Goal: Task Accomplishment & Management: Use online tool/utility

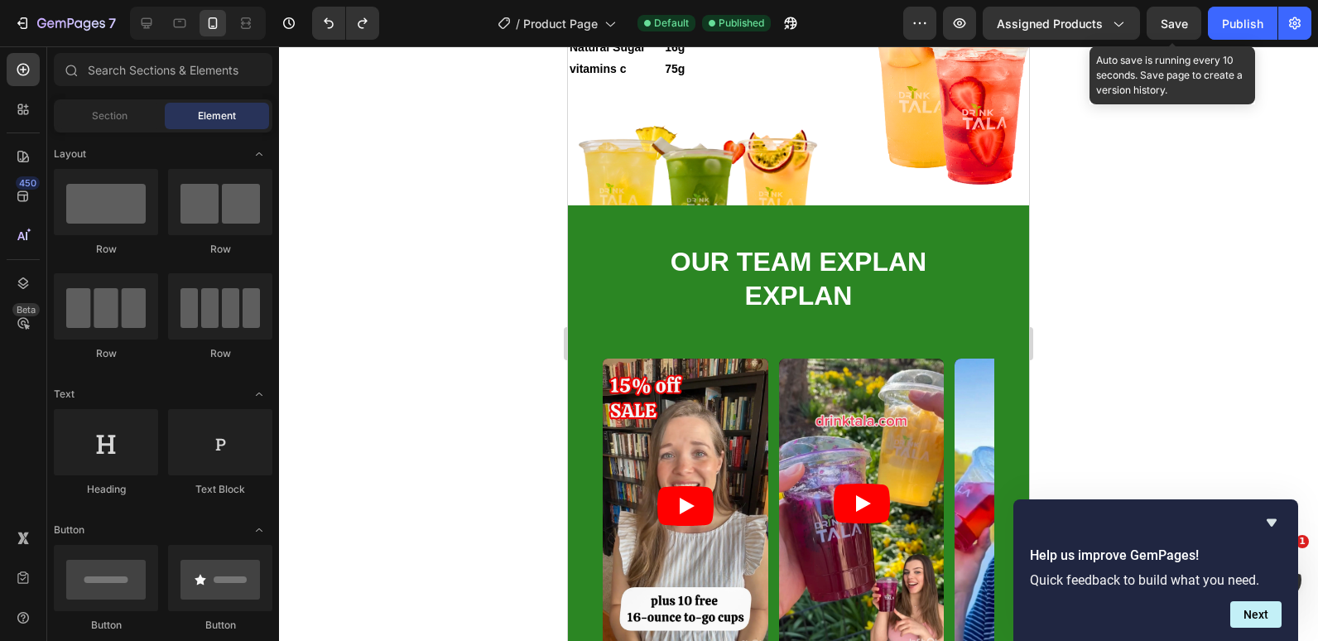
click at [434, 108] on div at bounding box center [798, 343] width 1039 height 595
click at [1246, 302] on div at bounding box center [798, 343] width 1039 height 595
click at [486, 171] on div at bounding box center [798, 343] width 1039 height 595
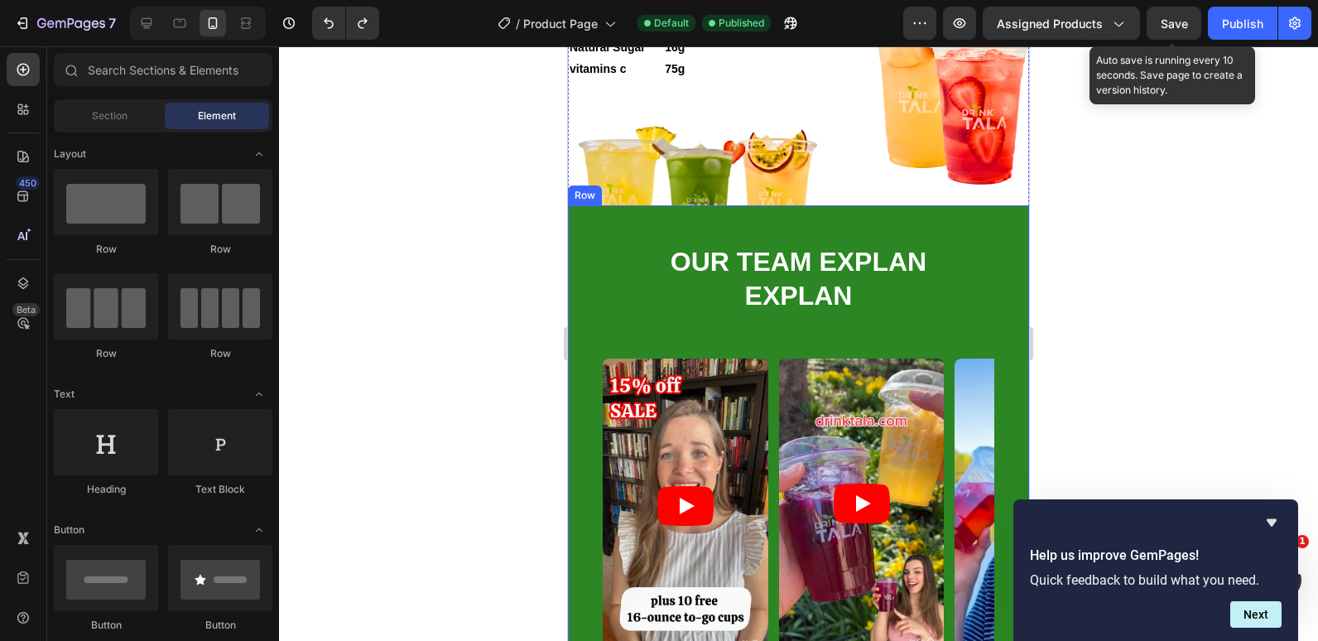
click at [1140, 281] on div at bounding box center [798, 343] width 1039 height 595
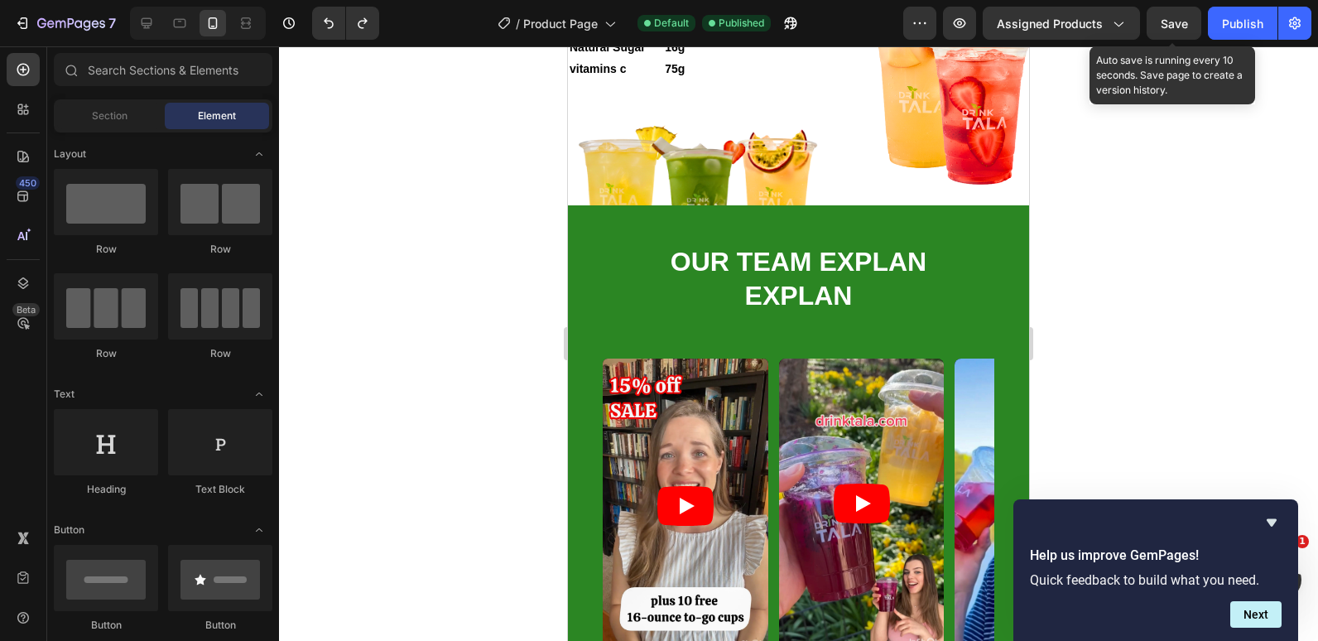
click at [415, 212] on div at bounding box center [798, 343] width 1039 height 595
click at [1097, 268] on div at bounding box center [798, 343] width 1039 height 595
click at [364, 139] on div at bounding box center [798, 343] width 1039 height 595
click at [494, 147] on div at bounding box center [798, 343] width 1039 height 595
click at [1318, 0] on html "7 Version history / Product Page Default Published Preview Assigned Products Sa…" at bounding box center [659, 0] width 1318 height 0
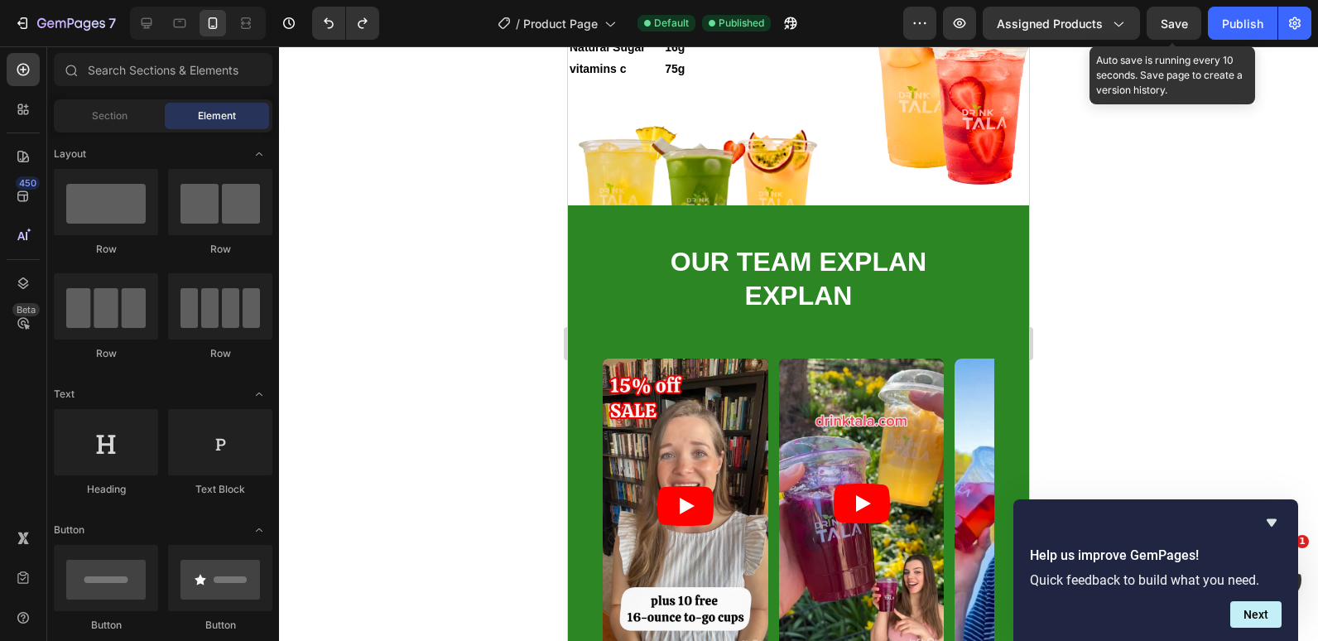
click at [410, 190] on div at bounding box center [798, 343] width 1039 height 595
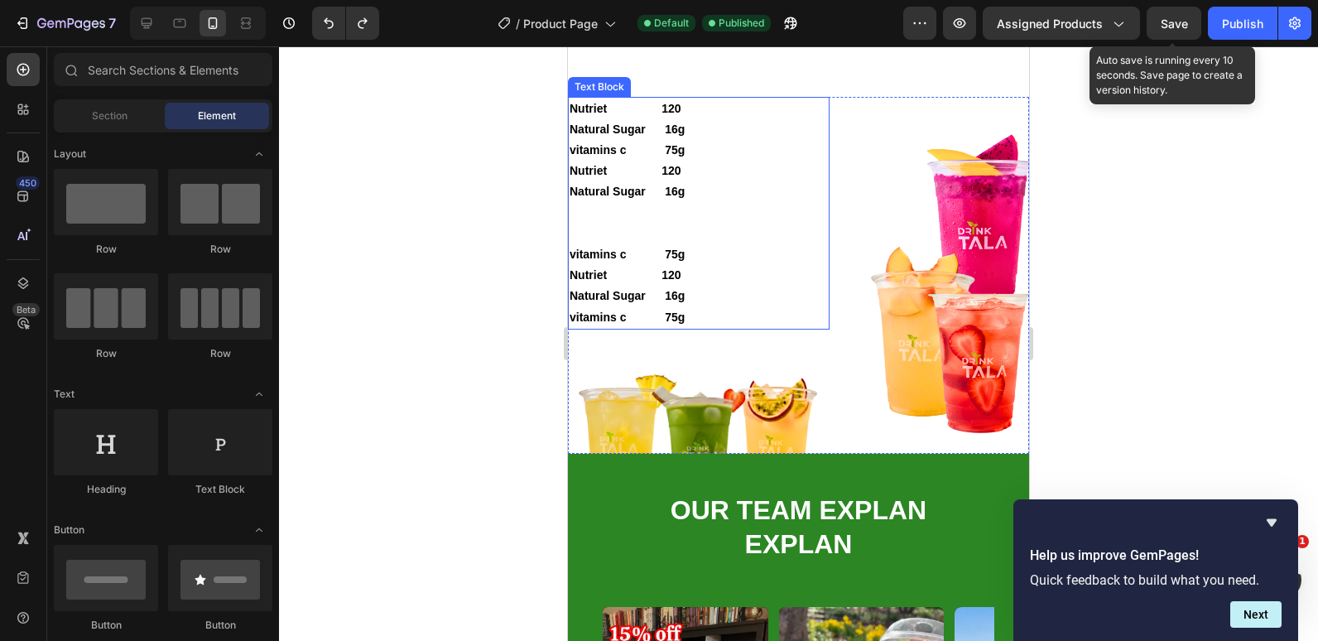
scroll to position [3359, 0]
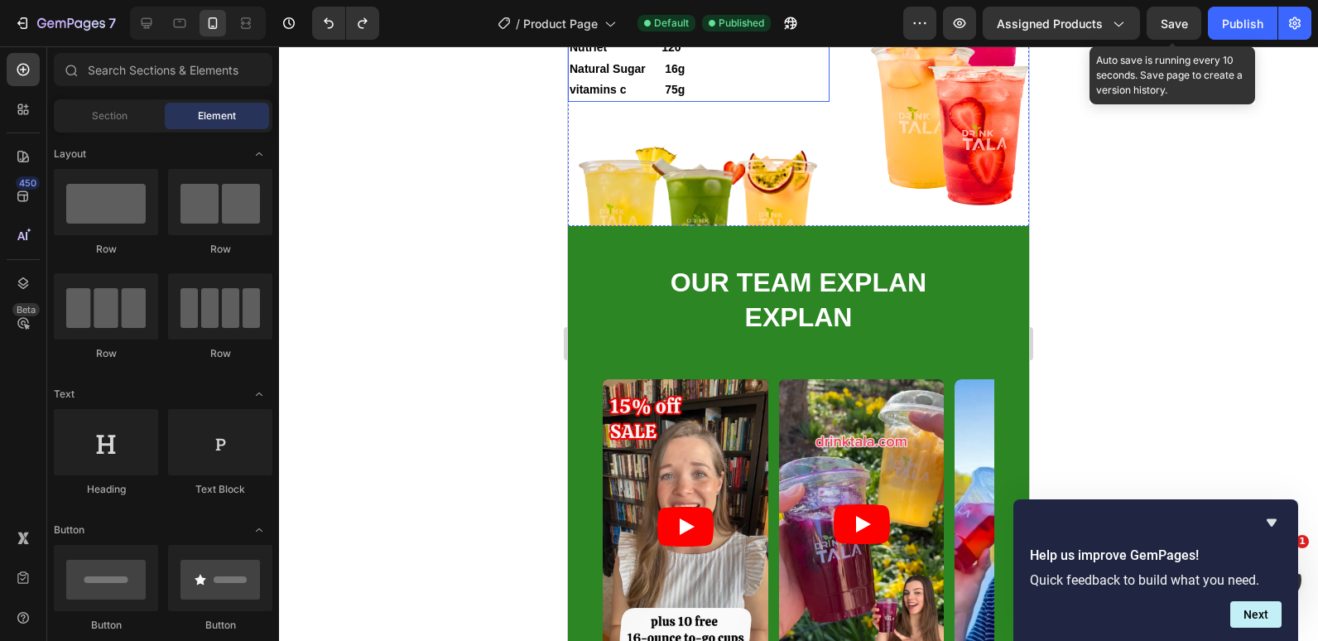
click at [470, 205] on div at bounding box center [798, 343] width 1039 height 595
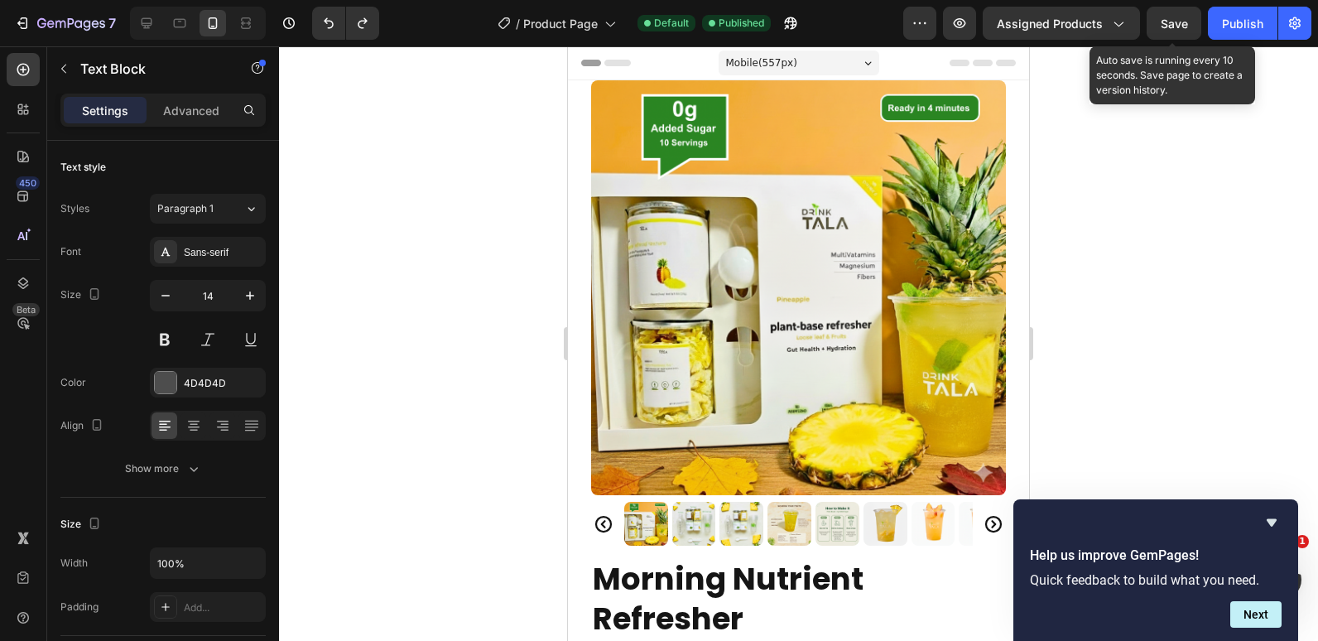
scroll to position [331, 0]
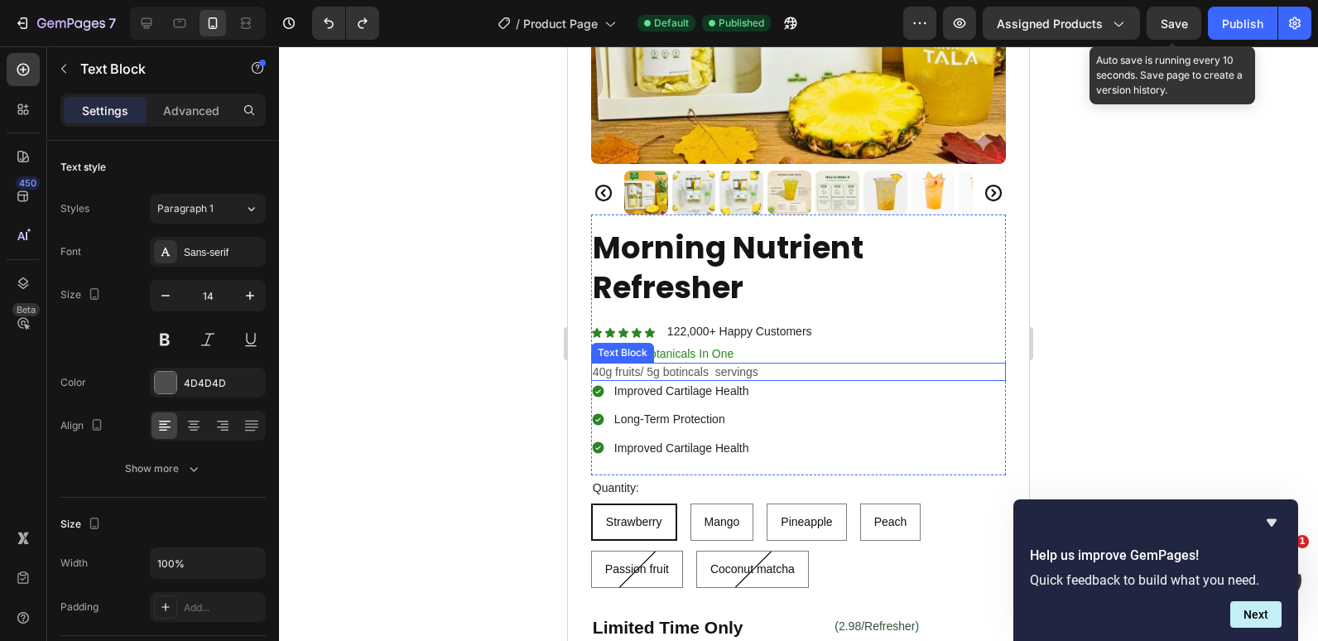
click at [621, 364] on p "40g fruits/ 5g botincals servings" at bounding box center [799, 371] width 412 height 15
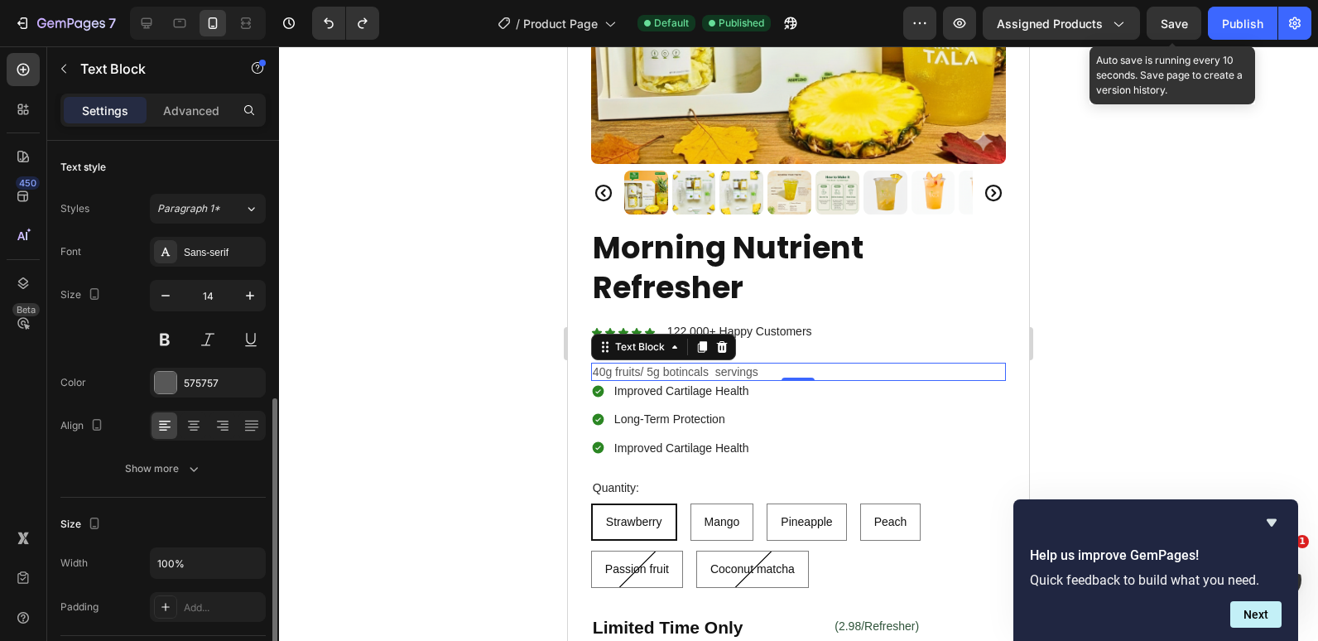
scroll to position [166, 0]
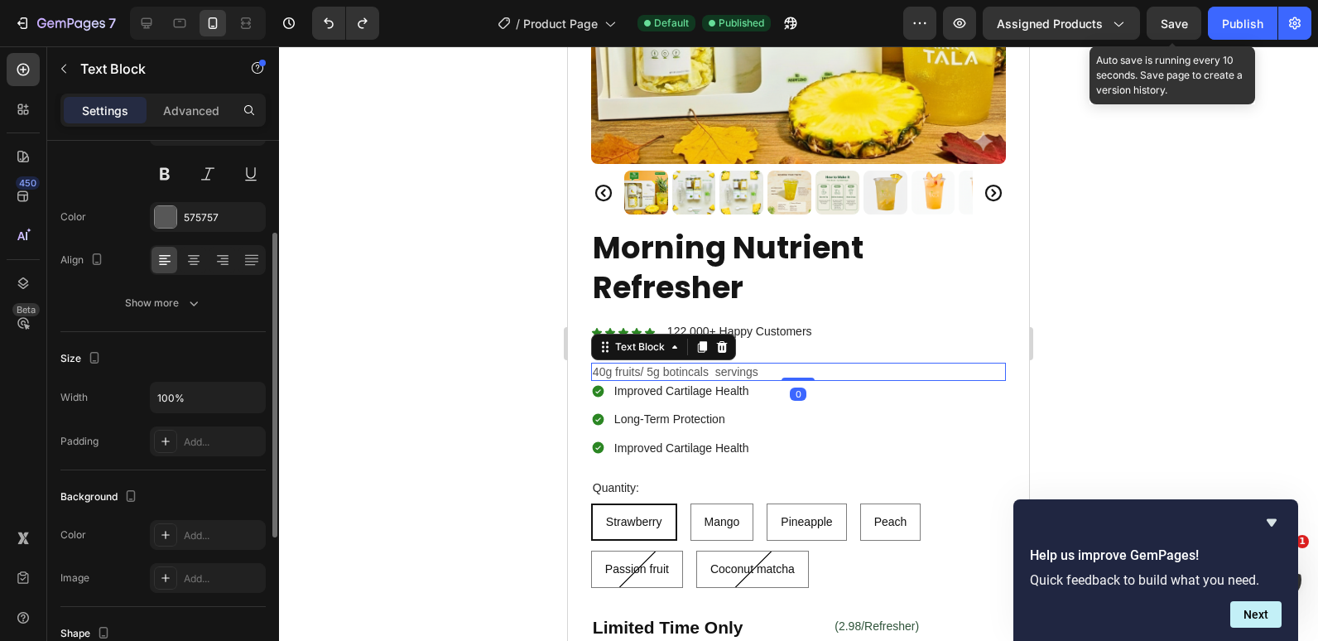
click at [624, 364] on p "40g fruits/ 5g botincals servings" at bounding box center [799, 371] width 412 height 15
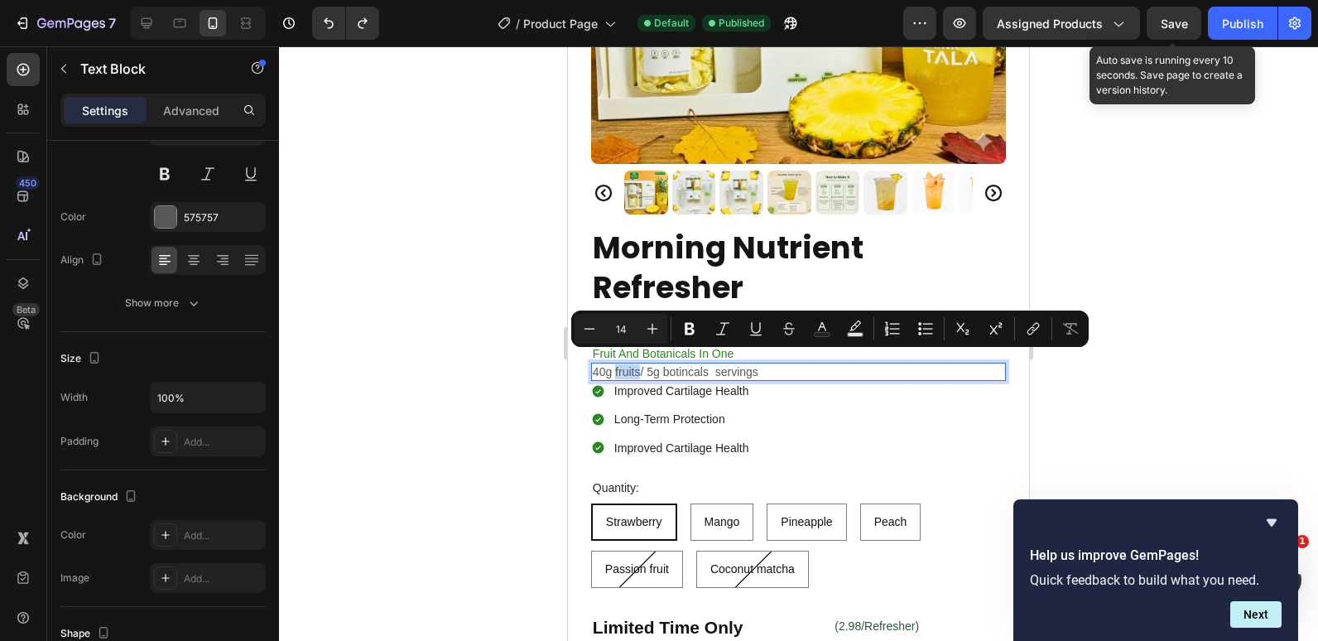
click at [629, 364] on p "40g fruits/ 5g botincals servings" at bounding box center [799, 371] width 412 height 15
drag, startPoint x: 639, startPoint y: 359, endPoint x: 593, endPoint y: 367, distance: 46.2
click at [593, 367] on p "40g fruits/ 5g botincals servings" at bounding box center [799, 371] width 412 height 15
click at [648, 381] on div "Improved Cartilage Health" at bounding box center [682, 391] width 140 height 20
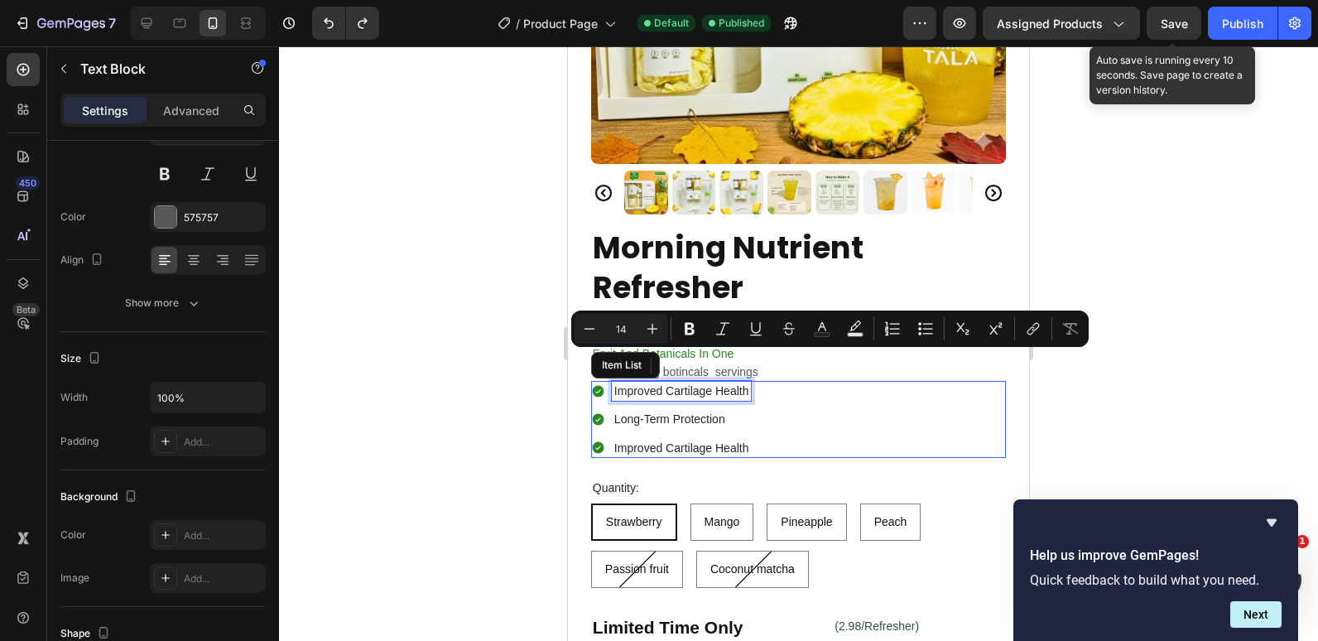
click at [648, 384] on p "Improved Cartilage Health" at bounding box center [682, 390] width 135 height 15
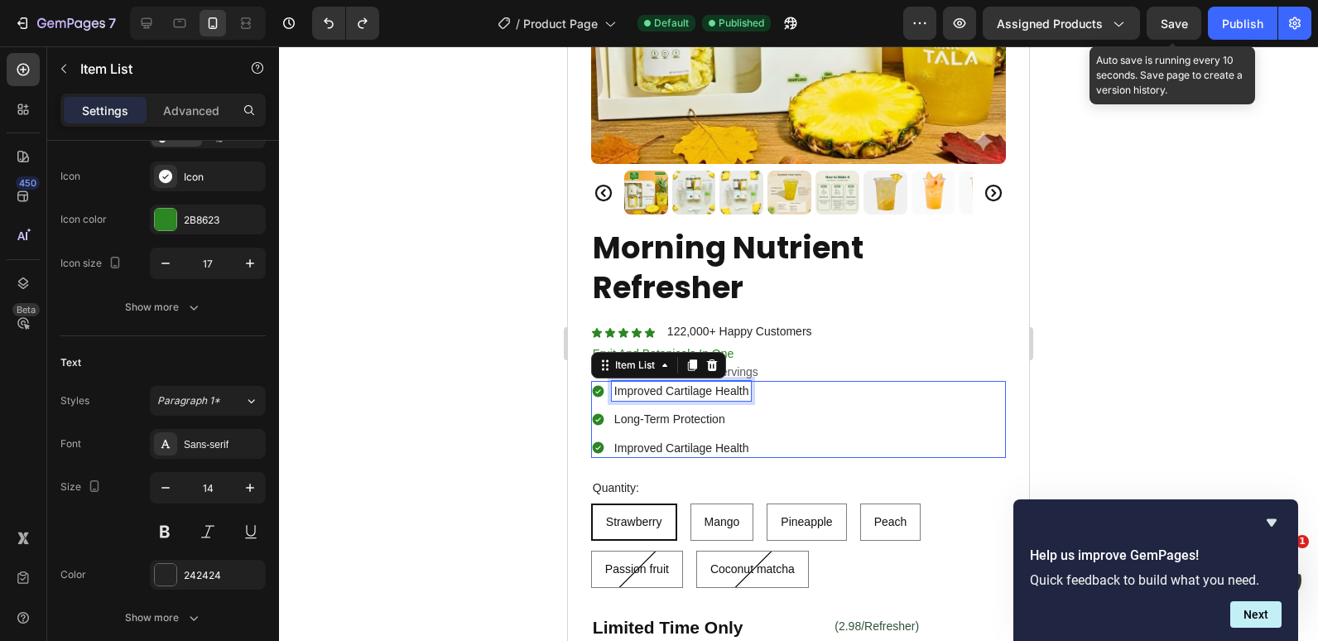
click at [648, 384] on p "Improved Cartilage Health" at bounding box center [682, 390] width 135 height 15
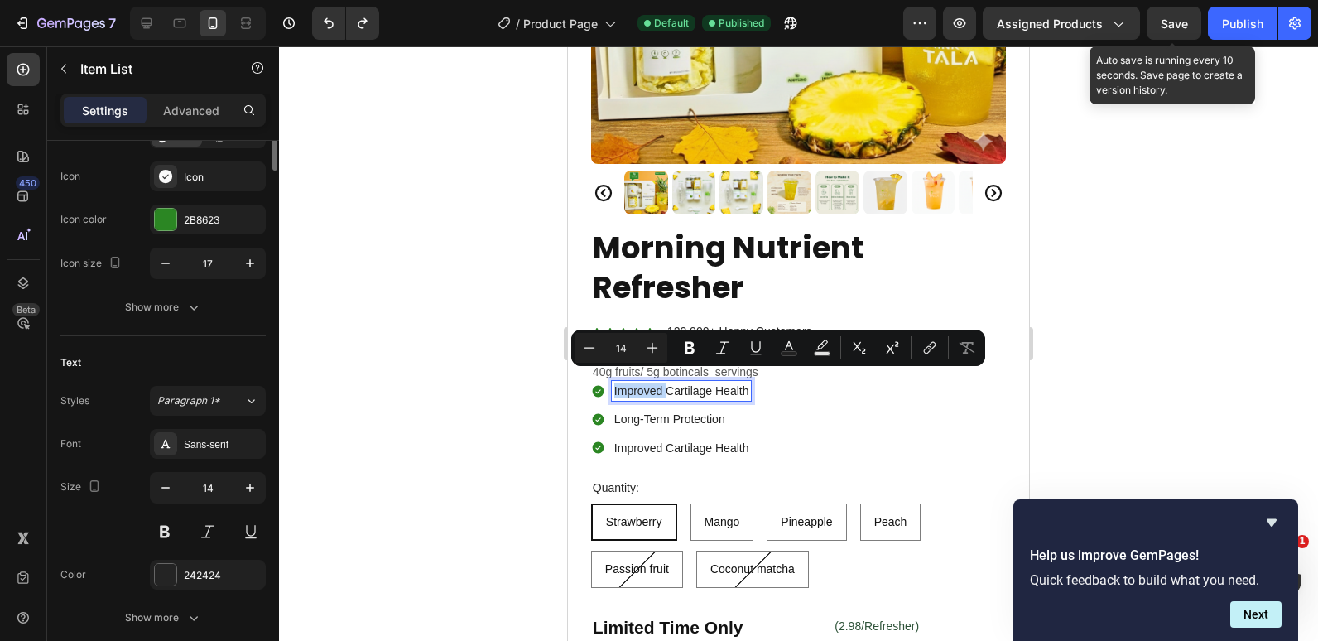
scroll to position [0, 0]
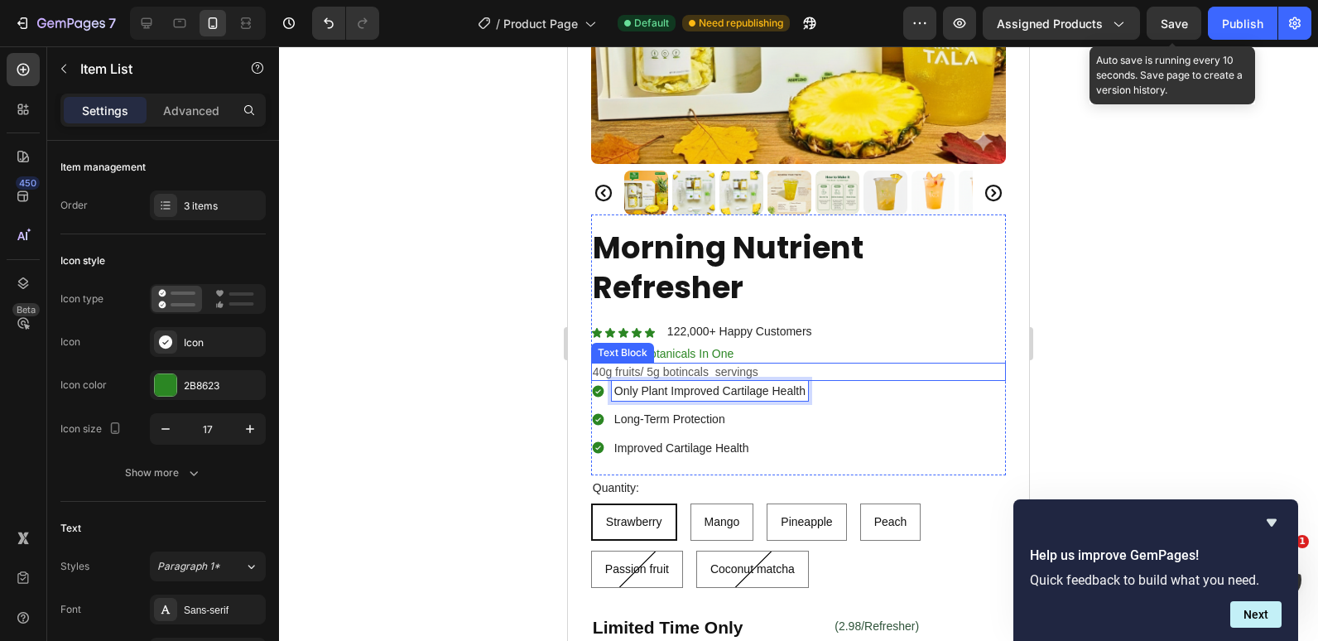
click at [640, 364] on p "40g fruits/ 5g botincals servings" at bounding box center [799, 371] width 412 height 15
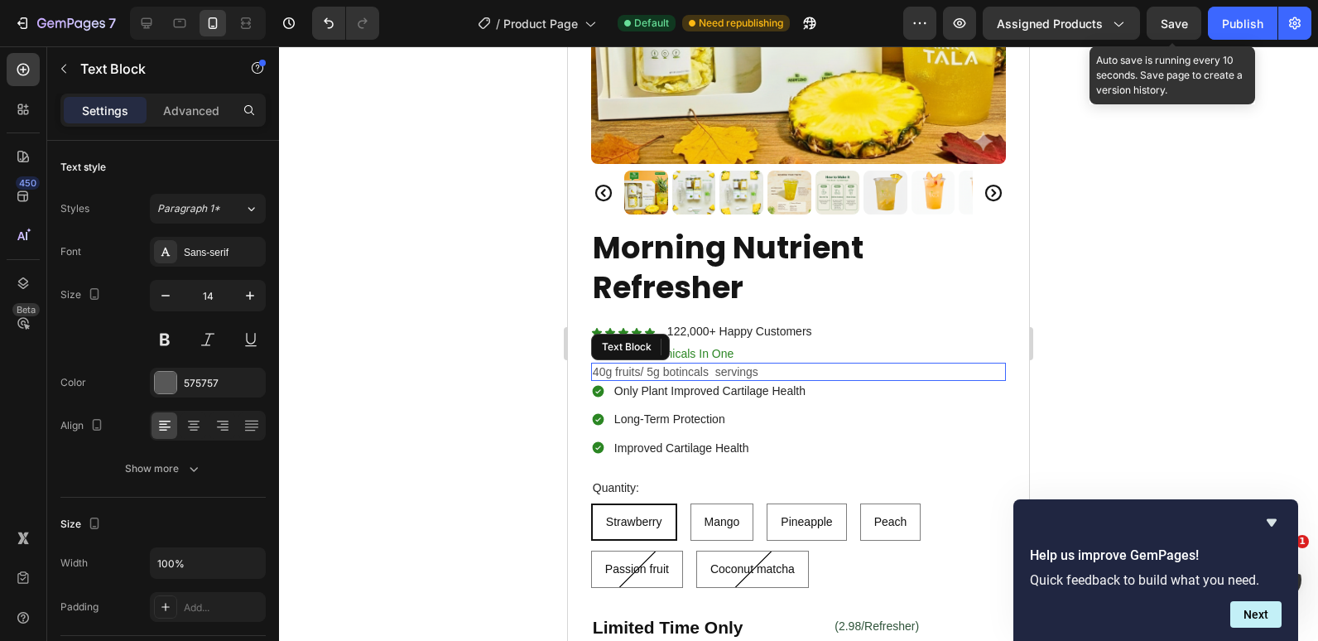
click at [640, 364] on p "40g fruits/ 5g botincals servings" at bounding box center [799, 371] width 412 height 15
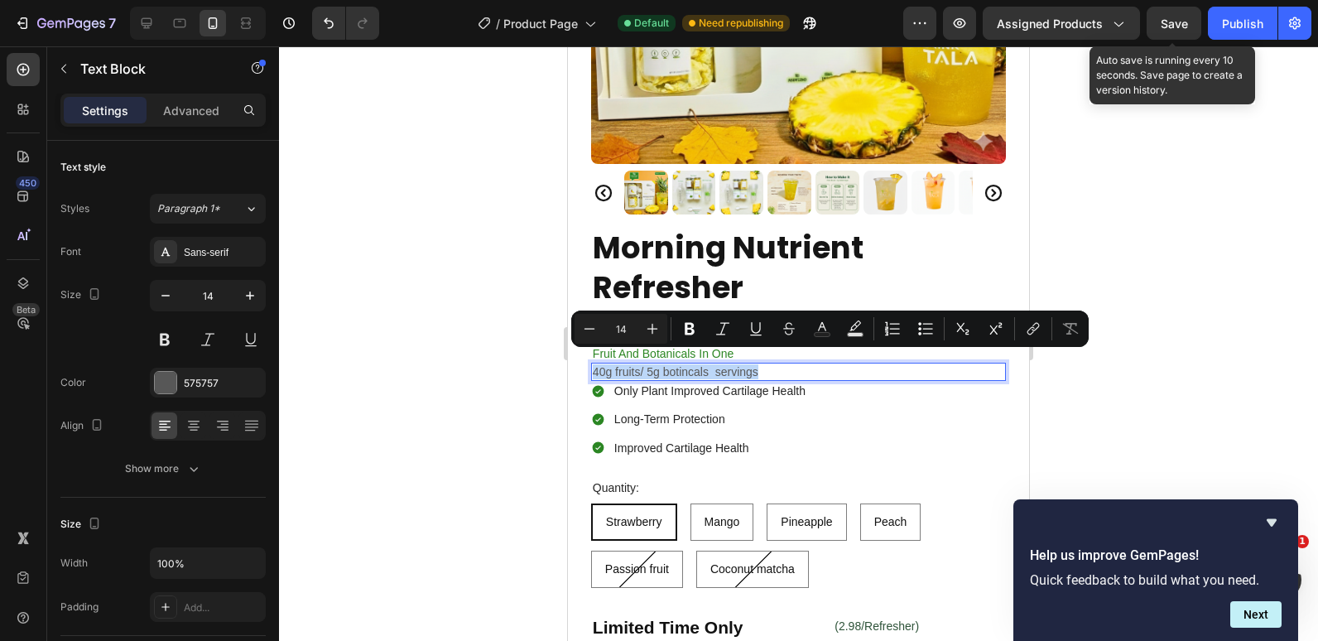
click at [682, 367] on p "40g fruits/ 5g botincals servings" at bounding box center [799, 371] width 412 height 15
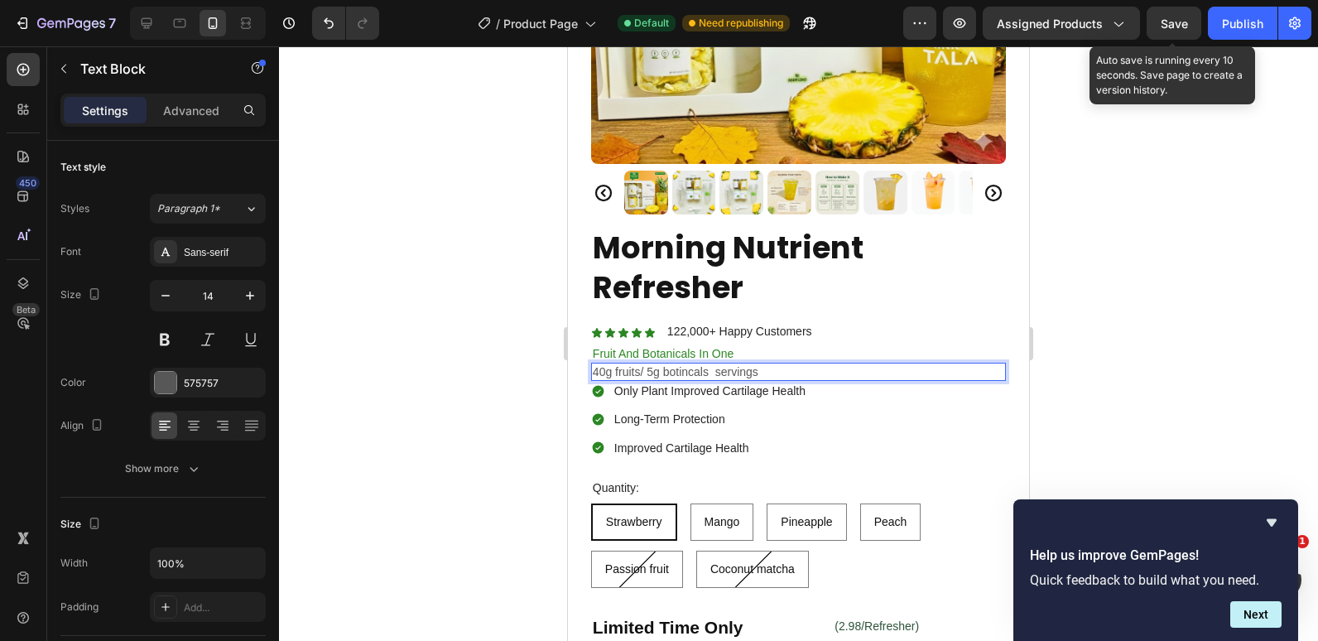
click at [711, 367] on p "40g fruits/ 5g botincals servings" at bounding box center [799, 371] width 412 height 15
click at [614, 346] on p "Fruit And Botanicals In One" at bounding box center [799, 353] width 412 height 15
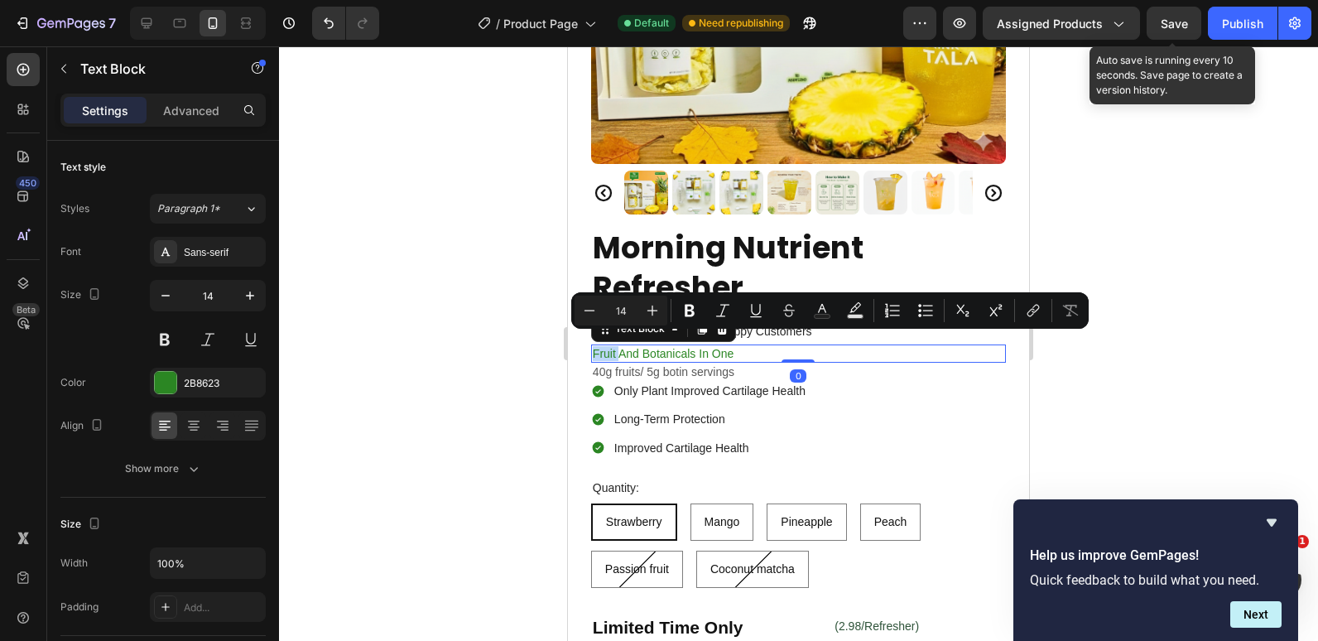
click at [607, 346] on p "Fruit And Botanicals In One" at bounding box center [799, 353] width 412 height 15
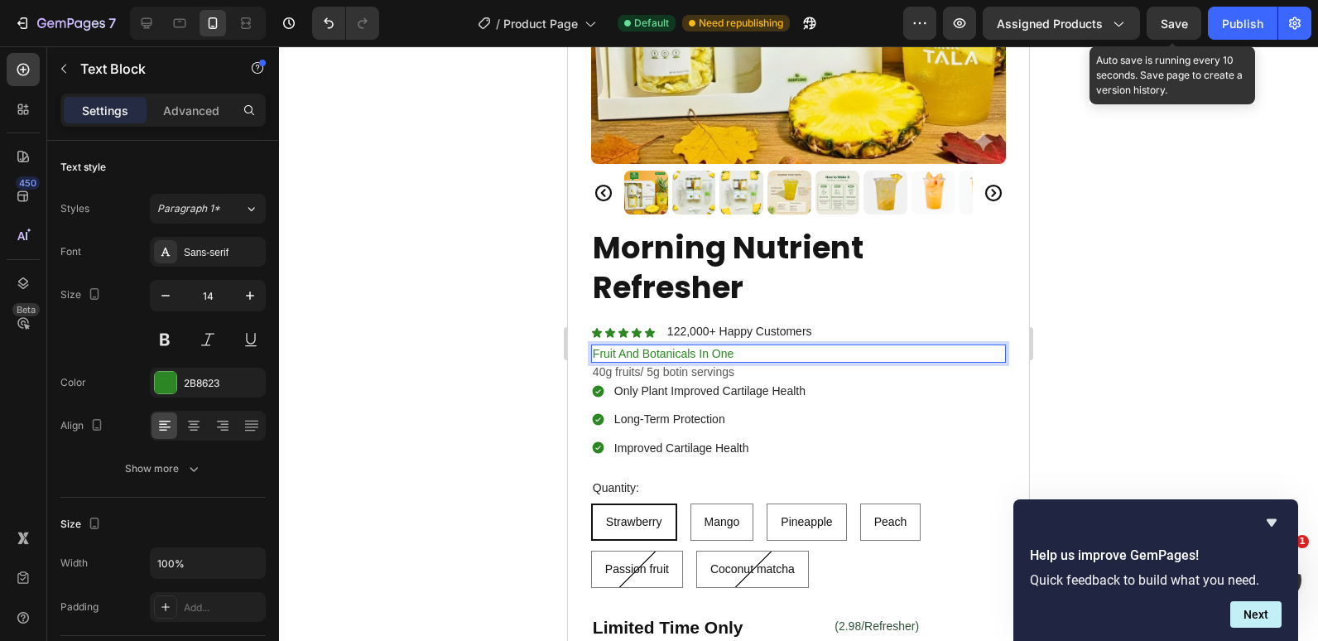
click at [610, 346] on p "Fruit And Botanicals In One" at bounding box center [799, 353] width 412 height 15
click at [610, 346] on p "Somthie And Botanicals In One" at bounding box center [799, 353] width 412 height 15
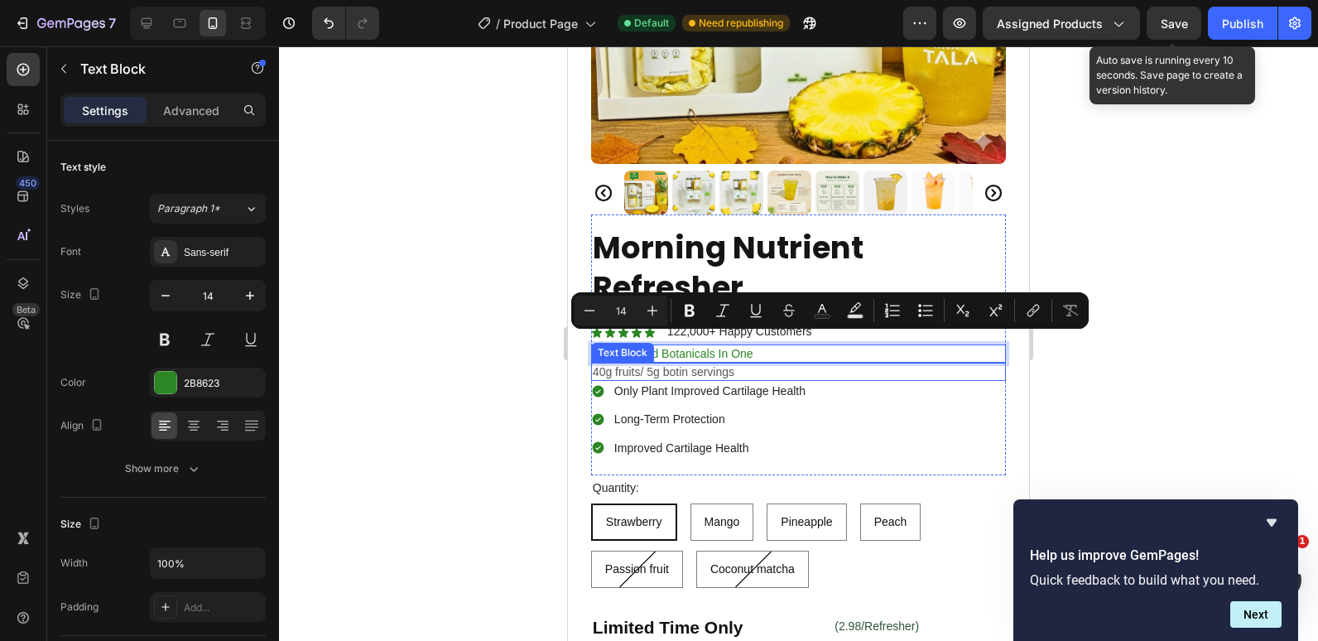
click at [619, 363] on div "40g fruits/ 5g botin servings Text Block" at bounding box center [798, 372] width 415 height 18
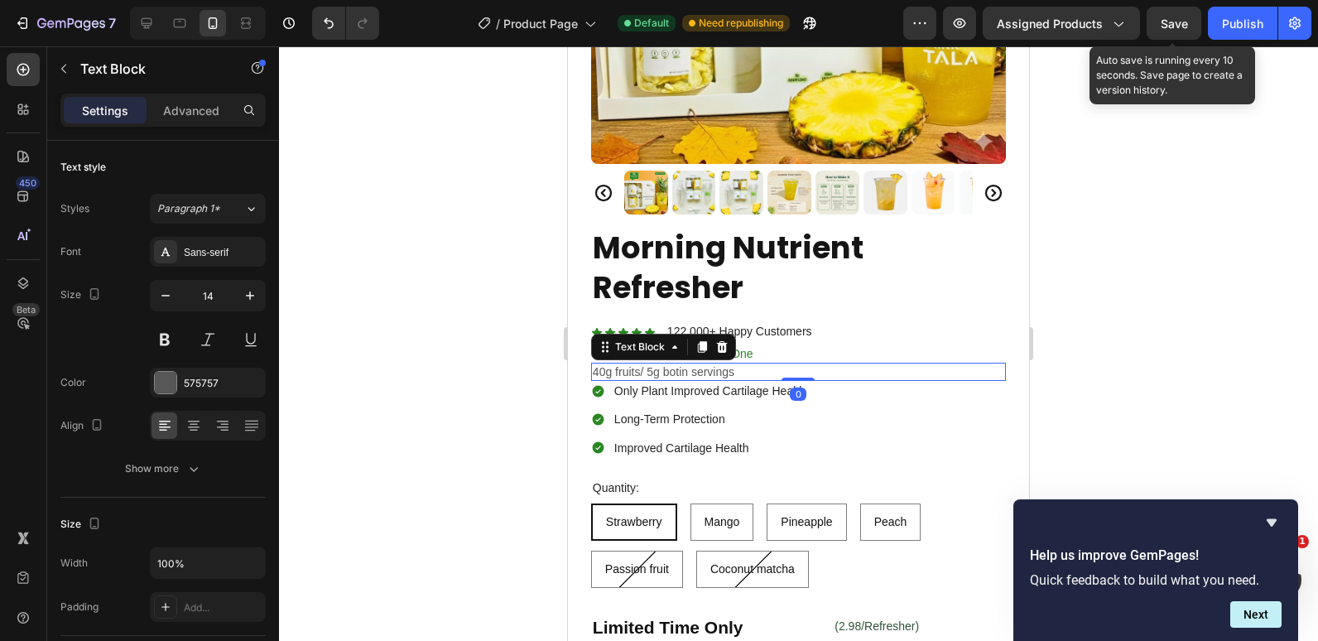
click at [574, 340] on div "Product Images Morning Nutrient Refresher Product Title Icon Icon Icon Icon Ico…" at bounding box center [798, 365] width 461 height 1232
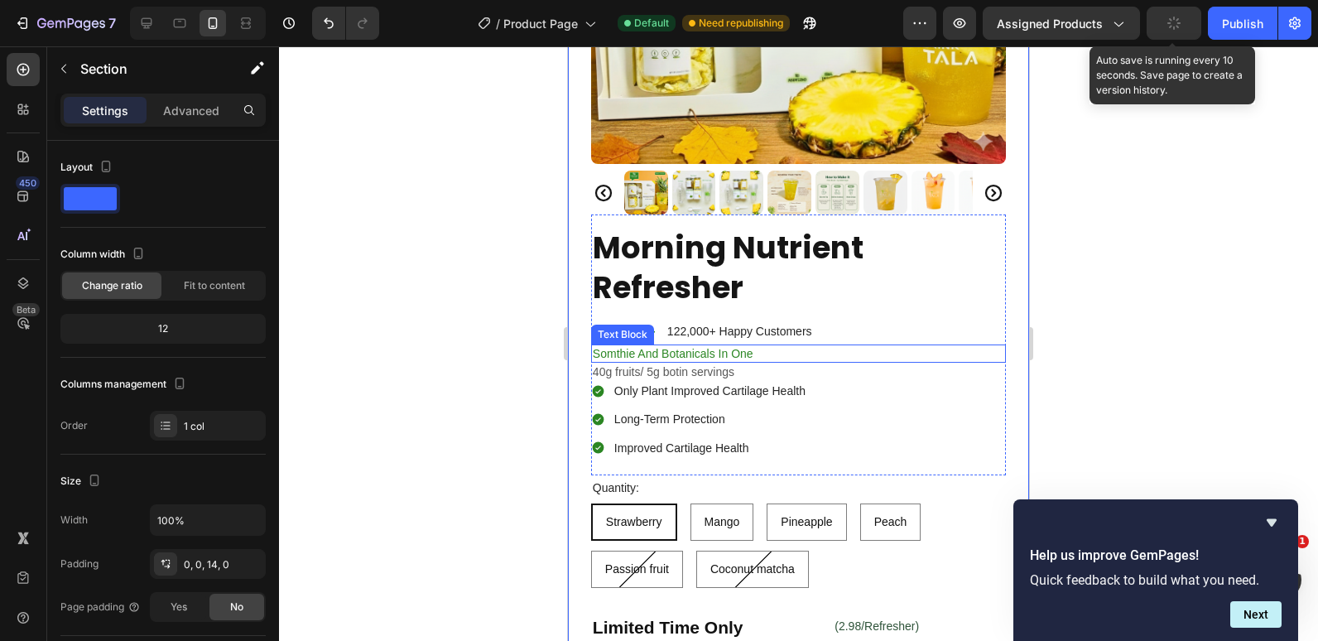
click at [611, 345] on div "Somthie And Botanicals In One Text Block" at bounding box center [798, 354] width 415 height 18
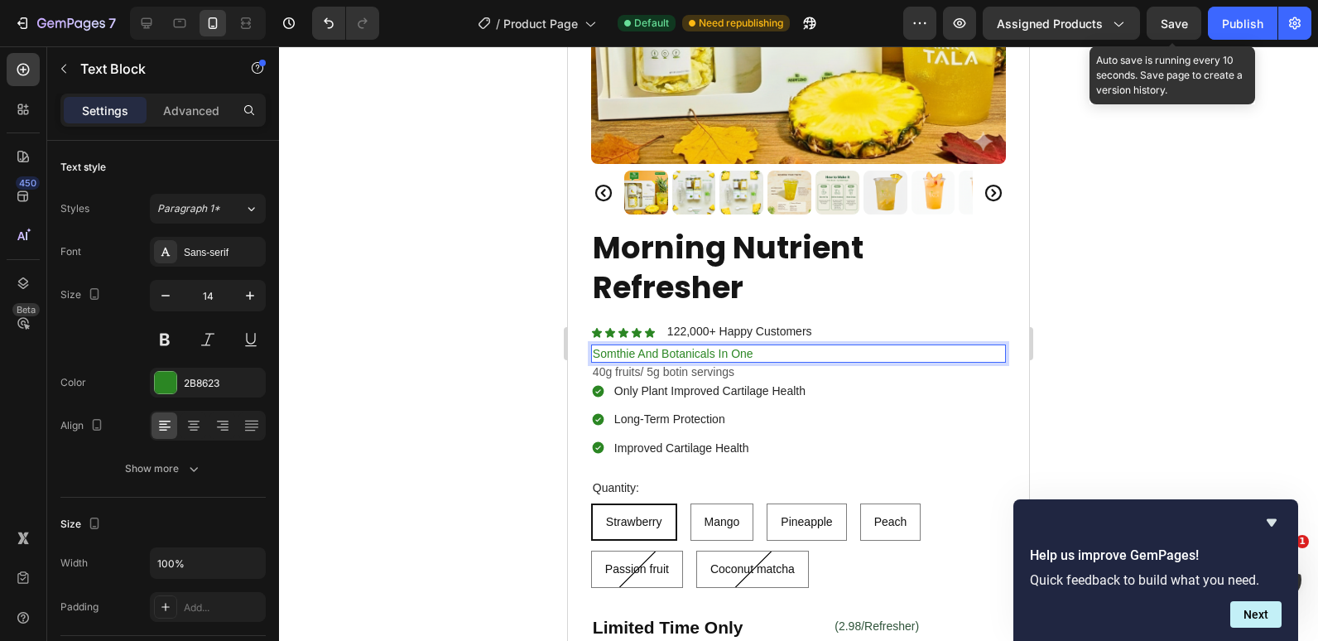
click at [670, 346] on p "Somthie And Botanicals In One" at bounding box center [799, 353] width 412 height 15
click at [658, 346] on p "Smoothie And Botanicals In One" at bounding box center [799, 353] width 412 height 15
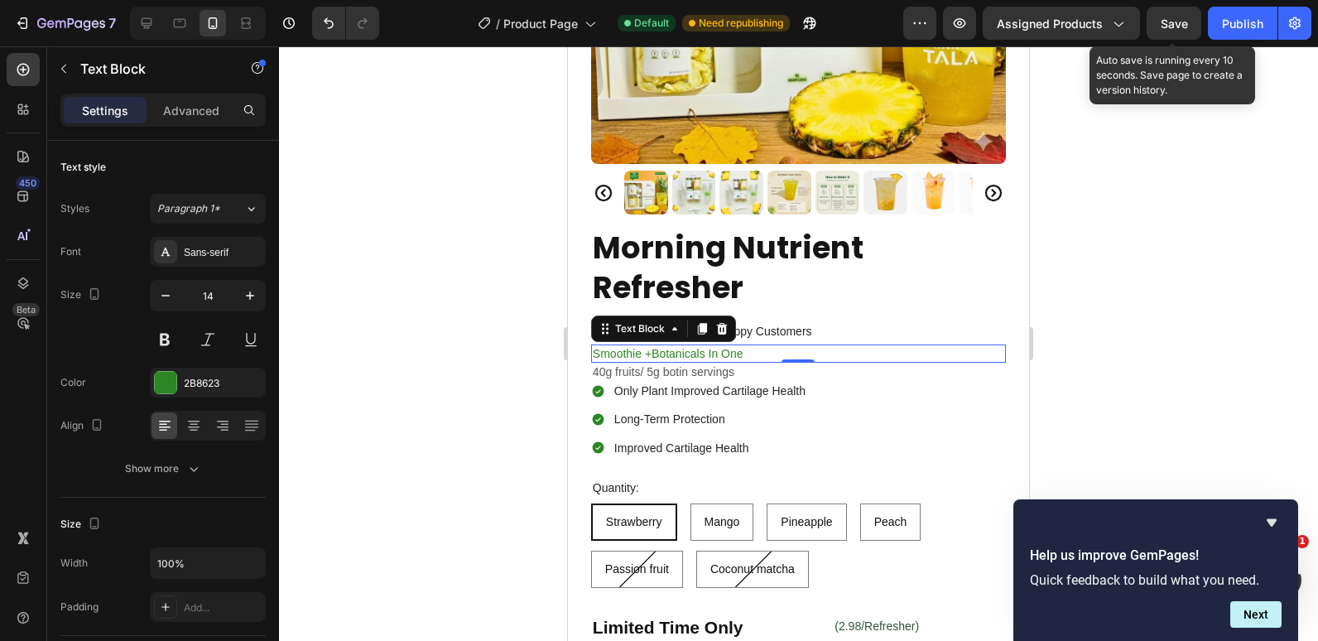
click at [650, 346] on p "Smoothie +Botanicals In One" at bounding box center [799, 353] width 412 height 15
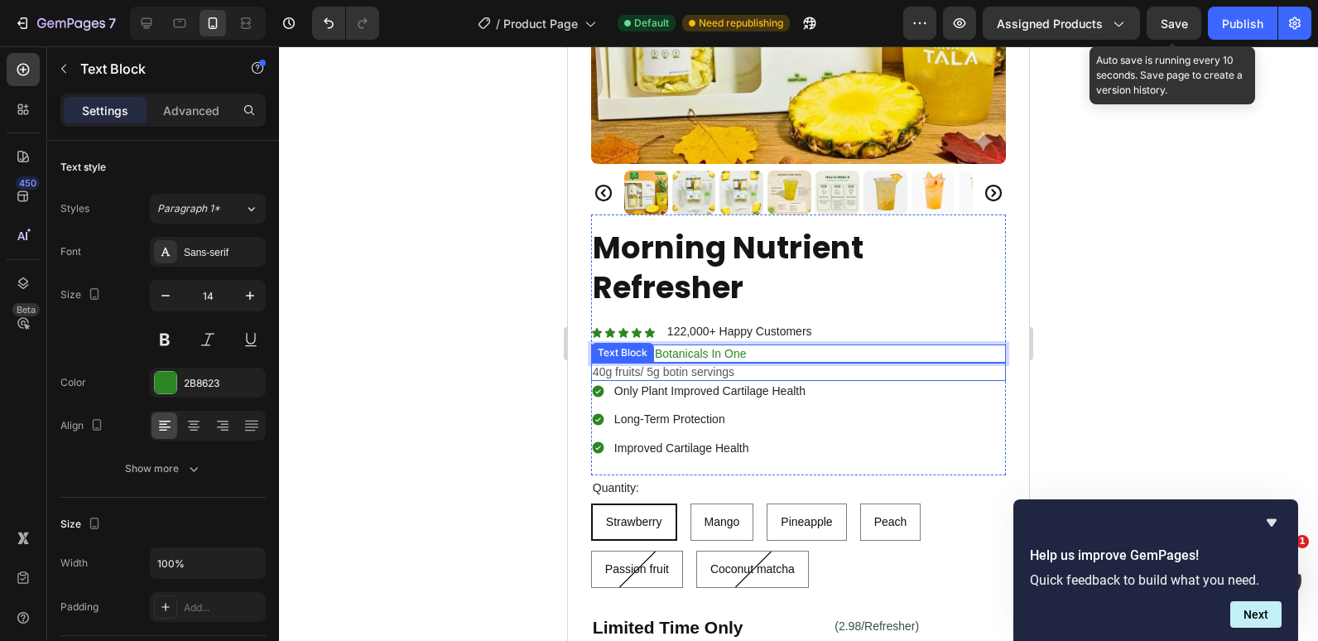
click at [653, 366] on p "40g fruits/ 5g botin servings" at bounding box center [799, 371] width 412 height 15
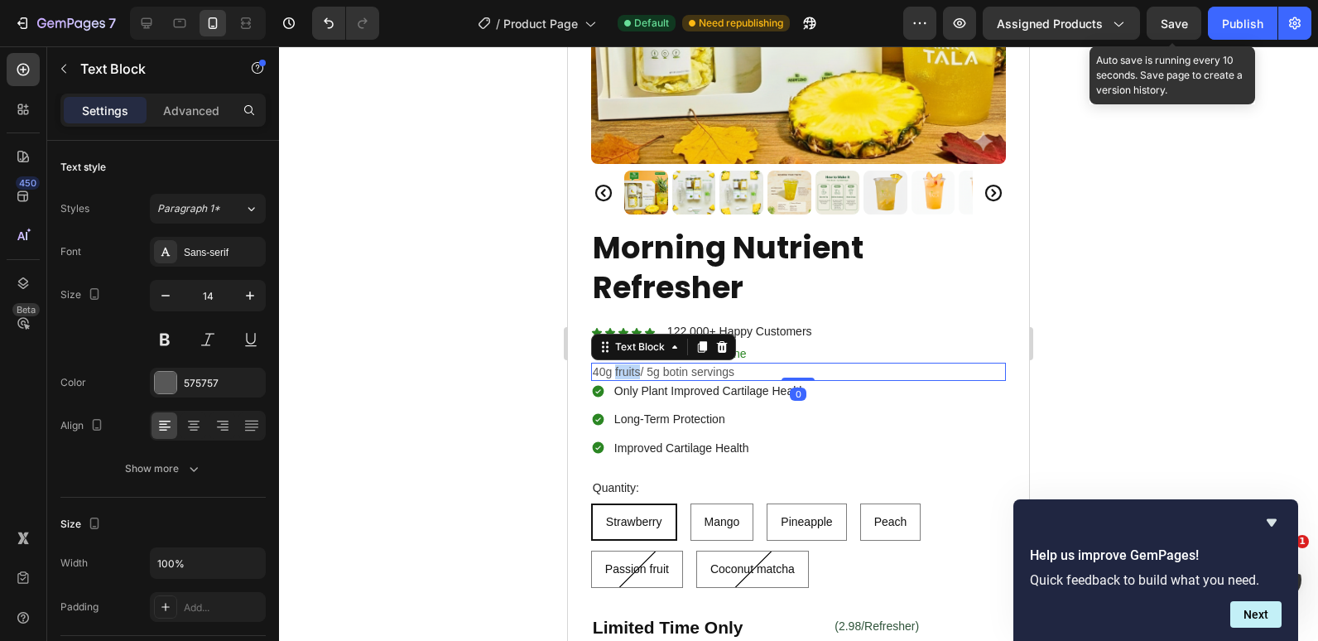
click at [615, 364] on p "40g fruits/ 5g botin servings" at bounding box center [799, 371] width 412 height 15
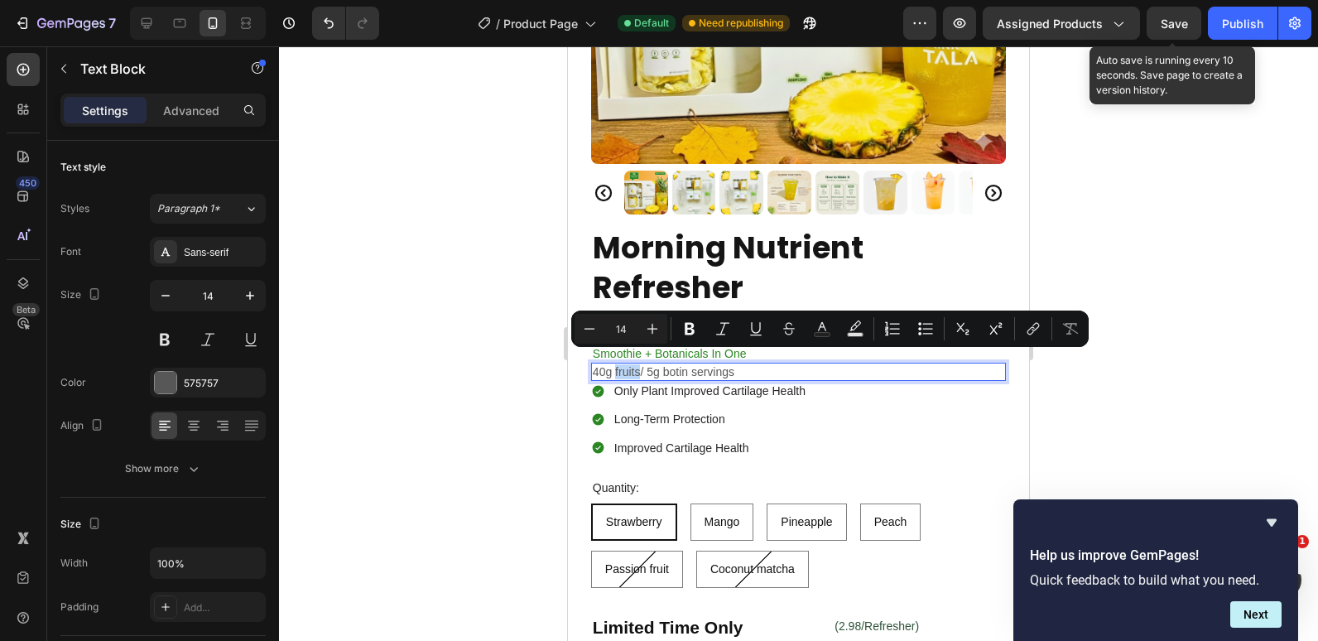
click at [615, 364] on p "40g fruits/ 5g botin servings" at bounding box center [799, 371] width 412 height 15
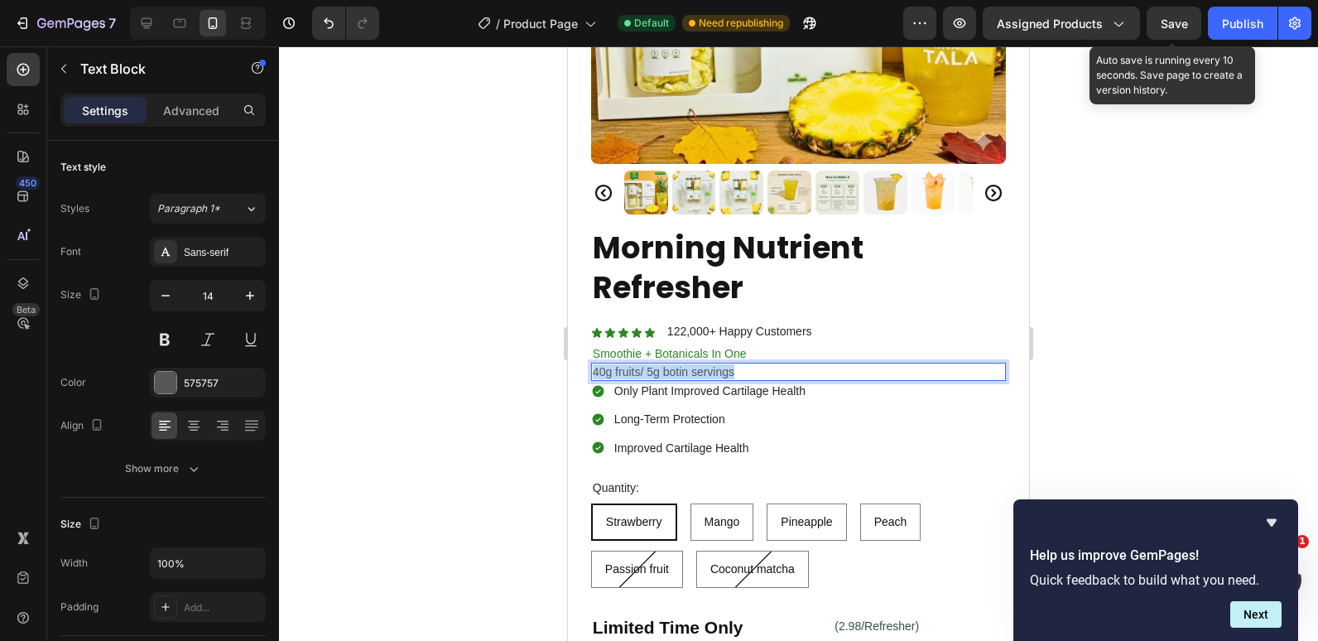
click at [615, 364] on p "40g fruits/ 5g botin servings" at bounding box center [799, 371] width 412 height 15
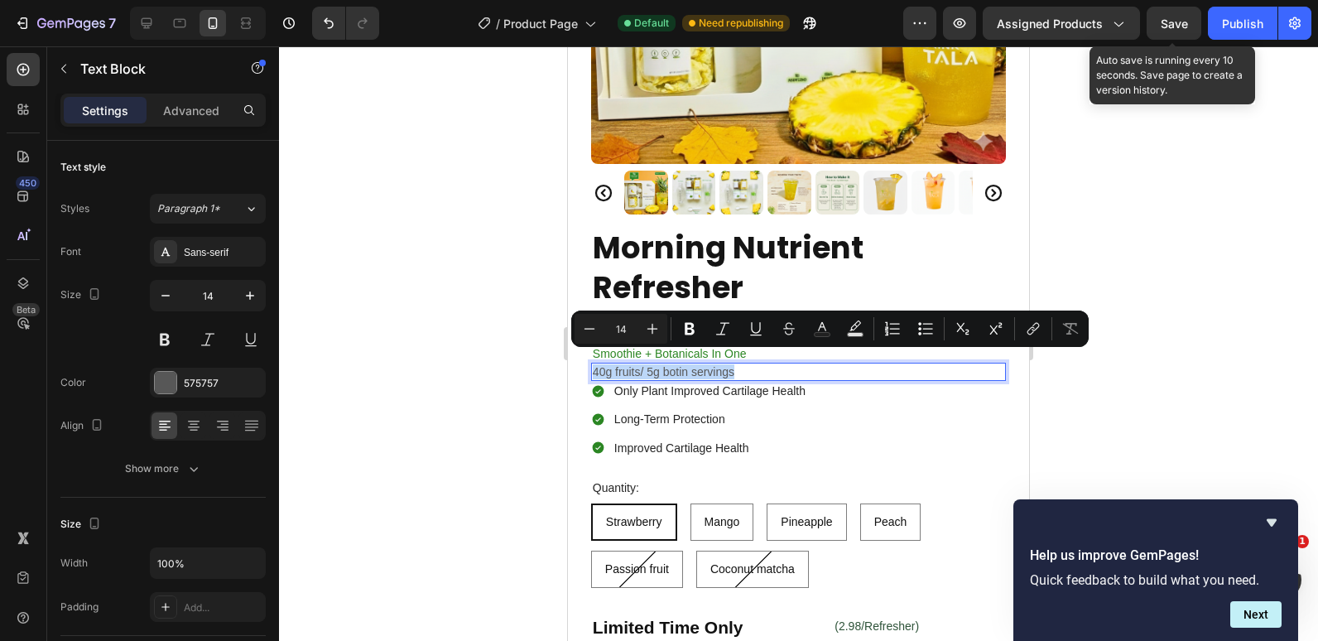
click at [615, 364] on p "40g fruits/ 5g botin servings" at bounding box center [799, 371] width 412 height 15
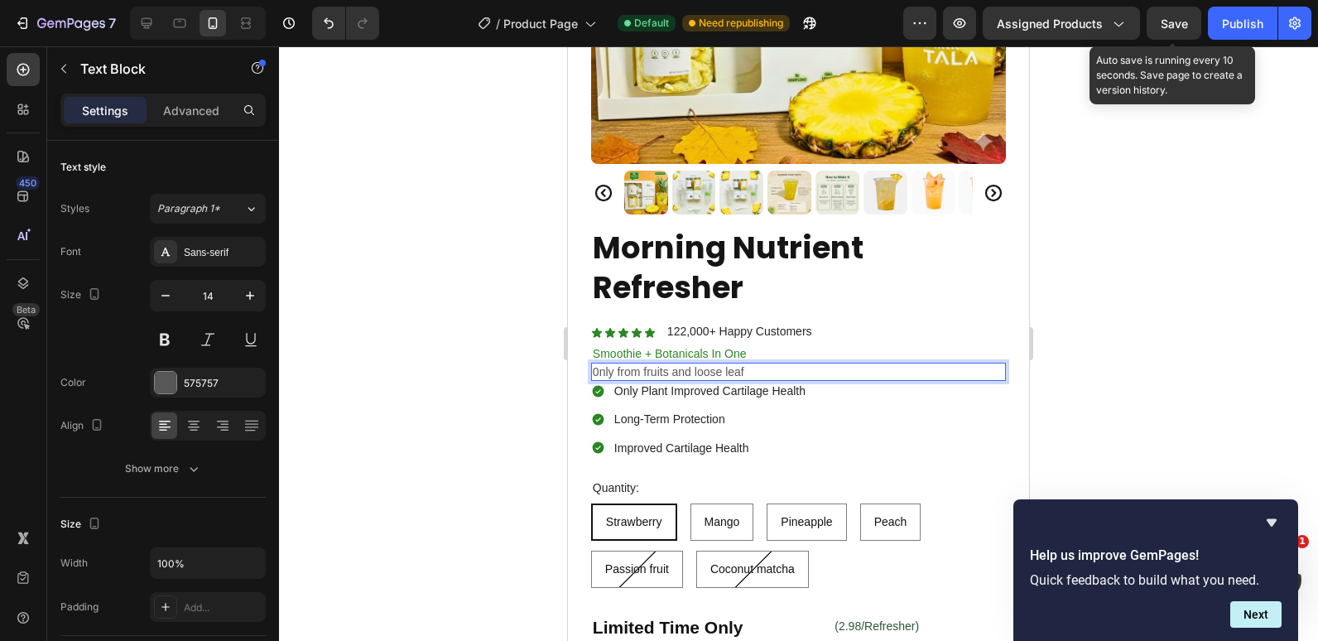
click at [470, 341] on div at bounding box center [798, 343] width 1039 height 595
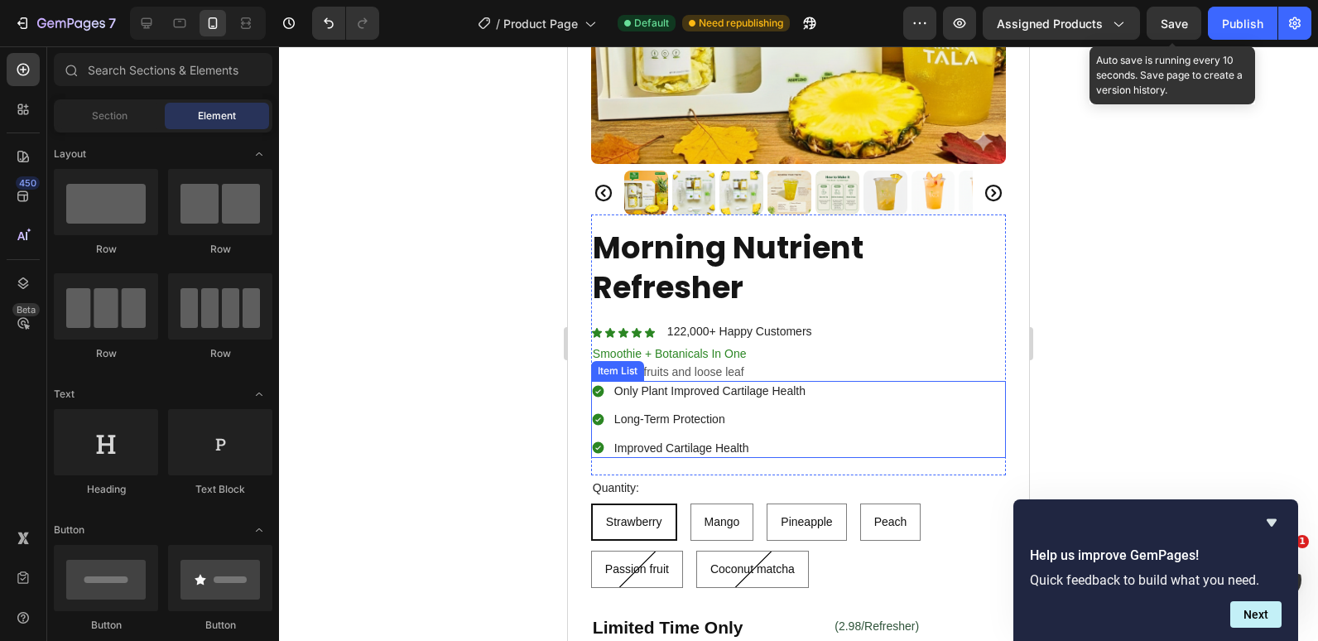
click at [634, 383] on p "Only Plant Improved Cartilage Health" at bounding box center [710, 390] width 191 height 15
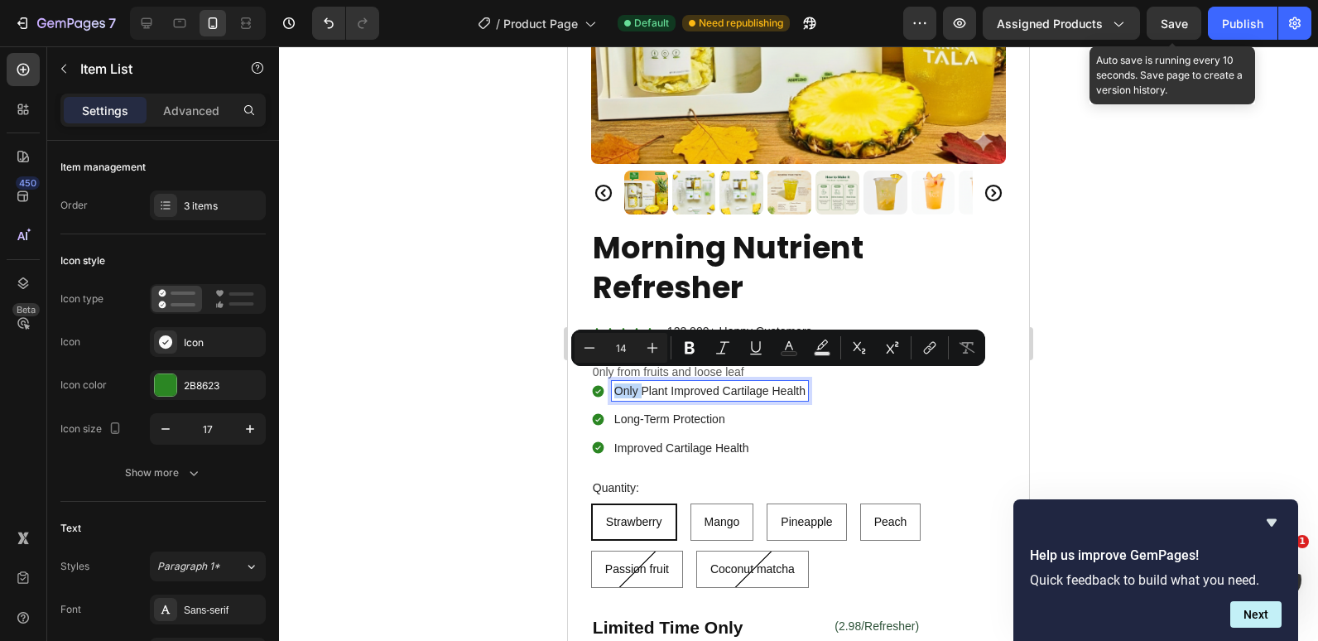
click at [664, 383] on p "Only Plant Improved Cartilage Health" at bounding box center [710, 390] width 191 height 15
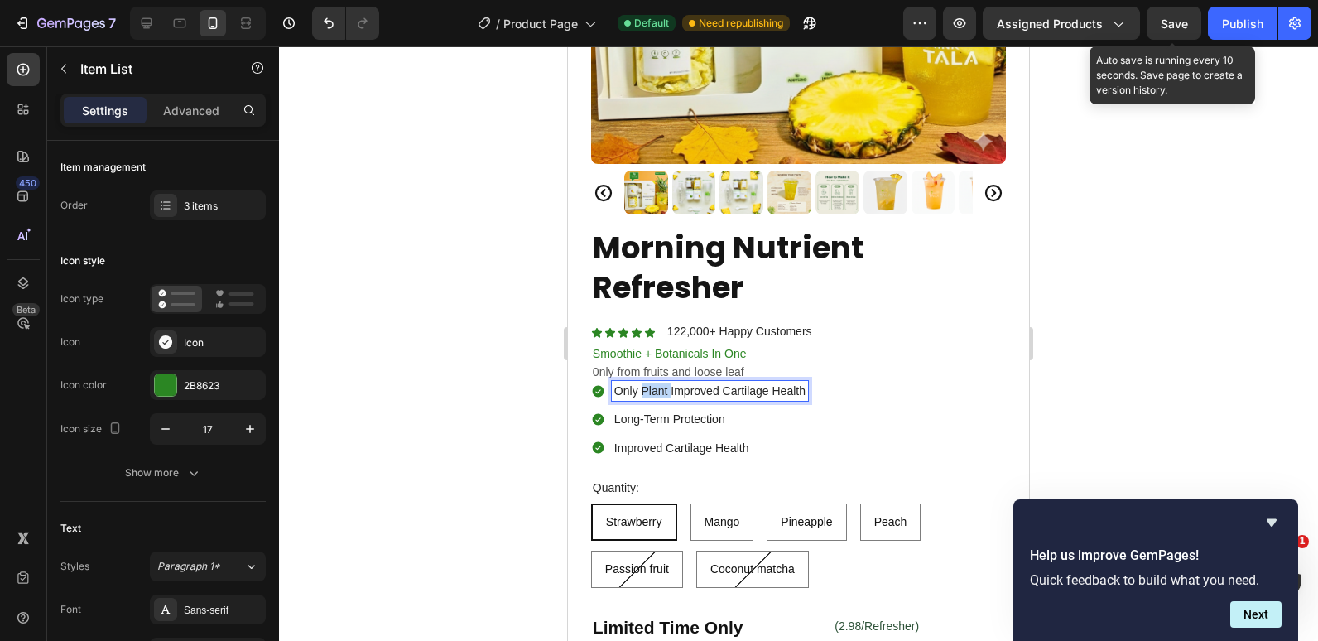
click at [664, 383] on p "Only Plant Improved Cartilage Health" at bounding box center [710, 390] width 191 height 15
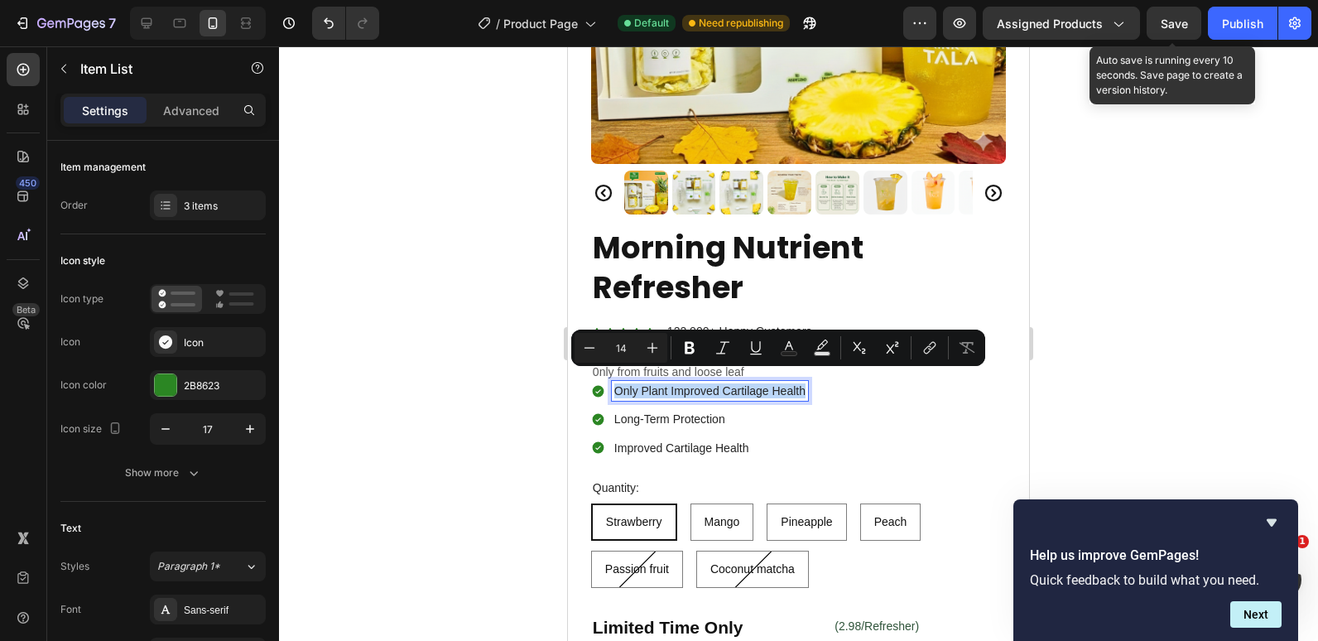
click at [685, 383] on p "Only Plant Improved Cartilage Health" at bounding box center [710, 390] width 191 height 15
click at [682, 383] on p "Only Plant Improved Cartilage Health" at bounding box center [710, 390] width 191 height 15
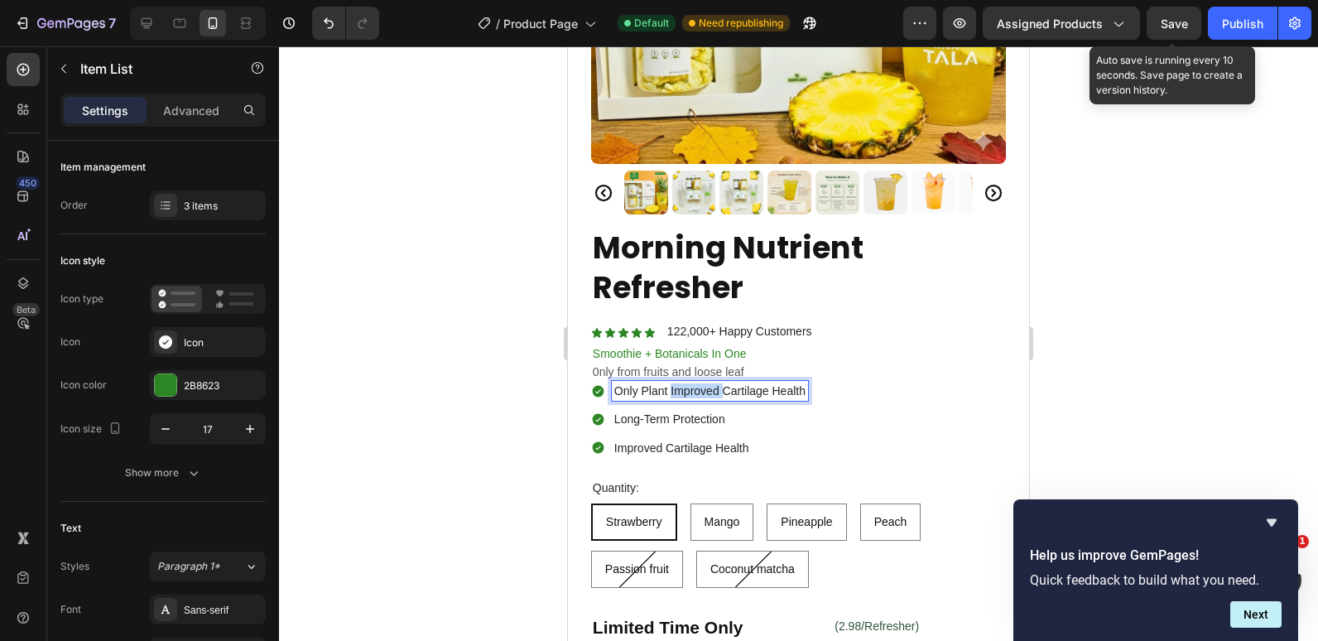
click at [682, 383] on p "Only Plant Improved Cartilage Health" at bounding box center [710, 390] width 191 height 15
click at [675, 383] on p "Feel Light, Stay Fresh" at bounding box center [682, 390] width 135 height 15
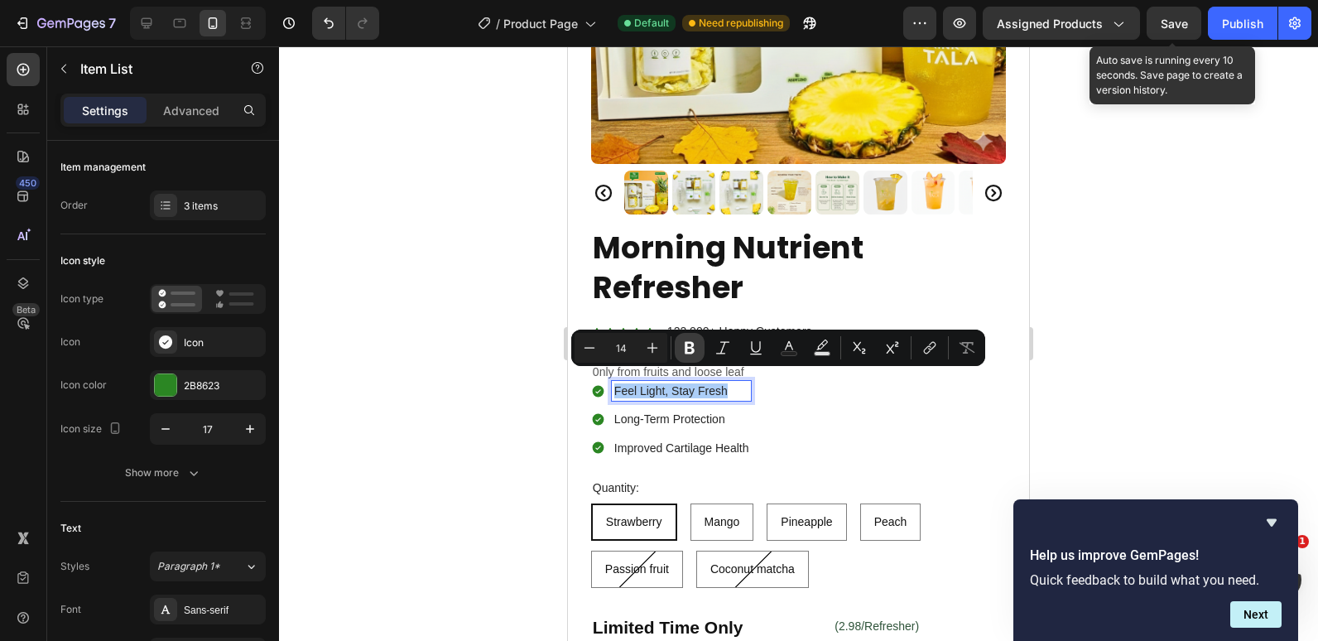
click at [690, 345] on icon "Editor contextual toolbar" at bounding box center [690, 348] width 17 height 17
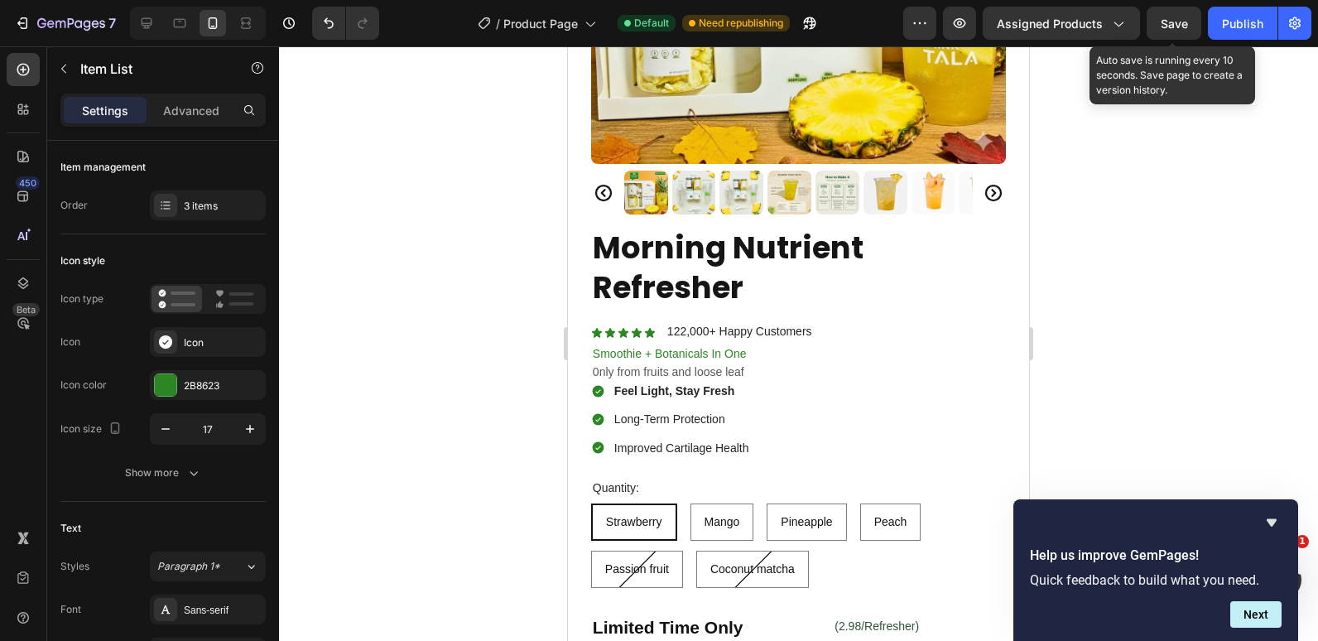
click at [502, 355] on div at bounding box center [798, 343] width 1039 height 595
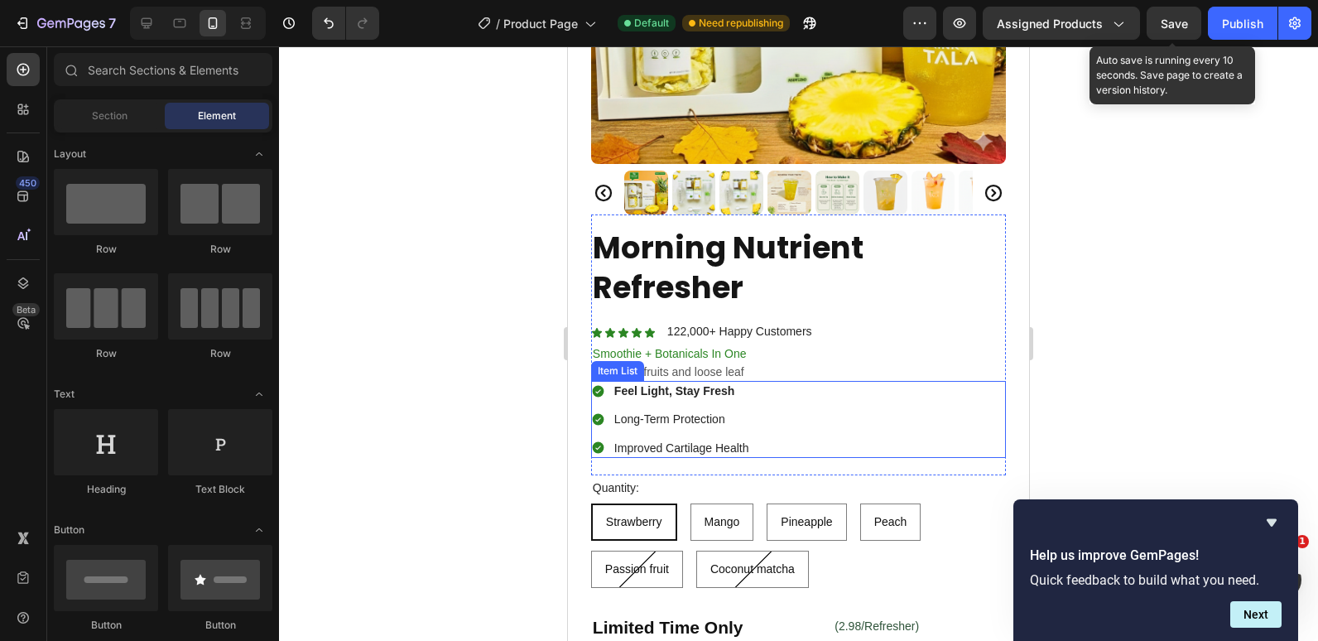
click at [654, 413] on p "Long-Term Protection" at bounding box center [682, 419] width 135 height 15
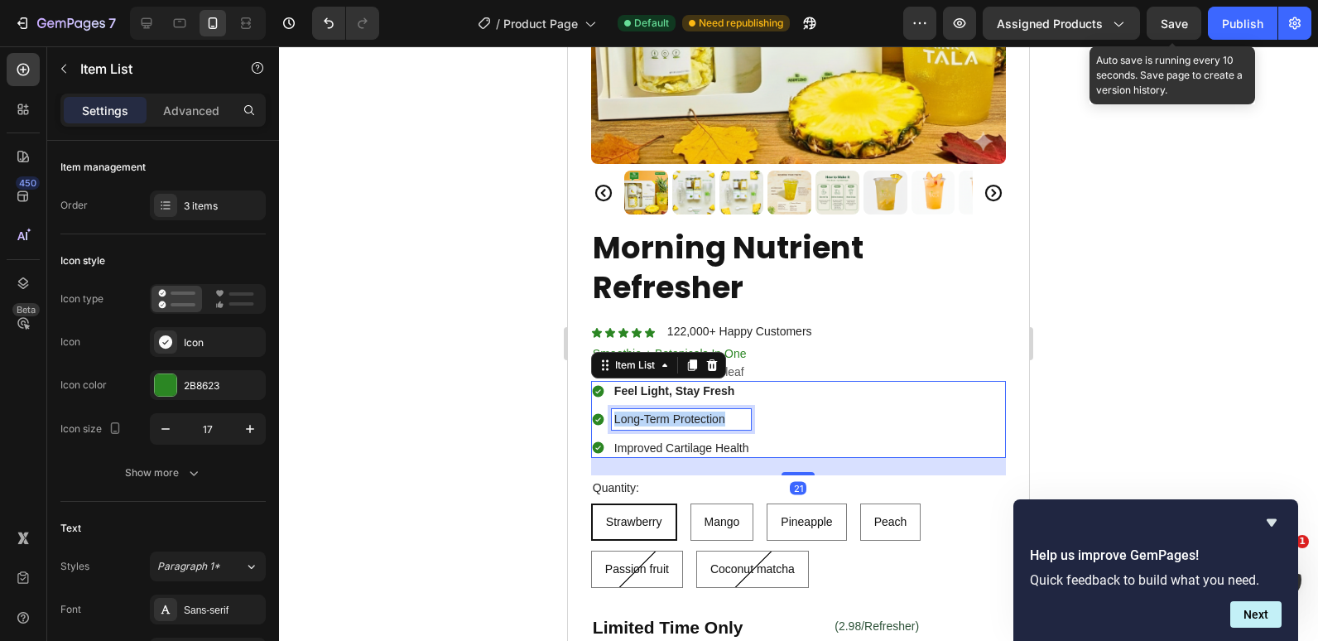
click at [654, 413] on p "Long-Term Protection" at bounding box center [682, 419] width 135 height 15
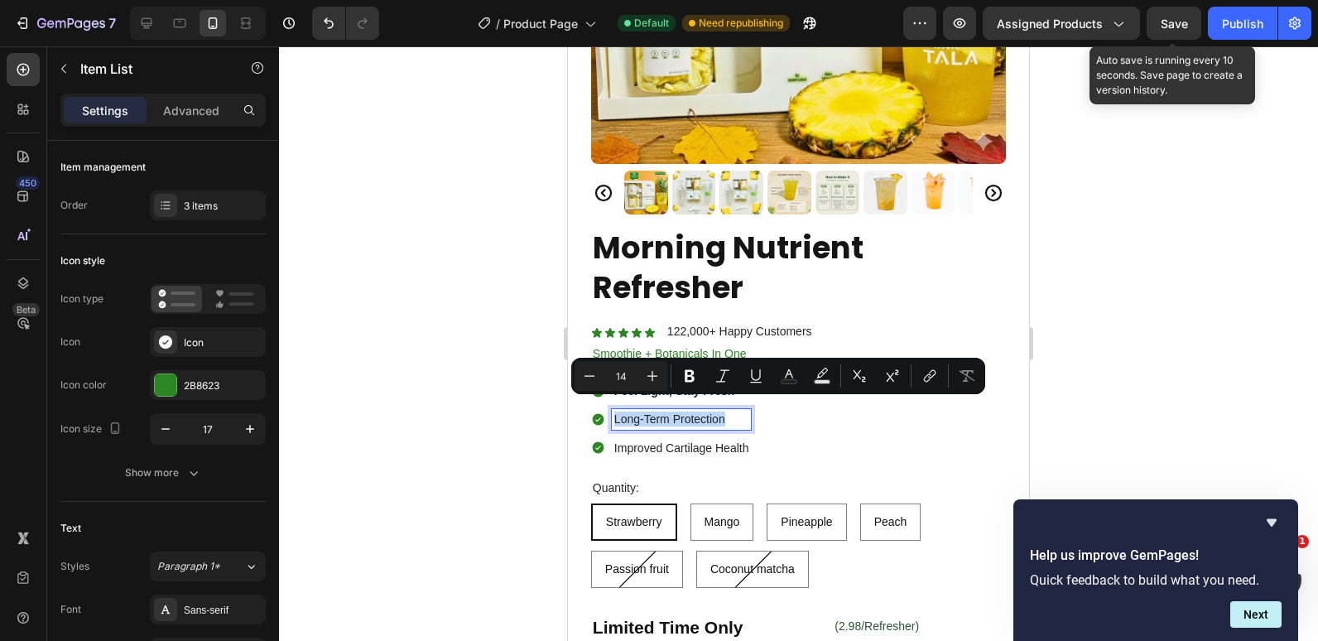
click at [671, 412] on p "Long-Term Protection" at bounding box center [682, 419] width 135 height 15
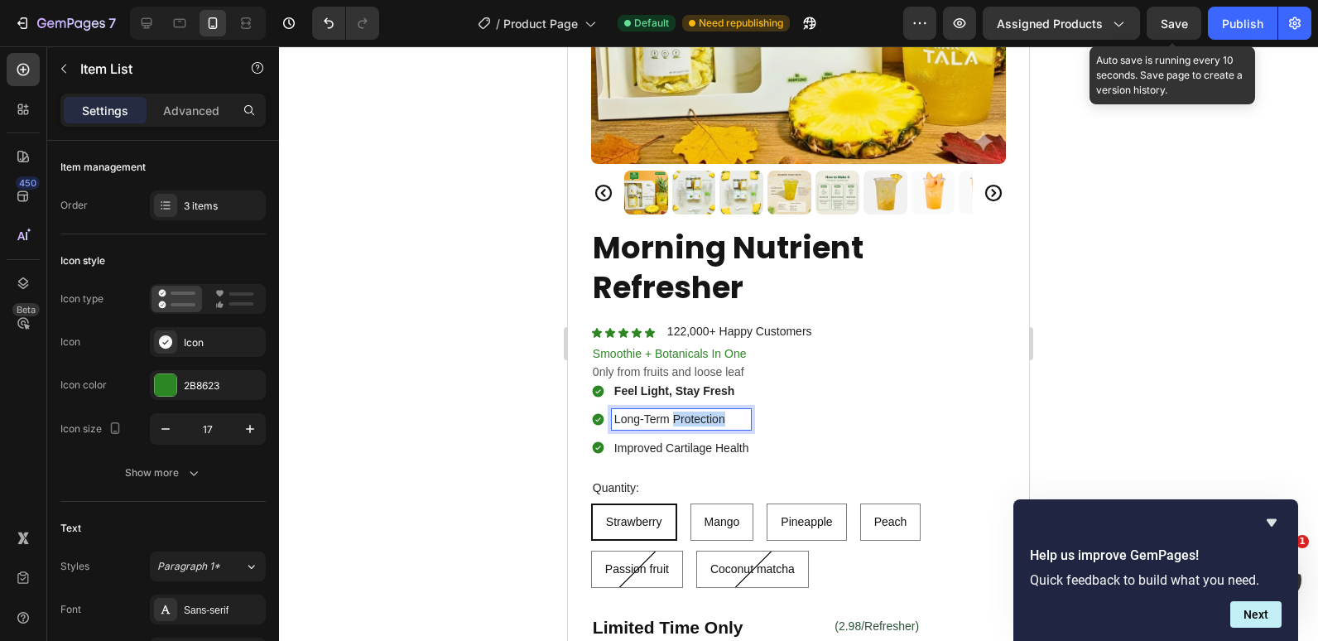
click at [671, 412] on p "Long-Term Protection" at bounding box center [682, 419] width 135 height 15
click at [673, 412] on p "Botanical Hydration" at bounding box center [682, 419] width 135 height 15
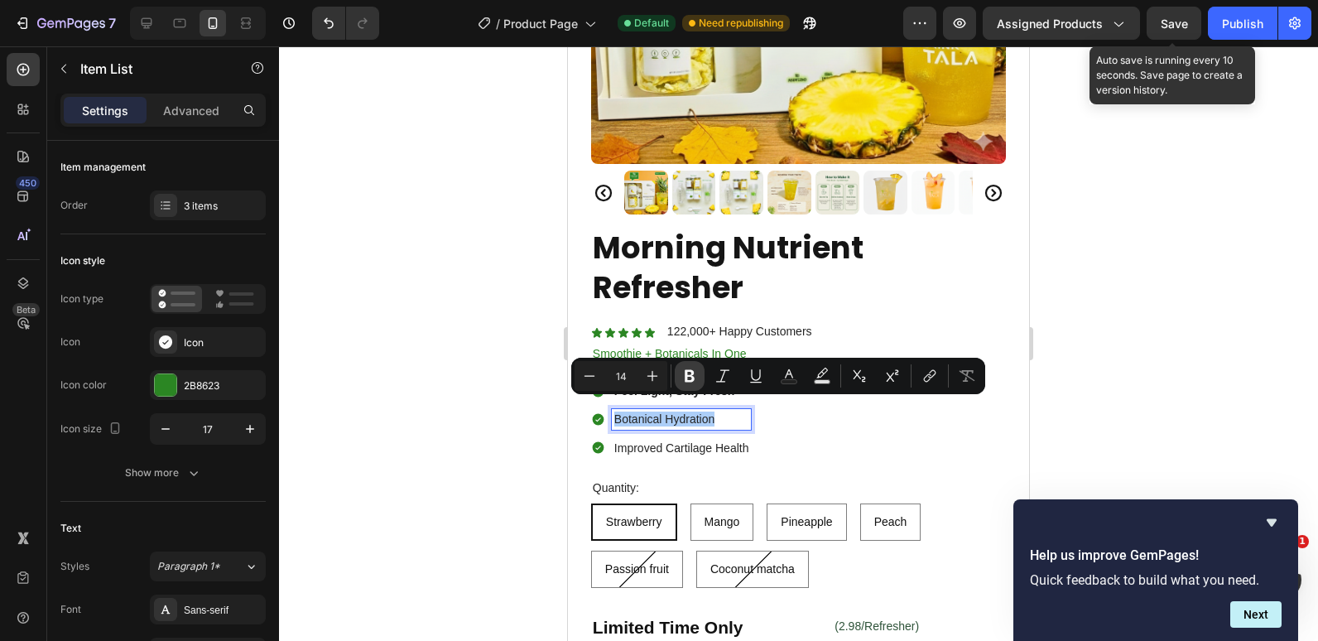
click at [682, 375] on icon "Editor contextual toolbar" at bounding box center [690, 376] width 17 height 17
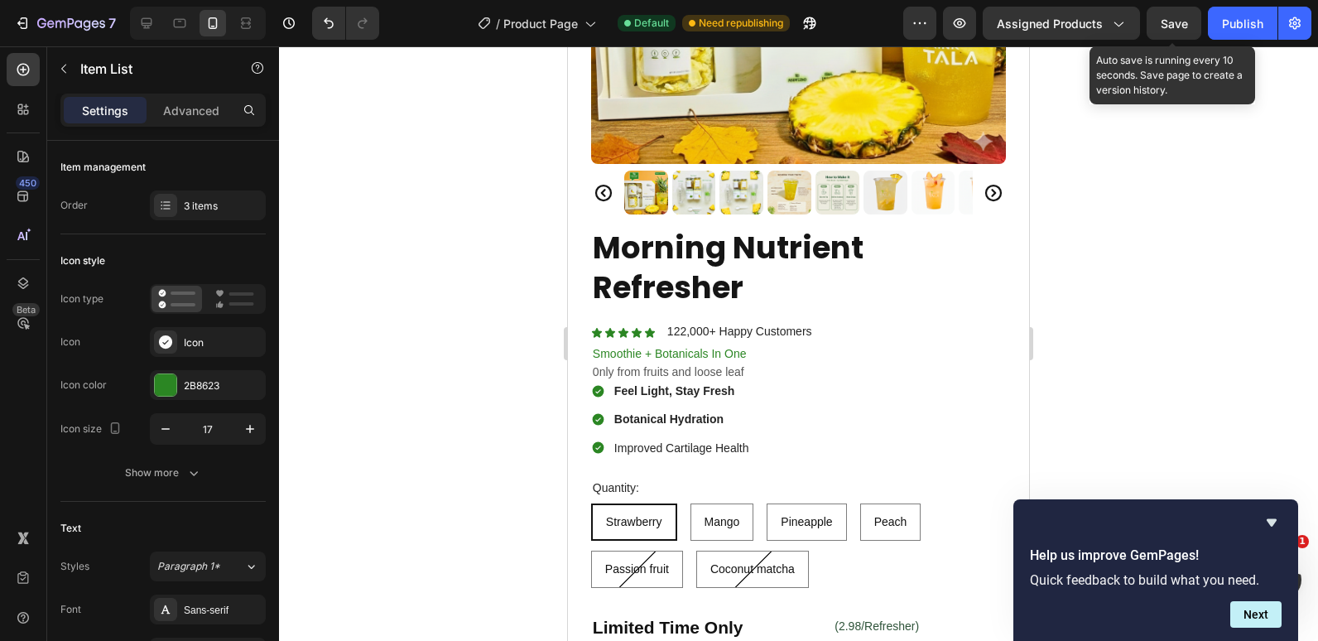
click at [461, 385] on div at bounding box center [798, 343] width 1039 height 595
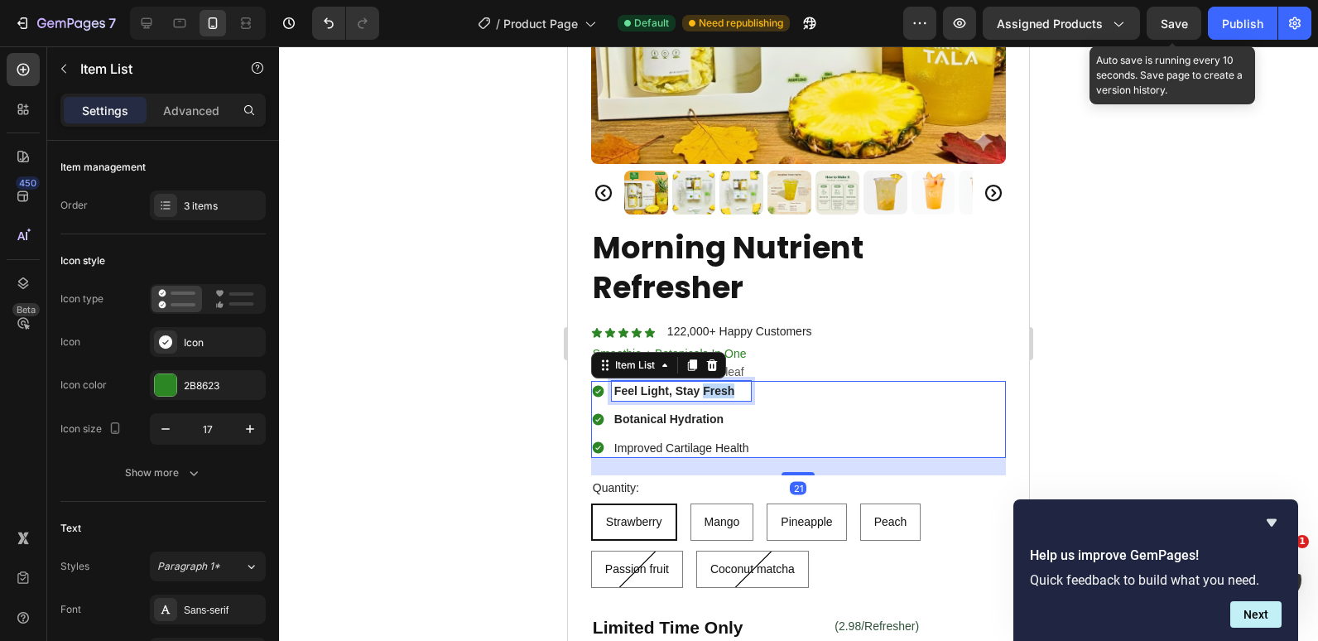
click at [719, 384] on strong "Feel Light, Stay Fresh" at bounding box center [675, 390] width 120 height 13
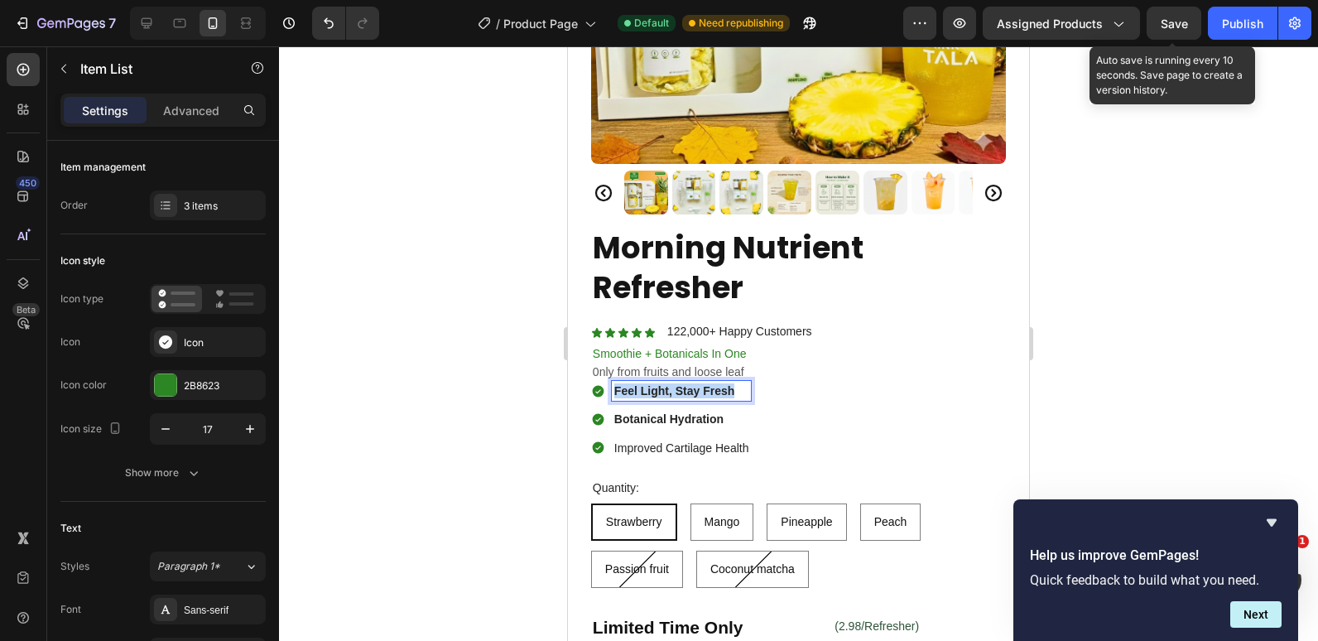
click at [719, 384] on strong "Feel Light, Stay Fresh" at bounding box center [675, 390] width 120 height 13
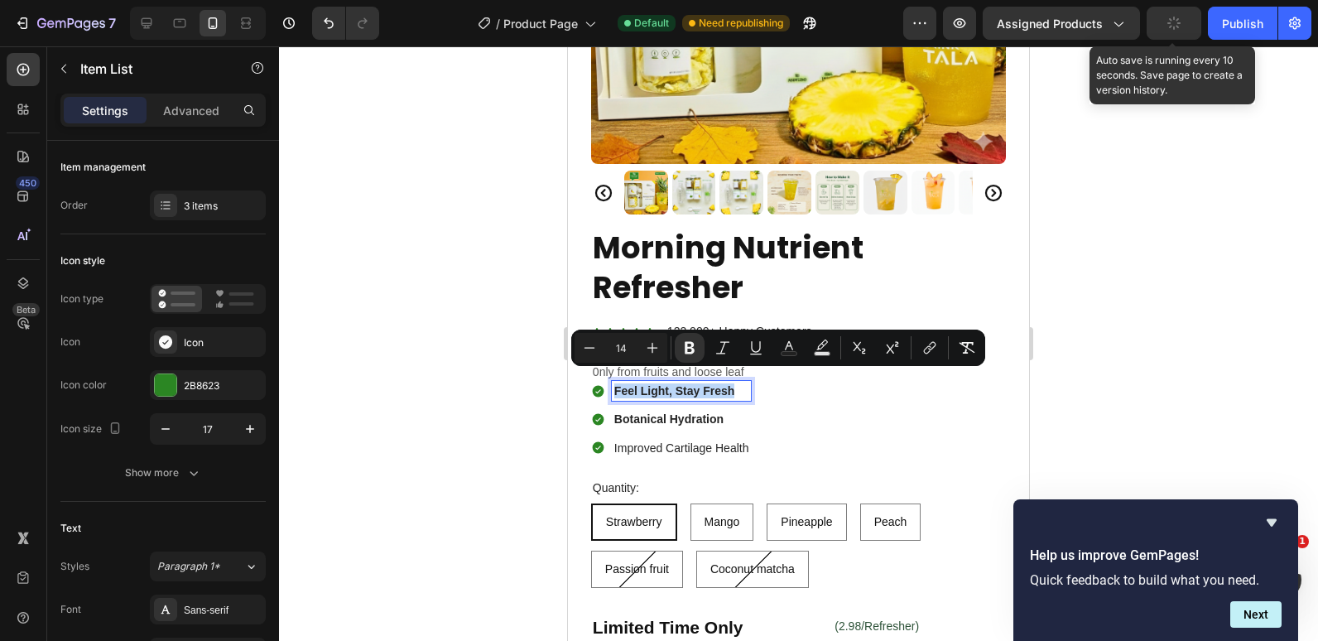
copy strong "Feel Light, Stay Fresh"
click at [662, 441] on p "Improved Cartilage Health" at bounding box center [682, 448] width 135 height 15
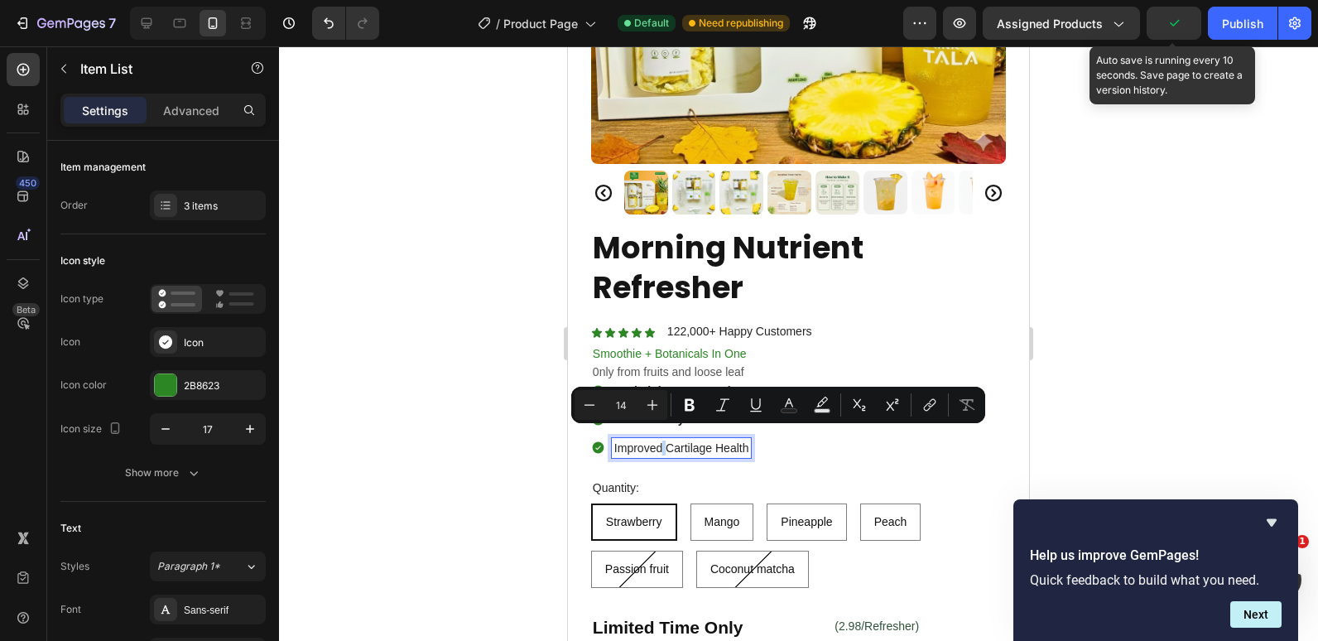
click at [663, 442] on p "Improved Cartilage Health" at bounding box center [682, 448] width 135 height 15
click at [660, 441] on p "Improved Cartilage Health" at bounding box center [682, 448] width 135 height 15
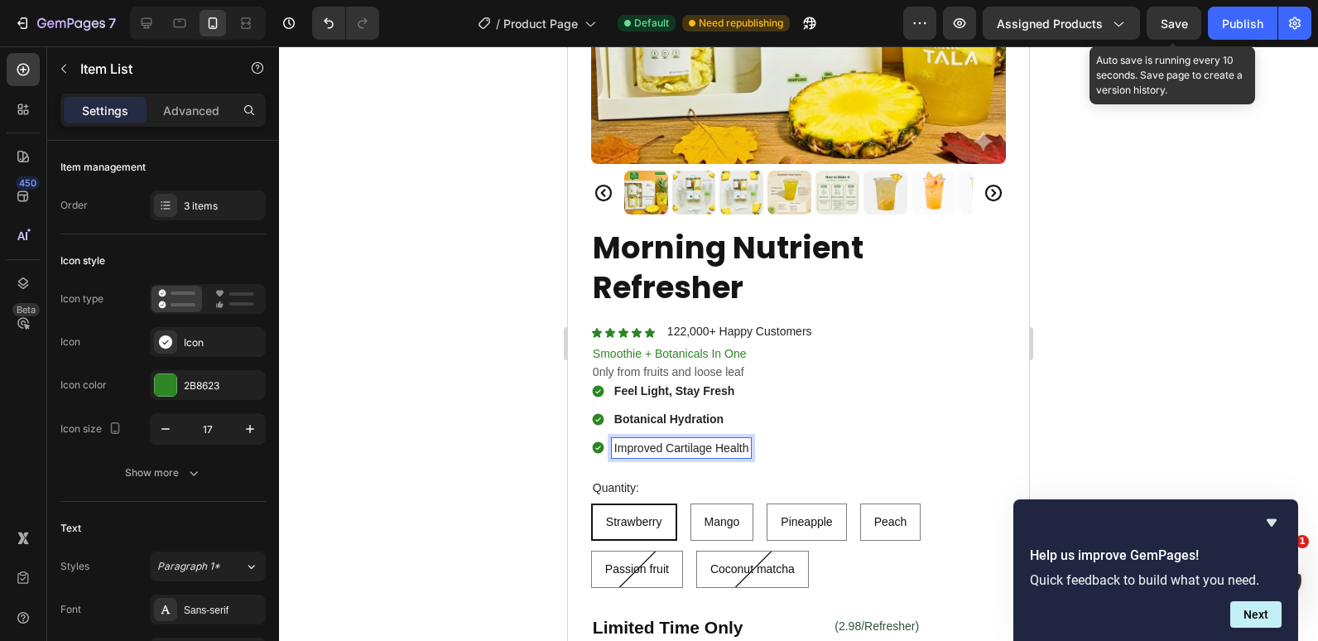
click at [660, 441] on p "Improved Cartilage Health" at bounding box center [682, 448] width 135 height 15
click at [683, 412] on strong "Botanical Hydration" at bounding box center [669, 418] width 109 height 13
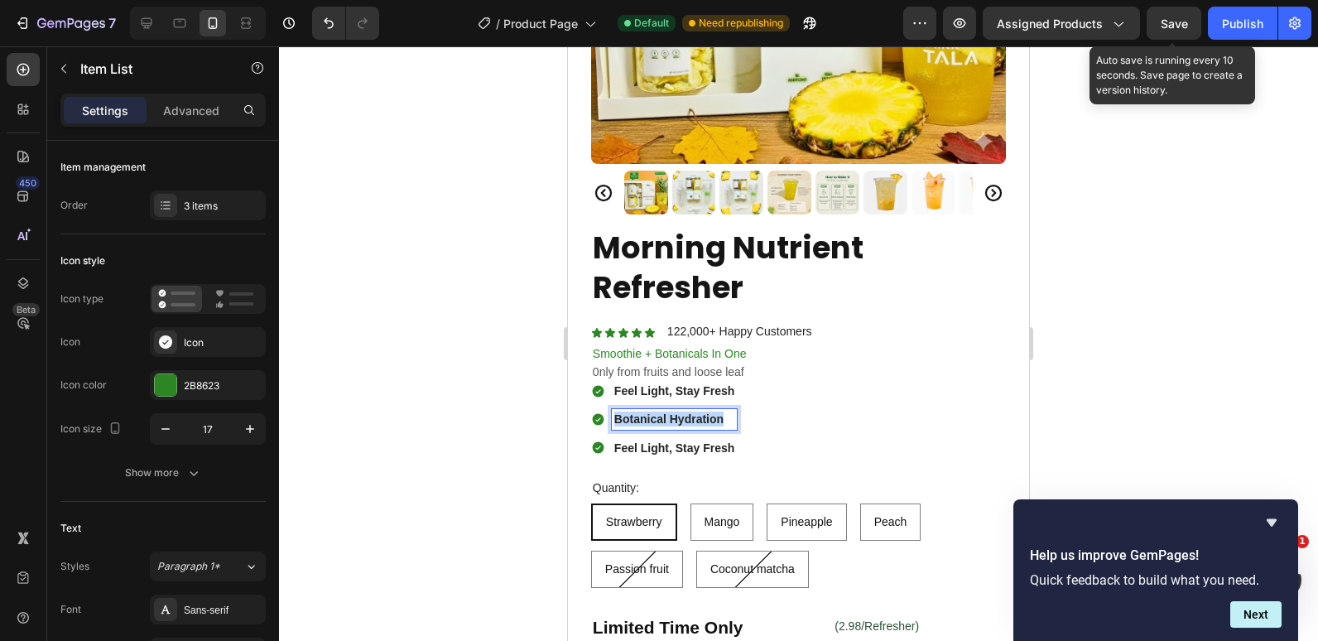
click at [683, 412] on strong "Botanical Hydration" at bounding box center [669, 418] width 109 height 13
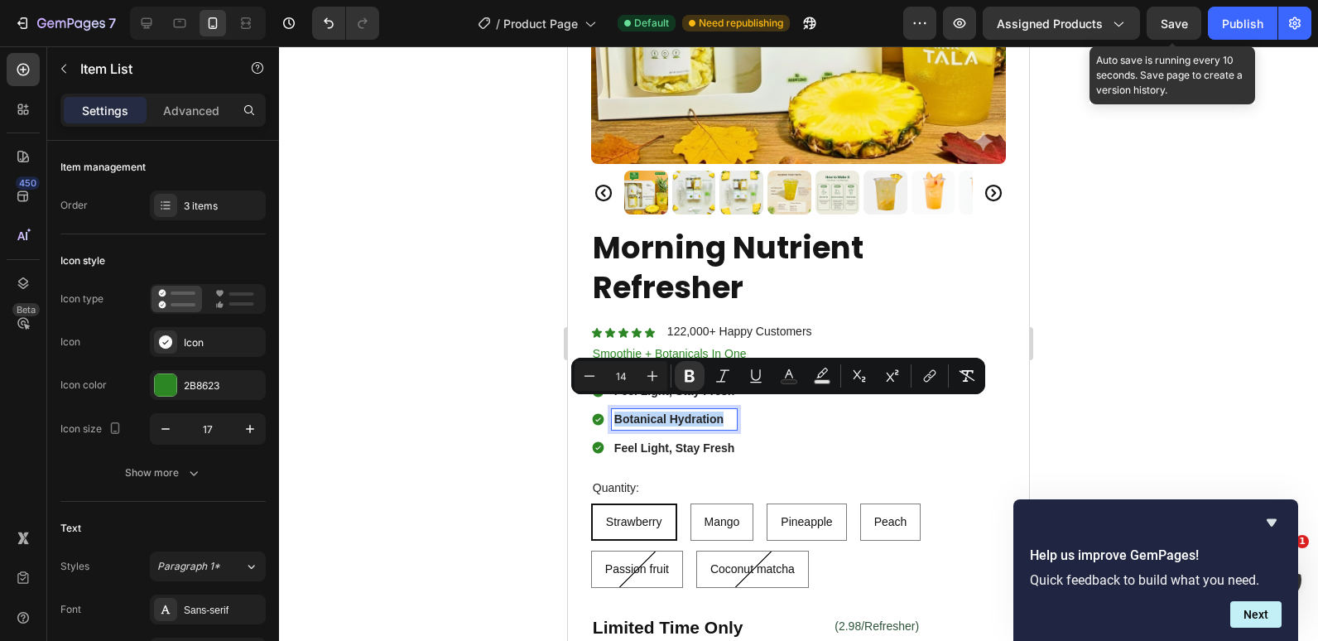
copy strong "Botanical Hydration"
click at [449, 359] on div at bounding box center [798, 343] width 1039 height 595
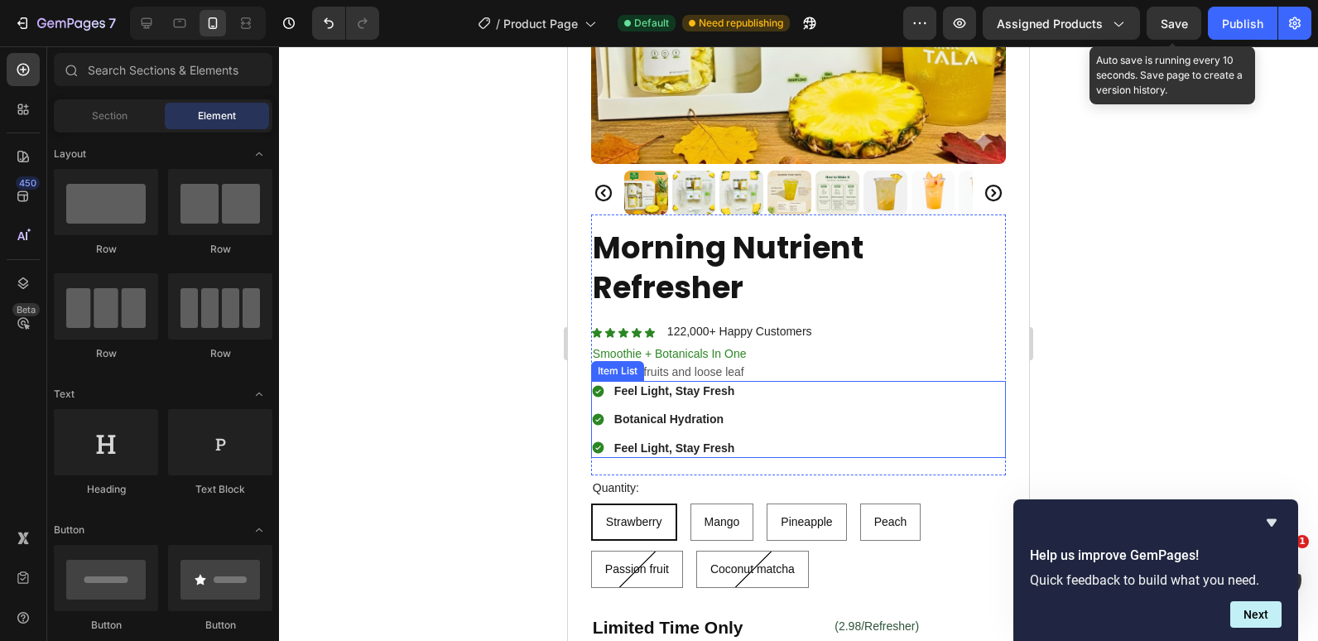
click at [655, 384] on strong "Feel Light, Stay Fresh" at bounding box center [675, 390] width 120 height 13
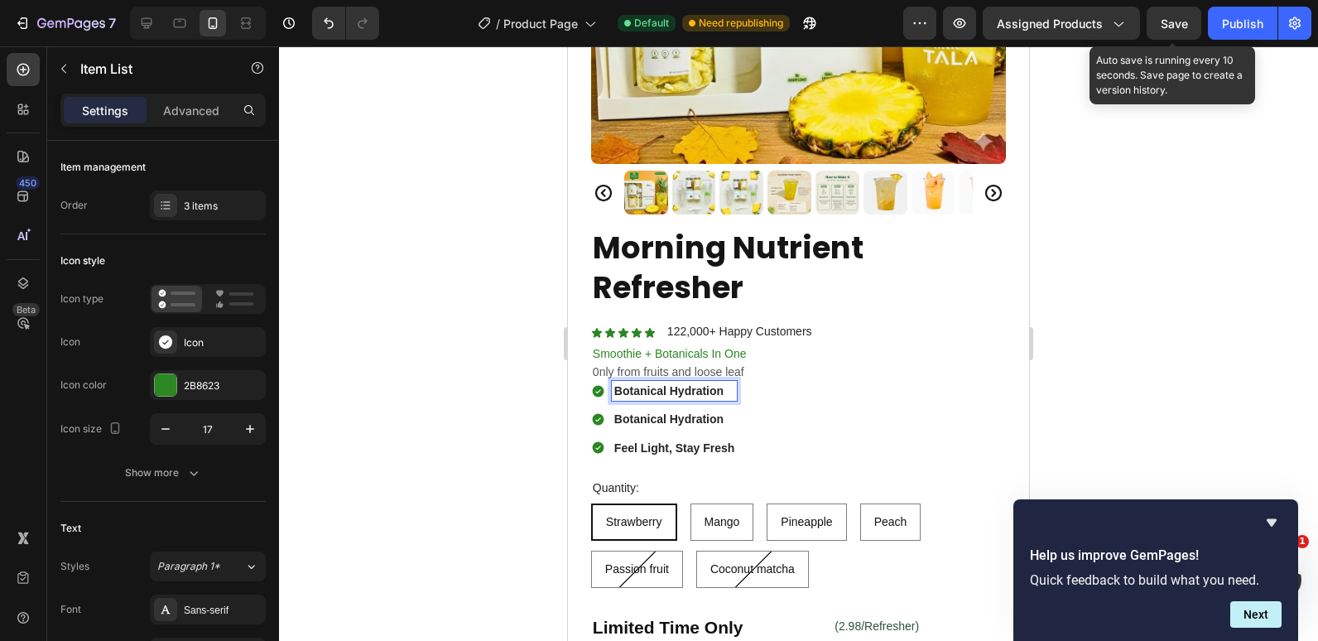
click at [679, 441] on strong "Feel Light, Stay Fresh" at bounding box center [675, 447] width 120 height 13
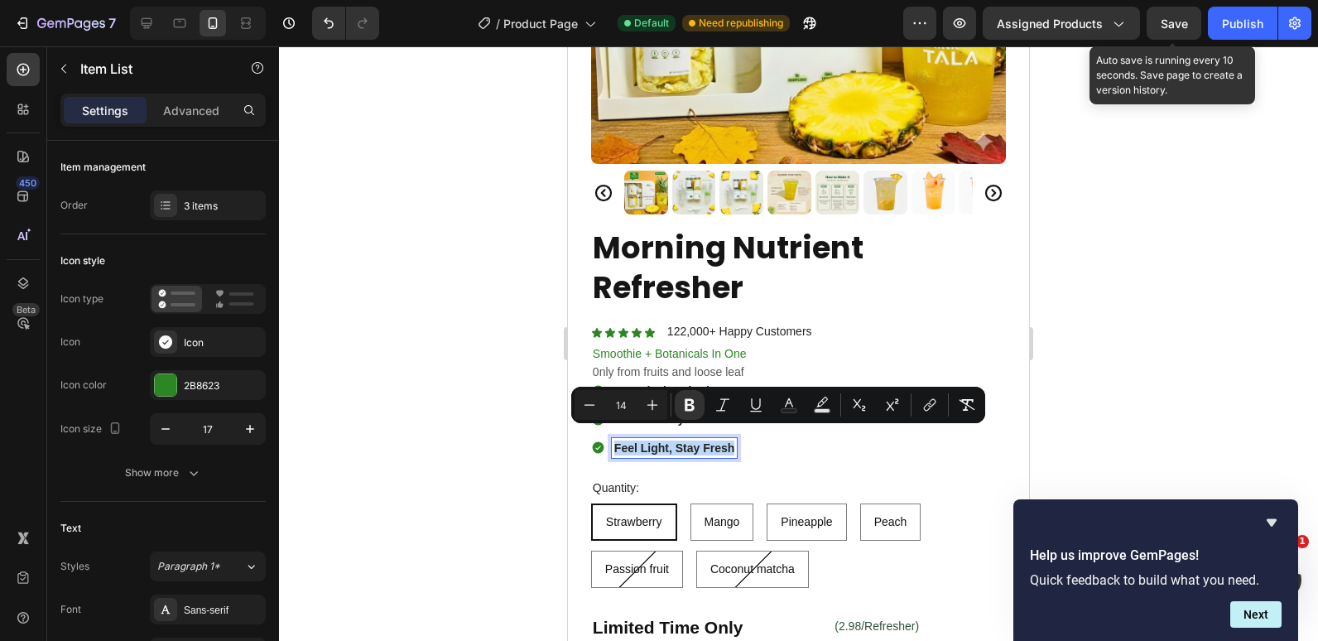
click at [679, 441] on strong "Feel Light, Stay Fresh" at bounding box center [675, 447] width 120 height 13
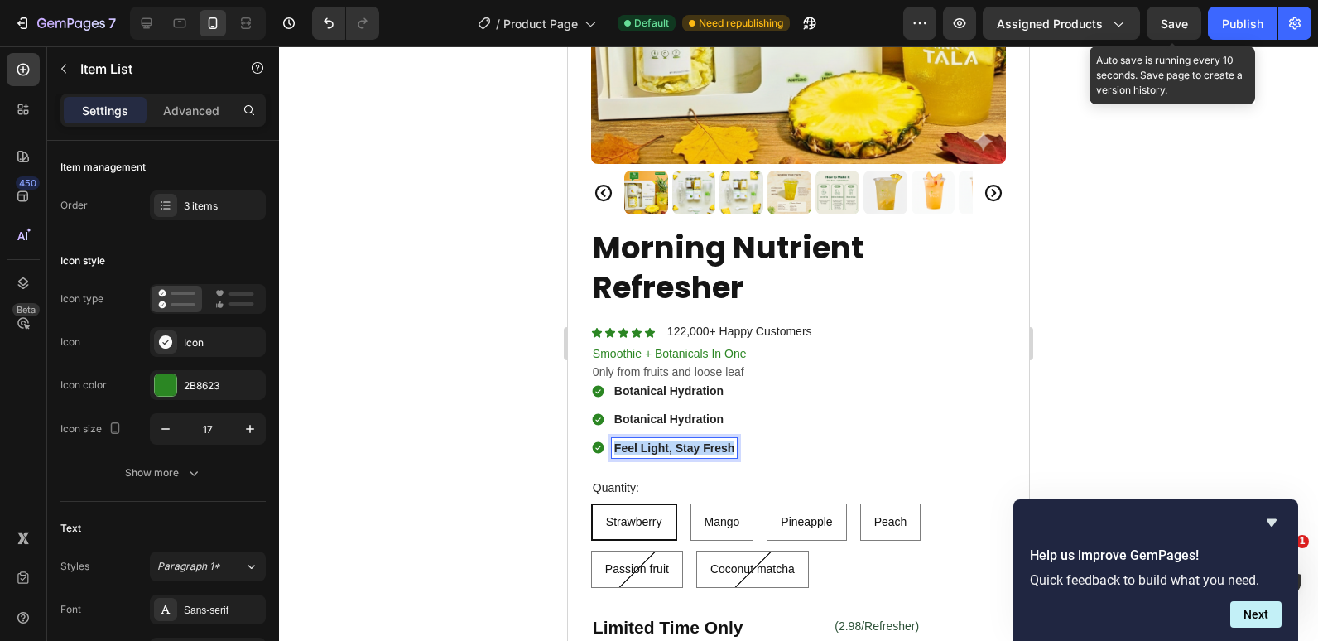
click at [679, 441] on strong "Feel Light, Stay Fresh" at bounding box center [675, 447] width 120 height 13
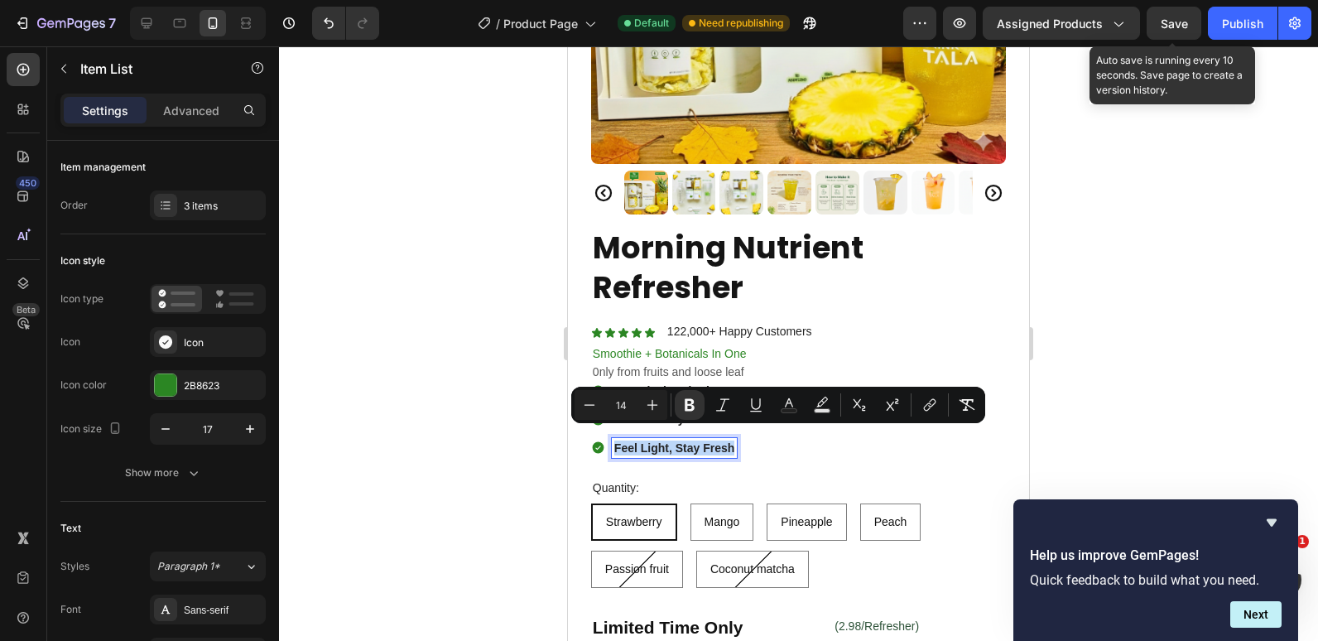
copy strong "Feel Light, Stay Fresh"
click at [437, 433] on div at bounding box center [798, 343] width 1039 height 595
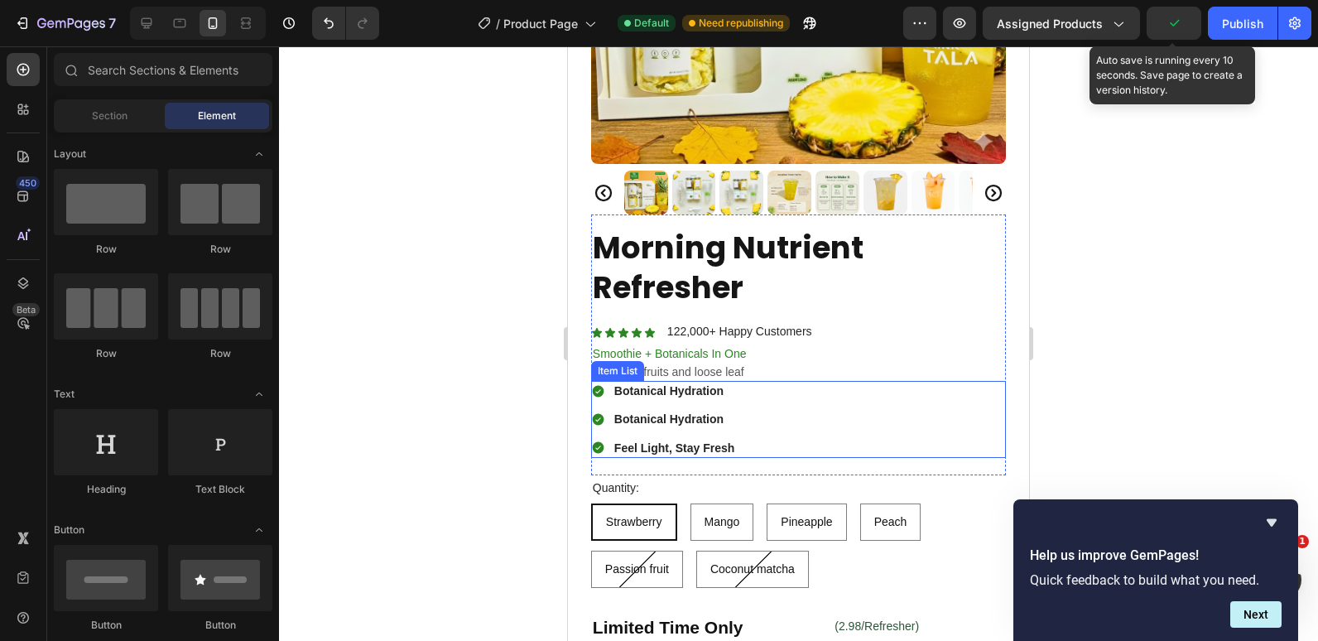
click at [671, 412] on strong "Botanical Hydration" at bounding box center [669, 418] width 109 height 13
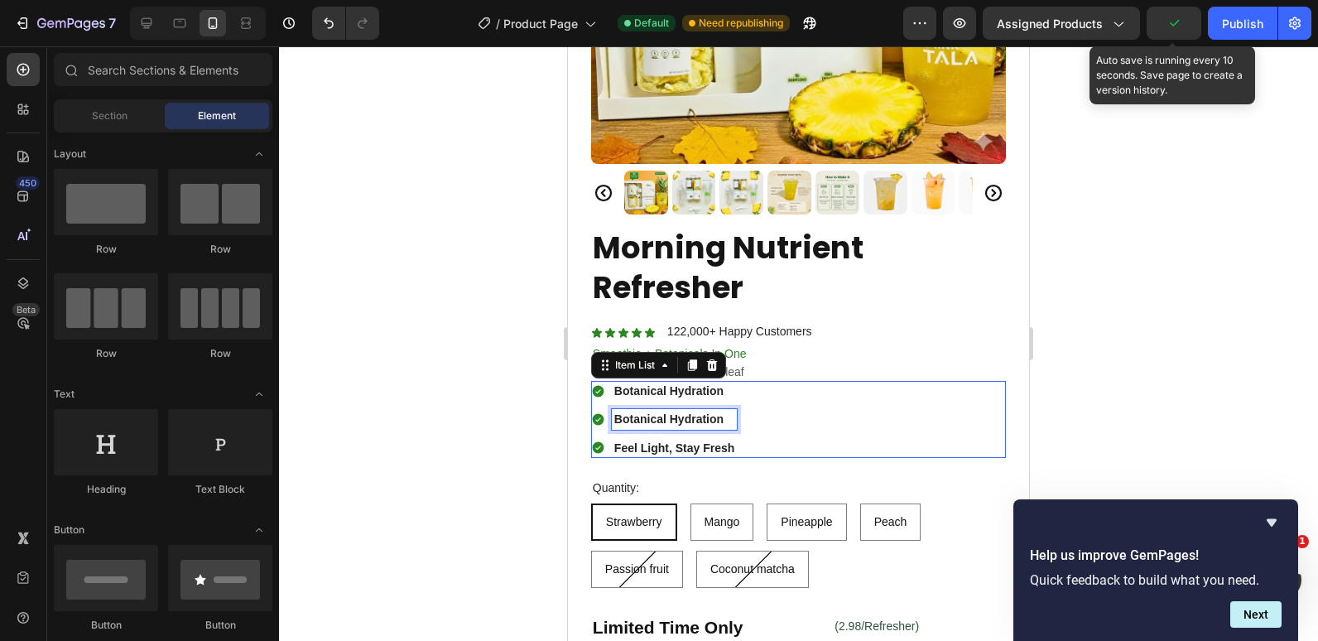
click at [671, 412] on strong "Botanical Hydration" at bounding box center [669, 418] width 109 height 13
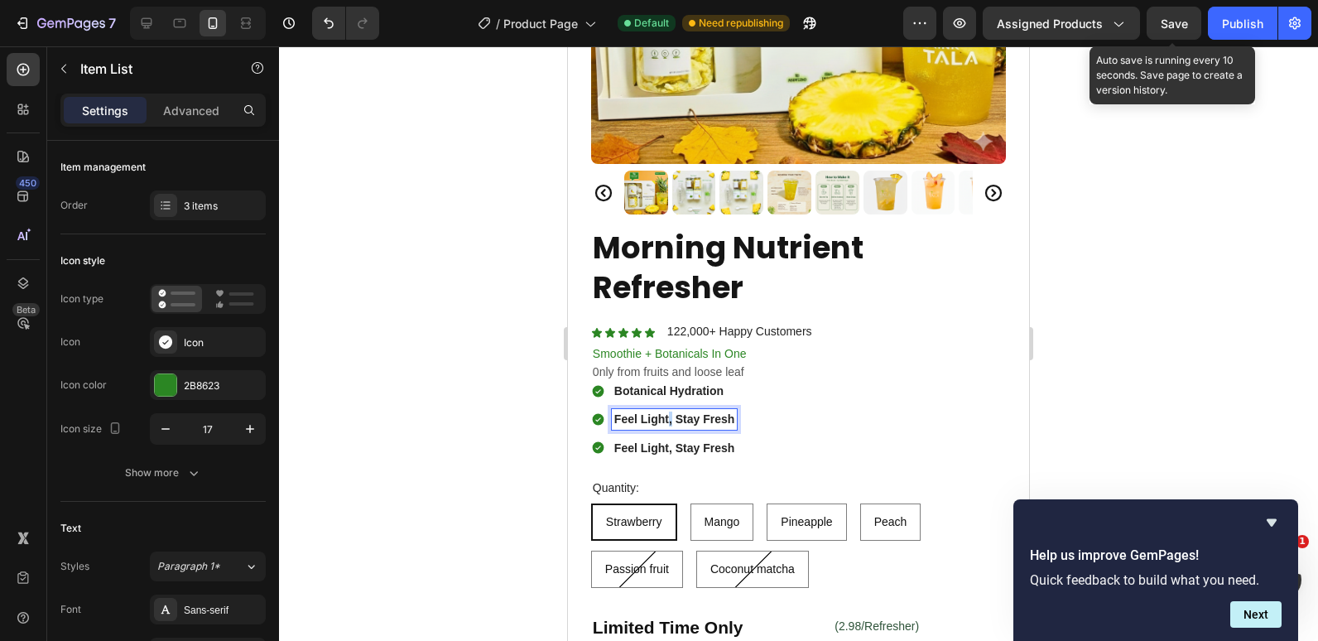
click at [672, 412] on strong "Feel Light, Stay Fresh" at bounding box center [675, 418] width 120 height 13
click at [504, 369] on div at bounding box center [798, 343] width 1039 height 595
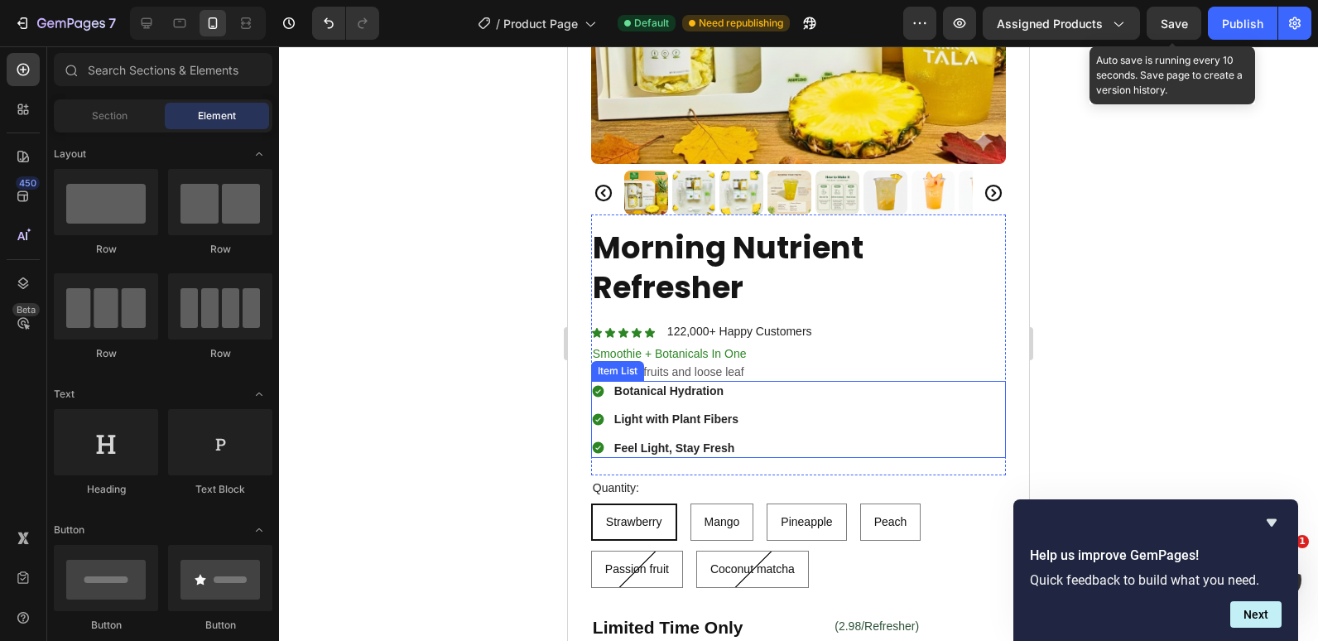
click at [648, 412] on strong "Light with Plant Fibers" at bounding box center [677, 418] width 124 height 13
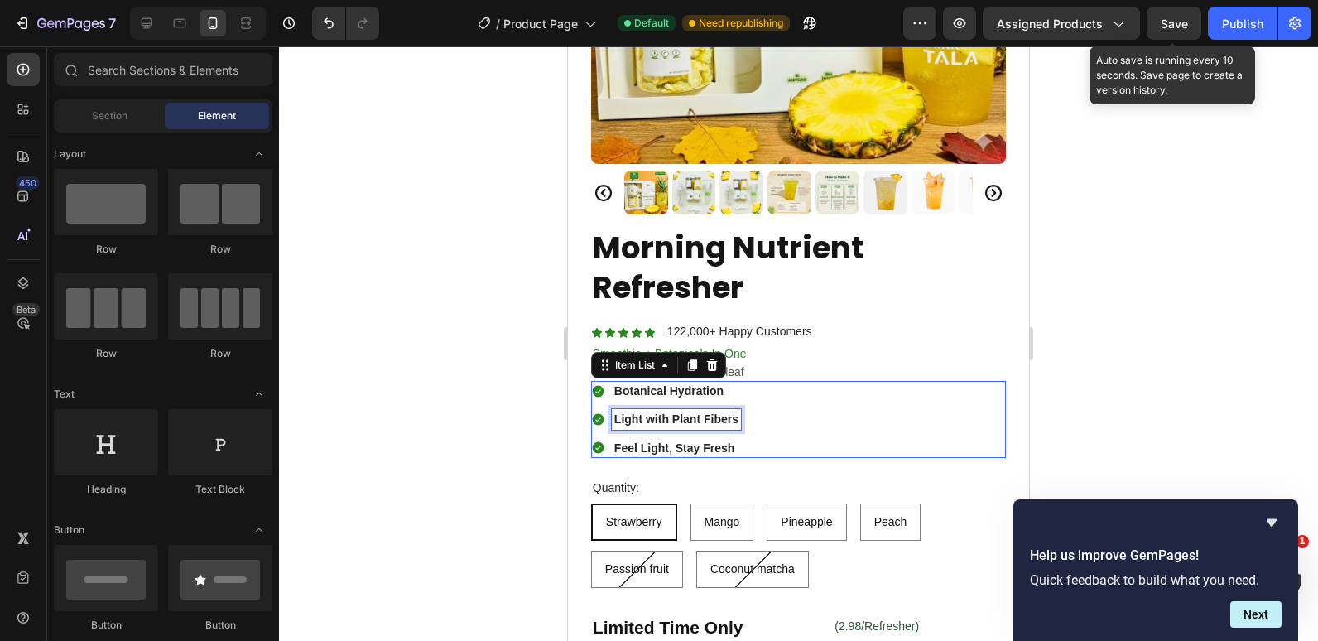
click at [648, 412] on strong "Light with Plant Fibers" at bounding box center [677, 418] width 124 height 13
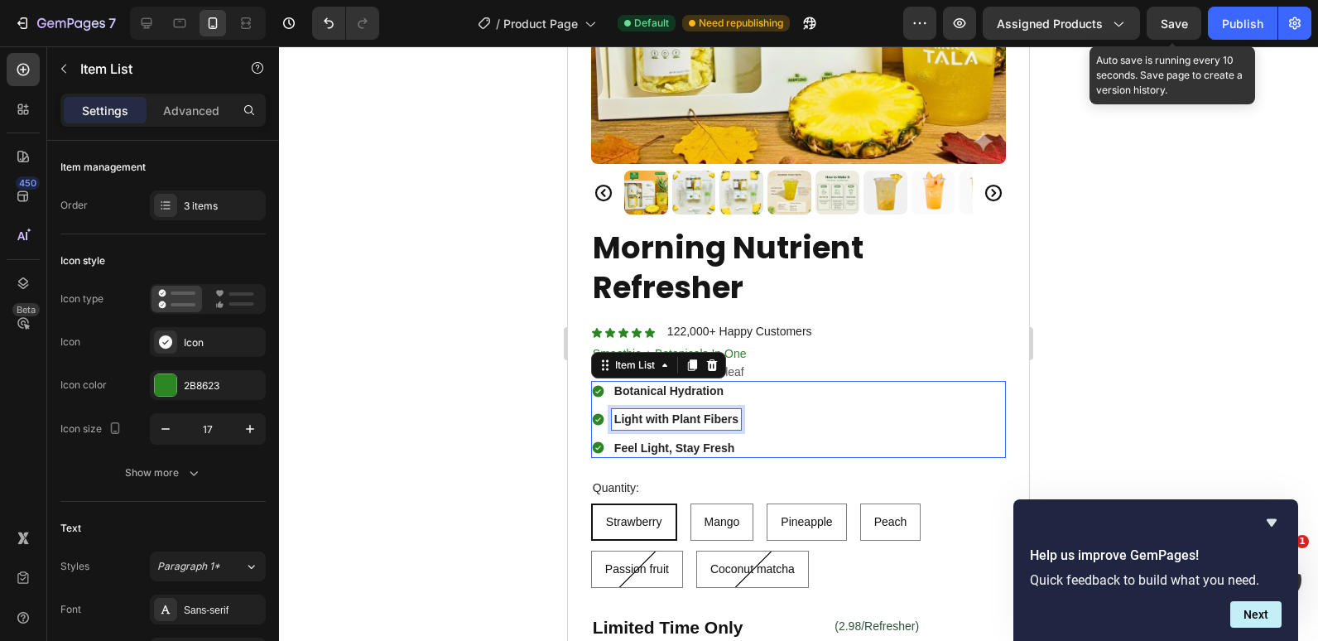
click at [648, 412] on strong "Light with Plant Fibers" at bounding box center [677, 418] width 124 height 13
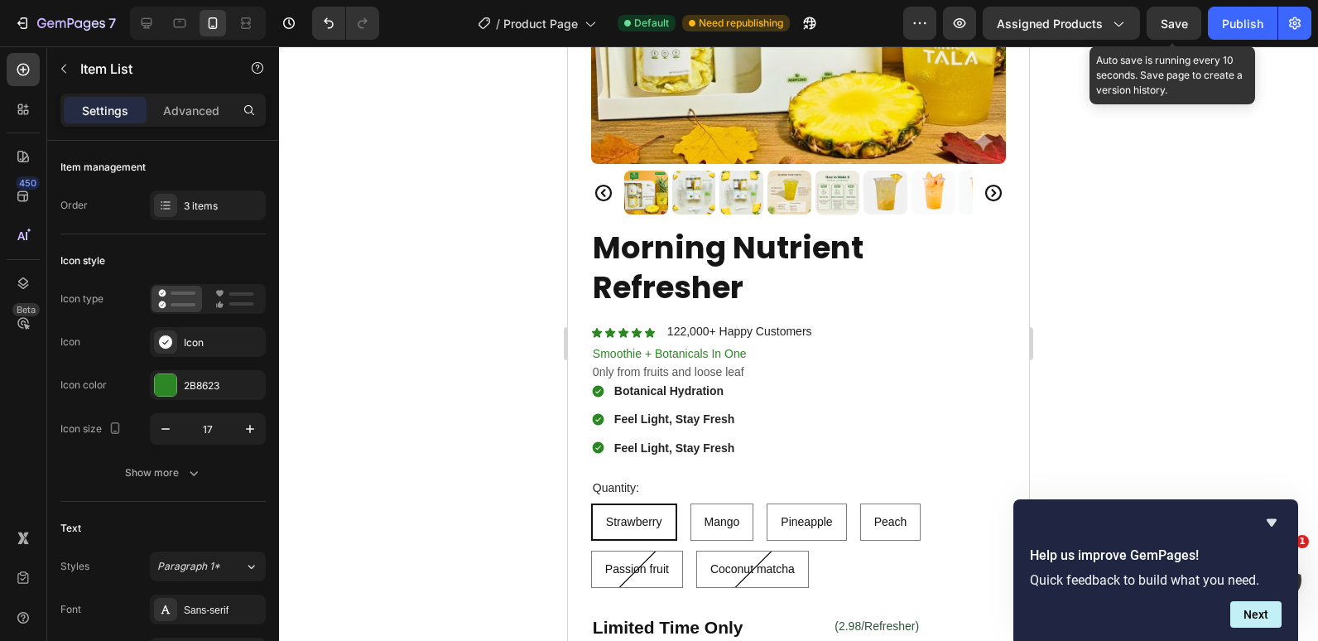
click at [495, 398] on div at bounding box center [798, 343] width 1039 height 595
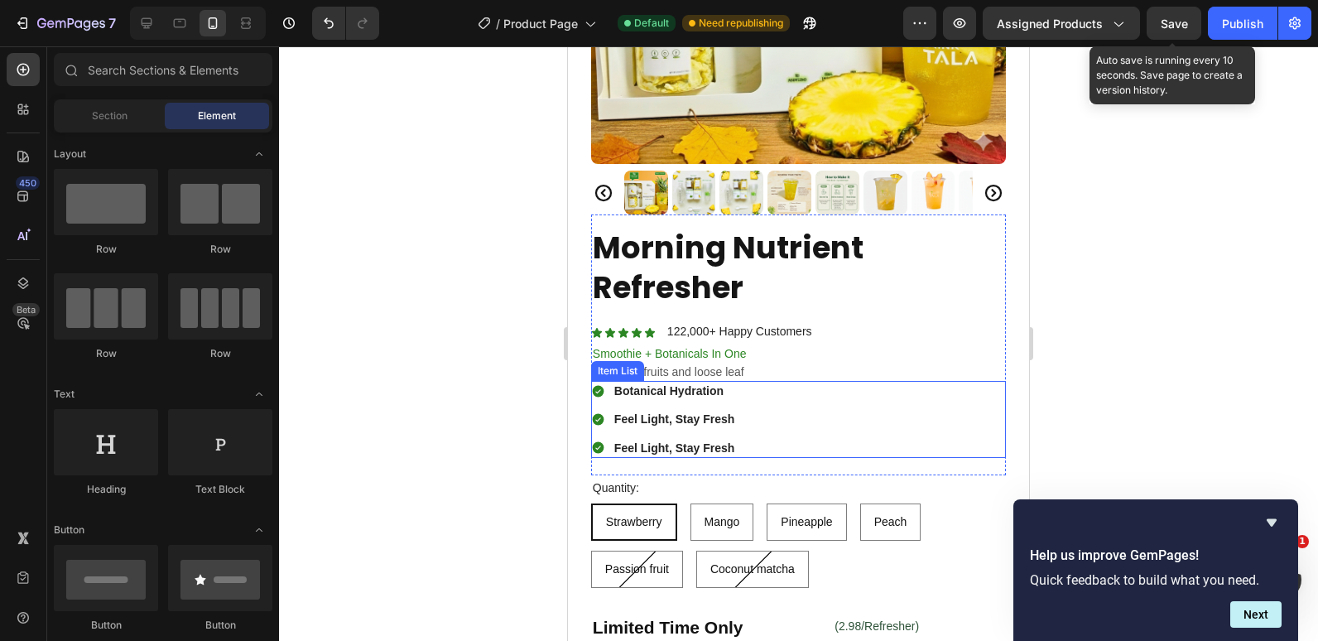
click at [455, 383] on div at bounding box center [798, 343] width 1039 height 595
click at [655, 441] on strong "Feel Light, Stay Fresh" at bounding box center [675, 447] width 120 height 13
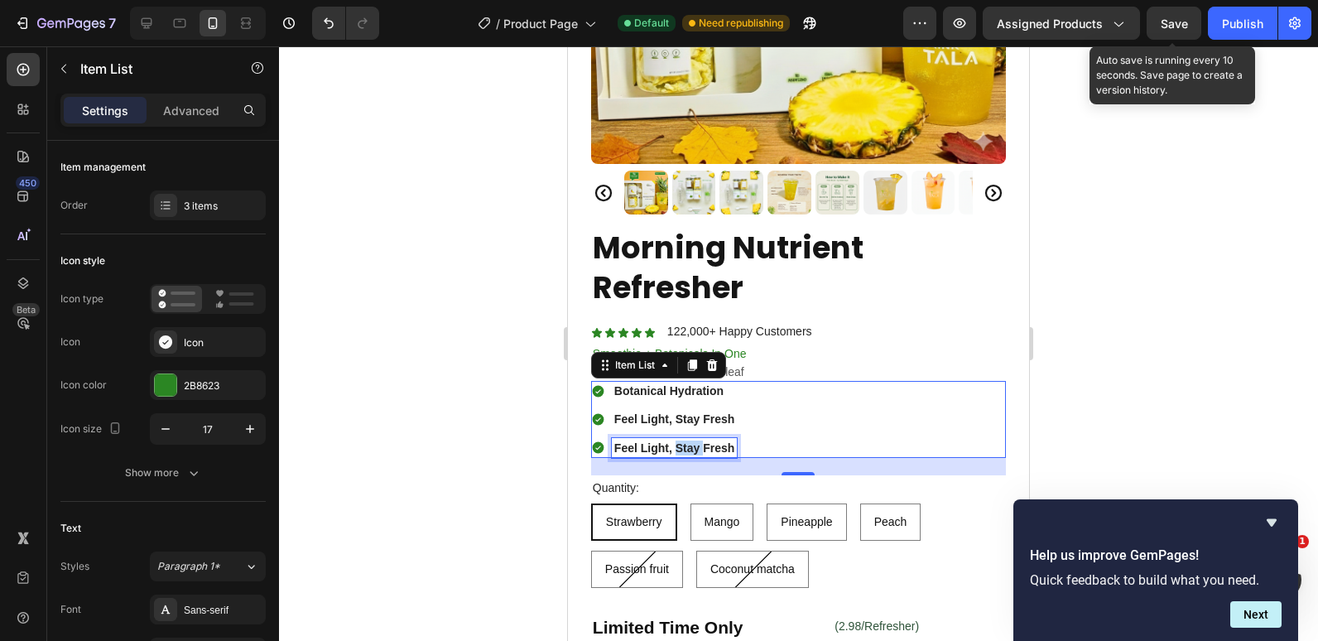
click at [685, 441] on strong "Feel Light, Stay Fresh" at bounding box center [675, 447] width 120 height 13
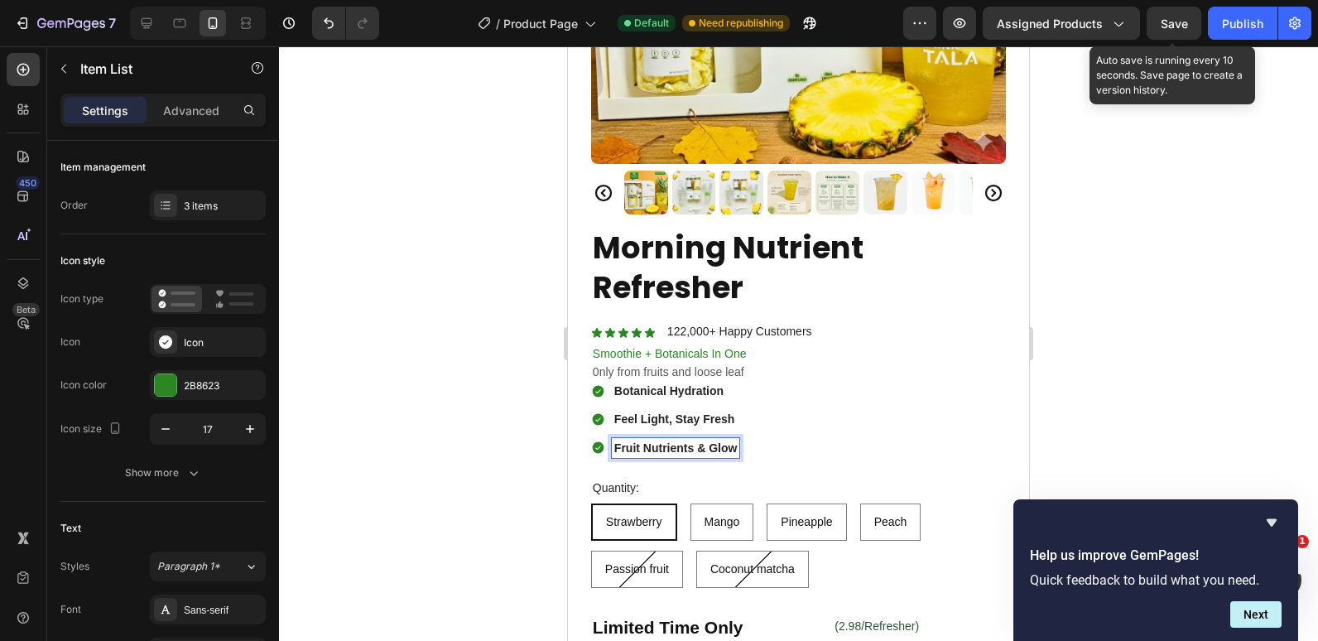
click at [441, 348] on div at bounding box center [798, 343] width 1039 height 595
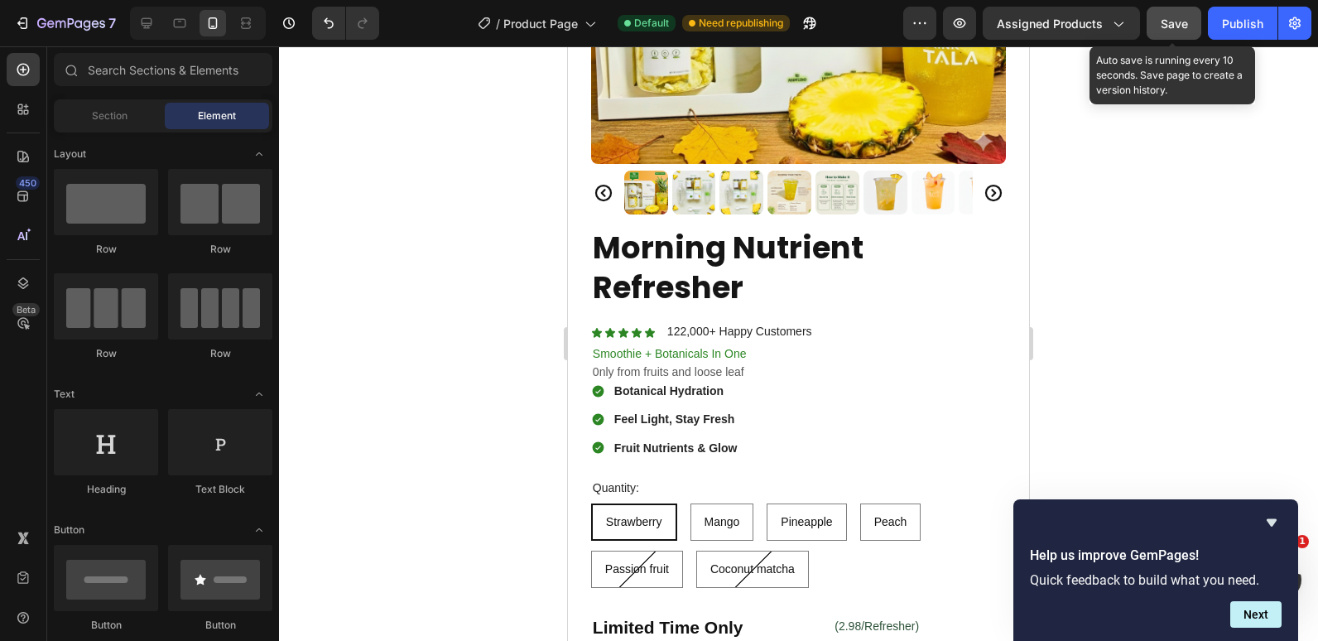
click at [1179, 20] on span "Save" at bounding box center [1174, 24] width 27 height 14
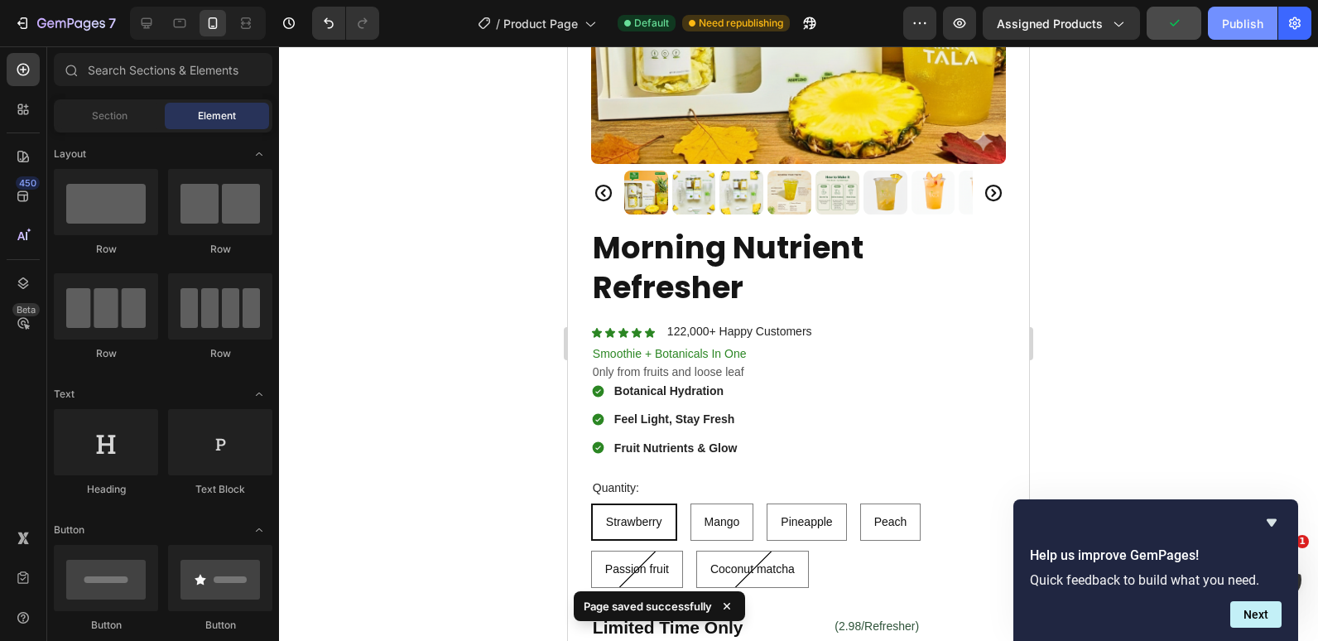
click at [1241, 22] on div "Publish" at bounding box center [1242, 23] width 41 height 17
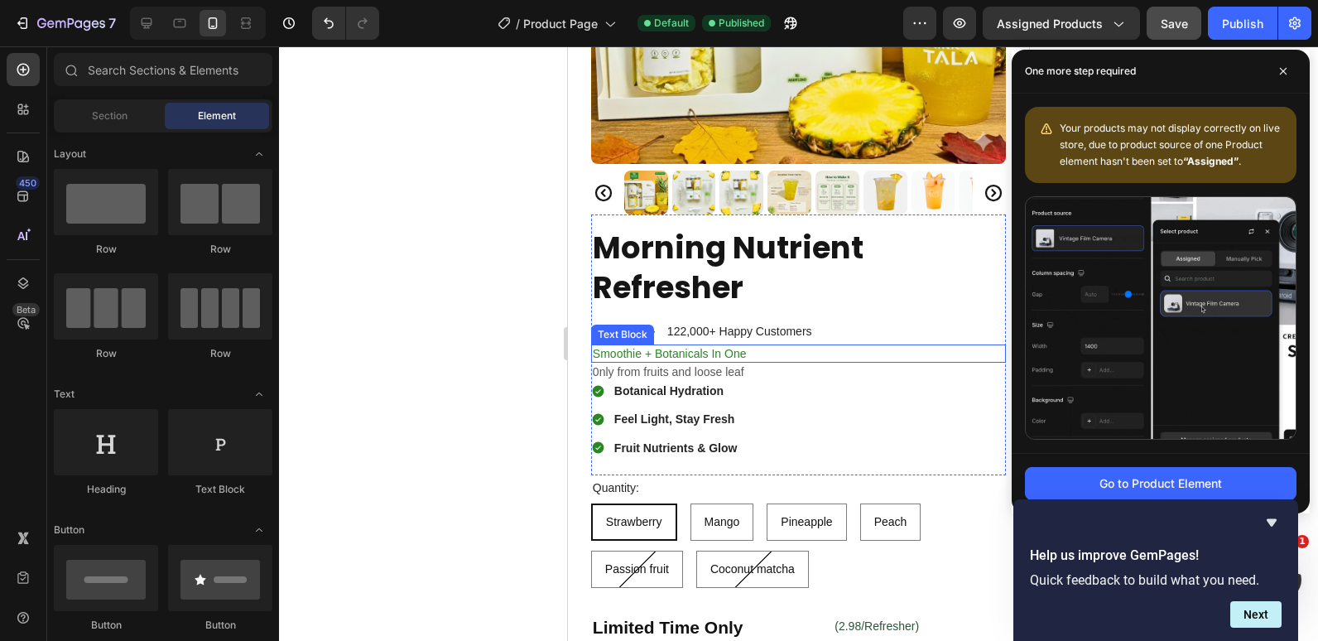
click at [611, 346] on p "Smoothie + Botanicals In One" at bounding box center [799, 353] width 412 height 15
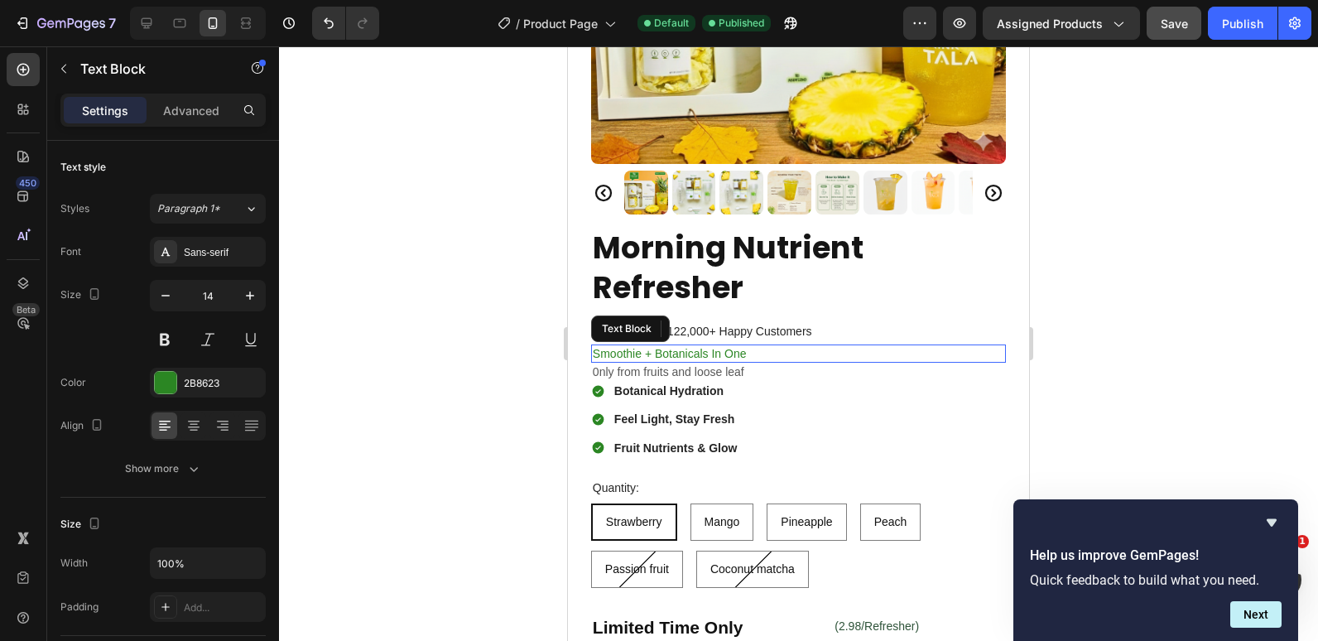
click at [611, 346] on p "Smoothie + Botanicals In One" at bounding box center [799, 353] width 412 height 15
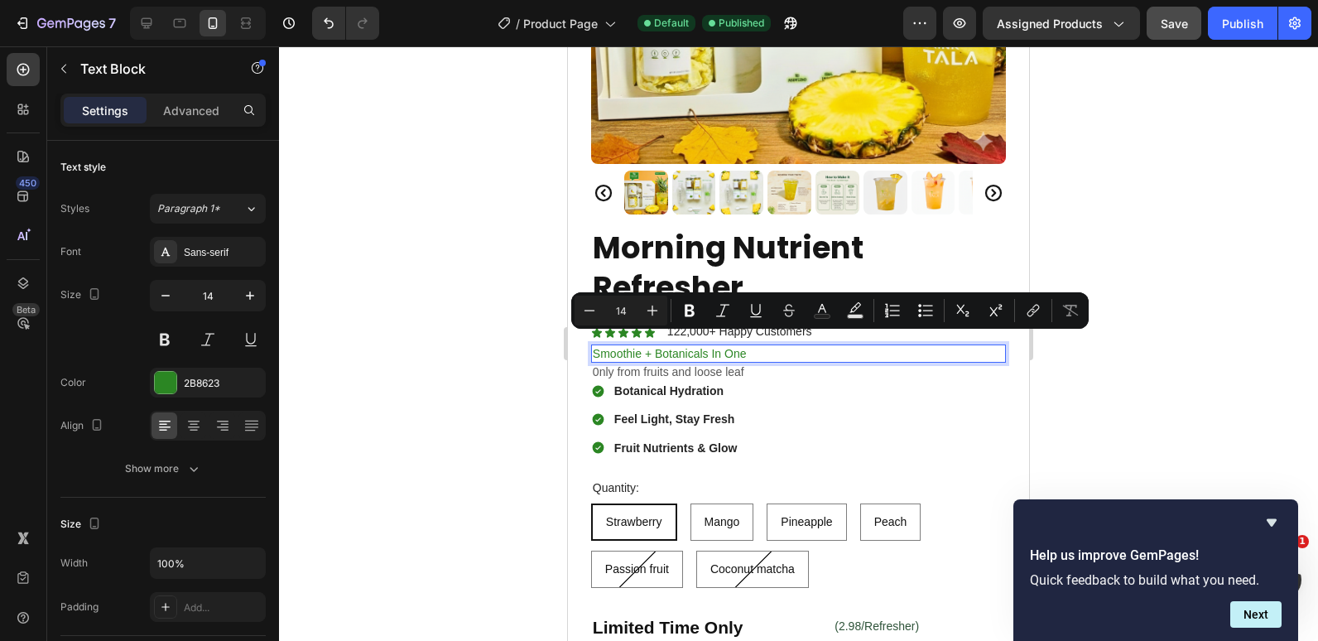
click at [632, 346] on p "Smoothie + Botanicals In One" at bounding box center [799, 353] width 412 height 15
drag, startPoint x: 639, startPoint y: 345, endPoint x: 591, endPoint y: 340, distance: 48.2
click at [591, 345] on div "Smoothie + Botanicals In One" at bounding box center [798, 354] width 415 height 18
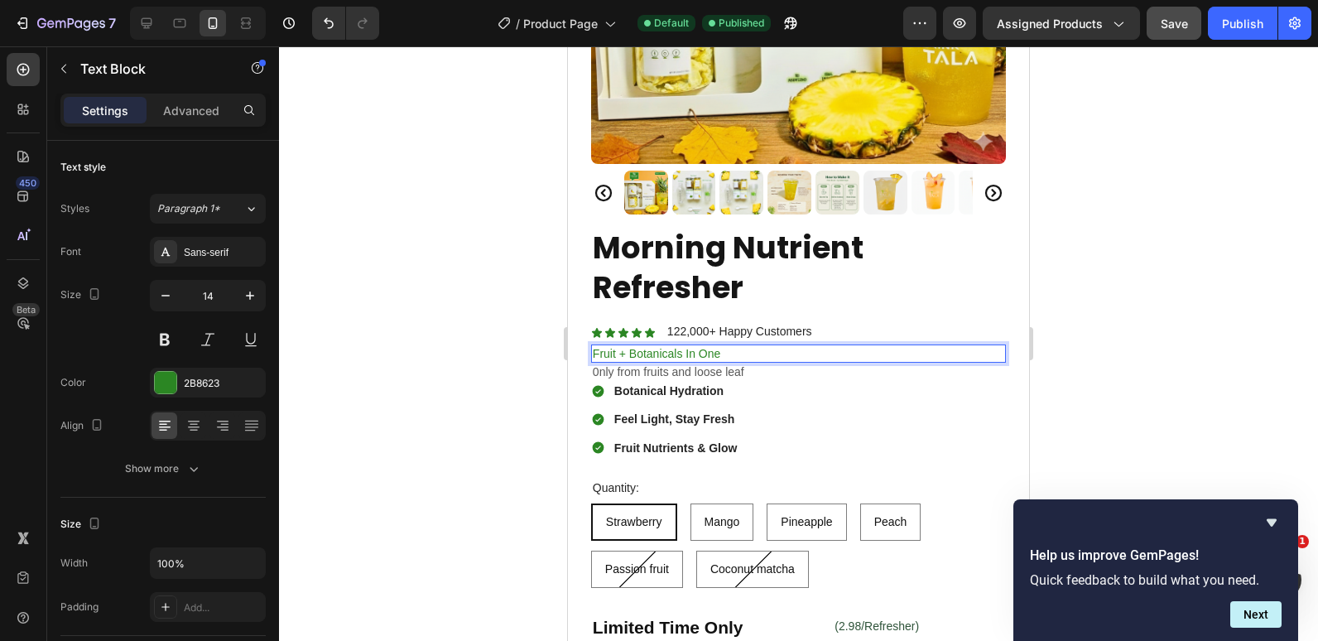
click at [499, 286] on div at bounding box center [798, 343] width 1039 height 595
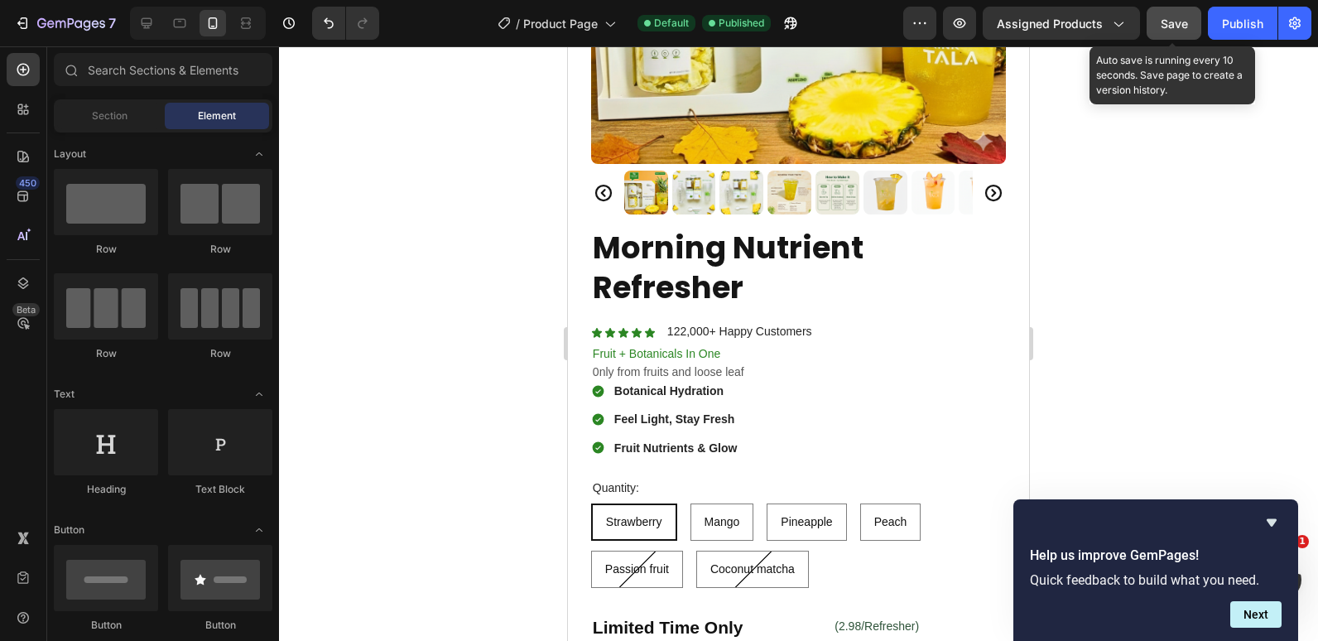
click at [1159, 27] on button "Save" at bounding box center [1174, 23] width 55 height 33
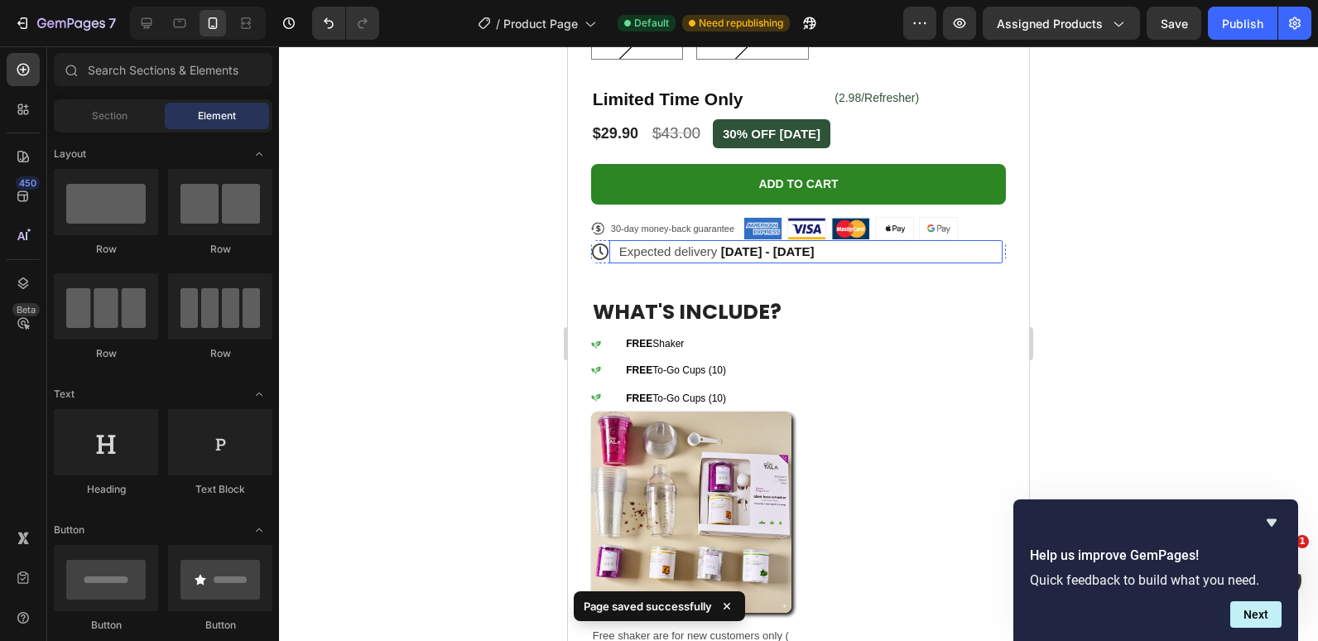
scroll to position [911, 0]
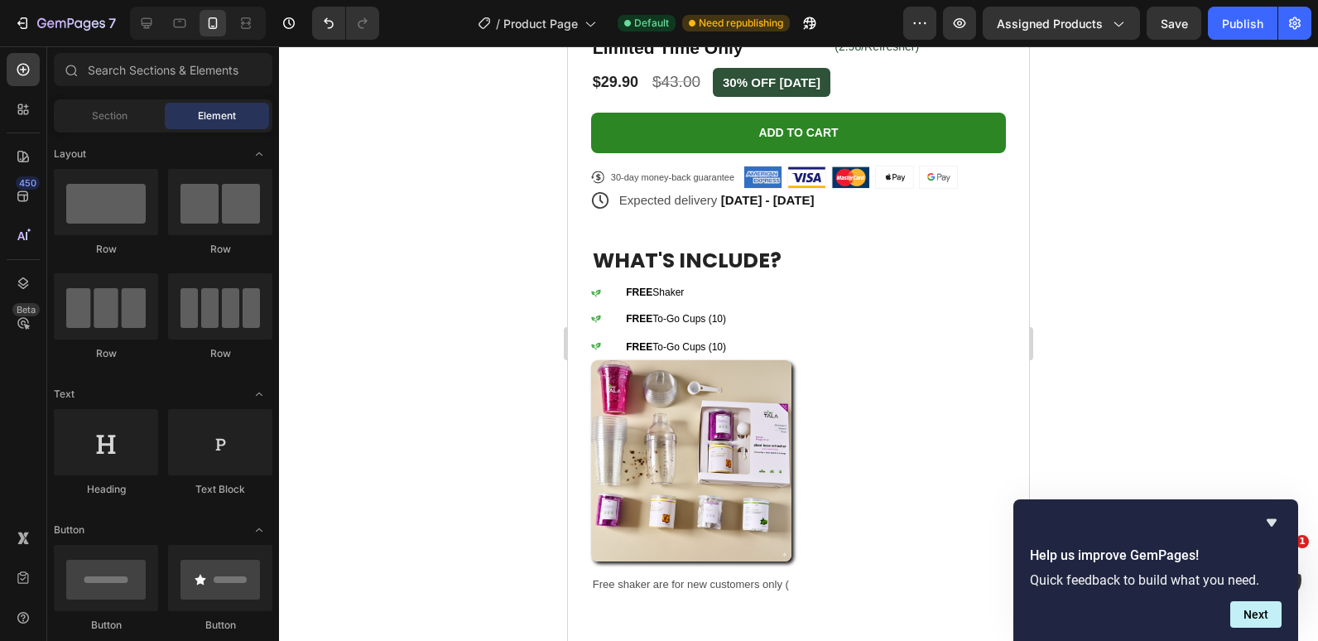
click at [494, 336] on div at bounding box center [798, 343] width 1039 height 595
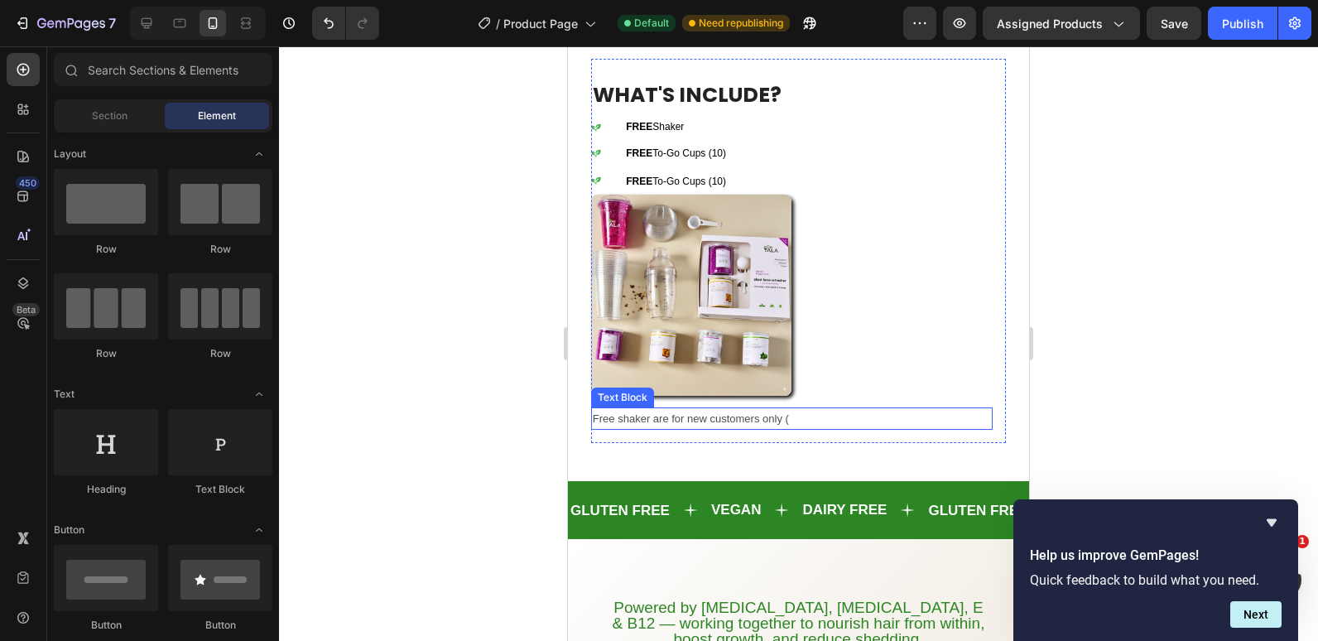
click at [753, 411] on p "Free shaker are for new customers only (" at bounding box center [792, 418] width 398 height 19
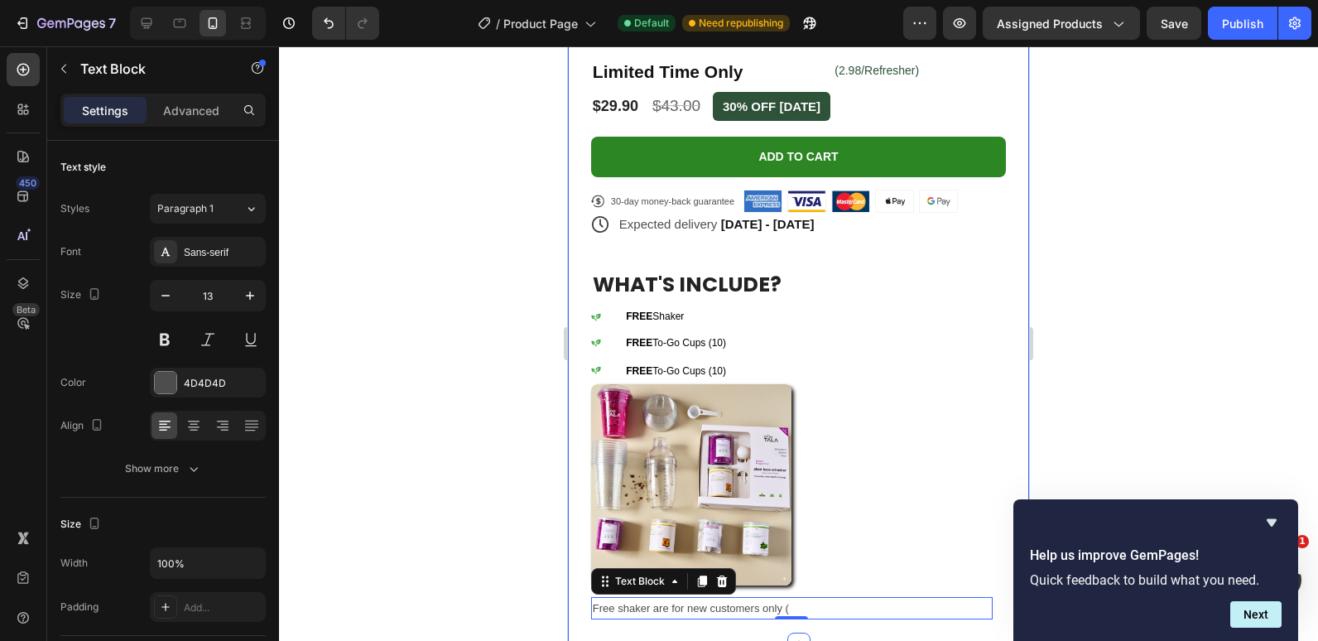
scroll to position [580, 0]
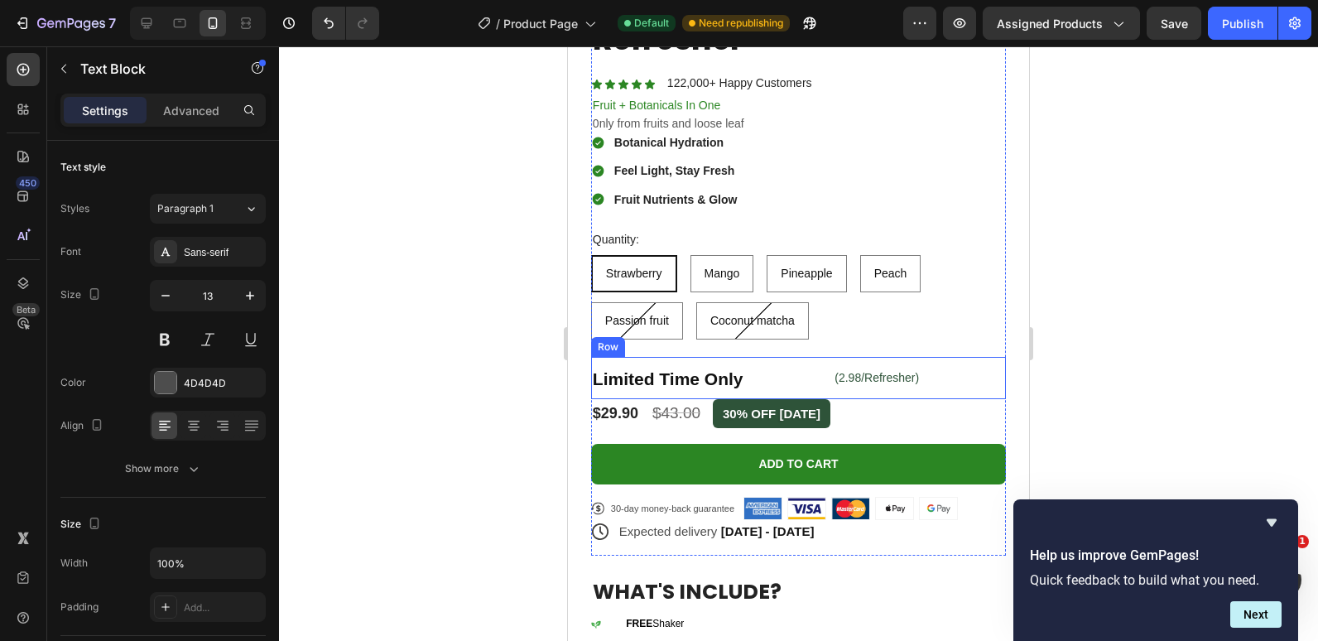
click at [971, 357] on div "(2.98/Refresher) Text Block" at bounding box center [919, 378] width 173 height 42
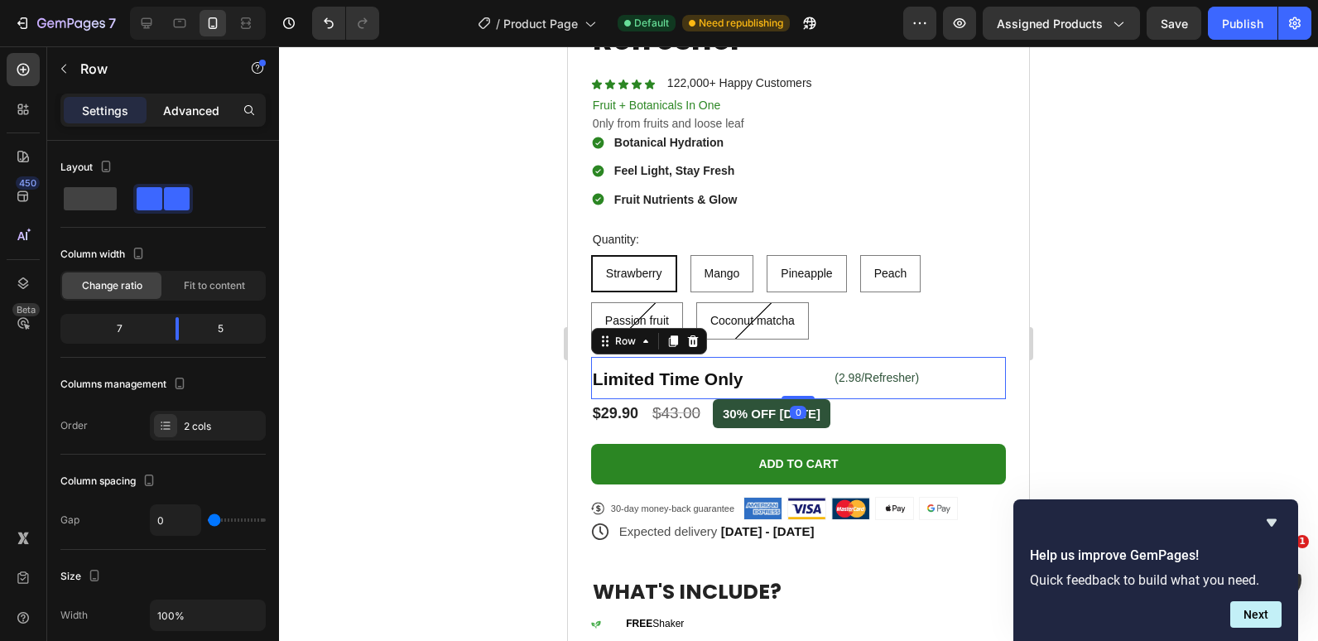
click at [196, 113] on p "Advanced" at bounding box center [191, 110] width 56 height 17
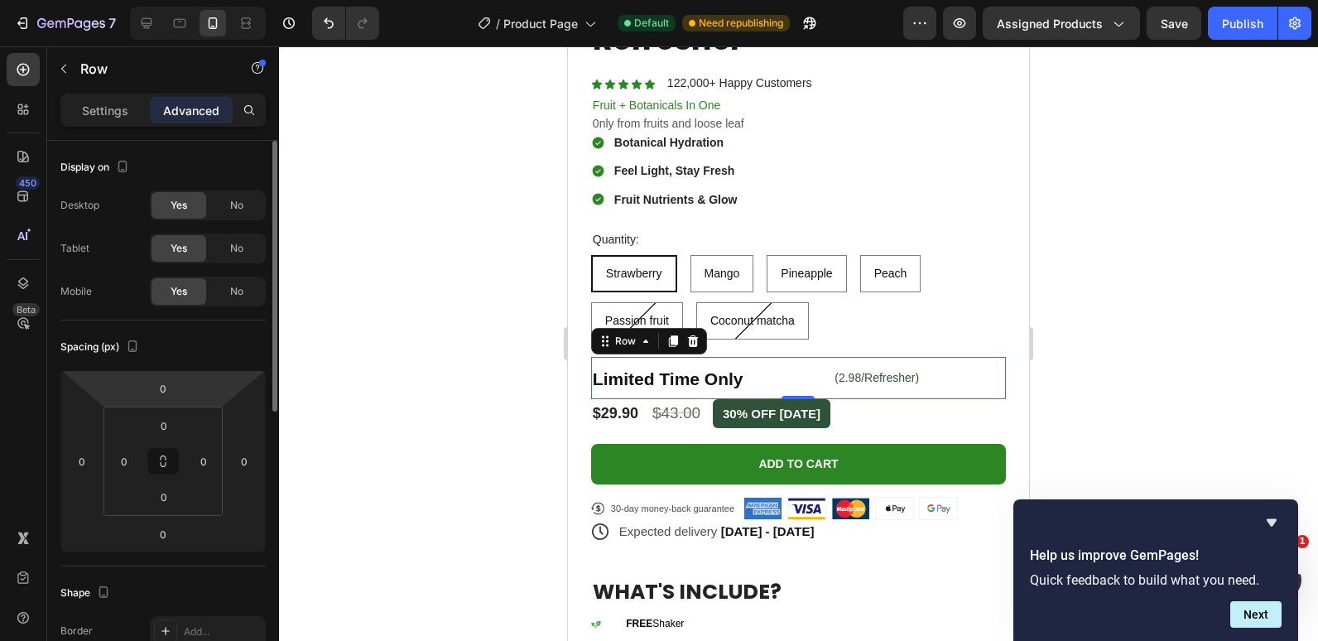
click at [188, 0] on html "7 Version history / Product Page Default Need republishing Preview Assigned Pro…" at bounding box center [659, 0] width 1318 height 0
click at [170, 383] on input "0" at bounding box center [163, 388] width 33 height 25
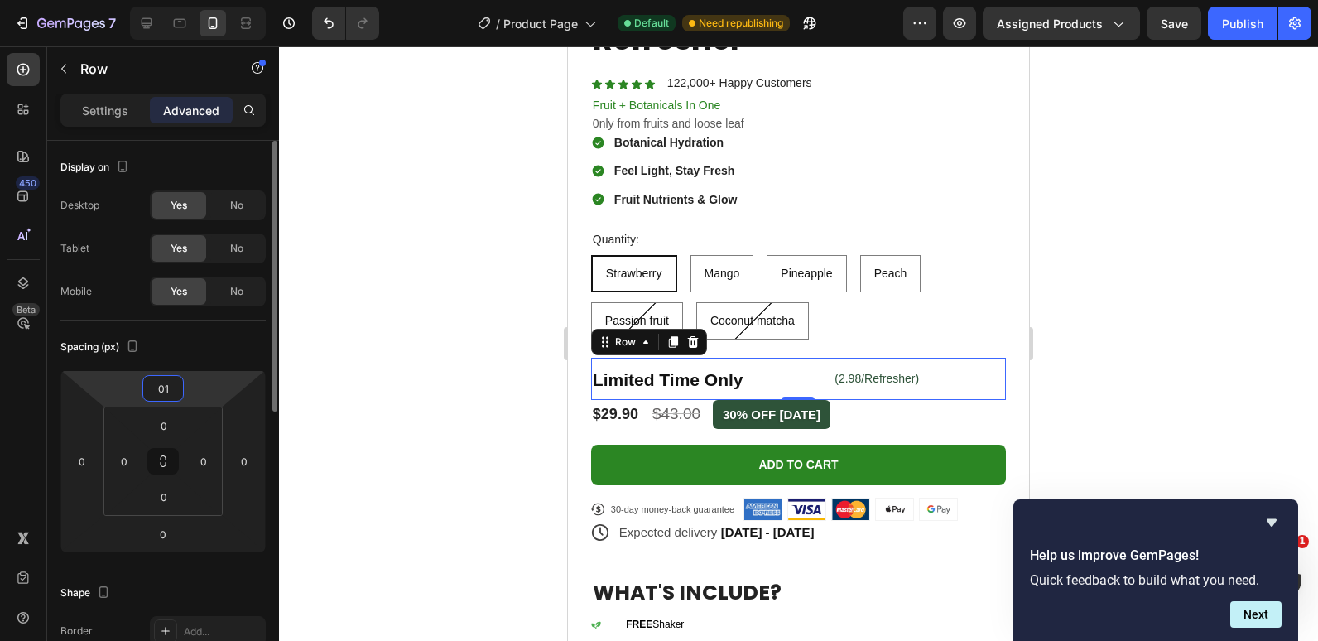
type input "0"
type input "15"
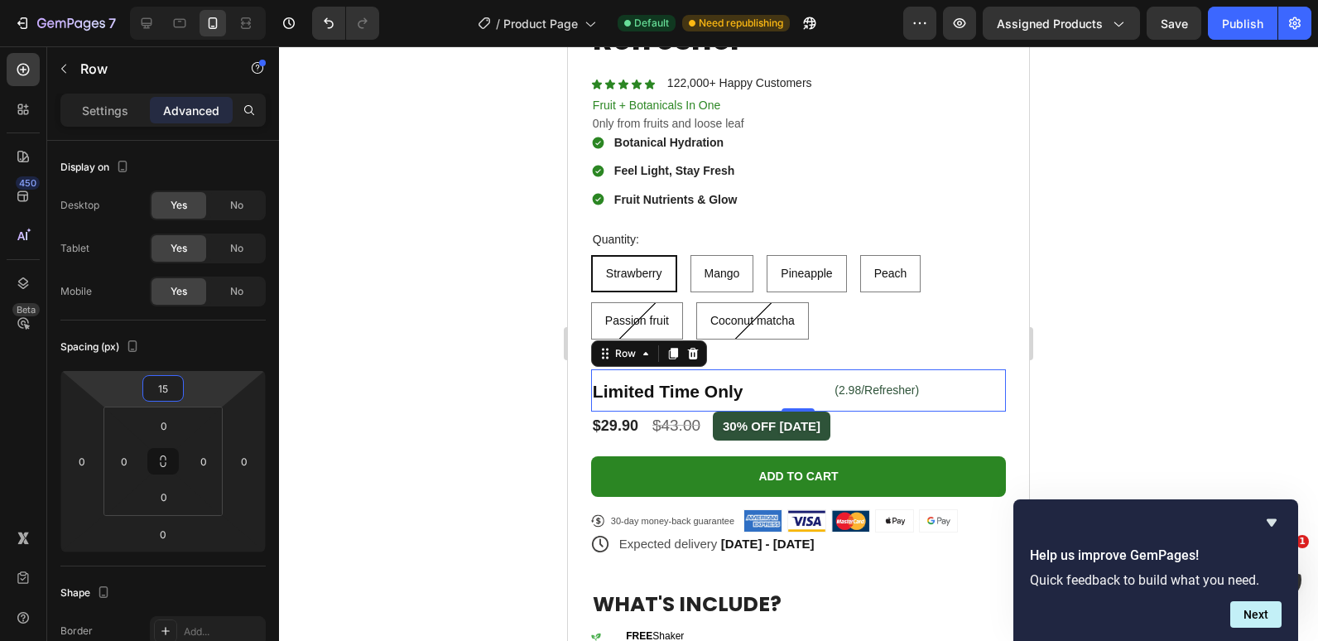
click at [421, 350] on div at bounding box center [798, 343] width 1039 height 595
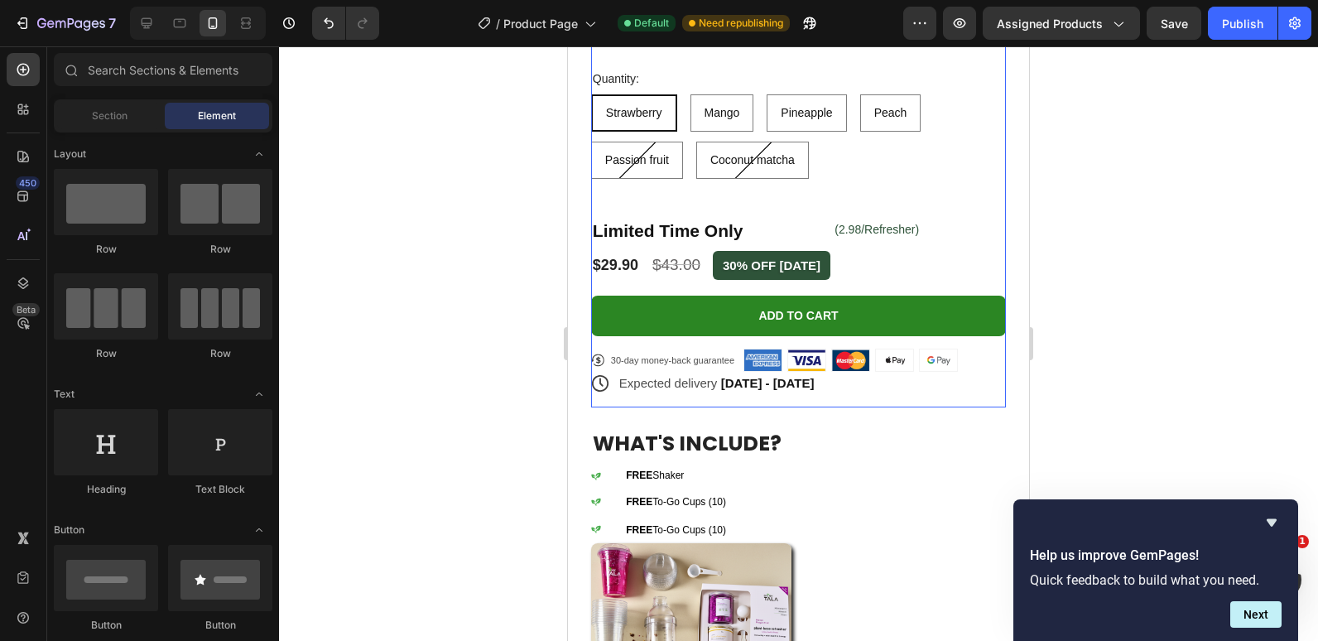
scroll to position [745, 0]
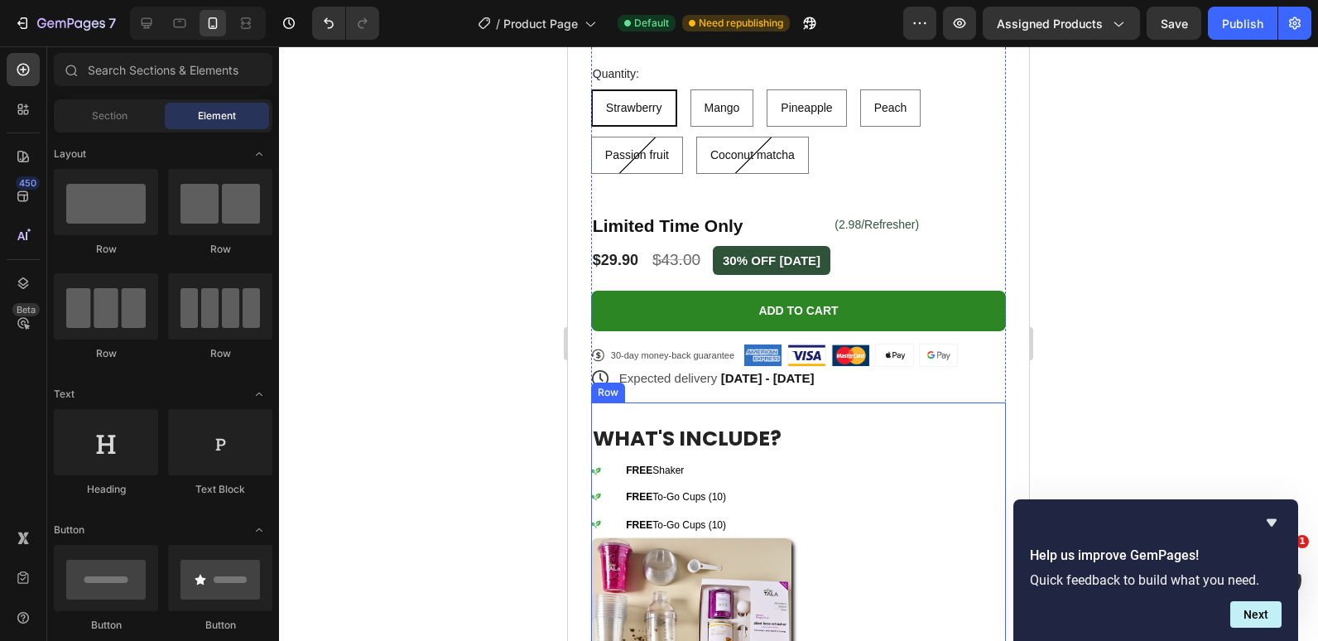
click at [600, 403] on div "WHAT'S INCLUDE? Heading Icon FREE Shaker Text Block Row Icon FREE To-Go Cups (1…" at bounding box center [798, 595] width 415 height 384
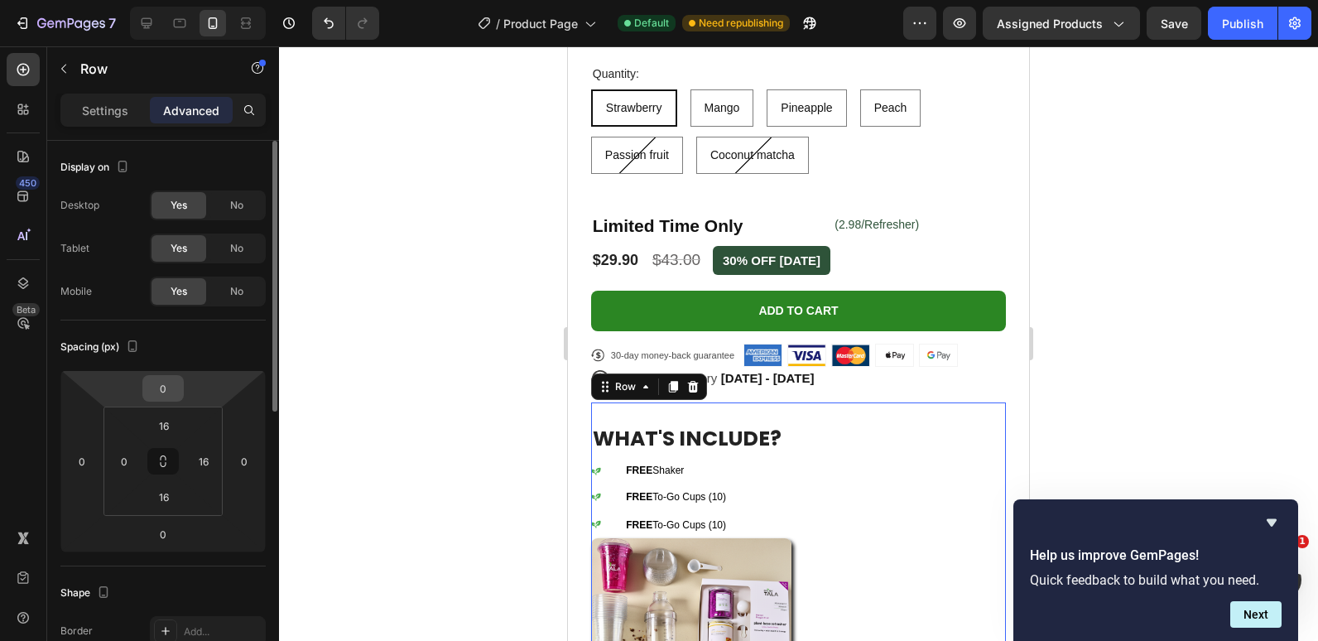
click at [166, 385] on input "0" at bounding box center [163, 388] width 33 height 25
type input "0"
type input "15"
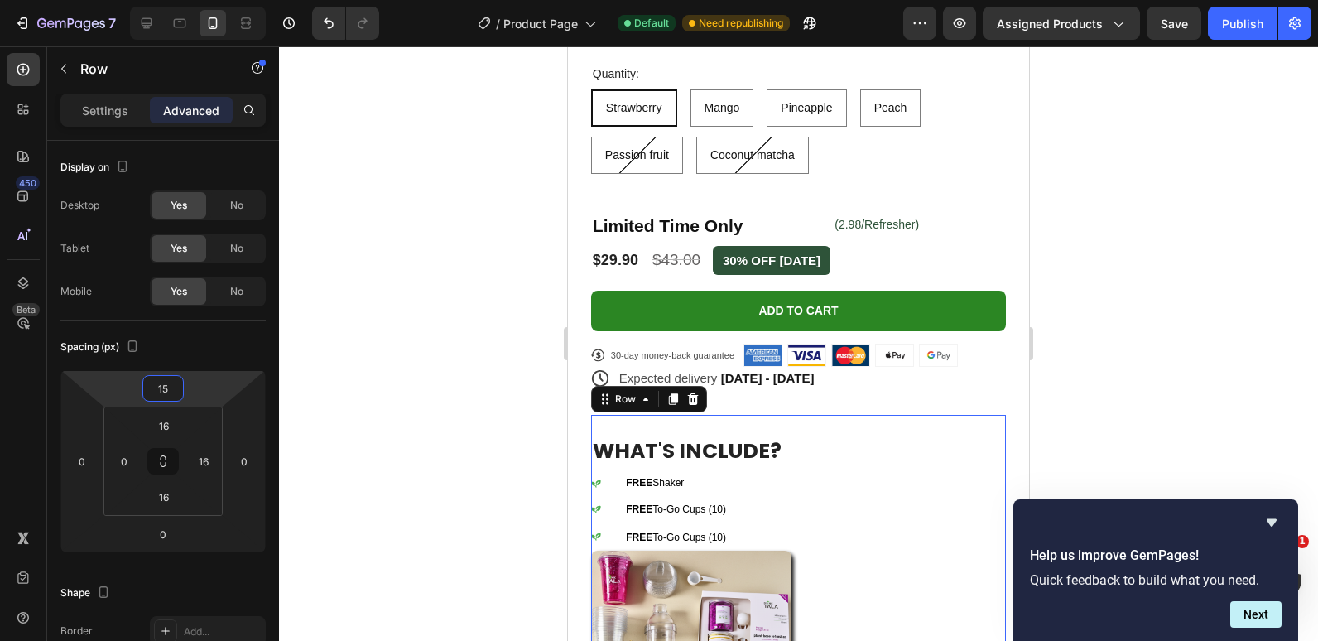
click at [332, 336] on div at bounding box center [798, 343] width 1039 height 595
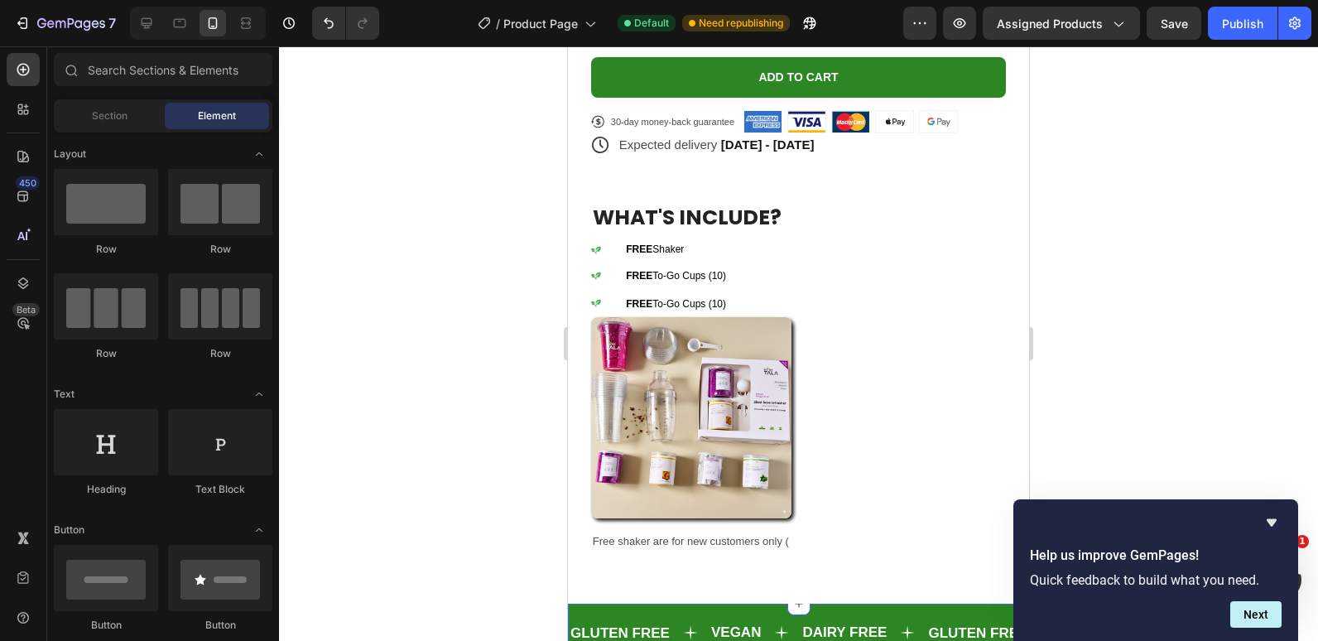
scroll to position [1077, 0]
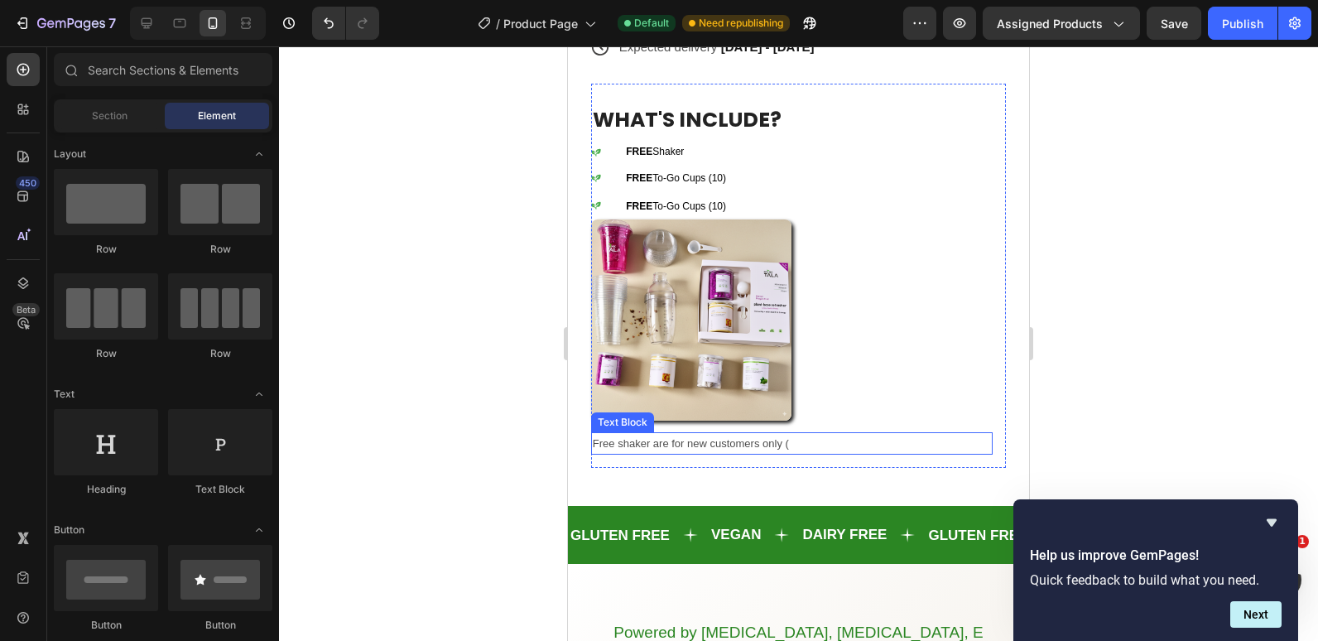
click at [702, 434] on p "Free shaker are for new customers only (" at bounding box center [792, 443] width 398 height 19
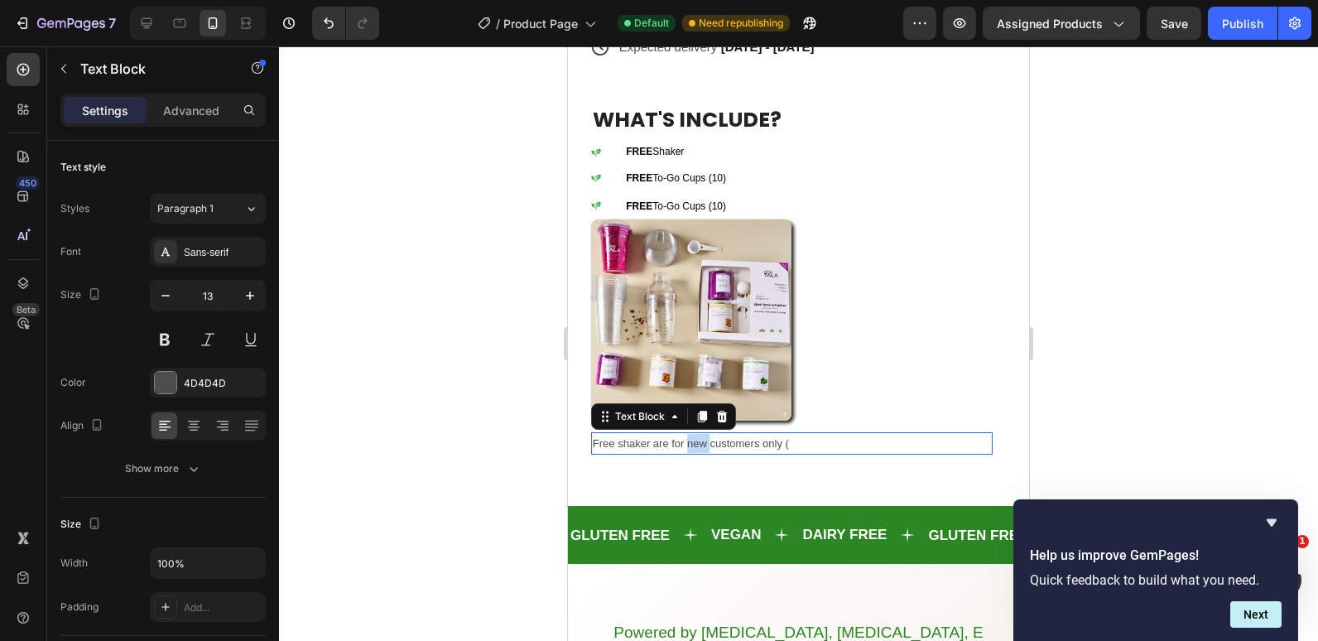
click at [702, 434] on p "Free shaker are for new customers only (" at bounding box center [792, 443] width 398 height 19
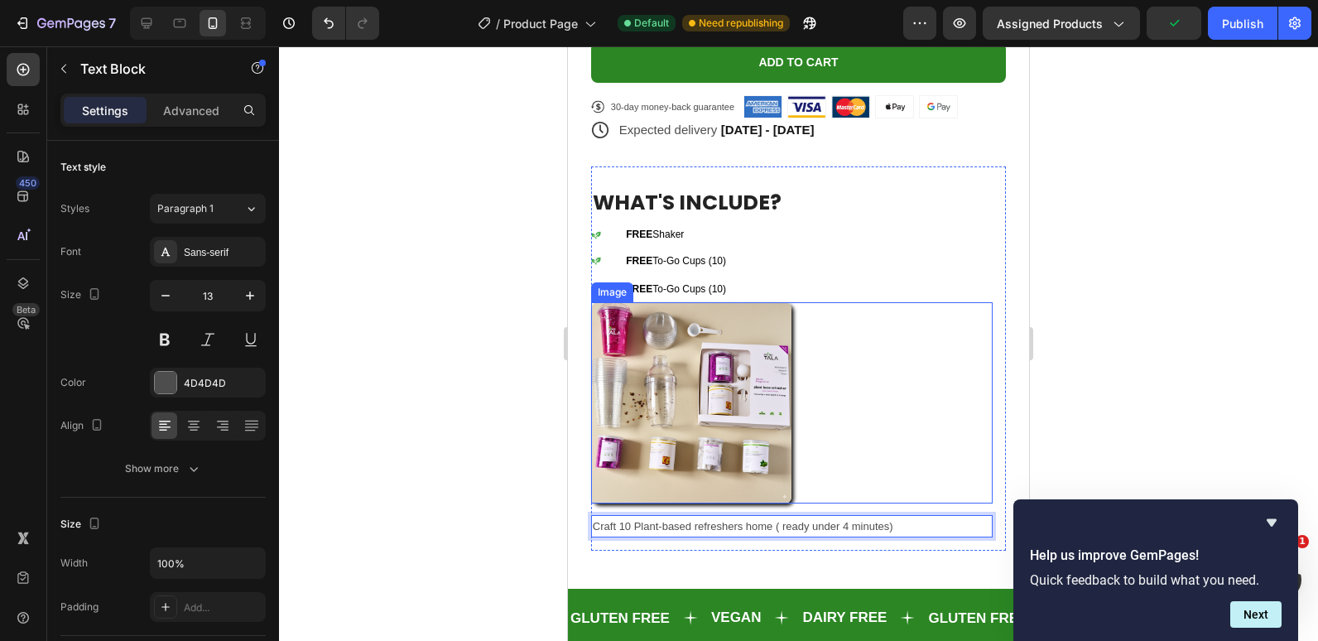
scroll to position [1408, 0]
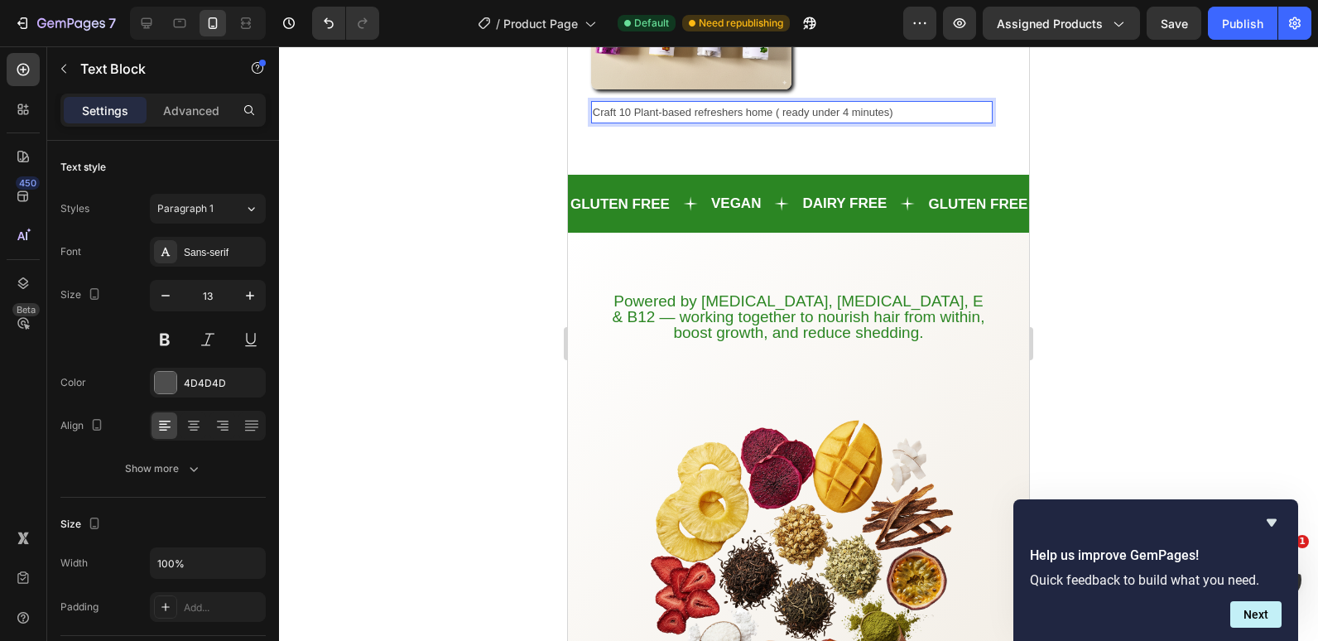
click at [450, 267] on div at bounding box center [798, 343] width 1039 height 595
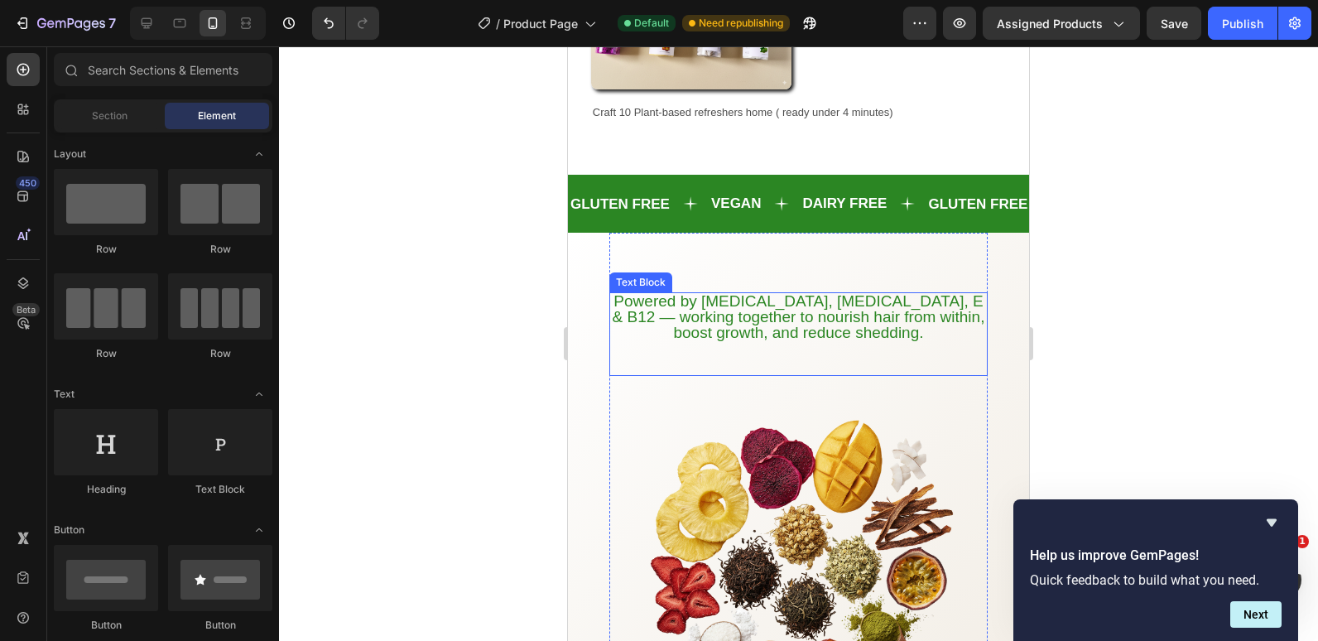
scroll to position [1574, 0]
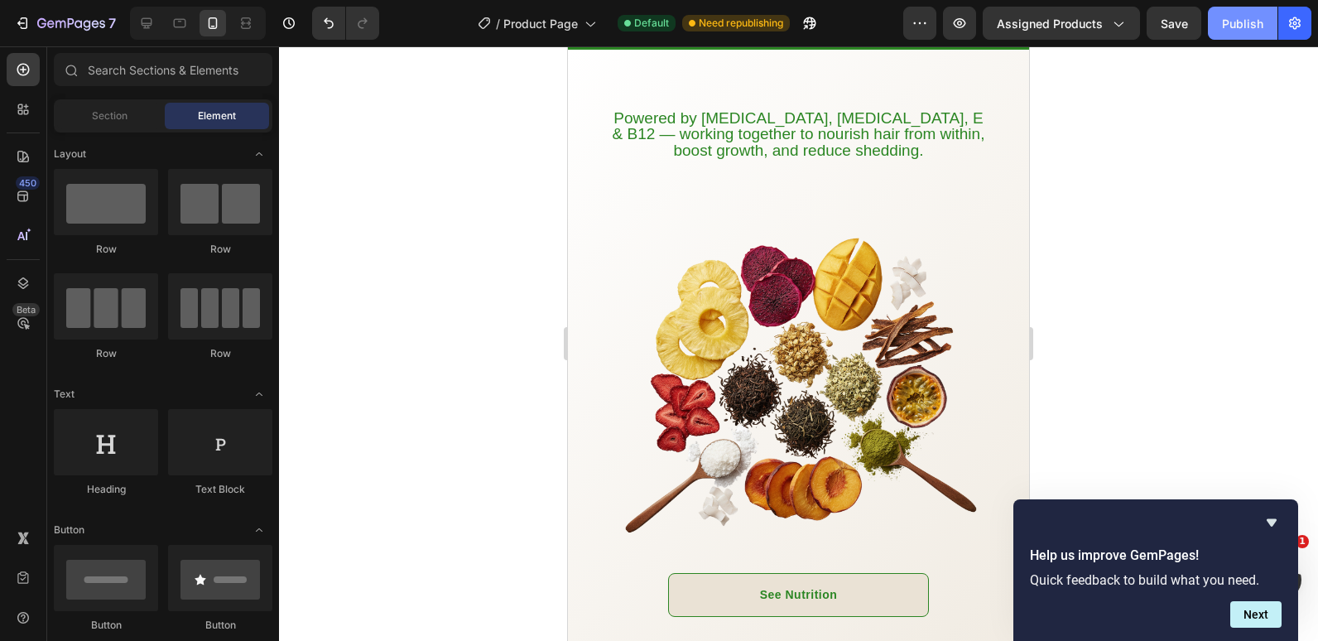
click at [1238, 21] on div "Publish" at bounding box center [1242, 23] width 41 height 17
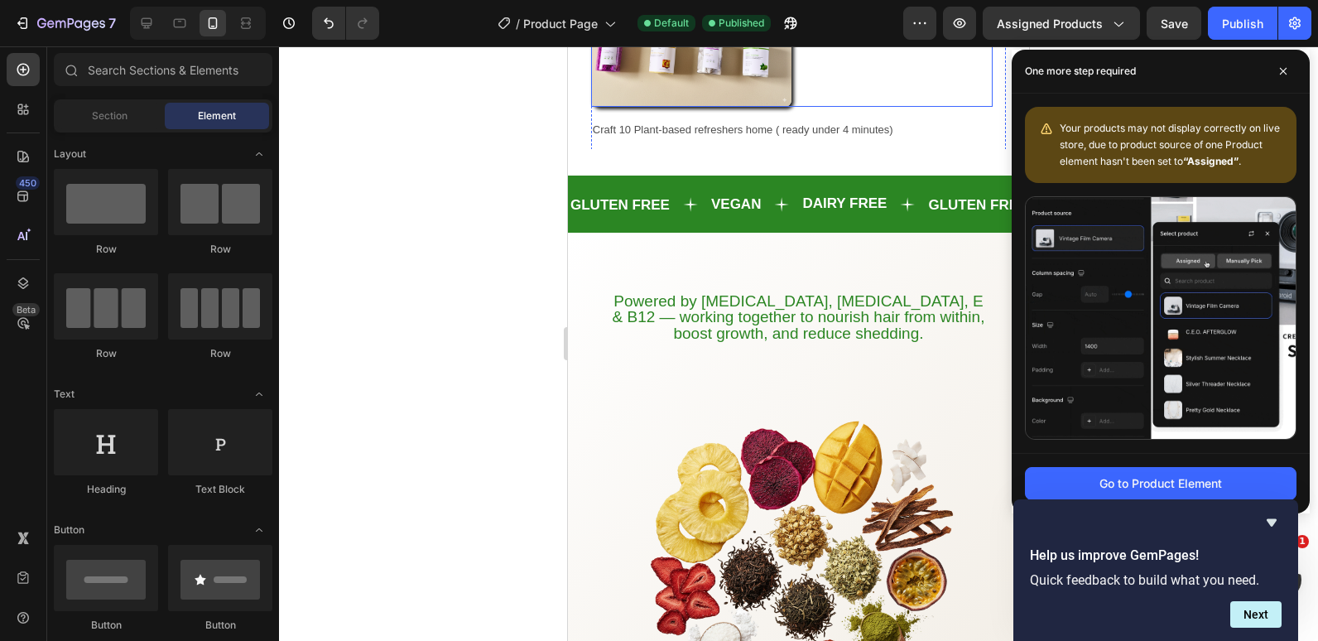
scroll to position [1233, 0]
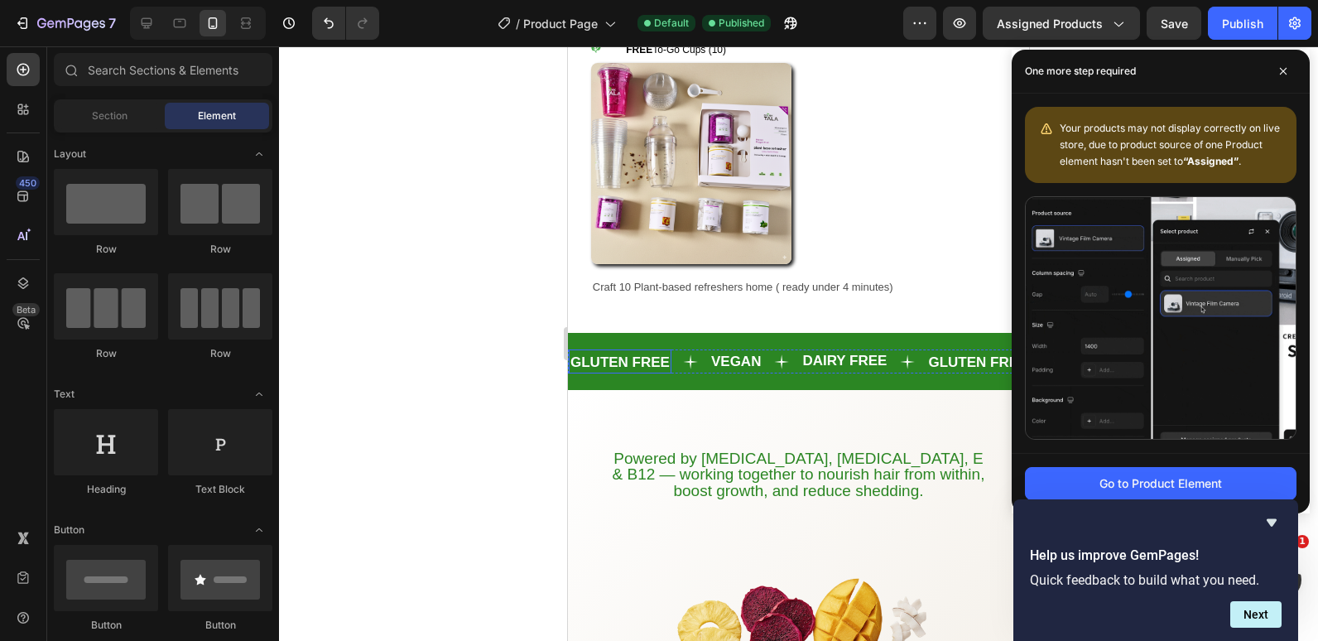
click at [611, 358] on strong "GLUTEN FREE" at bounding box center [620, 362] width 99 height 16
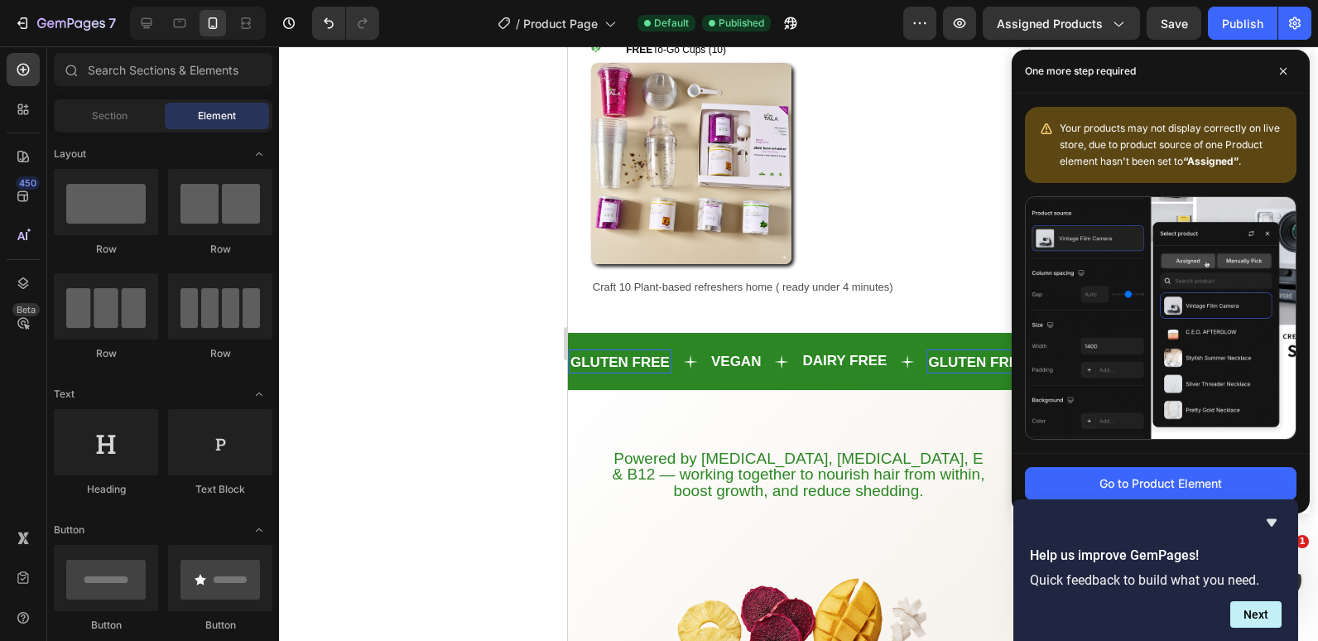
click at [611, 358] on strong "GLUTEN FREE" at bounding box center [620, 362] width 99 height 16
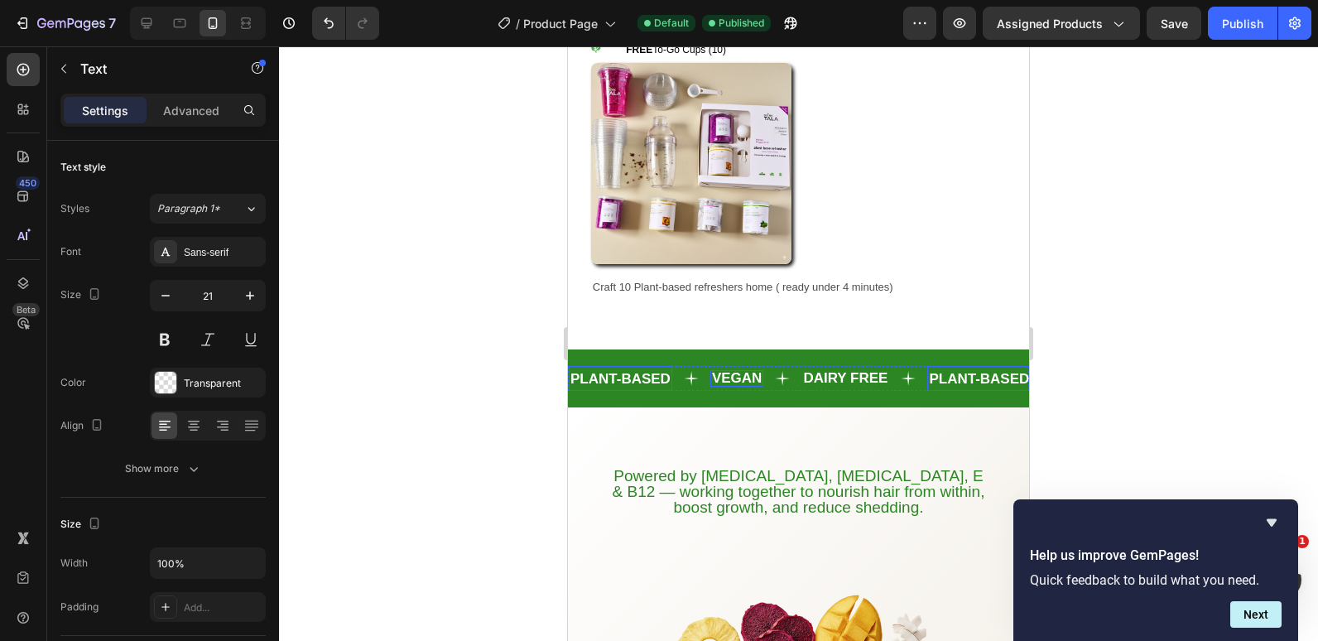
click at [736, 370] on strong "VEGAN" at bounding box center [737, 378] width 50 height 16
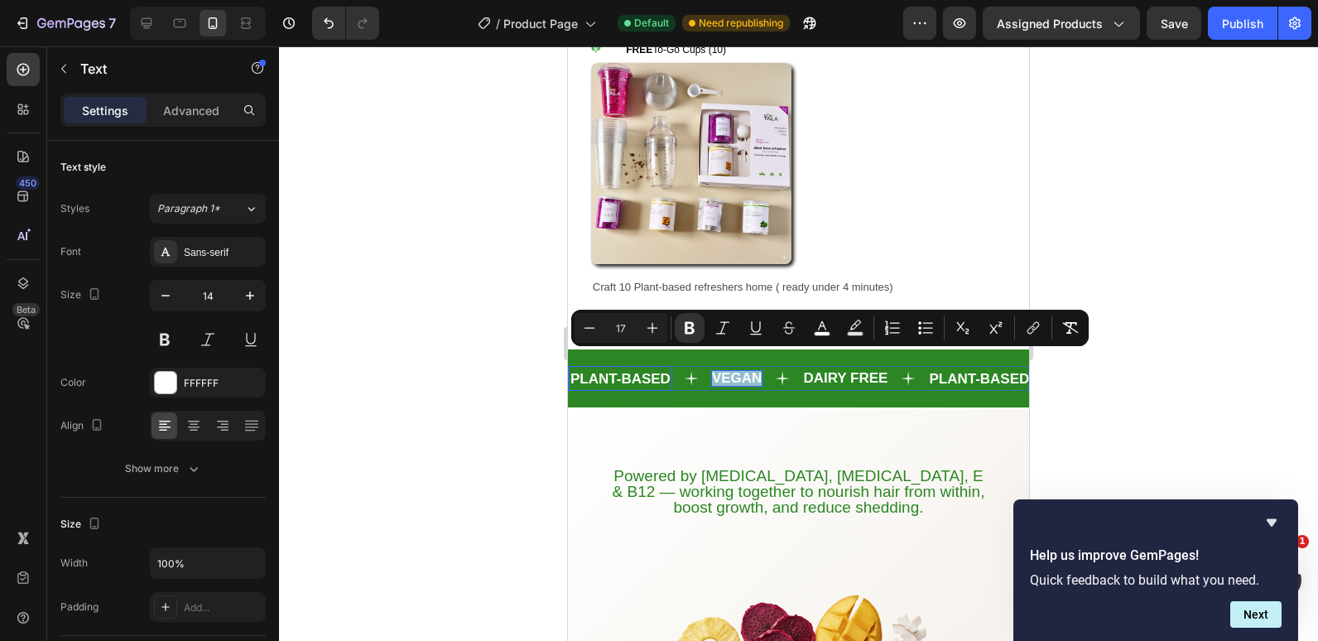
click at [622, 371] on strong "PLANT-BASED" at bounding box center [621, 379] width 100 height 16
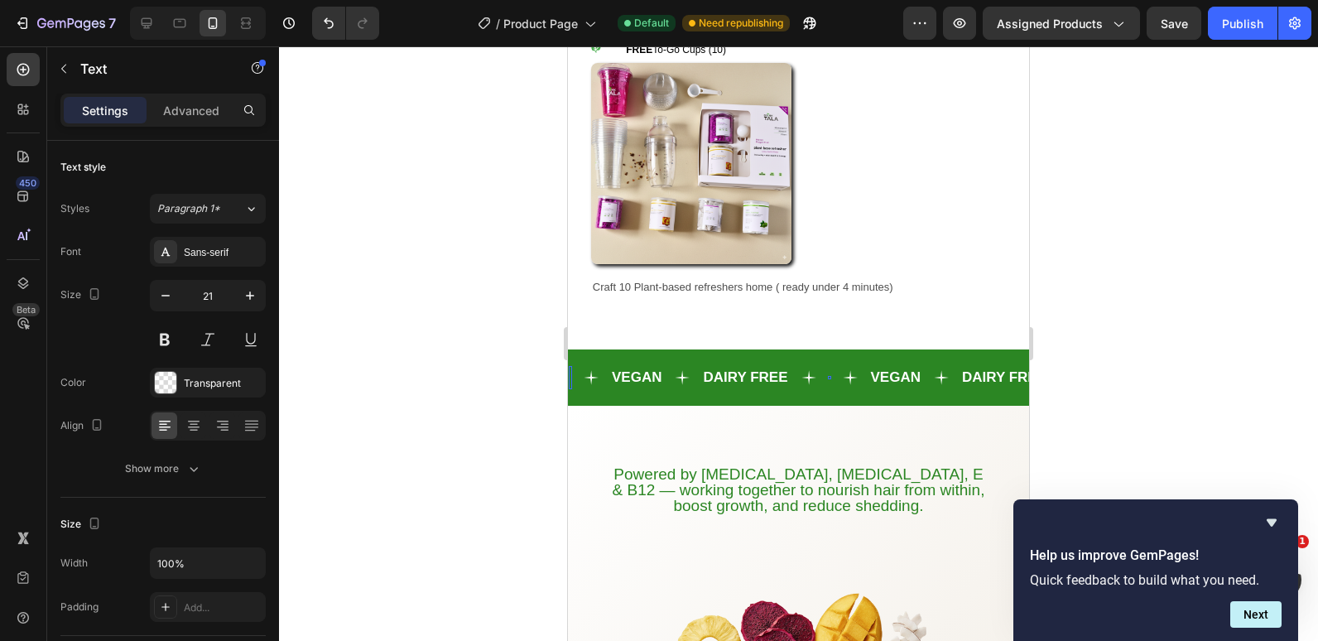
scroll to position [1232, 0]
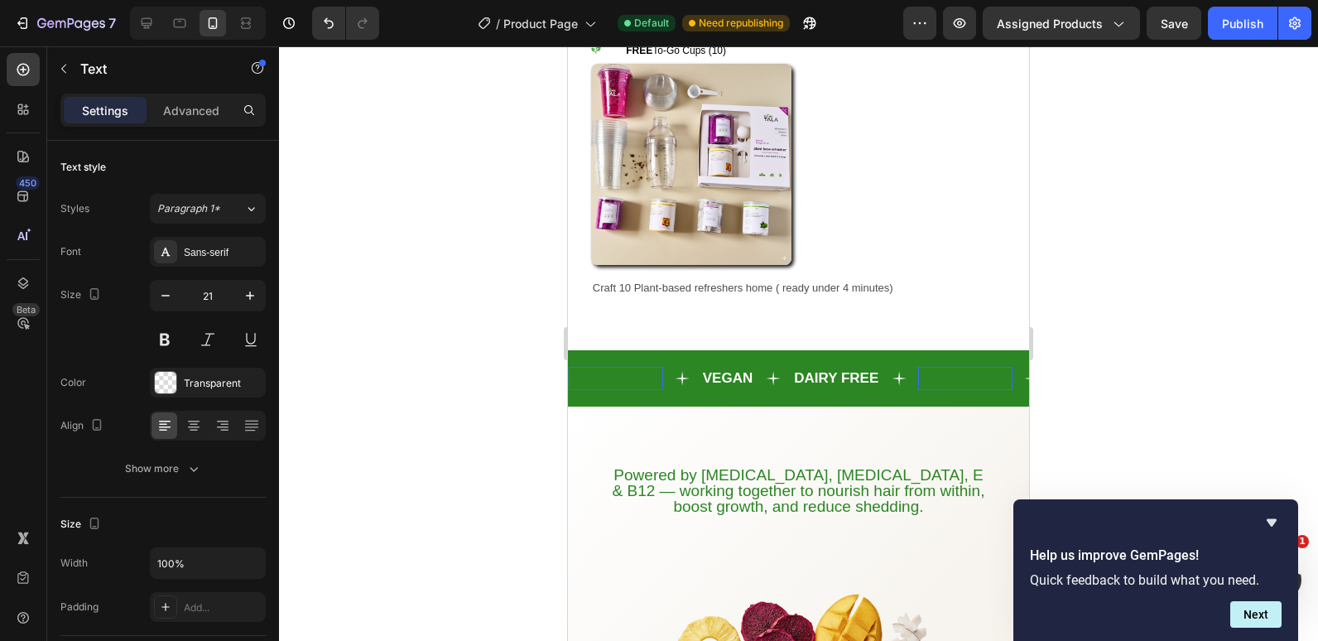
click at [598, 369] on p "plant-based" at bounding box center [616, 378] width 91 height 19
click at [599, 369] on p "plant-based" at bounding box center [616, 378] width 91 height 19
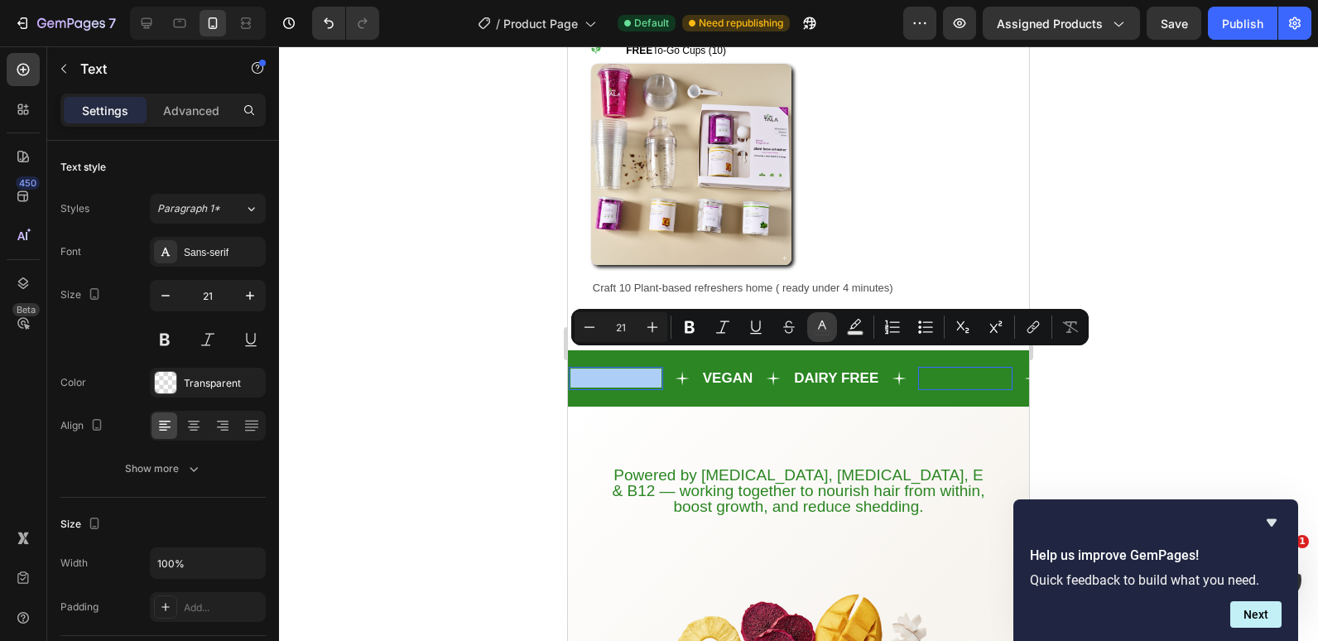
click at [817, 325] on icon "Editor contextual toolbar" at bounding box center [822, 327] width 17 height 17
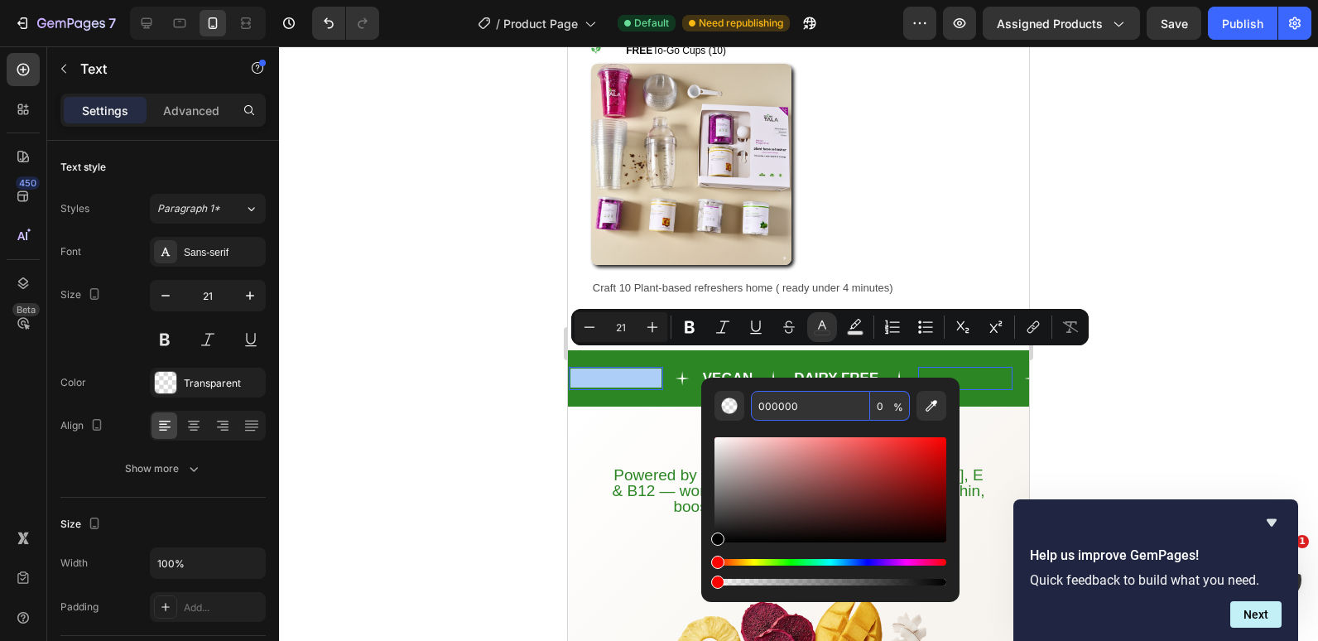
click at [784, 406] on input "000000" at bounding box center [810, 406] width 119 height 30
type input "FFFFFF"
type input "100"
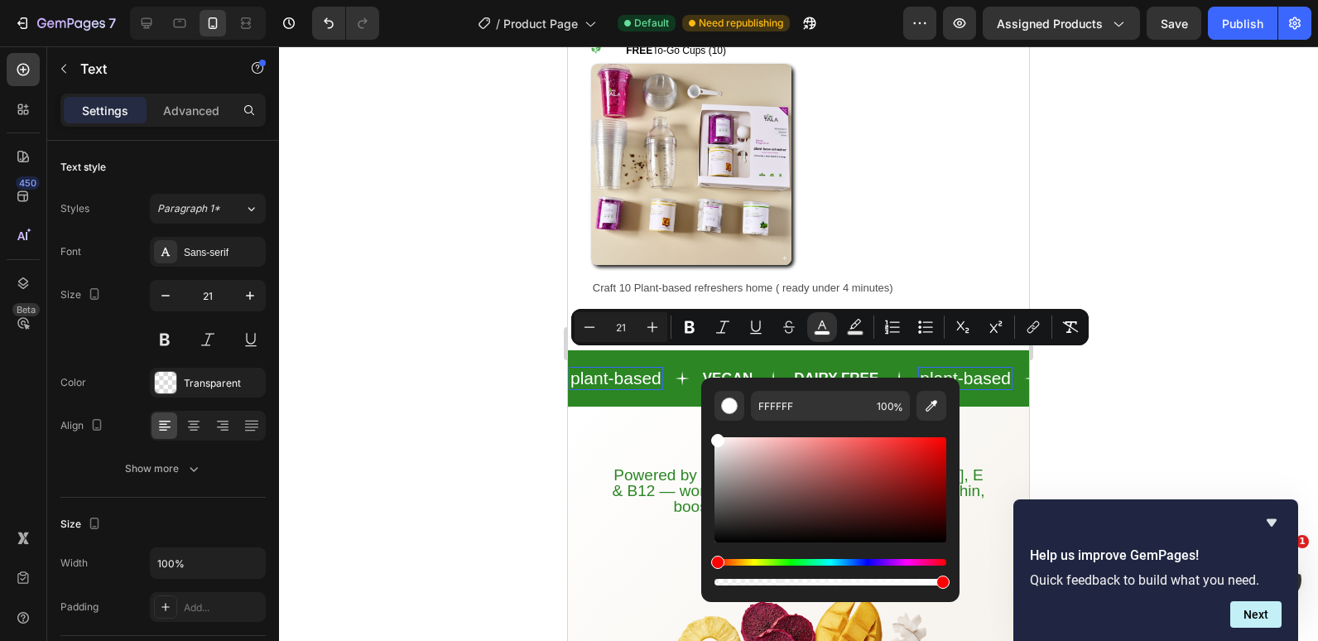
click at [460, 390] on div at bounding box center [798, 343] width 1039 height 595
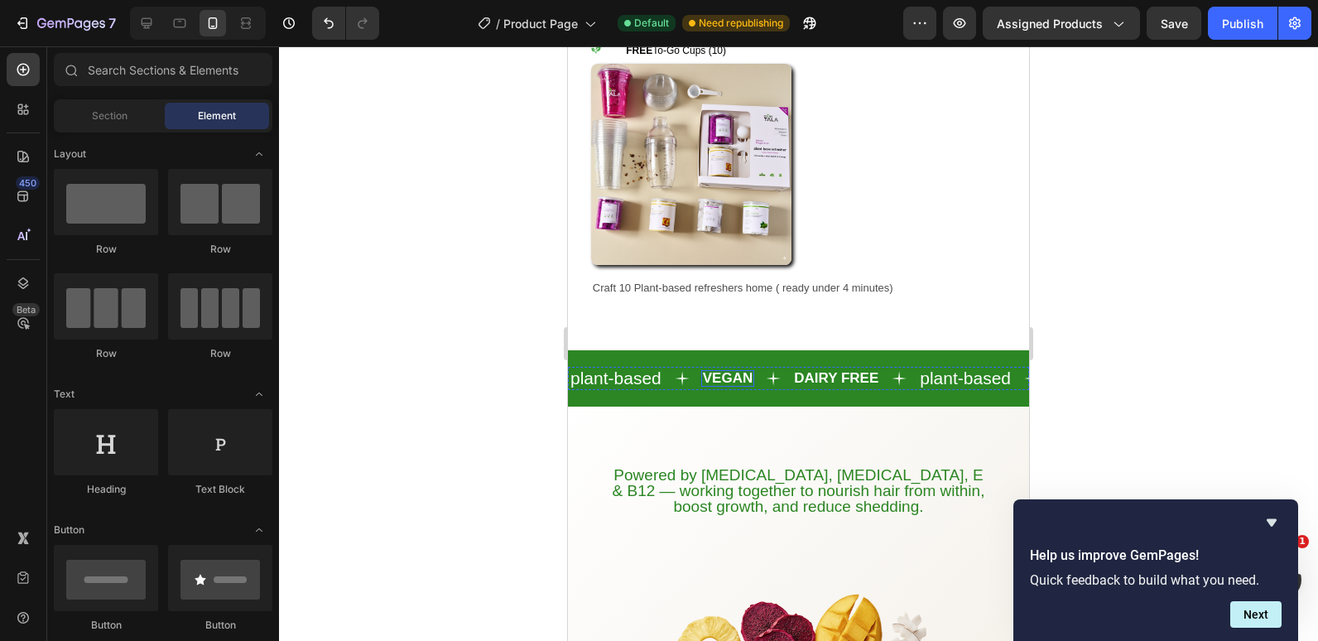
click at [718, 370] on strong "VEGAN" at bounding box center [728, 378] width 50 height 16
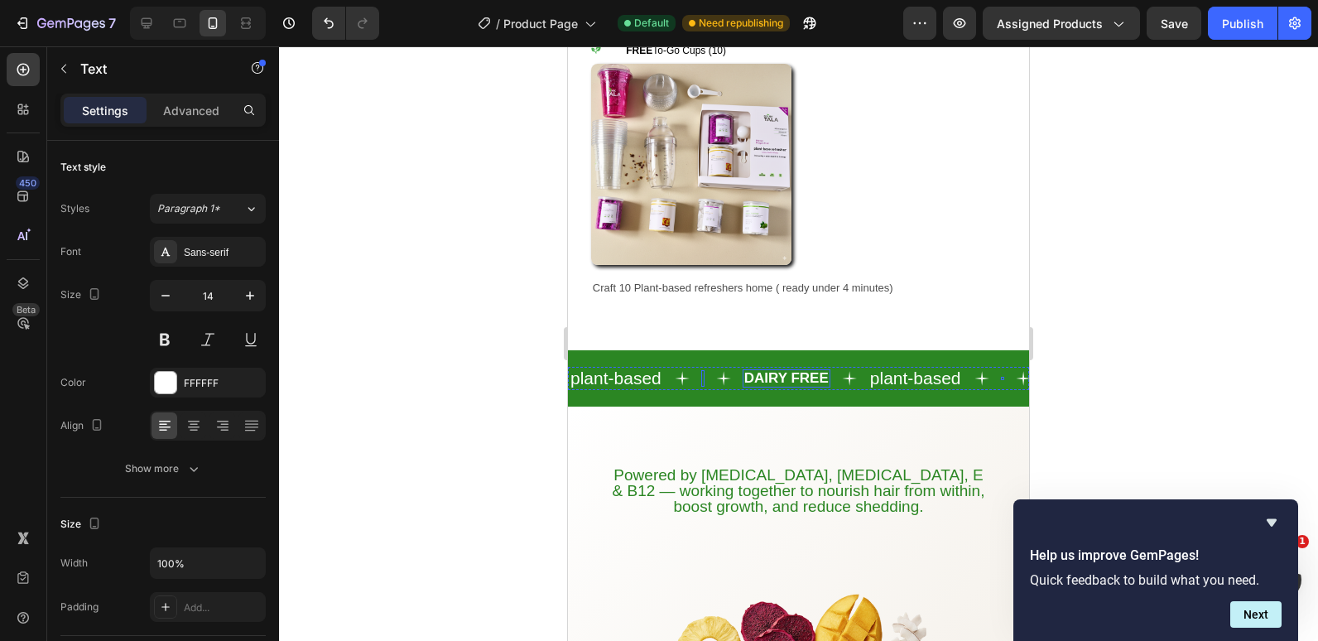
click at [767, 370] on strong "DAIRY FREE" at bounding box center [787, 378] width 84 height 16
click at [803, 370] on strong "DAIRY FREE" at bounding box center [787, 378] width 84 height 16
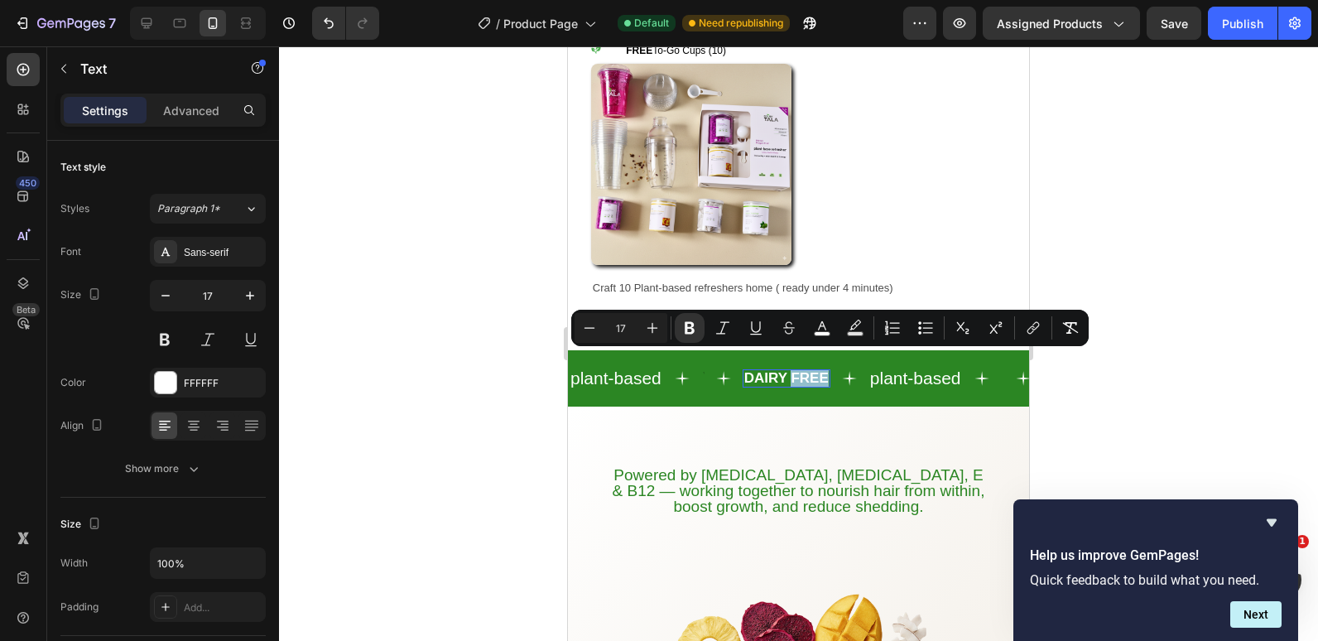
click at [791, 370] on strong "DAIRY FREE" at bounding box center [787, 378] width 84 height 16
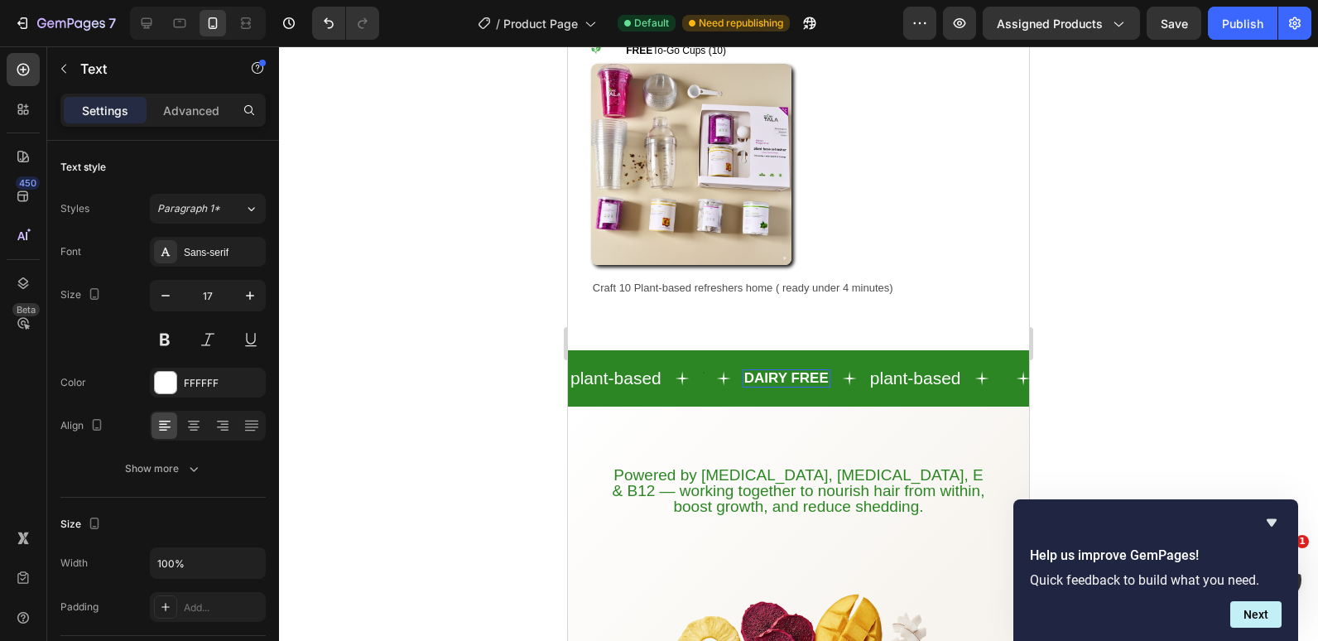
click at [791, 370] on strong "DAIRY FREE" at bounding box center [787, 378] width 84 height 16
click at [636, 369] on span "plant-based" at bounding box center [616, 378] width 91 height 19
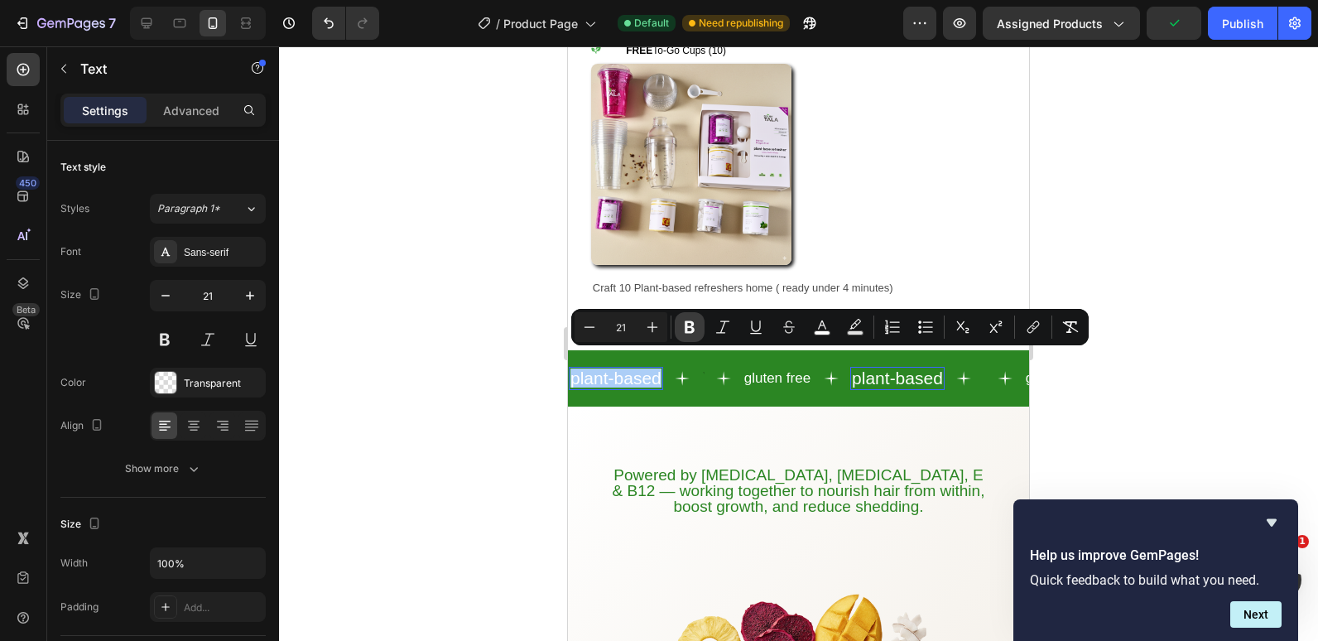
click at [686, 330] on icon "Editor contextual toolbar" at bounding box center [690, 327] width 10 height 12
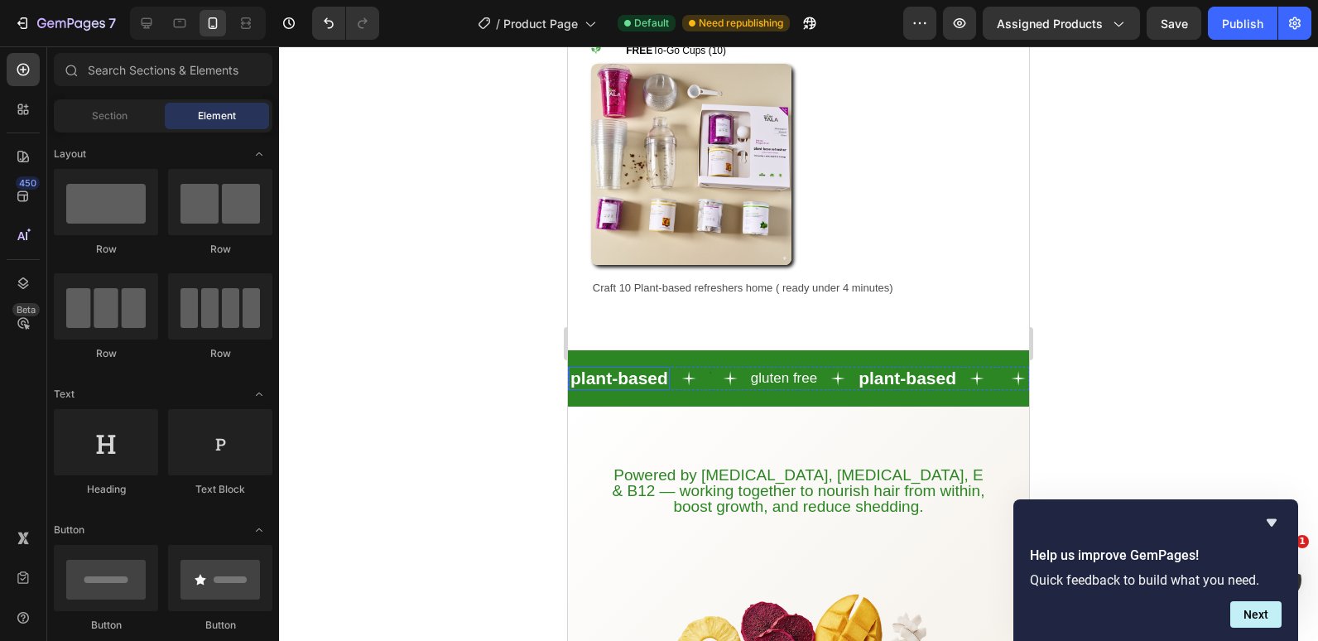
click at [653, 369] on strong "plant-based" at bounding box center [620, 378] width 98 height 19
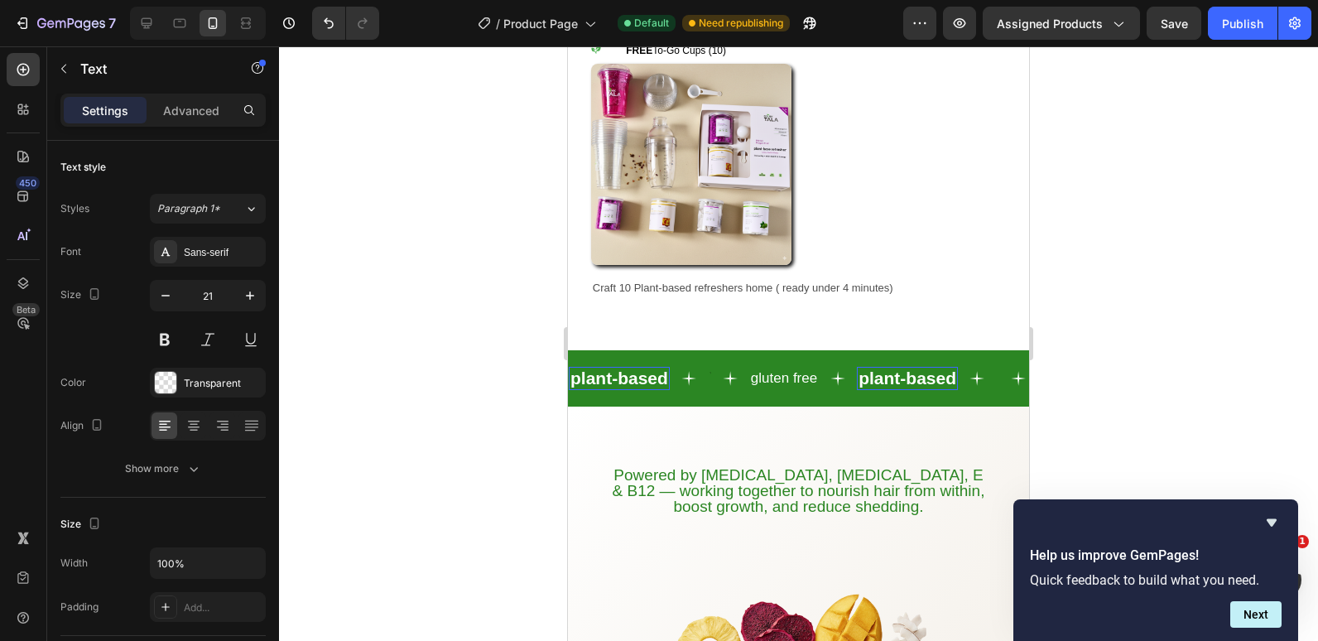
click at [641, 369] on strong "plant-based" at bounding box center [620, 378] width 98 height 19
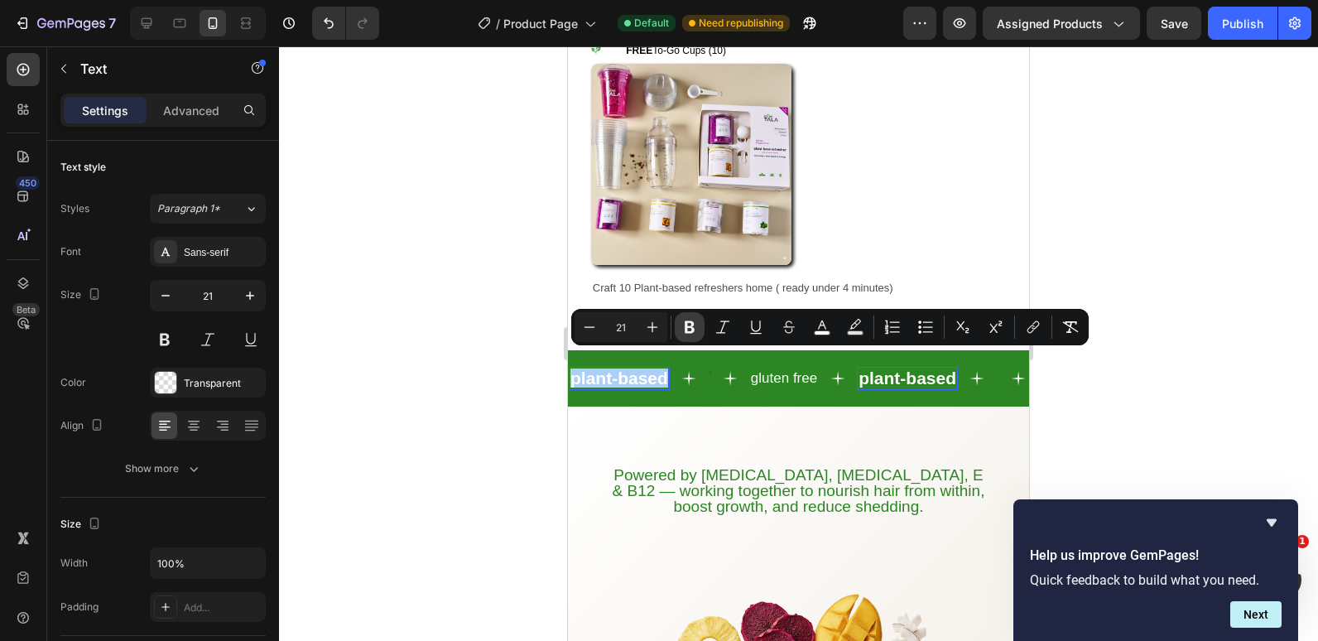
click at [688, 328] on icon "Editor contextual toolbar" at bounding box center [690, 327] width 17 height 17
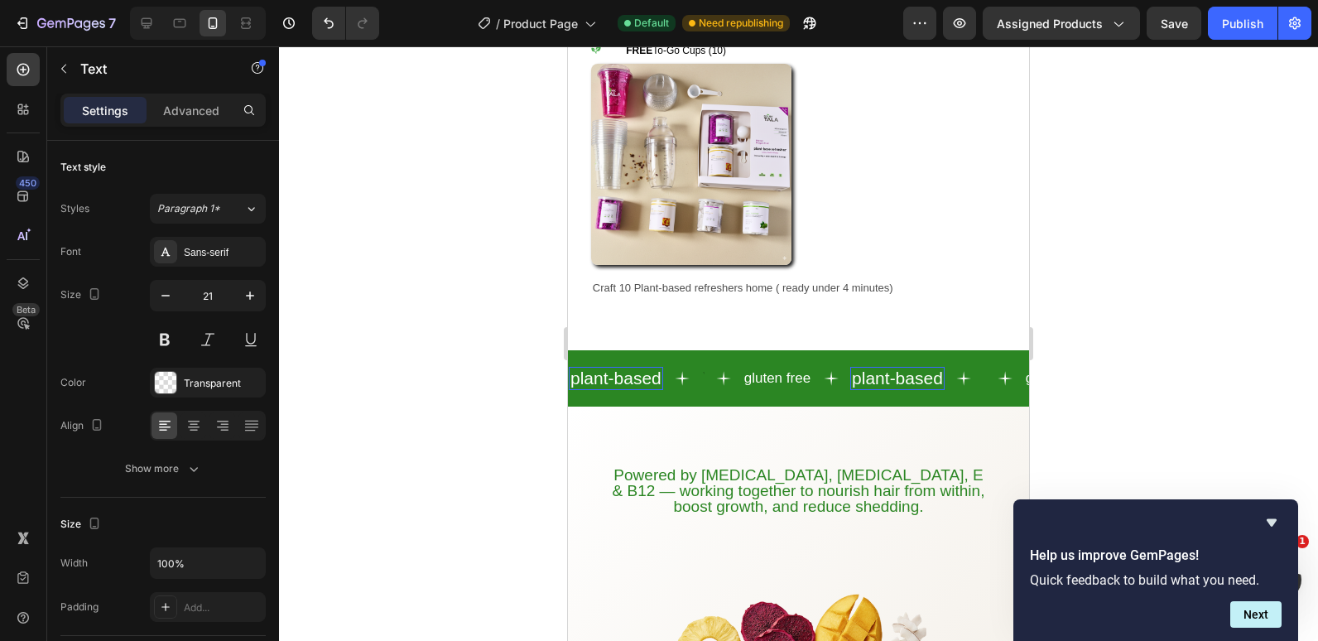
click at [634, 369] on span "plant-based" at bounding box center [616, 378] width 91 height 19
click at [624, 369] on span "plant-based" at bounding box center [616, 378] width 91 height 19
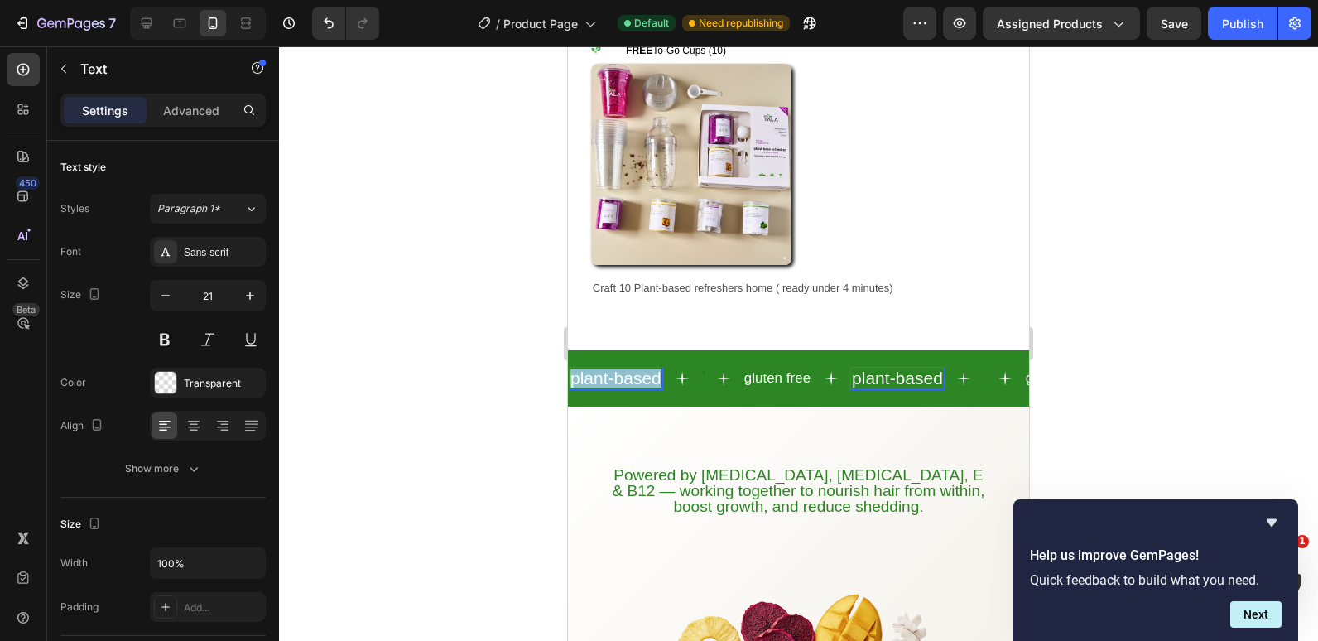
click at [624, 369] on span "plant-based" at bounding box center [616, 378] width 91 height 19
click at [758, 371] on p "gluten free" at bounding box center [778, 379] width 66 height 16
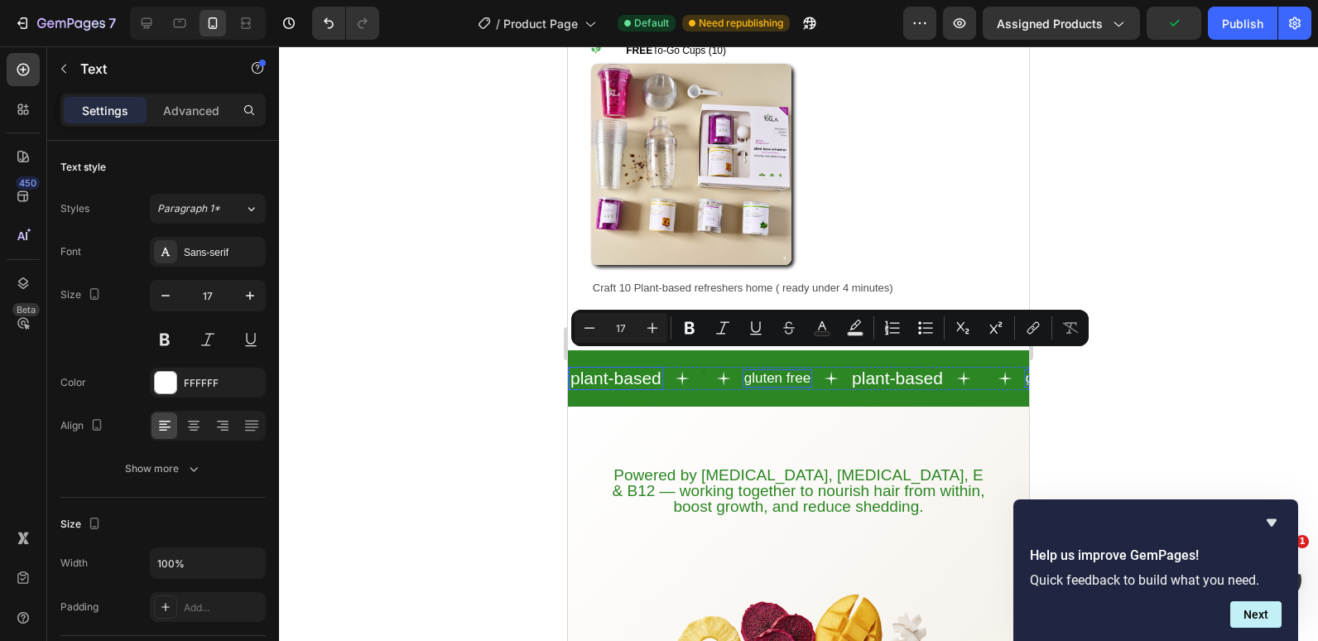
click at [606, 369] on span "plant-based" at bounding box center [616, 378] width 91 height 19
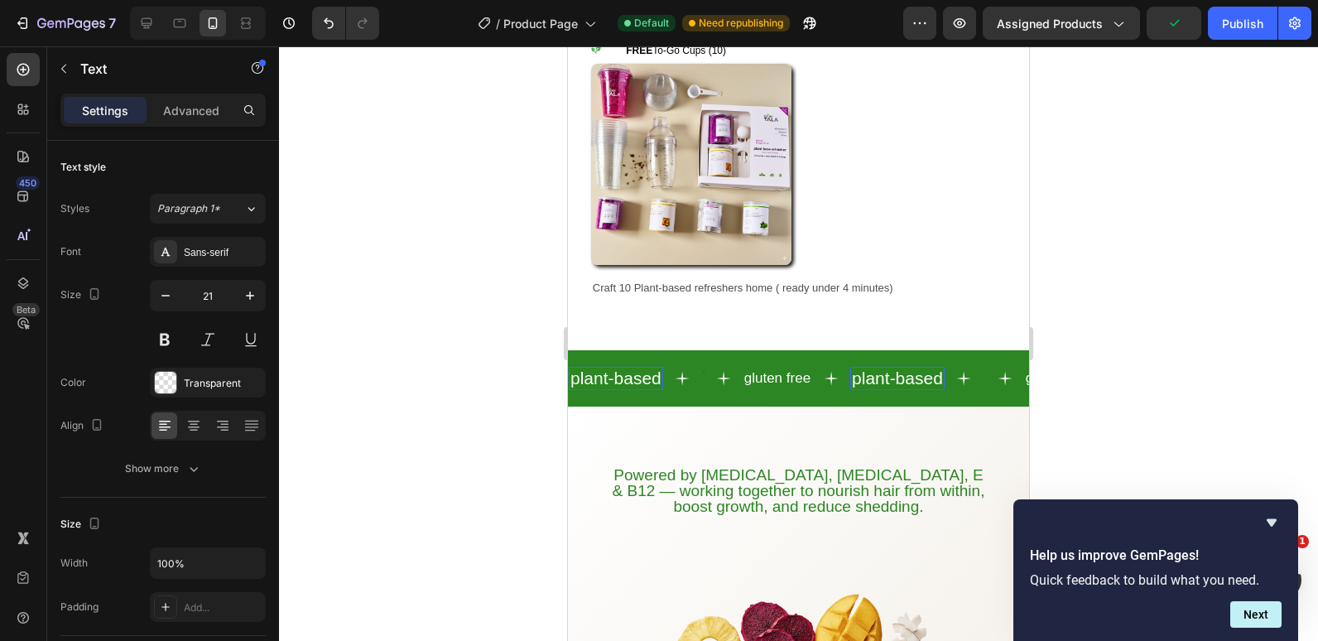
click at [606, 369] on span "plant-based" at bounding box center [616, 378] width 91 height 19
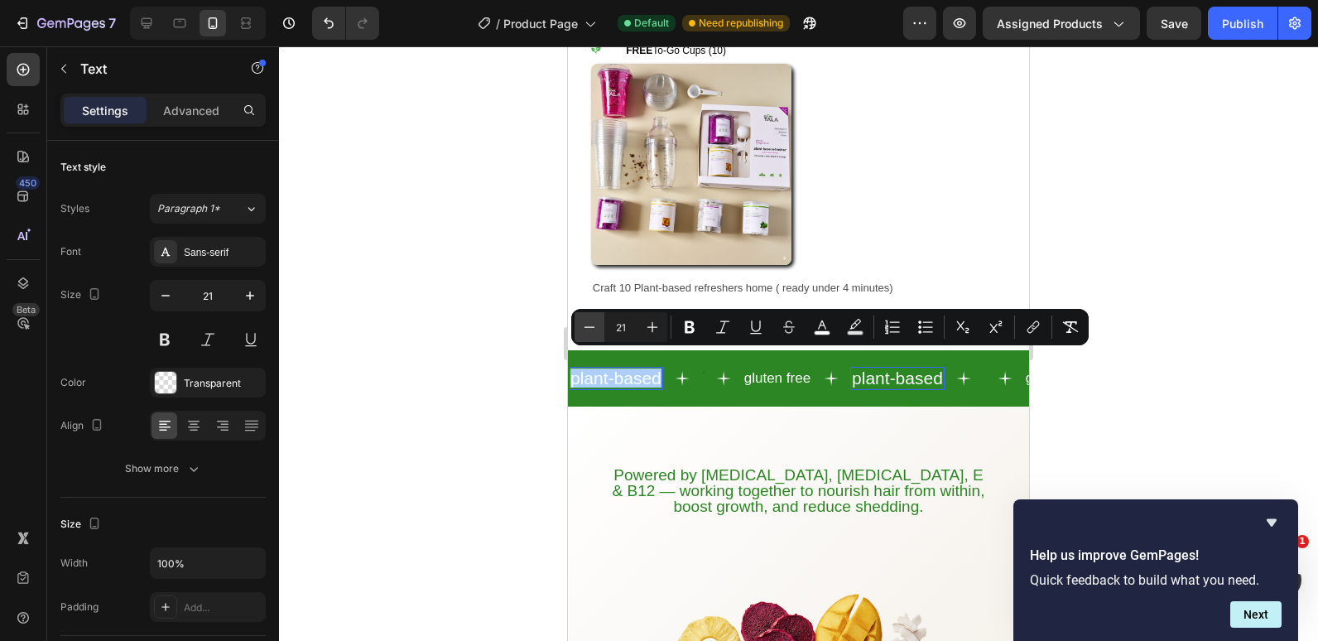
click at [591, 327] on icon "Editor contextual toolbar" at bounding box center [590, 326] width 11 height 1
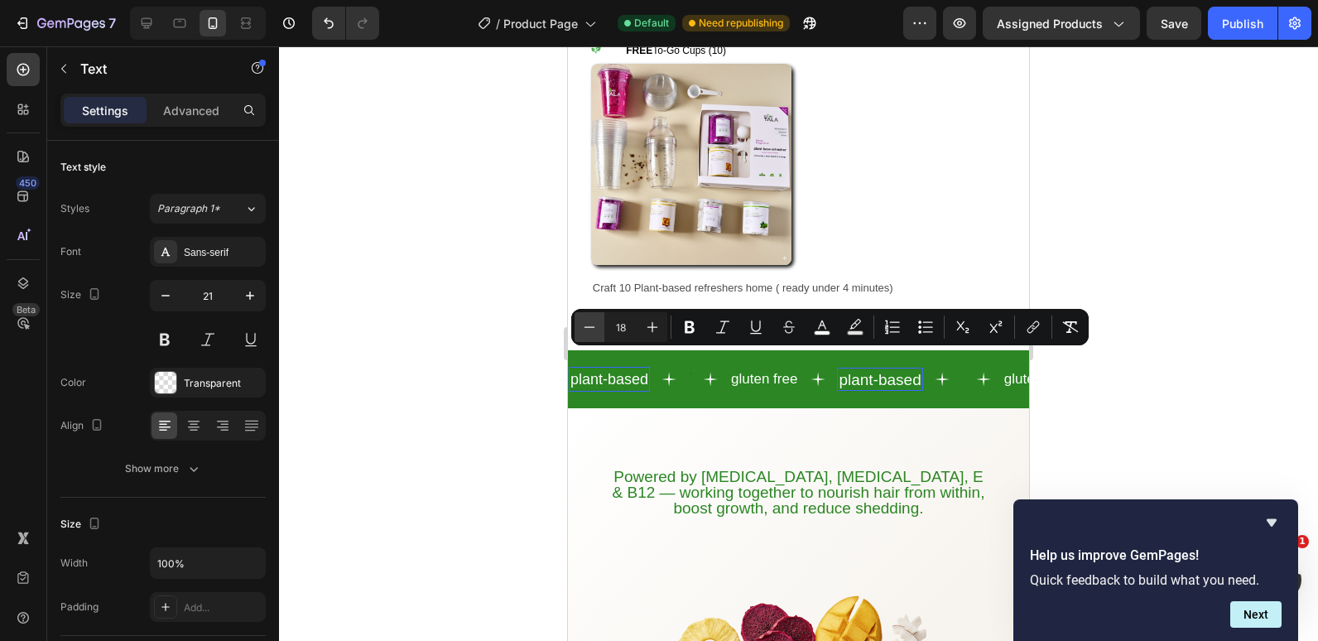
click at [591, 327] on icon "Editor contextual toolbar" at bounding box center [590, 326] width 11 height 1
type input "17"
click at [524, 345] on div at bounding box center [798, 343] width 1039 height 595
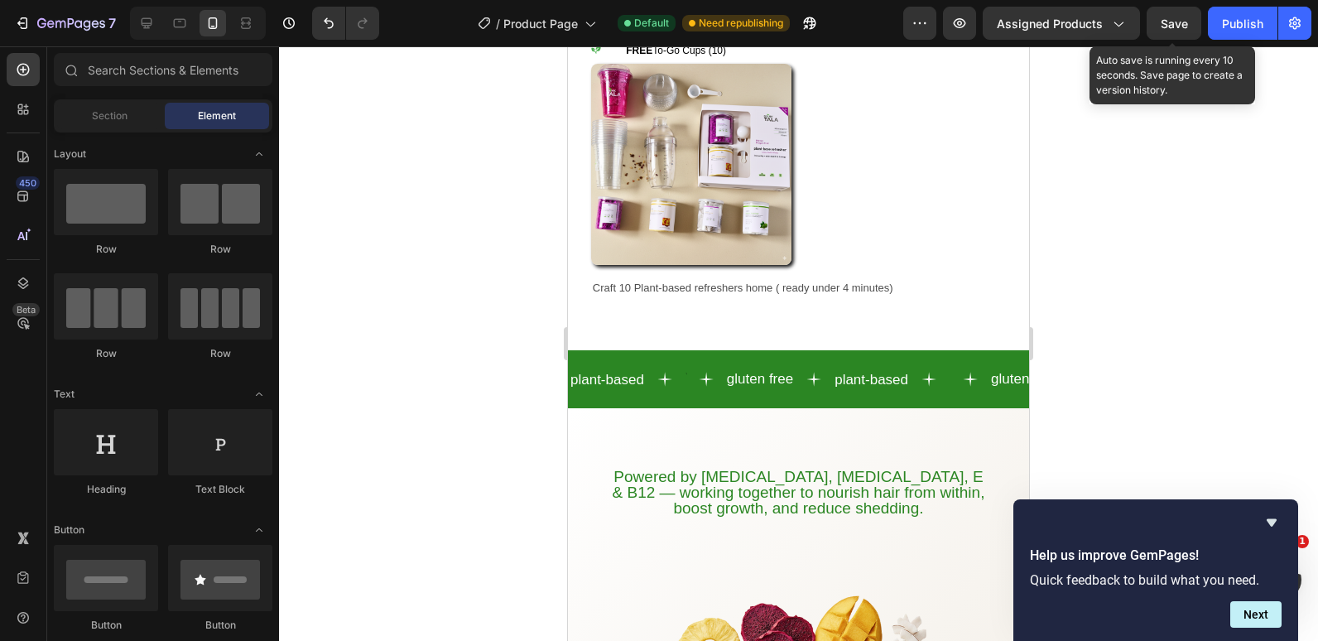
click at [1176, 27] on span "Save" at bounding box center [1174, 24] width 27 height 14
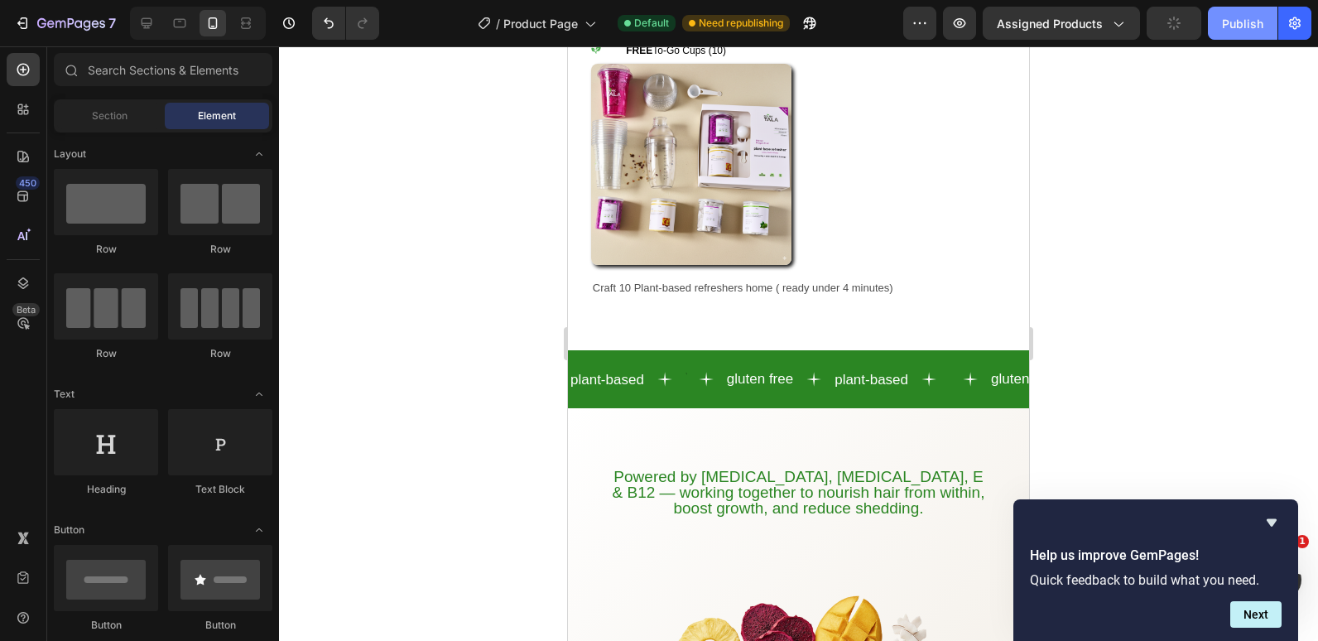
click at [1249, 20] on div "Publish" at bounding box center [1242, 23] width 41 height 17
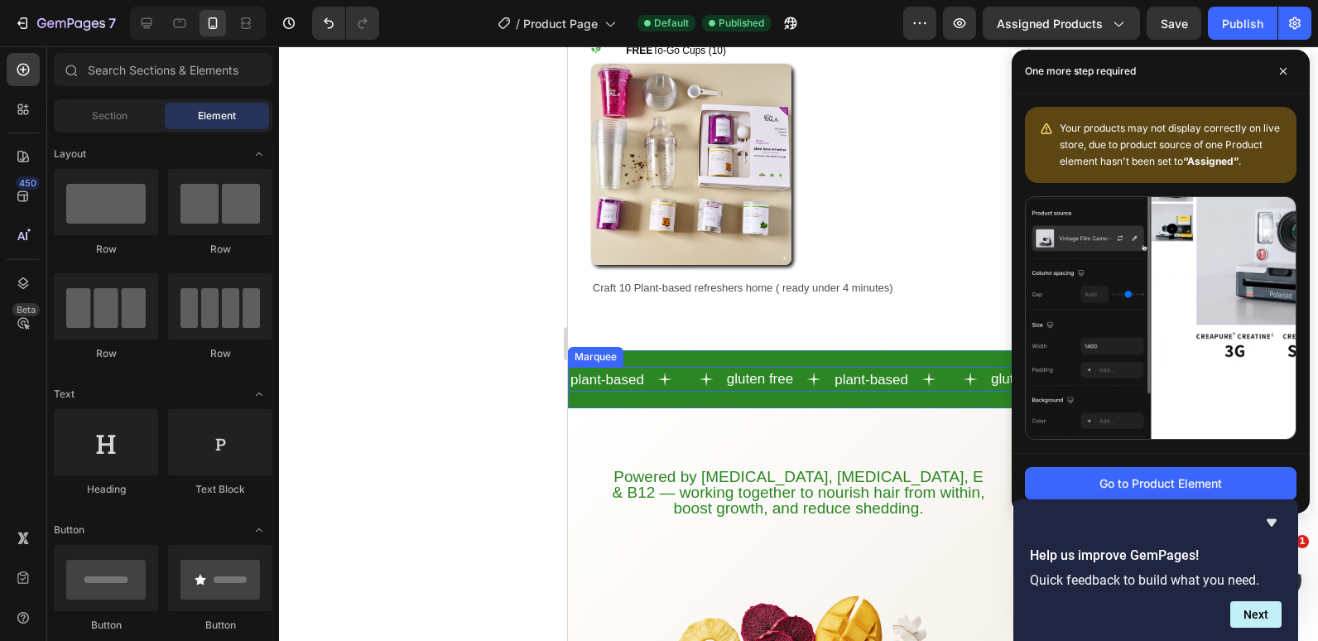
click at [680, 367] on div "plant-based Text" at bounding box center [626, 379] width 115 height 24
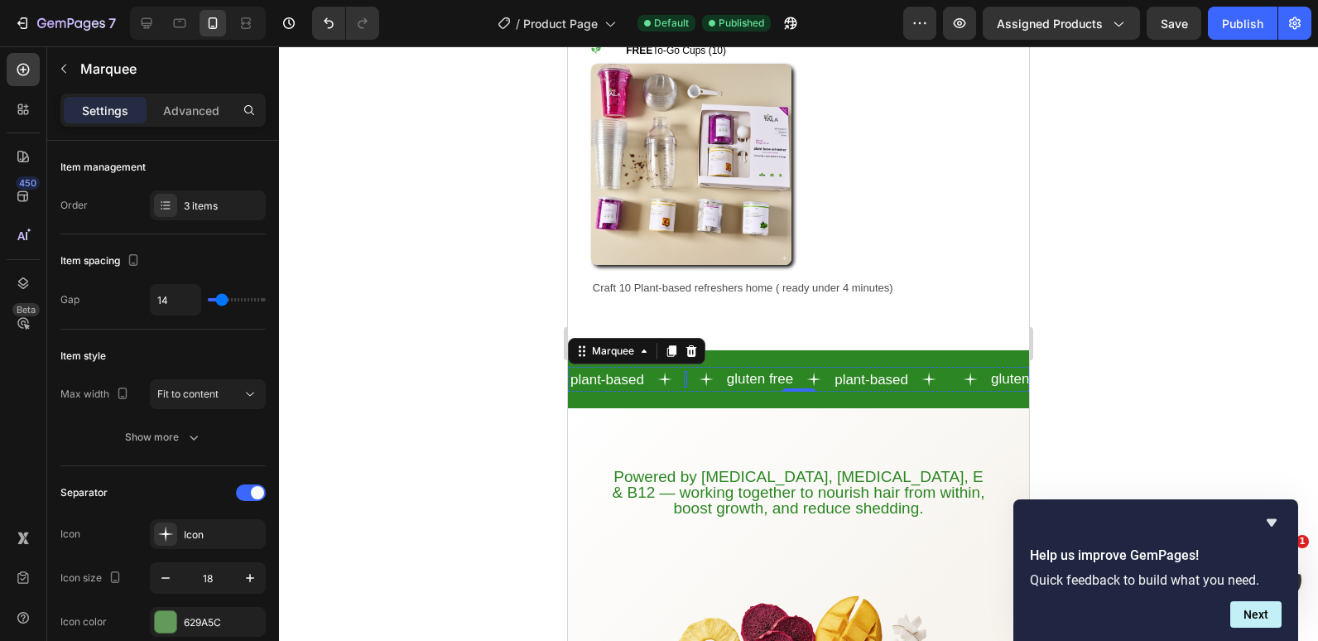
click at [687, 371] on div "Rich Text Editor. Editing area: main" at bounding box center [685, 379] width 3 height 16
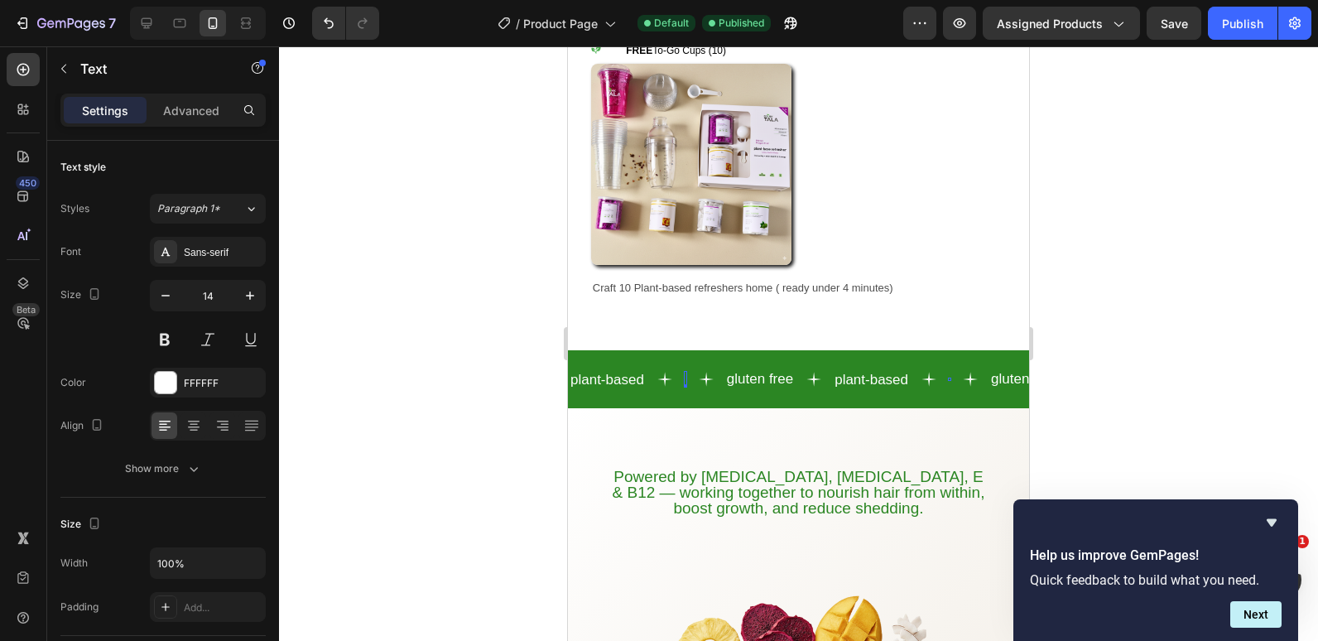
click at [686, 371] on div "Rich Text Editor. Editing area: main" at bounding box center [685, 379] width 3 height 16
click at [692, 373] on p "Nuts free" at bounding box center [709, 379] width 47 height 12
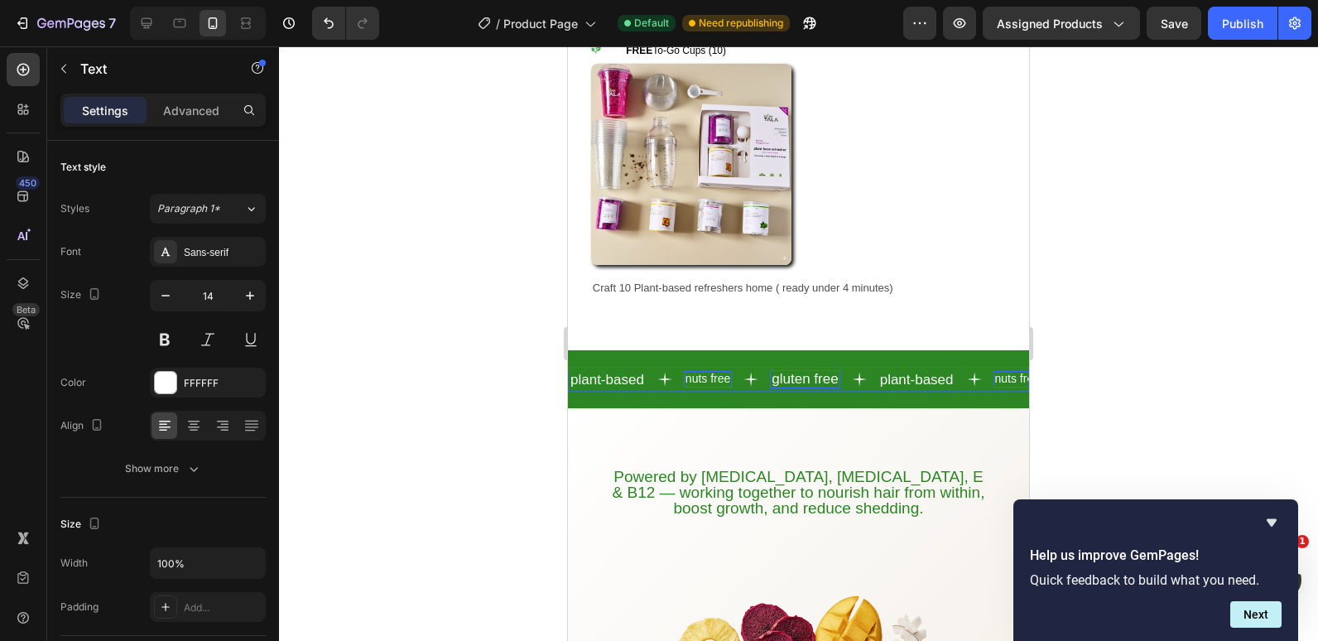
click at [781, 372] on p "gluten free" at bounding box center [805, 380] width 66 height 16
click at [789, 372] on p "gluten free" at bounding box center [805, 380] width 66 height 16
click at [788, 372] on p "gluten free" at bounding box center [805, 380] width 66 height 16
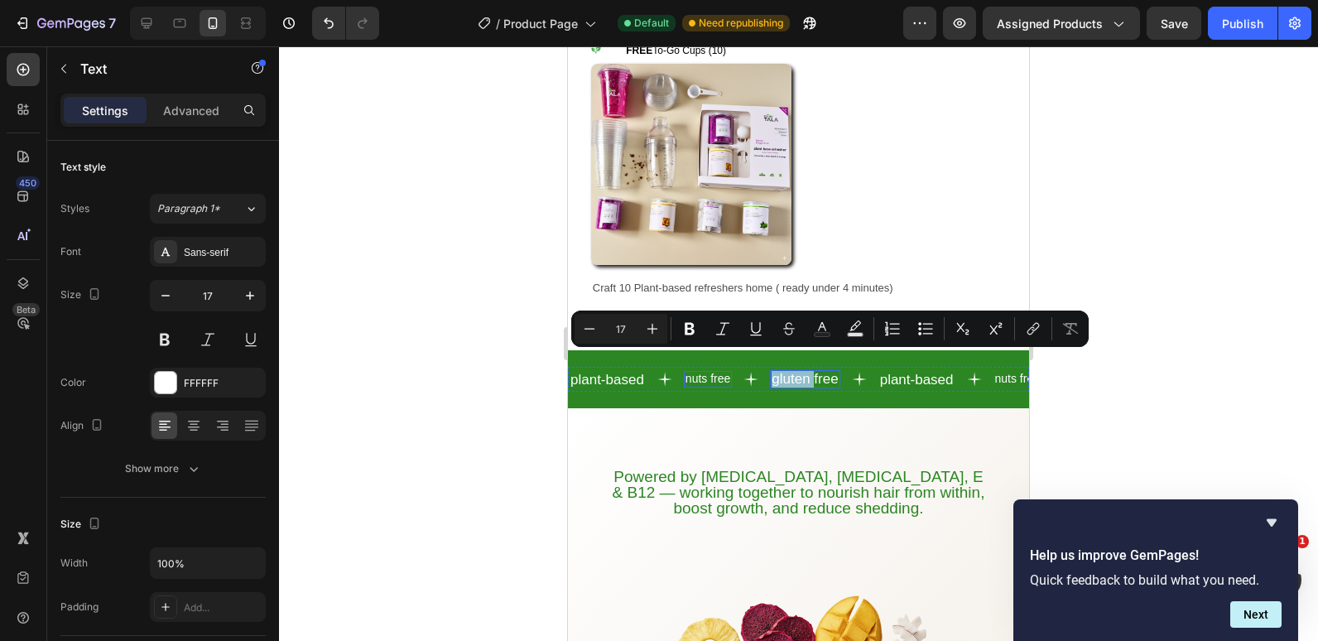
click at [695, 373] on p "nuts free" at bounding box center [708, 379] width 45 height 12
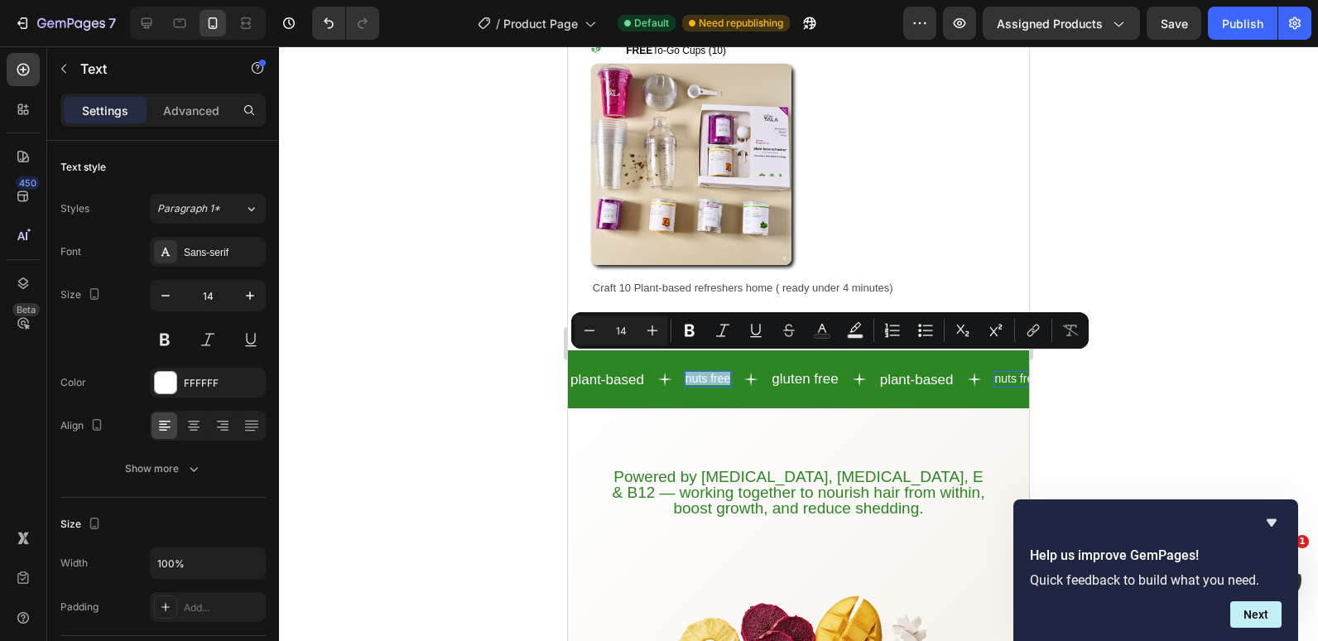
click at [695, 373] on p "nuts free" at bounding box center [708, 379] width 45 height 12
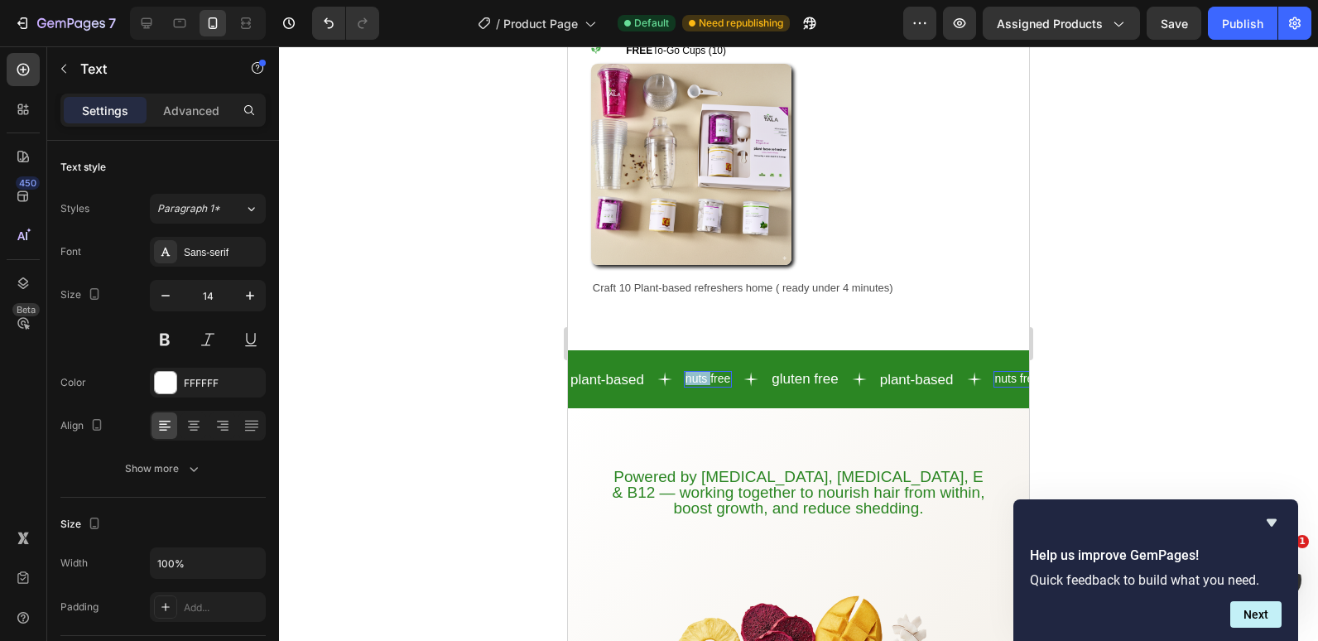
click at [695, 373] on p "nuts free" at bounding box center [708, 379] width 45 height 12
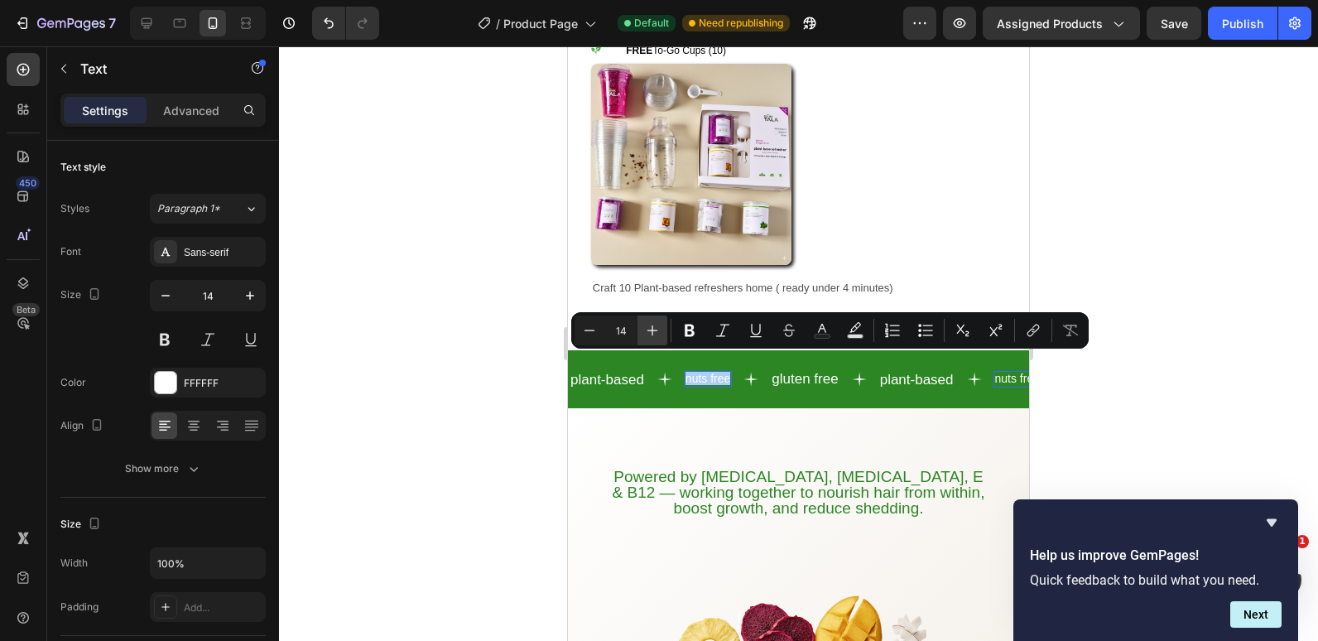
click at [652, 335] on icon "Editor contextual toolbar" at bounding box center [652, 330] width 17 height 17
click at [659, 333] on icon "Editor contextual toolbar" at bounding box center [652, 330] width 17 height 17
type input "17"
click at [473, 312] on div at bounding box center [798, 343] width 1039 height 595
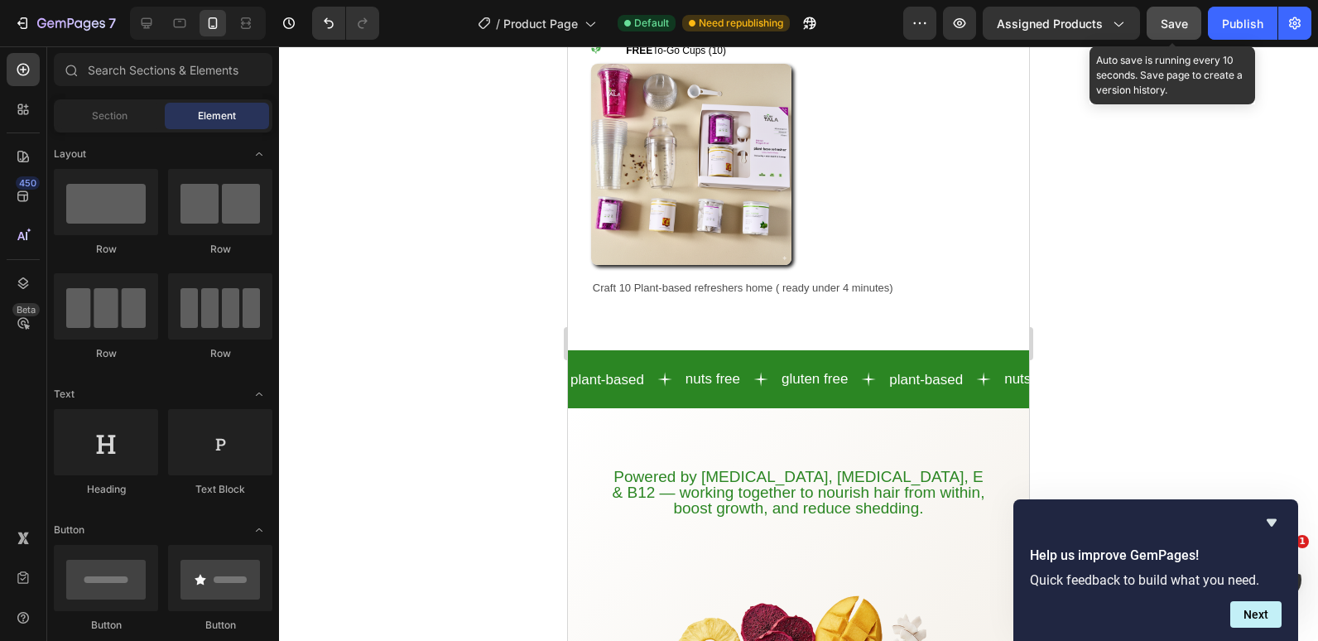
click at [1187, 33] on button "Save" at bounding box center [1174, 23] width 55 height 33
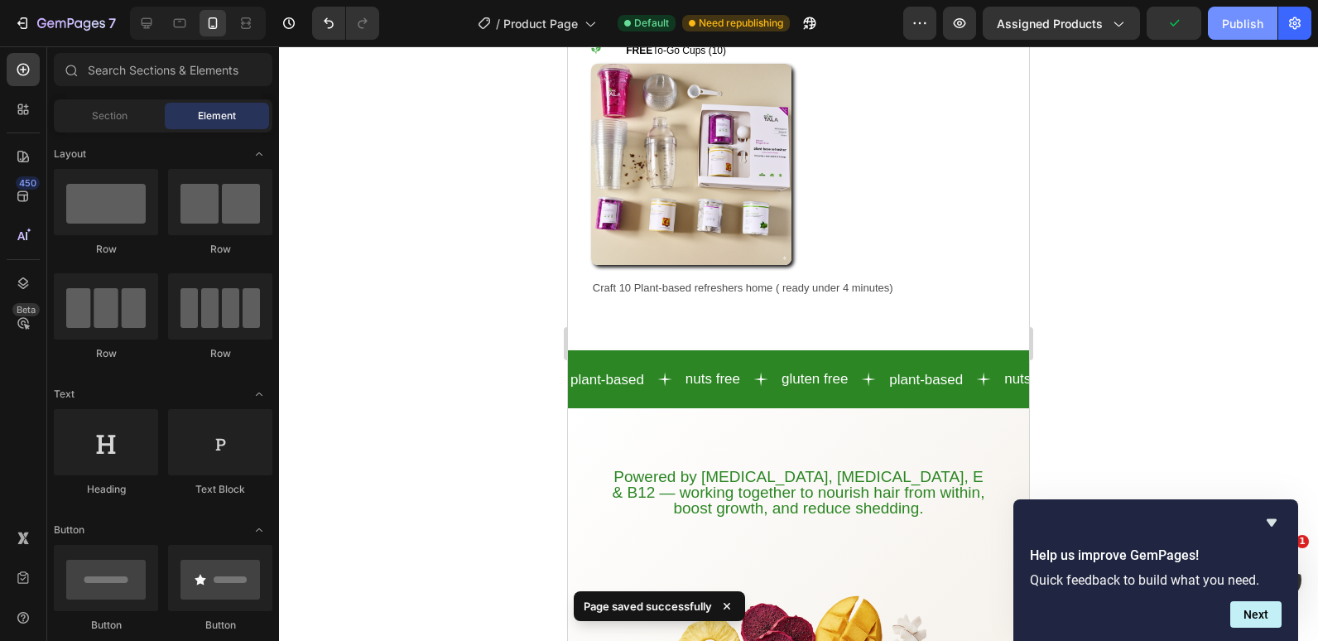
click at [1226, 22] on div "Publish" at bounding box center [1242, 23] width 41 height 17
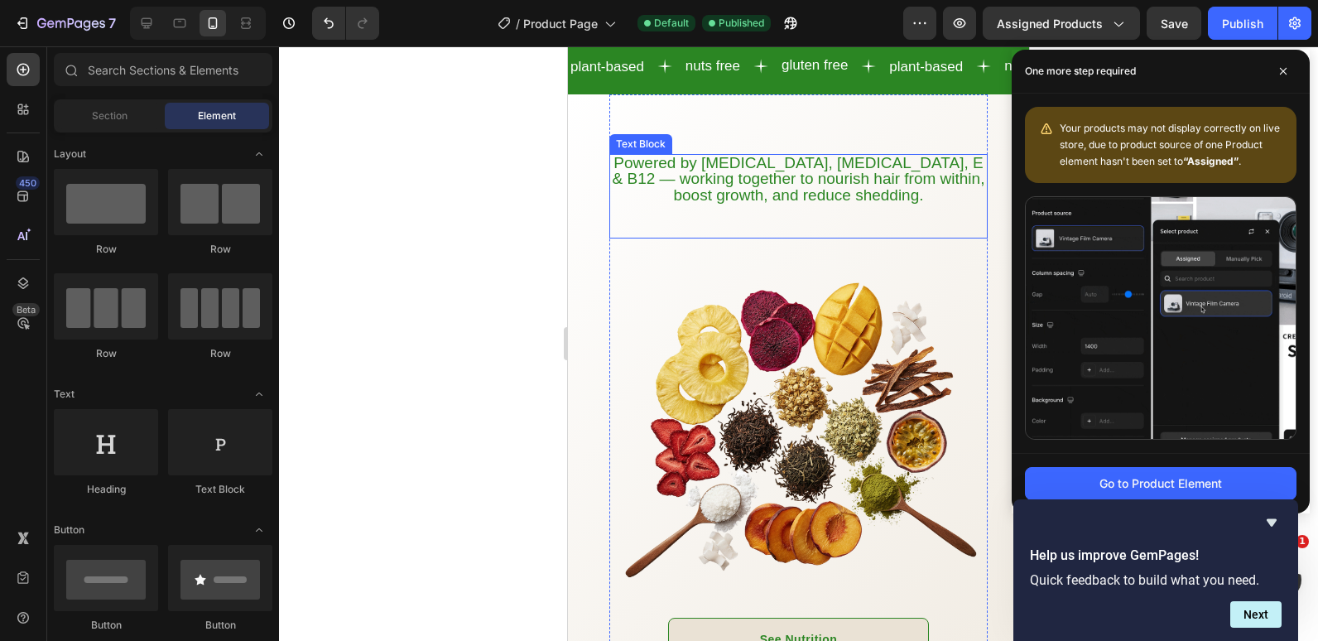
scroll to position [1472, 0]
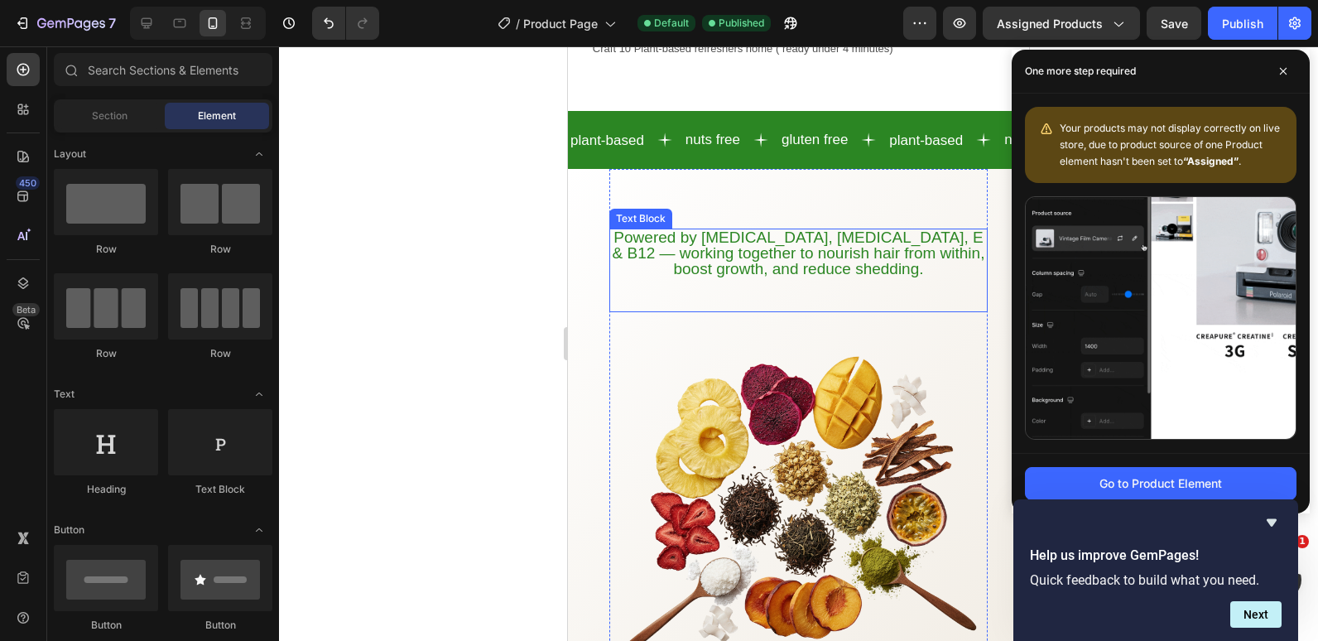
click at [652, 229] on span "Powered by Biotin, Vitamin B5, E & B12 — working together to nourish hair from …" at bounding box center [799, 245] width 373 height 33
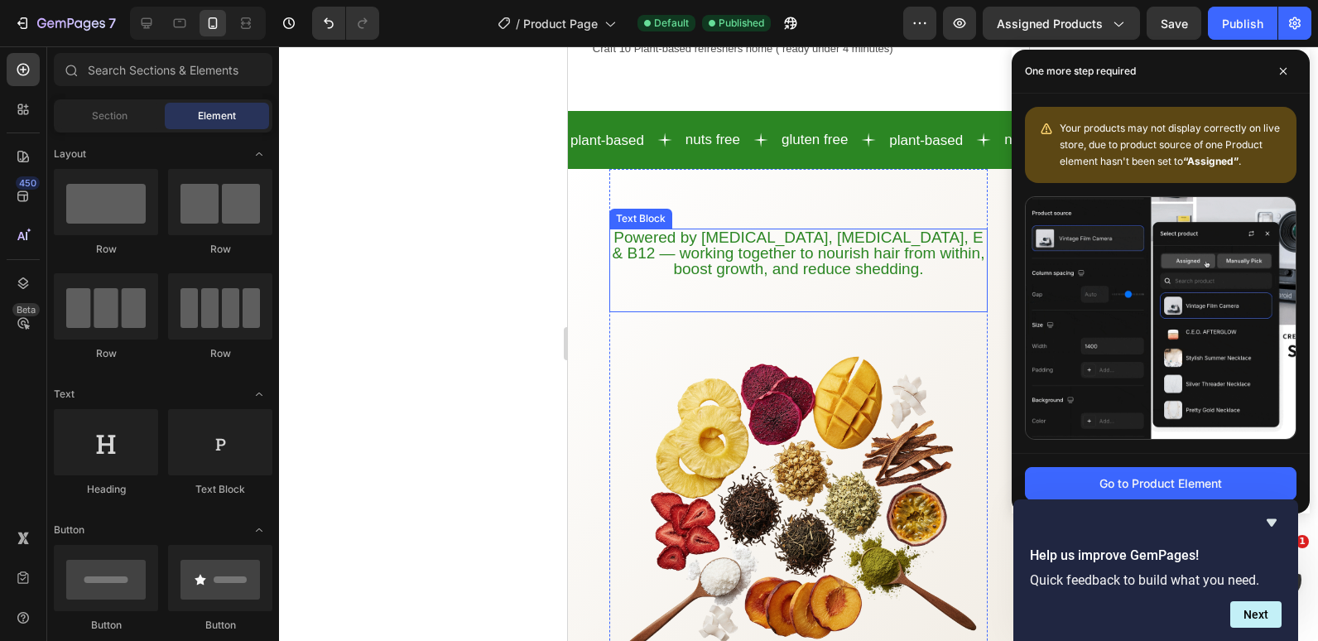
click at [652, 229] on span "Powered by Biotin, Vitamin B5, E & B12 — working together to nourish hair from …" at bounding box center [799, 245] width 373 height 33
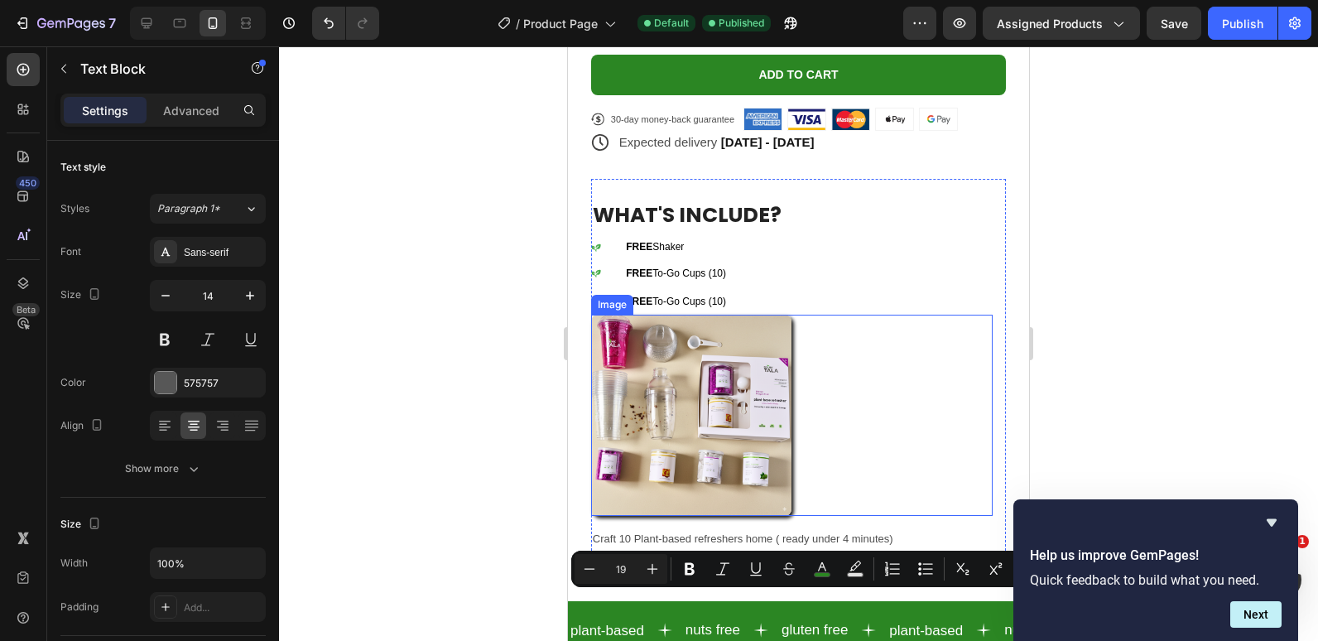
scroll to position [975, 0]
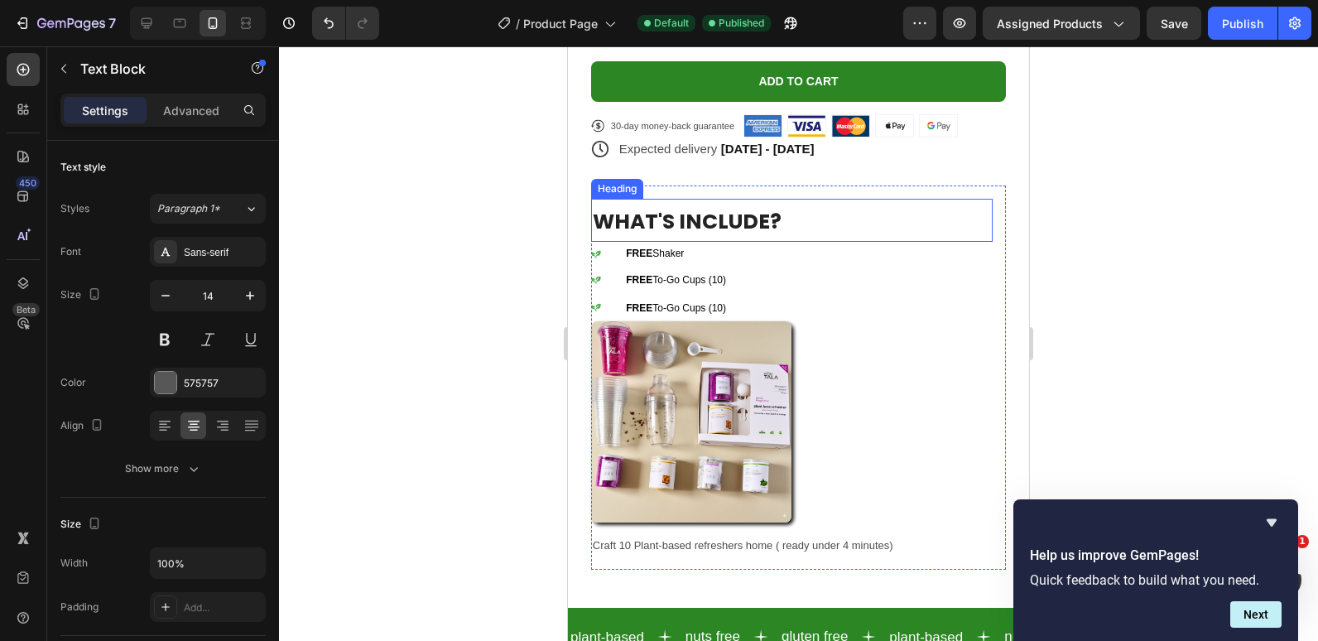
click at [716, 207] on span "WHAT'S INCLUDE?" at bounding box center [687, 221] width 189 height 29
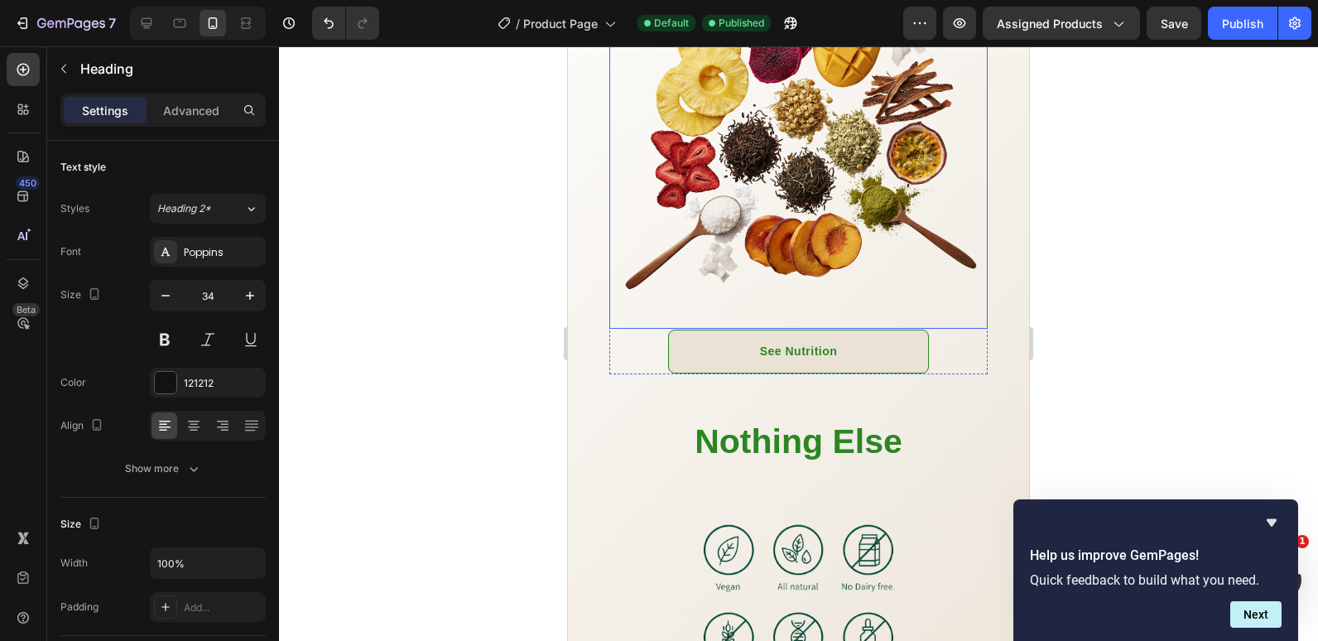
scroll to position [2051, 0]
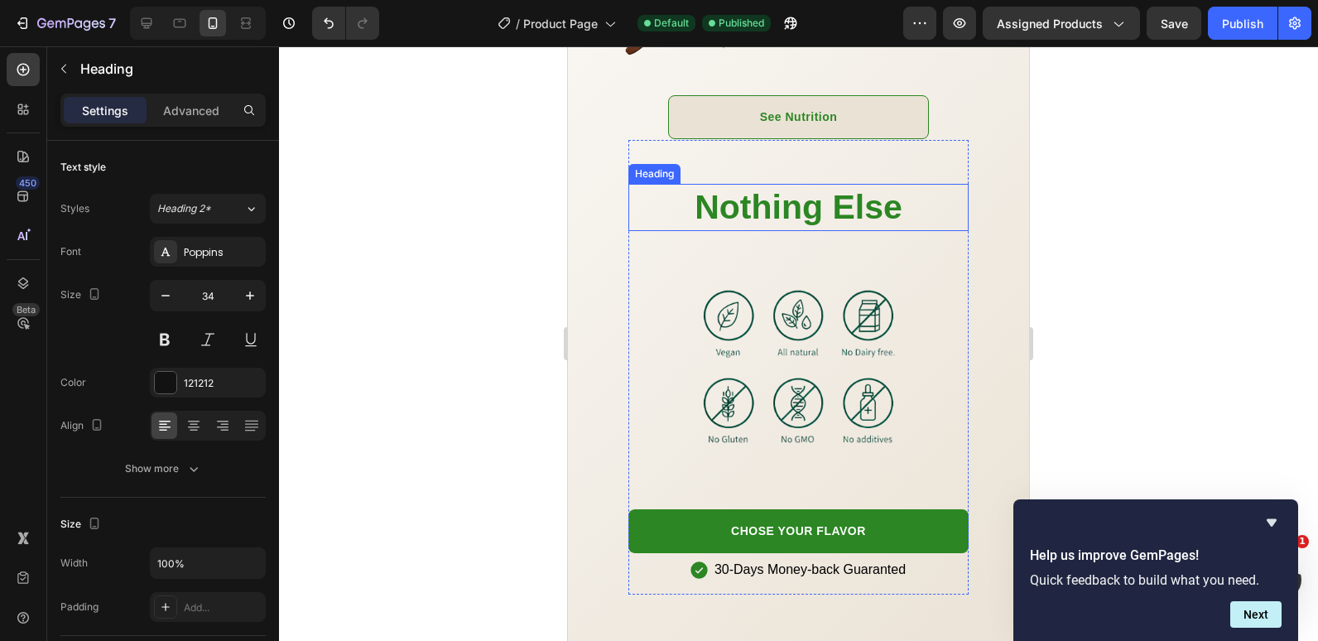
click at [827, 208] on strong "Nothing Else" at bounding box center [799, 207] width 208 height 38
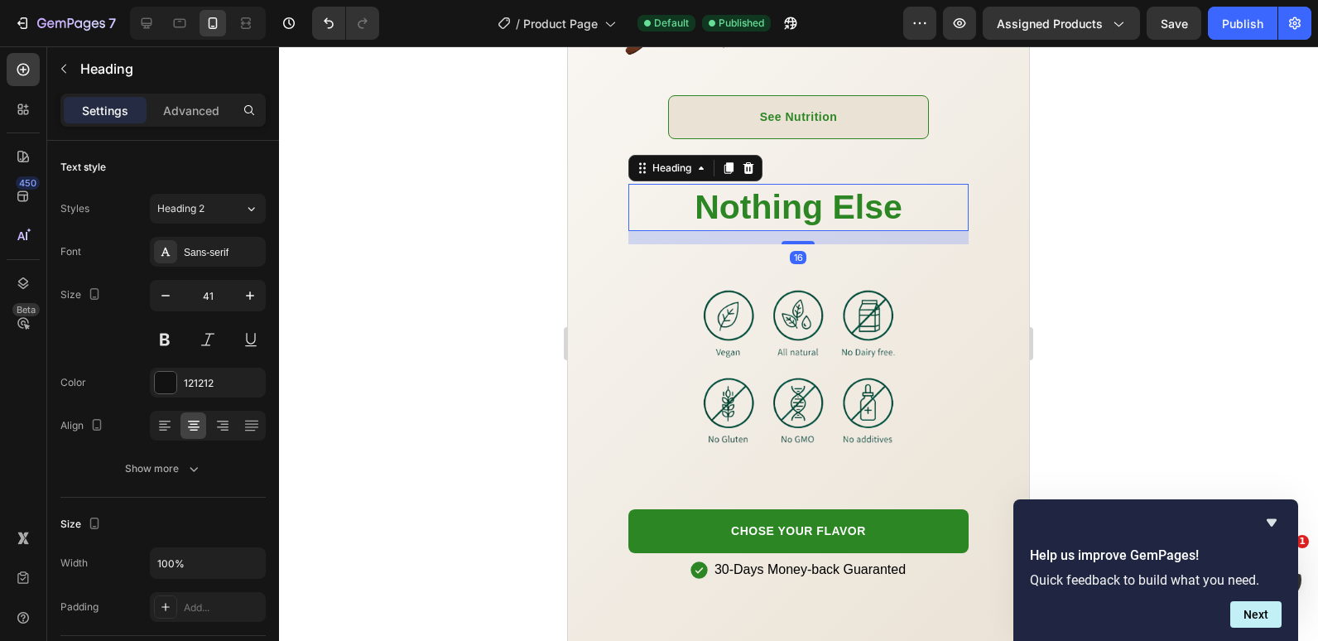
click at [809, 197] on strong "Nothing Else" at bounding box center [799, 207] width 208 height 38
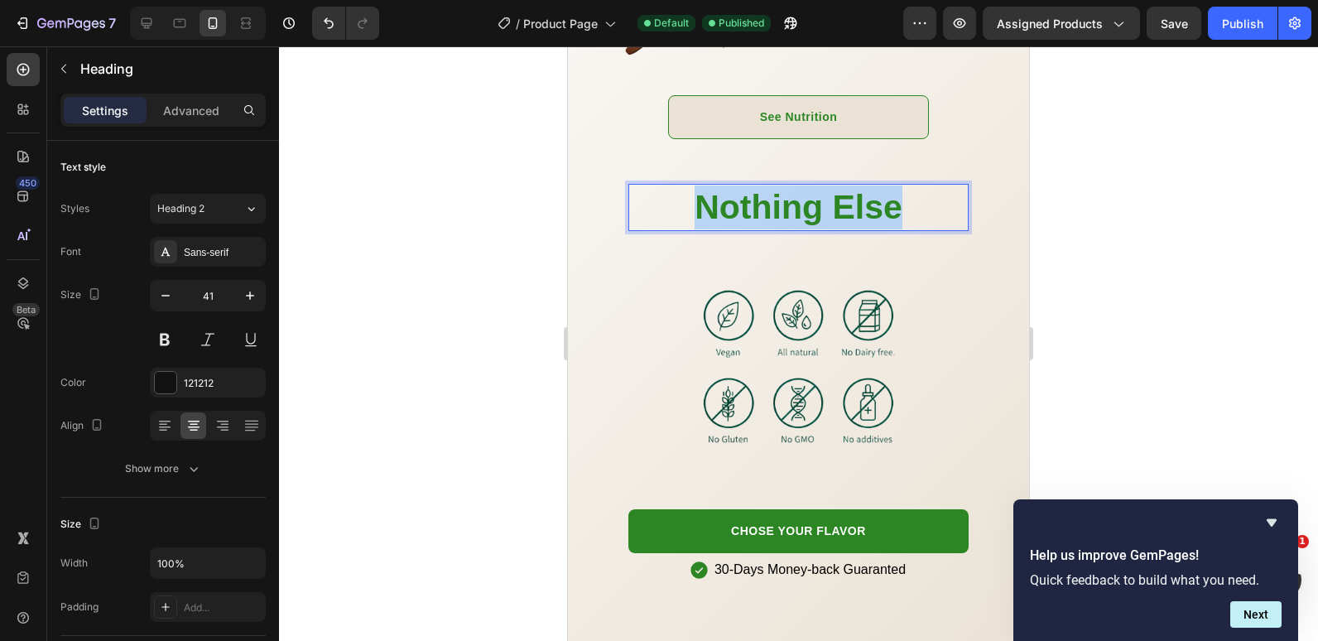
click at [809, 197] on strong "Nothing Else" at bounding box center [799, 207] width 208 height 38
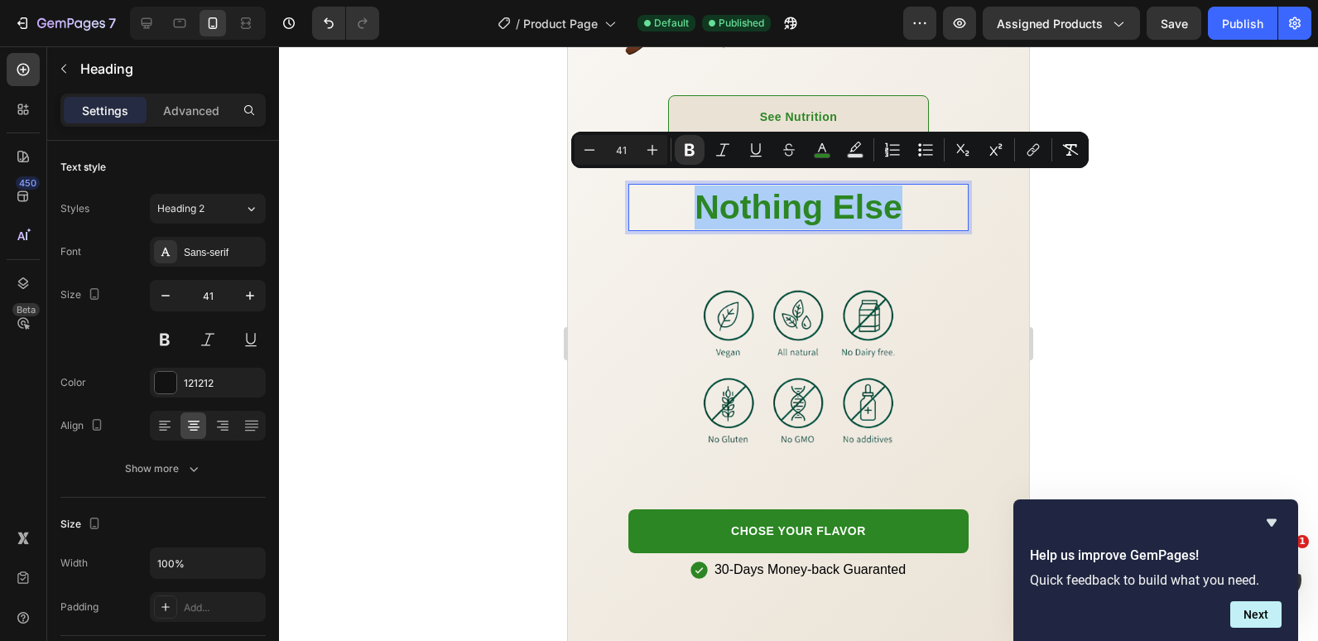
drag, startPoint x: 99, startPoint y: 153, endPoint x: 488, endPoint y: 188, distance: 390.0
click at [424, 186] on div at bounding box center [798, 343] width 1039 height 595
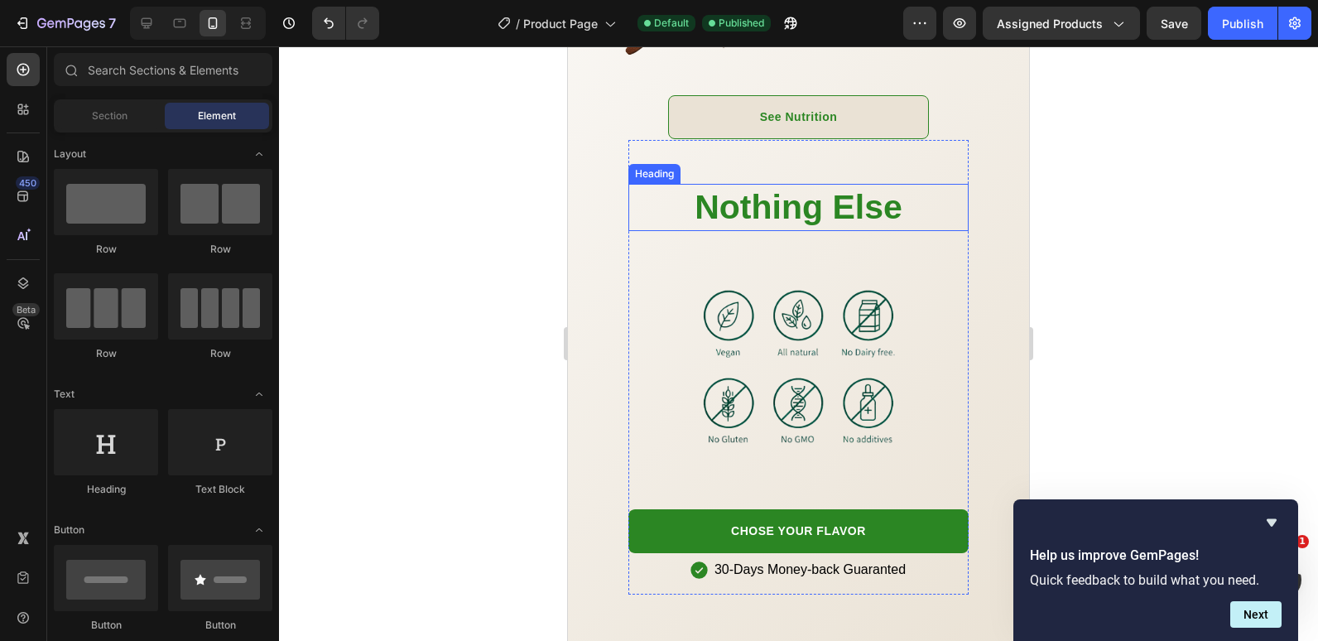
click at [662, 192] on p "⁠⁠⁠⁠⁠⁠⁠ Nothing Else" at bounding box center [798, 208] width 337 height 44
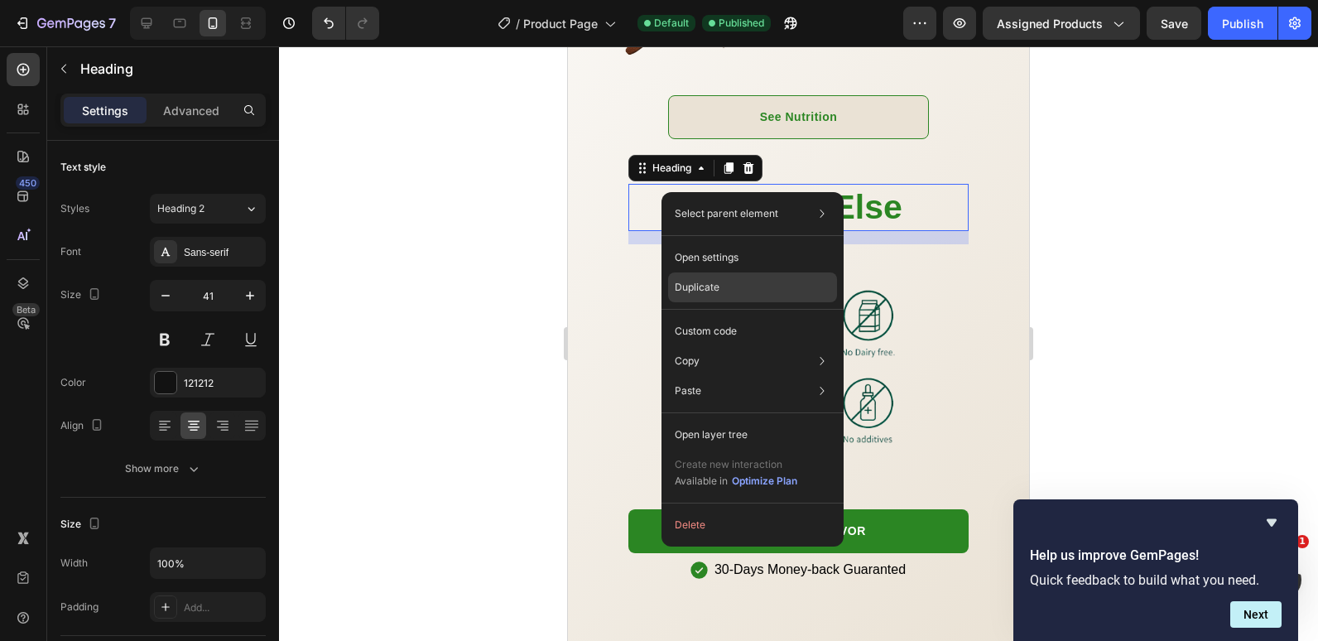
click at [714, 283] on p "Duplicate" at bounding box center [697, 287] width 45 height 15
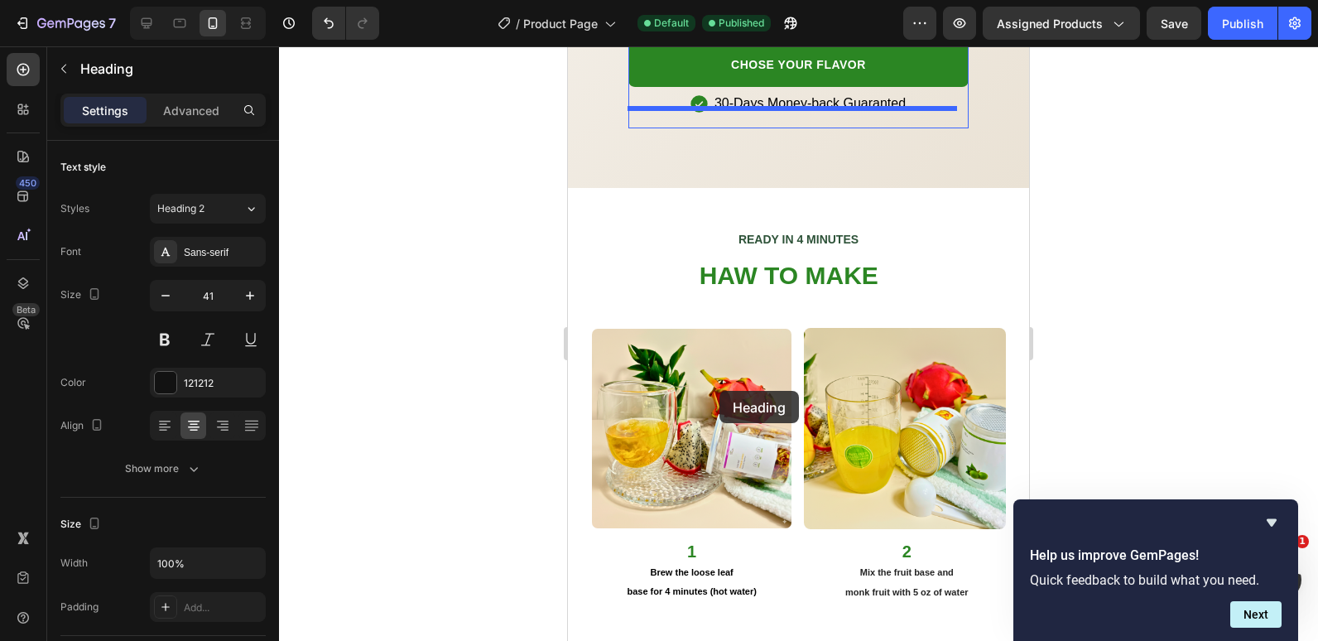
scroll to position [2631, 0]
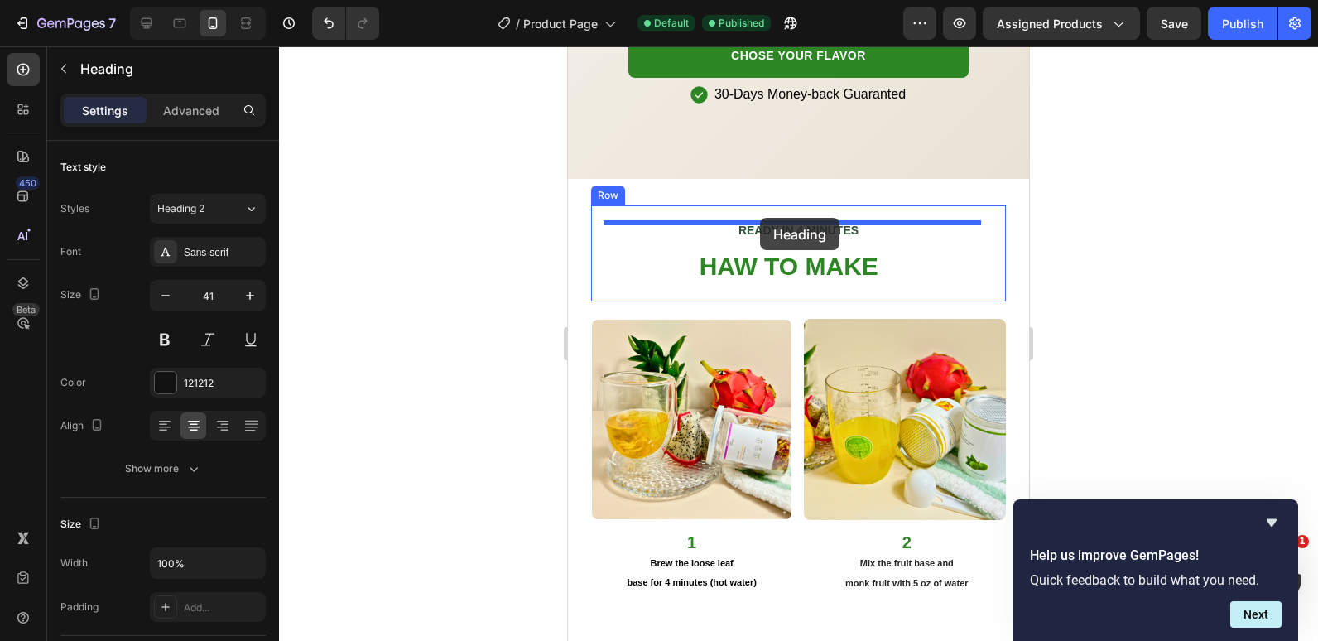
drag, startPoint x: 692, startPoint y: 196, endPoint x: 760, endPoint y: 218, distance: 72.0
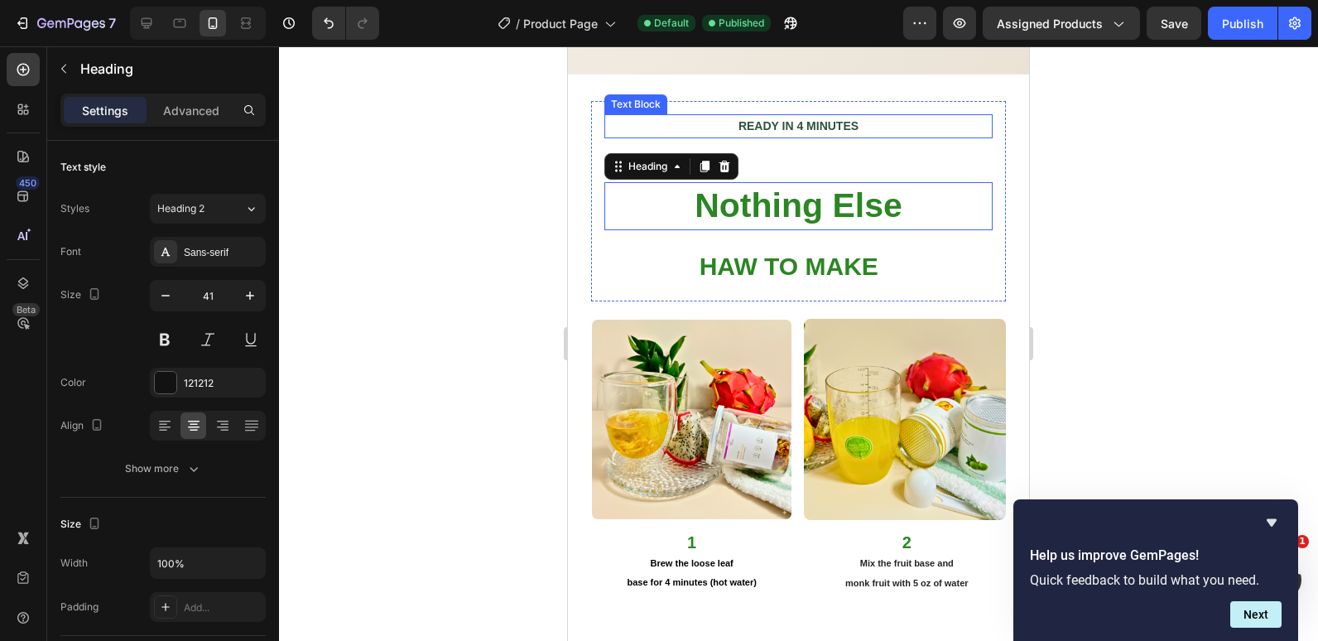
scroll to position [2527, 0]
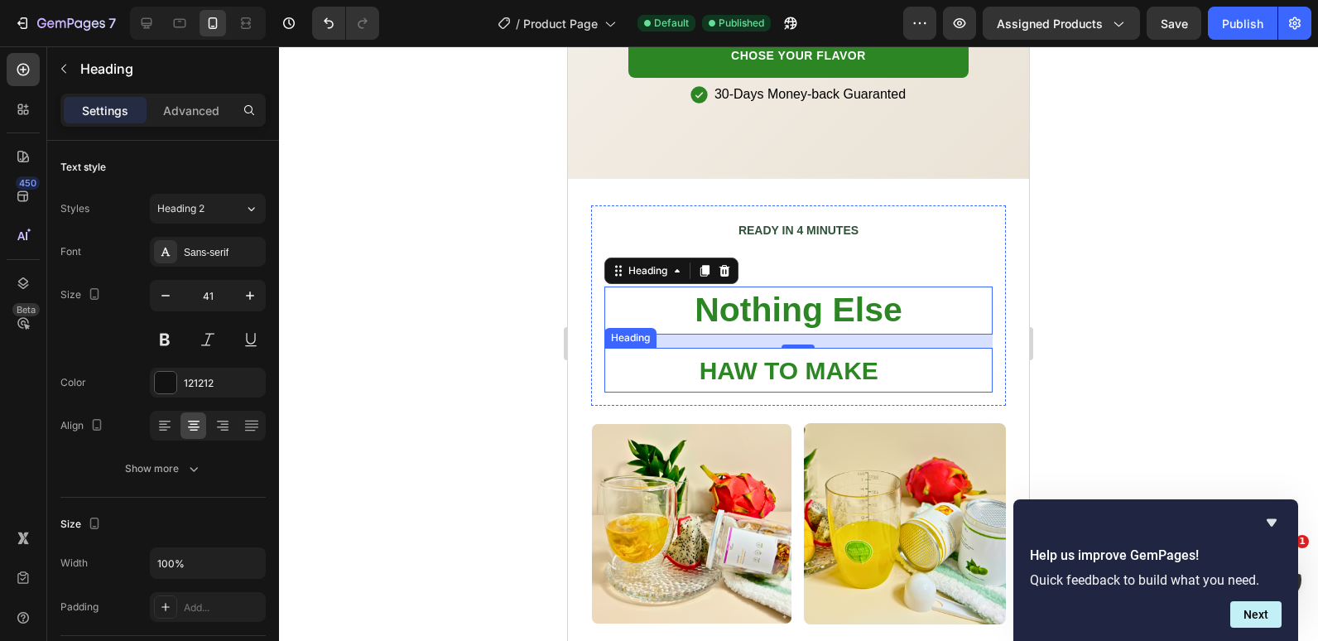
click at [874, 357] on span "HAW TO MAKE" at bounding box center [789, 370] width 179 height 27
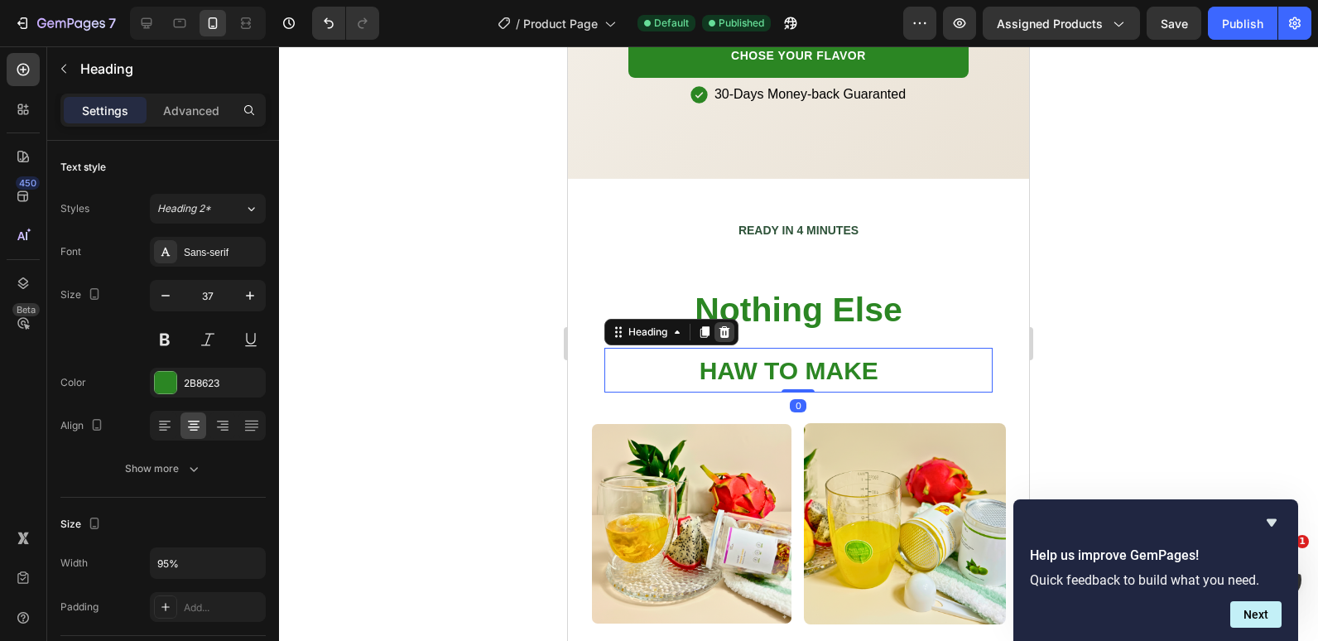
click at [729, 325] on icon at bounding box center [724, 331] width 11 height 12
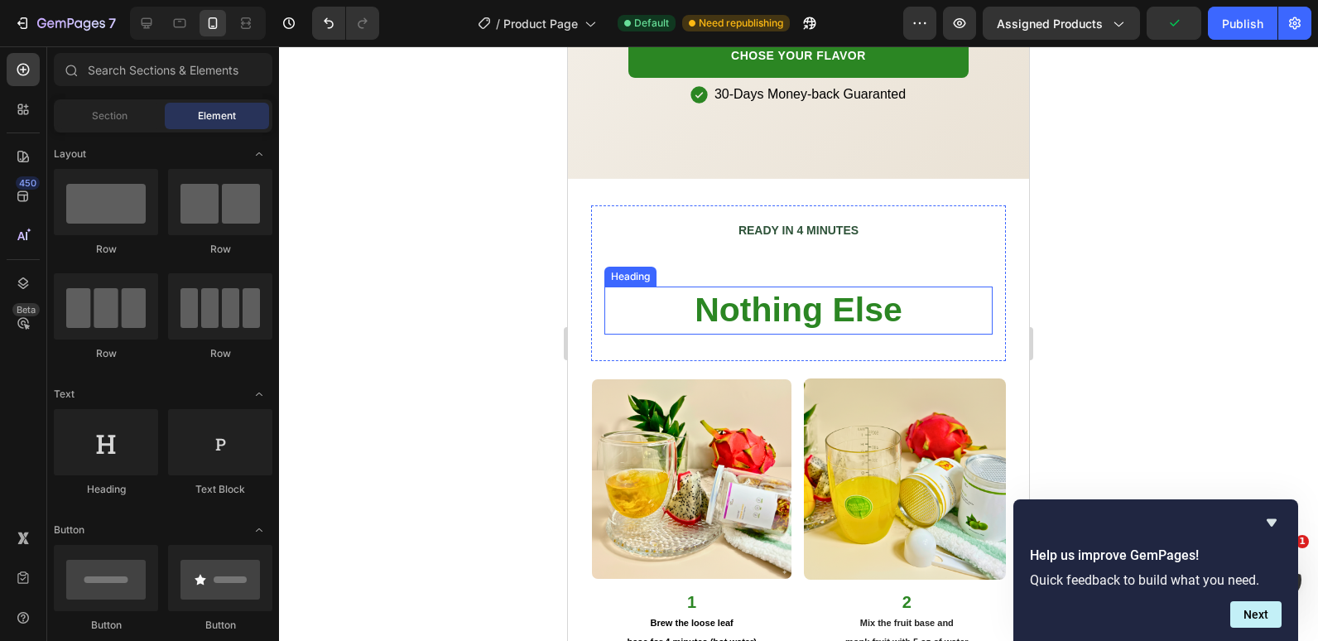
click at [817, 291] on strong "Nothing Else" at bounding box center [799, 310] width 208 height 38
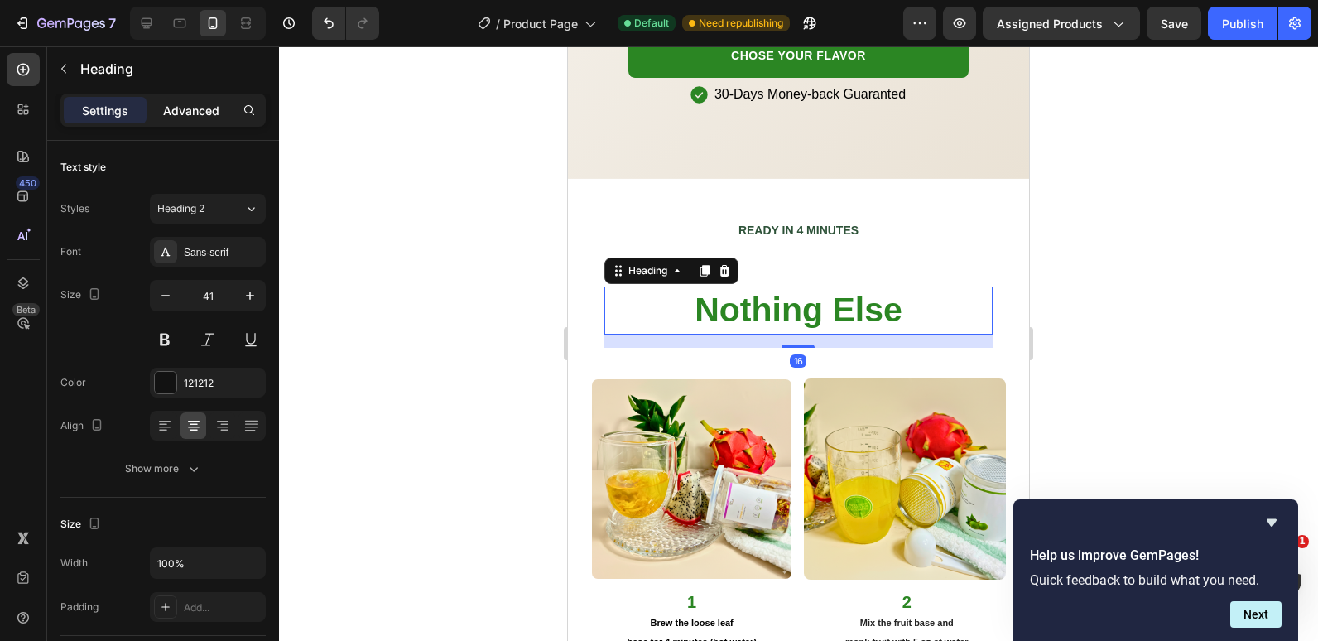
click at [195, 113] on p "Advanced" at bounding box center [191, 110] width 56 height 17
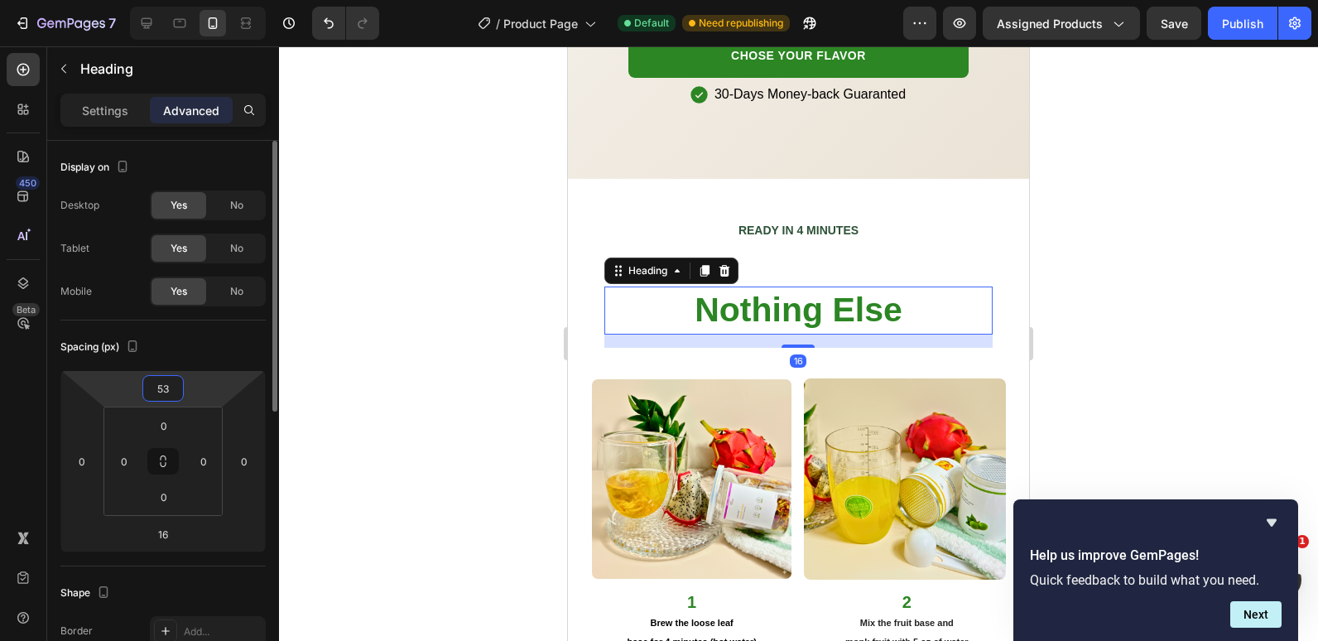
click at [167, 388] on input "53" at bounding box center [163, 388] width 33 height 25
type input "0"
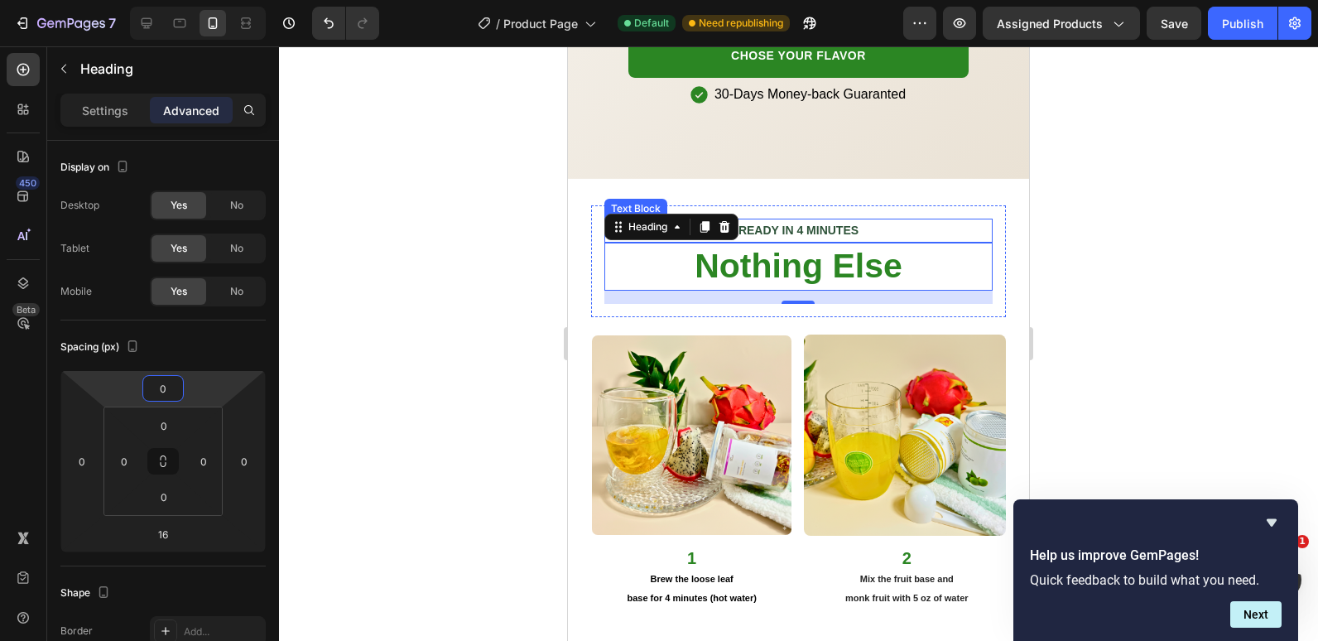
click at [850, 224] on strong "READY IN 4 MINUTES" at bounding box center [799, 230] width 120 height 13
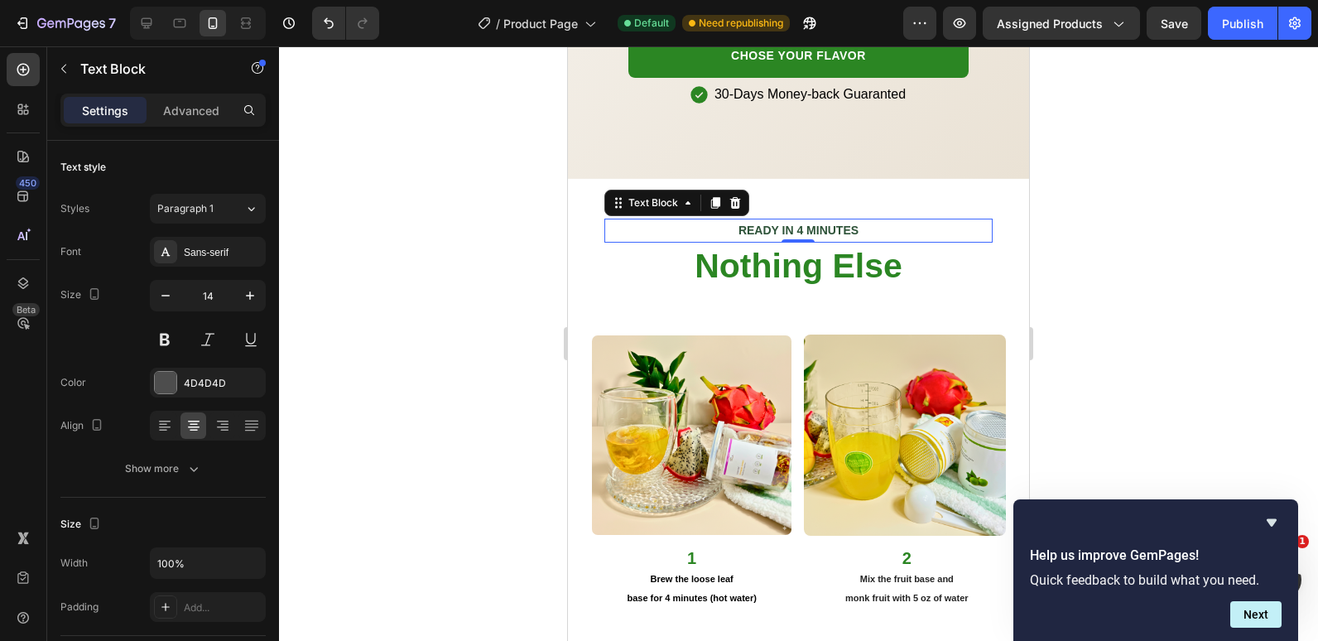
click at [748, 224] on strong "READY IN 4 MINUTES" at bounding box center [799, 230] width 120 height 13
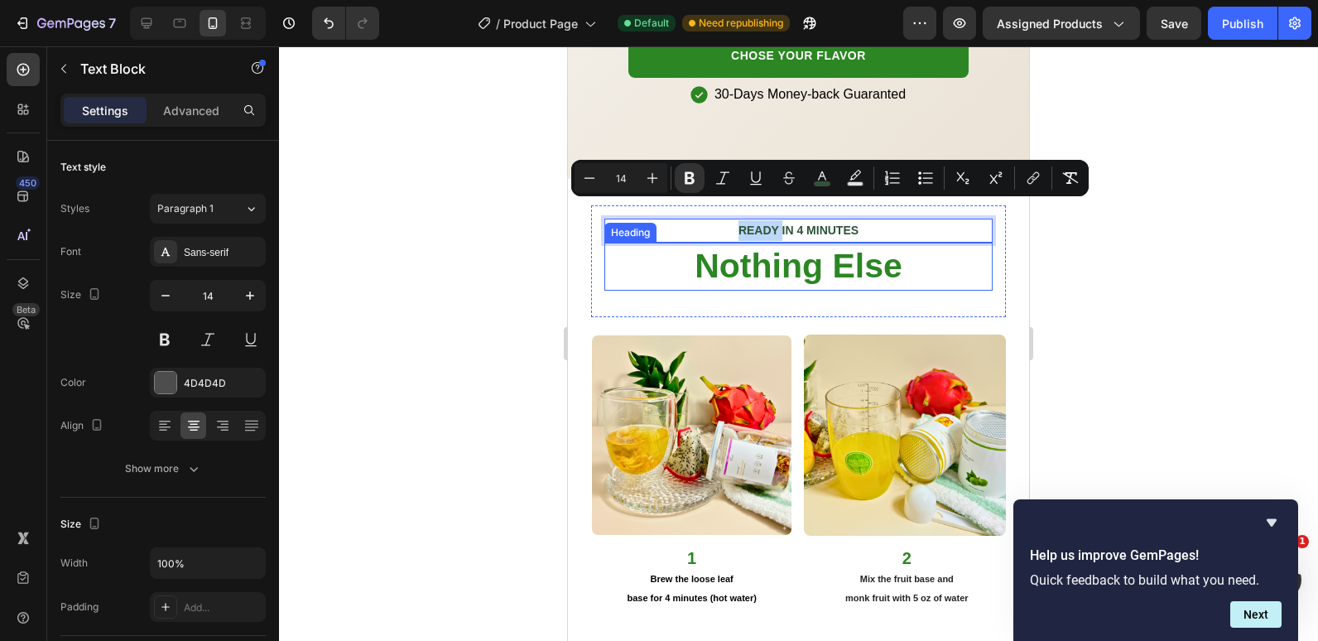
click at [754, 247] on strong "Nothing Else" at bounding box center [799, 266] width 208 height 38
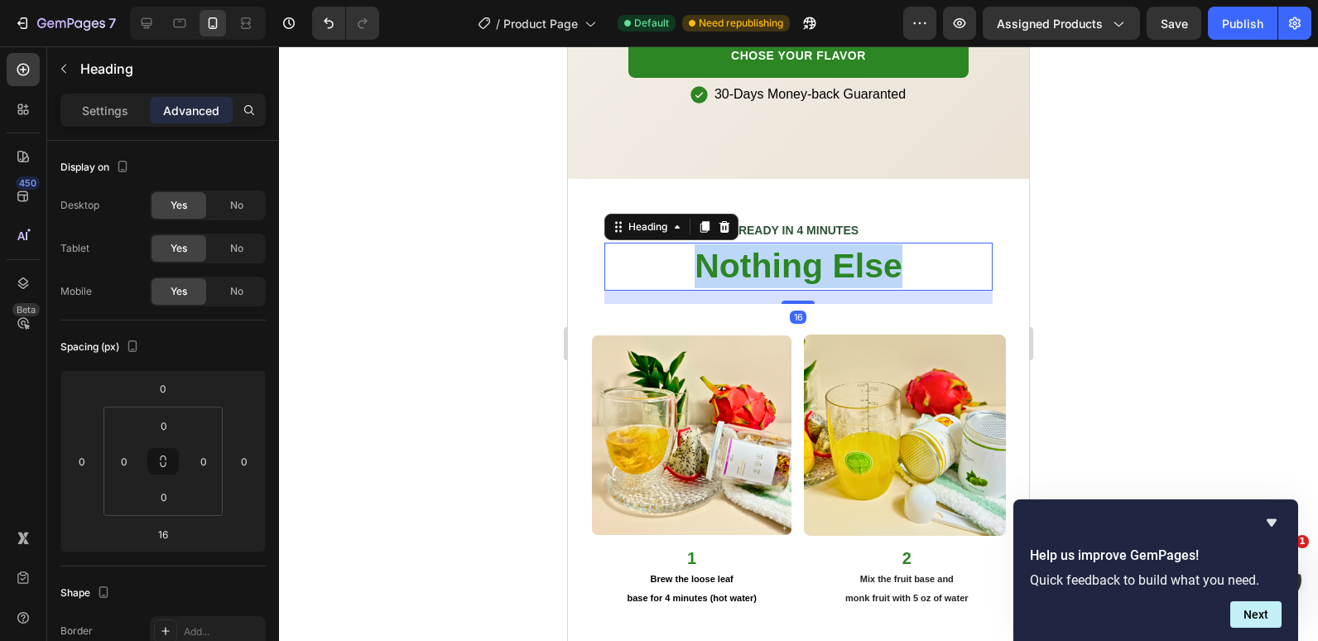
click at [754, 247] on strong "Nothing Else" at bounding box center [799, 266] width 208 height 38
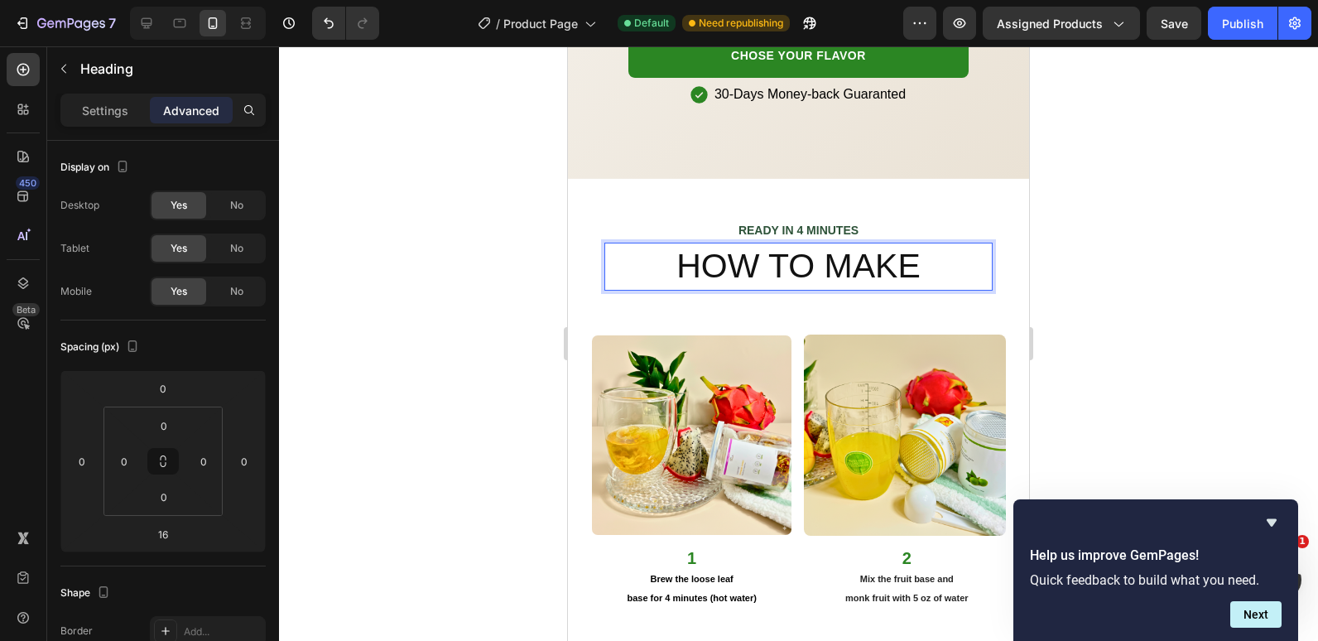
click at [754, 244] on p "HOW TO MAKE" at bounding box center [798, 266] width 385 height 44
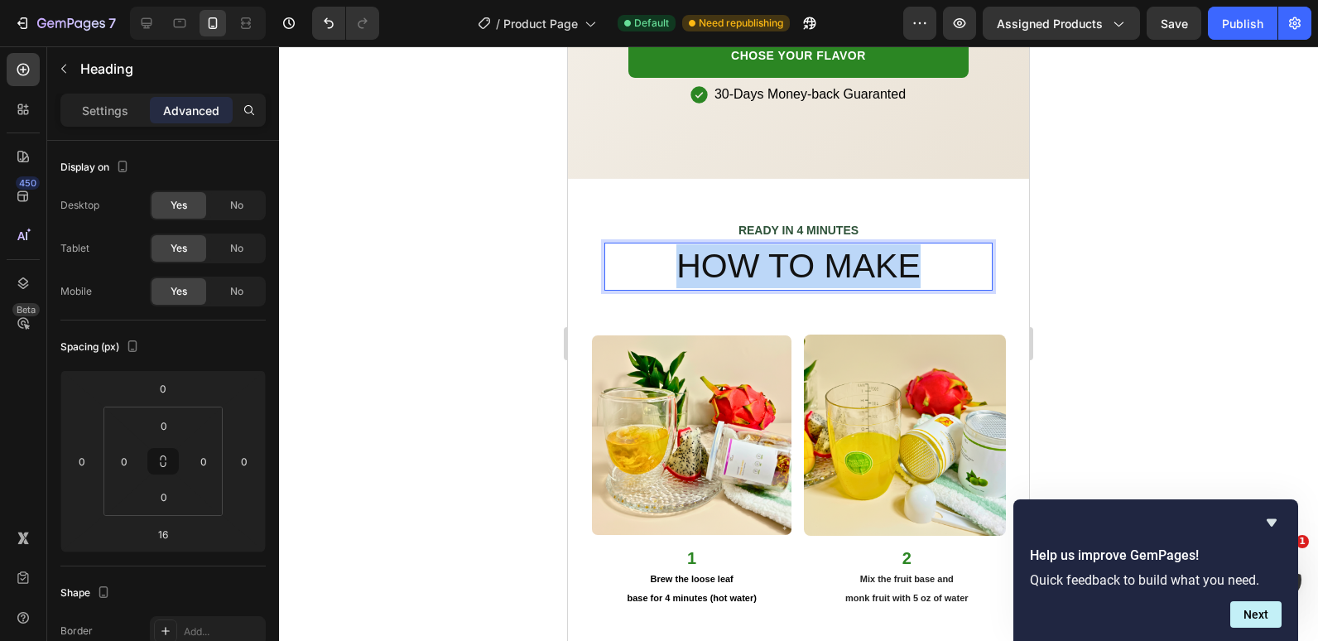
click at [754, 244] on p "HOW TO MAKE" at bounding box center [798, 266] width 385 height 44
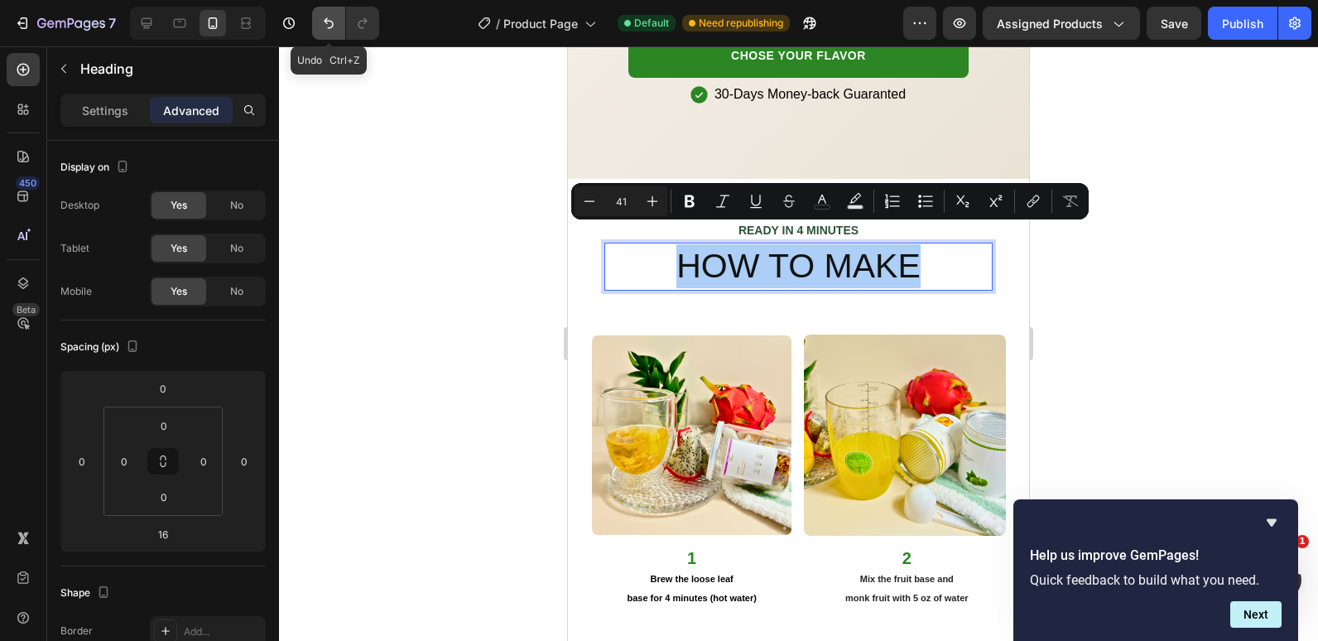
click at [327, 16] on icon "Undo/Redo" at bounding box center [329, 23] width 17 height 17
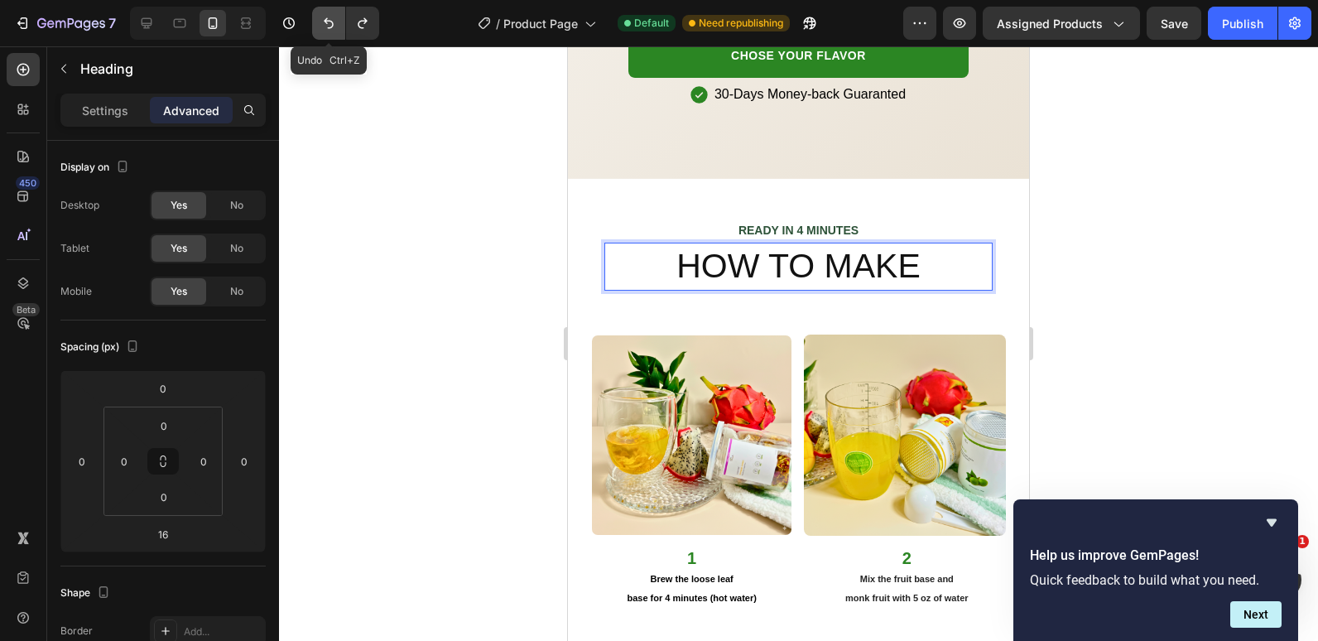
click at [325, 17] on icon "Undo/Redo" at bounding box center [329, 23] width 17 height 17
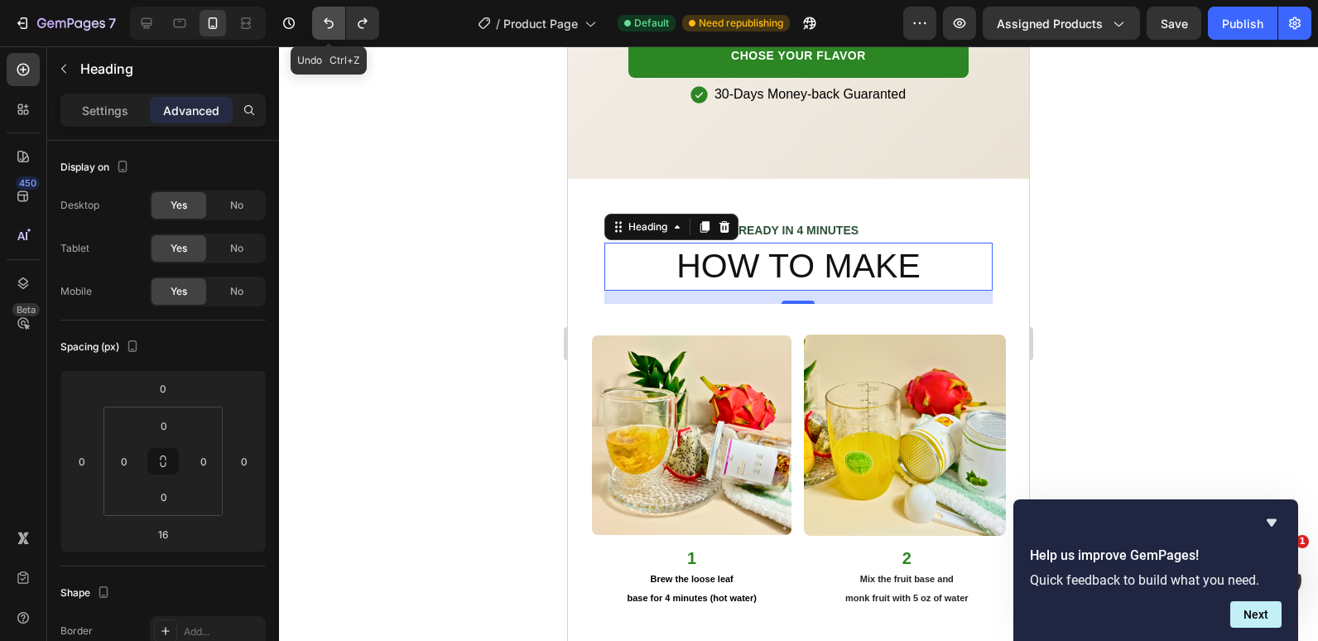
click at [325, 17] on icon "Undo/Redo" at bounding box center [329, 23] width 17 height 17
click at [323, 23] on icon "Undo/Redo" at bounding box center [329, 23] width 17 height 17
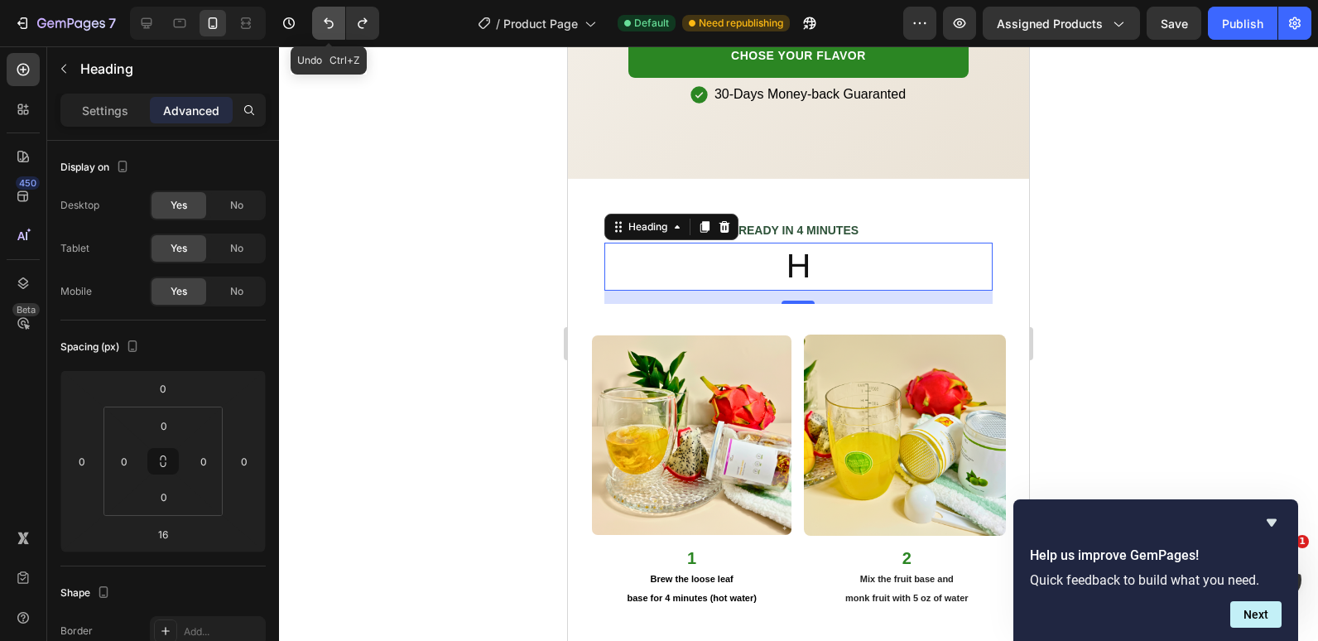
click at [323, 23] on icon "Undo/Redo" at bounding box center [329, 23] width 17 height 17
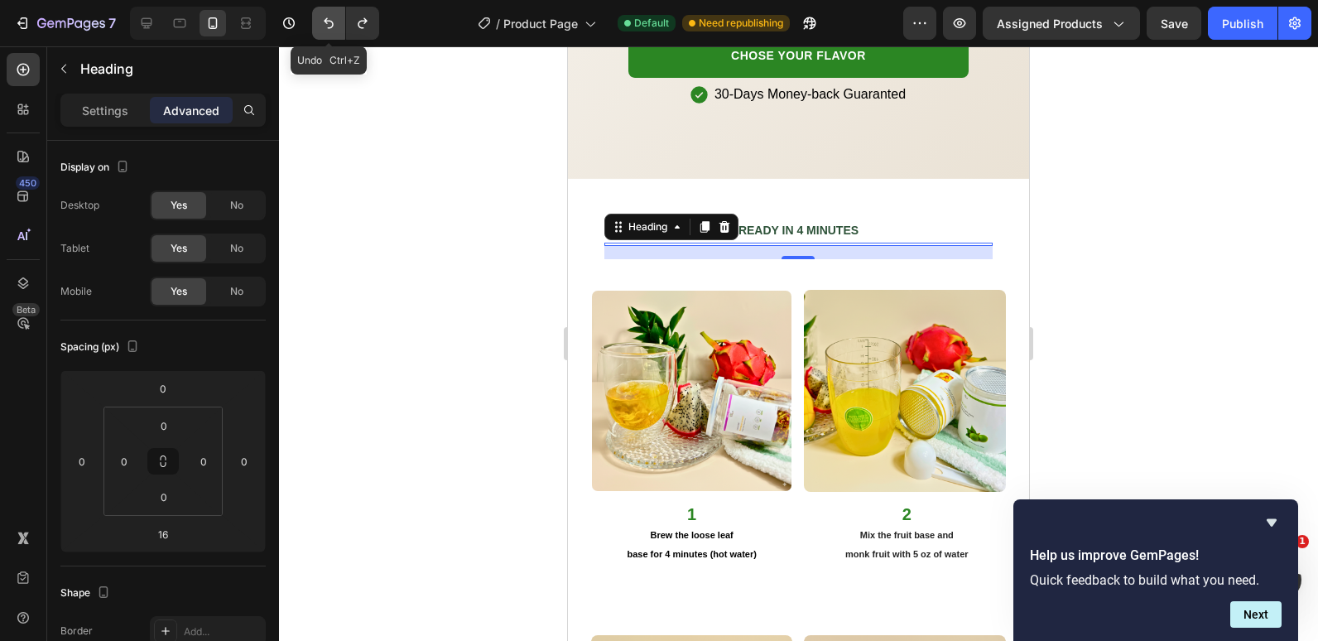
click at [323, 23] on icon "Undo/Redo" at bounding box center [329, 23] width 17 height 17
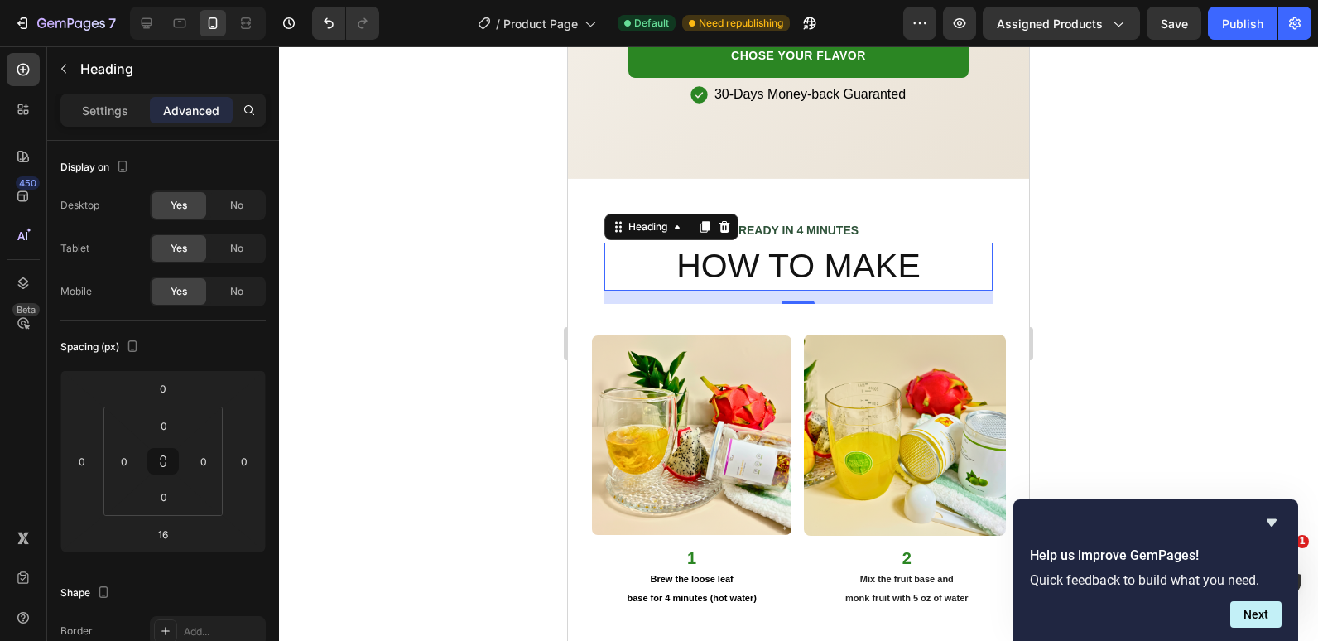
click at [750, 243] on h2 "HOW TO MAKE" at bounding box center [799, 266] width 388 height 47
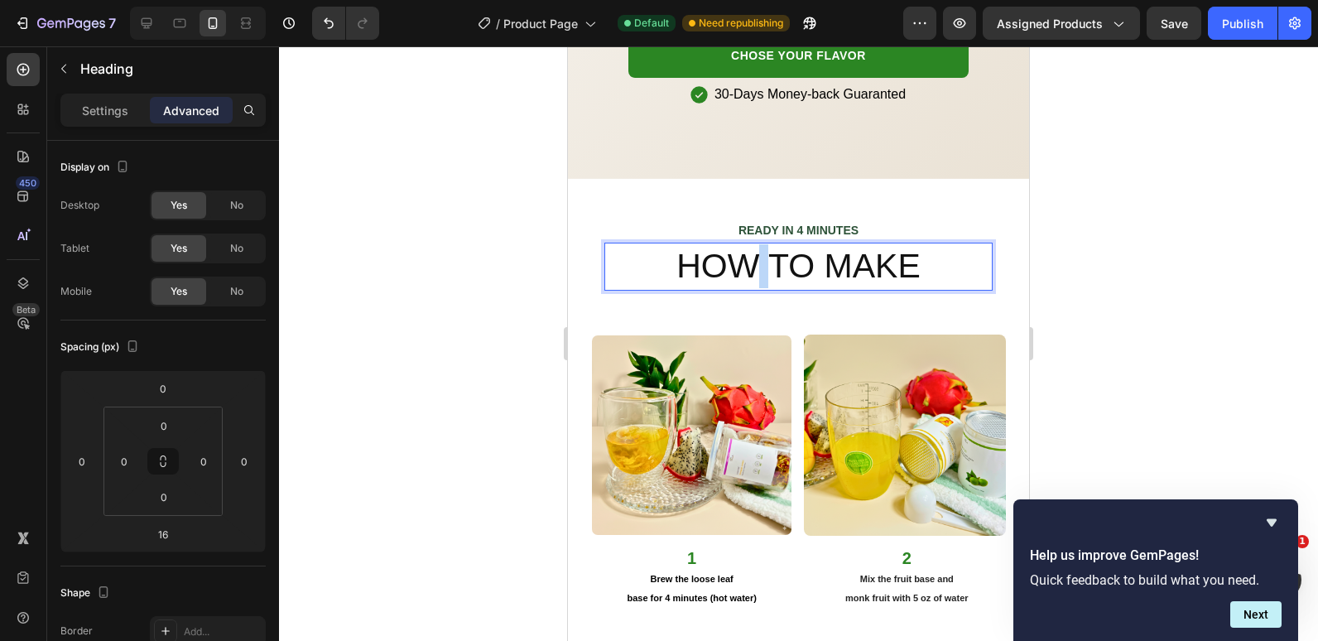
click at [750, 244] on p "HOW TO MAKE" at bounding box center [798, 266] width 385 height 44
click at [748, 244] on p "HOW TO MAKE" at bounding box center [798, 266] width 385 height 44
click at [754, 244] on p "HOW TO MAKE" at bounding box center [798, 266] width 385 height 44
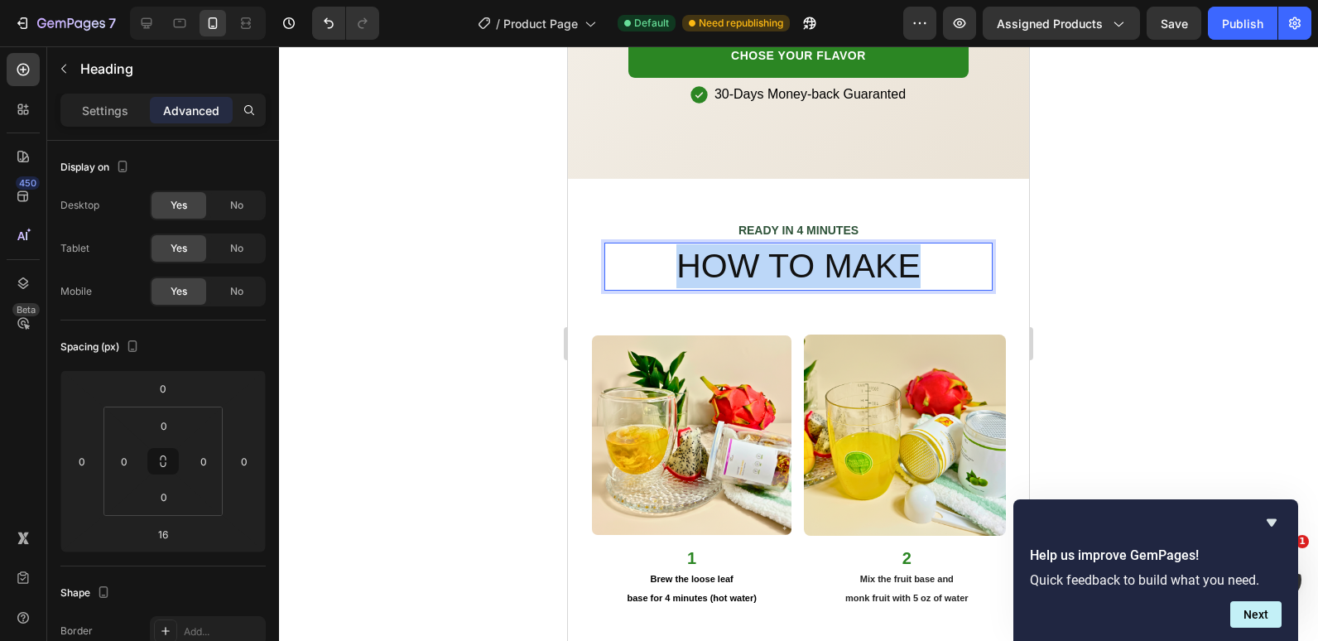
click at [752, 244] on p "HOW TO MAKE" at bounding box center [798, 266] width 385 height 44
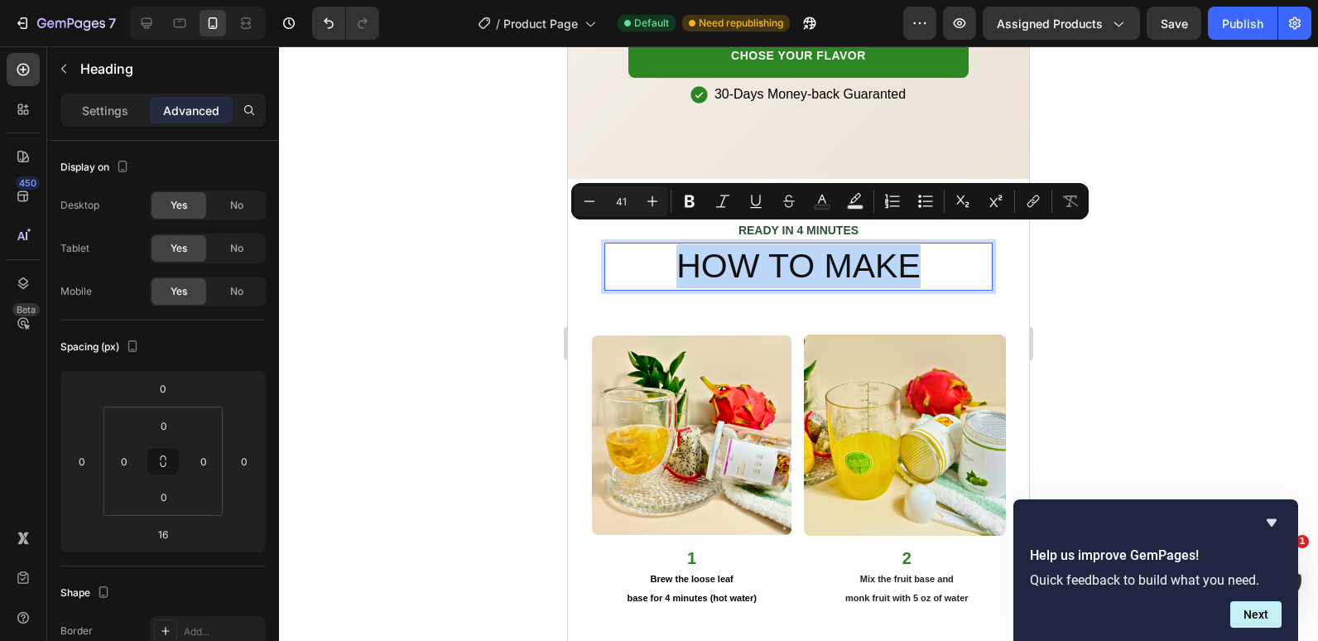
click at [752, 244] on p "HOW TO MAKE" at bounding box center [798, 266] width 385 height 44
click at [113, 107] on p "Settings" at bounding box center [105, 110] width 46 height 17
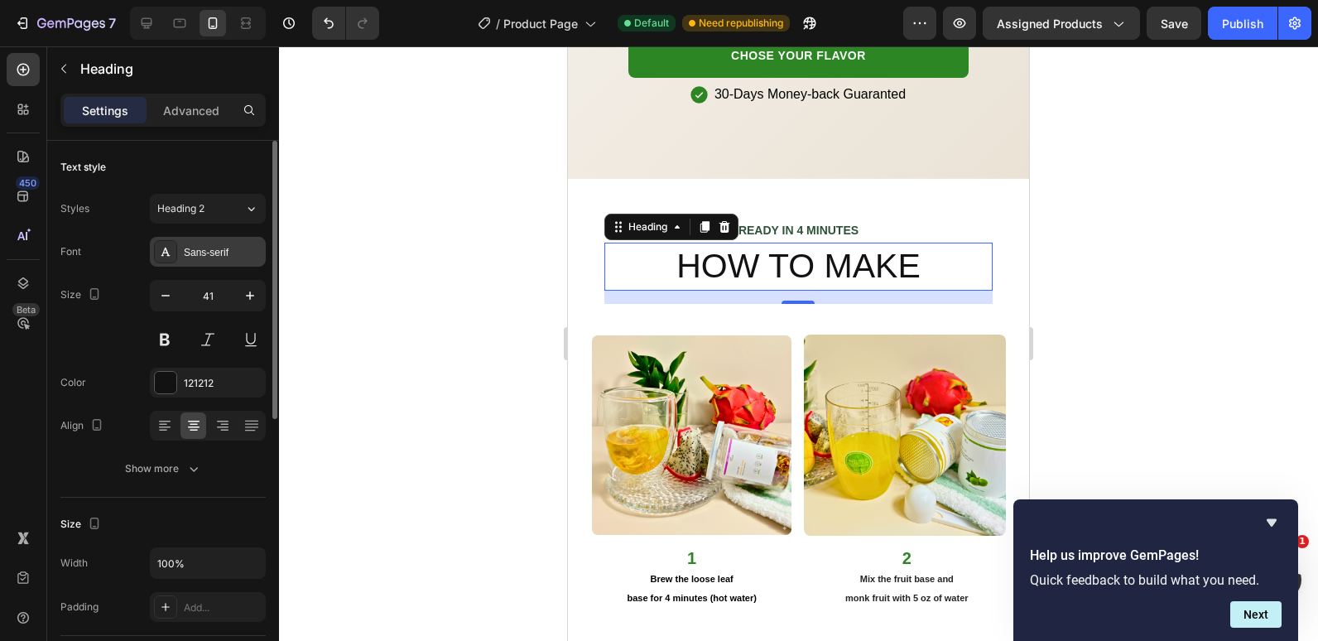
click at [218, 255] on div "Sans-serif" at bounding box center [223, 252] width 78 height 15
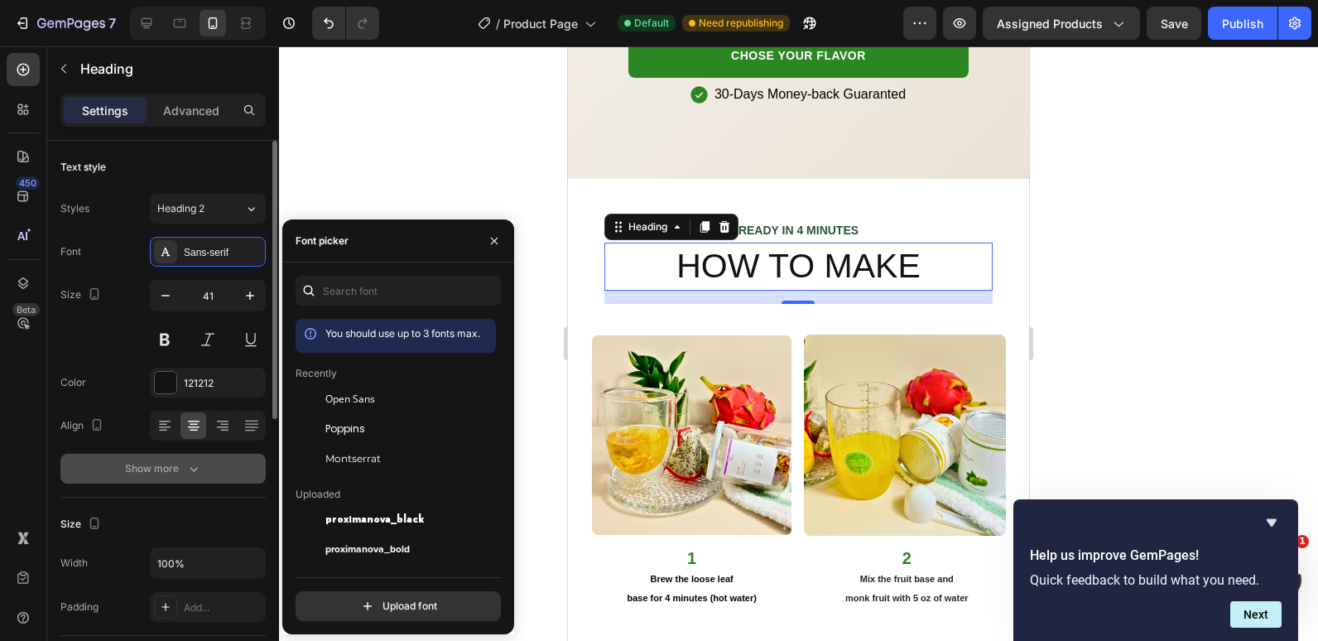
click at [179, 478] on button "Show more" at bounding box center [162, 469] width 205 height 30
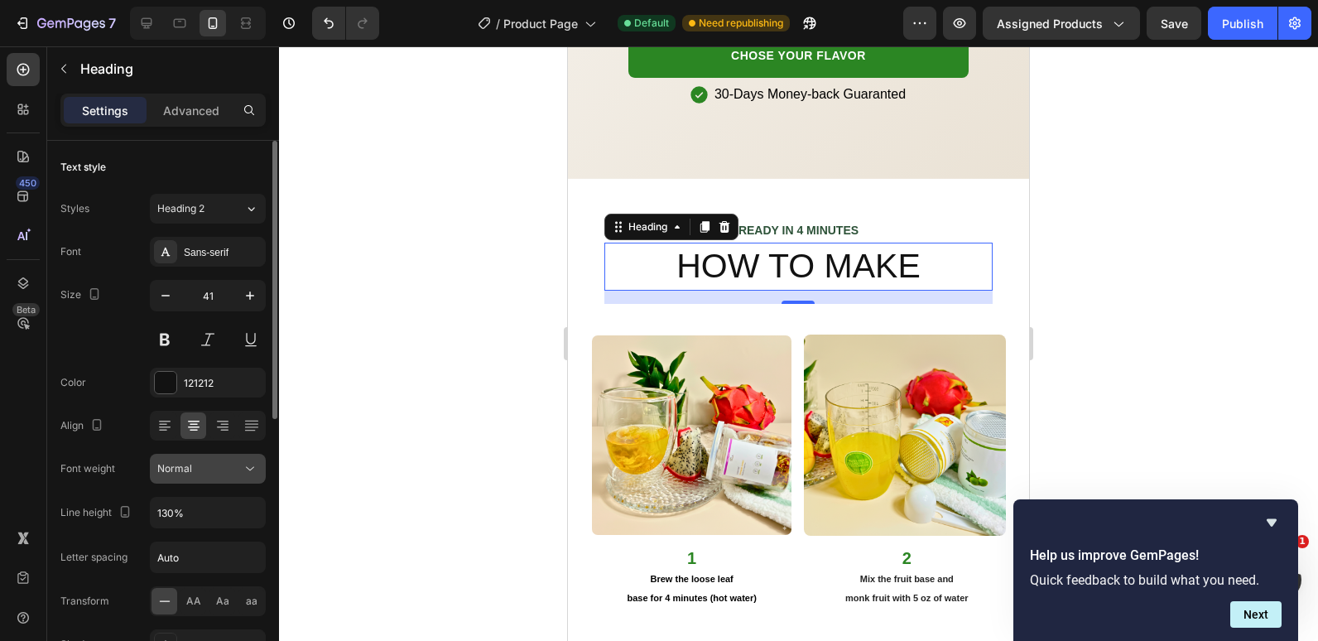
click at [234, 471] on div "Normal" at bounding box center [199, 468] width 84 height 15
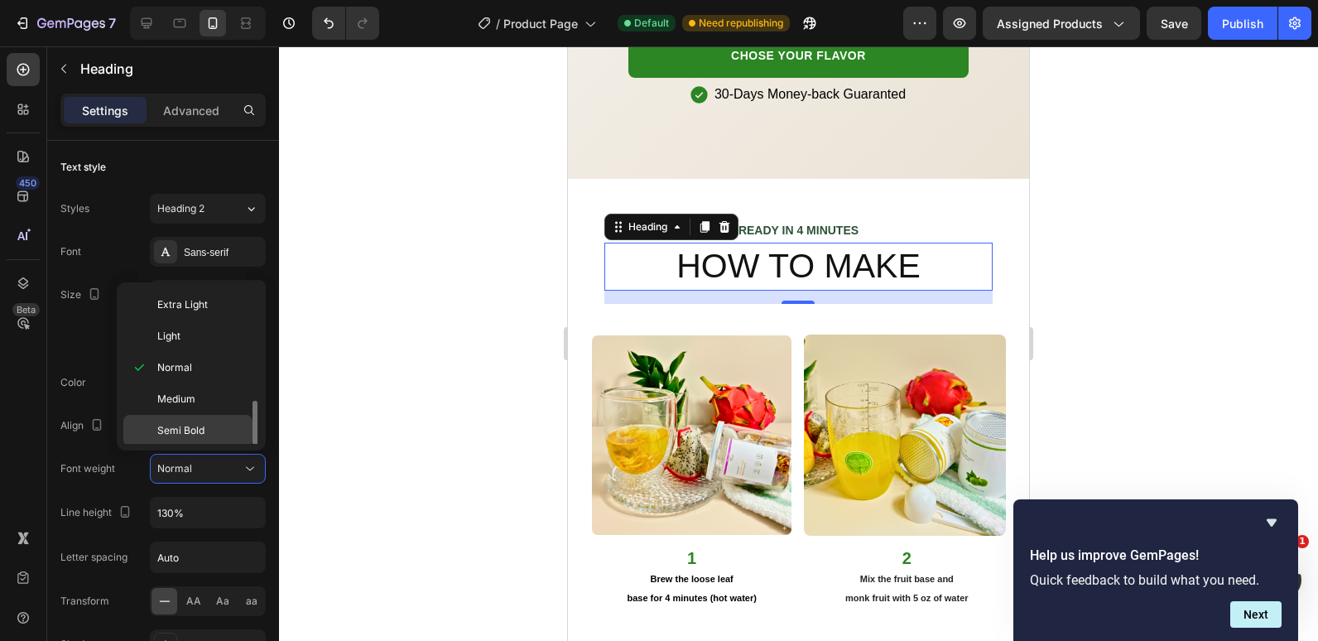
scroll to position [65, 0]
click at [211, 420] on div "Extra Bold" at bounding box center [187, 427] width 129 height 31
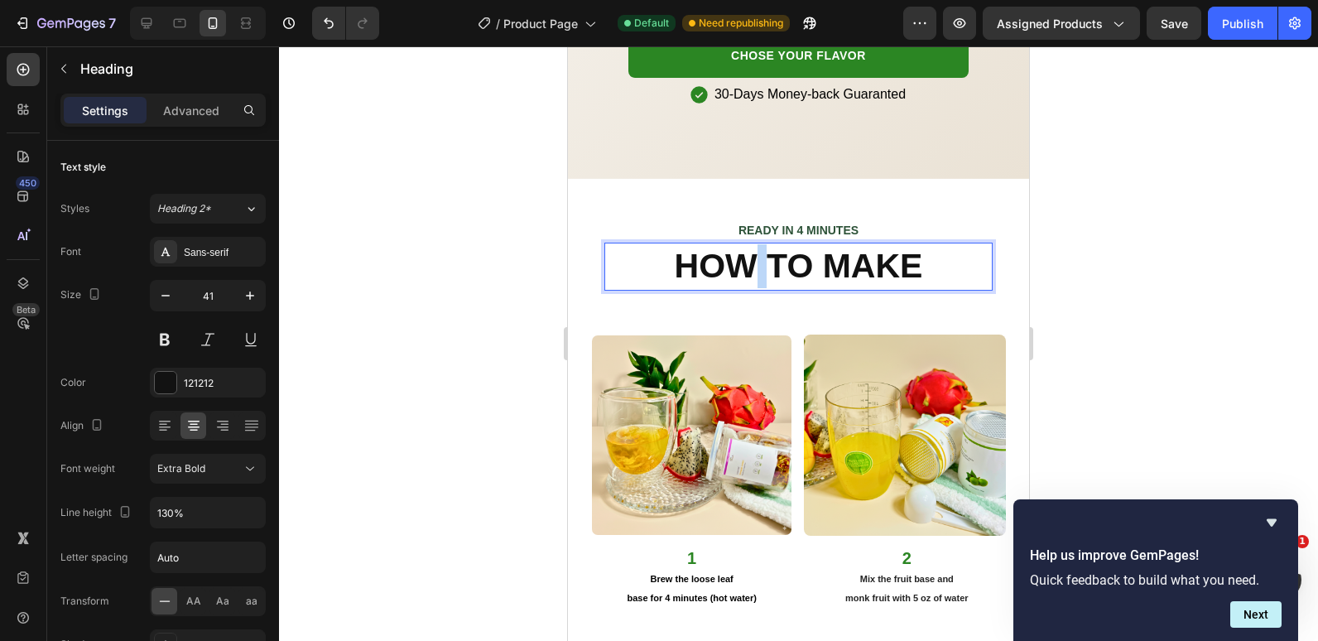
click at [745, 245] on p "HOW TO MAKE" at bounding box center [798, 266] width 385 height 44
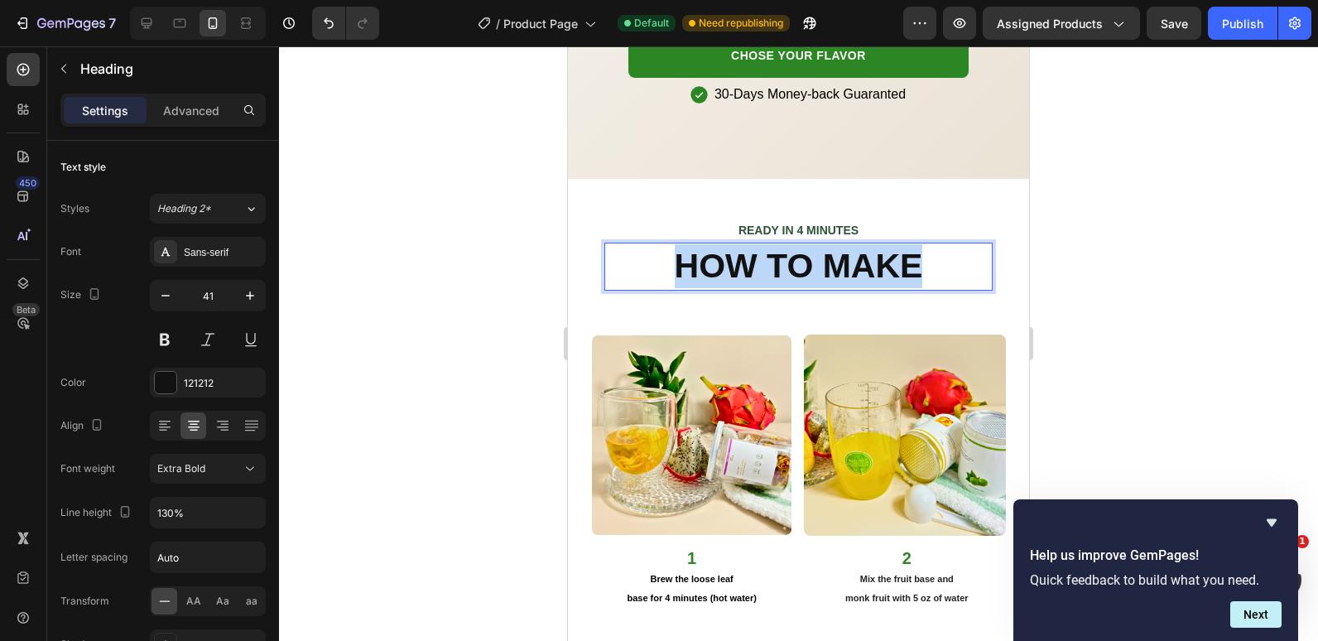
click at [745, 245] on p "HOW TO MAKE" at bounding box center [798, 266] width 385 height 44
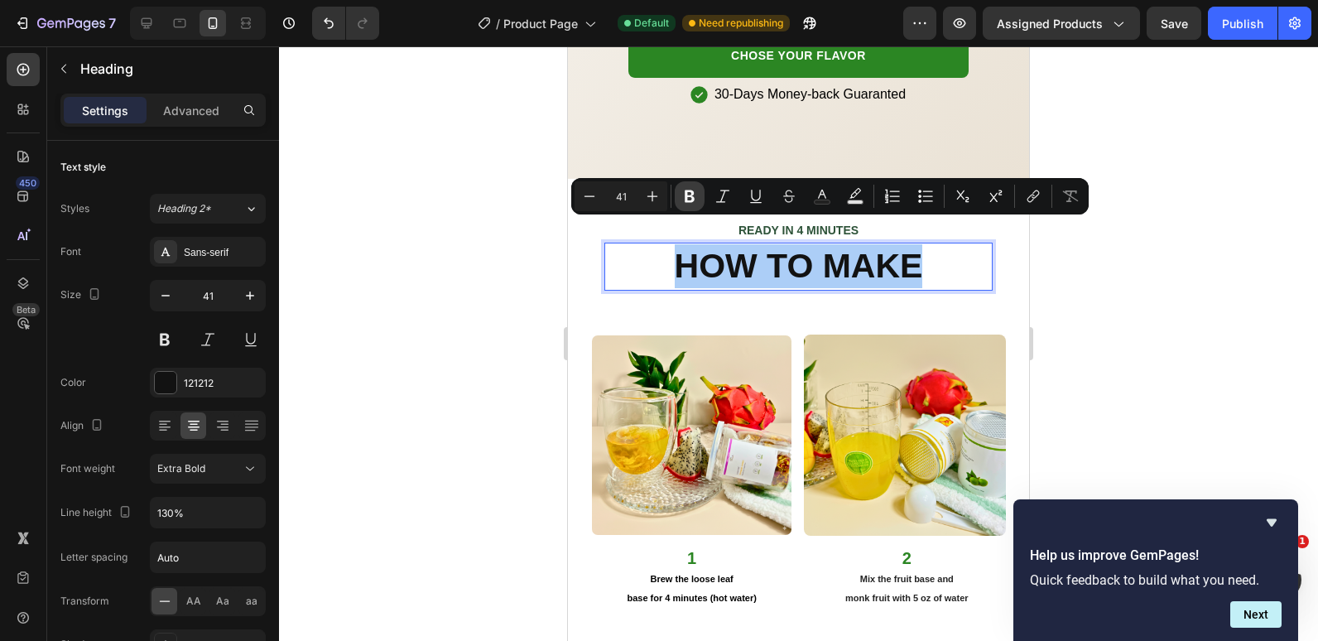
click at [691, 195] on icon "Editor contextual toolbar" at bounding box center [690, 196] width 10 height 12
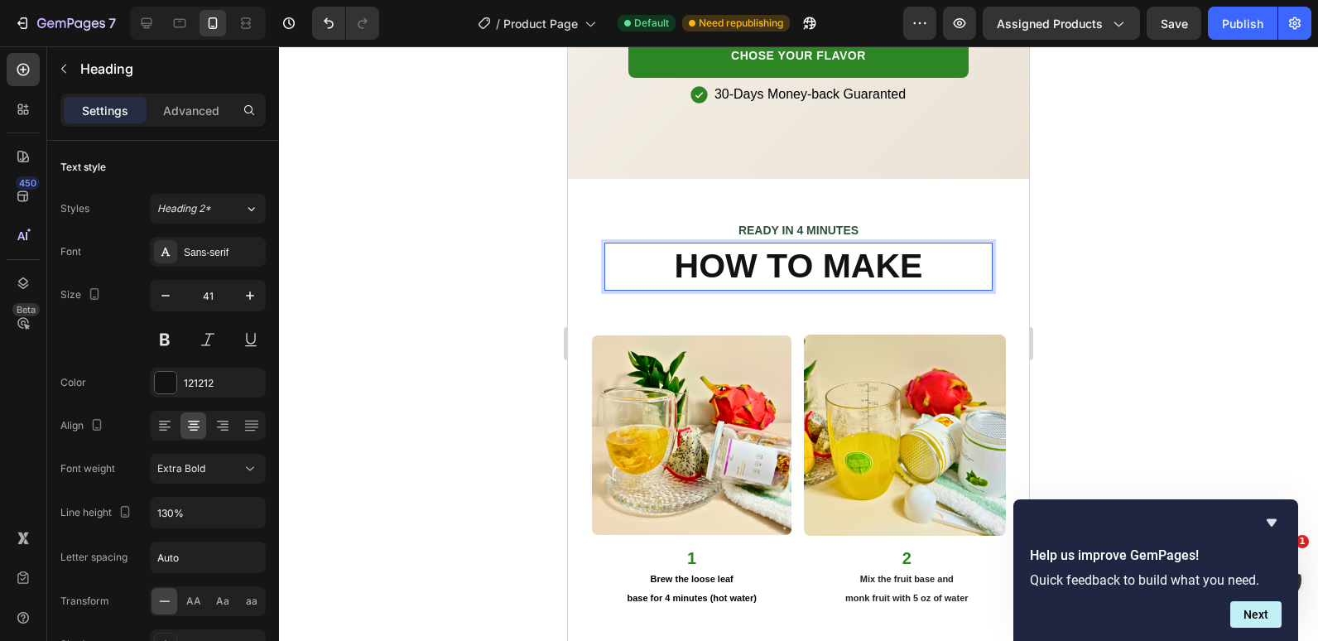
click at [691, 205] on div "READY IN 4 MINUTES Text Block HOW TO MAKE Heading 16 Row" at bounding box center [798, 261] width 415 height 112
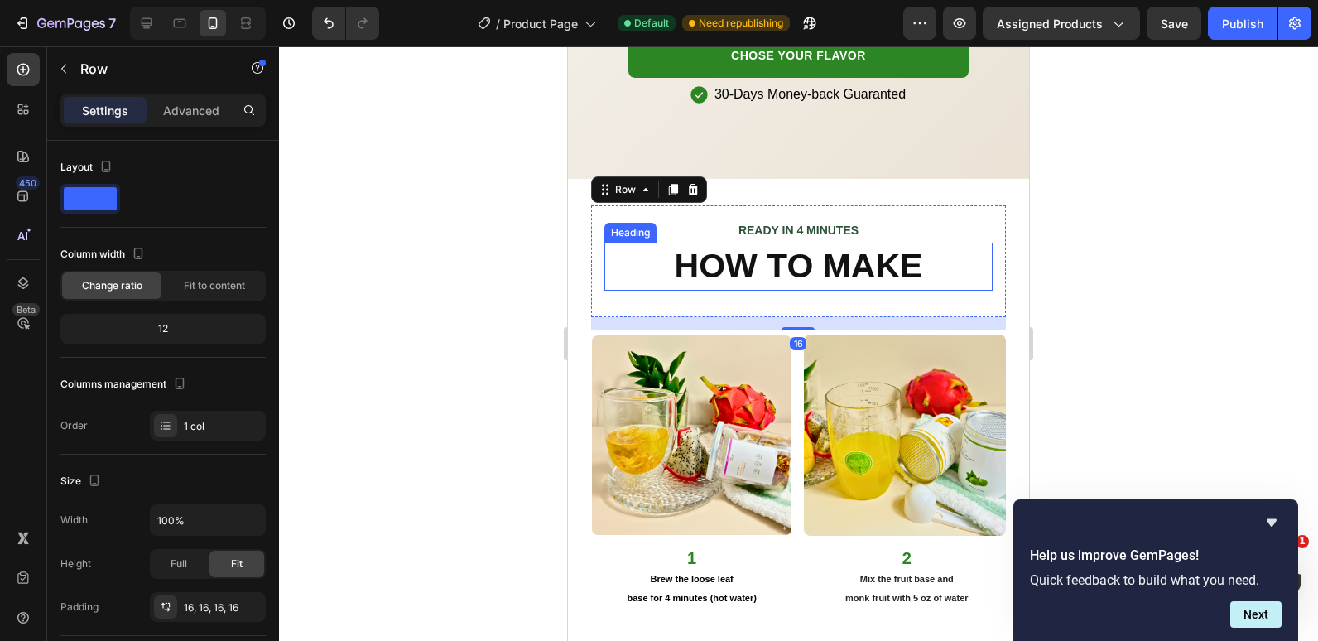
click at [767, 254] on strong "HOW TO MAKE" at bounding box center [799, 266] width 248 height 38
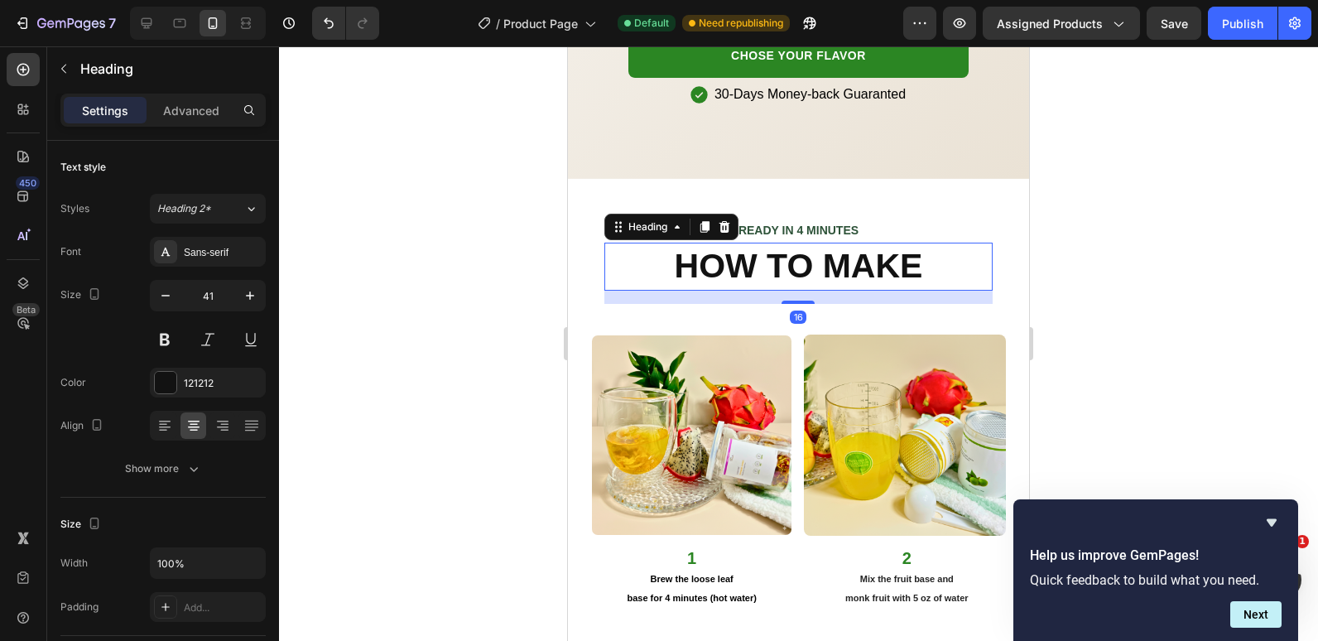
click at [767, 254] on strong "HOW TO MAKE" at bounding box center [799, 266] width 248 height 38
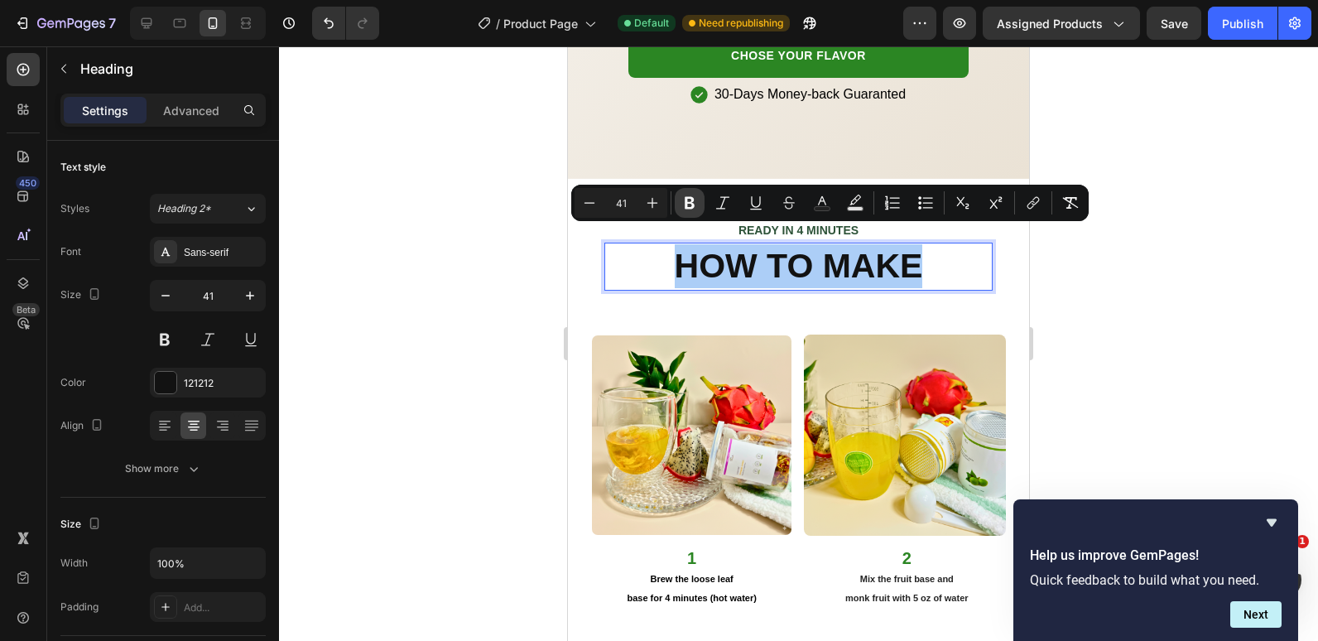
click at [697, 200] on icon "Editor contextual toolbar" at bounding box center [690, 203] width 17 height 17
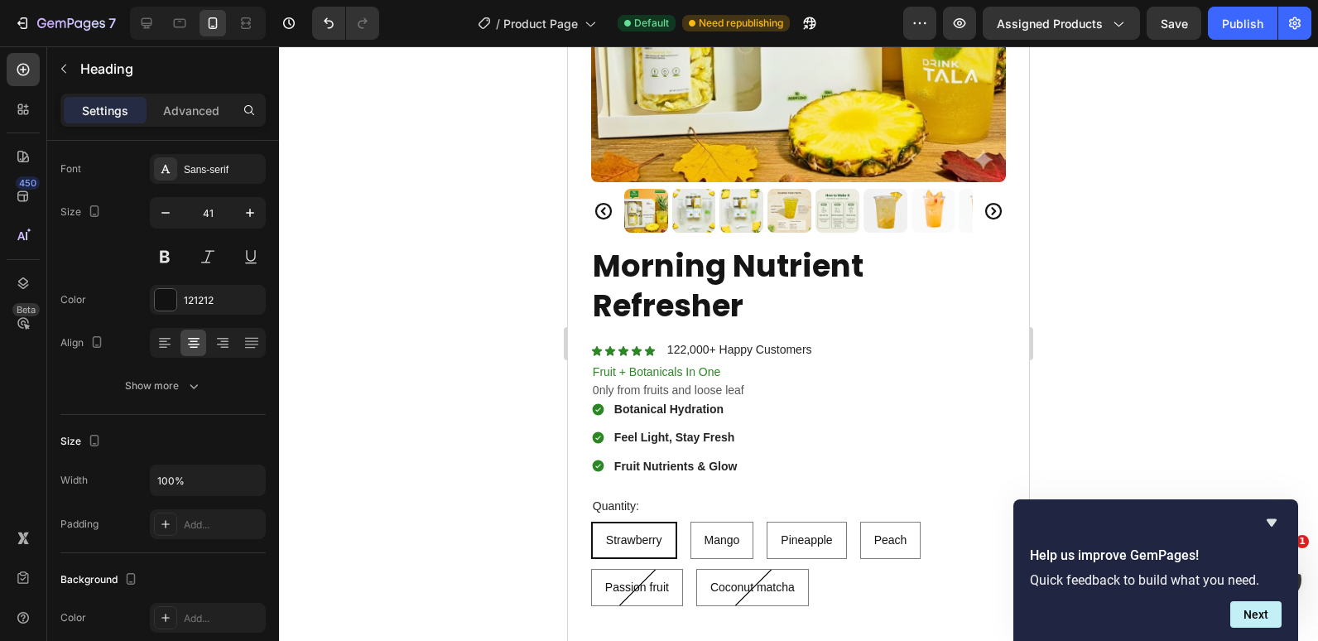
scroll to position [291, 0]
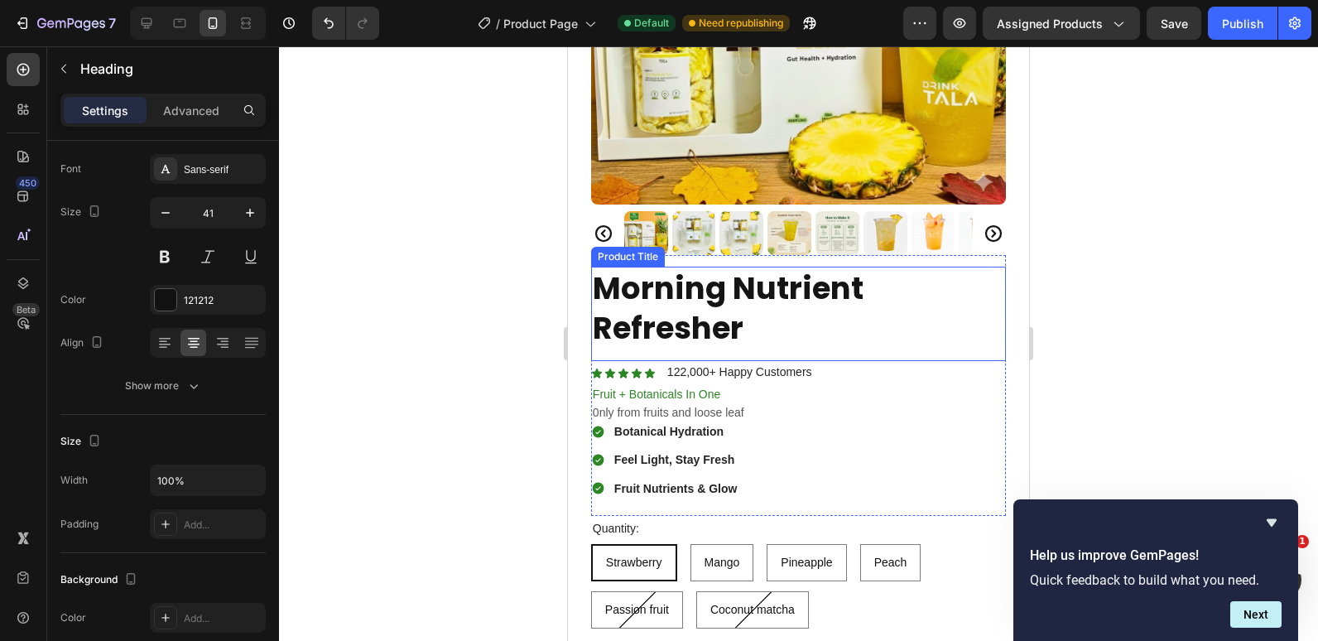
click at [692, 278] on h1 "Morning Nutrient Refresher" at bounding box center [798, 308] width 415 height 83
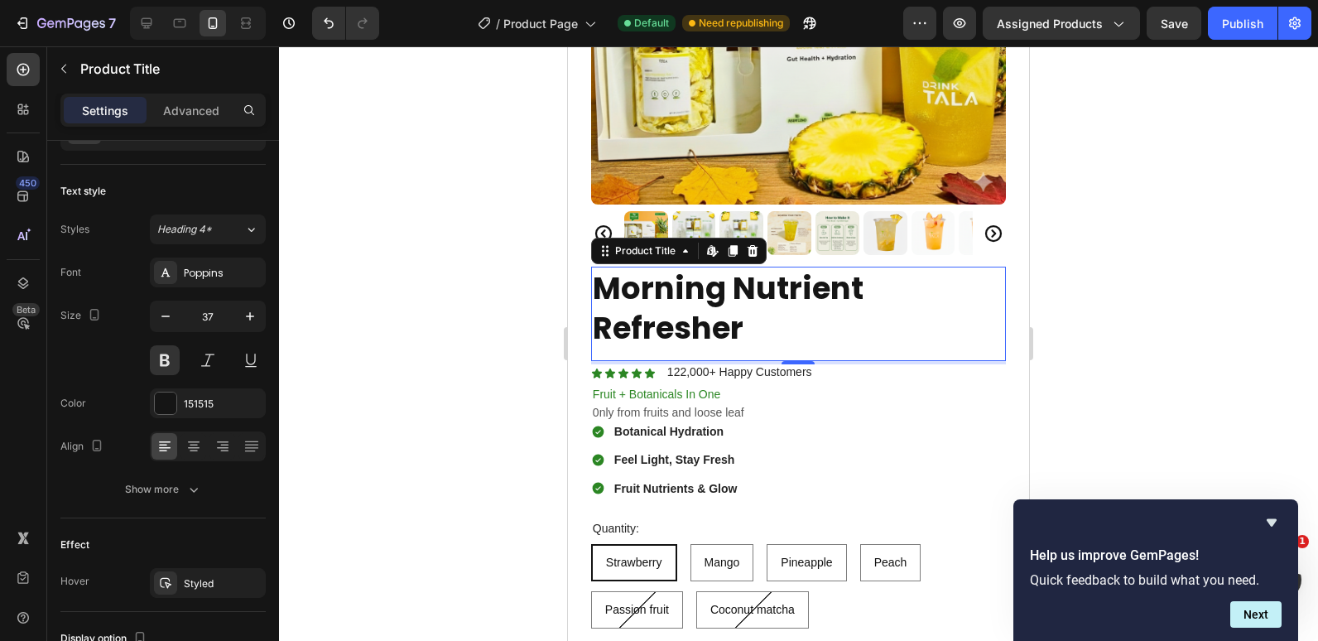
click at [692, 278] on h1 "Morning Nutrient Refresher" at bounding box center [798, 308] width 415 height 83
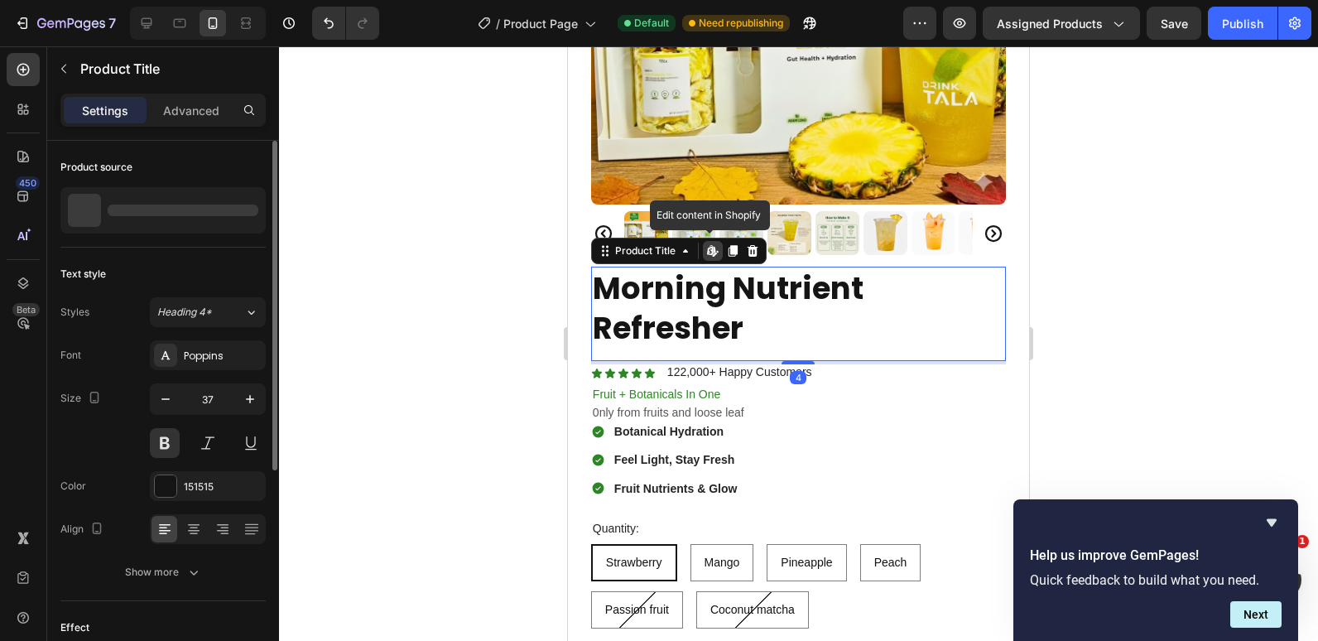
click at [692, 278] on h1 "Morning Nutrient Refresher" at bounding box center [798, 308] width 415 height 83
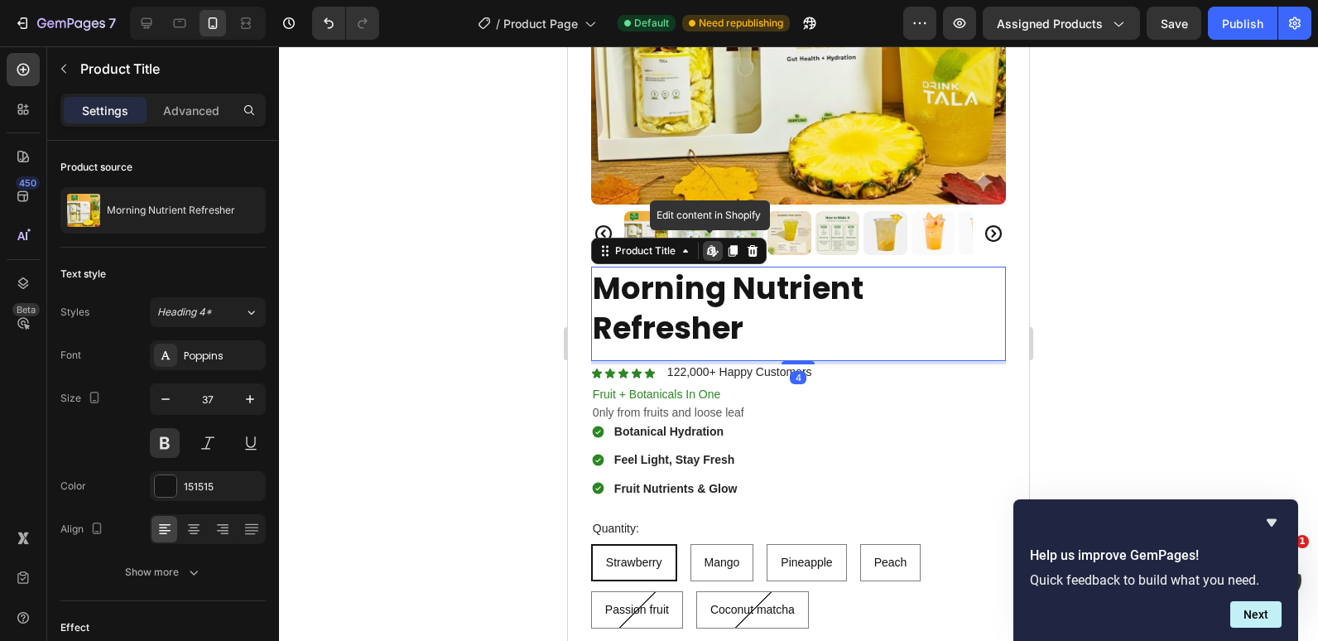
click at [722, 323] on h1 "Morning Nutrient Refresher" at bounding box center [798, 308] width 415 height 83
click at [721, 321] on h1 "Morning Nutrient Refresher" at bounding box center [798, 308] width 415 height 83
click at [188, 359] on div "Poppins" at bounding box center [223, 356] width 78 height 15
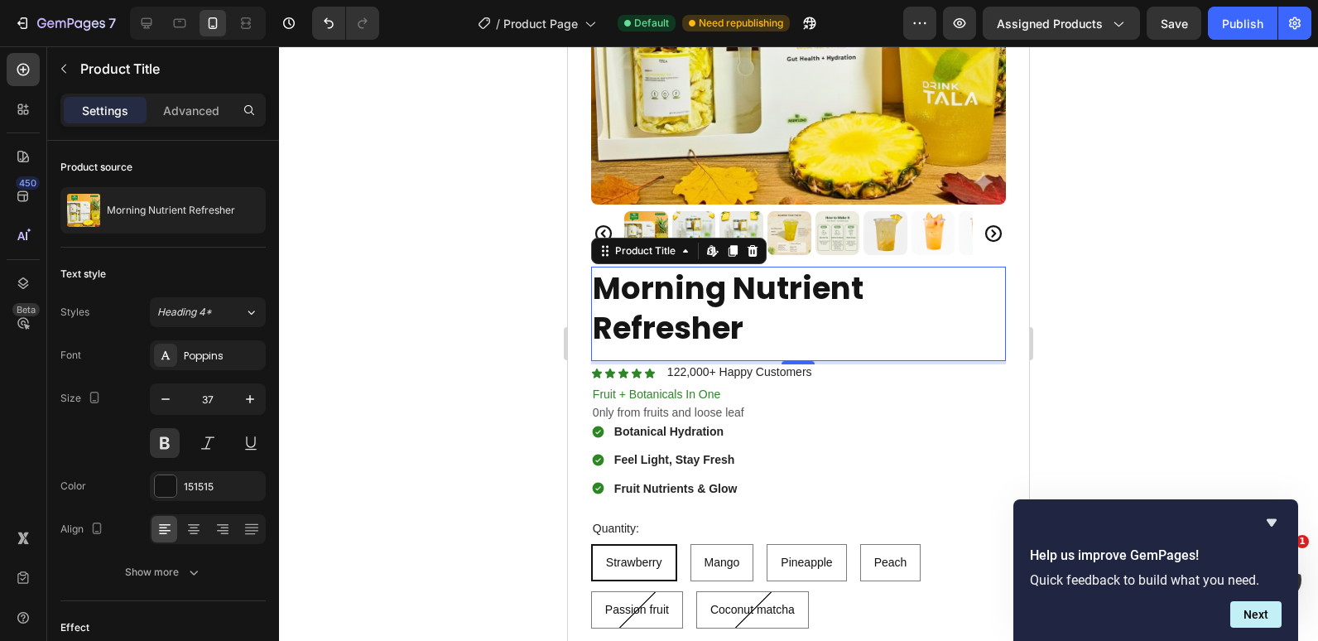
click at [732, 312] on h1 "Morning Nutrient Refresher" at bounding box center [798, 308] width 415 height 83
click at [728, 316] on h1 "Morning Nutrient Refresher" at bounding box center [798, 308] width 415 height 83
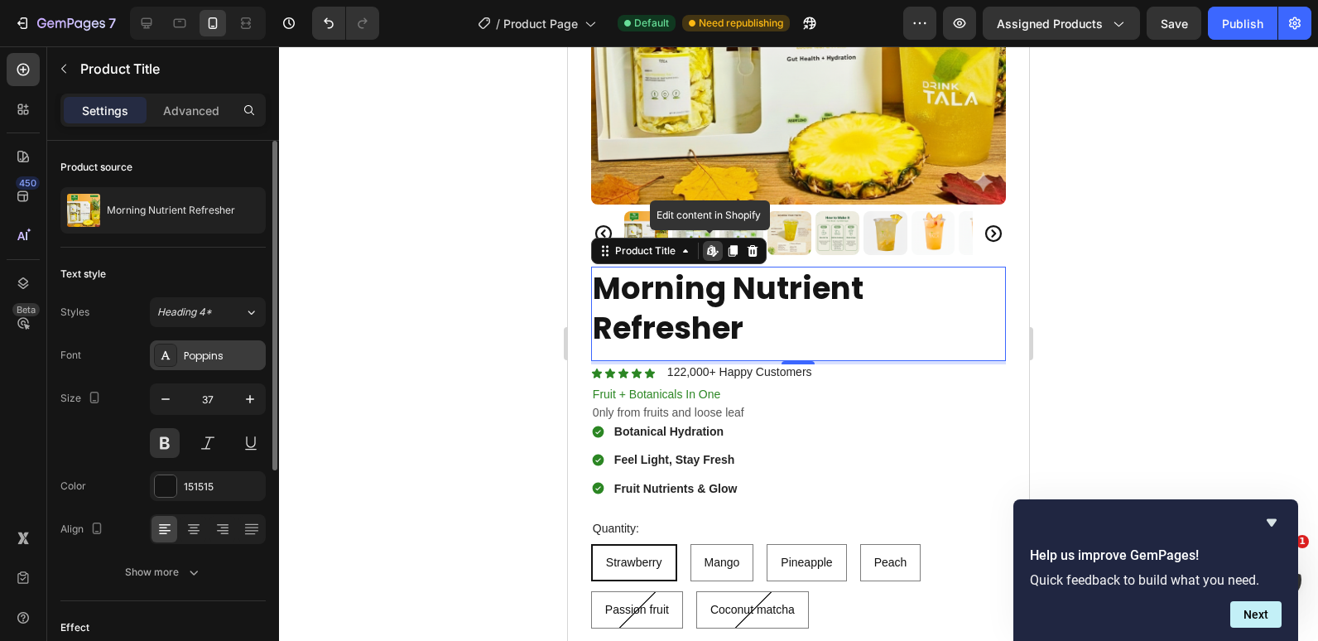
click at [237, 347] on div "Poppins" at bounding box center [208, 355] width 116 height 30
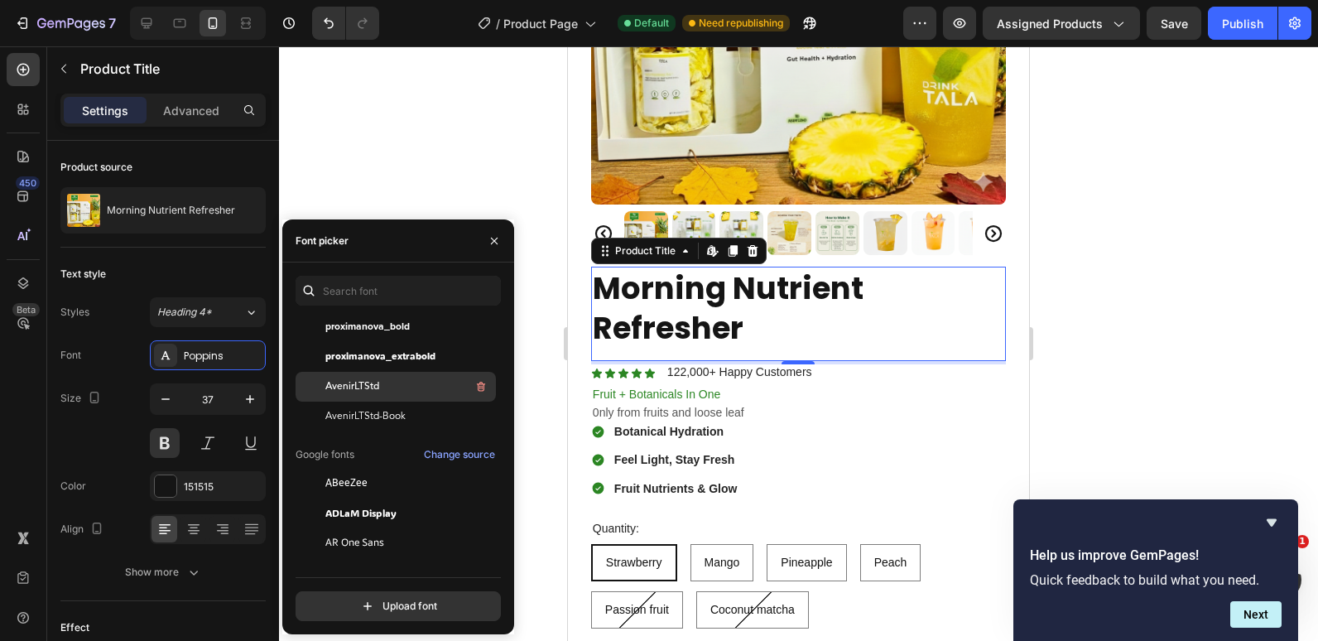
scroll to position [331, 0]
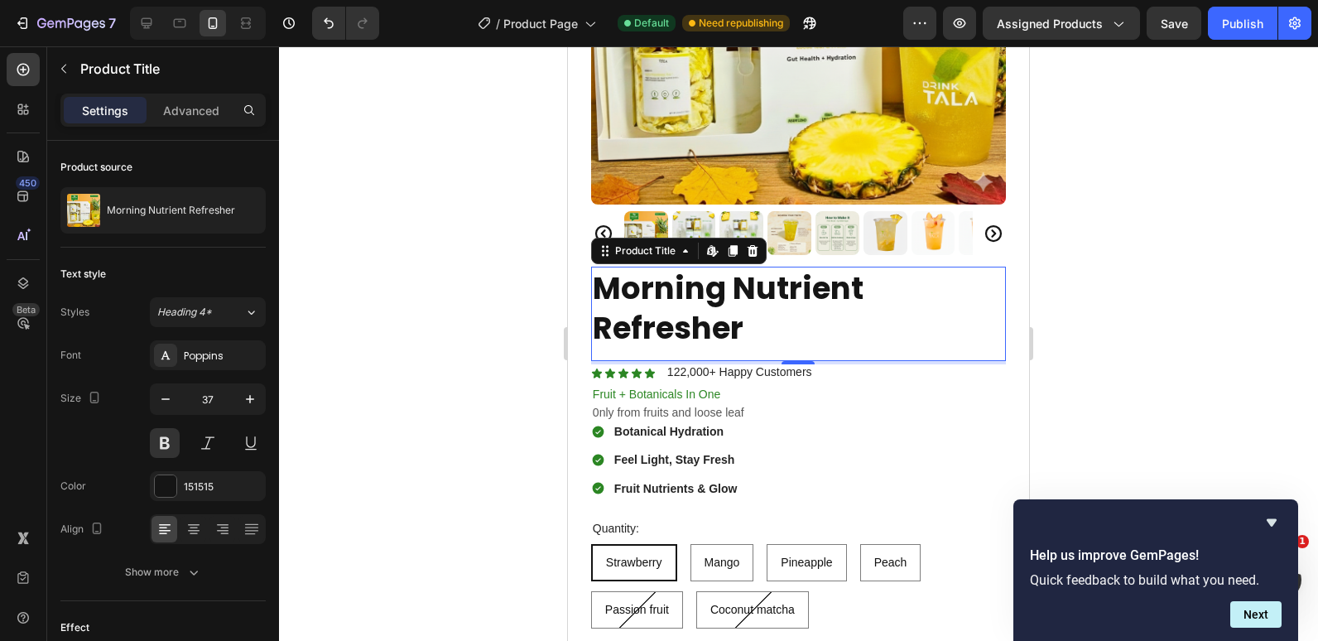
click at [429, 115] on div at bounding box center [798, 343] width 1039 height 595
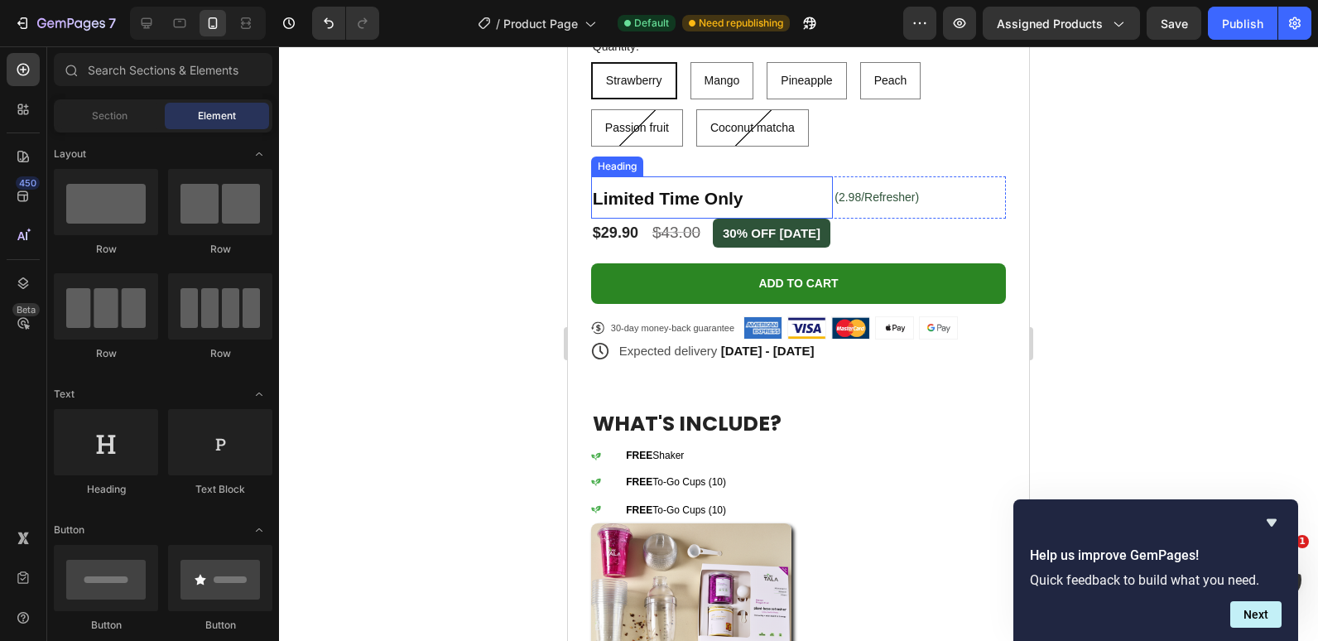
scroll to position [788, 0]
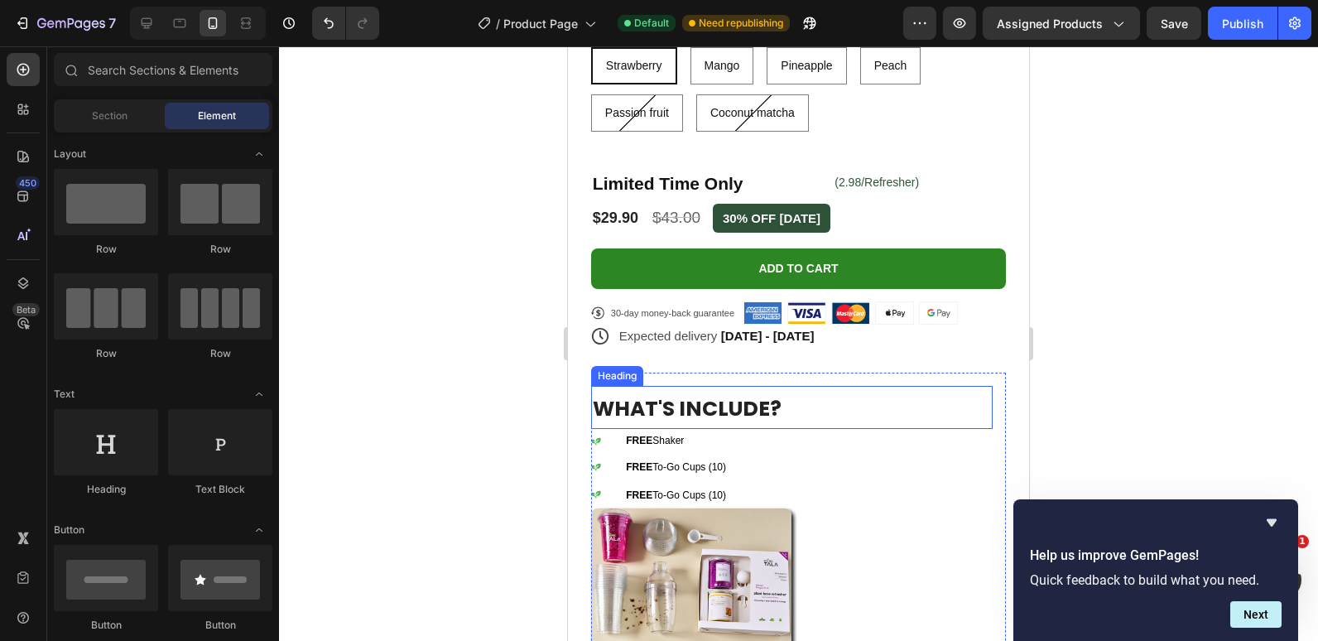
click at [733, 400] on span "WHAT'S INCLUDE?" at bounding box center [687, 408] width 189 height 29
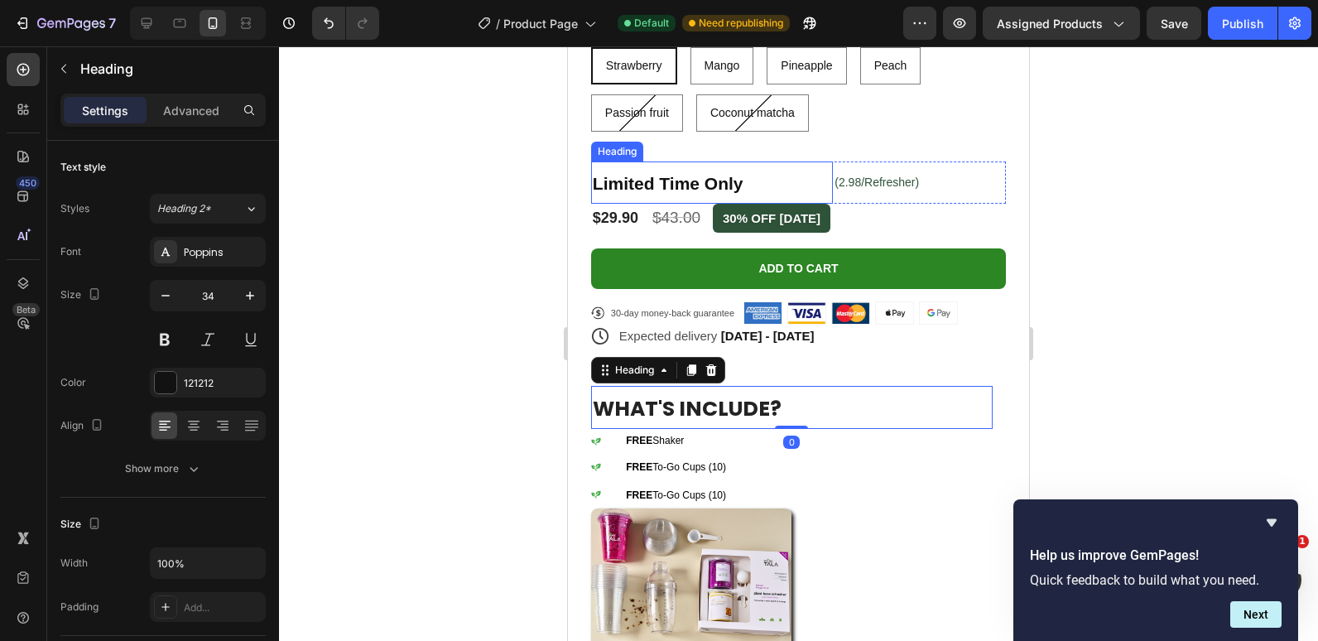
click at [657, 174] on strong "Limited Time Only" at bounding box center [668, 183] width 151 height 19
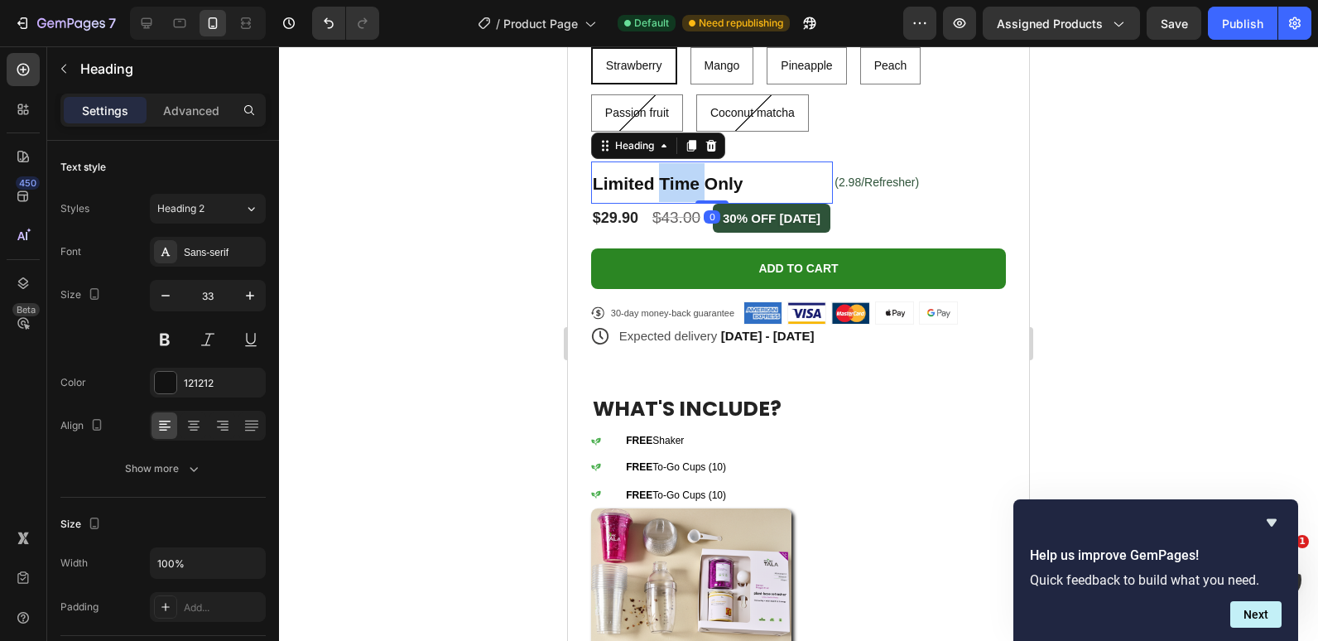
click at [657, 174] on strong "Limited Time Only" at bounding box center [668, 183] width 151 height 19
click at [650, 174] on strong "Limited Time Only" at bounding box center [668, 183] width 151 height 19
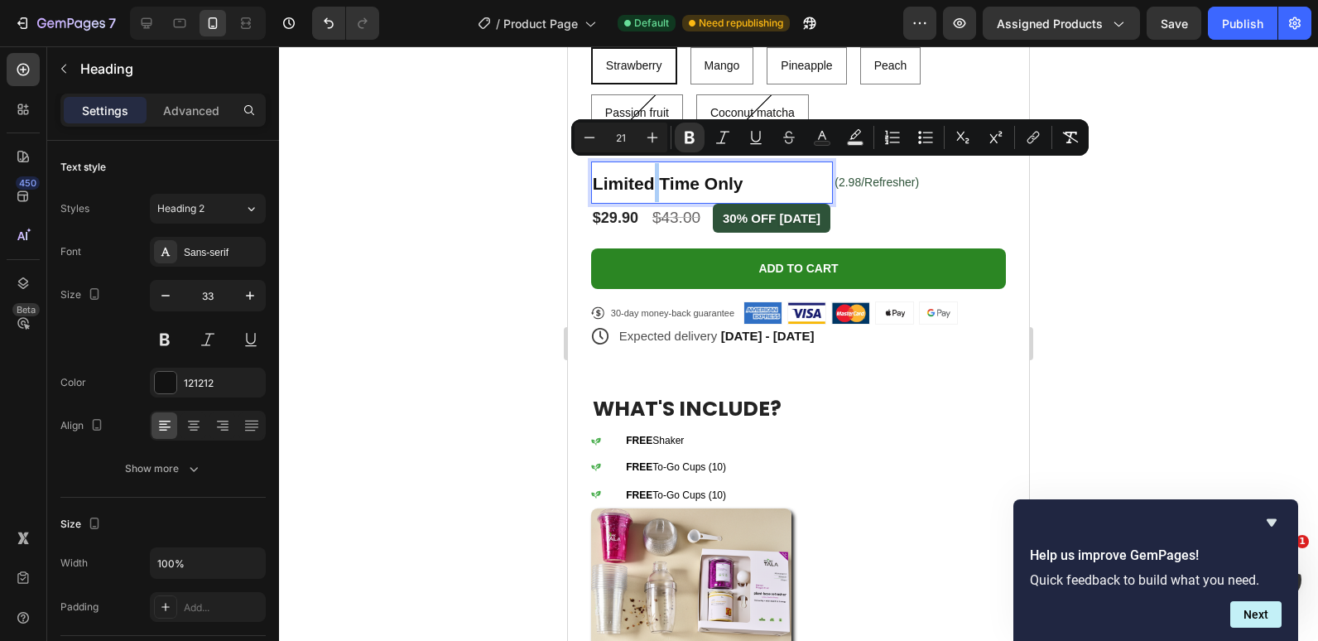
click at [451, 355] on div at bounding box center [798, 343] width 1039 height 595
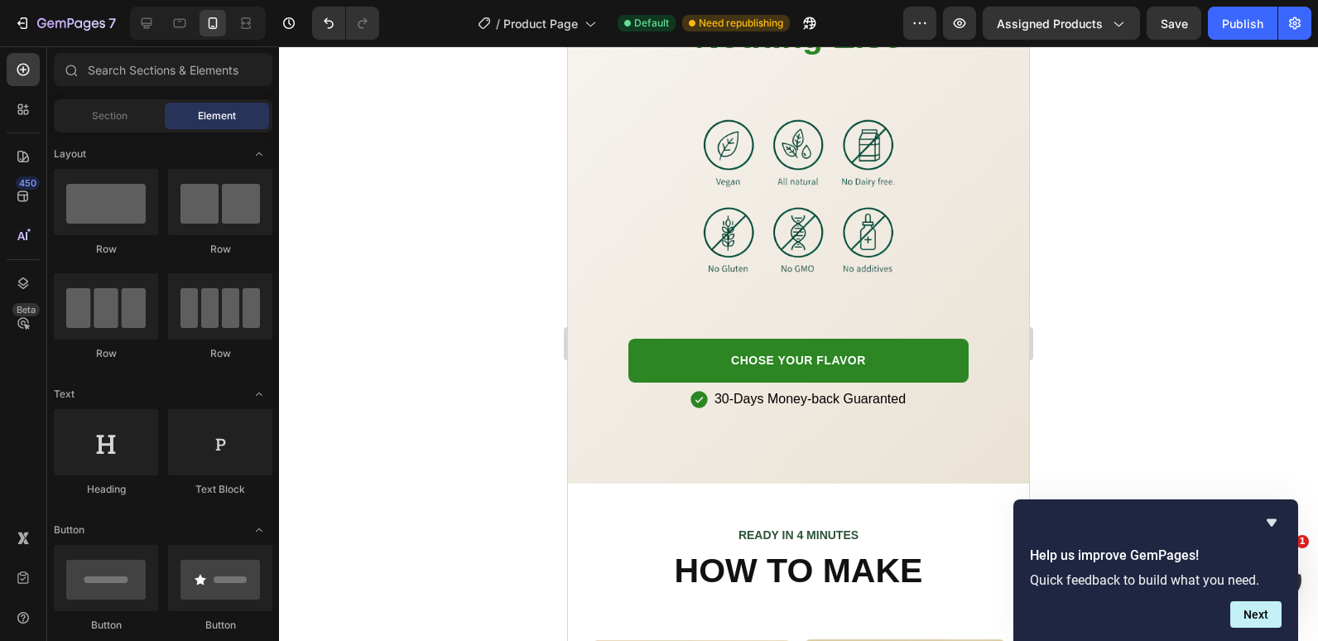
scroll to position [2361, 0]
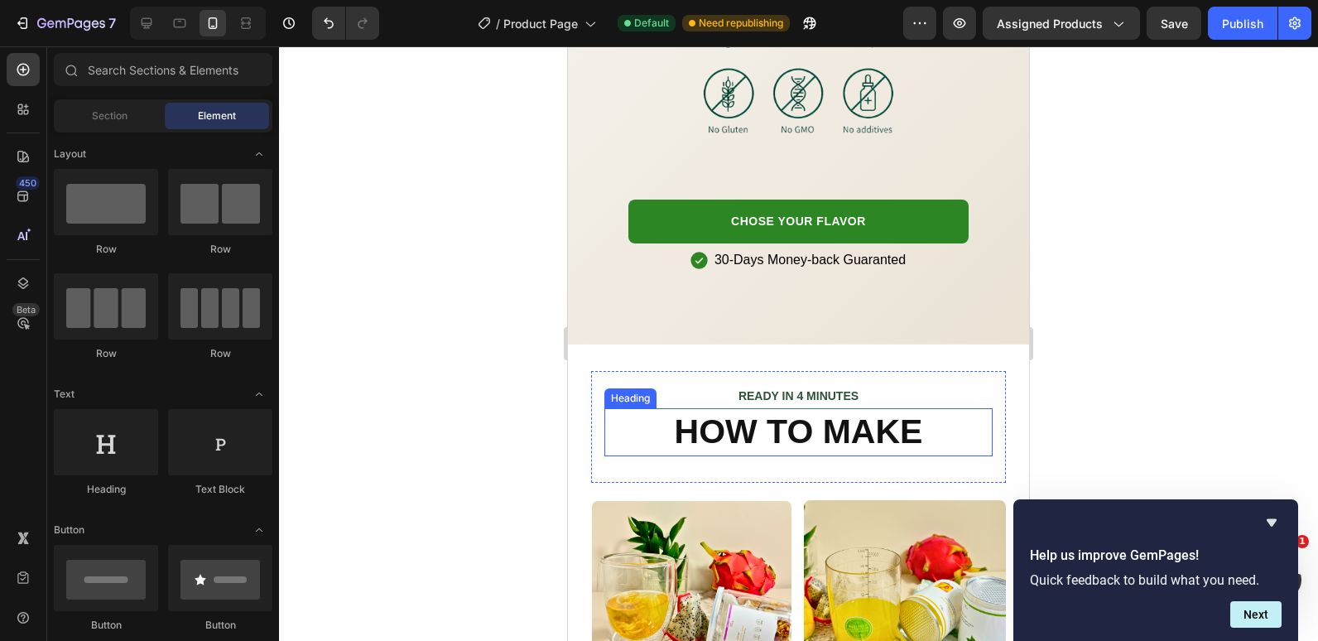
click at [777, 408] on h2 "HOW TO MAKE" at bounding box center [799, 431] width 388 height 47
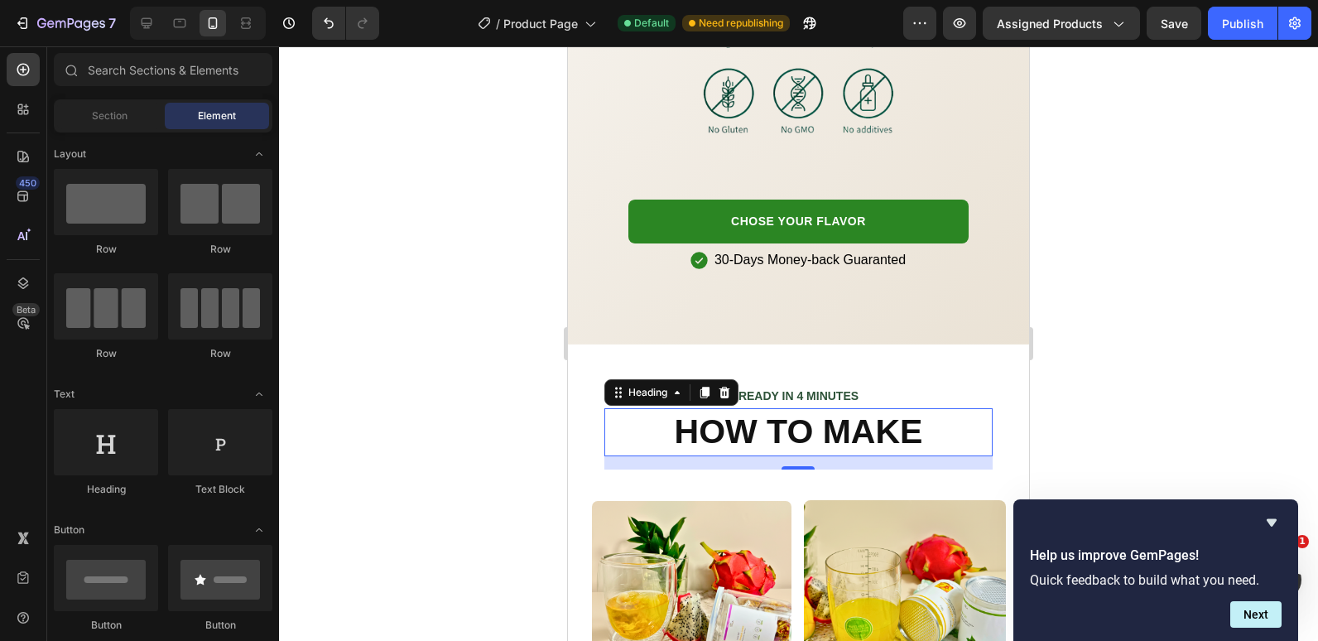
click at [777, 408] on h2 "HOW TO MAKE" at bounding box center [799, 431] width 388 height 47
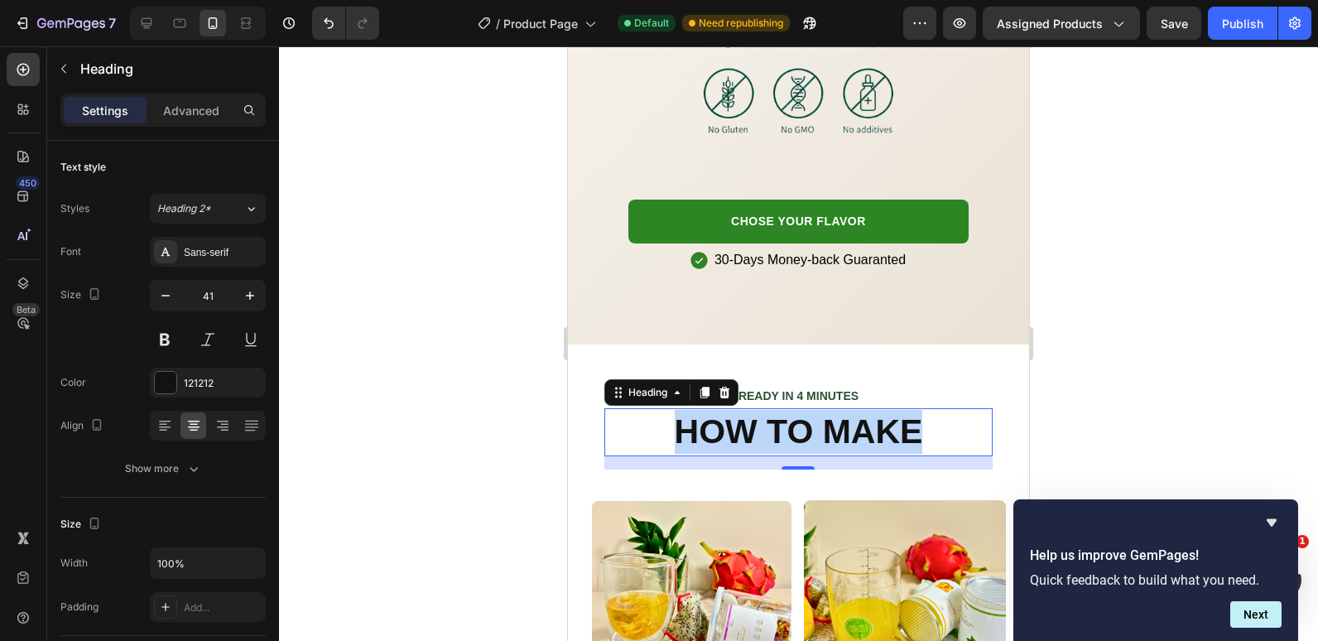
click at [777, 410] on p "HOW TO MAKE" at bounding box center [798, 432] width 385 height 44
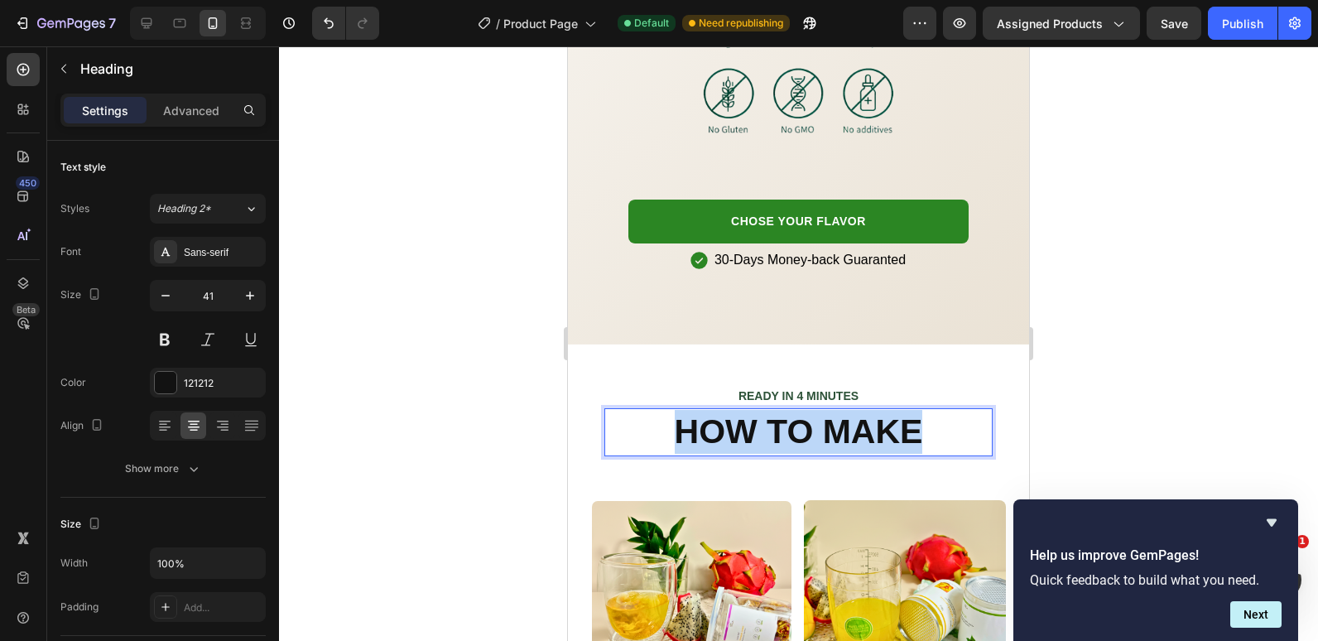
click at [777, 410] on p "HOW TO MAKE" at bounding box center [798, 432] width 385 height 44
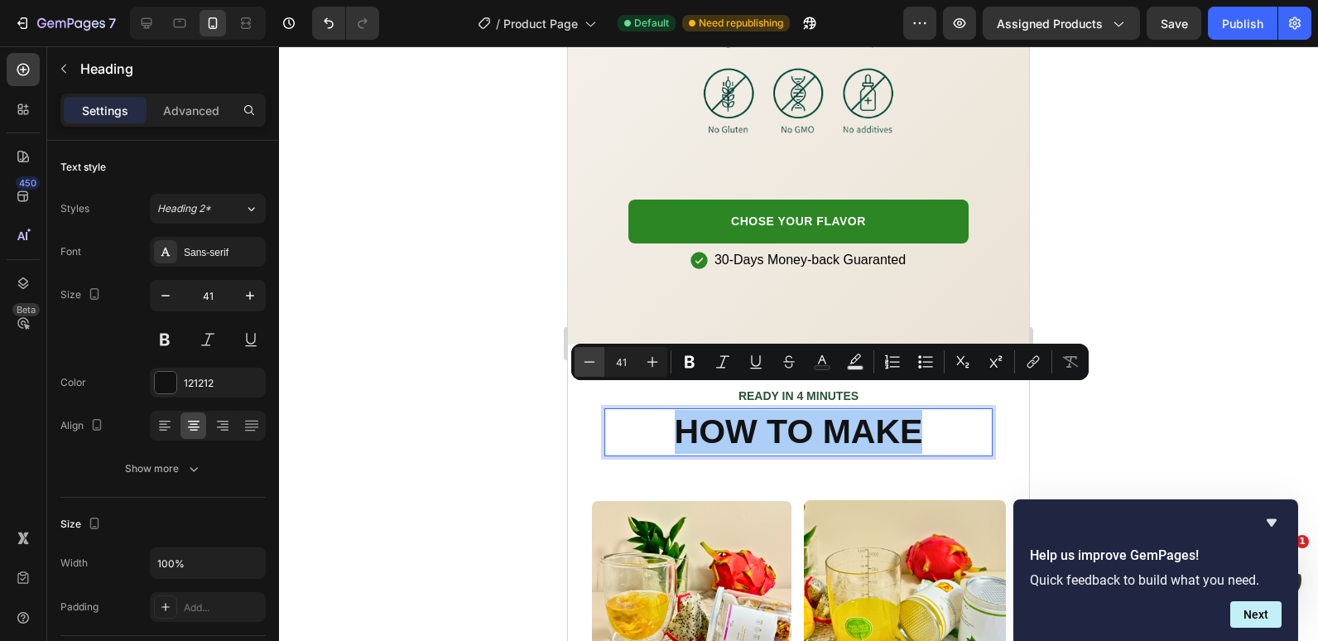
click at [591, 357] on icon "Editor contextual toolbar" at bounding box center [589, 362] width 17 height 17
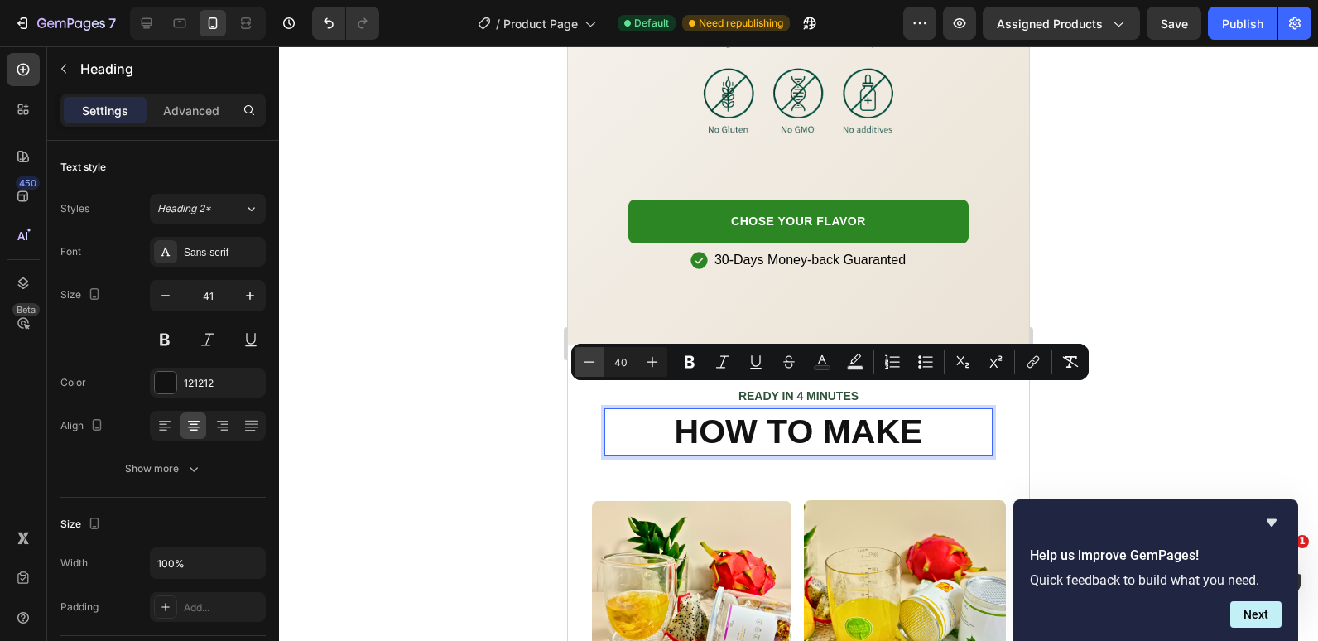
click at [591, 357] on icon "Editor contextual toolbar" at bounding box center [589, 362] width 17 height 17
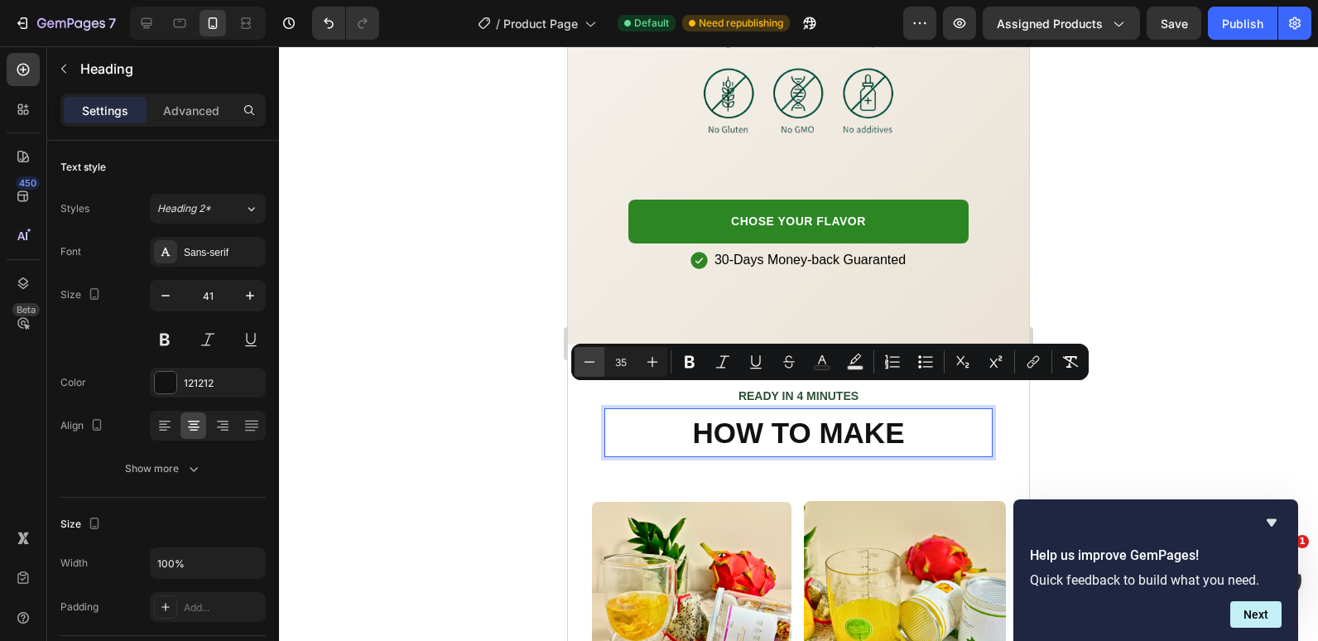
click at [591, 357] on icon "Editor contextual toolbar" at bounding box center [589, 362] width 17 height 17
type input "32"
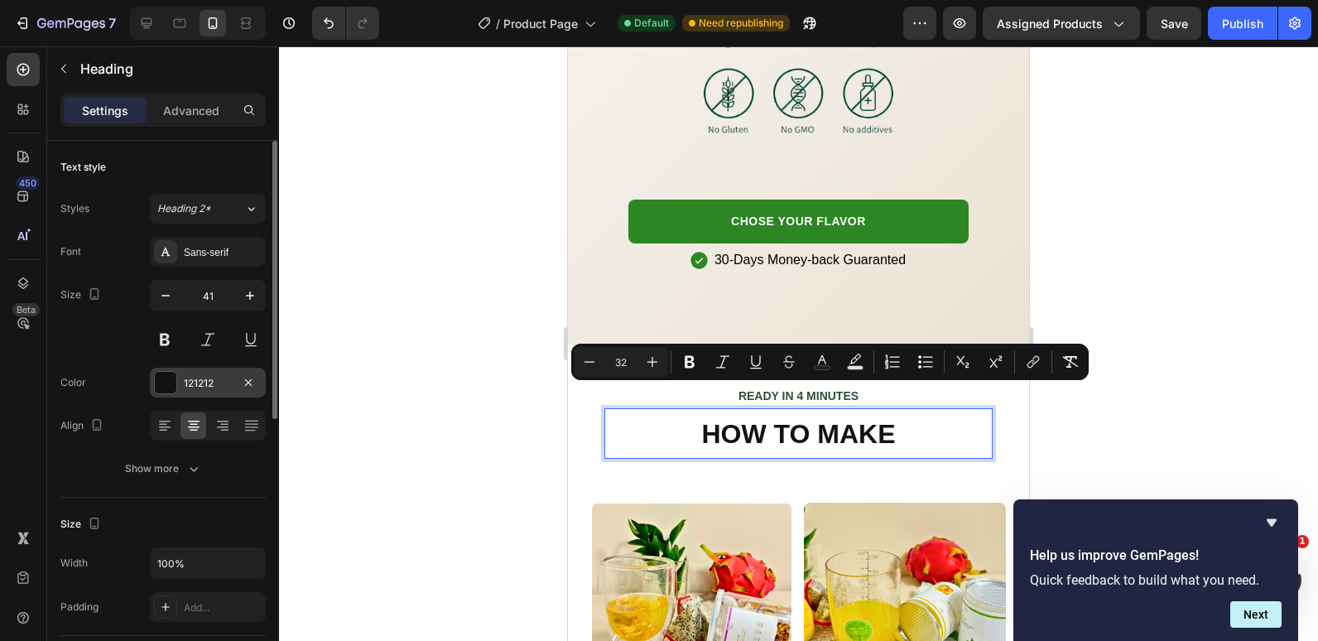
click at [159, 372] on div at bounding box center [166, 383] width 22 height 22
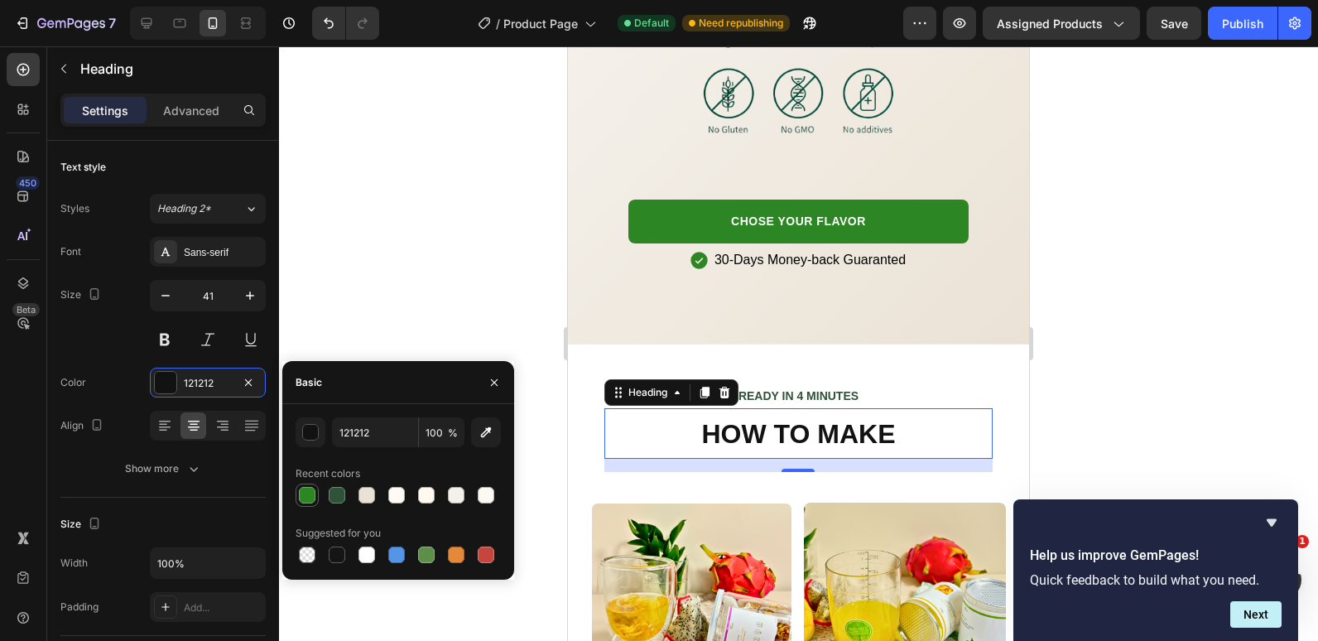
click at [312, 494] on div at bounding box center [307, 495] width 17 height 17
type input "2B8623"
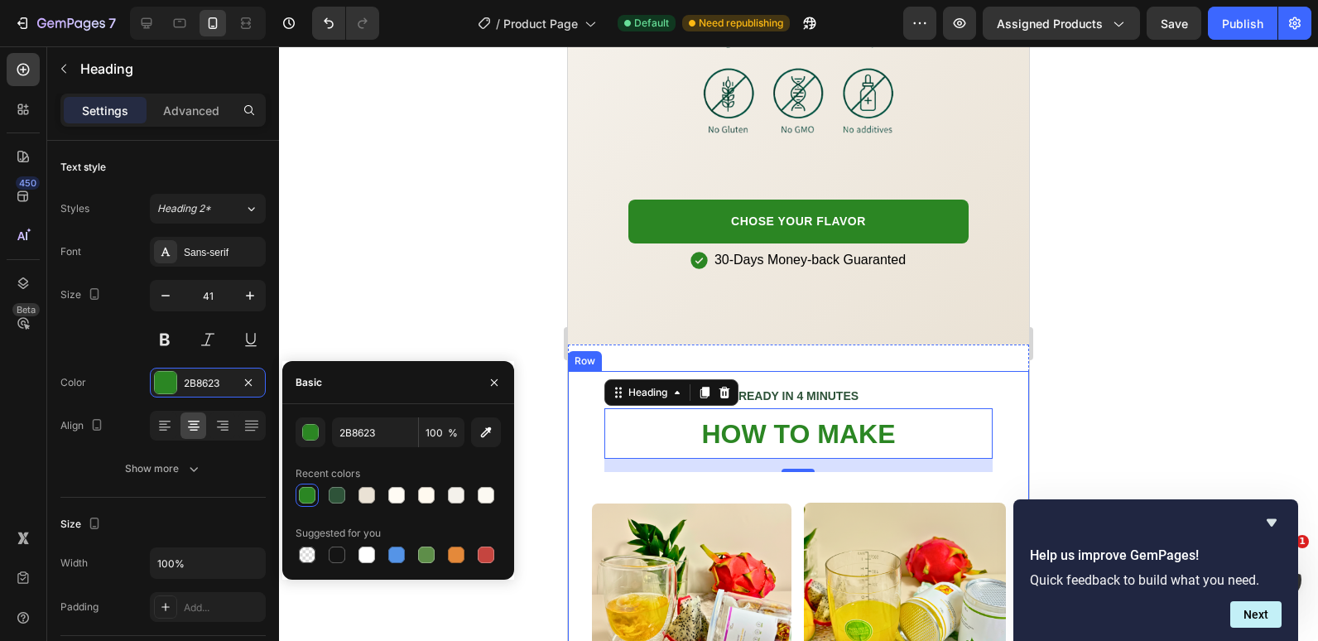
click at [431, 301] on div at bounding box center [798, 343] width 1039 height 595
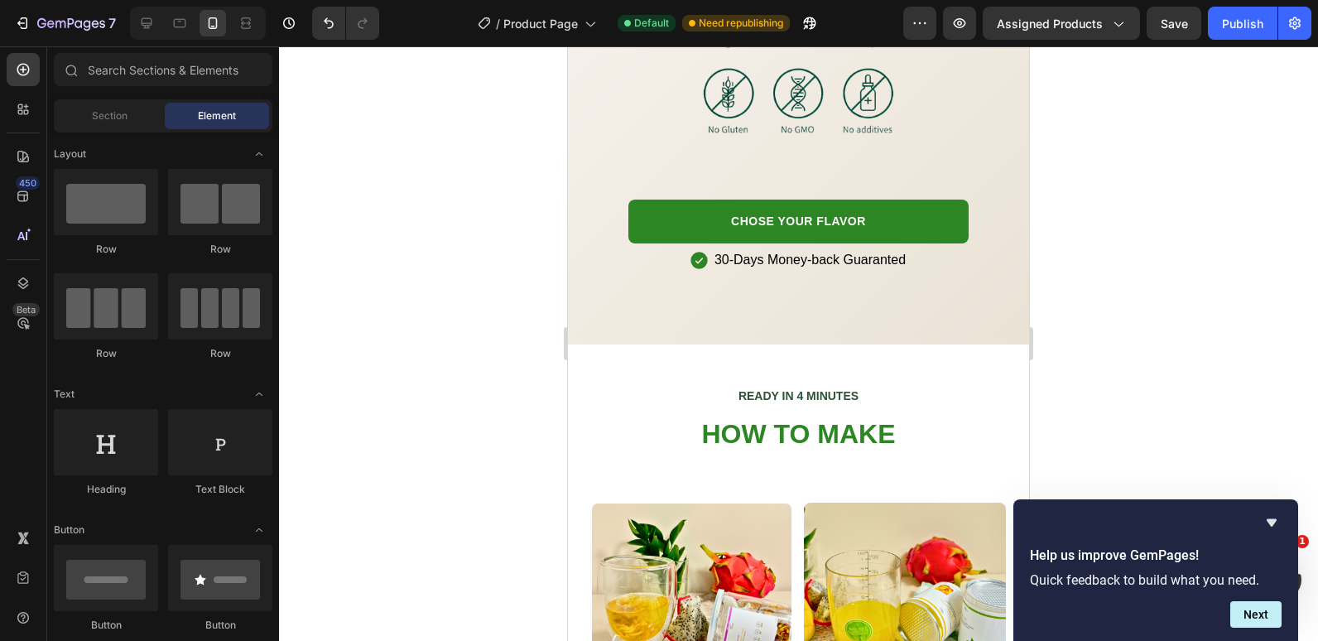
click at [427, 364] on div at bounding box center [798, 343] width 1039 height 595
click at [677, 410] on p "⁠⁠⁠⁠⁠⁠⁠ HOW TO MAKE" at bounding box center [798, 433] width 385 height 46
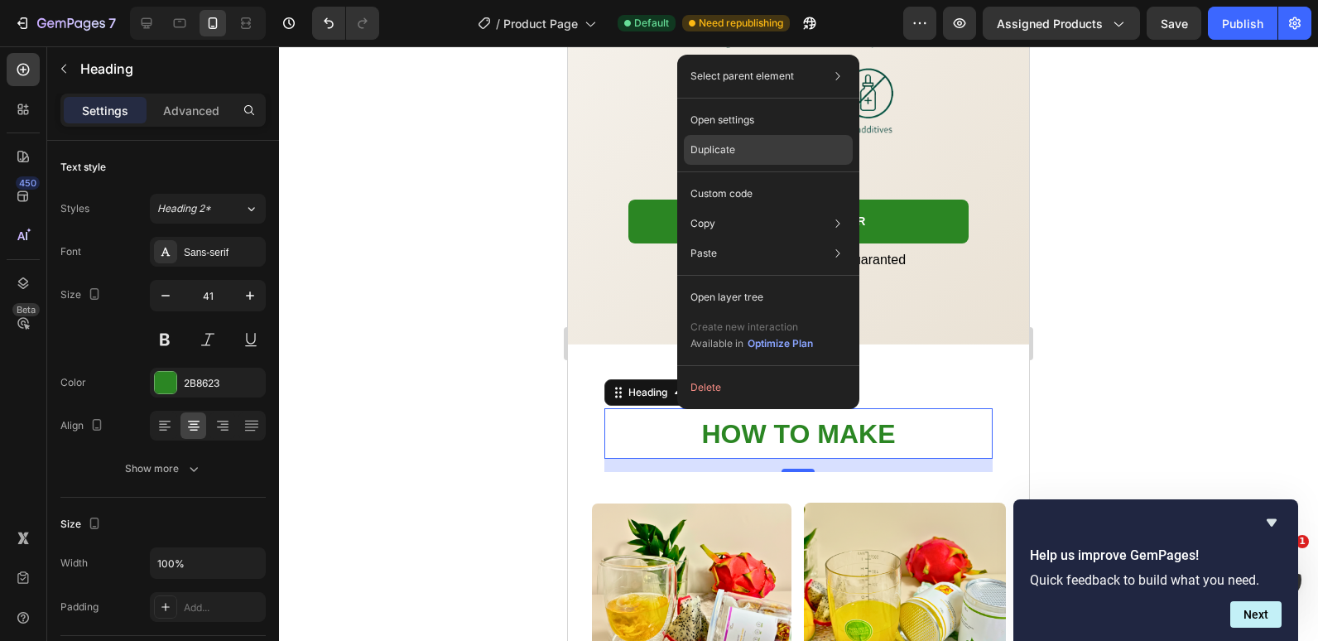
click at [730, 153] on p "Duplicate" at bounding box center [713, 149] width 45 height 15
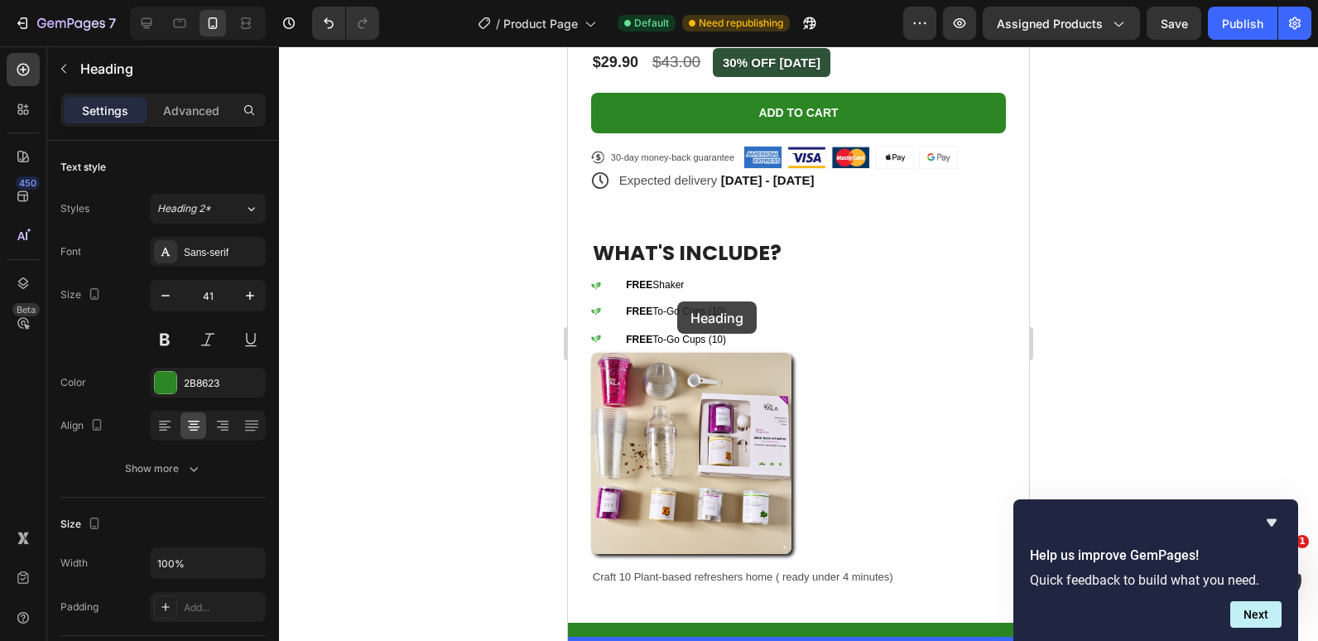
scroll to position [861, 0]
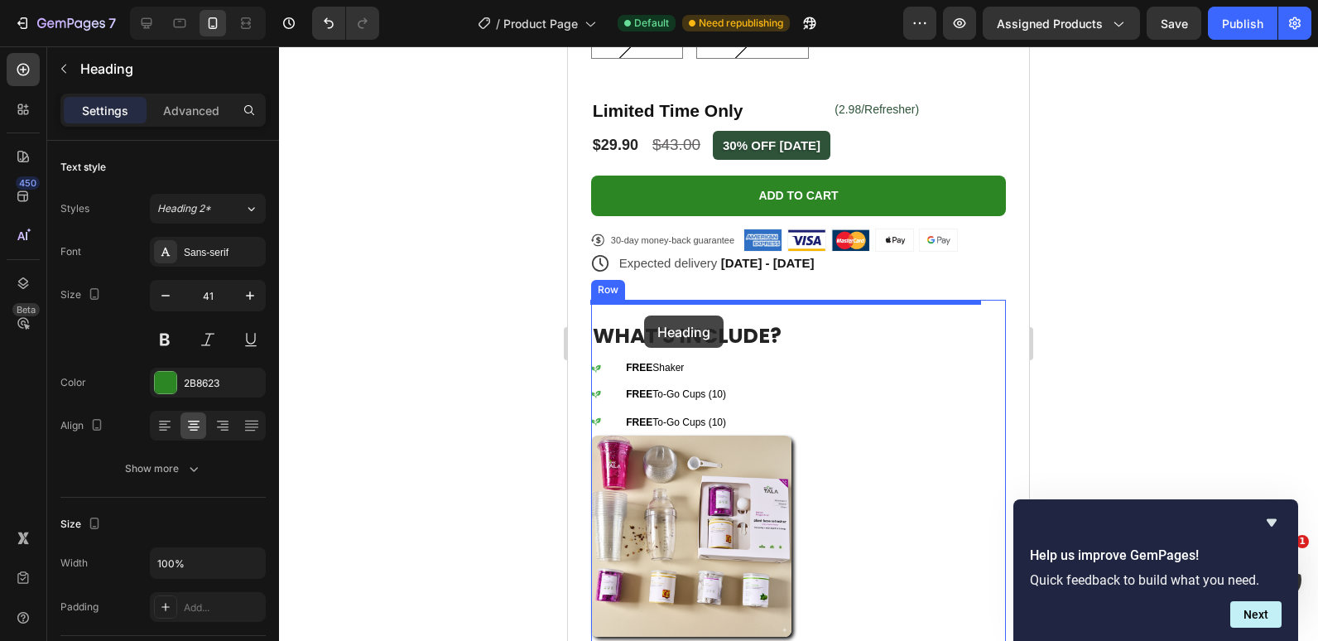
drag, startPoint x: 677, startPoint y: 395, endPoint x: 1014, endPoint y: 363, distance: 337.8
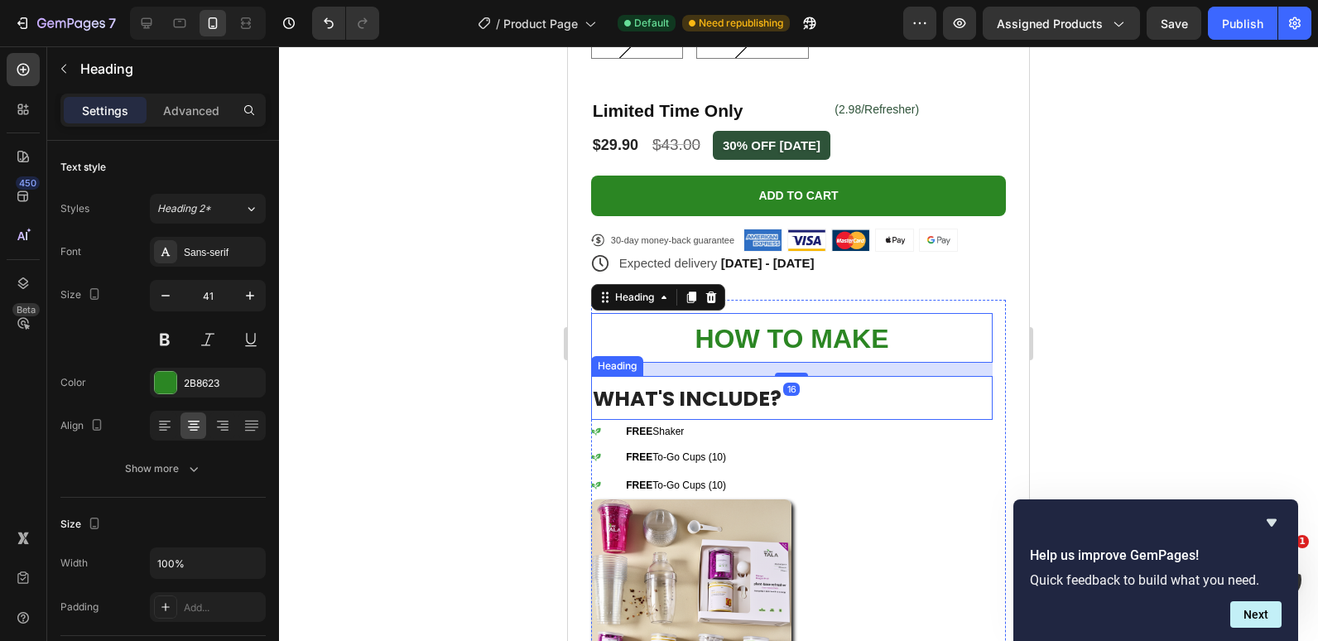
click at [768, 388] on span "WHAT'S INCLUDE?" at bounding box center [687, 398] width 189 height 29
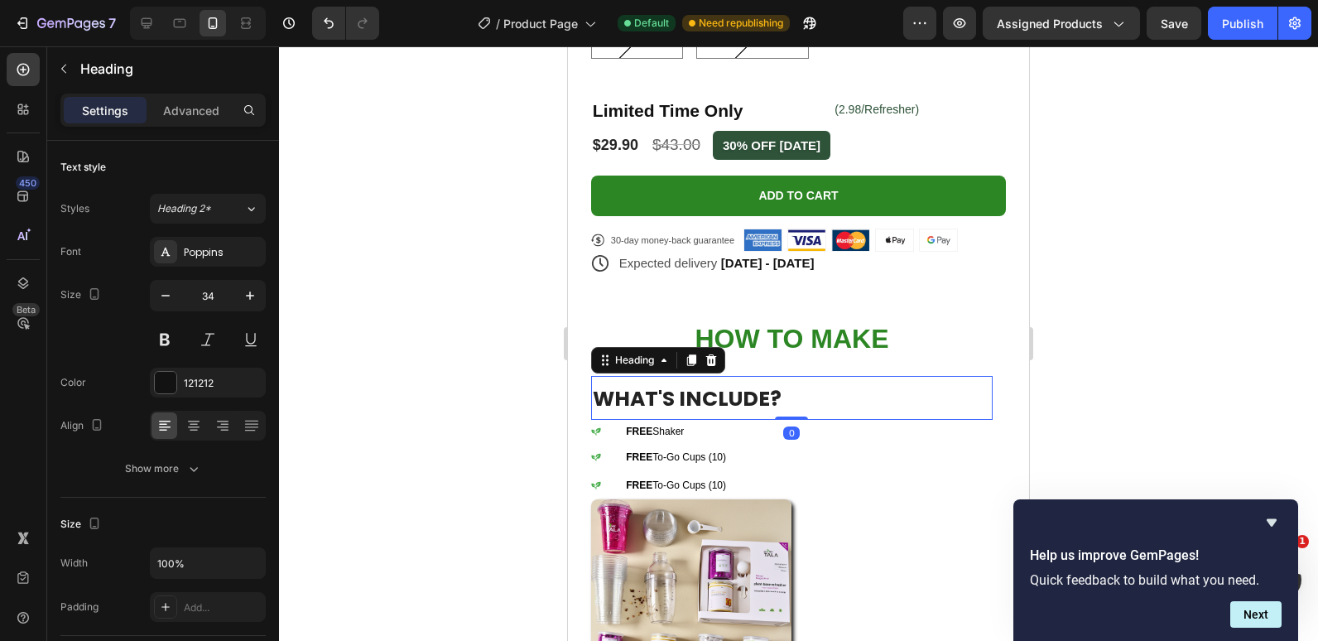
click at [739, 387] on span "WHAT'S INCLUDE?" at bounding box center [687, 398] width 189 height 29
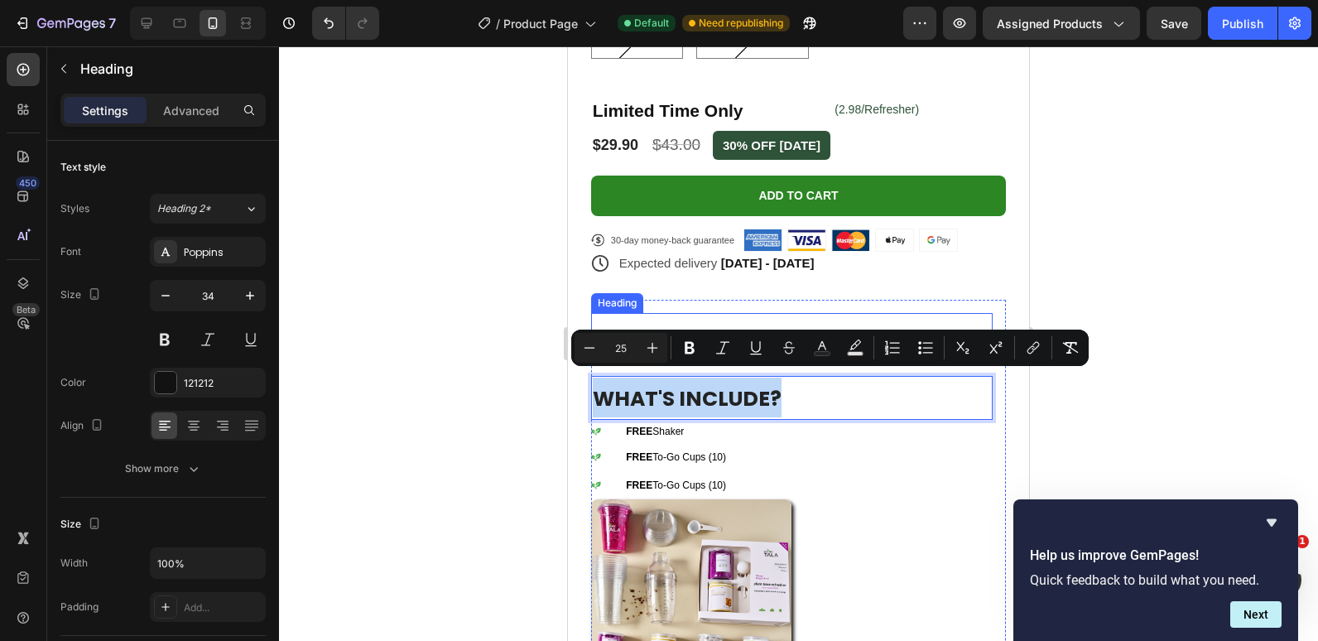
click at [828, 324] on span "HOW TO MAKE" at bounding box center [792, 339] width 194 height 30
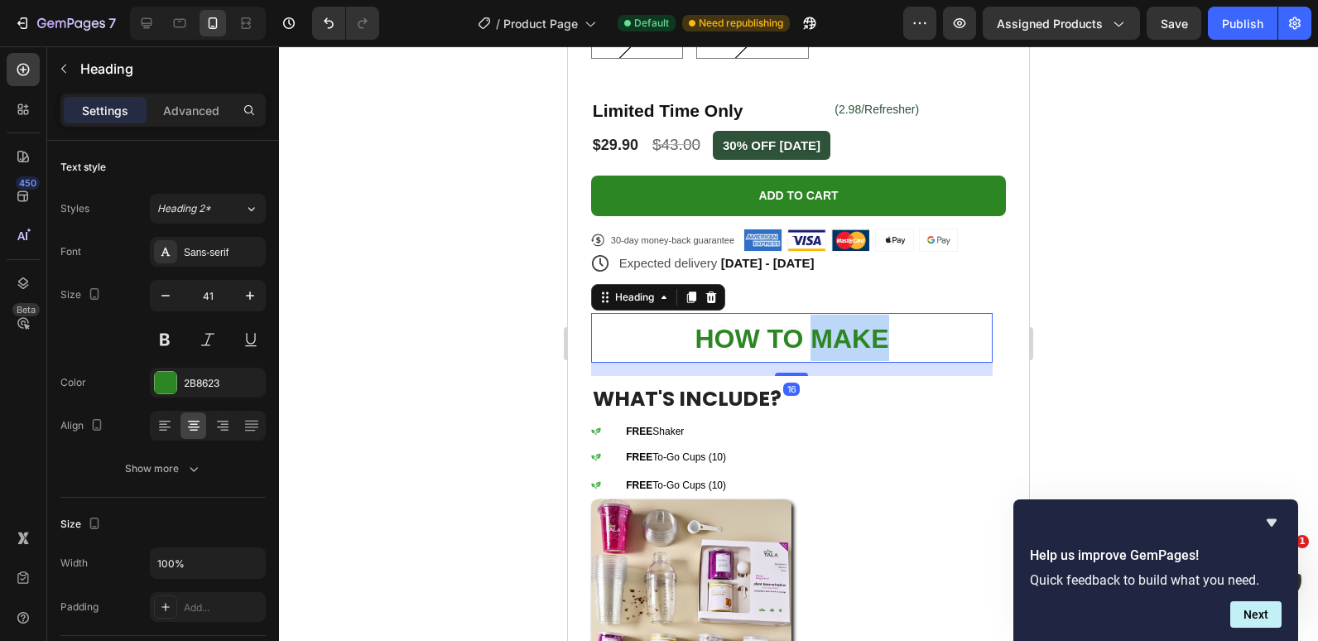
click at [828, 324] on span "HOW TO MAKE" at bounding box center [792, 339] width 194 height 30
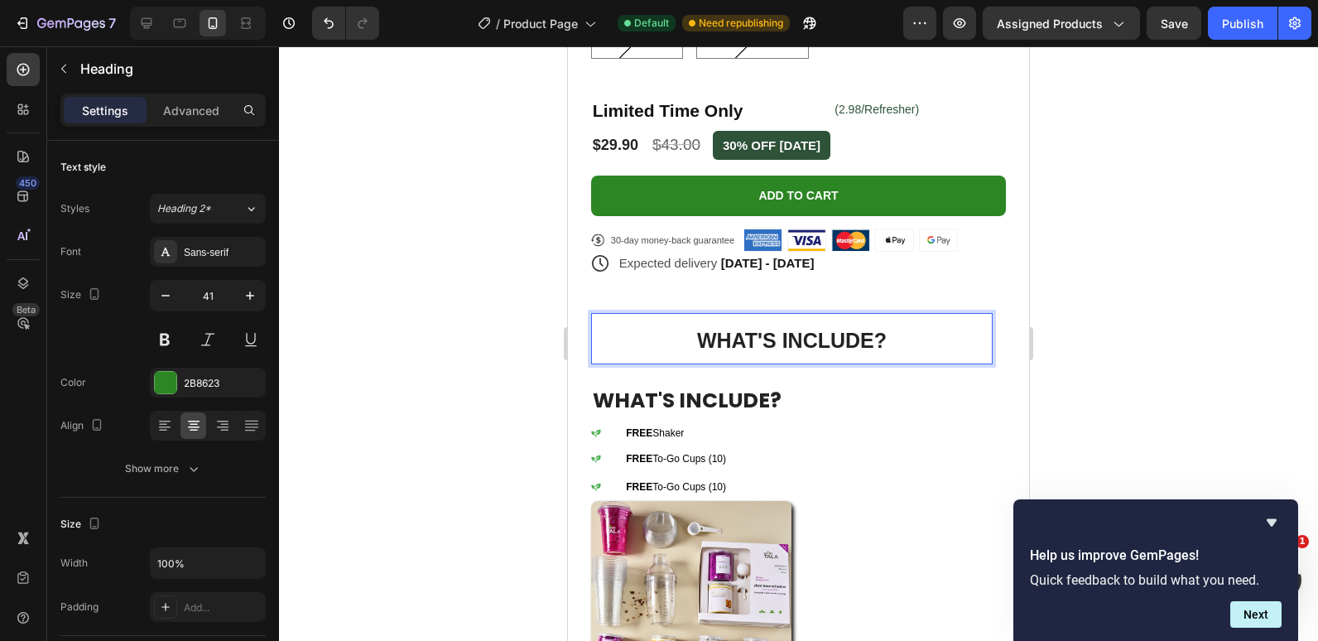
click at [807, 333] on span "WHAT'S INCLUDE?" at bounding box center [792, 340] width 190 height 23
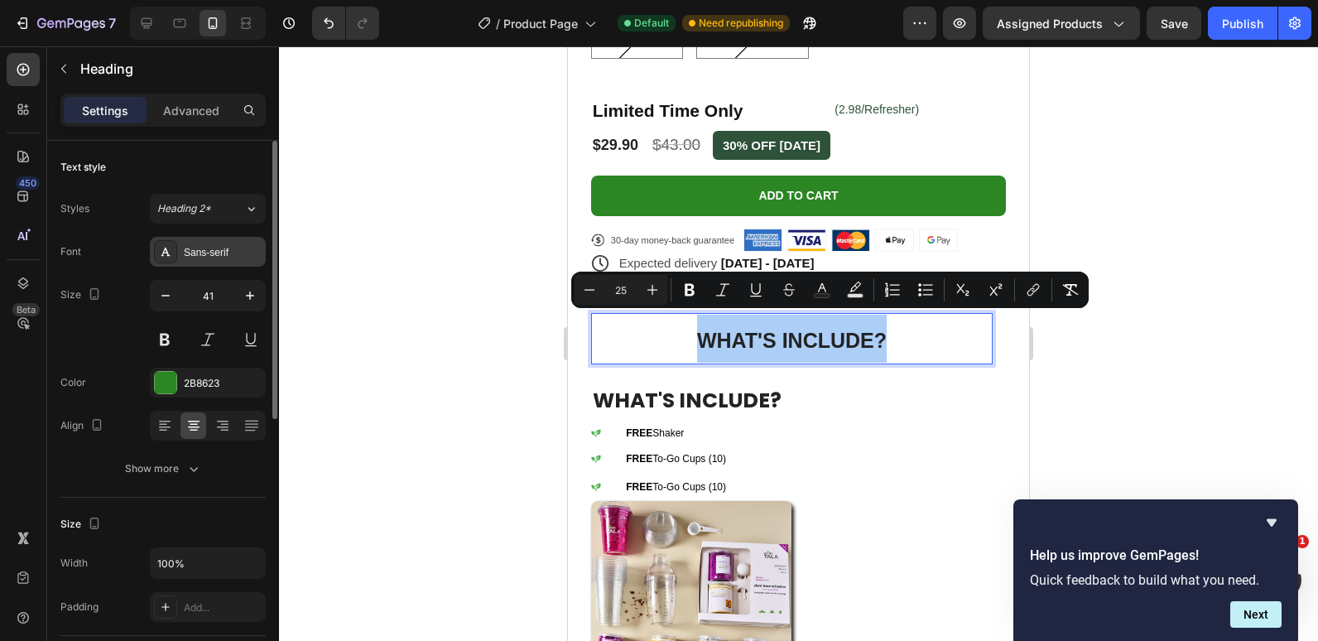
click at [198, 258] on div "Sans-serif" at bounding box center [223, 252] width 78 height 15
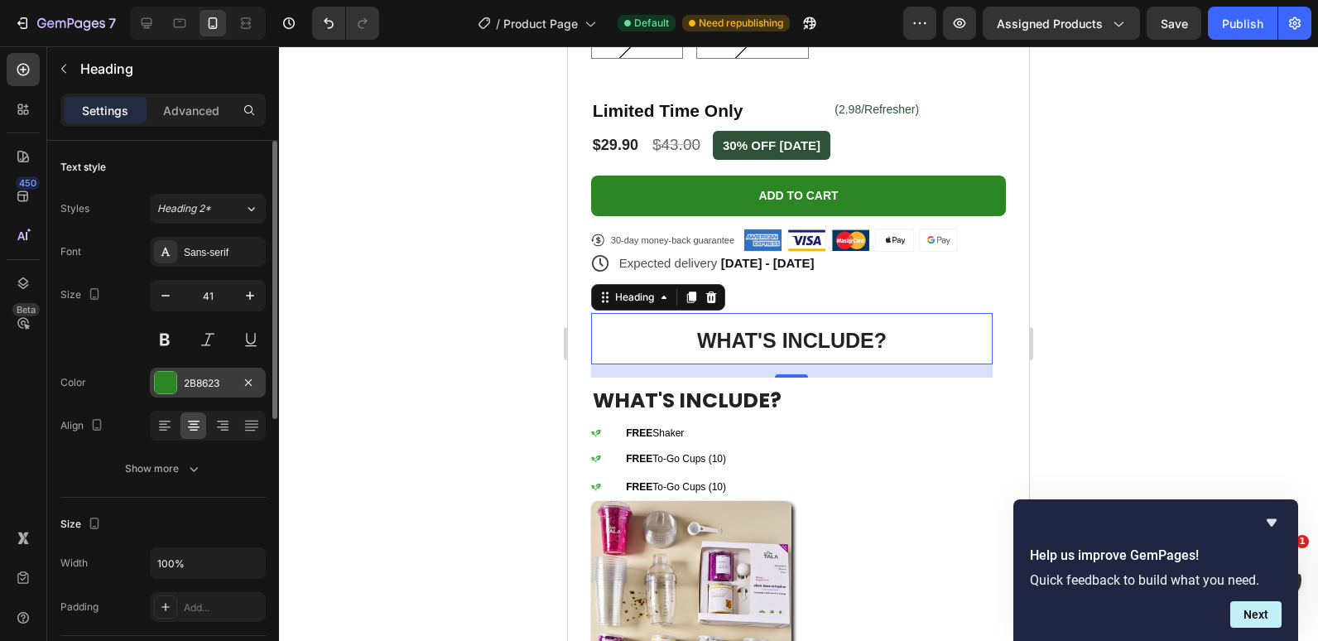
click at [173, 380] on div at bounding box center [166, 383] width 22 height 22
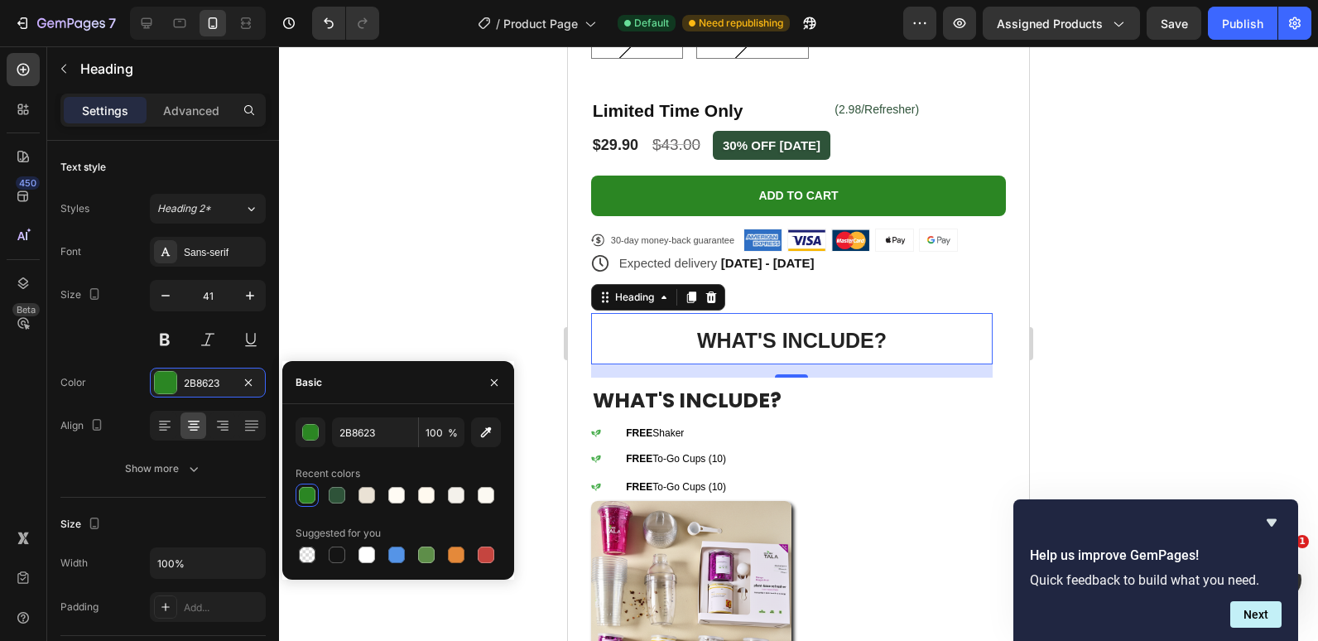
click at [298, 500] on div at bounding box center [307, 495] width 20 height 20
click at [362, 437] on input "2B8623" at bounding box center [375, 432] width 86 height 30
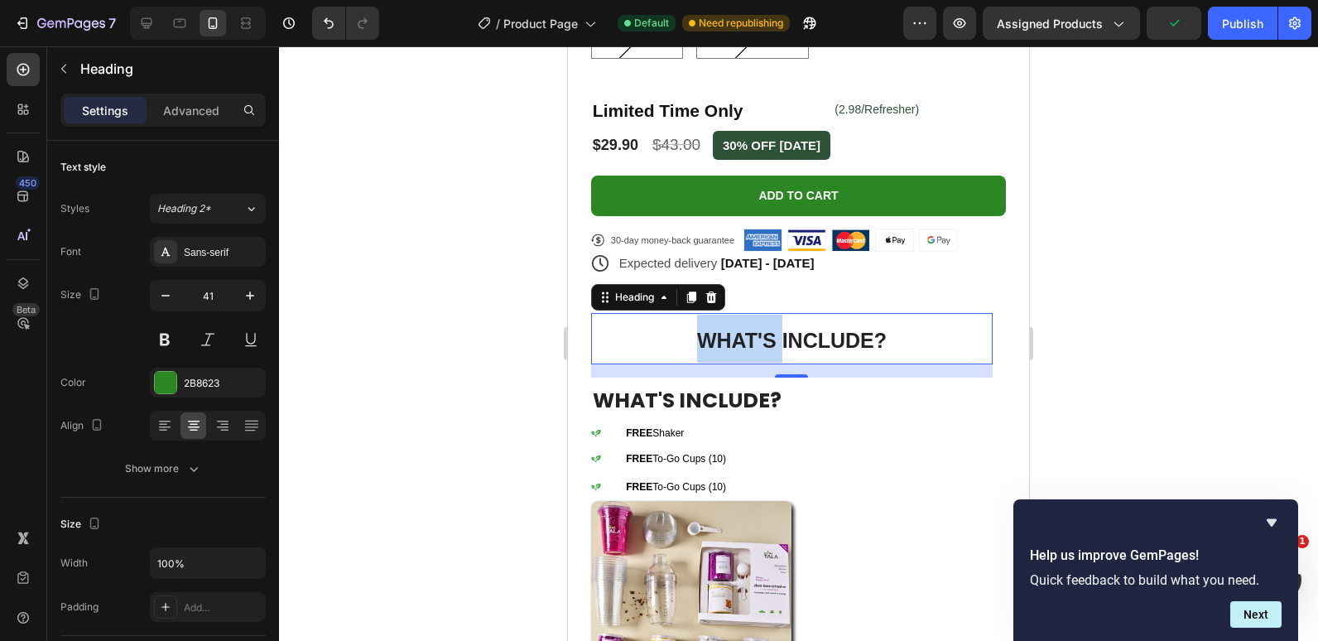
click at [716, 334] on span "WHAT'S INCLUDE?" at bounding box center [792, 340] width 190 height 23
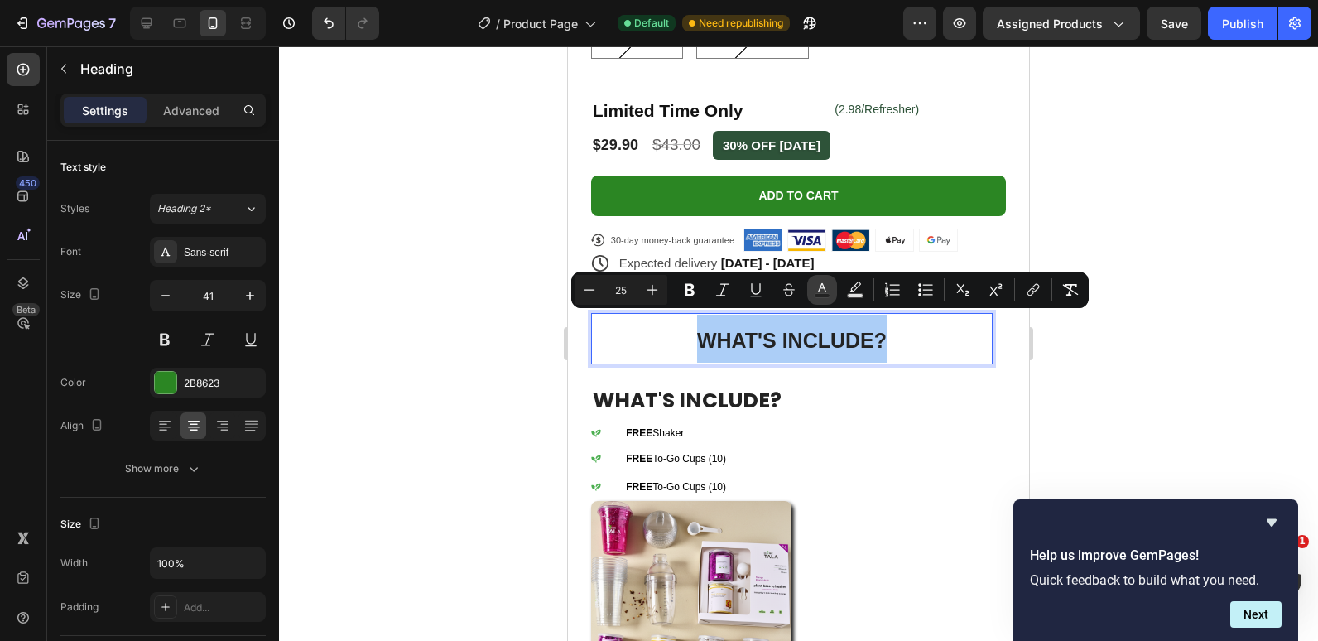
click at [822, 292] on icon "Editor contextual toolbar" at bounding box center [822, 290] width 17 height 17
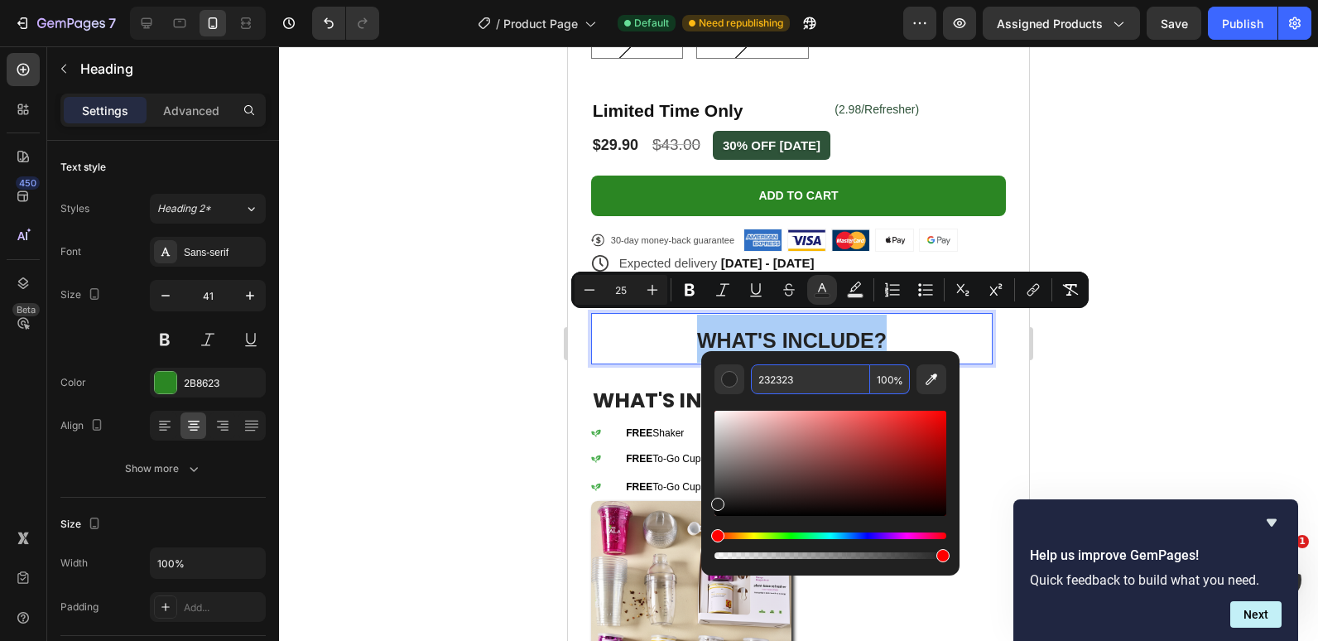
click at [777, 374] on input "232323" at bounding box center [810, 379] width 119 height 30
paste input "B86"
type input "2B8623"
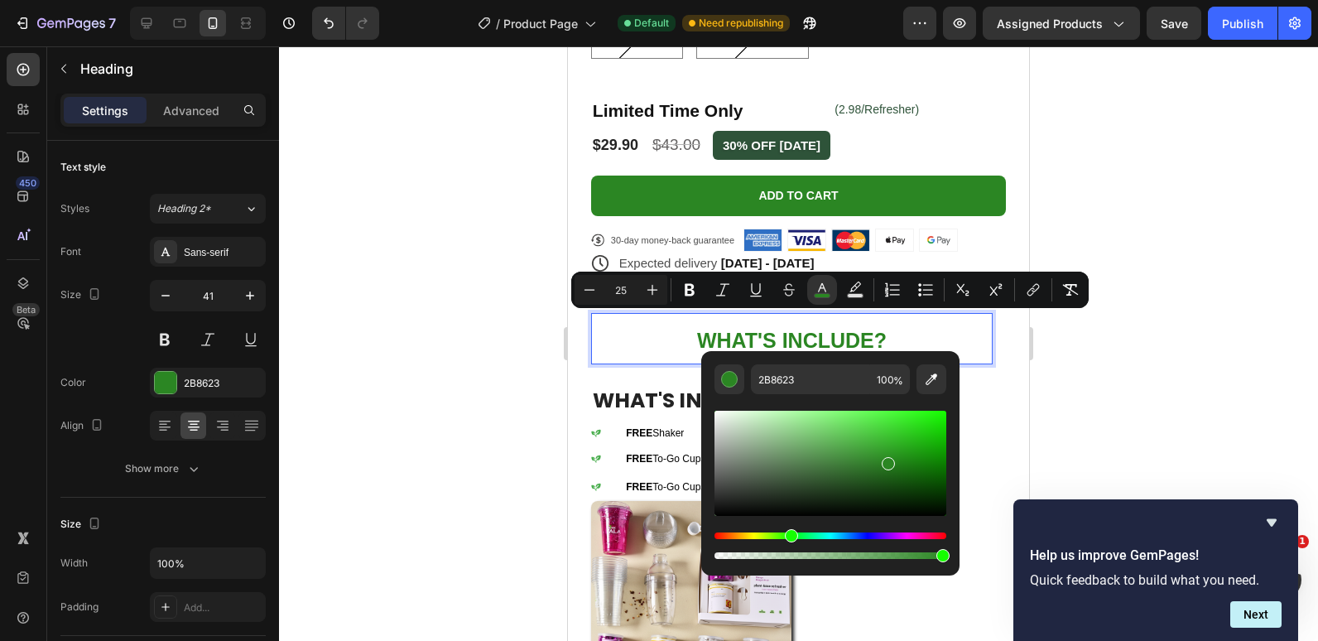
click at [330, 359] on div at bounding box center [798, 343] width 1039 height 595
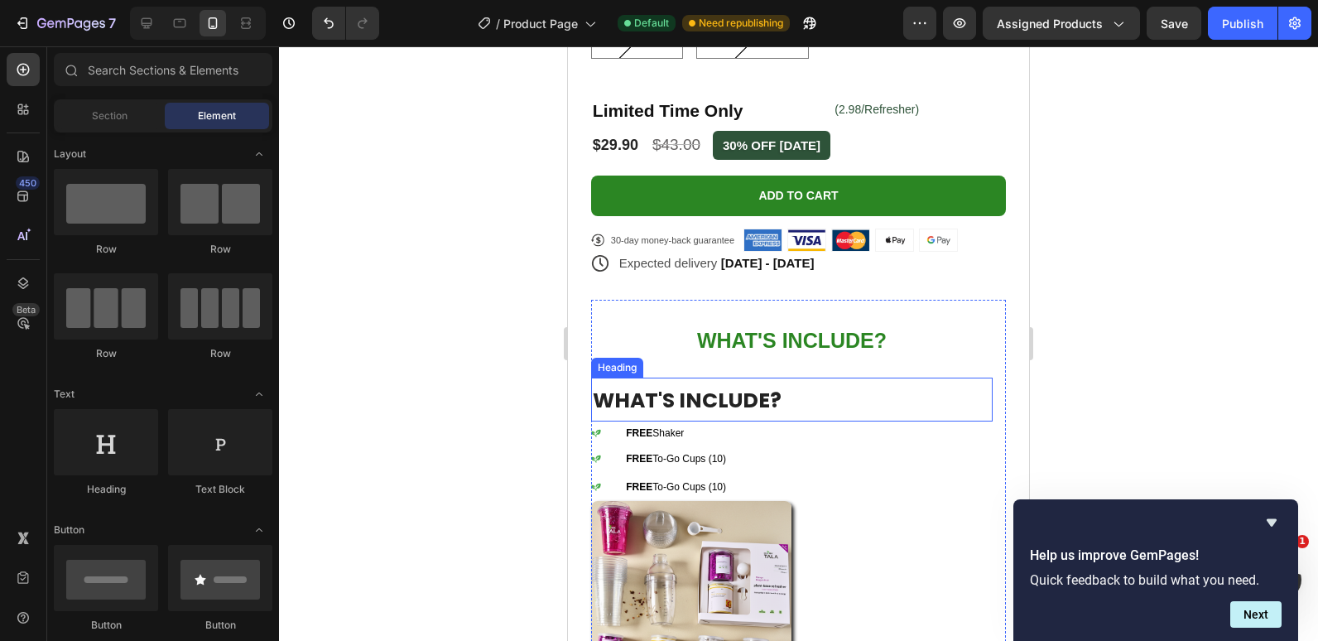
click at [785, 390] on p "⁠⁠⁠⁠⁠⁠⁠ WHAT'S INCLUDE?" at bounding box center [792, 399] width 398 height 40
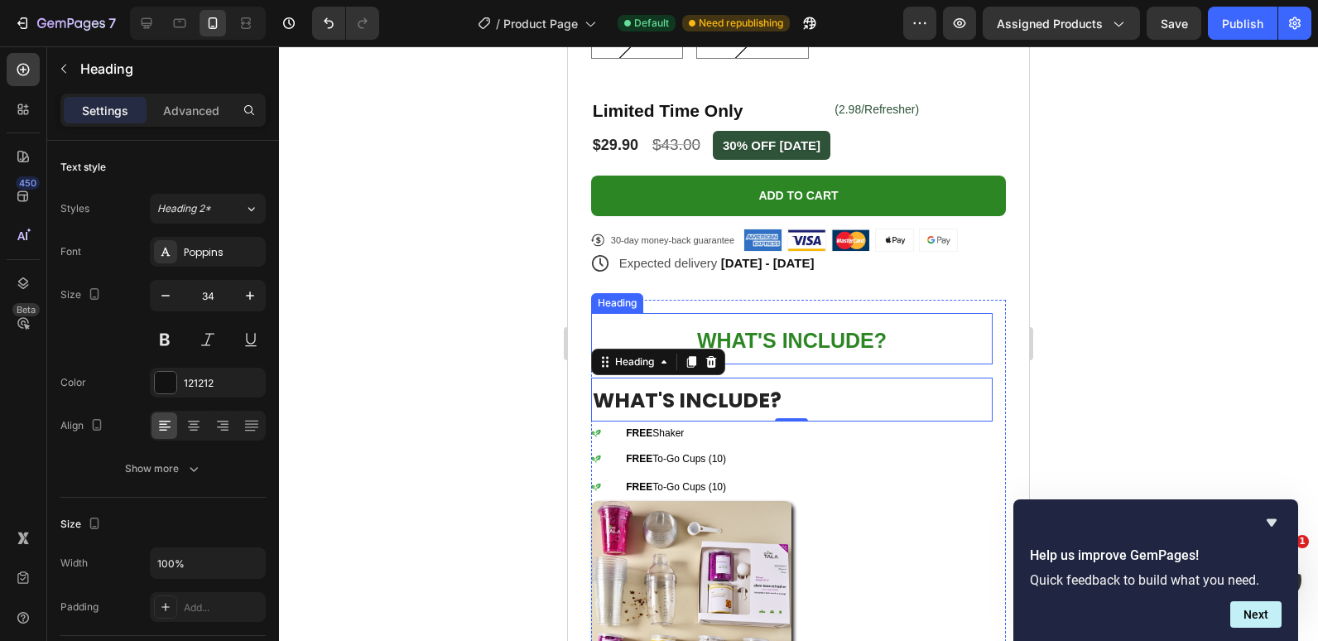
click at [782, 335] on span "WHAT'S INCLUDE?" at bounding box center [792, 340] width 190 height 23
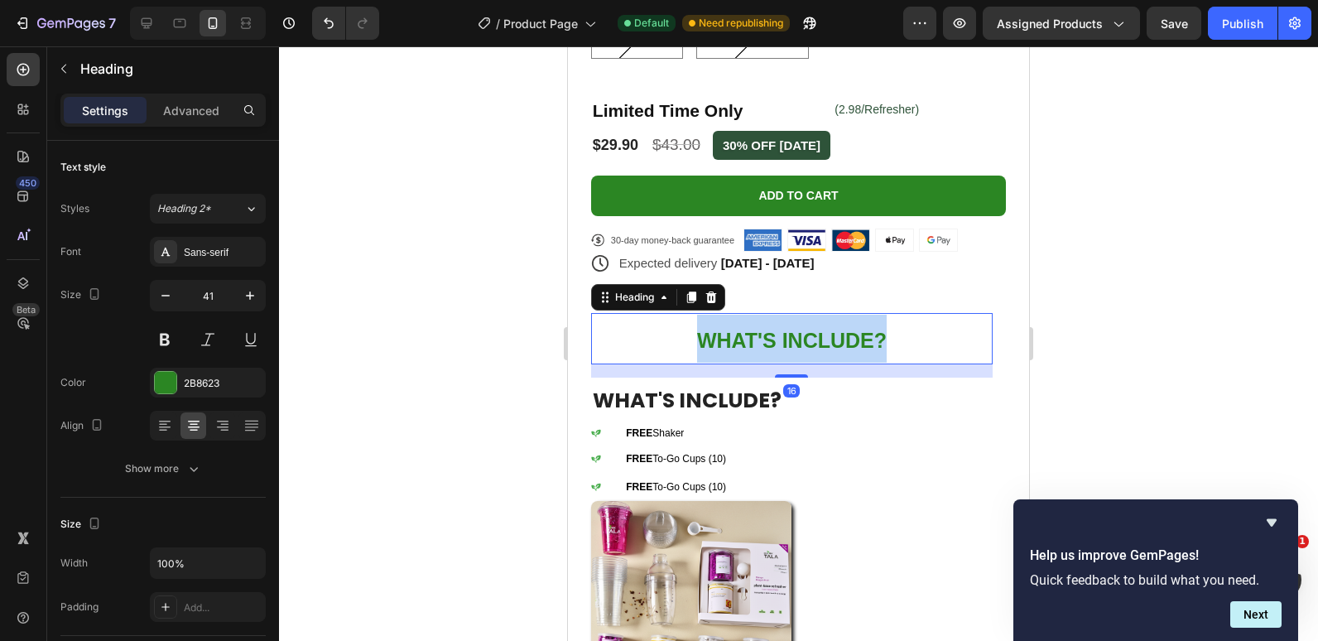
click at [782, 335] on span "WHAT'S INCLUDE?" at bounding box center [792, 340] width 190 height 23
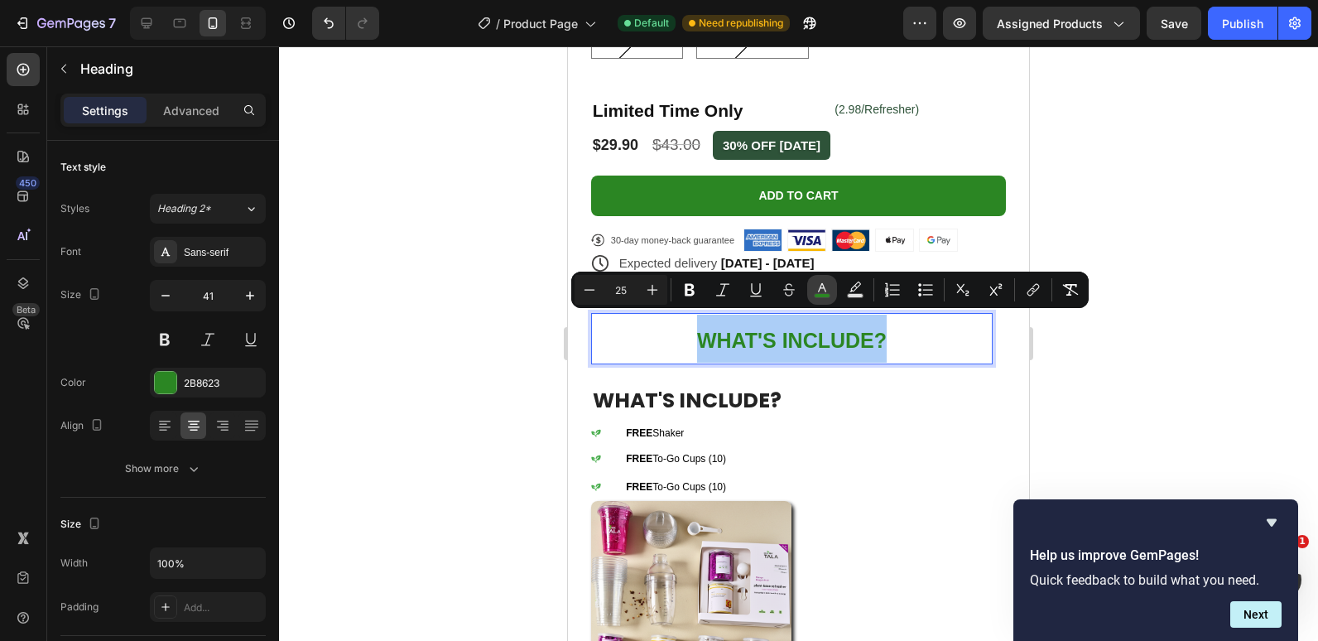
click at [827, 291] on icon "Editor contextual toolbar" at bounding box center [822, 290] width 17 height 17
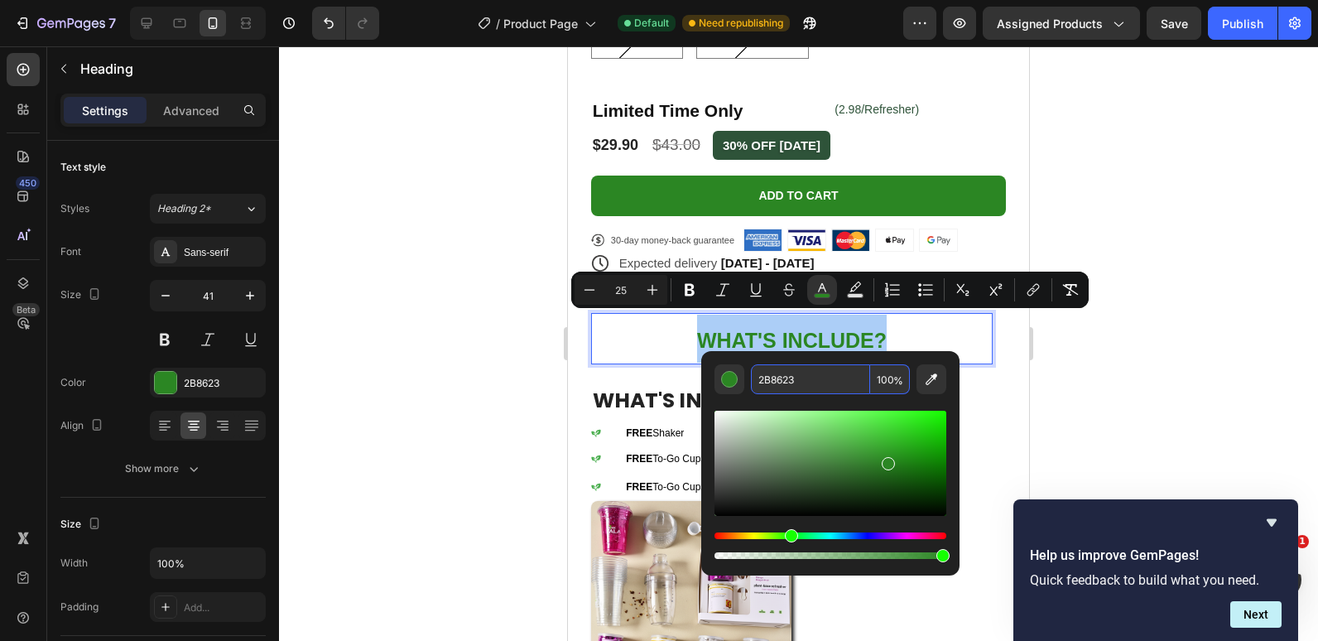
click at [793, 369] on input "2B8623" at bounding box center [810, 379] width 119 height 30
type input "000000"
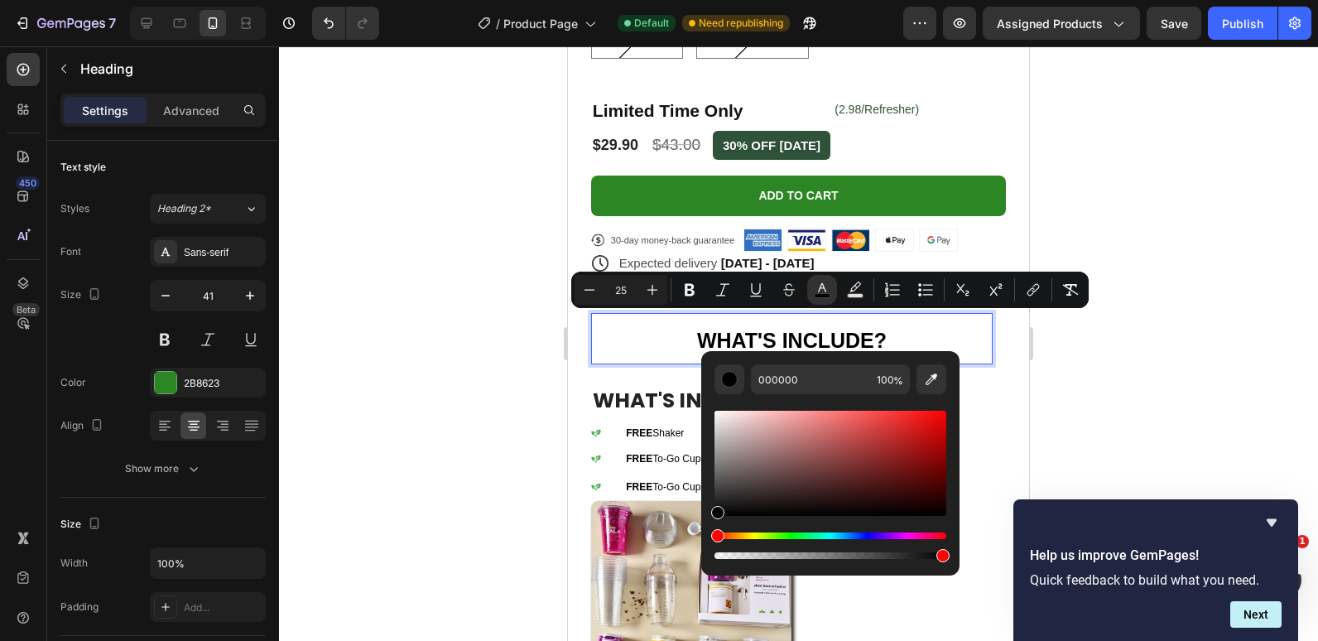
click at [395, 265] on div at bounding box center [798, 343] width 1039 height 595
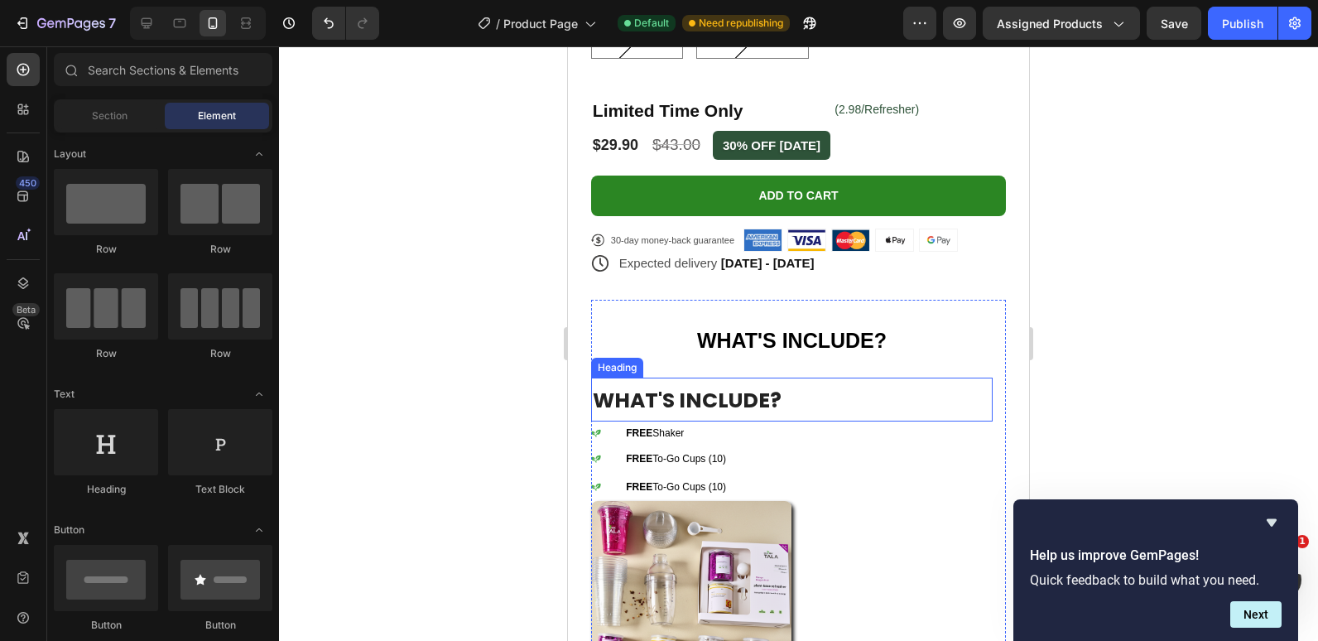
click at [687, 388] on span "WHAT'S INCLUDE?" at bounding box center [687, 400] width 189 height 29
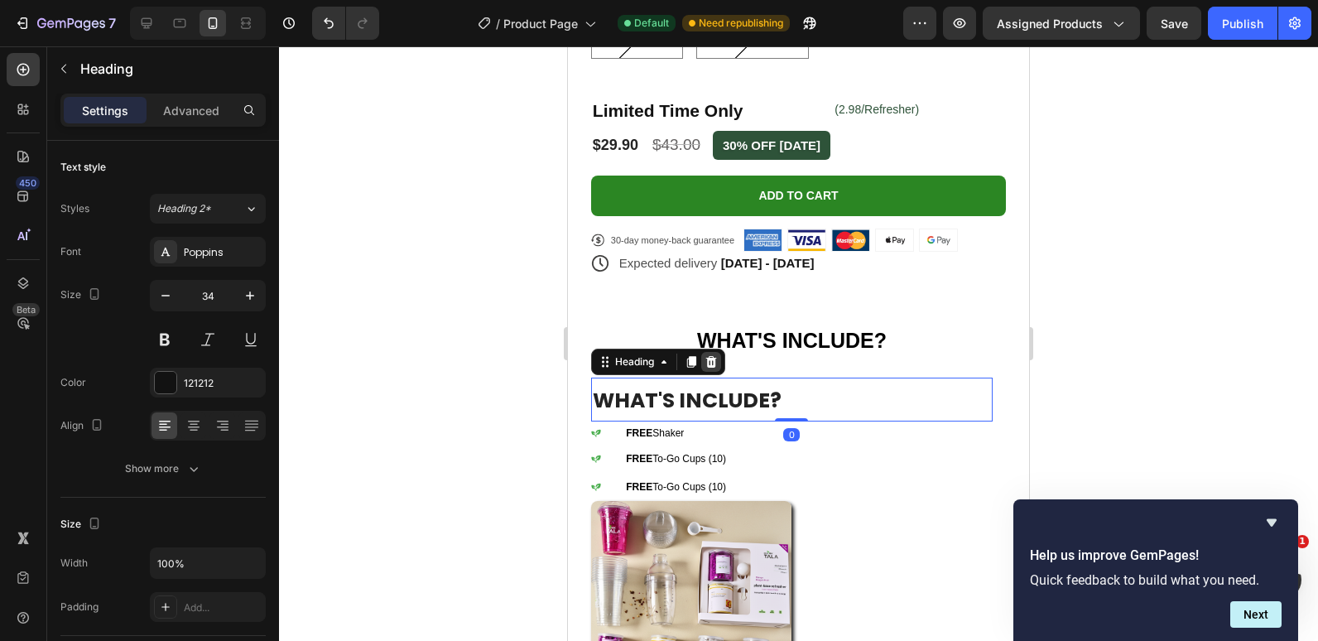
click at [710, 356] on icon at bounding box center [711, 362] width 11 height 12
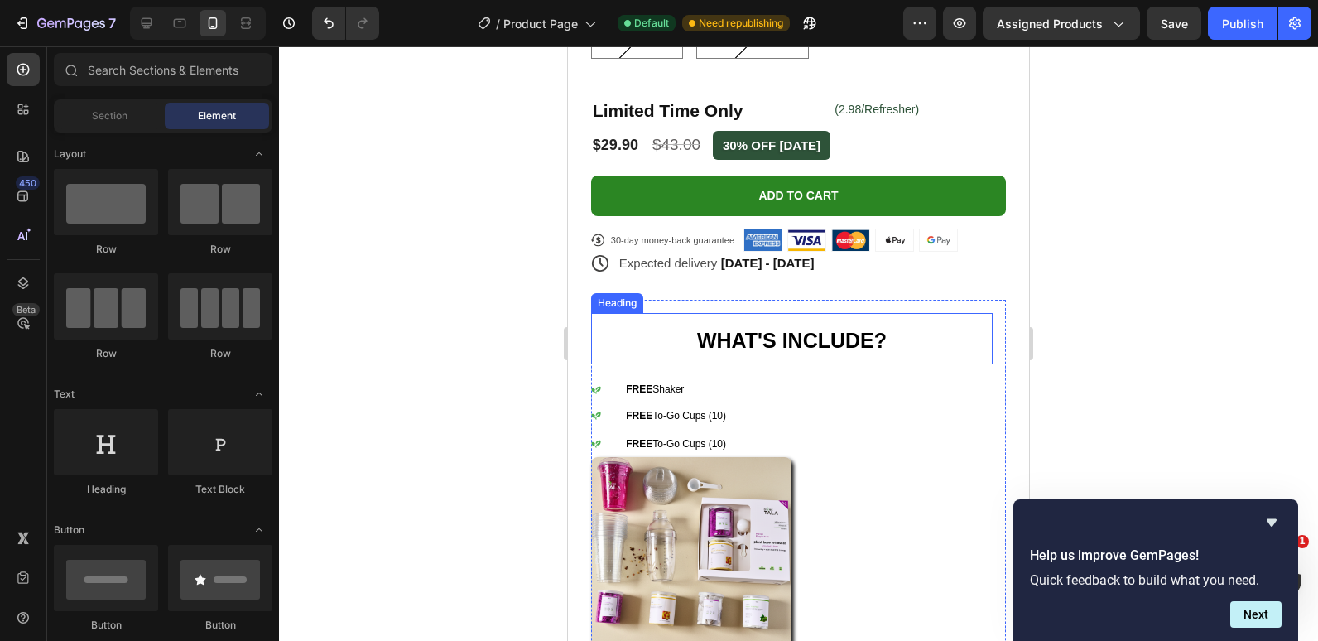
click at [745, 343] on span "WHAT'S INCLUDE?" at bounding box center [792, 340] width 190 height 23
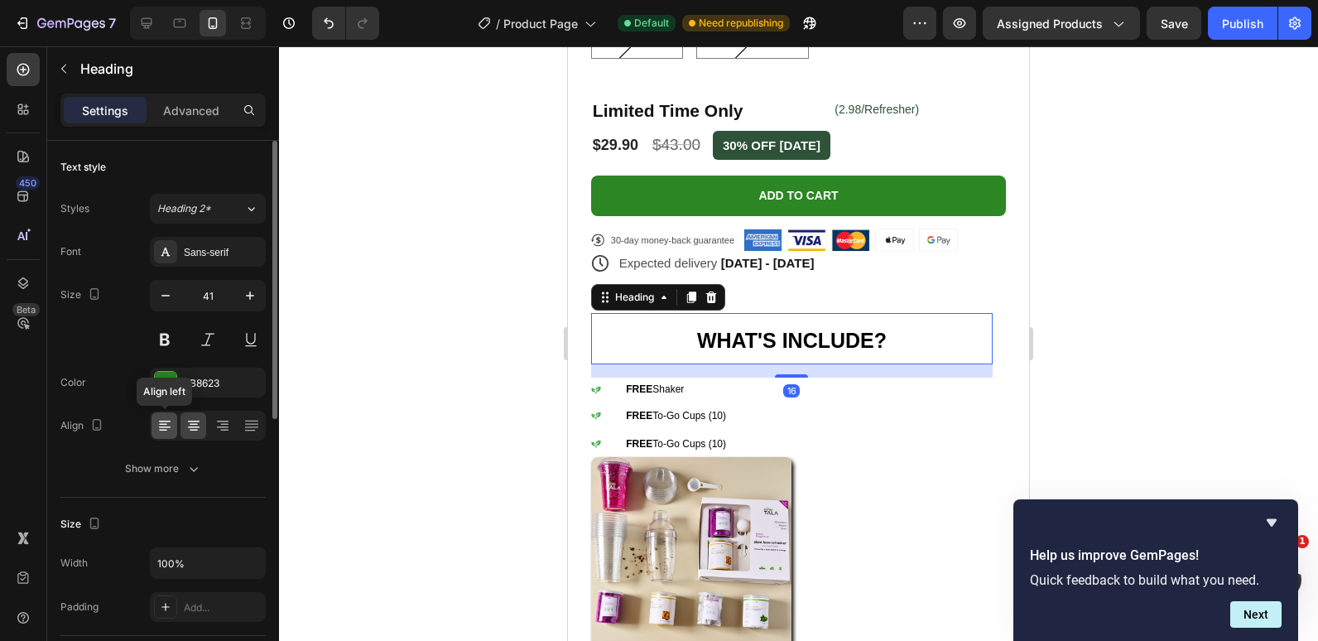
click at [161, 426] on icon at bounding box center [165, 425] width 17 height 17
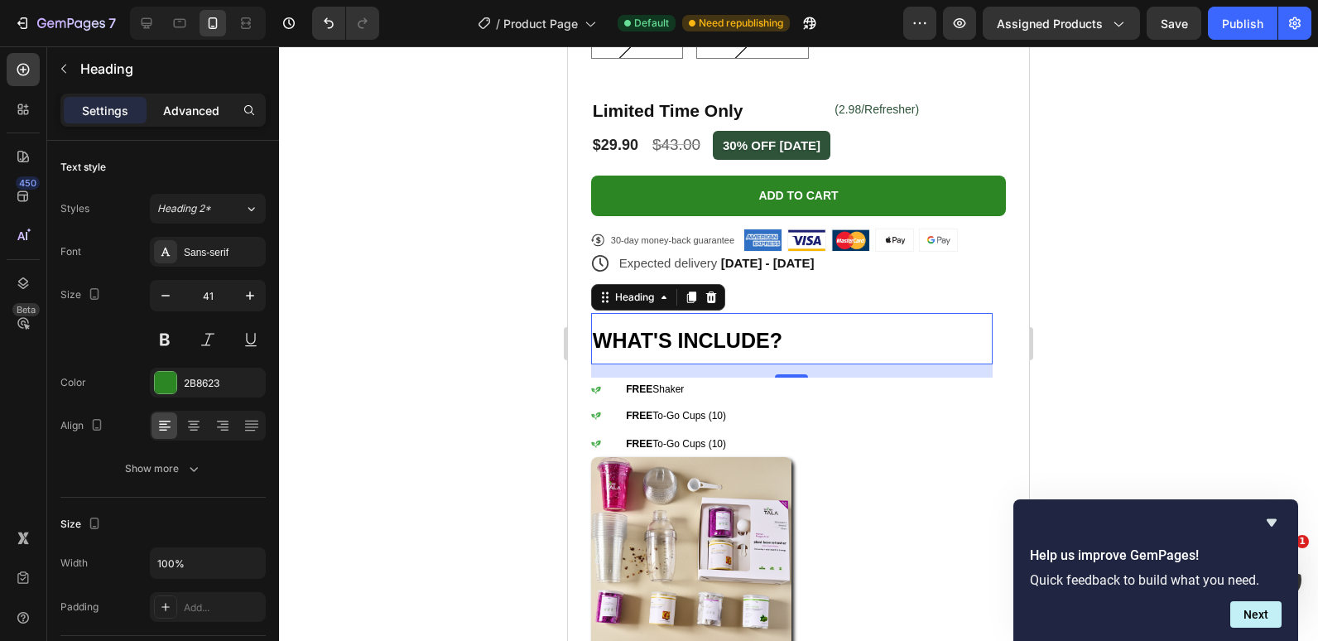
click at [181, 108] on p "Advanced" at bounding box center [191, 110] width 56 height 17
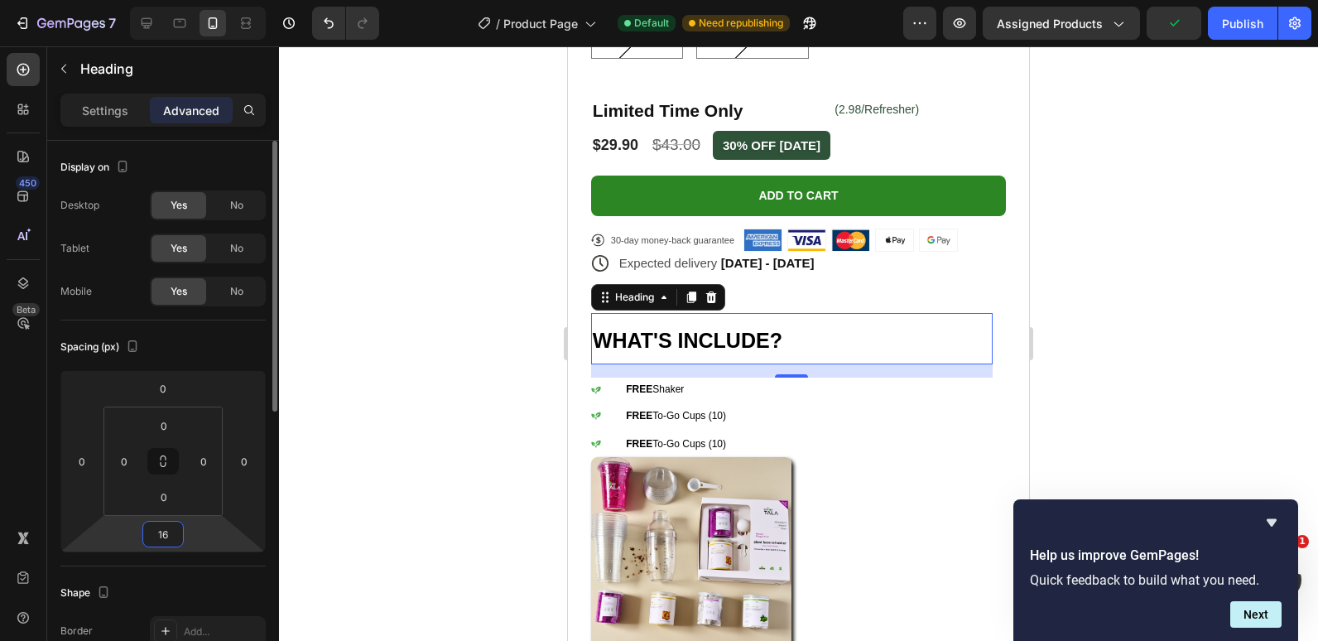
click at [158, 522] on input "16" at bounding box center [163, 534] width 33 height 25
type input "0"
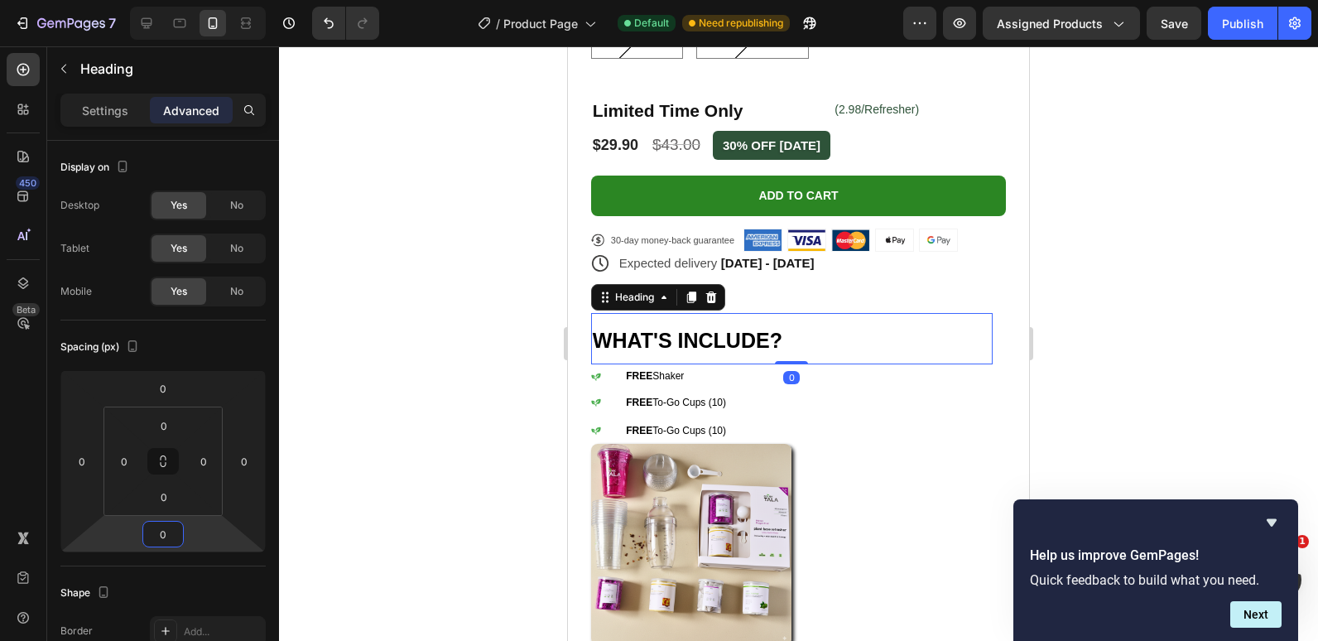
click at [540, 323] on div at bounding box center [798, 343] width 1039 height 595
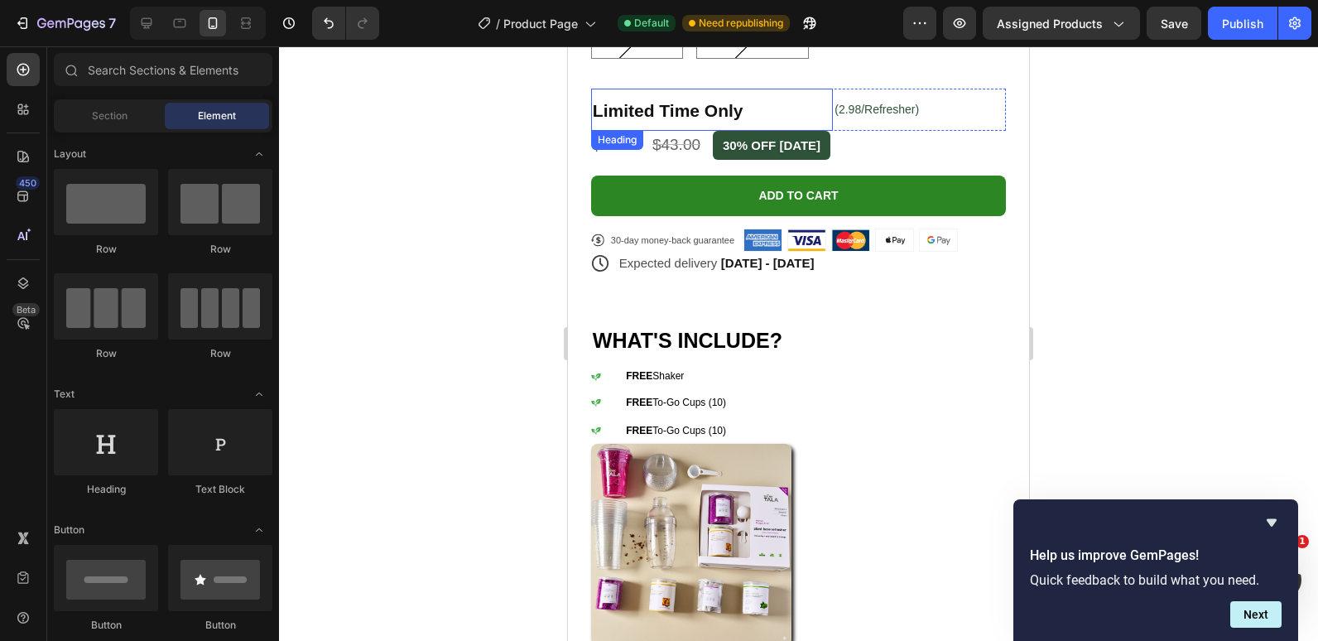
click at [629, 101] on strong "Limited Time Only" at bounding box center [668, 110] width 151 height 19
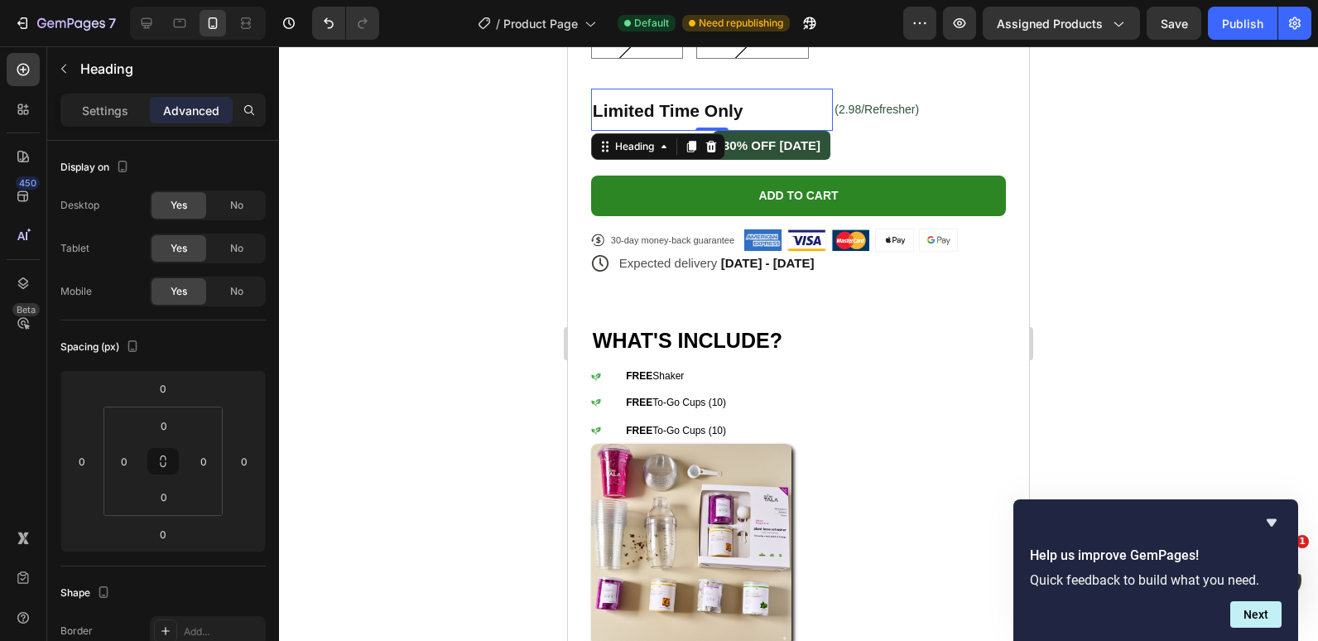
click at [629, 101] on strong "Limited Time Only" at bounding box center [668, 110] width 151 height 19
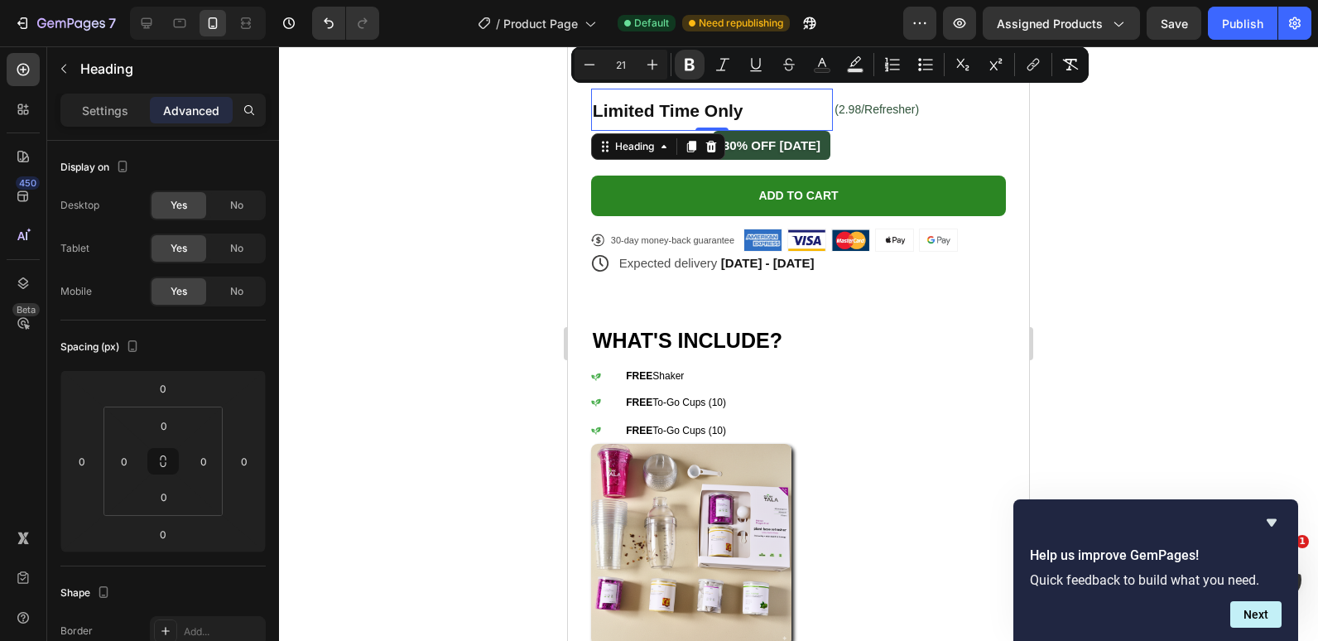
click at [629, 101] on strong "Limited Time Only" at bounding box center [668, 110] width 151 height 19
click at [116, 102] on p "Settings" at bounding box center [105, 110] width 46 height 17
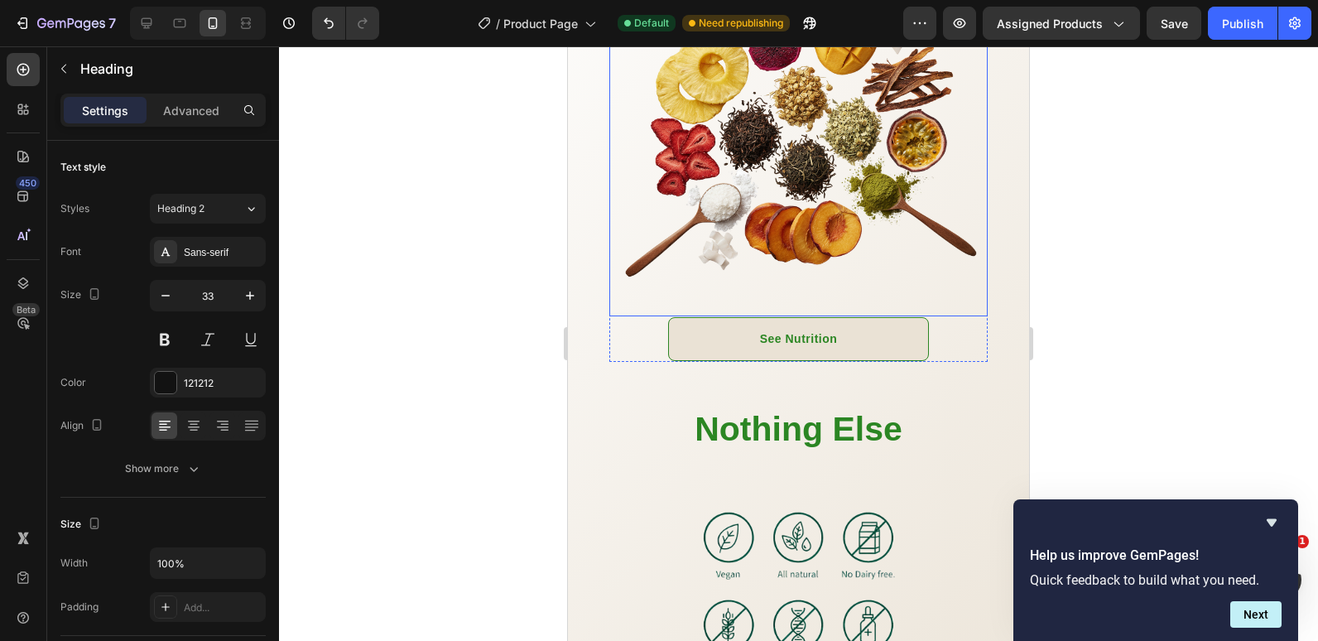
scroll to position [1937, 0]
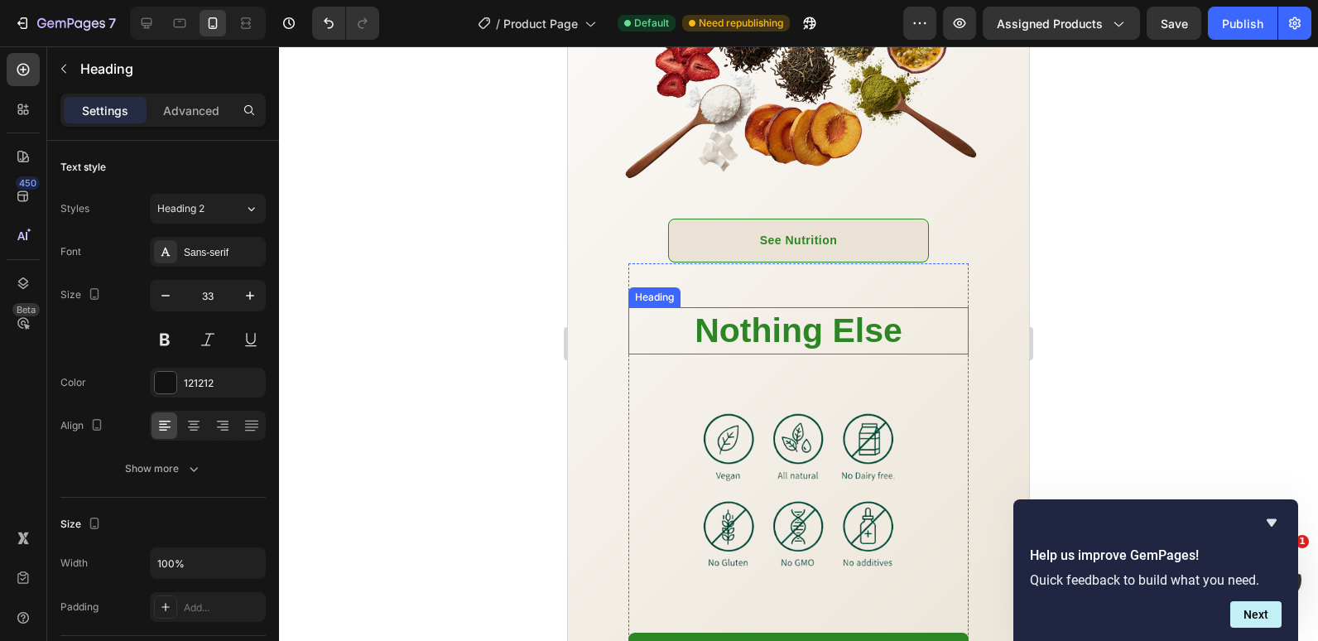
click at [777, 314] on strong "Nothing Else" at bounding box center [799, 330] width 208 height 38
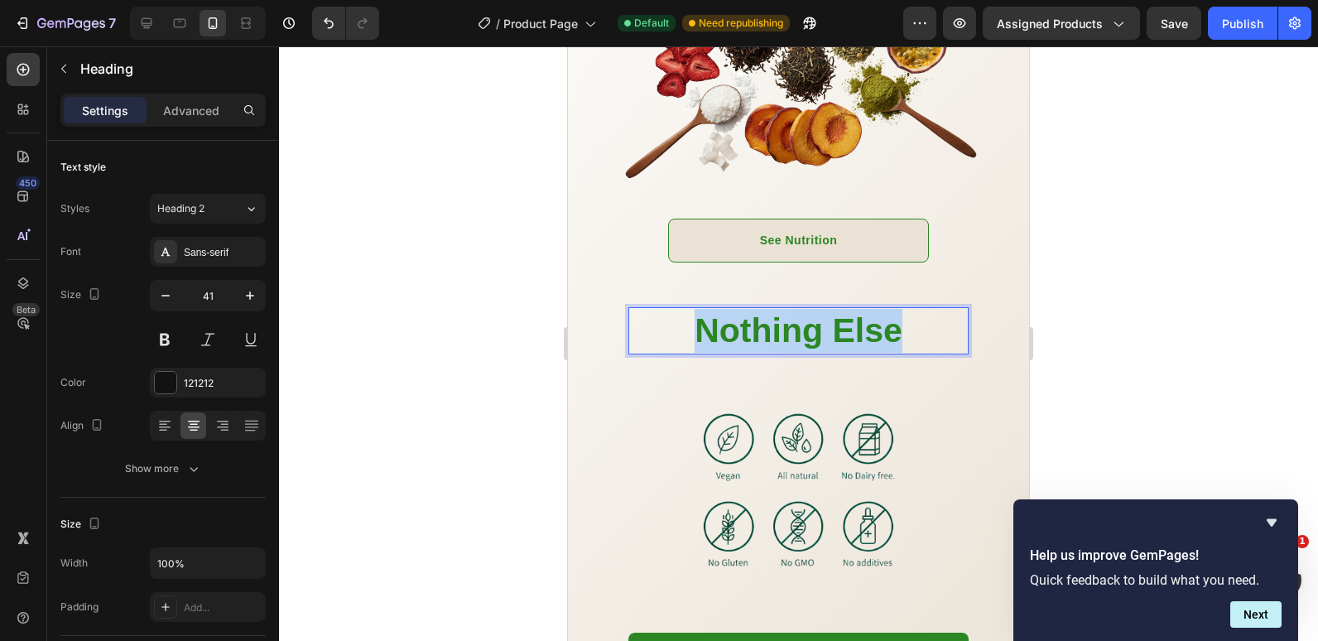
click at [777, 314] on strong "Nothing Else" at bounding box center [799, 330] width 208 height 38
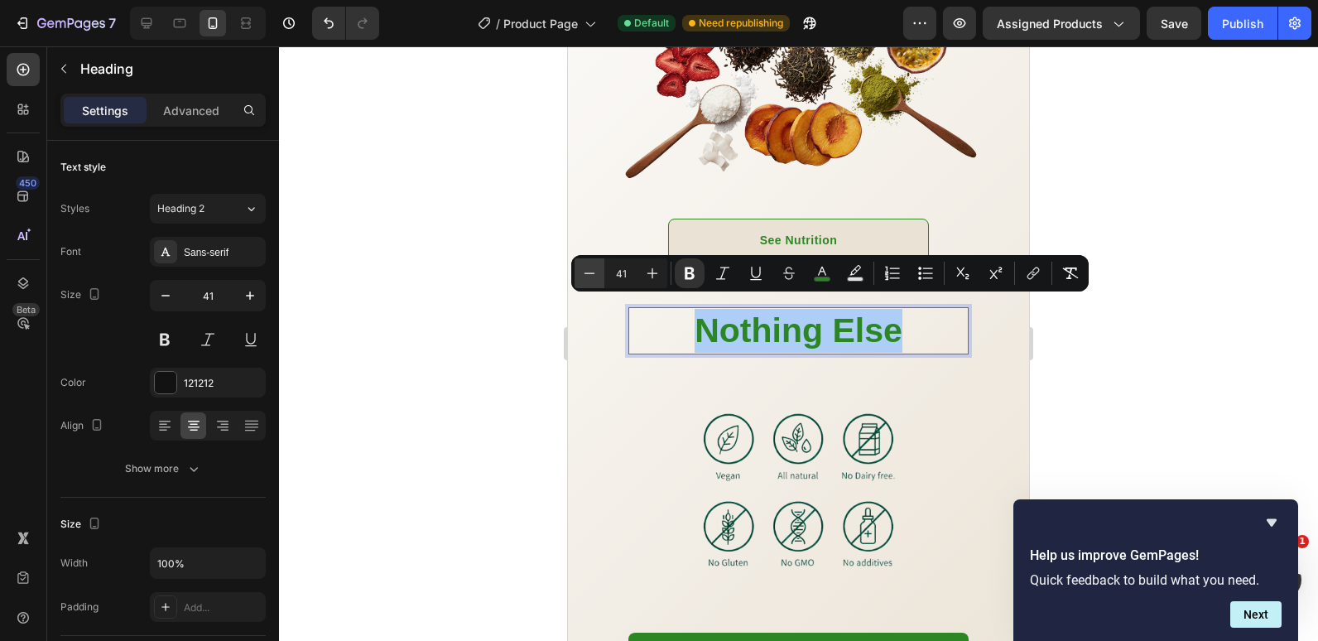
click at [586, 265] on icon "Editor contextual toolbar" at bounding box center [589, 273] width 17 height 17
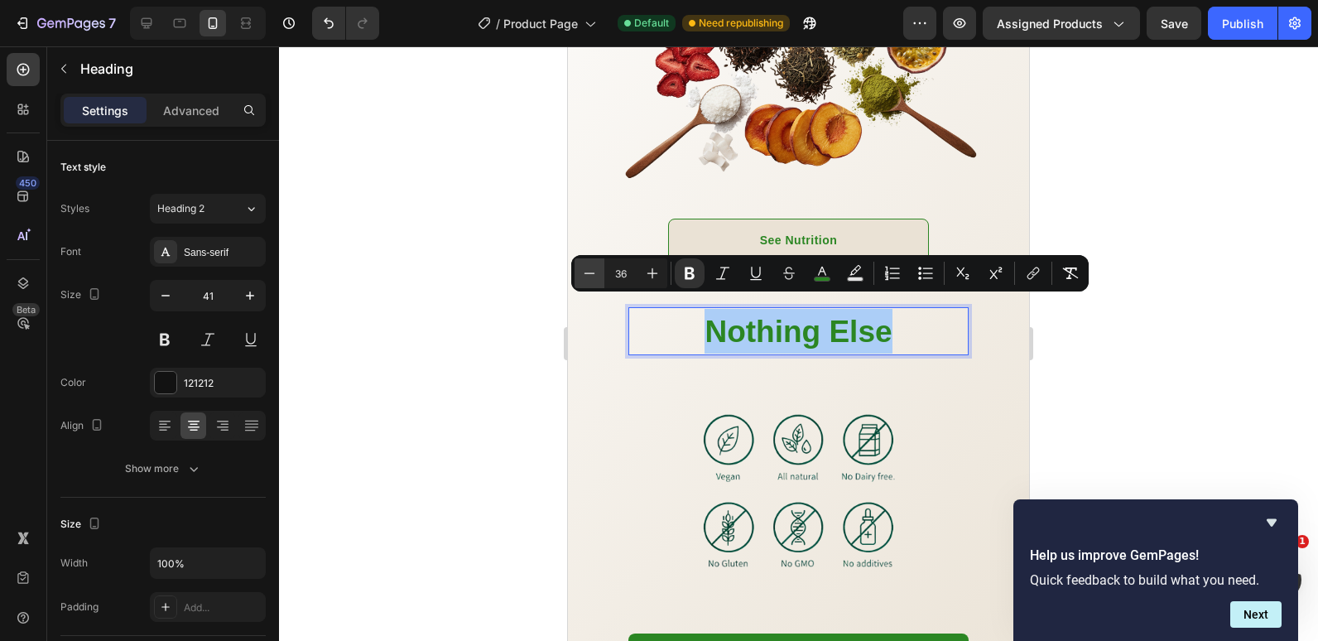
click at [586, 265] on icon "Editor contextual toolbar" at bounding box center [589, 273] width 17 height 17
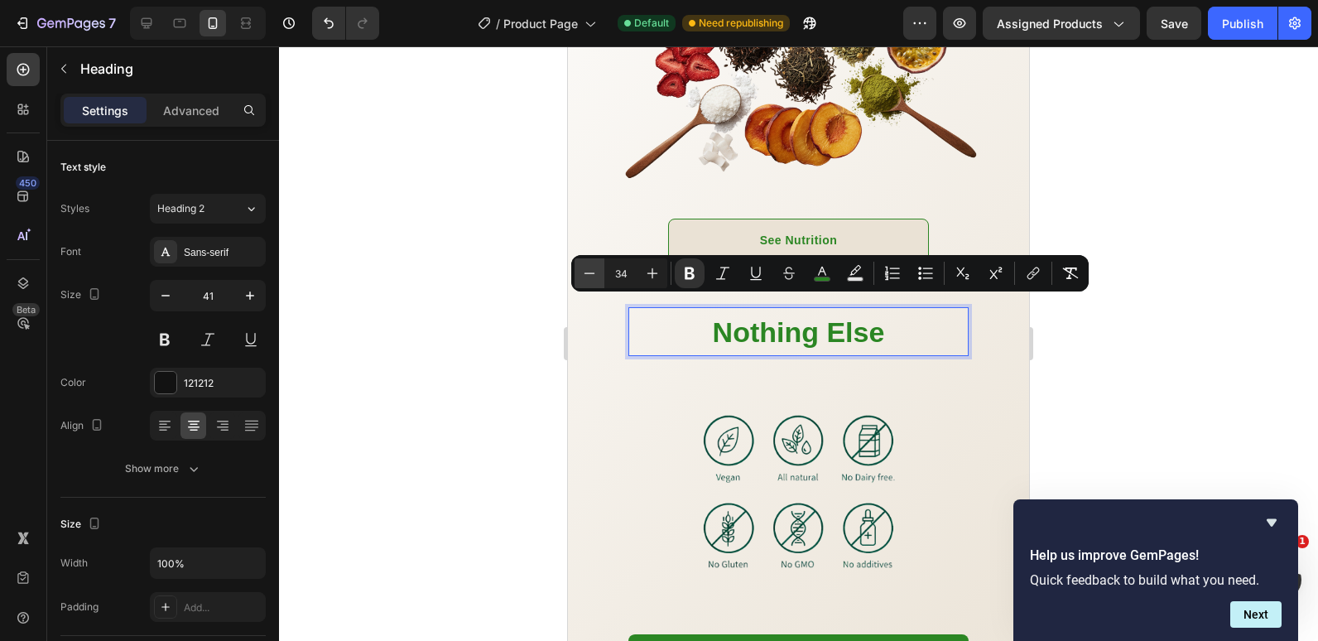
click at [586, 265] on icon "Editor contextual toolbar" at bounding box center [589, 273] width 17 height 17
click at [648, 268] on icon "Editor contextual toolbar" at bounding box center [652, 273] width 17 height 17
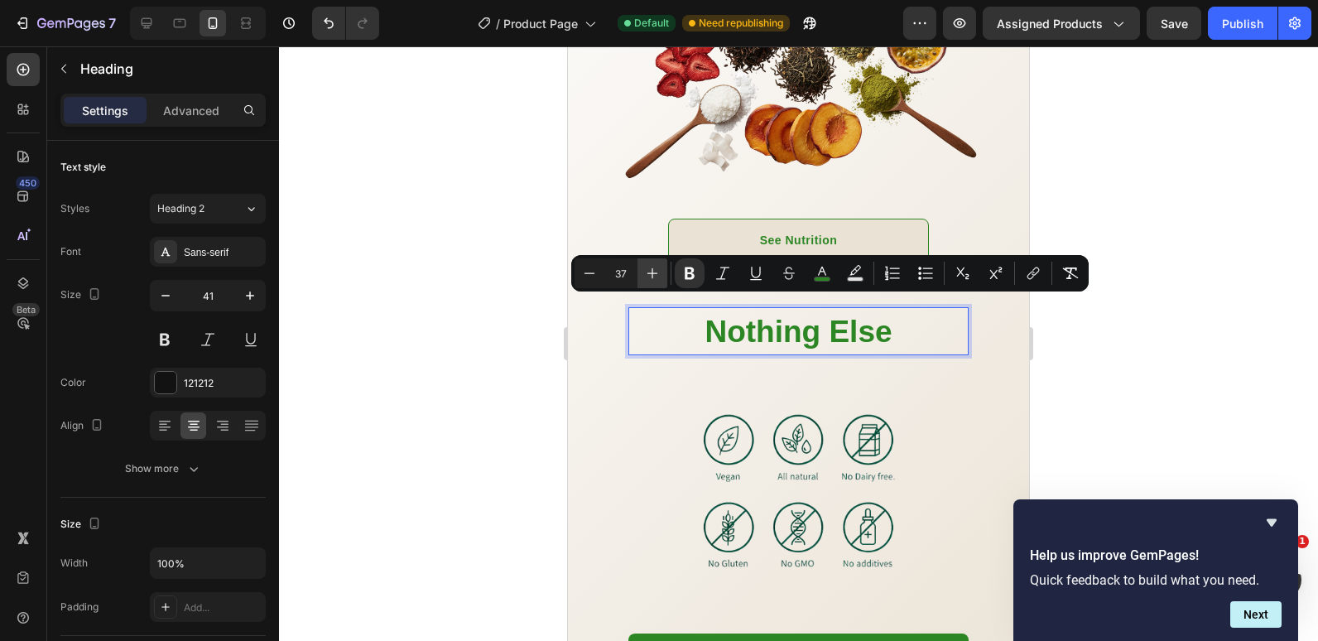
click at [648, 268] on icon "Editor contextual toolbar" at bounding box center [652, 273] width 17 height 17
type input "40"
click at [466, 282] on div at bounding box center [798, 343] width 1039 height 595
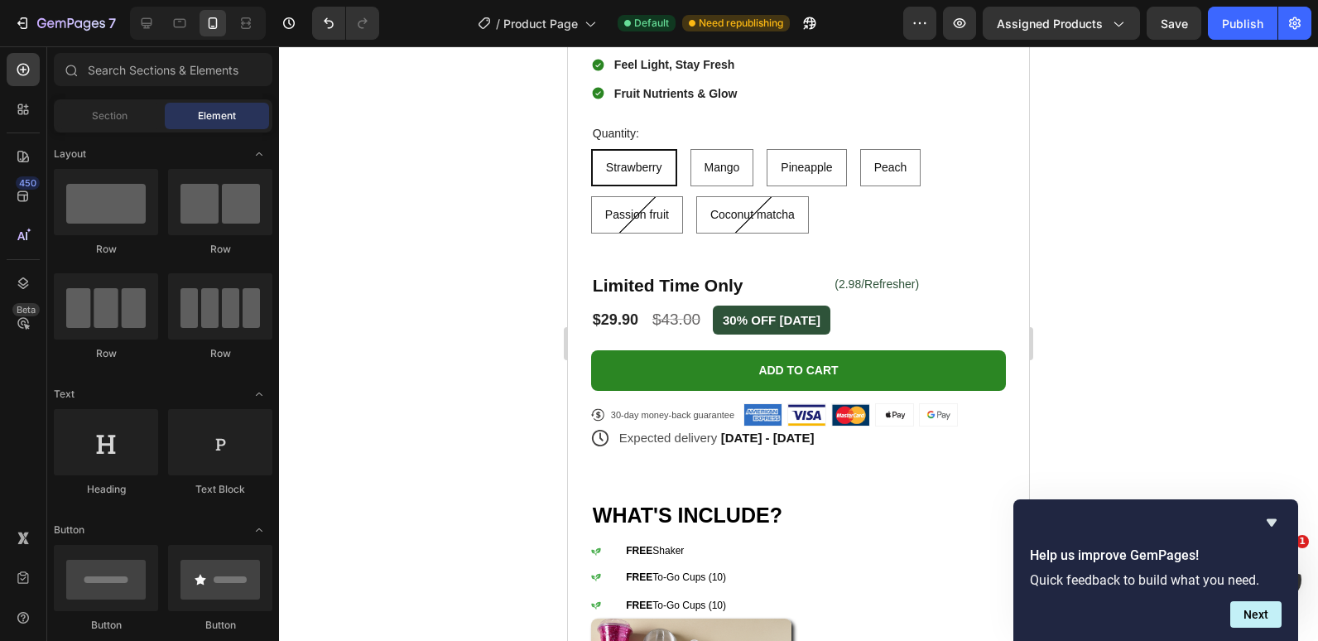
scroll to position [851, 0]
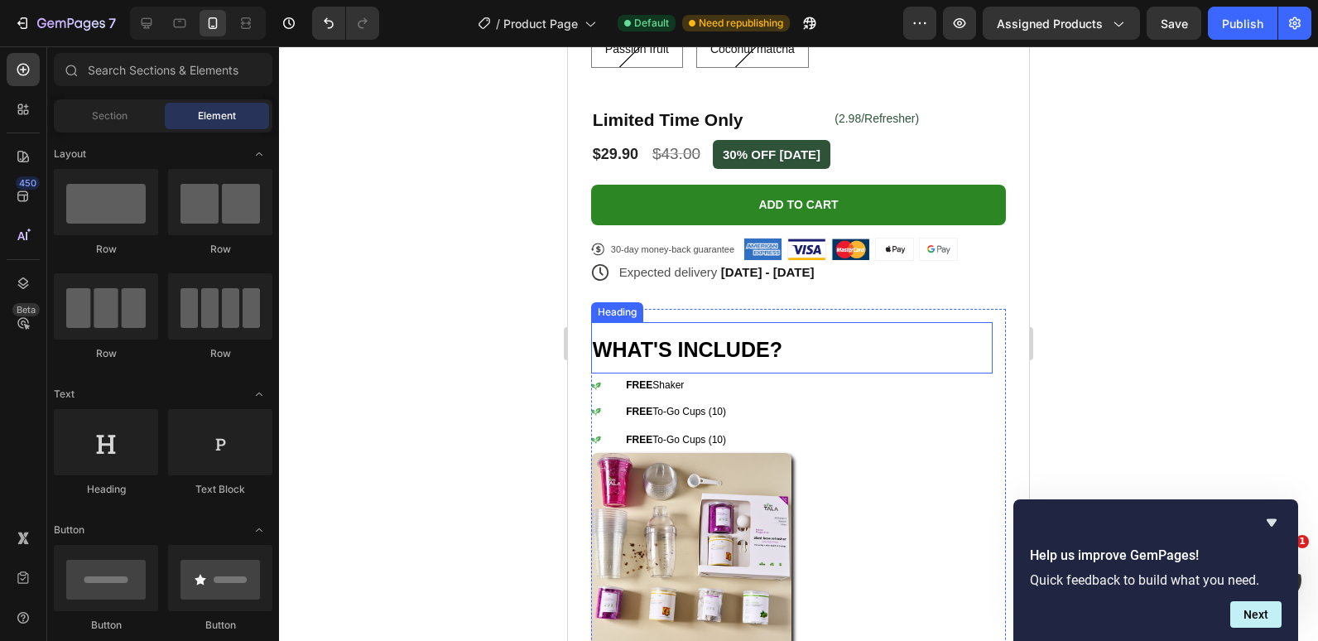
click at [655, 340] on span "WHAT'S INCLUDE?" at bounding box center [688, 349] width 190 height 23
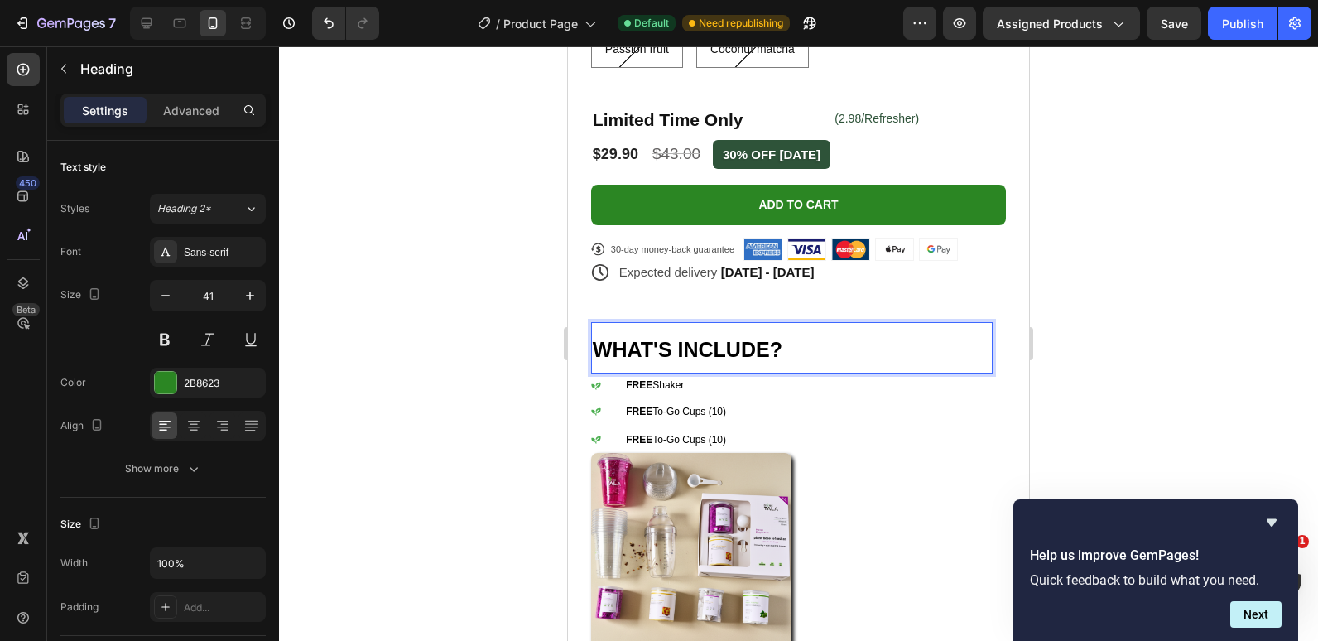
click at [682, 340] on span "WHAT'S INCLUDE?" at bounding box center [688, 349] width 190 height 23
click at [770, 339] on span "What's INCLUDE?" at bounding box center [681, 349] width 177 height 23
click at [452, 357] on div at bounding box center [798, 343] width 1039 height 595
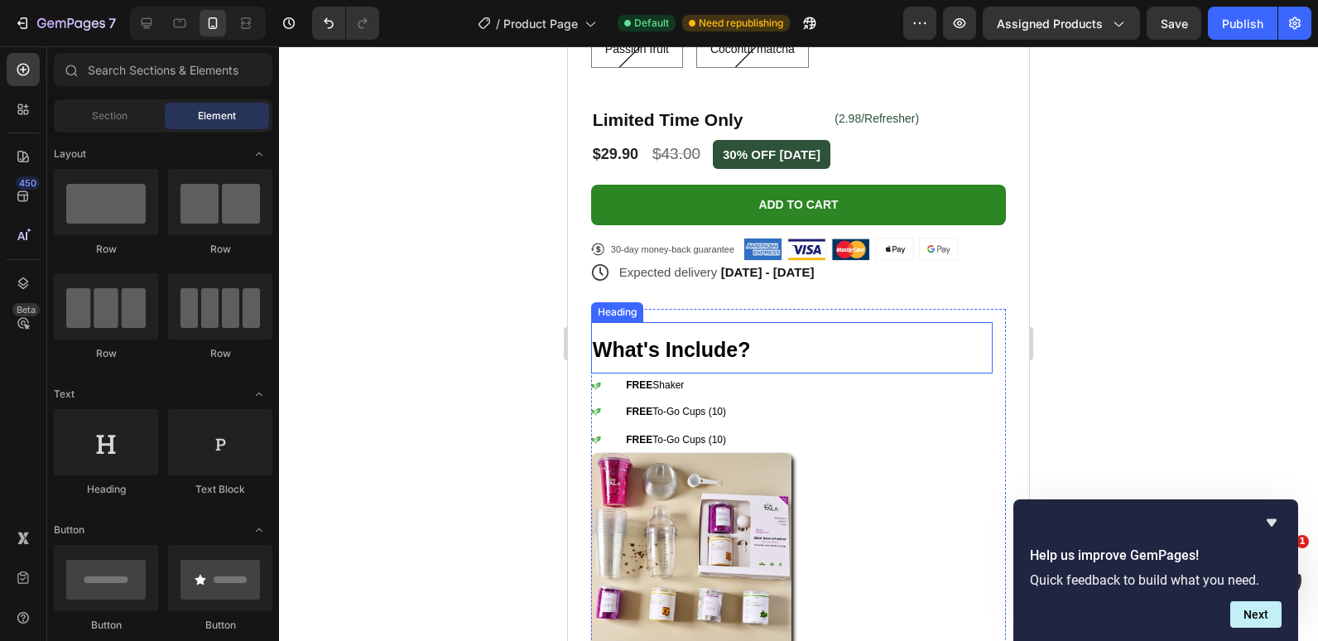
click at [698, 338] on span "What's Include?" at bounding box center [672, 349] width 158 height 23
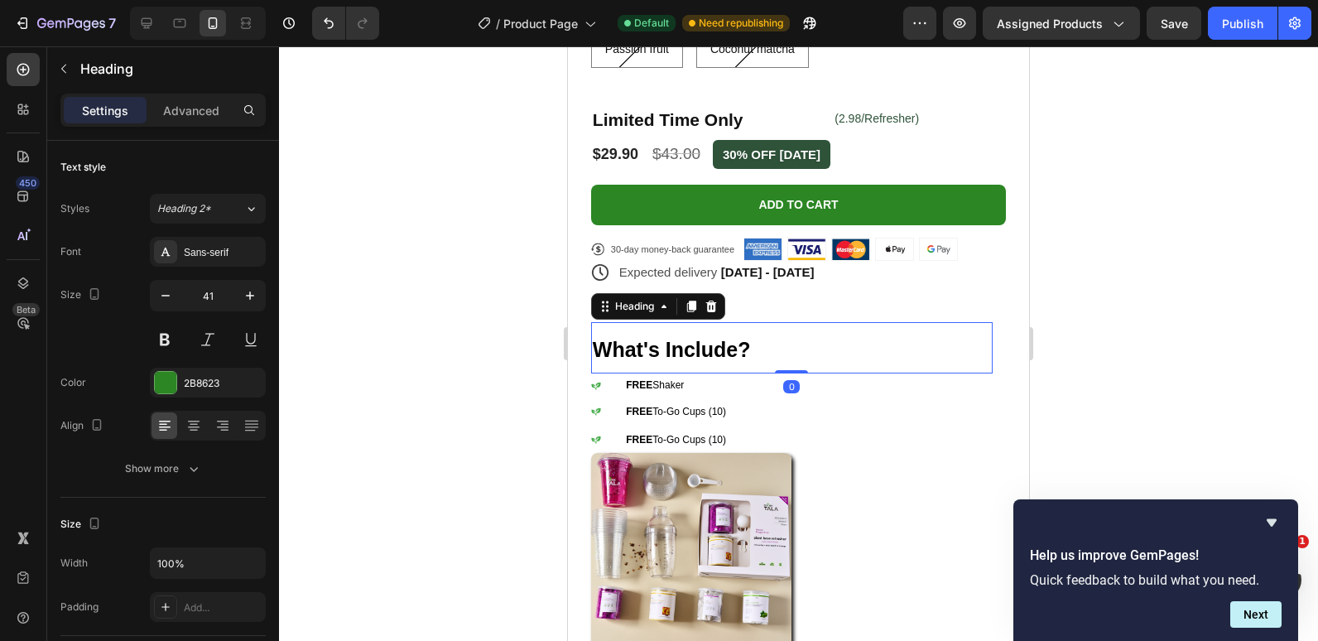
click at [431, 308] on div at bounding box center [798, 343] width 1039 height 595
click at [750, 340] on span "What's Include?" at bounding box center [672, 349] width 158 height 23
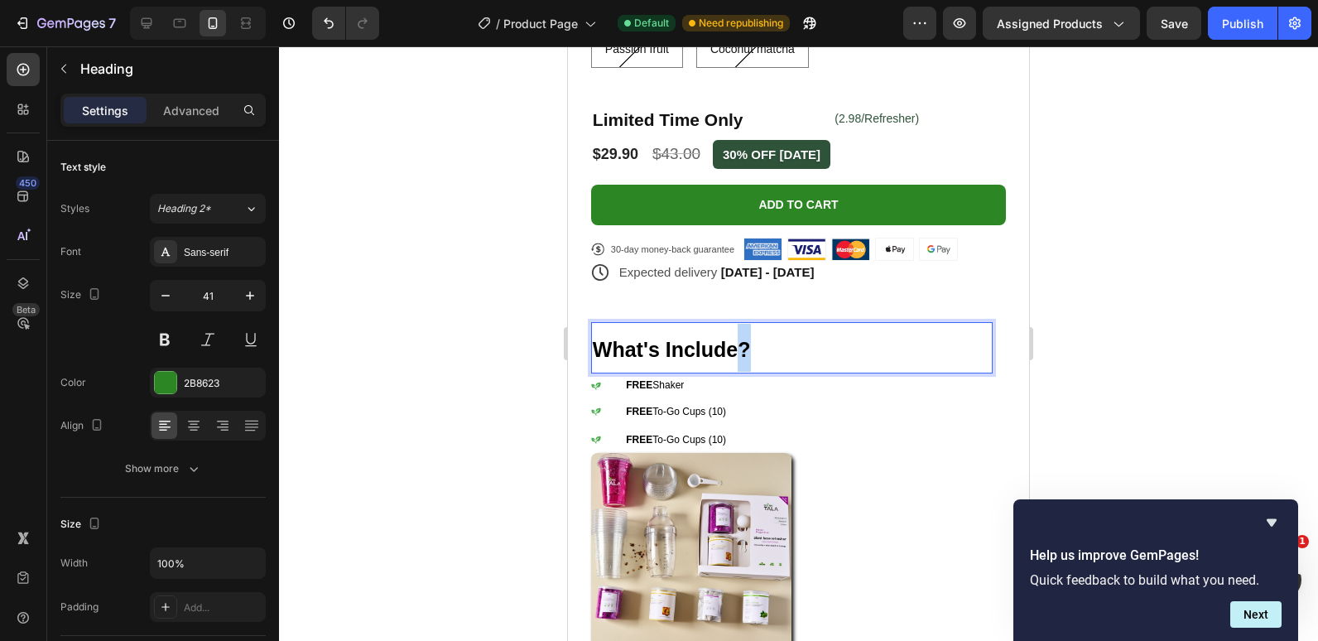
click at [751, 340] on span "What's Include?" at bounding box center [672, 349] width 158 height 23
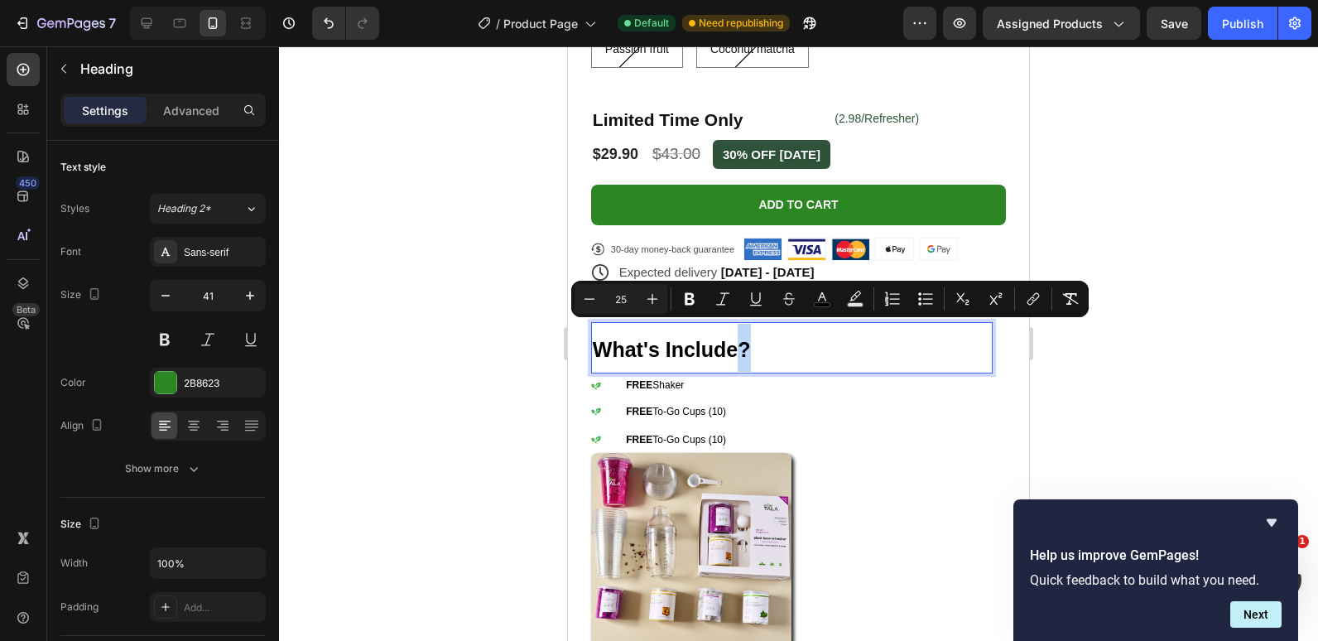
click at [751, 340] on span "What's Include?" at bounding box center [672, 349] width 158 height 23
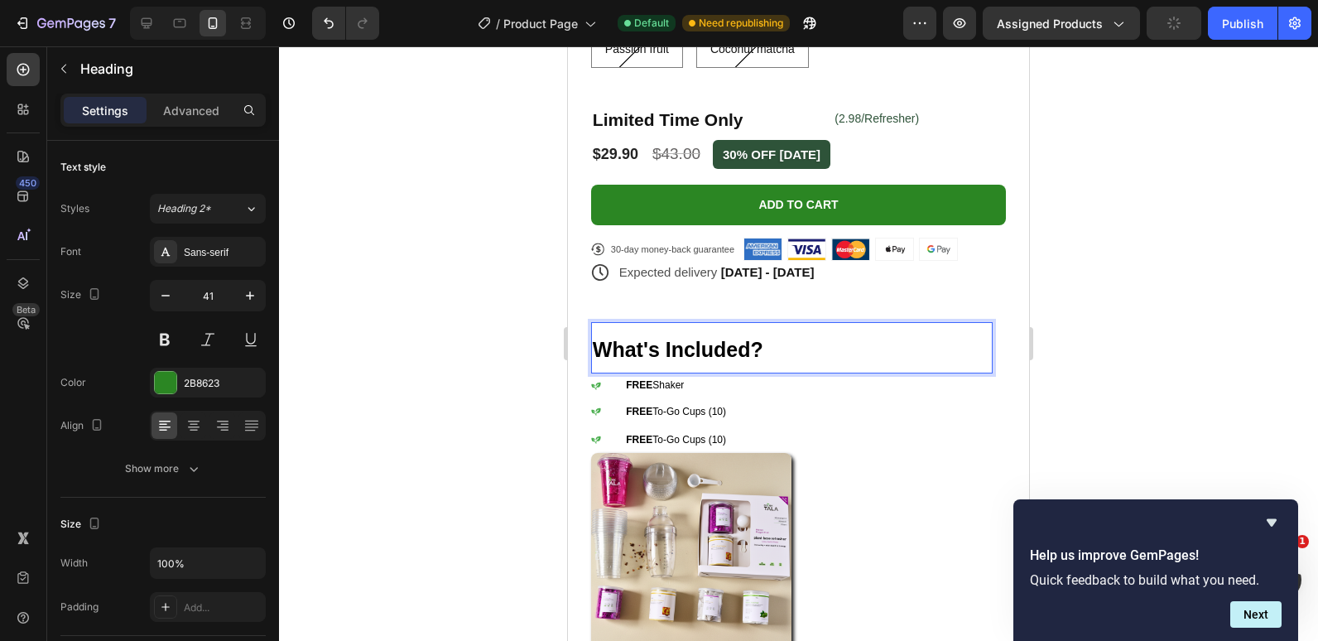
click at [351, 316] on div at bounding box center [798, 343] width 1039 height 595
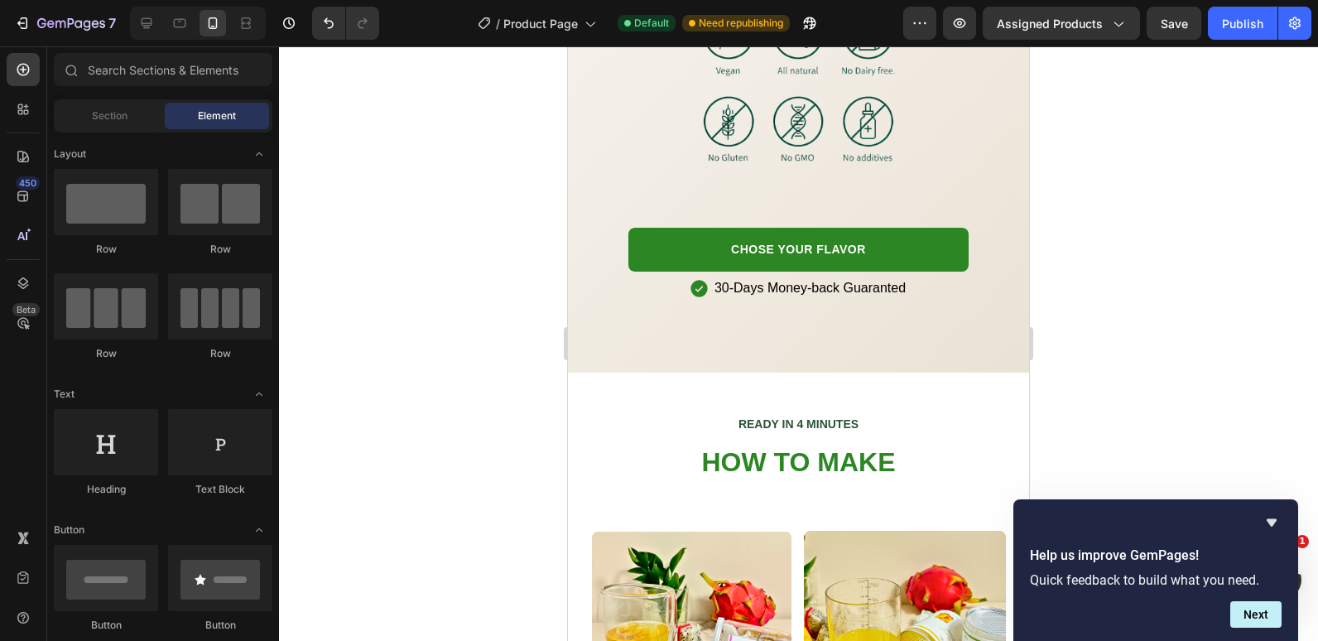
scroll to position [2591, 0]
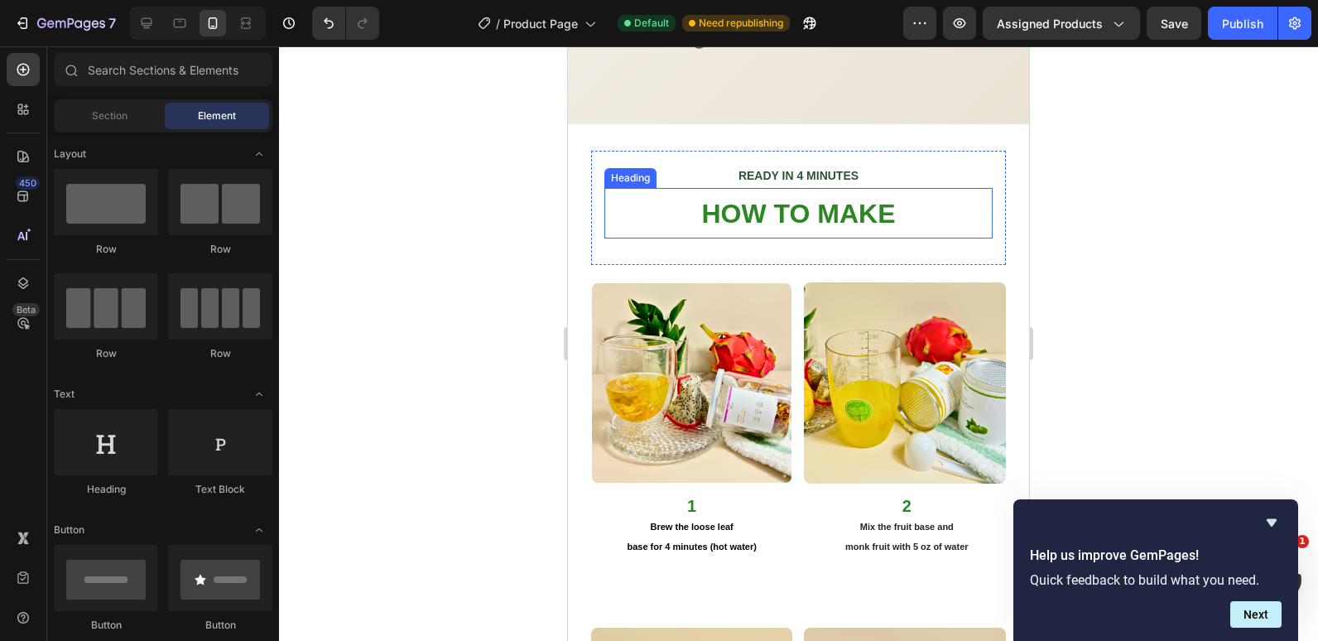
click at [759, 199] on span "HOW TO MAKE" at bounding box center [798, 214] width 194 height 30
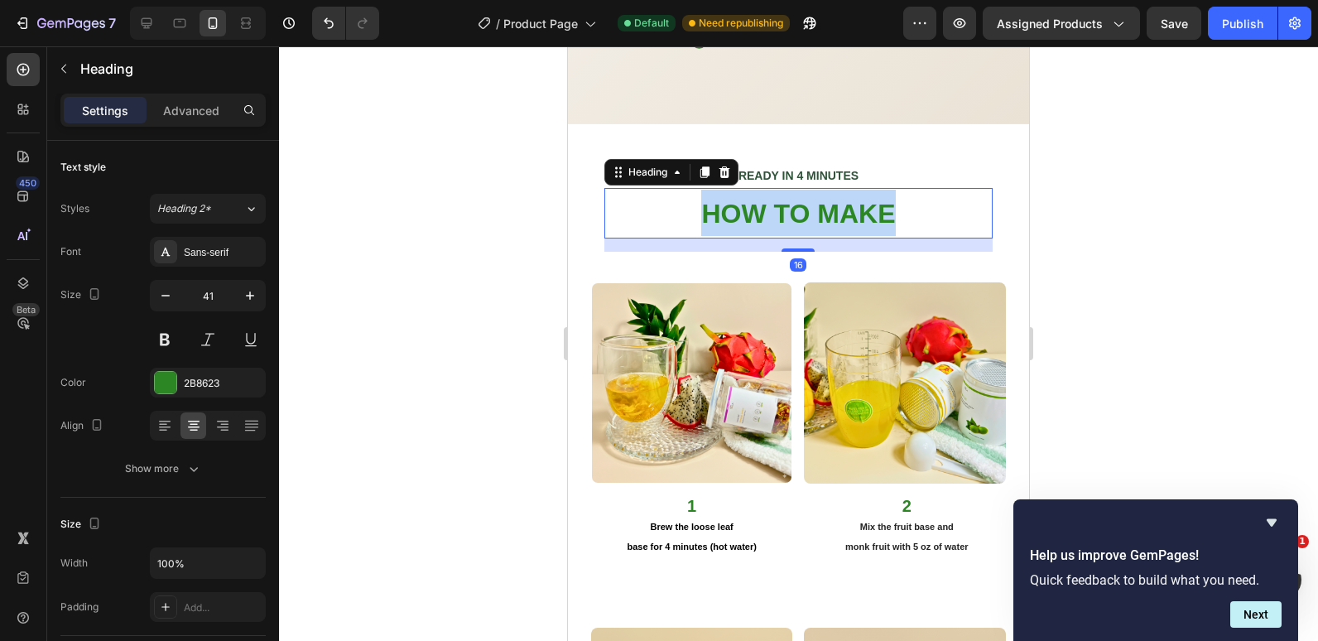
click at [759, 199] on span "HOW TO MAKE" at bounding box center [798, 214] width 194 height 30
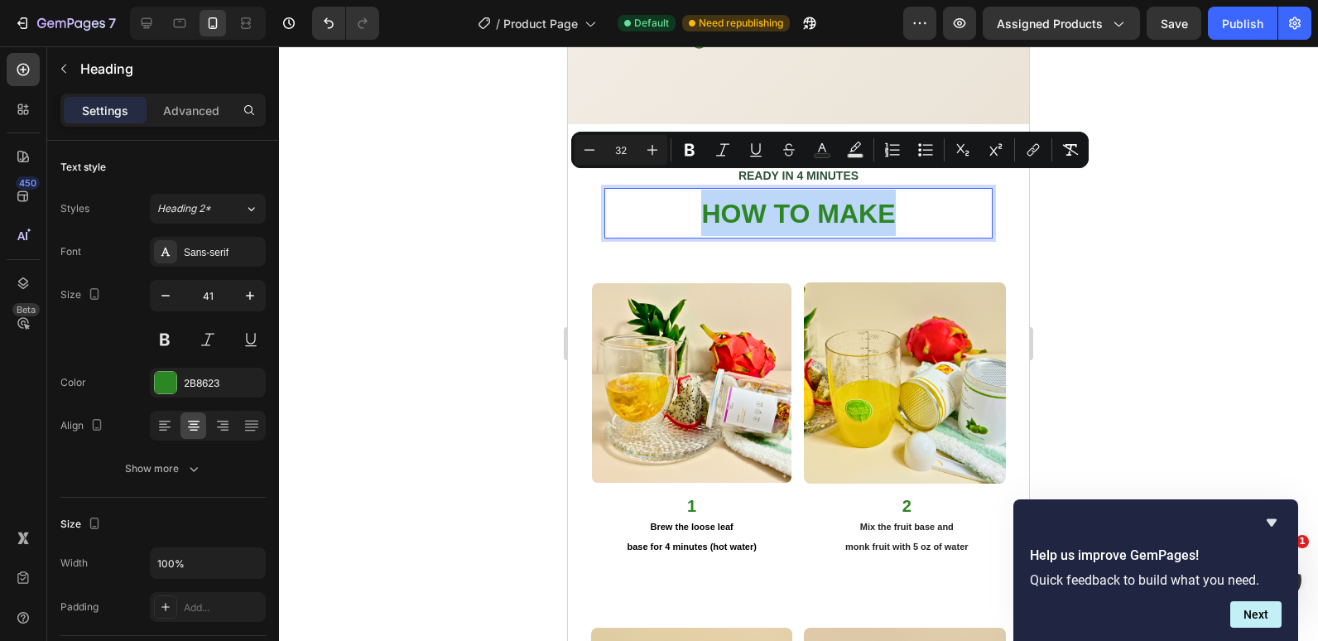
drag, startPoint x: 909, startPoint y: 178, endPoint x: 904, endPoint y: 186, distance: 9.3
click at [909, 190] on p "HOW TO MAKE" at bounding box center [798, 213] width 385 height 46
click at [904, 190] on p "HOW TO MAKE" at bounding box center [798, 213] width 385 height 46
click at [894, 199] on span "HOW TO MAKE" at bounding box center [798, 214] width 194 height 30
click at [834, 199] on span "HOW TO MAKE" at bounding box center [798, 214] width 194 height 30
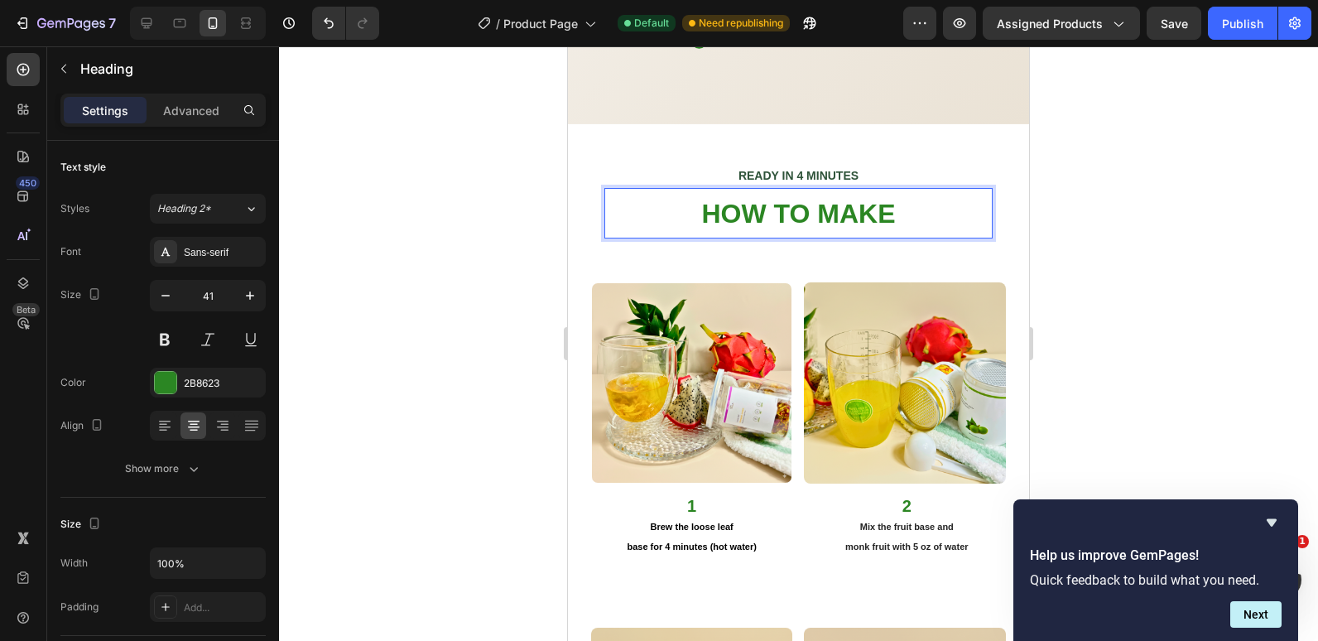
click at [894, 200] on span "HOW TO MAKE" at bounding box center [798, 214] width 194 height 30
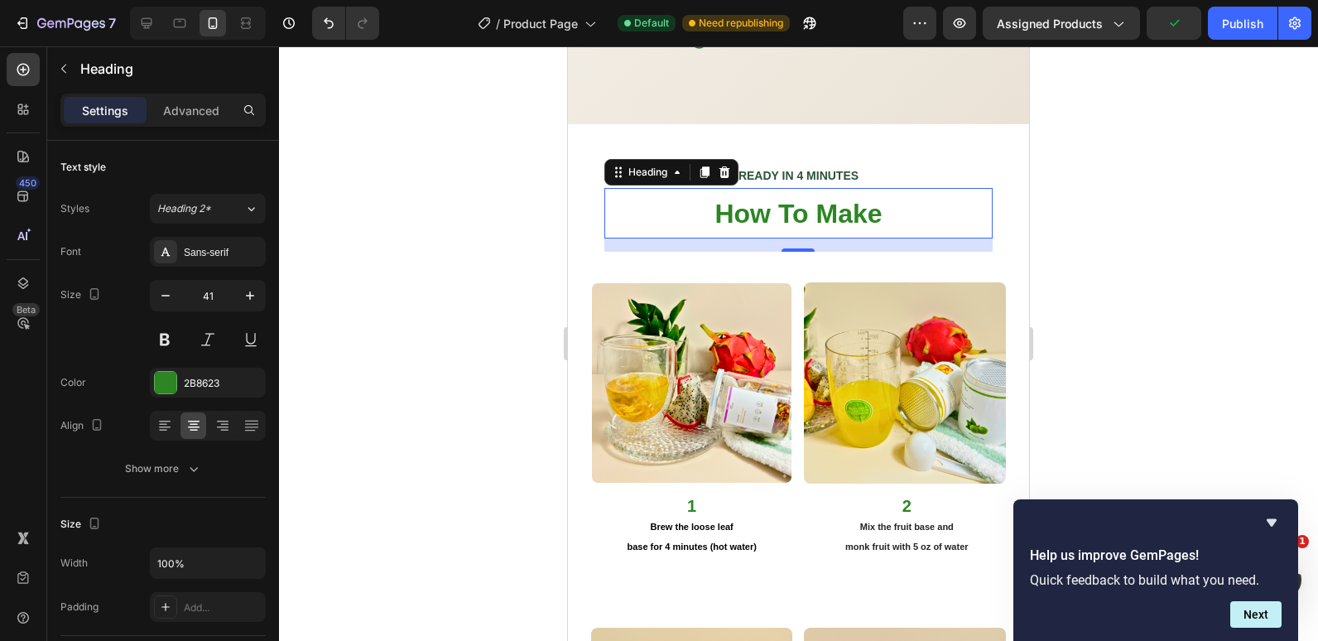
click at [472, 211] on div at bounding box center [798, 343] width 1039 height 595
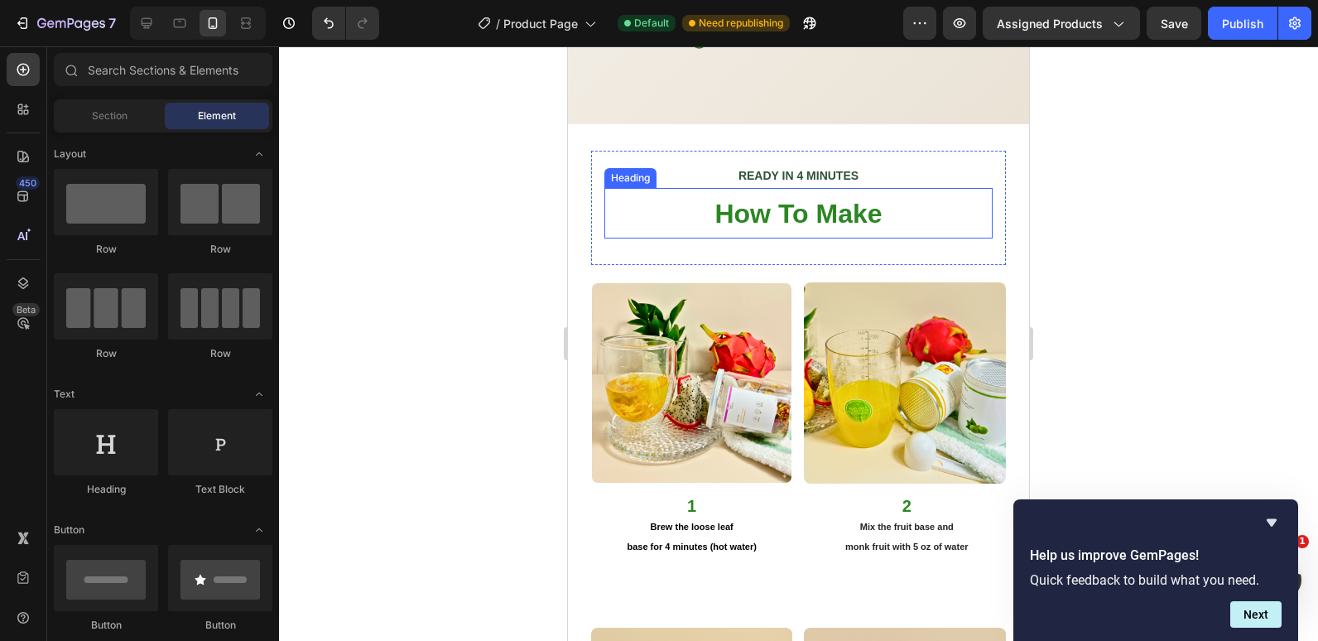
click at [730, 199] on span "How To Make" at bounding box center [798, 214] width 167 height 30
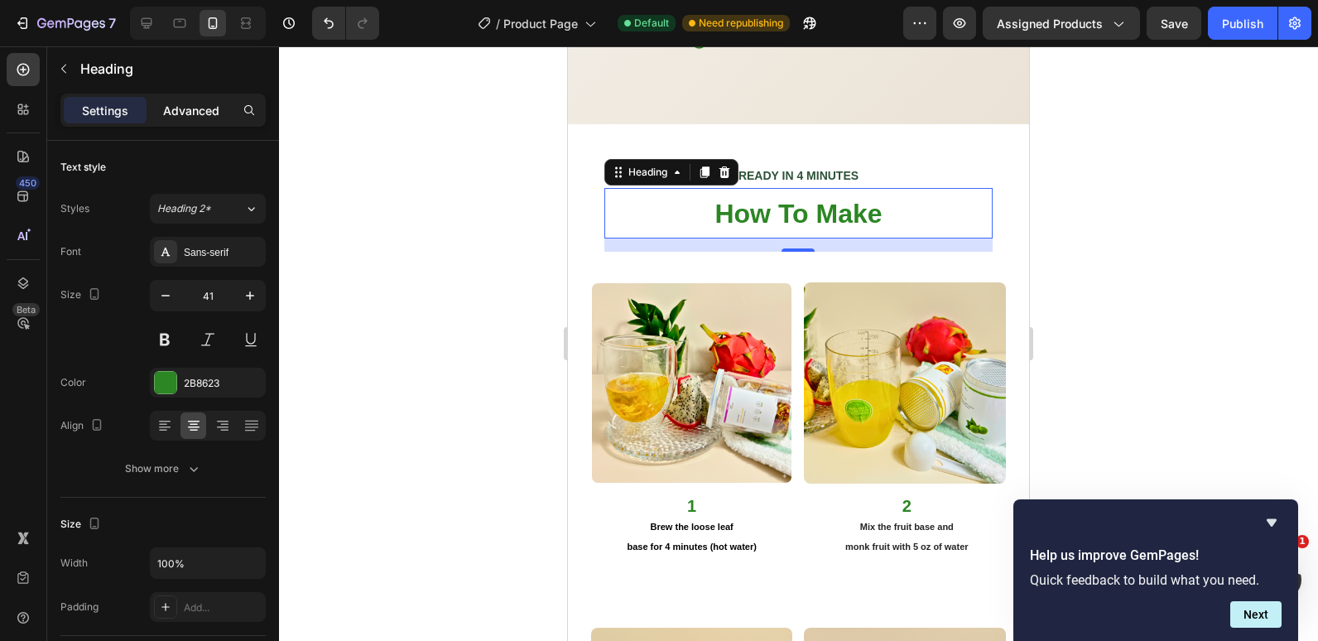
click at [183, 112] on p "Advanced" at bounding box center [191, 110] width 56 height 17
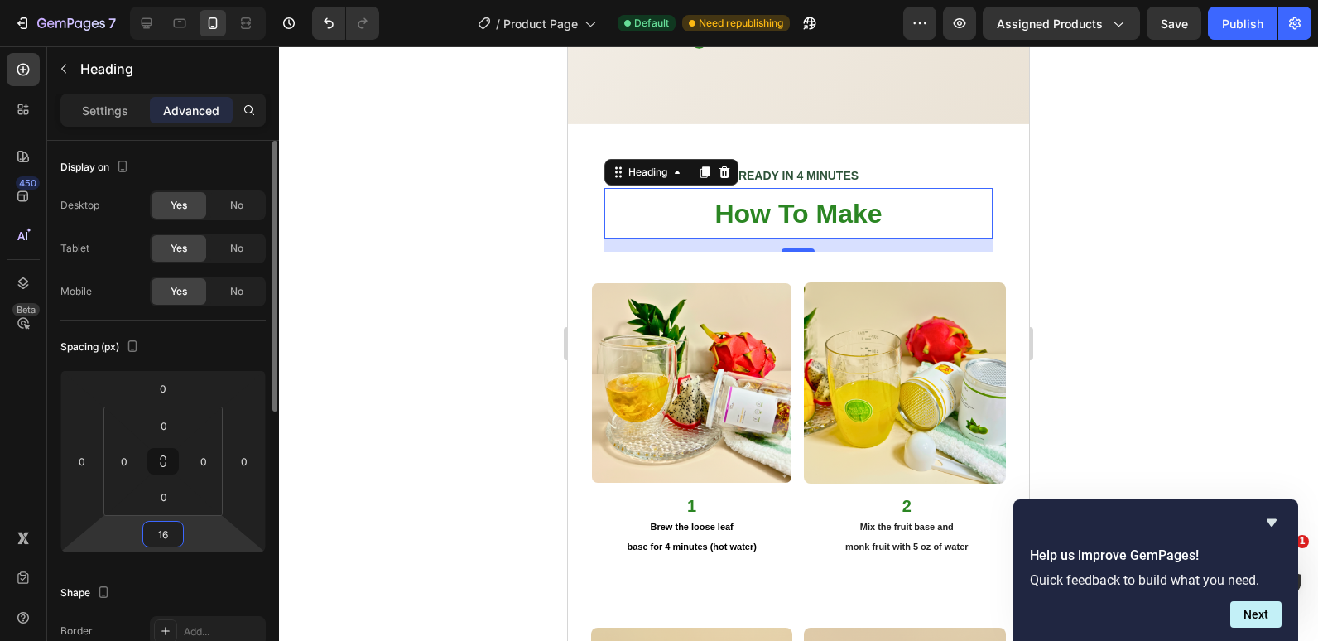
click at [152, 541] on input "16" at bounding box center [163, 534] width 33 height 25
type input "0"
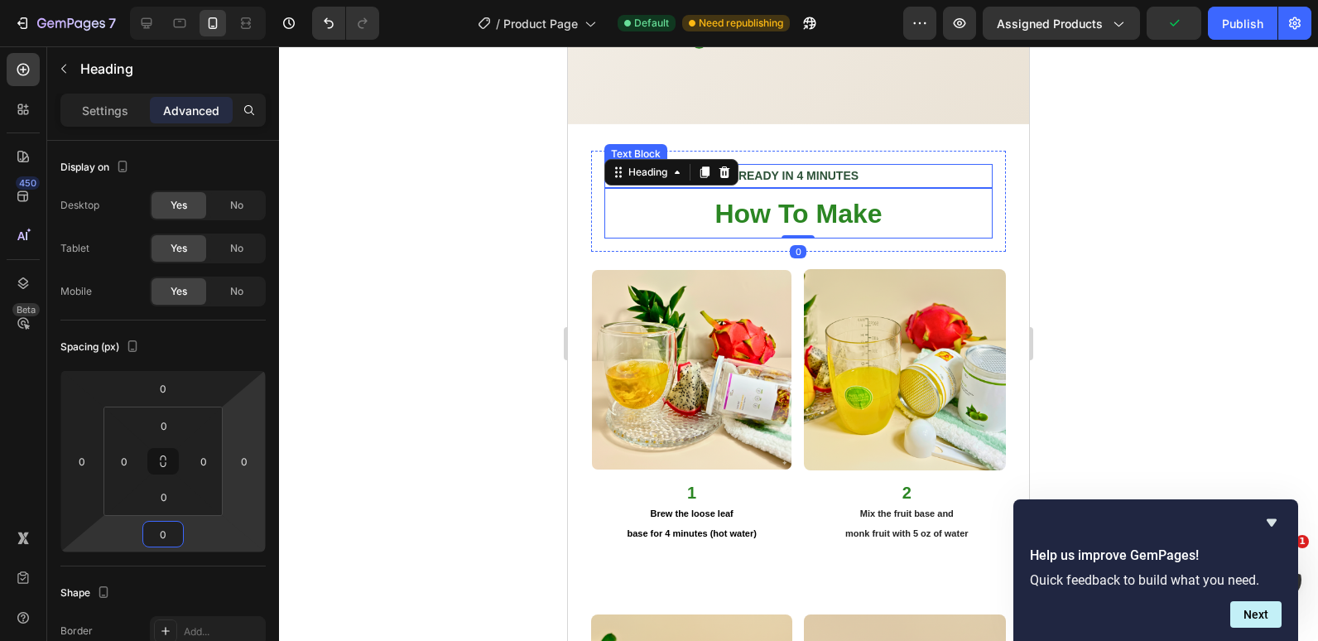
click at [803, 169] on strong "READY IN 4 MINUTES" at bounding box center [799, 175] width 120 height 13
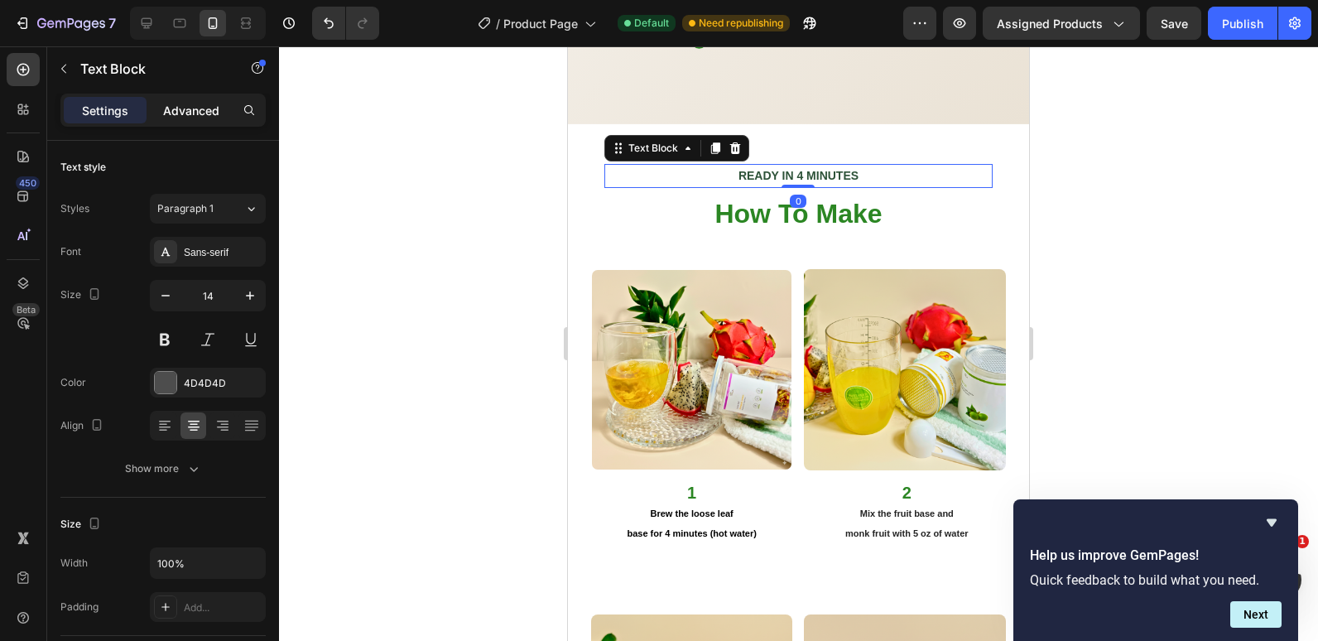
click at [193, 114] on p "Advanced" at bounding box center [191, 110] width 56 height 17
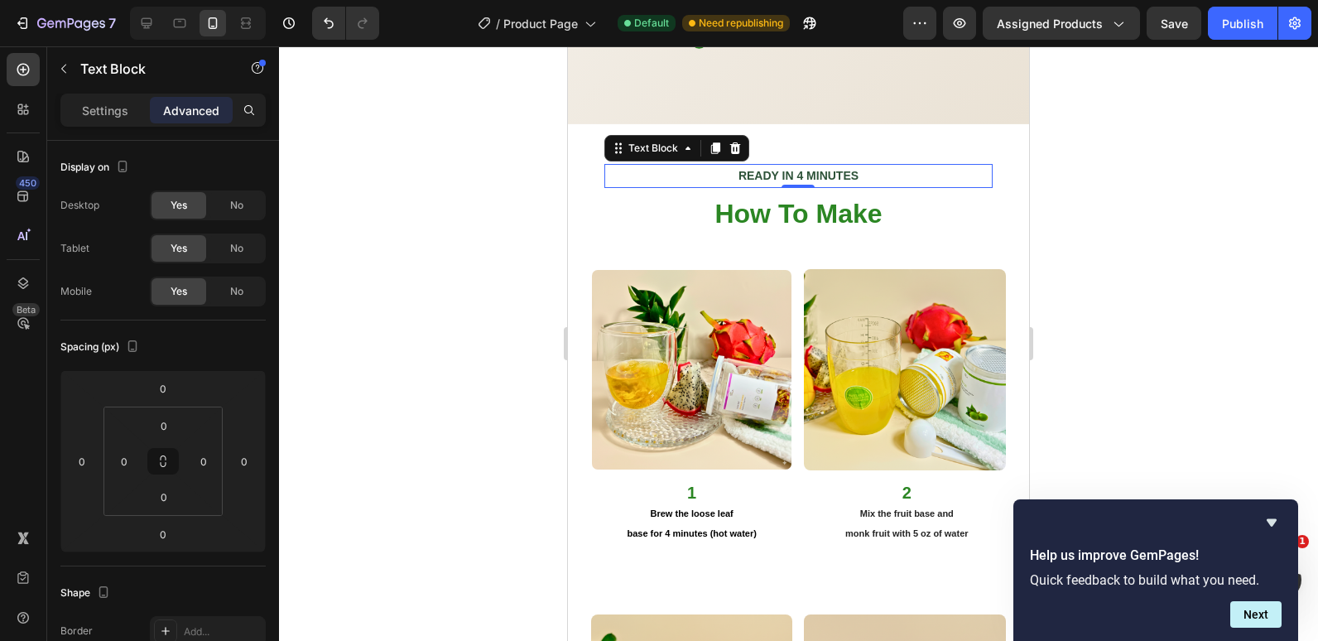
click at [422, 319] on div at bounding box center [798, 343] width 1039 height 595
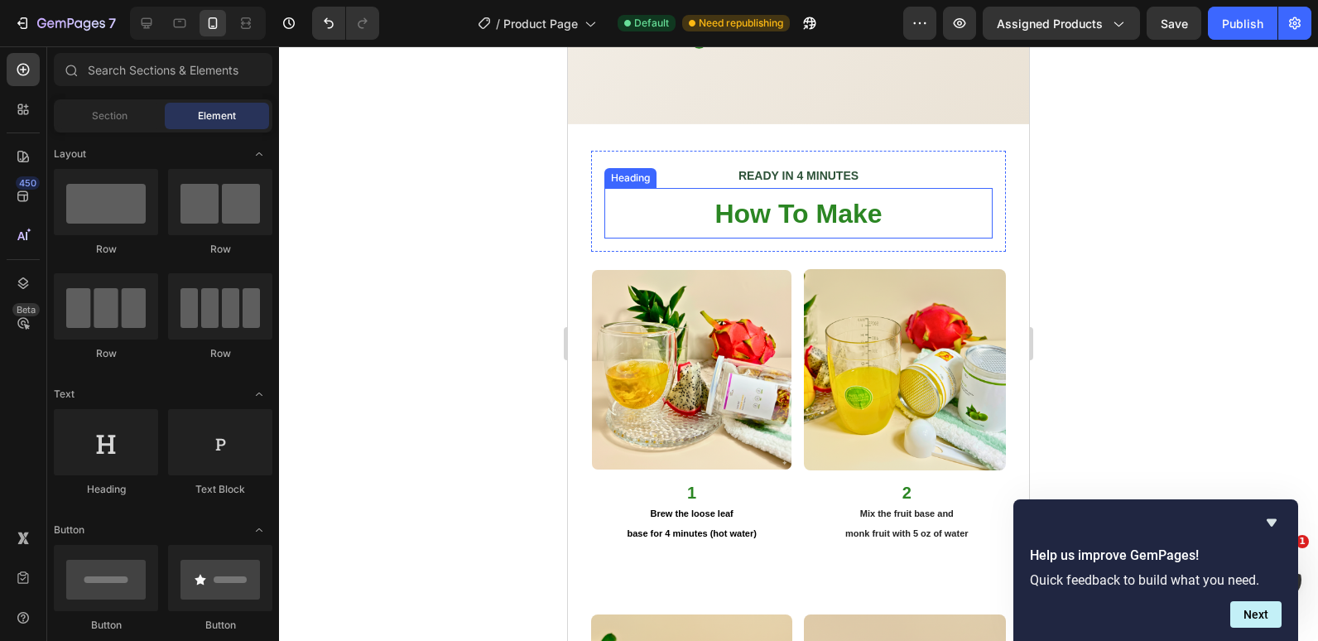
click at [798, 199] on span "How To Make" at bounding box center [798, 214] width 167 height 30
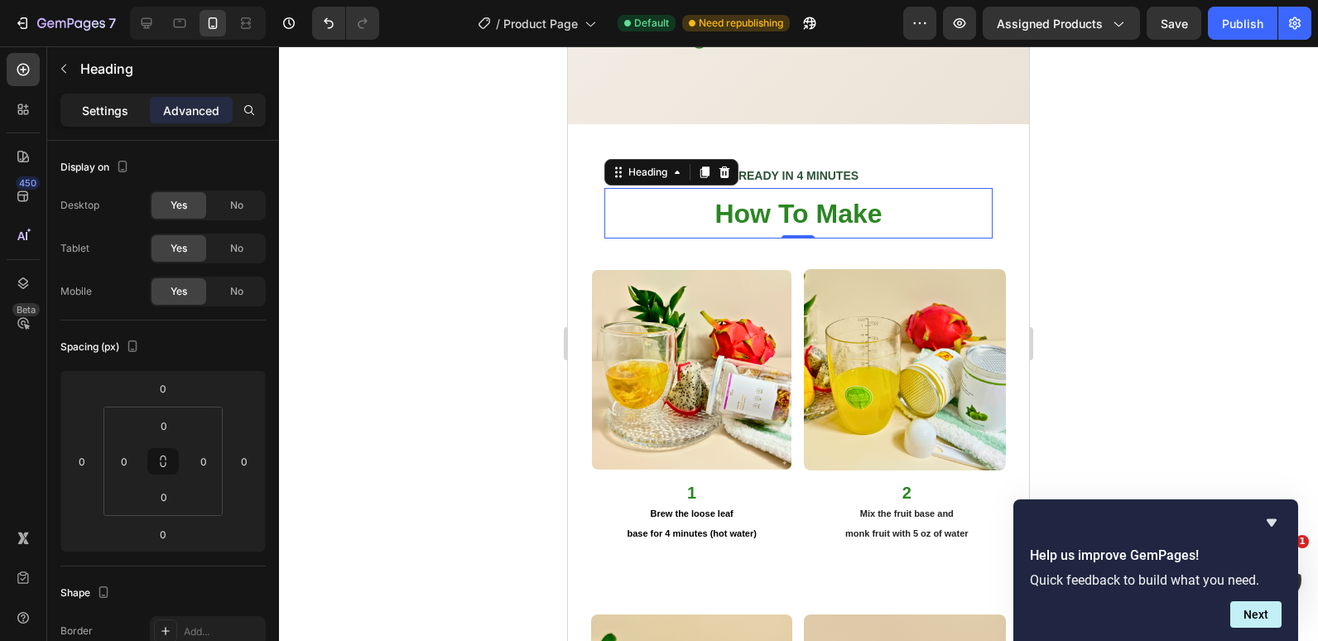
click at [100, 115] on p "Settings" at bounding box center [105, 110] width 46 height 17
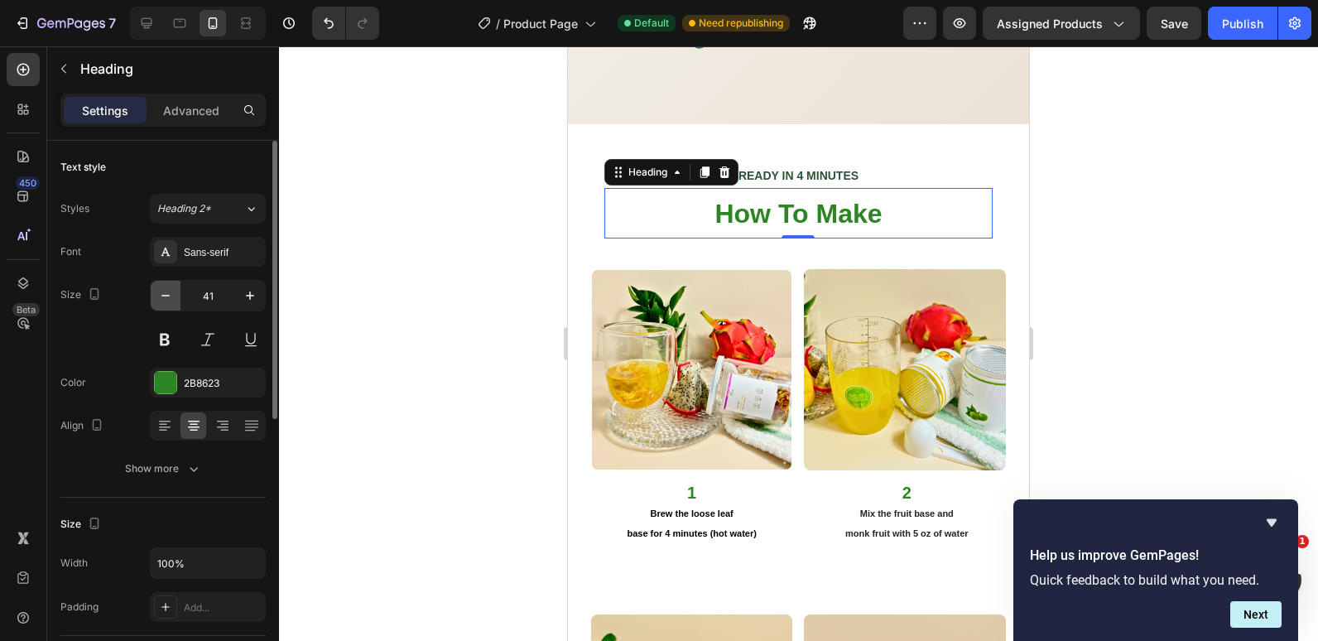
click at [169, 294] on icon "button" at bounding box center [165, 295] width 17 height 17
click at [167, 295] on icon "button" at bounding box center [165, 295] width 17 height 17
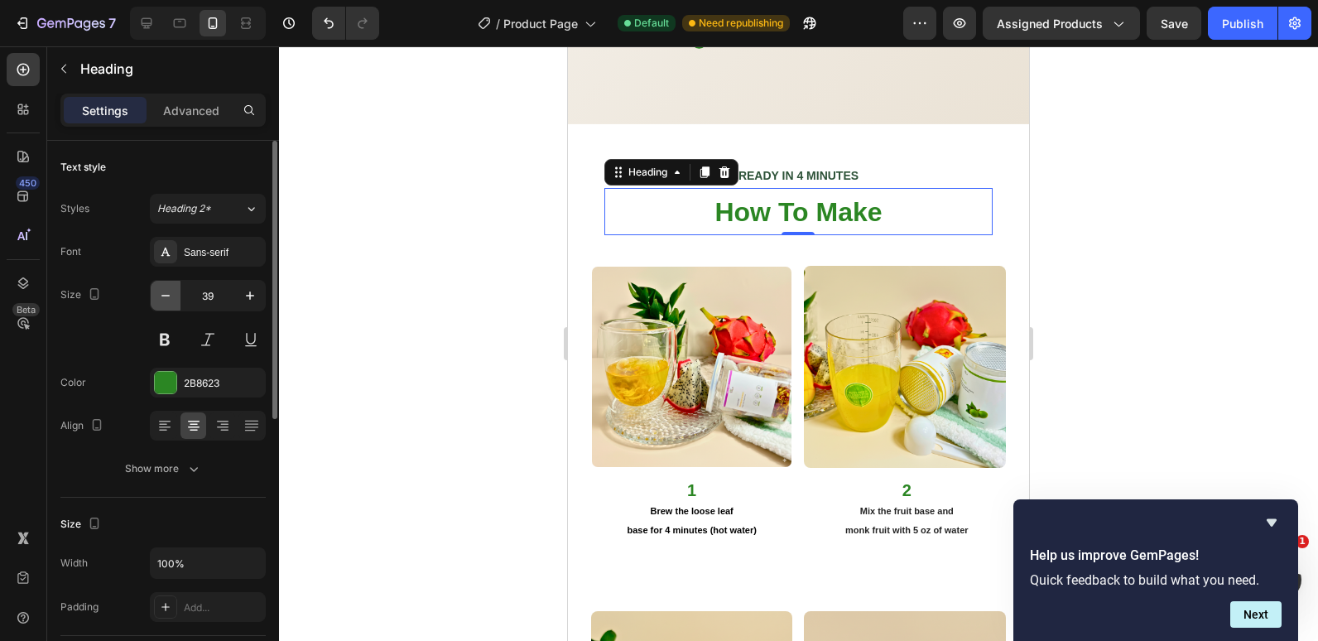
click at [167, 295] on icon "button" at bounding box center [165, 295] width 17 height 17
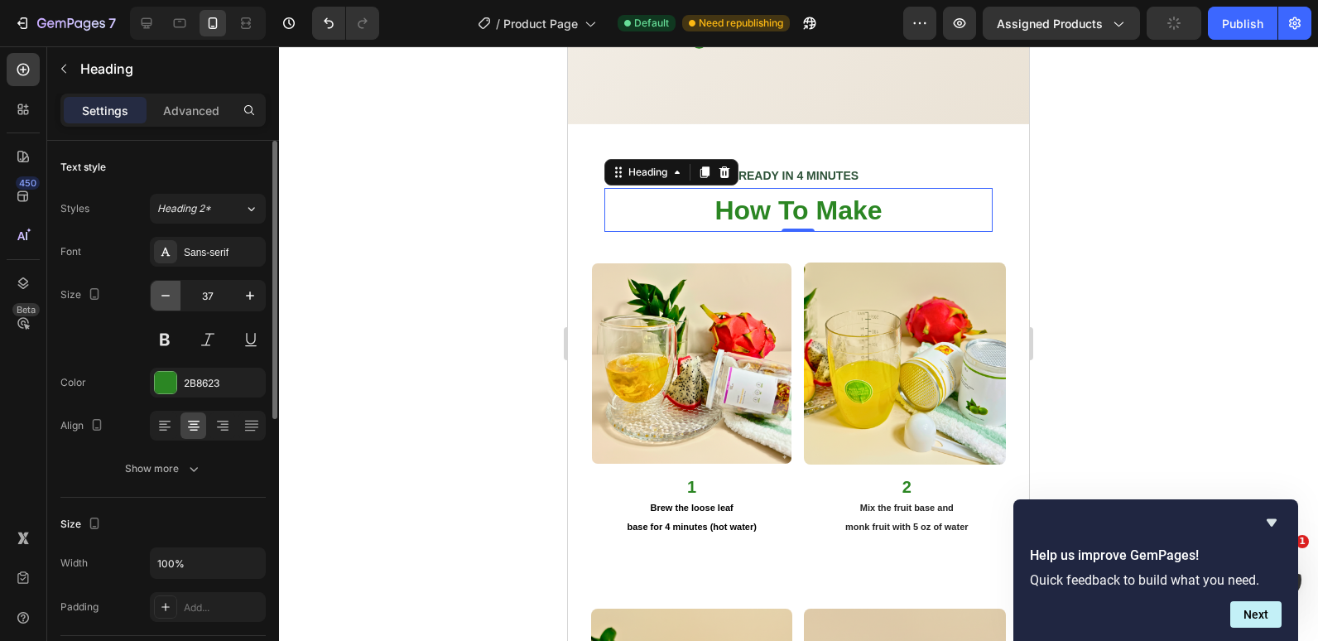
click at [167, 295] on icon "button" at bounding box center [165, 295] width 17 height 17
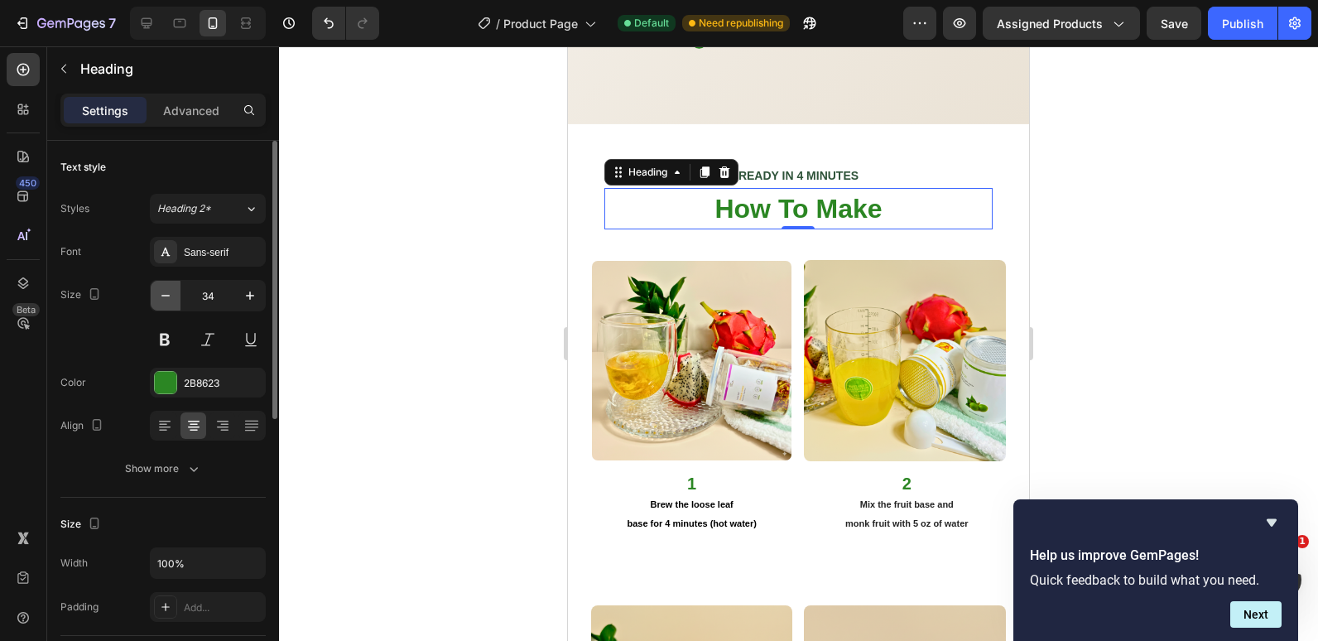
click at [167, 295] on icon "button" at bounding box center [165, 295] width 17 height 17
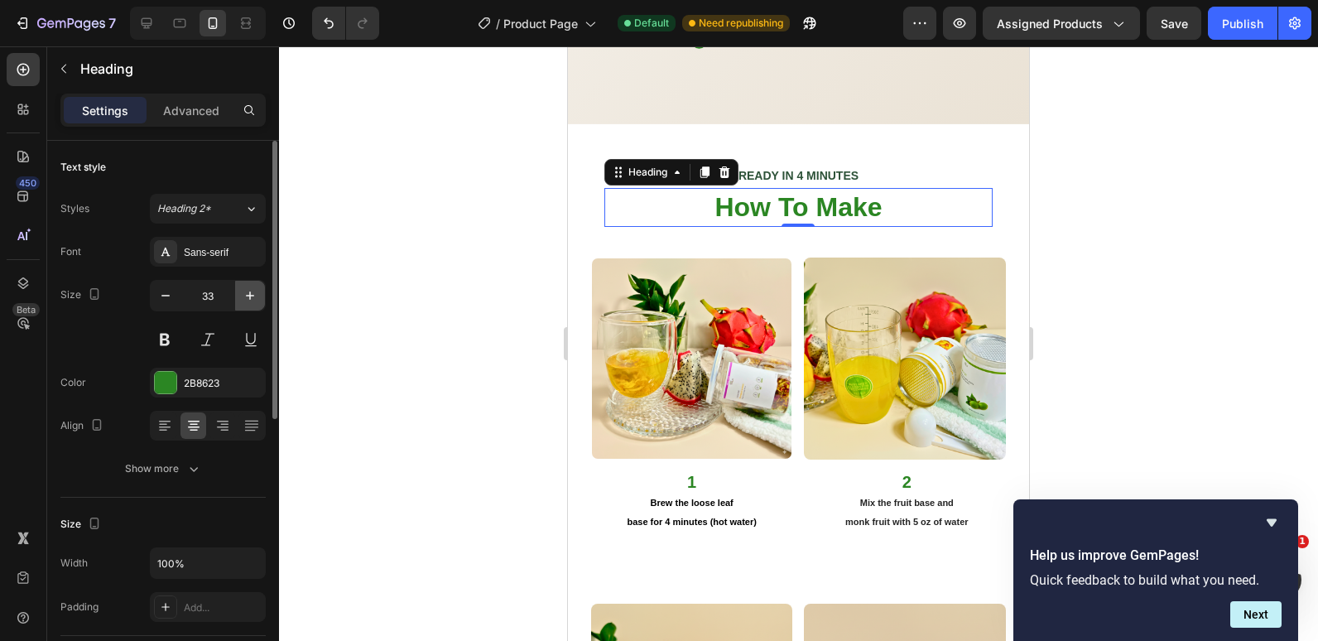
click at [243, 297] on icon "button" at bounding box center [250, 295] width 17 height 17
type input "34"
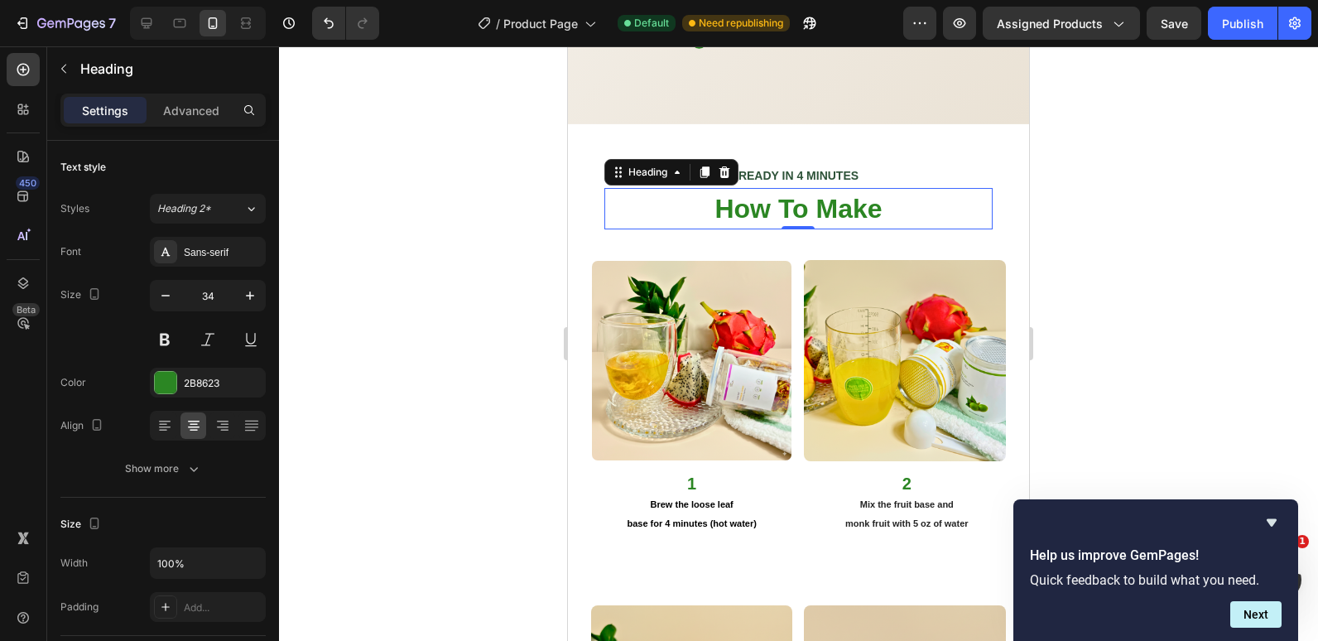
click at [363, 259] on div at bounding box center [798, 343] width 1039 height 595
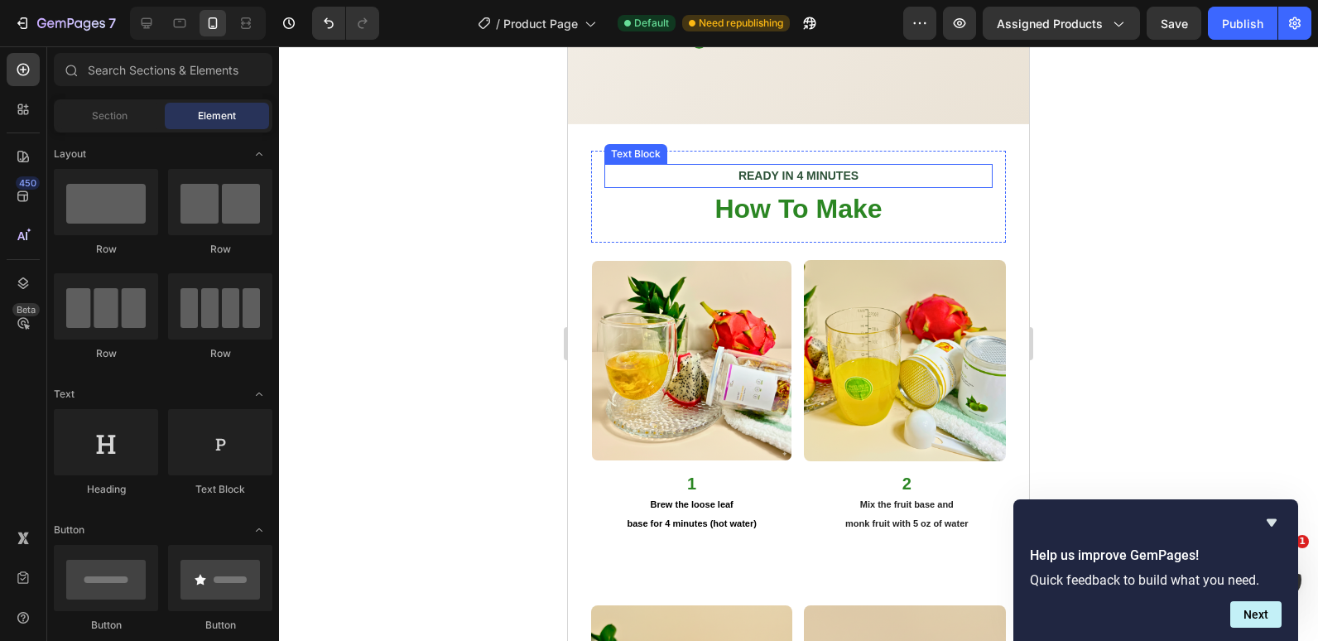
click at [813, 169] on strong "READY IN 4 MINUTES" at bounding box center [799, 175] width 120 height 13
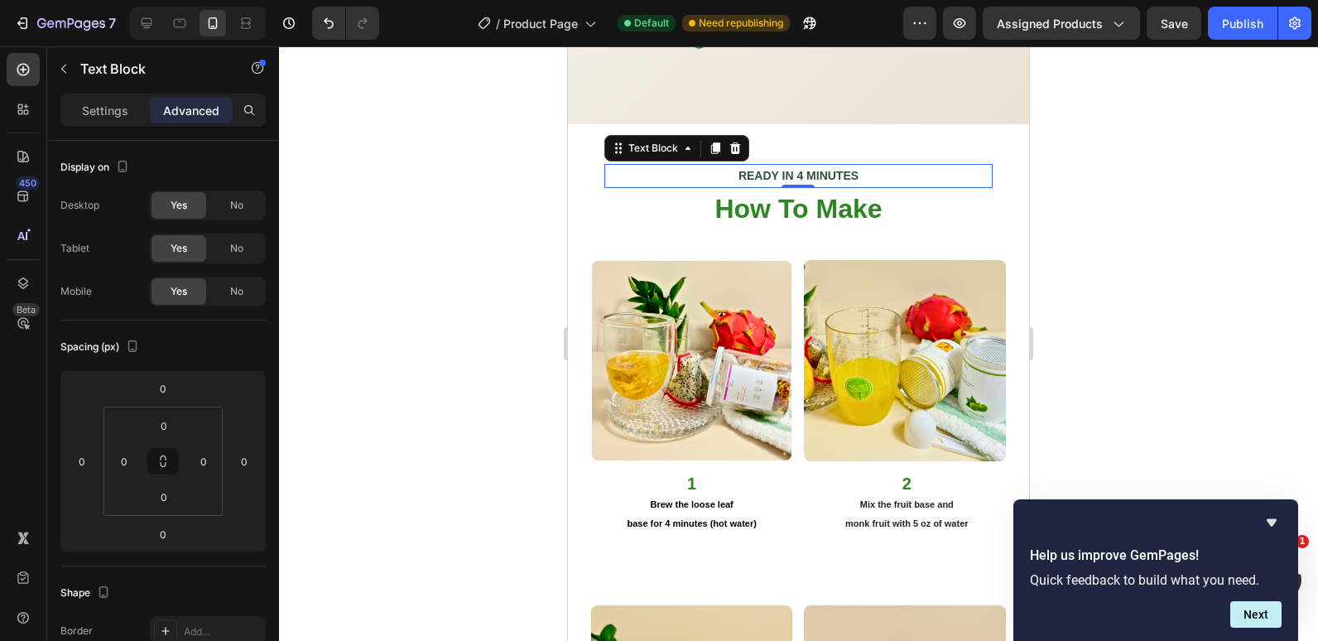
click at [449, 341] on div at bounding box center [798, 343] width 1039 height 595
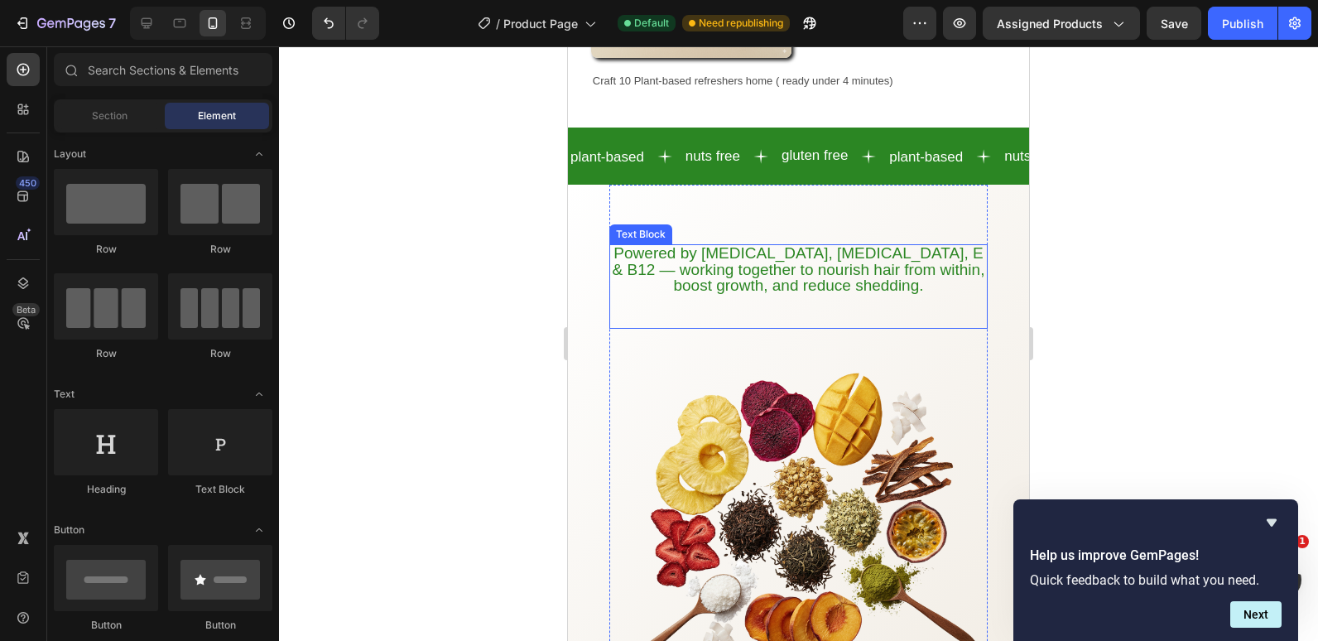
scroll to position [1422, 0]
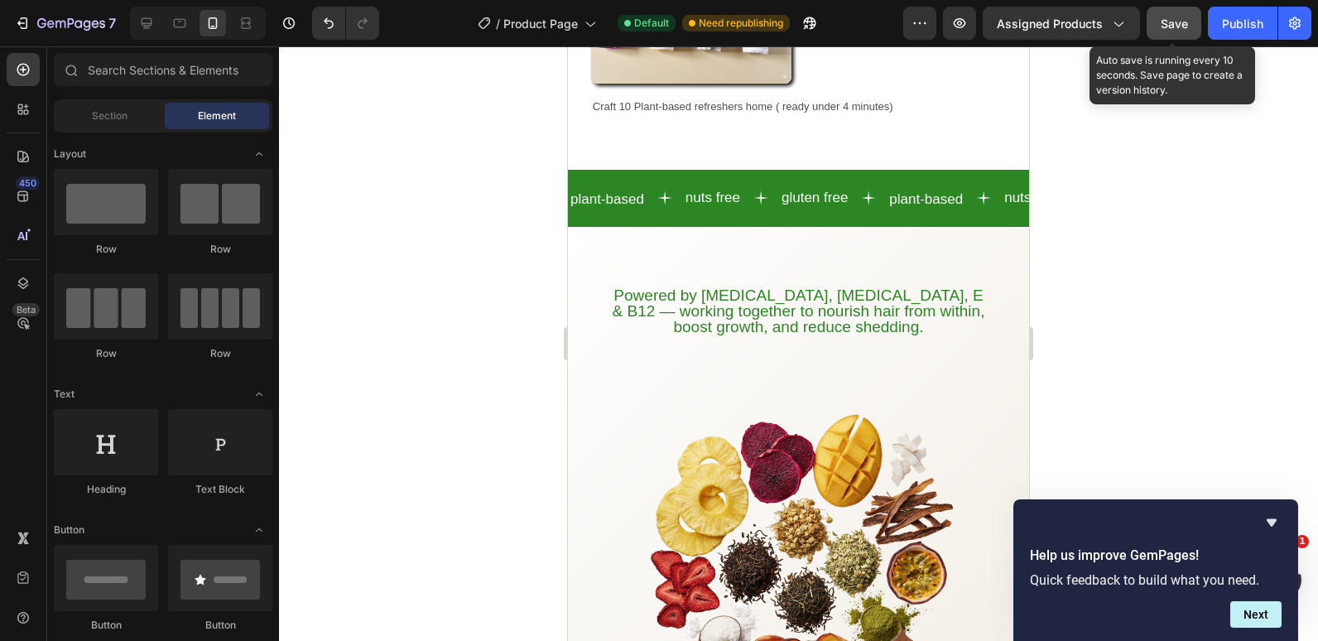
drag, startPoint x: 1185, startPoint y: 22, endPoint x: 1195, endPoint y: 21, distance: 10.0
click at [1186, 21] on span "Save" at bounding box center [1174, 24] width 27 height 14
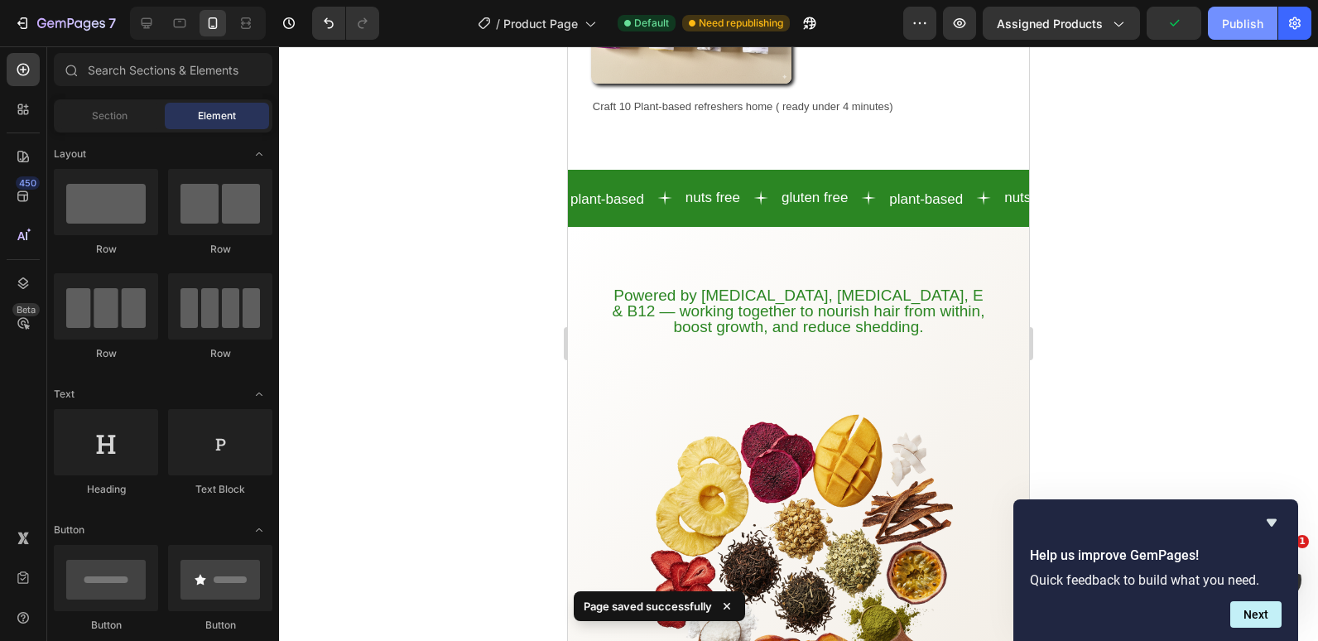
click at [1226, 28] on div "Publish" at bounding box center [1242, 23] width 41 height 17
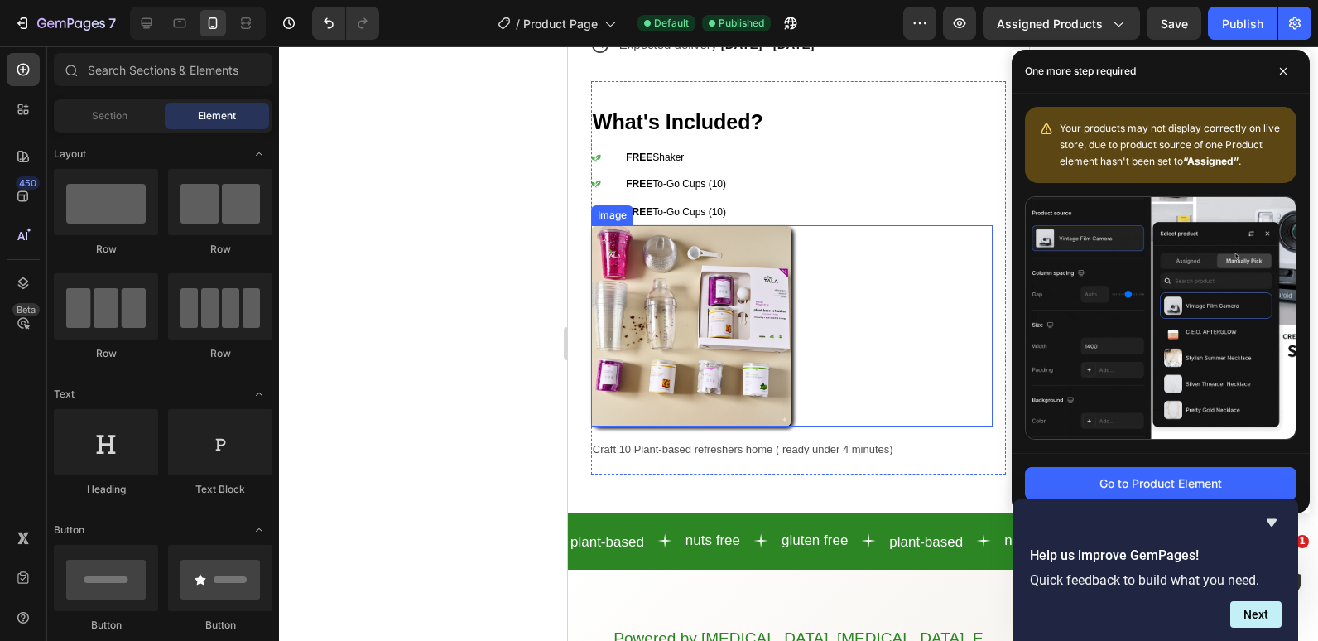
scroll to position [1008, 0]
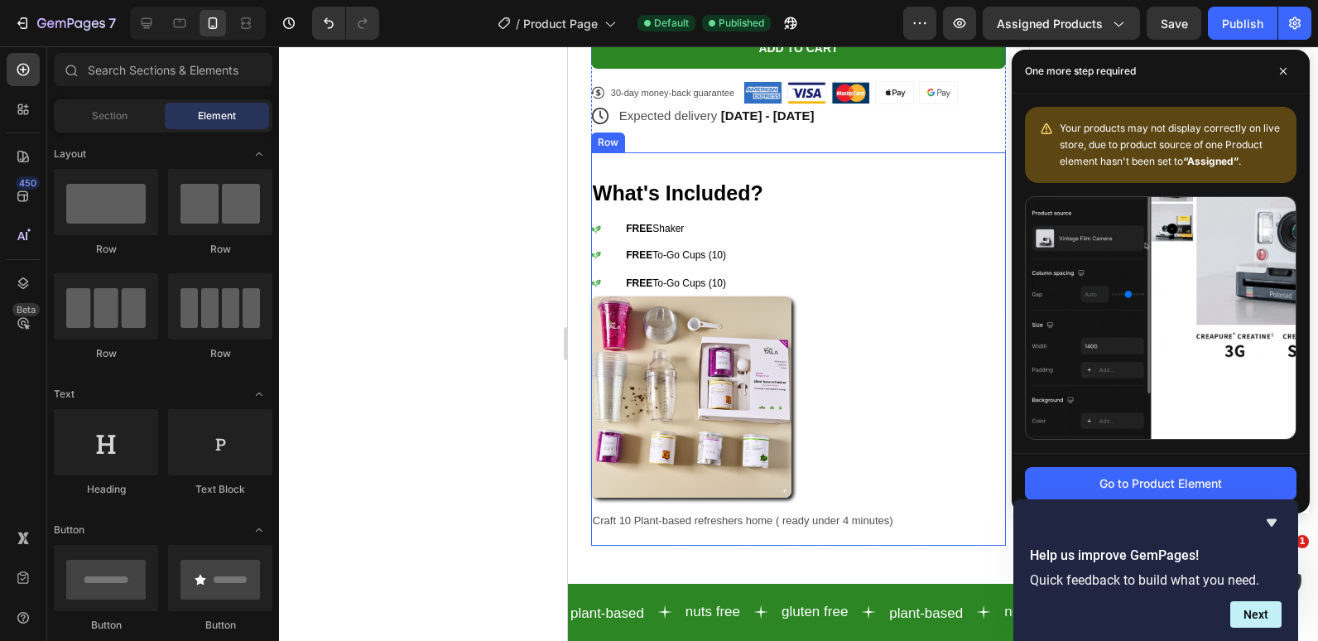
click at [764, 152] on div "What's Included? Heading Icon FREE Shaker Text Block Row Icon FREE To-Go Cups (…" at bounding box center [798, 348] width 415 height 393
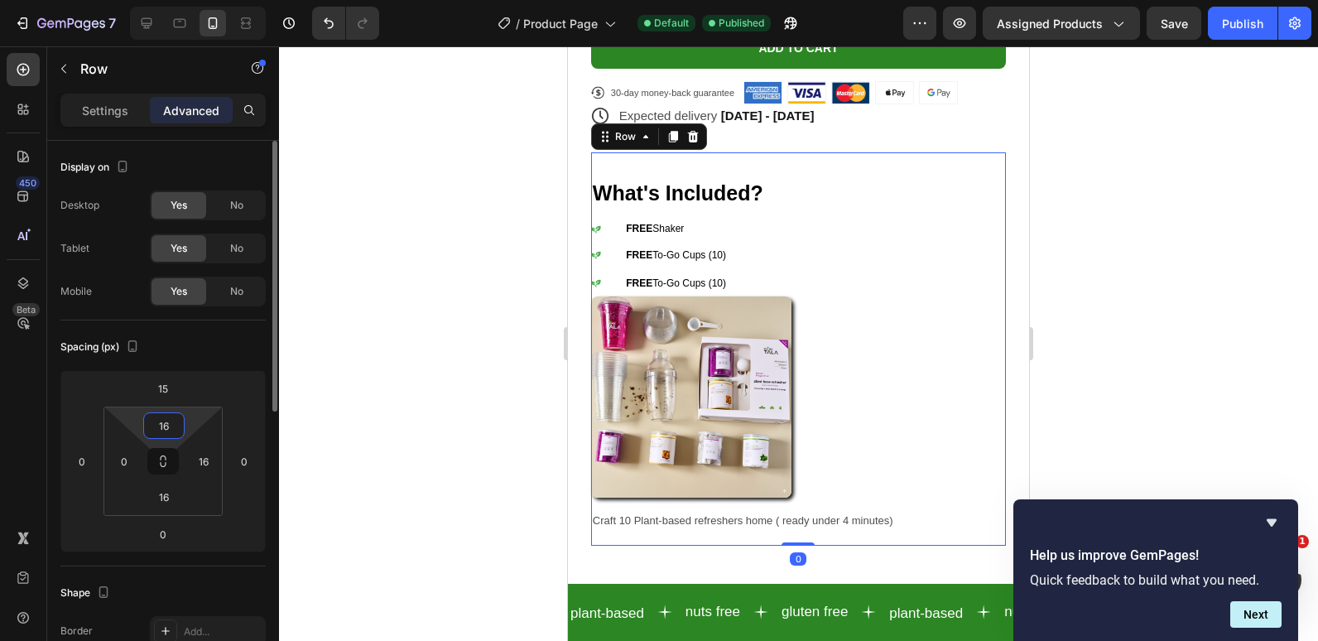
click at [161, 423] on input "16" at bounding box center [163, 425] width 33 height 25
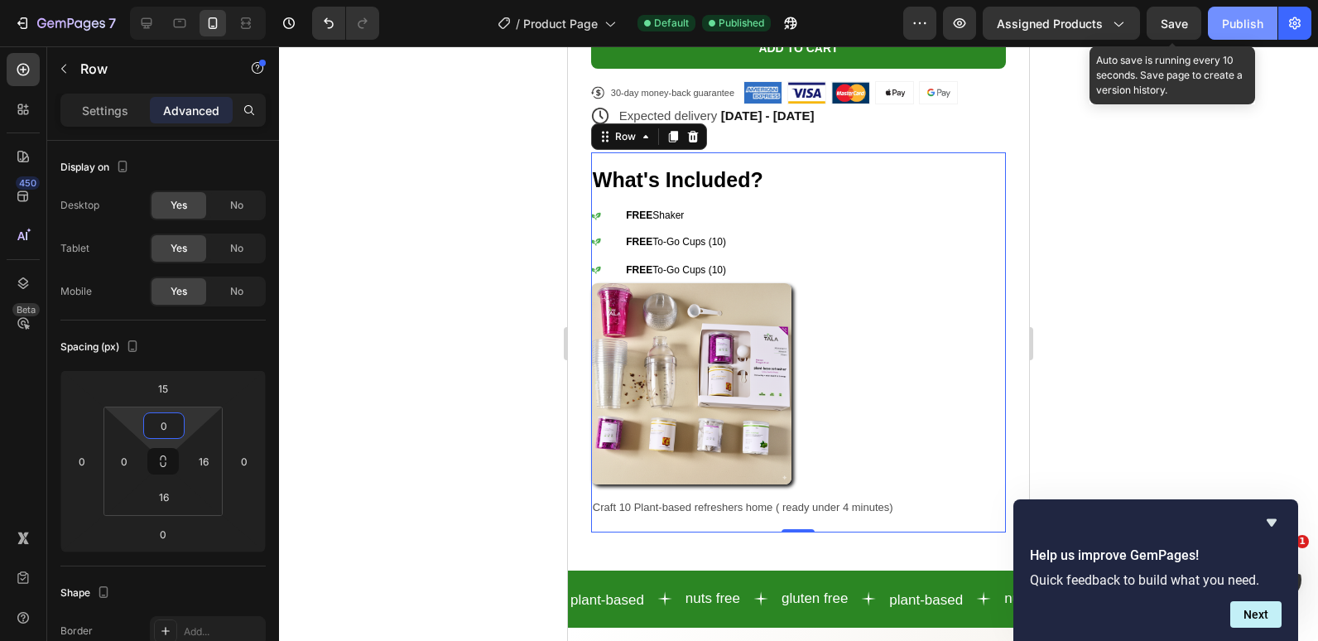
type input "0"
click at [1166, 26] on span "Save" at bounding box center [1174, 24] width 27 height 14
click at [1240, 17] on div "Publish" at bounding box center [1242, 23] width 41 height 17
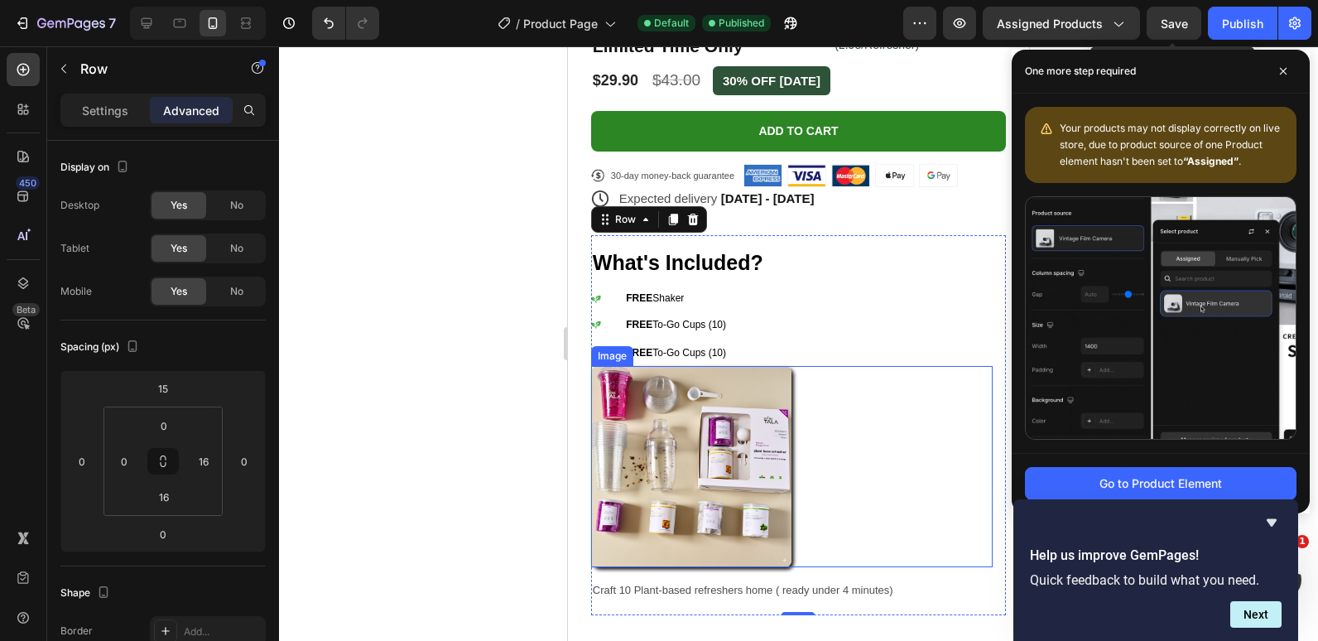
scroll to position [1091, 0]
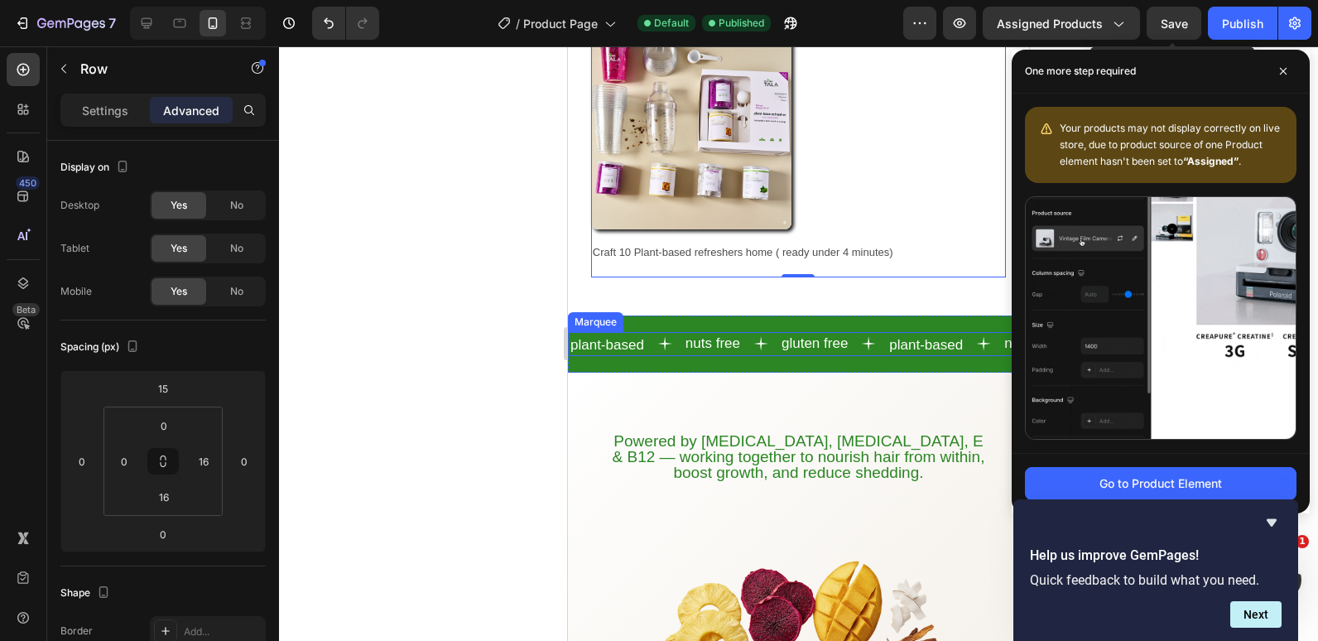
scroll to position [1339, 0]
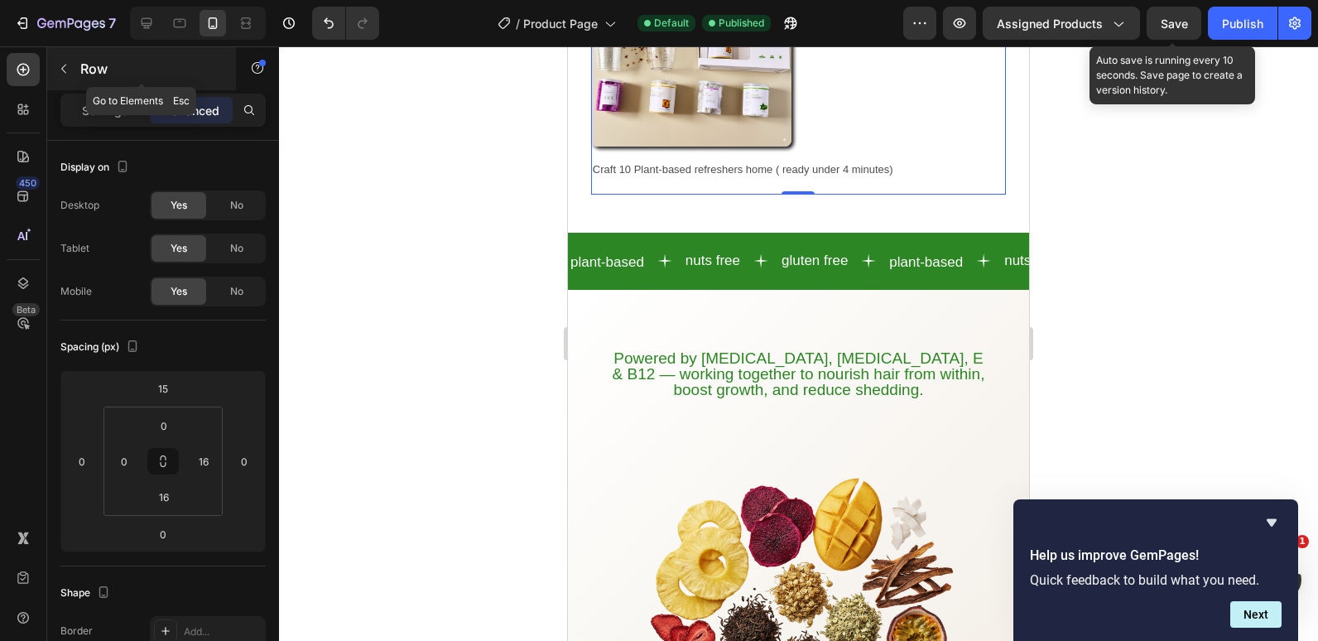
click at [75, 70] on button "button" at bounding box center [64, 68] width 27 height 27
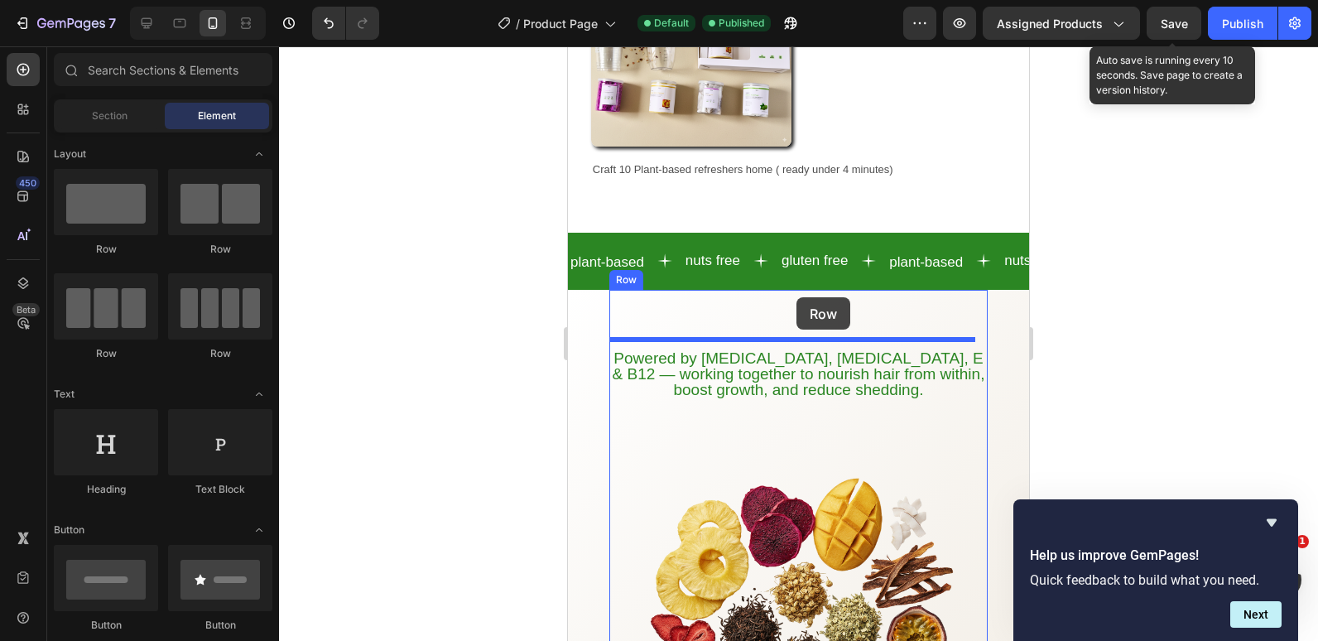
drag, startPoint x: 690, startPoint y: 267, endPoint x: 1130, endPoint y: 364, distance: 451.3
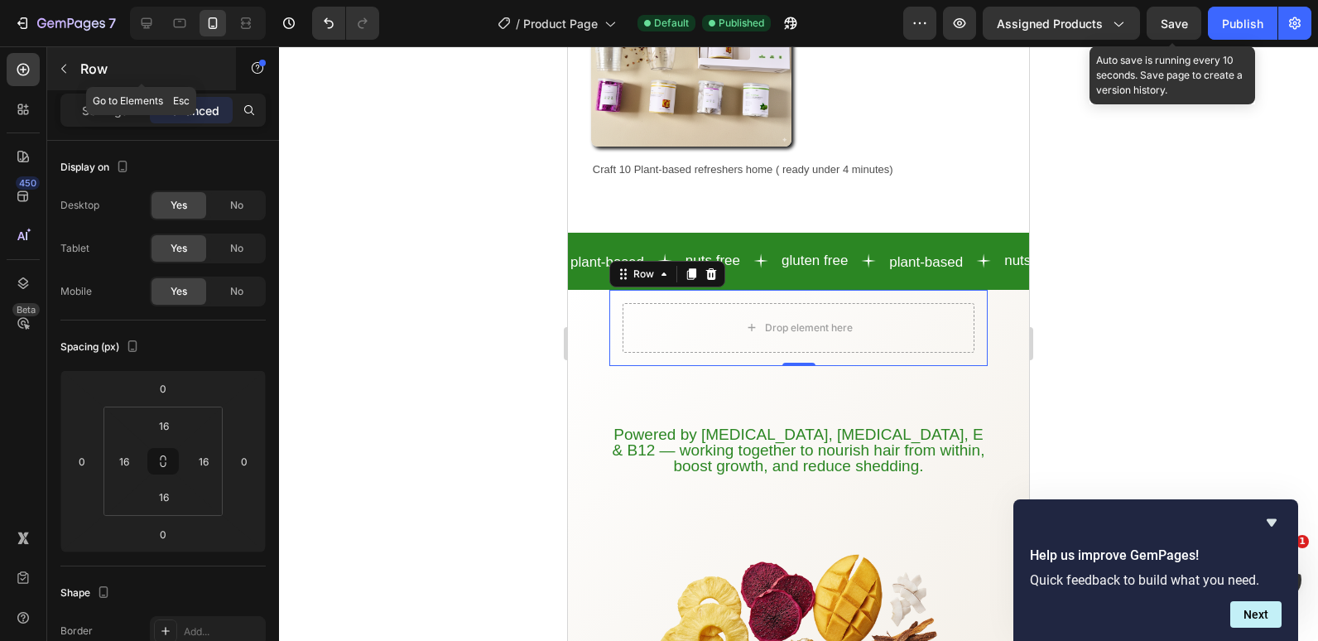
click at [65, 67] on icon "button" at bounding box center [63, 68] width 13 height 13
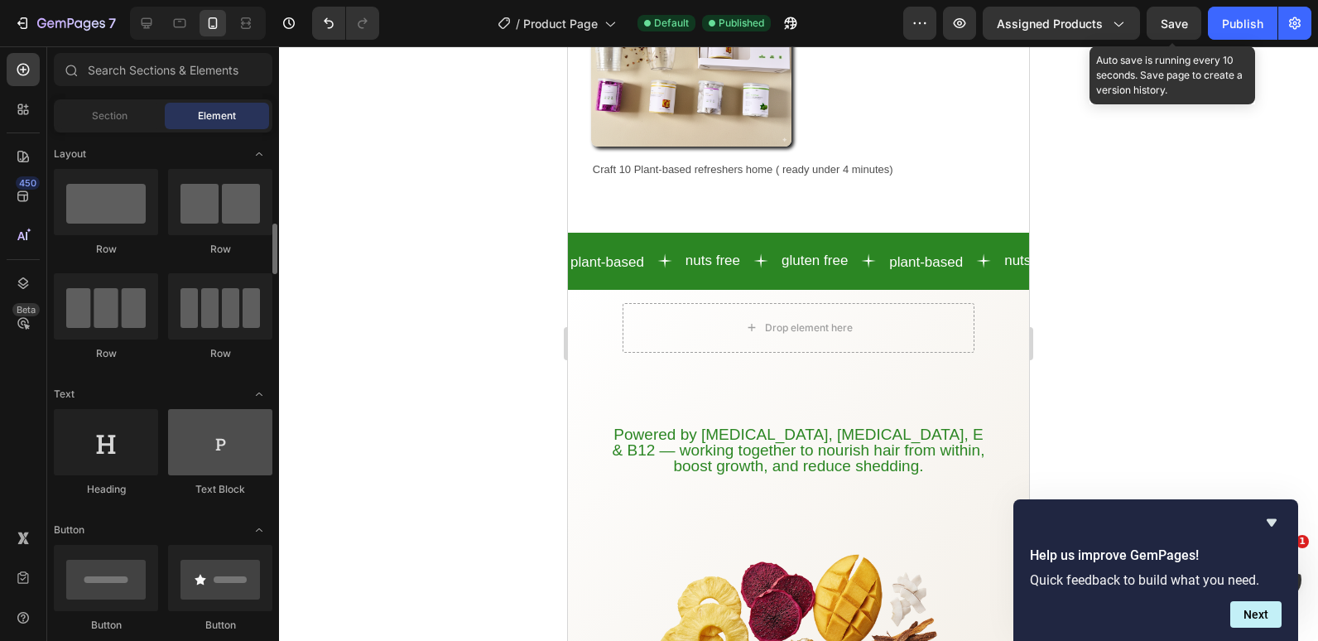
scroll to position [83, 0]
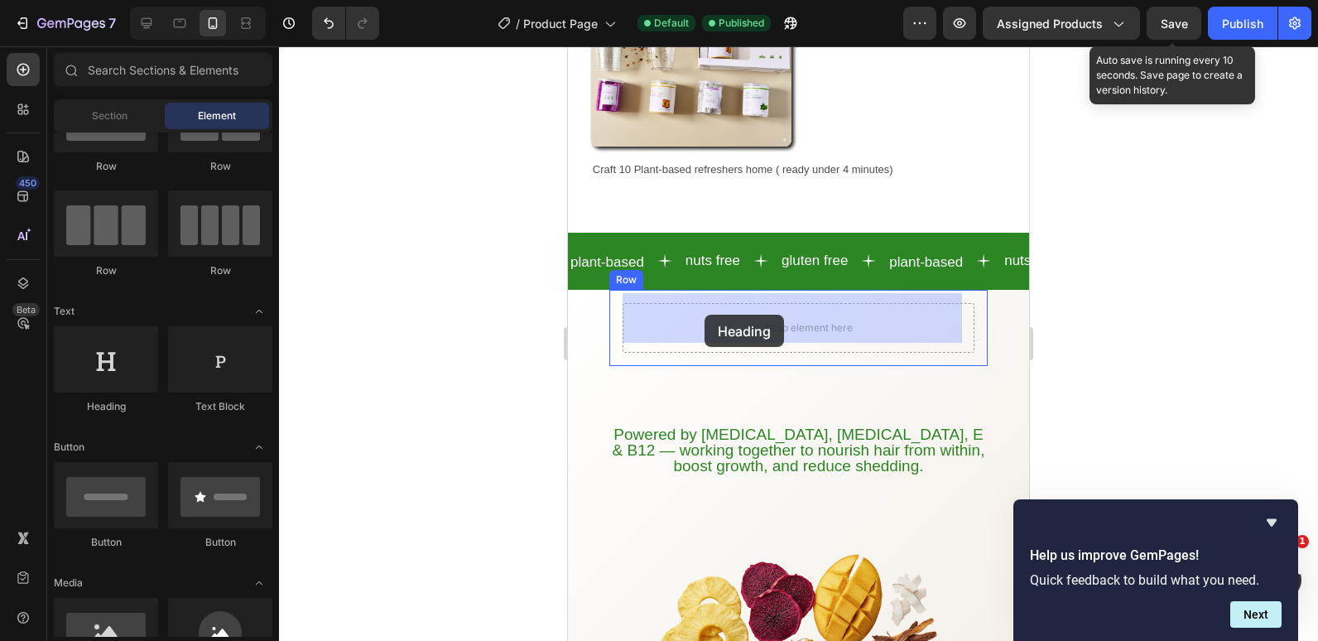
drag, startPoint x: 1010, startPoint y: 407, endPoint x: 705, endPoint y: 315, distance: 319.1
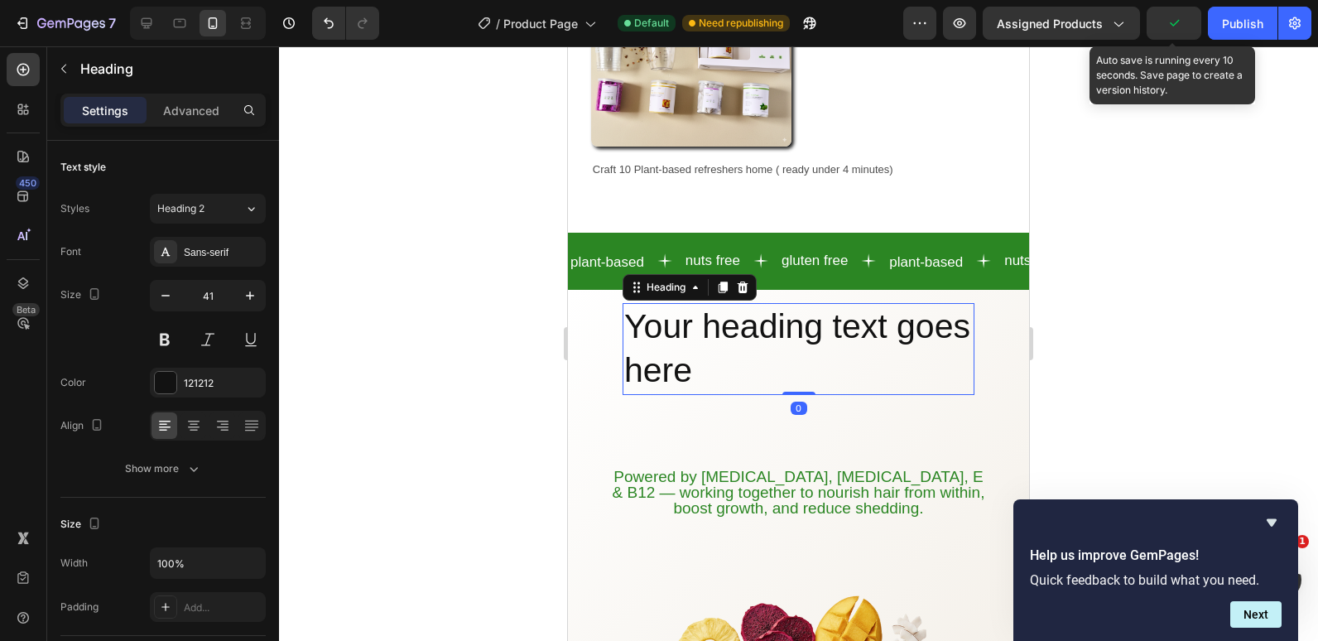
click at [741, 351] on h2 "Your heading text goes here" at bounding box center [799, 349] width 352 height 92
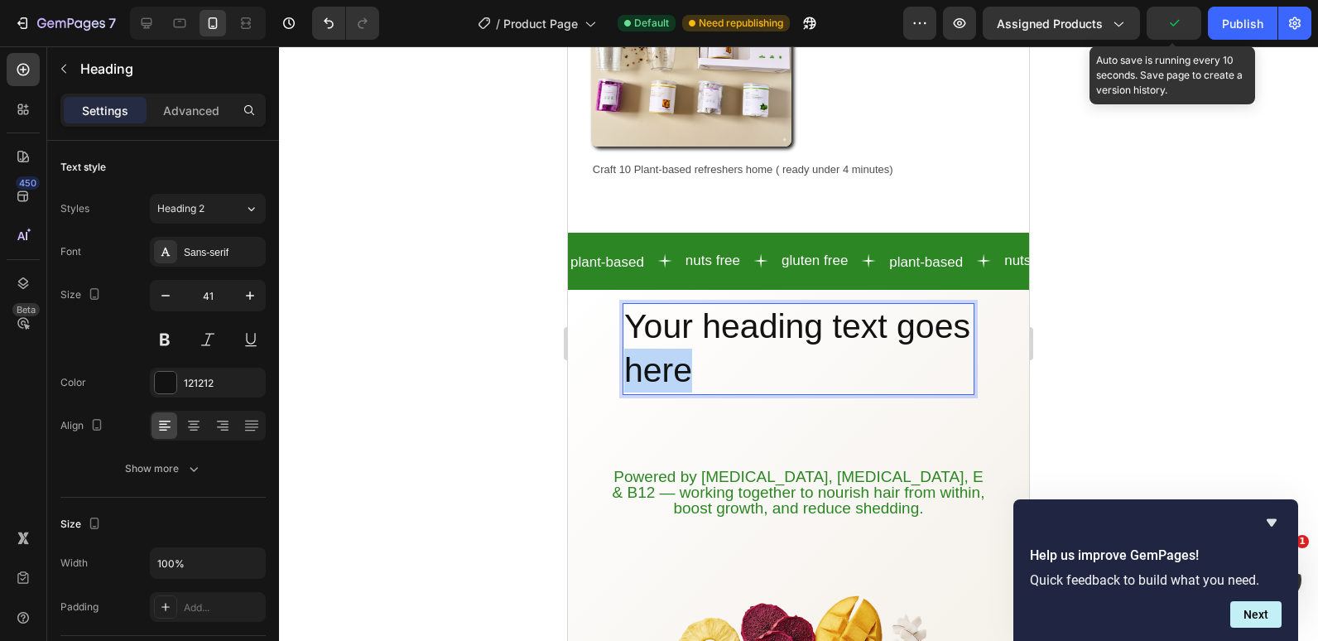
click at [741, 351] on p "Your heading text goes here" at bounding box center [798, 349] width 349 height 89
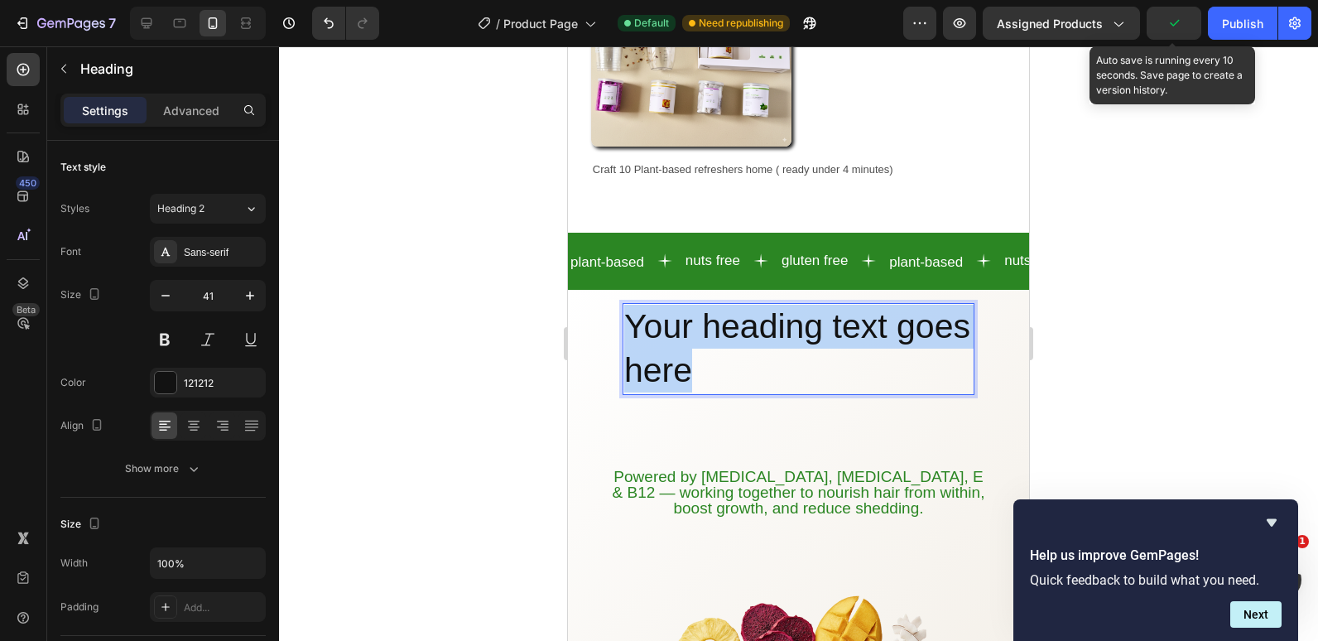
click at [741, 351] on p "Your heading text goes here" at bounding box center [798, 349] width 349 height 89
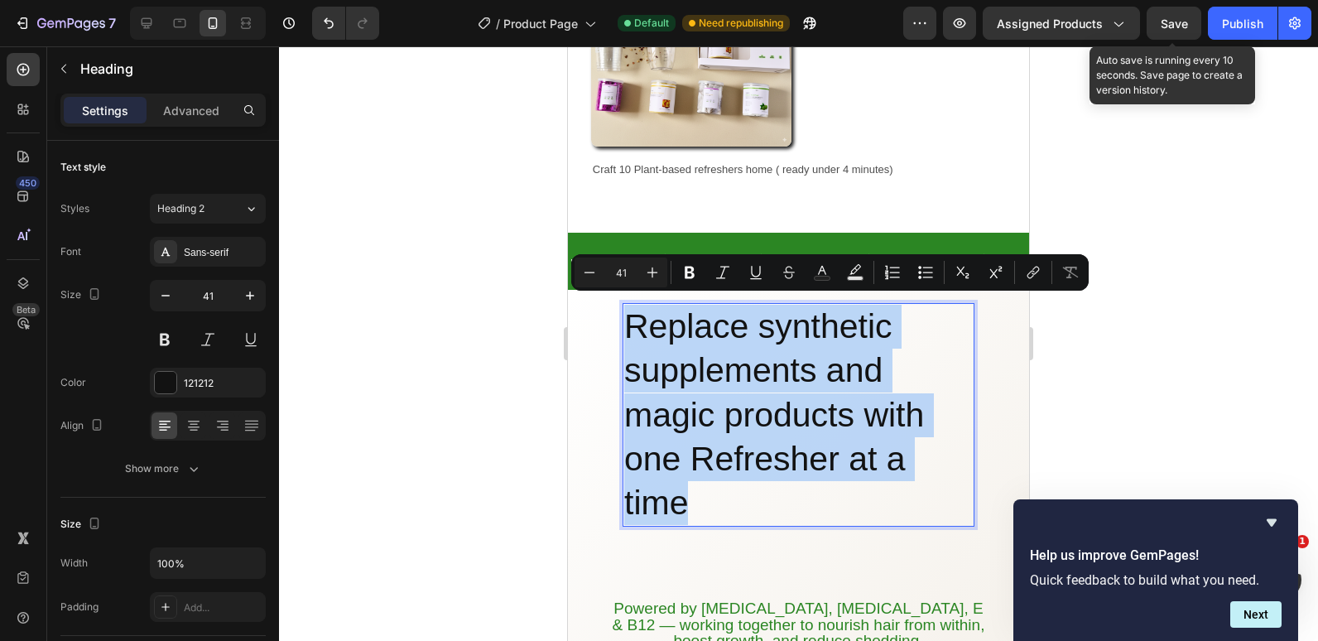
drag, startPoint x: 701, startPoint y: 494, endPoint x: 629, endPoint y: 321, distance: 188.3
click at [629, 321] on p "Replace synthetic supplements and magic products with one Refresher at a time" at bounding box center [798, 415] width 349 height 220
click at [648, 233] on div "plant-based Text nuts free Text gluten free Text plant-based Text nuts free Tex…" at bounding box center [798, 261] width 461 height 57
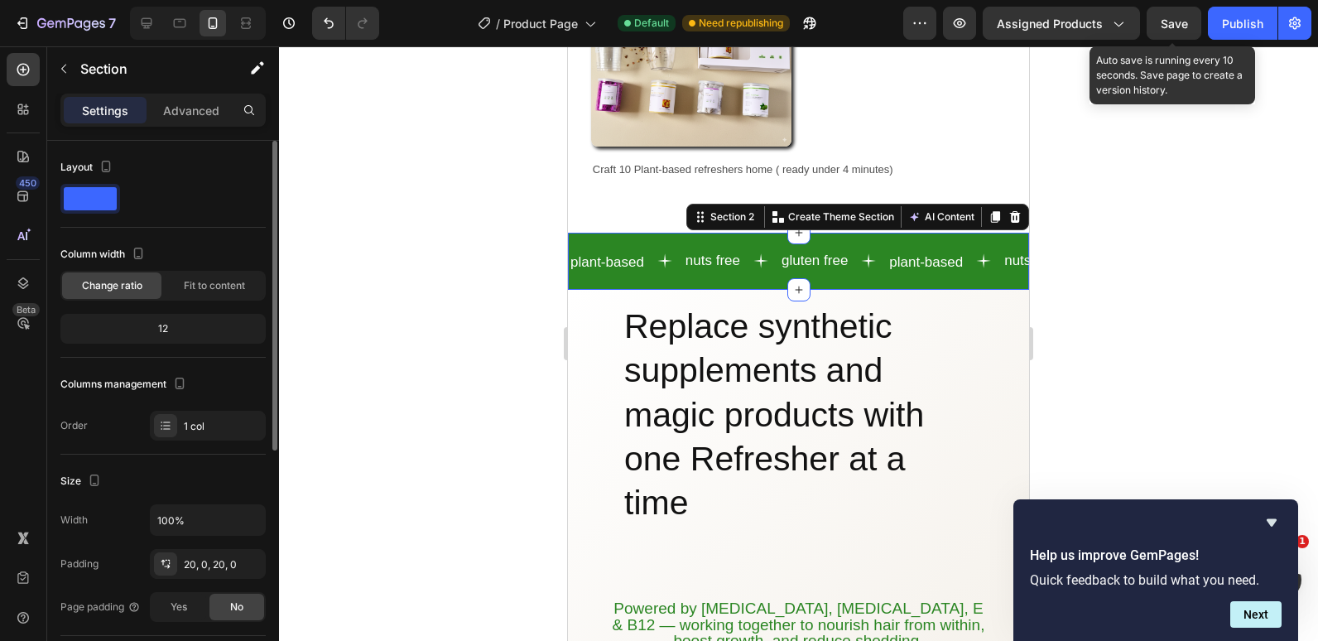
scroll to position [166, 0]
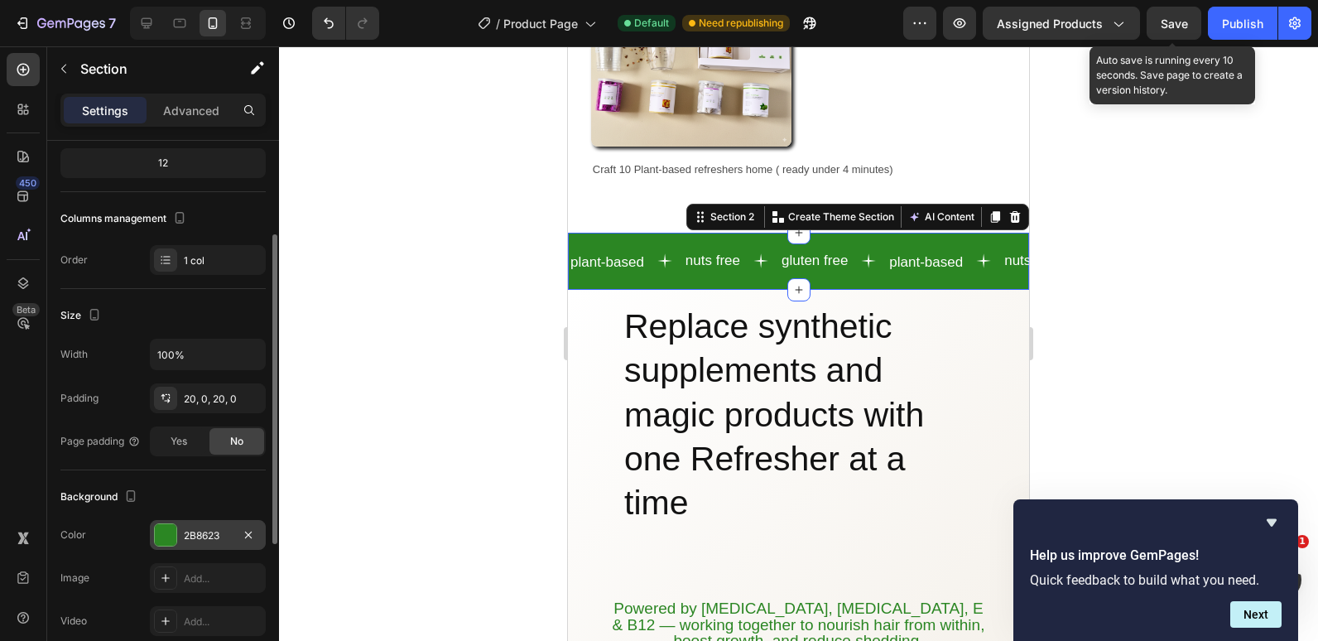
click at [181, 536] on div "2B8623" at bounding box center [208, 535] width 116 height 30
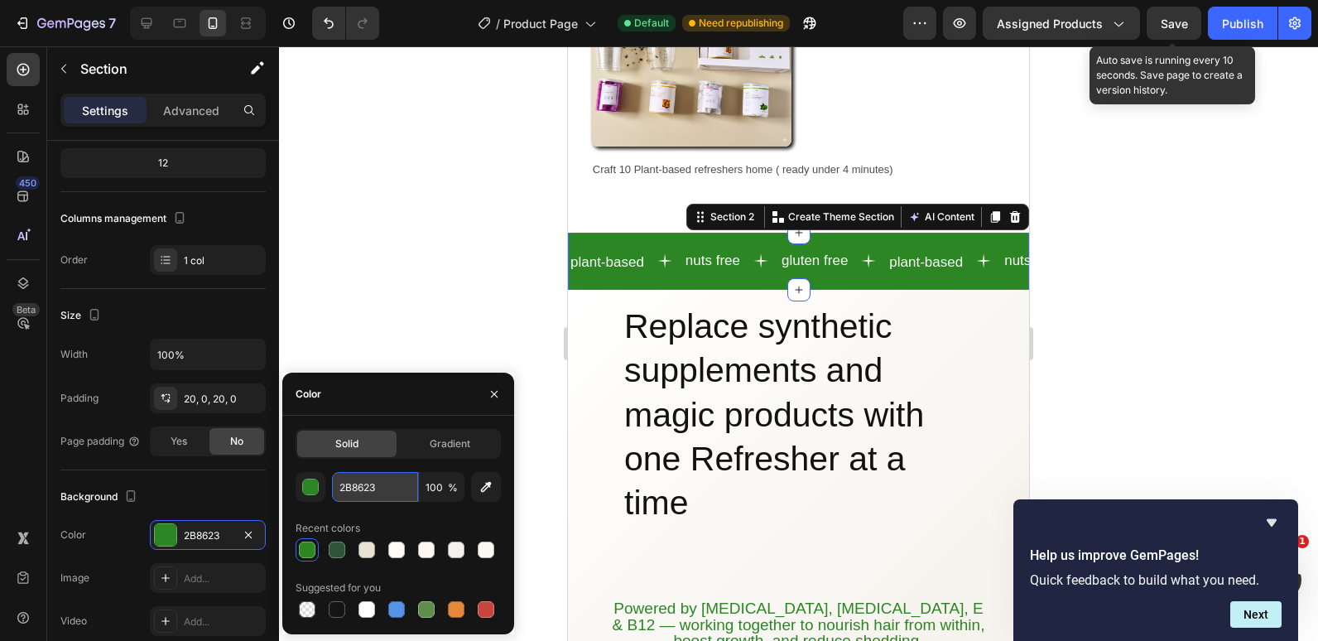
click at [350, 489] on input "2B8623" at bounding box center [375, 487] width 86 height 30
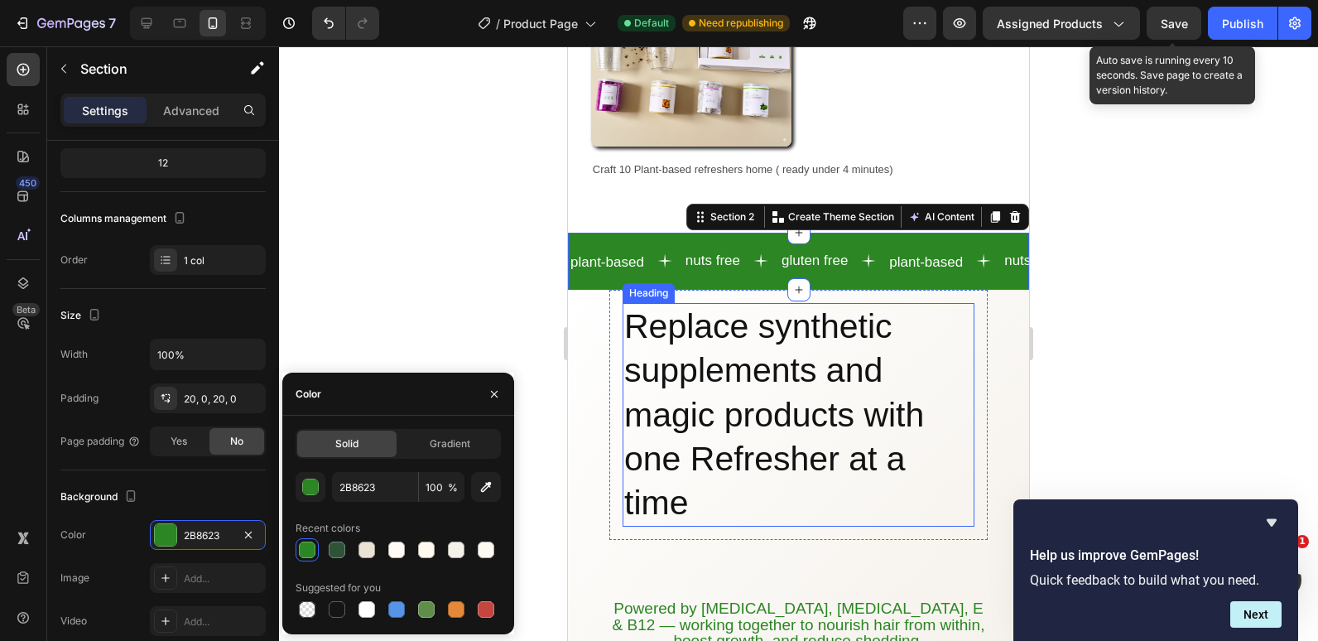
click at [699, 490] on p "Replace synthetic supplements and magic products with one Refresher at a time" at bounding box center [798, 415] width 349 height 220
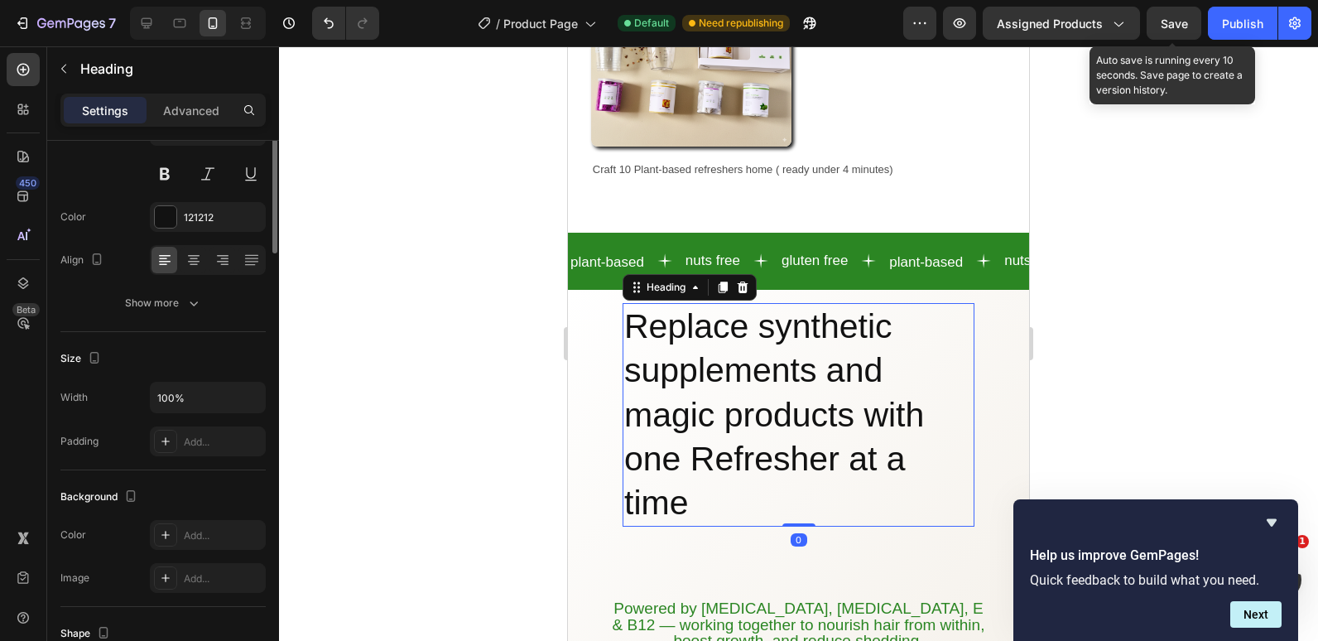
scroll to position [0, 0]
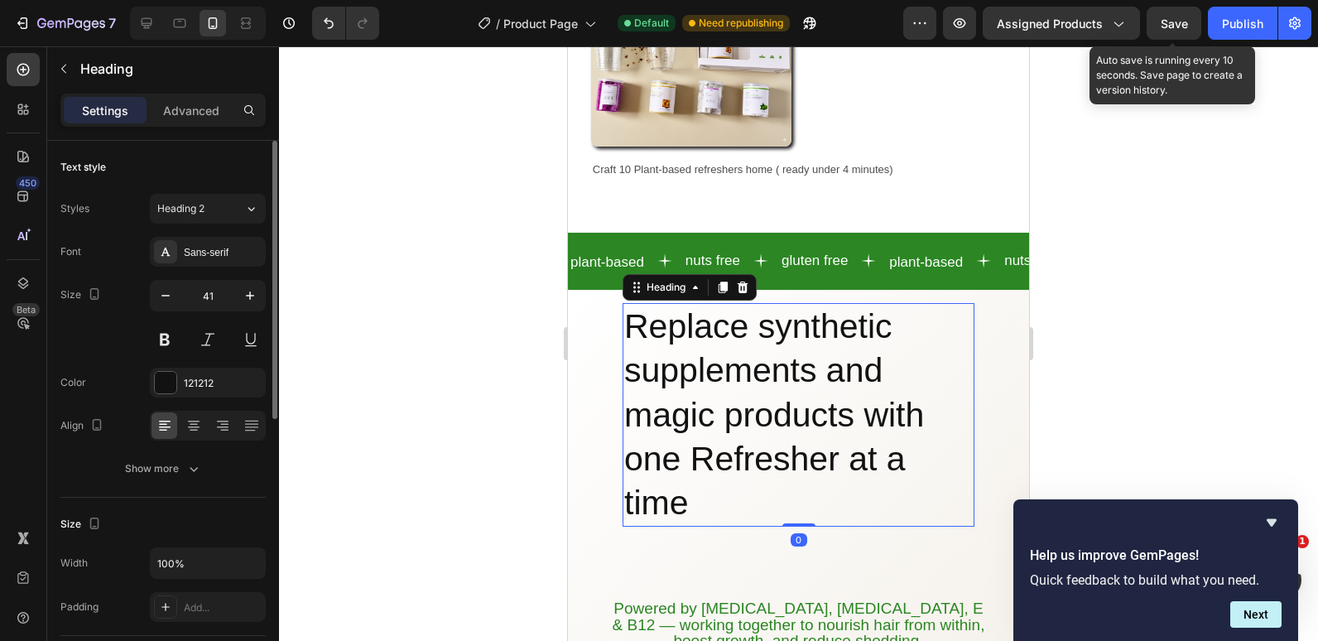
click at [691, 494] on p "Replace synthetic supplements and magic products with one Refresher at a time" at bounding box center [798, 415] width 349 height 220
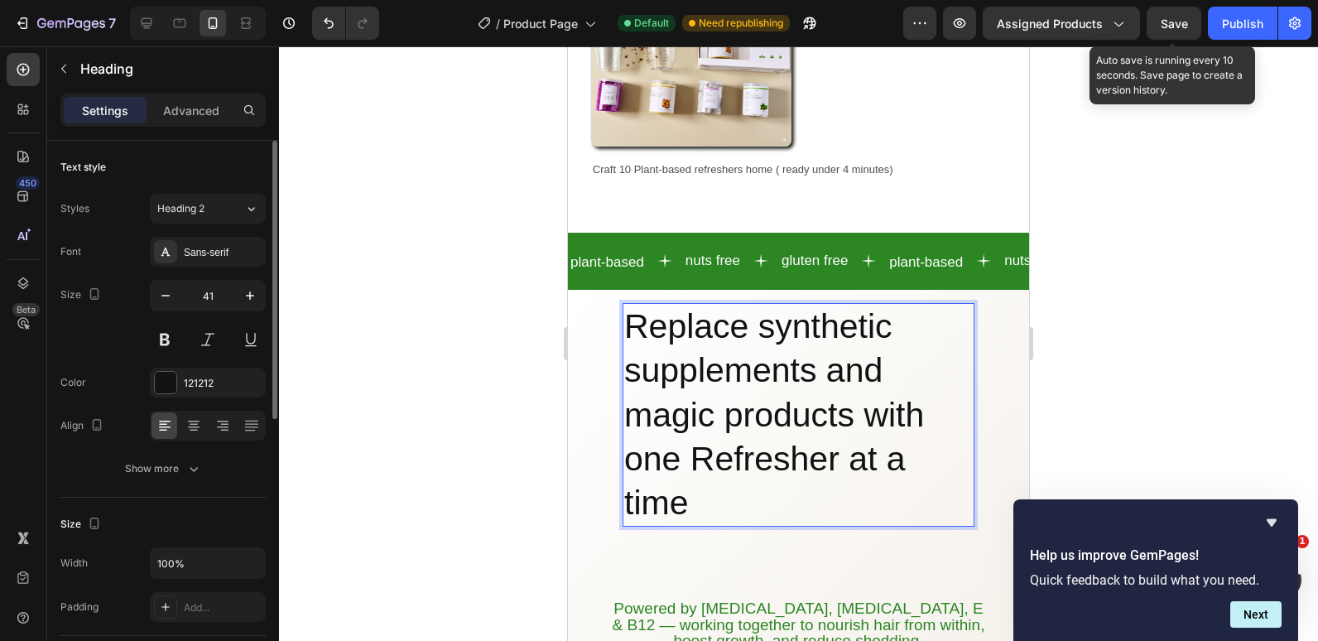
click at [671, 491] on p "Replace synthetic supplements and magic products with one Refresher at a time" at bounding box center [798, 415] width 349 height 220
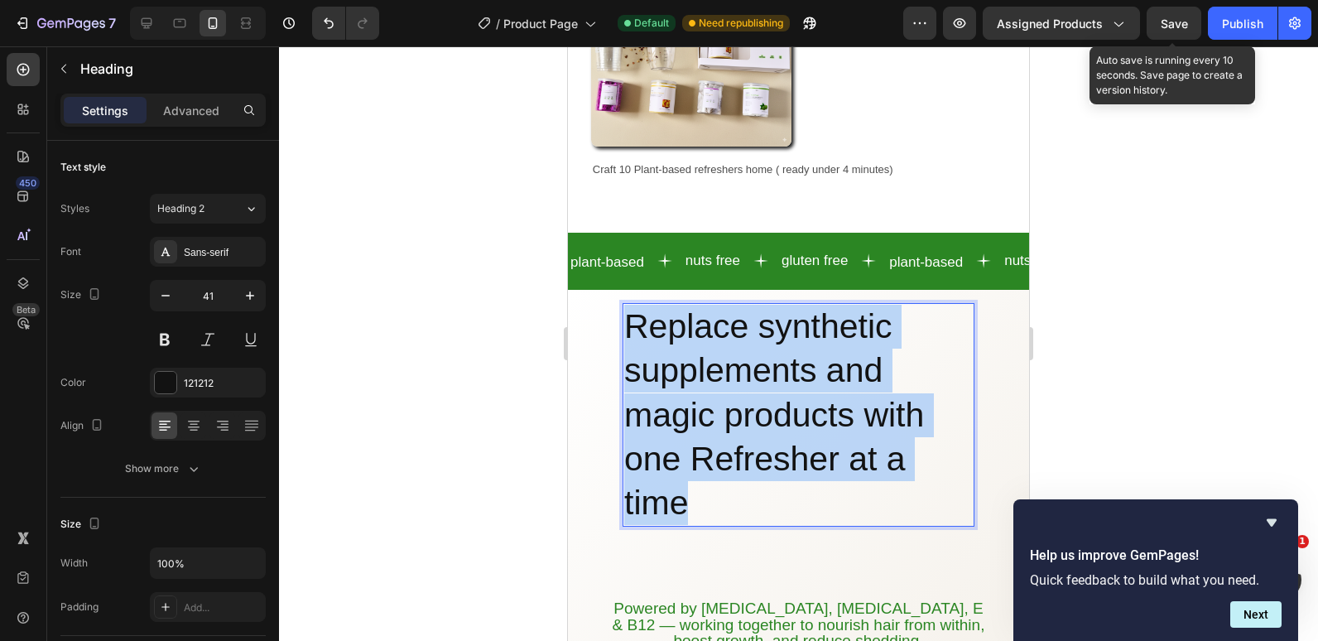
click at [671, 491] on p "Replace synthetic supplements and magic products with one Refresher at a time" at bounding box center [798, 415] width 349 height 220
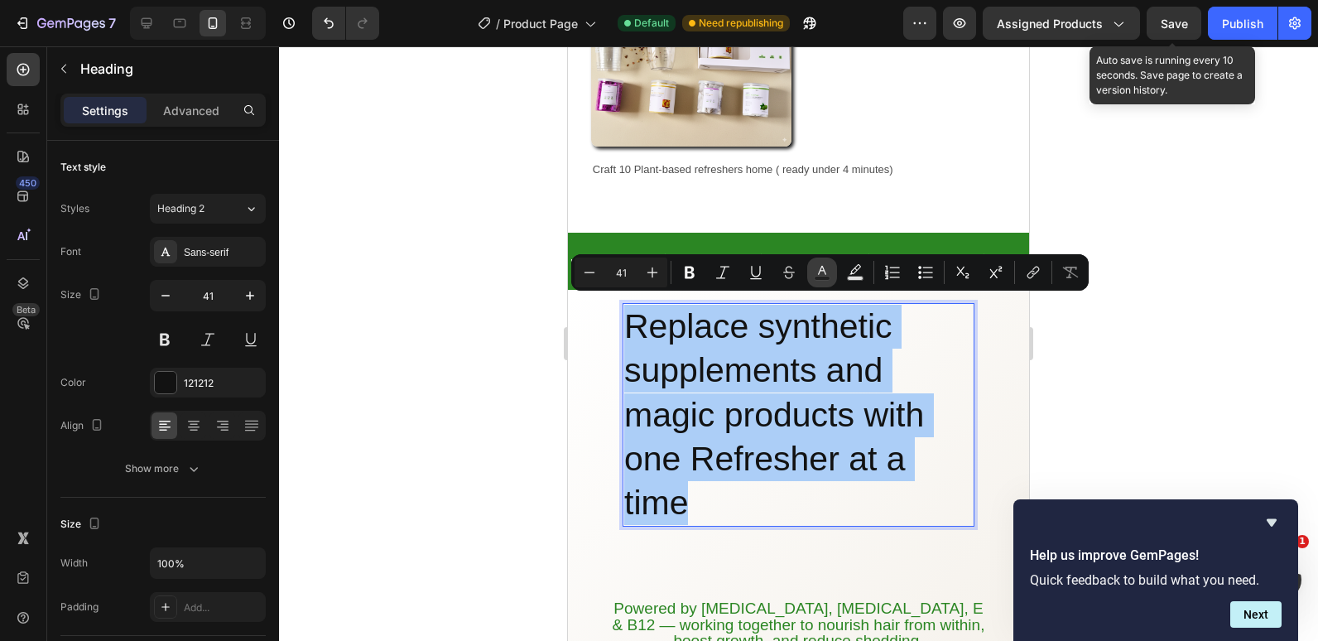
click at [812, 272] on button "Text Color" at bounding box center [822, 273] width 30 height 30
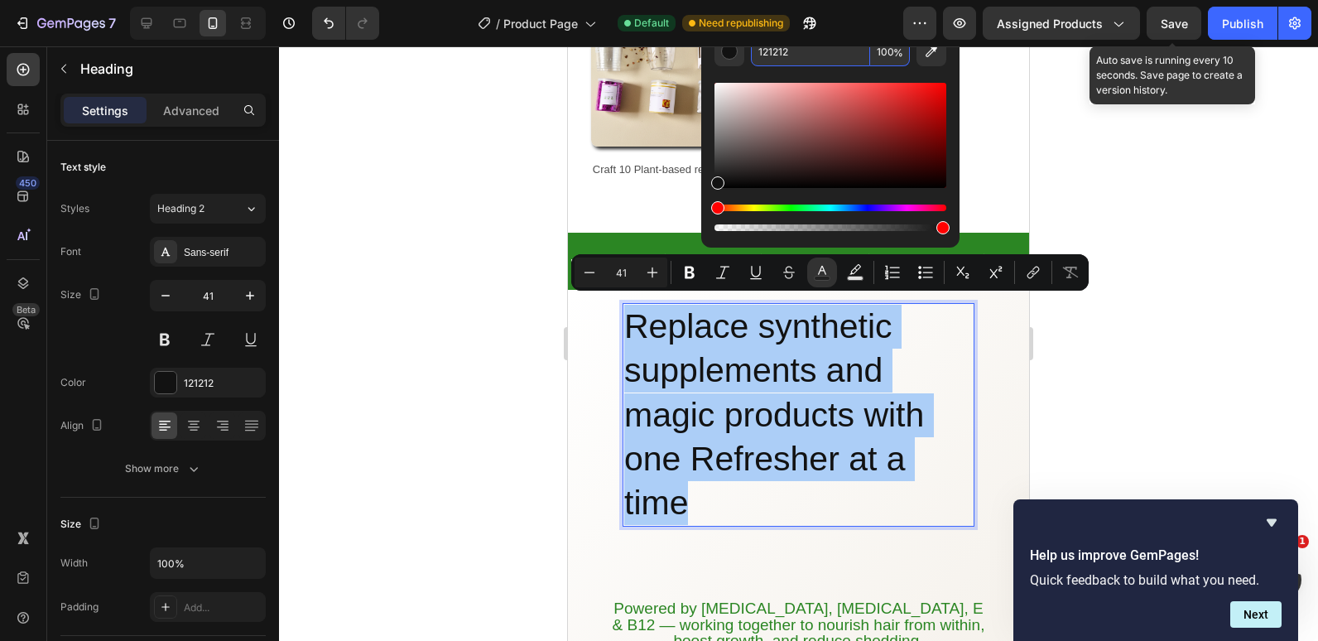
click at [782, 50] on input "121212" at bounding box center [810, 51] width 119 height 30
paste input "2B8623"
type input "2B8623"
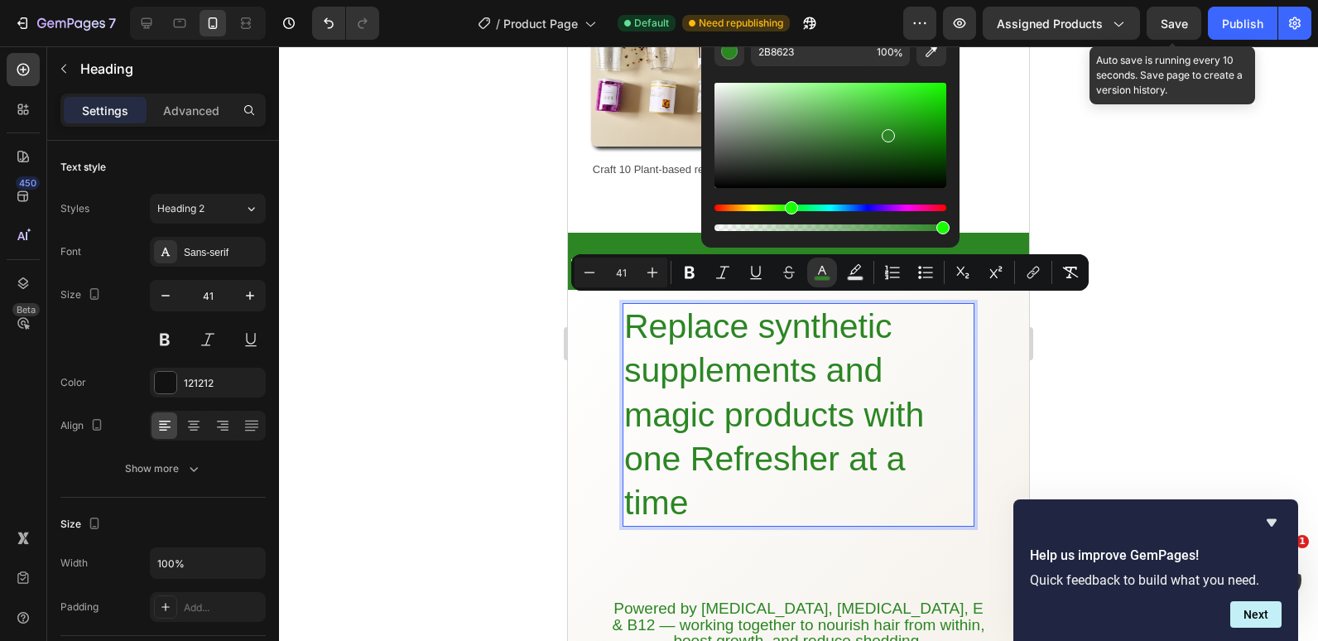
click at [635, 307] on span "Replace synthetic supplements and magic products with one Refresher at a time" at bounding box center [774, 414] width 300 height 215
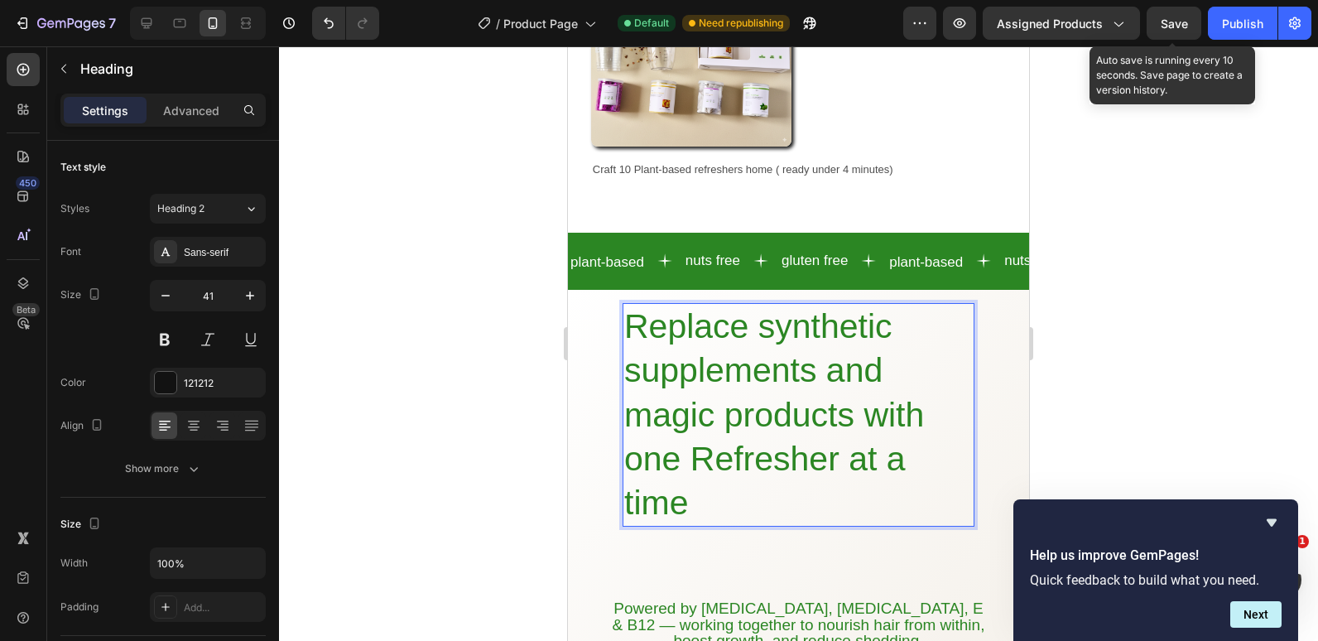
click at [635, 307] on span "Replace synthetic supplements and magic products with one Refresher at a time" at bounding box center [774, 414] width 300 height 215
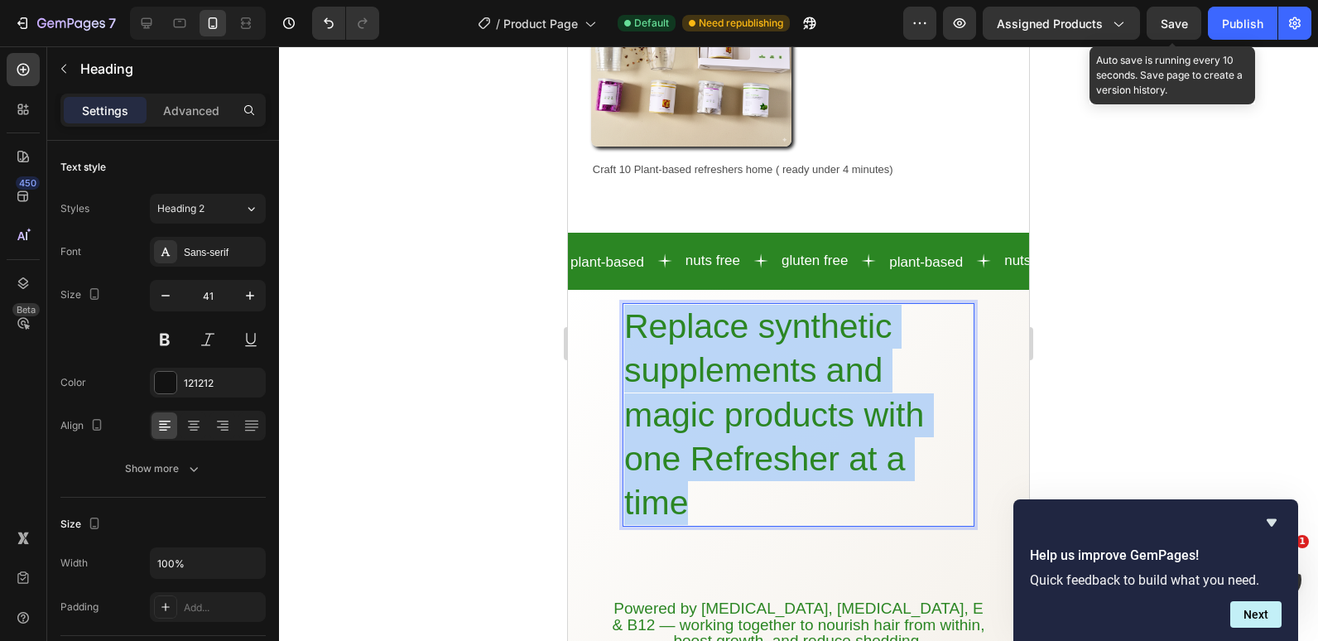
click at [635, 307] on span "Replace synthetic supplements and magic products with one Refresher at a time" at bounding box center [774, 414] width 300 height 215
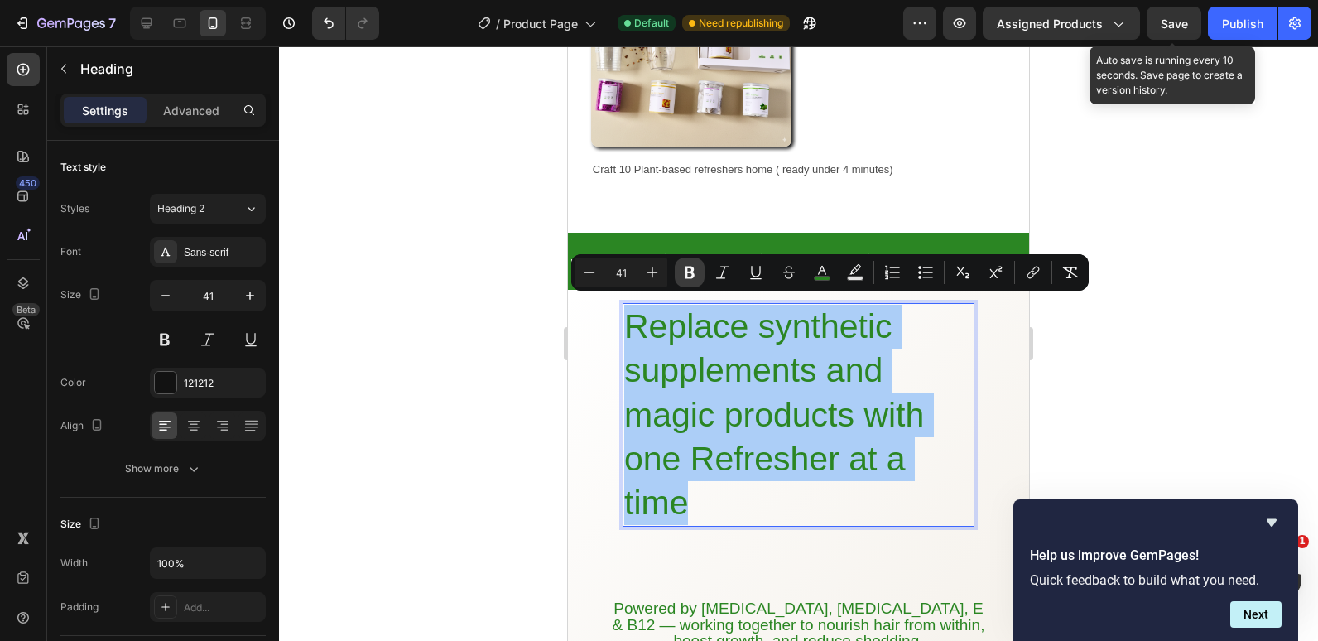
click at [691, 275] on icon "Editor contextual toolbar" at bounding box center [690, 272] width 17 height 17
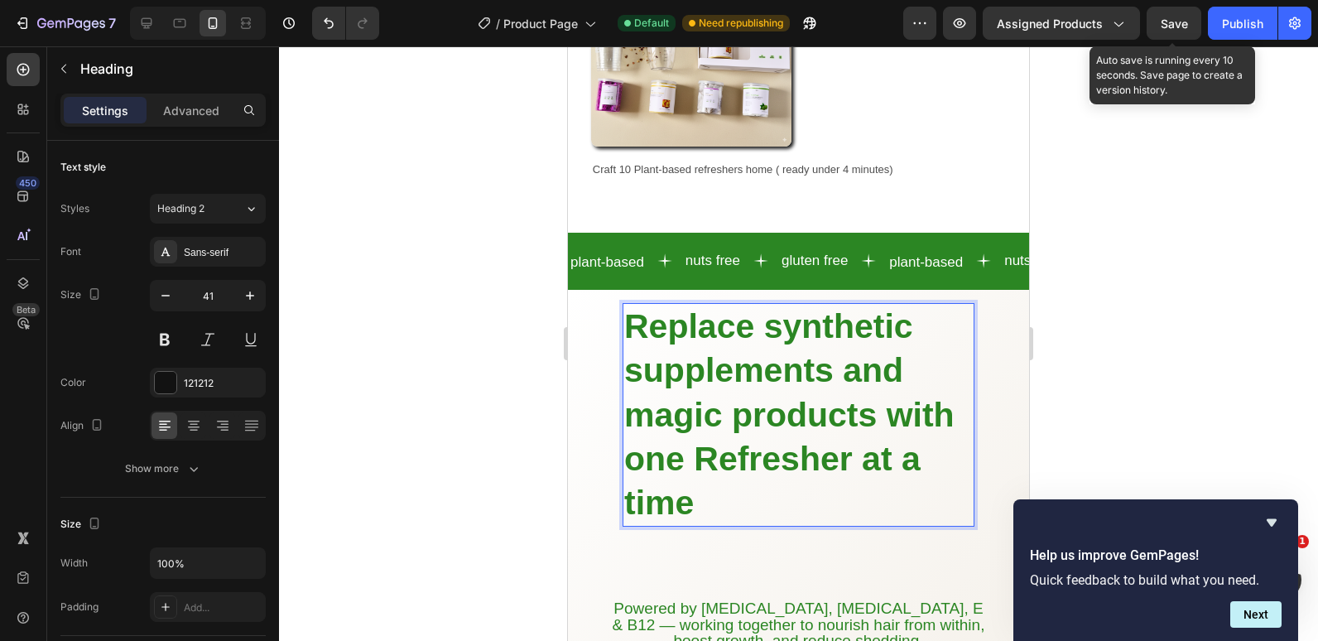
click at [681, 495] on strong "Replace synthetic supplements and magic products with one Refresher at a time" at bounding box center [789, 414] width 330 height 215
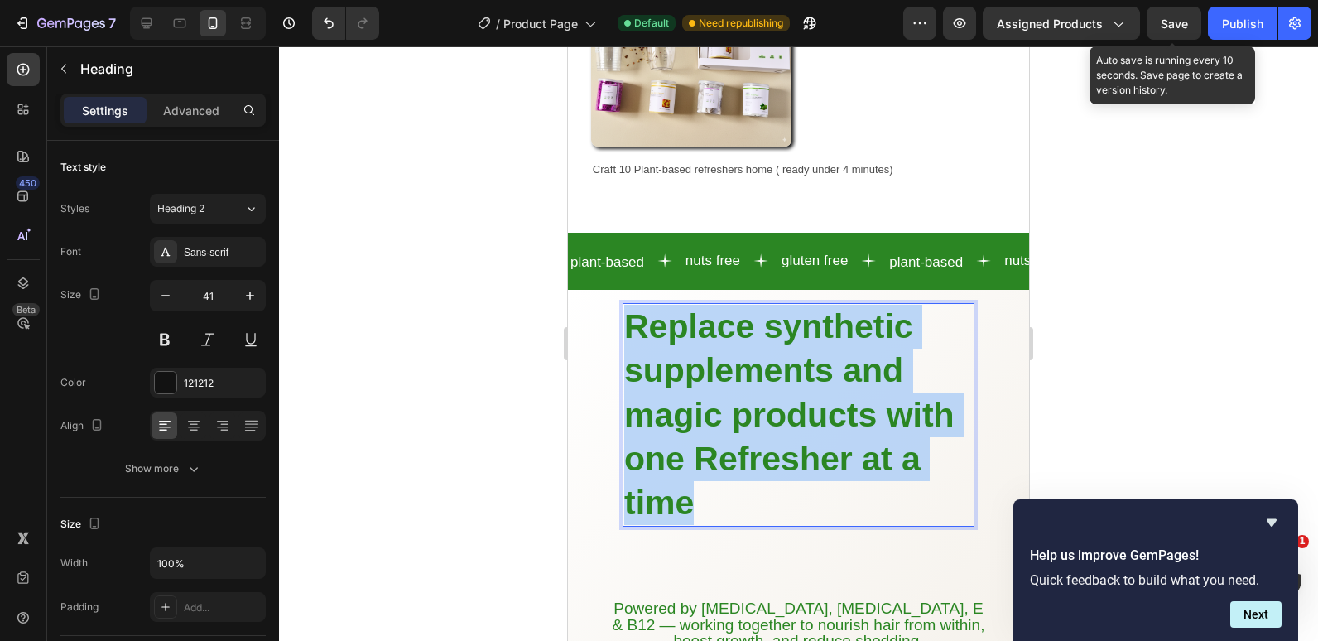
click at [681, 495] on strong "Replace synthetic supplements and magic products with one Refresher at a time" at bounding box center [789, 414] width 330 height 215
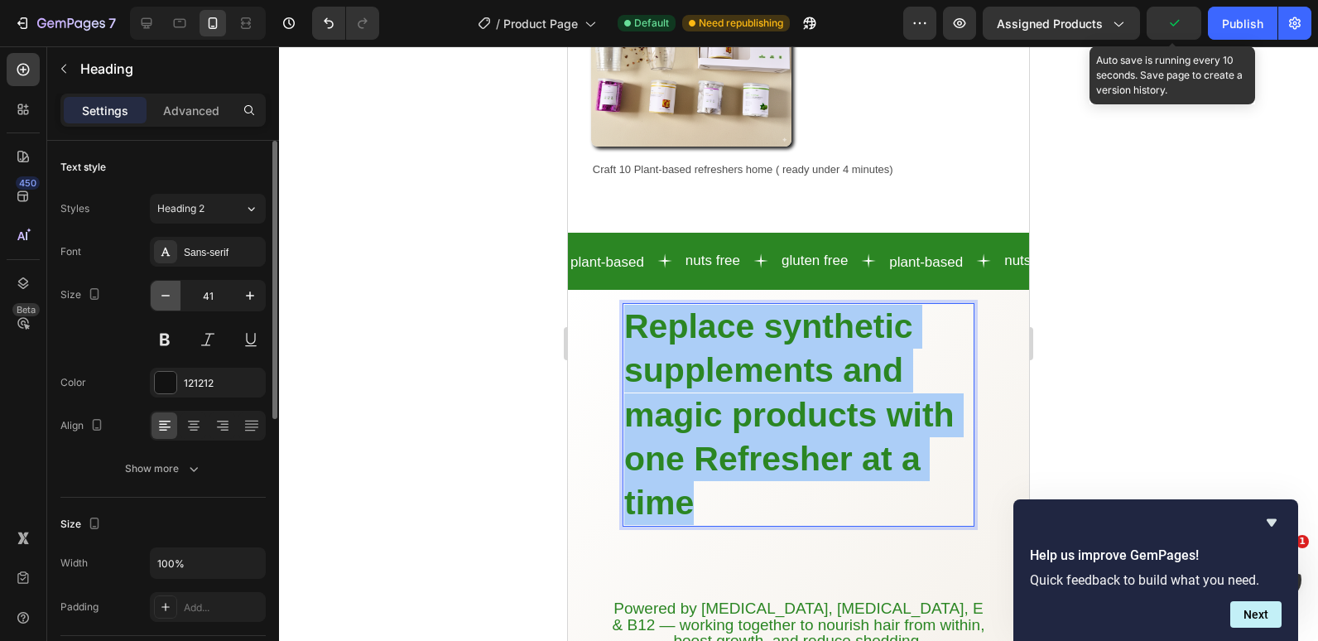
click at [165, 299] on icon "button" at bounding box center [165, 295] width 17 height 17
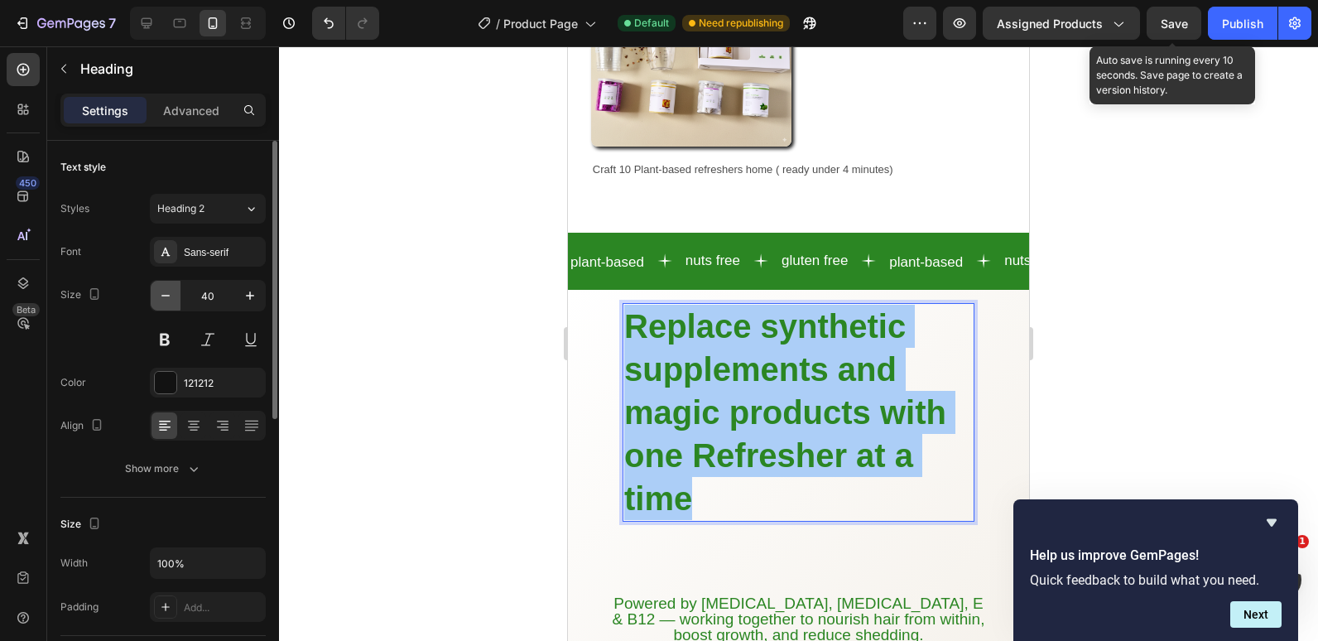
click at [165, 299] on icon "button" at bounding box center [165, 295] width 17 height 17
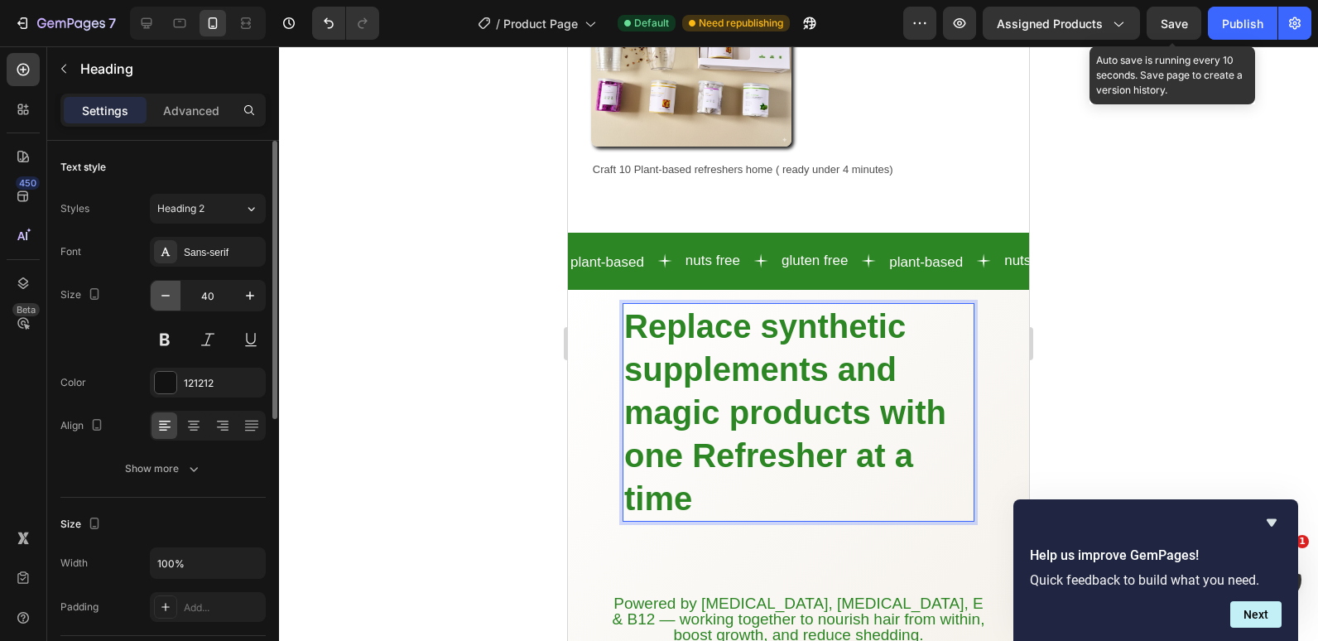
click at [165, 299] on icon "button" at bounding box center [165, 295] width 17 height 17
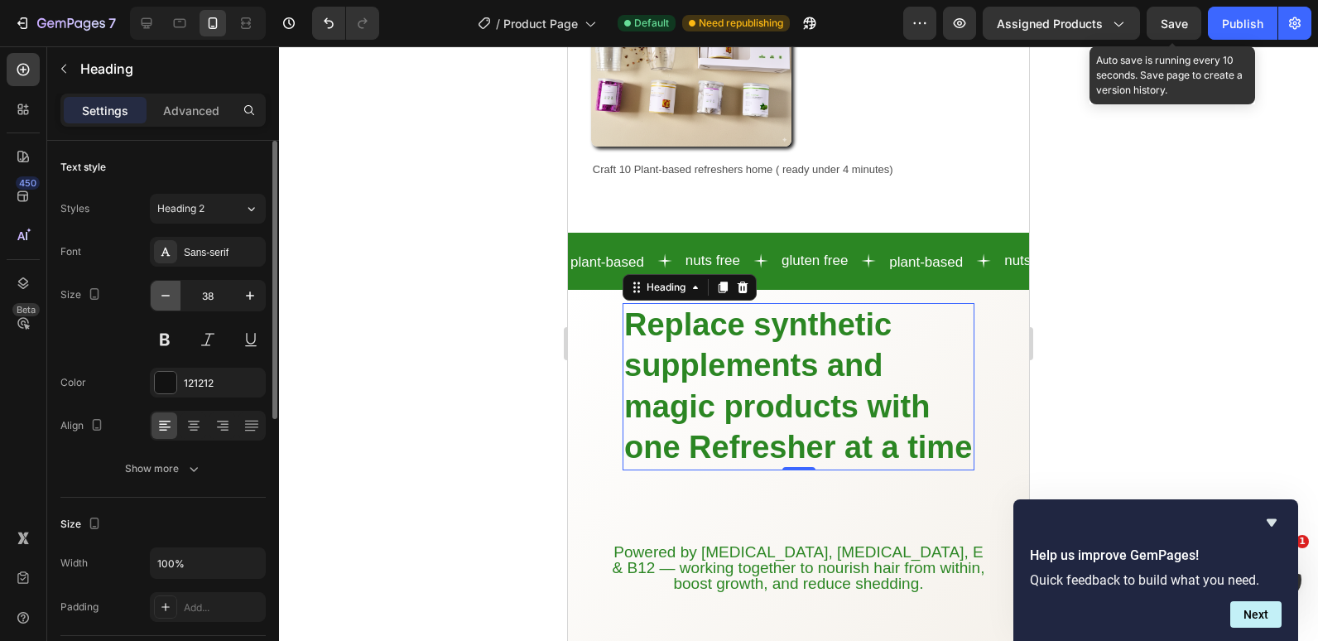
click at [165, 299] on icon "button" at bounding box center [165, 295] width 17 height 17
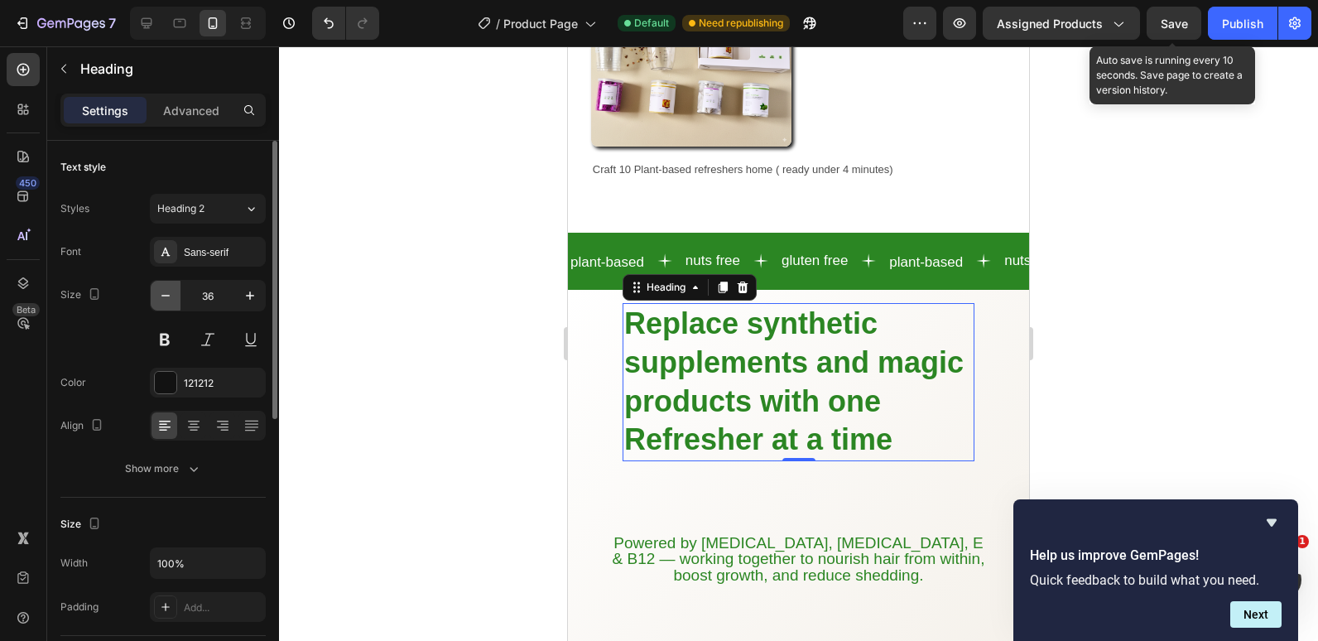
click at [165, 299] on icon "button" at bounding box center [165, 295] width 17 height 17
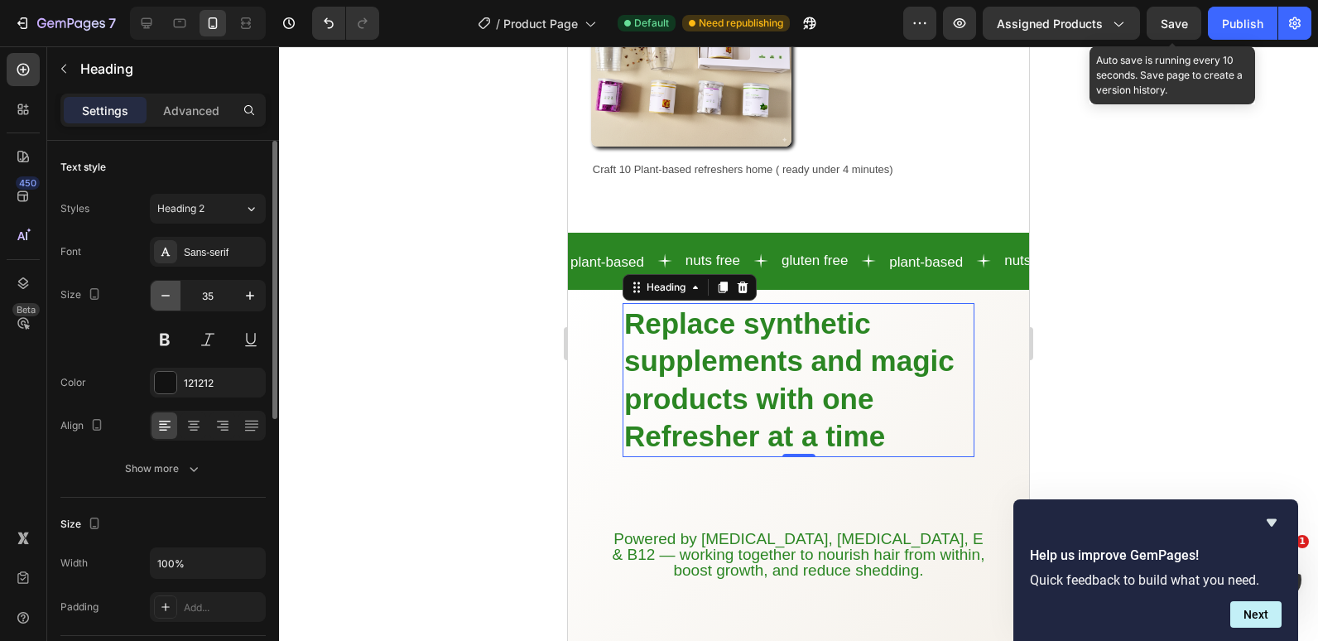
click at [165, 299] on icon "button" at bounding box center [165, 295] width 17 height 17
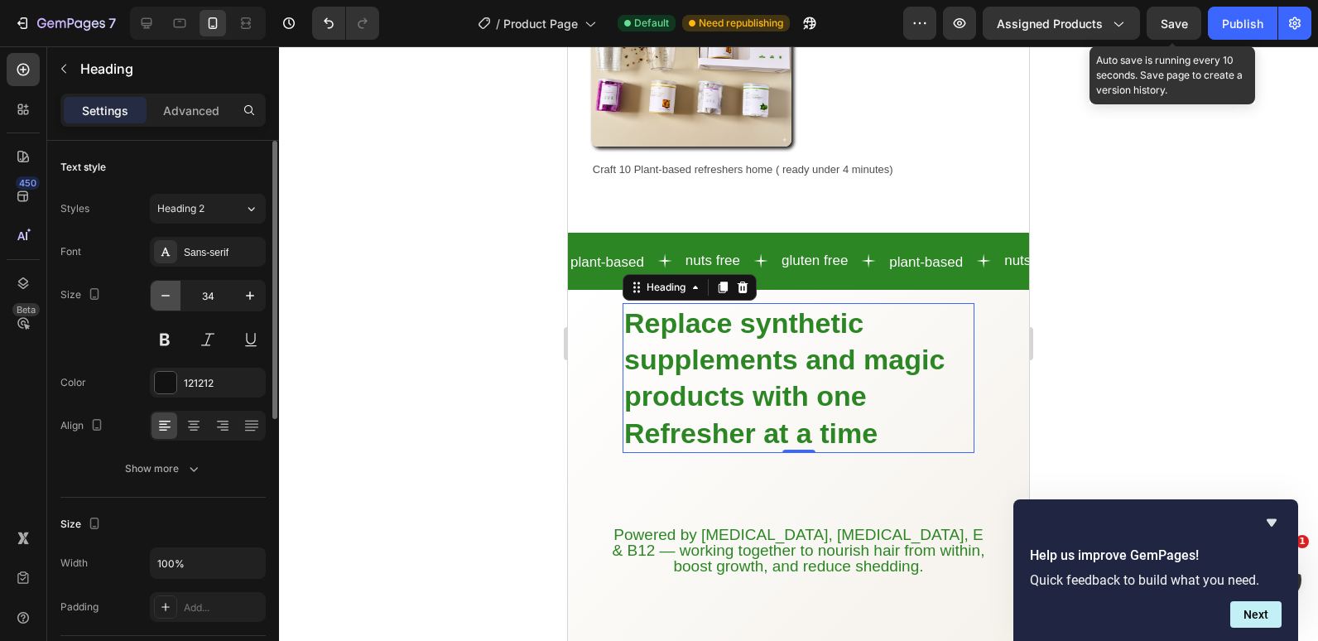
click at [165, 299] on icon "button" at bounding box center [165, 295] width 17 height 17
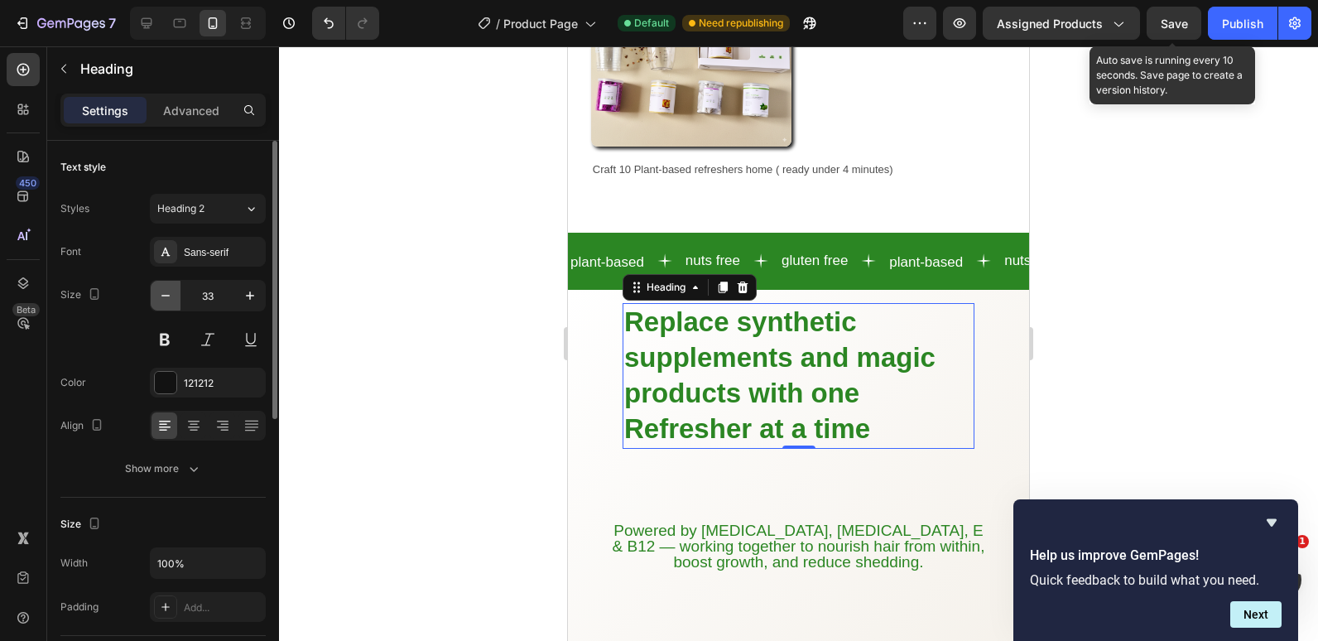
click at [165, 299] on icon "button" at bounding box center [165, 295] width 17 height 17
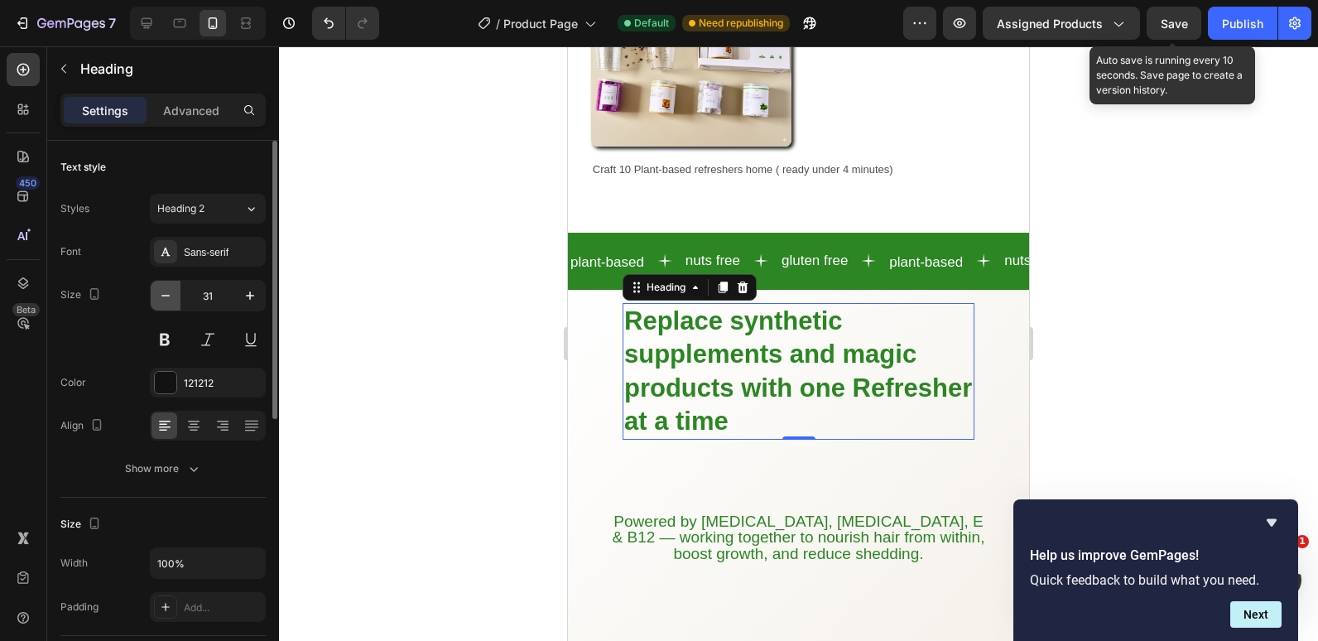
click at [165, 299] on icon "button" at bounding box center [165, 295] width 17 height 17
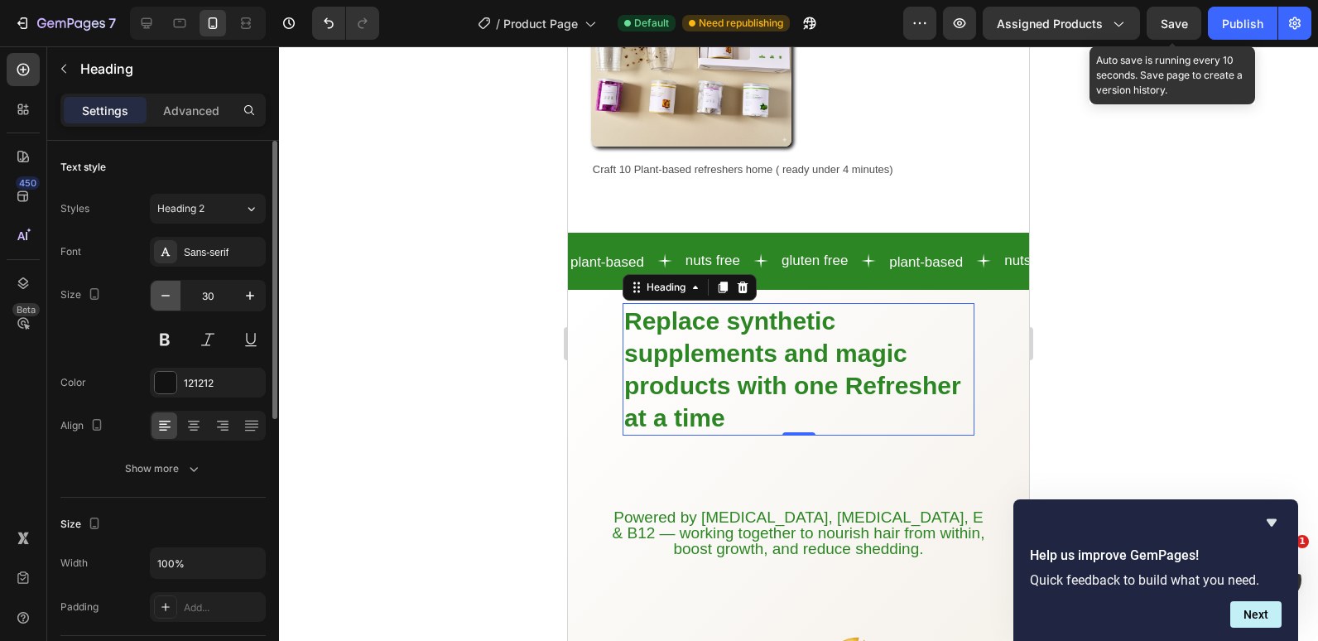
click at [165, 299] on icon "button" at bounding box center [165, 295] width 17 height 17
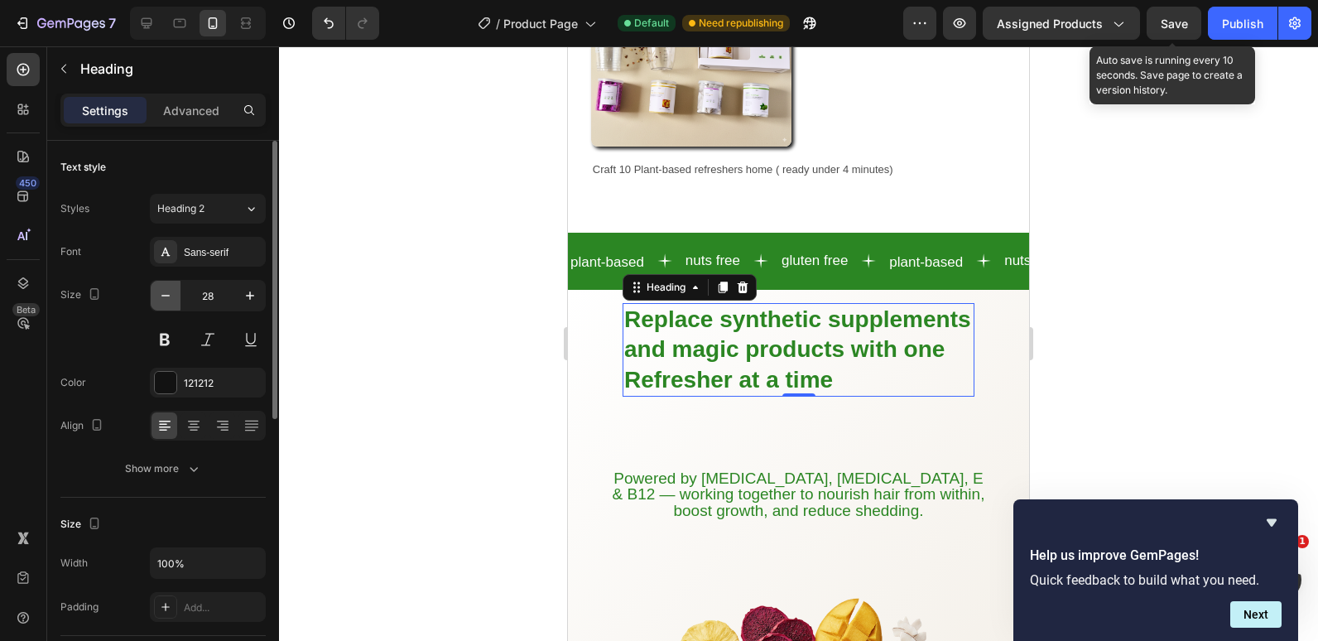
click at [165, 299] on icon "button" at bounding box center [165, 295] width 17 height 17
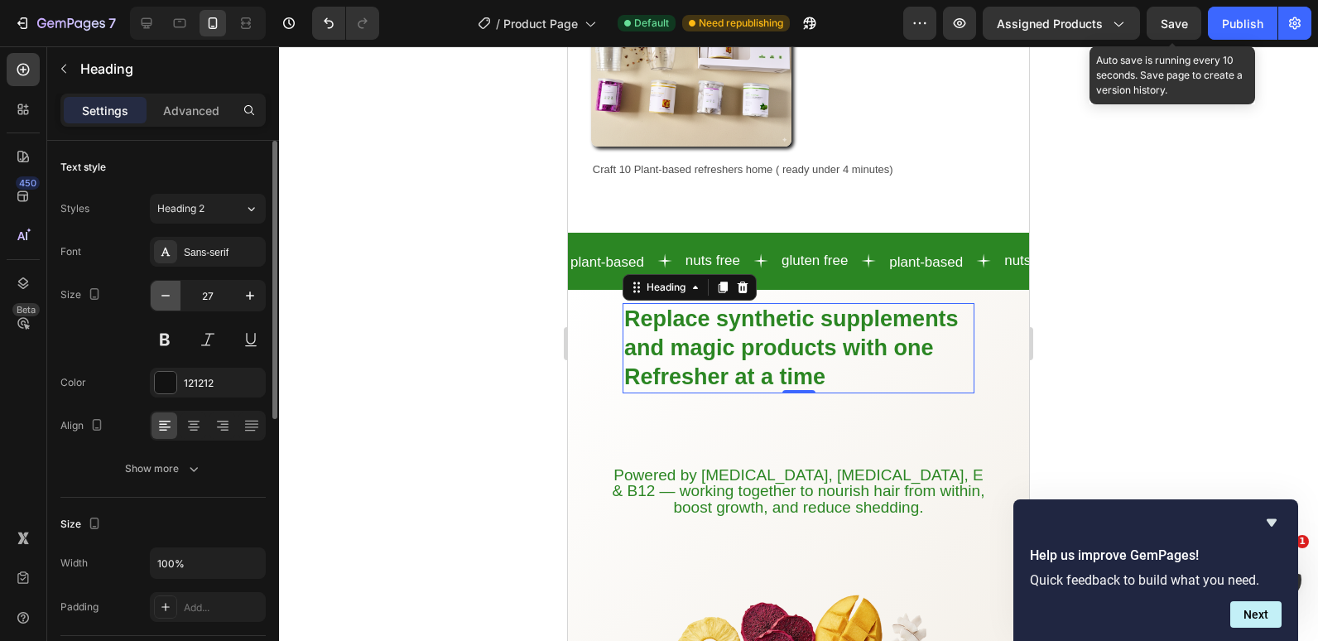
click at [165, 299] on icon "button" at bounding box center [165, 295] width 17 height 17
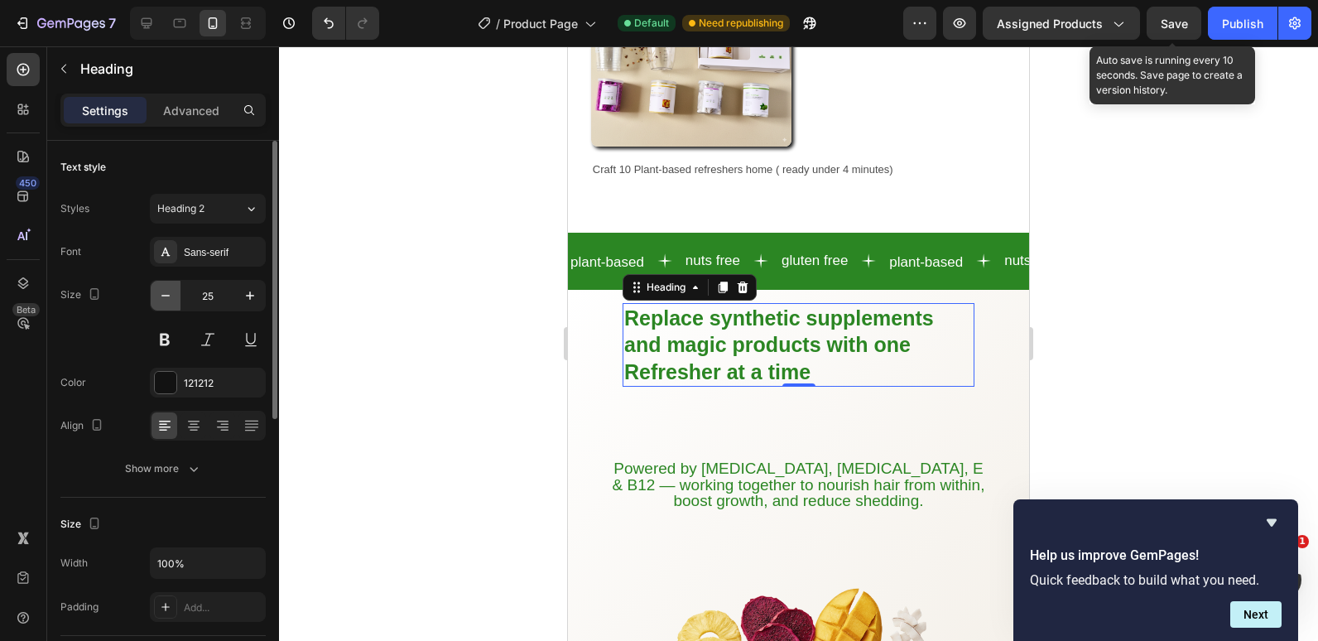
click at [165, 299] on icon "button" at bounding box center [165, 295] width 17 height 17
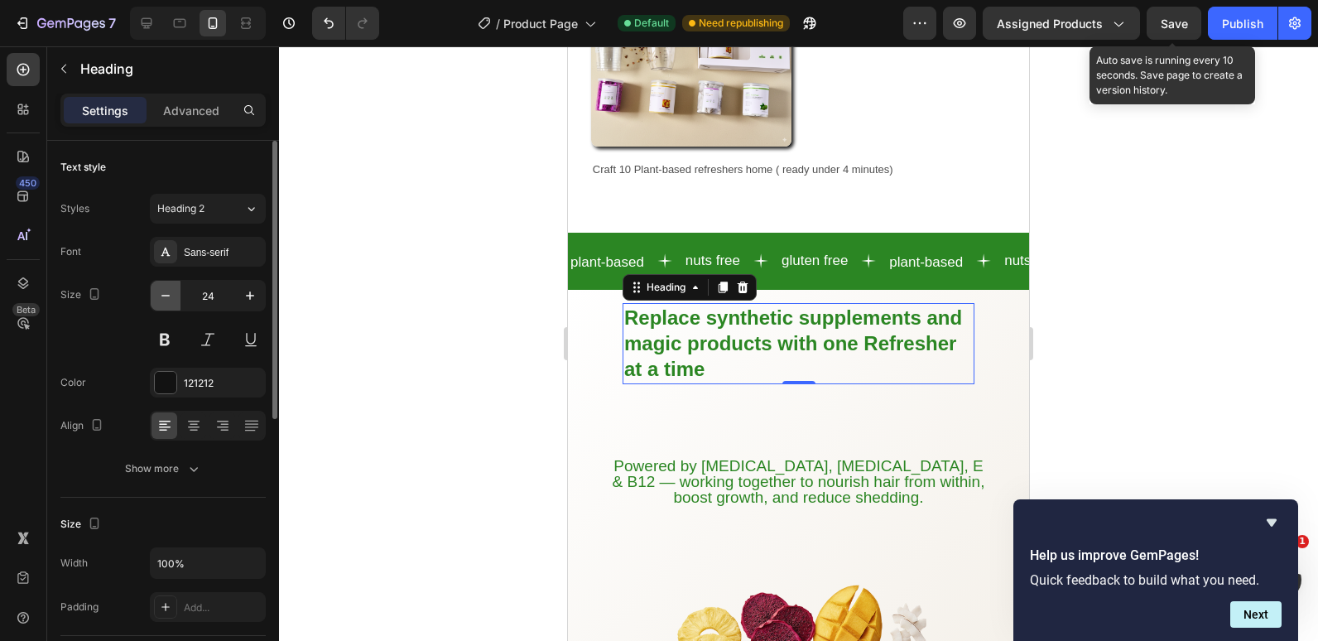
click at [165, 299] on icon "button" at bounding box center [165, 295] width 17 height 17
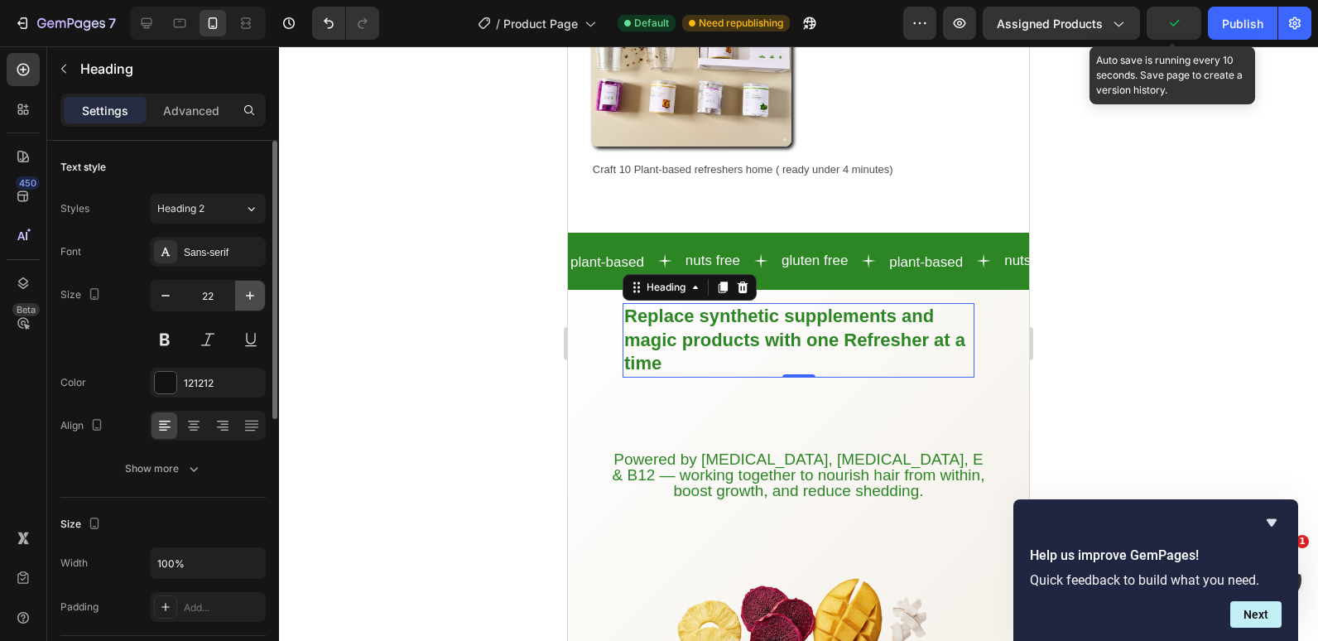
click at [245, 294] on icon "button" at bounding box center [250, 295] width 17 height 17
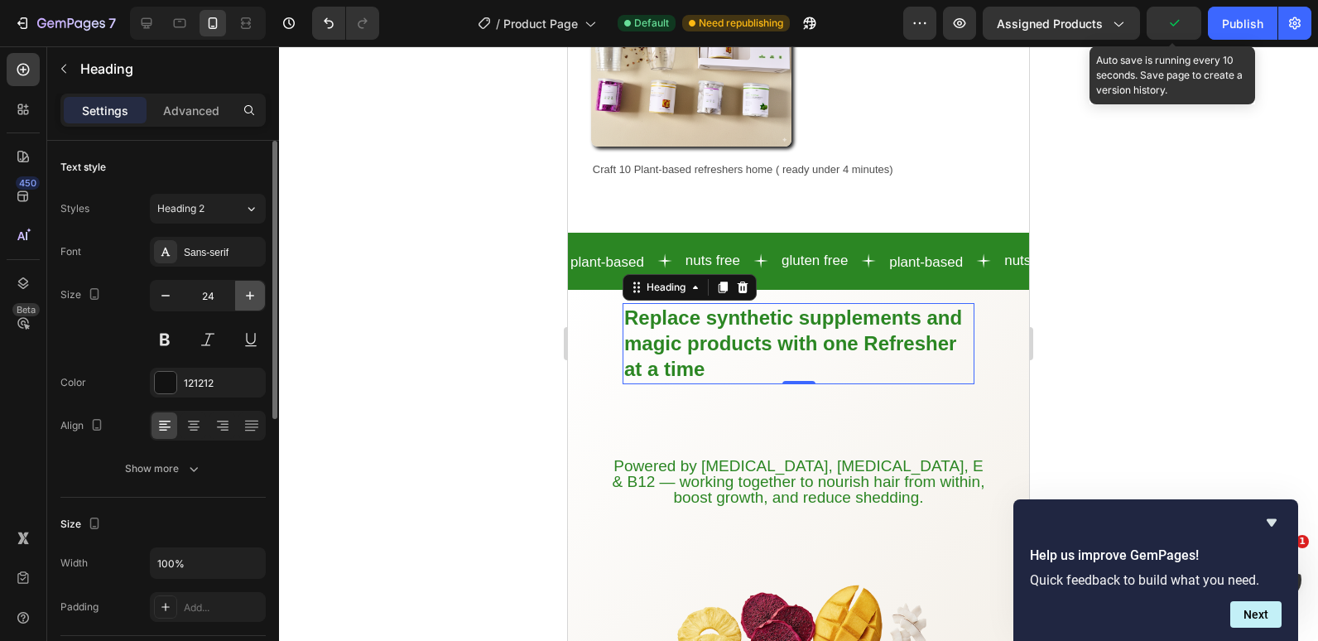
click at [245, 294] on icon "button" at bounding box center [250, 295] width 17 height 17
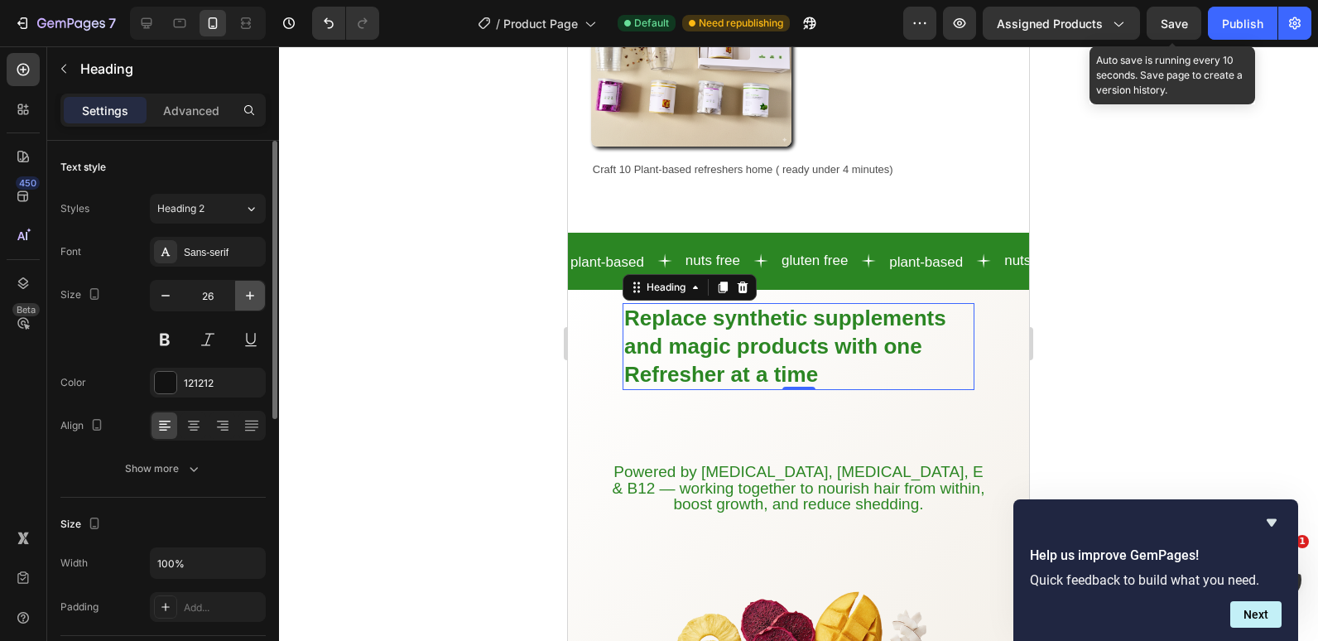
click at [245, 294] on icon "button" at bounding box center [250, 295] width 17 height 17
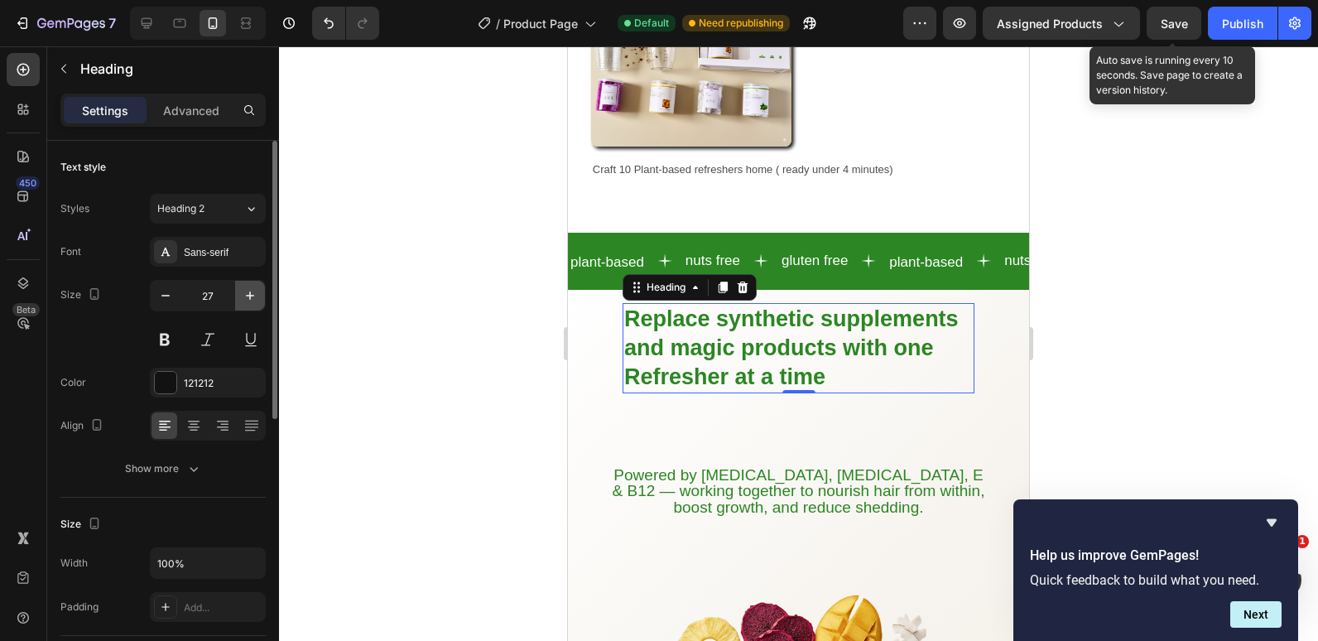
click at [245, 294] on icon "button" at bounding box center [250, 295] width 17 height 17
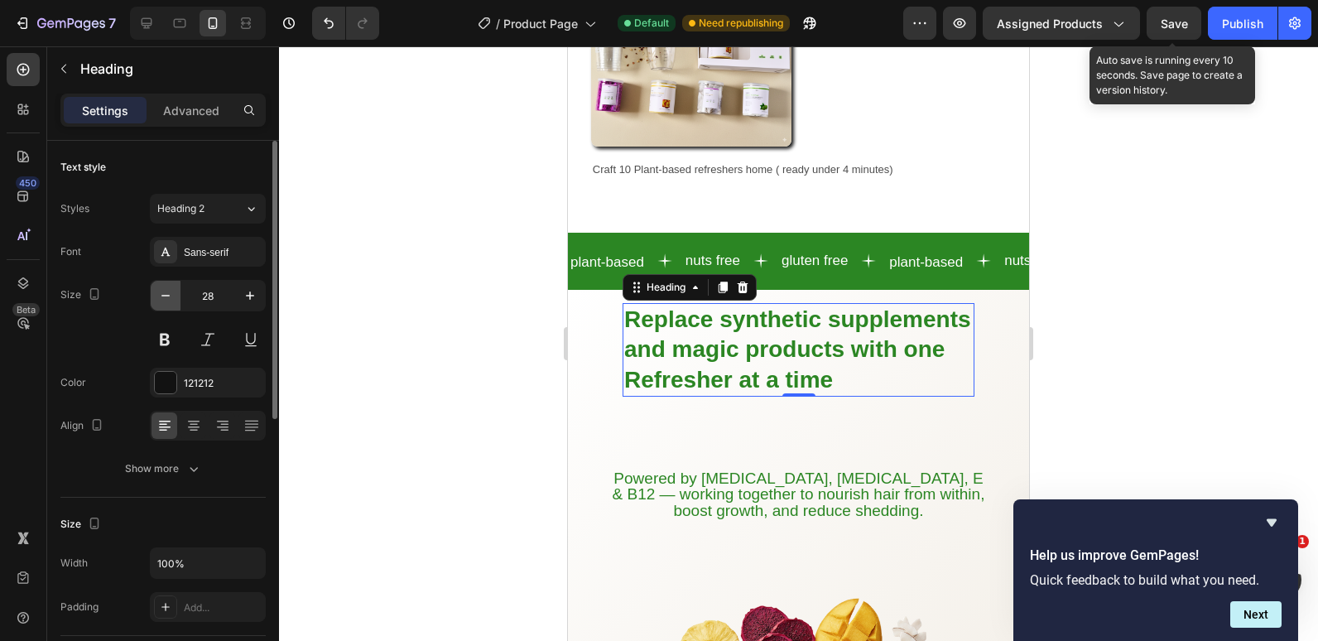
click at [169, 300] on icon "button" at bounding box center [165, 295] width 17 height 17
type input "27"
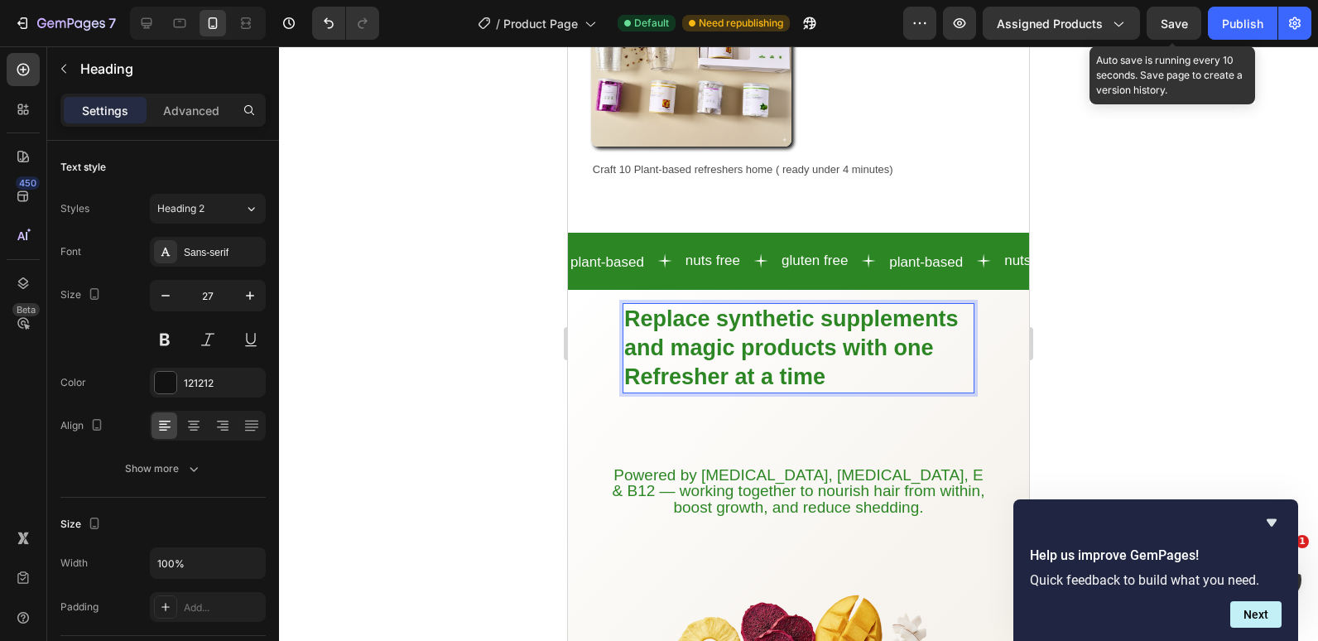
click at [894, 335] on strong "Replace synthetic supplements and magic products with one Refresher at a time" at bounding box center [791, 347] width 335 height 83
click at [186, 428] on icon at bounding box center [194, 425] width 17 height 17
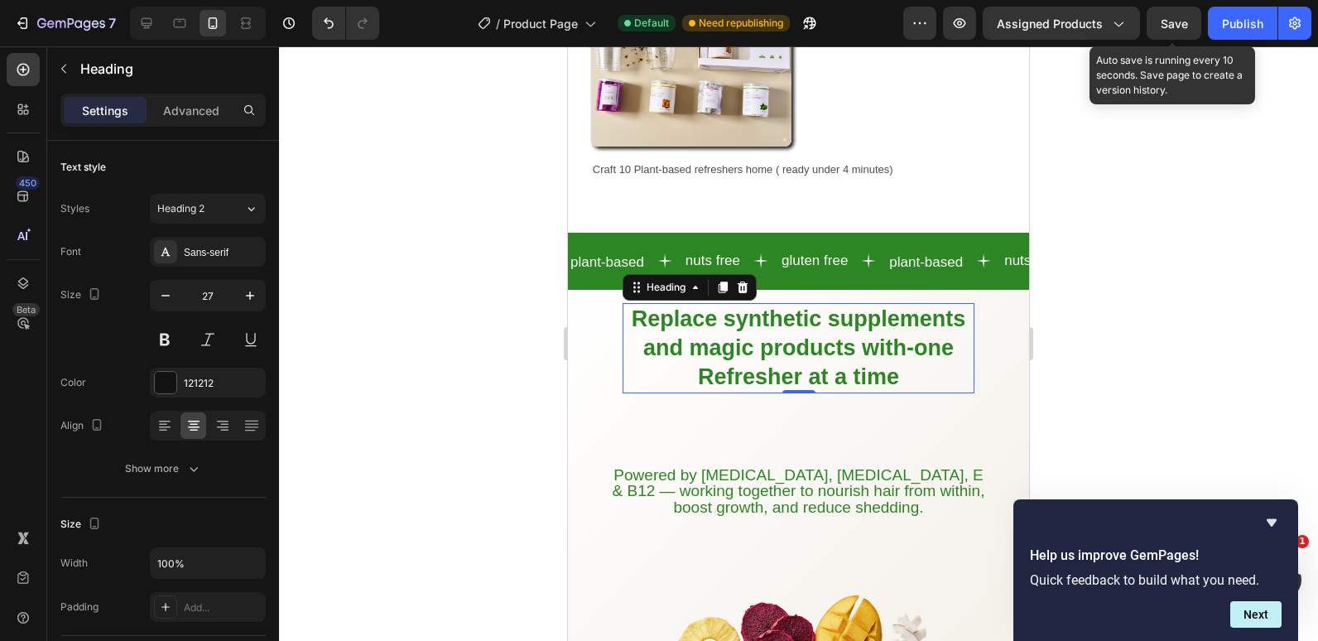
click at [654, 317] on strong "Replace synthetic supplements and magic products with-one Refresher at a time" at bounding box center [799, 347] width 335 height 83
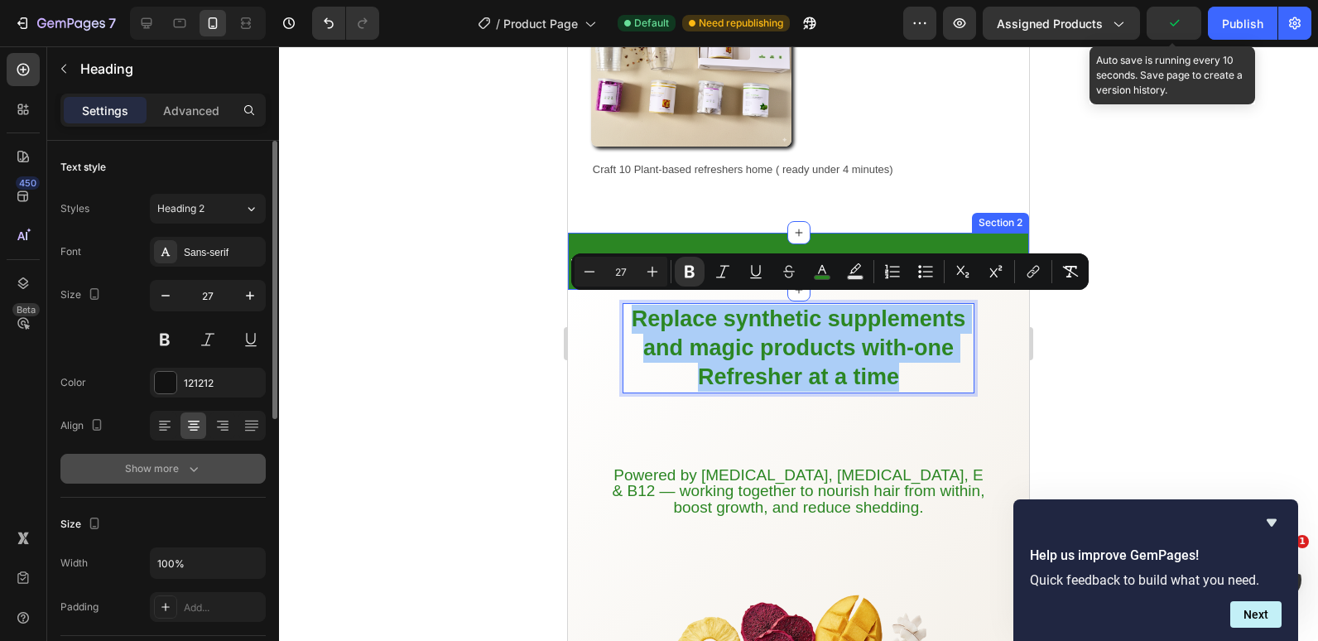
click at [195, 475] on icon "button" at bounding box center [194, 468] width 17 height 17
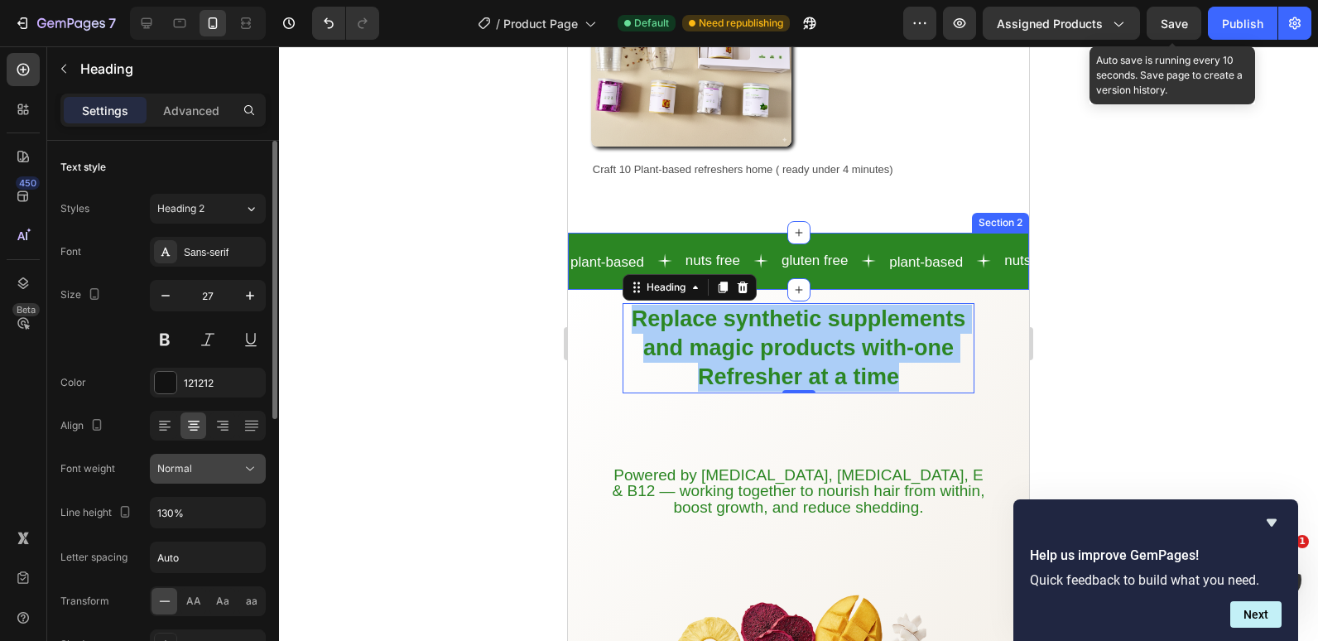
click at [228, 470] on div "Normal" at bounding box center [199, 468] width 84 height 15
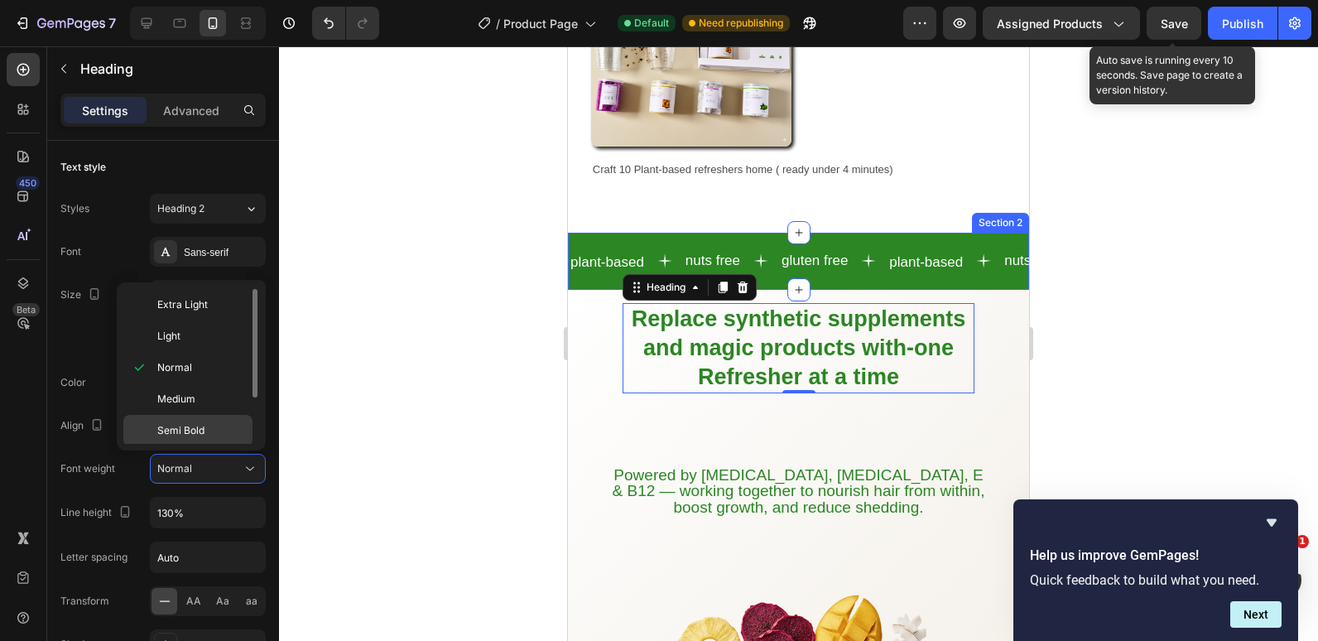
scroll to position [65, 0]
click at [204, 427] on span "Extra Bold" at bounding box center [181, 428] width 48 height 15
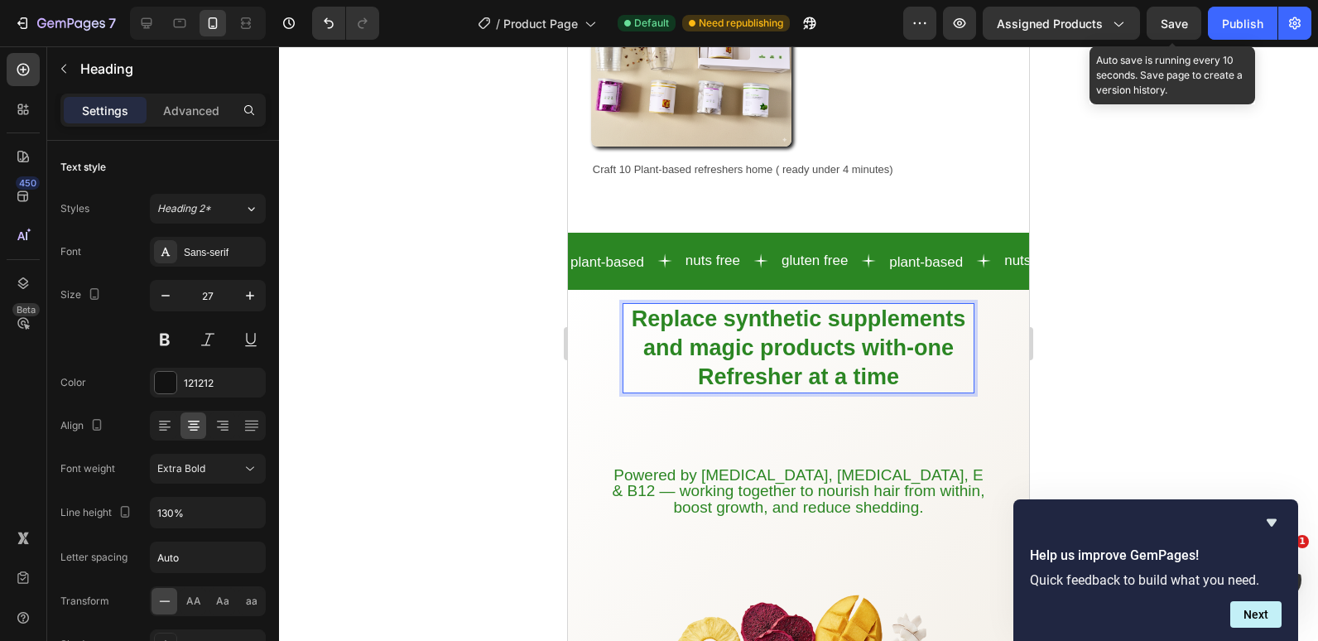
click at [742, 335] on strong "Replace synthetic supplements and magic products with-one Refresher at a time" at bounding box center [799, 347] width 335 height 83
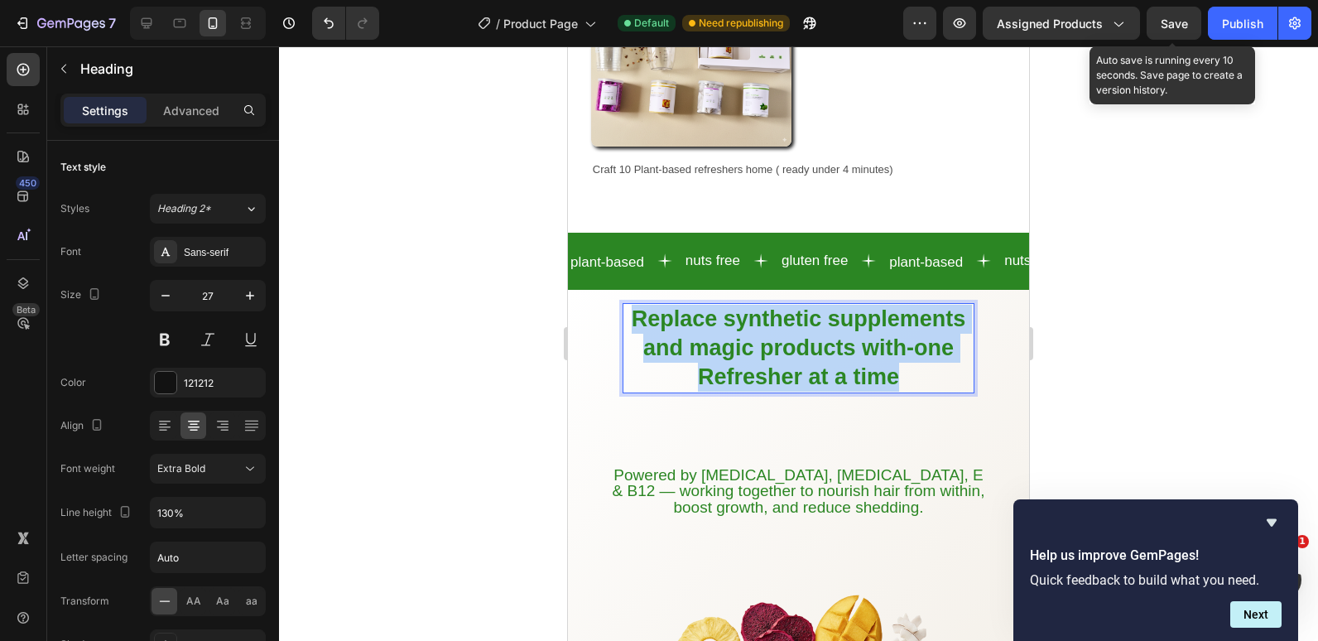
click at [742, 335] on strong "Replace synthetic supplements and magic products with-one Refresher at a time" at bounding box center [799, 347] width 335 height 83
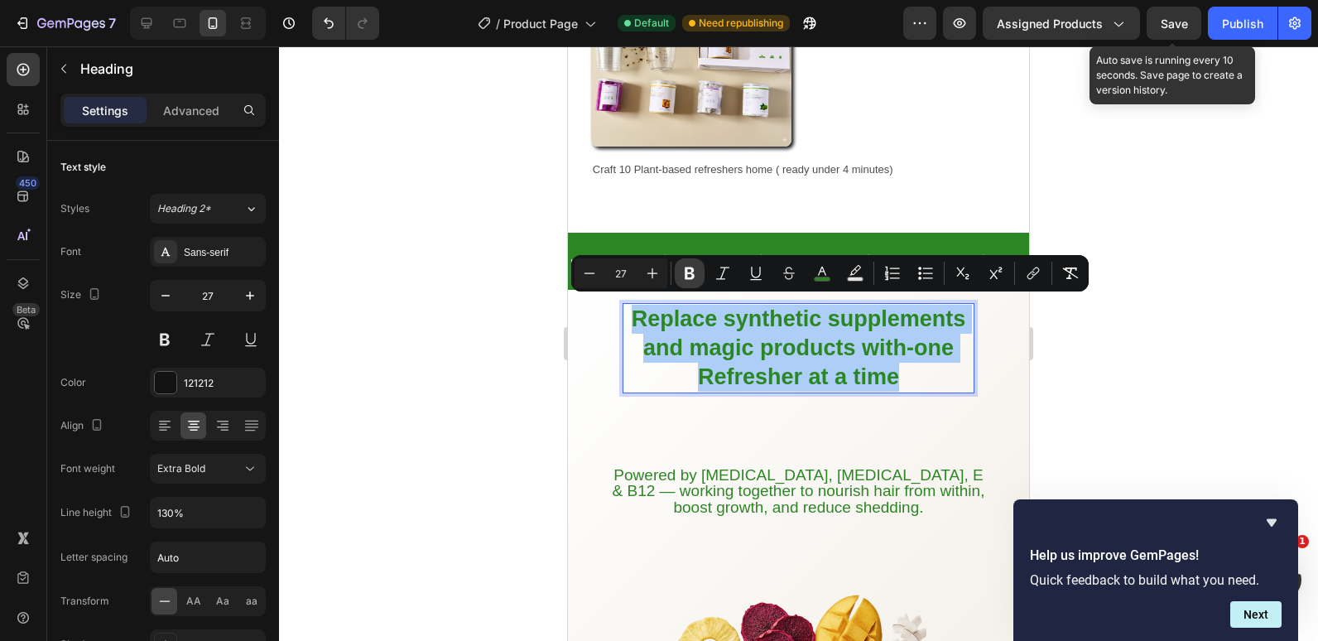
click at [685, 277] on icon "Editor contextual toolbar" at bounding box center [690, 273] width 17 height 17
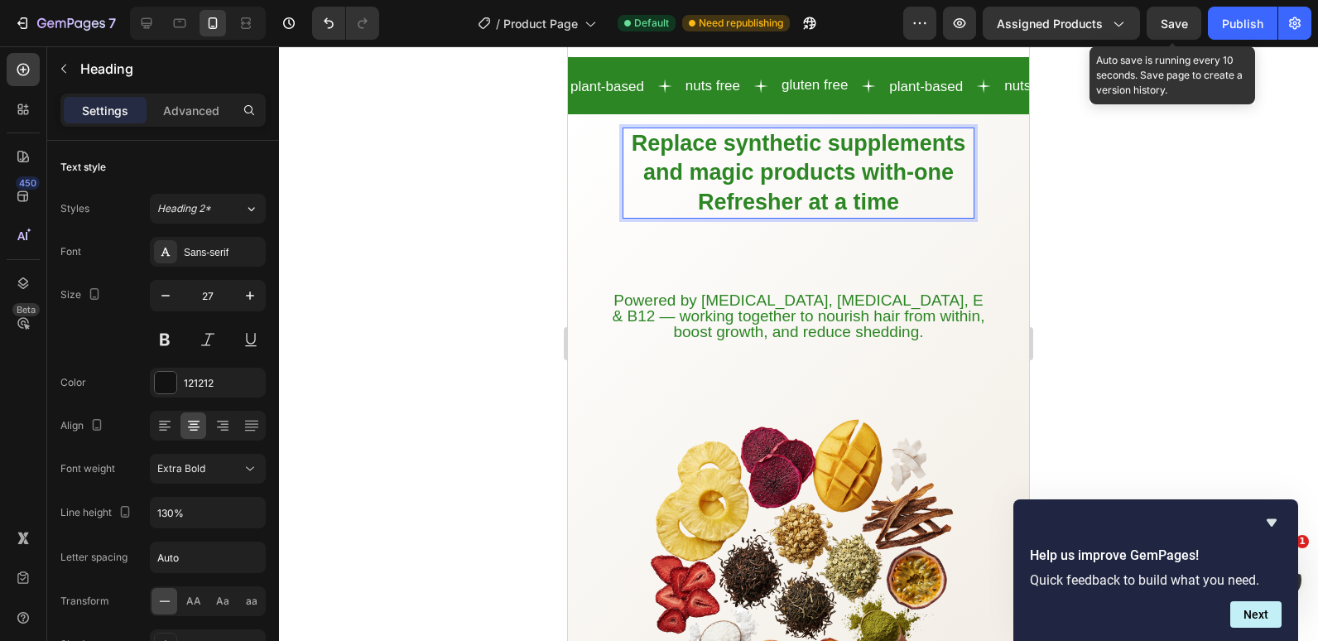
scroll to position [1256, 0]
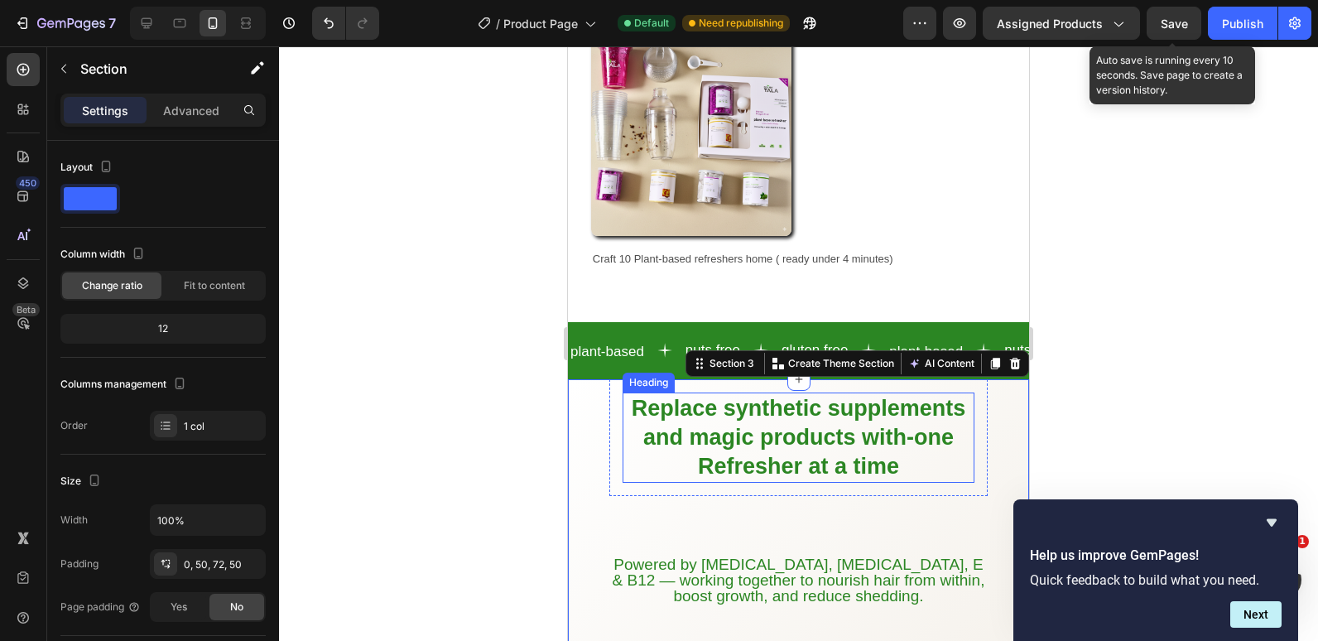
click at [653, 394] on p "⁠⁠⁠⁠⁠⁠⁠ Replace synthetic supplements and magic products with-one Refresher at …" at bounding box center [798, 437] width 349 height 87
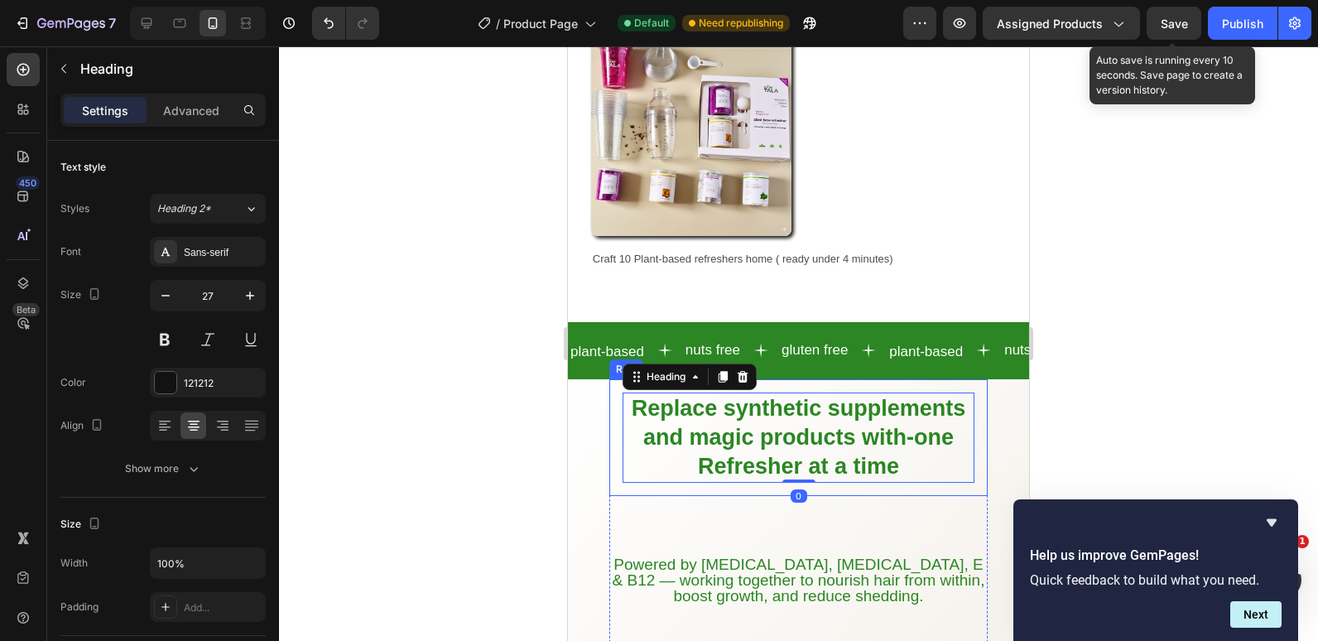
click at [620, 391] on div "⁠⁠⁠⁠⁠⁠⁠ Replace synthetic supplements and magic products with-one Refresher at …" at bounding box center [799, 437] width 378 height 117
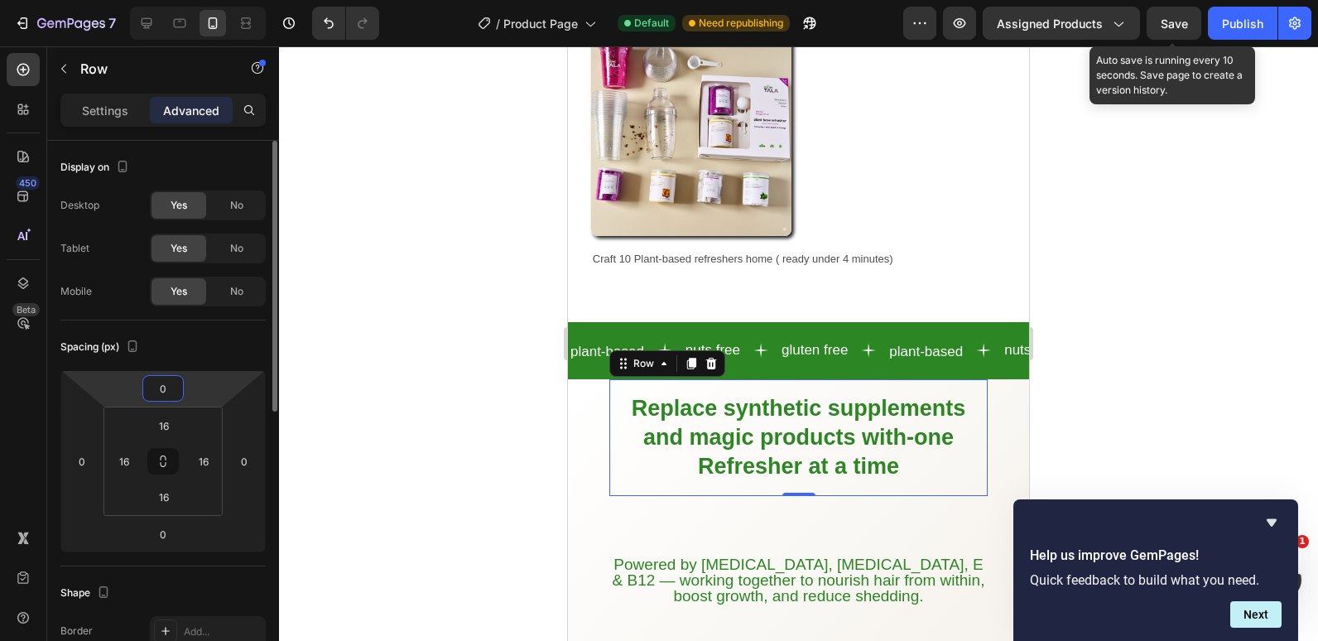
click at [168, 382] on input "0" at bounding box center [163, 388] width 33 height 25
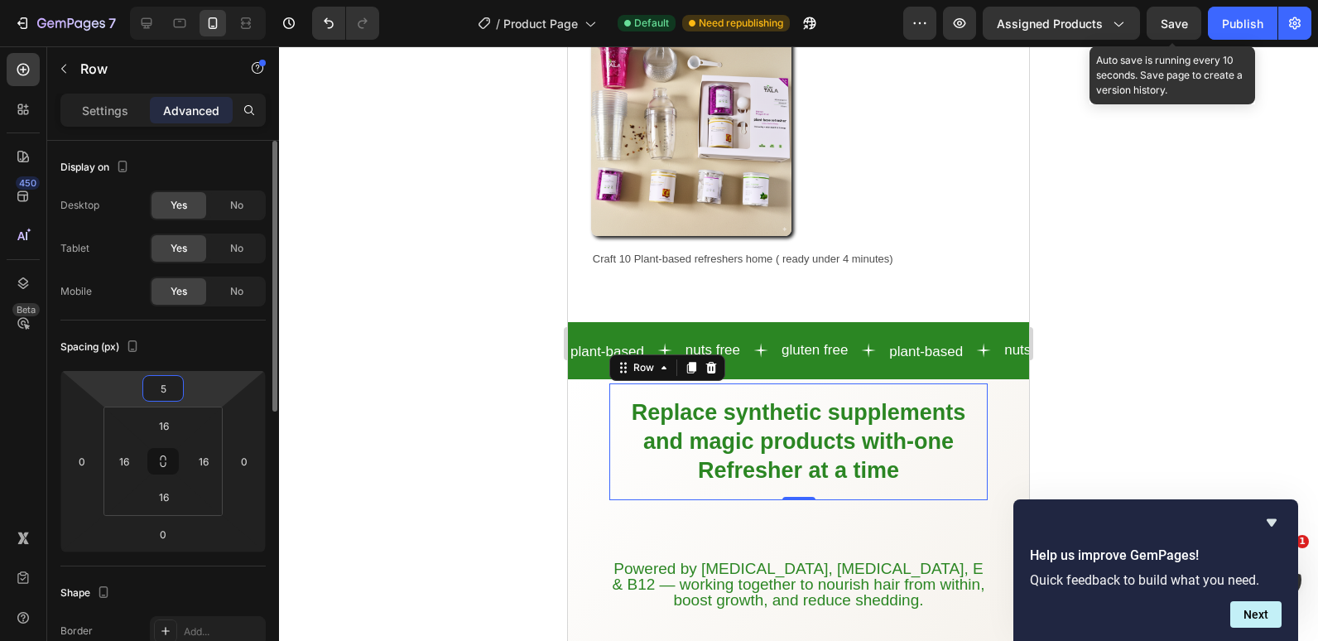
type input "52"
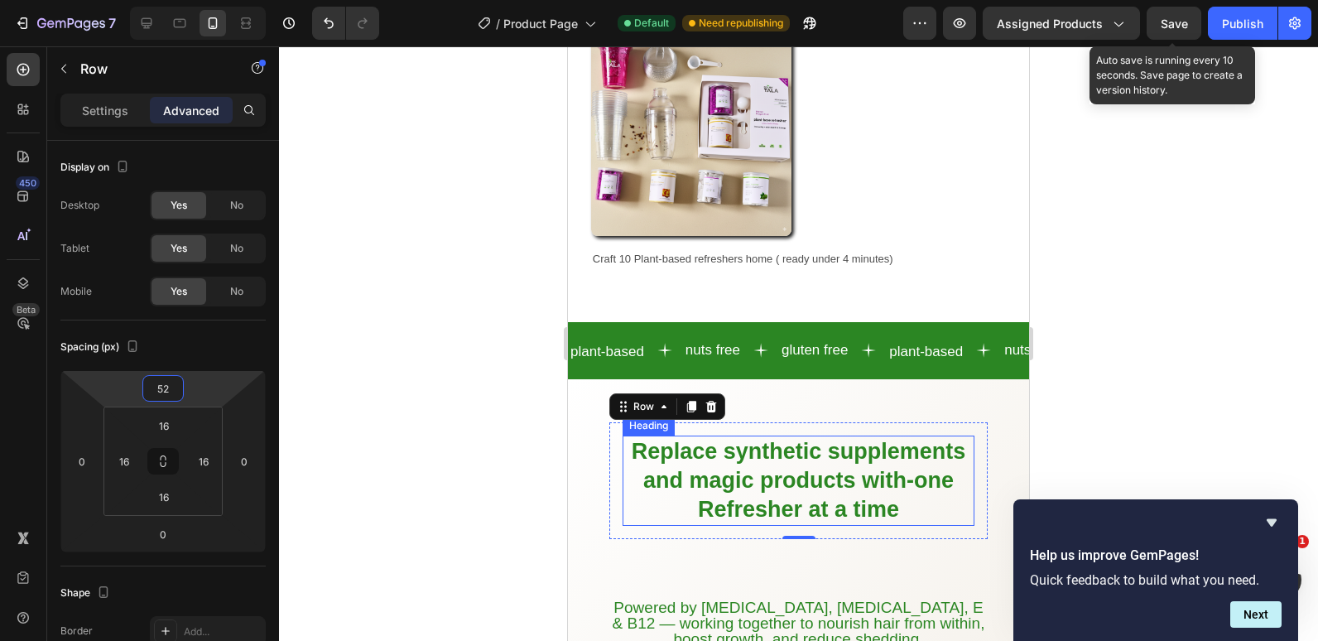
click at [679, 439] on p "⁠⁠⁠⁠⁠⁠⁠ Replace synthetic supplements and magic products with-one Refresher at …" at bounding box center [798, 480] width 349 height 87
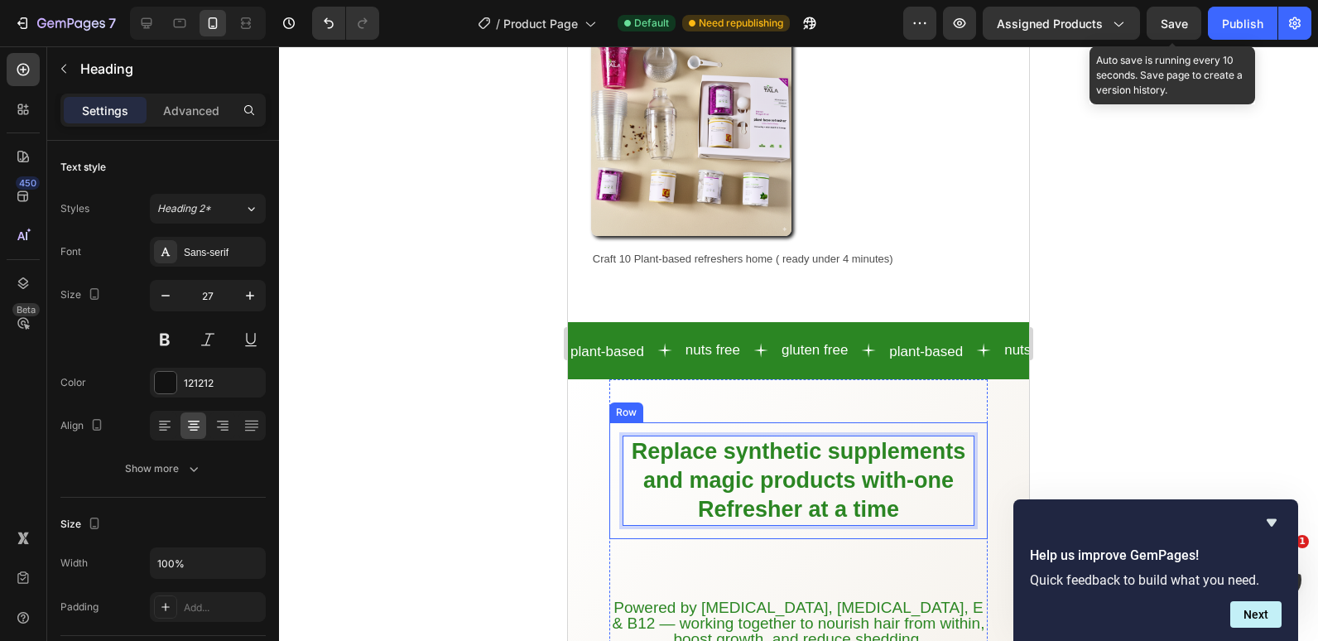
click at [620, 465] on div "Replace synthetic supplements and magic products with-one Refresher at a time H…" at bounding box center [799, 480] width 378 height 117
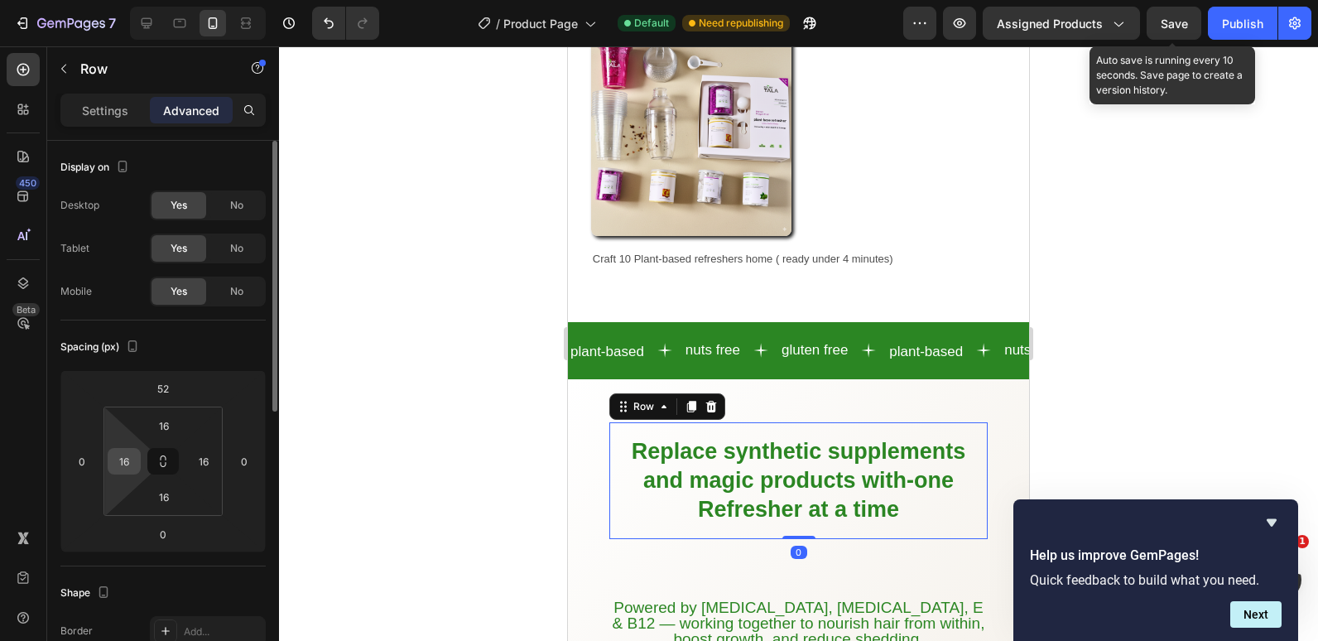
click at [133, 456] on input "16" at bounding box center [124, 461] width 25 height 25
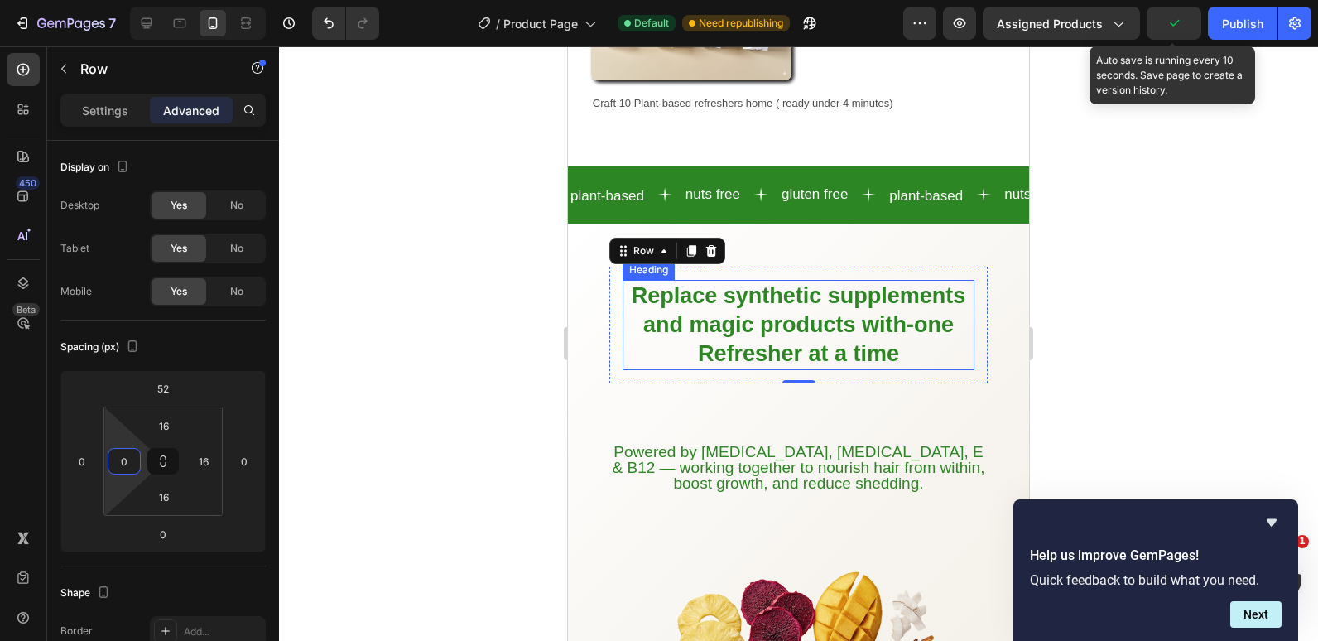
scroll to position [1422, 0]
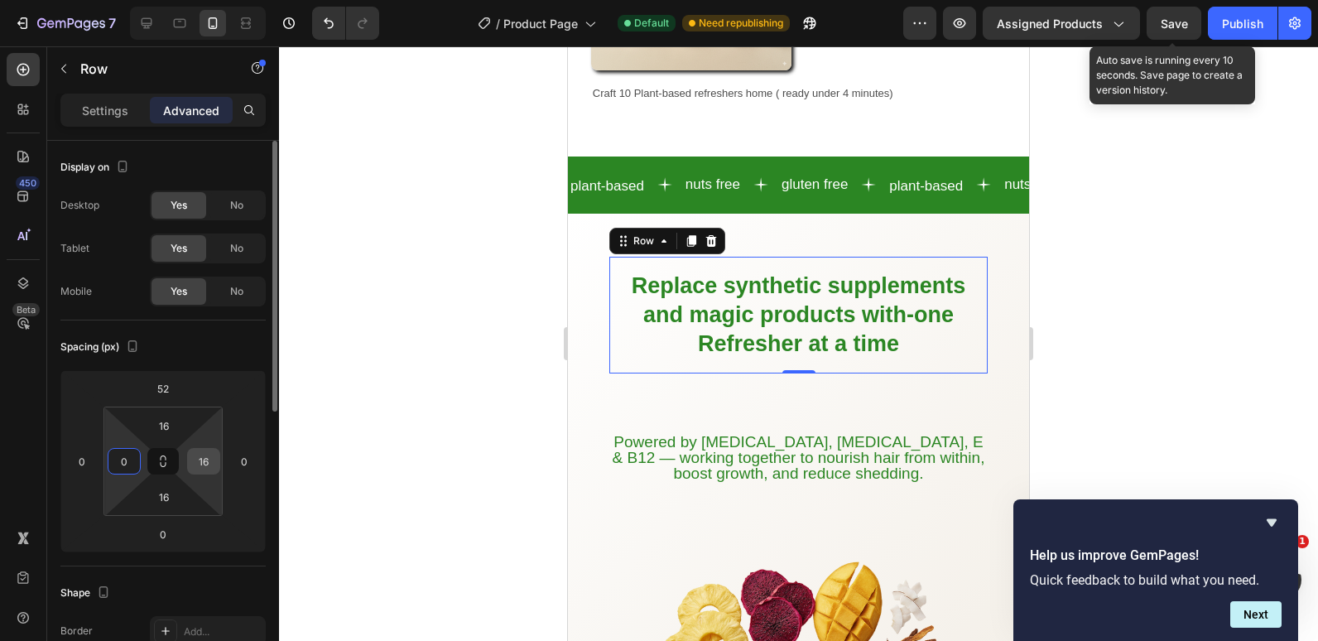
type input "0"
click at [205, 465] on input "16" at bounding box center [203, 461] width 25 height 25
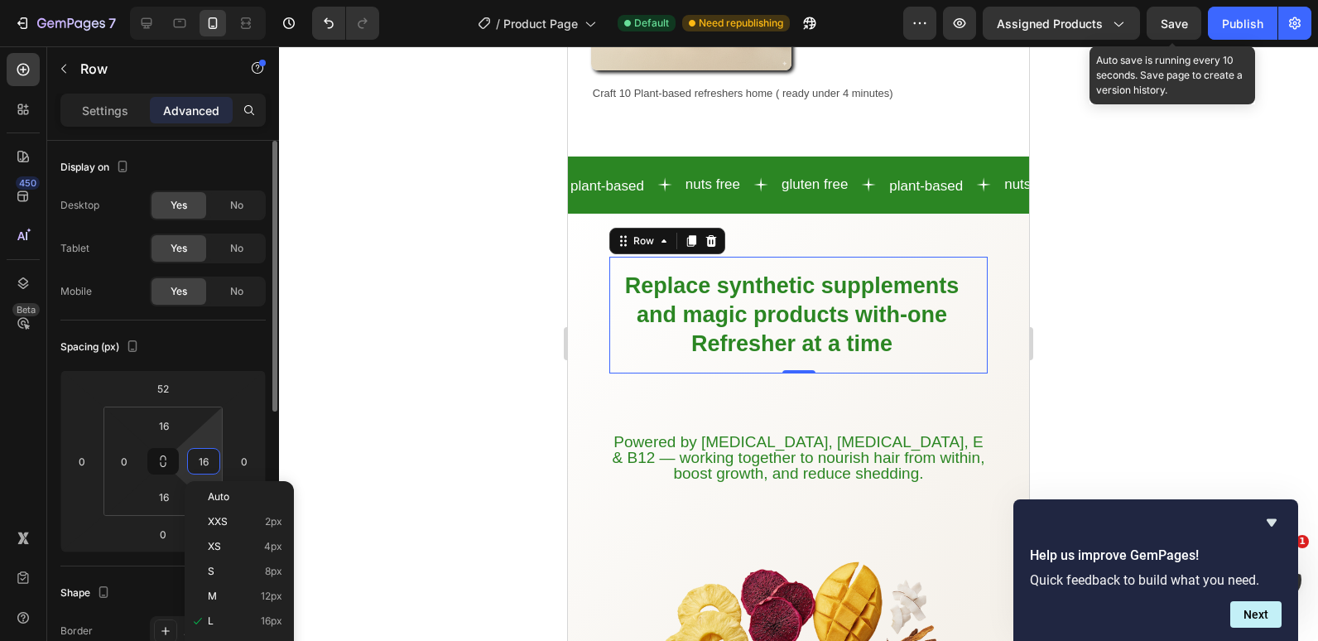
click at [205, 465] on input "16" at bounding box center [203, 461] width 25 height 25
type input "0"
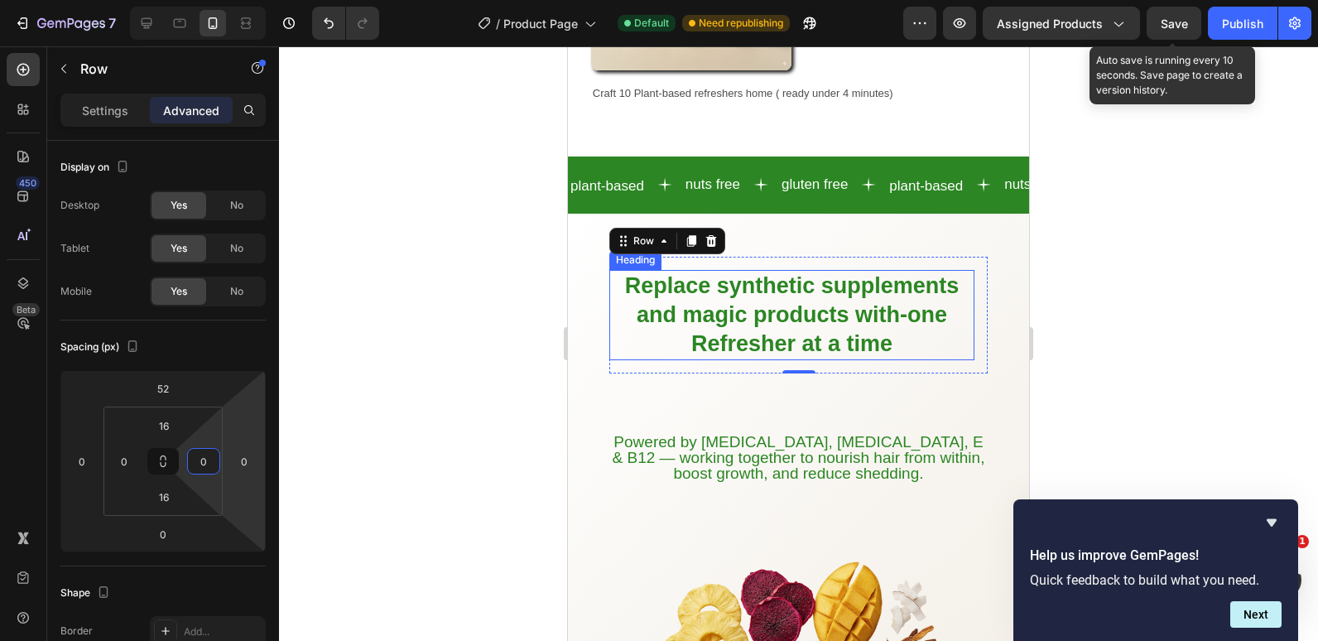
drag, startPoint x: 634, startPoint y: 301, endPoint x: 721, endPoint y: 353, distance: 101.4
click at [634, 301] on p "⁠⁠⁠⁠⁠⁠⁠ Replace synthetic supplements and magic products with-one Refresher at …" at bounding box center [792, 315] width 362 height 87
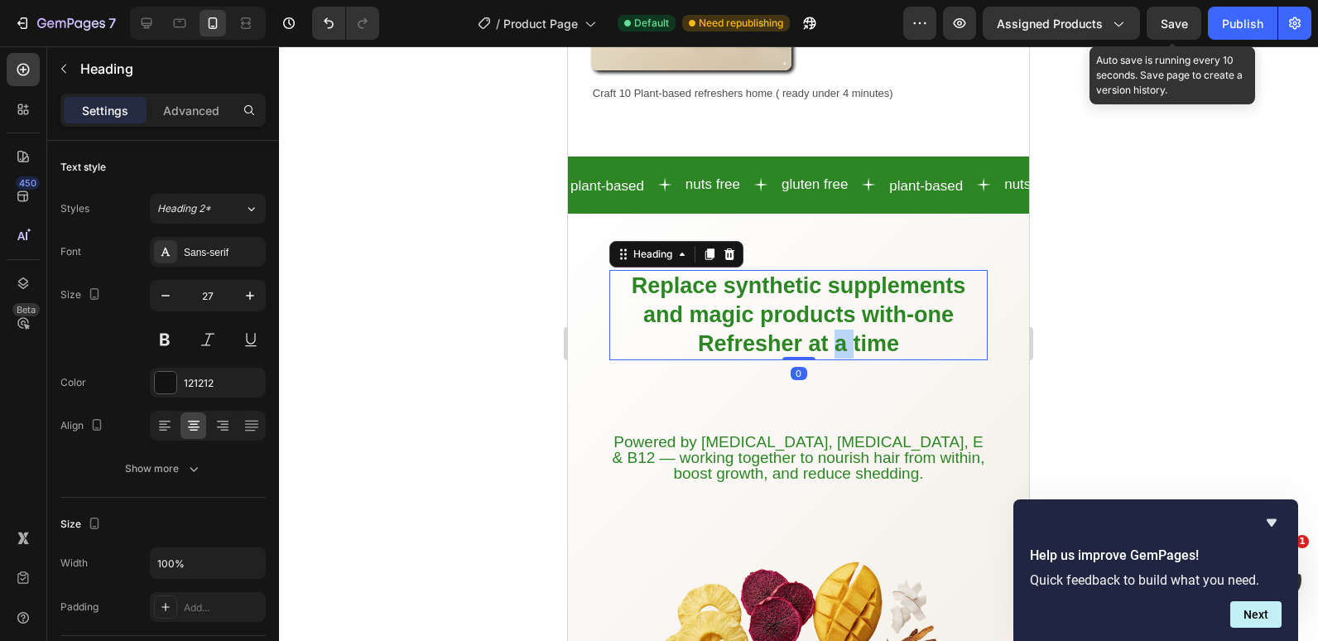
click at [774, 354] on span "Replace synthetic supplements and magic products with-one Refresher at a time" at bounding box center [799, 314] width 335 height 83
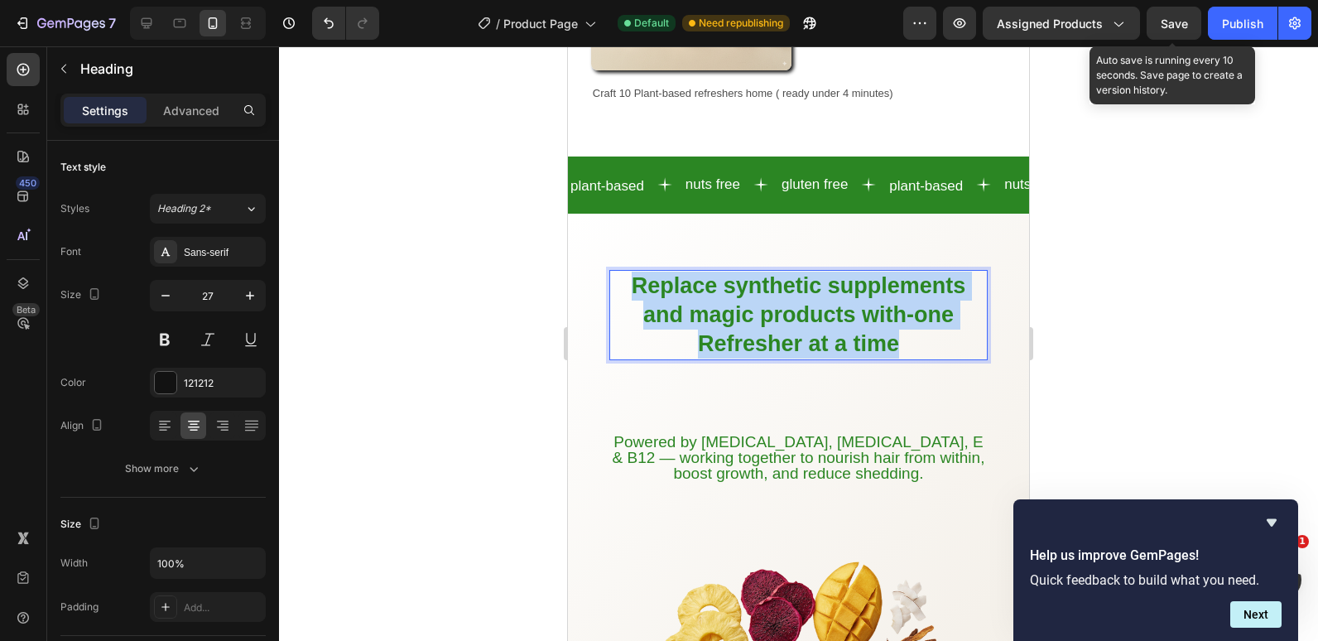
click at [774, 354] on span "Replace synthetic supplements and magic products with-one Refresher at a time" at bounding box center [799, 314] width 335 height 83
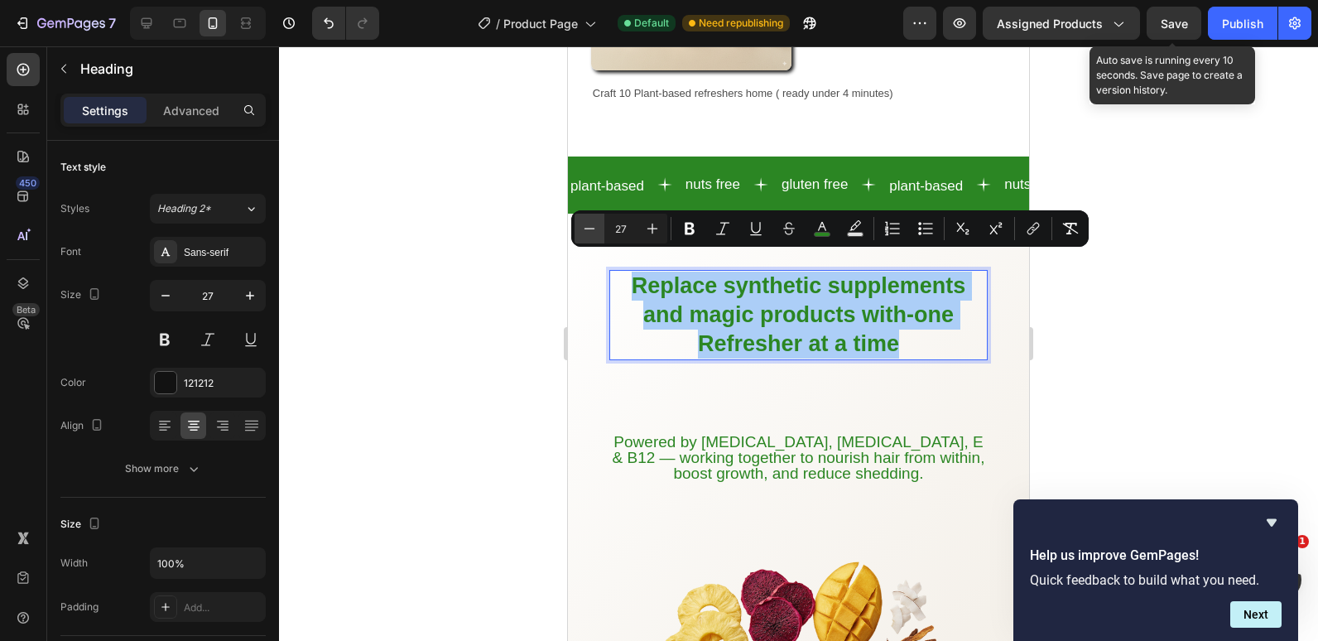
click at [589, 229] on icon "Editor contextual toolbar" at bounding box center [589, 228] width 17 height 17
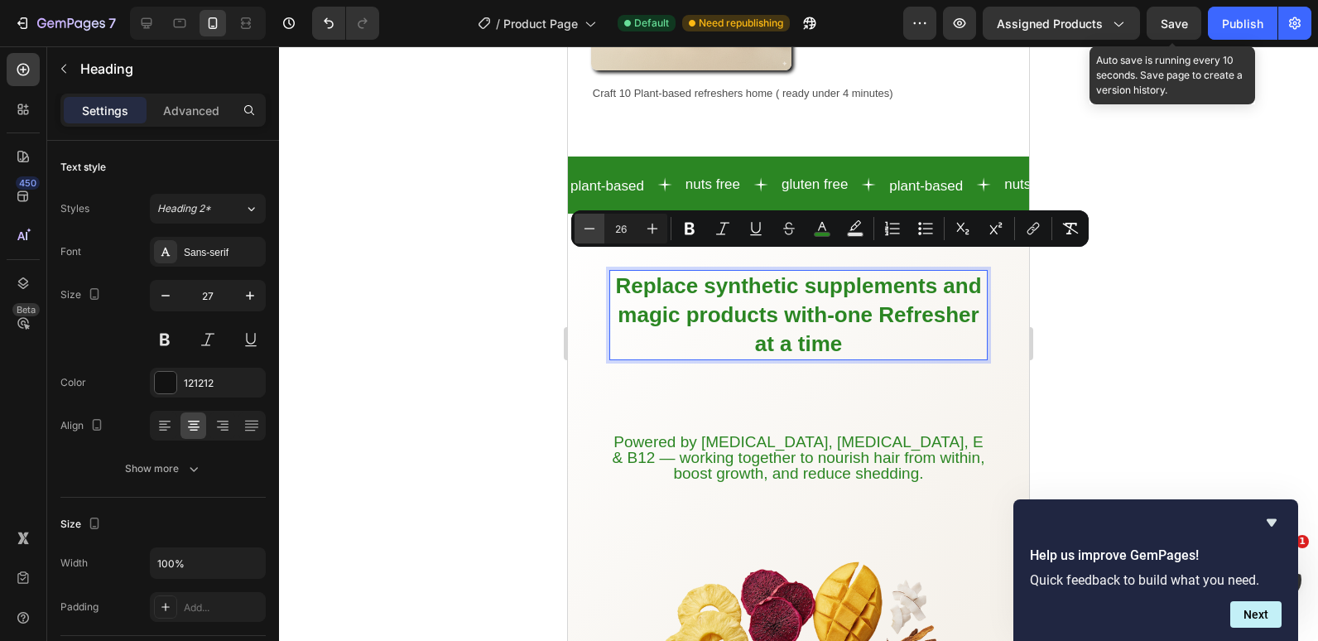
click at [589, 229] on icon "Editor contextual toolbar" at bounding box center [589, 228] width 17 height 17
type input "25"
click at [503, 352] on div at bounding box center [798, 343] width 1039 height 595
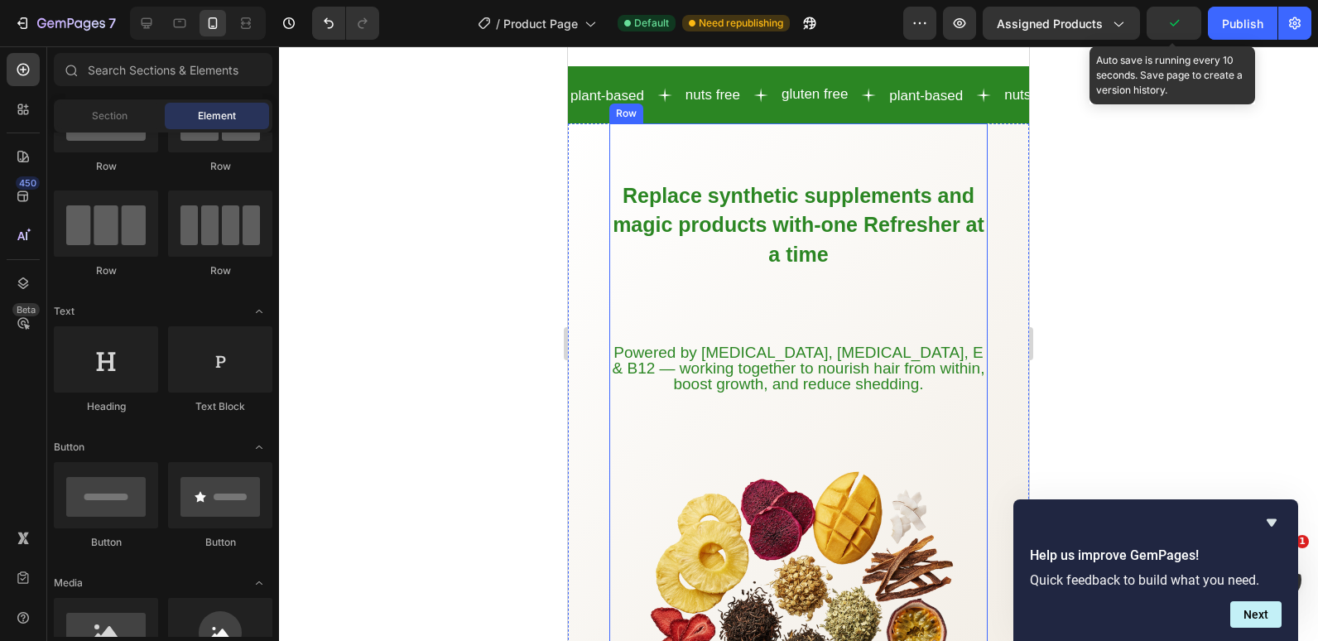
scroll to position [1505, 0]
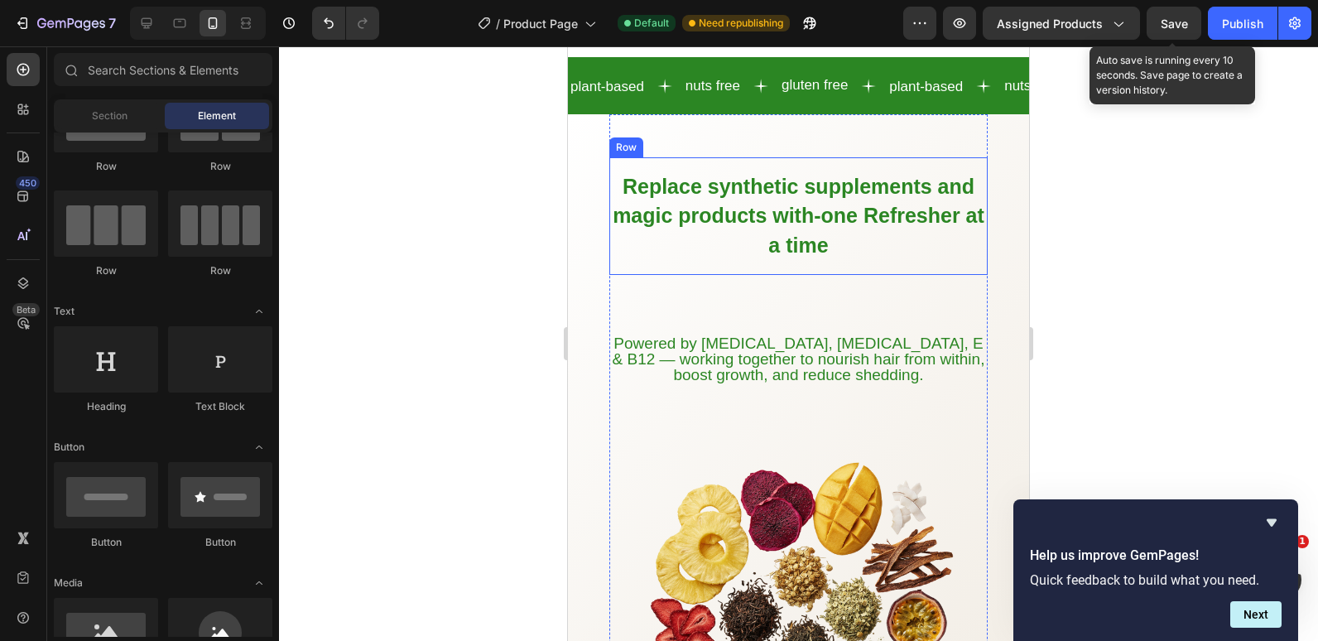
click at [770, 268] on div "⁠⁠⁠⁠⁠⁠⁠ Replace synthetic supplements and magic products with-one Refresher at …" at bounding box center [799, 215] width 378 height 117
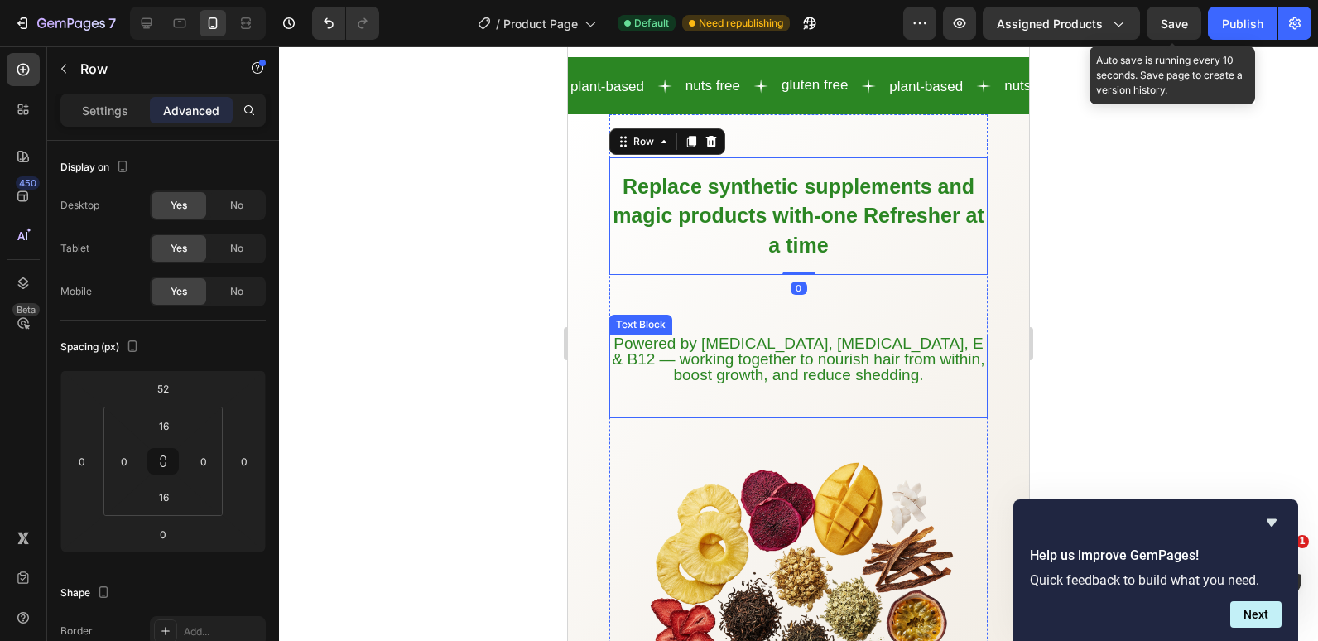
click at [631, 369] on p "Powered by Biotin, Vitamin B5, E & B12 — working together to nourish hair from …" at bounding box center [798, 360] width 375 height 48
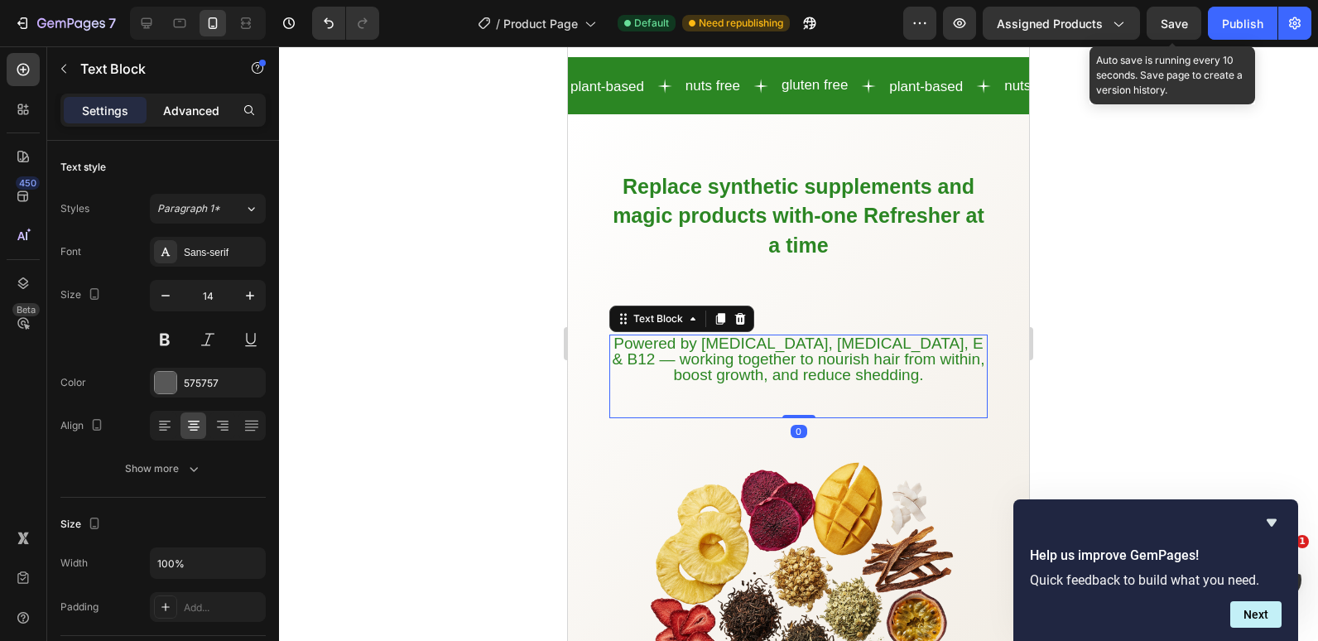
click at [190, 105] on p "Advanced" at bounding box center [191, 110] width 56 height 17
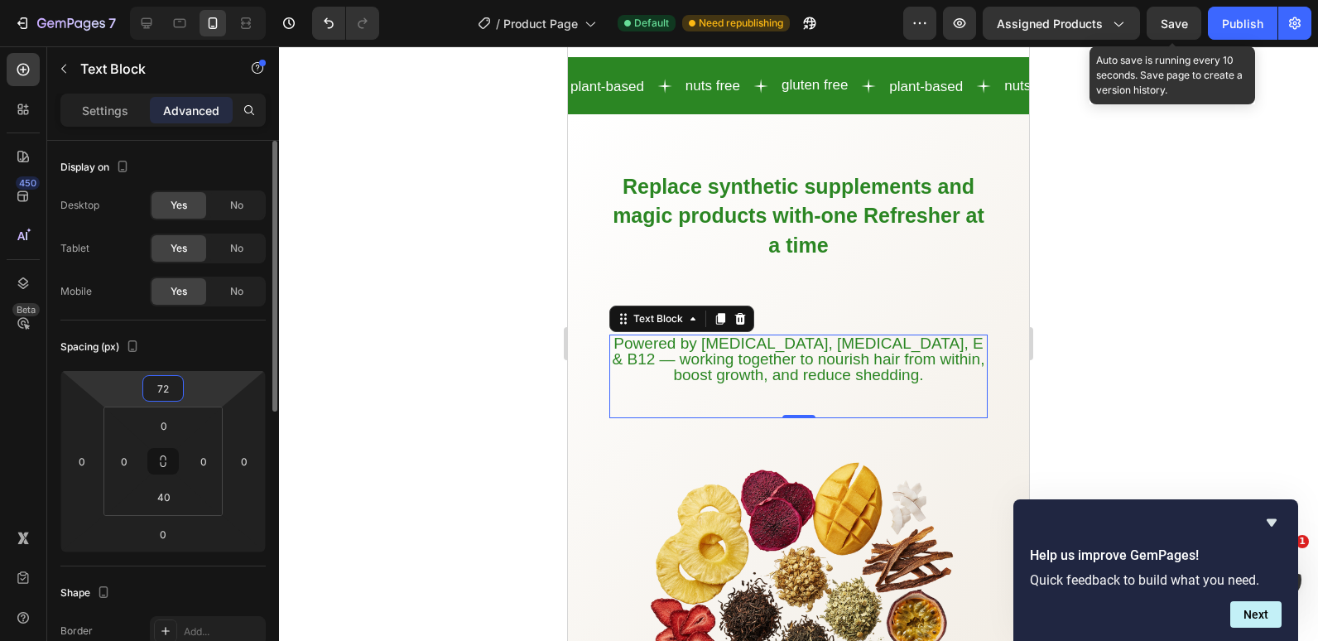
click at [161, 388] on input "72" at bounding box center [163, 388] width 33 height 25
type input "0"
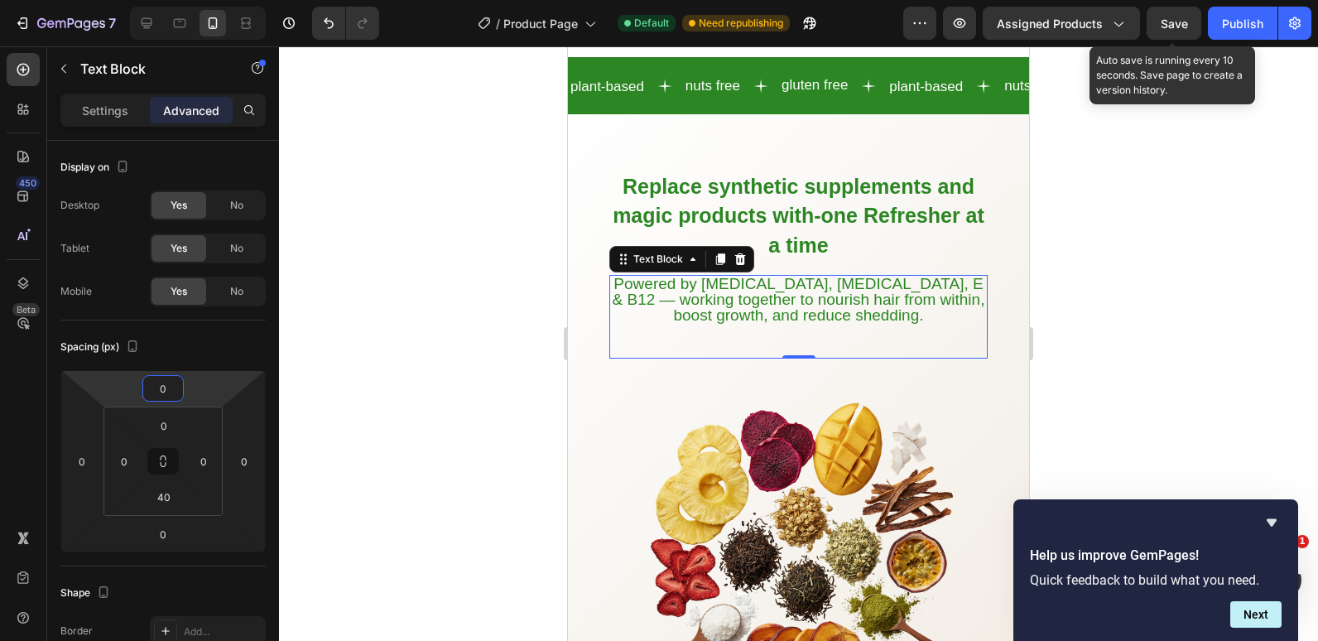
click at [523, 260] on div at bounding box center [798, 343] width 1039 height 595
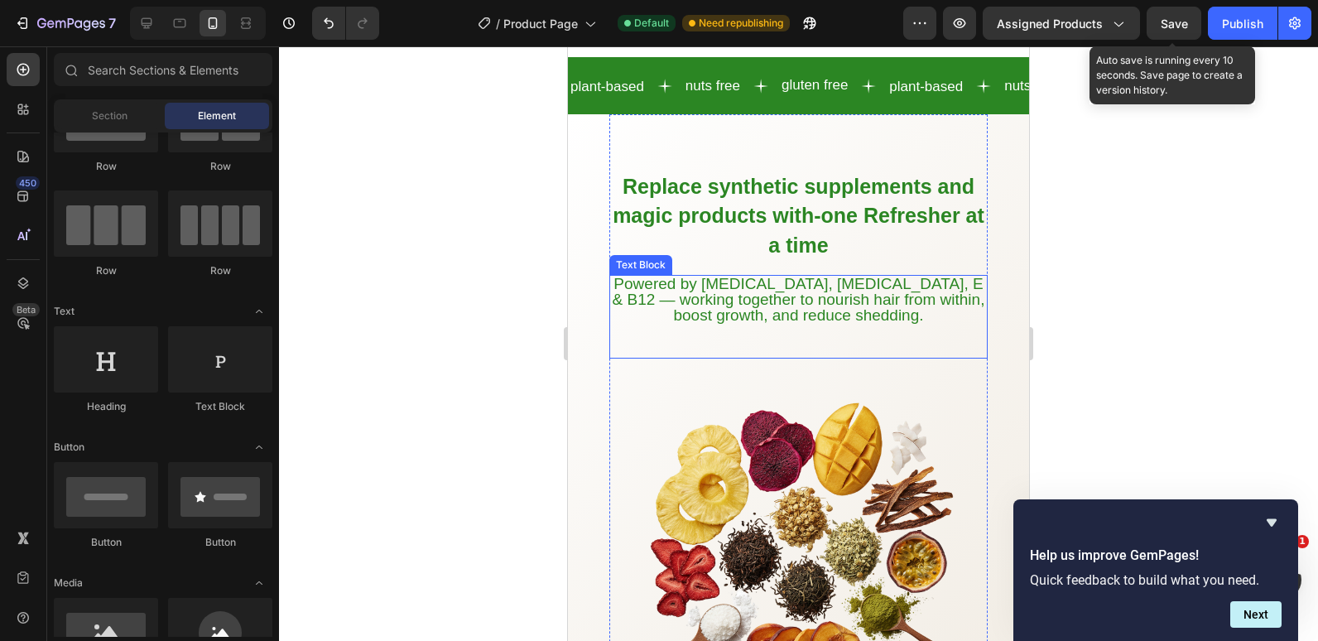
click at [769, 306] on span "Powered by Biotin, Vitamin B5, E & B12 — working together to nourish hair from …" at bounding box center [799, 291] width 373 height 33
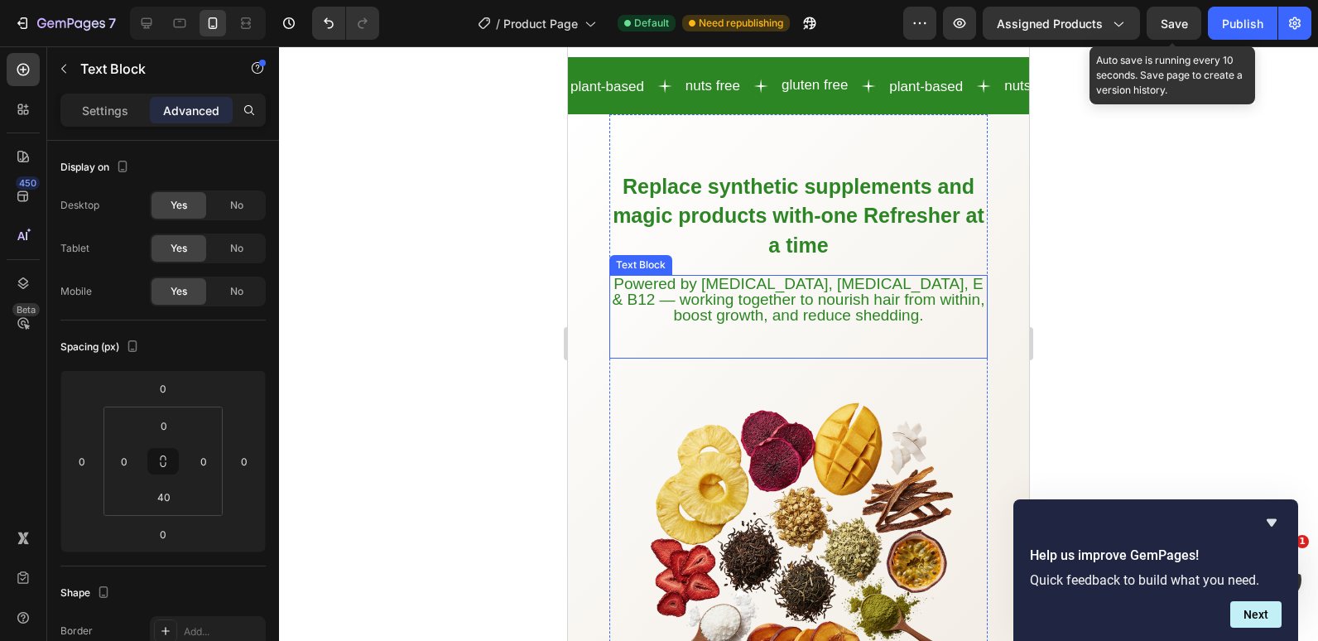
click at [769, 306] on span "Powered by Biotin, Vitamin B5, E & B12 — working together to nourish hair from …" at bounding box center [799, 291] width 373 height 33
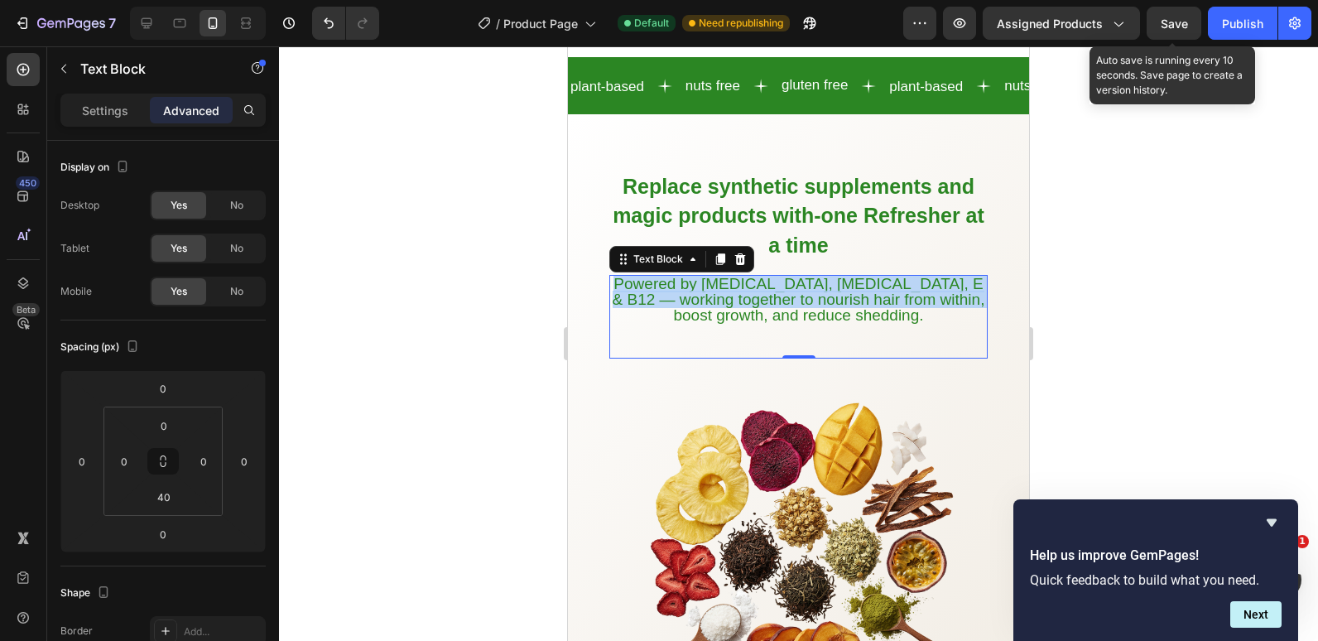
click at [769, 306] on span "Powered by Biotin, Vitamin B5, E & B12 — working together to nourish hair from …" at bounding box center [799, 291] width 373 height 33
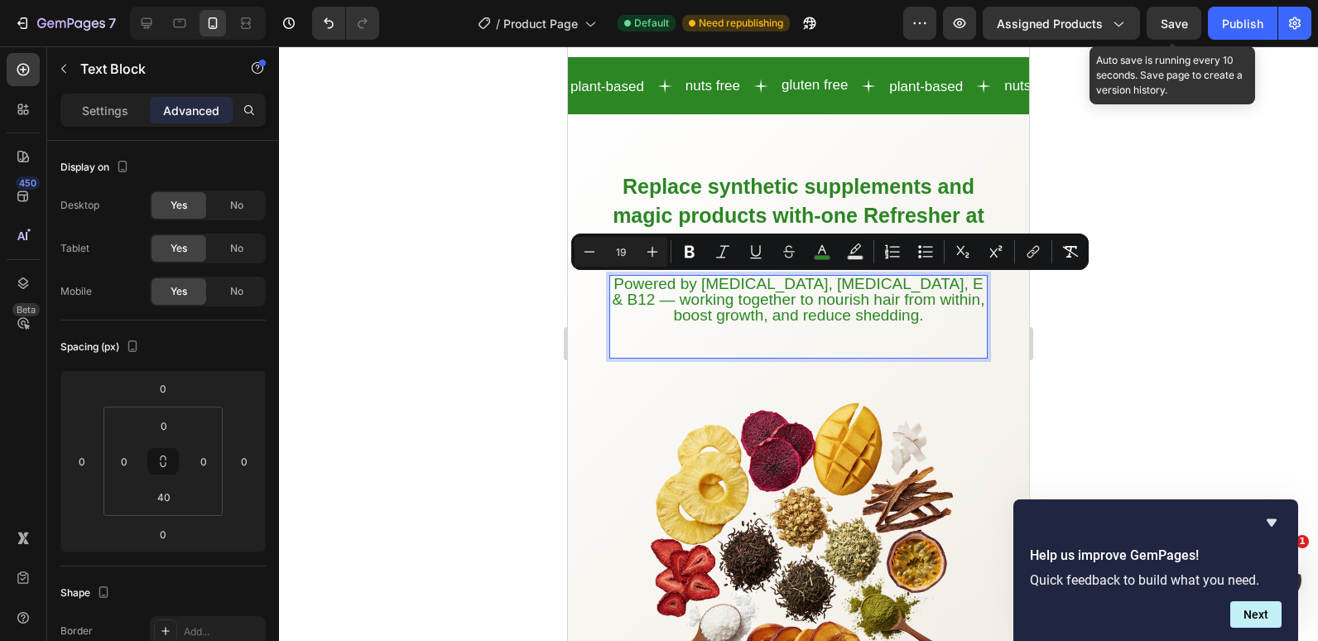
click at [827, 315] on span "boost growth, and reduce shedding." at bounding box center [798, 314] width 250 height 17
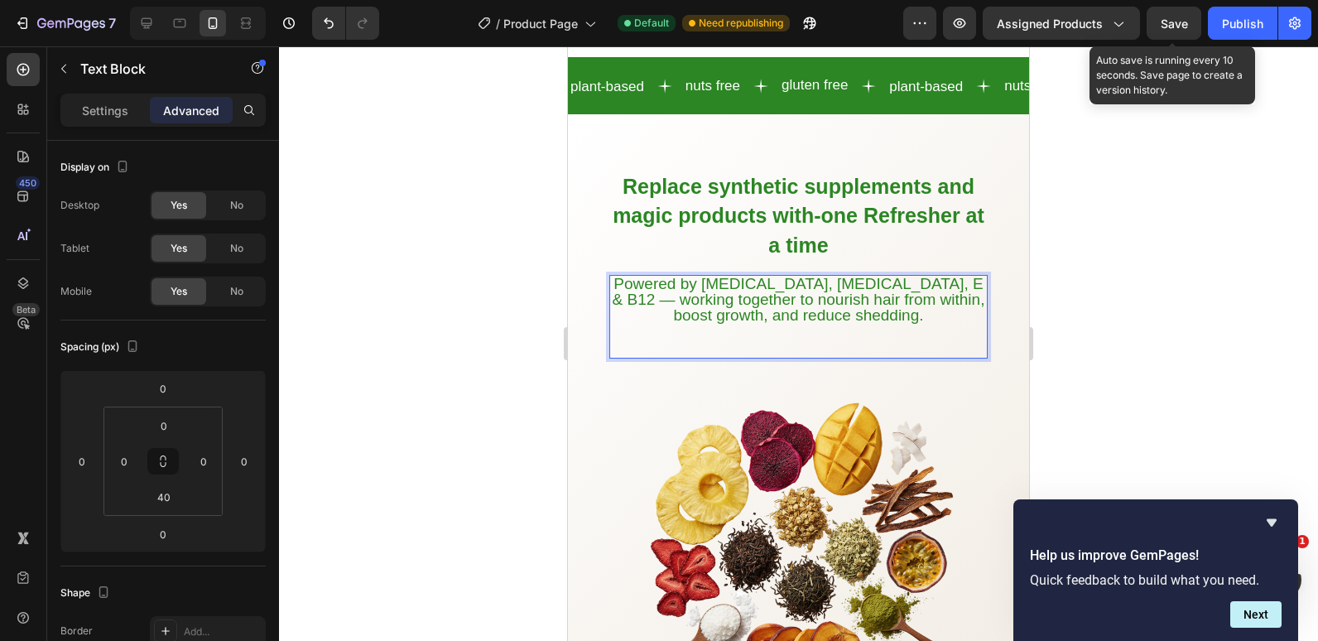
click at [827, 316] on span "boost growth, and reduce shedding." at bounding box center [798, 314] width 250 height 17
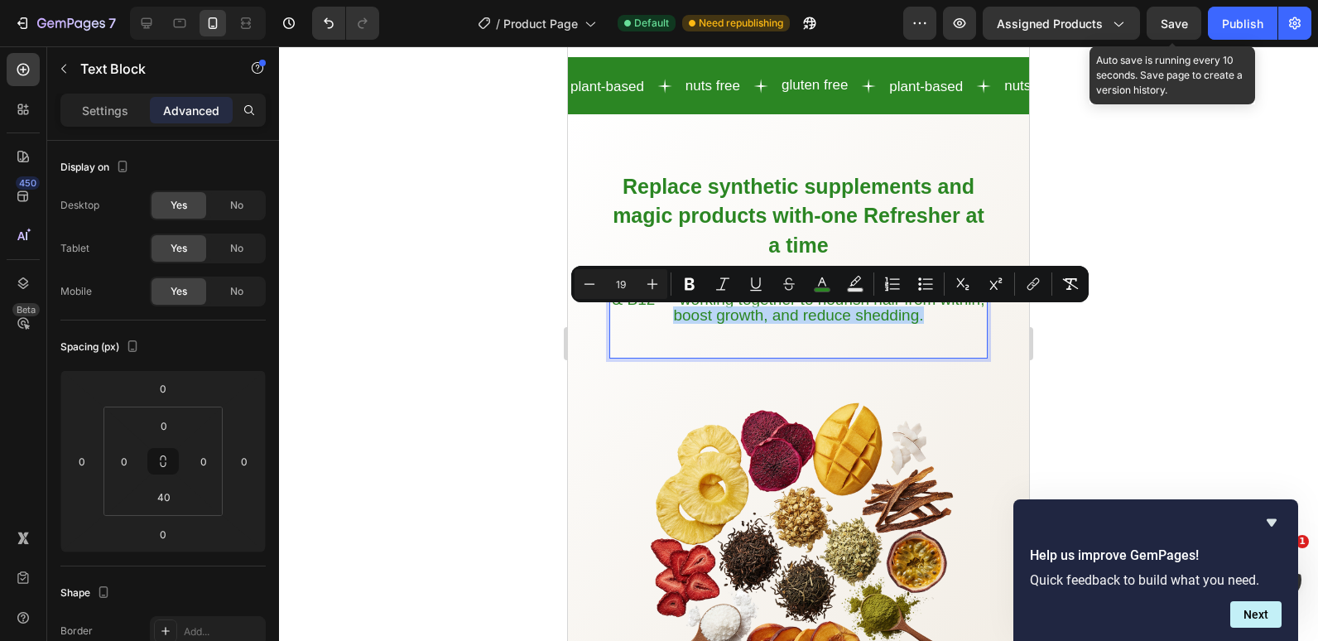
click at [879, 314] on span "boost growth, and reduce shedding." at bounding box center [798, 314] width 250 height 17
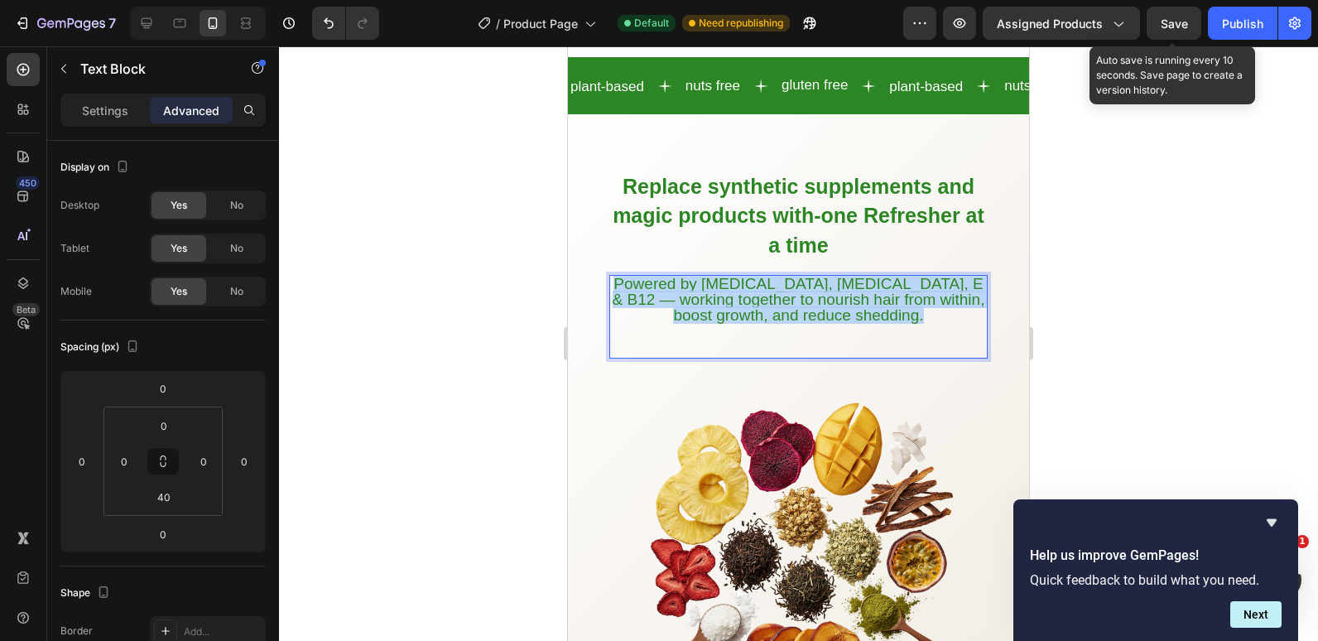
drag, startPoint x: 925, startPoint y: 315, endPoint x: 619, endPoint y: 284, distance: 307.1
click at [619, 284] on p "Powered by Biotin, Vitamin B5, E & B12 — working together to nourish hair from …" at bounding box center [798, 301] width 375 height 48
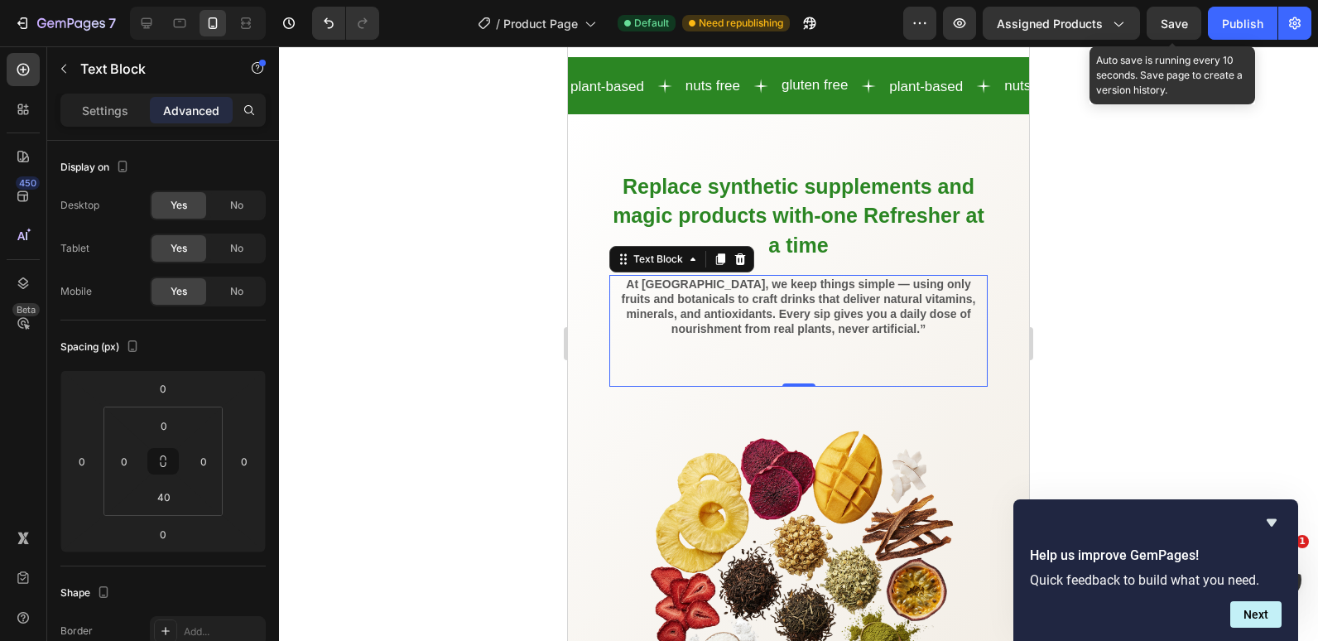
click at [454, 243] on div at bounding box center [798, 343] width 1039 height 595
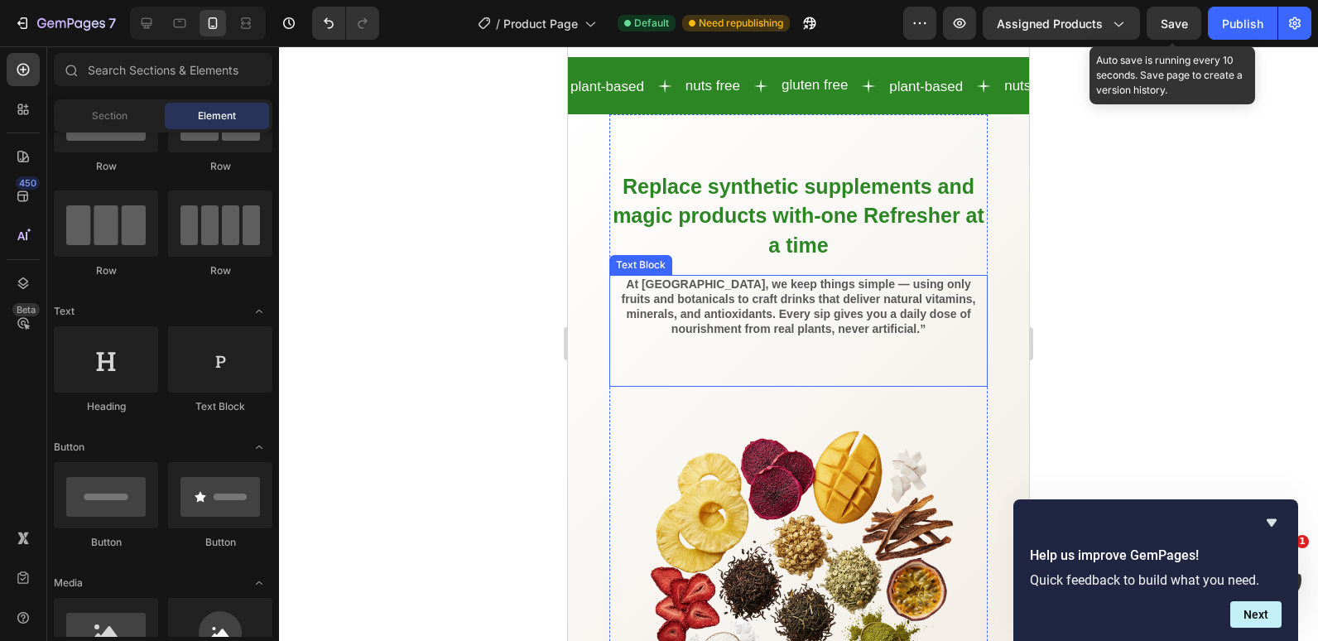
click at [750, 312] on strong "At [GEOGRAPHIC_DATA], we keep things simple — using only fruits and botanicals …" at bounding box center [799, 306] width 354 height 59
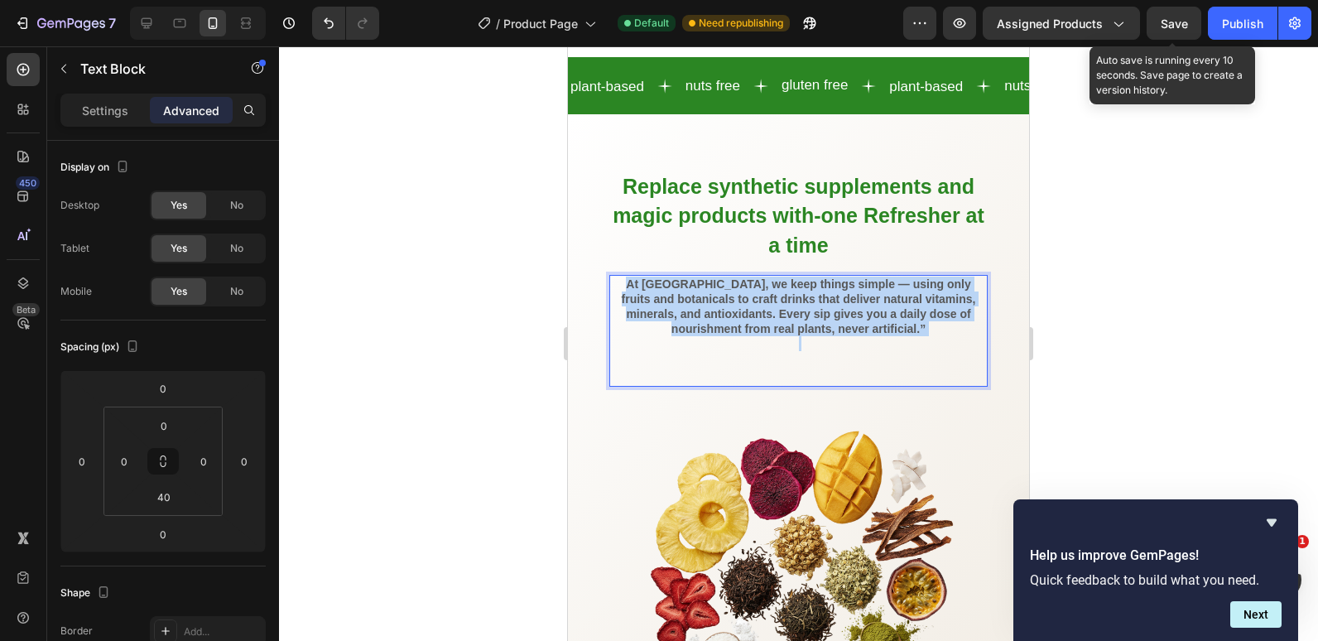
click at [750, 312] on strong "At [GEOGRAPHIC_DATA], we keep things simple — using only fruits and botanicals …" at bounding box center [799, 306] width 354 height 59
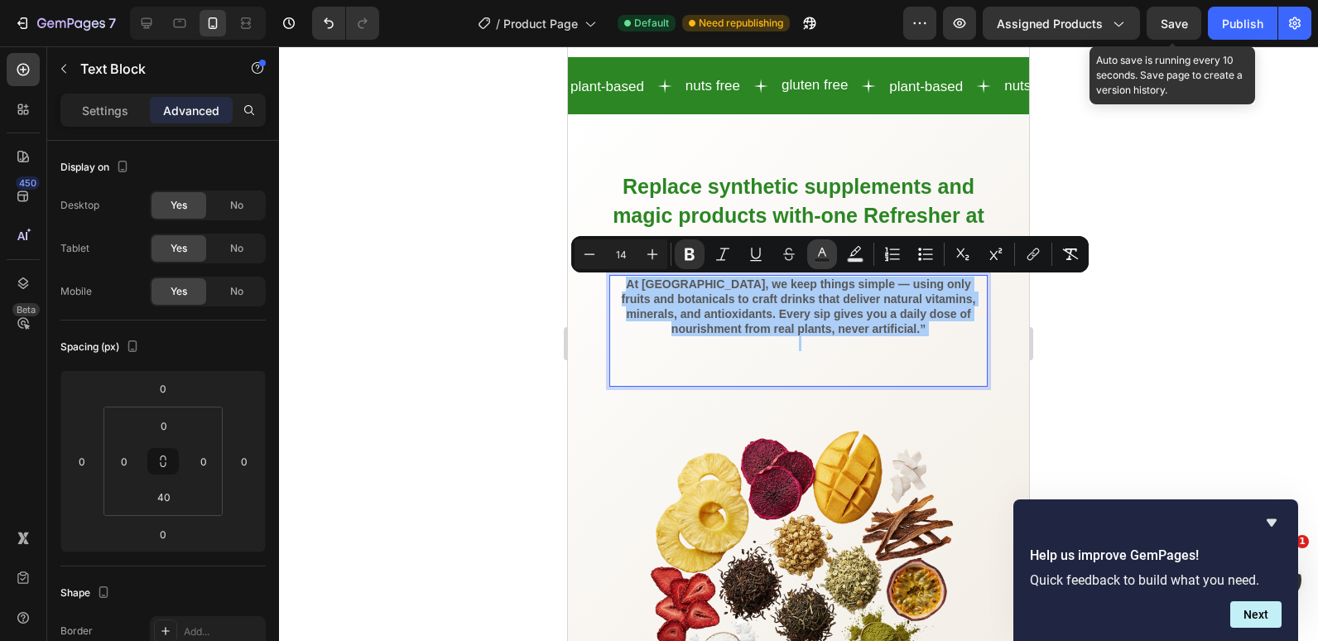
click at [818, 257] on icon "Editor contextual toolbar" at bounding box center [822, 254] width 17 height 17
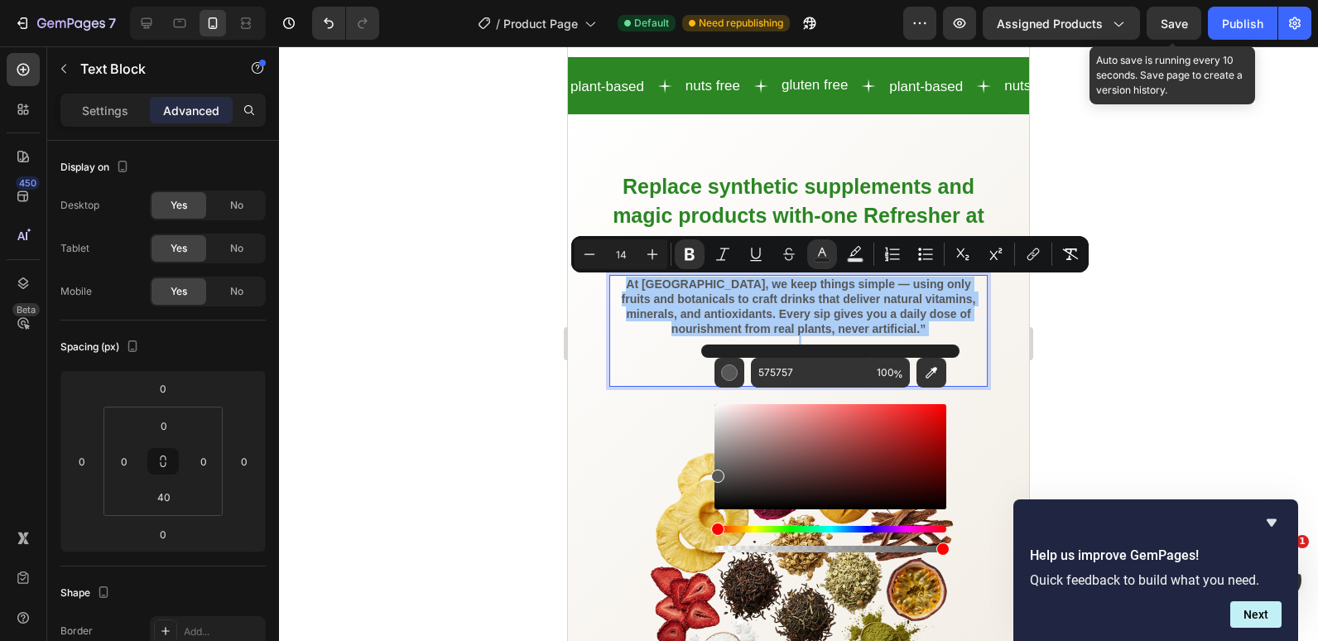
click at [379, 330] on div at bounding box center [798, 343] width 1039 height 595
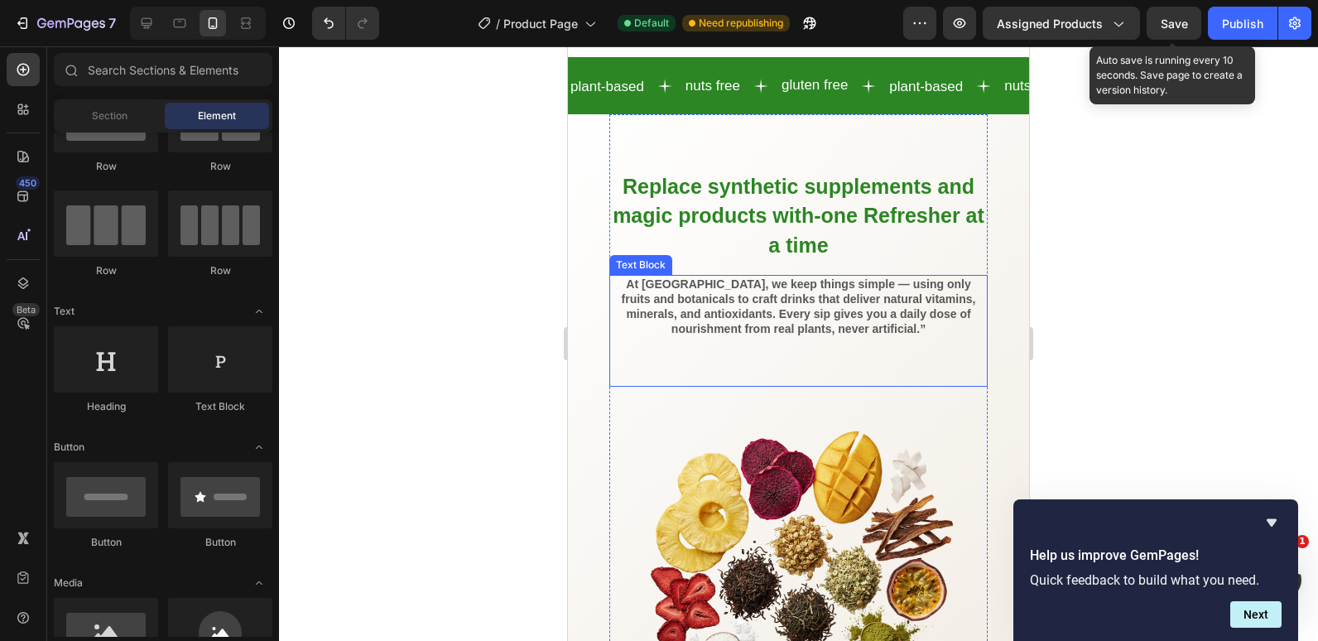
click at [855, 326] on strong "At [GEOGRAPHIC_DATA], we keep things simple — using only fruits and botanicals …" at bounding box center [799, 306] width 354 height 59
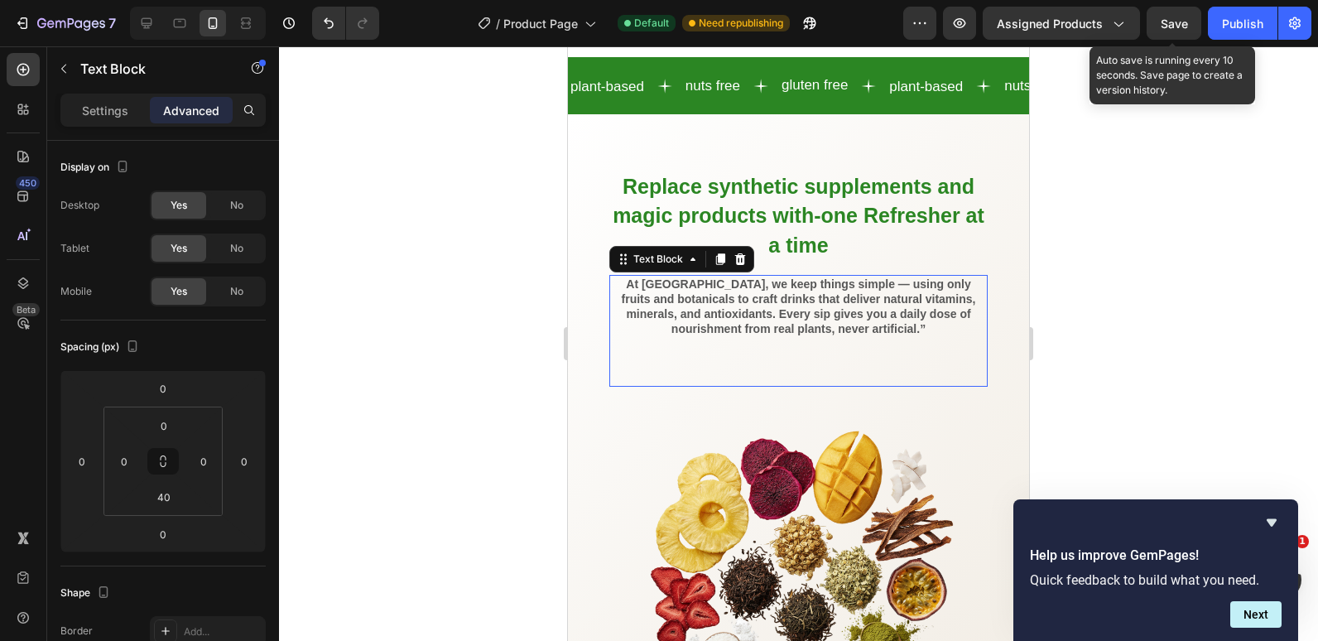
click at [855, 326] on strong "At [GEOGRAPHIC_DATA], we keep things simple — using only fruits and botanicals …" at bounding box center [799, 306] width 354 height 59
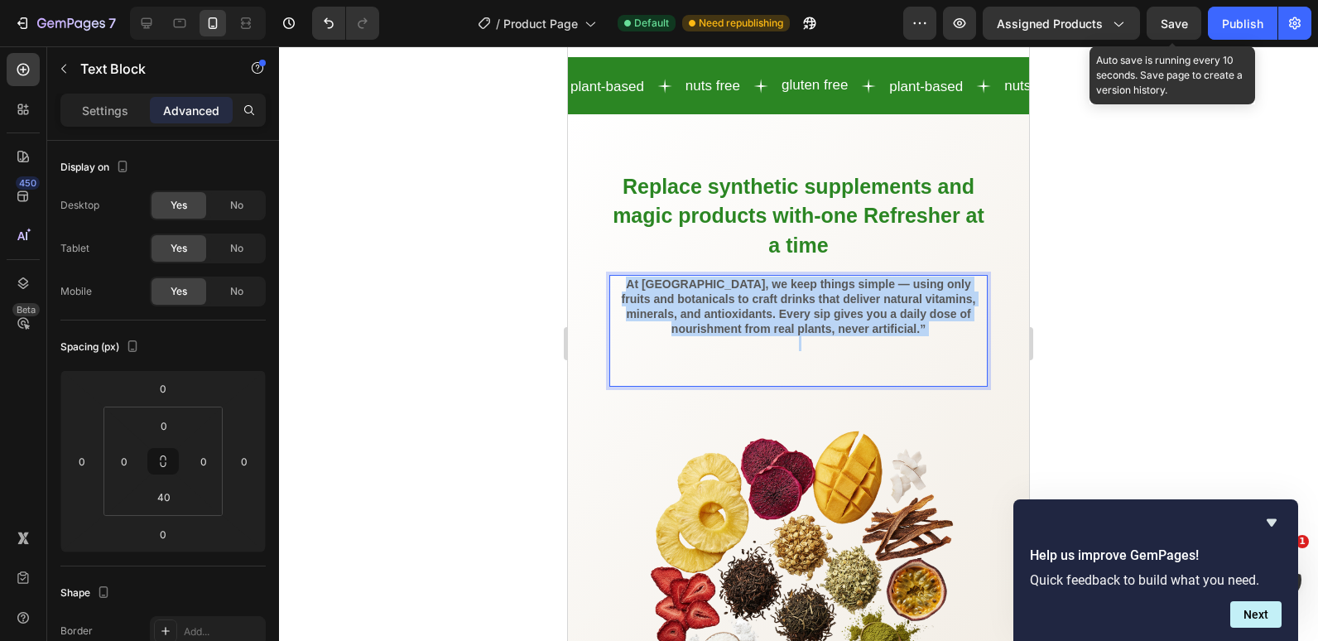
click at [855, 326] on strong "At [GEOGRAPHIC_DATA], we keep things simple — using only fruits and botanicals …" at bounding box center [799, 306] width 354 height 59
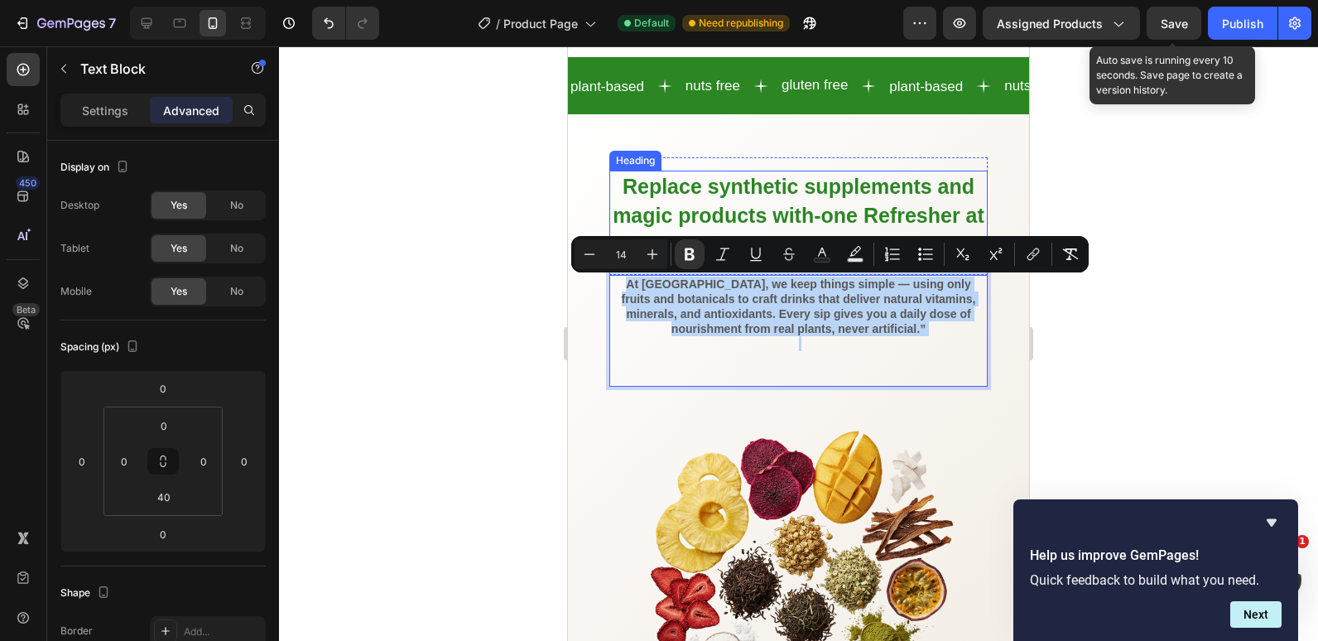
click at [725, 208] on span "Replace synthetic supplements and magic products with-one Refresher at a time" at bounding box center [799, 215] width 372 height 81
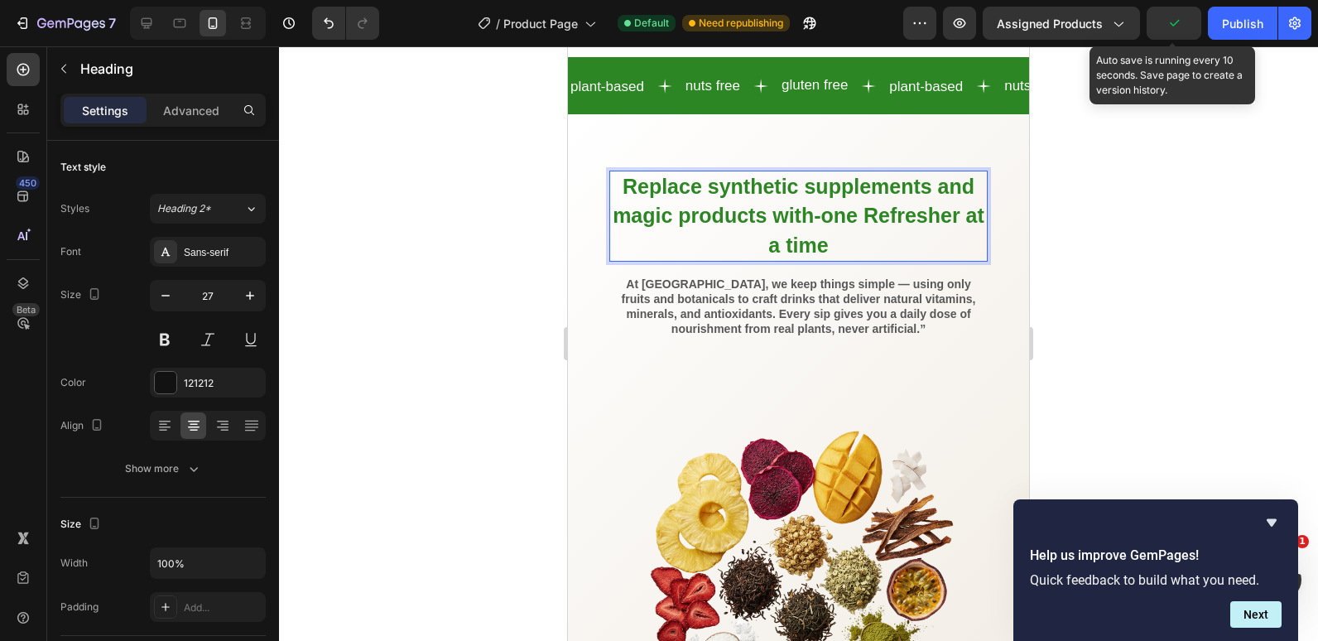
click at [792, 195] on span "Replace synthetic supplements and magic products with-one Refresher at a time" at bounding box center [799, 215] width 372 height 81
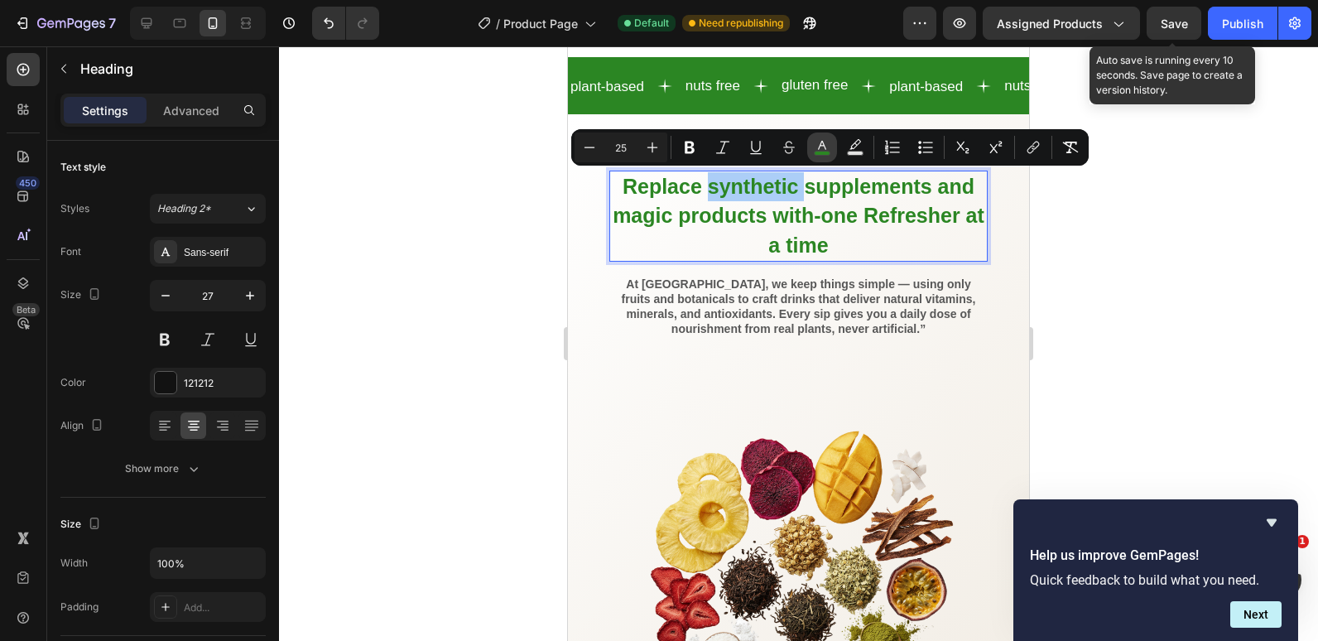
click at [823, 148] on icon "Editor contextual toolbar" at bounding box center [822, 147] width 17 height 17
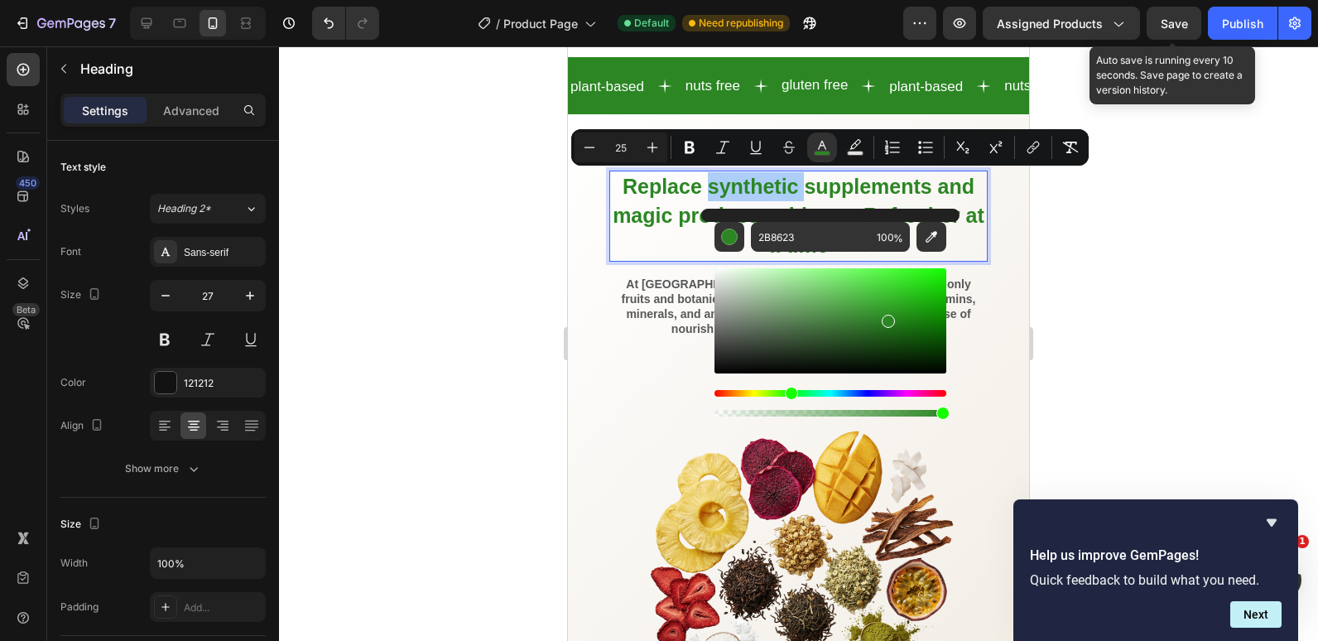
click at [801, 253] on div "Editor contextual toolbar" at bounding box center [831, 336] width 232 height 168
click at [796, 244] on input "2B8623" at bounding box center [810, 237] width 119 height 30
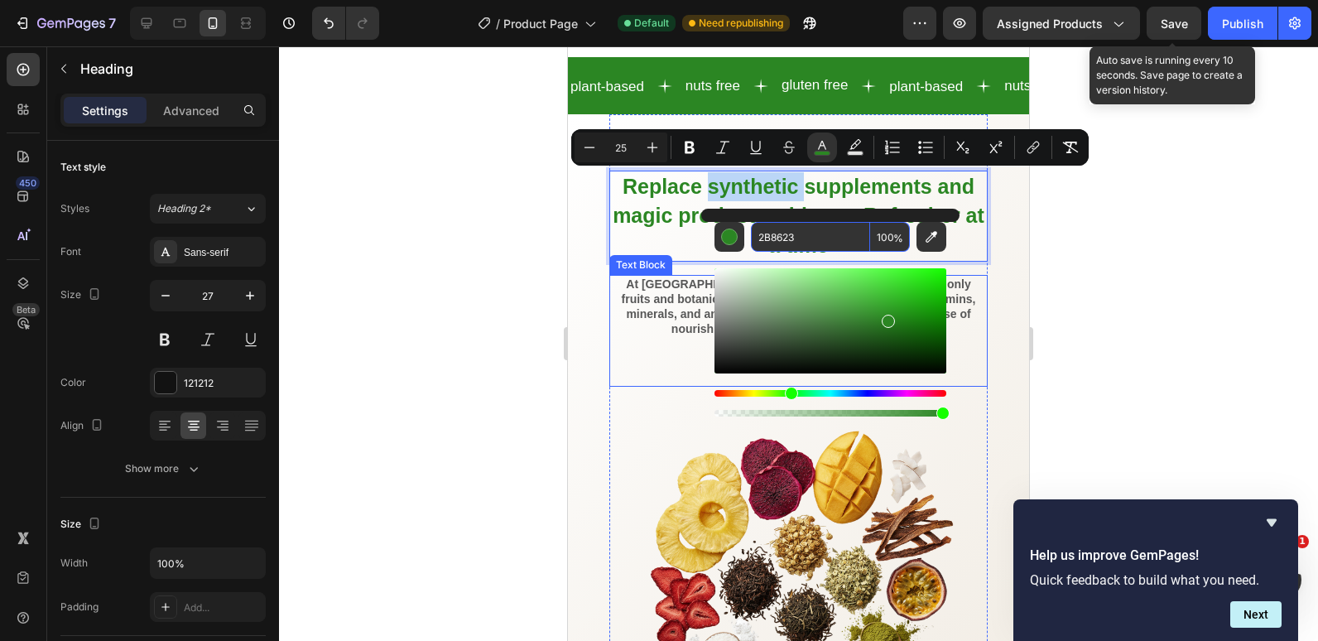
click at [675, 336] on strong "At [GEOGRAPHIC_DATA], we keep things simple — using only fruits and botanicals …" at bounding box center [799, 306] width 354 height 59
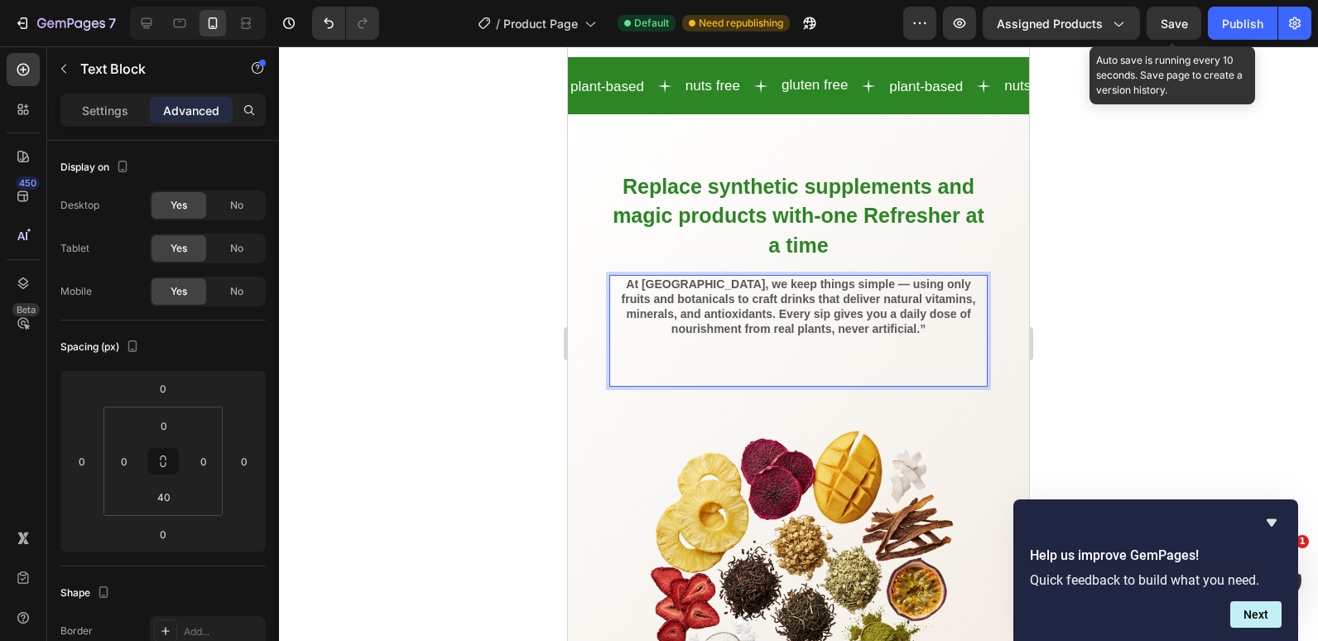
click at [897, 328] on strong "At [GEOGRAPHIC_DATA], we keep things simple — using only fruits and botanicals …" at bounding box center [799, 306] width 354 height 59
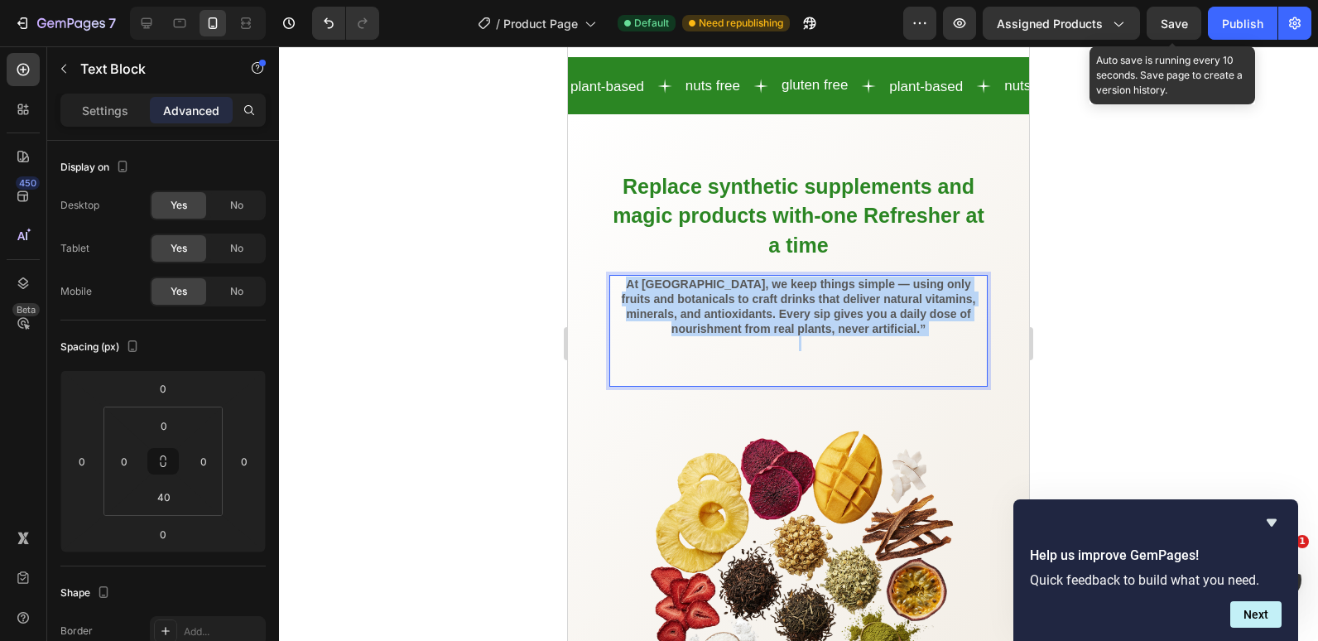
click at [897, 328] on strong "At [GEOGRAPHIC_DATA], we keep things simple — using only fruits and botanicals …" at bounding box center [799, 306] width 354 height 59
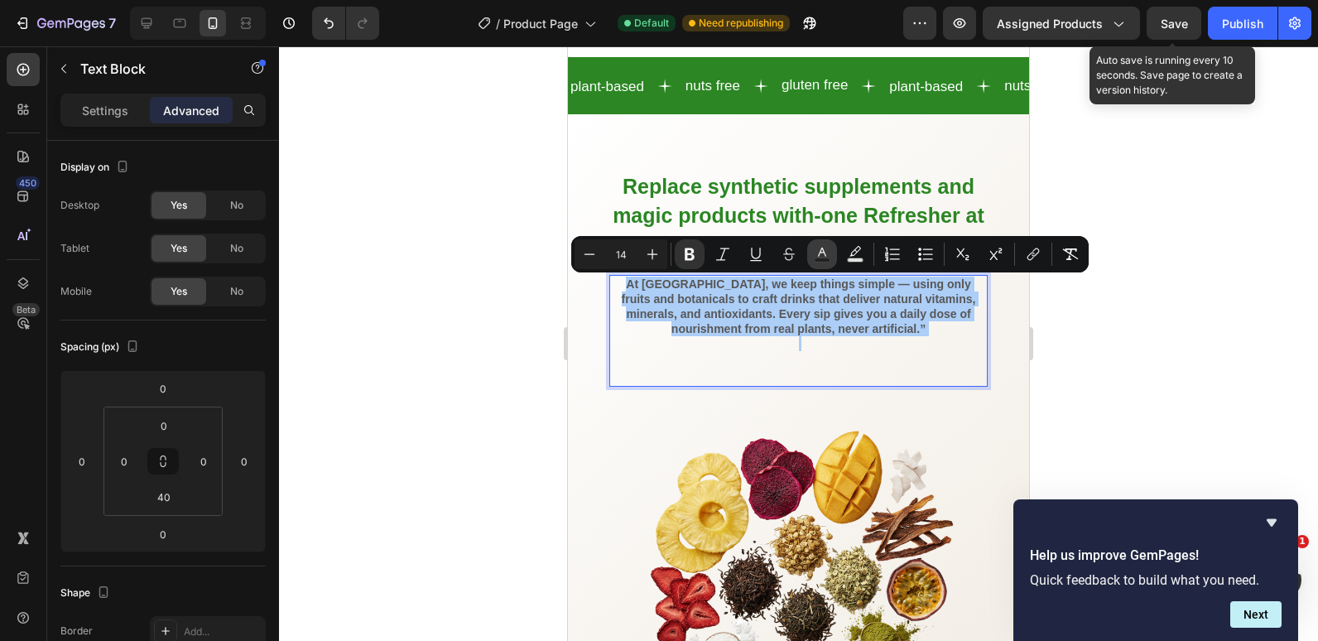
click at [816, 257] on icon "Editor contextual toolbar" at bounding box center [822, 254] width 17 height 17
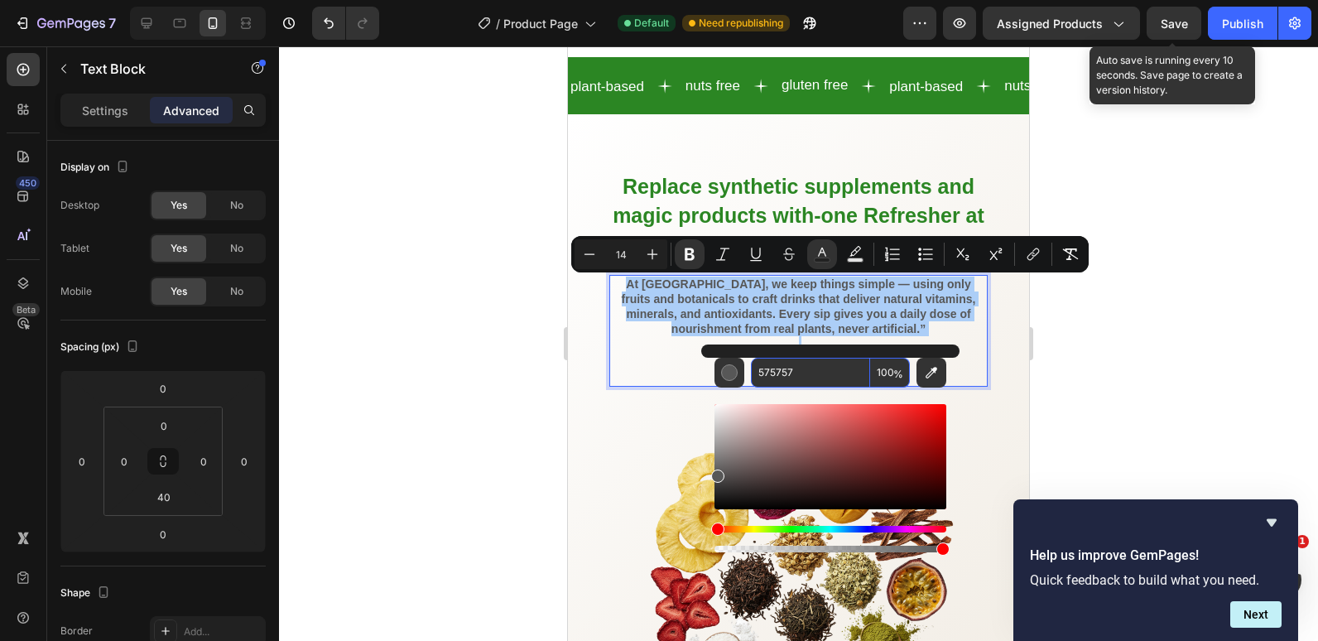
click at [803, 370] on input "575757" at bounding box center [810, 373] width 119 height 30
paste input "2B8623"
type input "2B8623"
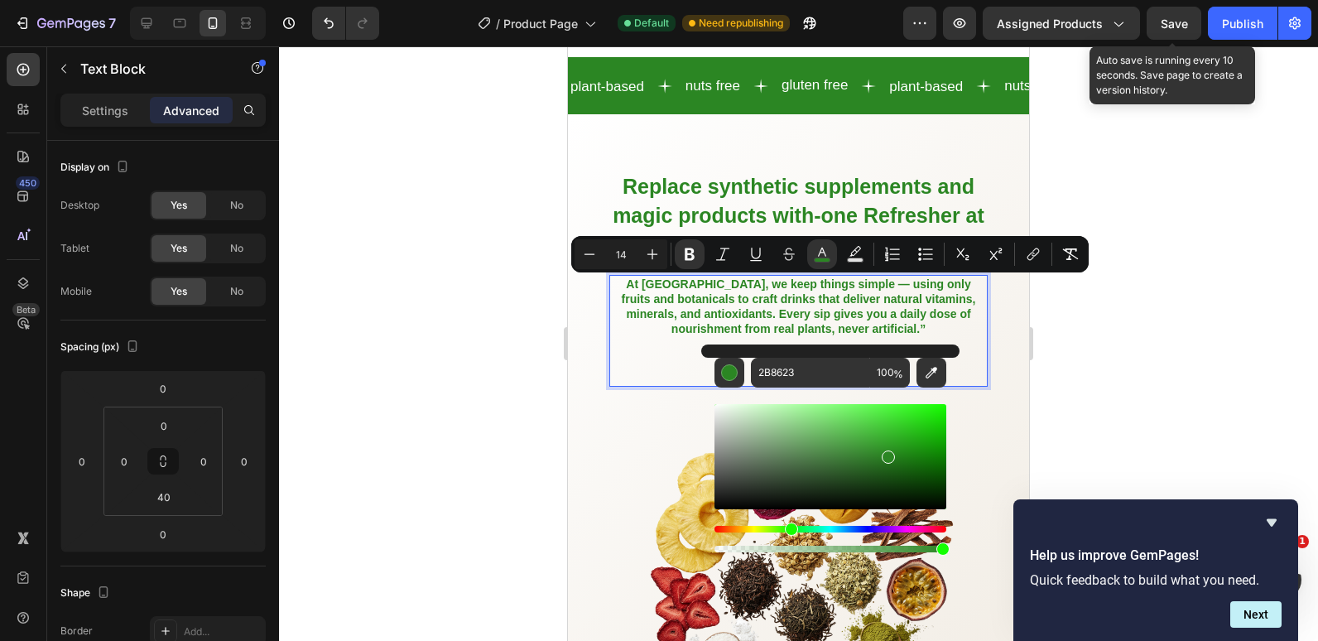
click at [447, 331] on div at bounding box center [798, 343] width 1039 height 595
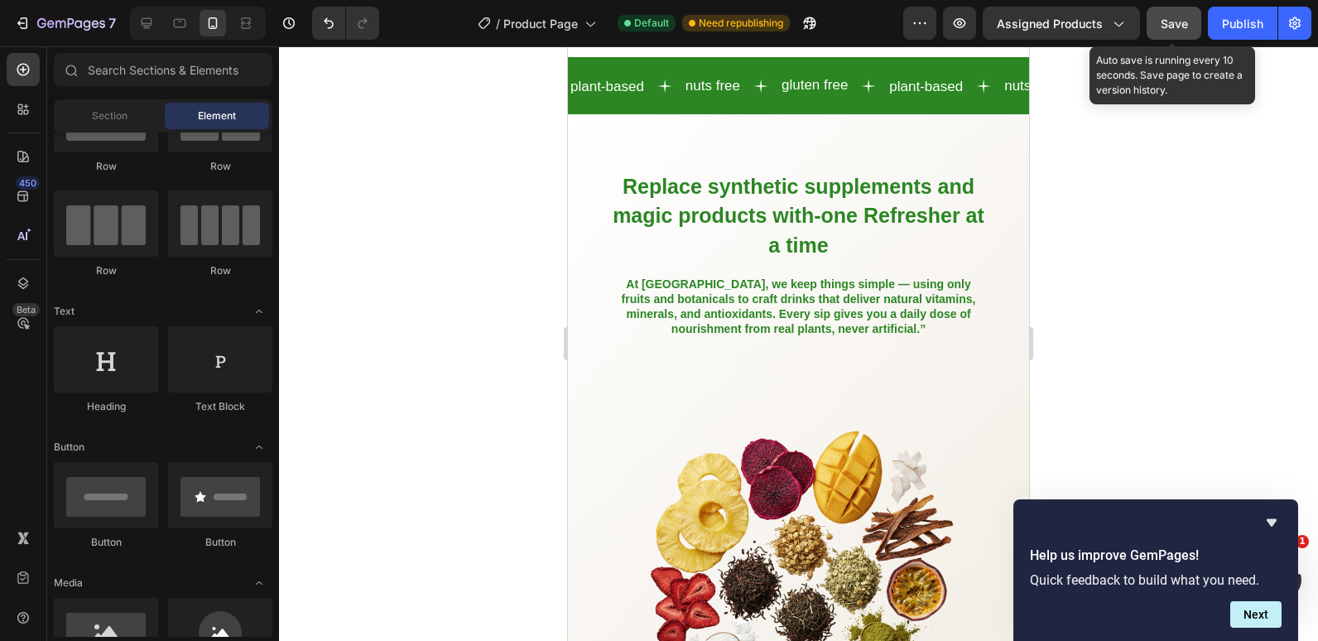
click at [1164, 13] on button "Save" at bounding box center [1174, 23] width 55 height 33
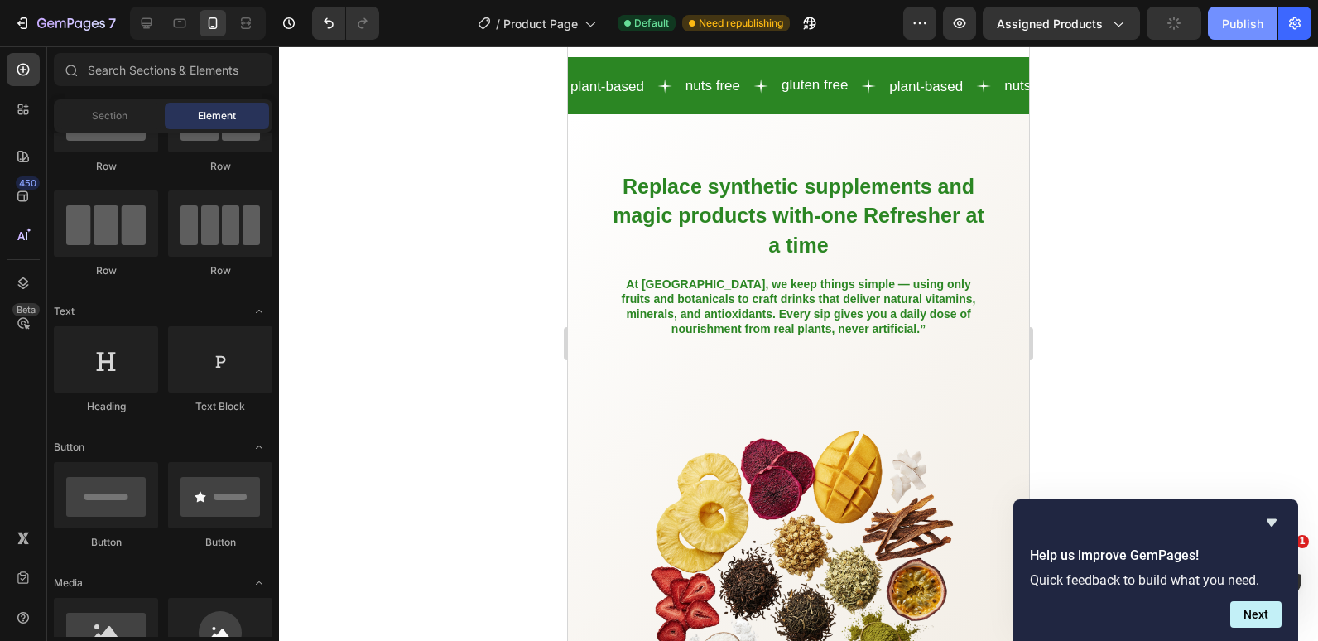
click at [1249, 21] on div "Publish" at bounding box center [1242, 23] width 41 height 17
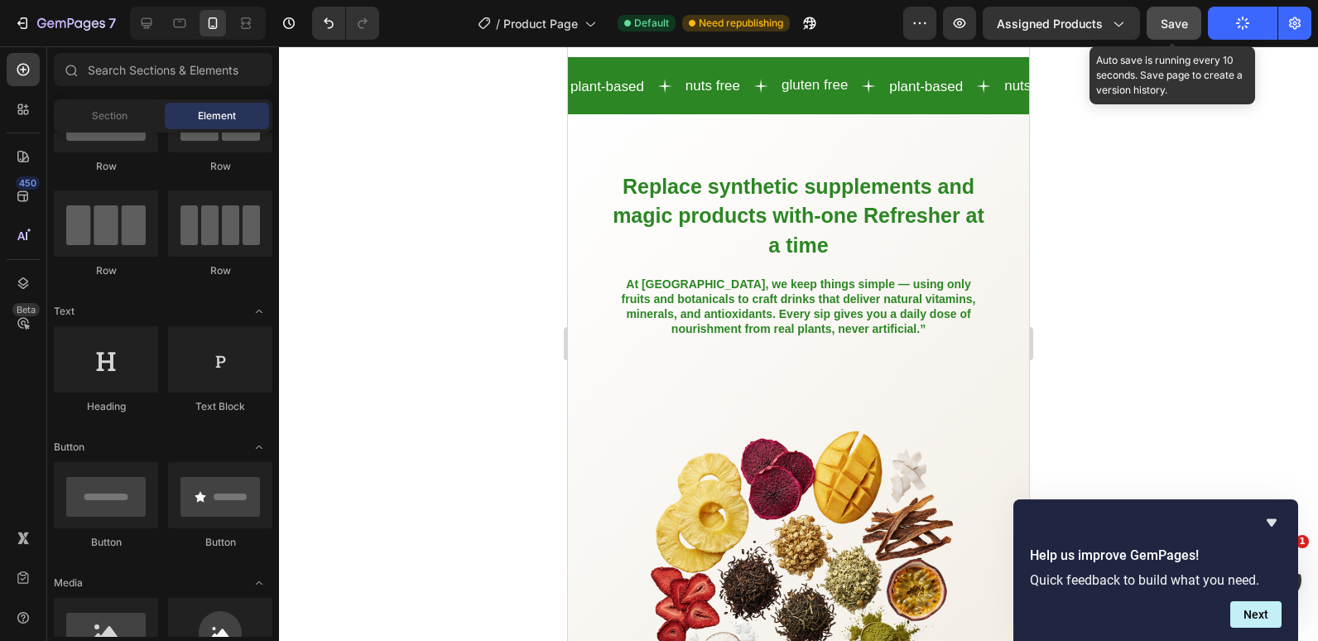
click at [1186, 28] on span "Save" at bounding box center [1174, 24] width 27 height 14
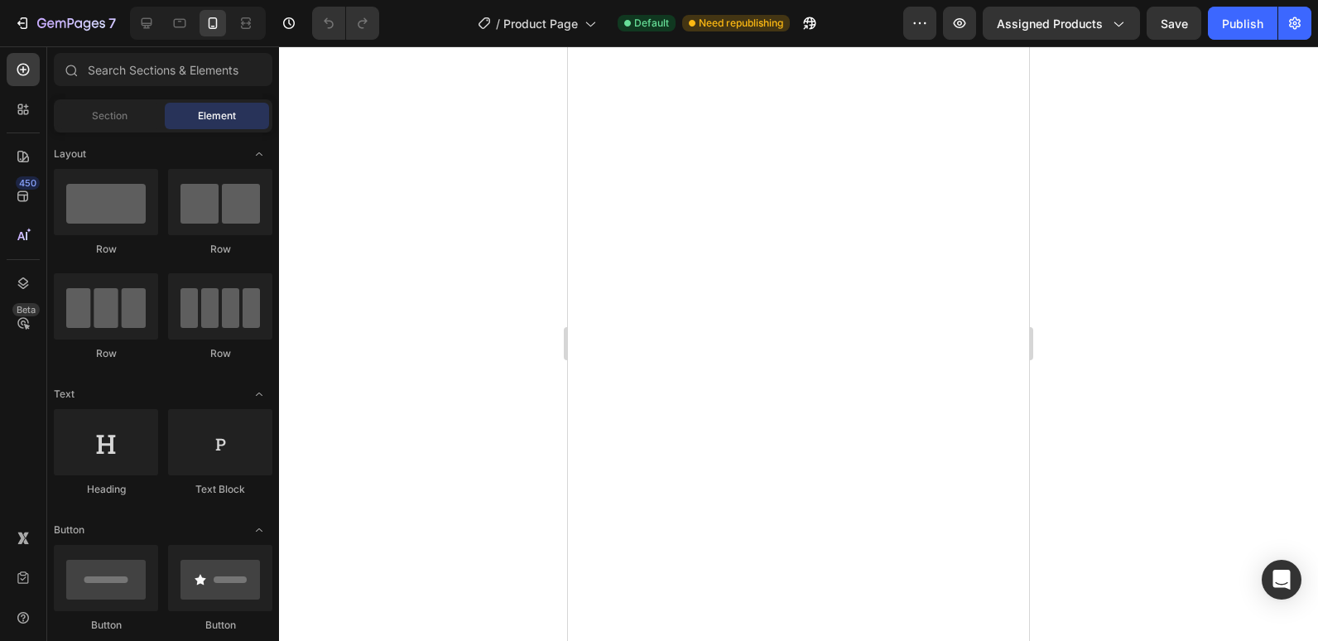
click at [1243, 19] on div "Publish" at bounding box center [1242, 23] width 41 height 17
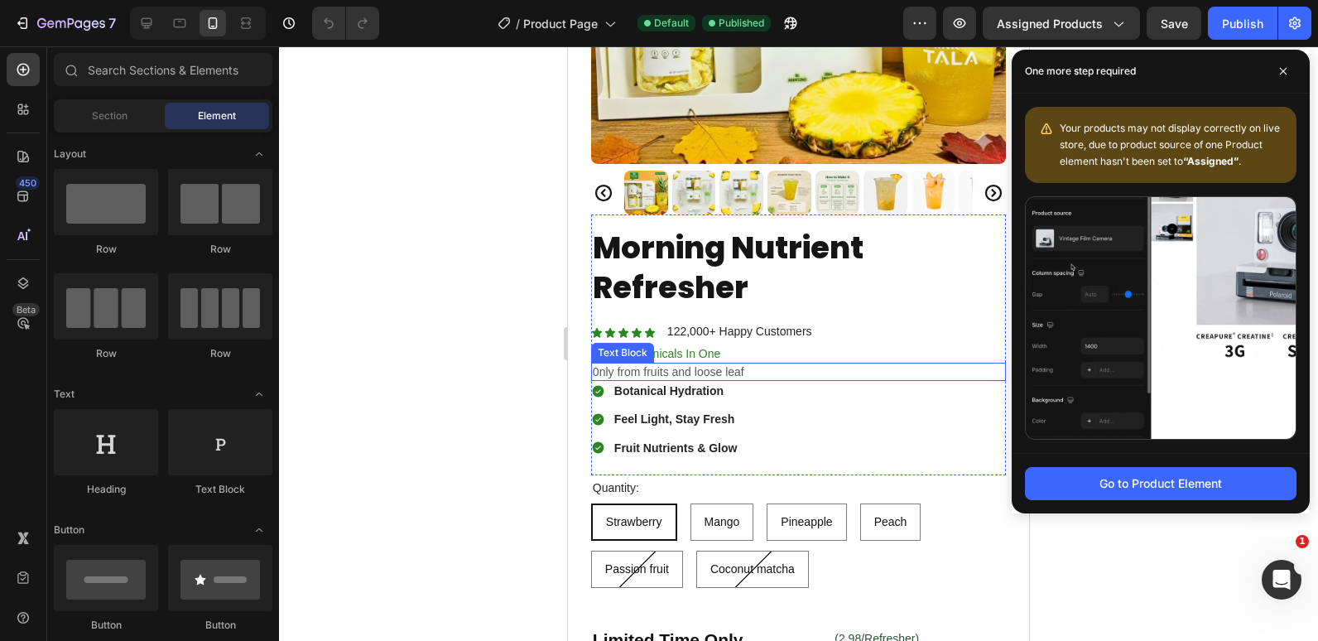
scroll to position [600, 0]
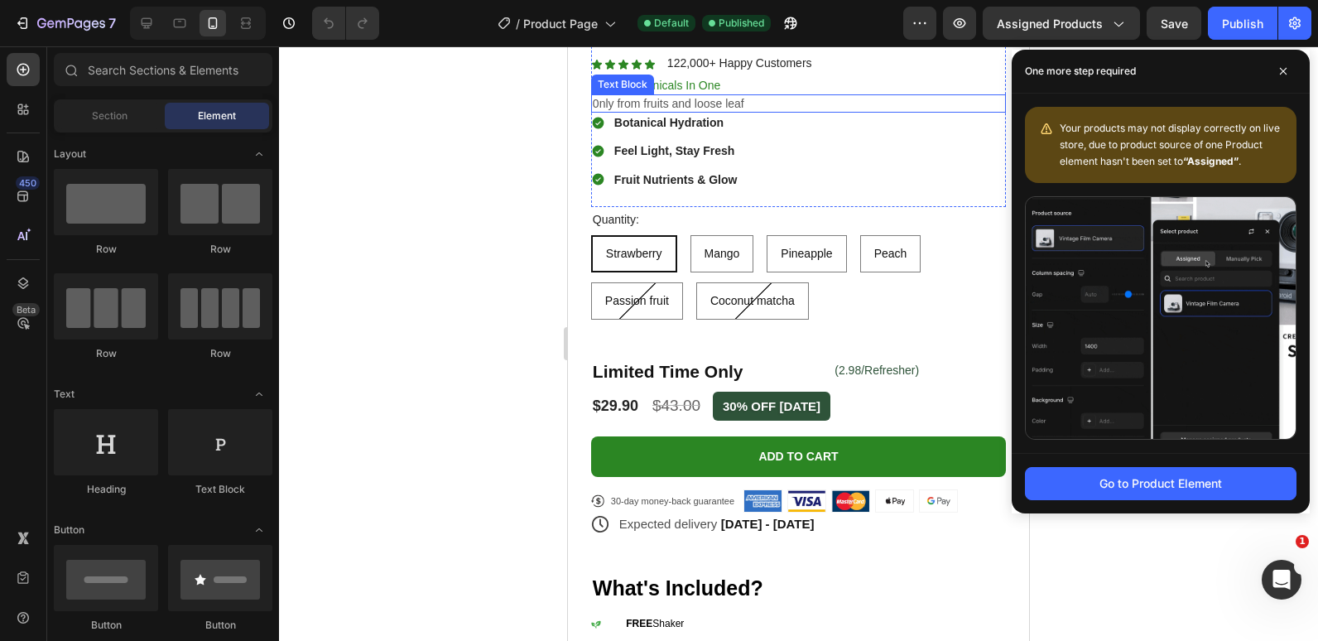
click at [464, 365] on div at bounding box center [798, 343] width 1039 height 595
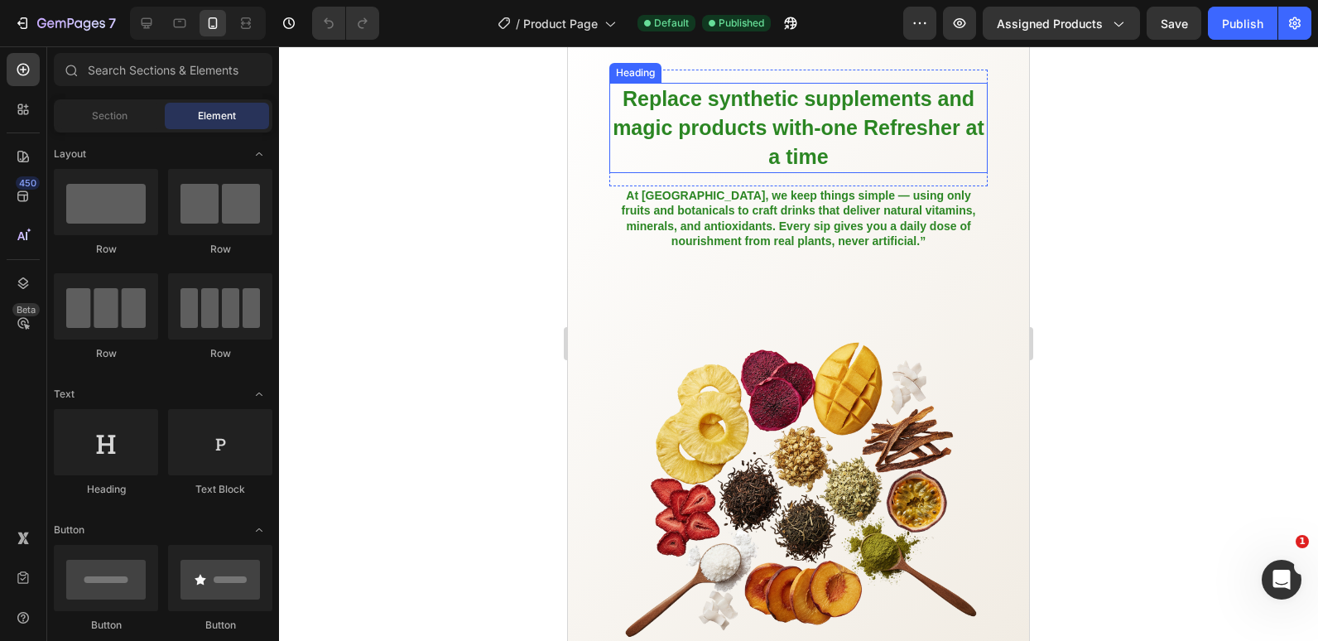
click at [858, 168] on span "Replace synthetic supplements and magic products with-one Refresher at a time" at bounding box center [799, 127] width 372 height 81
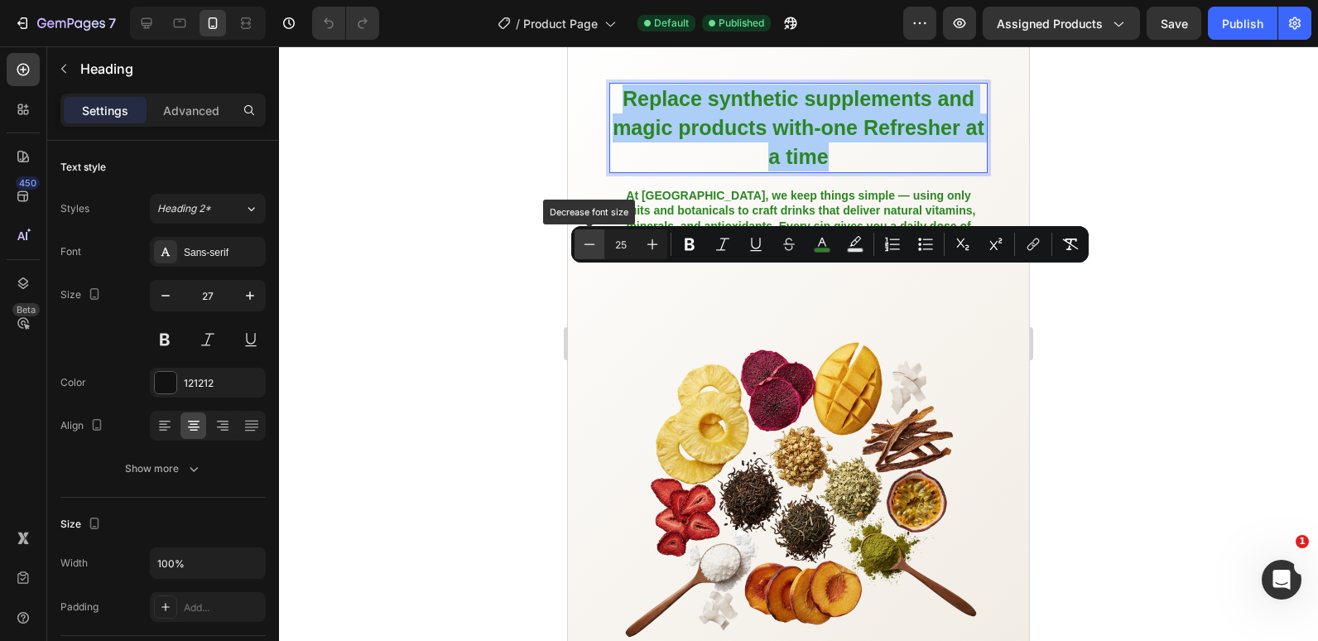
click at [595, 253] on button "Minus" at bounding box center [590, 244] width 30 height 30
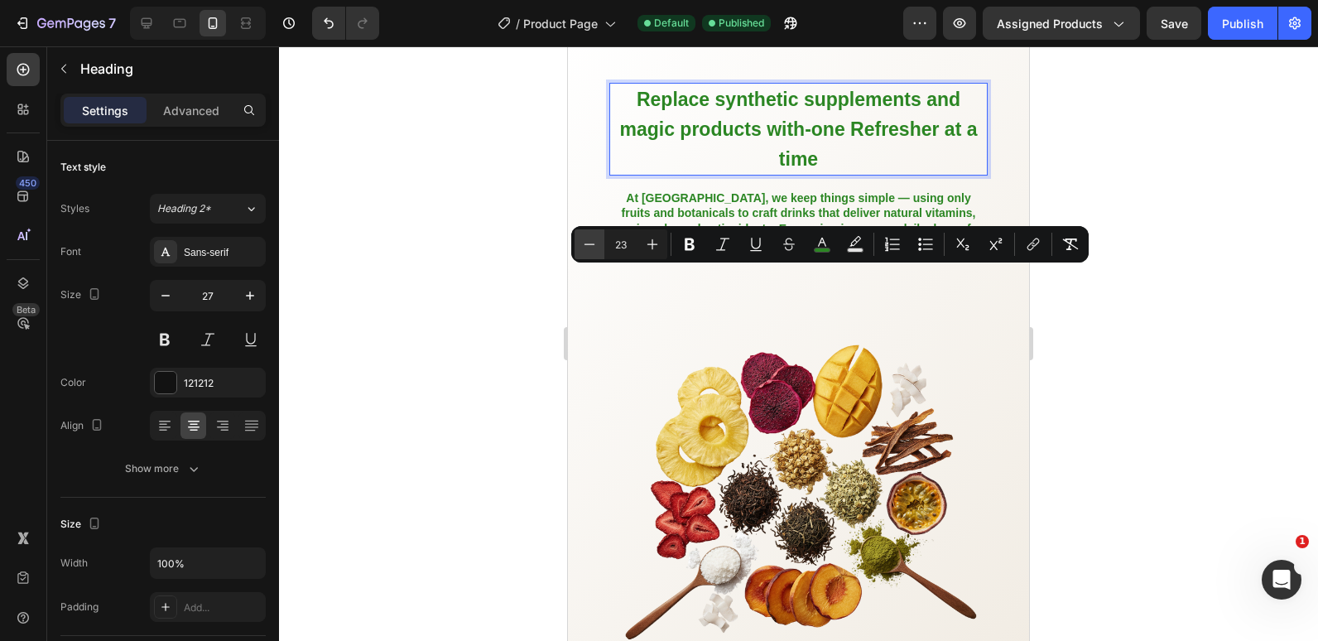
click at [593, 254] on button "Minus" at bounding box center [590, 244] width 30 height 30
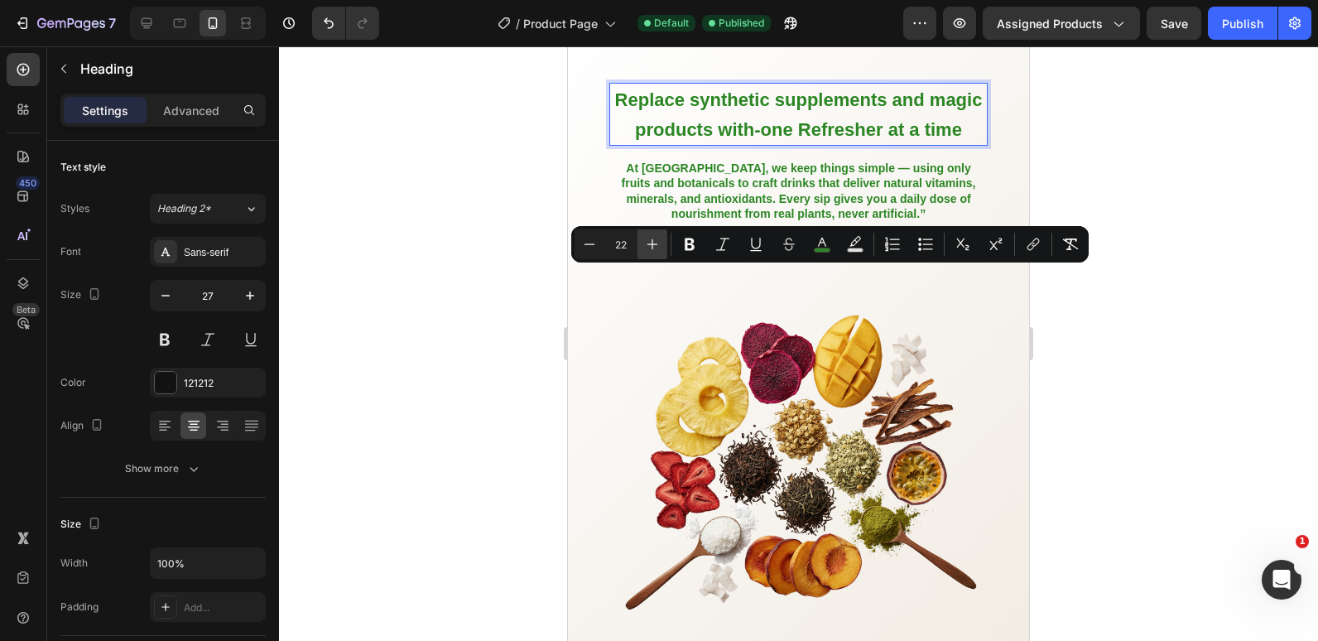
click at [647, 250] on icon "Editor contextual toolbar" at bounding box center [652, 244] width 17 height 17
type input "23"
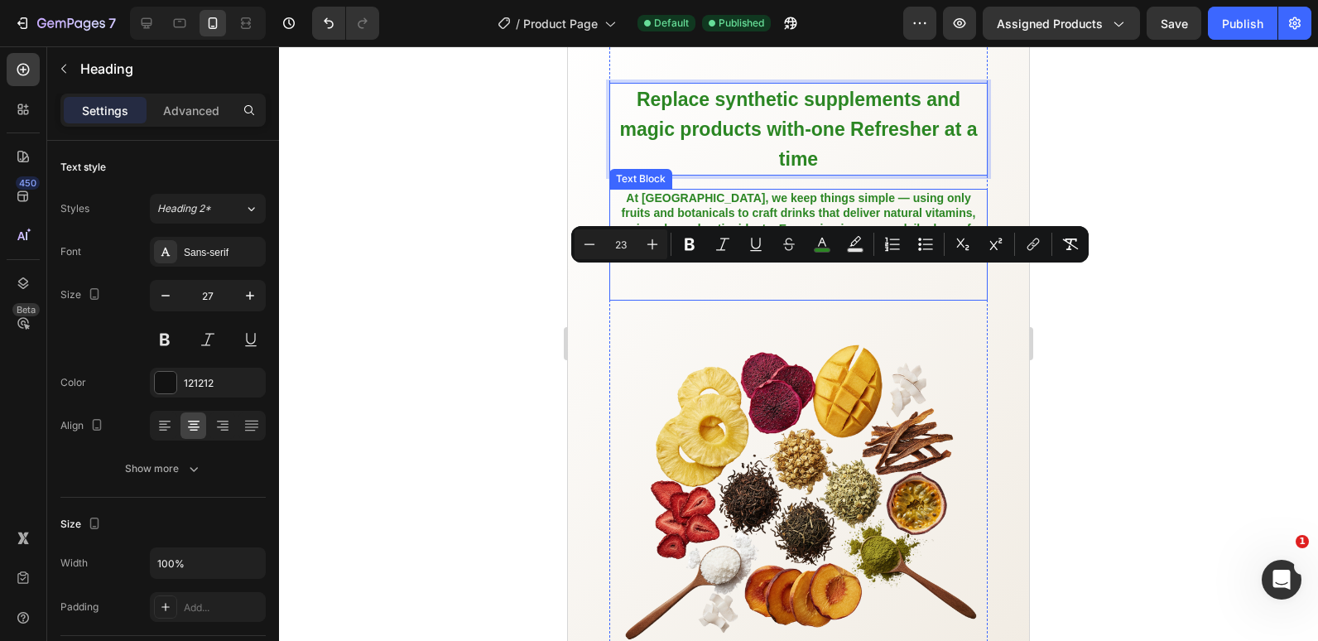
click at [692, 250] on strong "At DrinkTALA, we keep things simple — using only fruits and botanicals to craft…" at bounding box center [799, 220] width 354 height 59
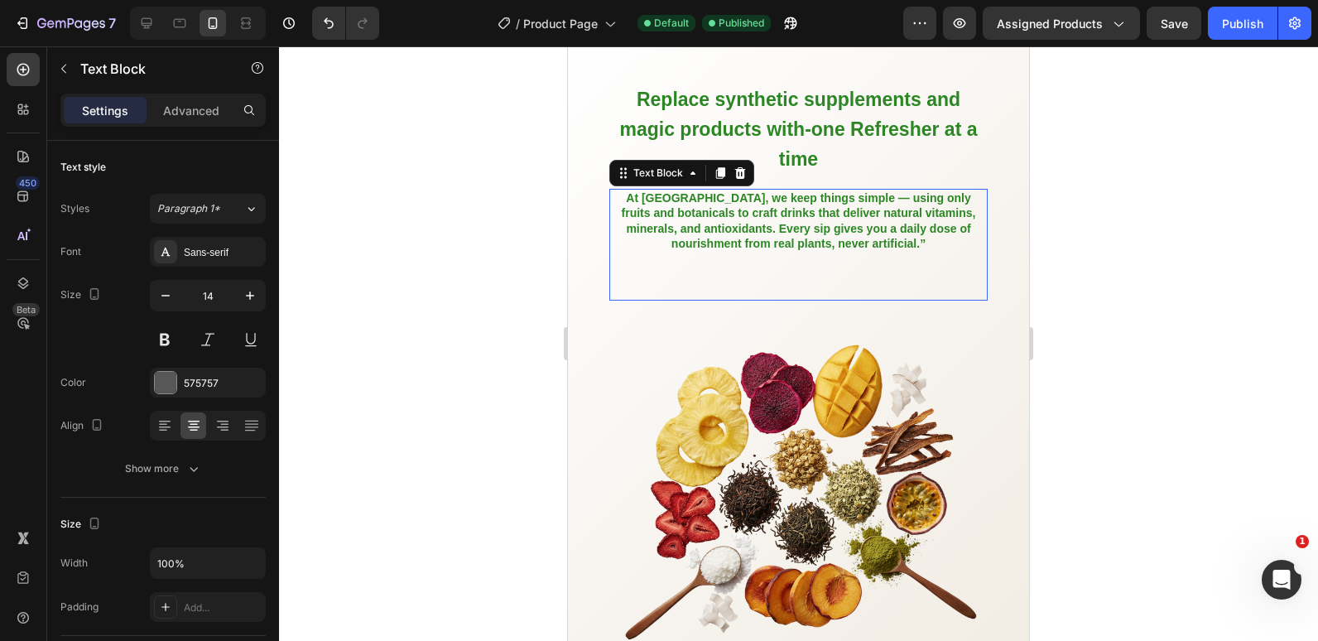
click at [692, 250] on strong "At DrinkTALA, we keep things simple — using only fruits and botanicals to craft…" at bounding box center [799, 220] width 354 height 59
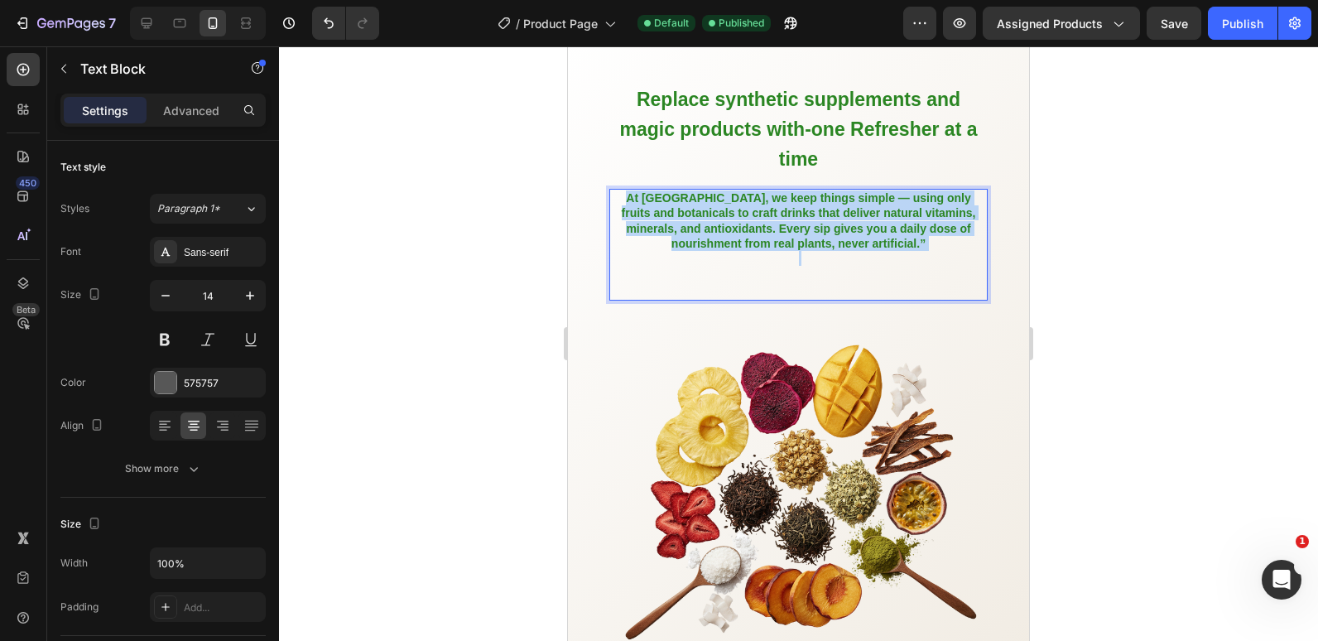
click at [692, 250] on strong "At DrinkTALA, we keep things simple — using only fruits and botanicals to craft…" at bounding box center [799, 220] width 354 height 59
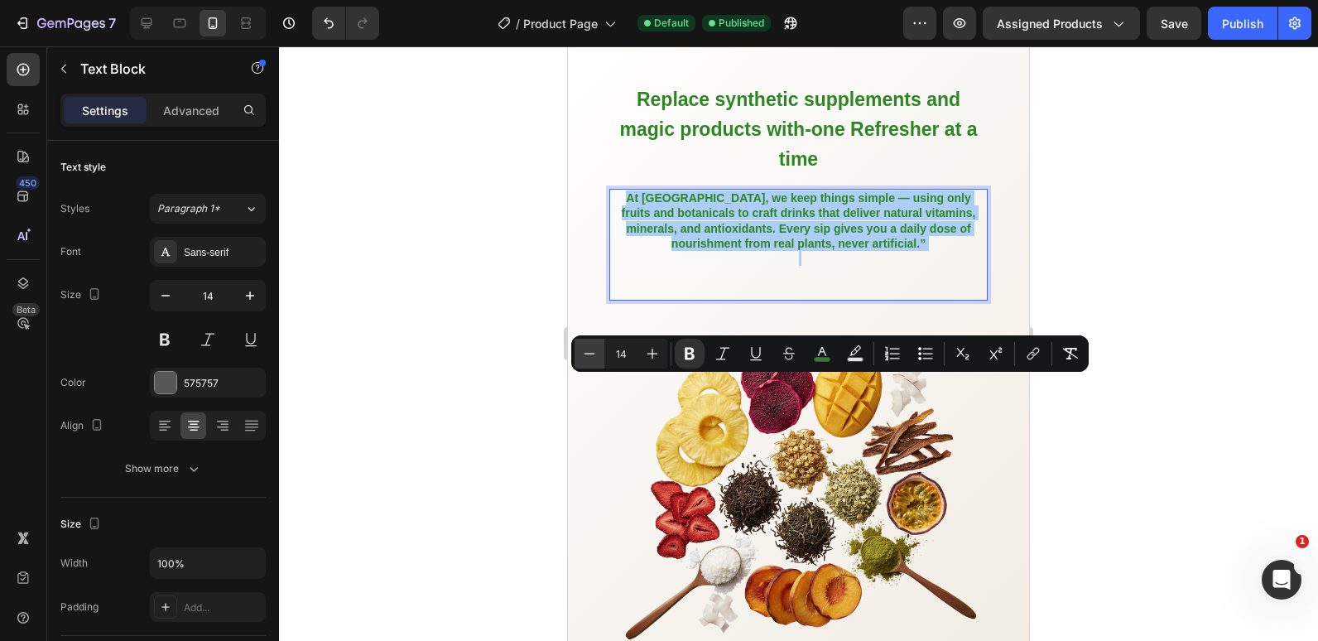
click at [593, 353] on icon "Editor contextual toolbar" at bounding box center [589, 353] width 17 height 17
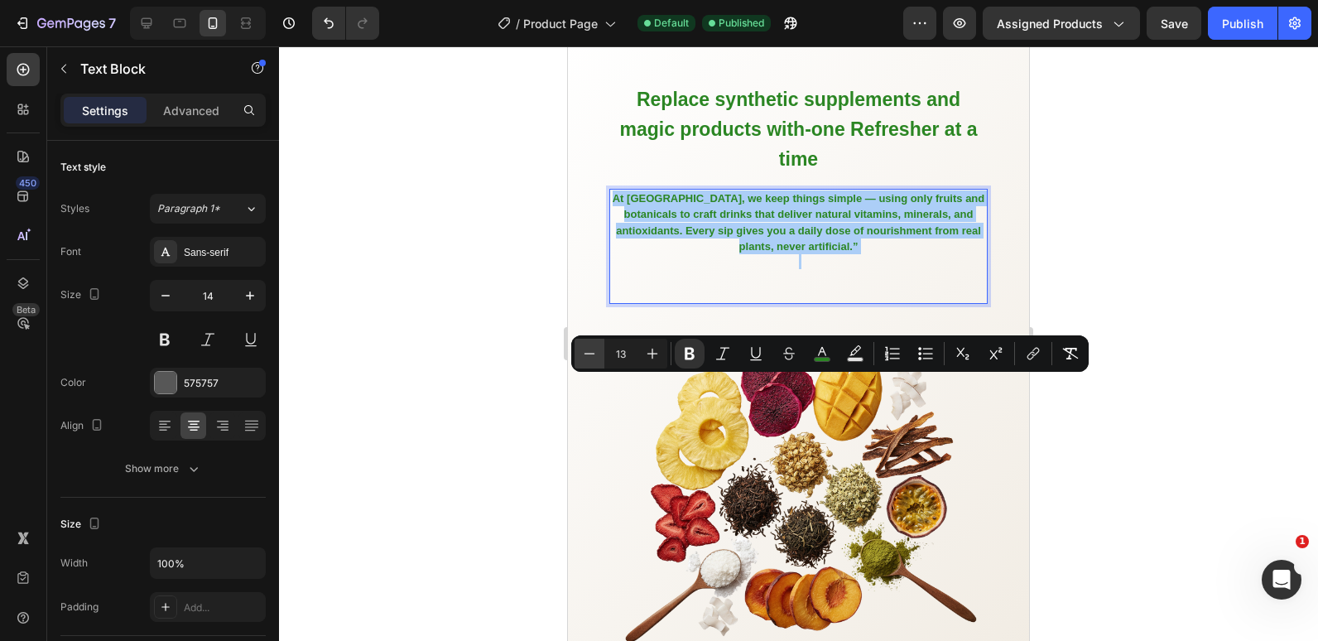
click at [593, 353] on icon "Editor contextual toolbar" at bounding box center [589, 353] width 17 height 17
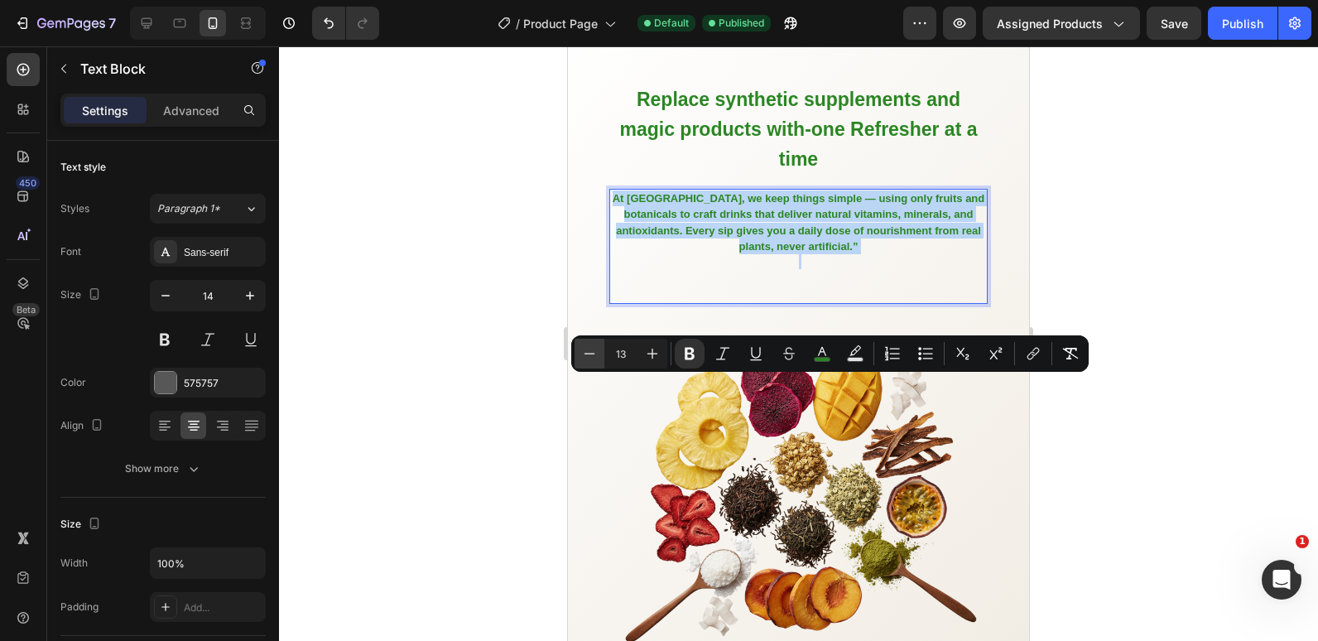
type input "12"
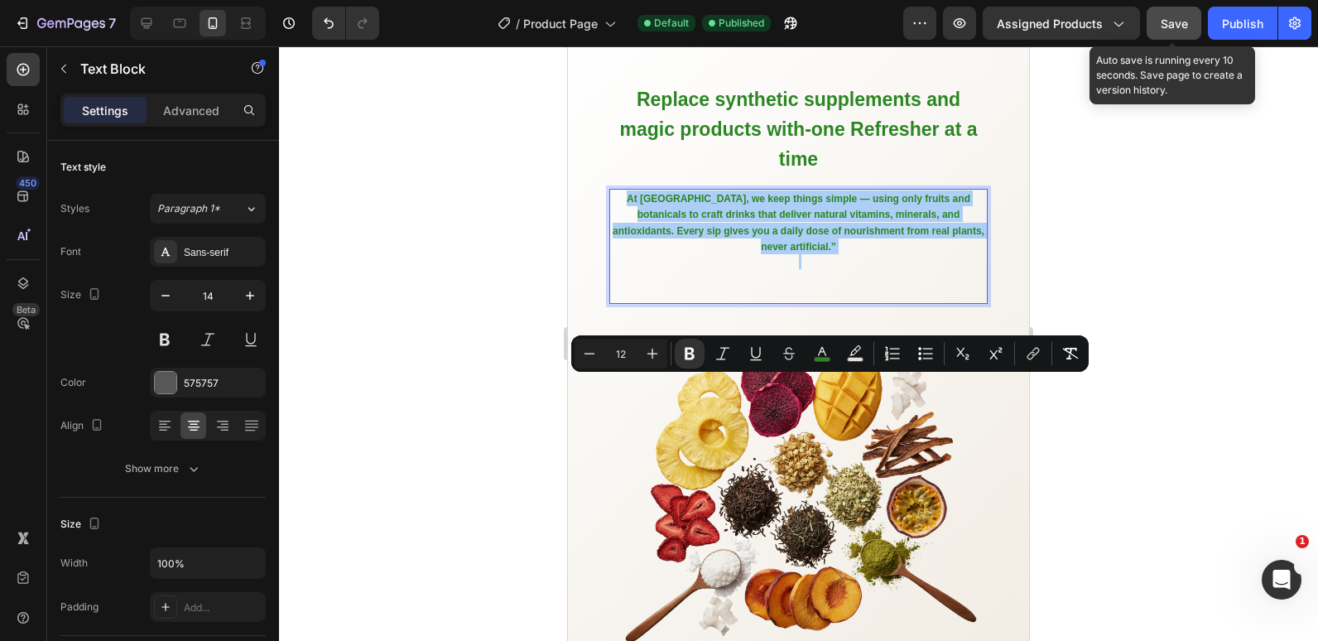
click at [1173, 31] on div "Save" at bounding box center [1174, 23] width 27 height 17
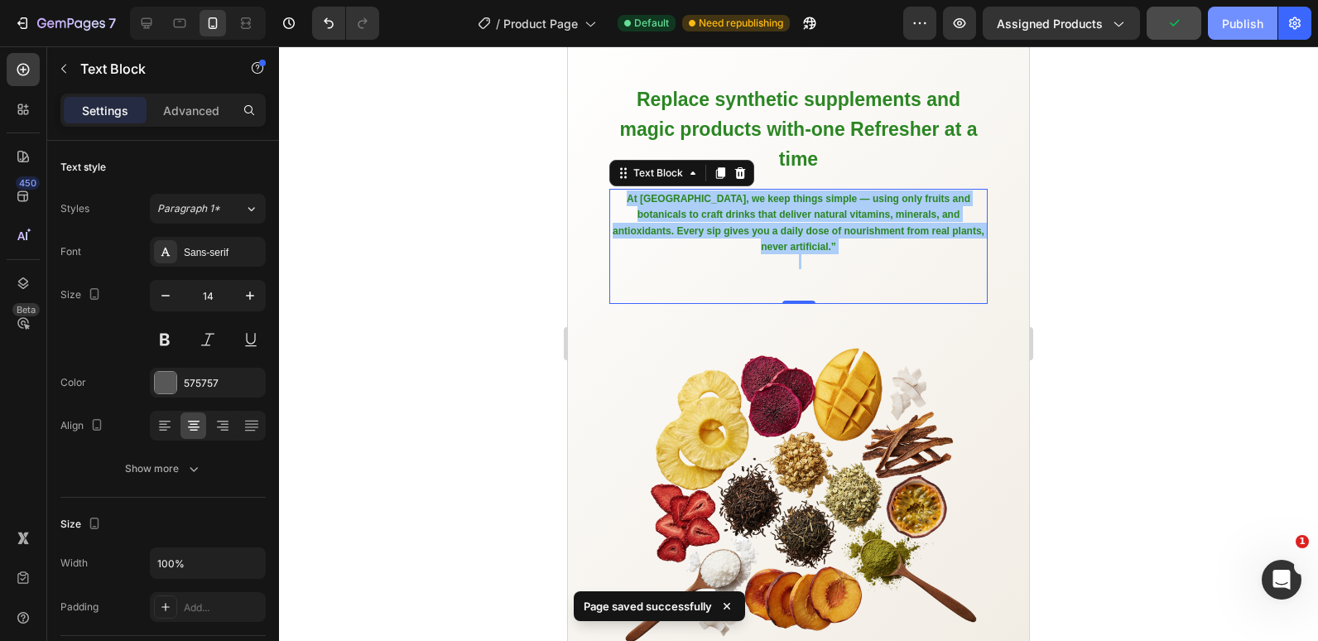
click at [1208, 30] on button "Publish" at bounding box center [1243, 23] width 70 height 33
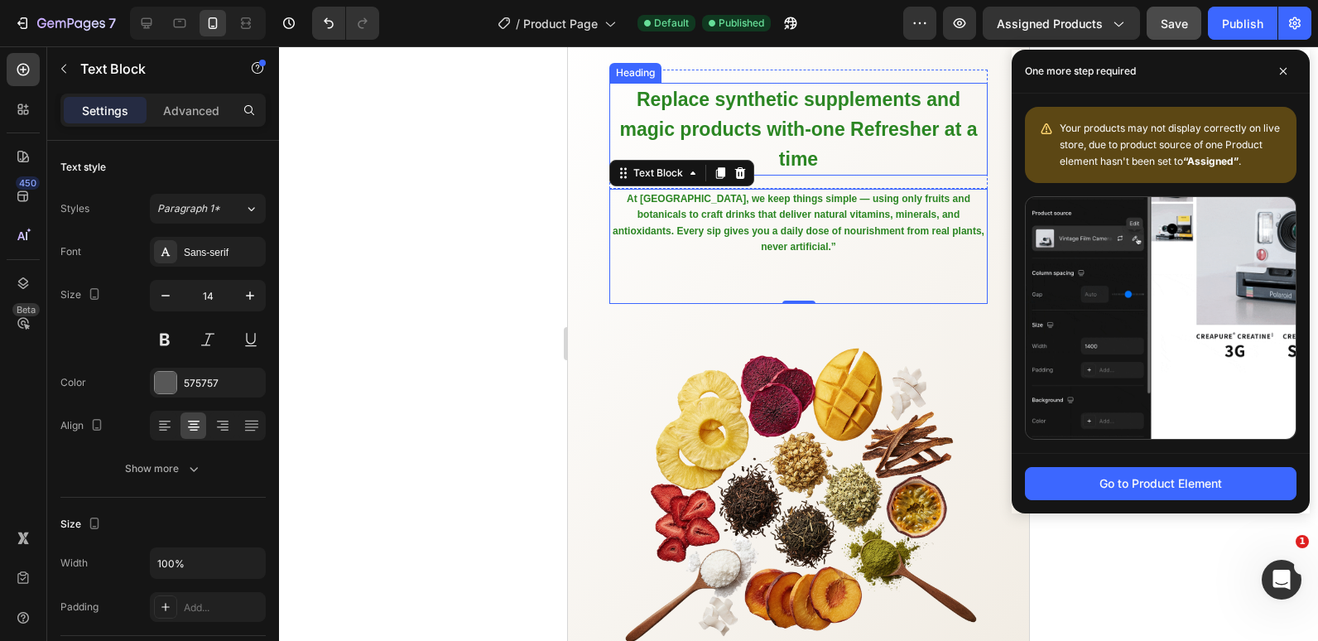
click at [808, 170] on span "Replace synthetic supplements and magic products with-one Refresher at a time" at bounding box center [799, 129] width 358 height 81
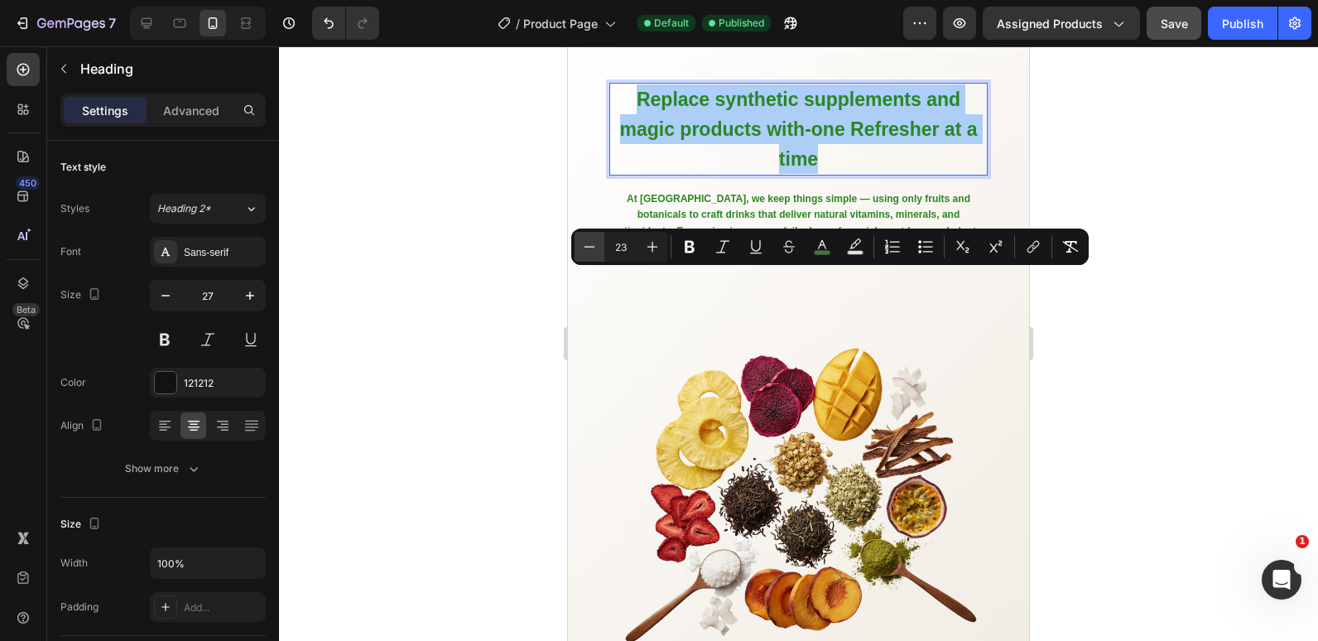
click at [595, 247] on icon "Editor contextual toolbar" at bounding box center [590, 246] width 11 height 1
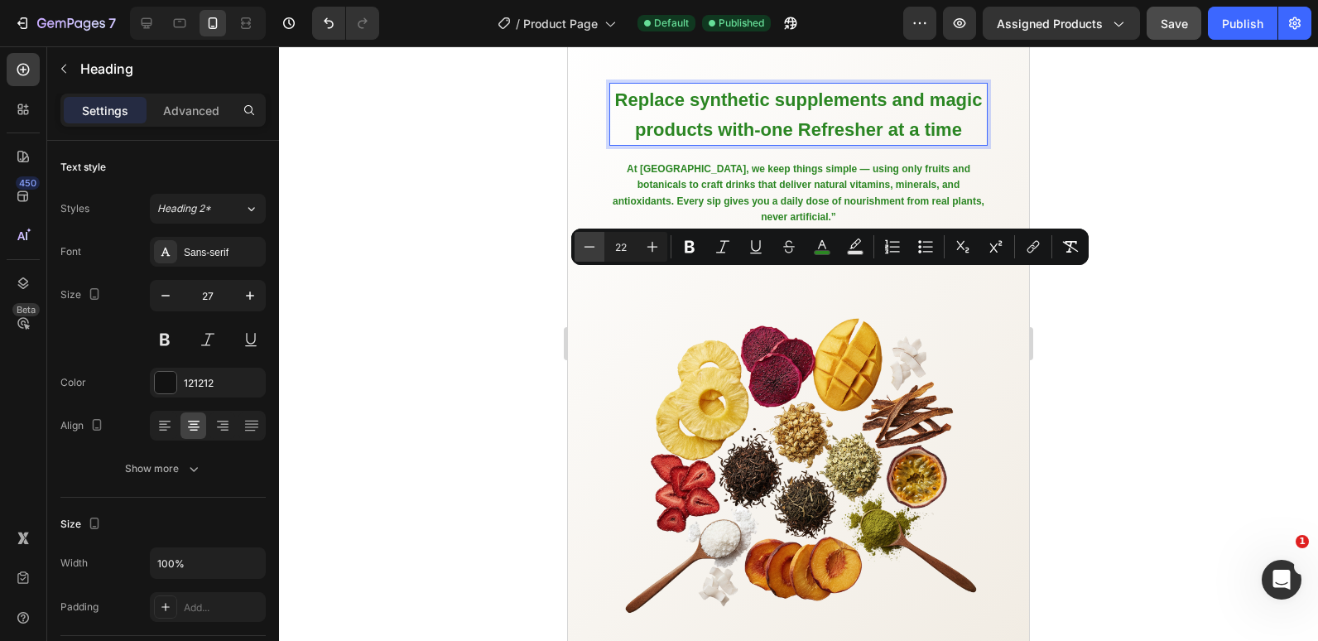
click at [595, 247] on icon "Editor contextual toolbar" at bounding box center [590, 246] width 11 height 1
type input "21"
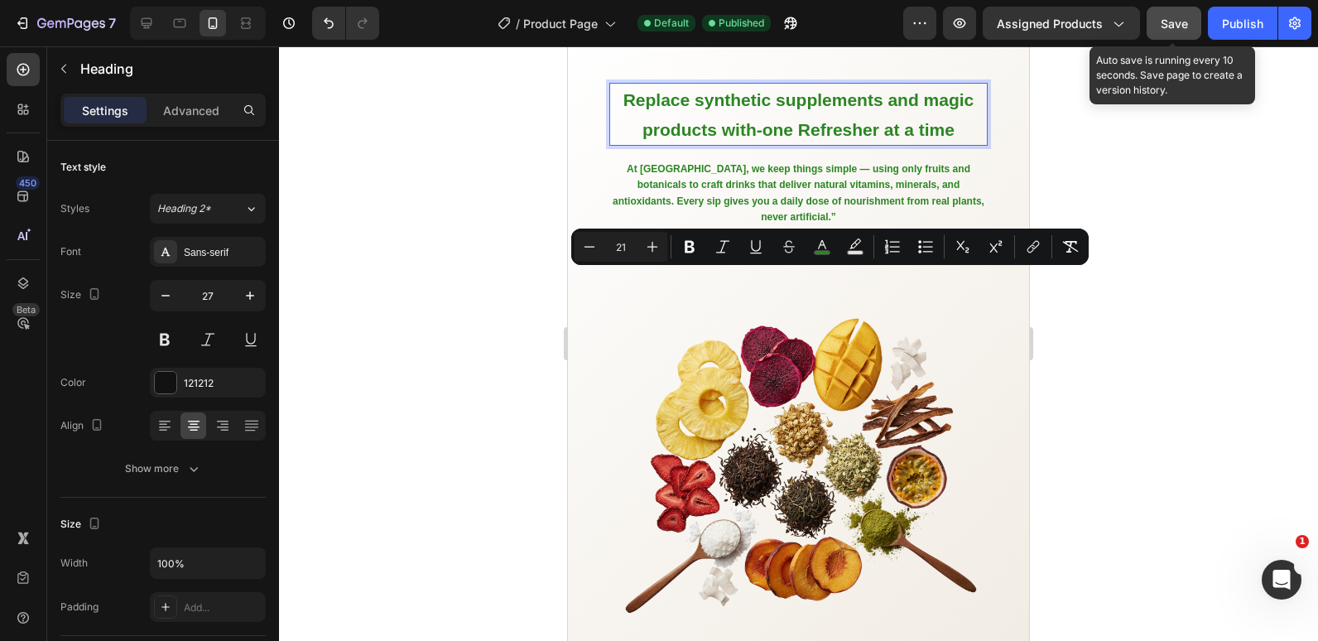
click at [1171, 23] on span "Save" at bounding box center [1174, 24] width 27 height 14
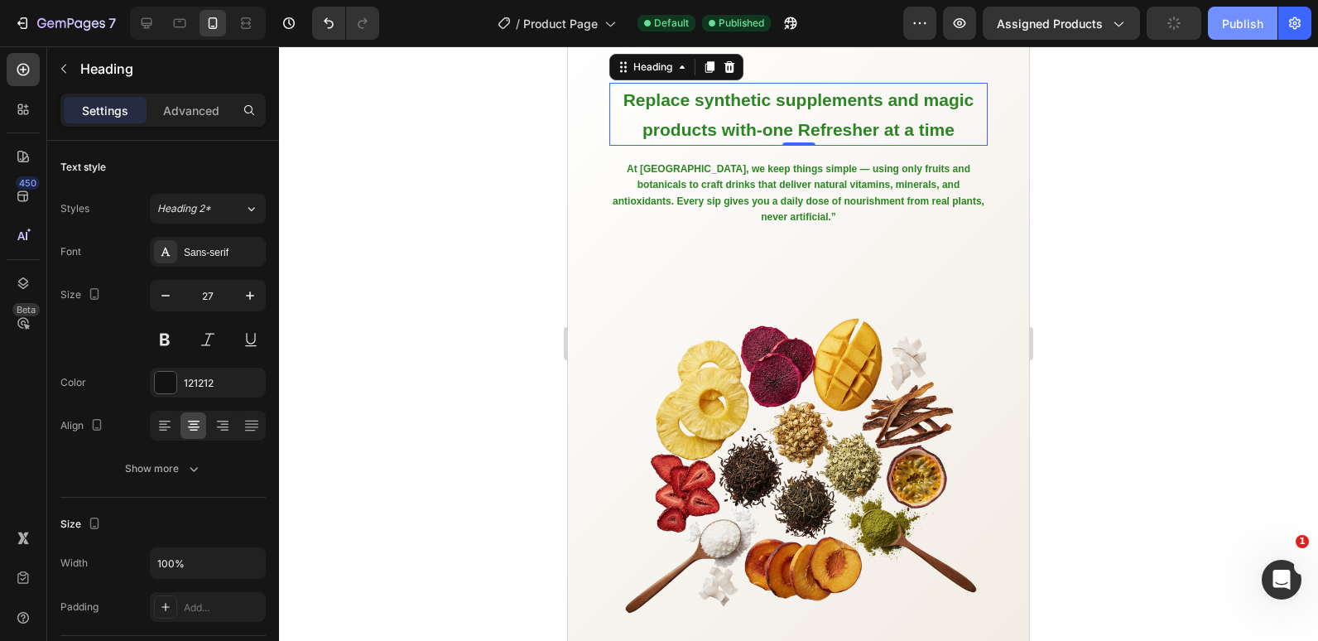
click at [1231, 20] on div "Publish" at bounding box center [1242, 23] width 41 height 17
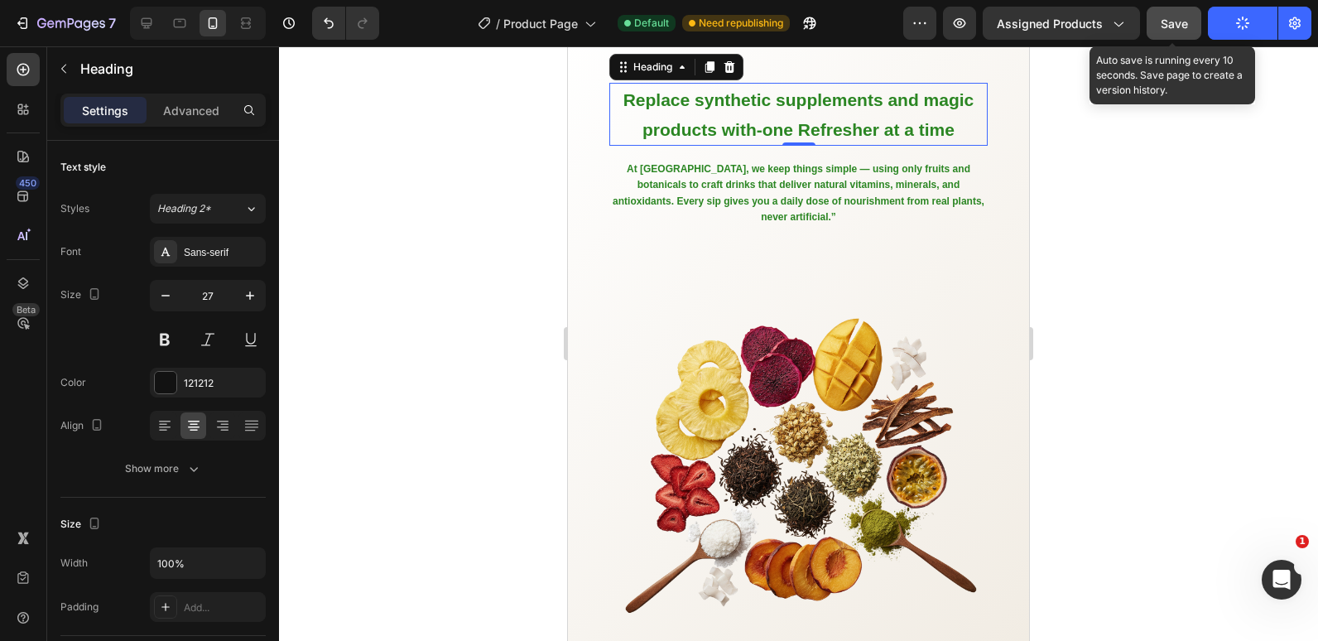
click at [1183, 18] on span "Save" at bounding box center [1174, 24] width 27 height 14
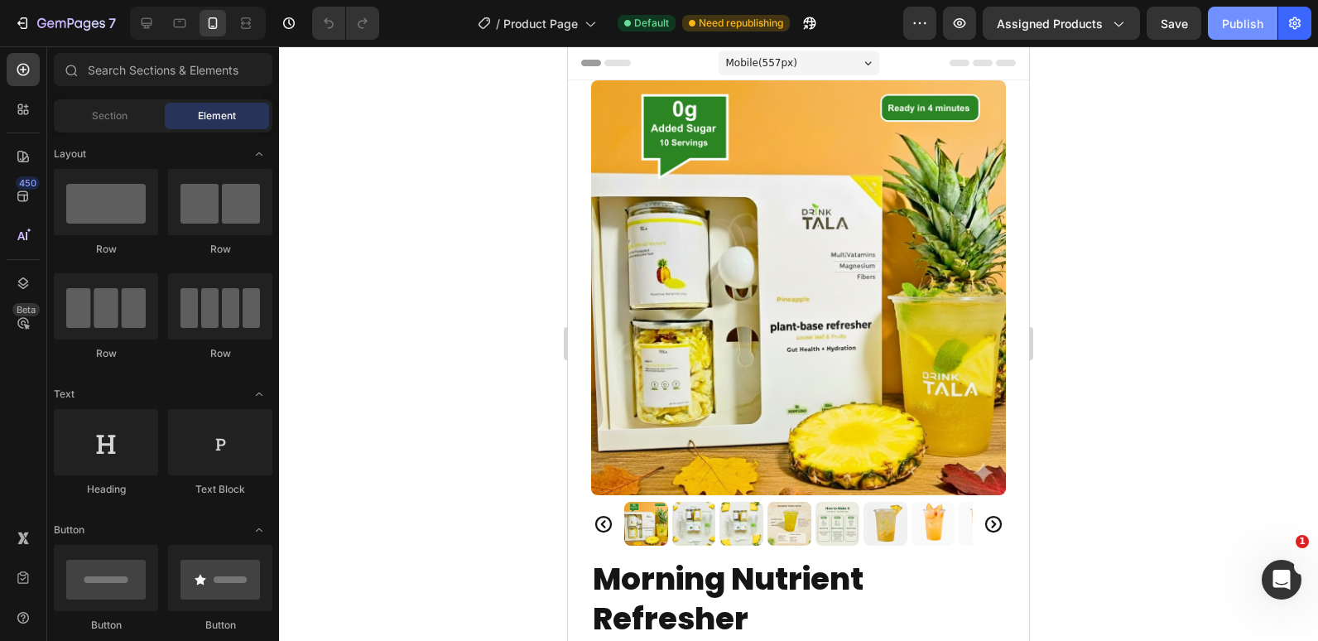
click at [1250, 27] on div "Publish" at bounding box center [1242, 23] width 41 height 17
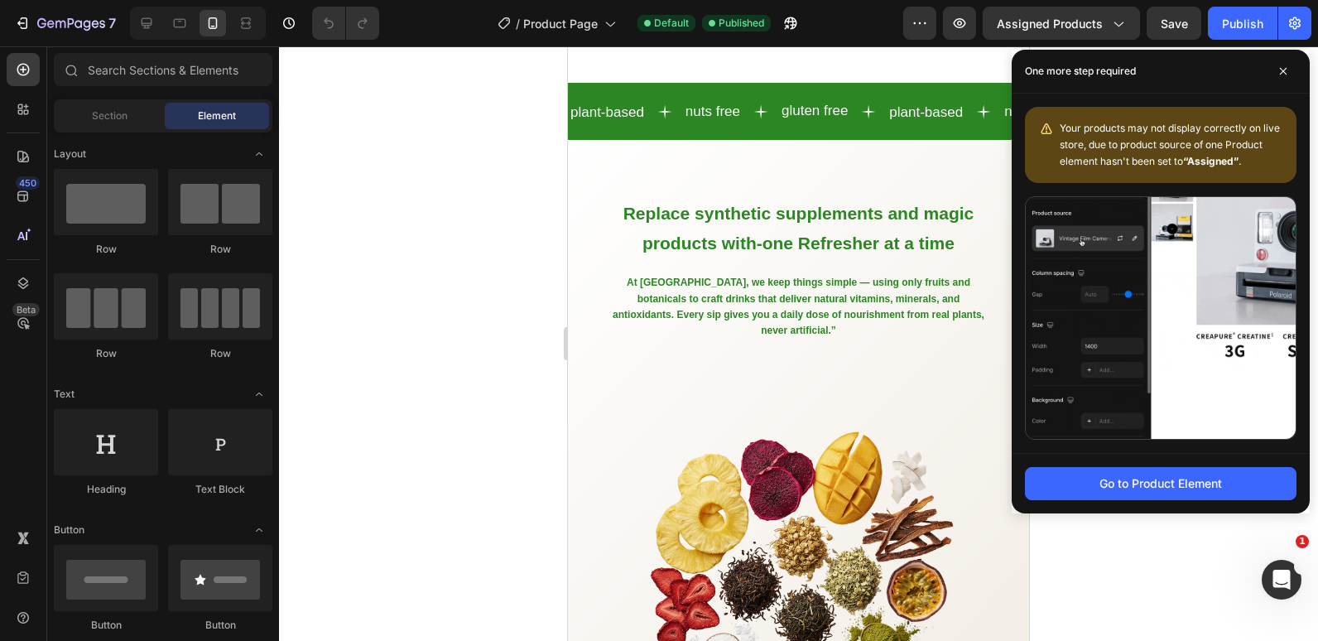
scroll to position [1325, 0]
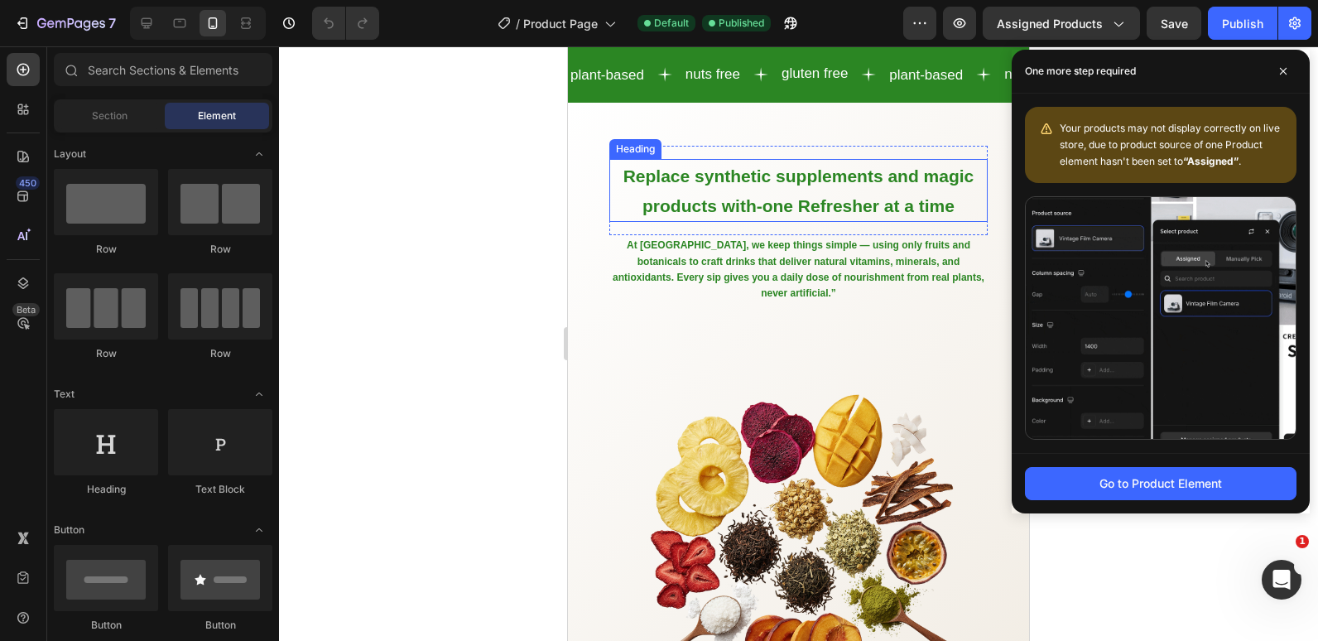
click at [763, 215] on span "Replace synthetic supplements and magic products with-one Refresher at a time" at bounding box center [799, 190] width 351 height 49
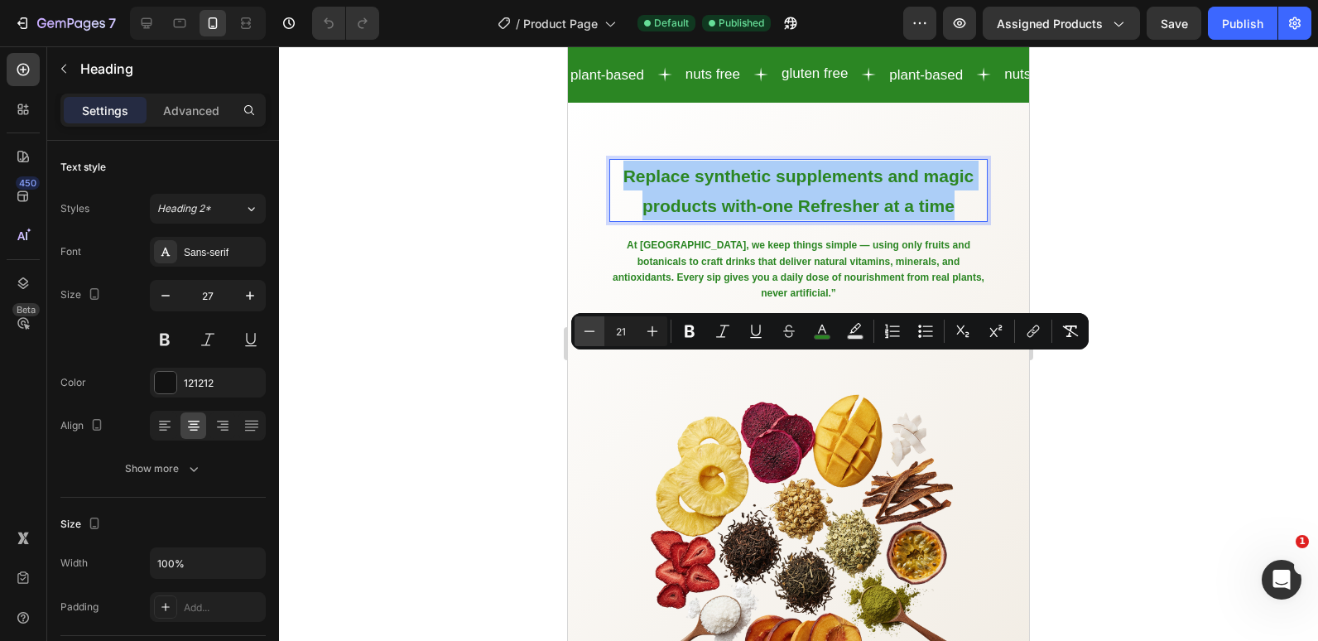
click at [591, 340] on button "Minus" at bounding box center [590, 331] width 30 height 30
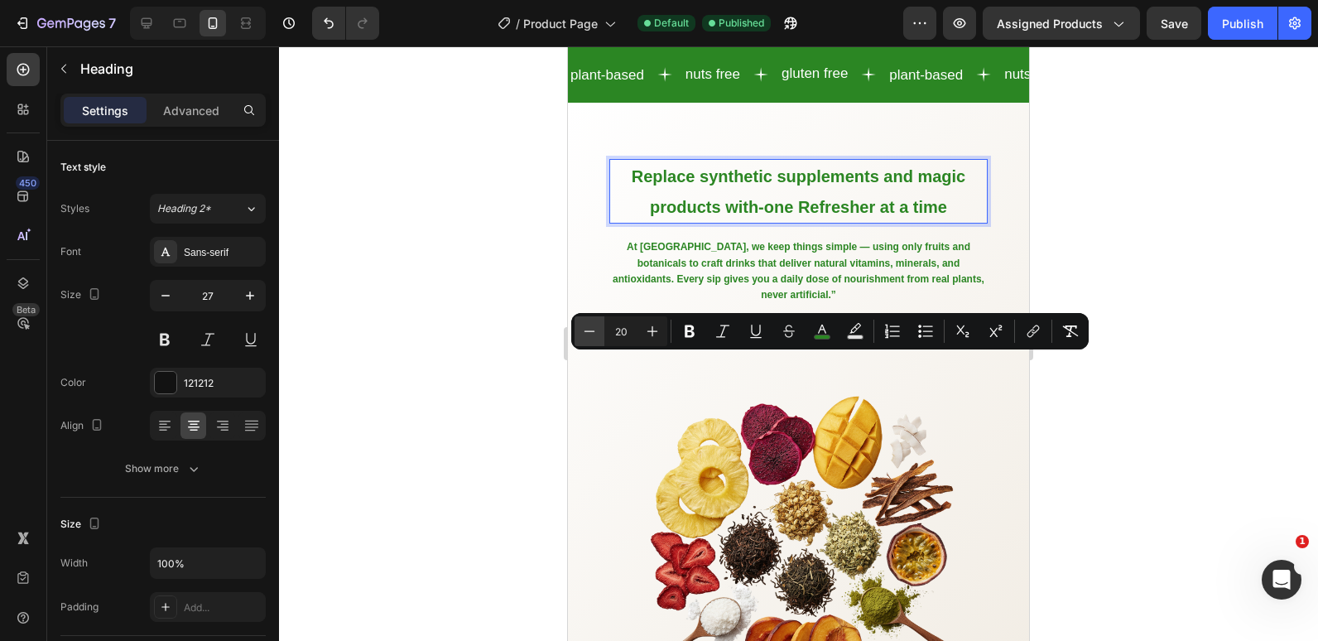
click at [591, 340] on button "Minus" at bounding box center [590, 331] width 30 height 30
type input "19"
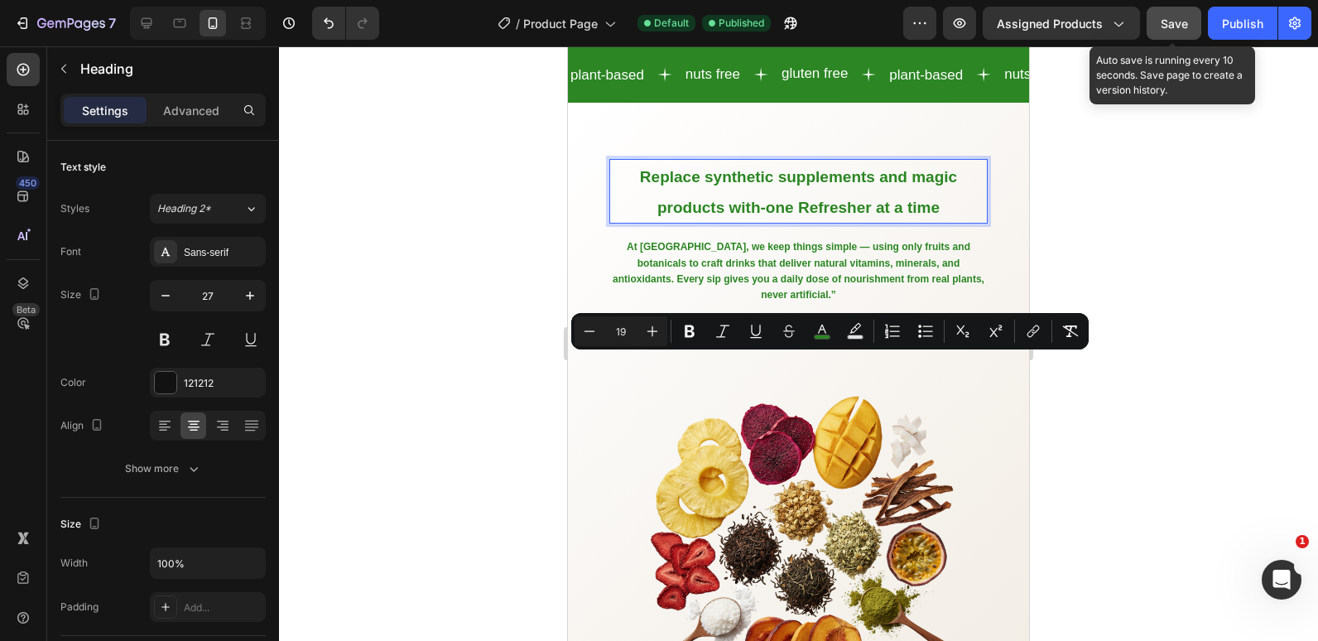
click at [1167, 20] on span "Save" at bounding box center [1174, 24] width 27 height 14
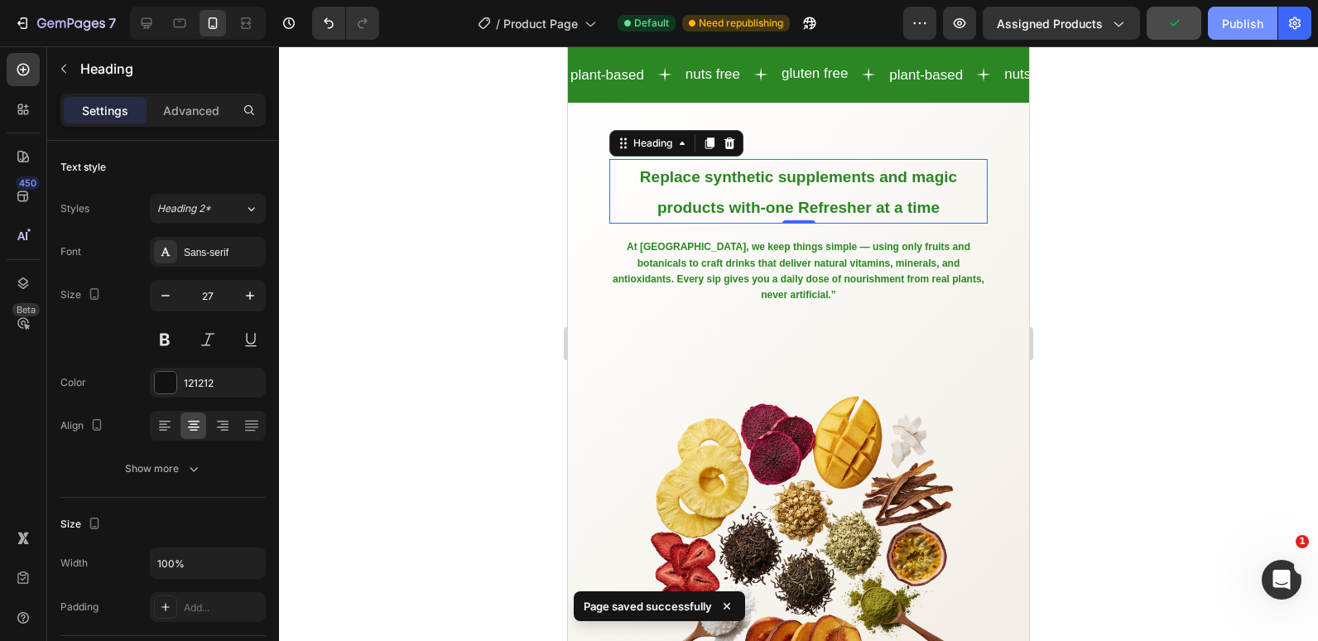
click at [1216, 28] on button "Publish" at bounding box center [1243, 23] width 70 height 33
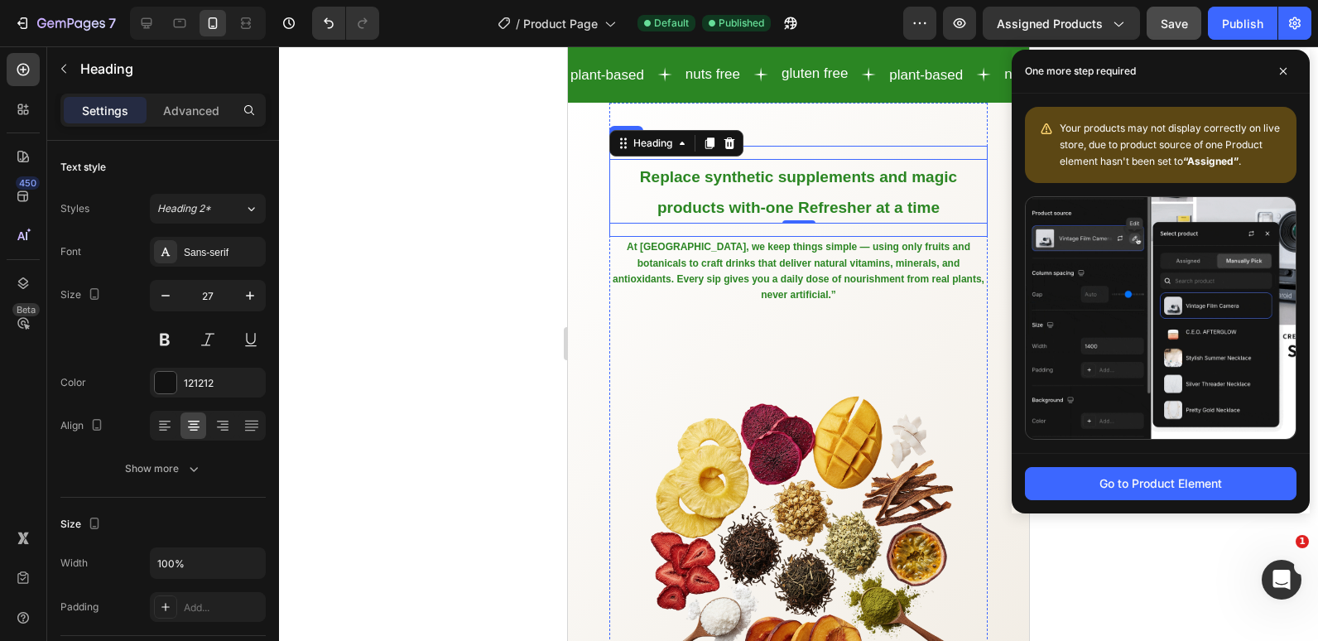
scroll to position [1408, 0]
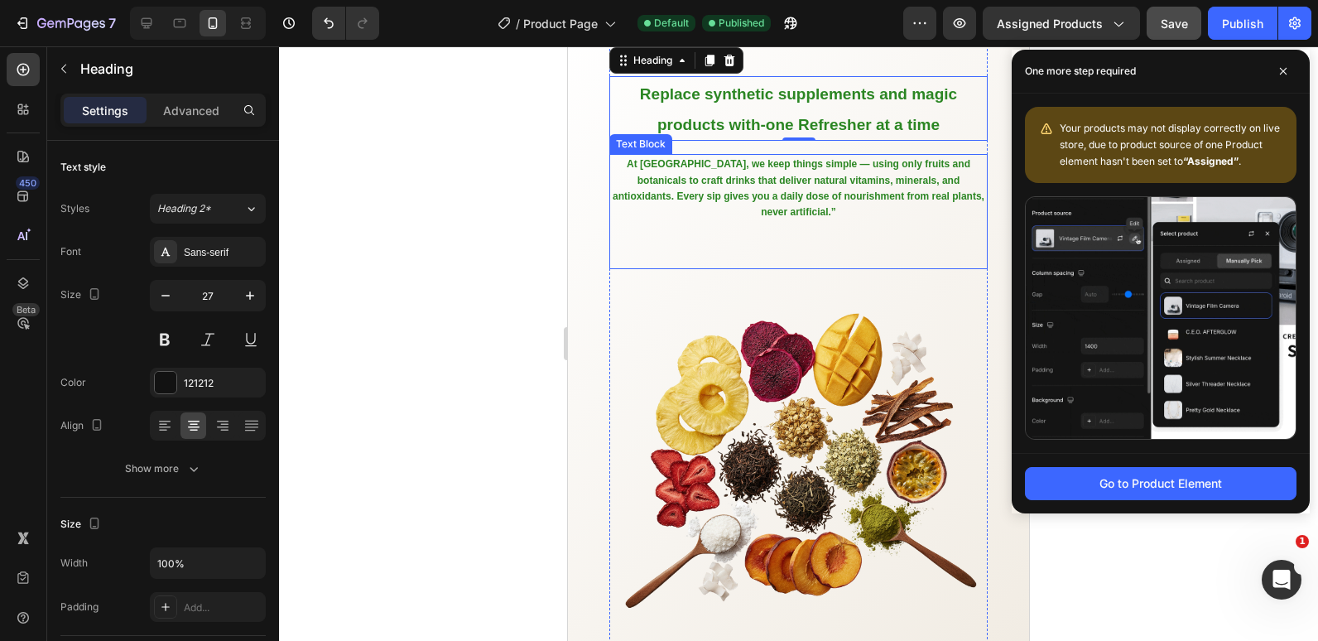
click at [714, 218] on strong "At [GEOGRAPHIC_DATA], we keep things simple — using only fruits and botanicals …" at bounding box center [799, 188] width 372 height 60
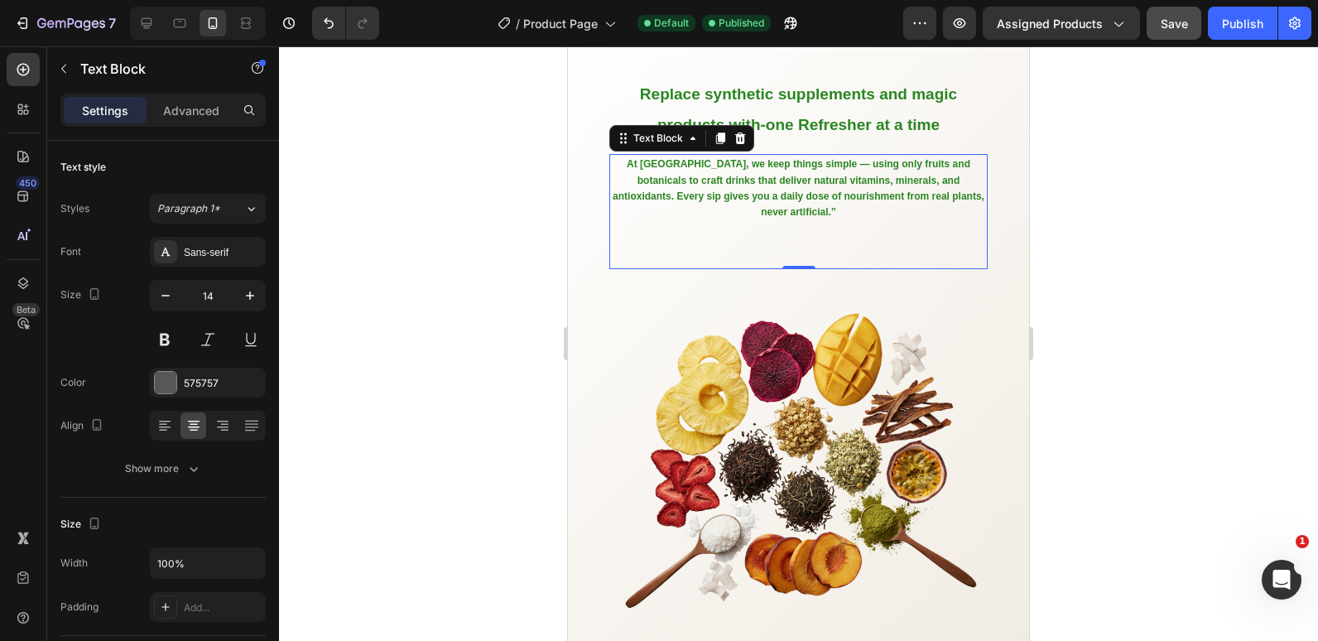
click at [787, 218] on strong "At [GEOGRAPHIC_DATA], we keep things simple — using only fruits and botanicals …" at bounding box center [799, 188] width 372 height 60
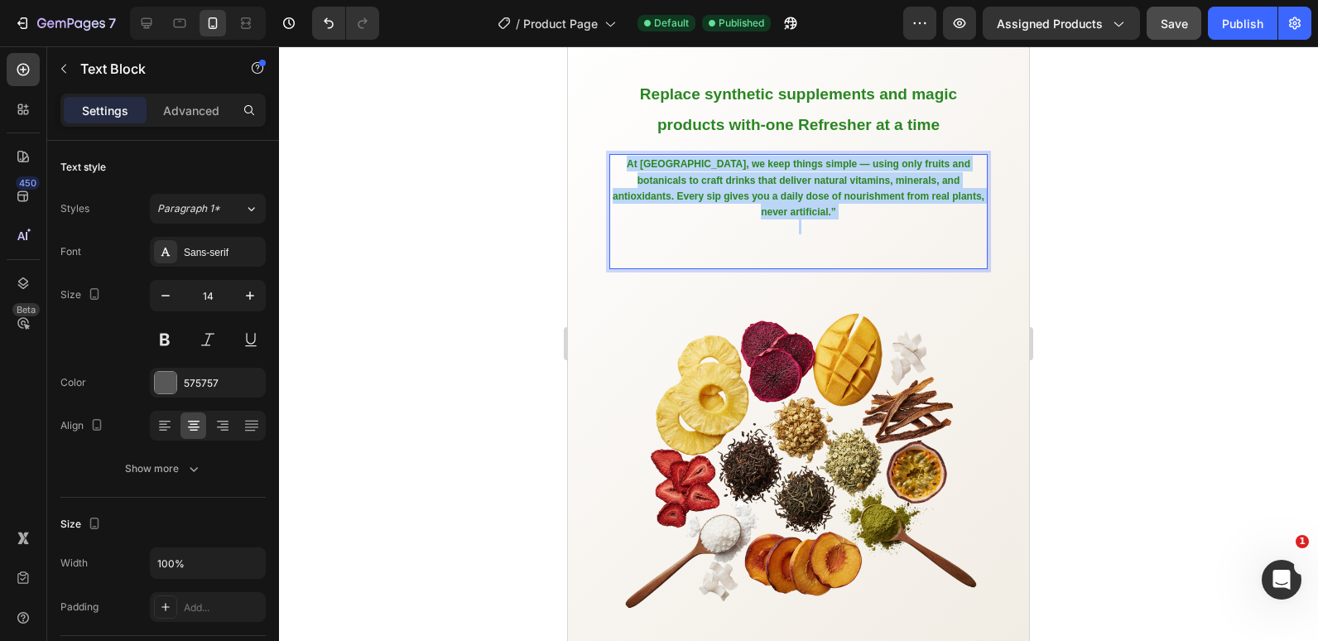
click at [787, 218] on strong "At [GEOGRAPHIC_DATA], we keep things simple — using only fruits and botanicals …" at bounding box center [799, 188] width 372 height 60
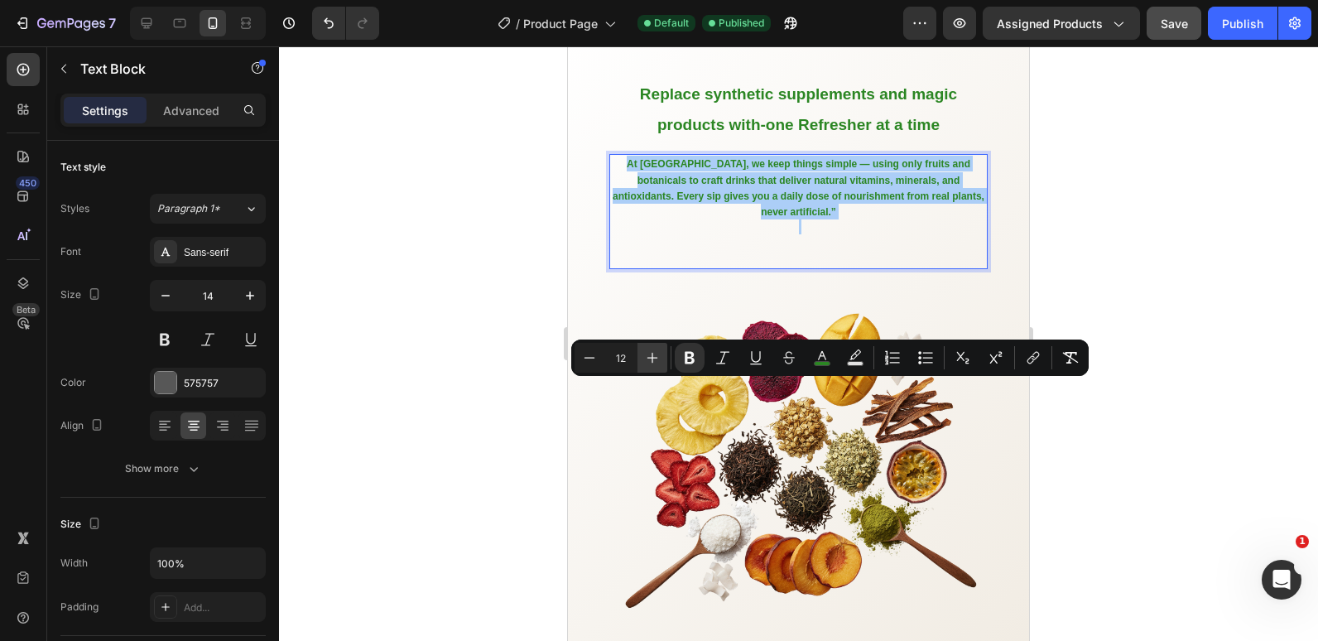
click at [651, 355] on icon "Editor contextual toolbar" at bounding box center [652, 358] width 17 height 17
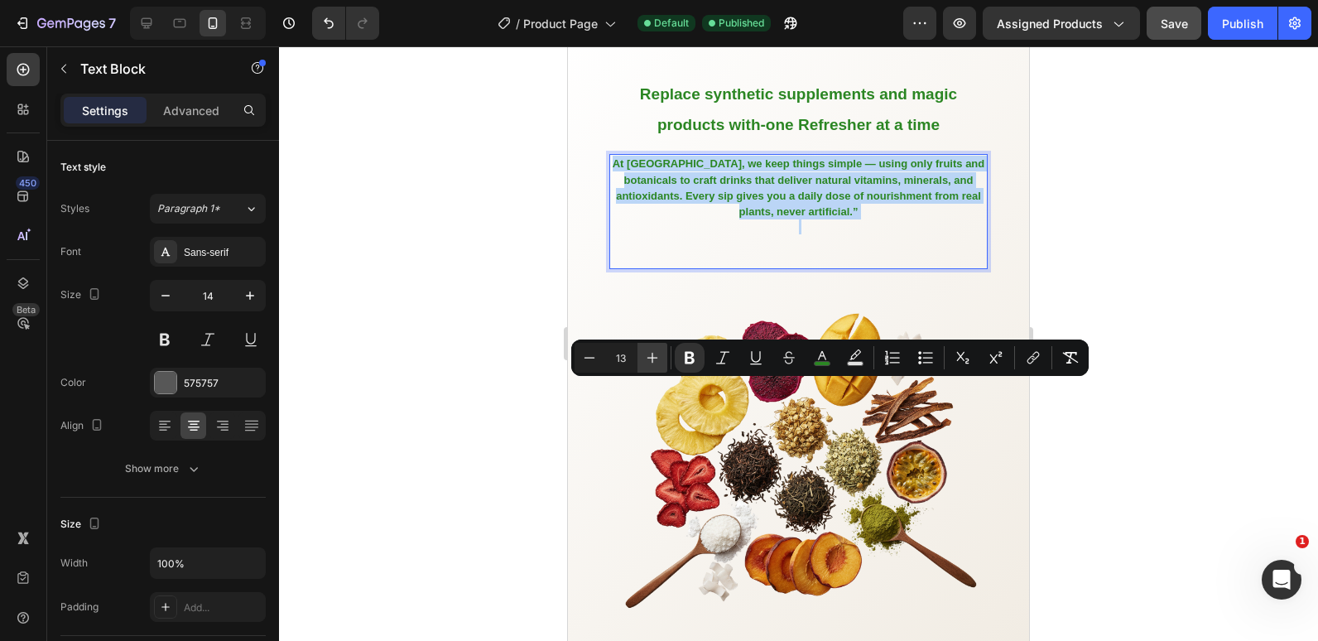
type input "14"
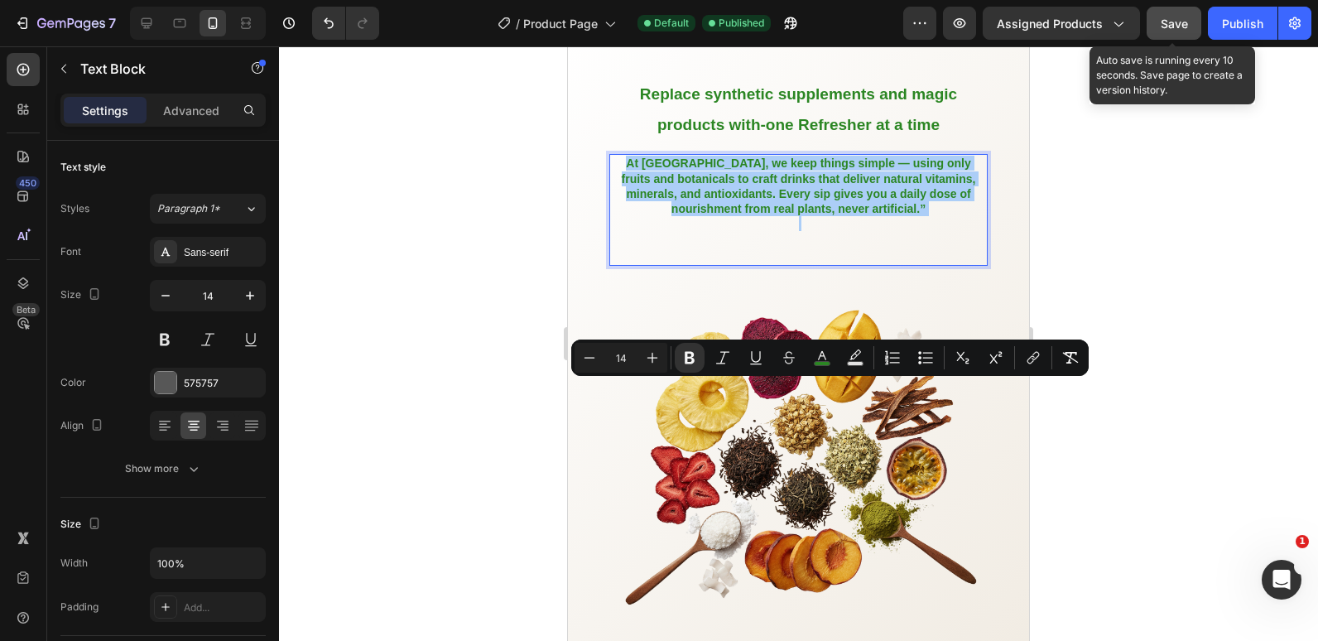
click at [1189, 17] on button "Save" at bounding box center [1174, 23] width 55 height 33
click at [1232, 21] on div "Publish" at bounding box center [1242, 23] width 41 height 17
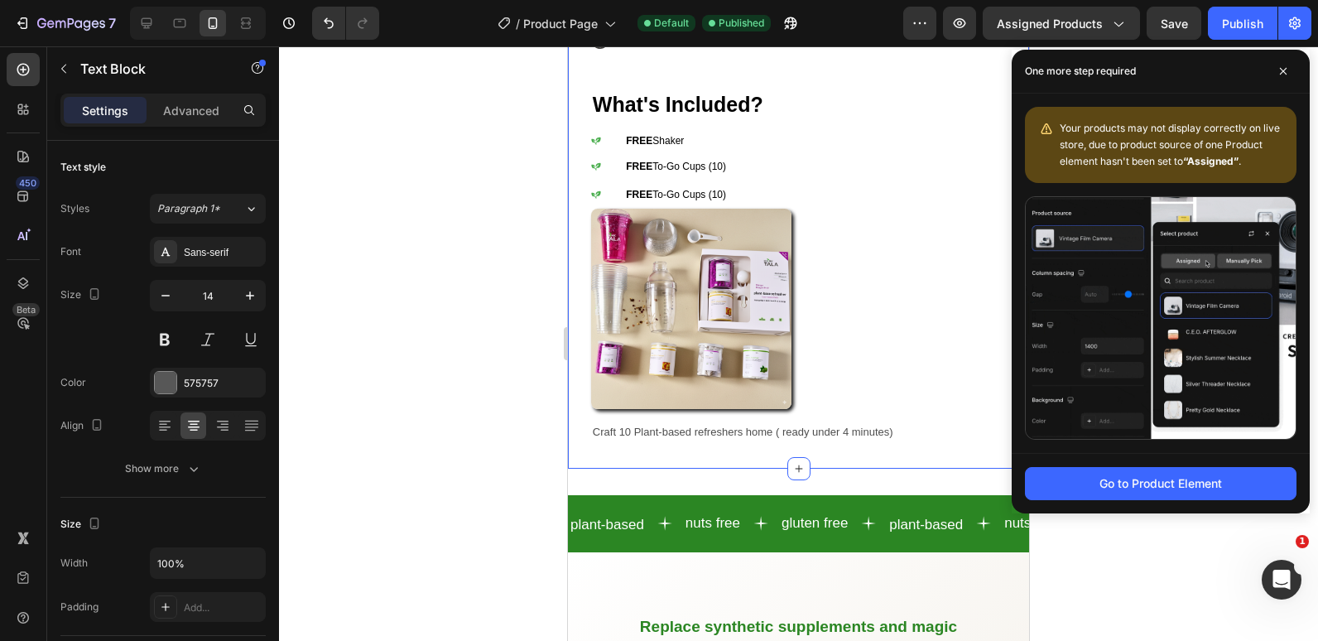
scroll to position [994, 0]
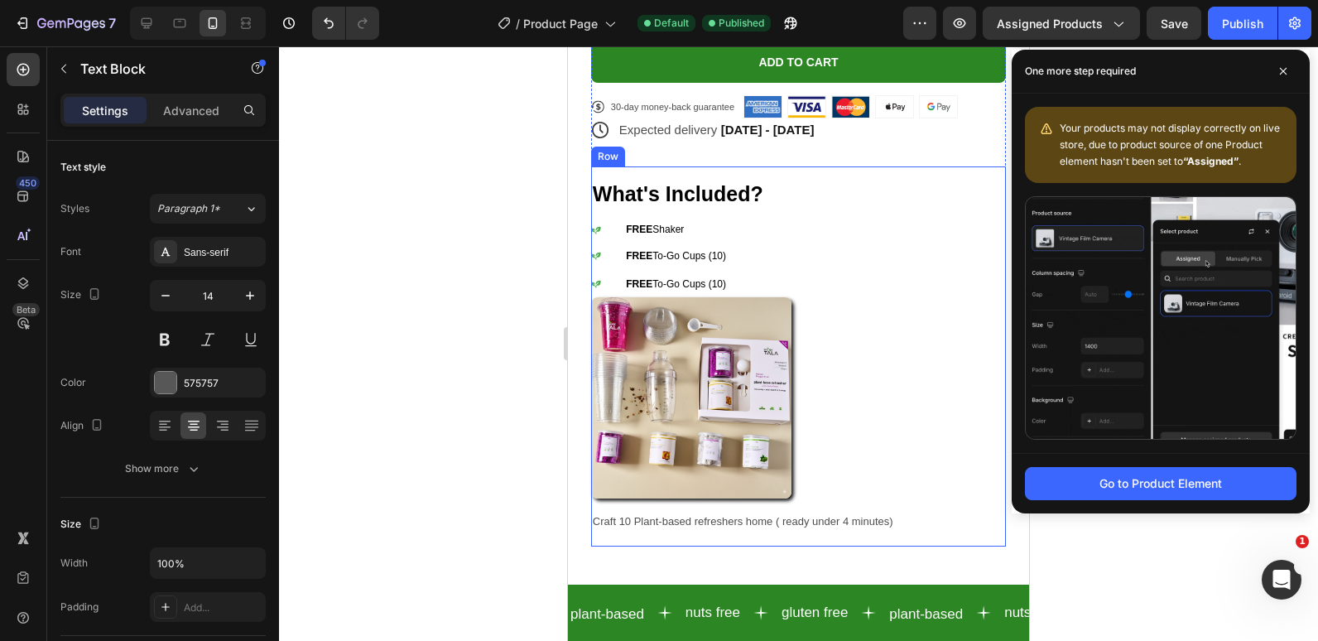
click at [986, 174] on div "What's Included? Heading Icon FREE Shaker Text Block Row Icon FREE To-Go Cups (…" at bounding box center [798, 355] width 415 height 379
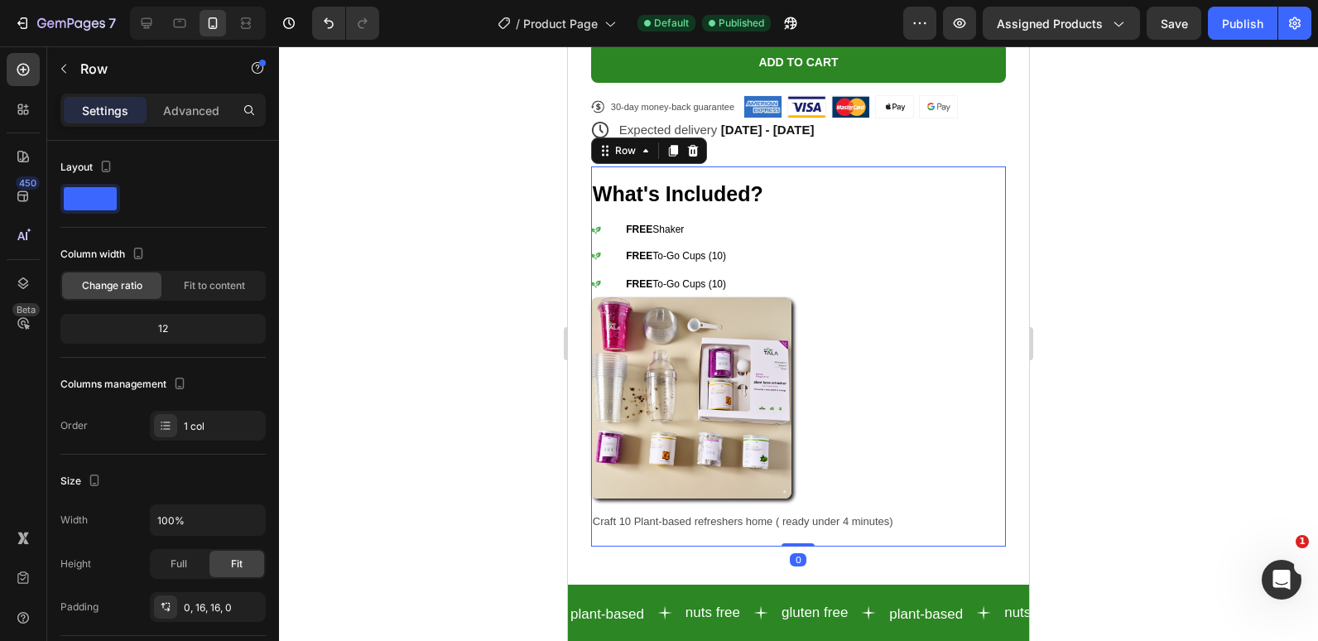
click at [197, 94] on div "Settings Advanced" at bounding box center [162, 110] width 205 height 33
click at [200, 115] on p "Advanced" at bounding box center [191, 110] width 56 height 17
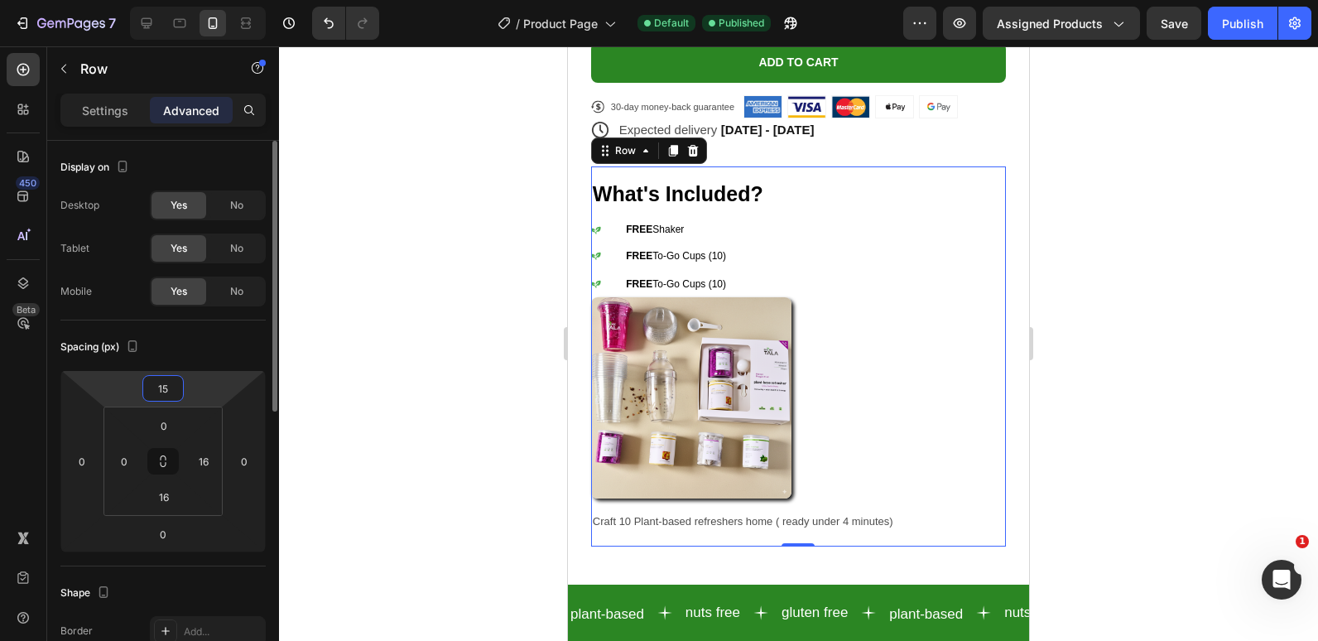
click at [164, 387] on input "15" at bounding box center [163, 388] width 33 height 25
type input "0"
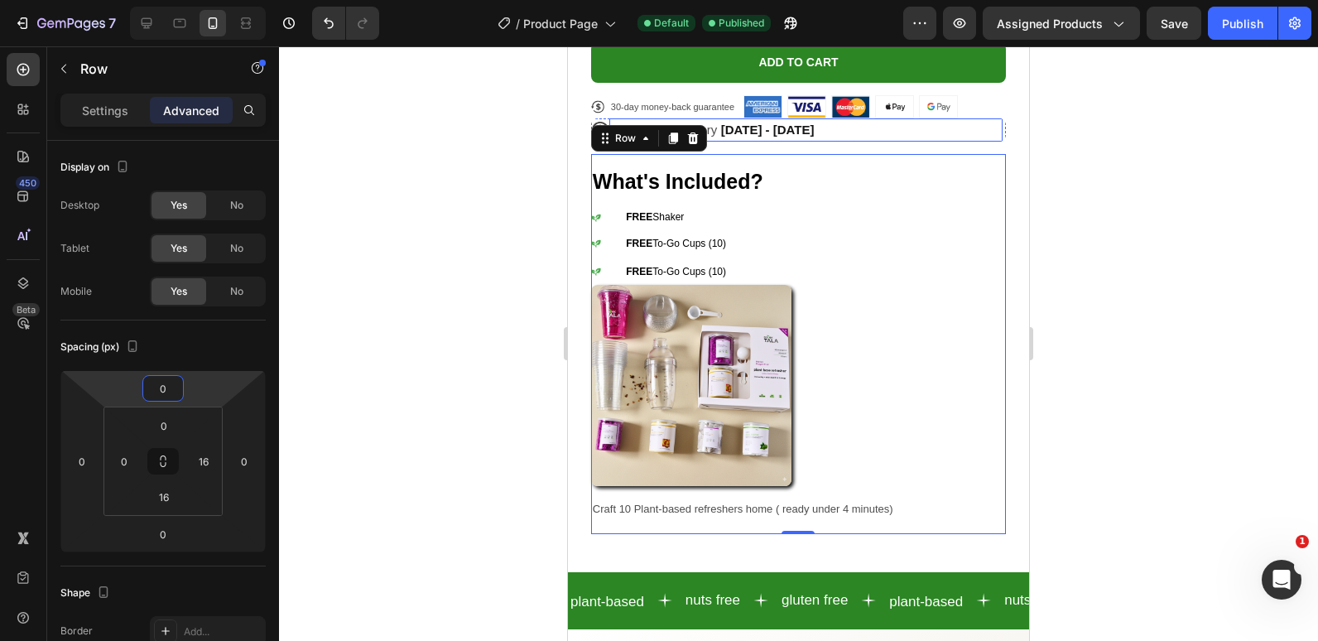
click at [961, 118] on div "Expected delivery Sep 28 - Oct 01" at bounding box center [799, 129] width 362 height 23
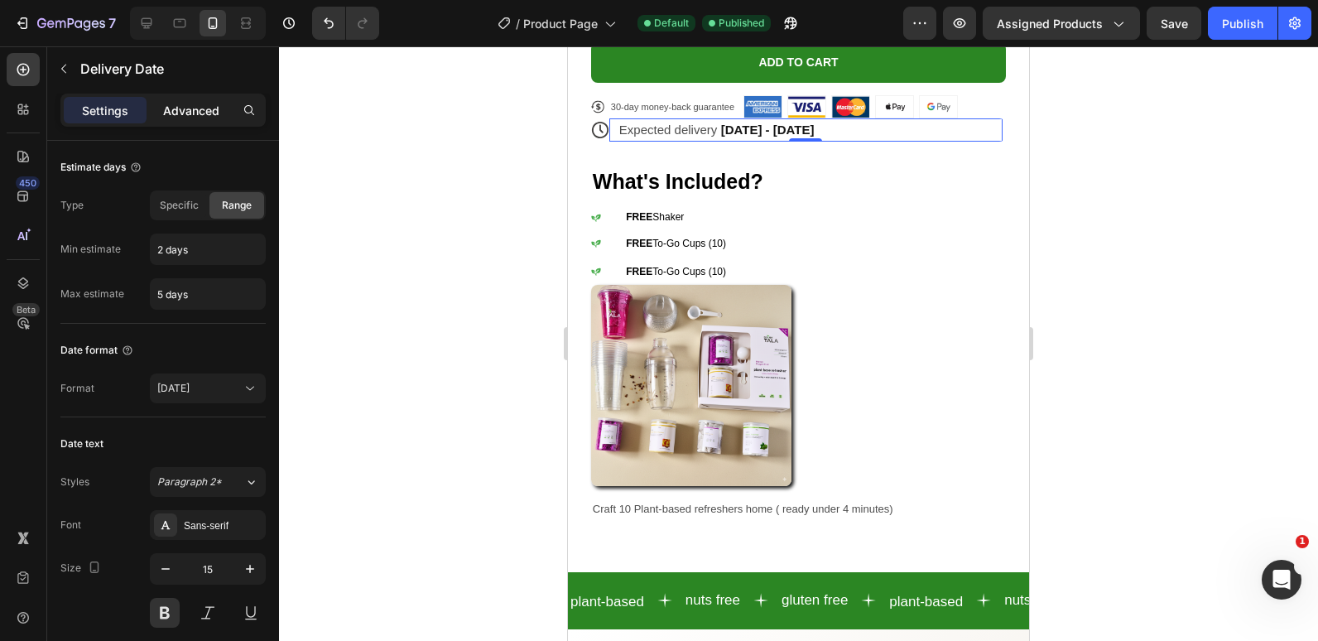
click at [209, 118] on p "Advanced" at bounding box center [191, 110] width 56 height 17
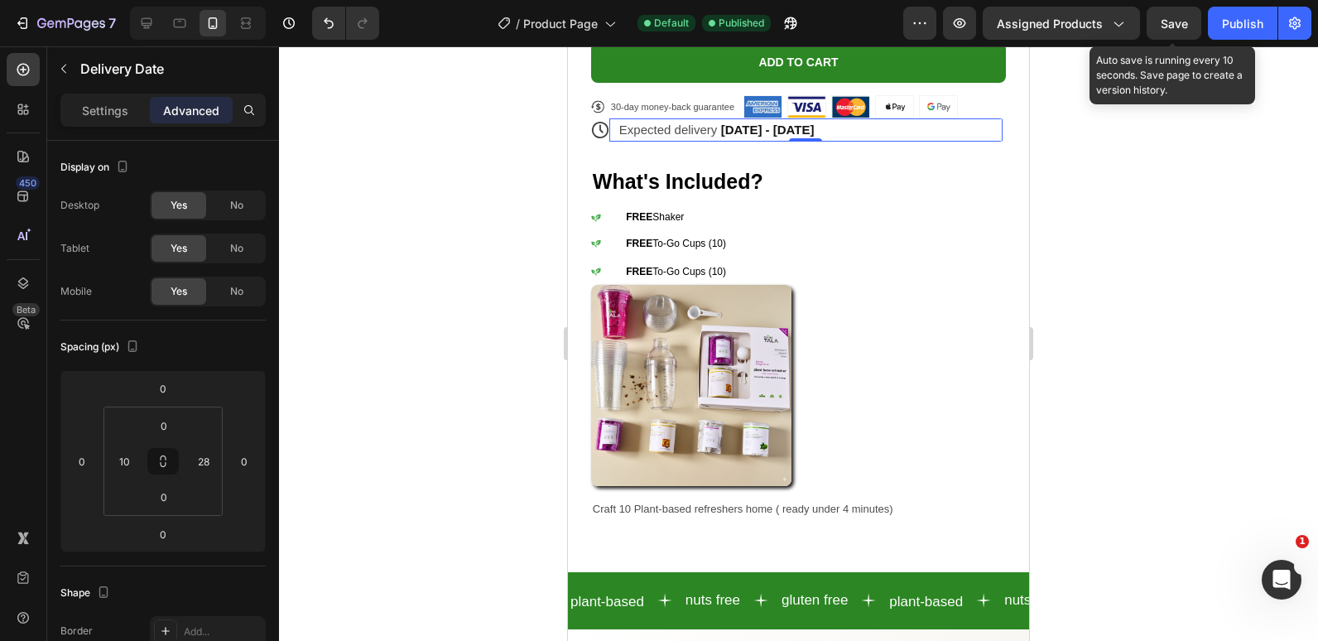
click at [1169, 31] on div "Save" at bounding box center [1174, 23] width 27 height 17
click at [1237, 15] on div "Publish" at bounding box center [1242, 23] width 41 height 17
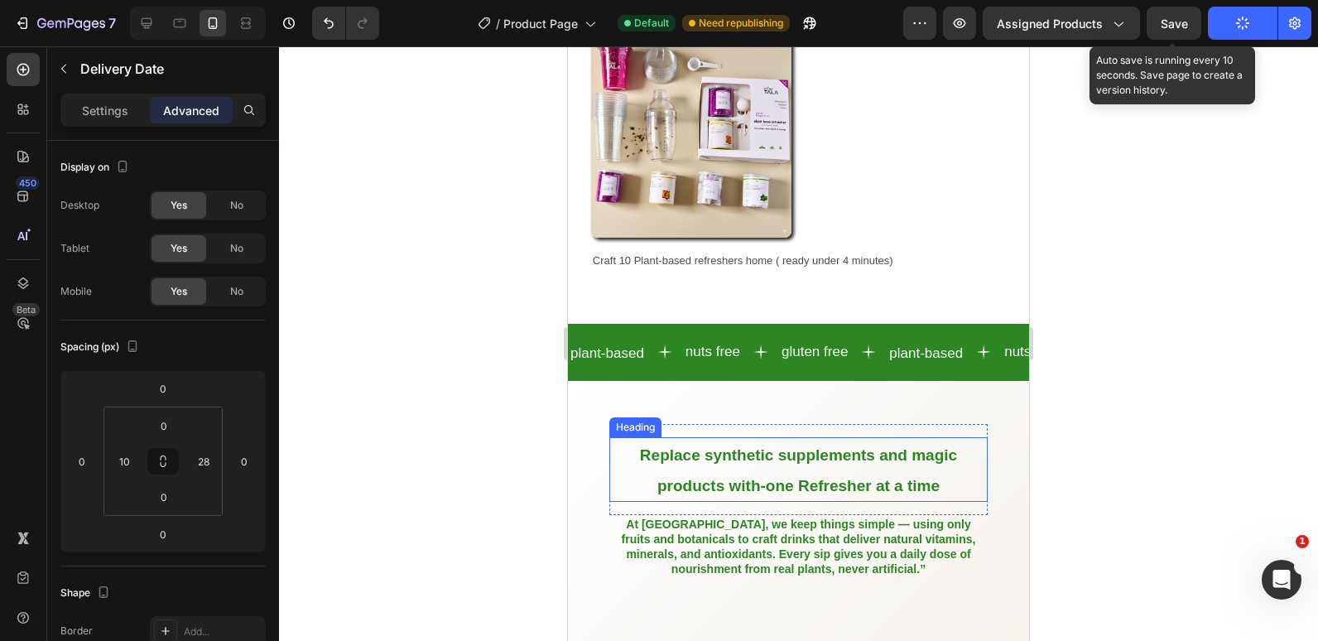
scroll to position [1408, 0]
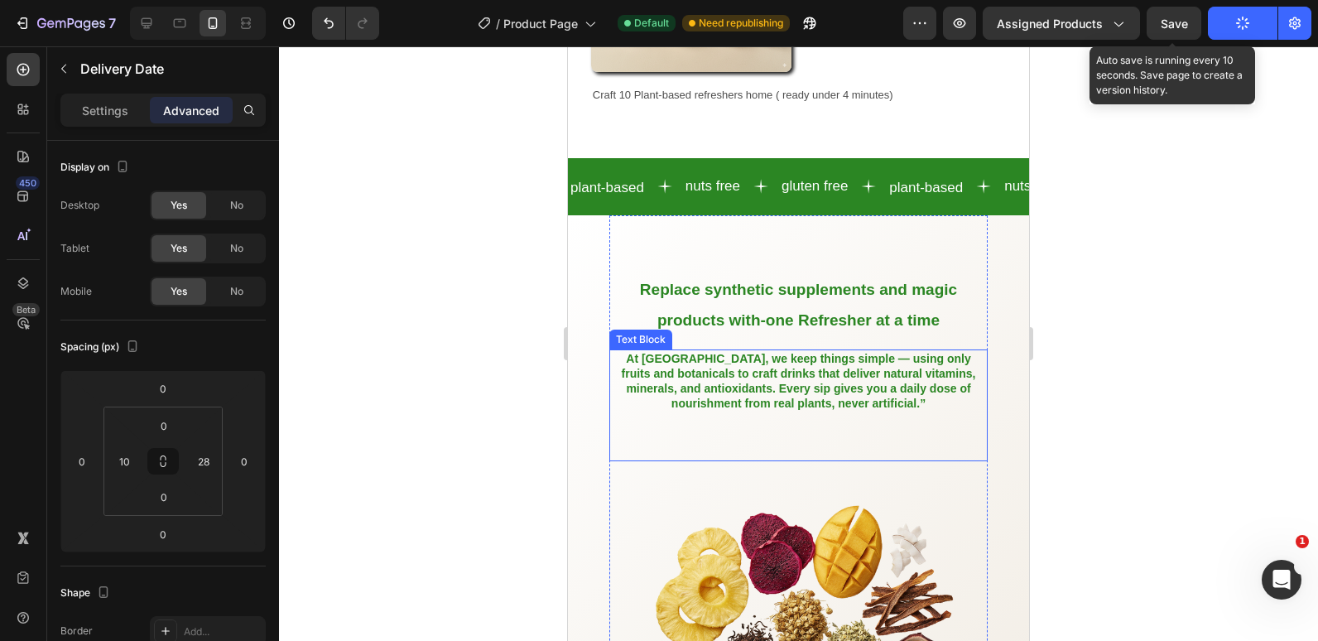
click at [731, 407] on strong "At [GEOGRAPHIC_DATA], we keep things simple — using only fruits and botanicals …" at bounding box center [799, 381] width 354 height 59
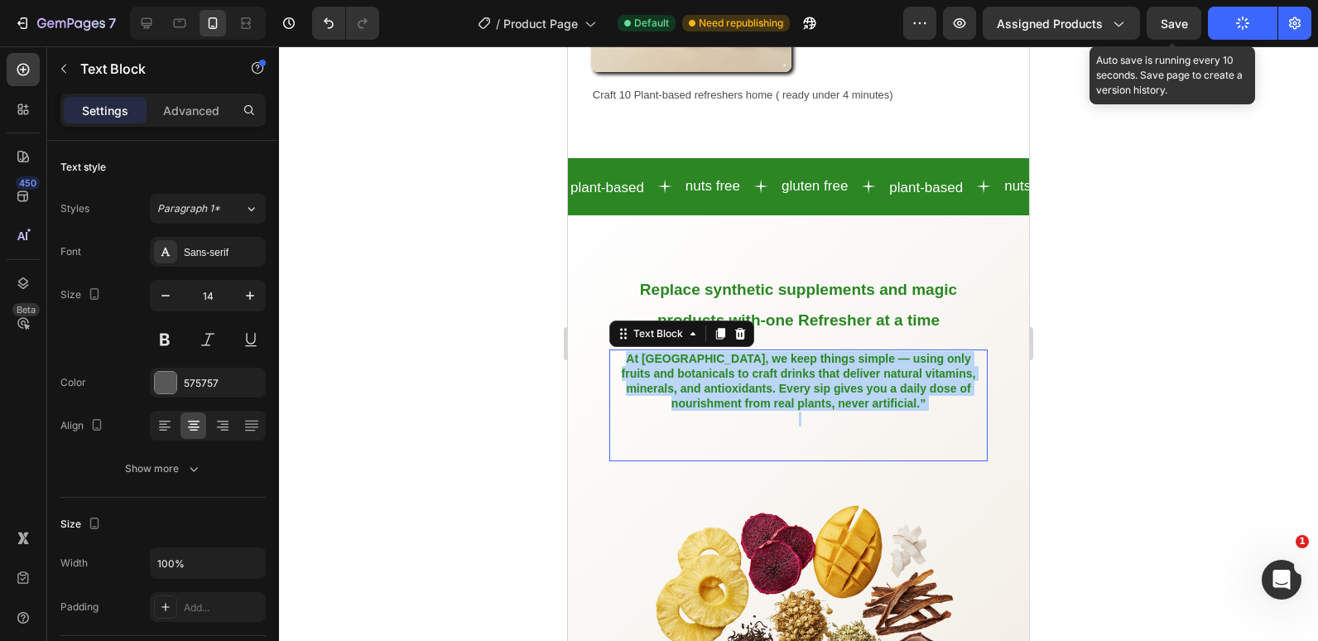
click at [731, 407] on strong "At [GEOGRAPHIC_DATA], we keep things simple — using only fruits and botanicals …" at bounding box center [799, 381] width 354 height 59
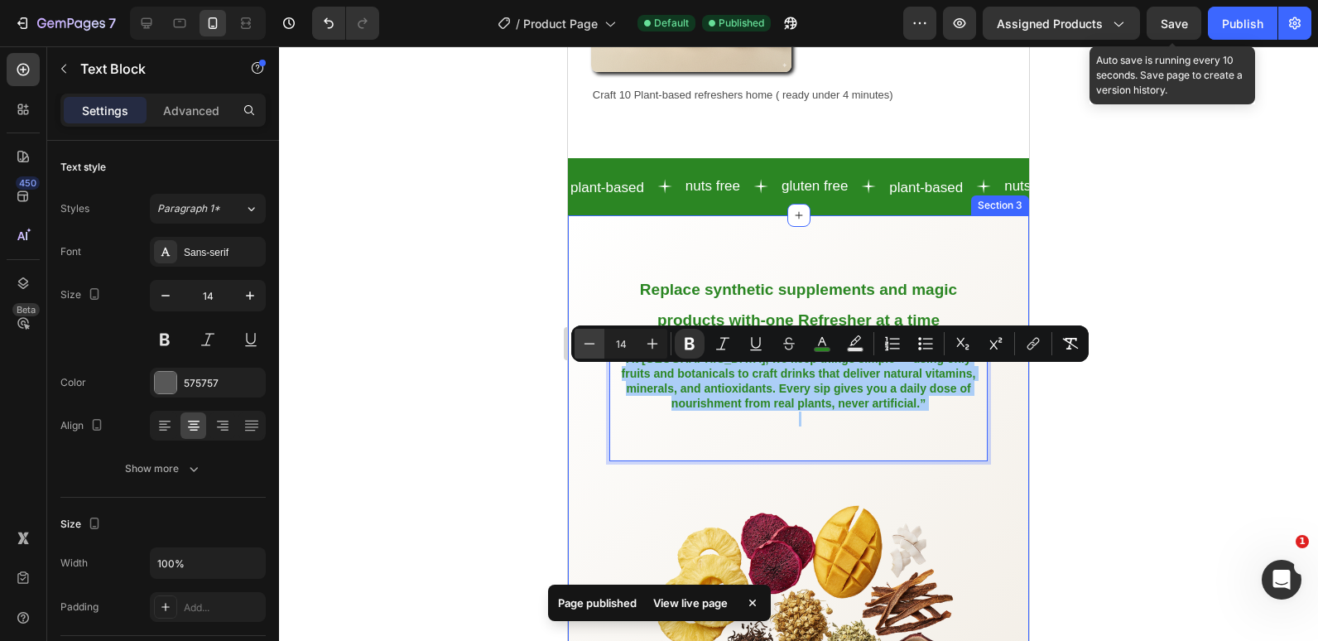
click at [592, 345] on icon "Editor contextual toolbar" at bounding box center [589, 343] width 17 height 17
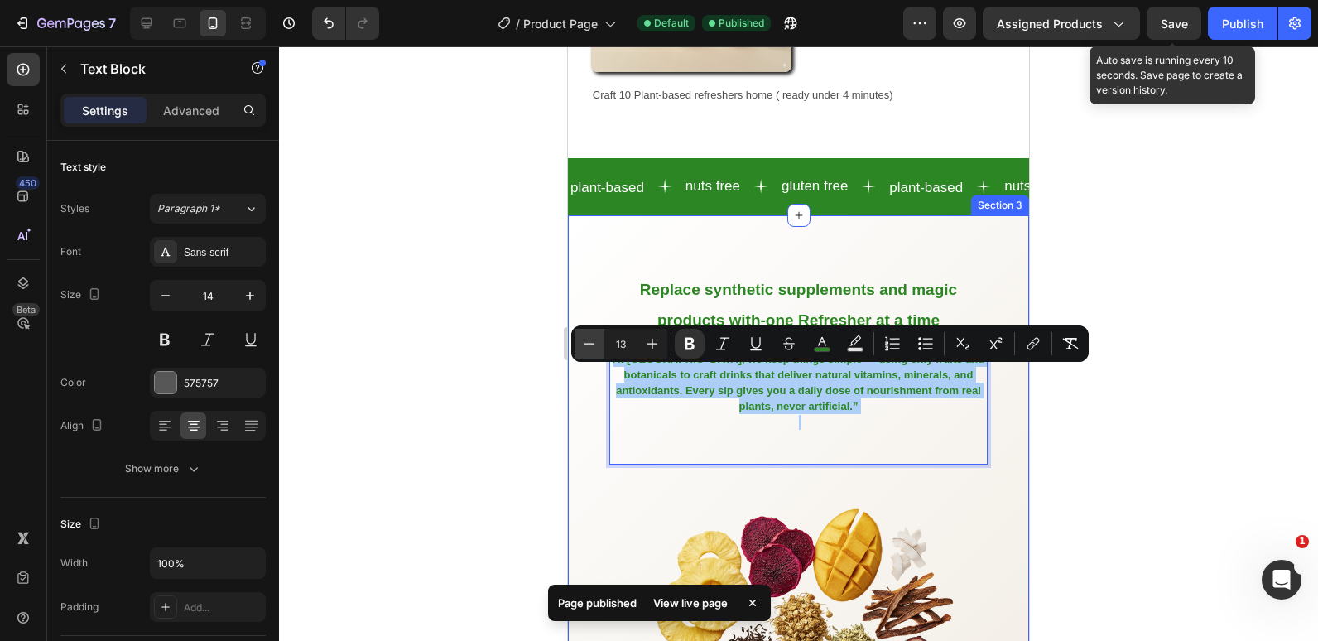
click at [592, 345] on icon "Editor contextual toolbar" at bounding box center [589, 343] width 17 height 17
type input "12"
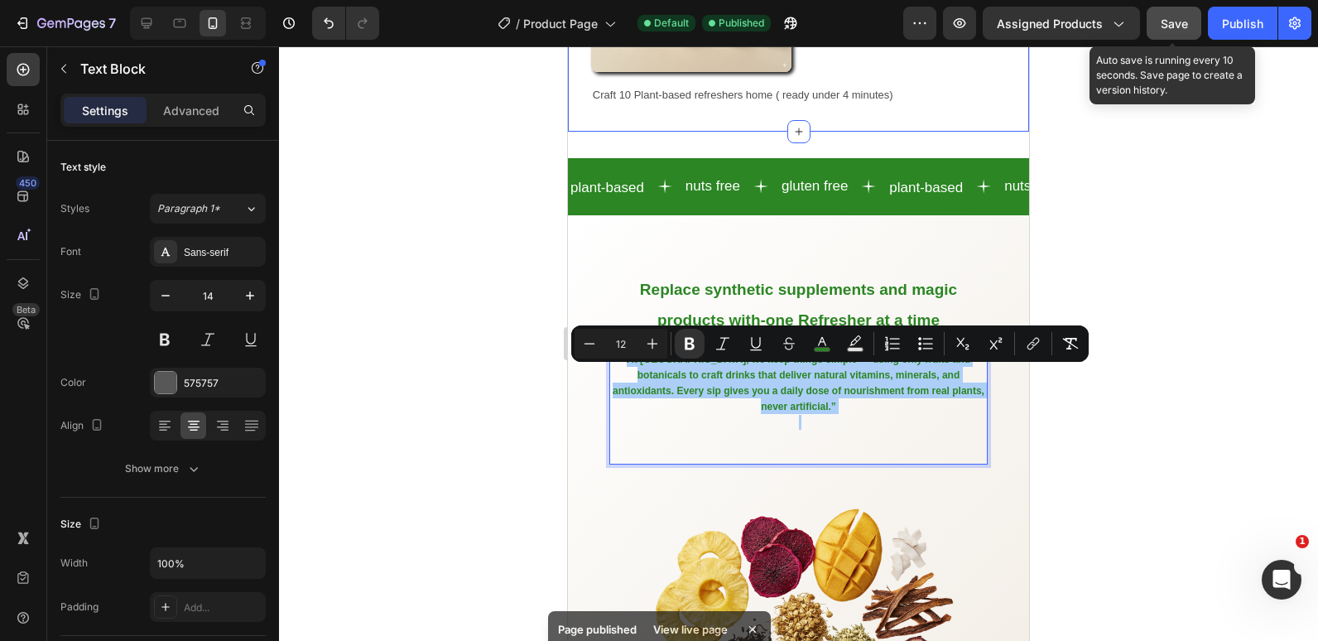
click at [1170, 21] on span "Save" at bounding box center [1174, 24] width 27 height 14
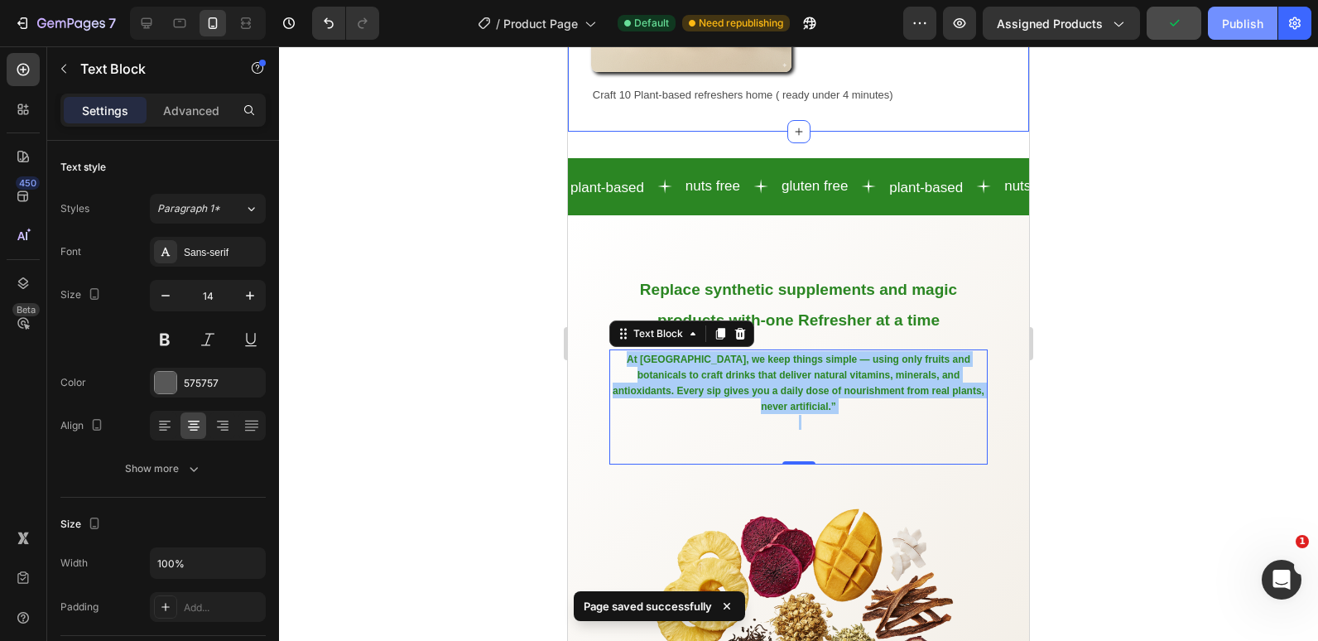
click at [1223, 25] on div "Publish" at bounding box center [1242, 23] width 41 height 17
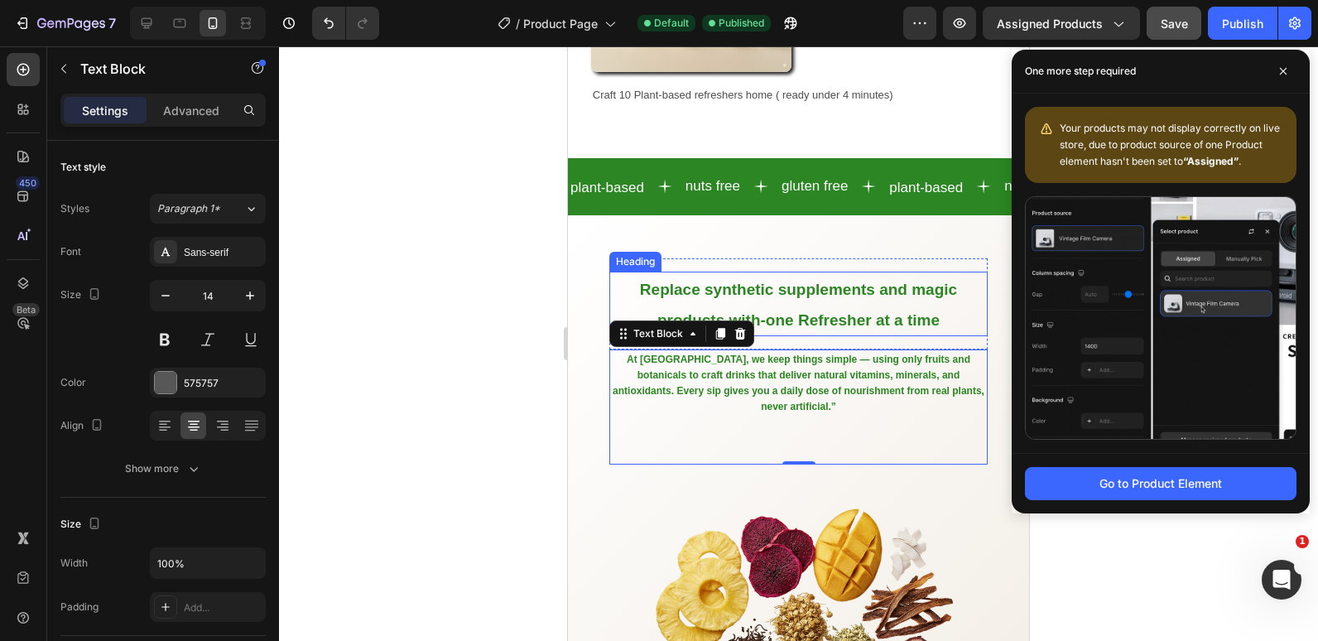
click at [640, 294] on span "Replace synthetic supplements and magic products with-one Refresher at a time" at bounding box center [798, 305] width 317 height 48
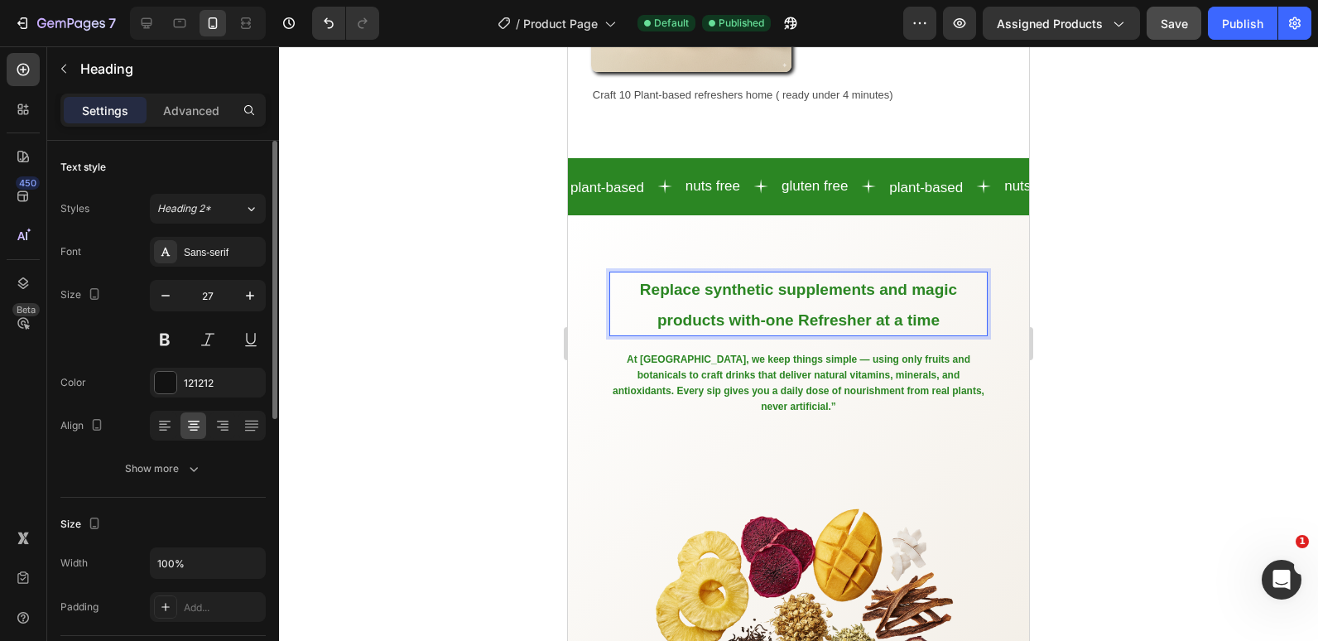
scroll to position [166, 0]
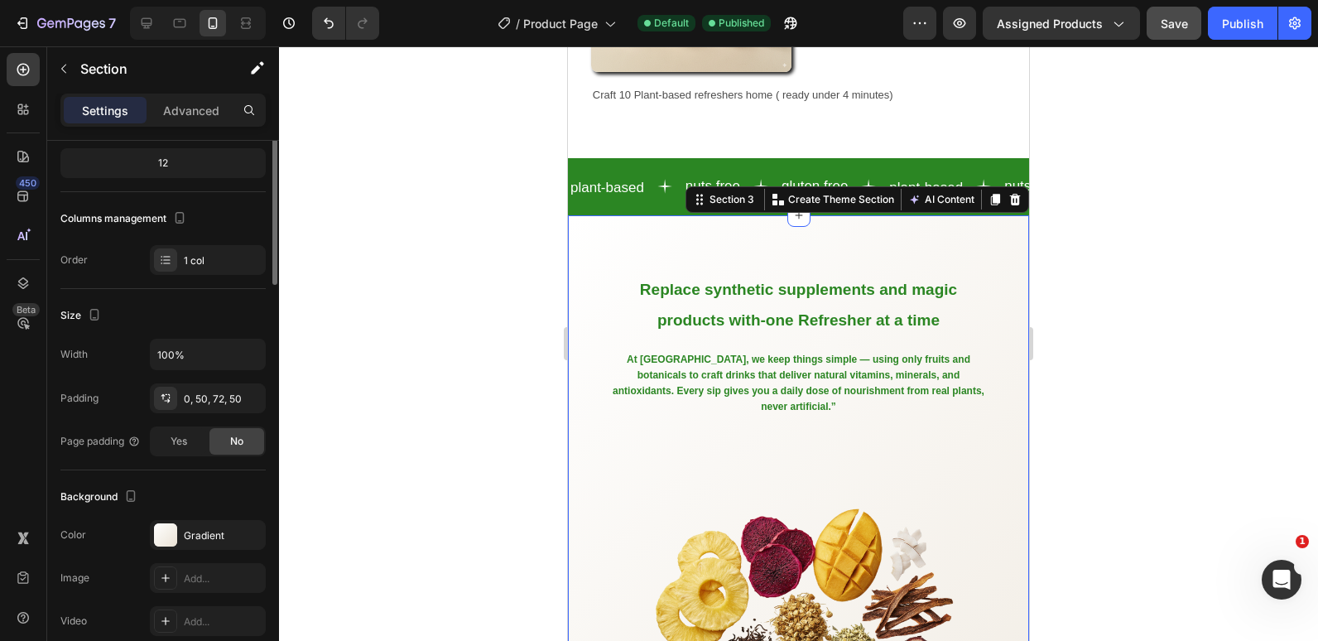
scroll to position [0, 0]
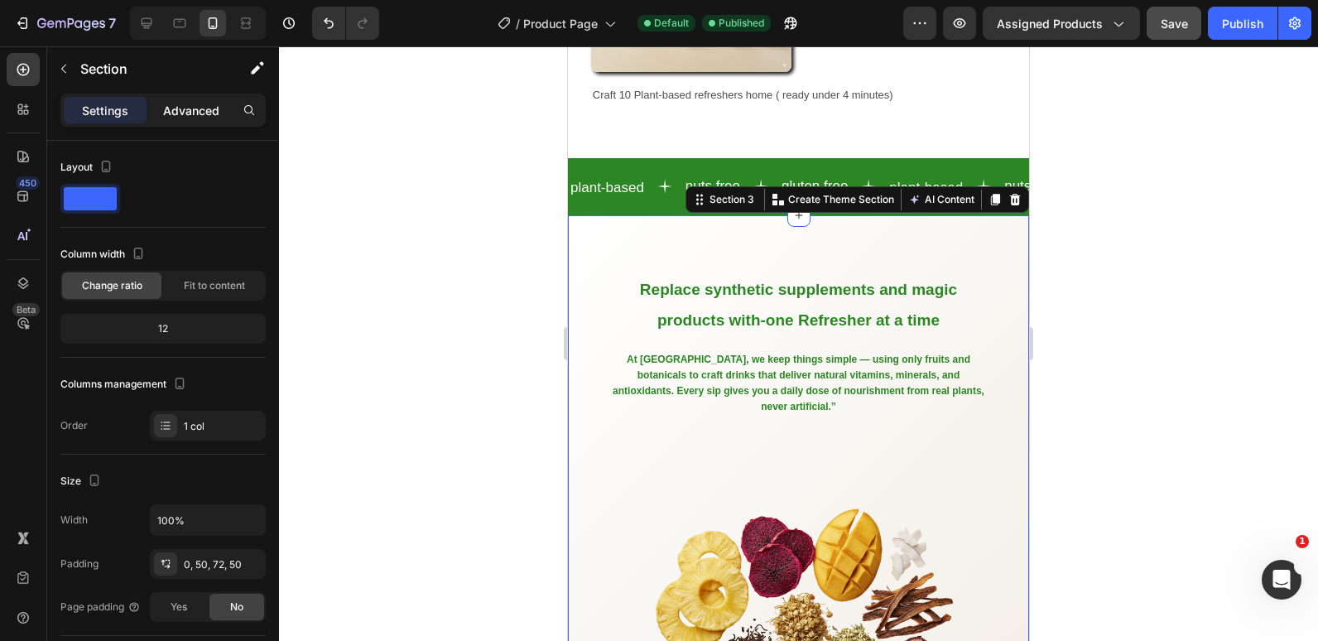
click at [190, 104] on p "Advanced" at bounding box center [191, 110] width 56 height 17
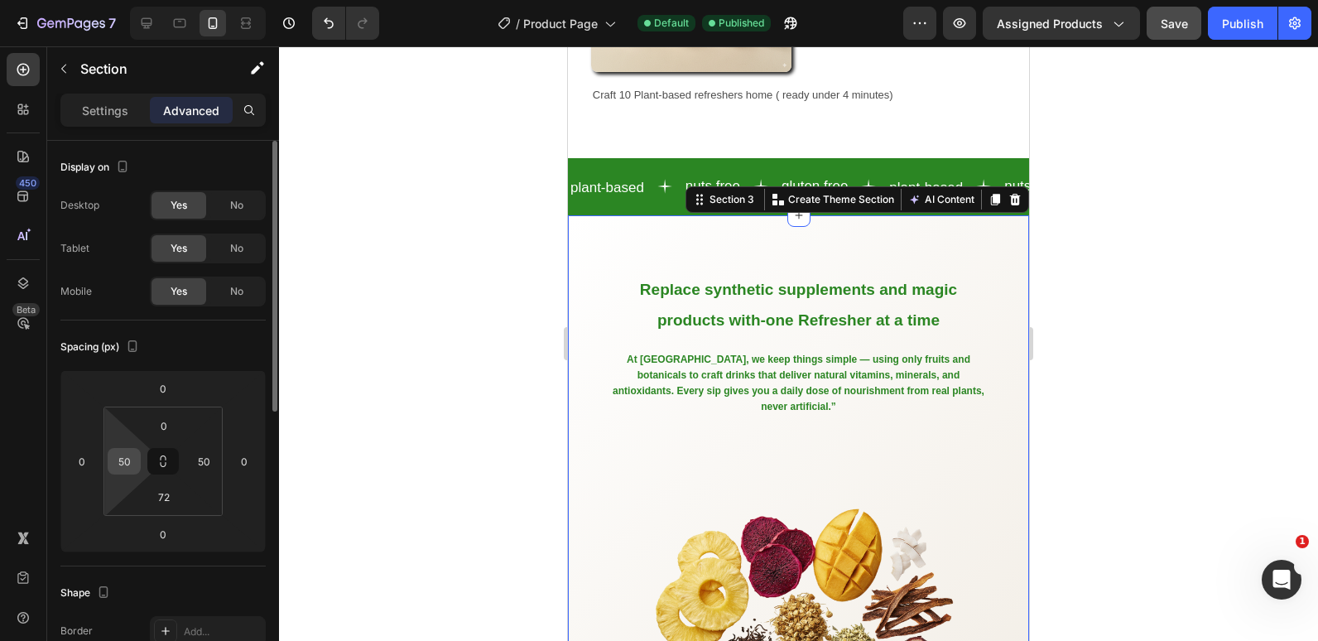
click at [123, 460] on input "50" at bounding box center [124, 461] width 25 height 25
type input "0"
click at [214, 463] on input "50" at bounding box center [203, 461] width 25 height 25
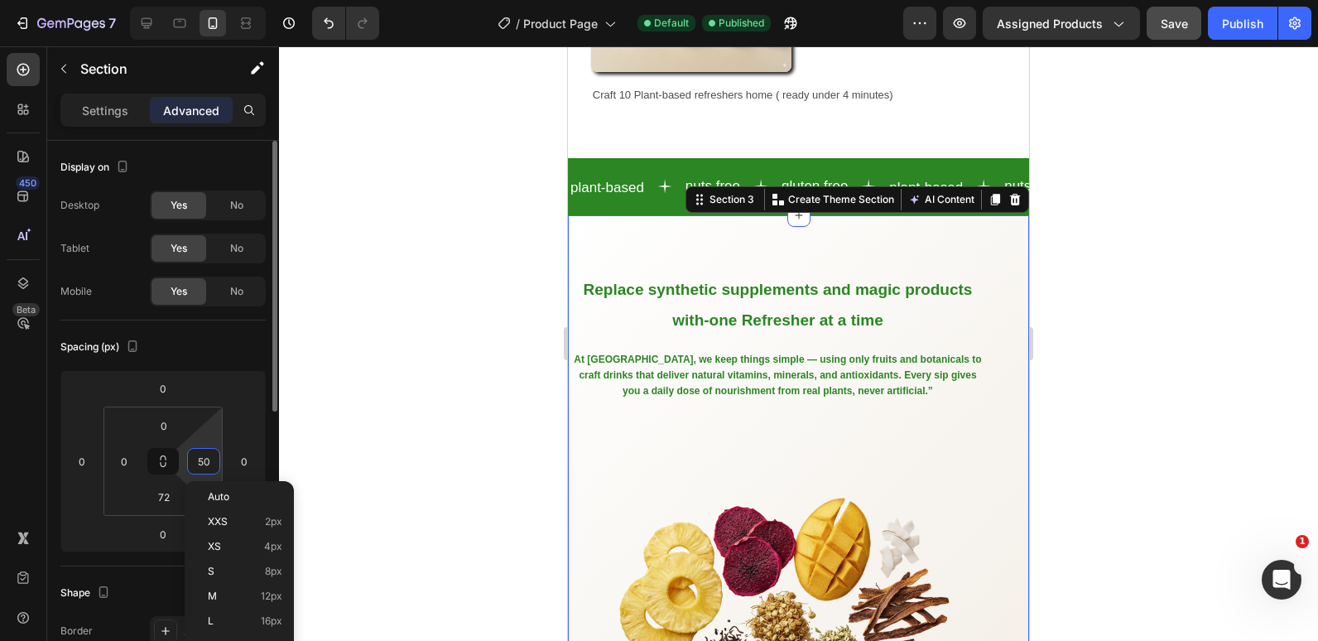
type input "0"
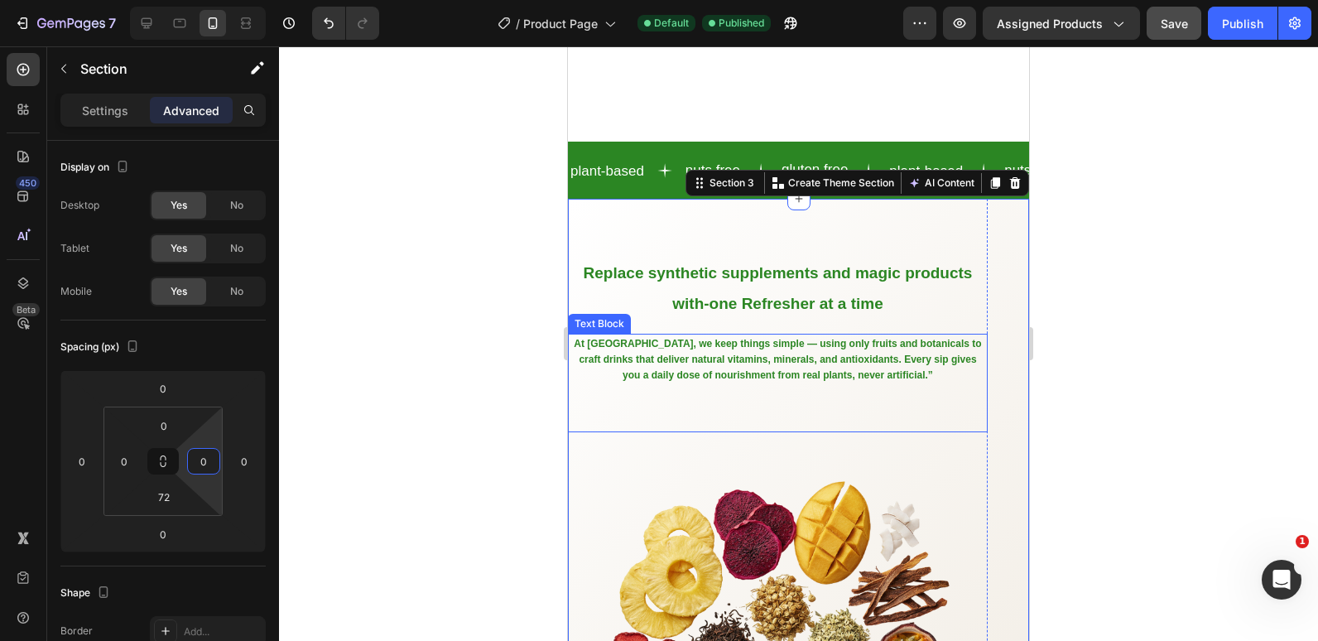
scroll to position [1574, 0]
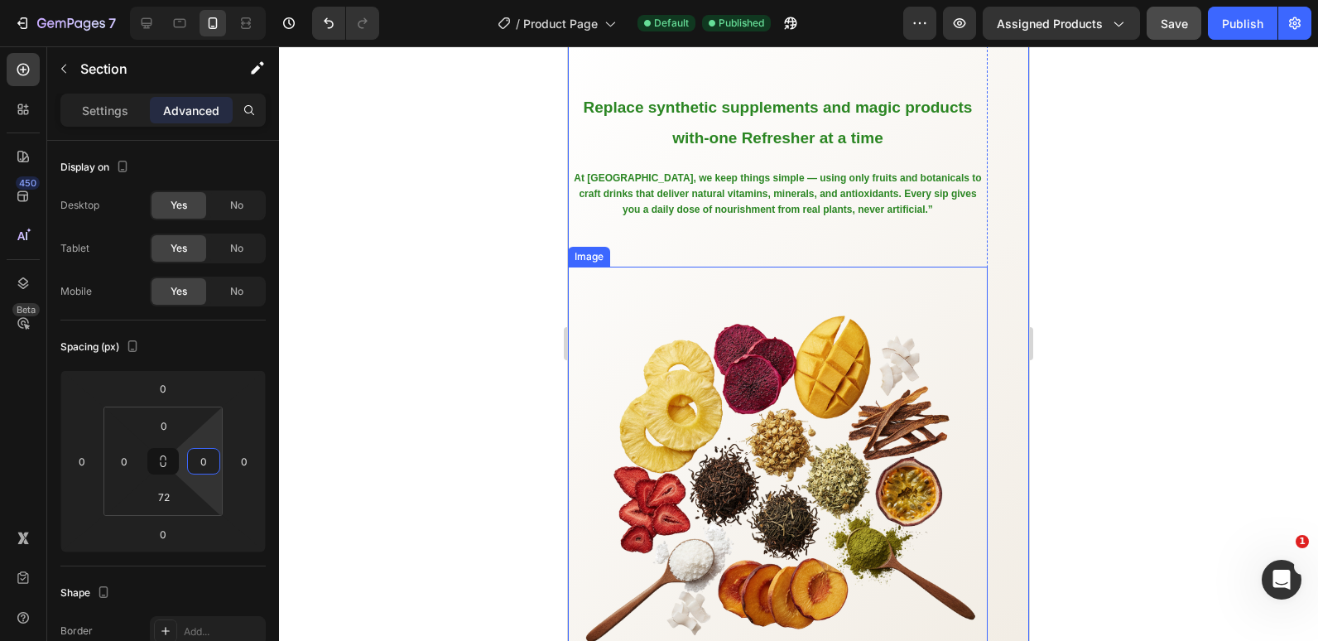
click at [653, 335] on img at bounding box center [778, 477] width 420 height 420
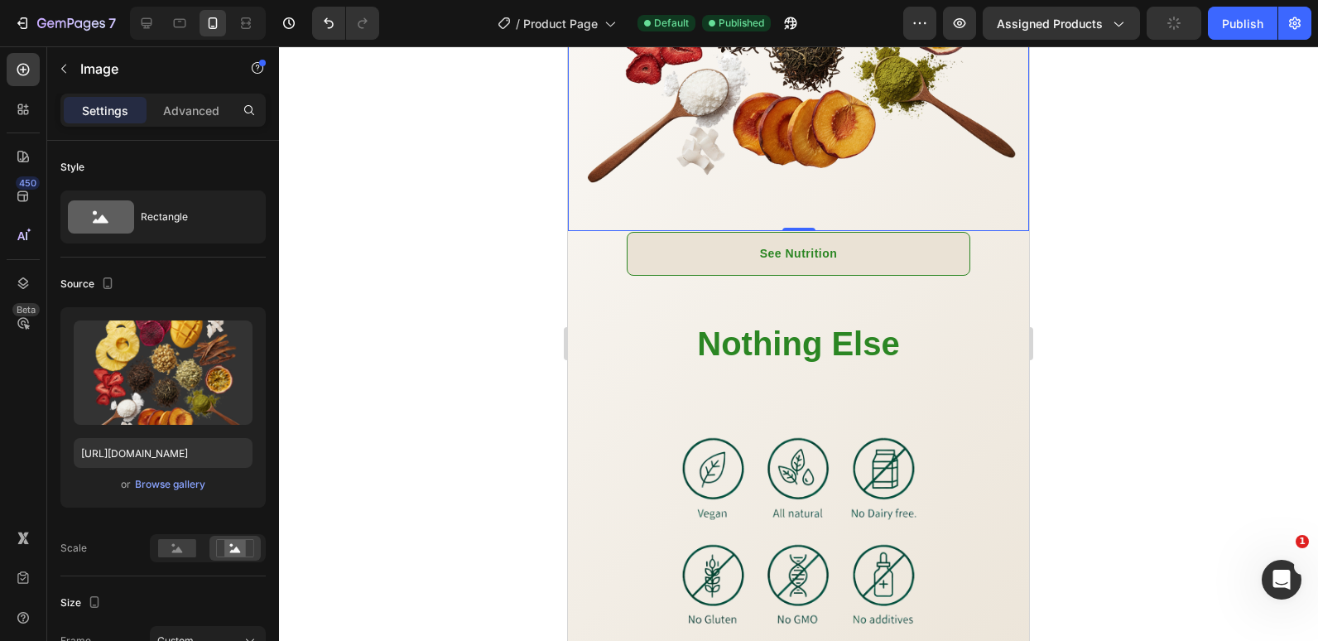
scroll to position [2153, 0]
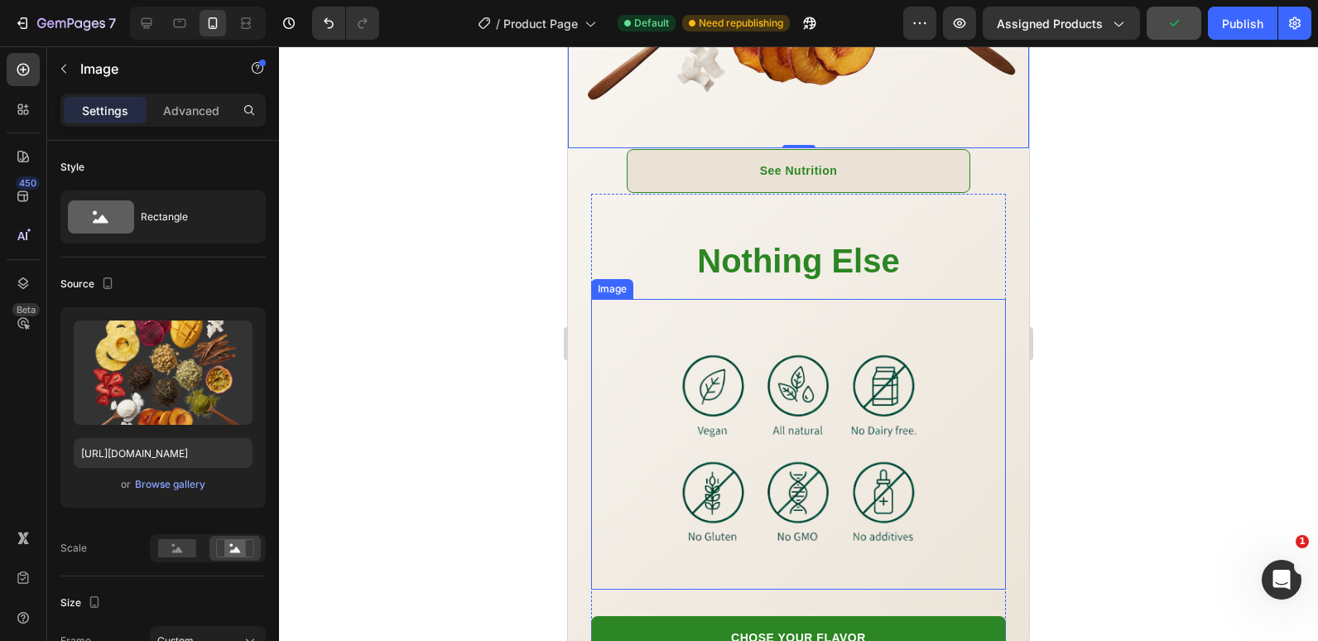
click at [676, 423] on img at bounding box center [798, 444] width 291 height 291
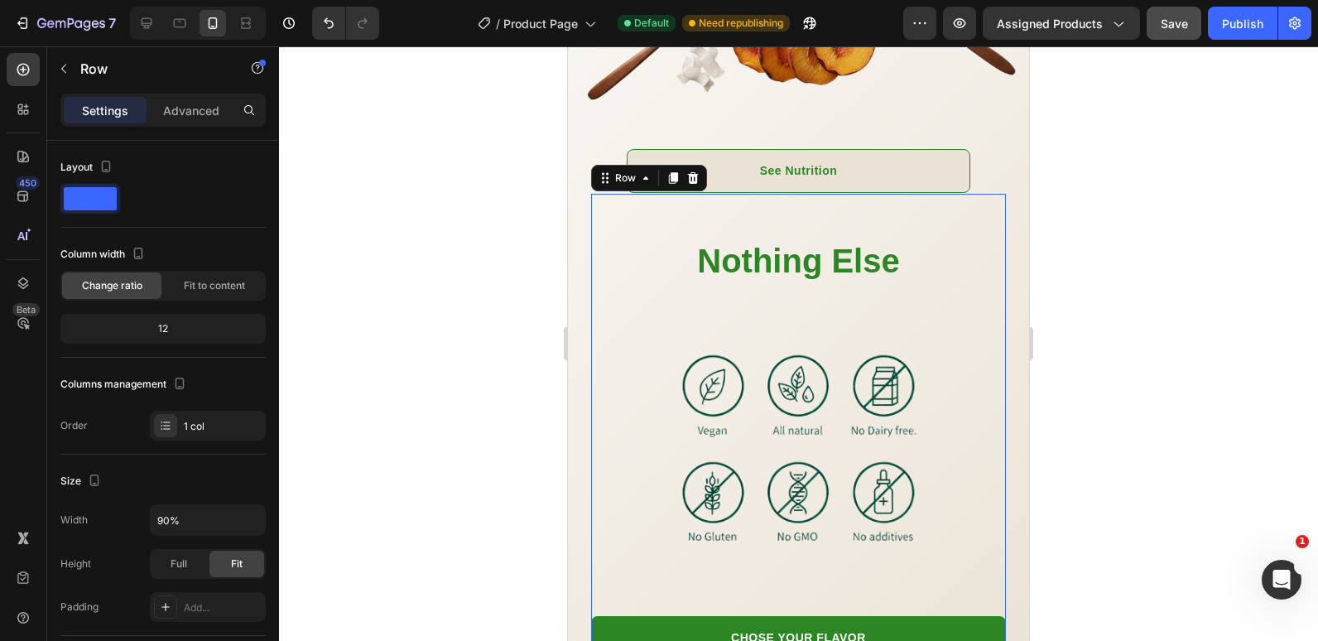
click at [613, 194] on div "Nothing Else Heading Image CHOSE YOUR FLAVOR Button 30-Days Money-back Guarante…" at bounding box center [798, 447] width 415 height 507
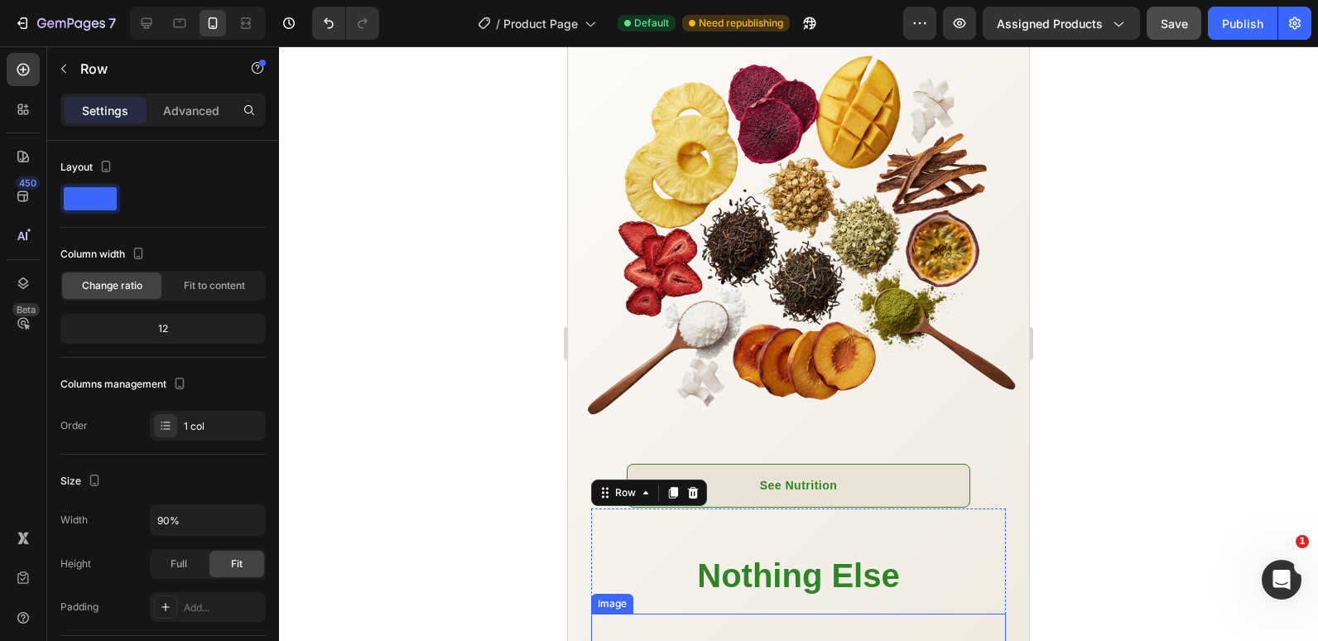
scroll to position [1739, 0]
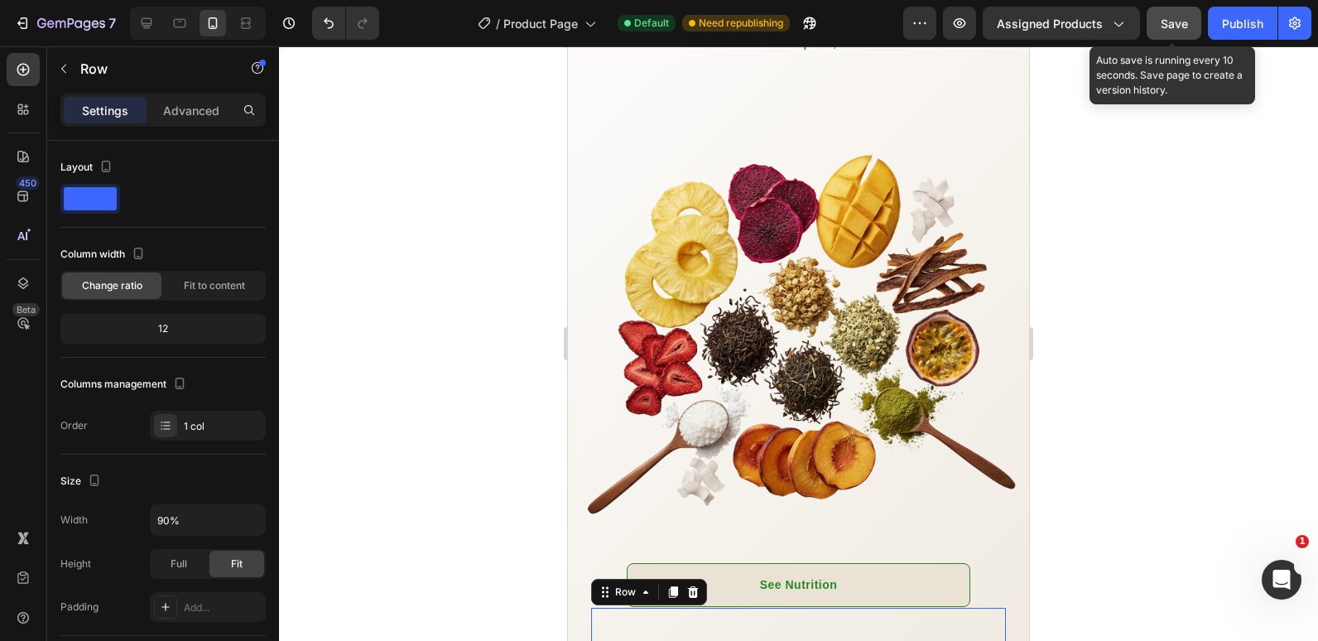
click at [1172, 20] on span "Save" at bounding box center [1174, 24] width 27 height 14
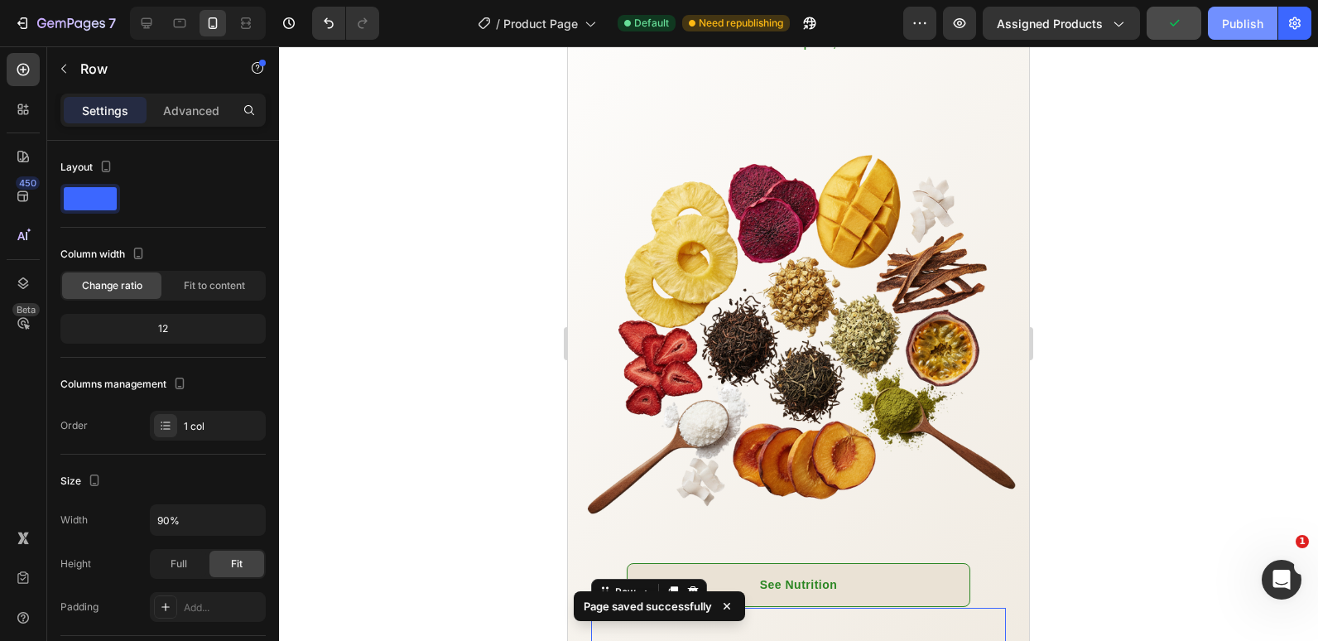
click at [1212, 19] on button "Publish" at bounding box center [1243, 23] width 70 height 33
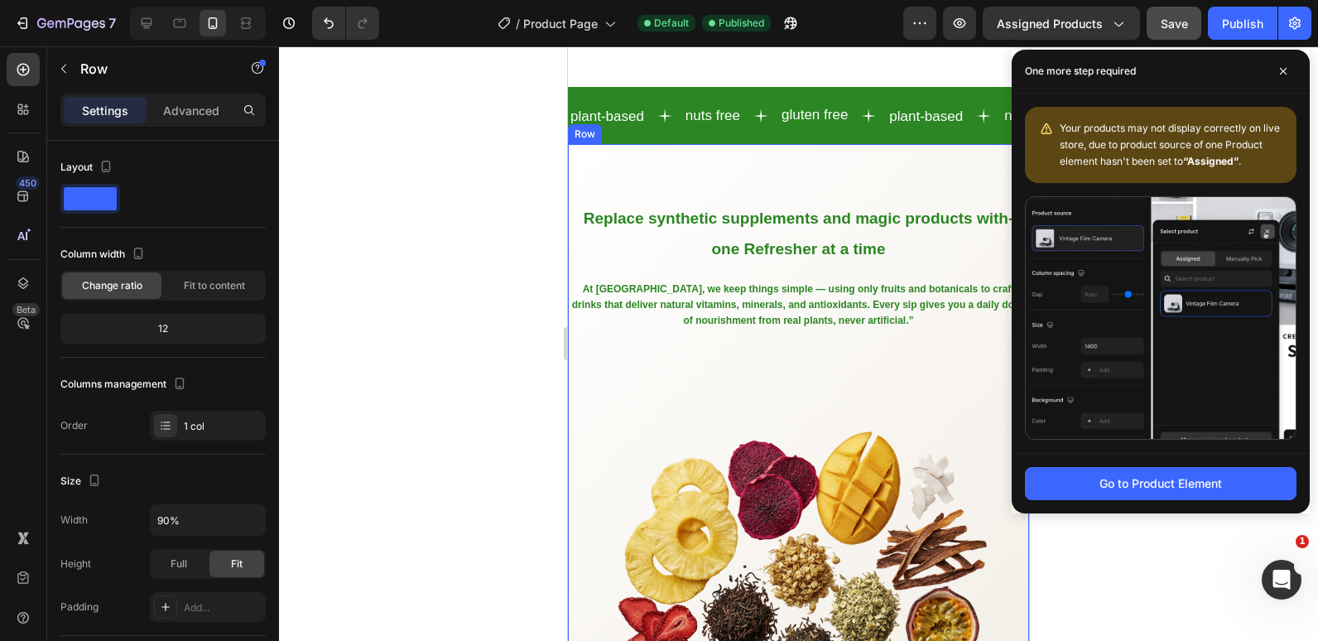
scroll to position [1325, 0]
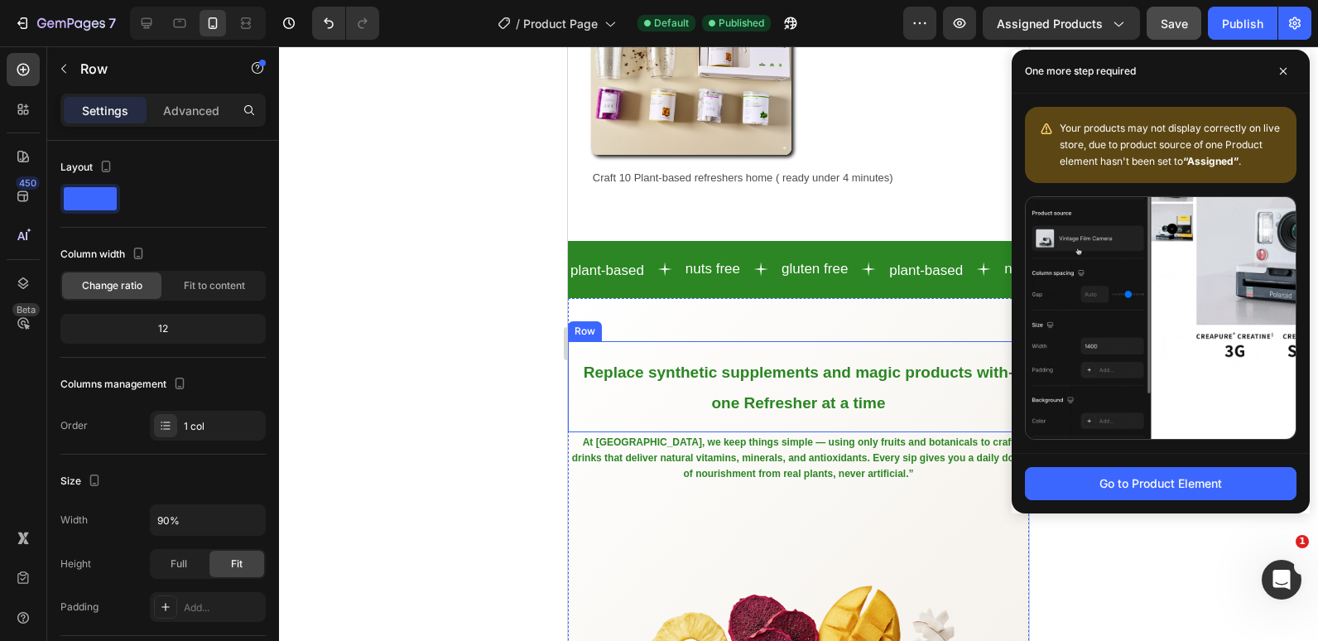
click at [620, 341] on div "⁠⁠⁠⁠⁠⁠⁠ Replace synthetic supplements and magic products with-one Refresher at …" at bounding box center [798, 386] width 461 height 91
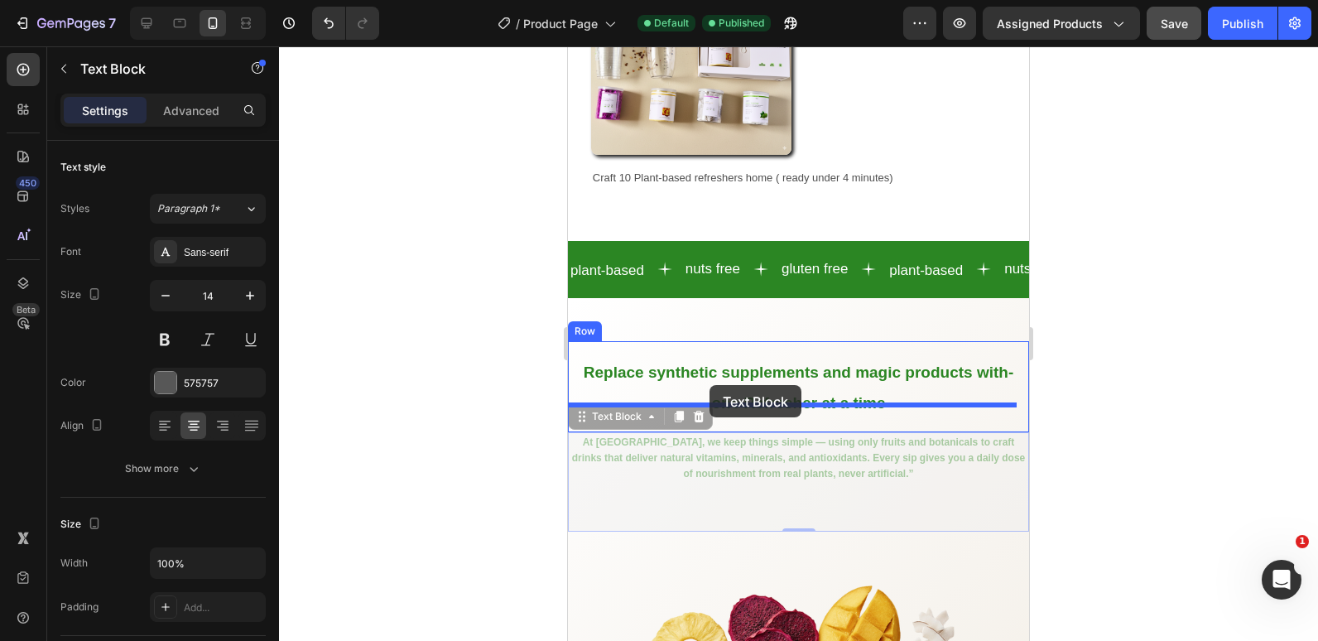
drag, startPoint x: 644, startPoint y: 451, endPoint x: 710, endPoint y: 385, distance: 92.5
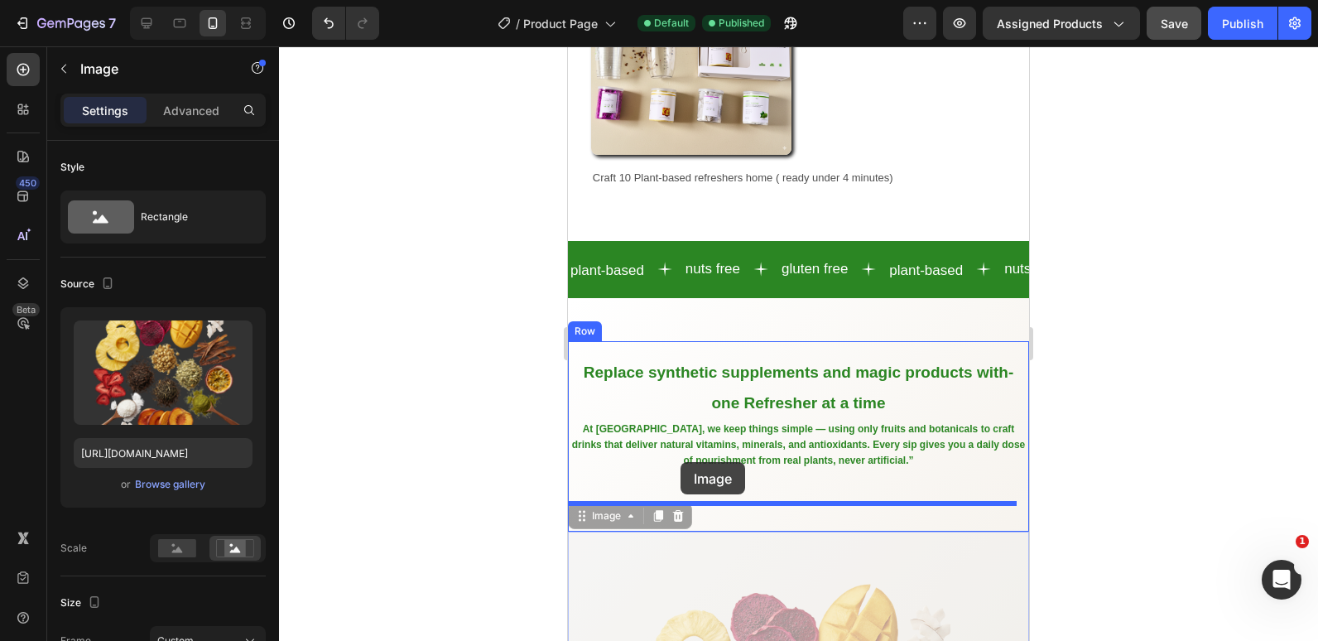
drag, startPoint x: 642, startPoint y: 562, endPoint x: 681, endPoint y: 462, distance: 106.7
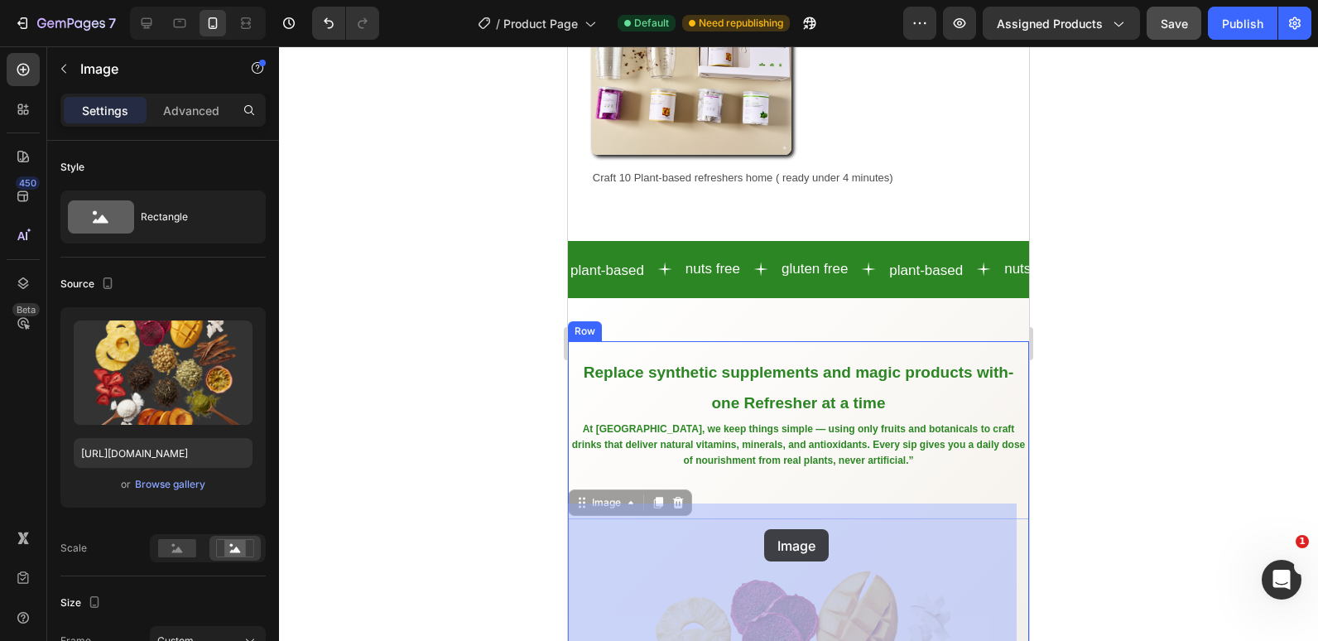
drag, startPoint x: 666, startPoint y: 569, endPoint x: 764, endPoint y: 529, distance: 106.3
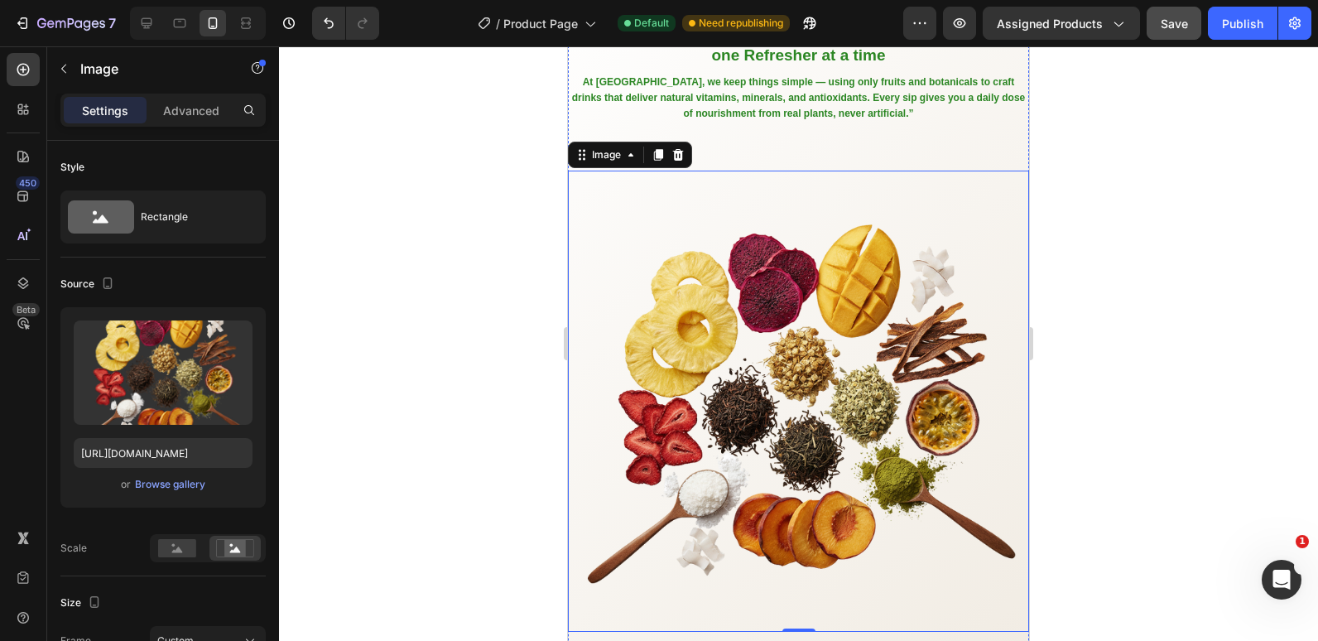
scroll to position [1822, 0]
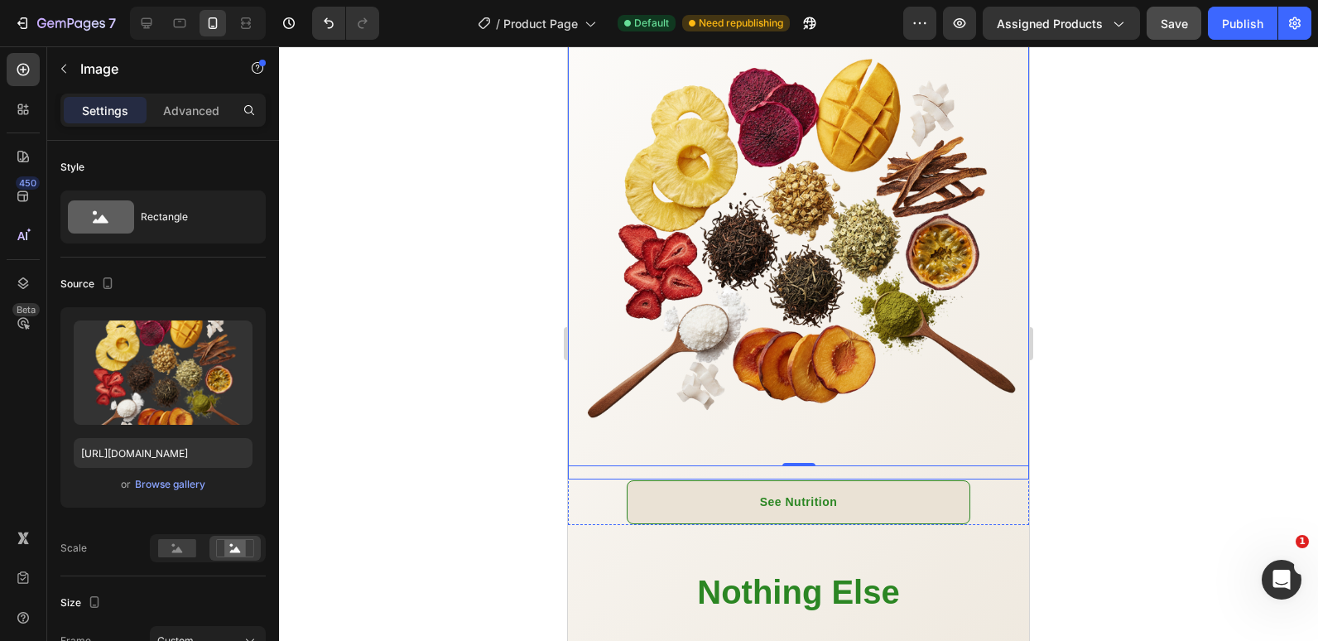
click at [625, 463] on div "⁠⁠⁠⁠⁠⁠⁠ Replace synthetic supplements and magic products with-one Refresher at …" at bounding box center [798, 154] width 461 height 652
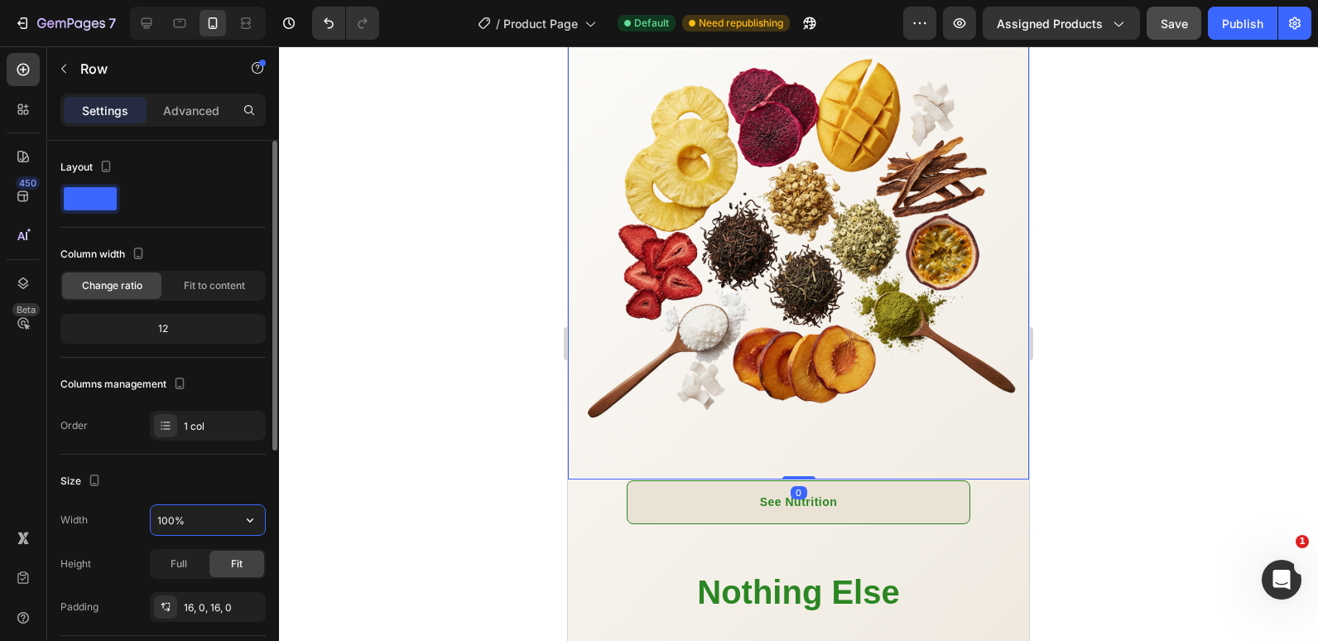
click at [159, 513] on input "100%" at bounding box center [208, 520] width 114 height 30
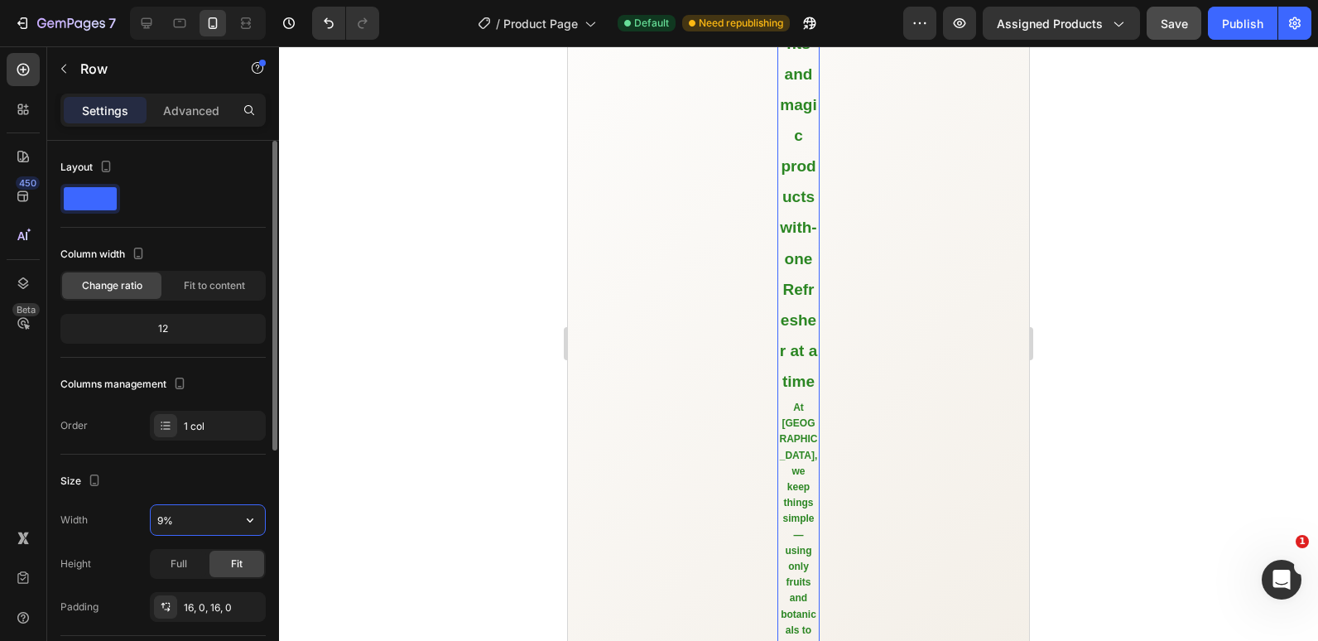
type input "90%"
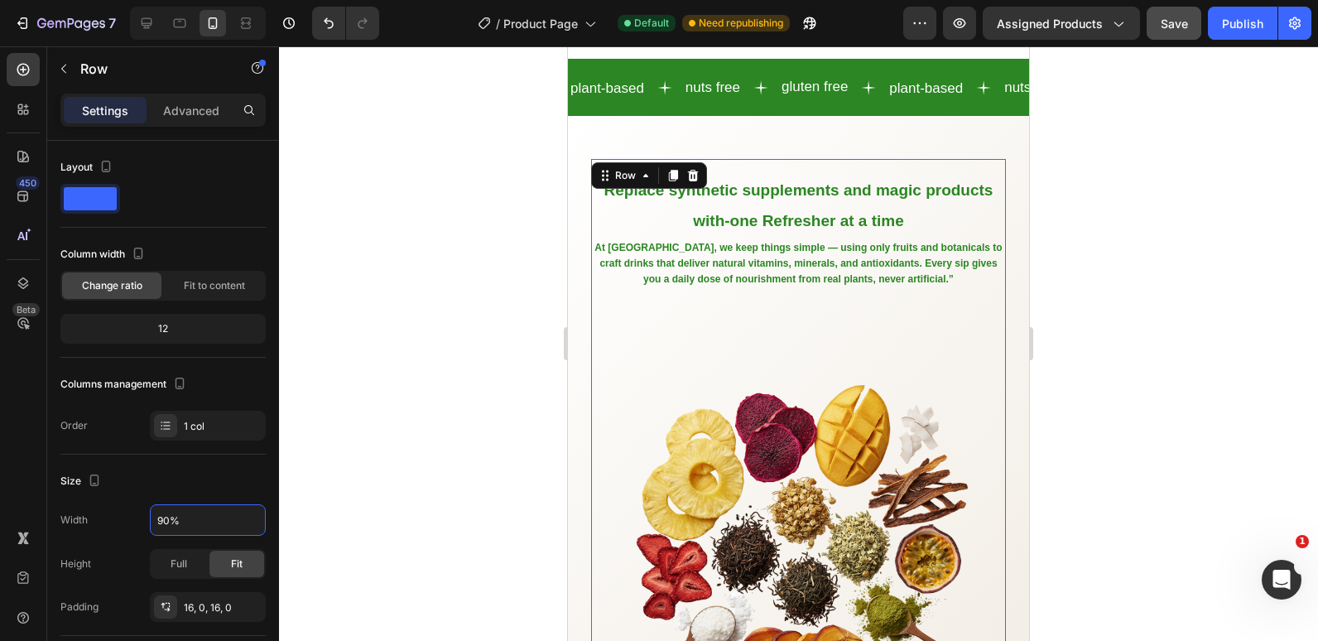
scroll to position [1408, 0]
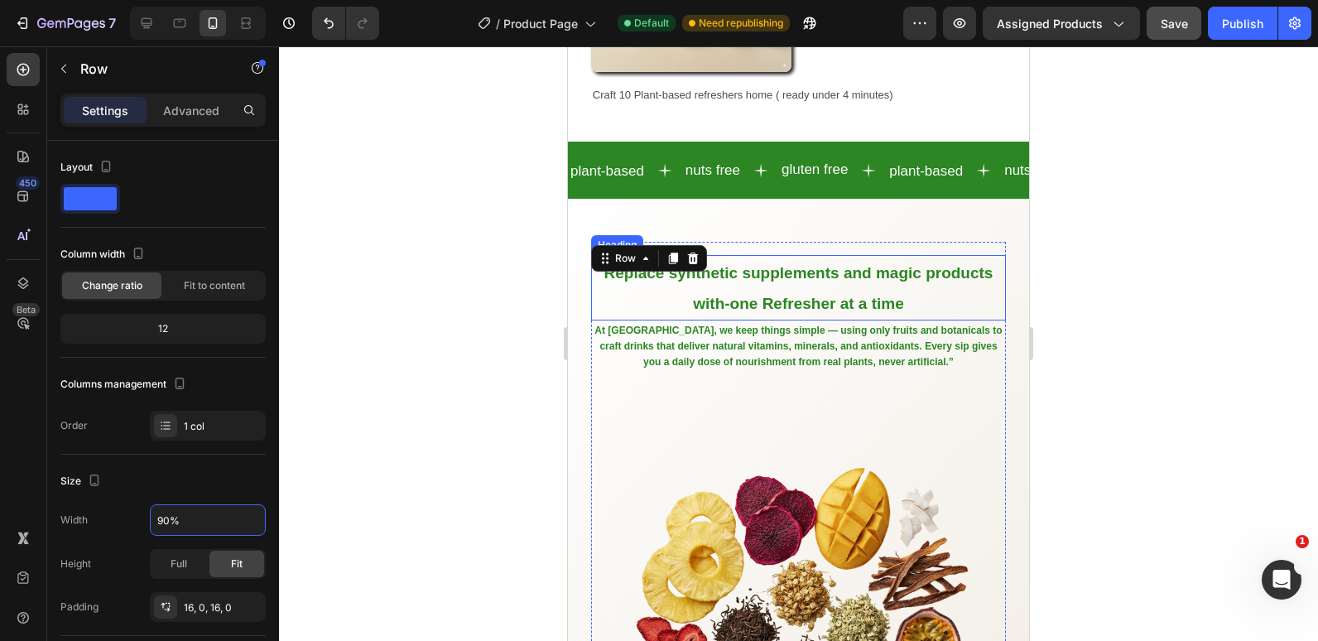
click at [779, 296] on span "Replace synthetic supplements and magic products with-one Refresher at a time" at bounding box center [799, 288] width 389 height 48
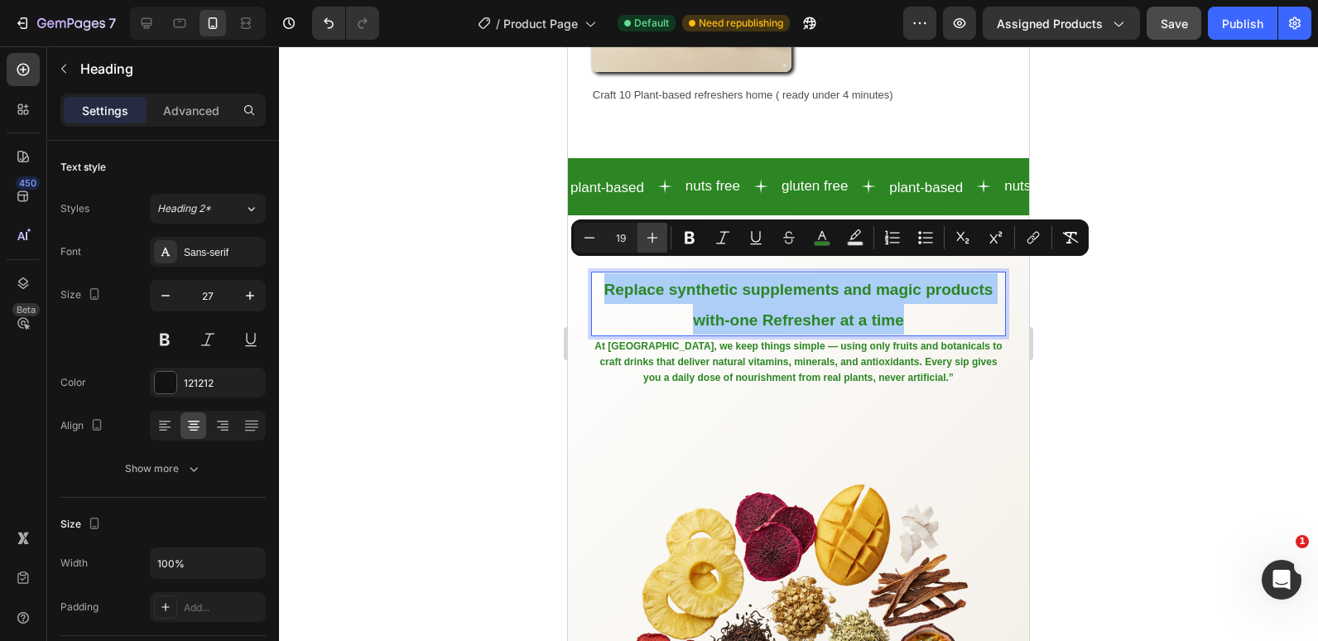
click at [648, 241] on icon "Editor contextual toolbar" at bounding box center [652, 237] width 17 height 17
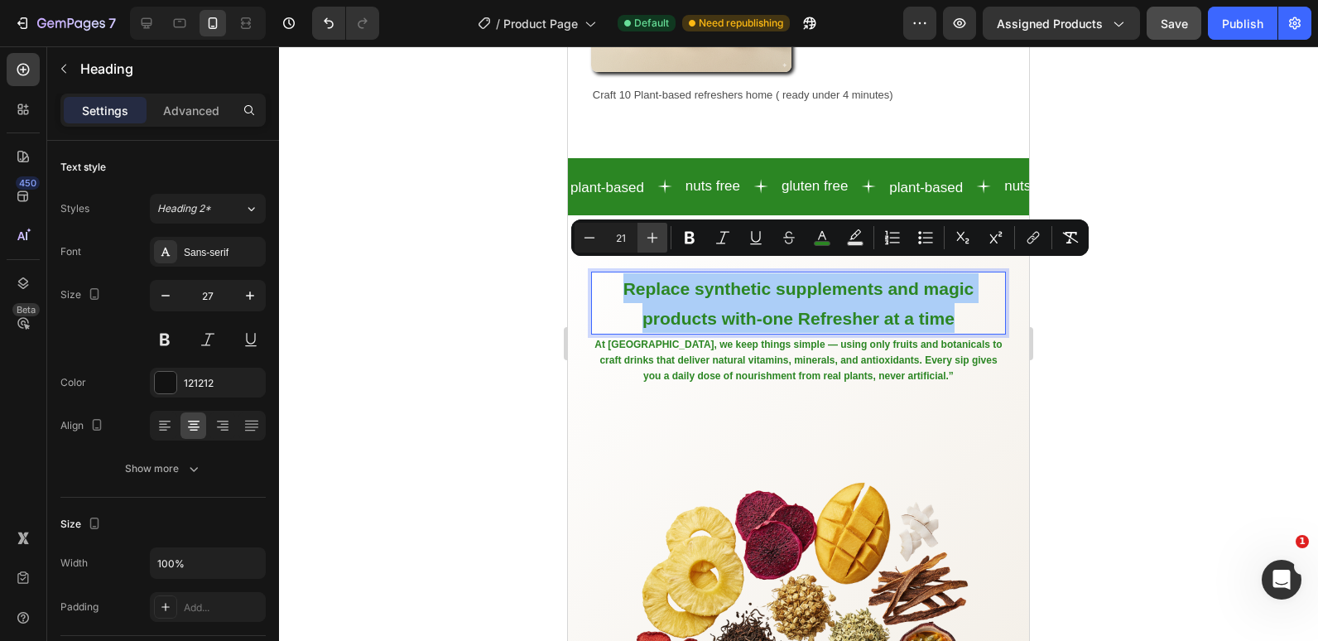
click at [644, 244] on icon "Editor contextual toolbar" at bounding box center [652, 237] width 17 height 17
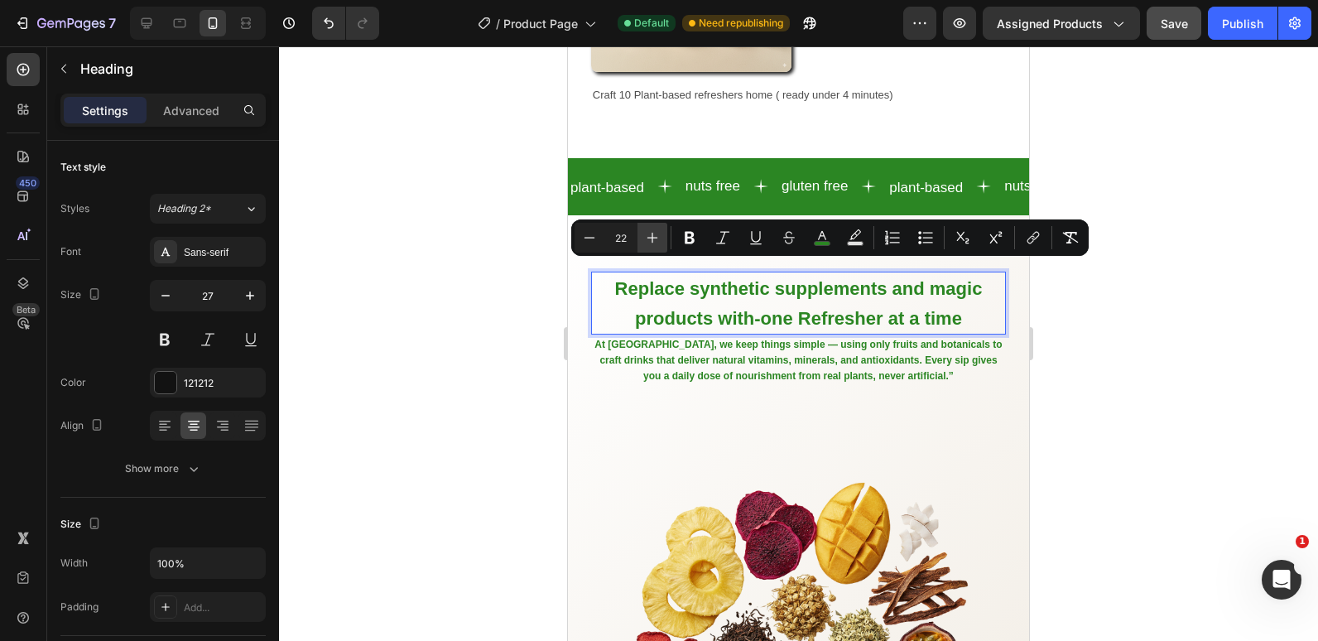
click at [648, 240] on icon "Editor contextual toolbar" at bounding box center [652, 237] width 17 height 17
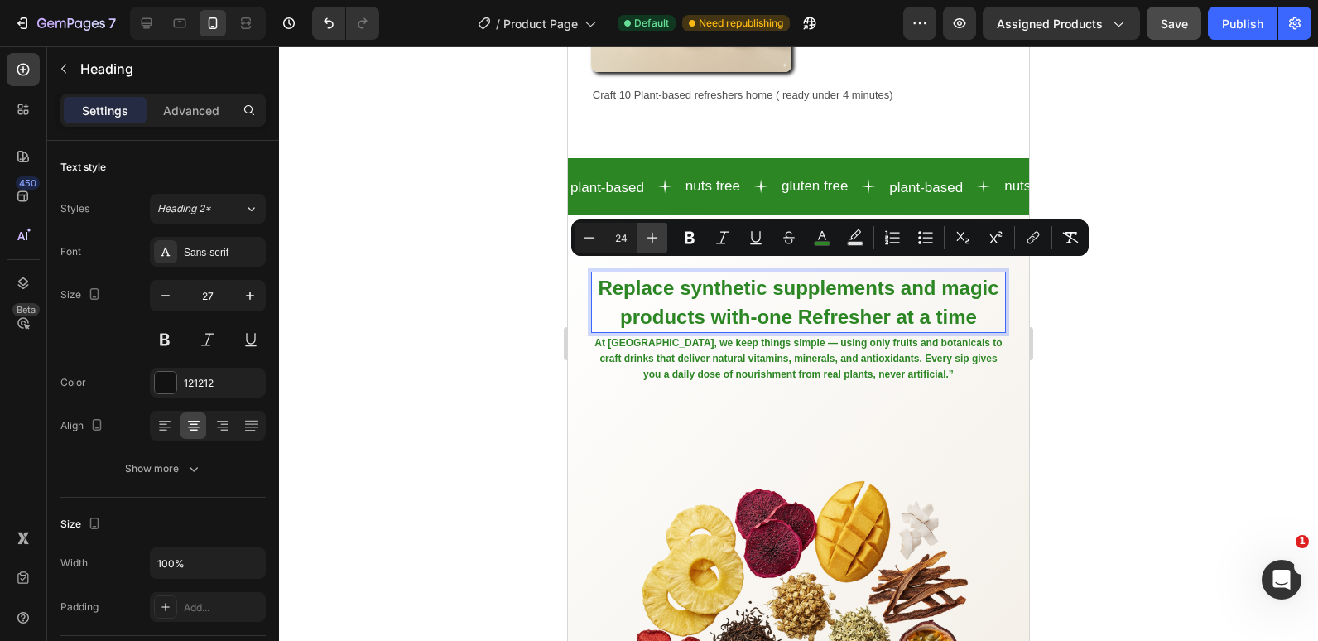
click at [648, 240] on icon "Editor contextual toolbar" at bounding box center [652, 237] width 17 height 17
type input "25"
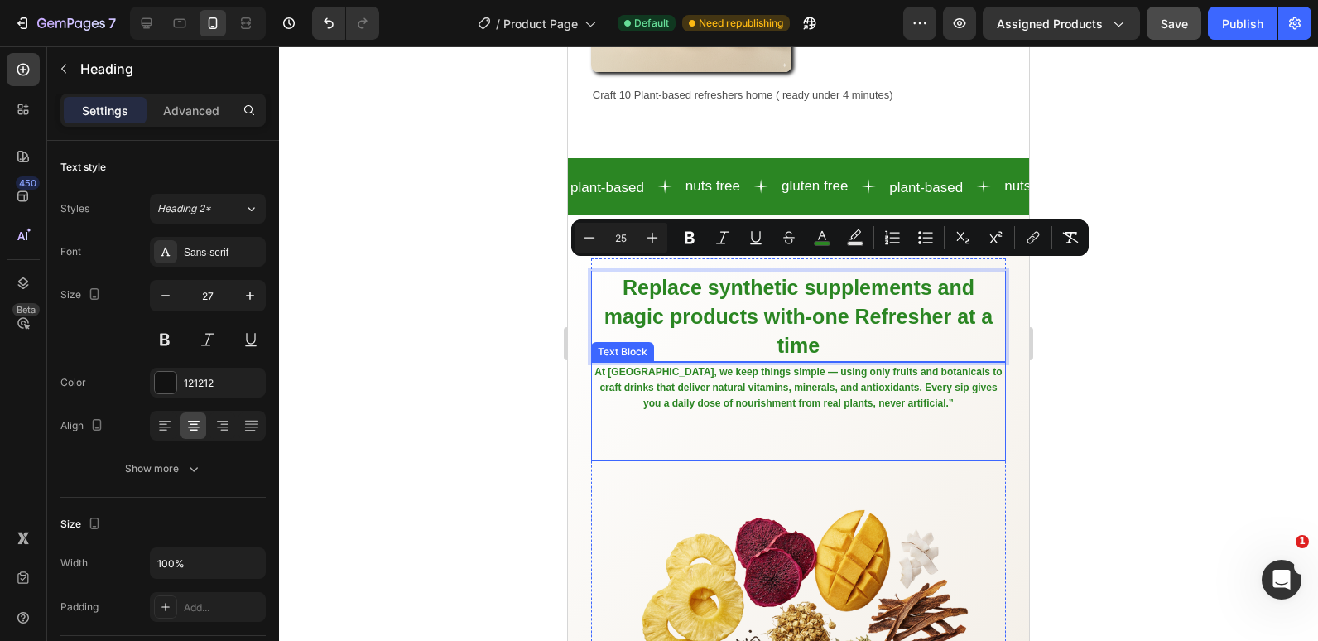
click at [646, 369] on strong "At [GEOGRAPHIC_DATA], we keep things simple — using only fruits and botanicals …" at bounding box center [798, 387] width 407 height 43
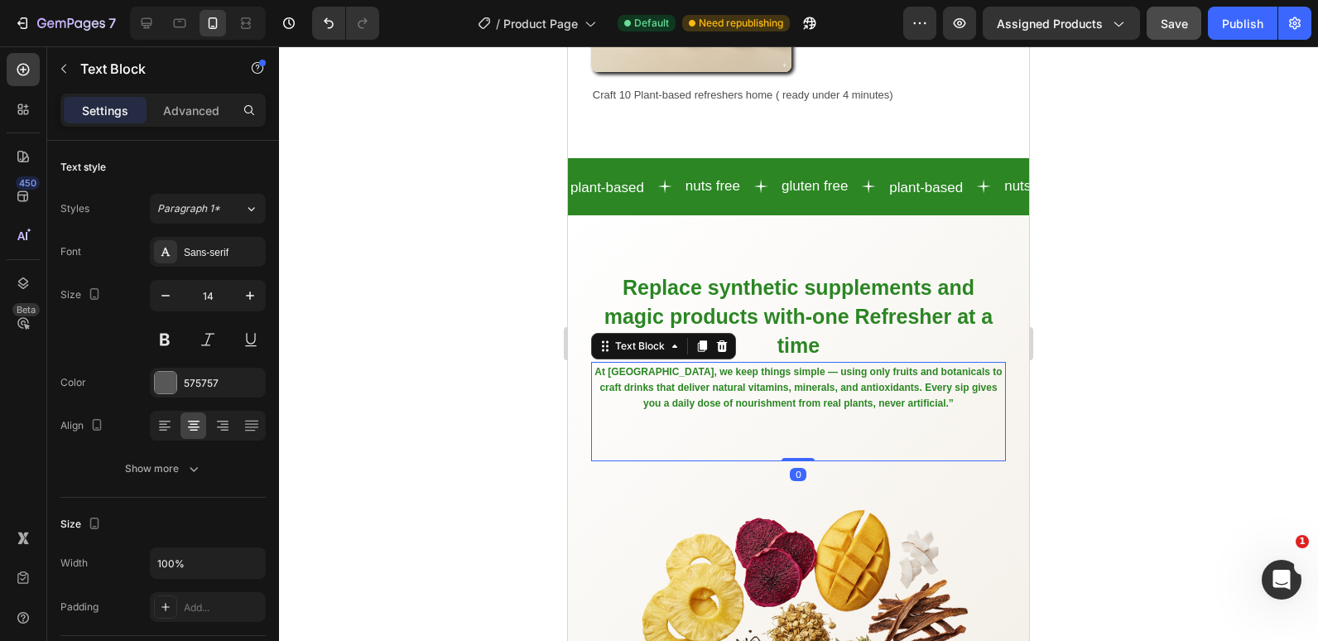
click at [661, 383] on p "At [GEOGRAPHIC_DATA], we keep things simple — using only fruits and botanicals …" at bounding box center [799, 388] width 412 height 48
click at [660, 383] on p "At [GEOGRAPHIC_DATA], we keep things simple — using only fruits and botanicals …" at bounding box center [799, 388] width 412 height 48
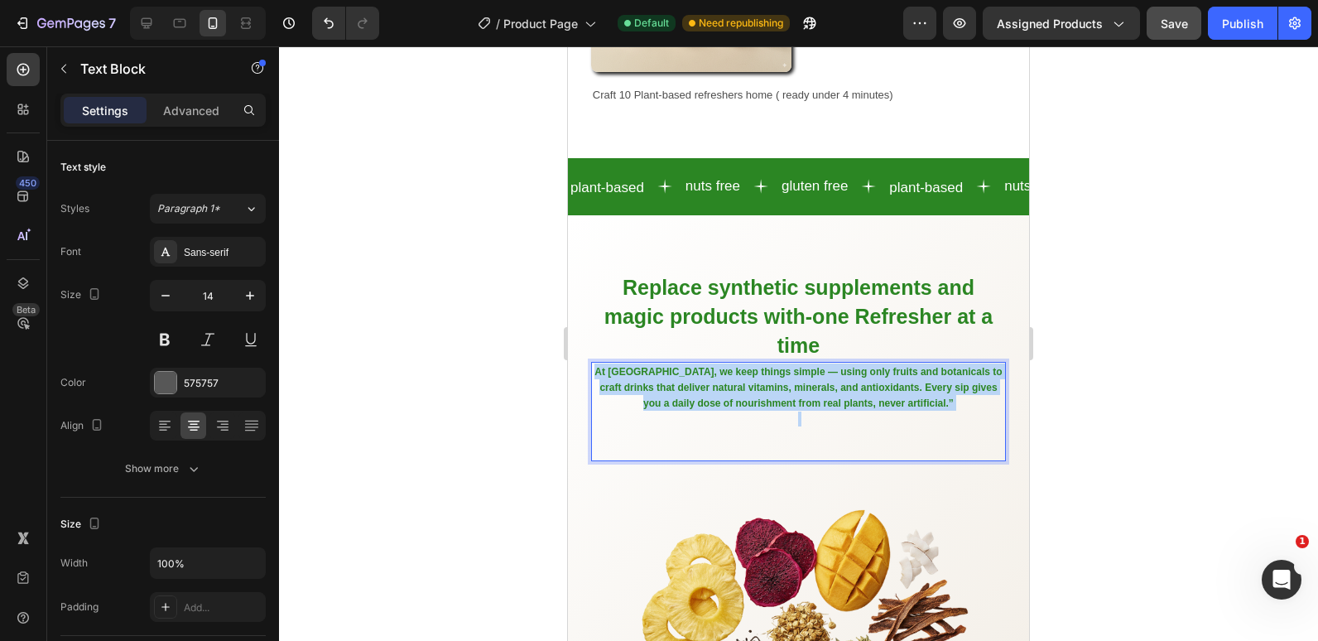
click at [660, 383] on p "At [GEOGRAPHIC_DATA], we keep things simple — using only fruits and botanicals …" at bounding box center [799, 388] width 412 height 48
click at [660, 384] on strong "At [GEOGRAPHIC_DATA], we keep things simple — using only fruits and botanicals …" at bounding box center [798, 387] width 407 height 43
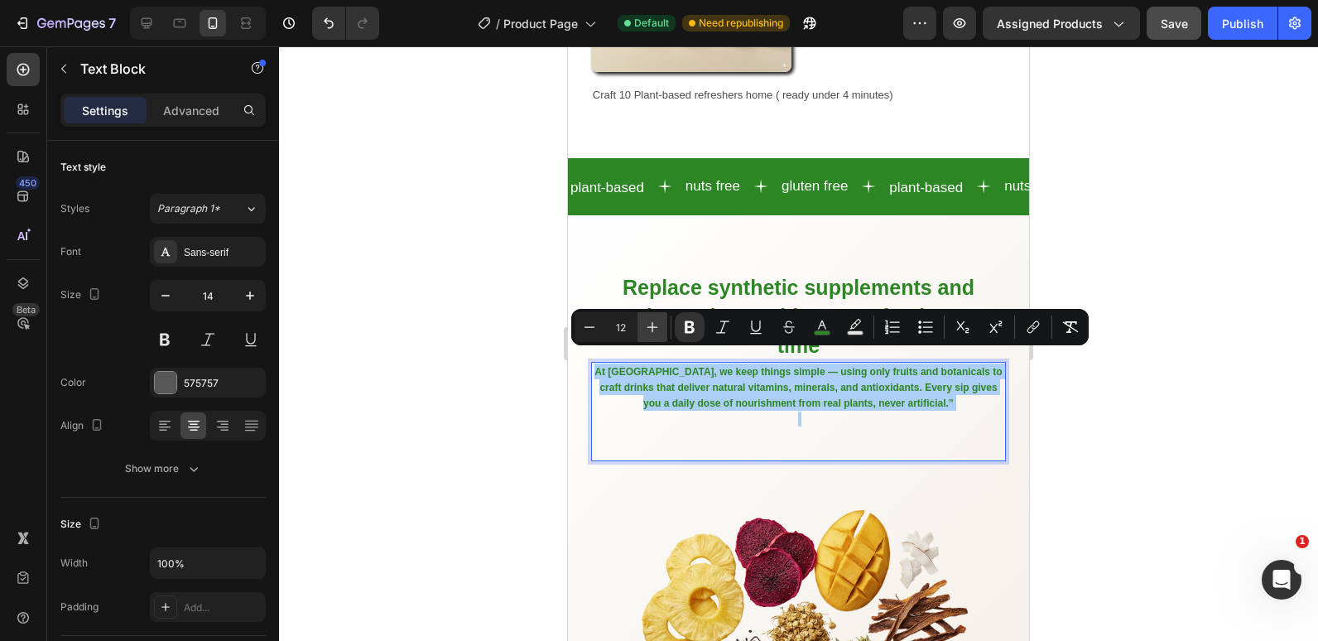
click at [651, 335] on icon "Editor contextual toolbar" at bounding box center [652, 327] width 17 height 17
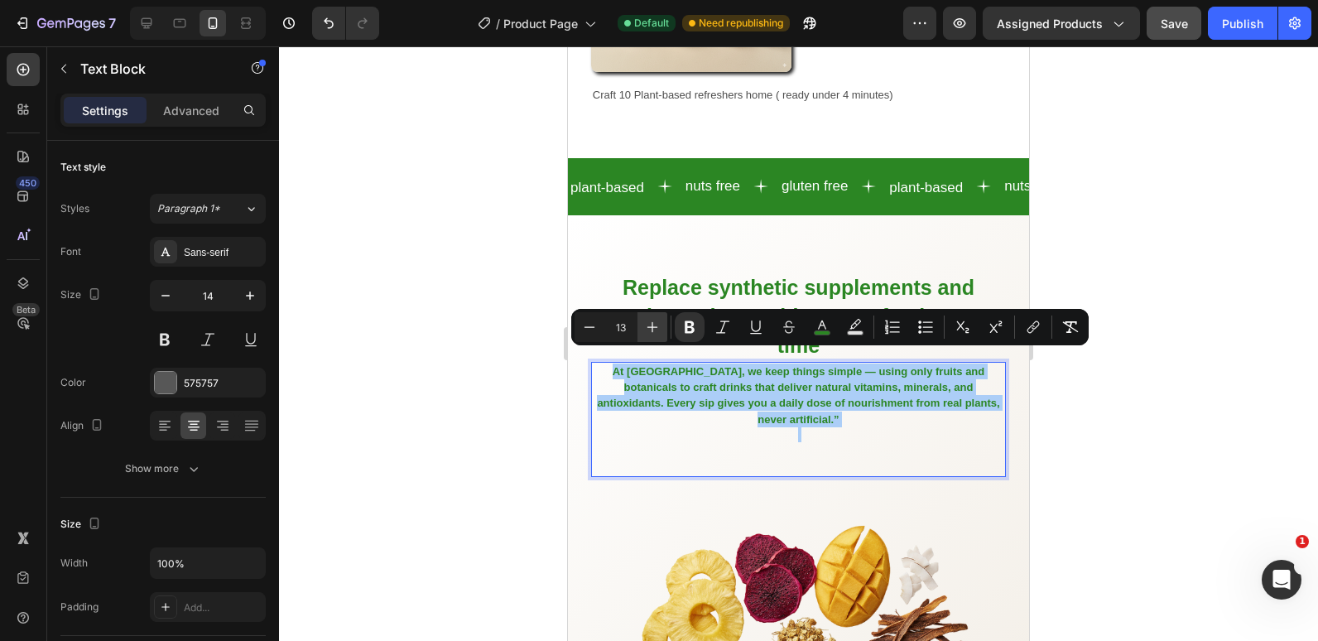
click at [651, 335] on icon "Editor contextual toolbar" at bounding box center [652, 327] width 17 height 17
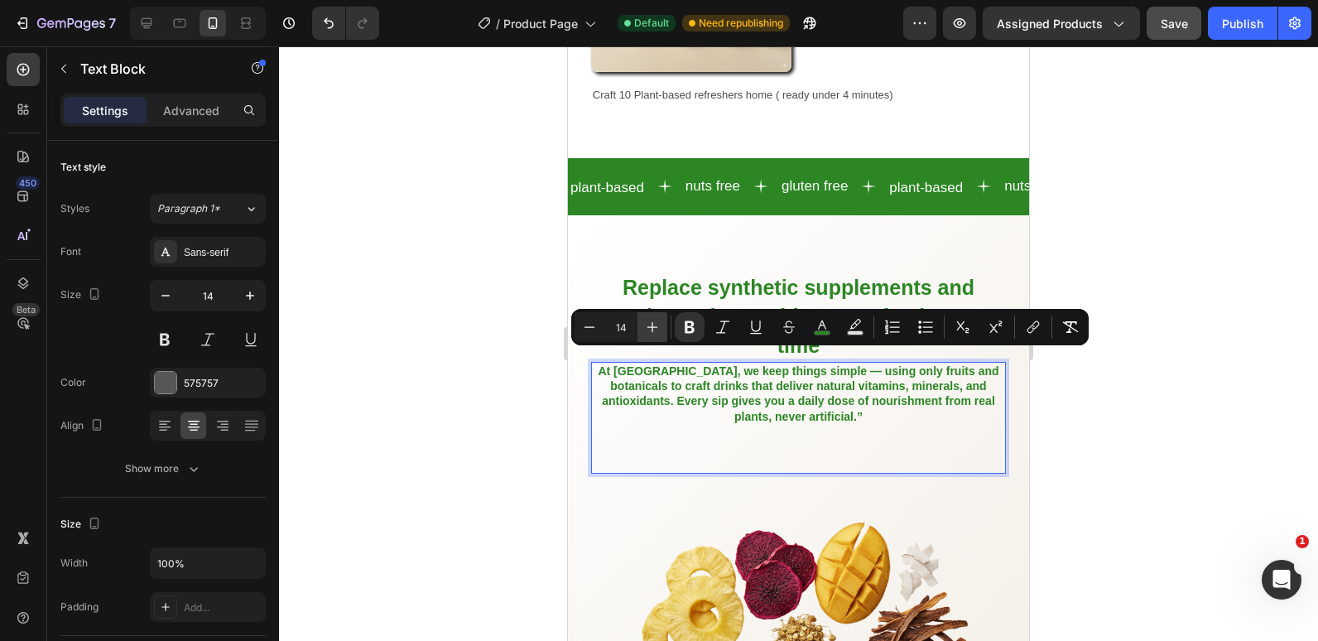
click at [651, 334] on icon "Editor contextual toolbar" at bounding box center [652, 327] width 17 height 17
type input "15"
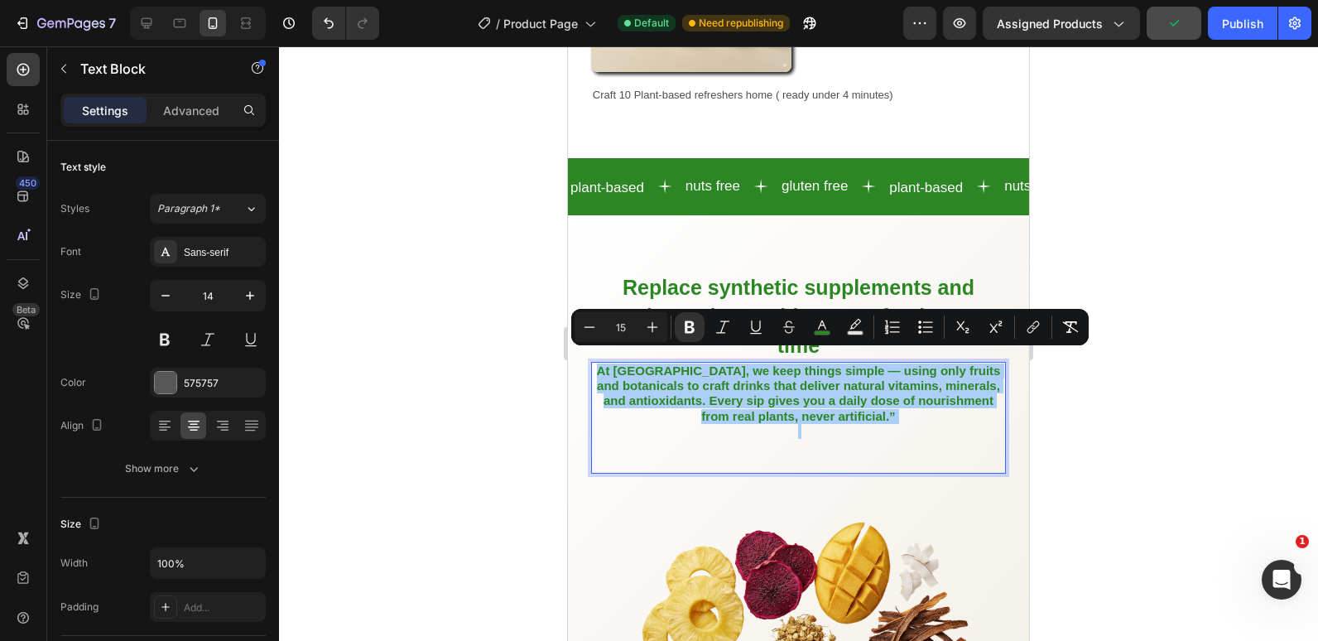
click at [1250, 41] on div "7 Version history / Product Page Default Need republishing Preview Assigned Pro…" at bounding box center [659, 23] width 1318 height 47
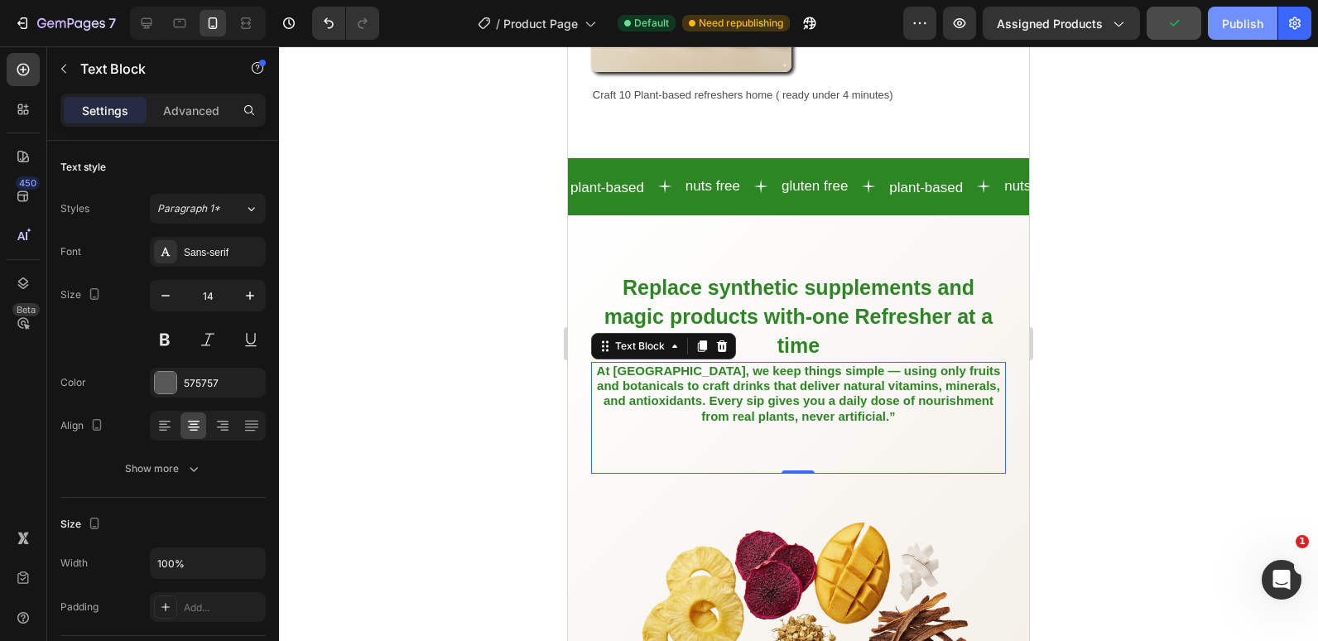
click at [1238, 17] on div "Publish" at bounding box center [1242, 23] width 41 height 17
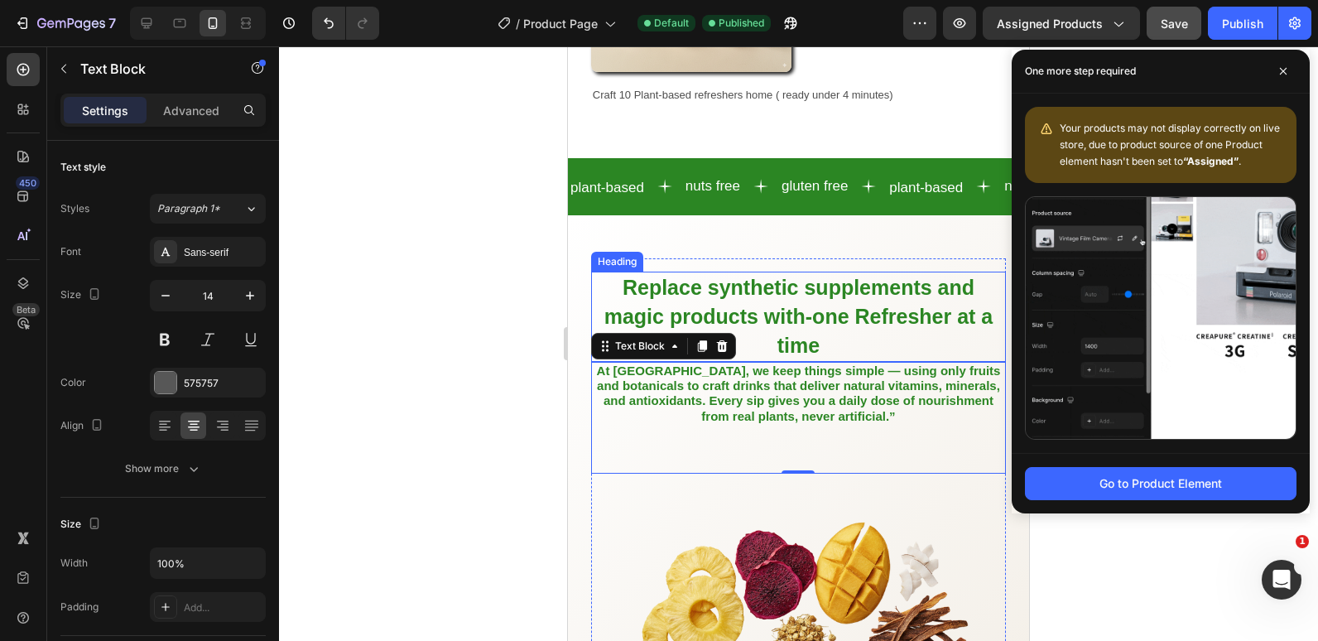
click at [816, 323] on span "Replace synthetic supplements and magic products with-one Refresher at a time" at bounding box center [799, 316] width 389 height 81
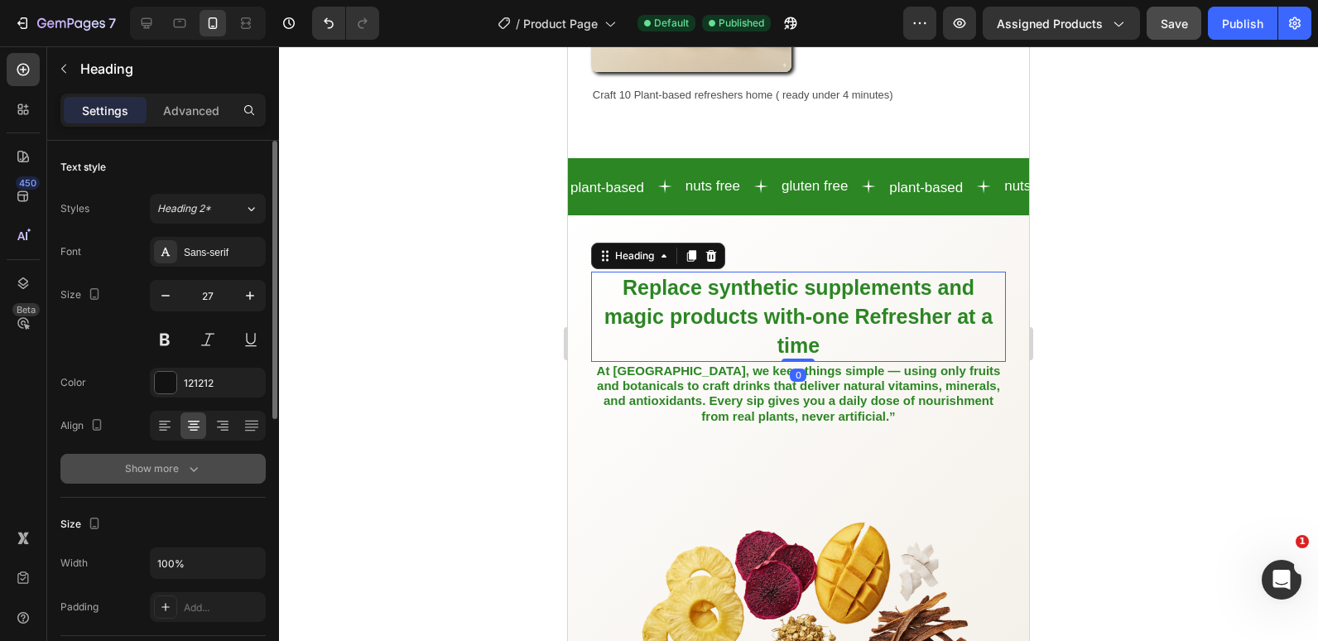
click at [173, 466] on div "Show more" at bounding box center [163, 468] width 77 height 17
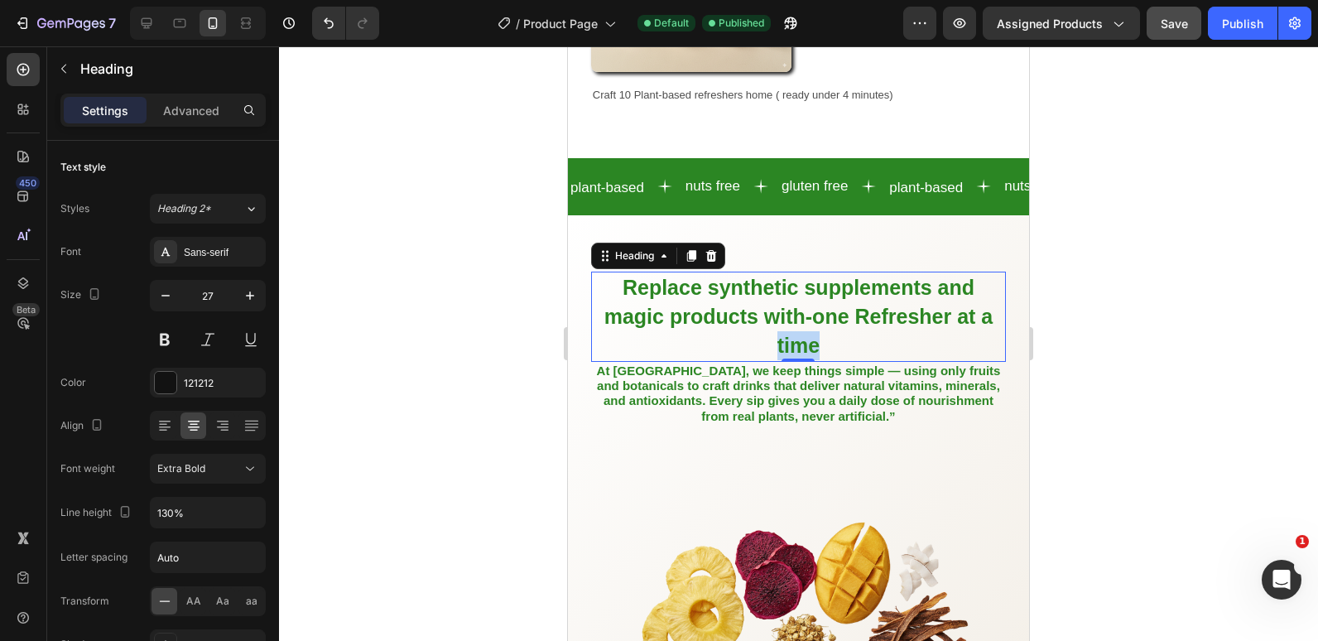
click at [851, 329] on span "Replace synthetic supplements and magic products with-one Refresher at a time" at bounding box center [799, 316] width 389 height 81
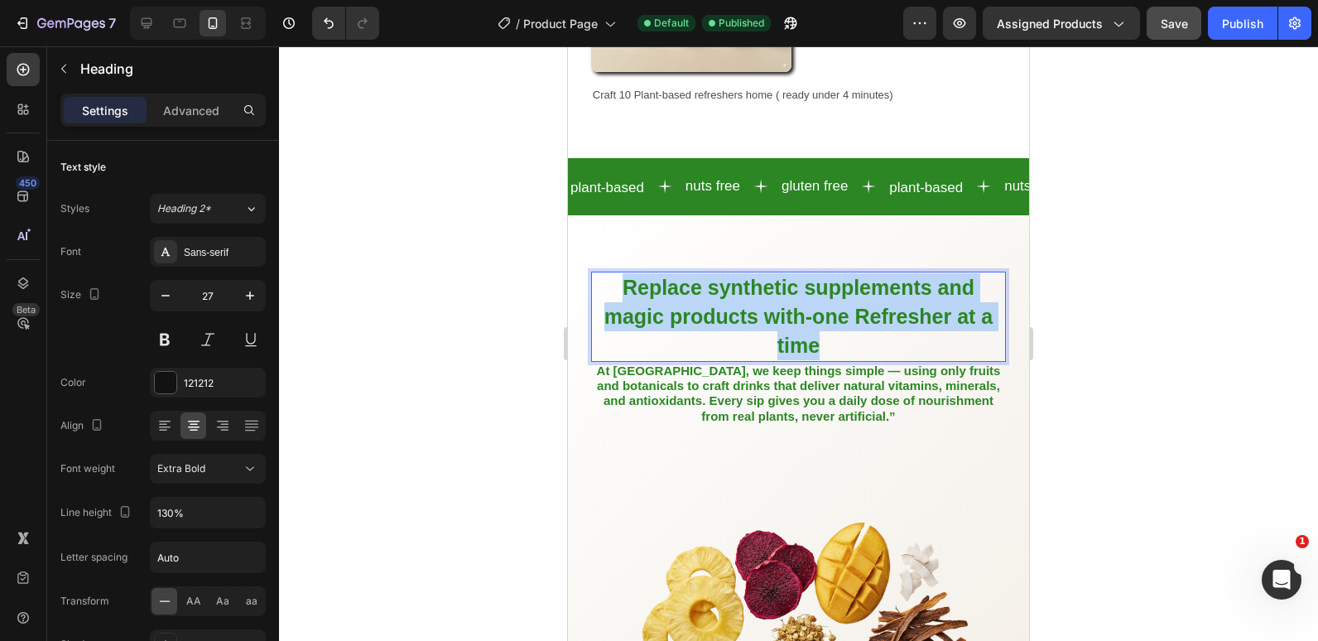
click at [851, 329] on span "Replace synthetic supplements and magic products with-one Refresher at a time" at bounding box center [799, 316] width 389 height 81
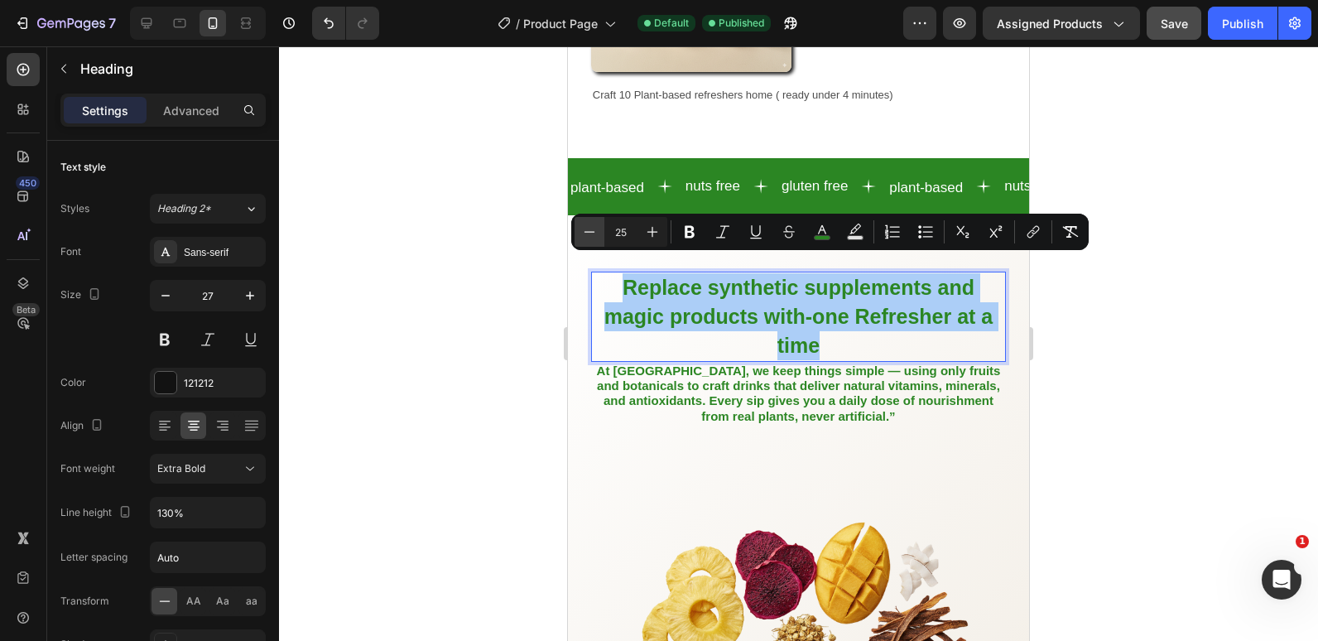
click at [577, 233] on button "Minus" at bounding box center [590, 232] width 30 height 30
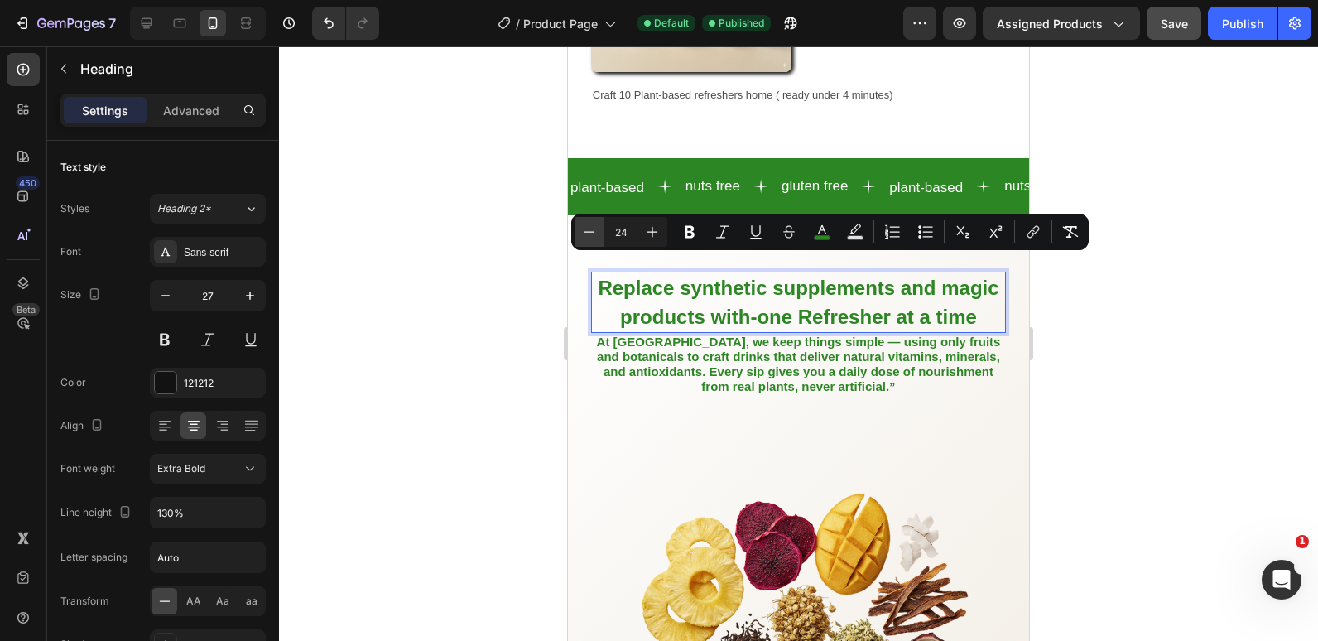
click at [577, 233] on button "Minus" at bounding box center [590, 232] width 30 height 30
type input "22"
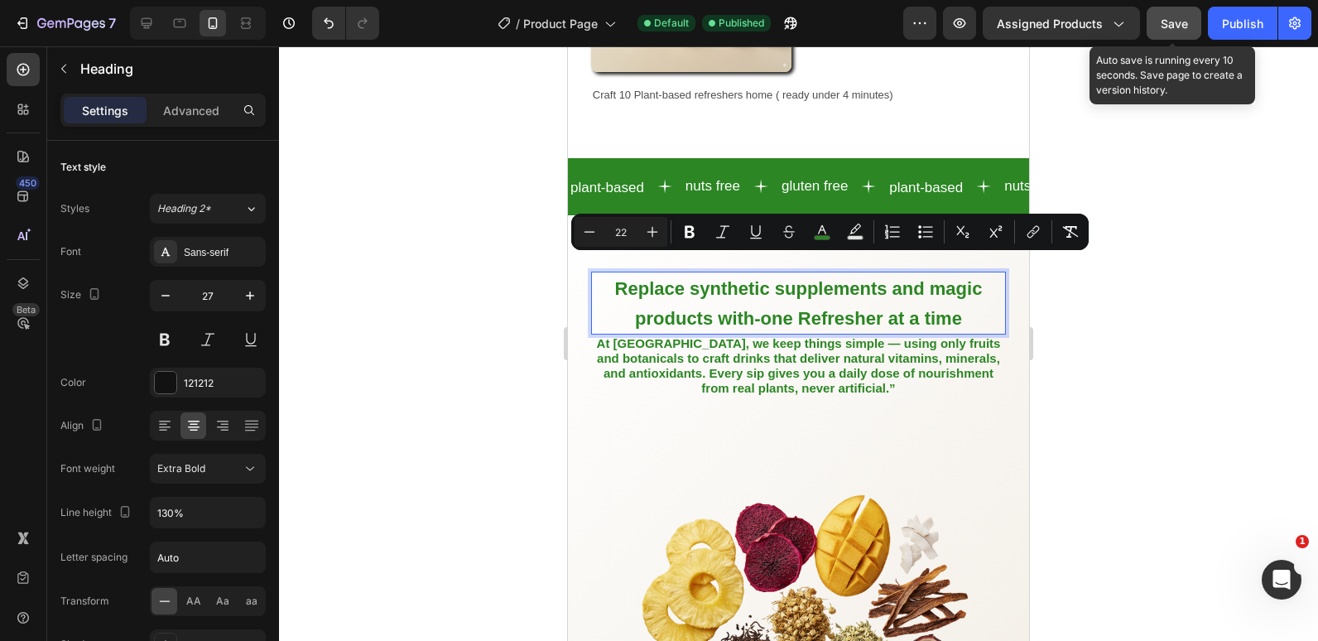
click at [1173, 20] on span "Save" at bounding box center [1174, 24] width 27 height 14
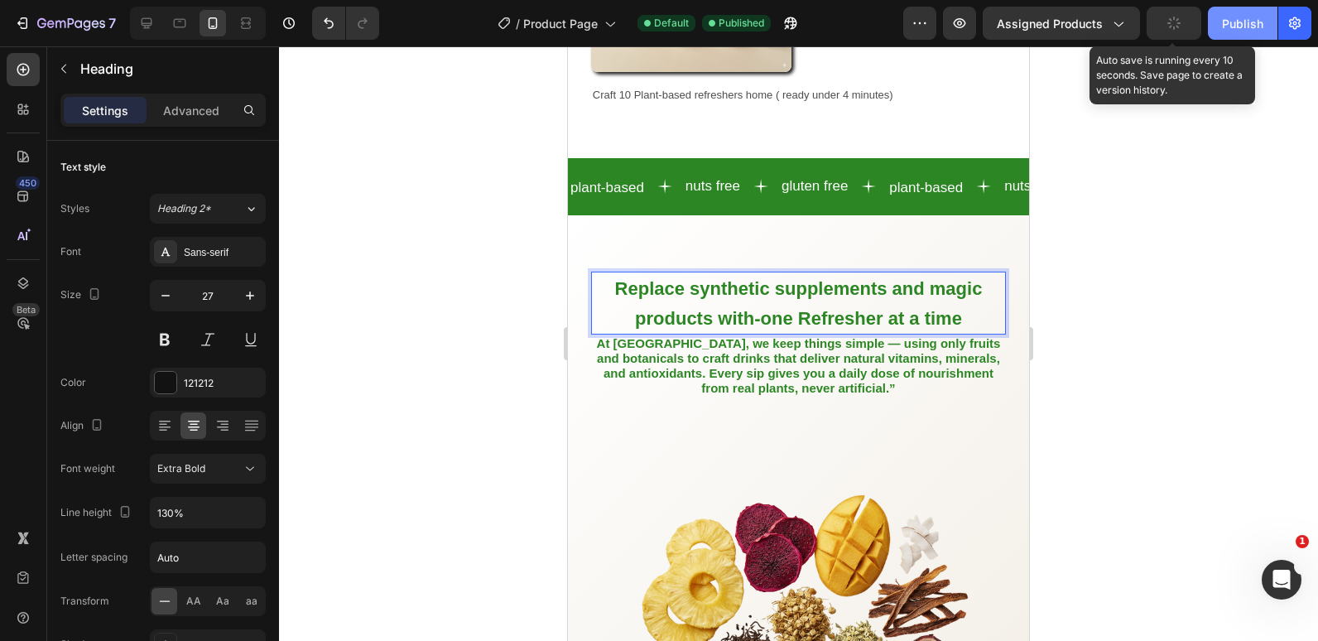
click at [1237, 9] on button "Publish" at bounding box center [1243, 23] width 70 height 33
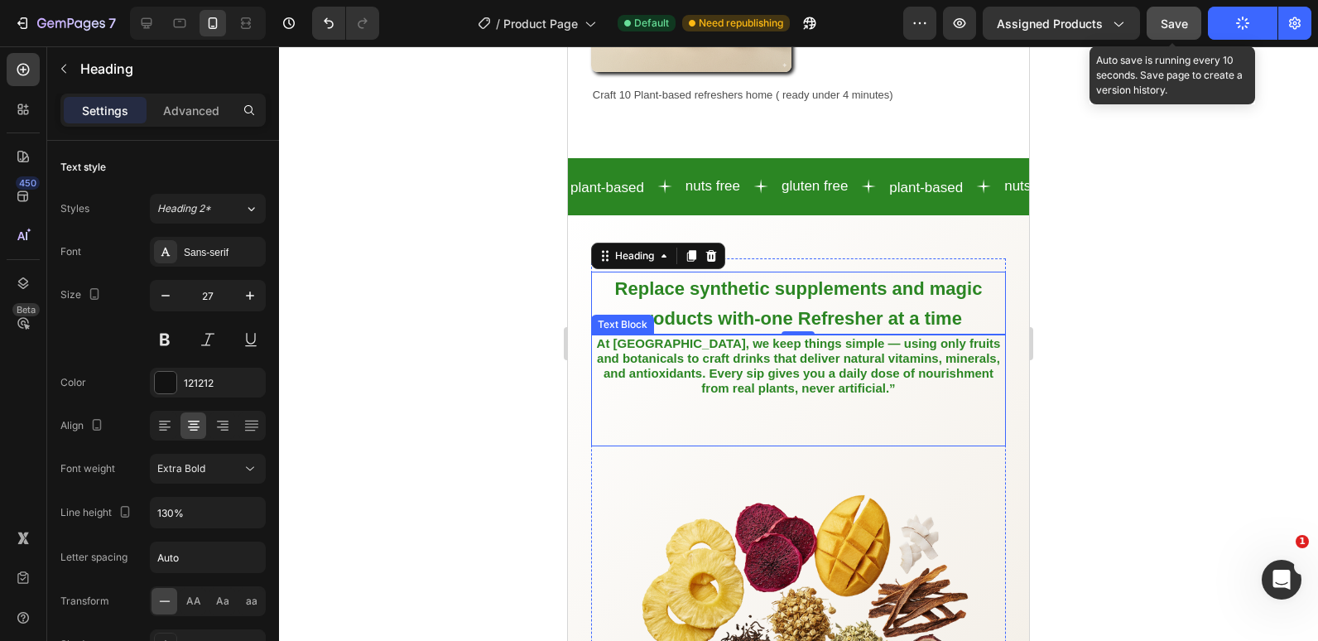
click at [851, 396] on strong "At [GEOGRAPHIC_DATA], we keep things simple — using only fruits and botanicals …" at bounding box center [799, 366] width 404 height 60
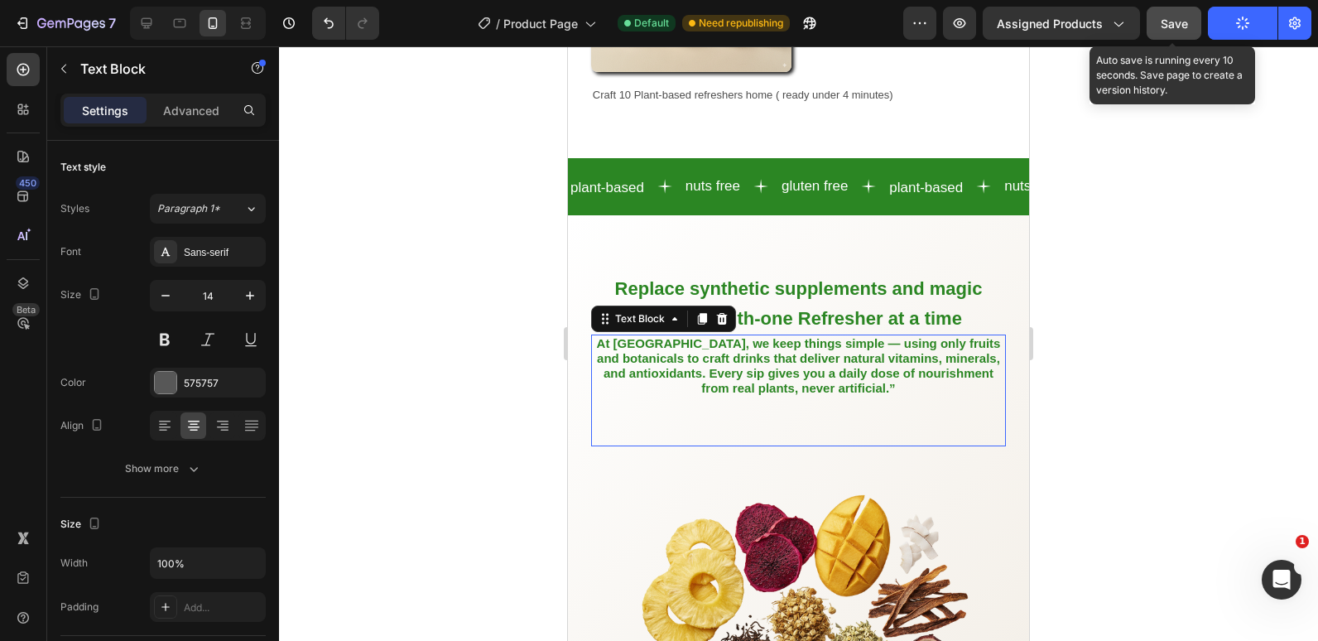
click at [851, 396] on strong "At [GEOGRAPHIC_DATA], we keep things simple — using only fruits and botanicals …" at bounding box center [799, 366] width 404 height 60
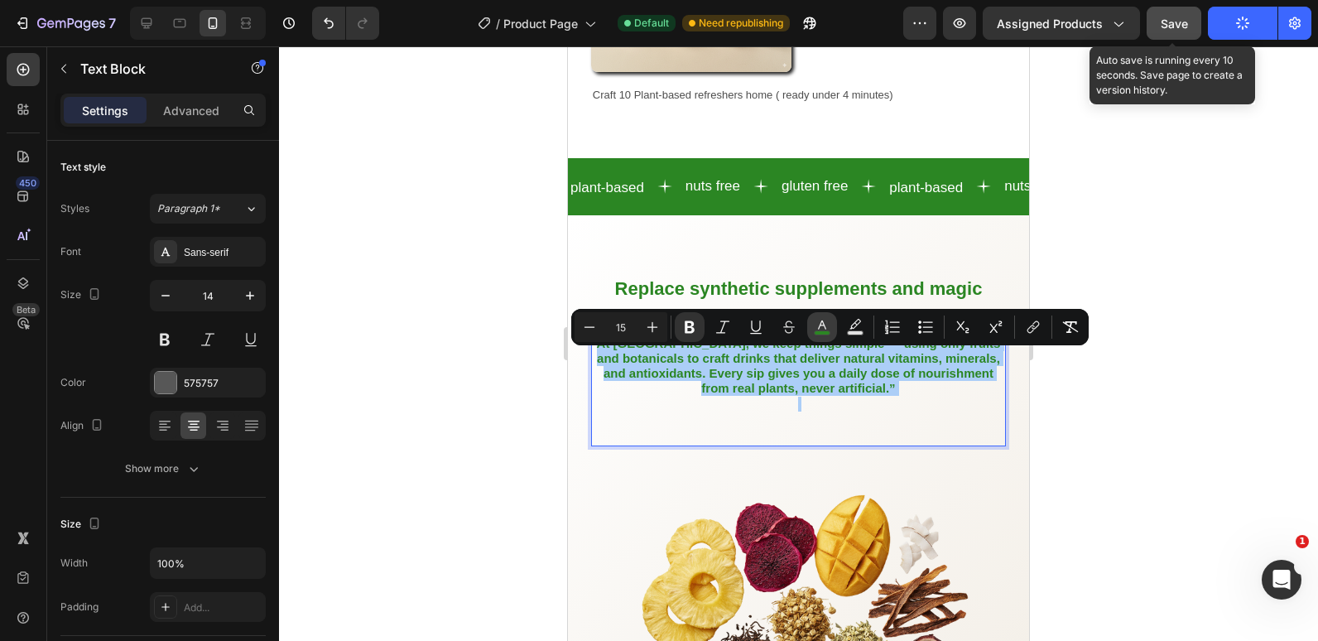
click at [822, 328] on icon "Editor contextual toolbar" at bounding box center [822, 327] width 17 height 17
type input "2B8623"
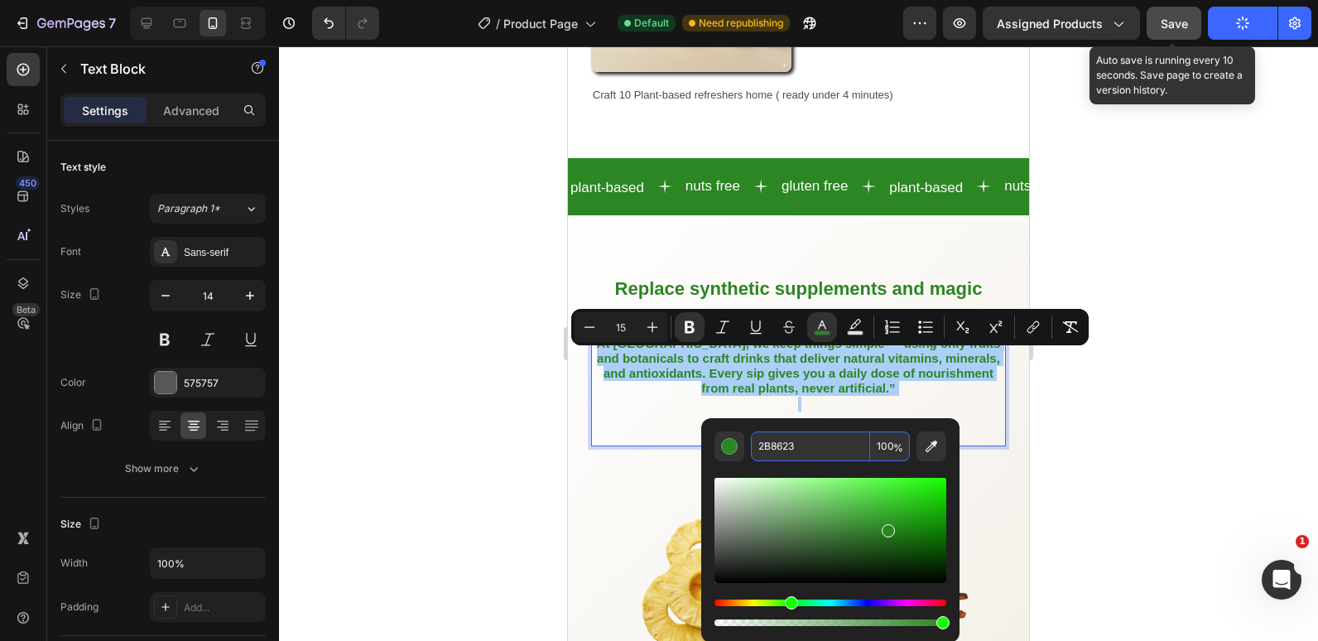
click at [798, 449] on input "2B8623" at bounding box center [810, 446] width 119 height 30
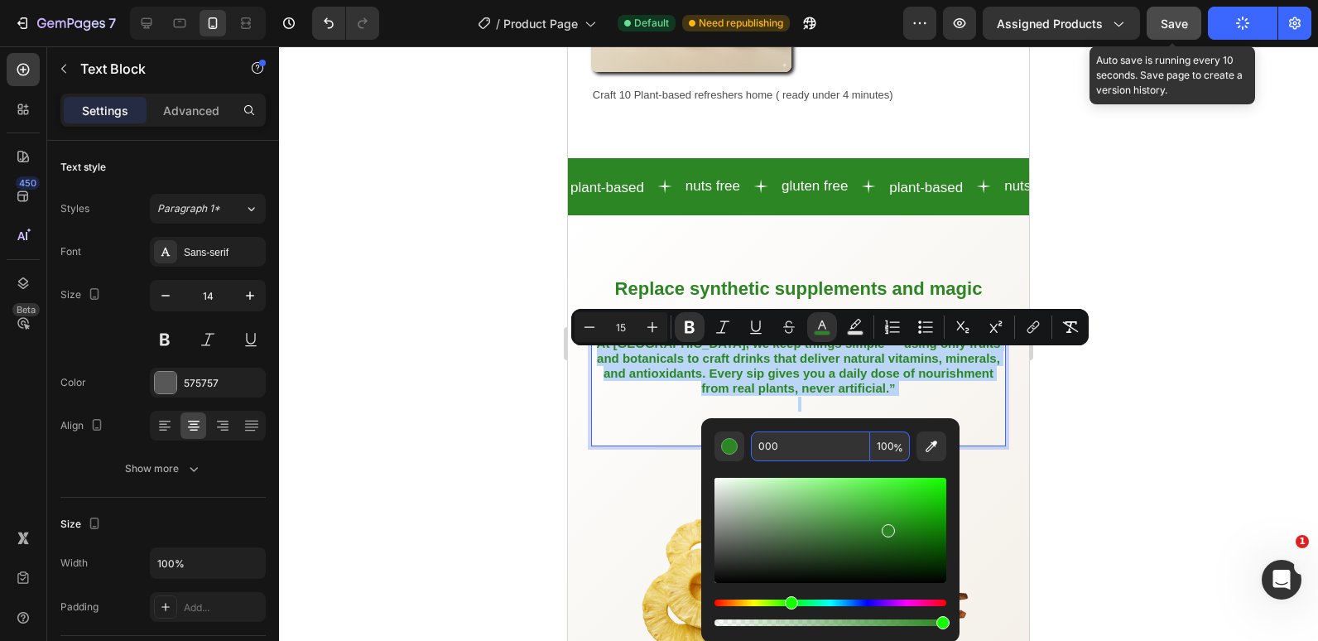
type input "000000"
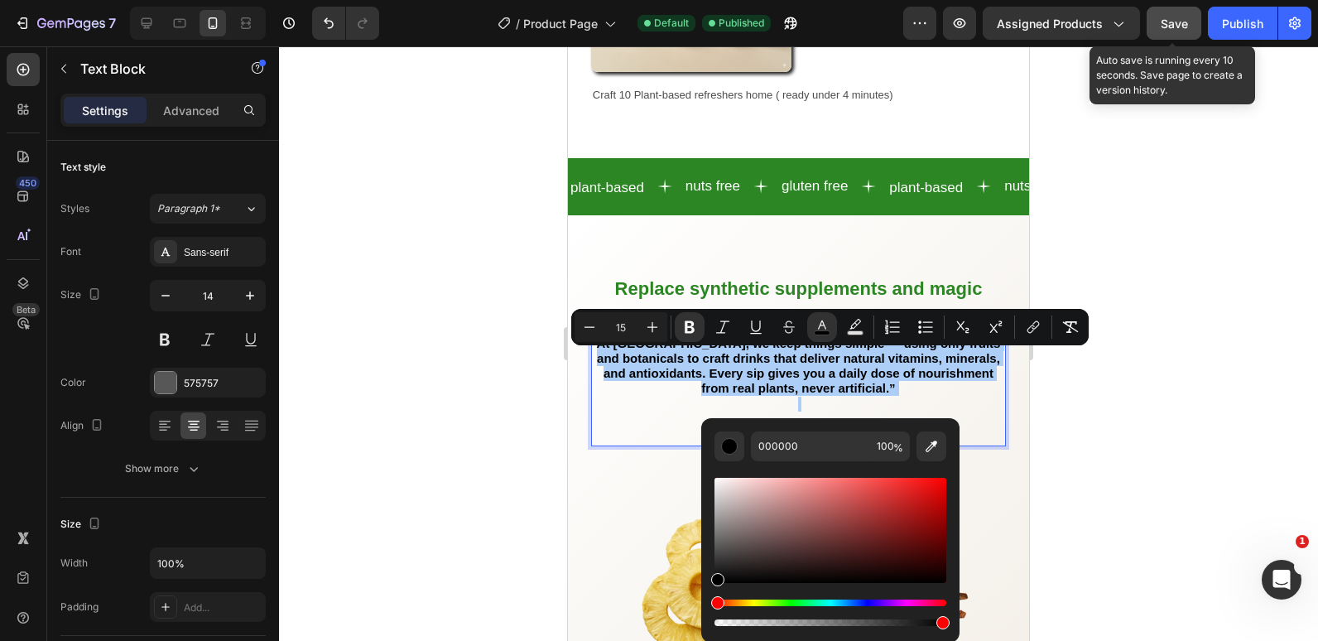
click at [446, 377] on div at bounding box center [798, 343] width 1039 height 595
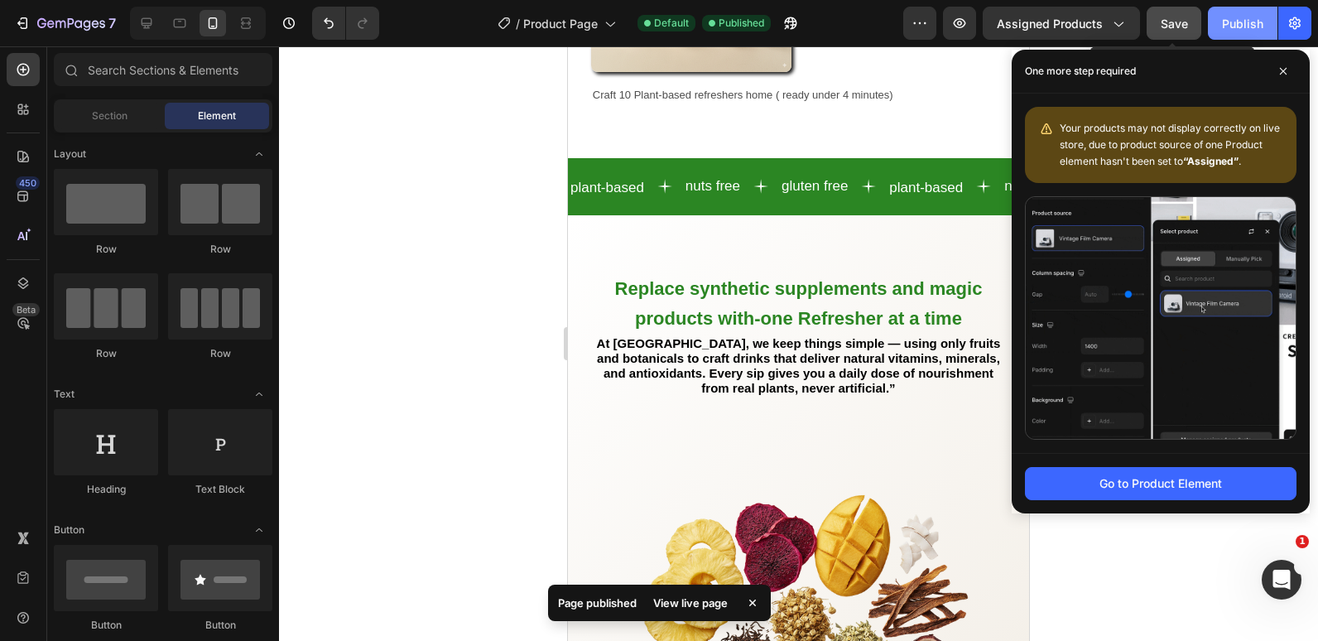
click at [1269, 19] on button "Publish" at bounding box center [1243, 23] width 70 height 33
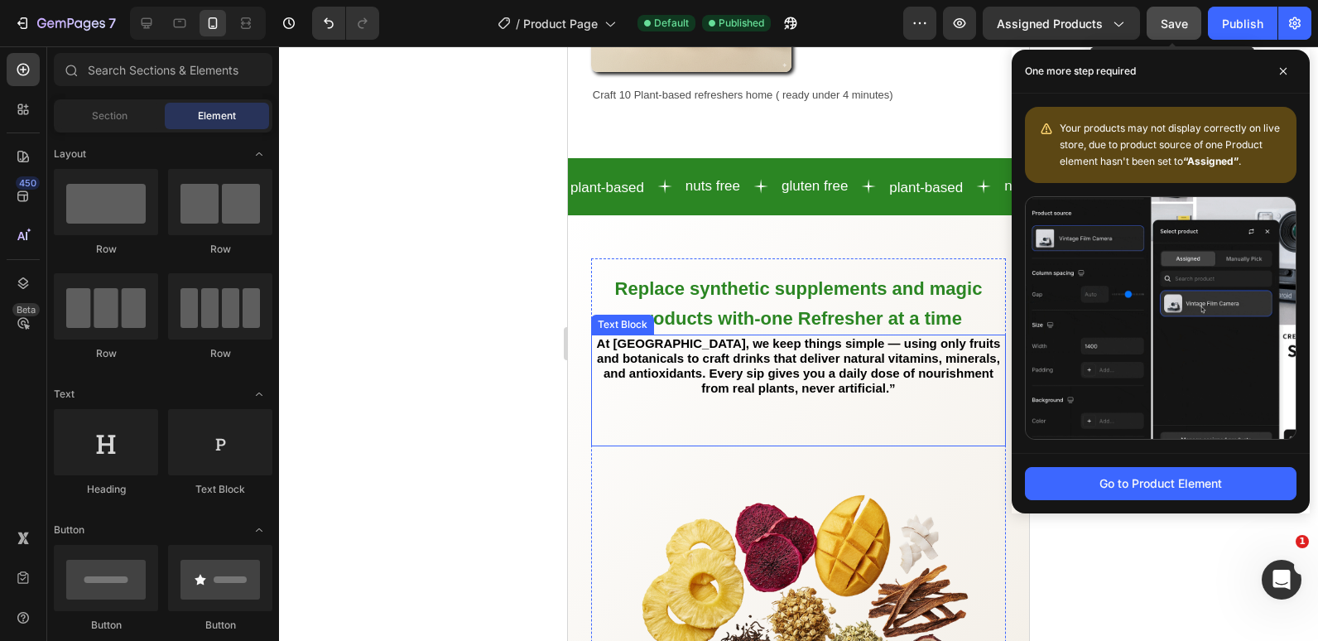
click at [775, 369] on strong "At [GEOGRAPHIC_DATA], we keep things simple — using only fruits and botanicals …" at bounding box center [799, 366] width 404 height 60
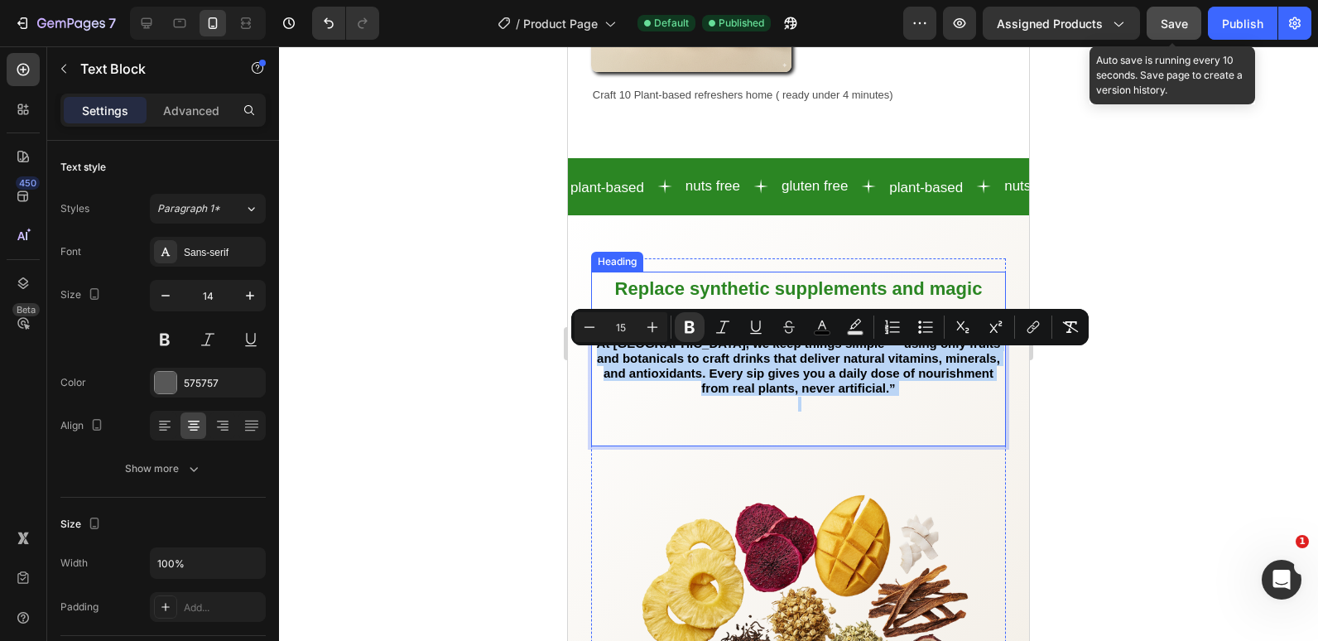
click at [769, 278] on span "Replace synthetic supplements and magic products with-one Refresher at a time" at bounding box center [799, 303] width 368 height 51
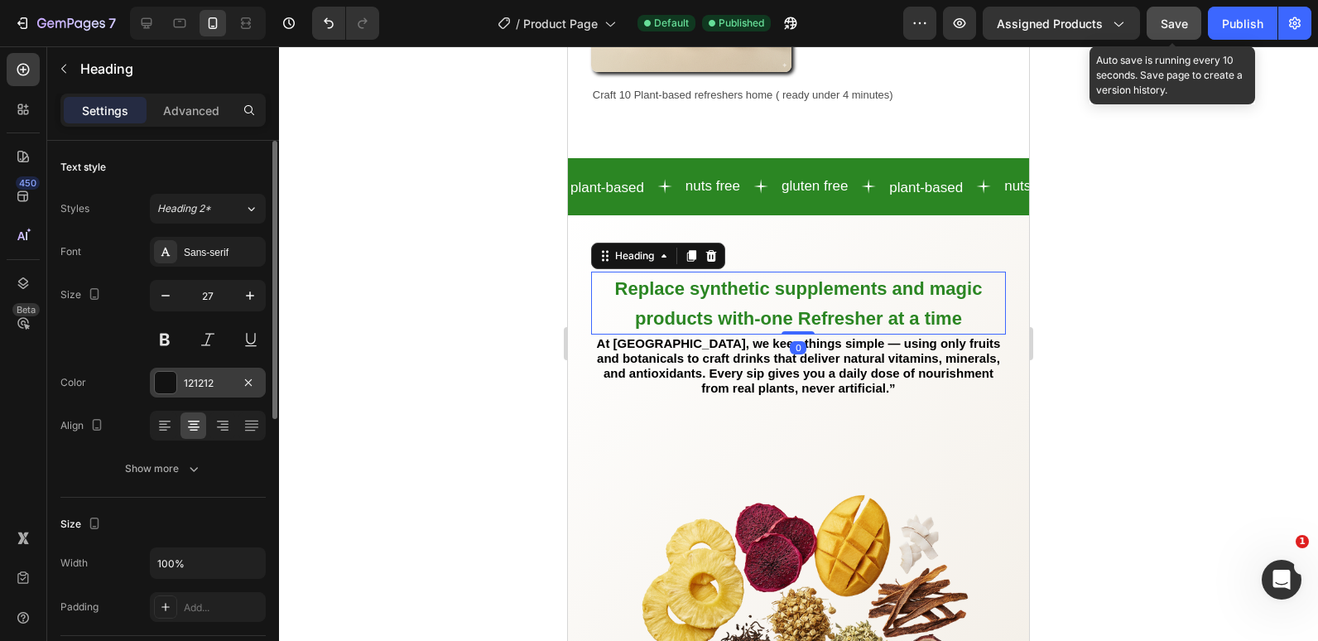
click at [155, 383] on div at bounding box center [166, 383] width 22 height 22
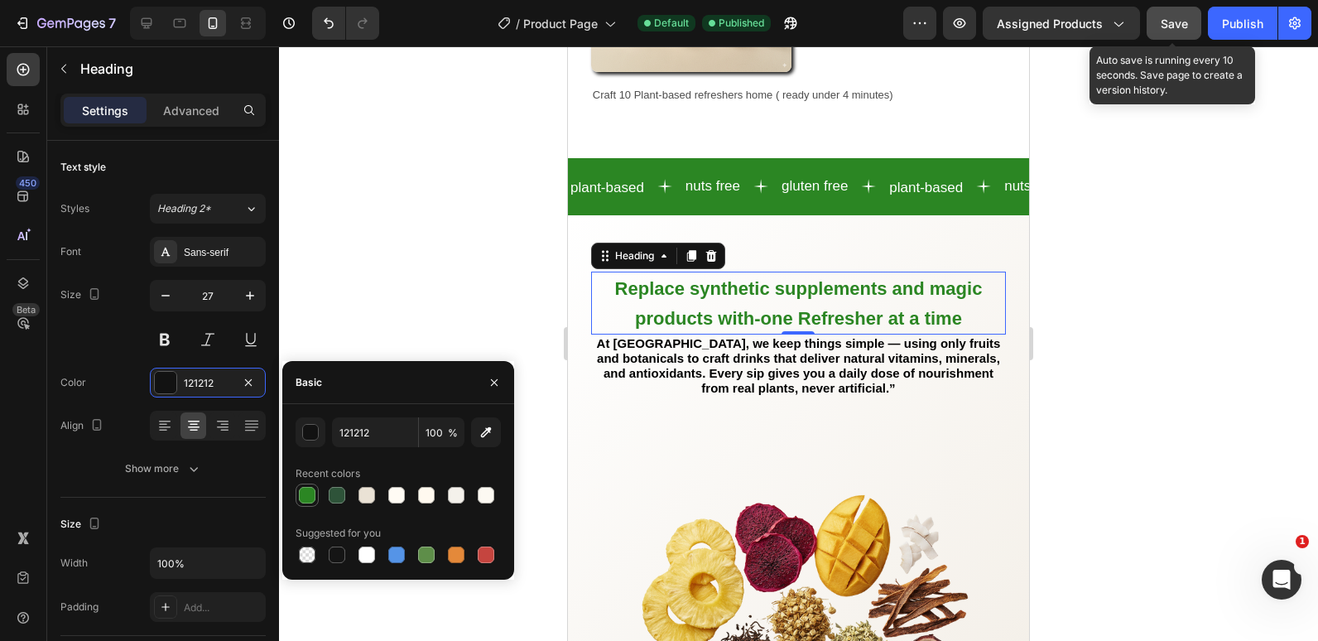
click at [315, 485] on div at bounding box center [307, 495] width 20 height 20
type input "2B8623"
click at [371, 438] on input "2B8623" at bounding box center [375, 432] width 86 height 30
click at [749, 383] on strong "At [GEOGRAPHIC_DATA], we keep things simple — using only fruits and botanicals …" at bounding box center [799, 366] width 404 height 60
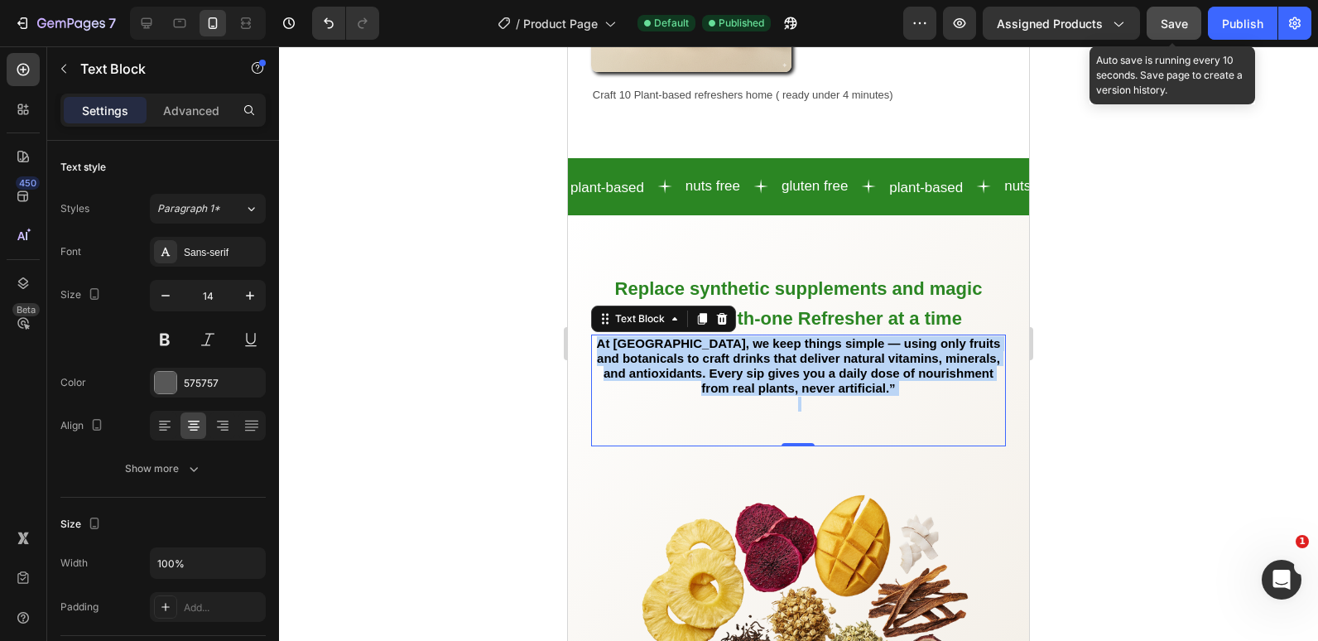
click at [749, 383] on strong "At [GEOGRAPHIC_DATA], we keep things simple — using only fruits and botanicals …" at bounding box center [799, 366] width 404 height 60
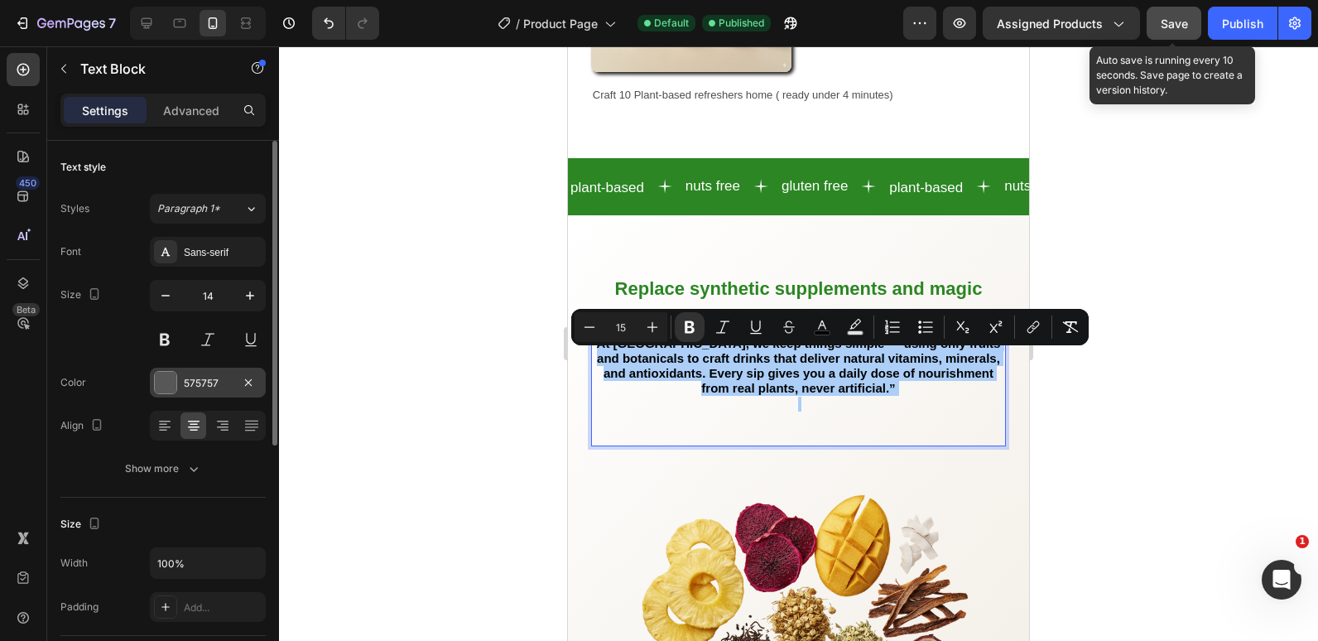
click at [204, 383] on div "575757" at bounding box center [208, 383] width 48 height 15
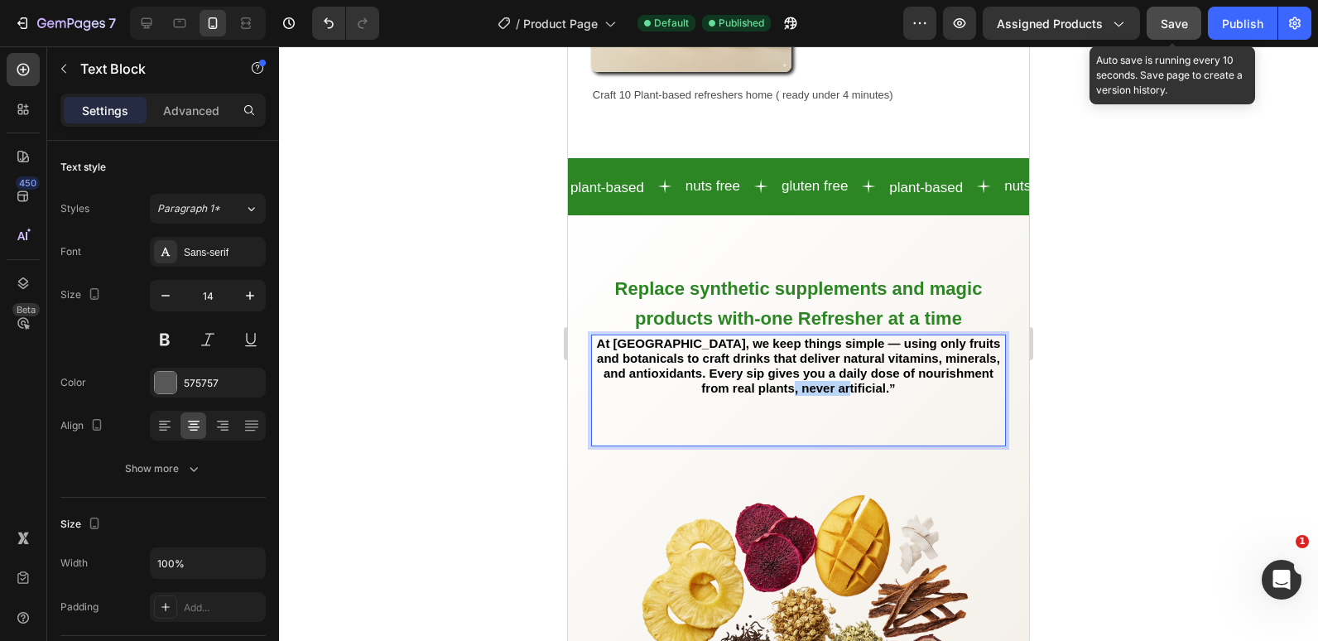
click at [852, 396] on strong "At [GEOGRAPHIC_DATA], we keep things simple — using only fruits and botanicals …" at bounding box center [799, 366] width 404 height 60
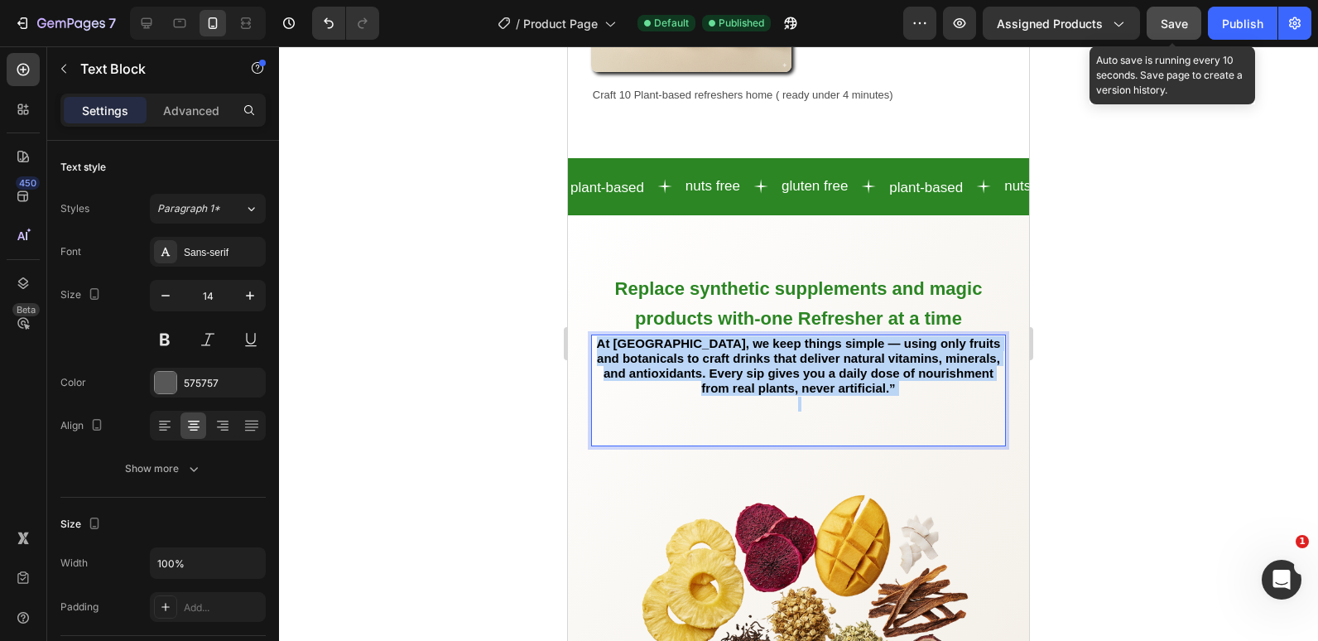
click at [852, 396] on strong "At [GEOGRAPHIC_DATA], we keep things simple — using only fruits and botanicals …" at bounding box center [799, 366] width 404 height 60
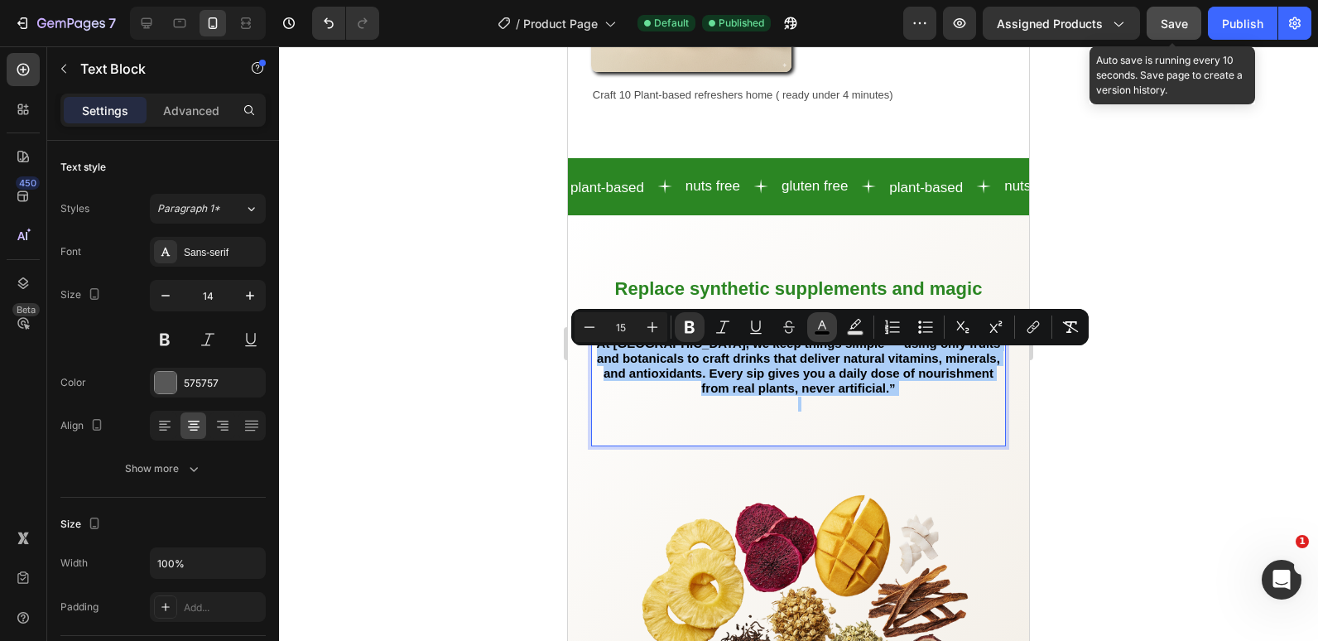
click at [812, 324] on button "color" at bounding box center [822, 327] width 30 height 30
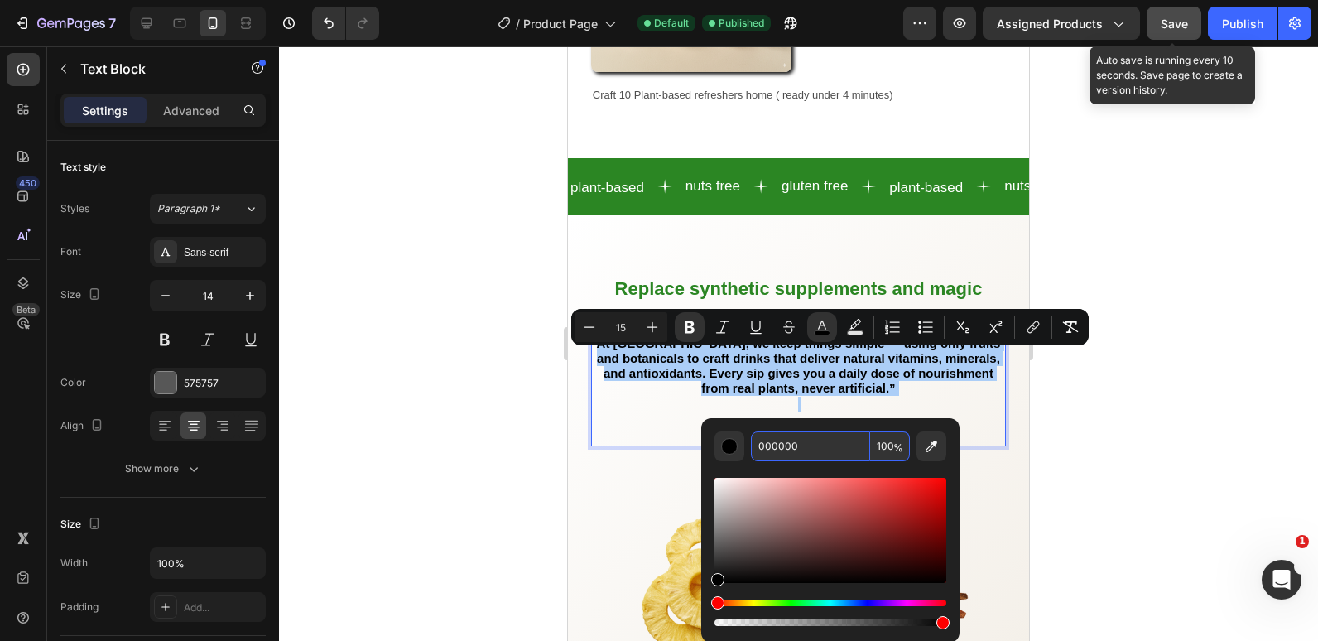
click at [788, 459] on input "000000" at bounding box center [810, 446] width 119 height 30
paste input "2B8623"
type input "2B8623"
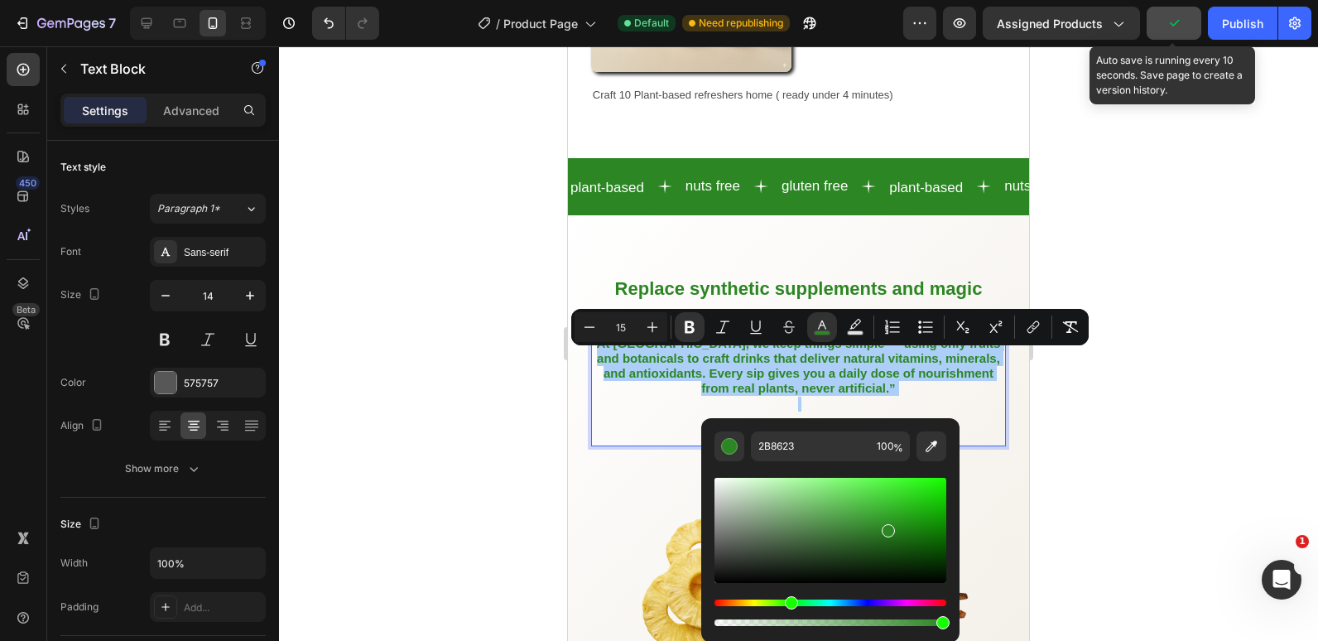
click at [356, 424] on div at bounding box center [798, 343] width 1039 height 595
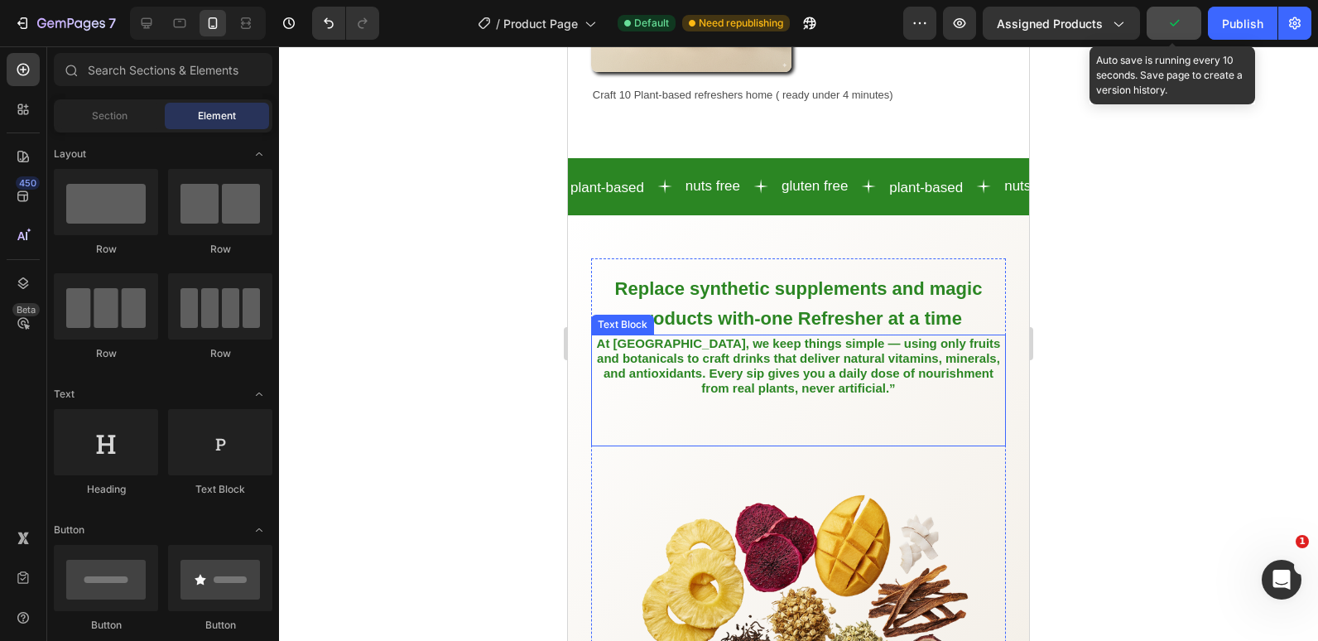
click at [658, 383] on strong "At [GEOGRAPHIC_DATA], we keep things simple — using only fruits and botanicals …" at bounding box center [799, 366] width 404 height 60
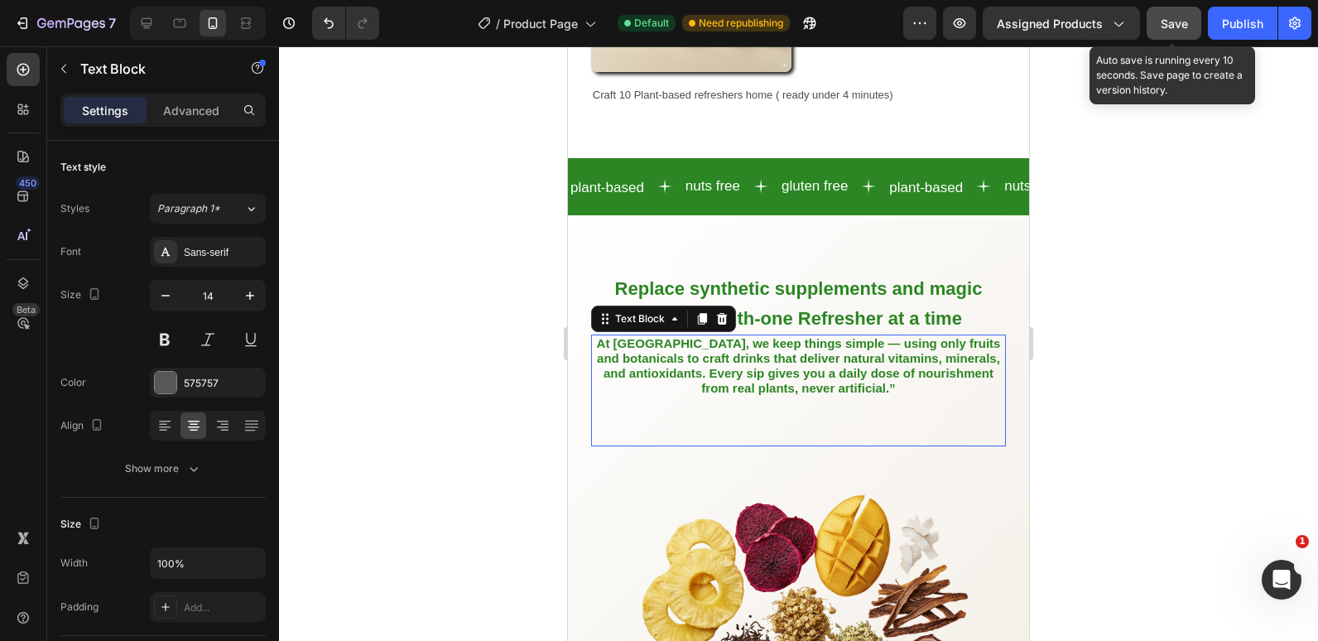
click at [658, 383] on strong "At [GEOGRAPHIC_DATA], we keep things simple — using only fruits and botanicals …" at bounding box center [799, 366] width 404 height 60
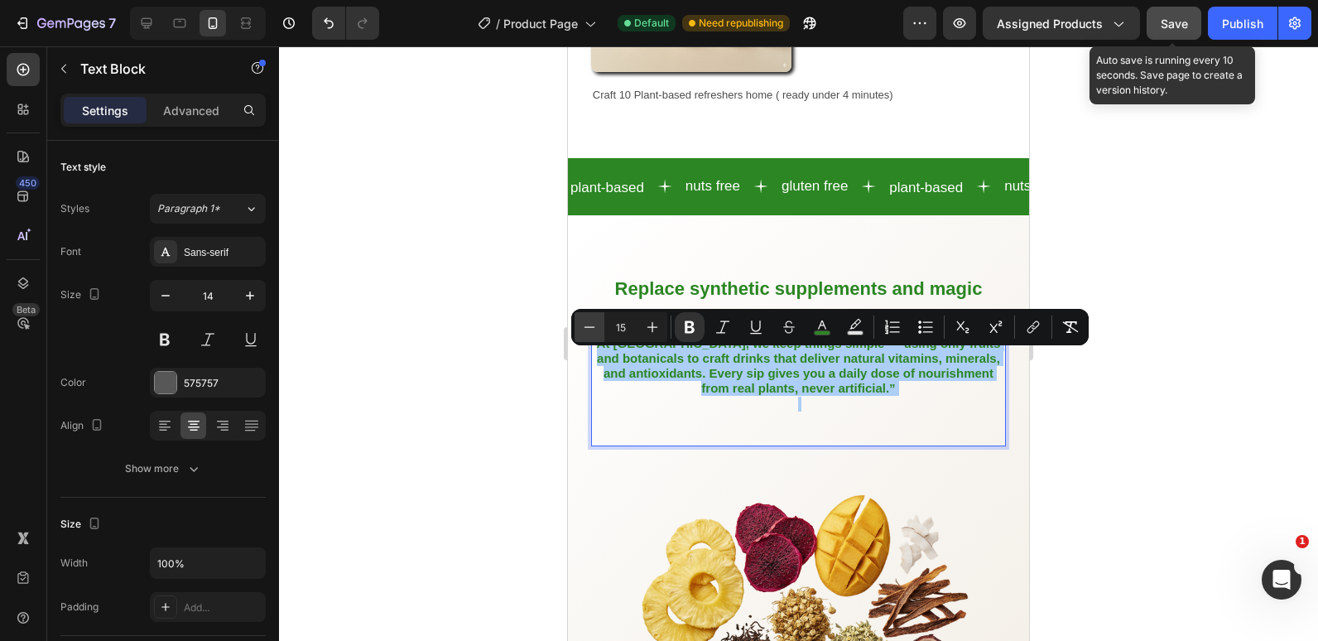
click at [583, 328] on icon "Editor contextual toolbar" at bounding box center [589, 327] width 17 height 17
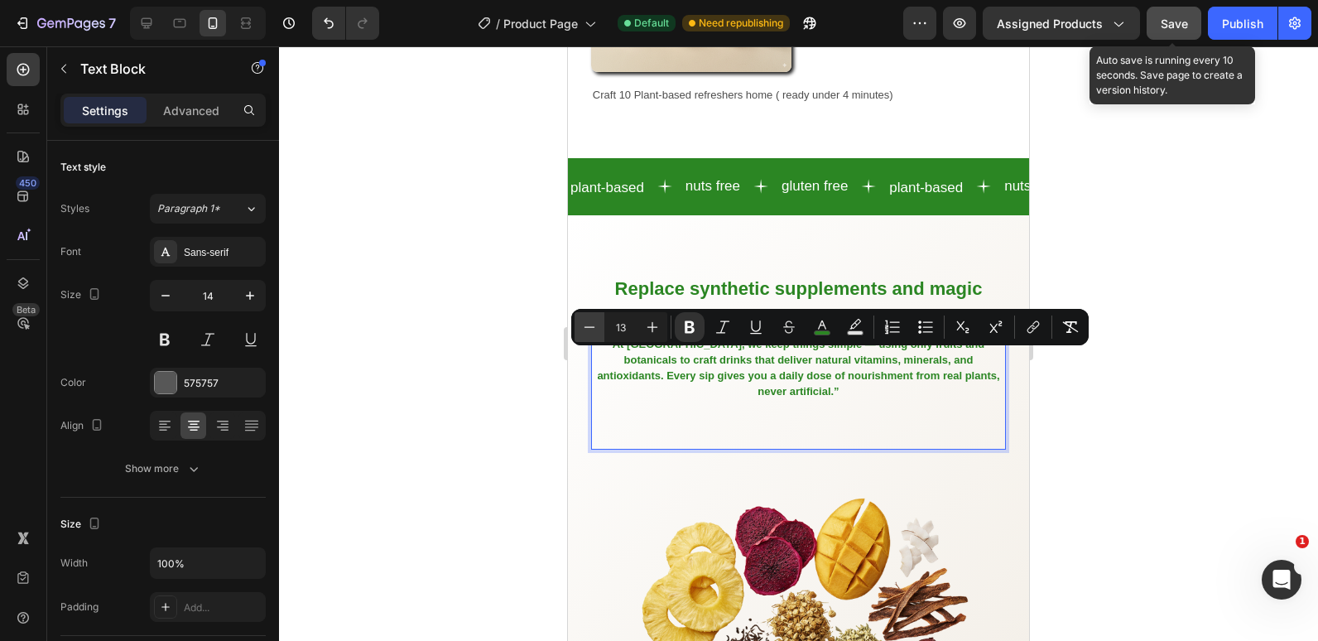
click at [583, 328] on icon "Editor contextual toolbar" at bounding box center [589, 327] width 17 height 17
type input "12"
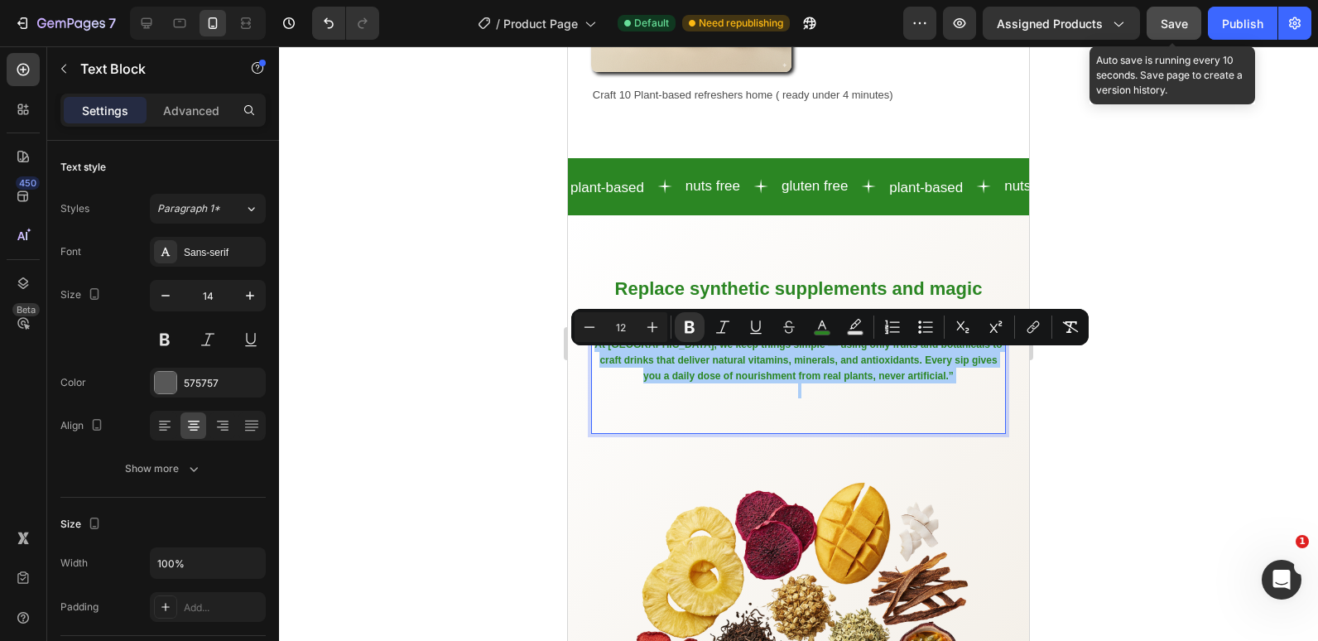
click at [1179, 22] on span "Save" at bounding box center [1174, 24] width 27 height 14
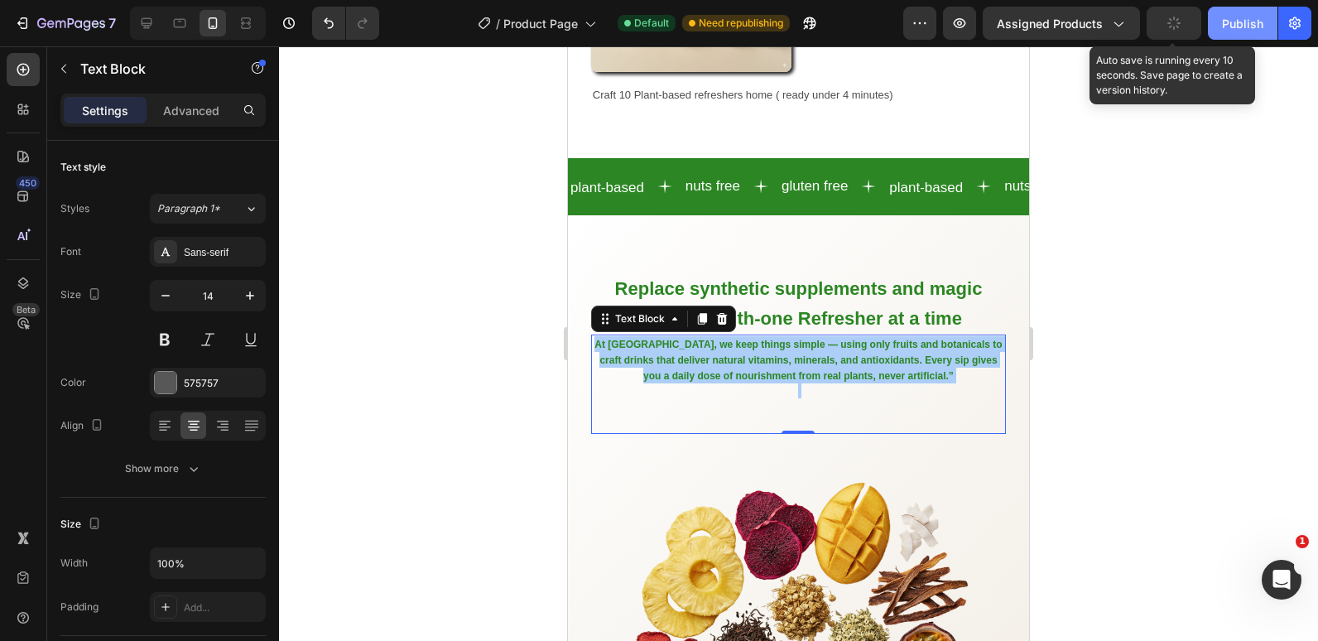
click at [1238, 24] on div "Publish" at bounding box center [1242, 23] width 41 height 17
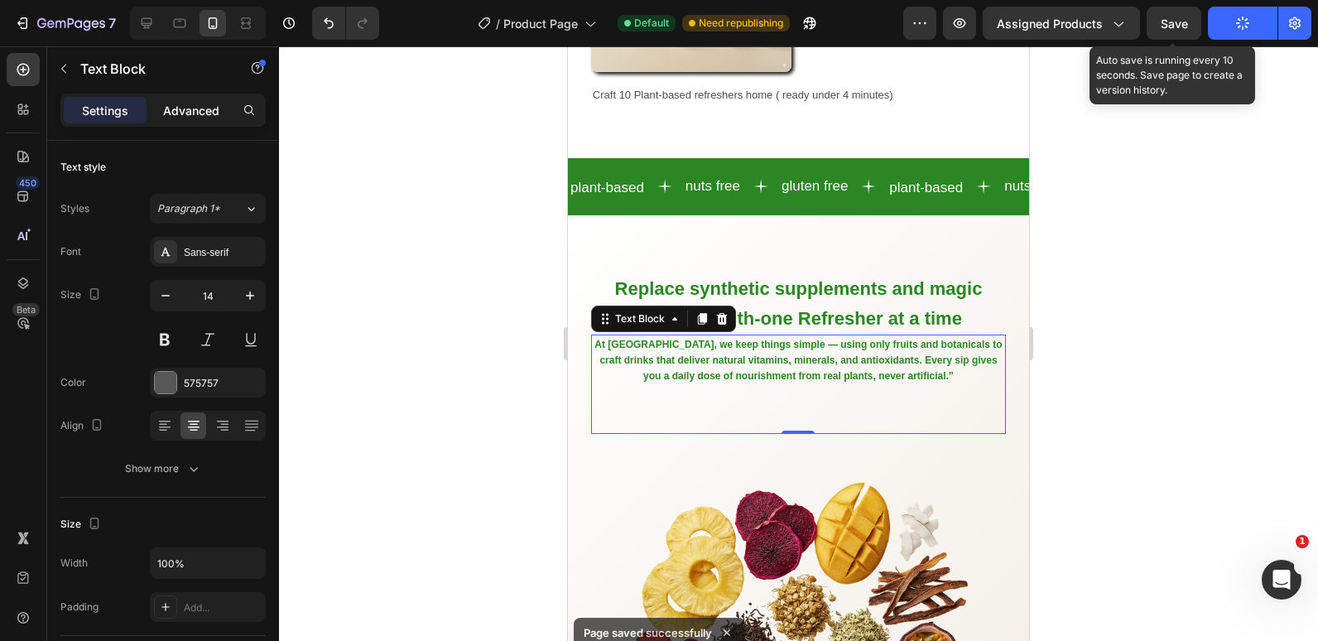
click at [201, 115] on p "Advanced" at bounding box center [191, 110] width 56 height 17
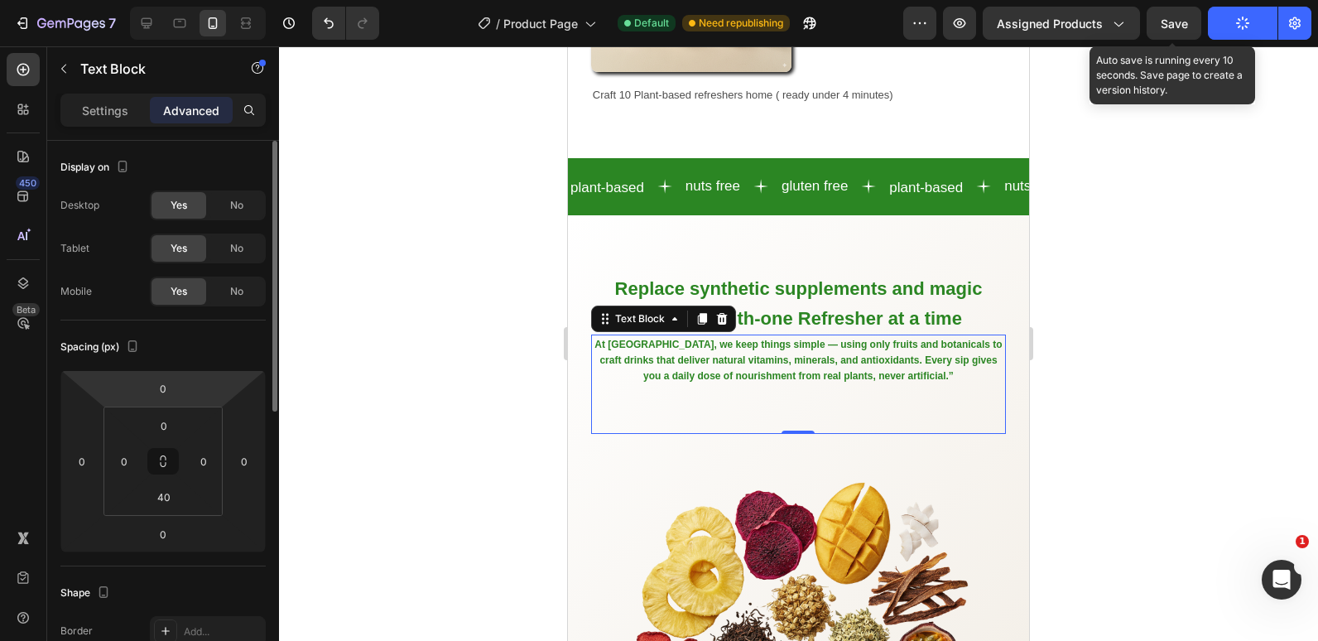
click at [171, 0] on html "7 Version history / Product Page Default Need republishing Preview Assigned Pro…" at bounding box center [659, 0] width 1318 height 0
click at [170, 383] on input "0" at bounding box center [163, 388] width 33 height 25
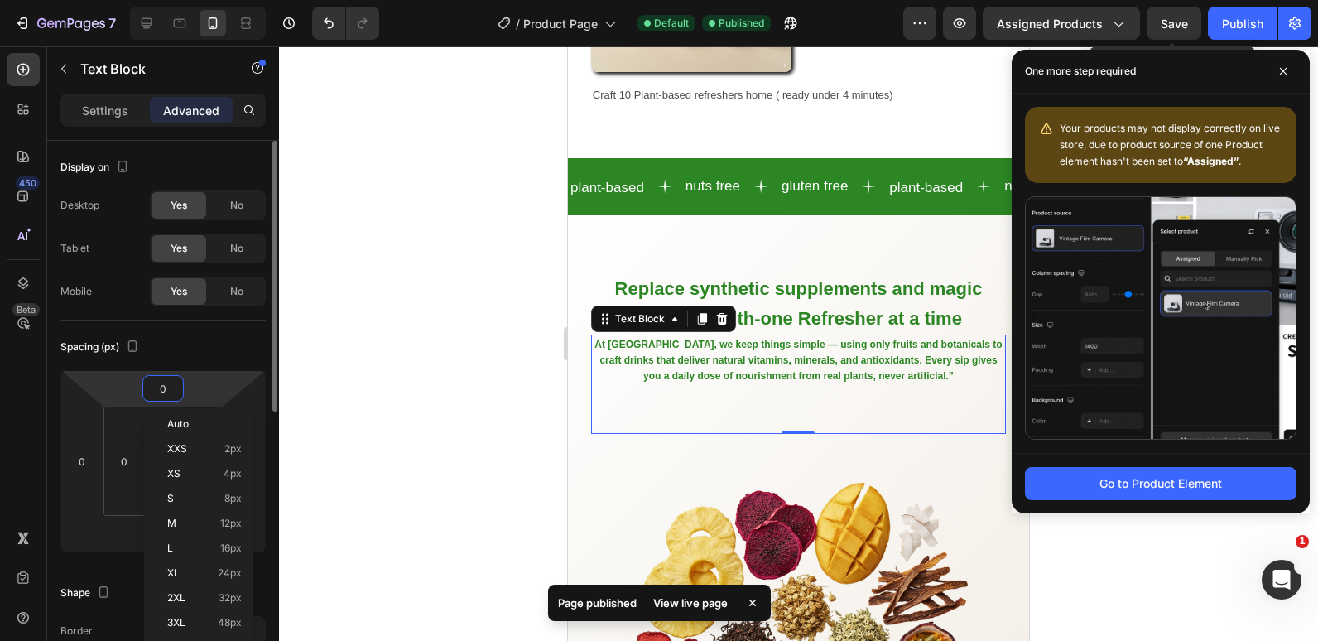
click at [165, 397] on input "0" at bounding box center [163, 388] width 33 height 25
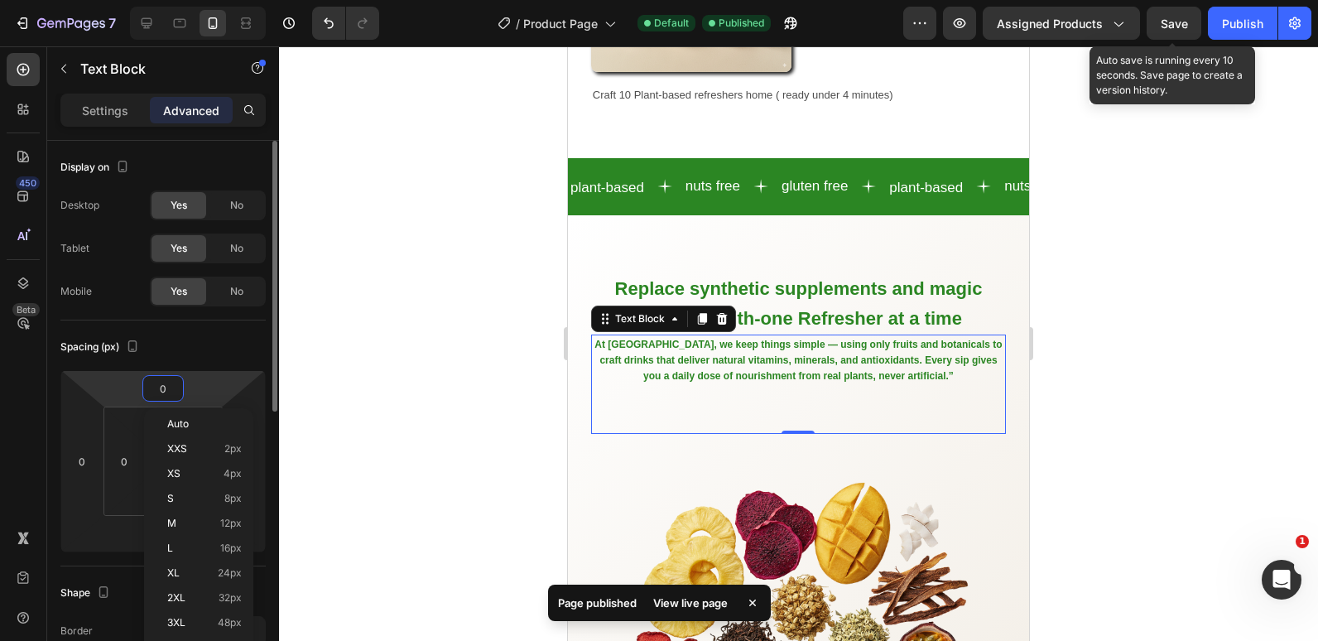
click at [165, 397] on input "0" at bounding box center [163, 388] width 33 height 25
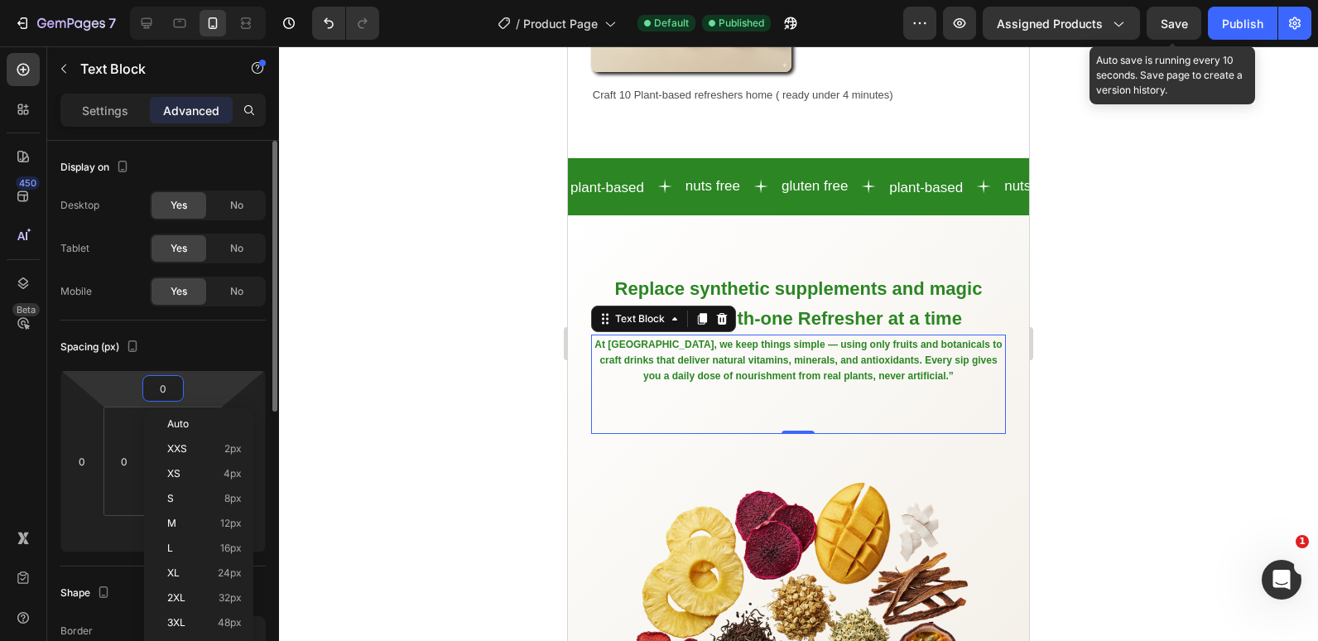
click at [158, 389] on input "0" at bounding box center [163, 388] width 33 height 25
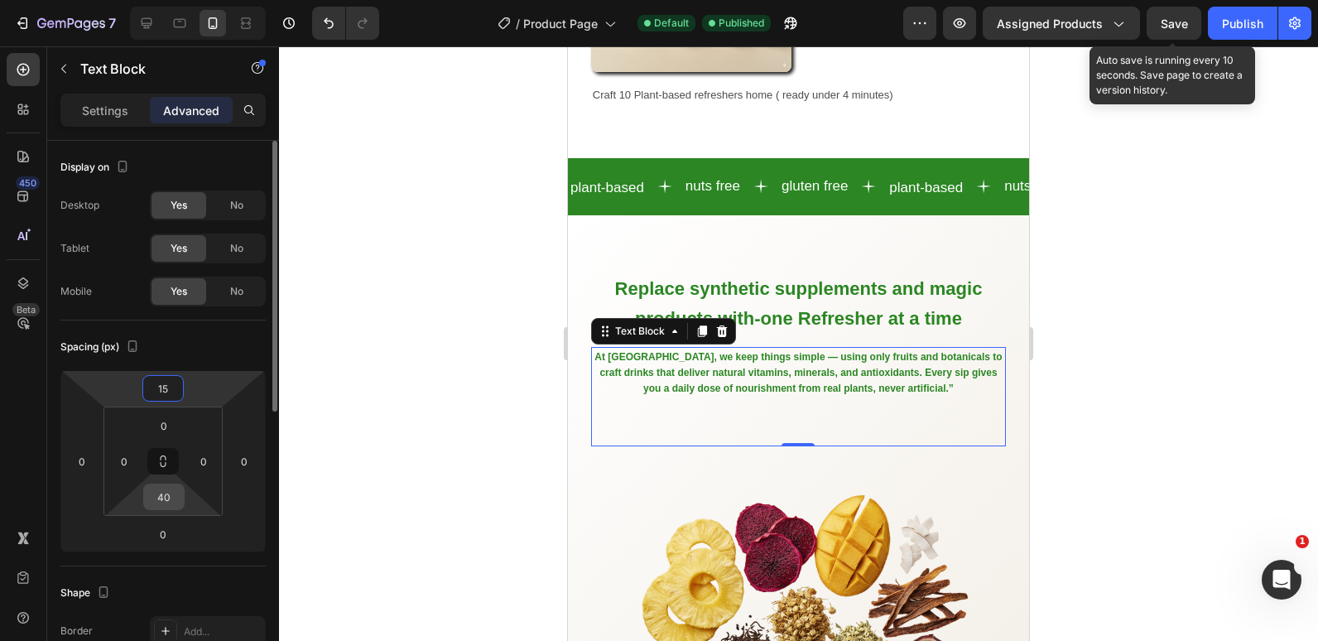
type input "15"
click at [161, 499] on input "40" at bounding box center [163, 496] width 33 height 25
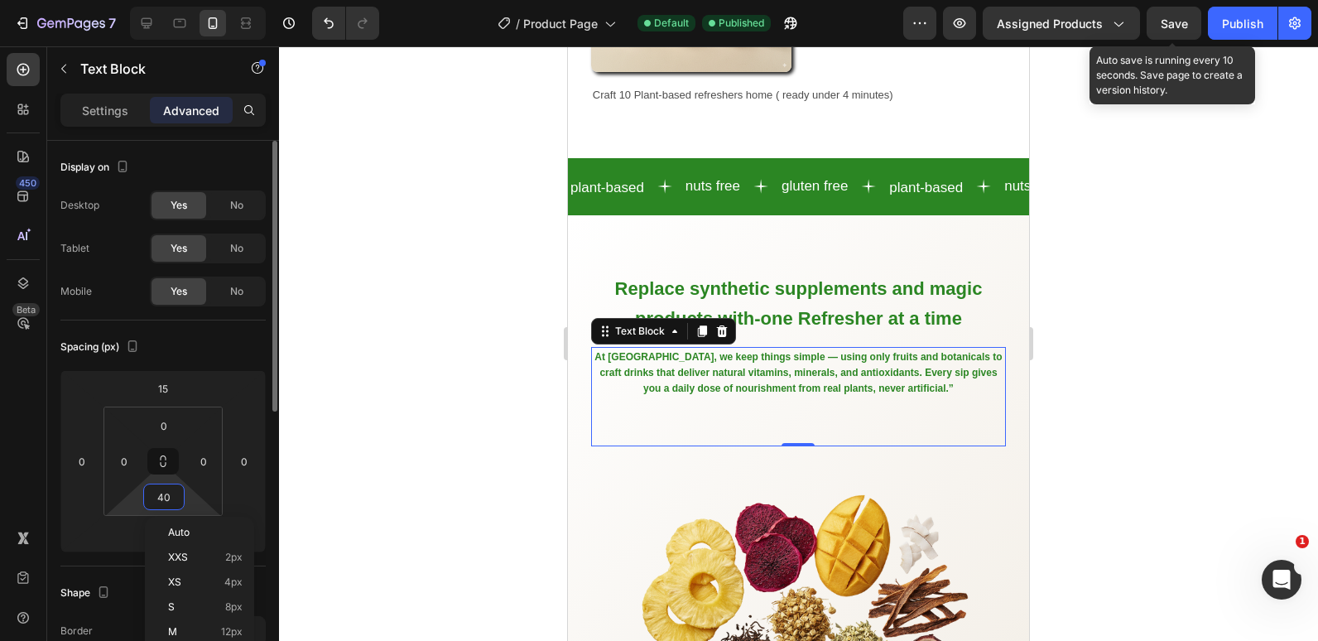
click at [161, 499] on input "40" at bounding box center [163, 496] width 33 height 25
type input "0"
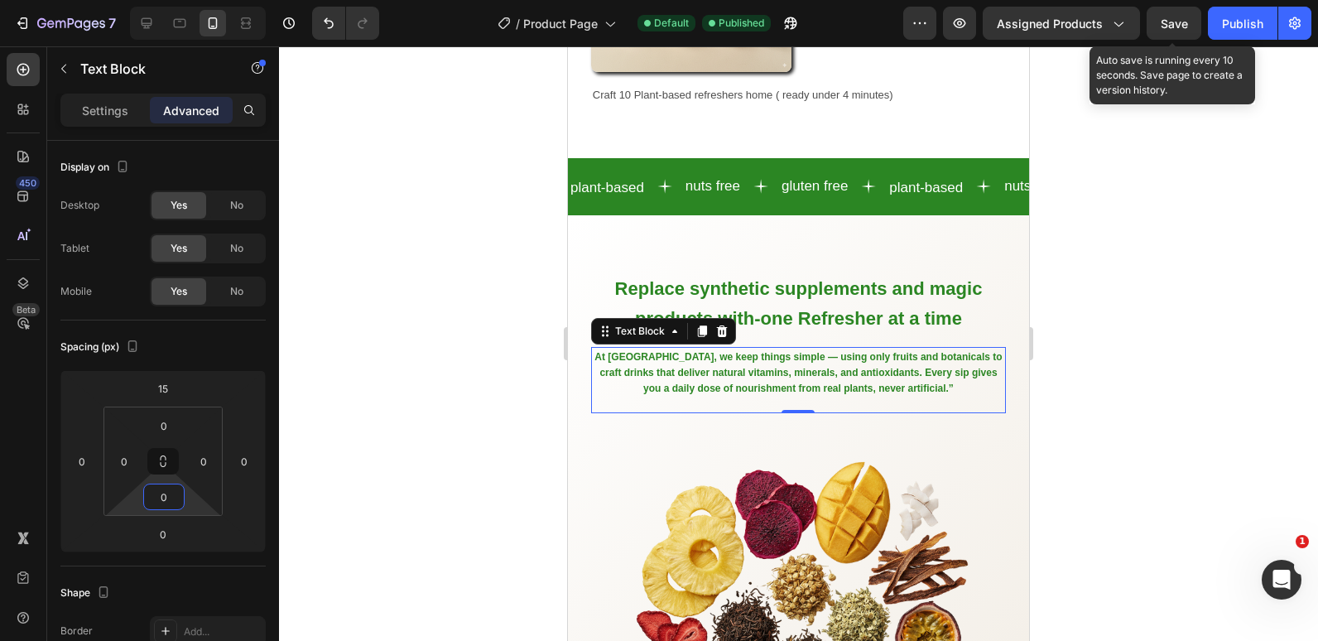
click at [350, 360] on div at bounding box center [798, 343] width 1039 height 595
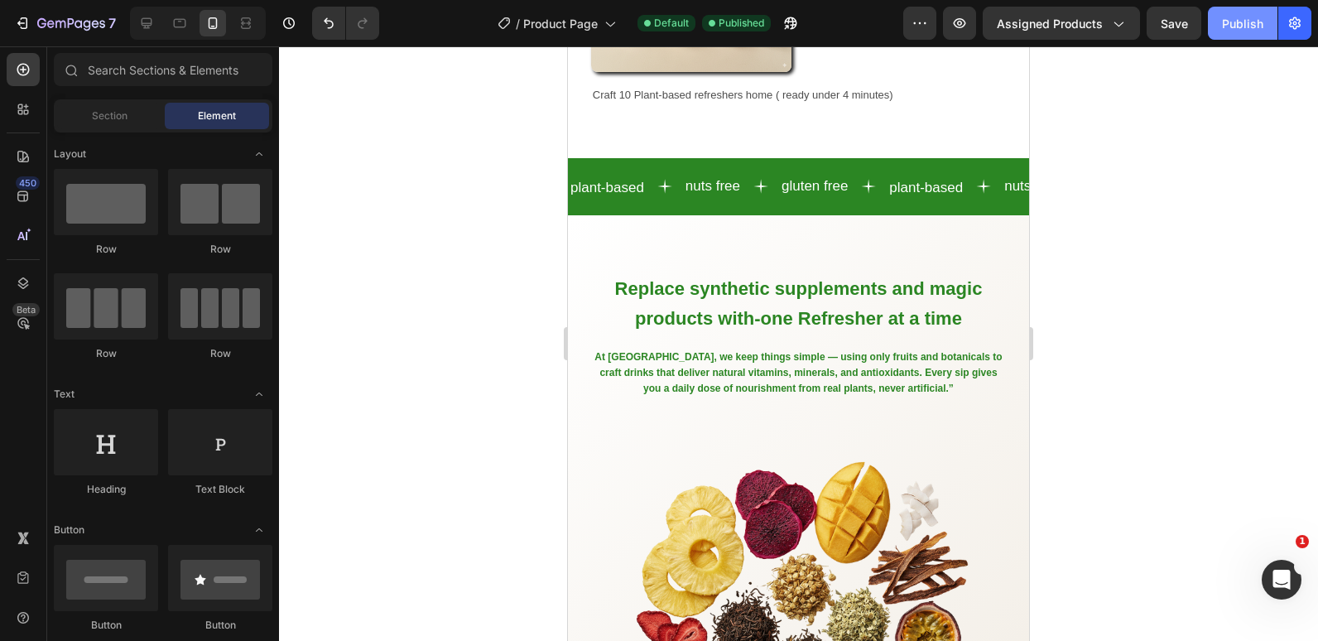
click at [1224, 24] on div "Publish" at bounding box center [1242, 23] width 41 height 17
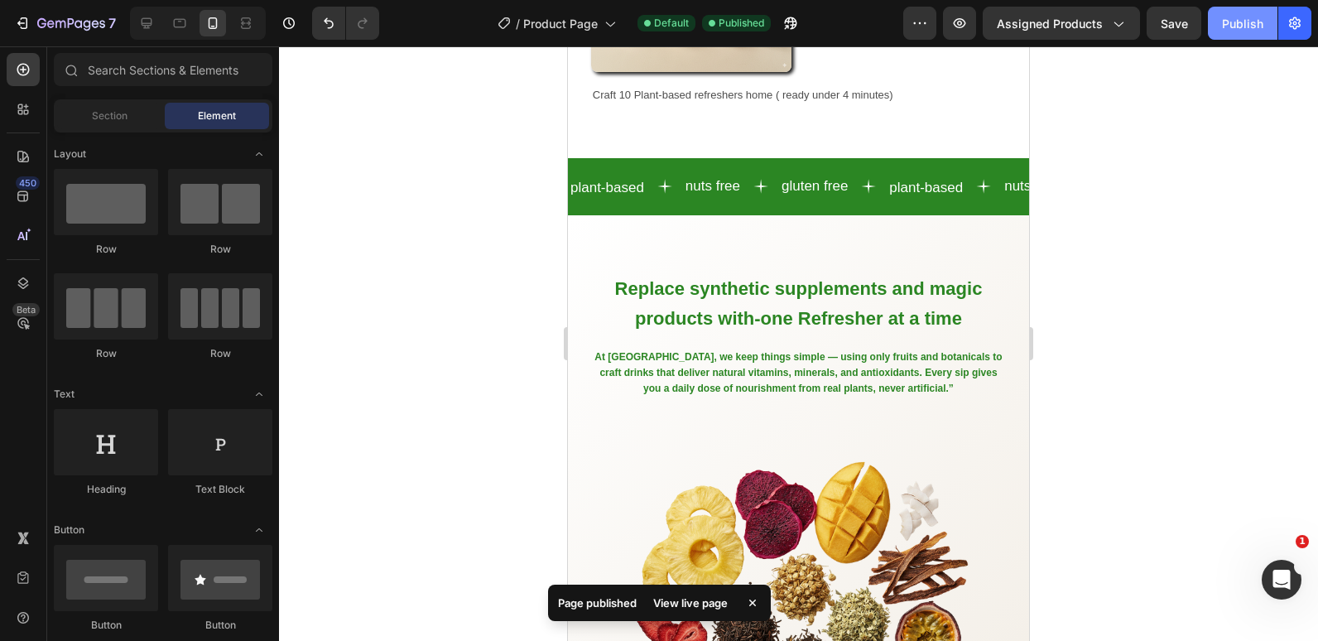
click at [1236, 16] on div "Publish" at bounding box center [1242, 23] width 41 height 17
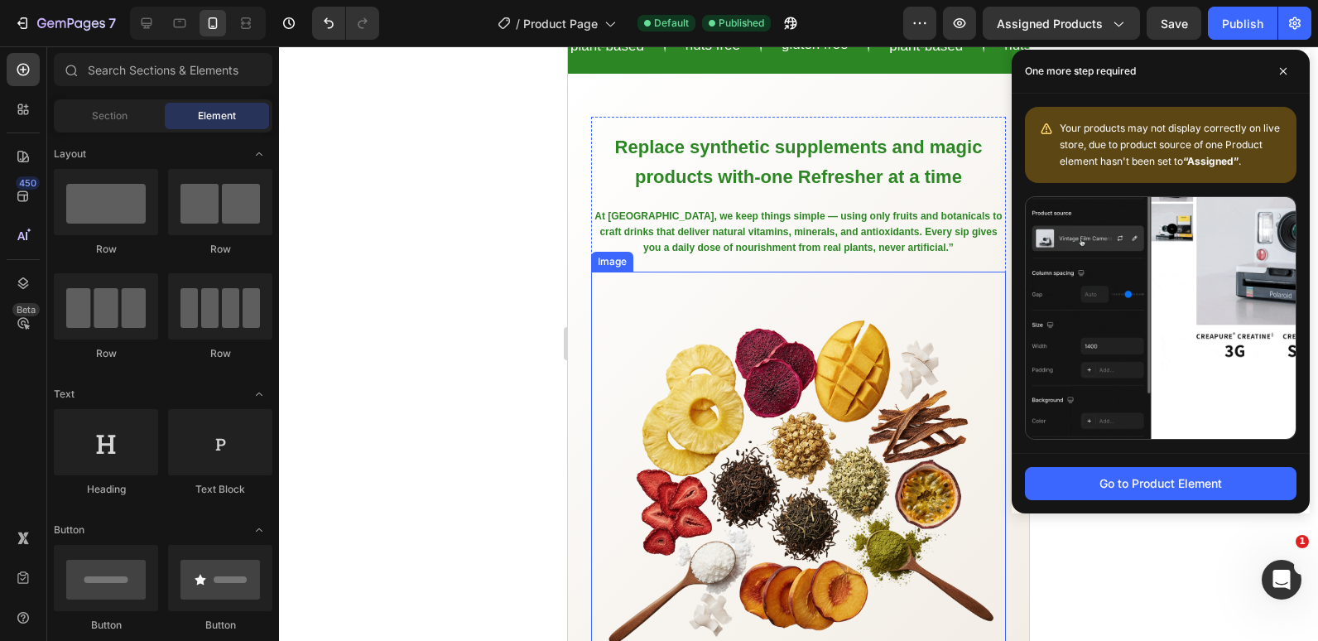
scroll to position [1574, 0]
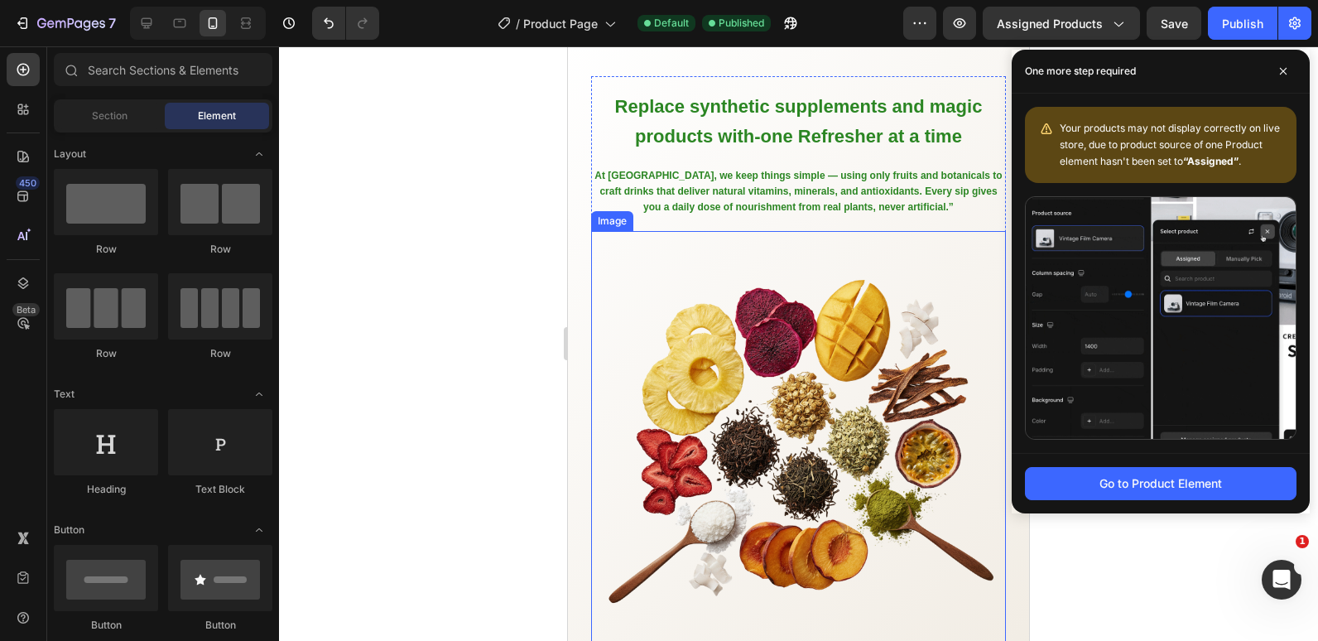
click at [744, 290] on img at bounding box center [798, 438] width 415 height 415
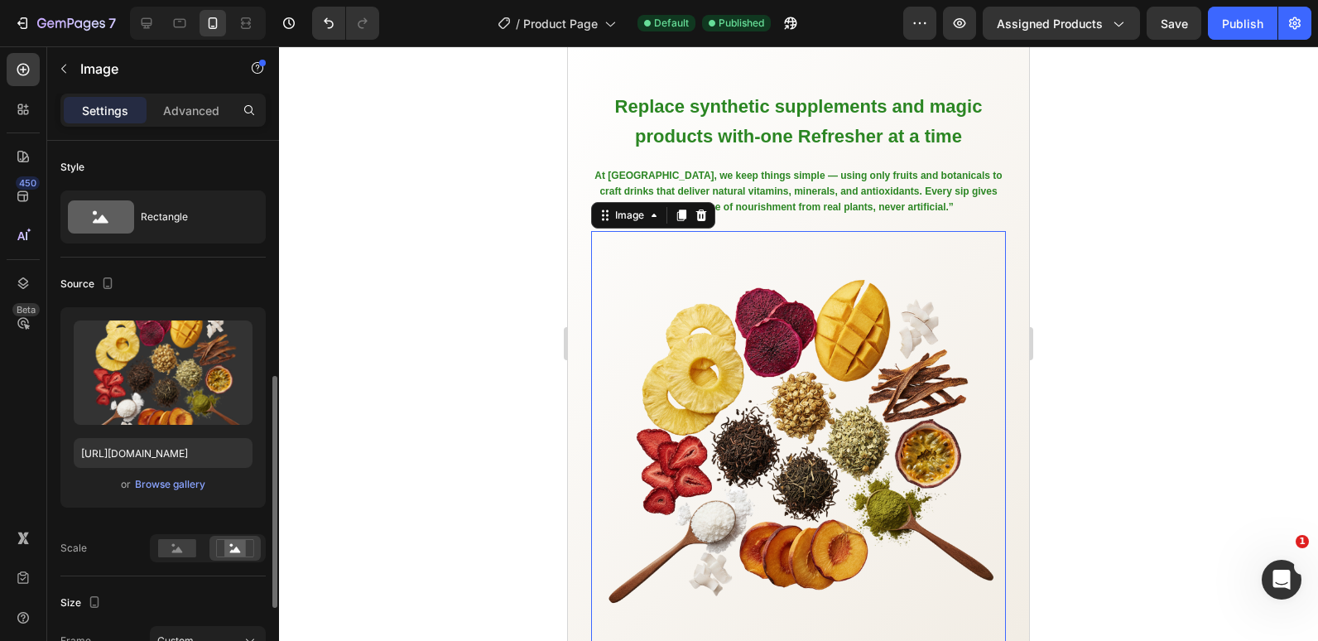
scroll to position [166, 0]
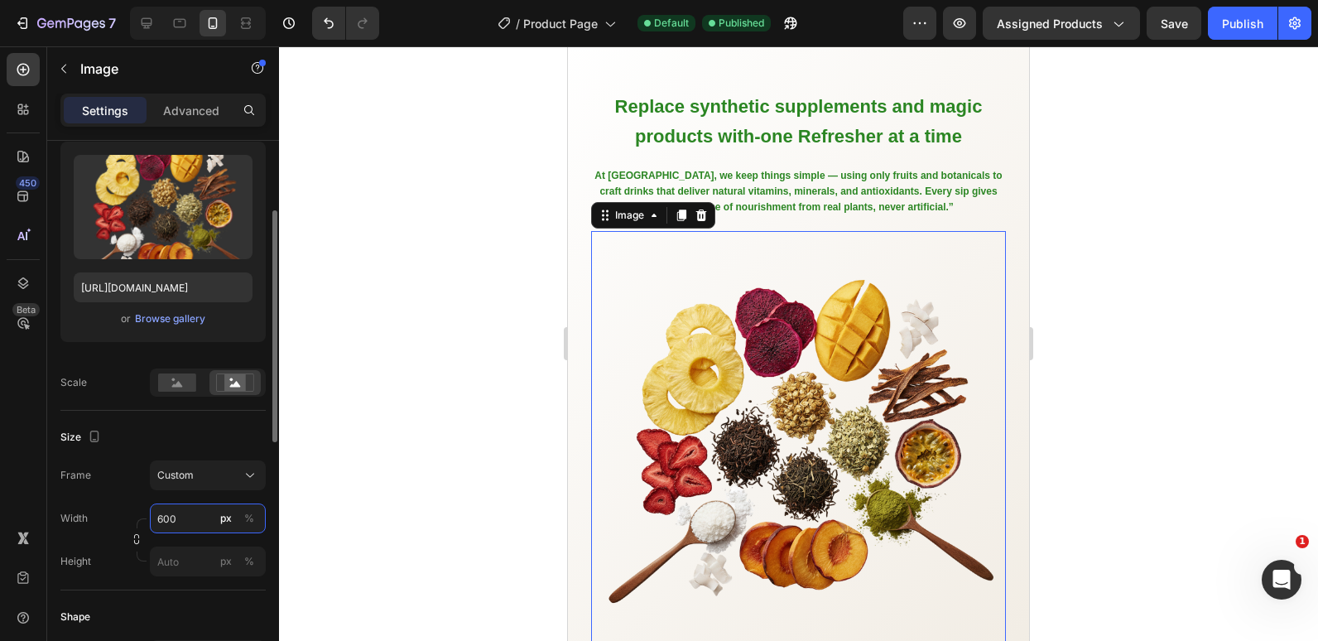
click at [181, 515] on input "600" at bounding box center [208, 519] width 116 height 30
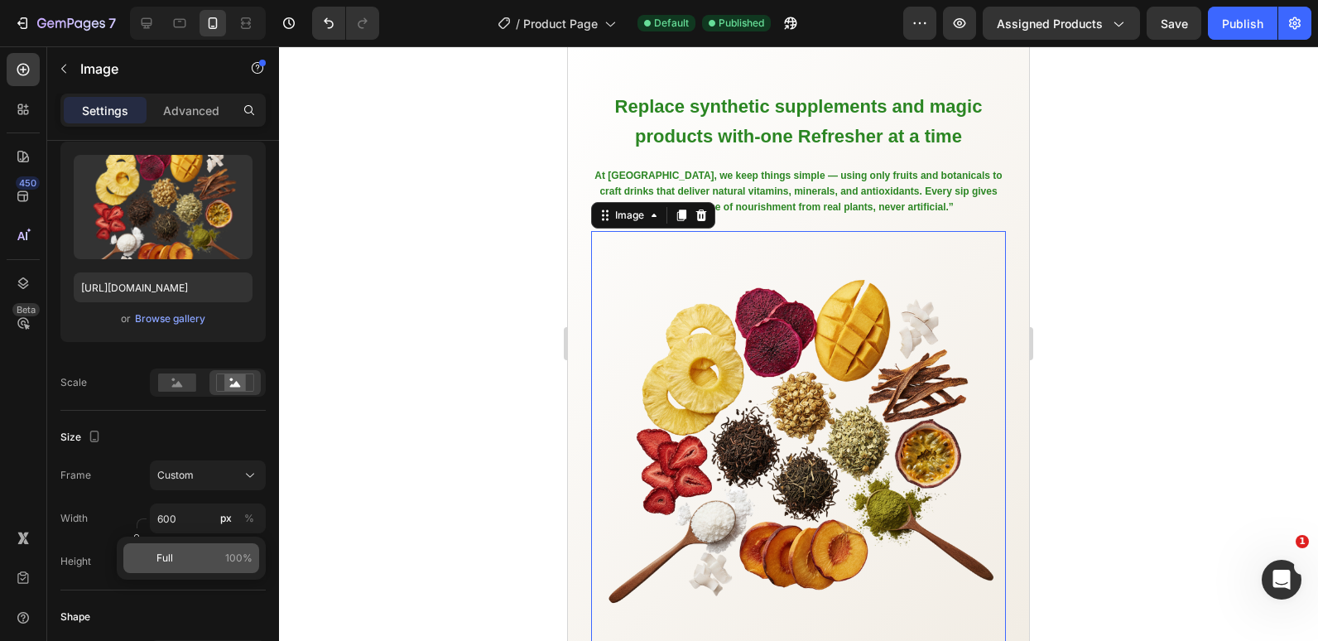
click at [176, 558] on p "Full 100%" at bounding box center [205, 558] width 96 height 15
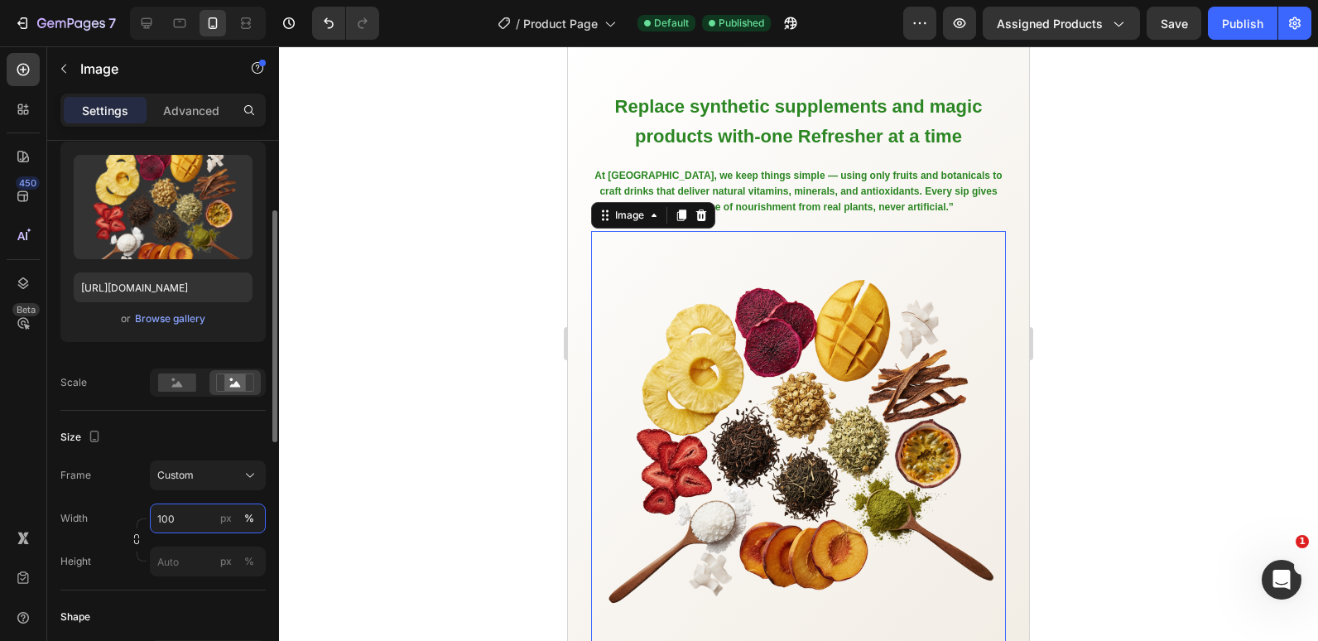
click at [170, 514] on input "100" at bounding box center [208, 519] width 116 height 30
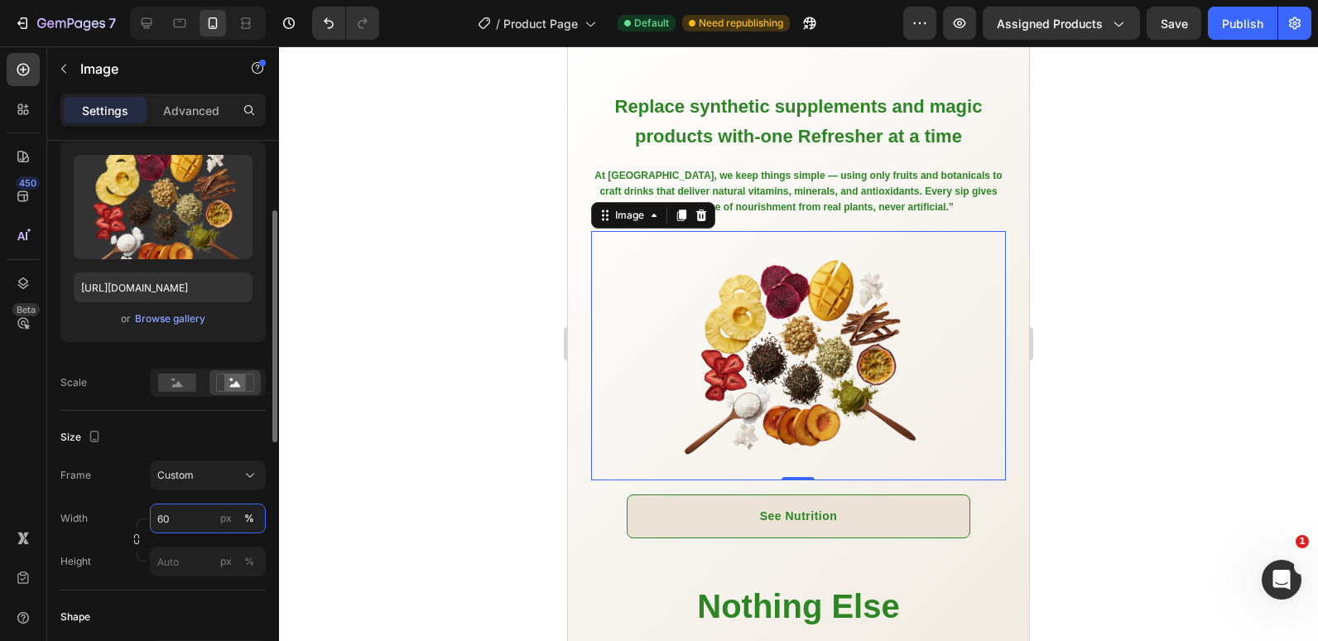
type input "6"
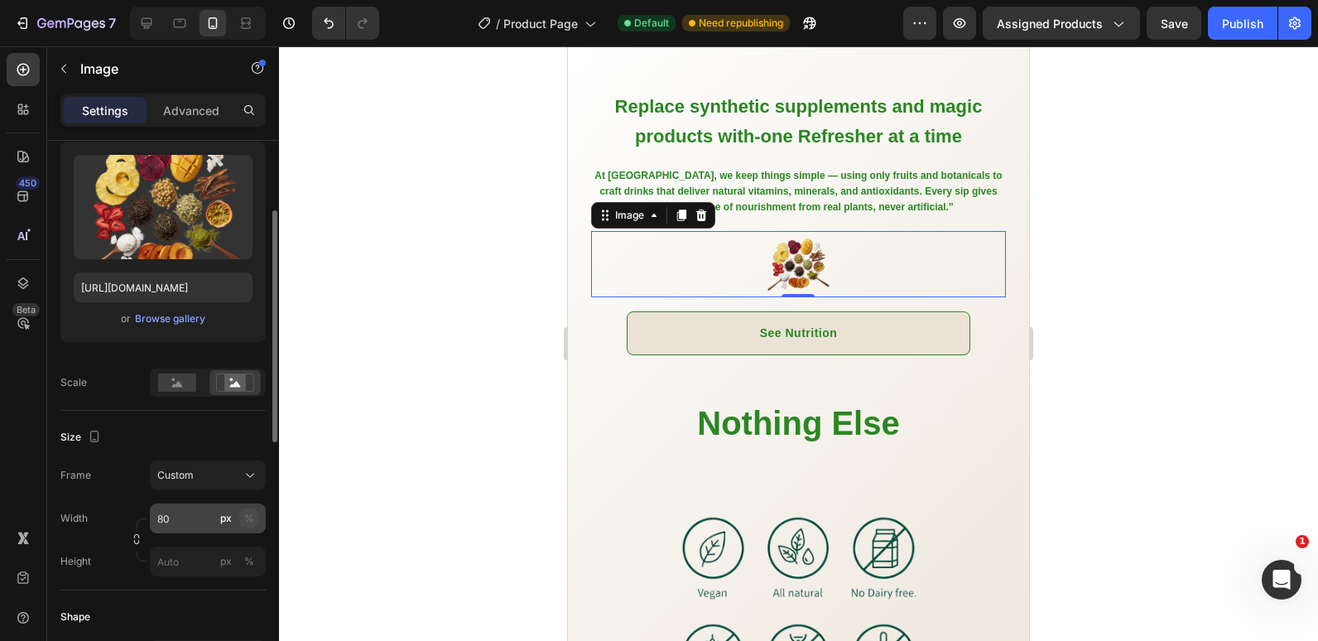
click at [254, 516] on button "%" at bounding box center [249, 519] width 20 height 20
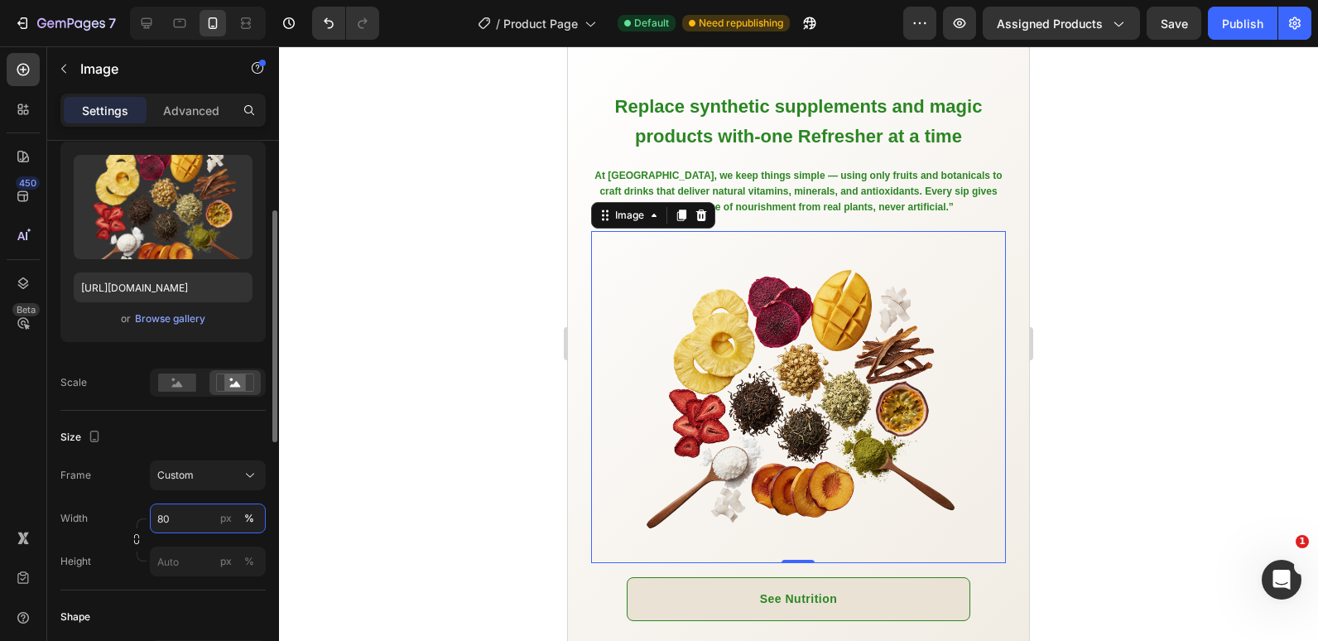
click at [168, 515] on input "80" at bounding box center [208, 519] width 116 height 30
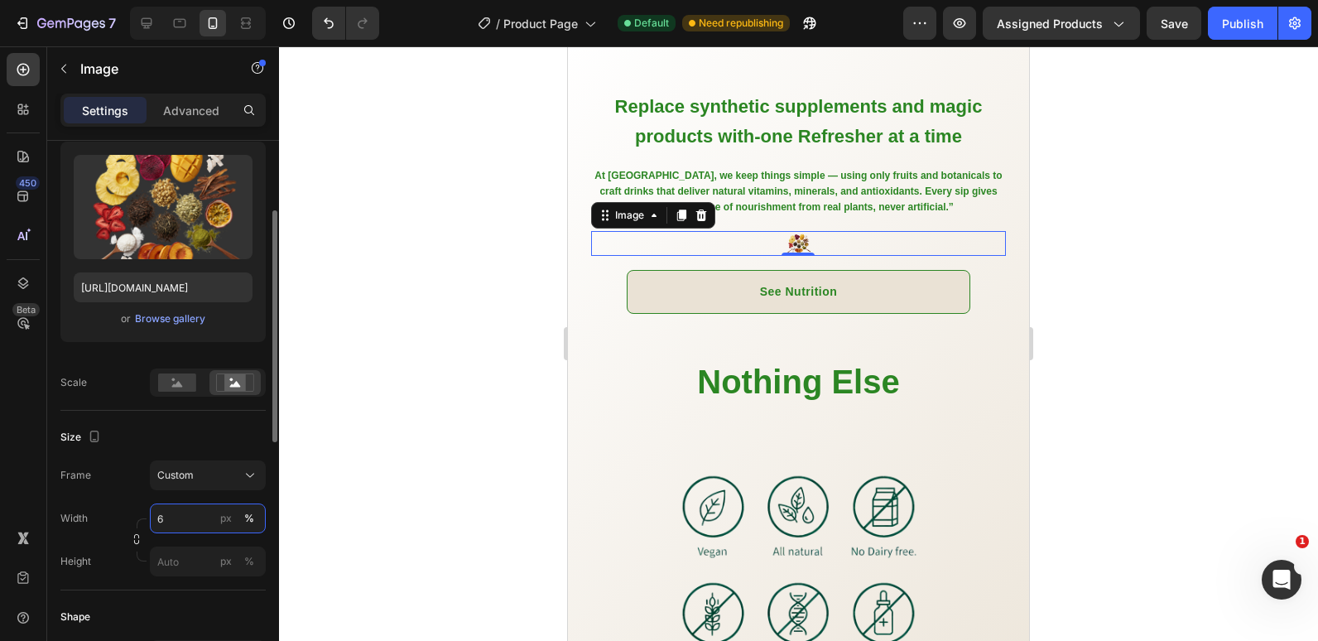
type input "60"
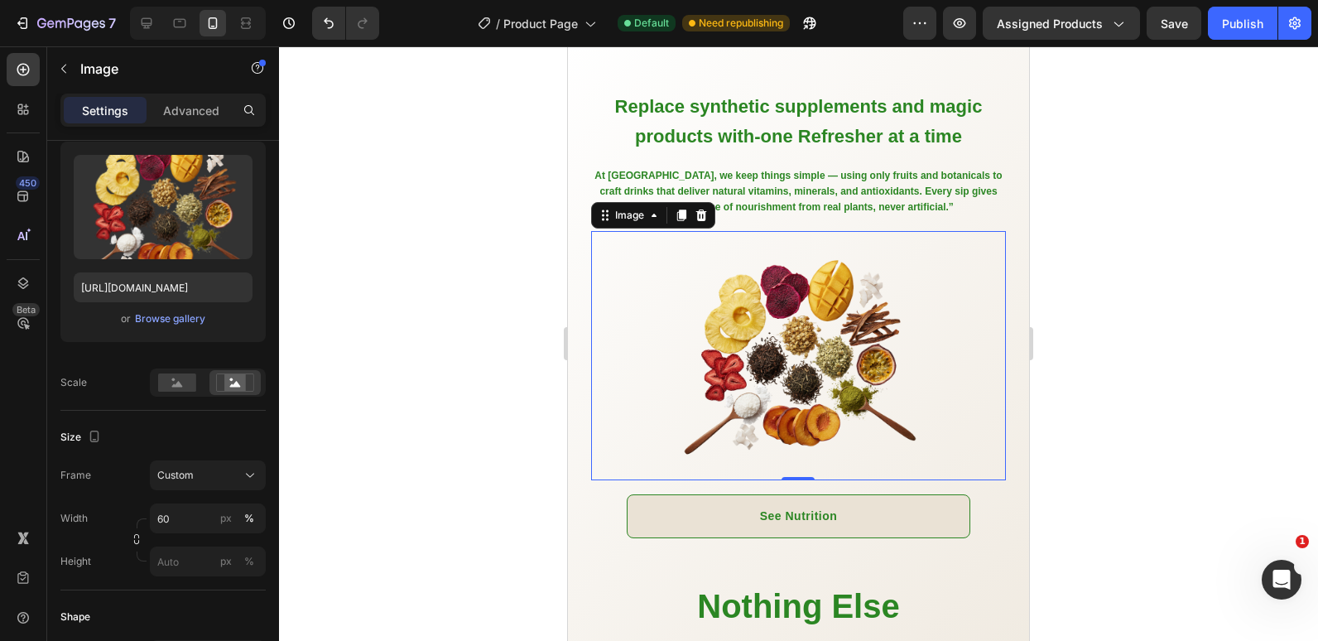
click at [410, 410] on div at bounding box center [798, 343] width 1039 height 595
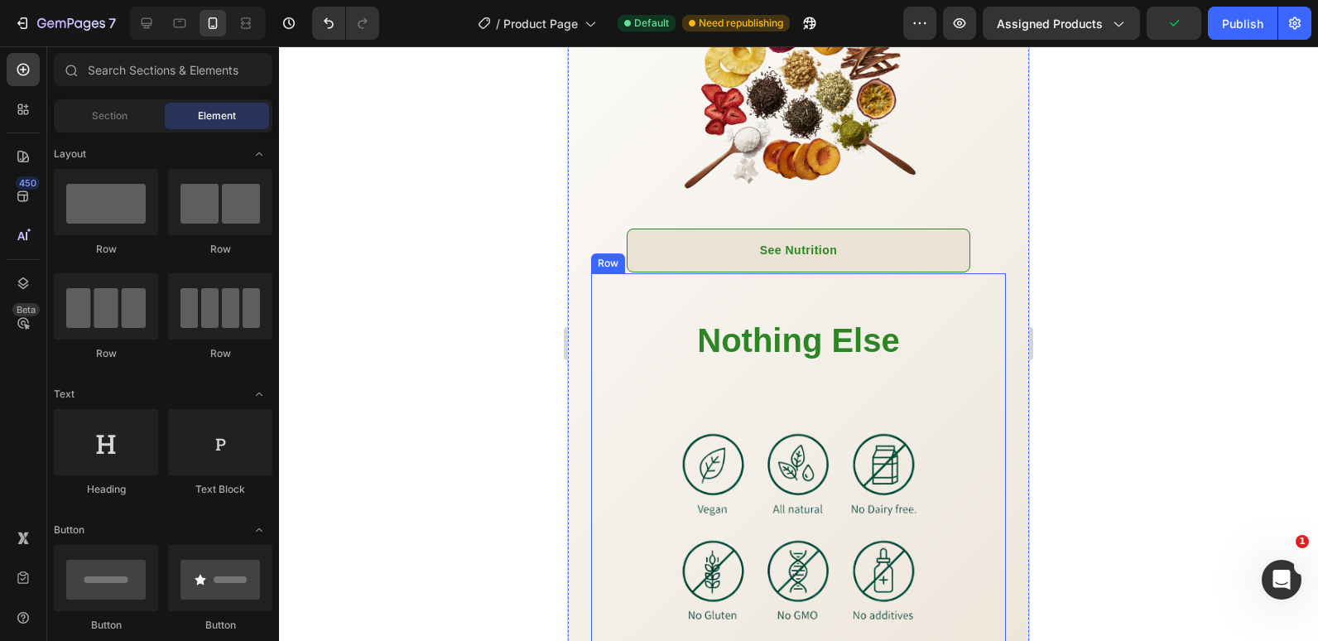
scroll to position [1822, 0]
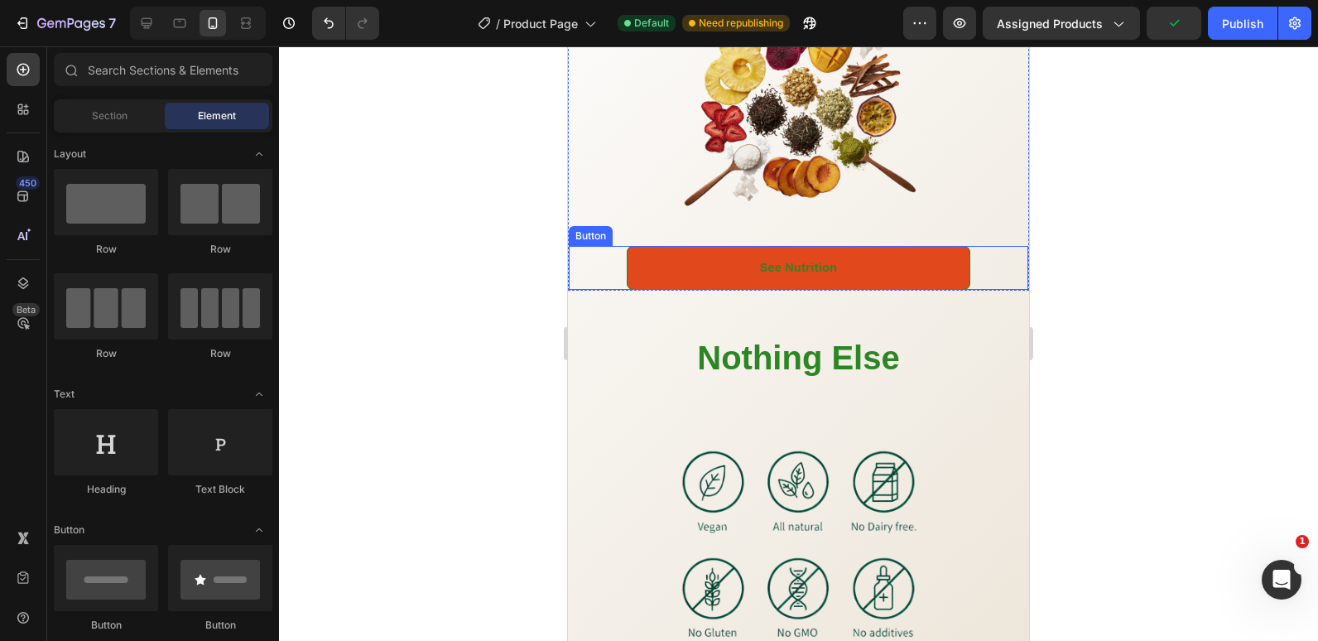
click at [841, 283] on link "See Nutrition" at bounding box center [799, 268] width 344 height 44
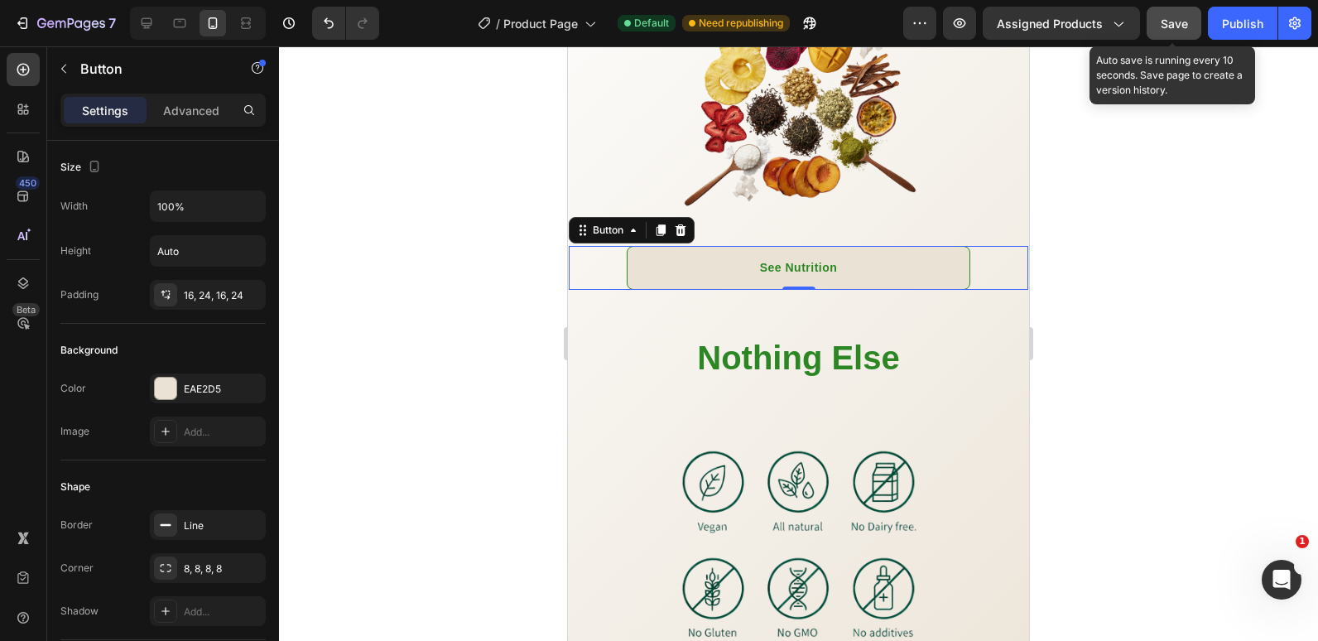
click at [1194, 14] on button "Save" at bounding box center [1174, 23] width 55 height 33
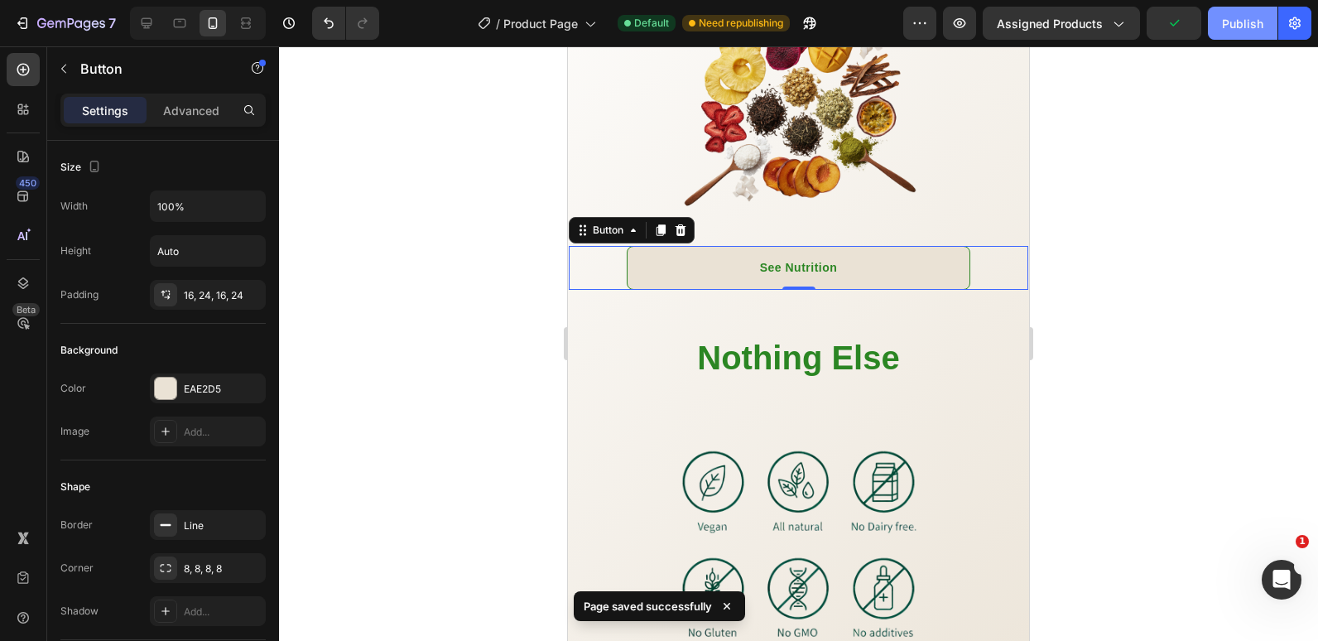
click at [1225, 20] on div "Publish" at bounding box center [1242, 23] width 41 height 17
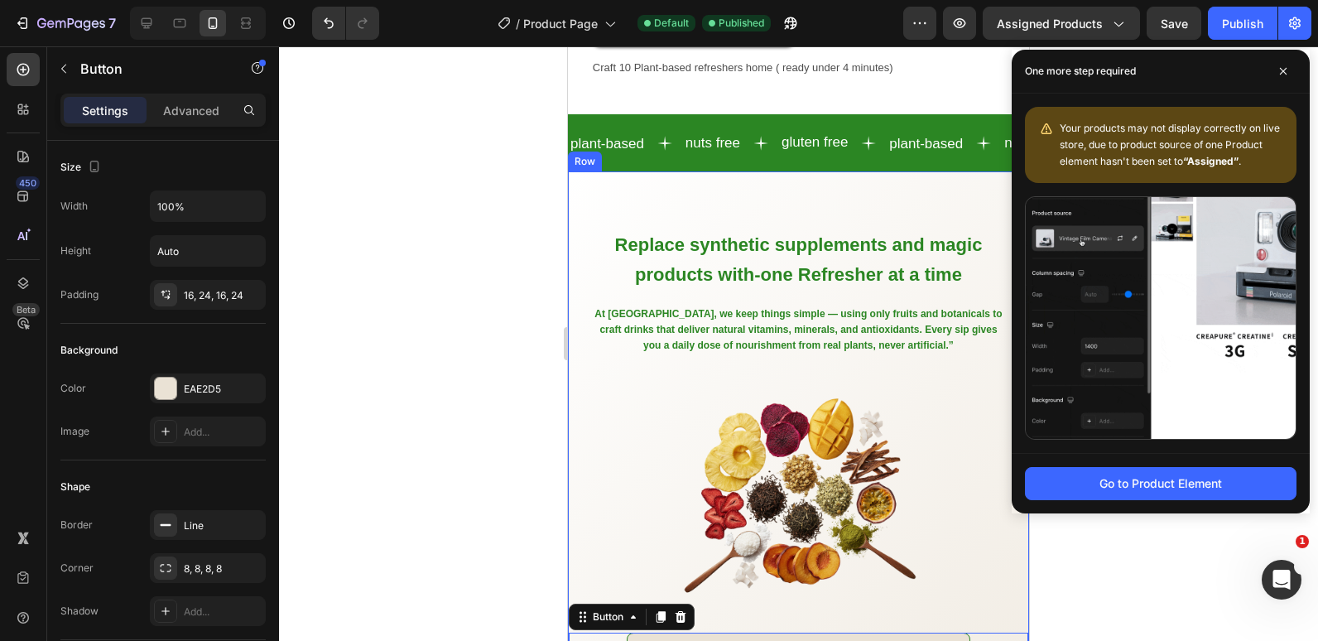
scroll to position [1352, 0]
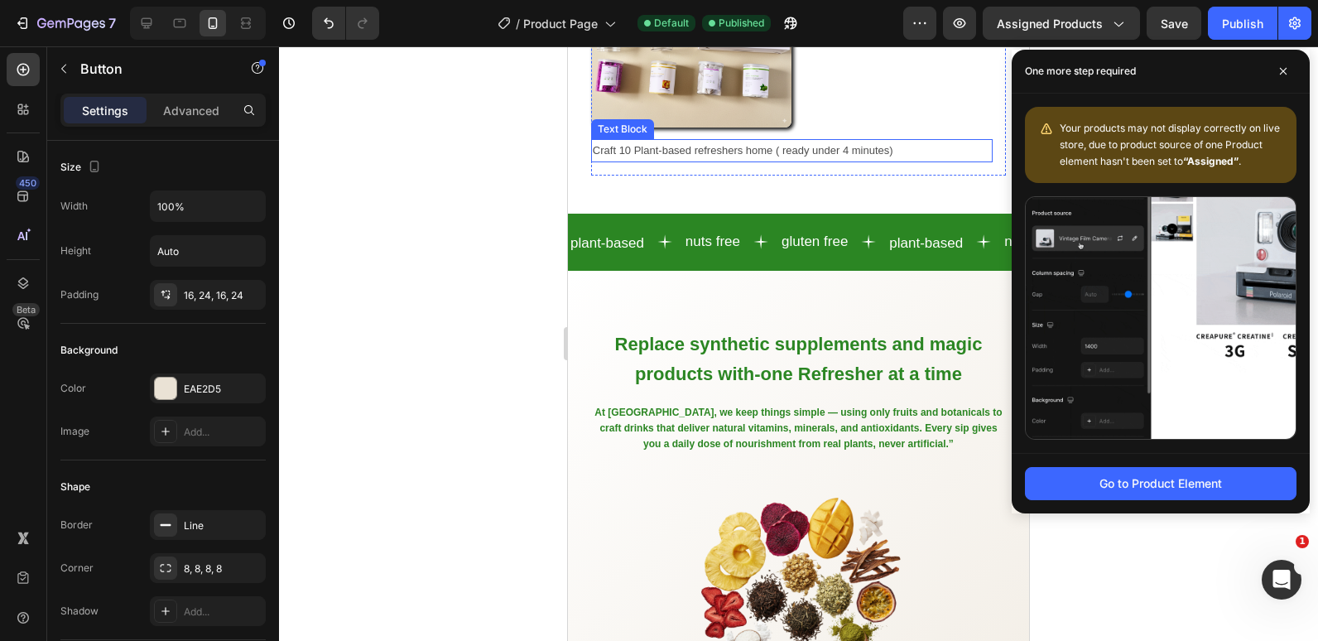
click at [873, 141] on p "Craft 10 Plant-based refreshers home ( ready under 4 minutes)" at bounding box center [792, 150] width 398 height 19
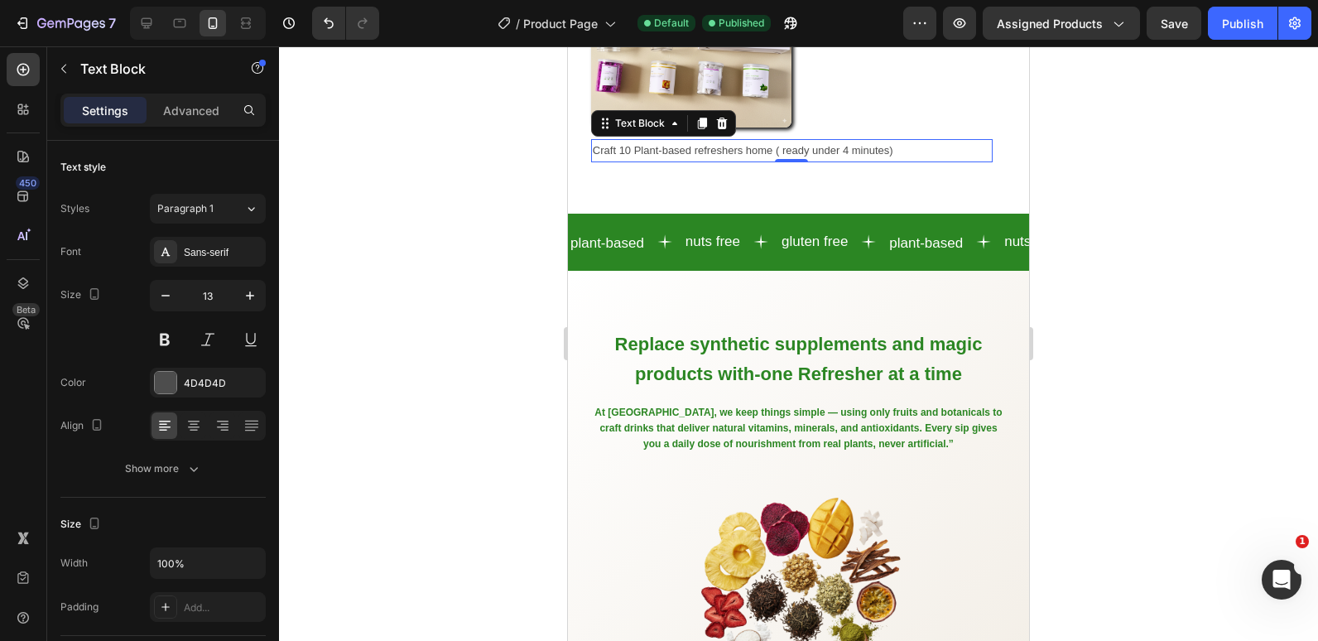
click at [769, 141] on p "Craft 10 Plant-based refreshers home ( ready under 4 minutes)" at bounding box center [792, 150] width 398 height 19
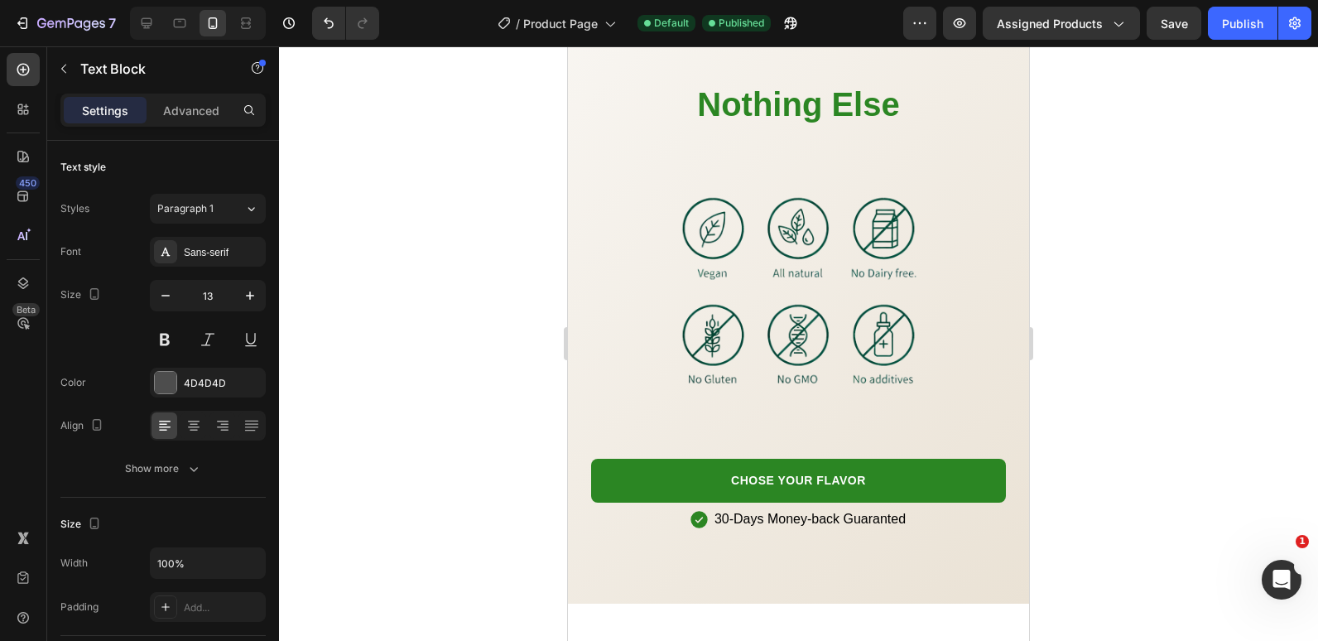
scroll to position [2098, 0]
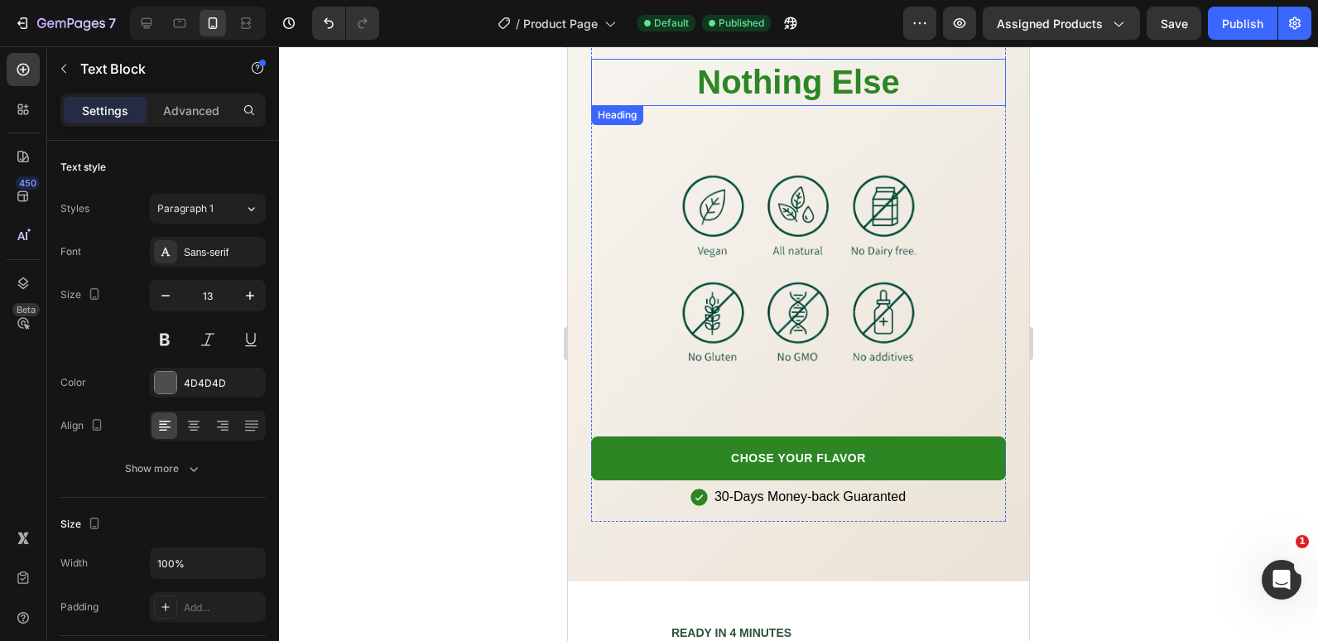
click at [908, 105] on h2 "Nothing Else" at bounding box center [798, 82] width 415 height 47
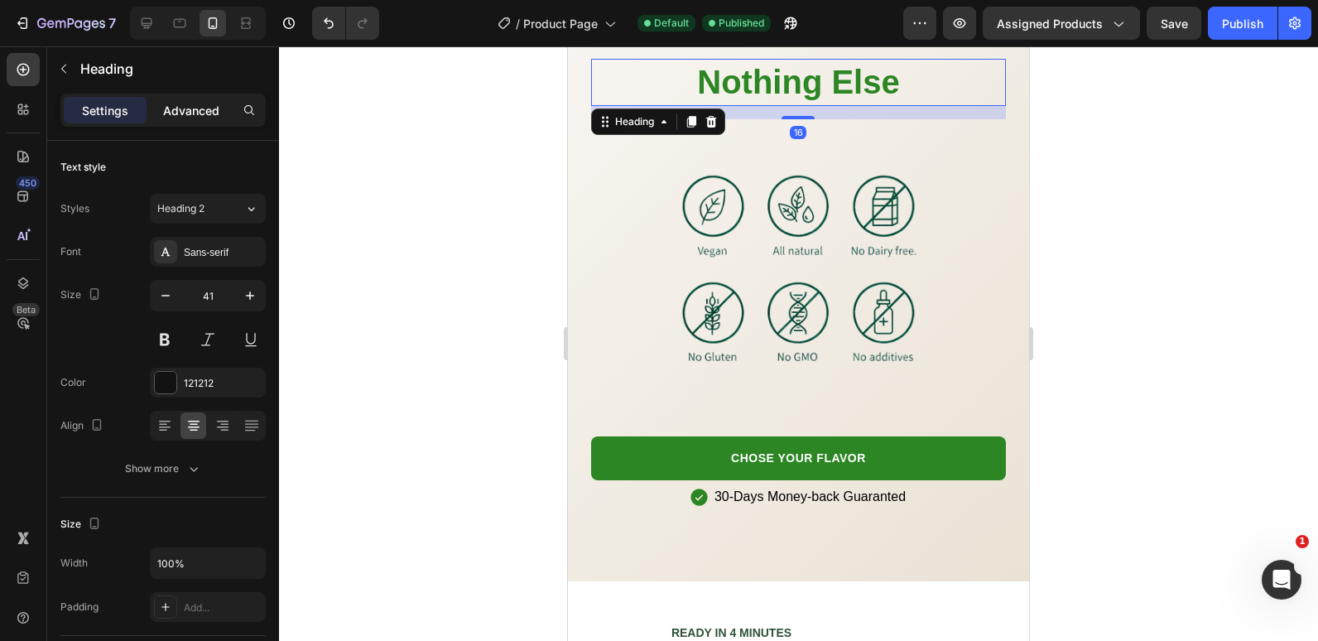
click at [211, 115] on p "Advanced" at bounding box center [191, 110] width 56 height 17
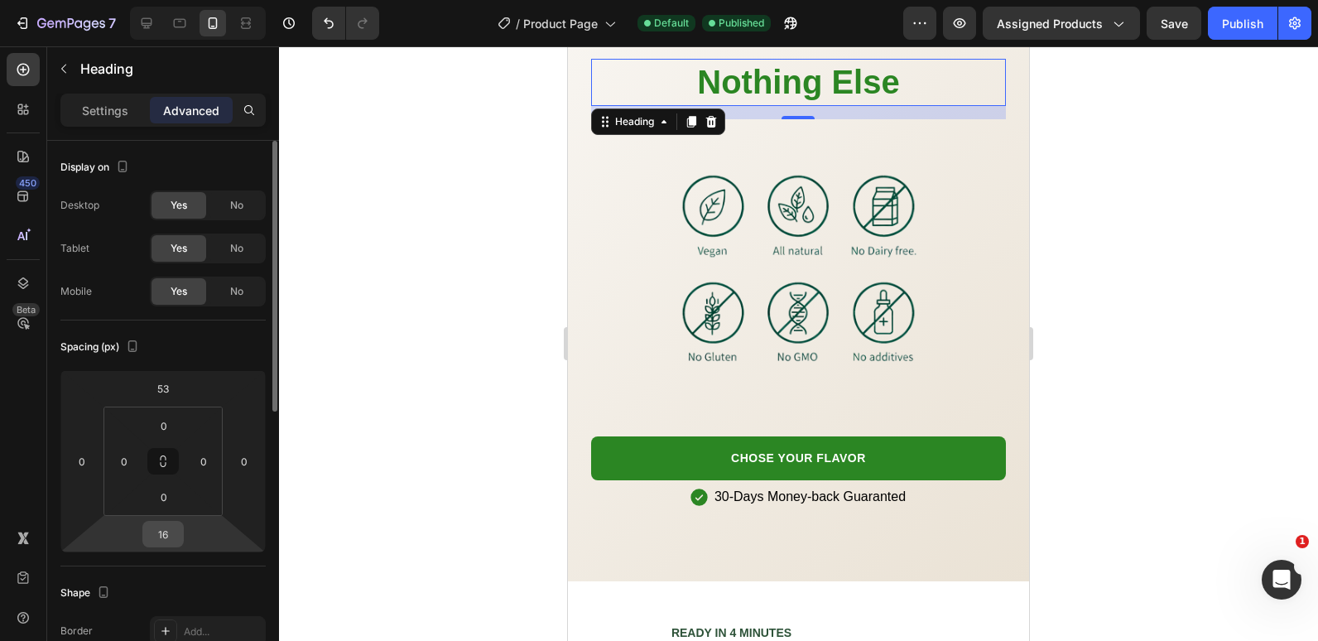
click at [162, 541] on input "16" at bounding box center [163, 534] width 33 height 25
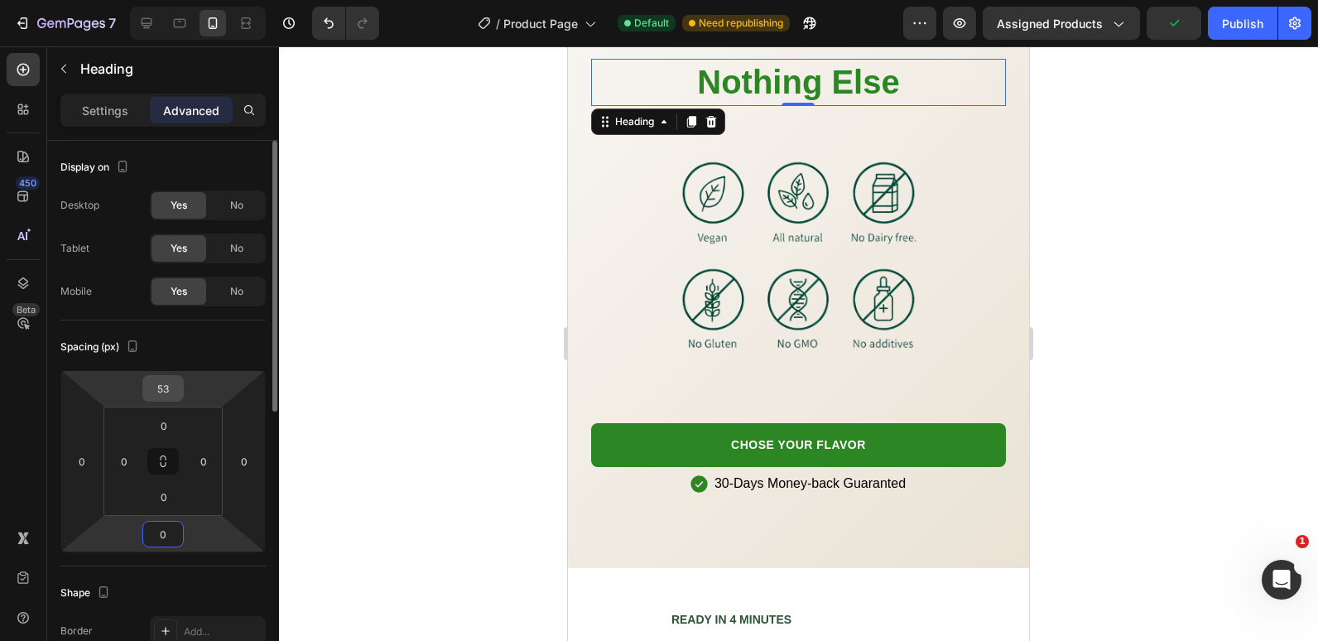
type input "0"
click at [169, 382] on input "53" at bounding box center [163, 388] width 33 height 25
click at [166, 383] on input "53" at bounding box center [163, 388] width 33 height 25
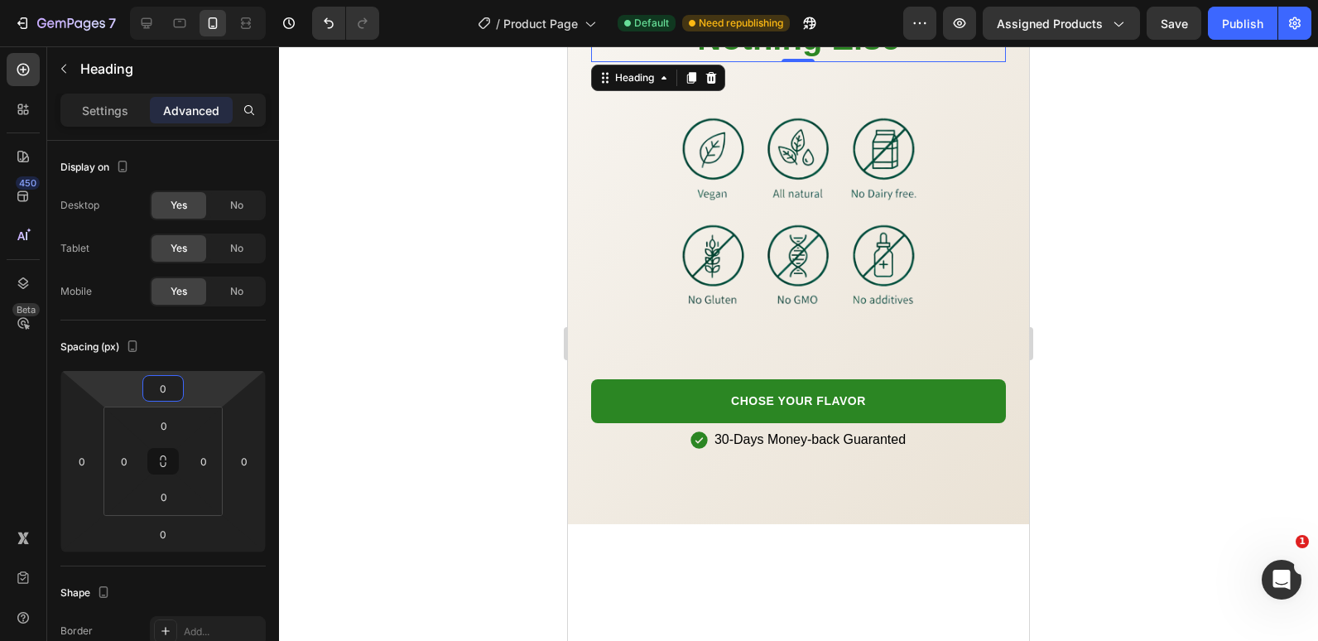
scroll to position [1767, 0]
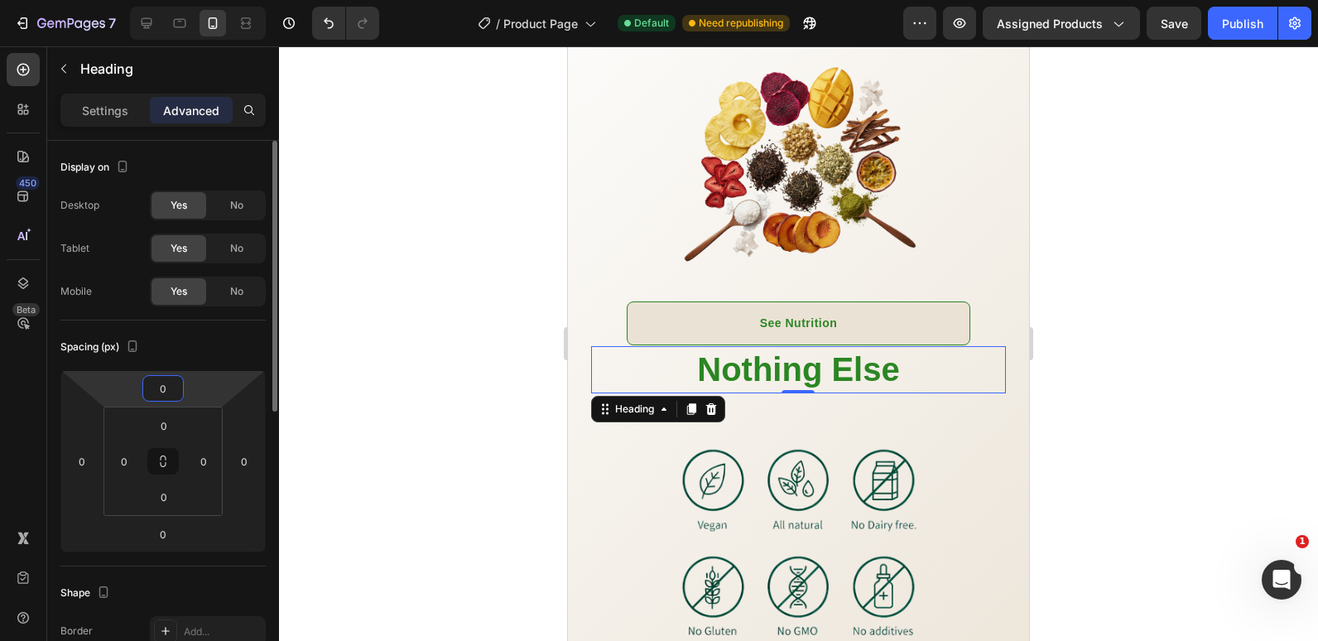
click at [157, 379] on input "0" at bounding box center [163, 388] width 33 height 25
click at [164, 387] on input "0" at bounding box center [163, 388] width 33 height 25
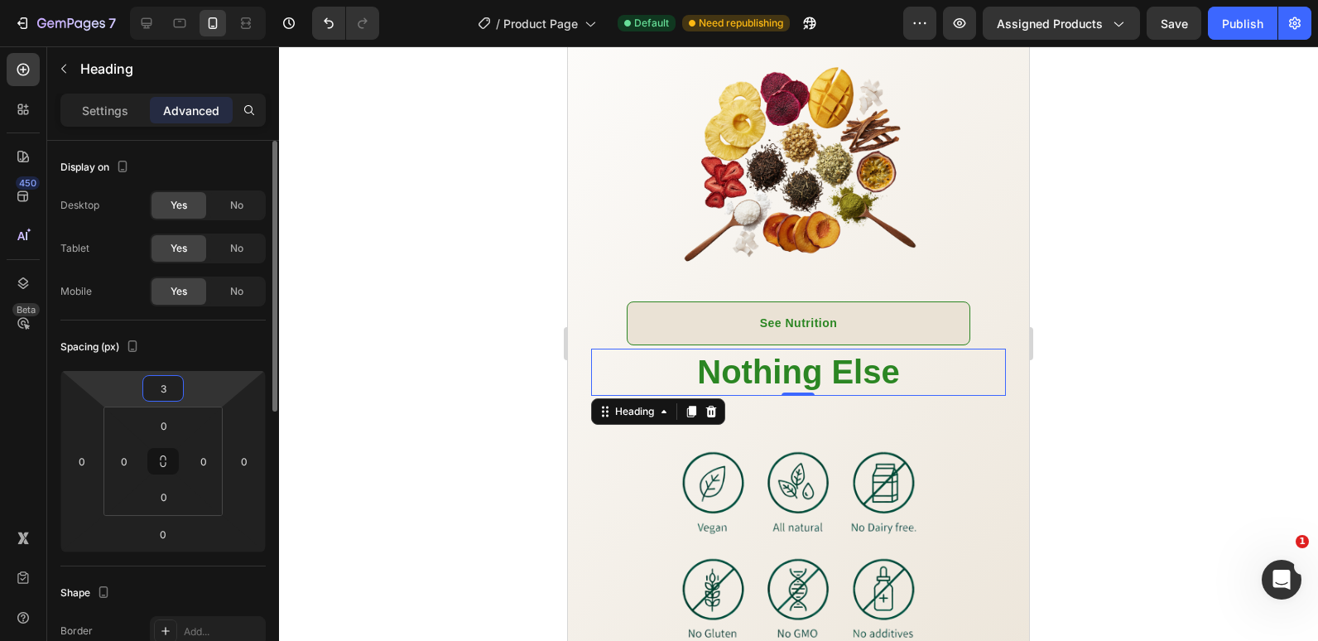
type input "32"
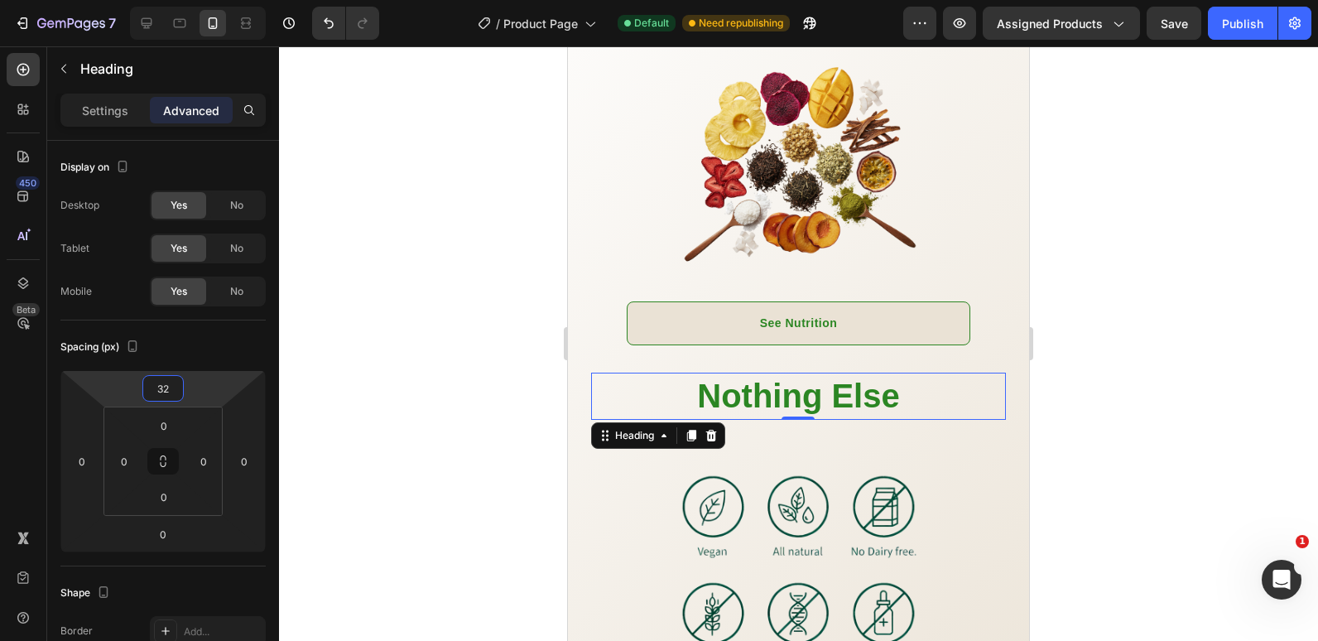
click at [474, 378] on div at bounding box center [798, 343] width 1039 height 595
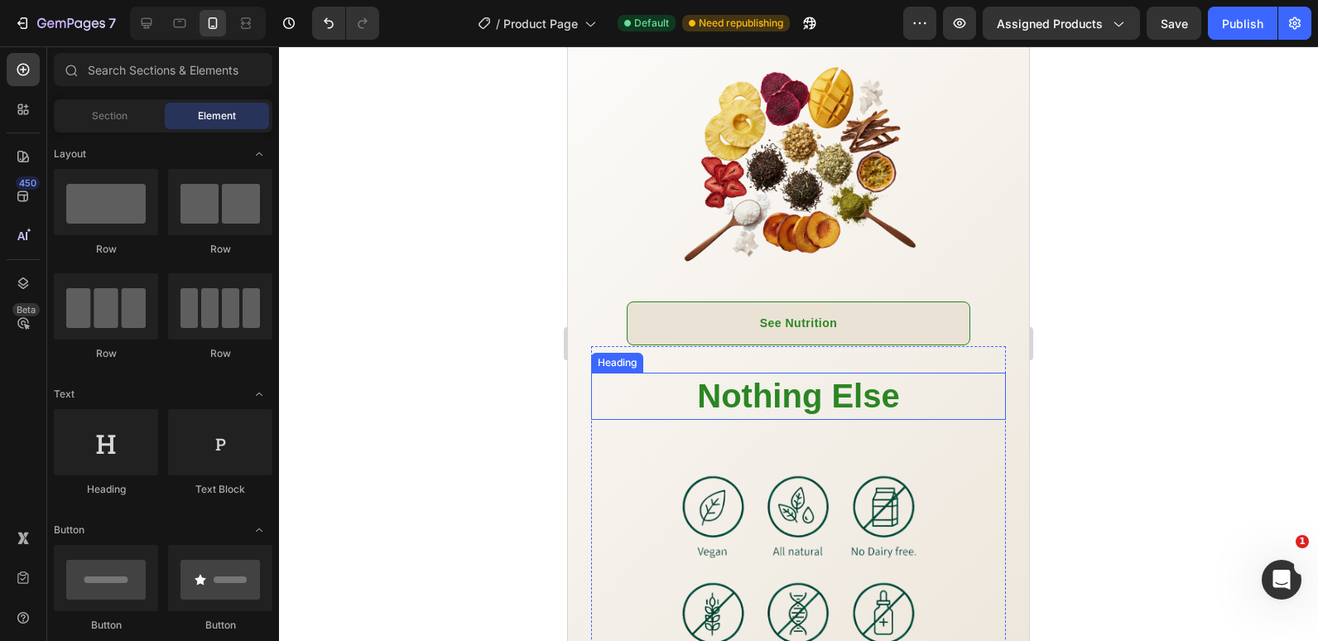
click at [760, 413] on strong "Nothing Else" at bounding box center [798, 396] width 202 height 36
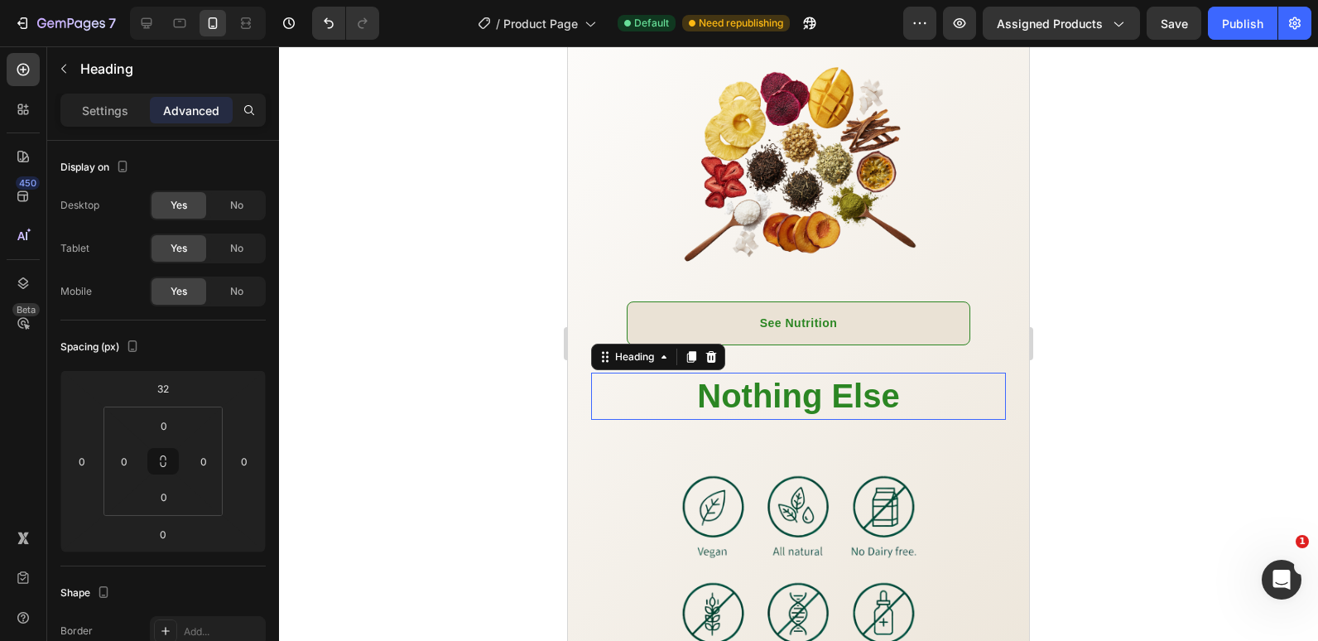
click at [760, 413] on strong "Nothing Else" at bounding box center [798, 396] width 202 height 36
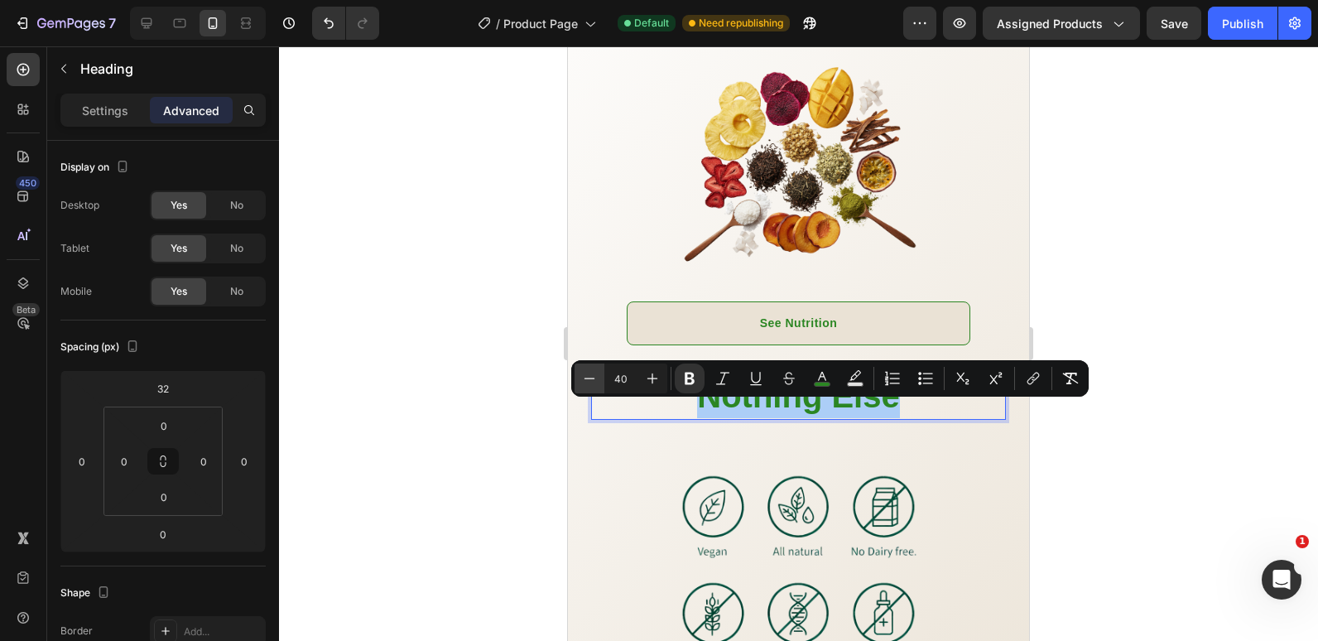
click at [577, 374] on button "Minus" at bounding box center [590, 379] width 30 height 30
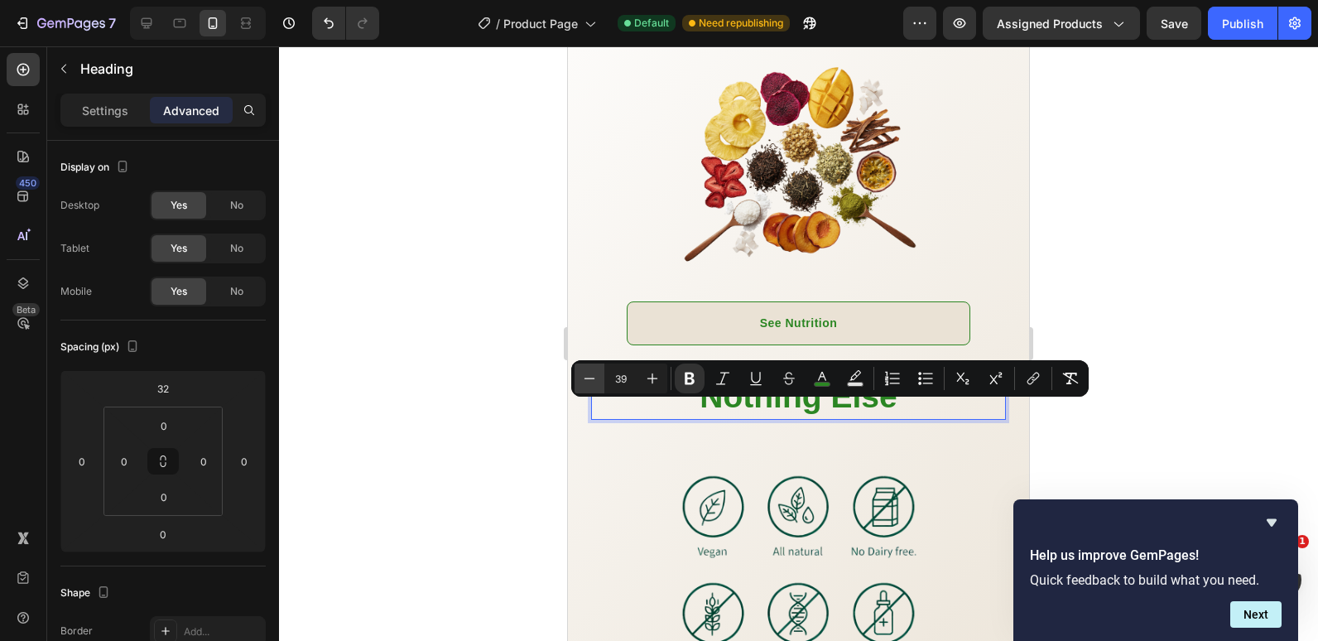
click at [577, 374] on button "Minus" at bounding box center [590, 379] width 30 height 30
type input "38"
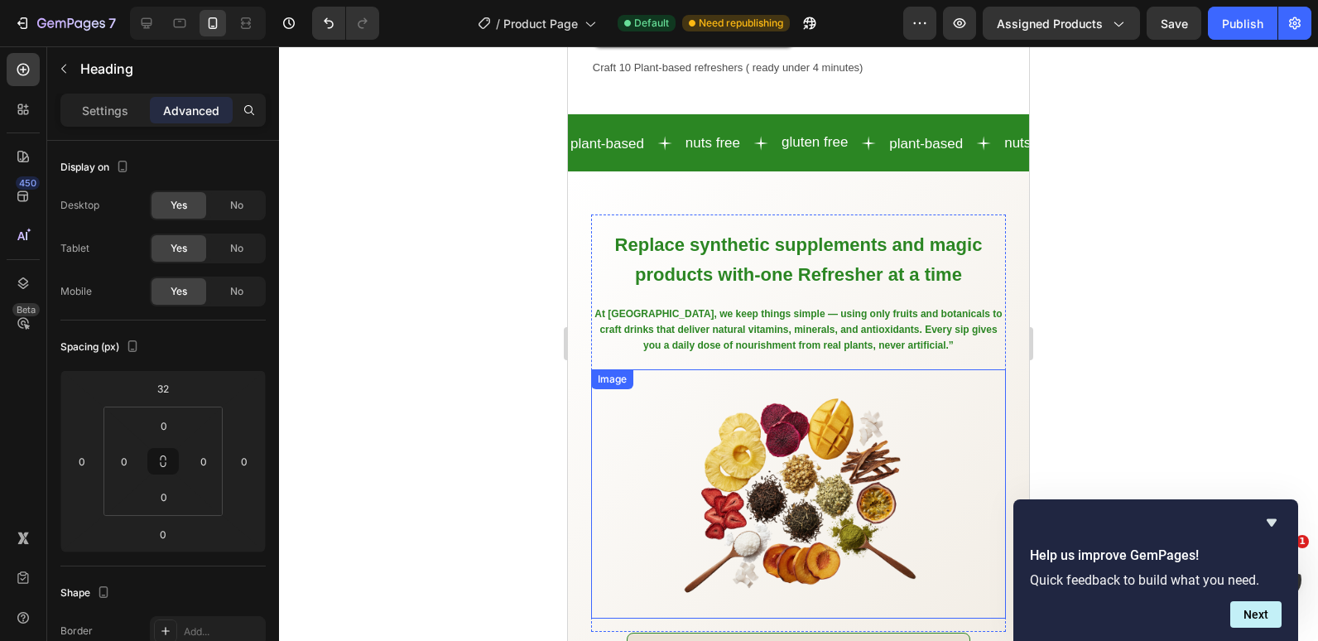
scroll to position [1095, 0]
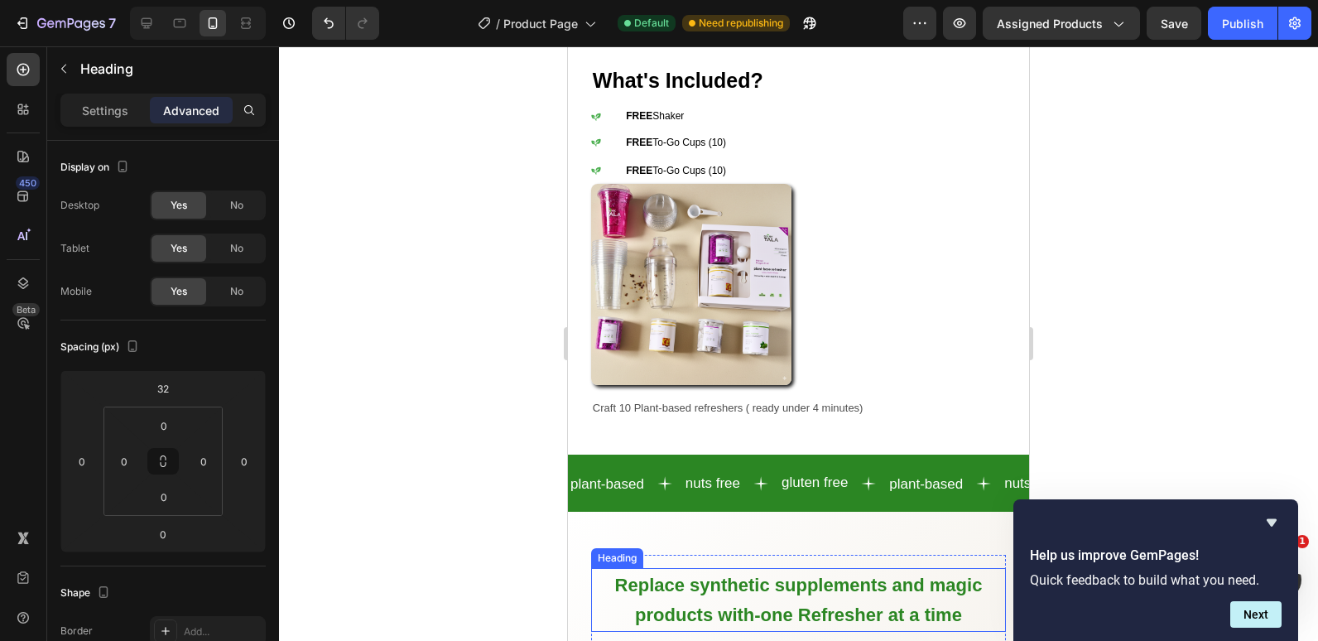
click at [711, 586] on span "Replace synthetic supplements and magic products with-one Refresher at a time" at bounding box center [799, 600] width 368 height 51
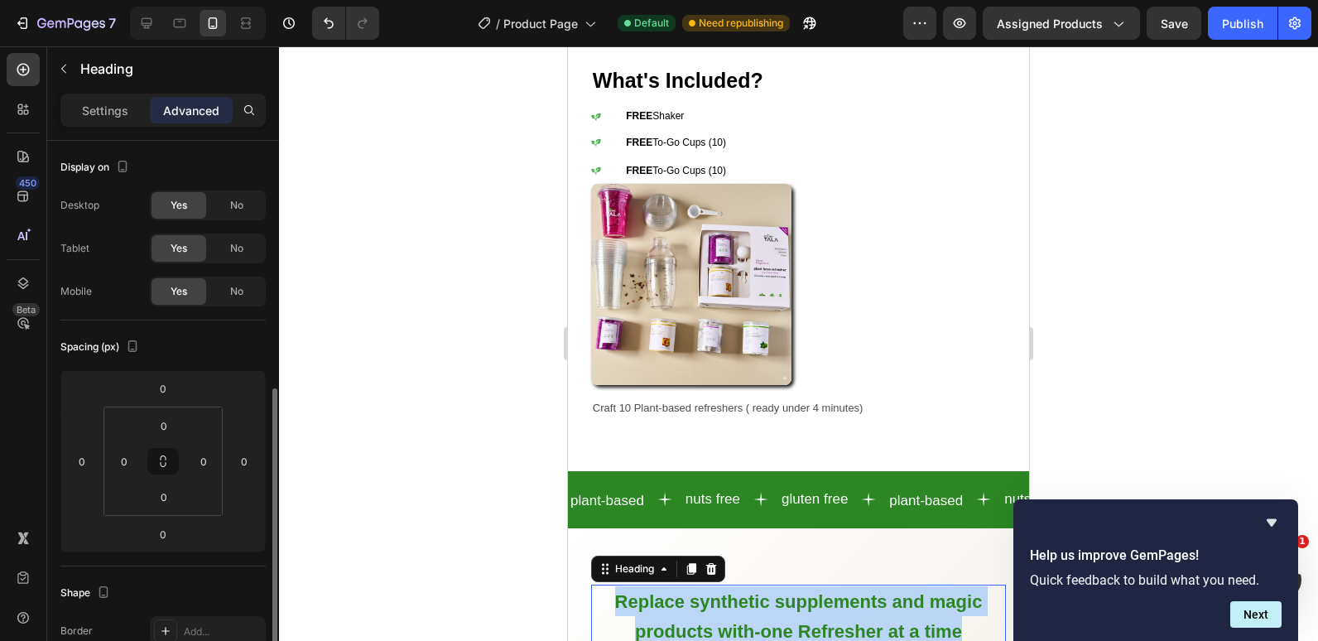
scroll to position [166, 0]
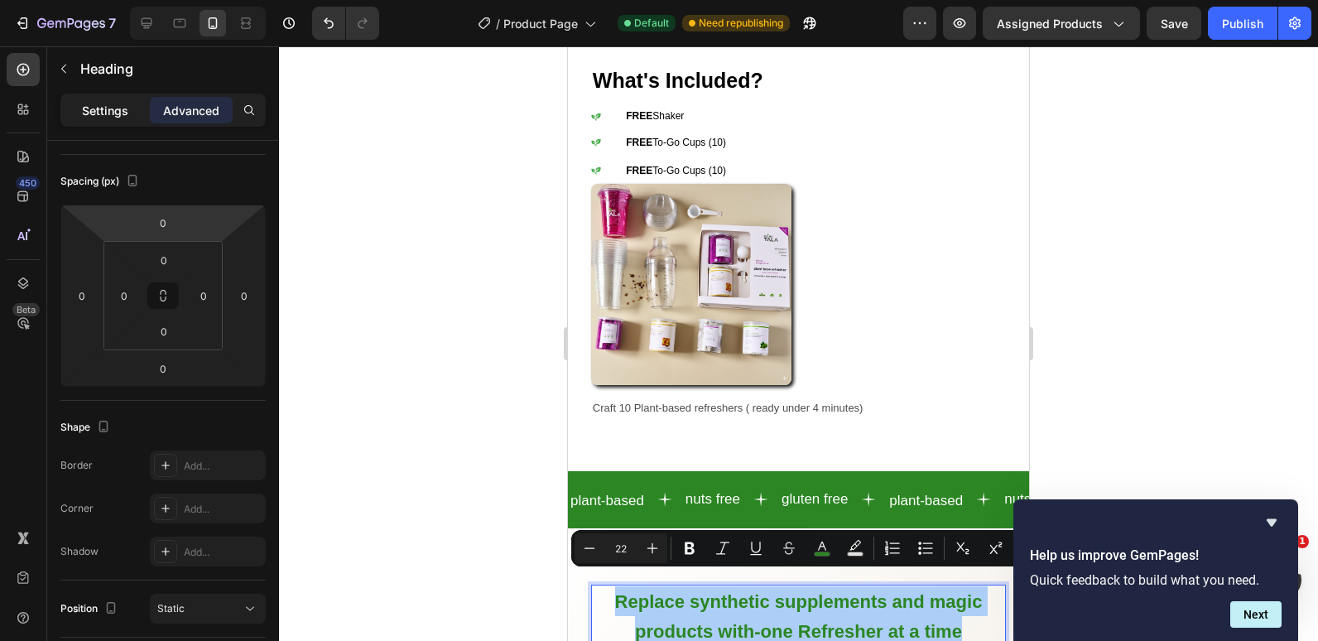
click at [103, 105] on p "Settings" at bounding box center [105, 110] width 46 height 17
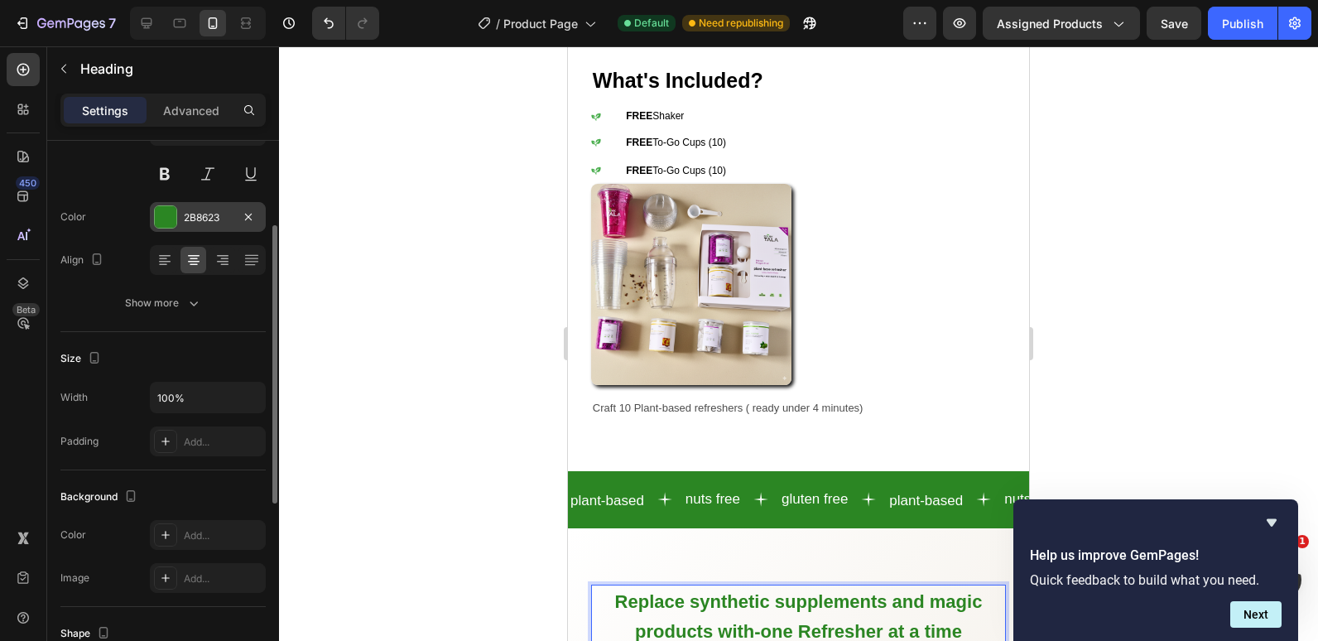
scroll to position [0, 0]
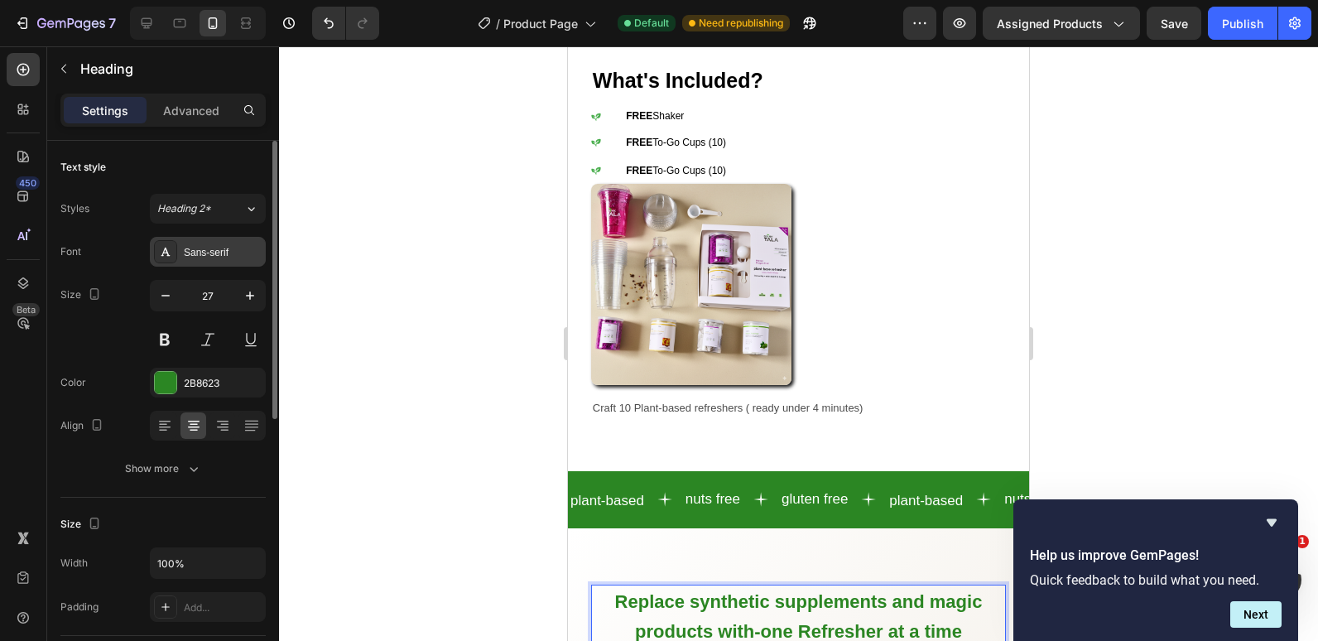
click at [205, 255] on div "Sans-serif" at bounding box center [223, 252] width 78 height 15
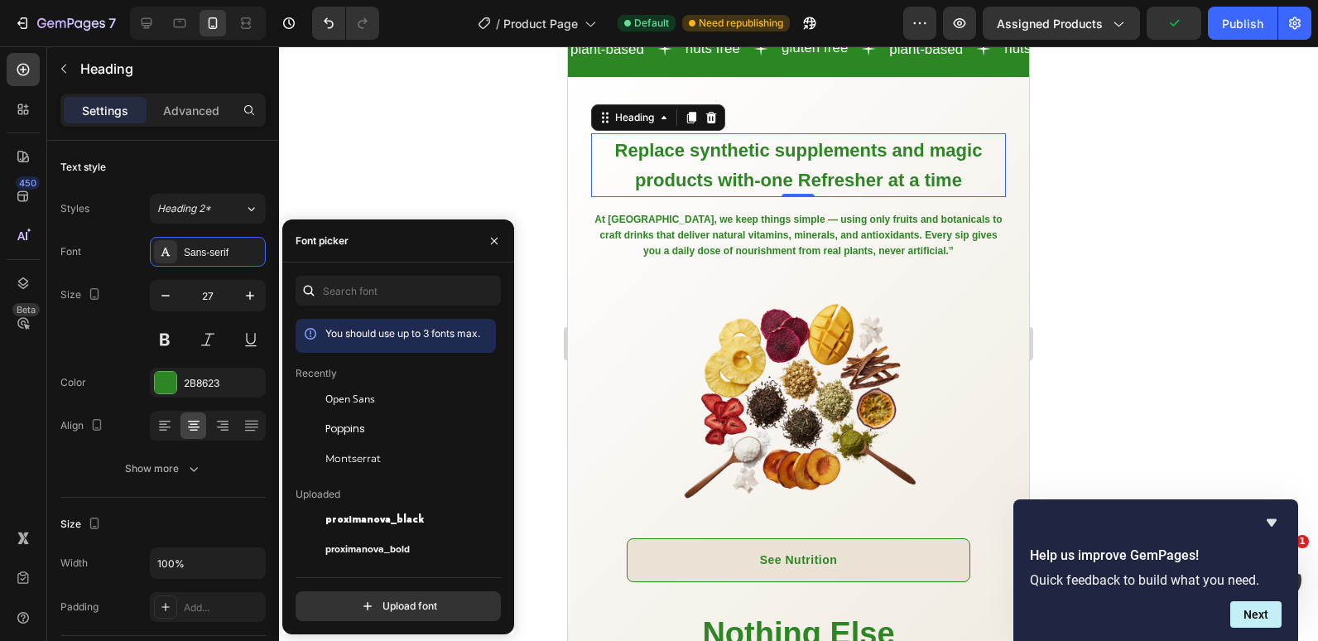
scroll to position [1509, 0]
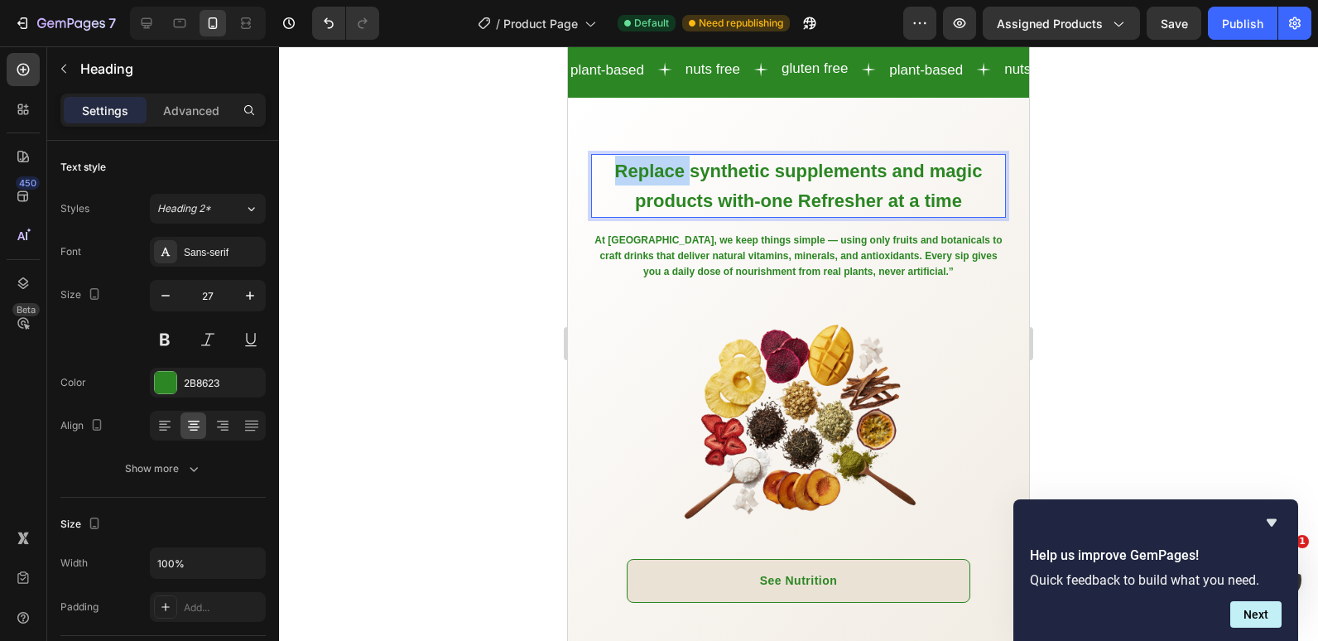
click at [648, 172] on span "Replace synthetic supplements and magic products with-one Refresher at a time" at bounding box center [799, 186] width 368 height 51
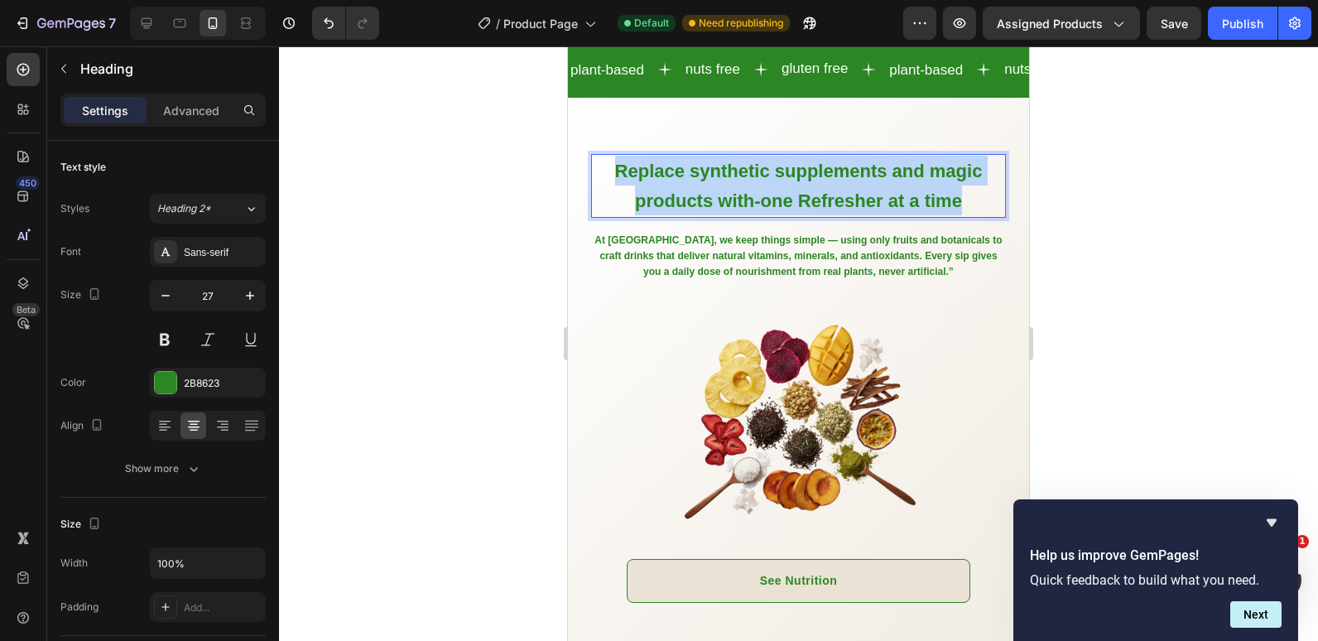
click at [648, 172] on span "Replace synthetic supplements and magic products with-one Refresher at a time" at bounding box center [799, 186] width 368 height 51
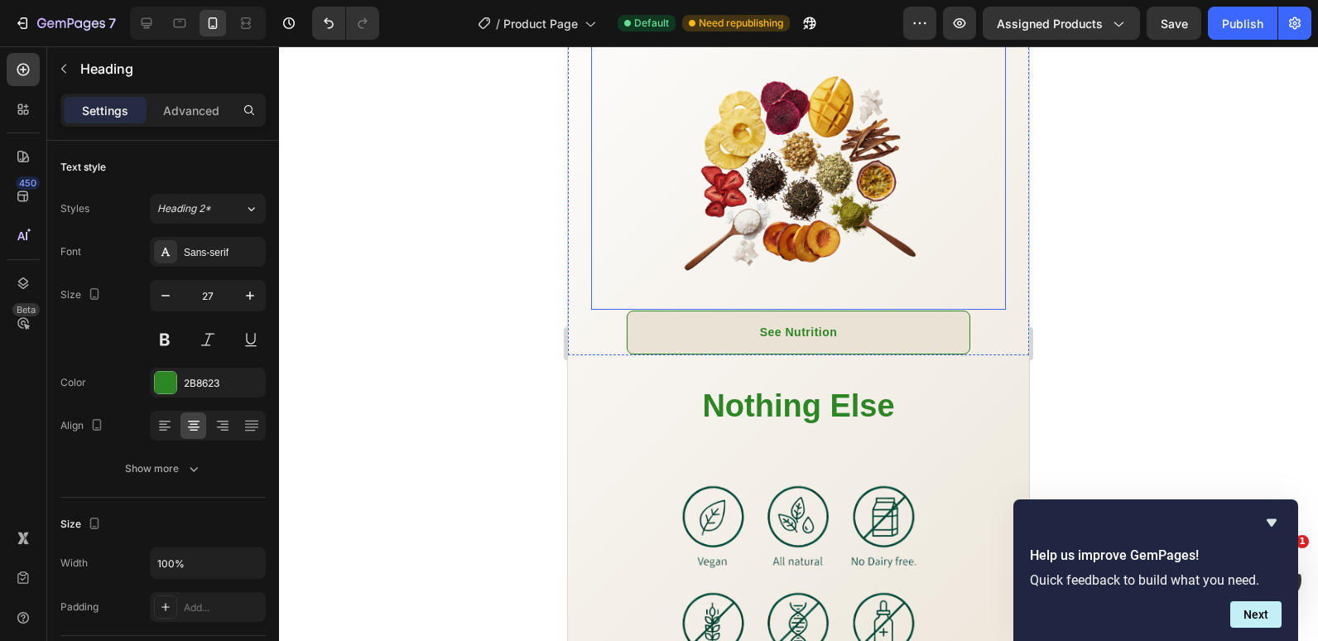
scroll to position [1840, 0]
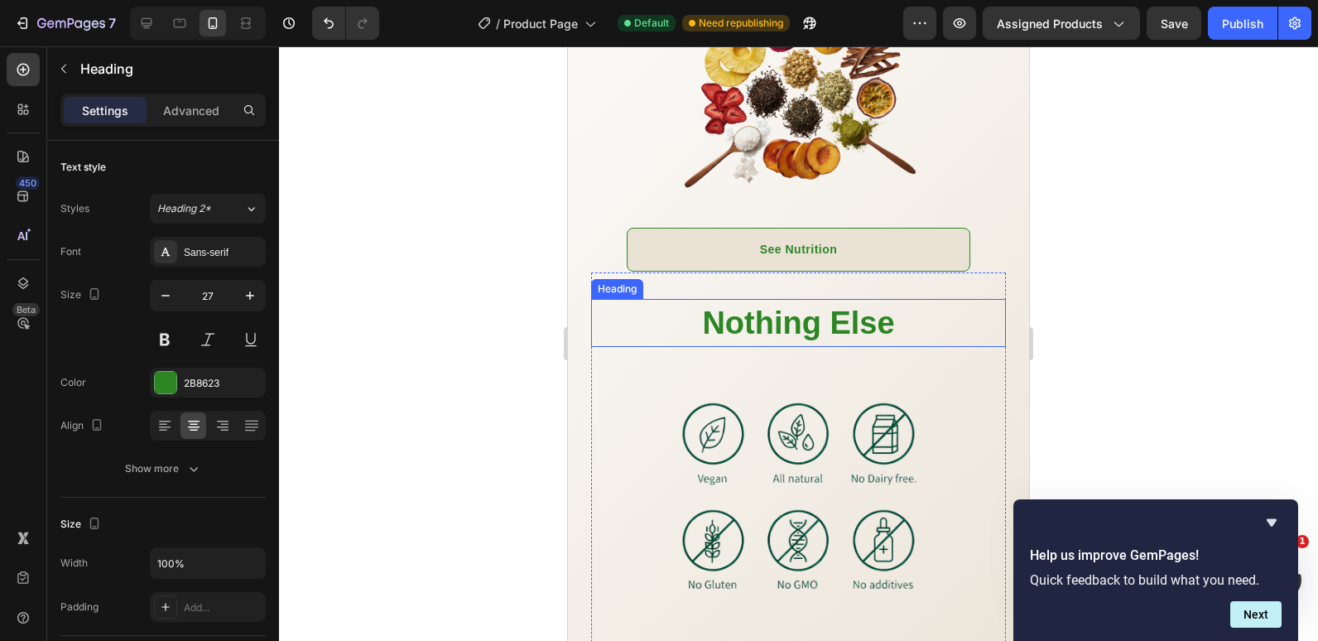
click at [806, 340] on strong "Nothing Else" at bounding box center [798, 323] width 192 height 35
click at [826, 340] on strong "Nothing Else" at bounding box center [798, 323] width 192 height 35
click at [885, 340] on strong "Nothing Else" at bounding box center [798, 323] width 192 height 35
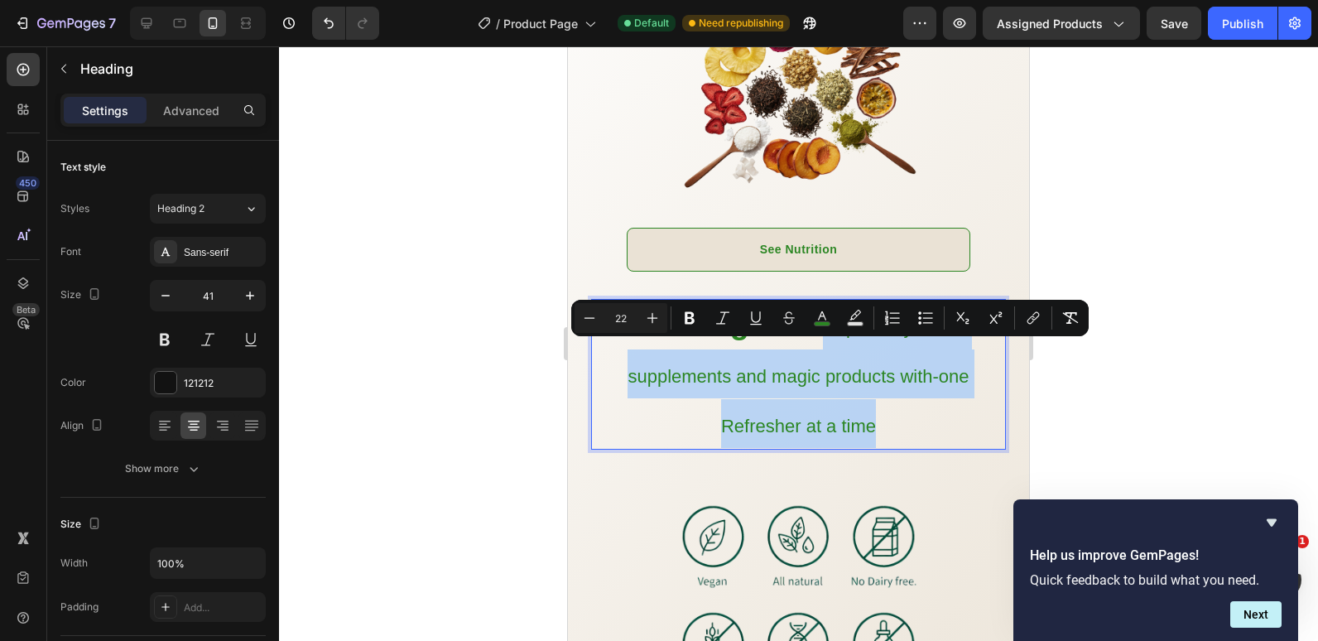
drag, startPoint x: 818, startPoint y: 356, endPoint x: 884, endPoint y: 455, distance: 118.3
click at [884, 448] on p "Nothing Else Replace synthetic supplements and magic products with-one Refreshe…" at bounding box center [799, 374] width 412 height 147
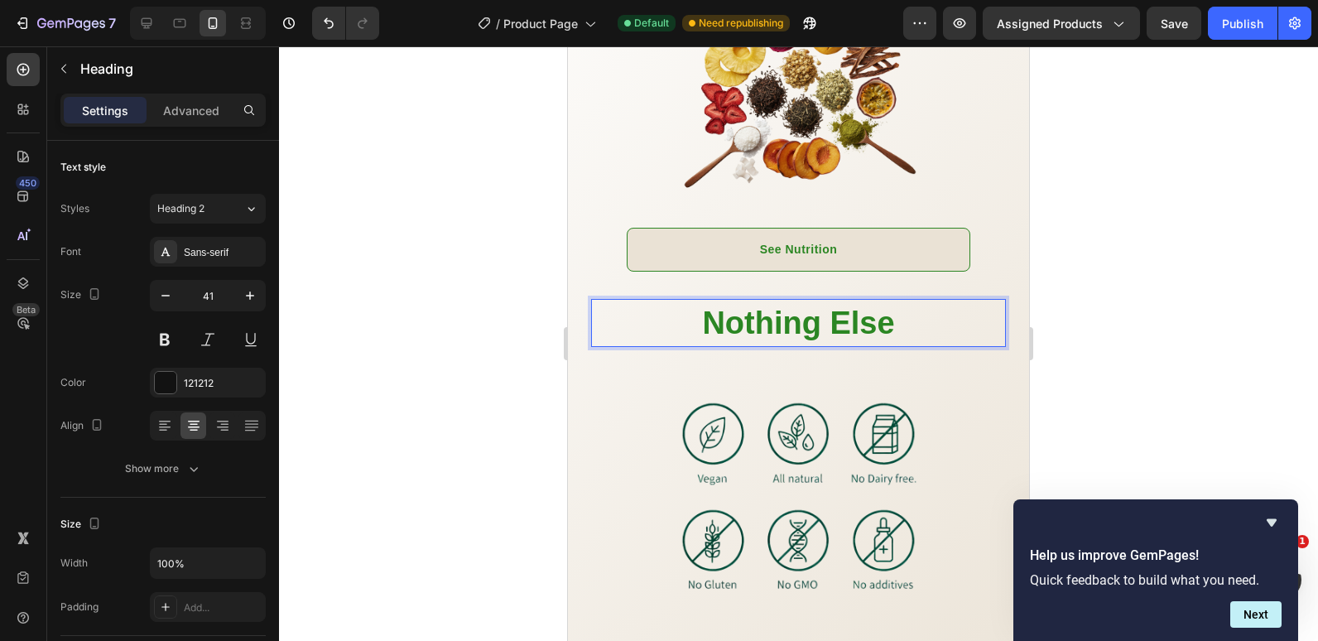
click at [764, 340] on strong "Nothing Else" at bounding box center [798, 323] width 192 height 35
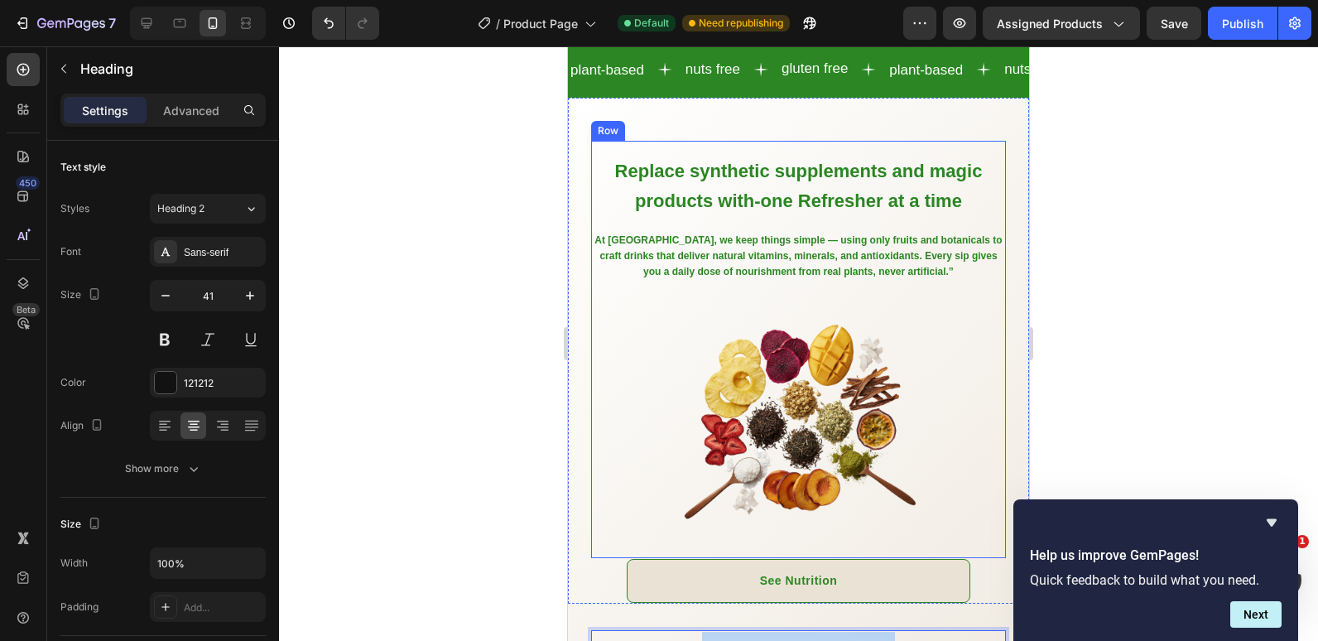
scroll to position [1417, 0]
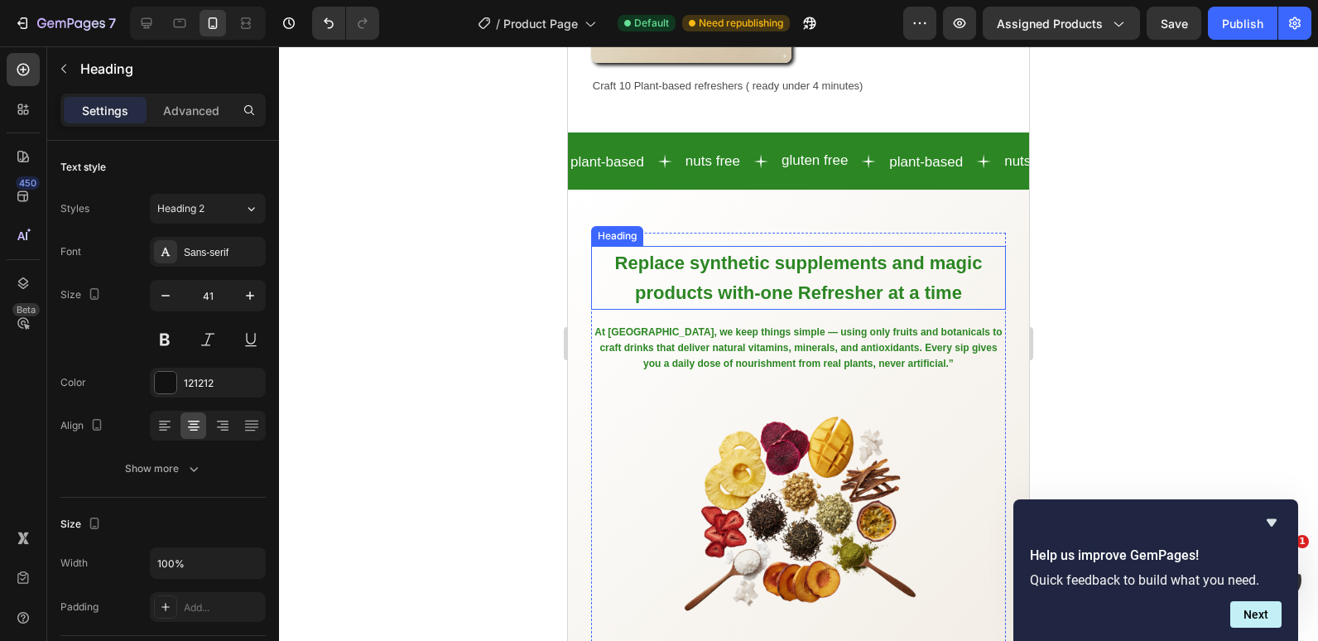
click at [730, 264] on span "Replace synthetic supplements and magic products with-one Refresher at a time" at bounding box center [799, 278] width 368 height 51
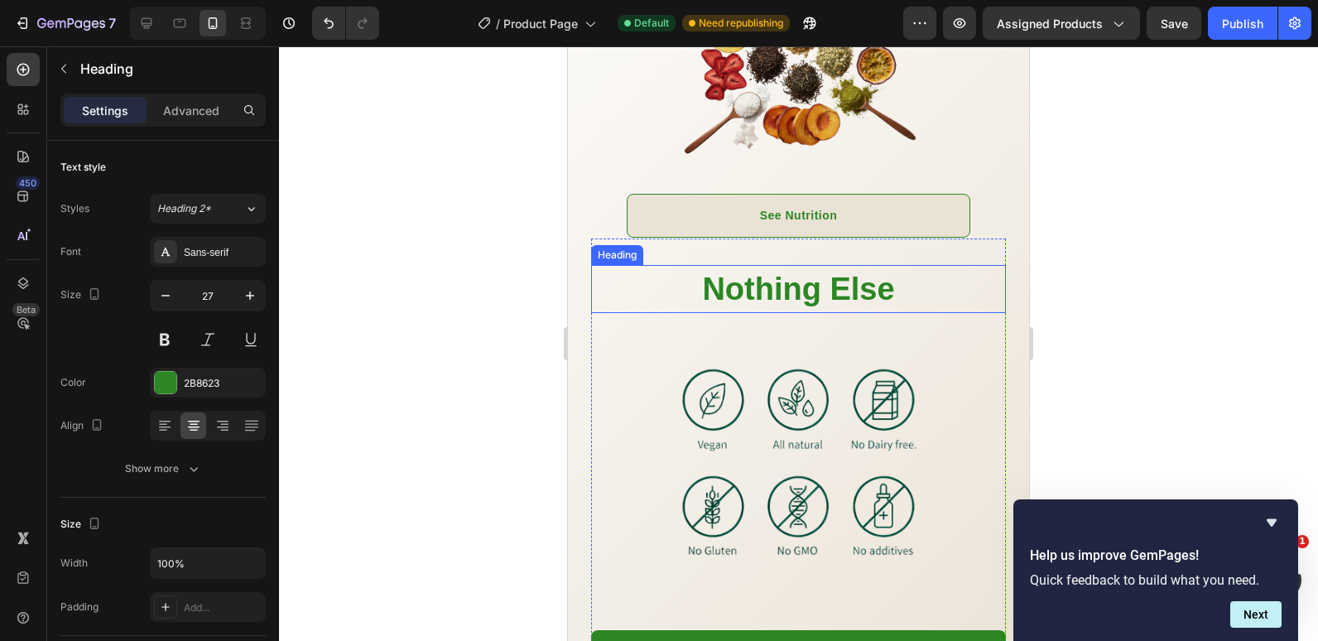
scroll to position [1997, 0]
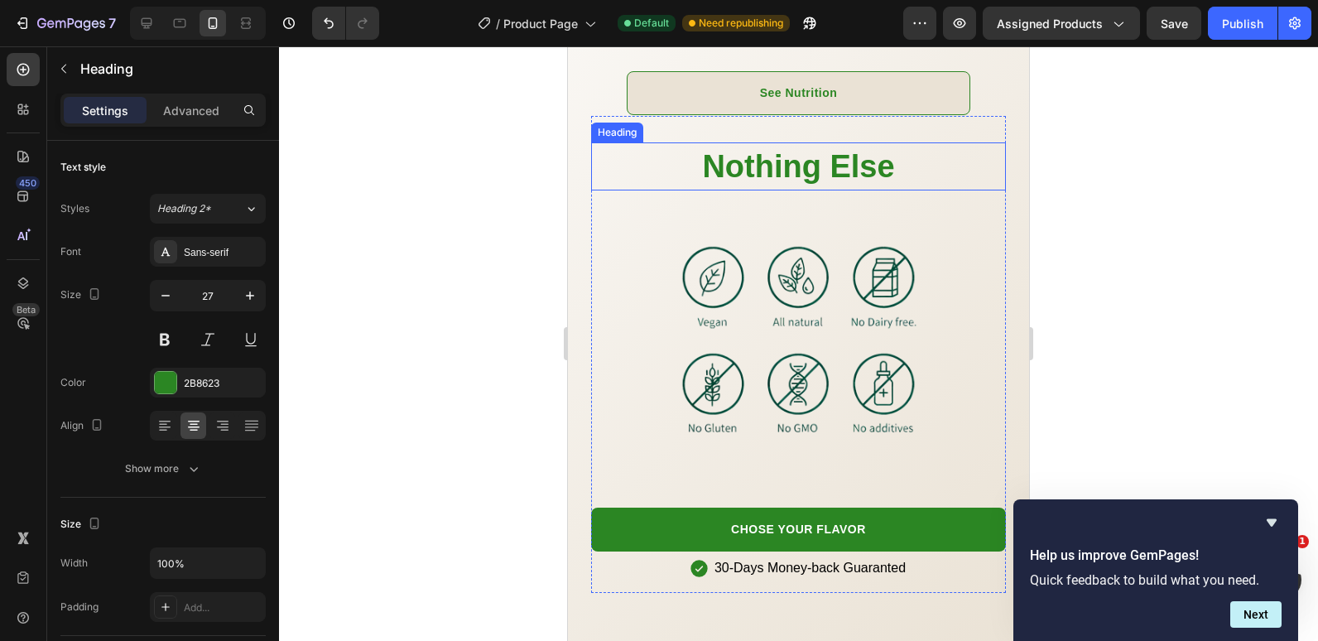
click at [770, 184] on strong "Nothing Else" at bounding box center [798, 166] width 192 height 35
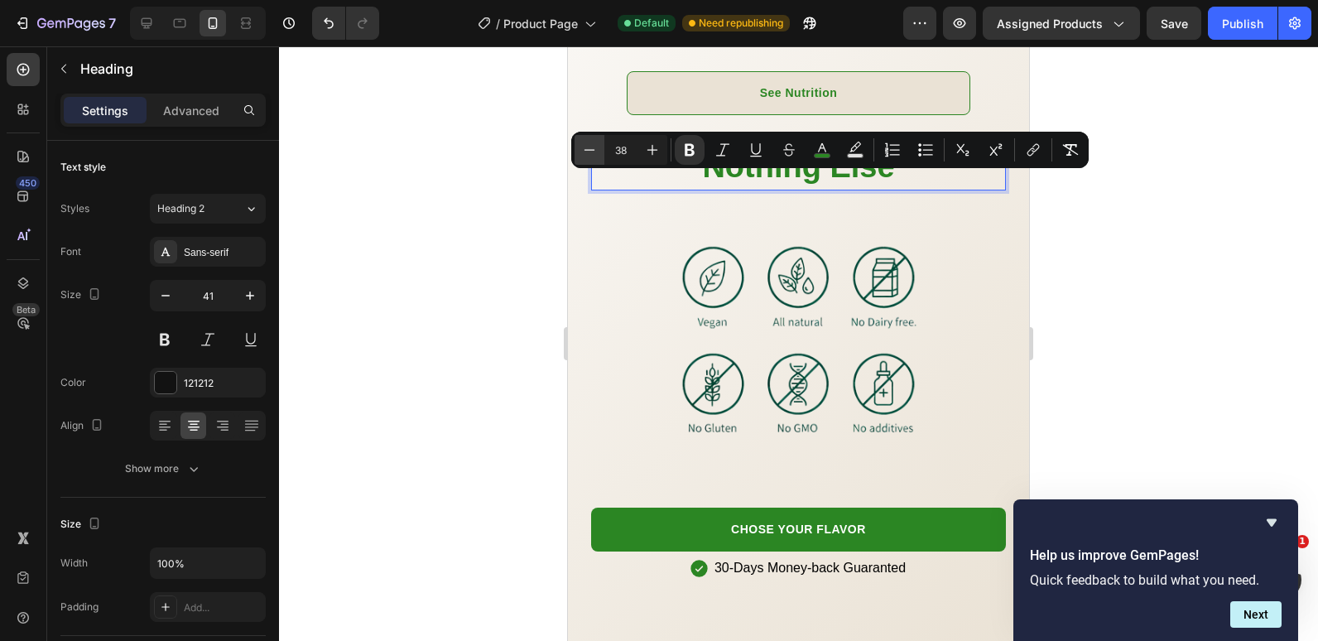
click at [588, 148] on icon "Editor contextual toolbar" at bounding box center [589, 150] width 17 height 17
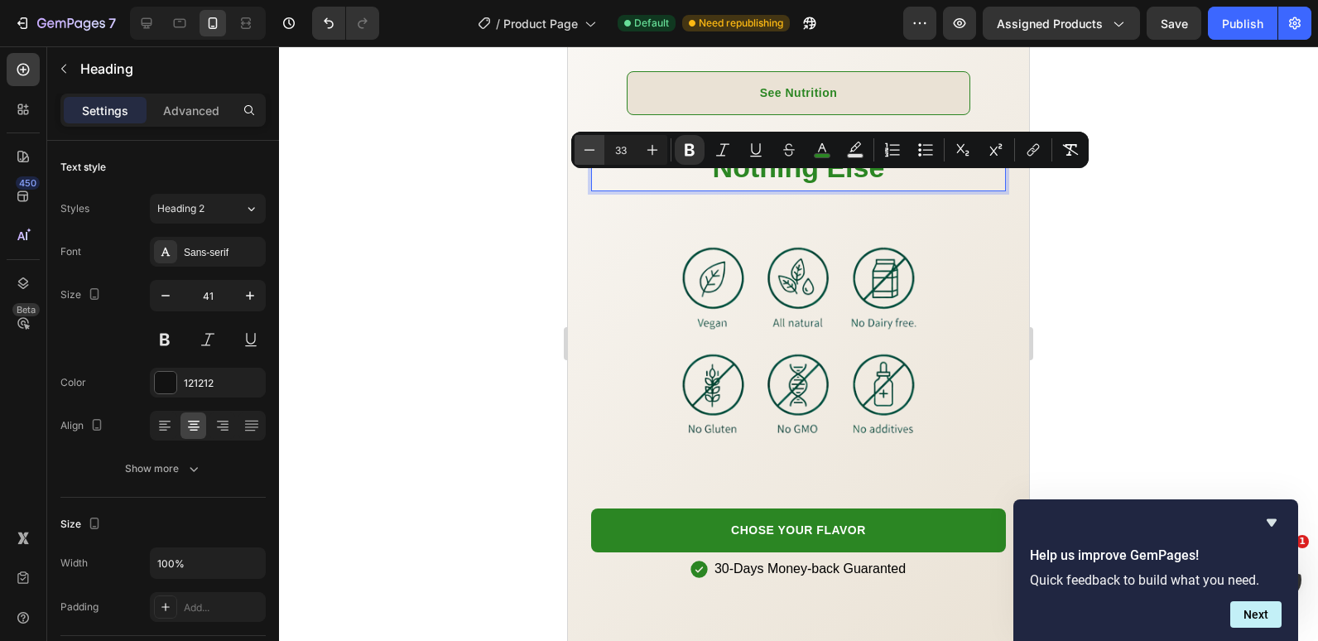
click at [588, 148] on icon "Editor contextual toolbar" at bounding box center [589, 150] width 17 height 17
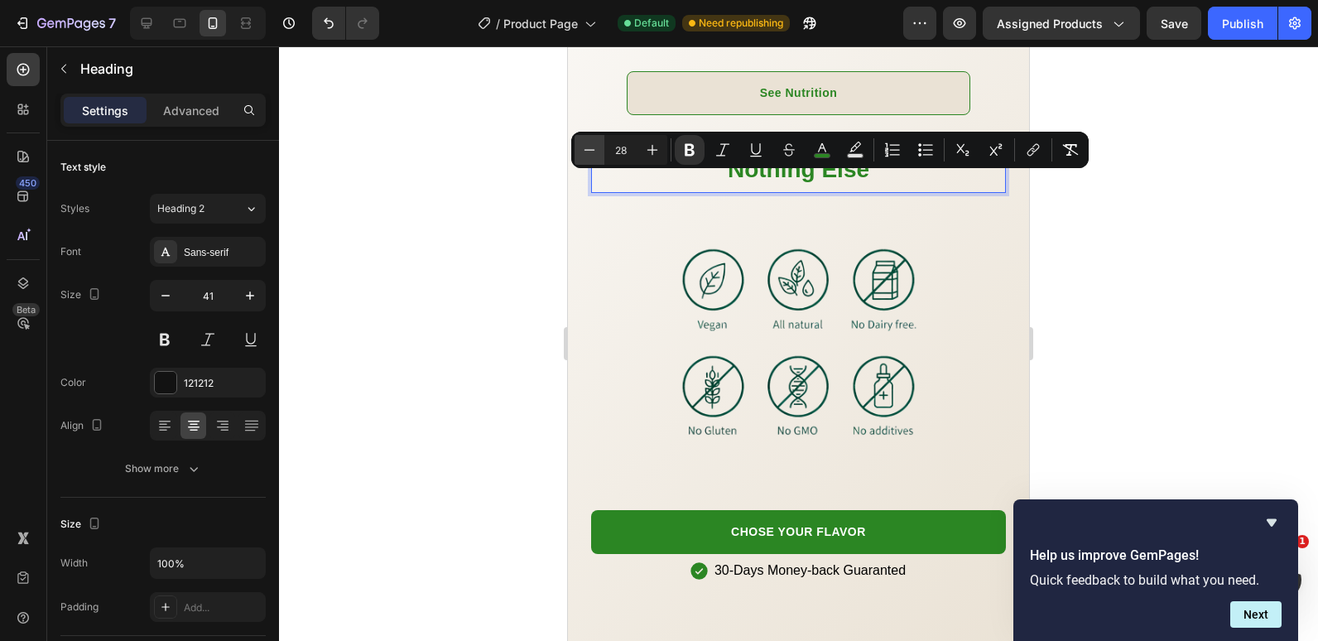
click at [588, 148] on icon "Editor contextual toolbar" at bounding box center [589, 150] width 17 height 17
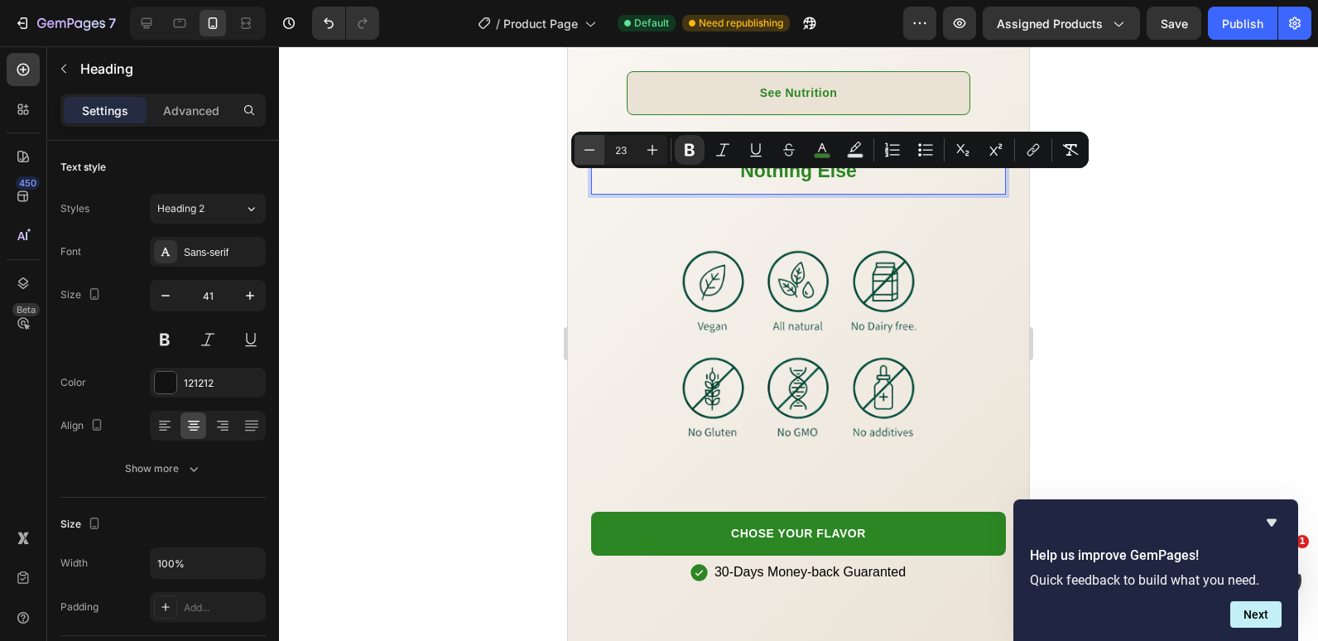
click at [588, 148] on icon "Editor contextual toolbar" at bounding box center [589, 150] width 17 height 17
type input "22"
click at [495, 164] on div at bounding box center [798, 343] width 1039 height 595
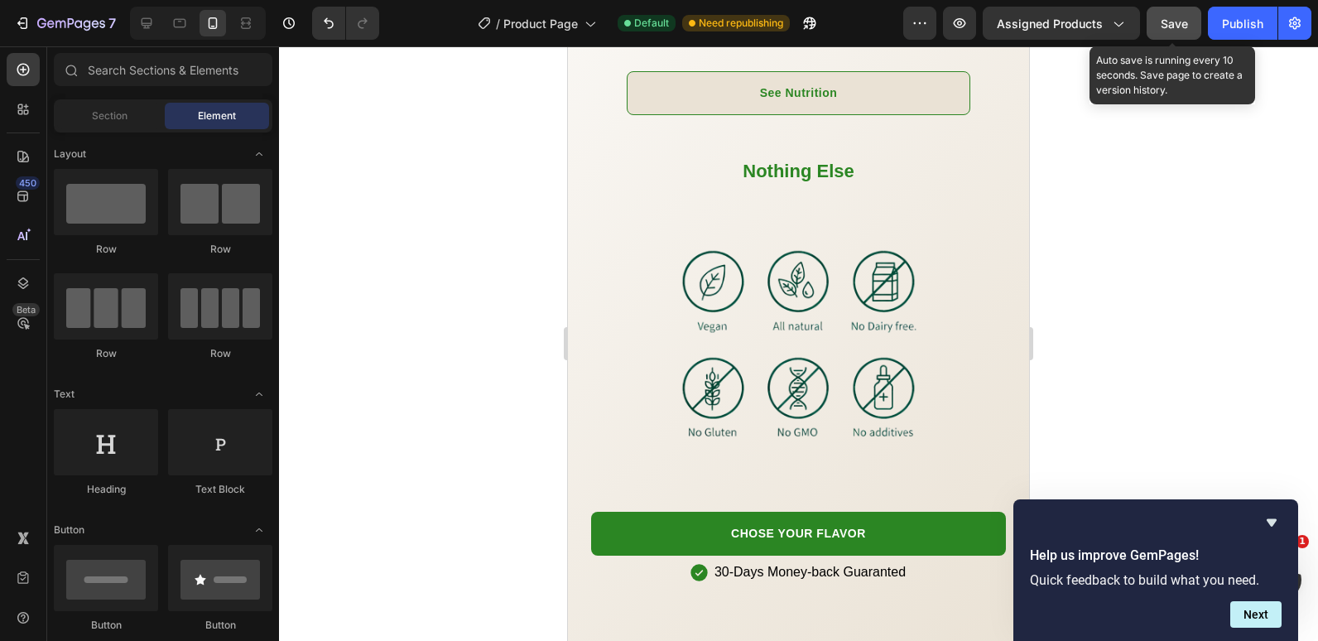
click at [1163, 24] on span "Save" at bounding box center [1174, 24] width 27 height 14
click at [1233, 17] on div "Publish" at bounding box center [1242, 23] width 41 height 17
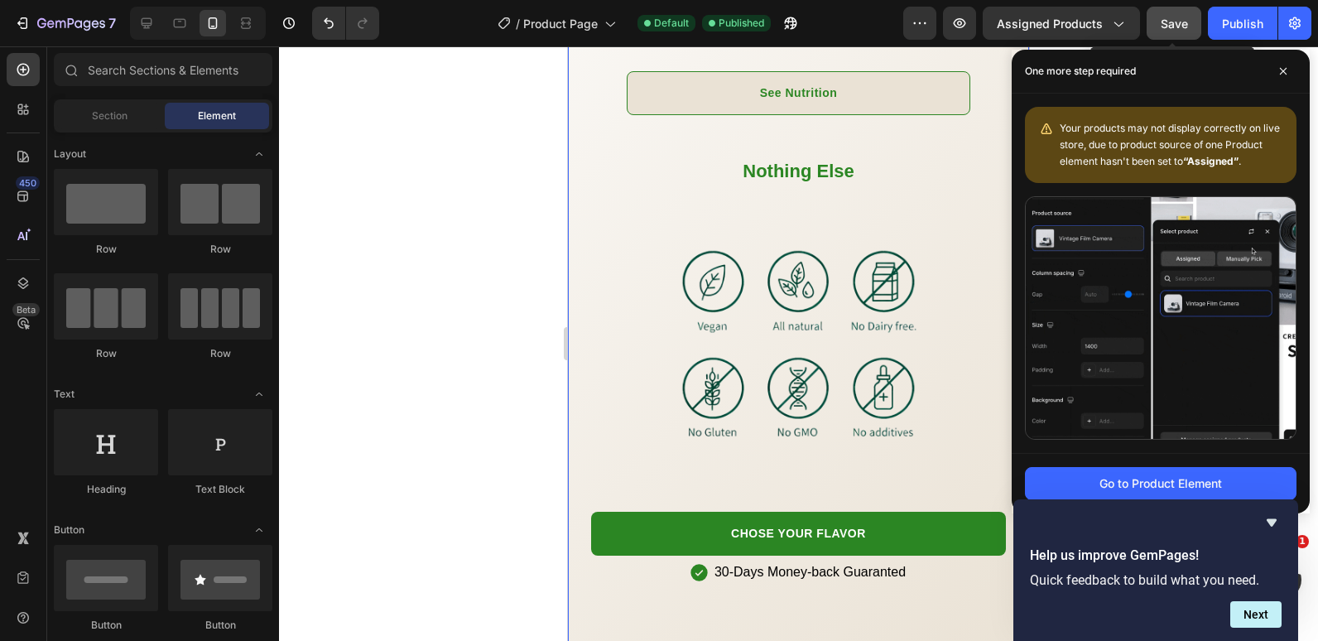
scroll to position [2245, 0]
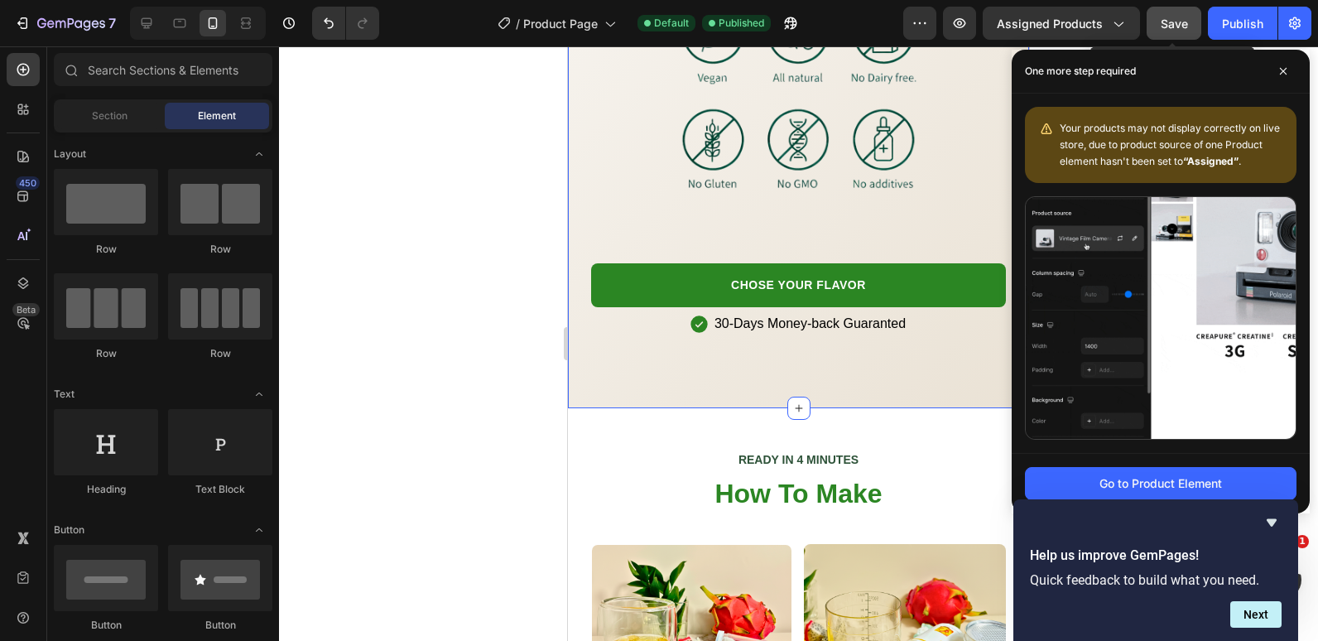
drag, startPoint x: 947, startPoint y: 432, endPoint x: 581, endPoint y: 388, distance: 368.7
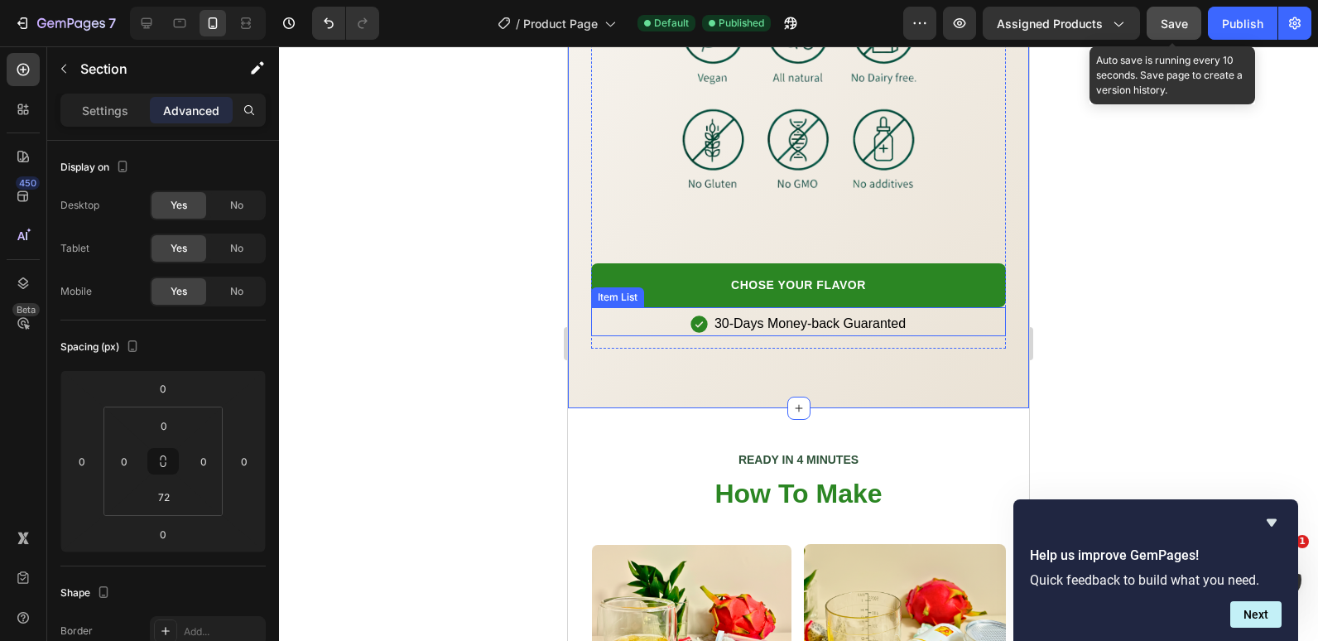
click at [663, 336] on div "30-Days Money-back Guaranted" at bounding box center [798, 323] width 415 height 25
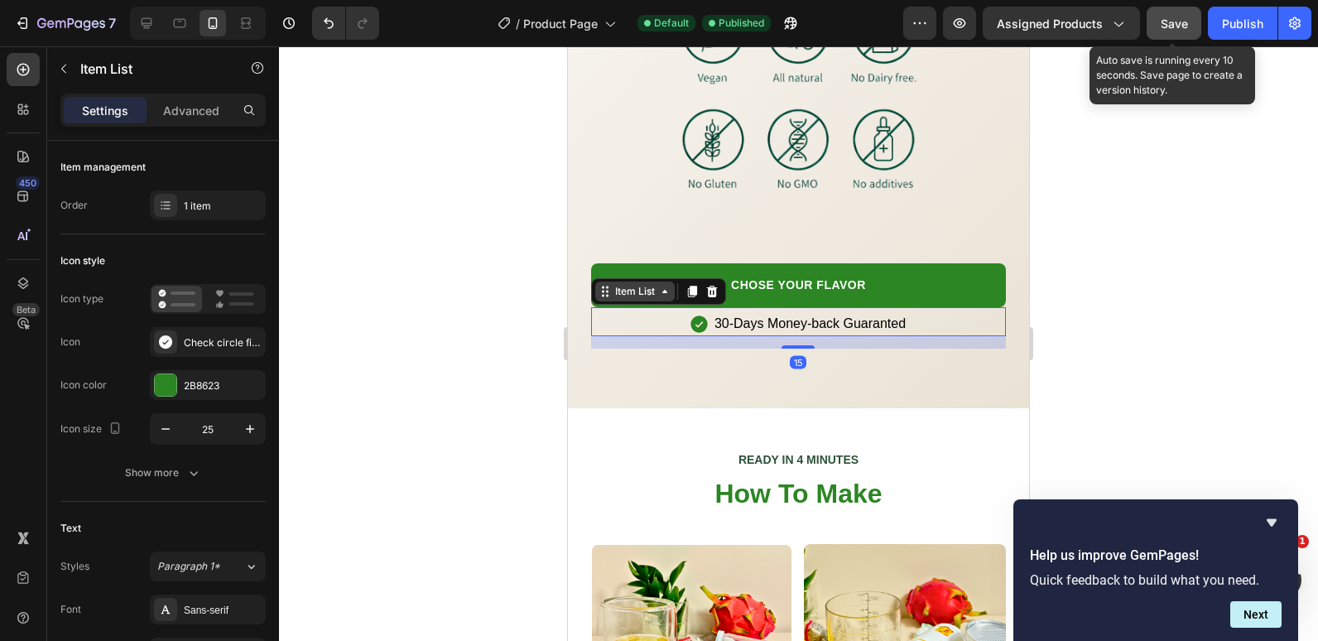
scroll to position [2162, 0]
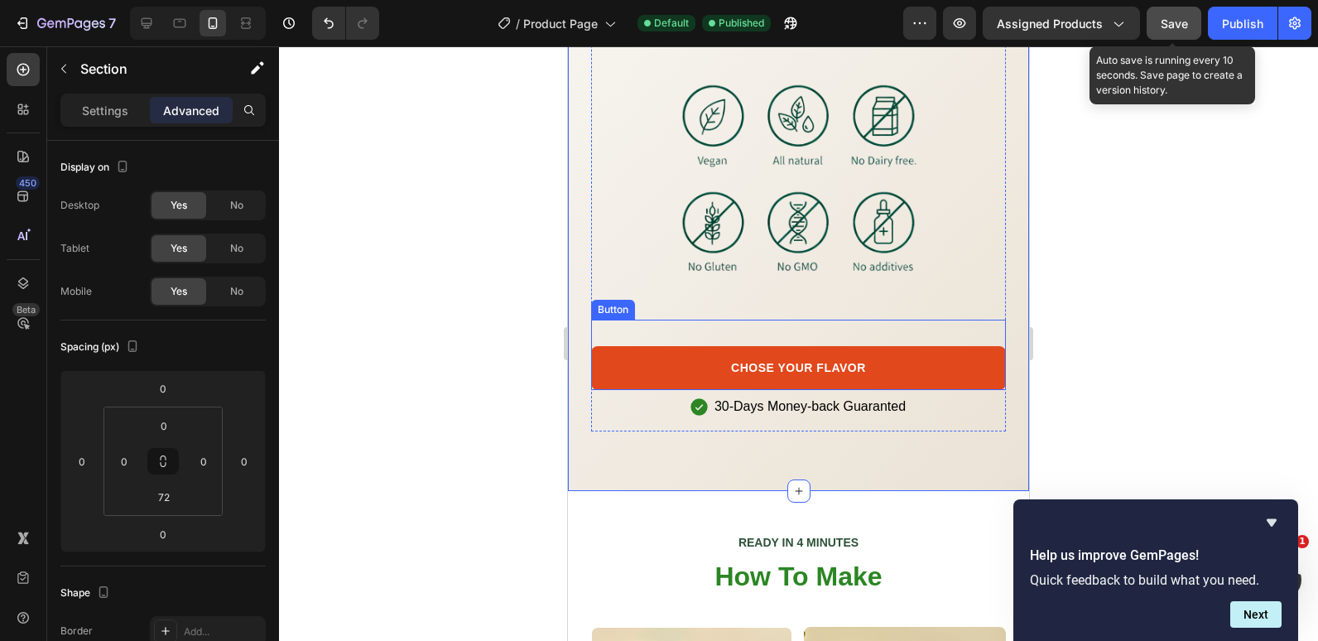
click at [622, 381] on link "CHOSE YOUR FLAVOR" at bounding box center [798, 368] width 415 height 44
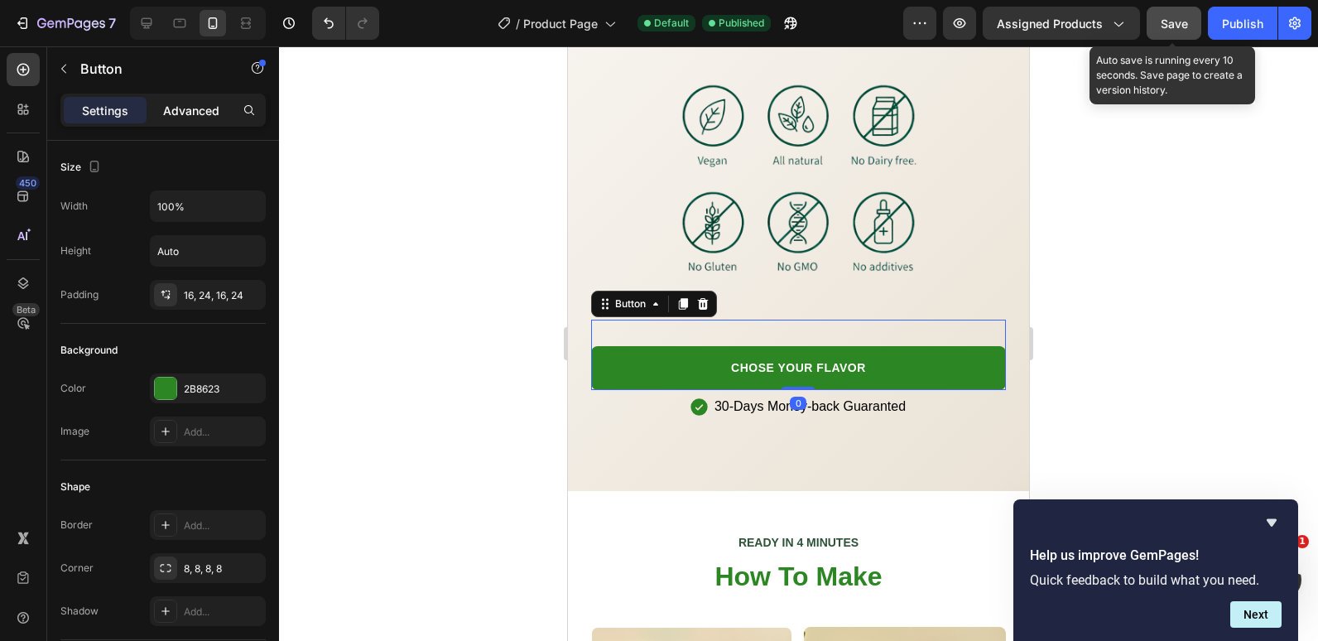
click at [205, 110] on p "Advanced" at bounding box center [191, 110] width 56 height 17
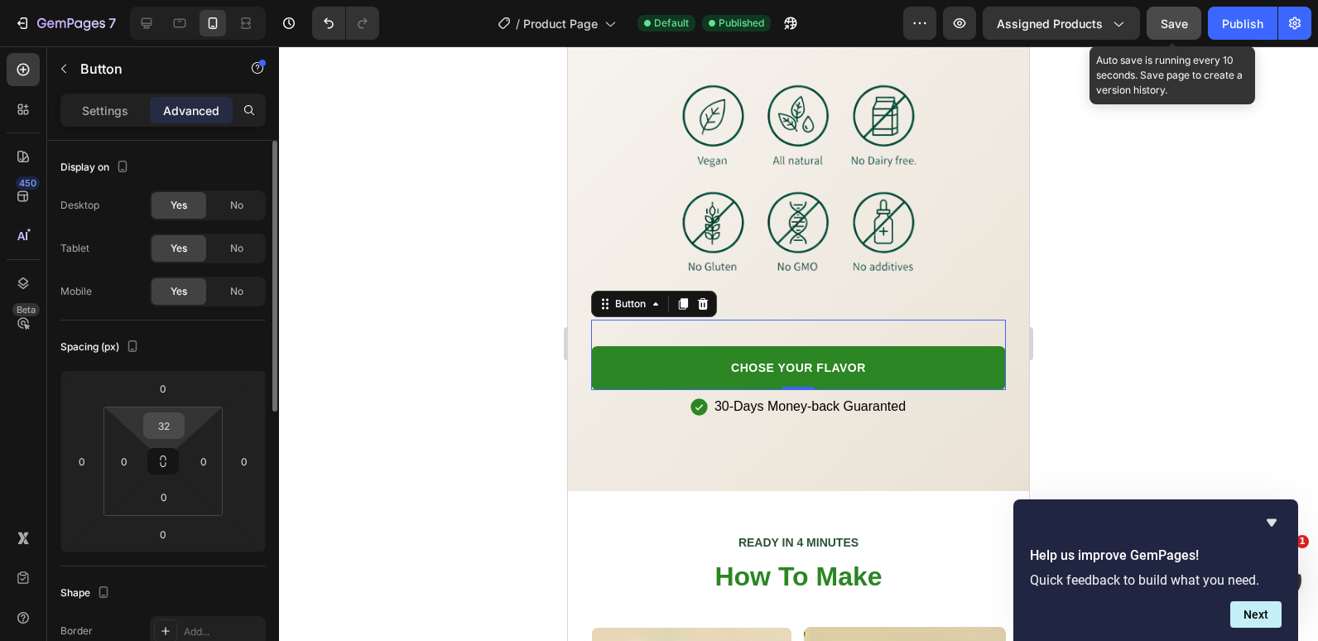
click at [173, 431] on input "32" at bounding box center [163, 425] width 33 height 25
type input "0"
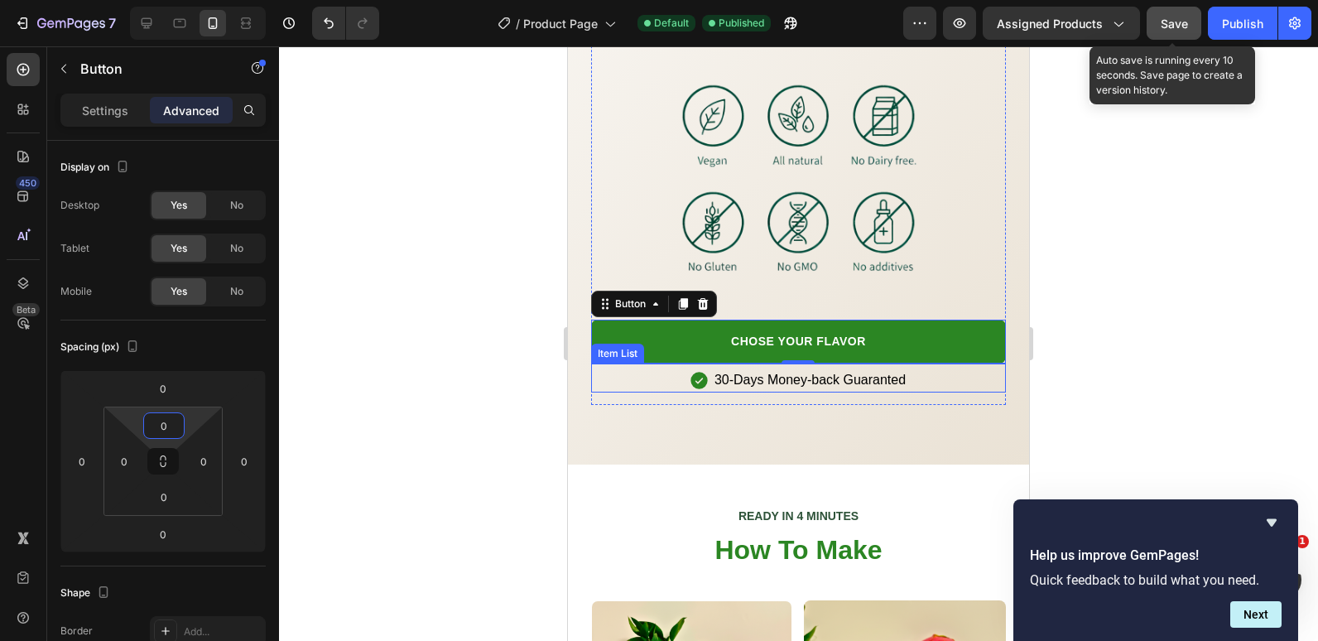
drag, startPoint x: 648, startPoint y: 405, endPoint x: 646, endPoint y: 413, distance: 8.4
click at [648, 393] on div "30-Days Money-back Guaranted" at bounding box center [798, 380] width 415 height 25
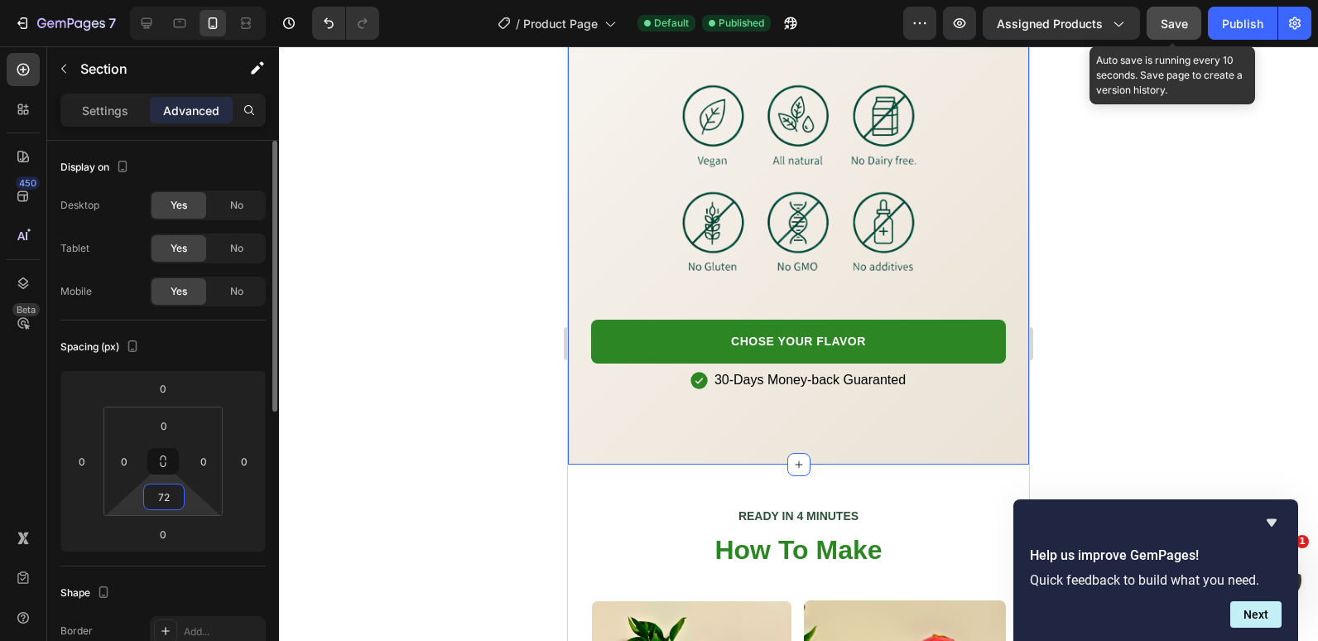
click at [172, 503] on input "72" at bounding box center [163, 496] width 33 height 25
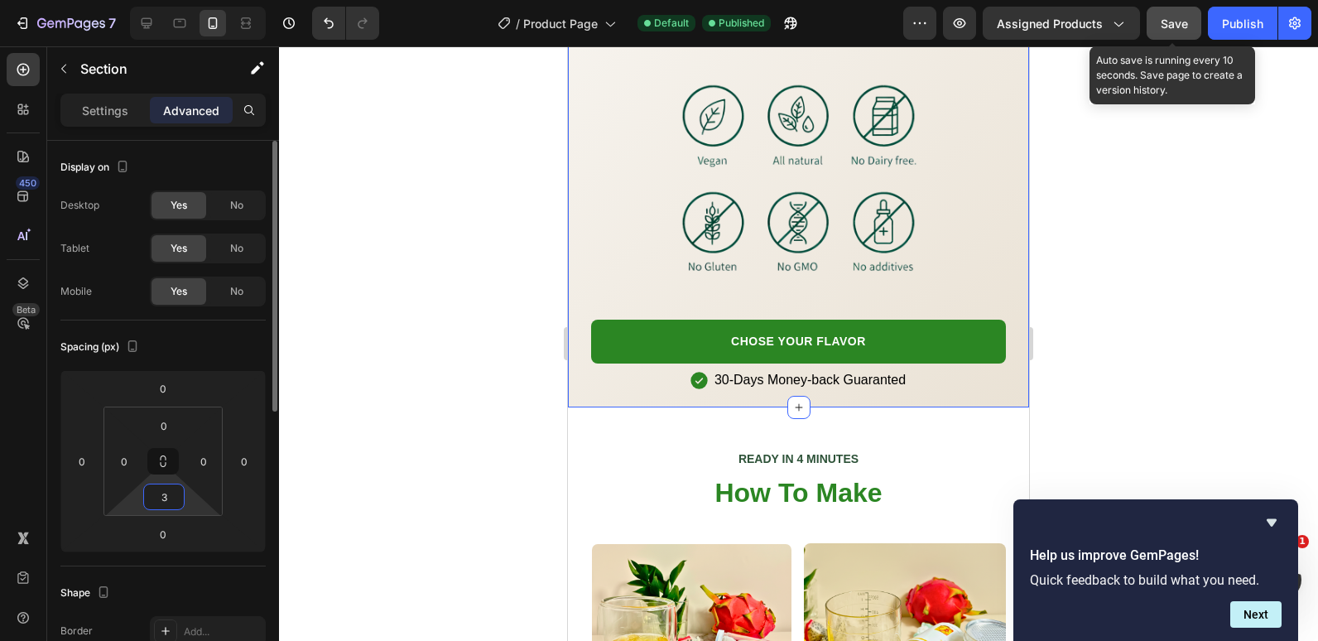
type input "32"
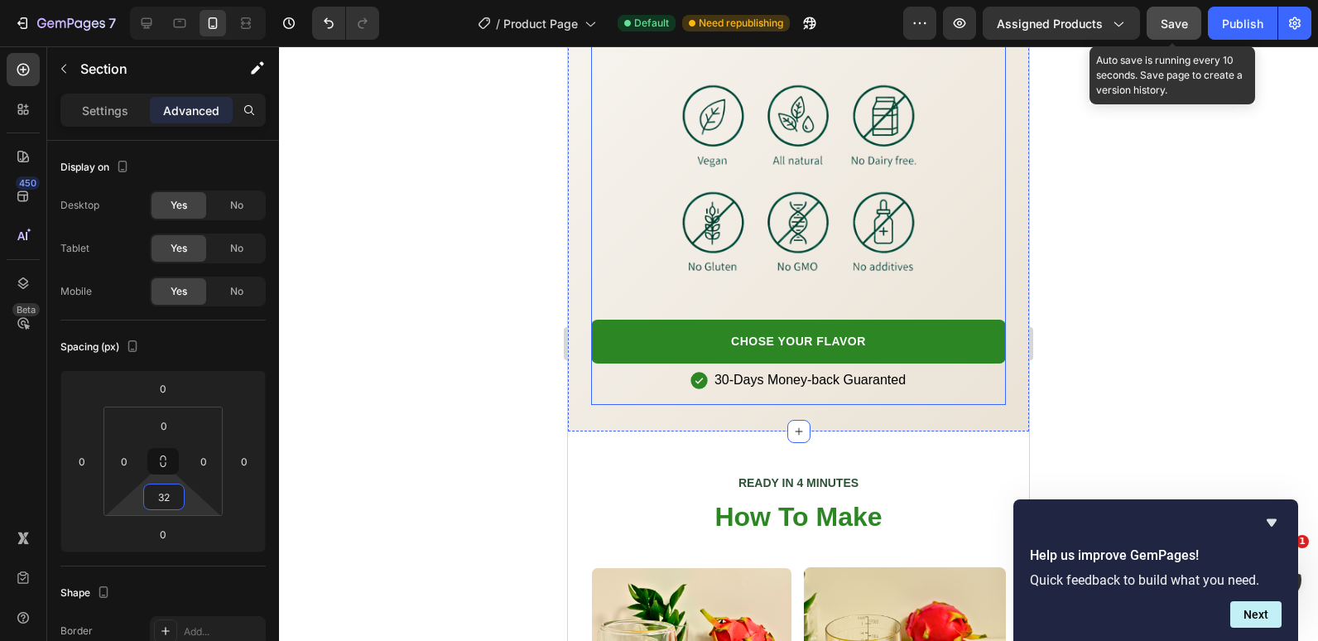
click at [618, 405] on div "⁠⁠⁠⁠⁠⁠⁠ Nothing Else Heading Image CHOSE YOUR FLAVOR Button 30-Days Money-back …" at bounding box center [798, 177] width 415 height 455
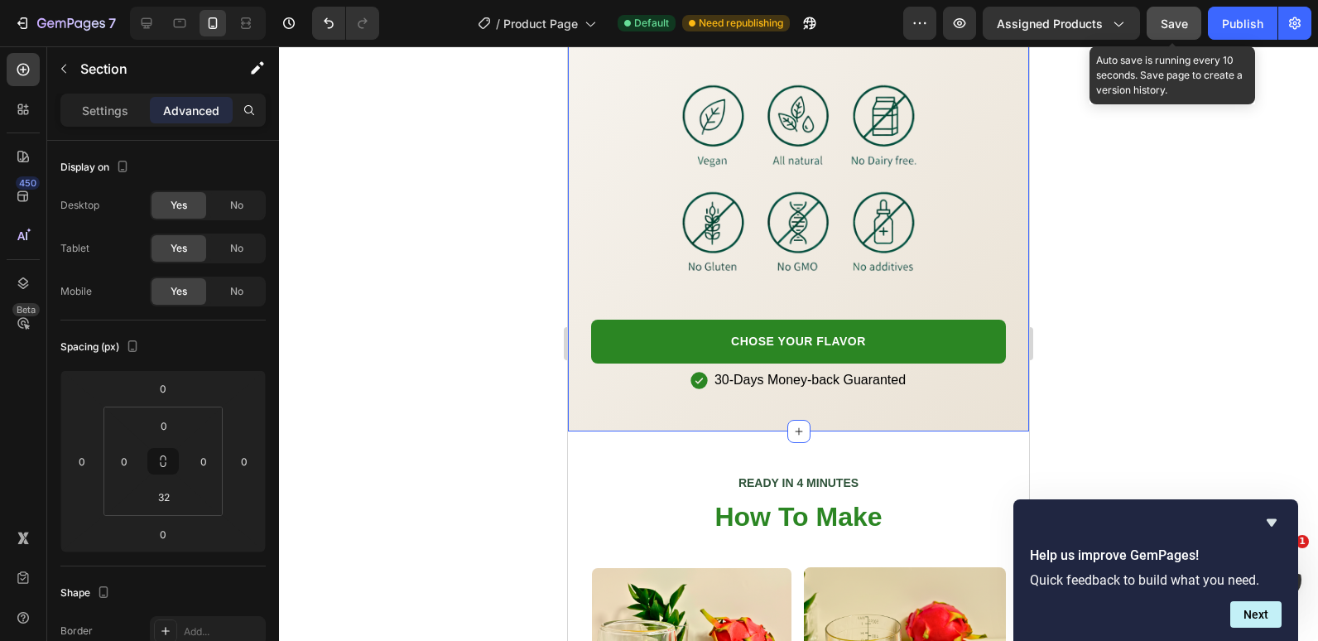
scroll to position [414, 0]
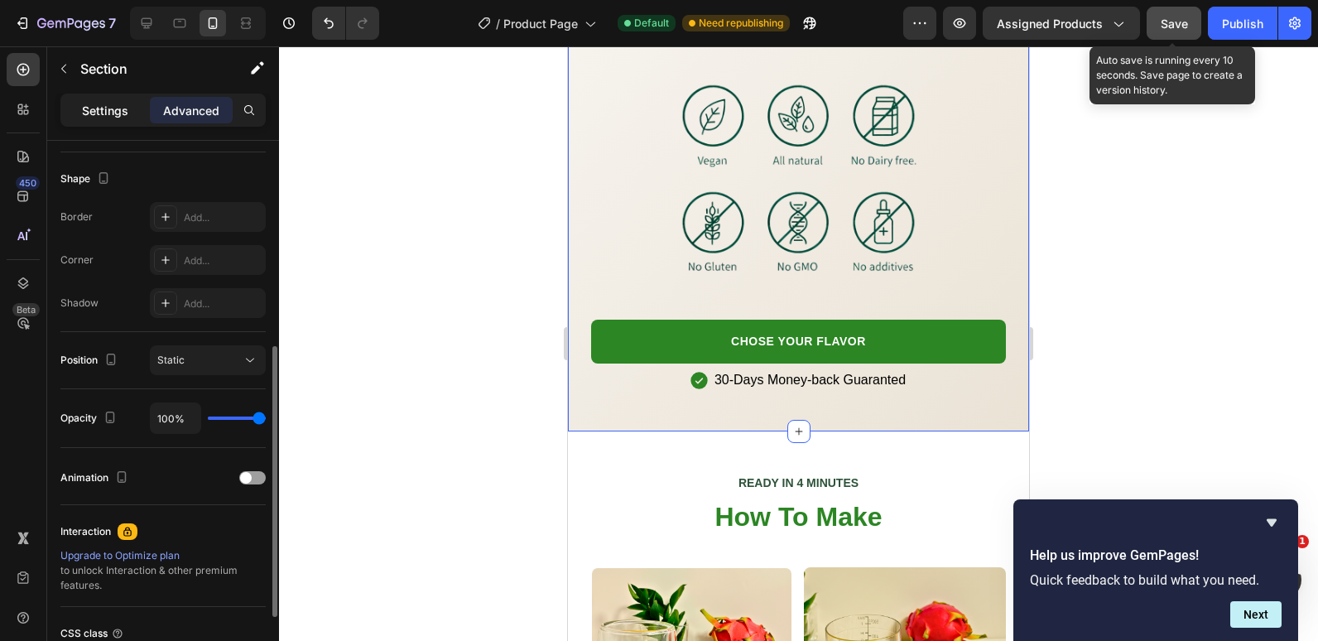
click at [107, 106] on p "Settings" at bounding box center [105, 110] width 46 height 17
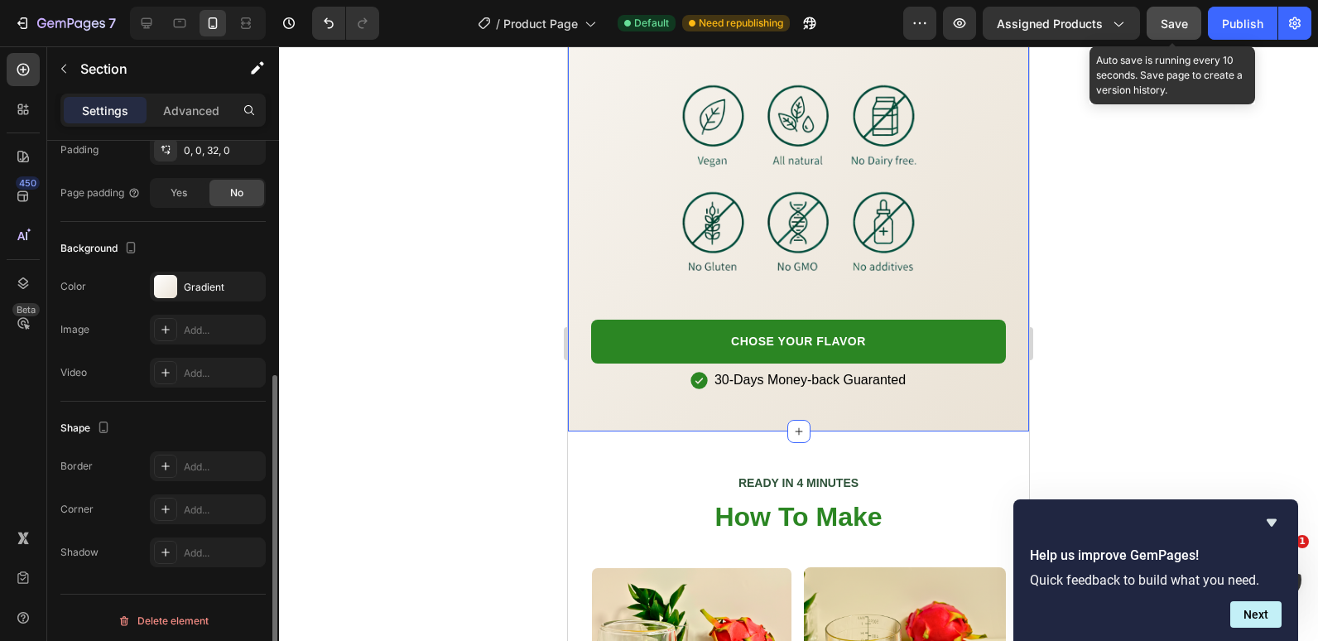
scroll to position [420, 0]
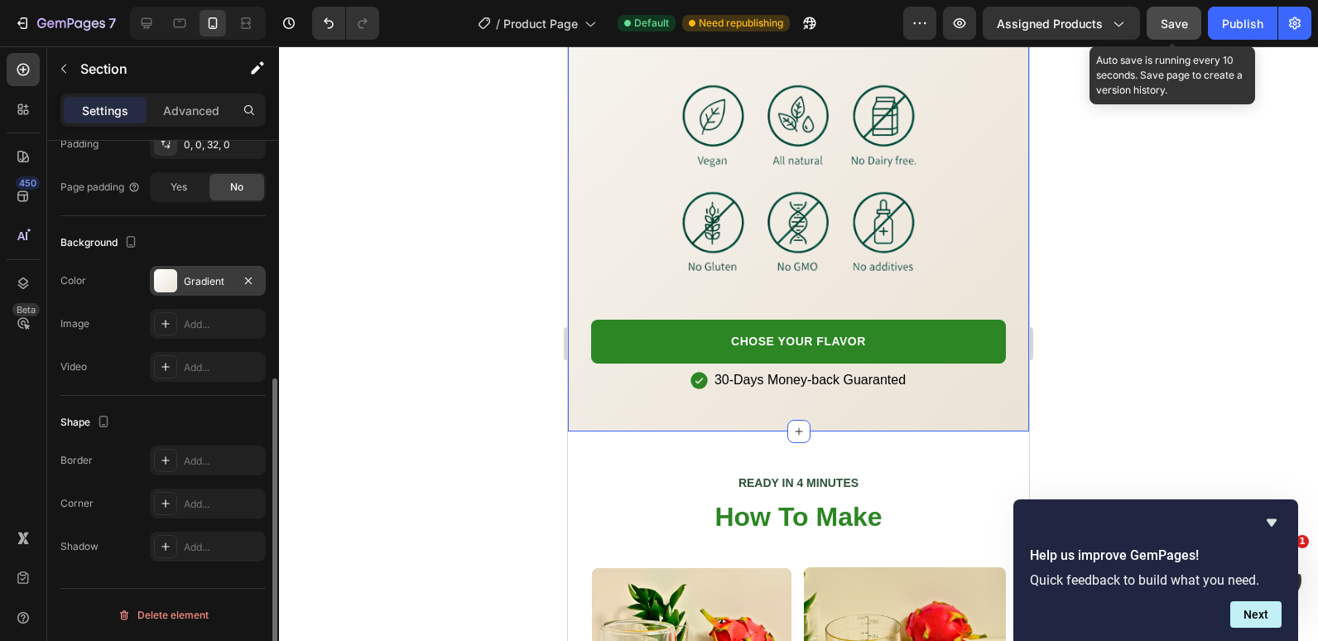
click at [166, 287] on div at bounding box center [165, 280] width 23 height 23
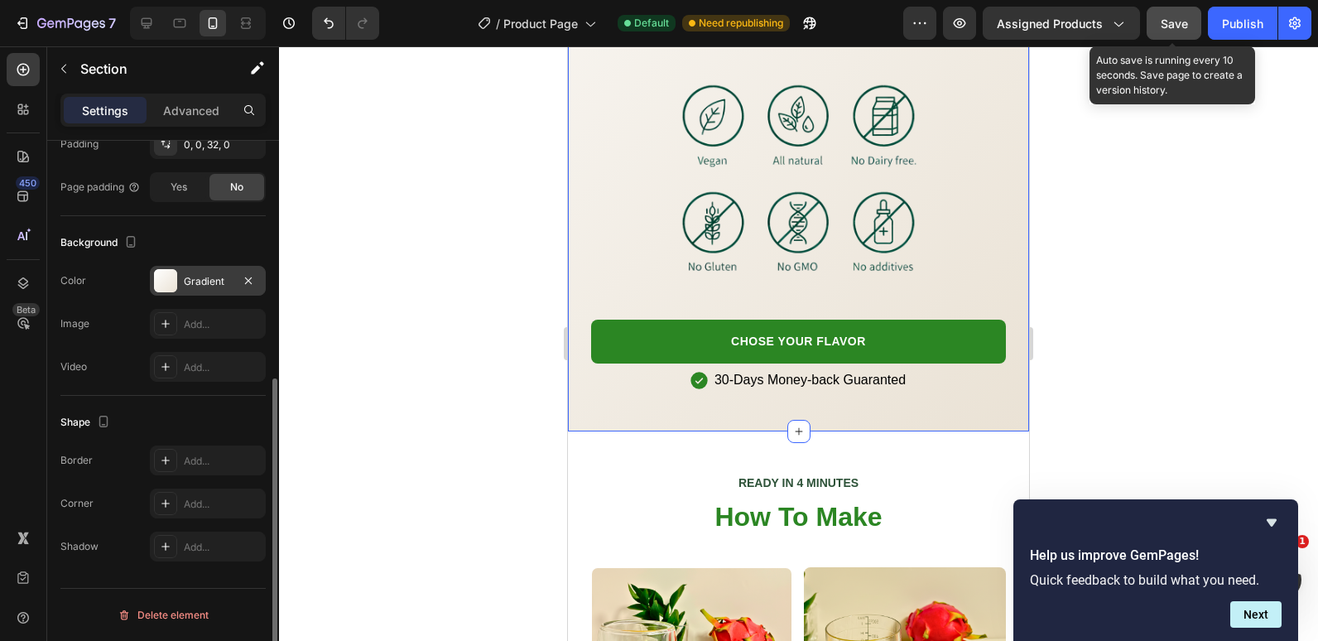
click at [195, 278] on div "Gradient" at bounding box center [208, 281] width 48 height 15
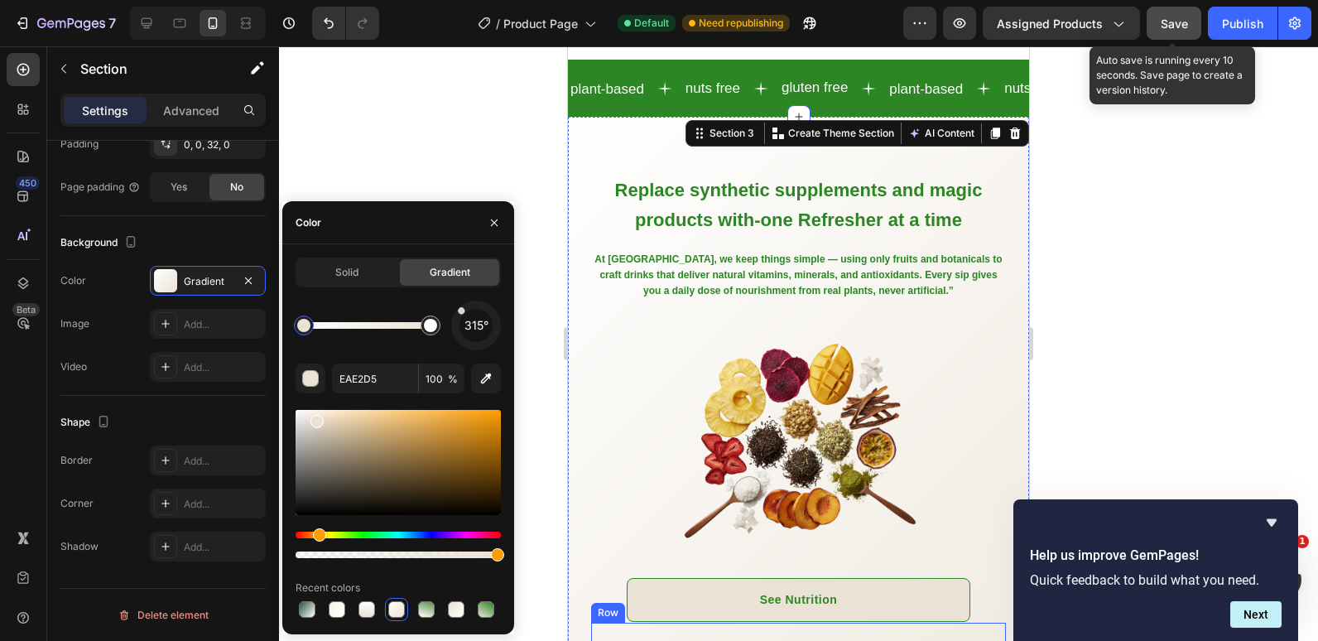
scroll to position [1574, 0]
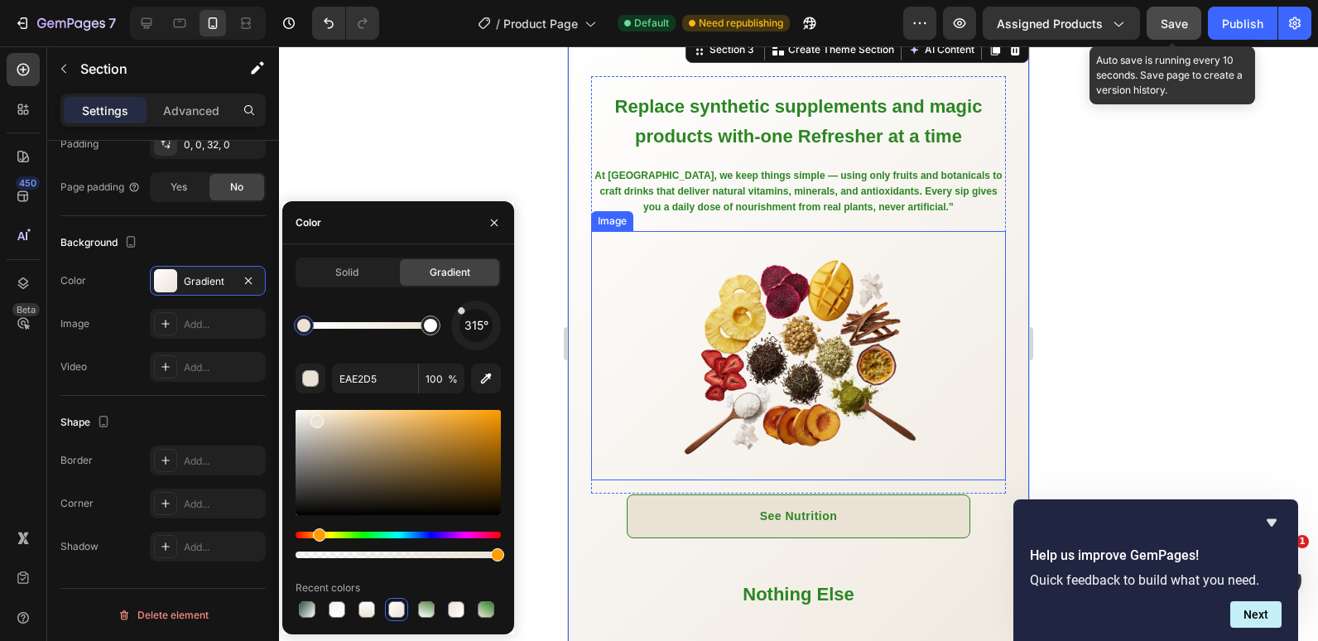
click at [681, 359] on img at bounding box center [798, 355] width 249 height 249
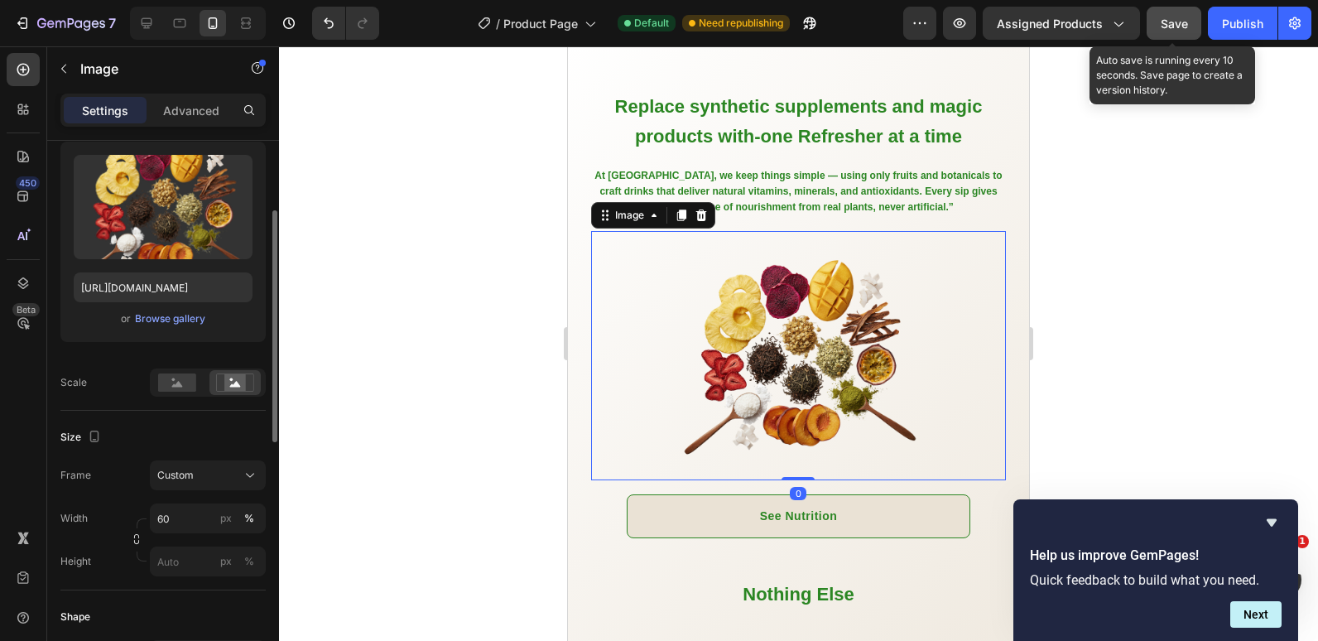
scroll to position [248, 0]
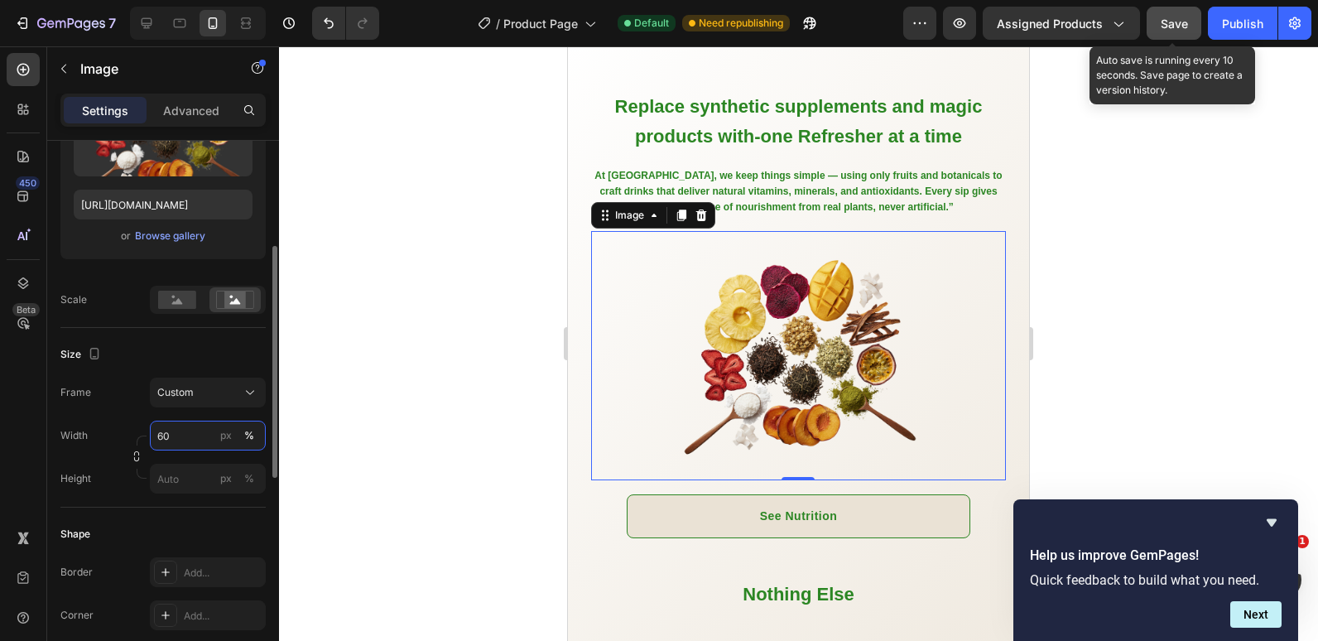
click at [164, 443] on input "60" at bounding box center [208, 436] width 116 height 30
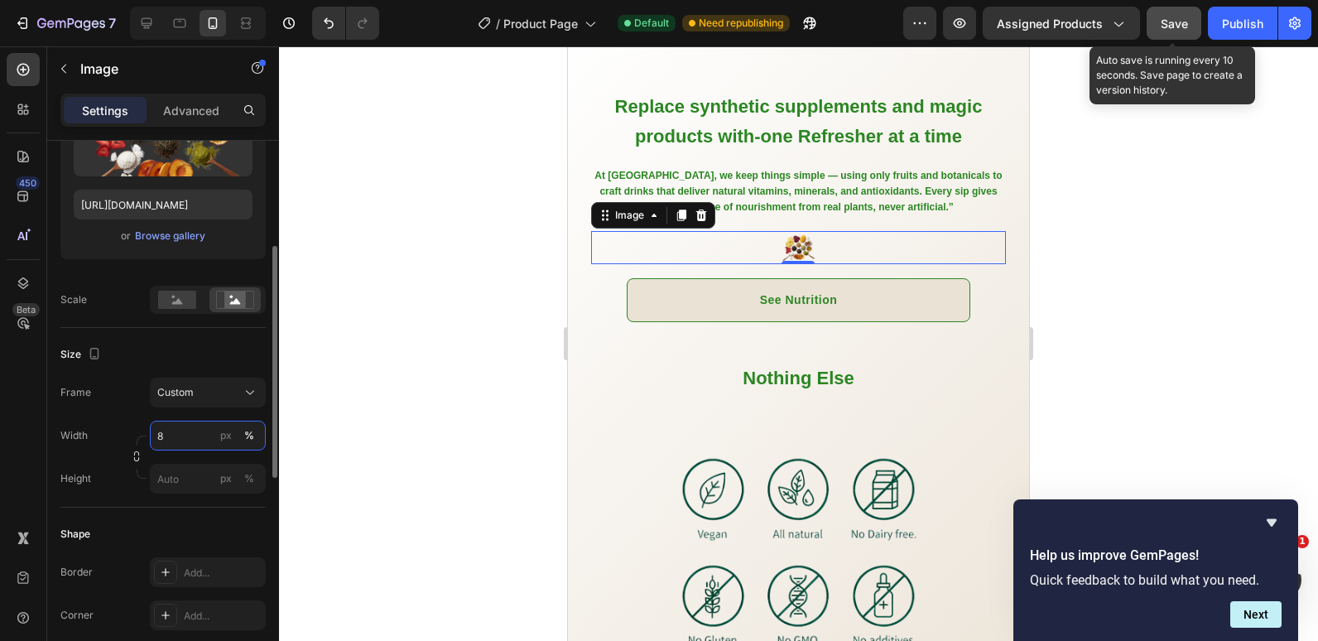
type input "80"
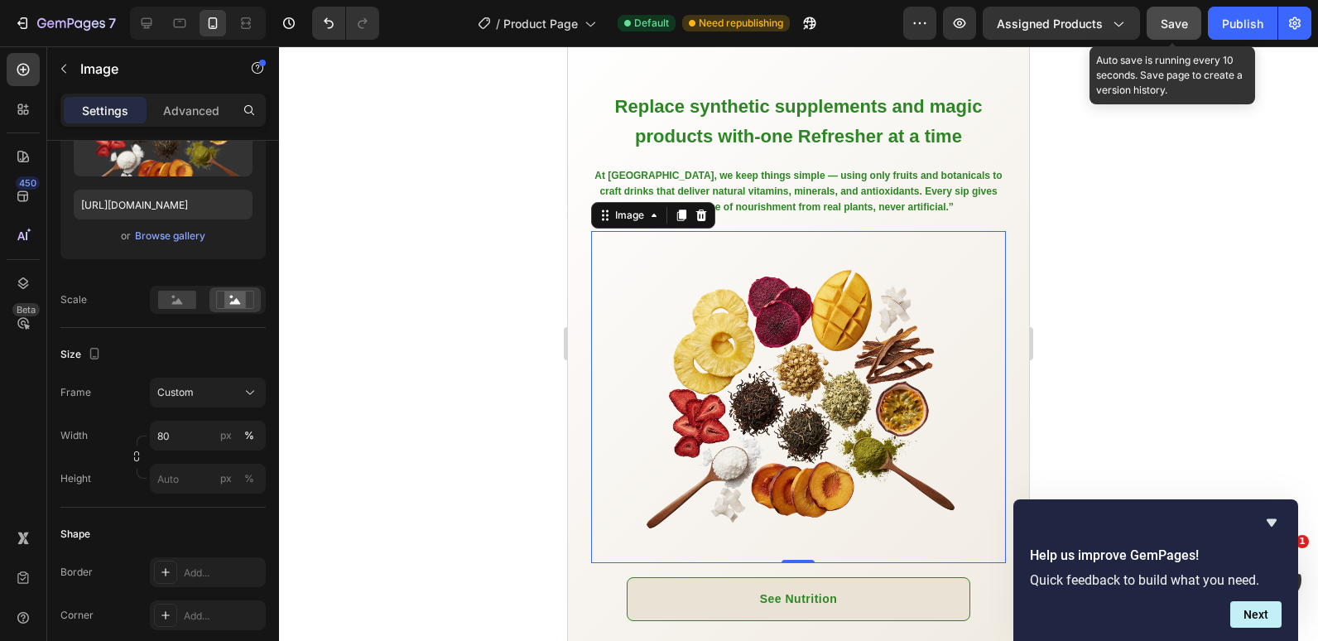
click at [472, 366] on div at bounding box center [798, 343] width 1039 height 595
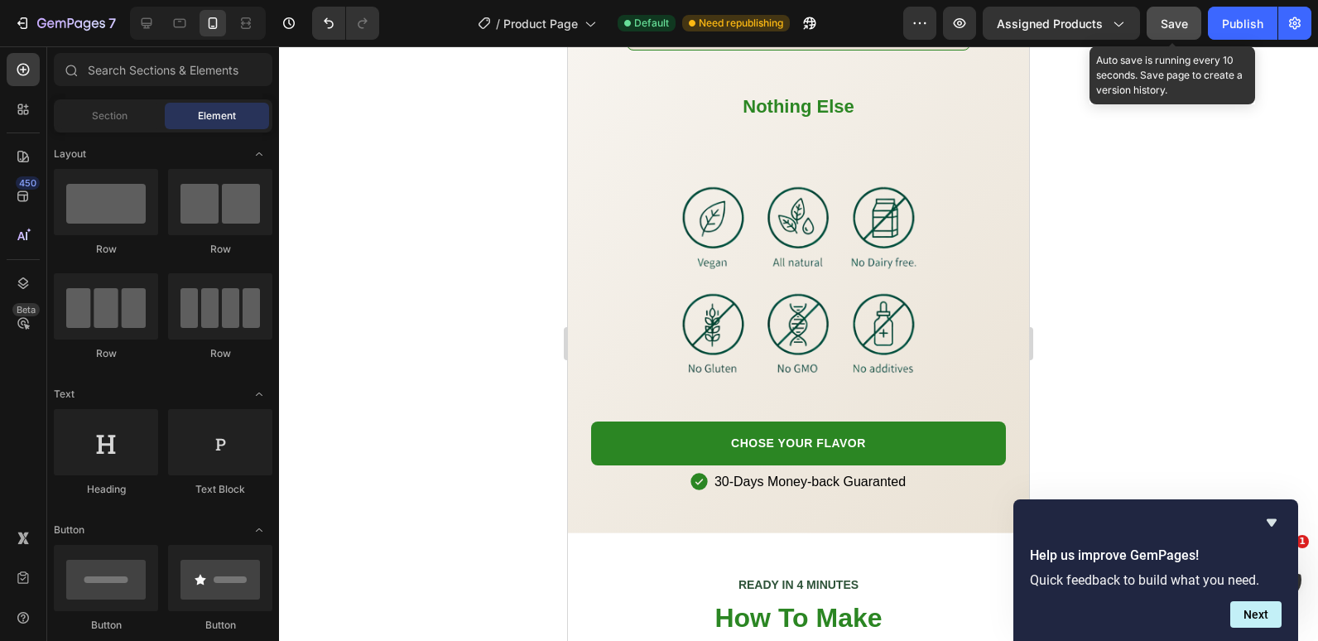
scroll to position [2236, 0]
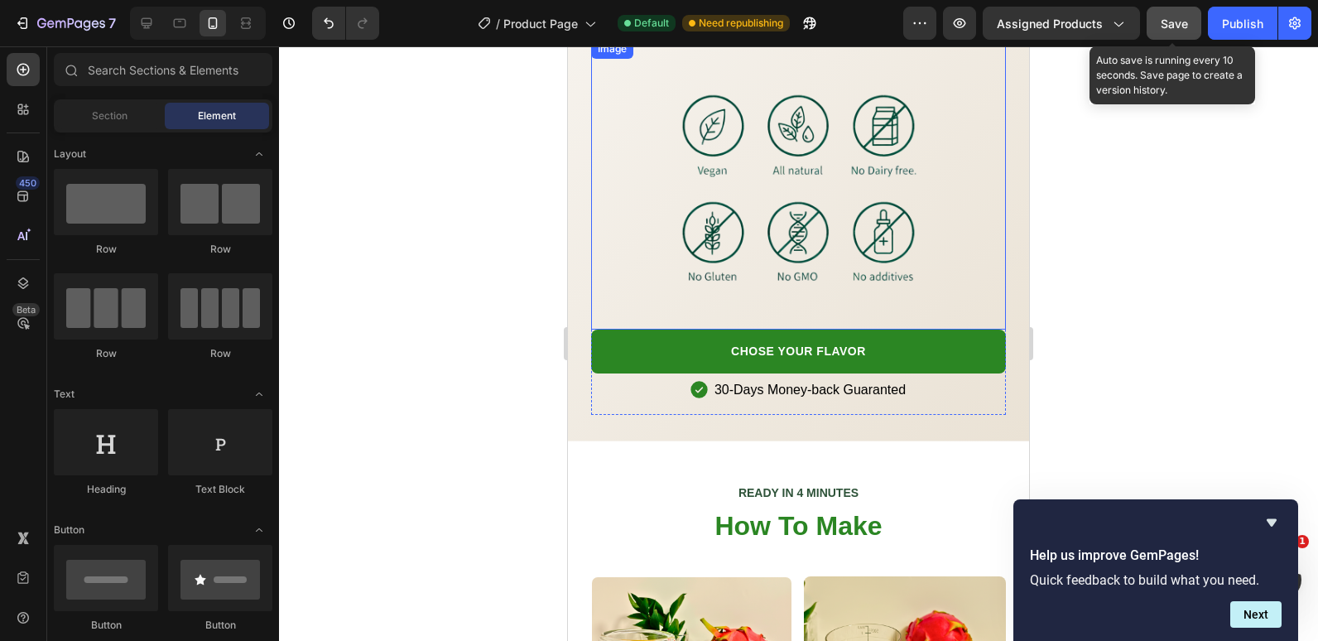
click at [946, 165] on div at bounding box center [798, 184] width 415 height 291
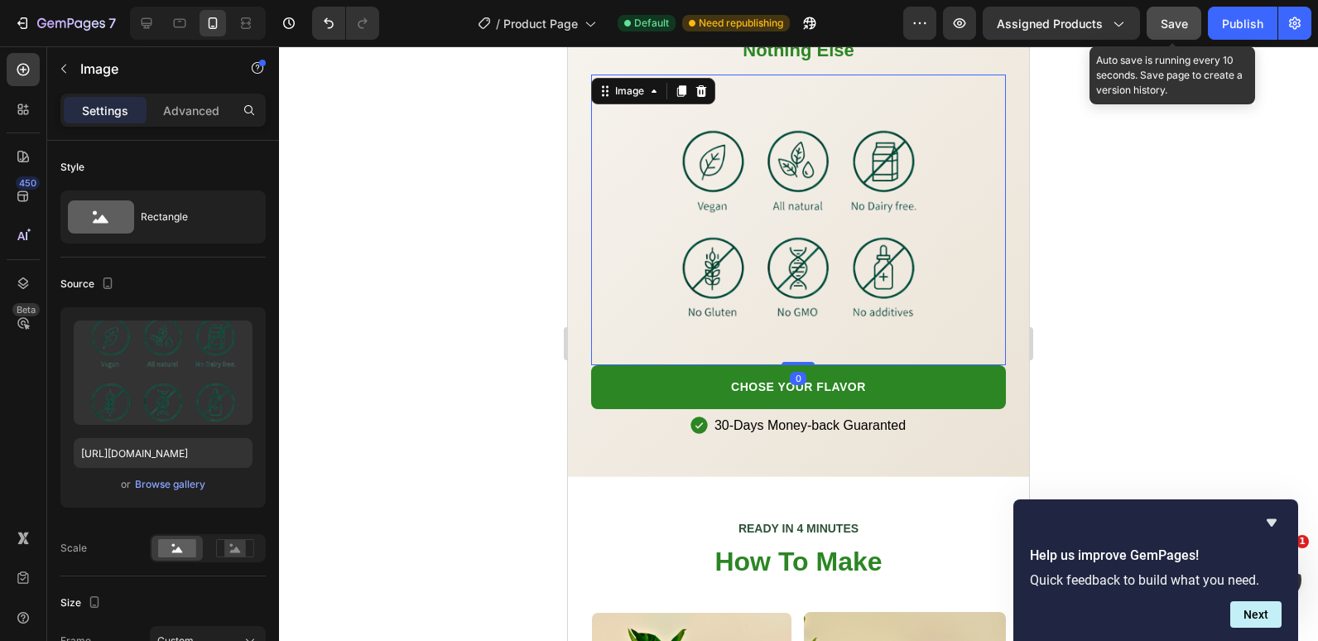
scroll to position [2071, 0]
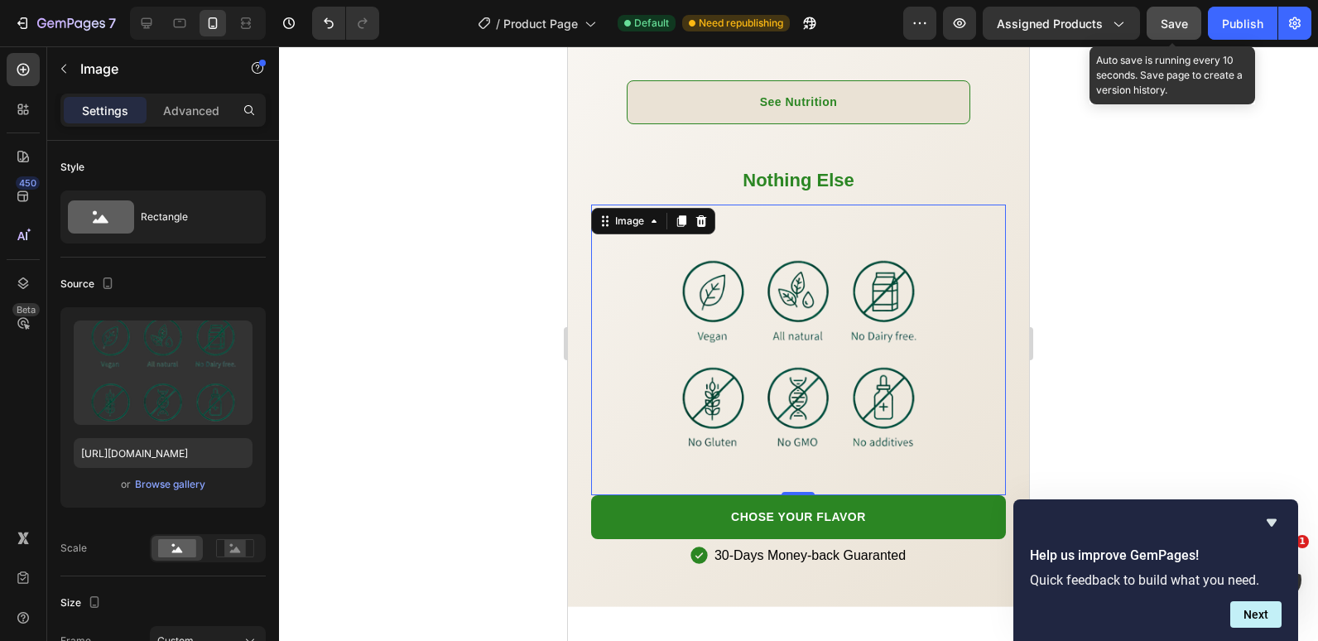
click at [1171, 22] on span "Save" at bounding box center [1174, 24] width 27 height 14
click at [1263, 20] on div "Publish" at bounding box center [1242, 23] width 41 height 17
click at [635, 350] on div at bounding box center [798, 350] width 415 height 291
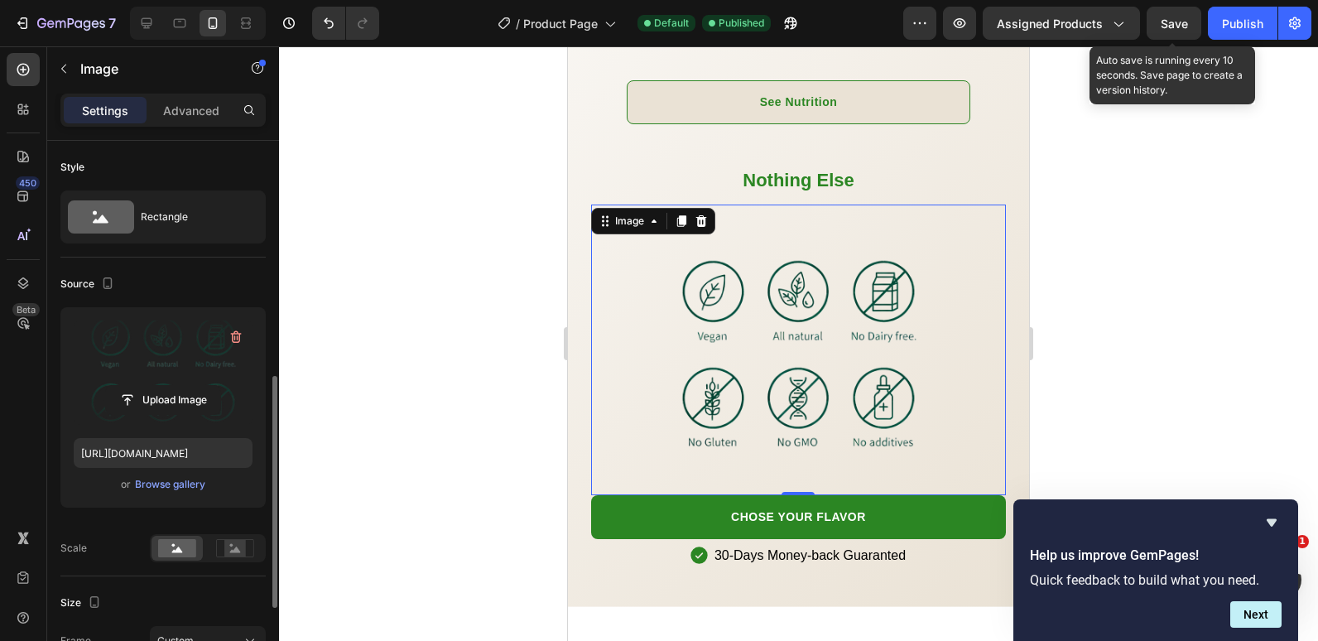
scroll to position [166, 0]
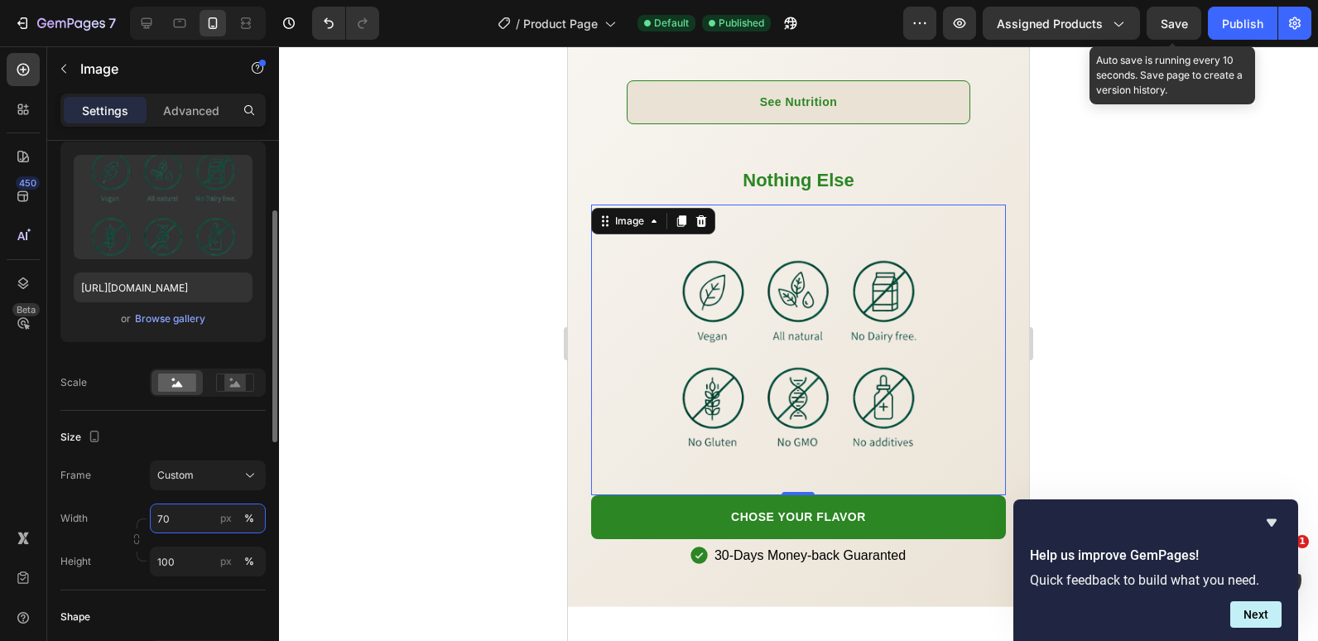
click at [160, 518] on input "70" at bounding box center [208, 519] width 116 height 30
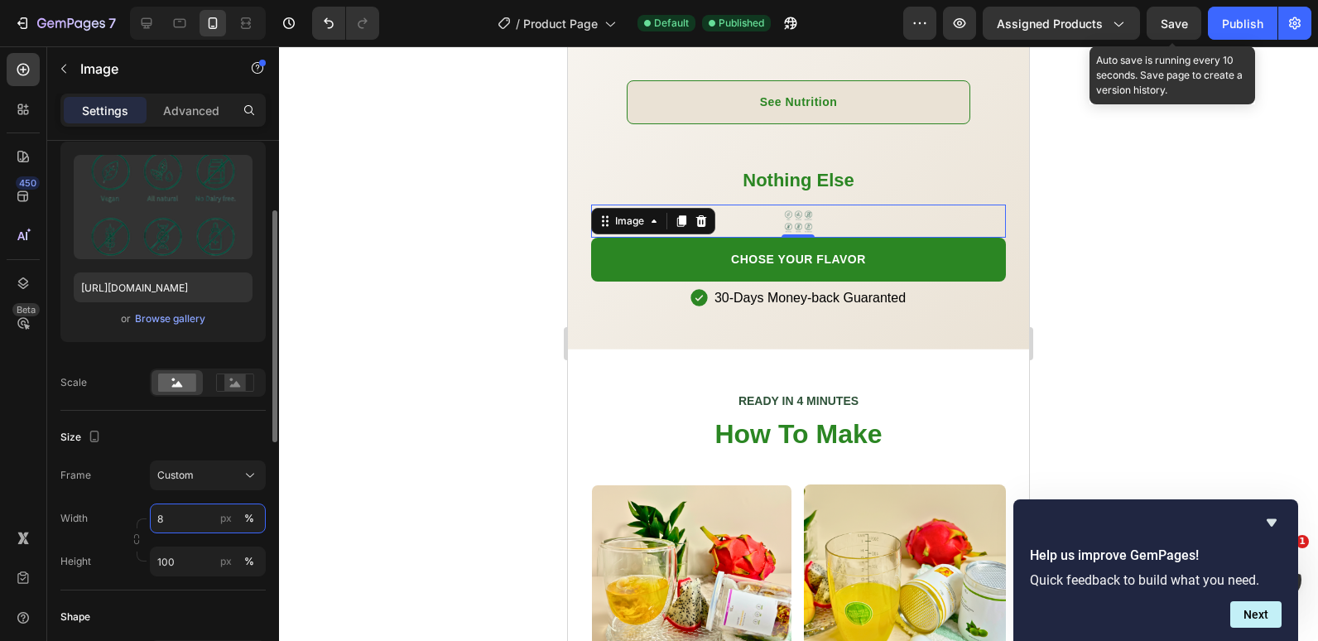
type input "80"
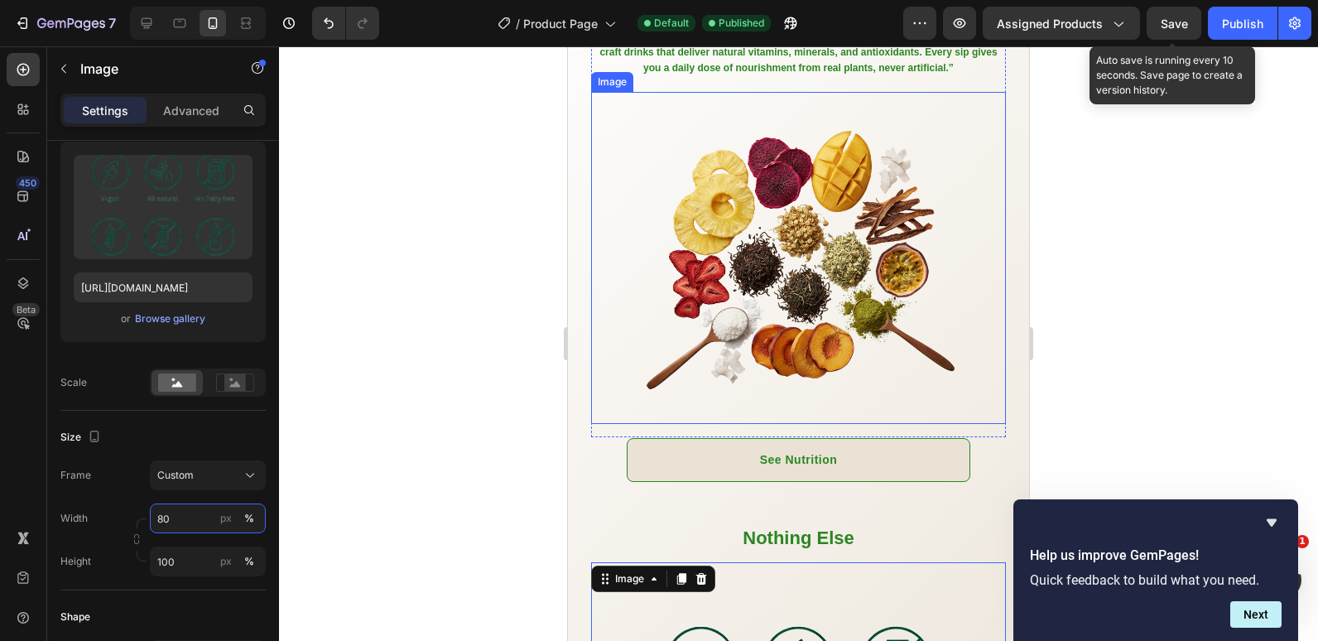
scroll to position [1656, 0]
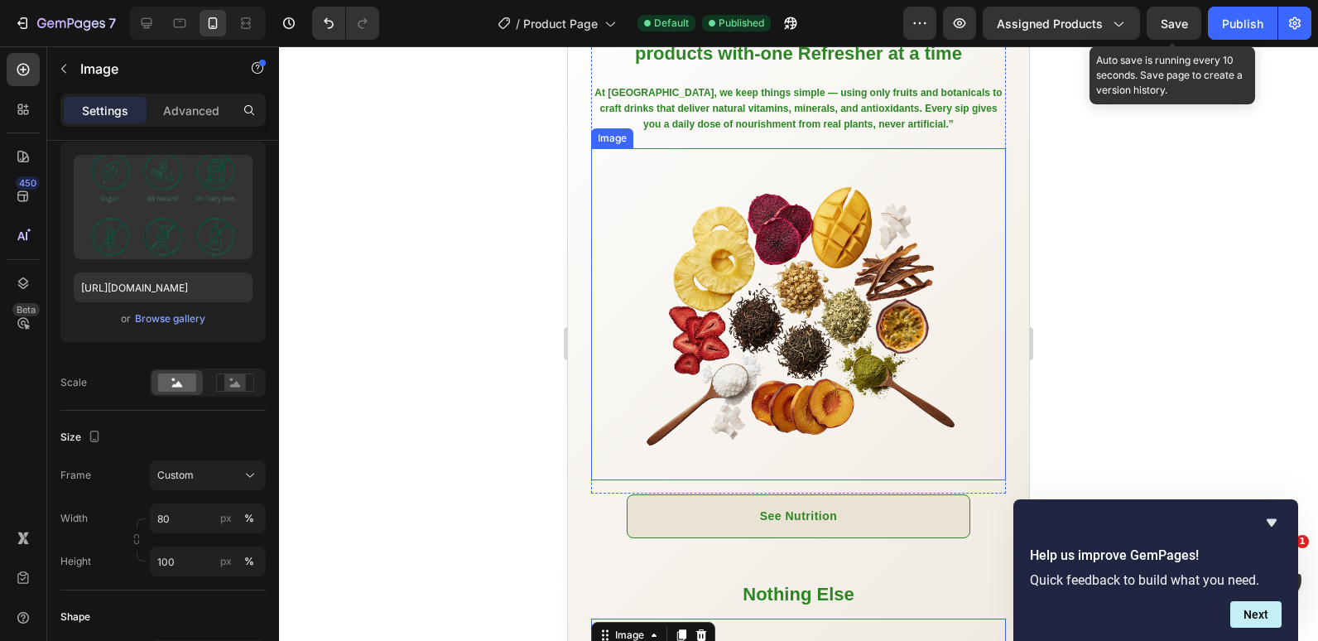
click at [696, 348] on img at bounding box center [799, 314] width 332 height 332
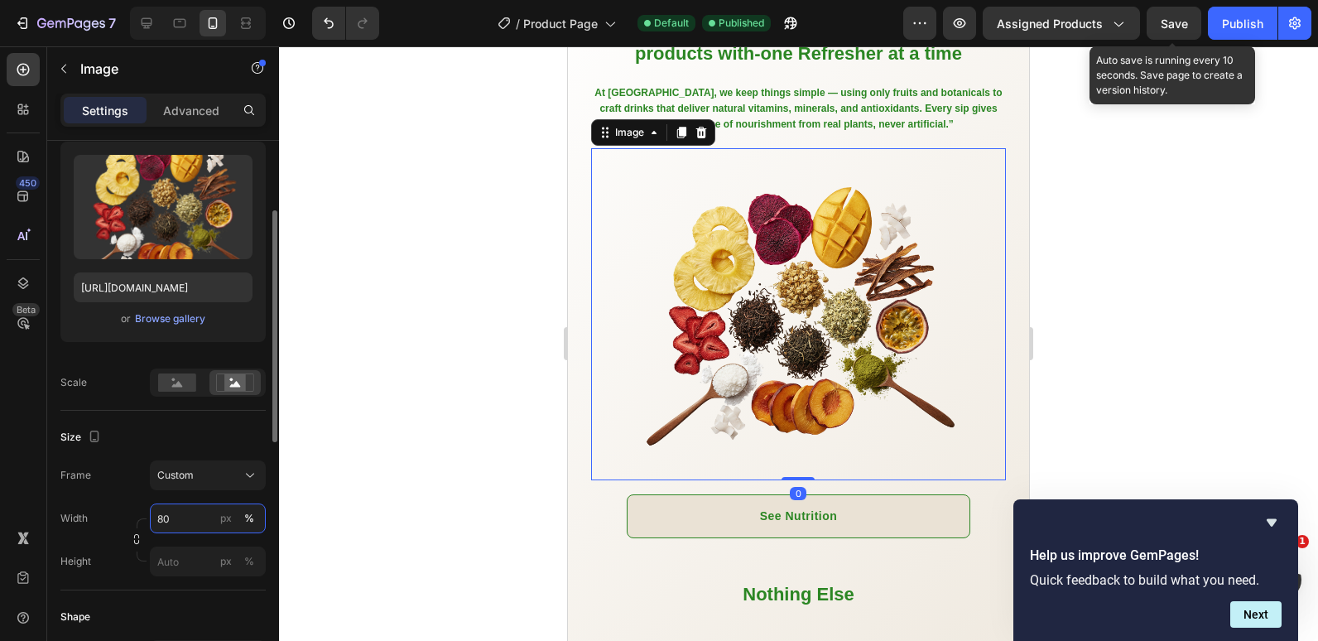
click at [167, 518] on input "80" at bounding box center [208, 519] width 116 height 30
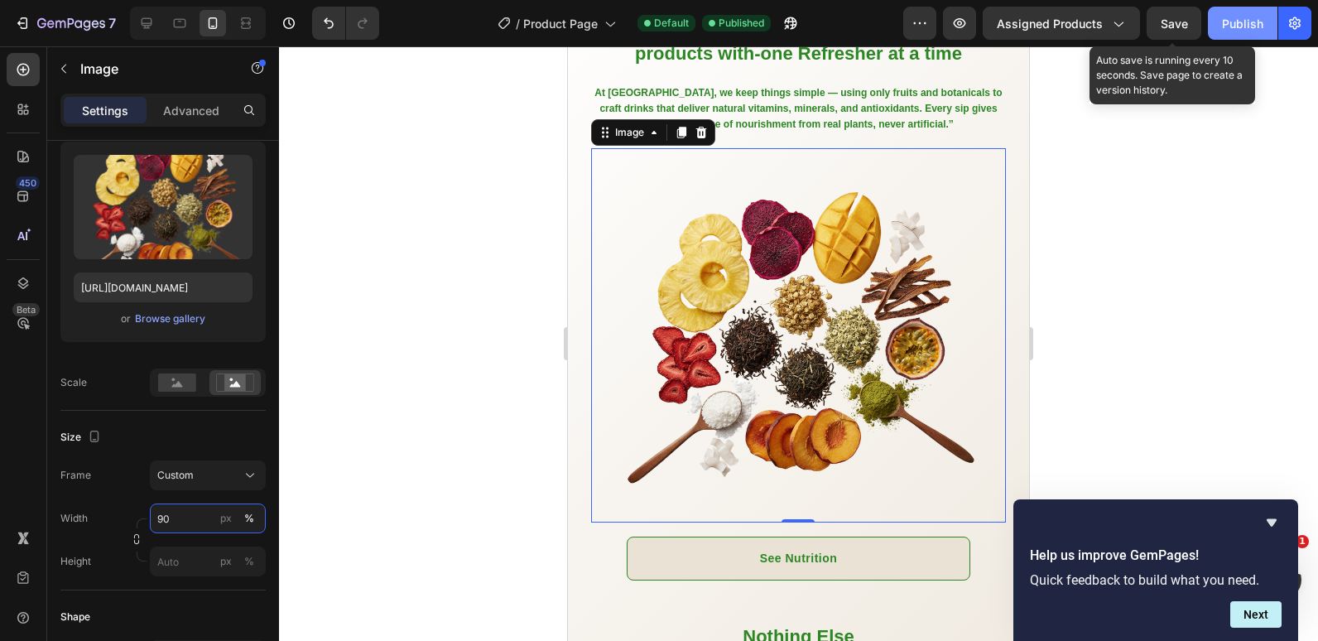
type input "90"
click at [1174, 22] on span "Save" at bounding box center [1174, 24] width 27 height 14
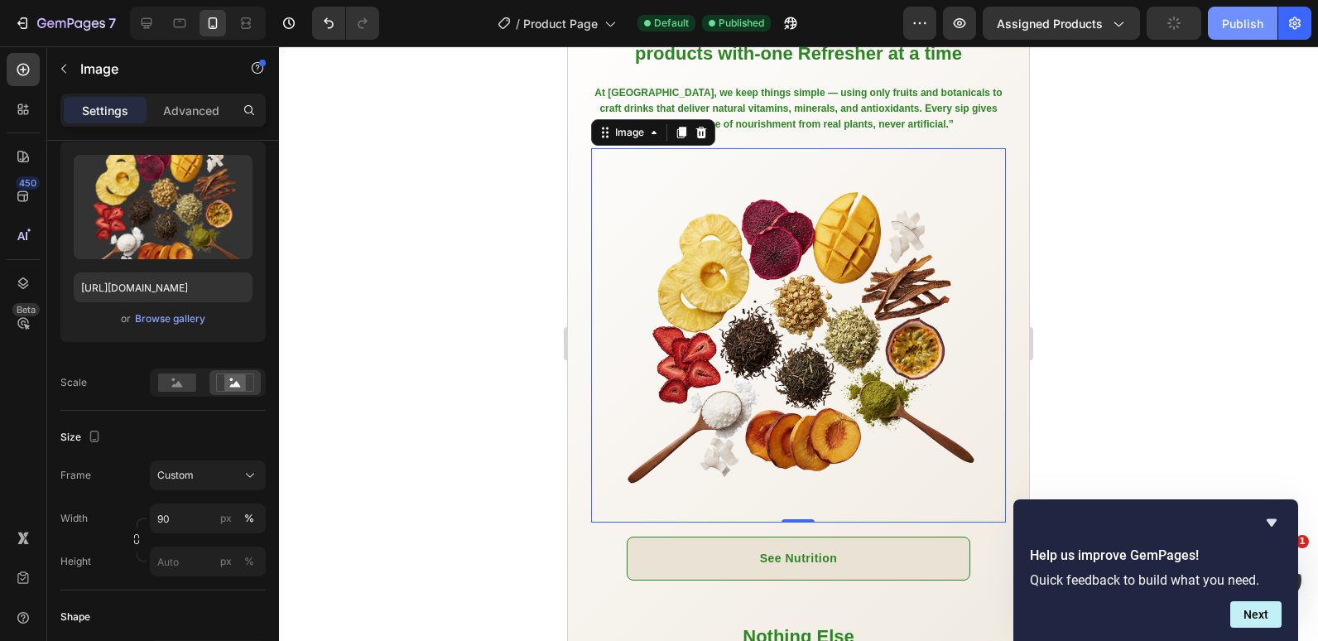
click at [1227, 19] on div "Publish" at bounding box center [1242, 23] width 41 height 17
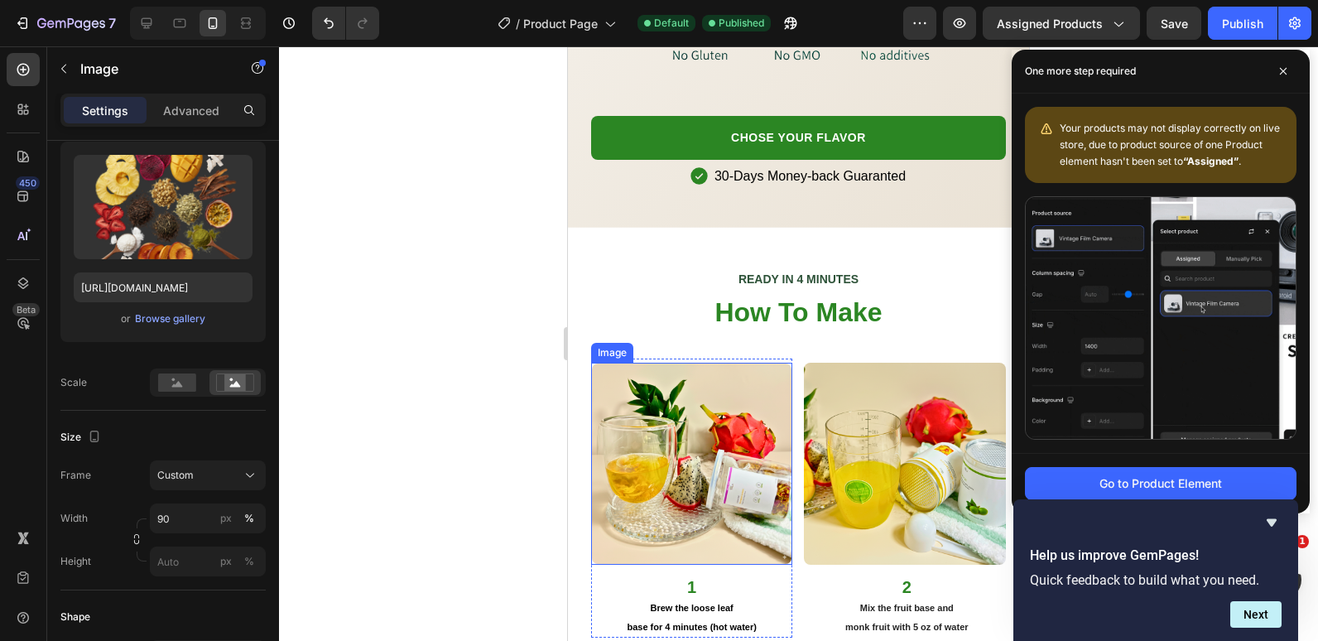
scroll to position [2485, 0]
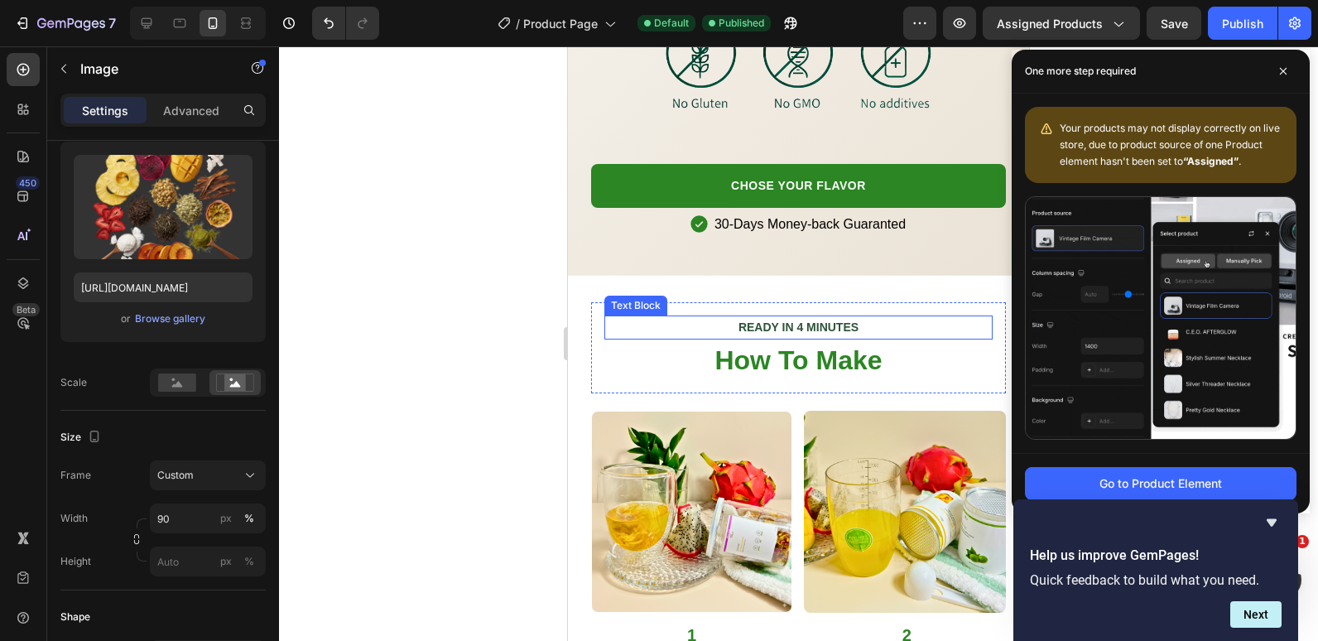
click at [793, 334] on strong "READY IN 4 MINUTES" at bounding box center [799, 327] width 120 height 13
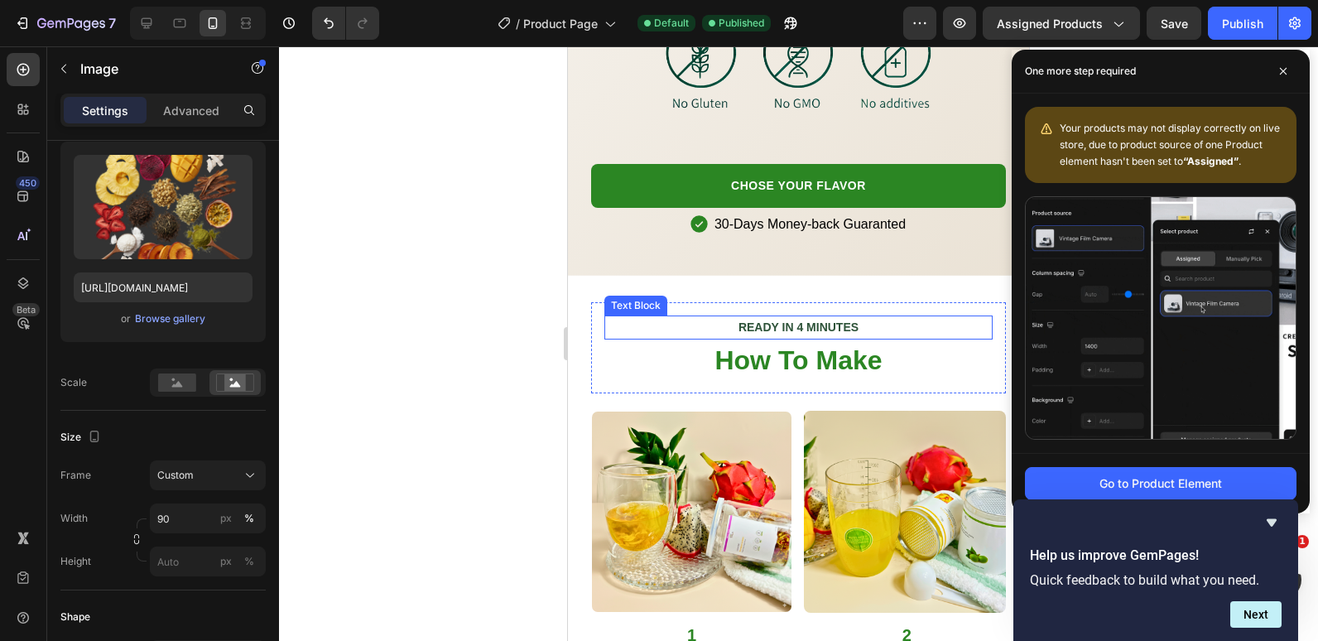
click at [791, 334] on strong "READY IN 4 MINUTES" at bounding box center [799, 327] width 120 height 13
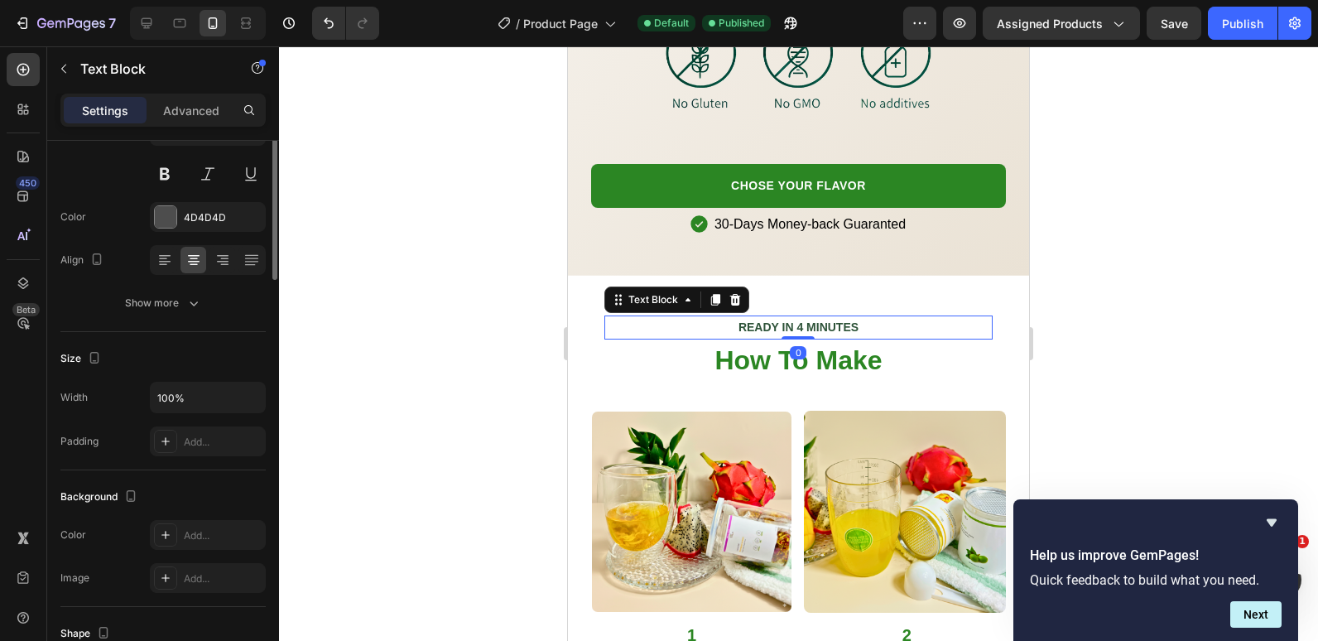
scroll to position [0, 0]
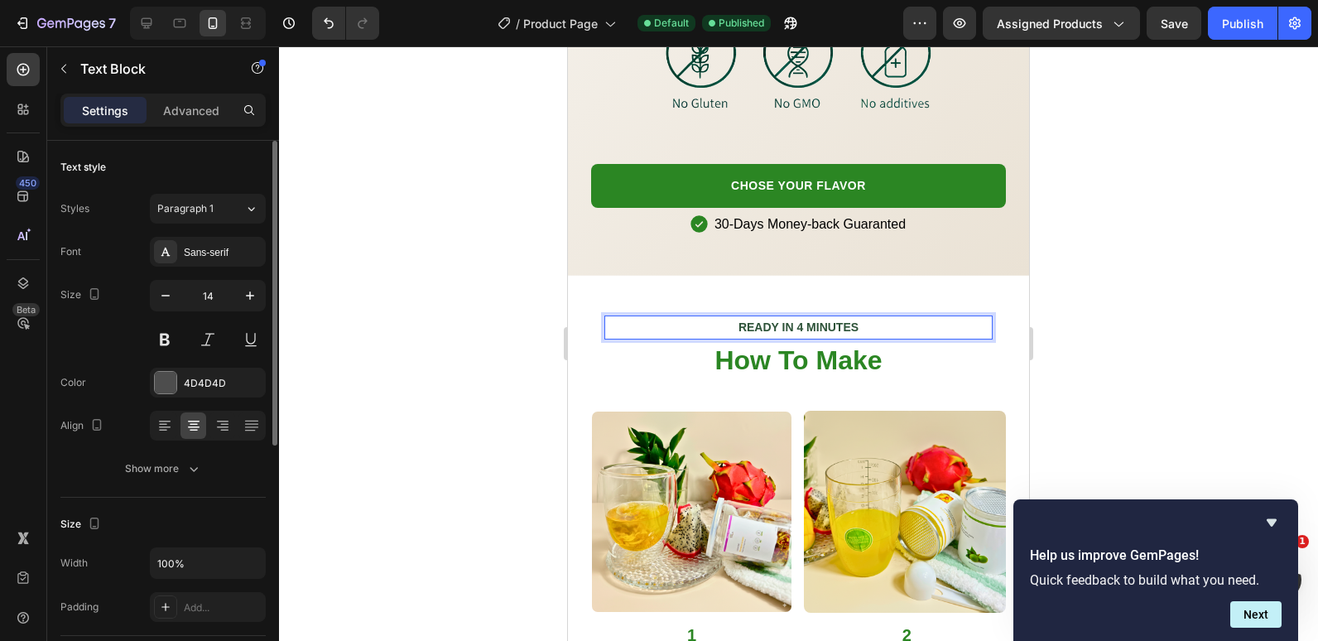
click at [804, 334] on strong "READY IN 4 MINUTES" at bounding box center [799, 327] width 120 height 13
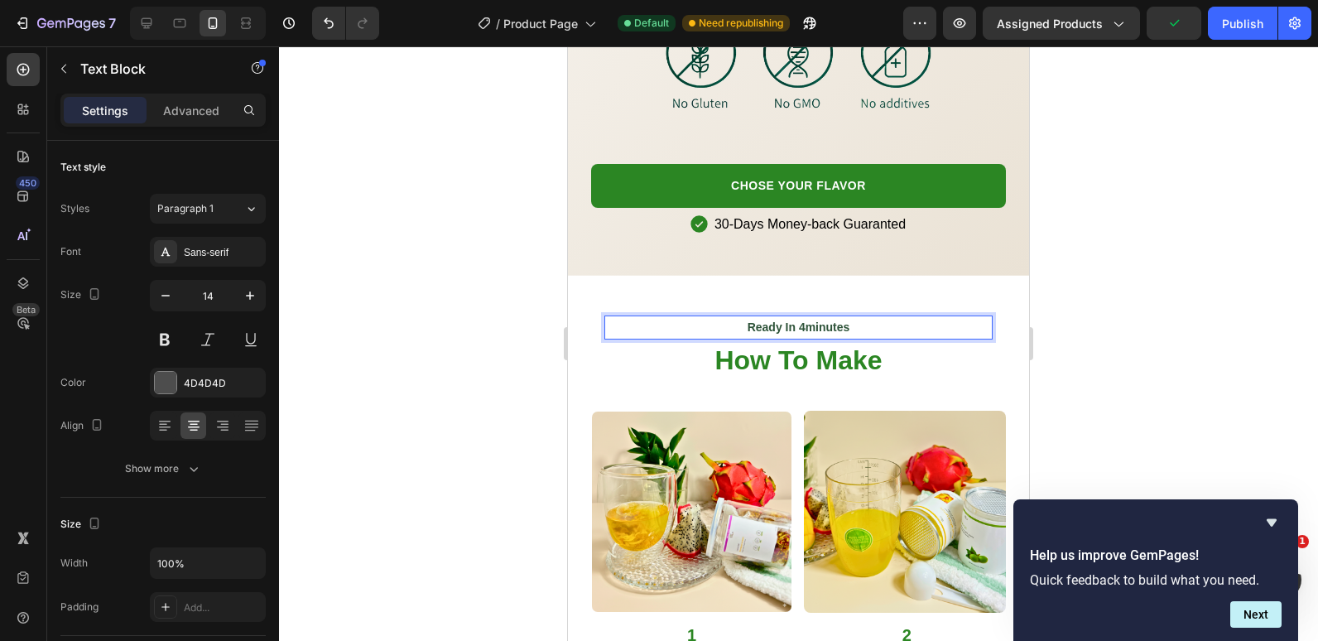
click at [798, 334] on strong "Ready In 4minutes" at bounding box center [799, 327] width 103 height 13
click at [807, 334] on strong "Ready In 4minutes" at bounding box center [799, 327] width 103 height 13
click at [797, 334] on strong "Ready In 4Minutes" at bounding box center [799, 327] width 102 height 13
click at [516, 324] on div at bounding box center [798, 343] width 1039 height 595
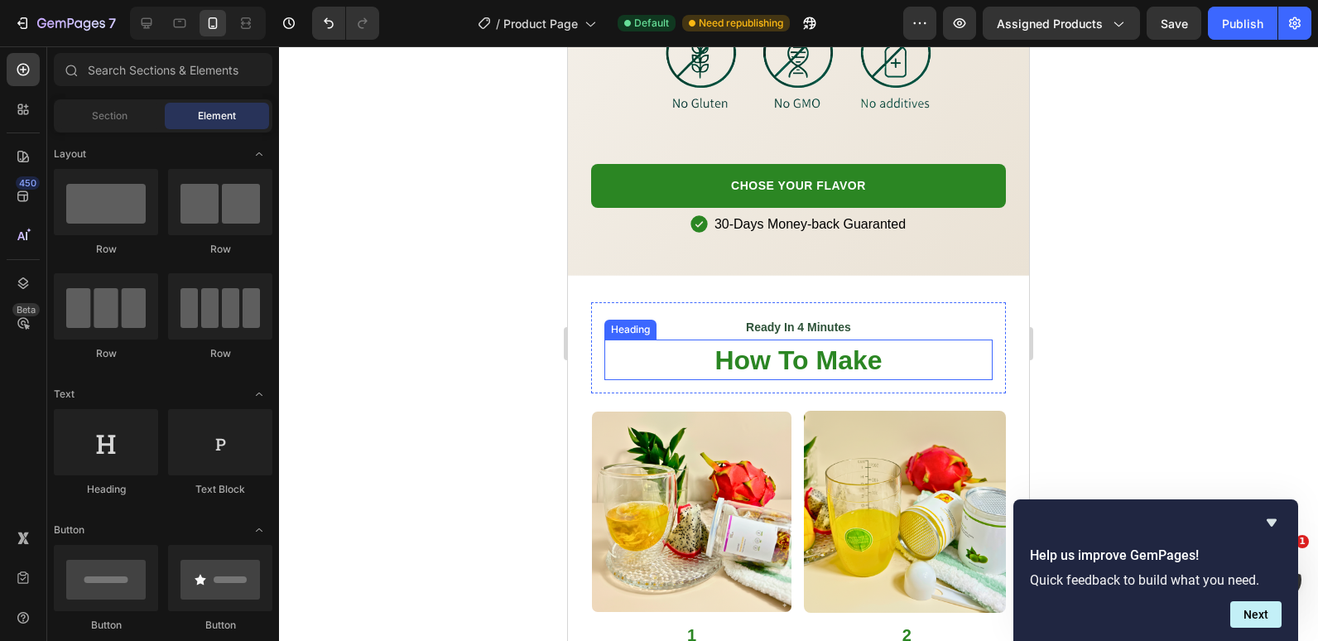
click at [816, 353] on h2 "How To Make" at bounding box center [799, 360] width 388 height 41
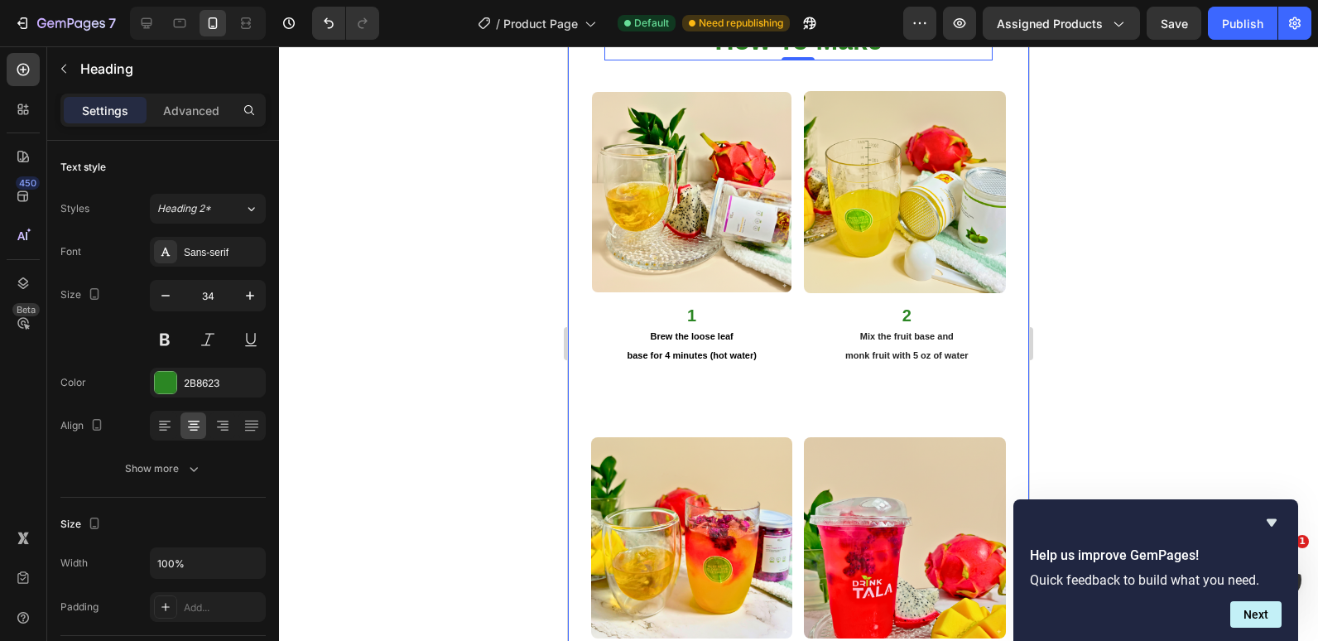
scroll to position [2816, 0]
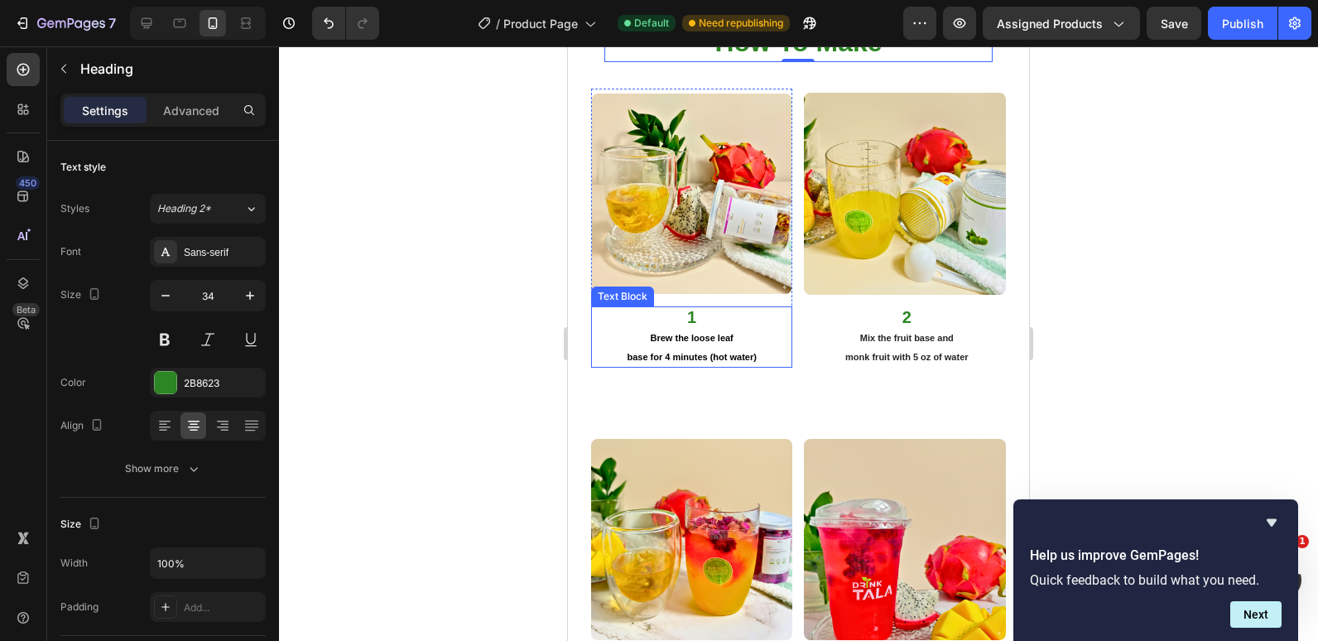
click at [697, 338] on p "Brew the loose leaf" at bounding box center [692, 337] width 199 height 19
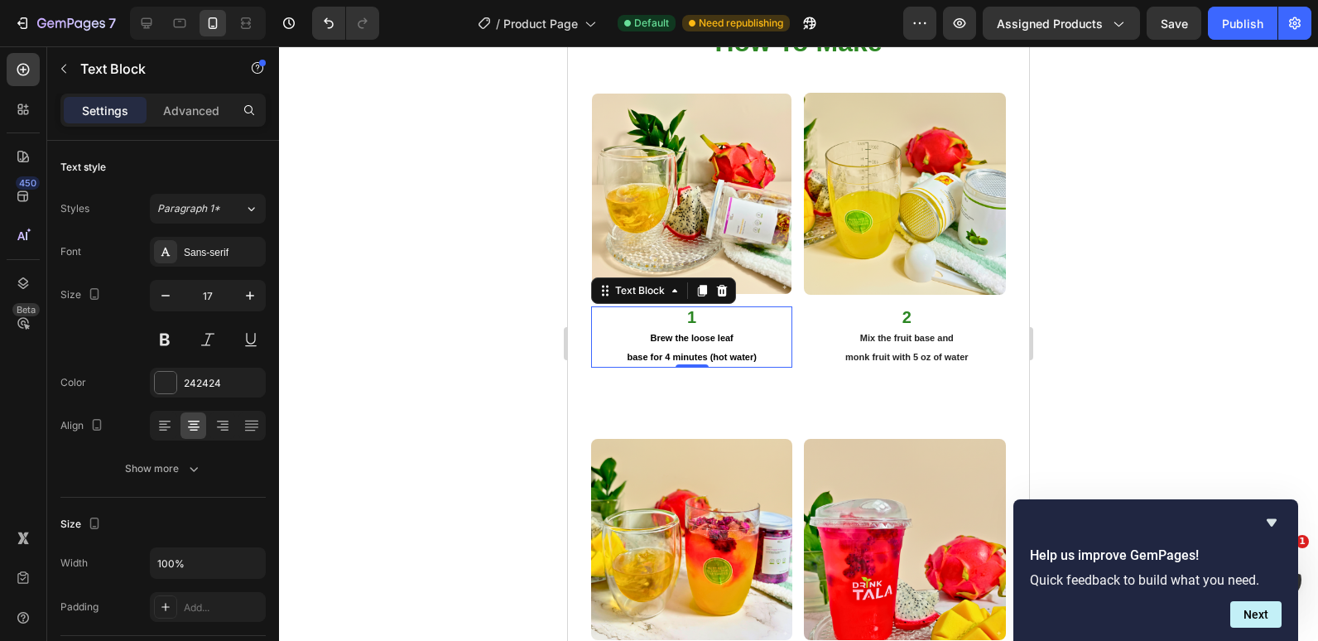
click at [728, 352] on strong "base for 4 minutes (hot water)" at bounding box center [691, 357] width 129 height 10
click at [670, 352] on strong "base for 4 minutes (hot water)" at bounding box center [691, 357] width 129 height 10
click at [667, 353] on strong "base for 4 minutes (hot water)" at bounding box center [691, 357] width 129 height 10
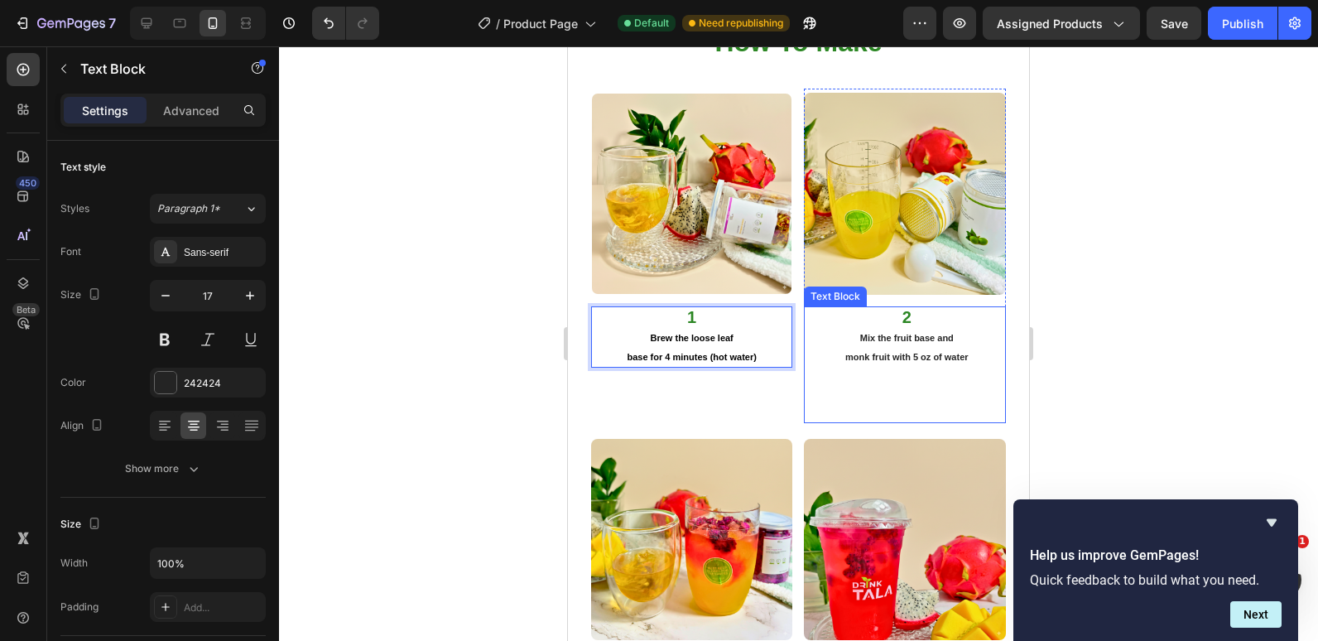
click at [909, 333] on strong "Mix the fruit base and" at bounding box center [908, 338] width 94 height 10
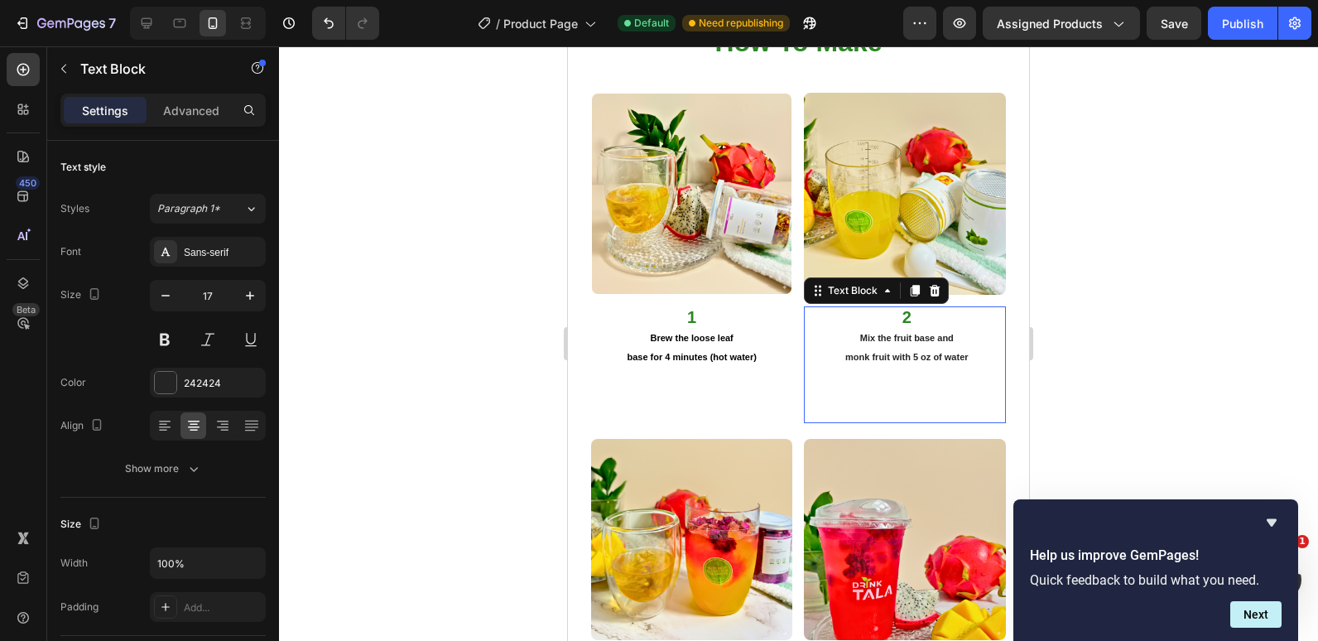
click at [909, 333] on strong "Mix the fruit base and" at bounding box center [908, 338] width 94 height 10
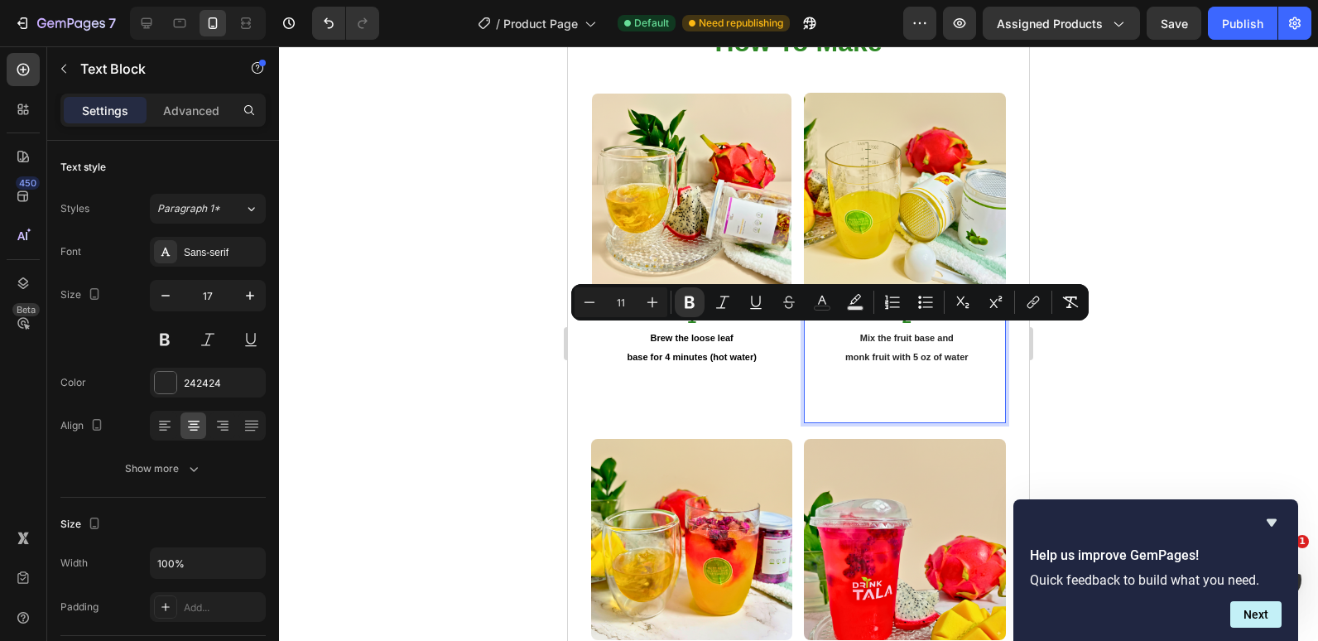
click at [883, 333] on strong "Mix the fruit base and" at bounding box center [908, 338] width 94 height 10
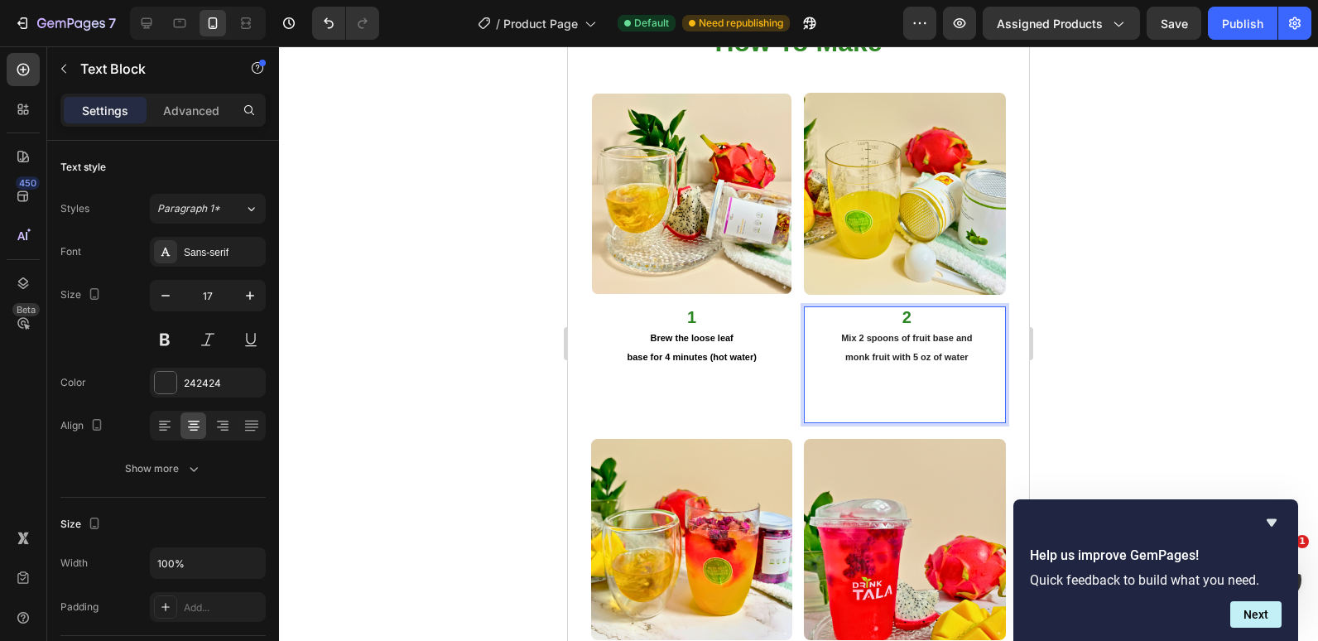
click at [837, 347] on p "monk fruit with 5 oz of water" at bounding box center [906, 384] width 195 height 74
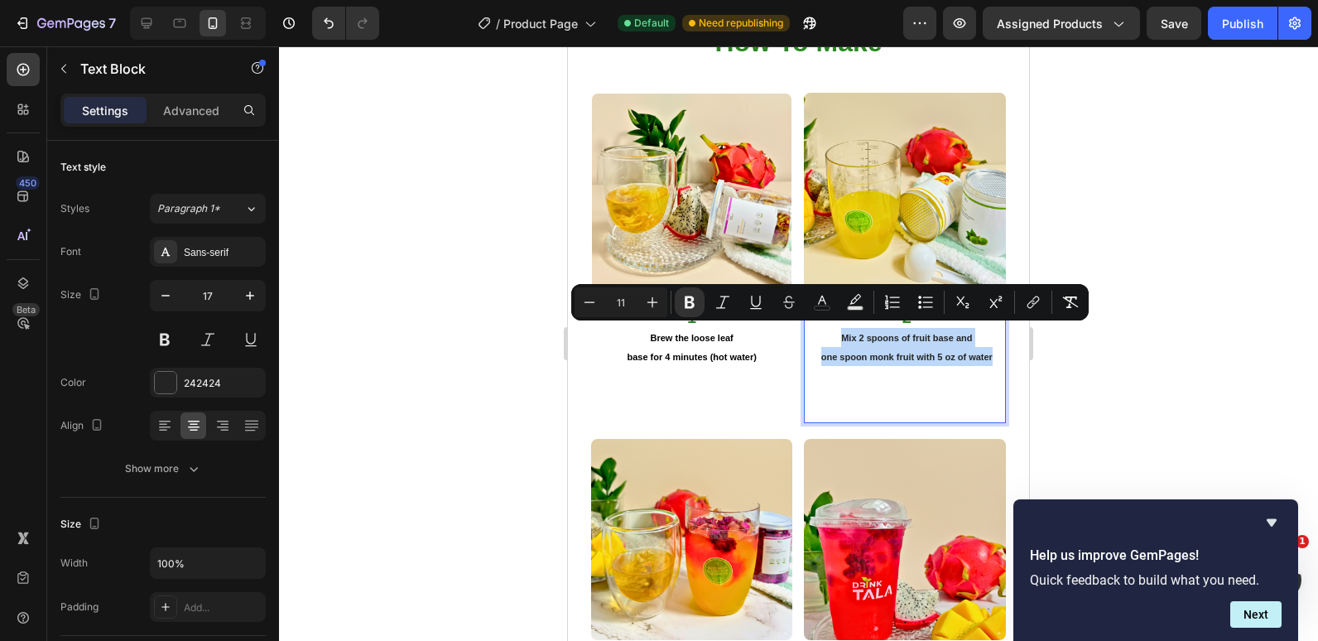
drag, startPoint x: 829, startPoint y: 325, endPoint x: 983, endPoint y: 356, distance: 157.1
click at [987, 353] on div "2 Mix 2 spoons of fruit base and one spoon monk fruit with 5 oz of water" at bounding box center [906, 364] width 199 height 117
copy div "Mix 2 spoons of fruit base and one spoon monk fruit with 5 oz of water"
click at [851, 334] on strong "Mix 2 spoons of fruit base and" at bounding box center [906, 338] width 131 height 10
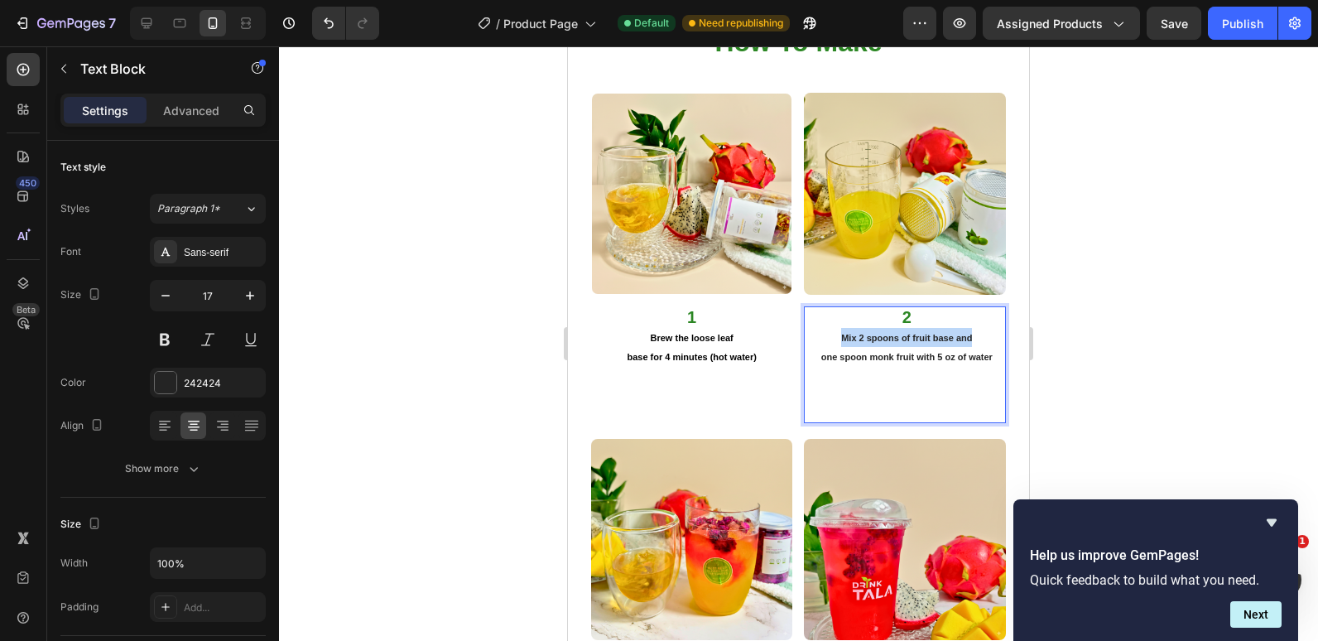
click at [851, 334] on strong "Mix 2 spoons of fruit base and" at bounding box center [906, 338] width 131 height 10
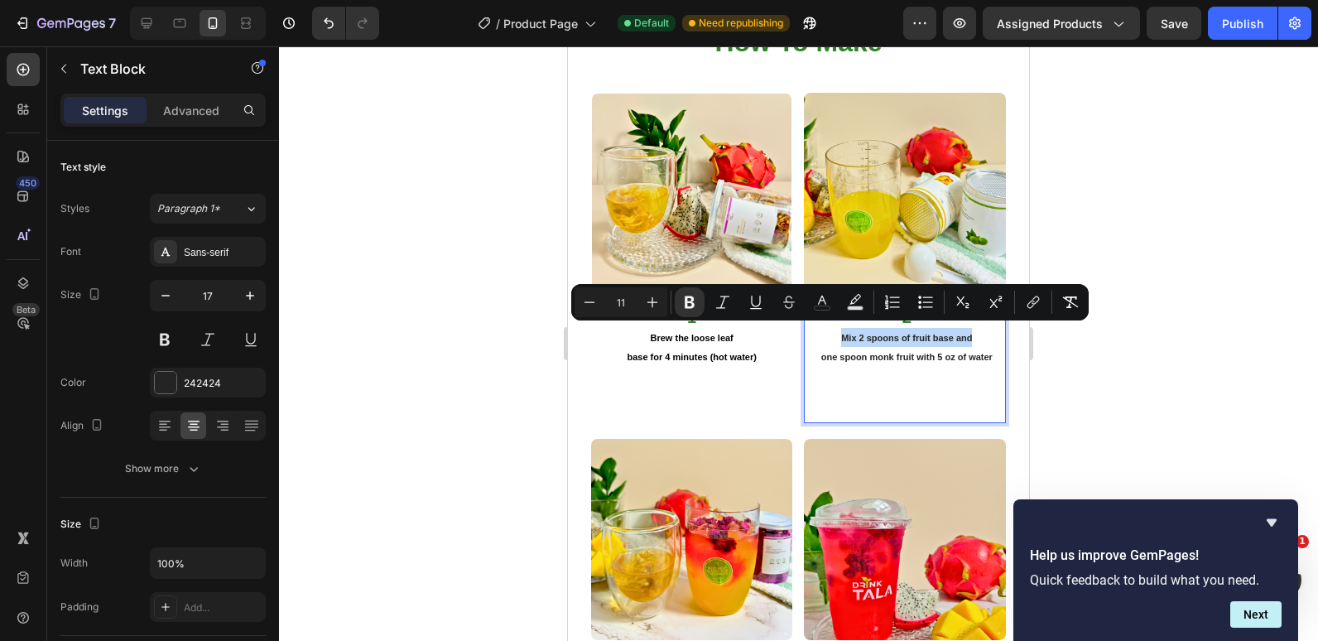
click at [859, 333] on strong "Mix 2 spoons of fruit base and" at bounding box center [906, 338] width 131 height 10
drag, startPoint x: 829, startPoint y: 329, endPoint x: 985, endPoint y: 350, distance: 157.1
click at [985, 350] on div "2 Mix 2 spoons of fruit base and one spoon monk fruit with 5 oz of water" at bounding box center [906, 364] width 199 height 117
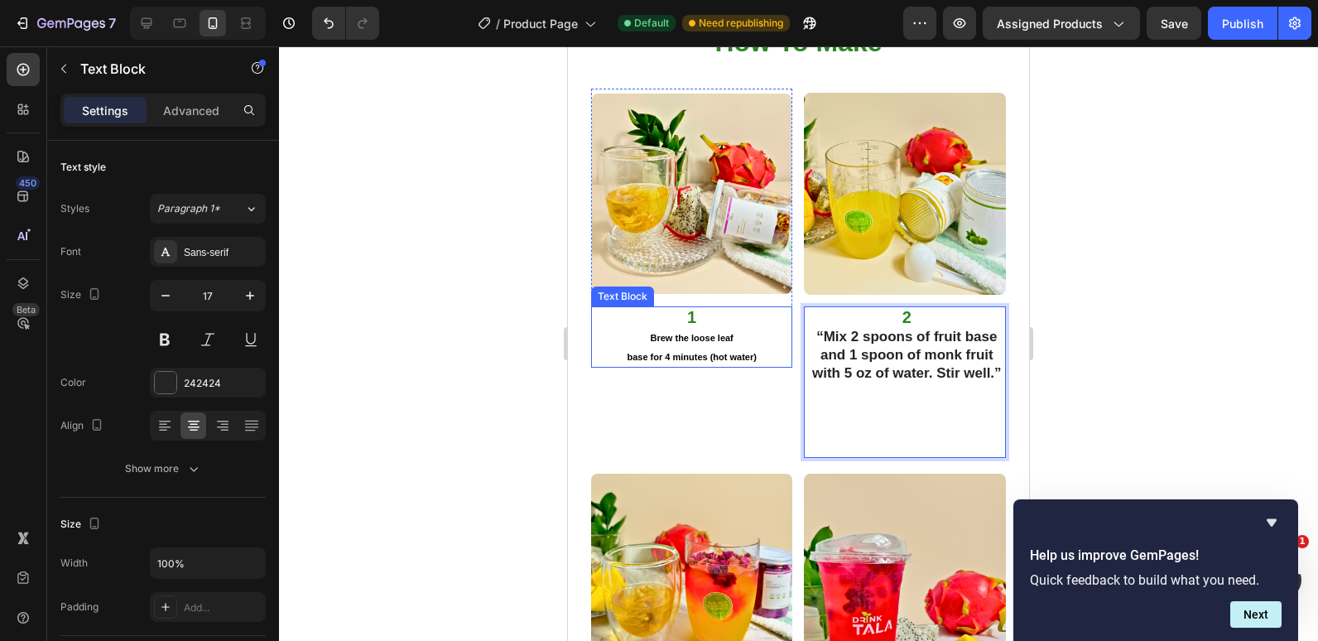
click at [727, 352] on strong "base for 4 minutes (hot water)" at bounding box center [691, 357] width 129 height 10
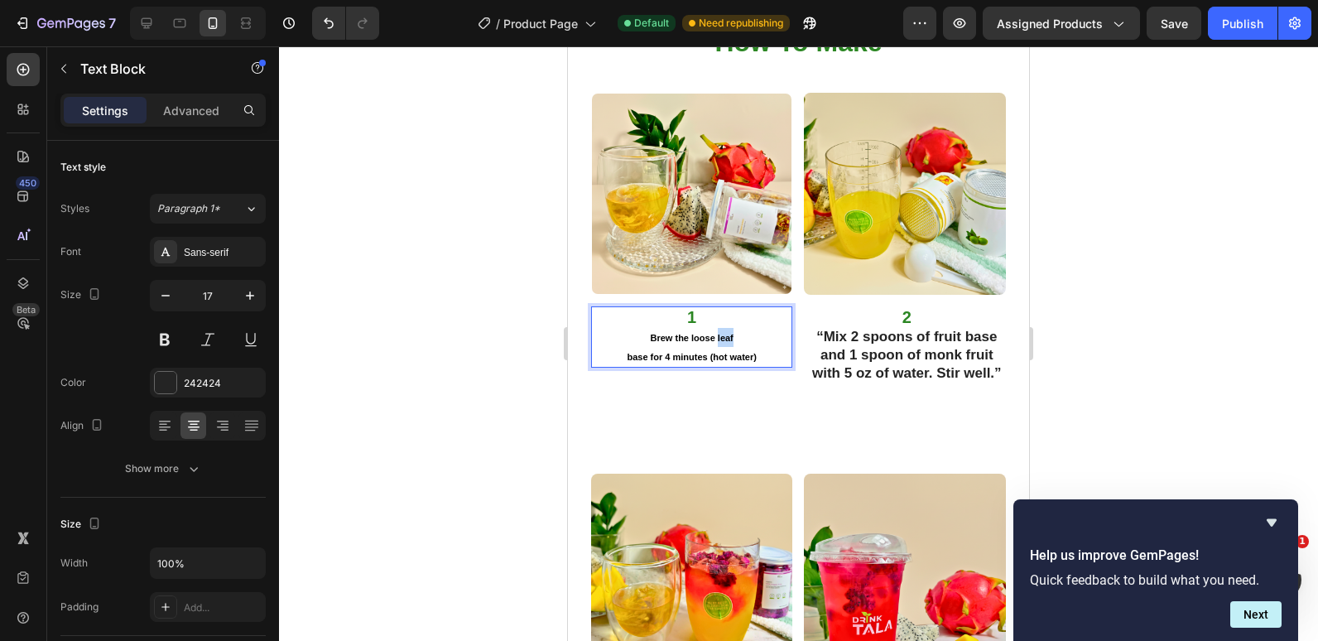
click at [715, 333] on strong "Brew the loose leaf" at bounding box center [692, 338] width 83 height 10
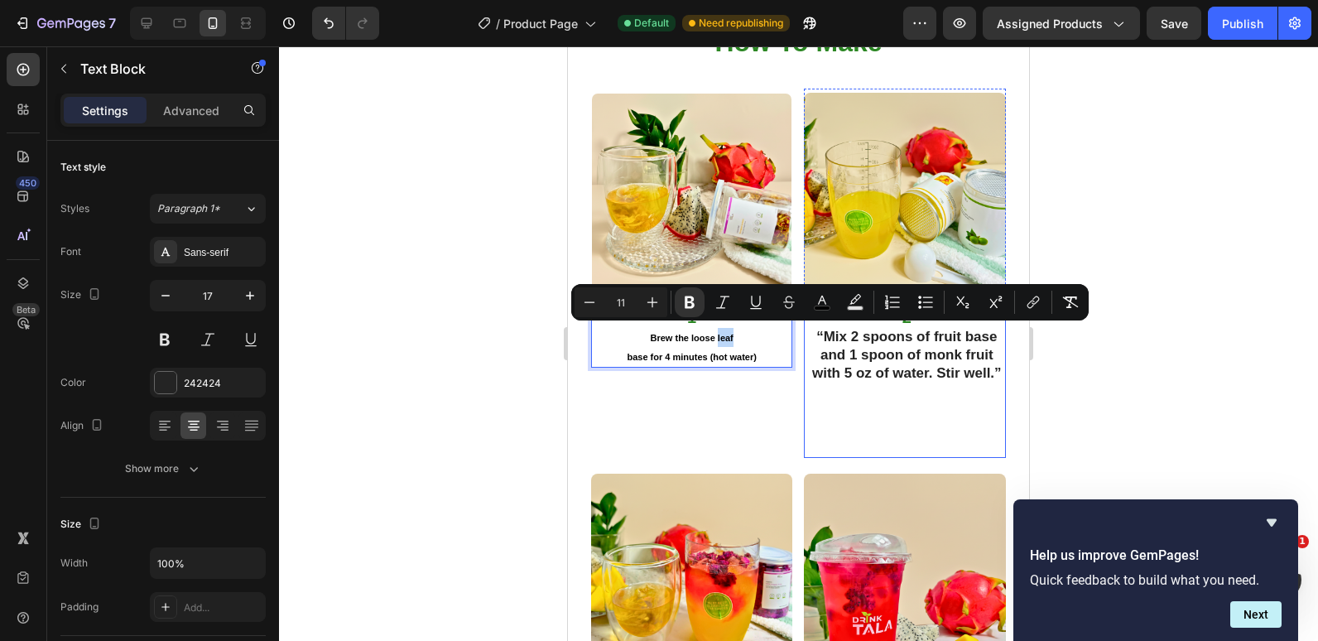
click at [829, 329] on strong "“Mix 2 spoons of fruit base and 1 spoon of monk fruit with 5 oz of water. Stir …" at bounding box center [907, 355] width 190 height 52
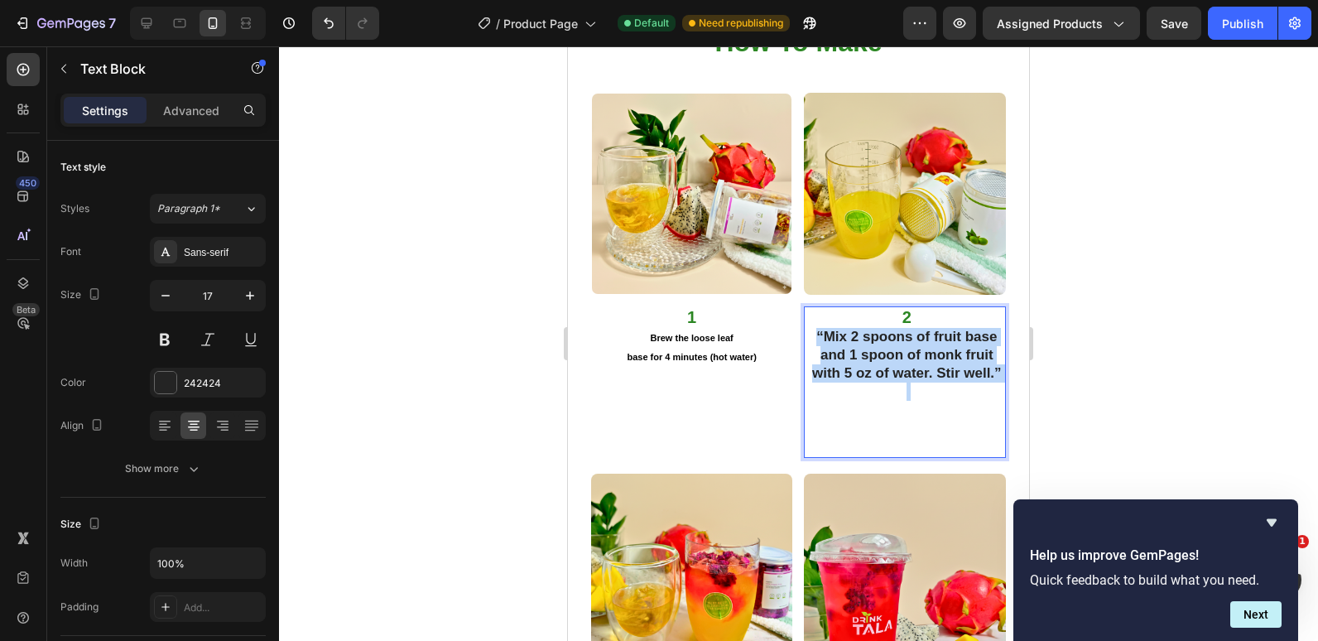
click at [829, 329] on strong "“Mix 2 spoons of fruit base and 1 spoon of monk fruit with 5 oz of water. Stir …" at bounding box center [907, 355] width 190 height 52
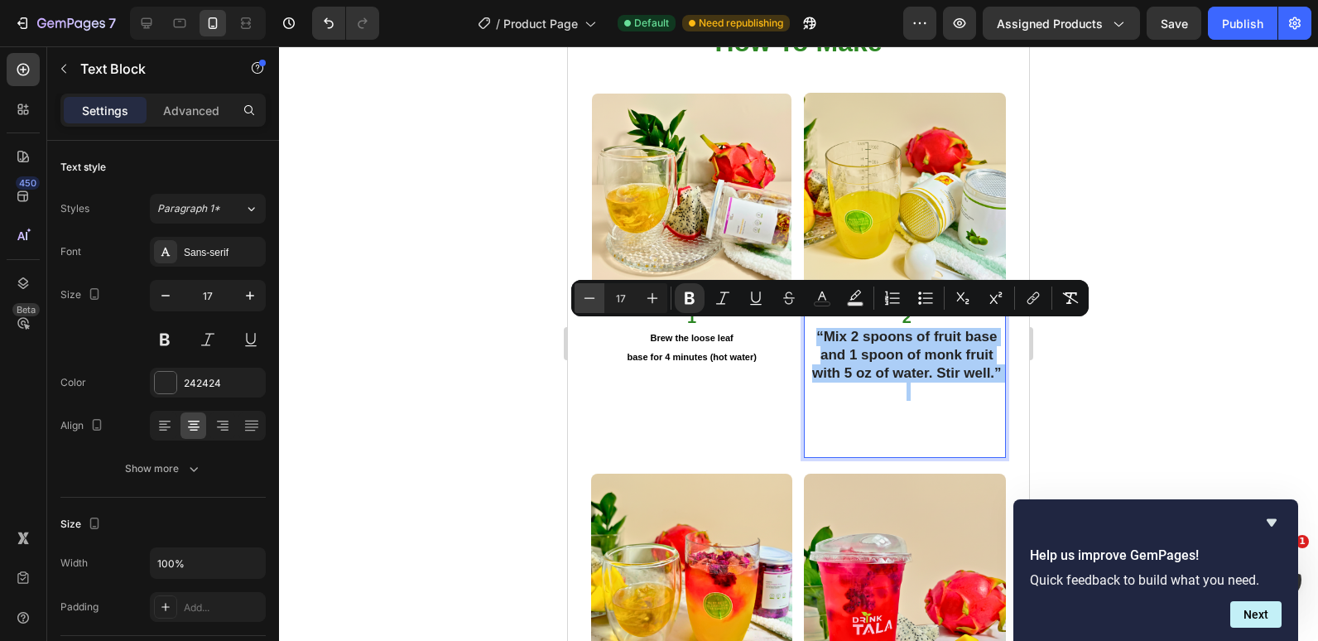
click at [592, 301] on icon "Editor contextual toolbar" at bounding box center [589, 298] width 17 height 17
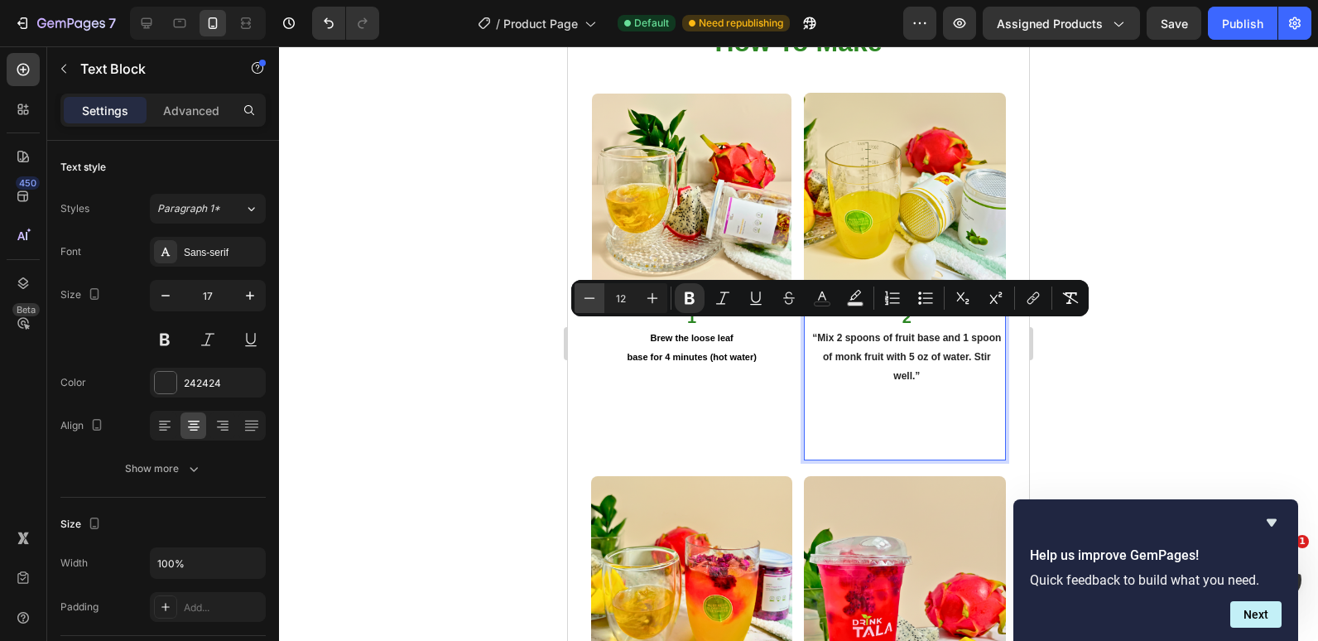
click at [592, 301] on icon "Editor contextual toolbar" at bounding box center [589, 298] width 17 height 17
type input "11"
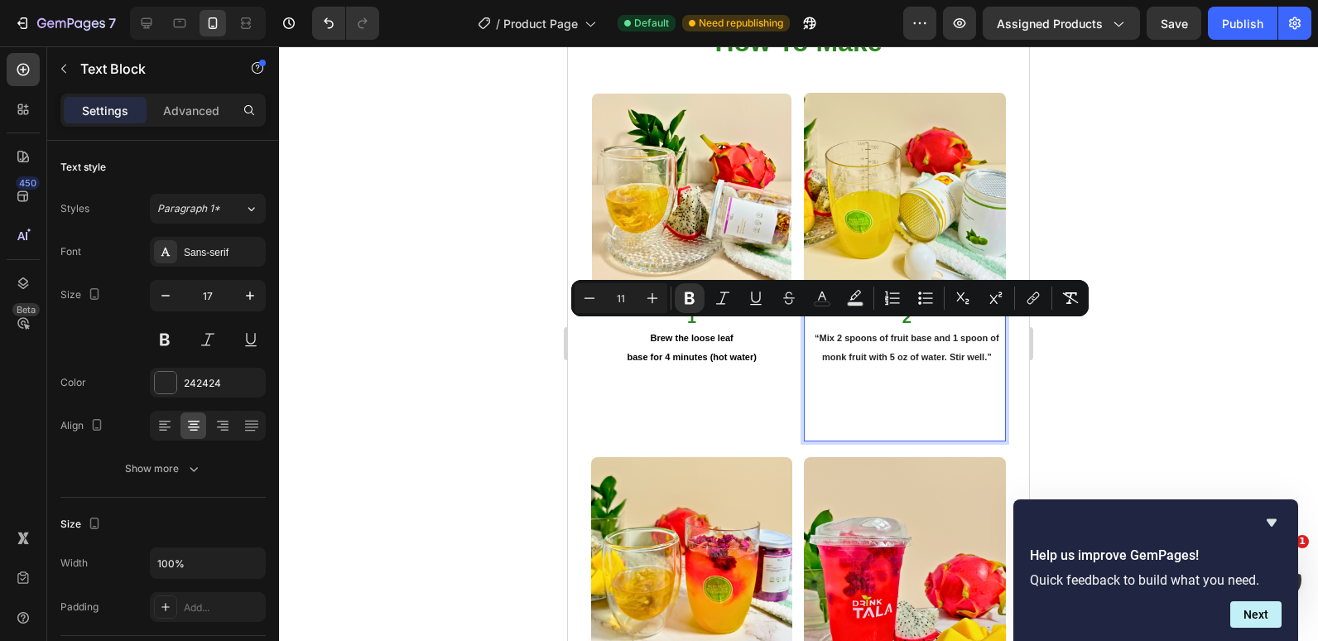
click at [815, 333] on strong "“Mix 2 spoons of fruit base and 1 spoon of monk fruit with 5 oz of water. Stir …" at bounding box center [907, 347] width 184 height 29
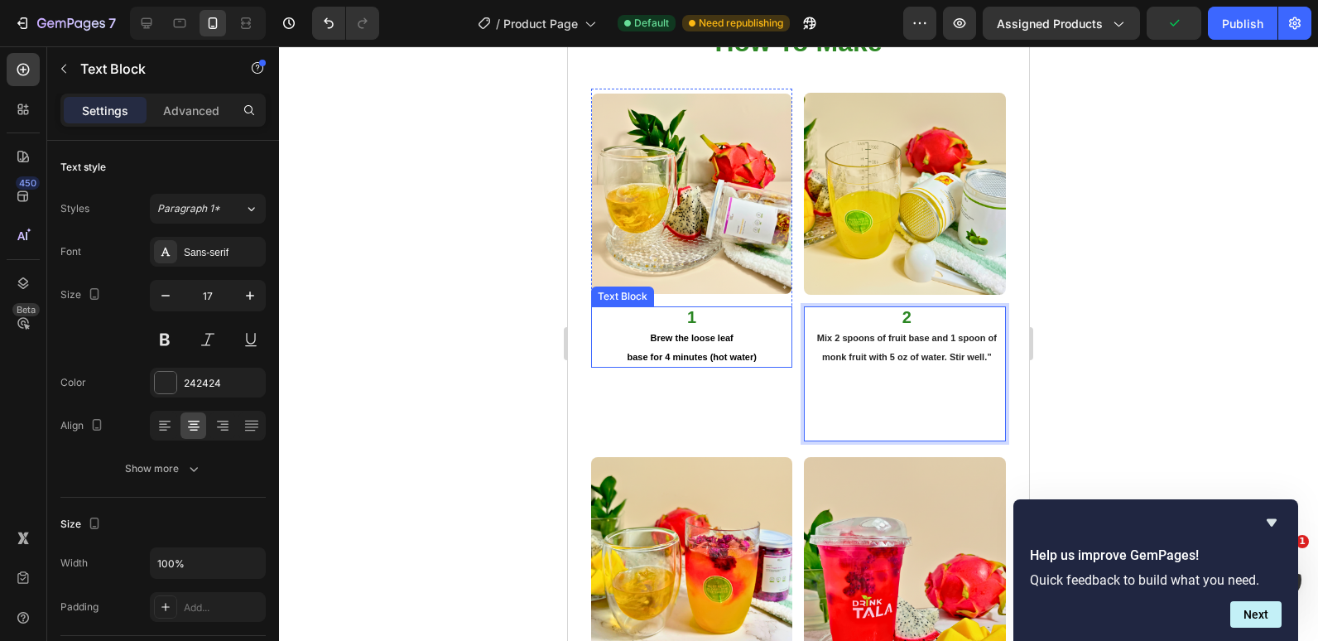
click at [487, 340] on div at bounding box center [798, 343] width 1039 height 595
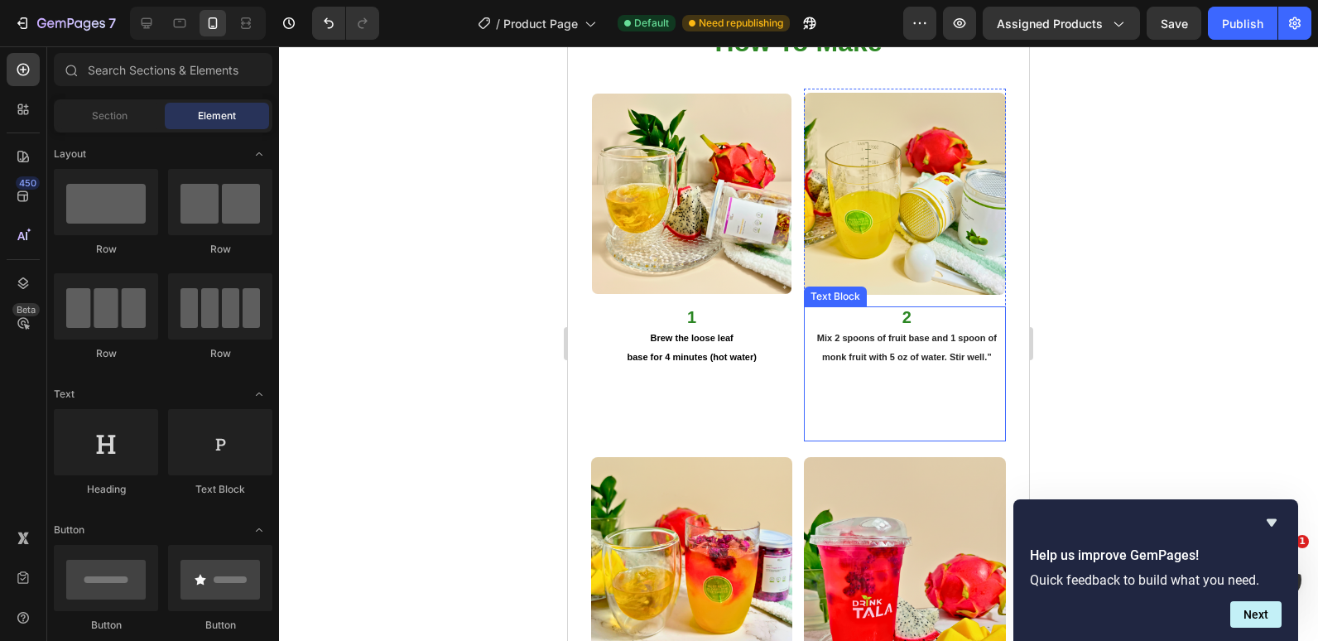
click at [941, 333] on strong "Mix 2 spoons of fruit base and 1 spoon of monk fruit with 5 oz of water. Stir w…" at bounding box center [907, 347] width 180 height 29
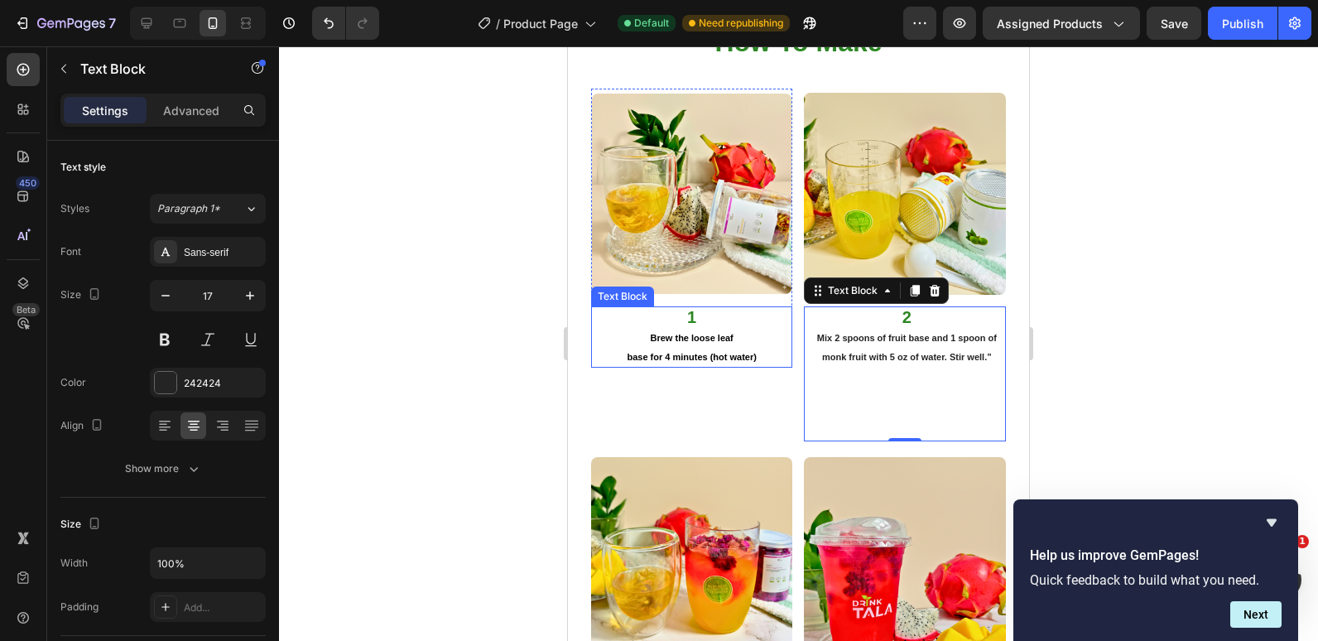
click at [653, 333] on strong "Brew the loose leaf" at bounding box center [692, 338] width 83 height 10
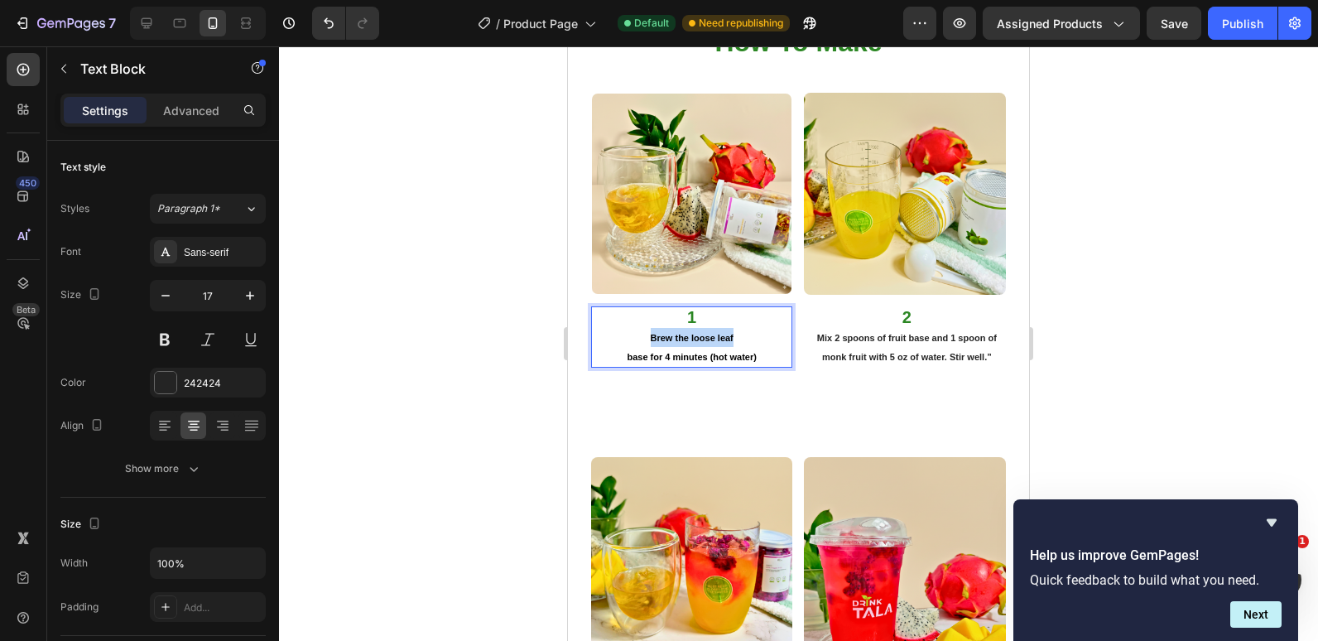
click at [653, 333] on strong "Brew the loose leaf" at bounding box center [692, 338] width 83 height 10
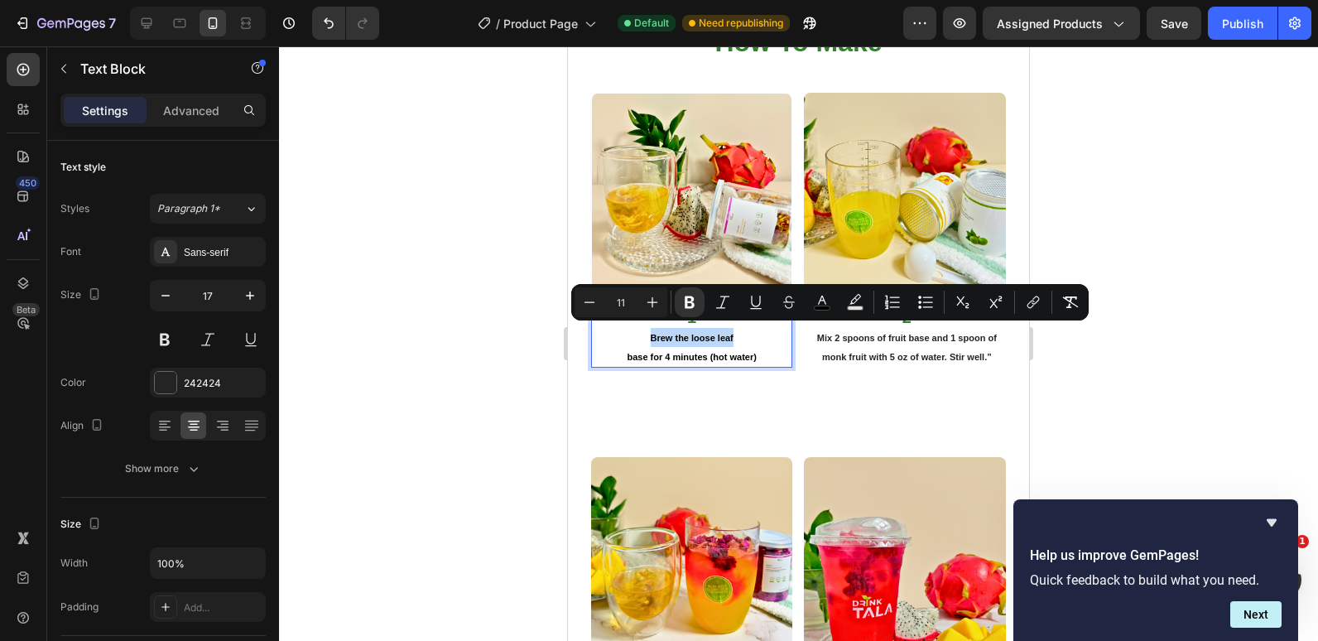
click at [748, 334] on p "Brew the loose leaf" at bounding box center [692, 337] width 199 height 19
drag, startPoint x: 634, startPoint y: 328, endPoint x: 759, endPoint y: 352, distance: 126.5
click at [759, 352] on div "1 Brew the loose leaf base for 4 minutes (hot water)" at bounding box center [692, 336] width 202 height 61
click at [658, 333] on strong "Brew the loose leaf" at bounding box center [692, 338] width 83 height 10
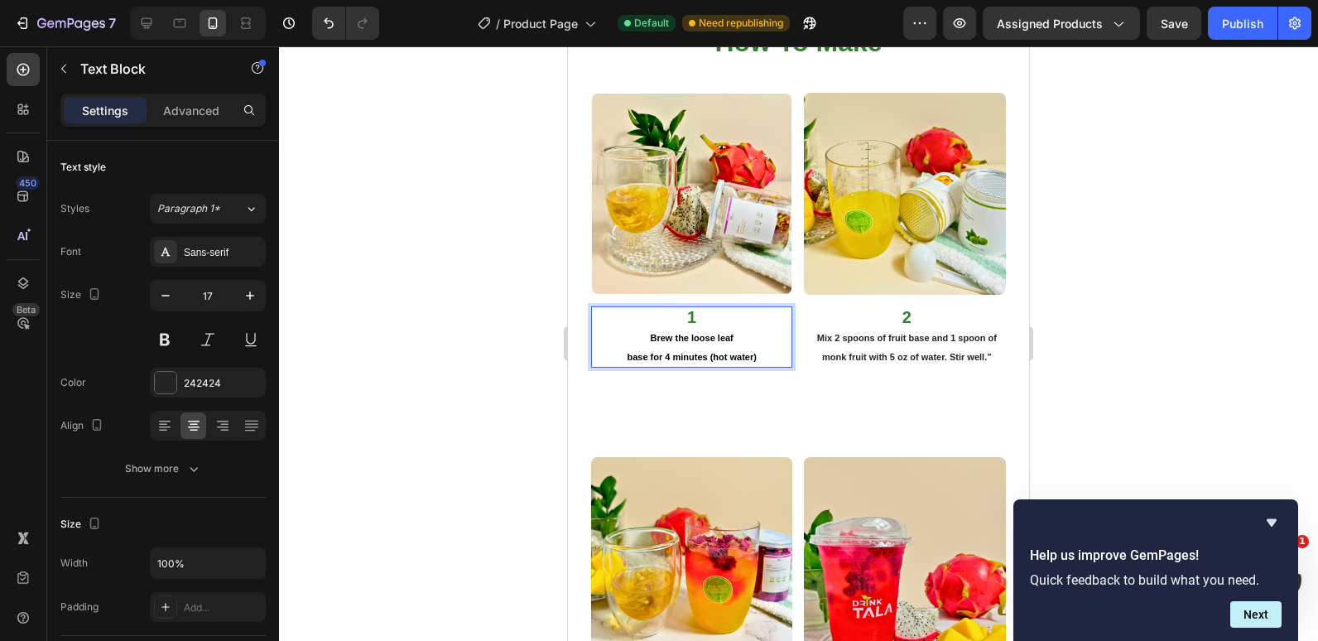
click at [658, 333] on strong "Brew the loose leaf" at bounding box center [692, 338] width 83 height 10
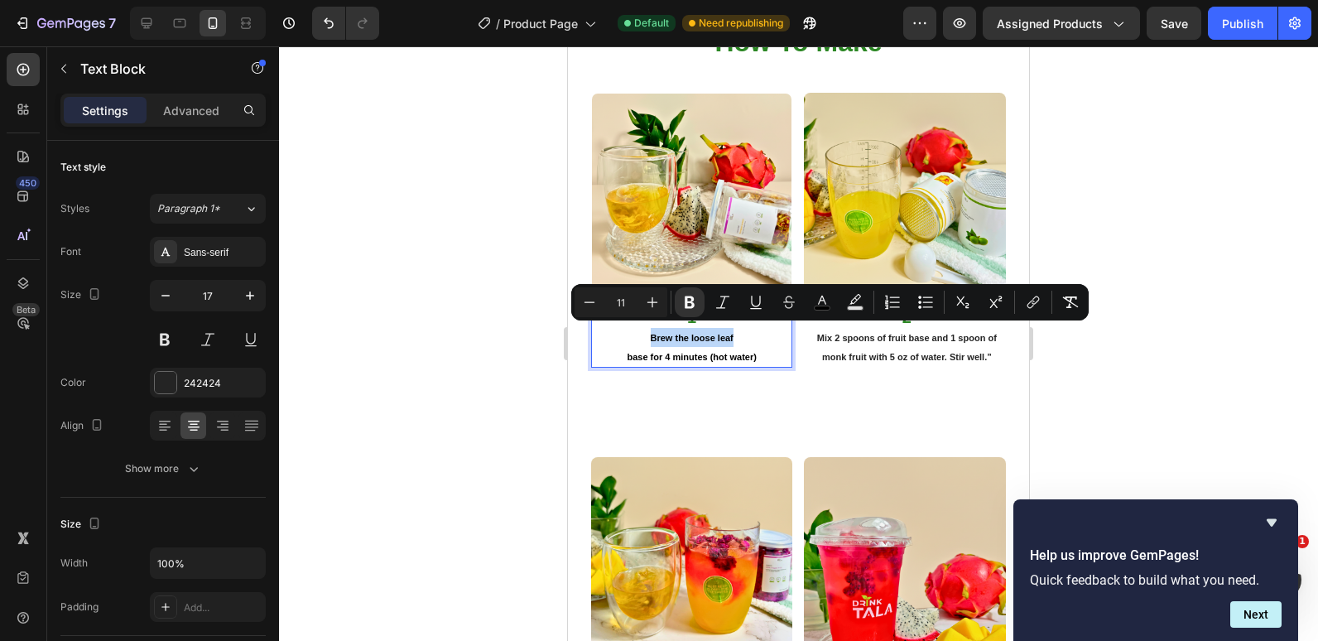
click at [663, 328] on p "Brew the loose leaf" at bounding box center [692, 337] width 199 height 19
click at [662, 328] on p "Brew the loose leaf" at bounding box center [692, 337] width 199 height 19
click at [768, 351] on p "base for 4 minutes (hot water)" at bounding box center [692, 356] width 199 height 19
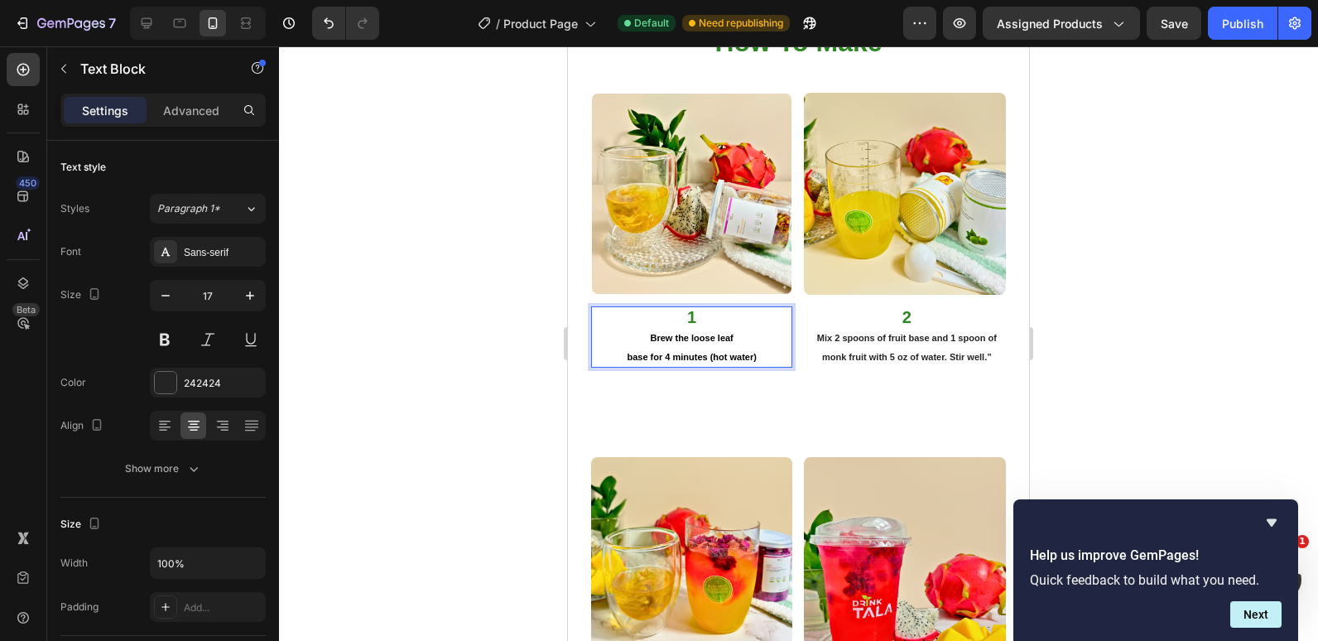
drag, startPoint x: 722, startPoint y: 349, endPoint x: 650, endPoint y: 336, distance: 73.1
click at [650, 336] on div "1 Brew the loose leaf base for 4 minutes (hot water)" at bounding box center [692, 336] width 202 height 61
click at [618, 330] on strong "“Brew the loose-leaf base in hot water for 4 minutes.”" at bounding box center [692, 346] width 189 height 34
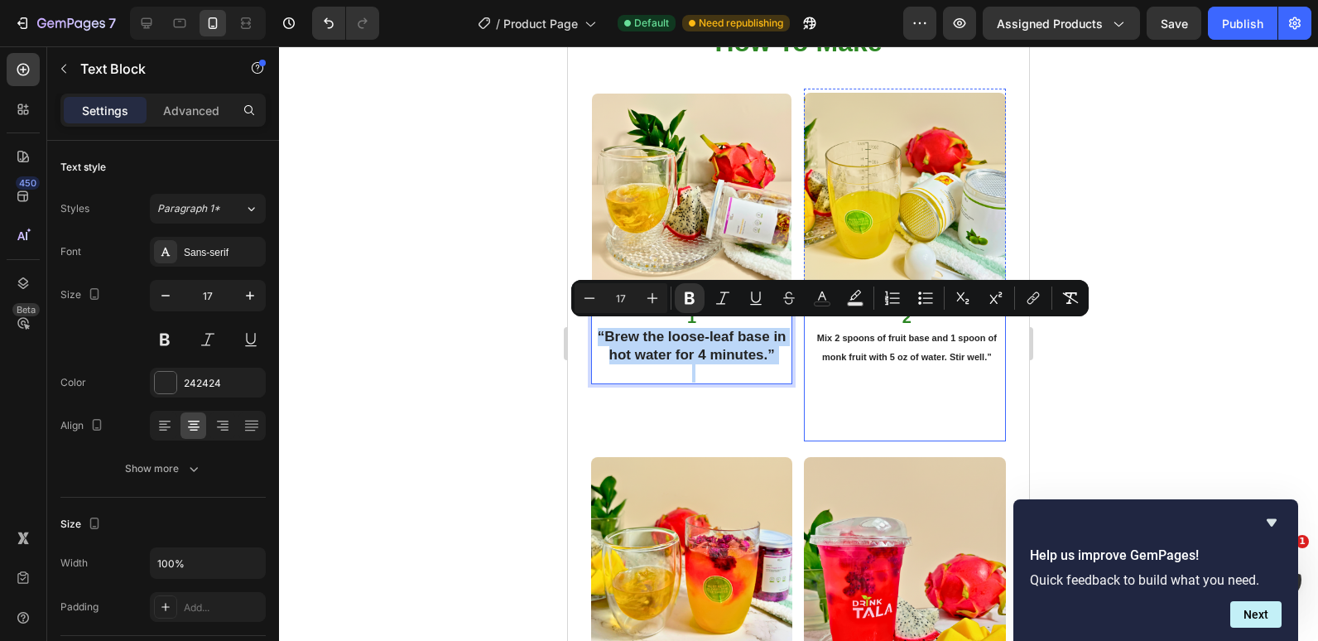
click at [844, 333] on strong "Mix 2 spoons of fruit base and 1 spoon of monk fruit with 5 oz of water. Stir w…" at bounding box center [907, 347] width 180 height 29
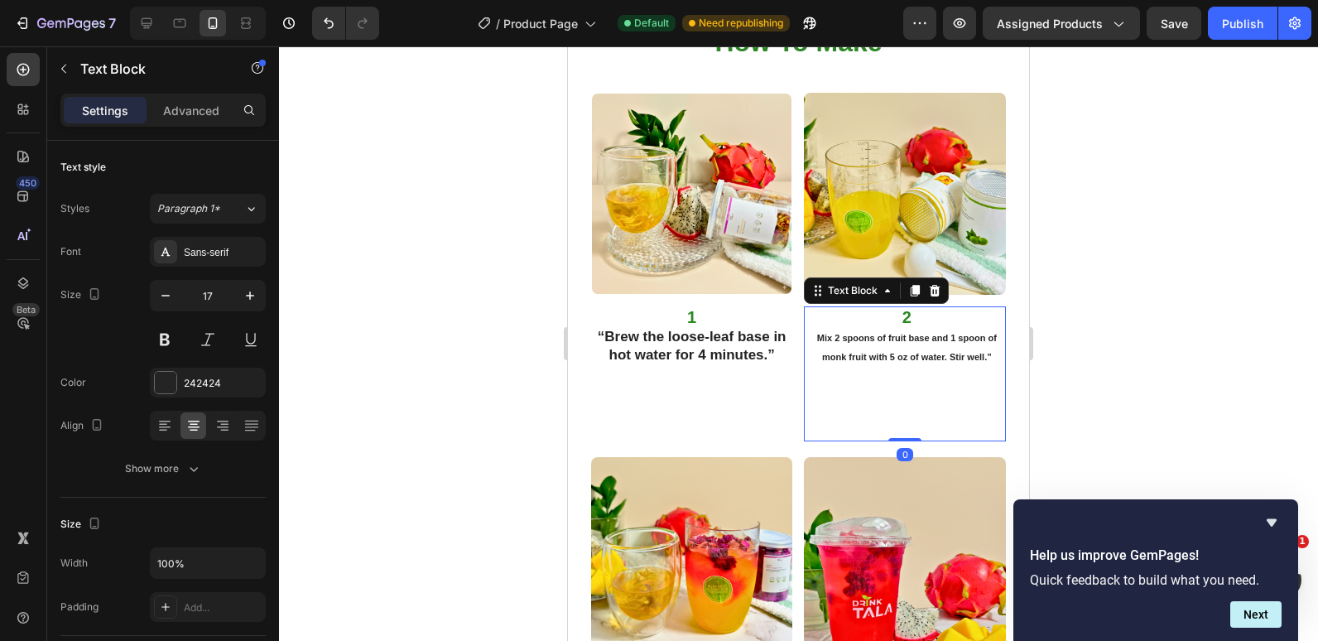
click at [844, 333] on strong "Mix 2 spoons of fruit base and 1 spoon of monk fruit with 5 oz of water. Stir w…" at bounding box center [907, 347] width 180 height 29
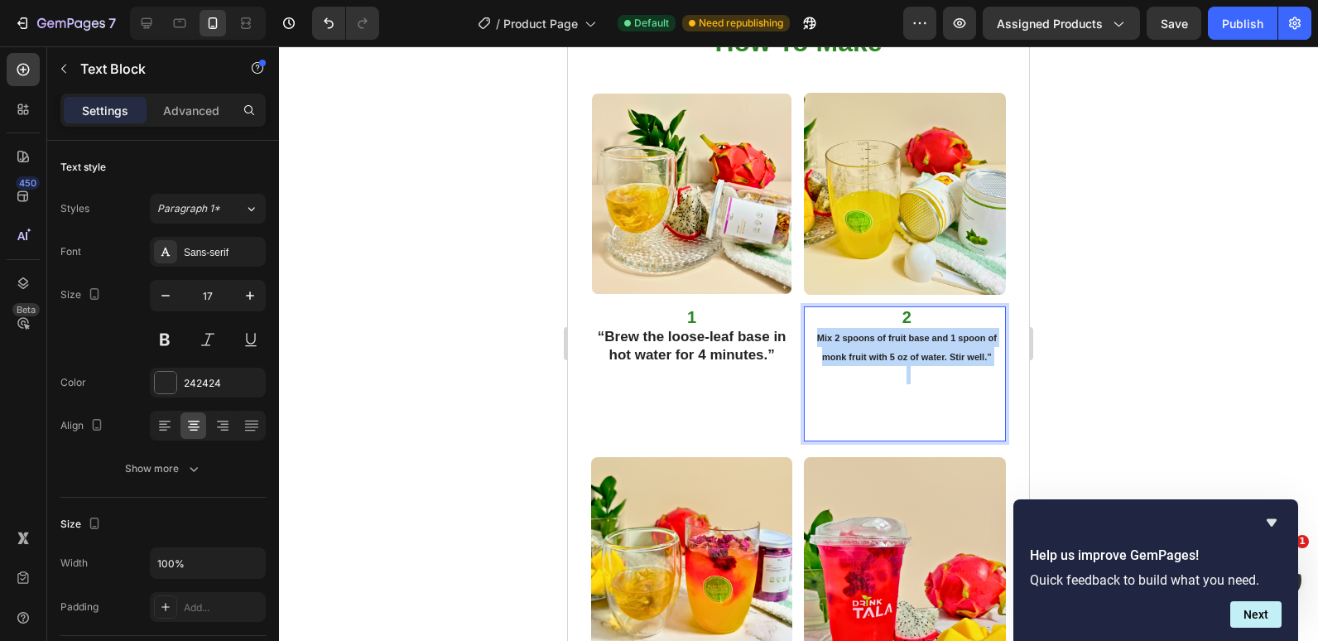
click at [844, 333] on strong "Mix 2 spoons of fruit base and 1 spoon of monk fruit with 5 oz of water. Stir w…" at bounding box center [907, 347] width 180 height 29
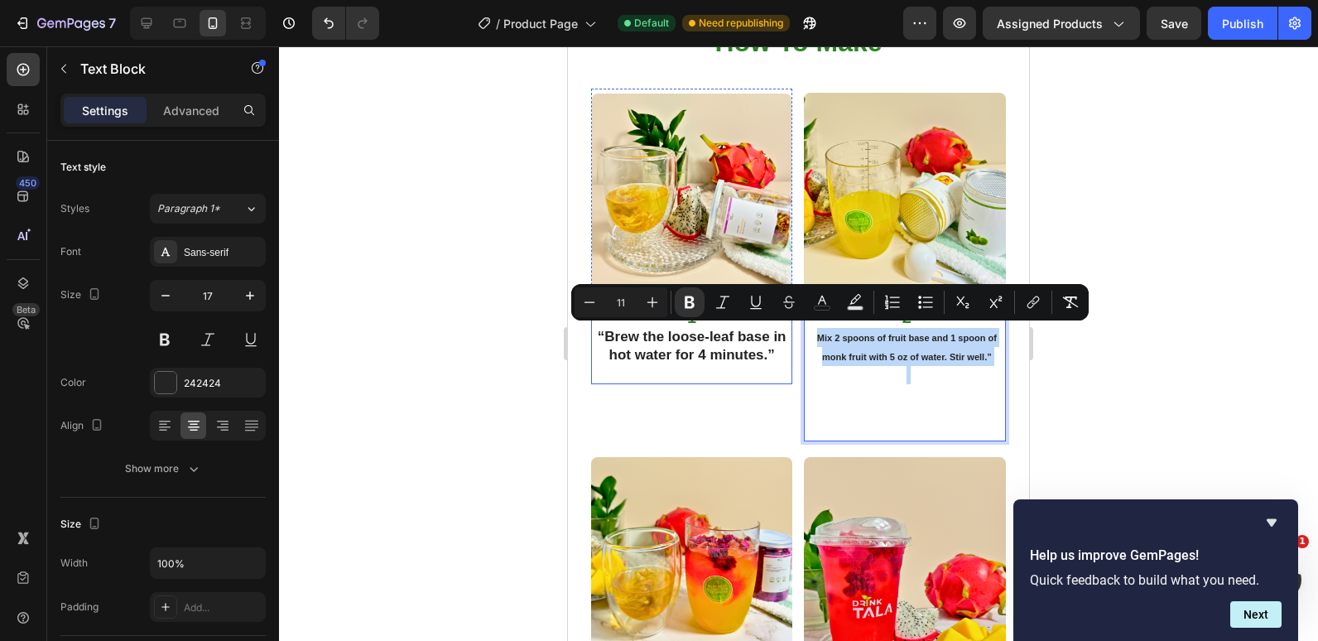
click at [606, 329] on strong "“Brew the loose-leaf base in hot water for 4 minutes.”" at bounding box center [692, 346] width 189 height 34
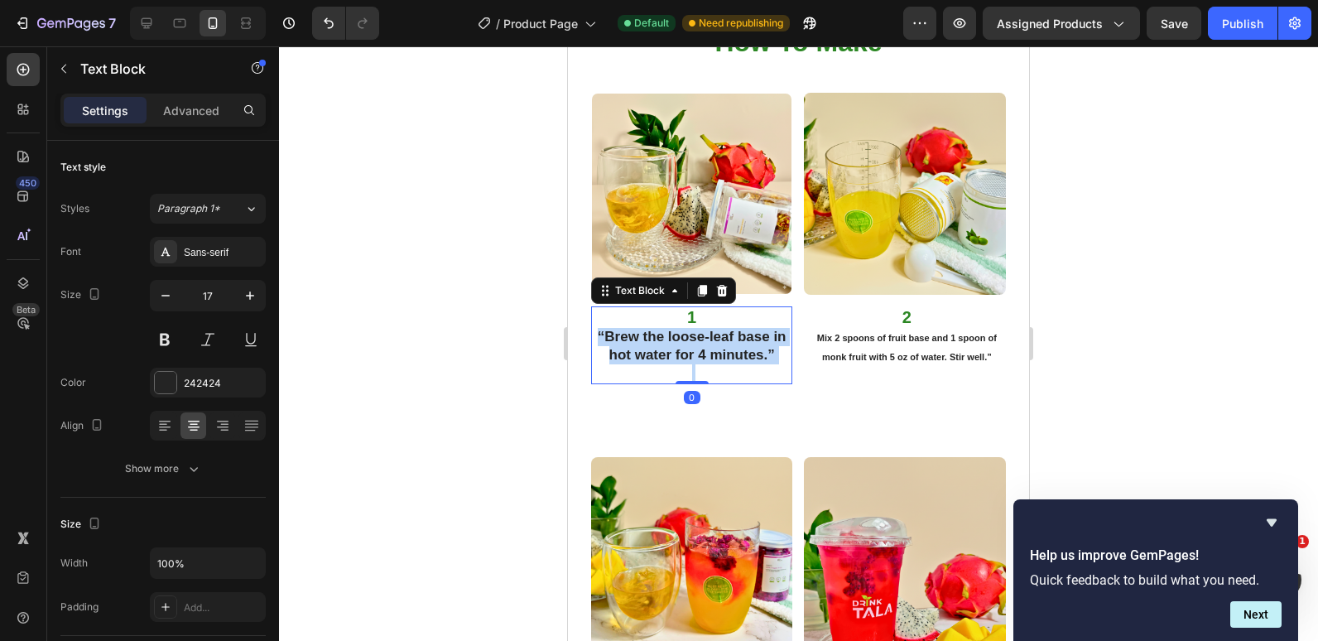
click at [609, 329] on strong "“Brew the loose-leaf base in hot water for 4 minutes.”" at bounding box center [692, 346] width 189 height 34
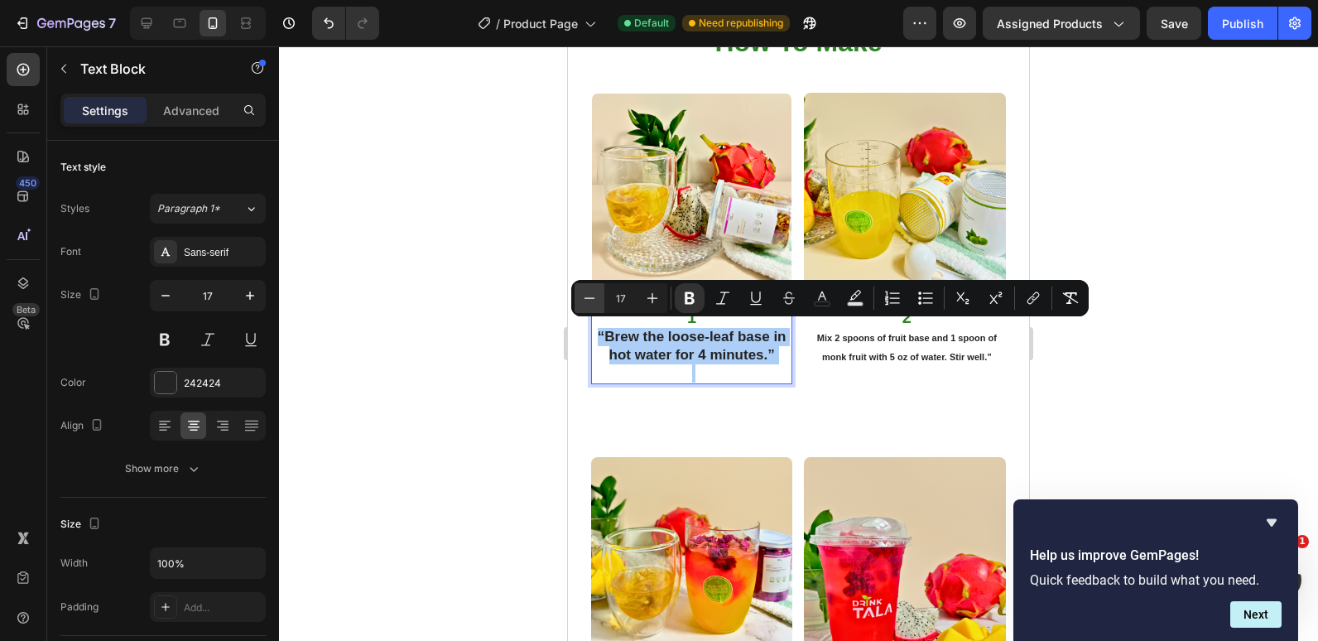
click at [586, 292] on icon "Editor contextual toolbar" at bounding box center [589, 298] width 17 height 17
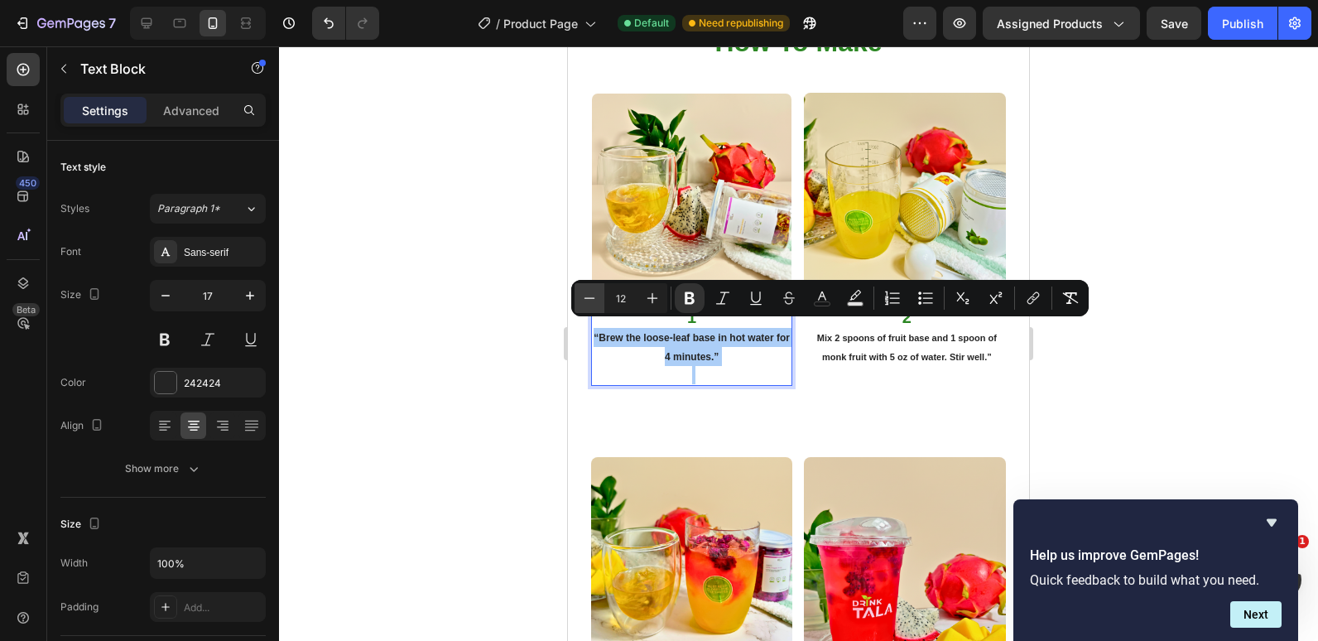
click at [586, 292] on icon "Editor contextual toolbar" at bounding box center [589, 298] width 17 height 17
click at [654, 297] on icon "Editor contextual toolbar" at bounding box center [652, 298] width 17 height 17
type input "11"
click at [600, 333] on strong "“Brew the loose-leaf base in hot water for 4 minutes.”" at bounding box center [692, 347] width 187 height 29
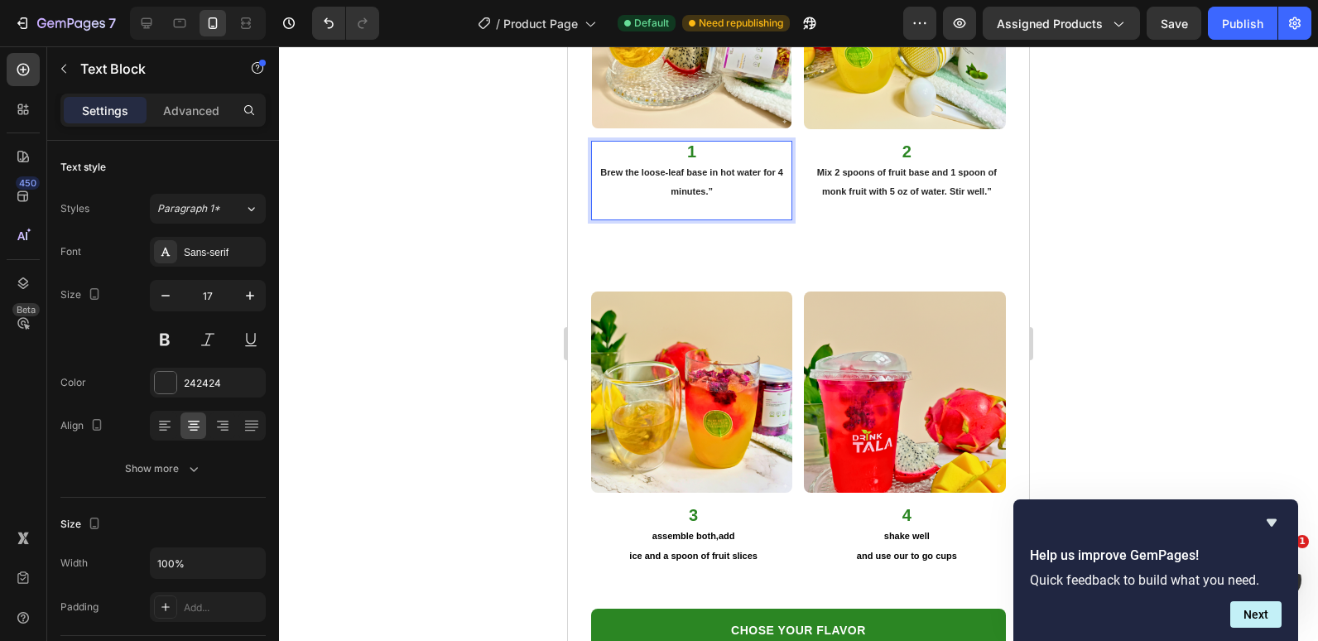
scroll to position [3064, 0]
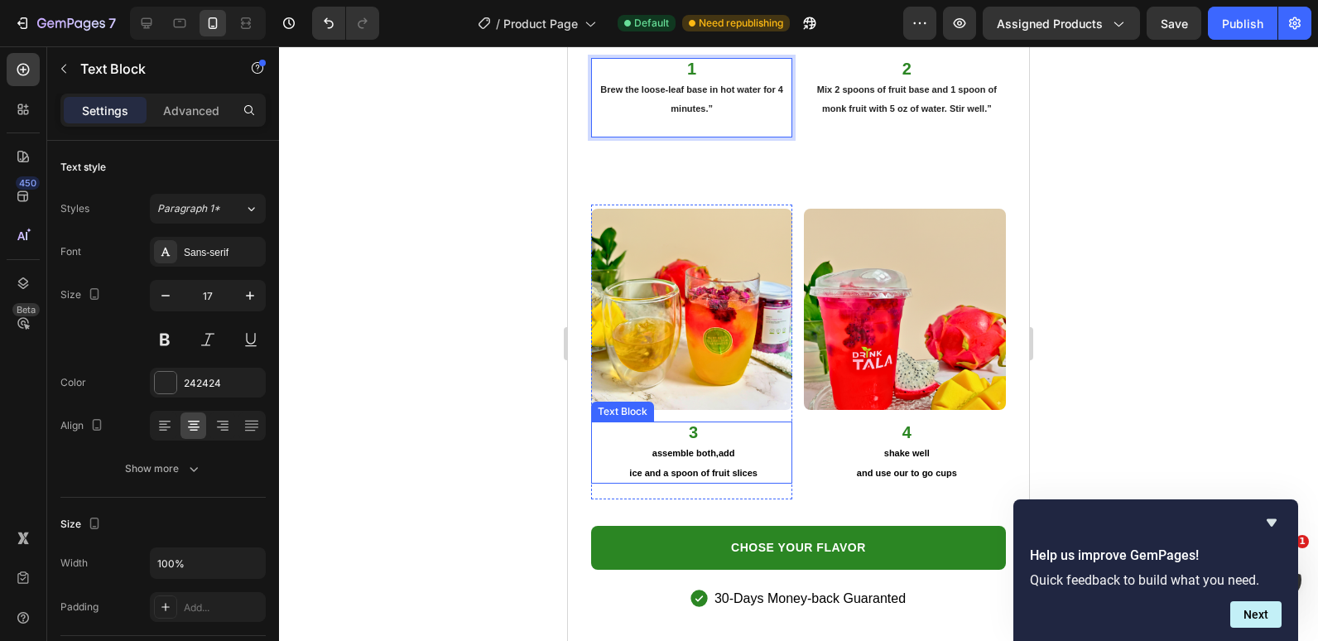
click at [653, 448] on strong "assemble both,add" at bounding box center [694, 453] width 83 height 10
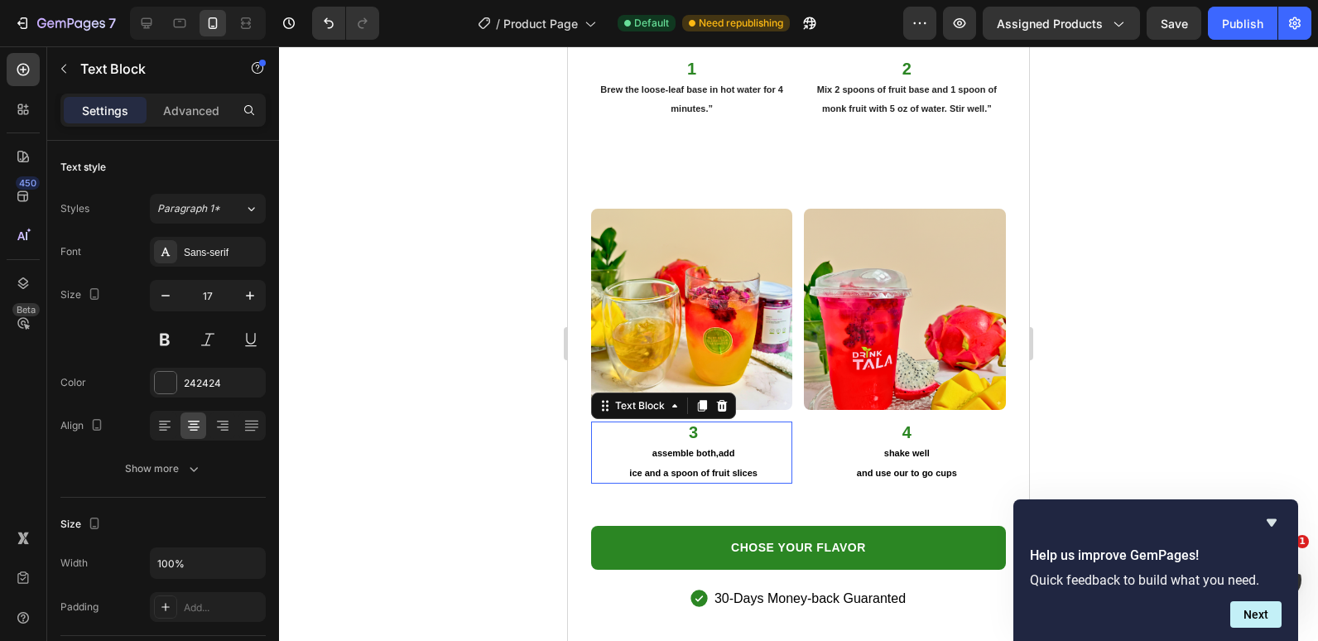
click at [653, 448] on strong "assemble both,add" at bounding box center [694, 453] width 83 height 10
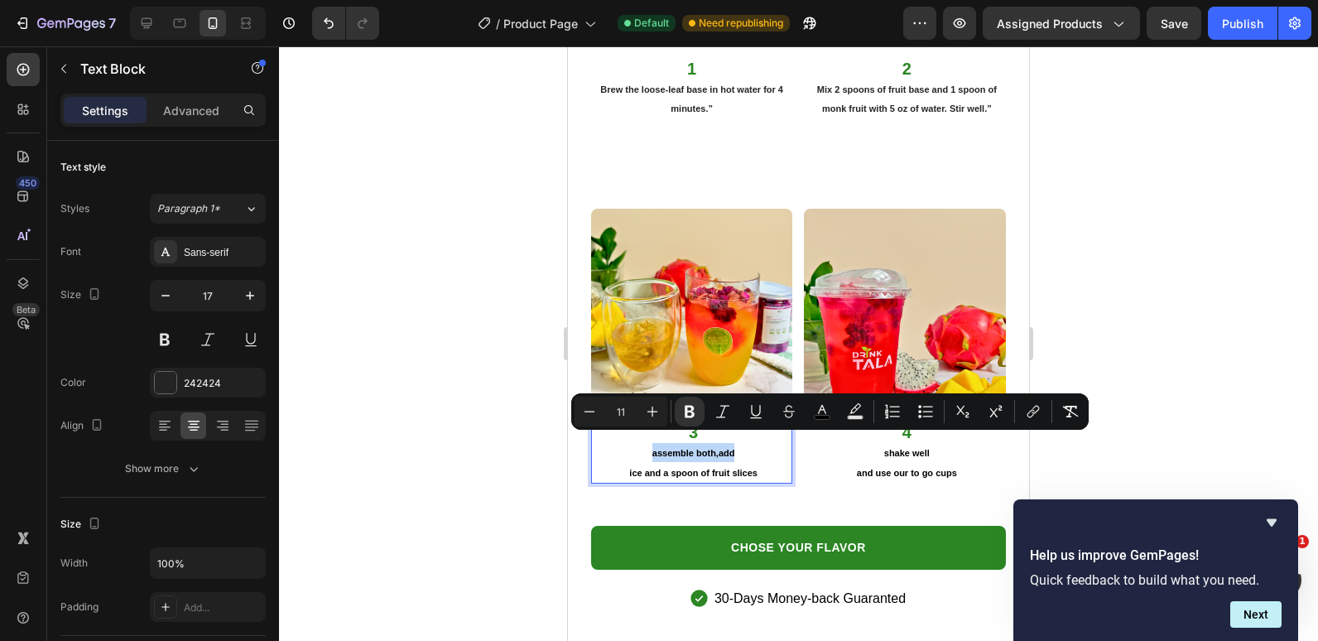
click at [657, 448] on strong "assemble both,add" at bounding box center [694, 453] width 83 height 10
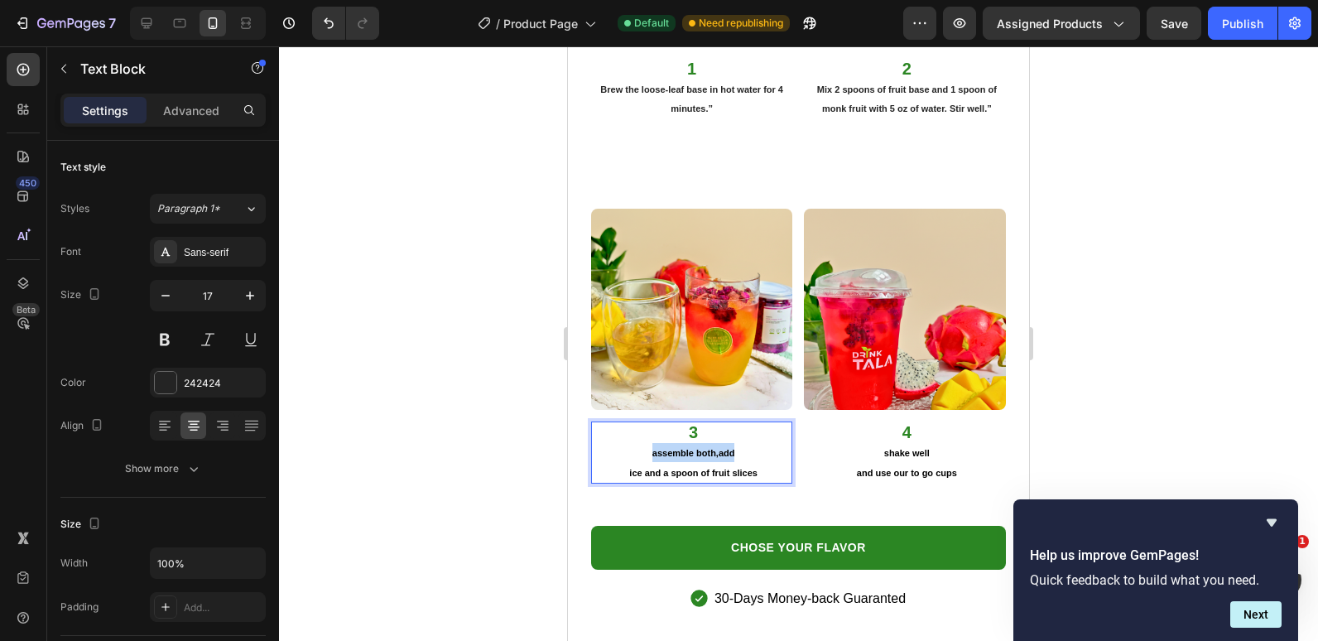
drag, startPoint x: 755, startPoint y: 460, endPoint x: 641, endPoint y: 441, distance: 115.9
click at [641, 441] on div "3 assemble both,add ice and a spoon of fruit slices" at bounding box center [694, 452] width 199 height 61
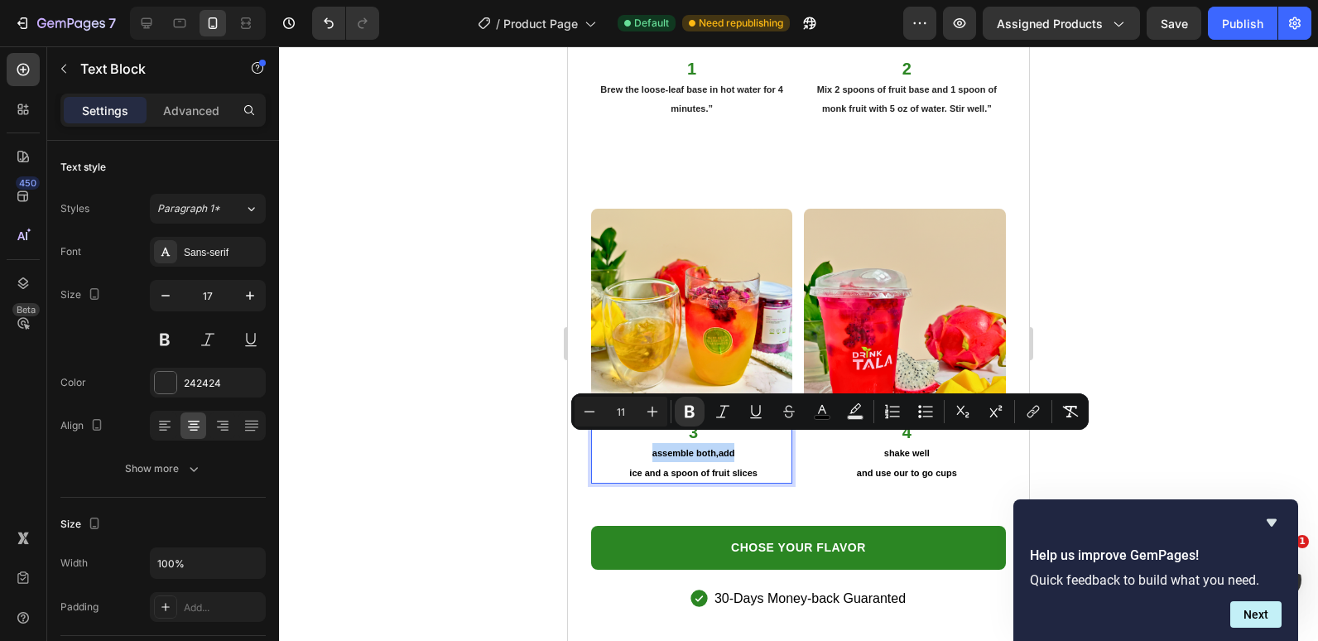
copy div "assemble both,add ice and a spoon of fruit slices"
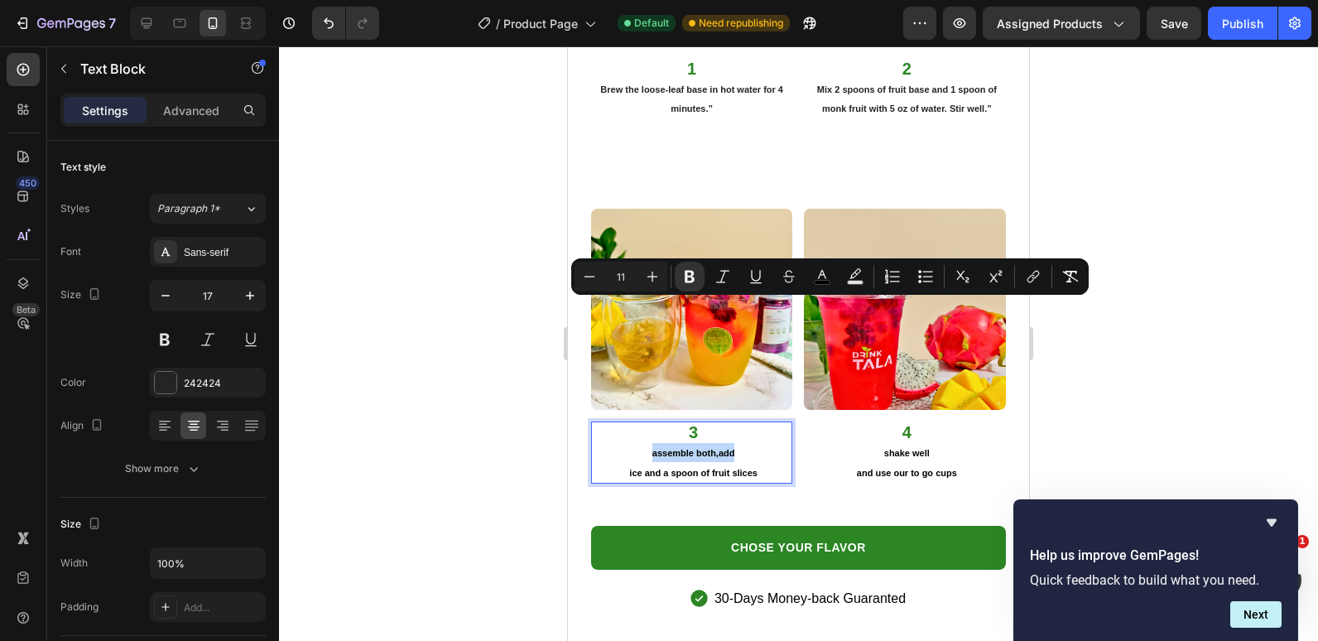
scroll to position [3230, 0]
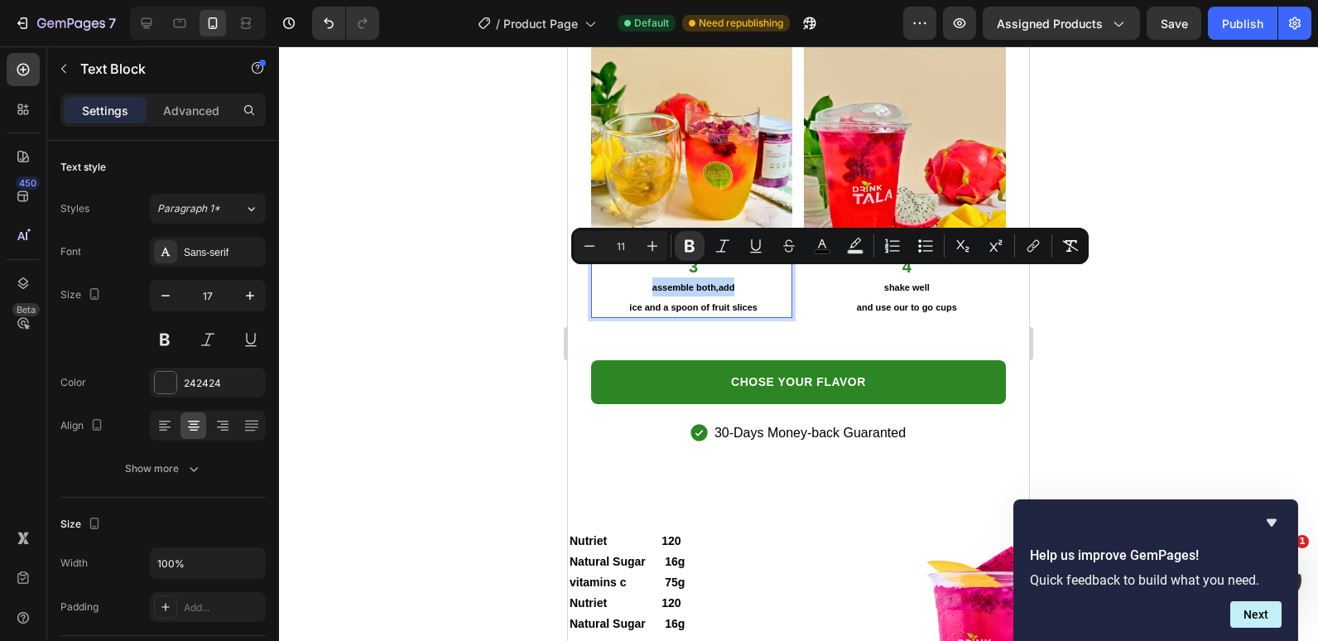
click at [658, 282] on strong "assemble both,add" at bounding box center [694, 287] width 83 height 10
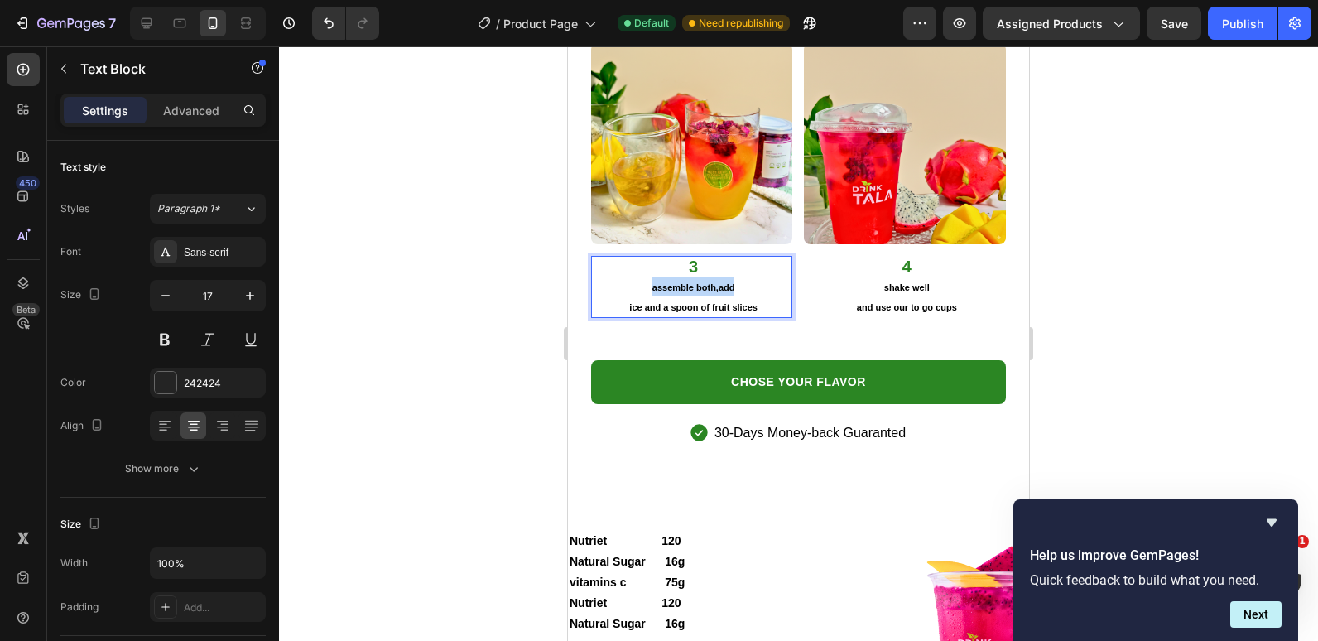
click at [658, 282] on strong "assemble both,add" at bounding box center [694, 287] width 83 height 10
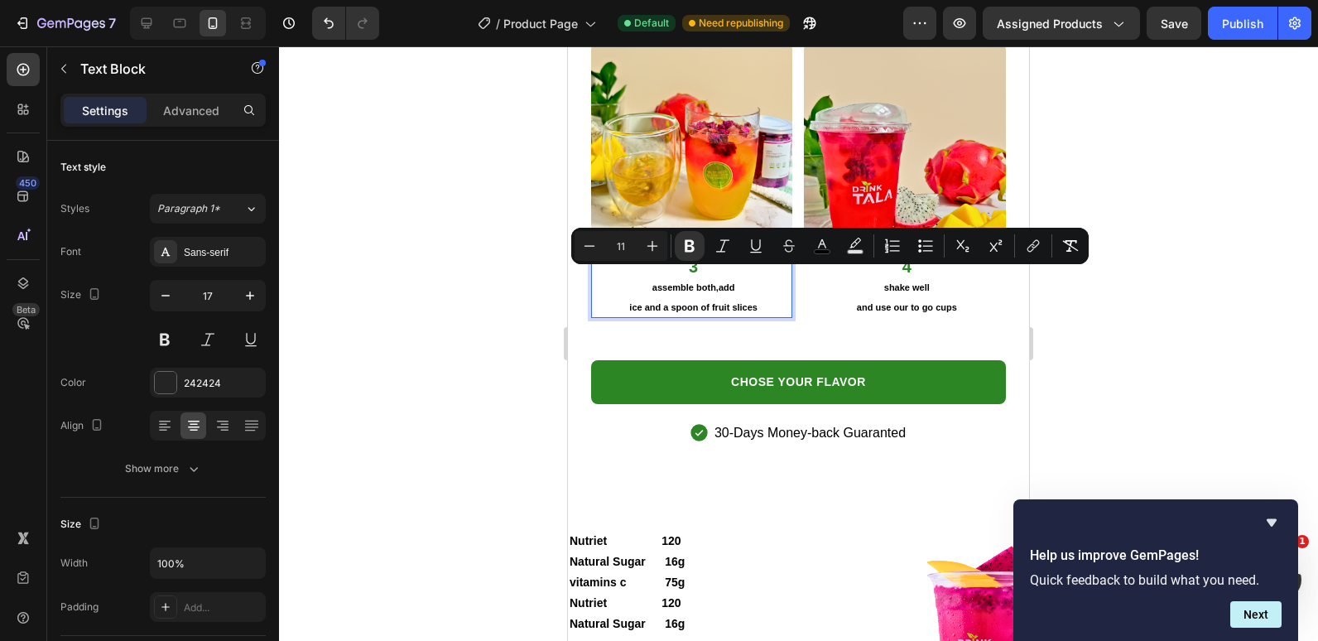
click at [719, 302] on strong "ice and a spoon of fruit slices" at bounding box center [693, 307] width 128 height 10
drag, startPoint x: 751, startPoint y: 295, endPoint x: 643, endPoint y: 280, distance: 109.5
click at [643, 280] on div "3 assemble both,add ice and a spoon of fruit slices" at bounding box center [694, 286] width 199 height 61
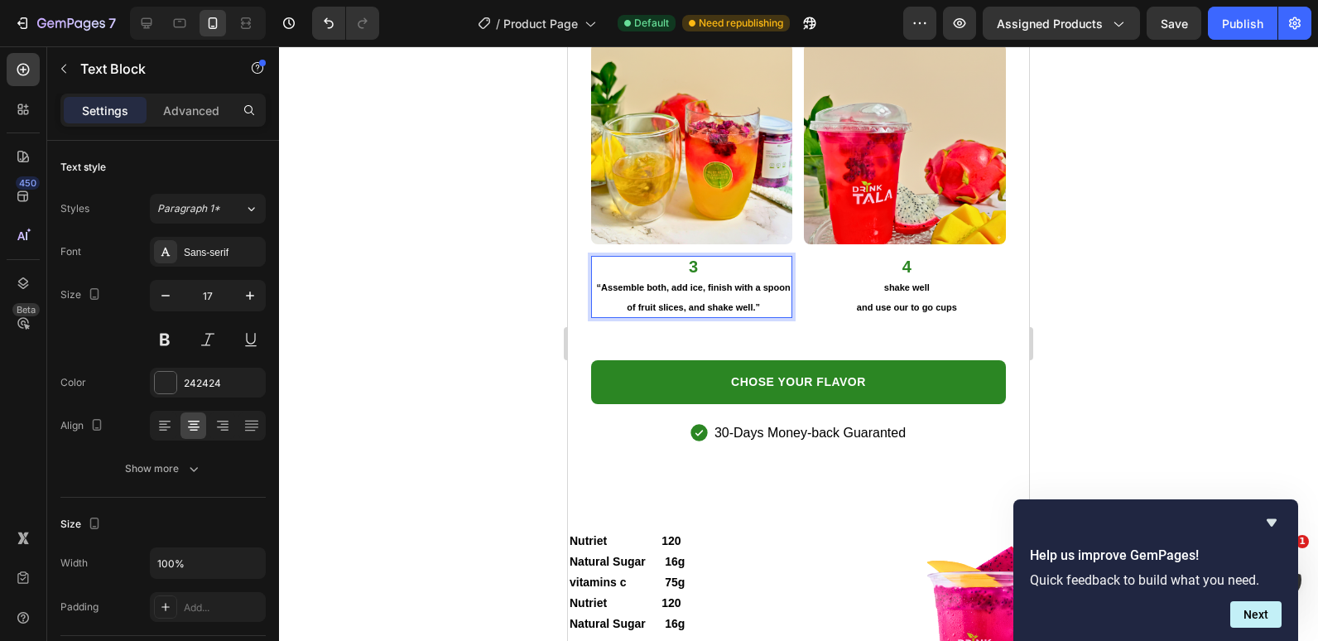
click at [612, 282] on strong "“Assemble both, add ice, finish with a spoon of fruit slices, and shake well.”" at bounding box center [694, 296] width 194 height 29
click at [764, 290] on p "Assemble both, add ice, finish with a spoon of fruit slices, and shake well.”" at bounding box center [693, 296] width 195 height 38
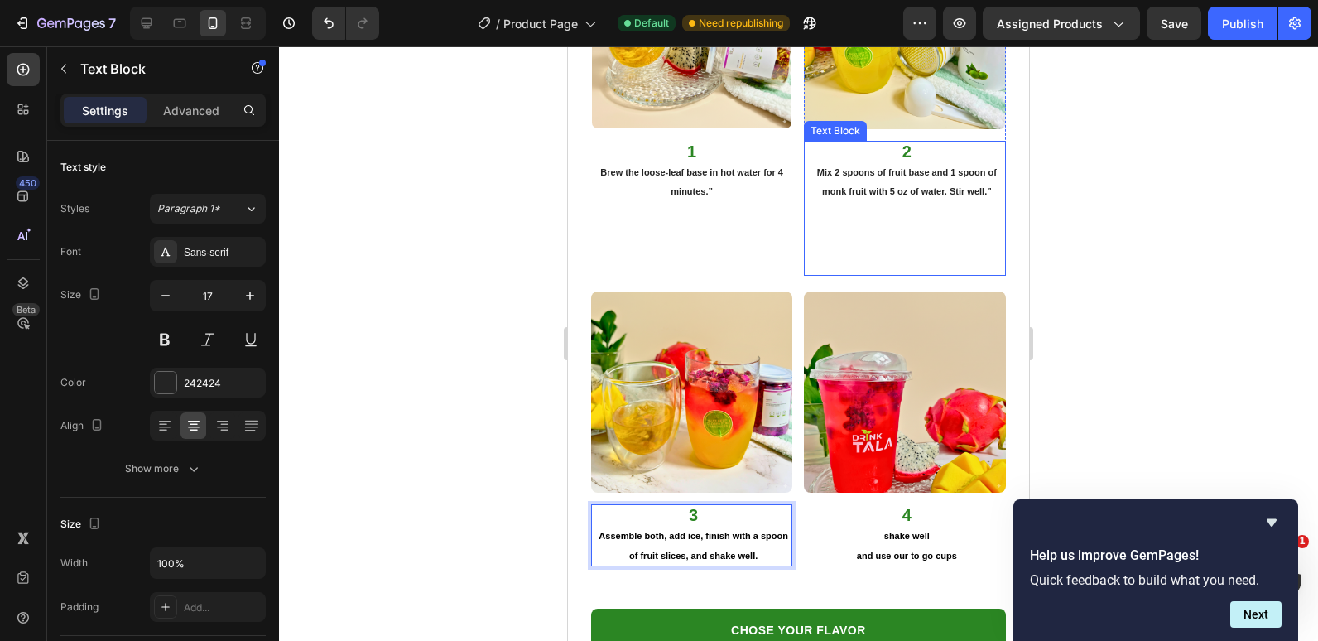
click at [984, 186] on p "Mix 2 spoons of fruit base and 1 spoon of monk fruit with 5 oz of water. Stir w…" at bounding box center [906, 181] width 195 height 38
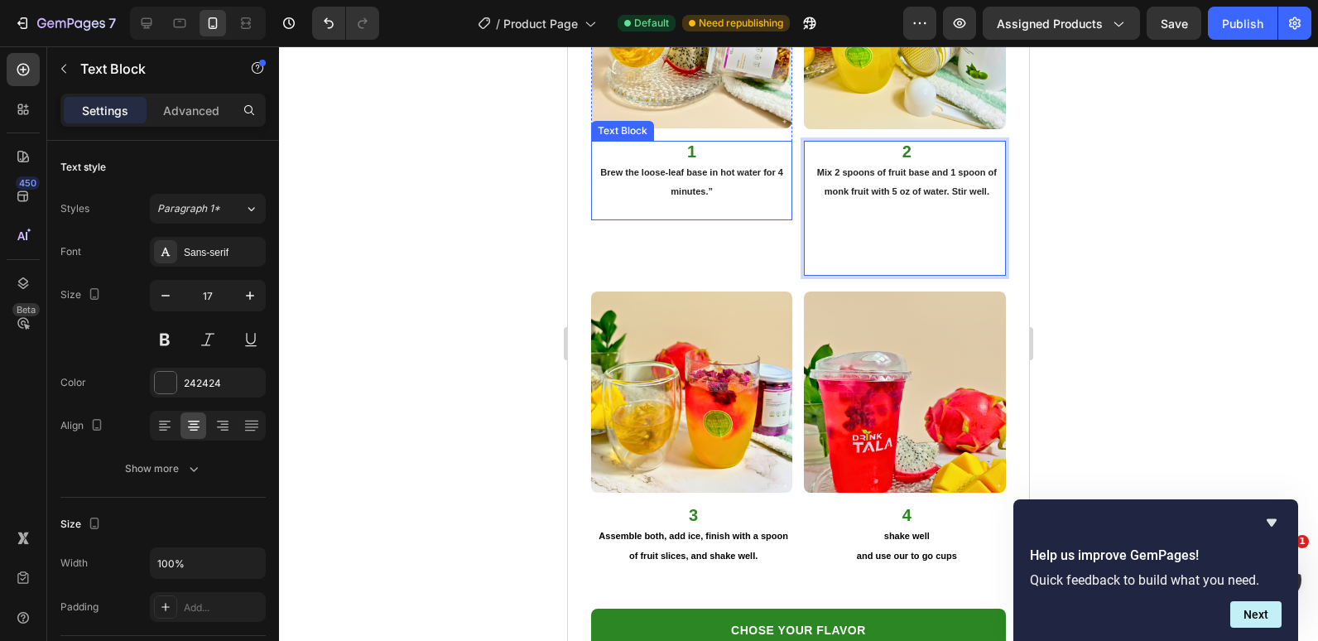
click at [721, 182] on p "Brew the loose-leaf base in hot water for 4 minutes.”" at bounding box center [692, 181] width 199 height 38
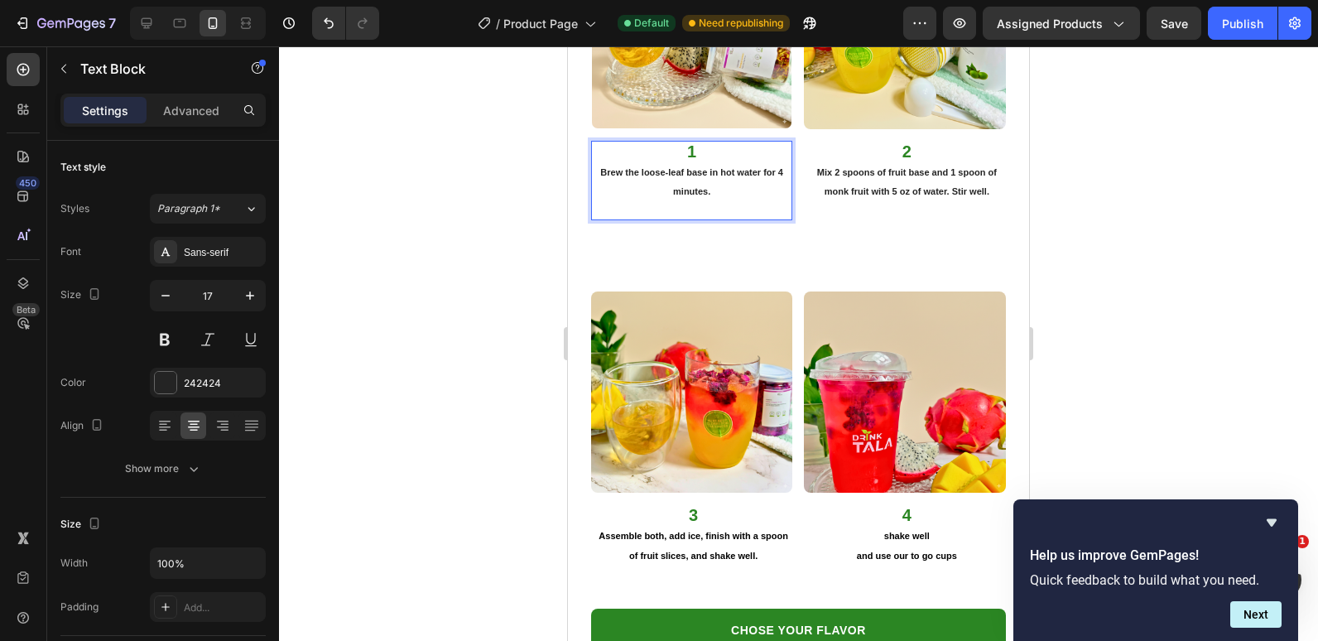
click at [490, 218] on div at bounding box center [798, 343] width 1039 height 595
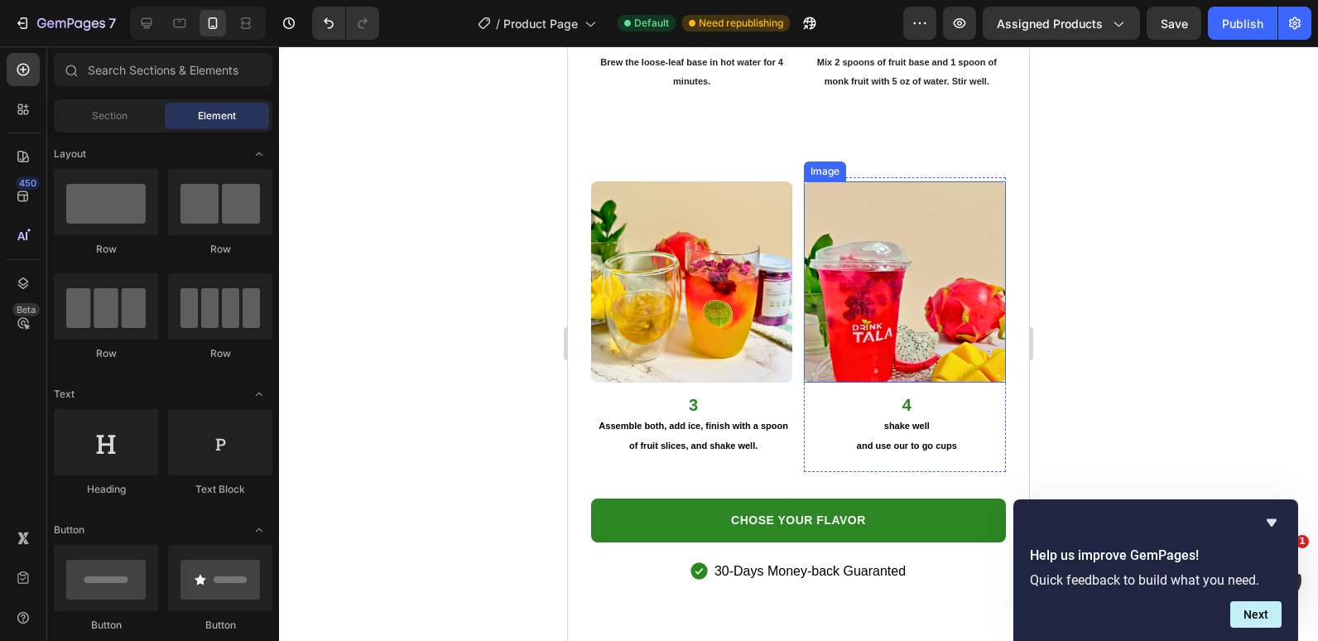
scroll to position [3147, 0]
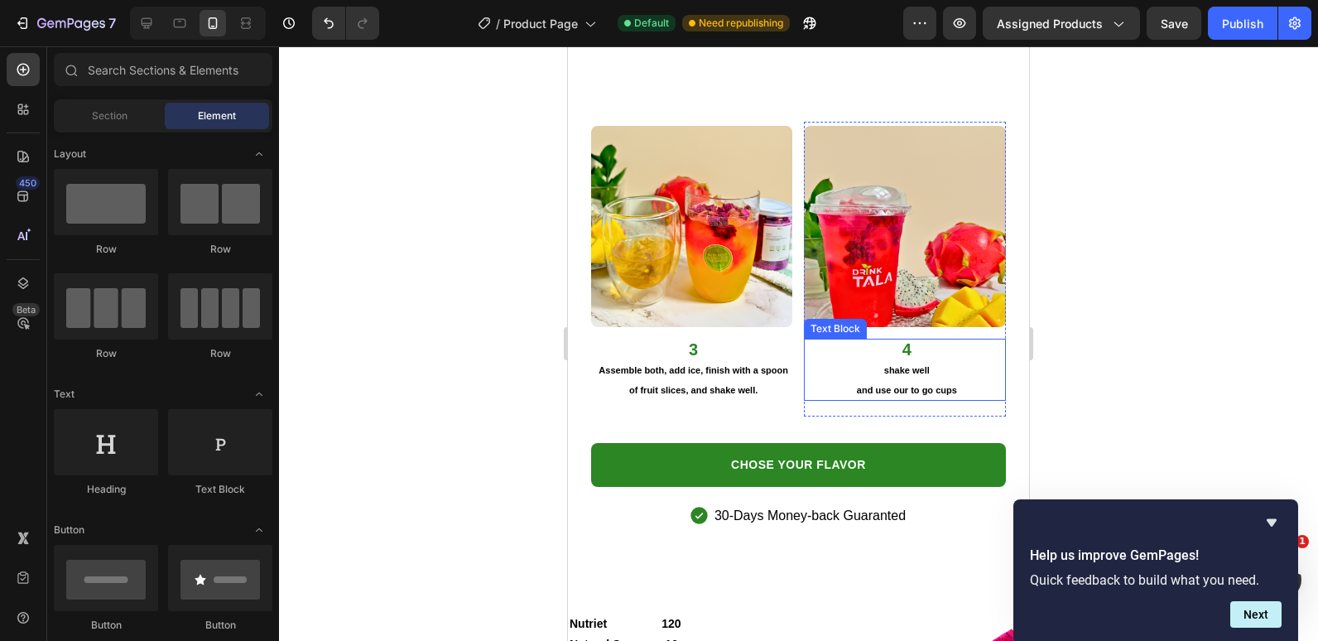
click at [885, 365] on strong "shake well" at bounding box center [908, 370] width 46 height 10
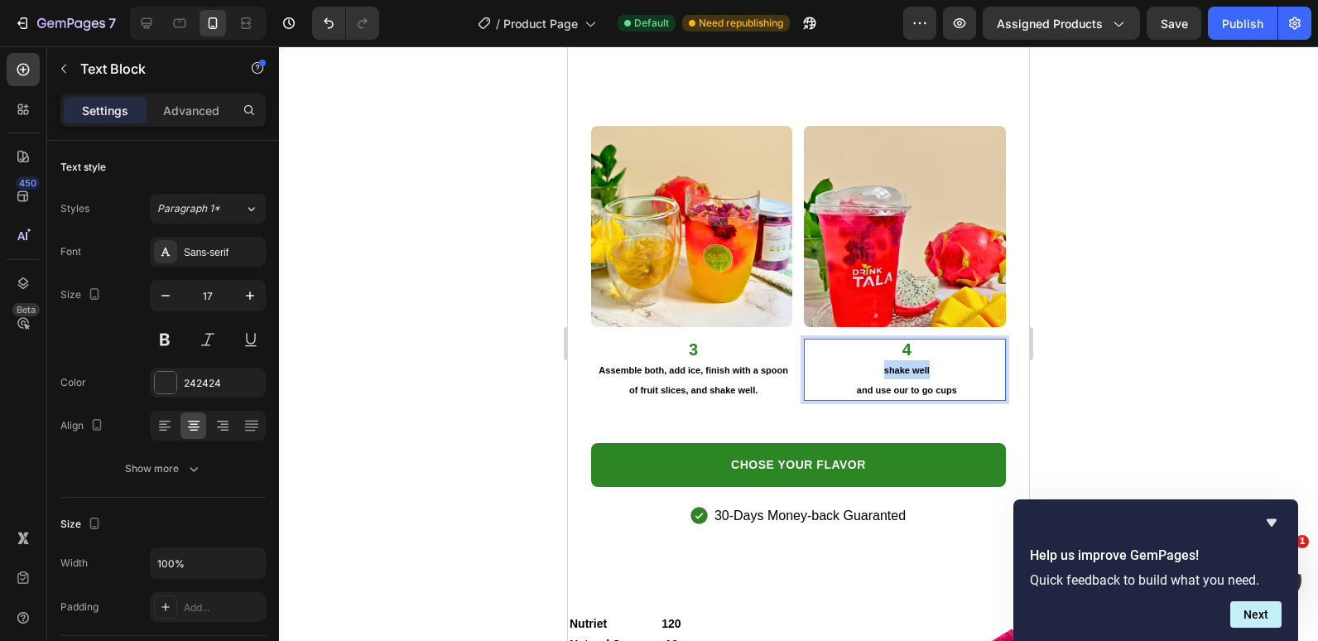
click at [885, 365] on strong "shake well" at bounding box center [908, 370] width 46 height 10
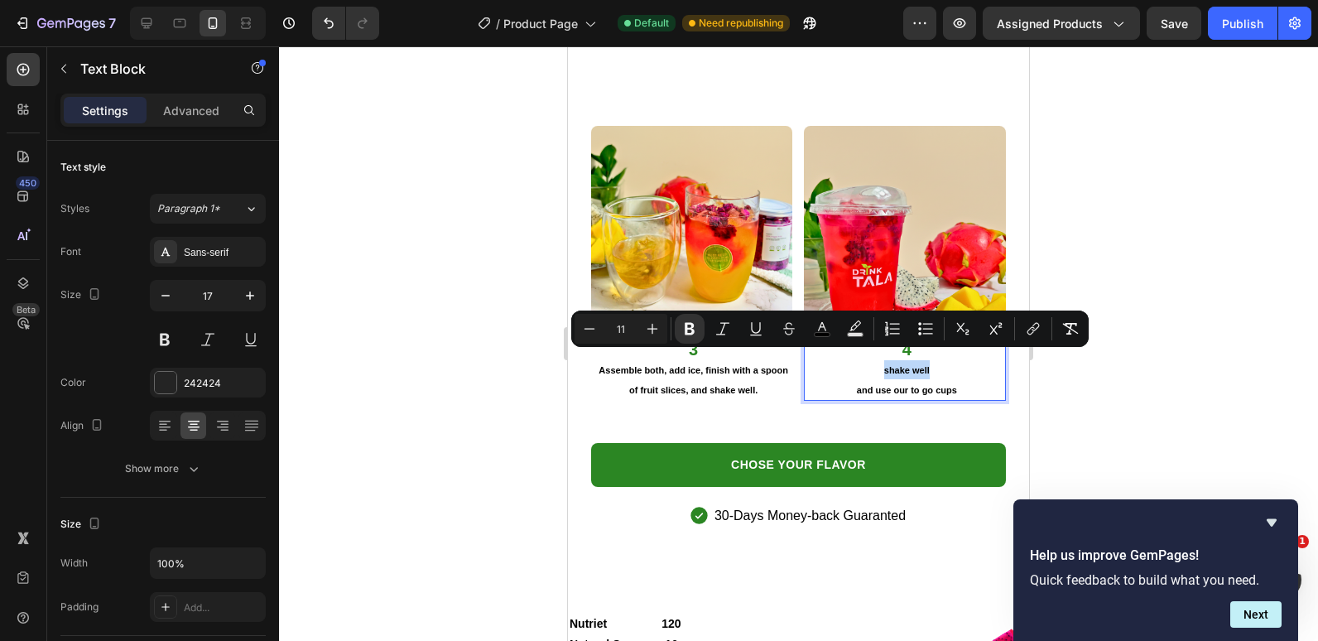
click at [976, 380] on p "and use our to go cups" at bounding box center [906, 389] width 195 height 19
drag, startPoint x: 963, startPoint y: 377, endPoint x: 856, endPoint y: 361, distance: 108.8
click at [856, 361] on div "4 shake well and use our to go cups" at bounding box center [906, 369] width 199 height 61
copy div "shake well and use our to go cups"
click at [885, 365] on strong "shake well" at bounding box center [908, 370] width 46 height 10
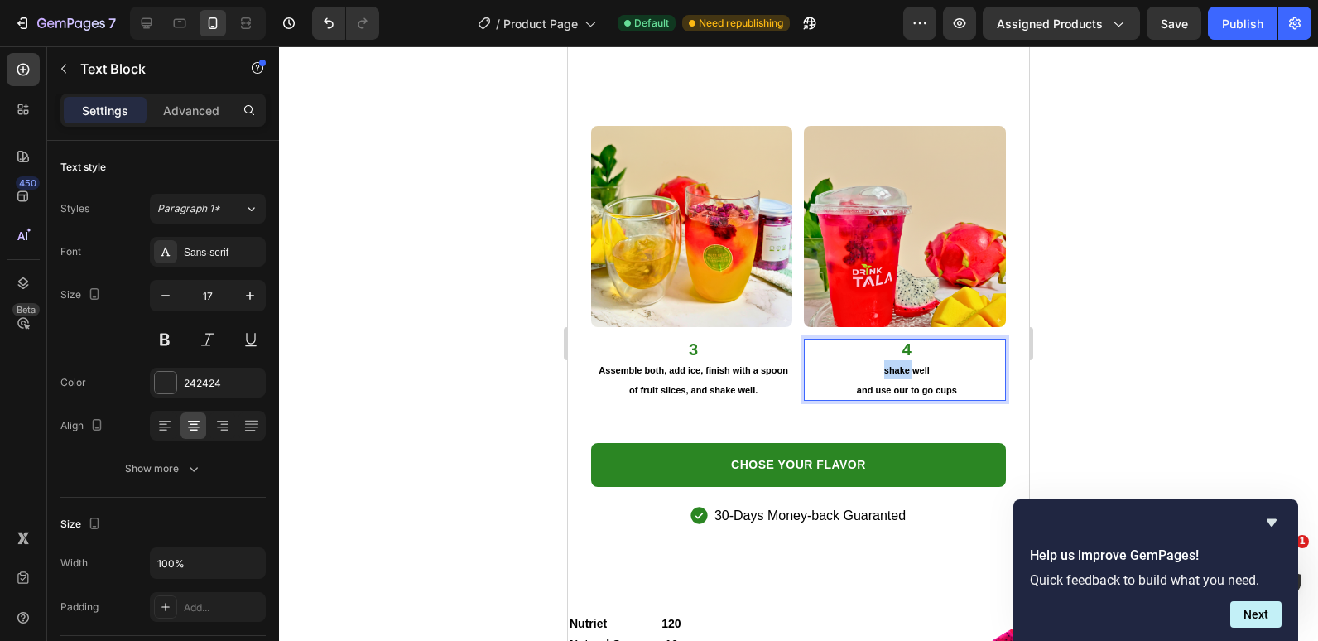
click at [885, 365] on strong "shake well" at bounding box center [908, 370] width 46 height 10
click at [875, 385] on strong "and use our to go cups" at bounding box center [907, 390] width 100 height 10
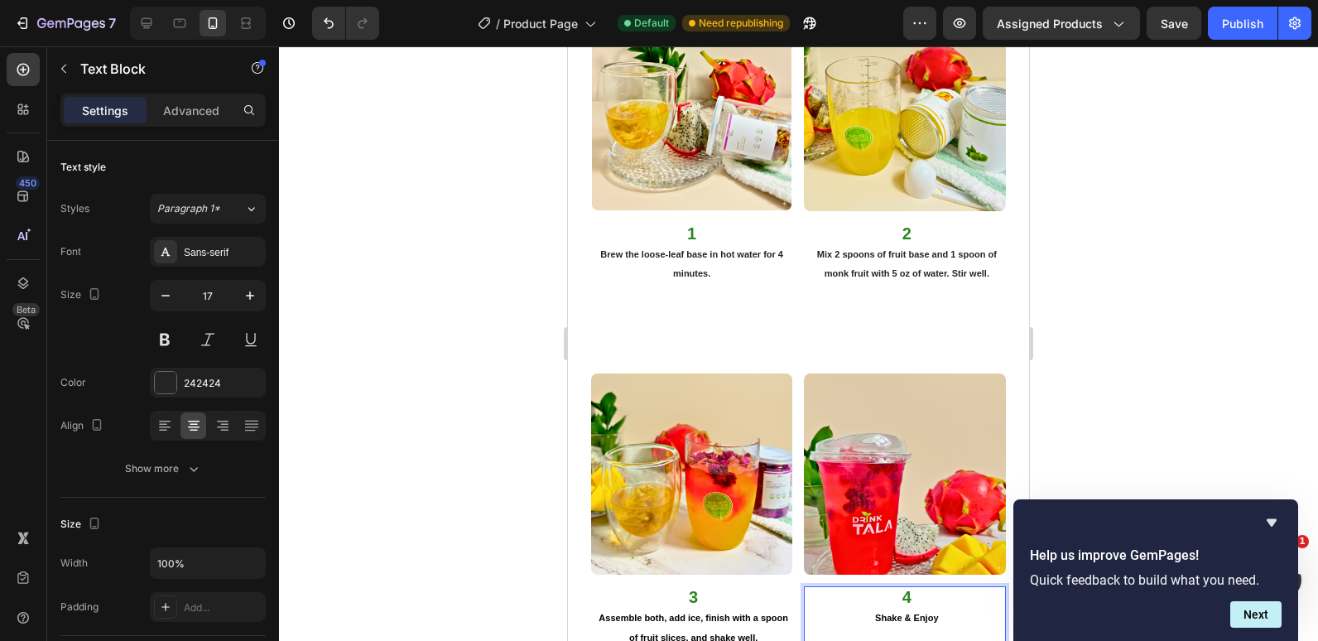
scroll to position [2899, 0]
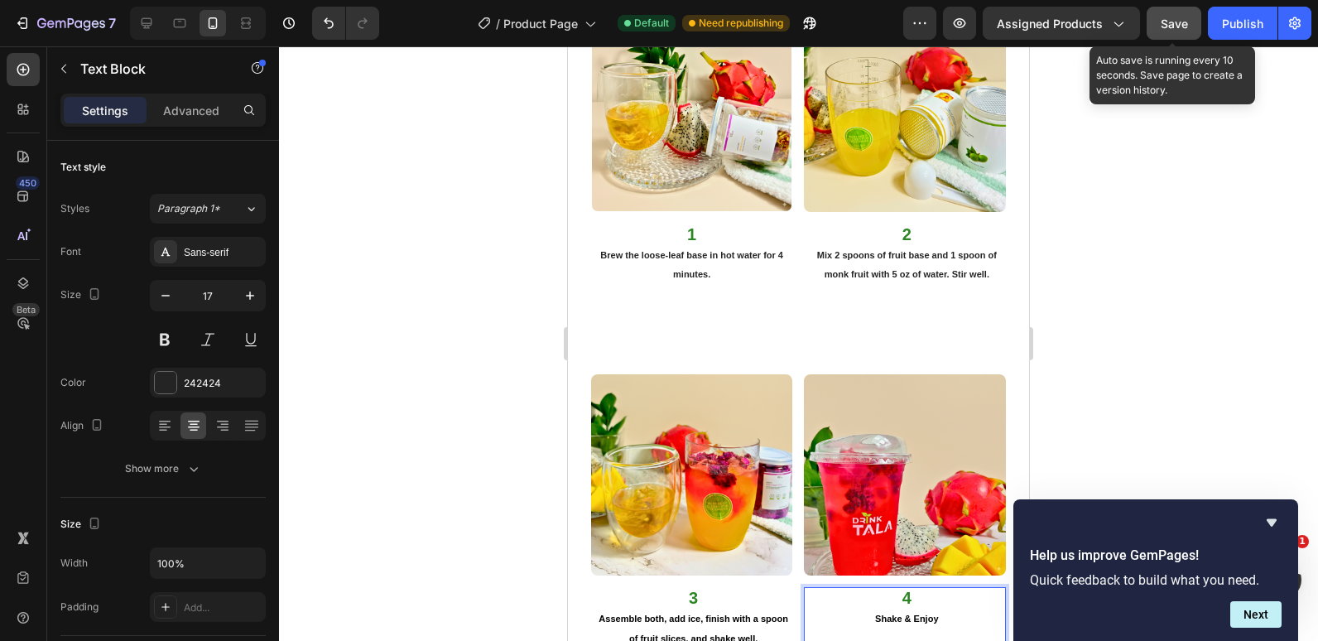
click at [1154, 32] on button "Save" at bounding box center [1174, 23] width 55 height 33
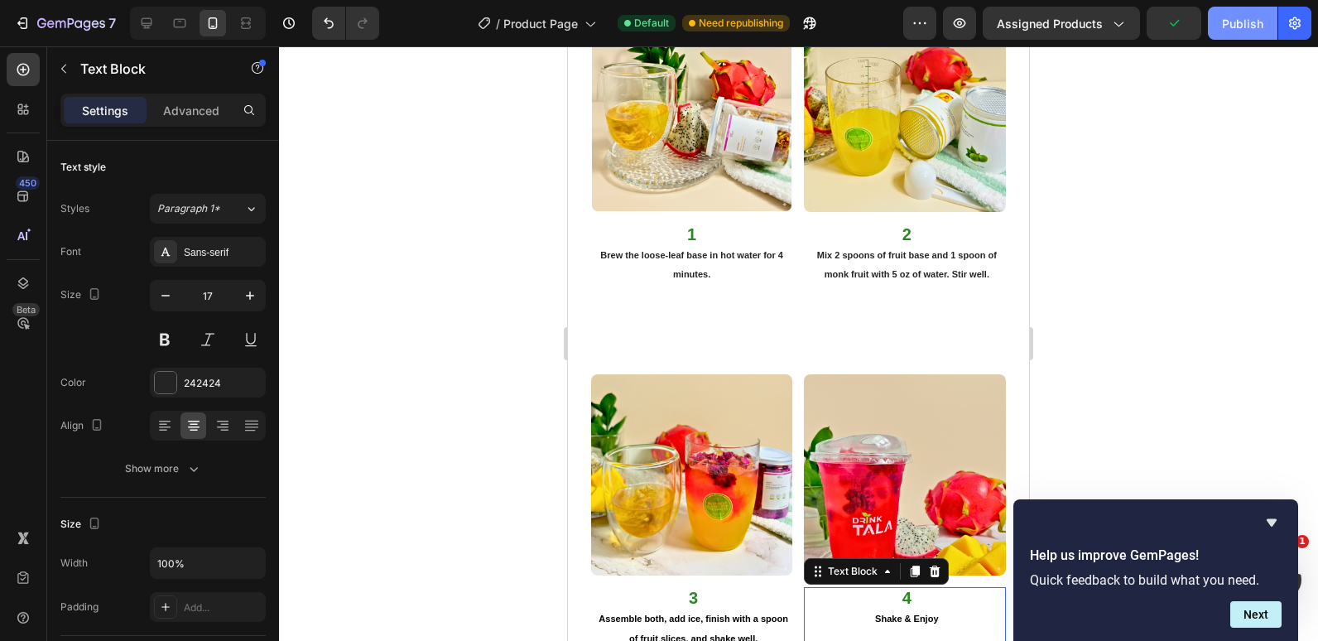
drag, startPoint x: 1261, startPoint y: 29, endPoint x: 1254, endPoint y: 35, distance: 9.4
click at [1259, 31] on div "Publish" at bounding box center [1242, 23] width 41 height 17
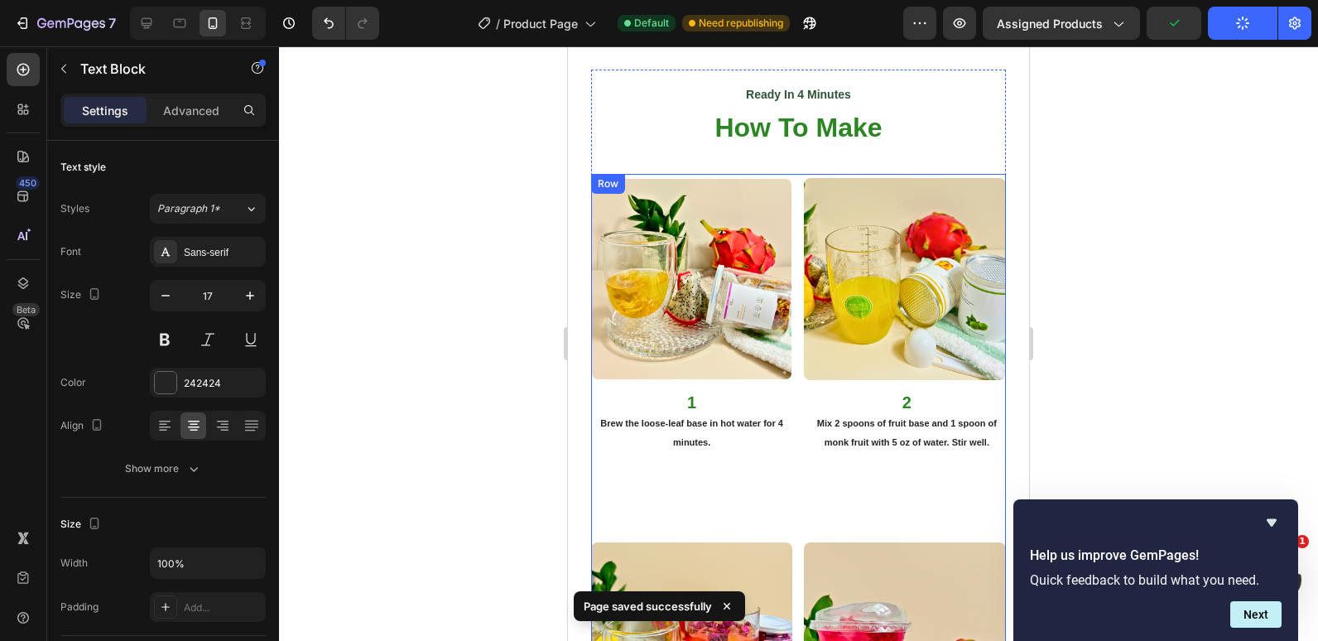
scroll to position [2650, 0]
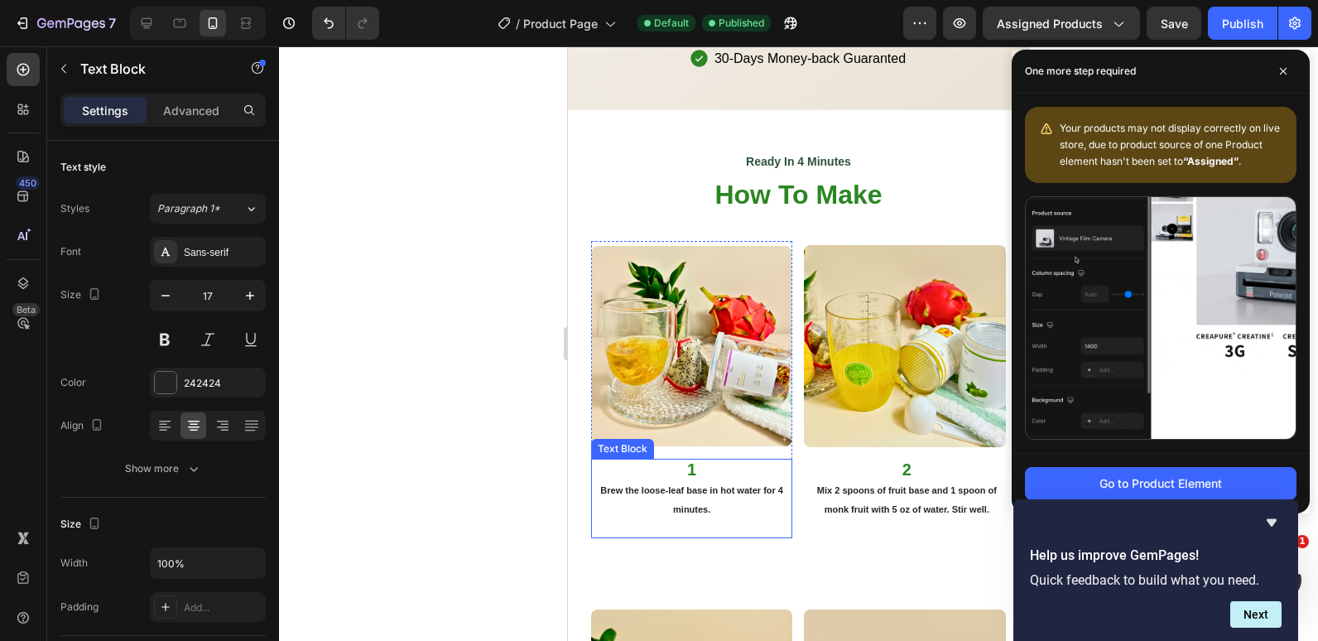
click at [734, 537] on p "Rich Text Editor. Editing area: main" at bounding box center [692, 527] width 199 height 18
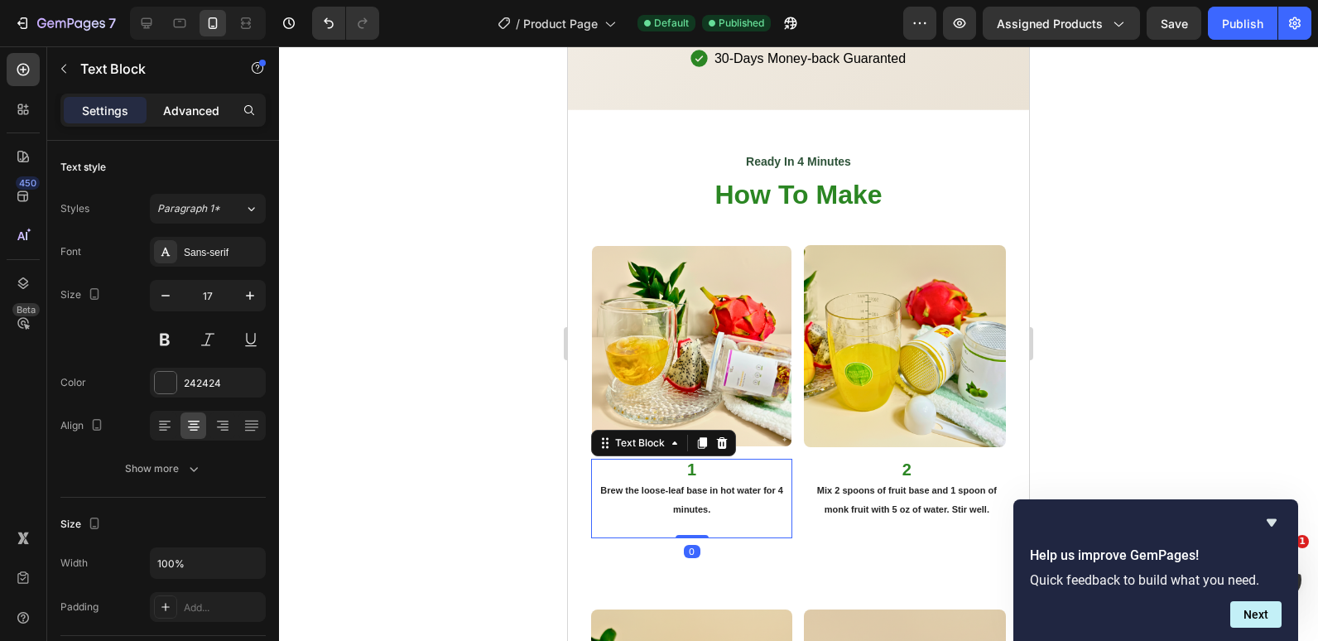
click at [184, 103] on p "Advanced" at bounding box center [191, 110] width 56 height 17
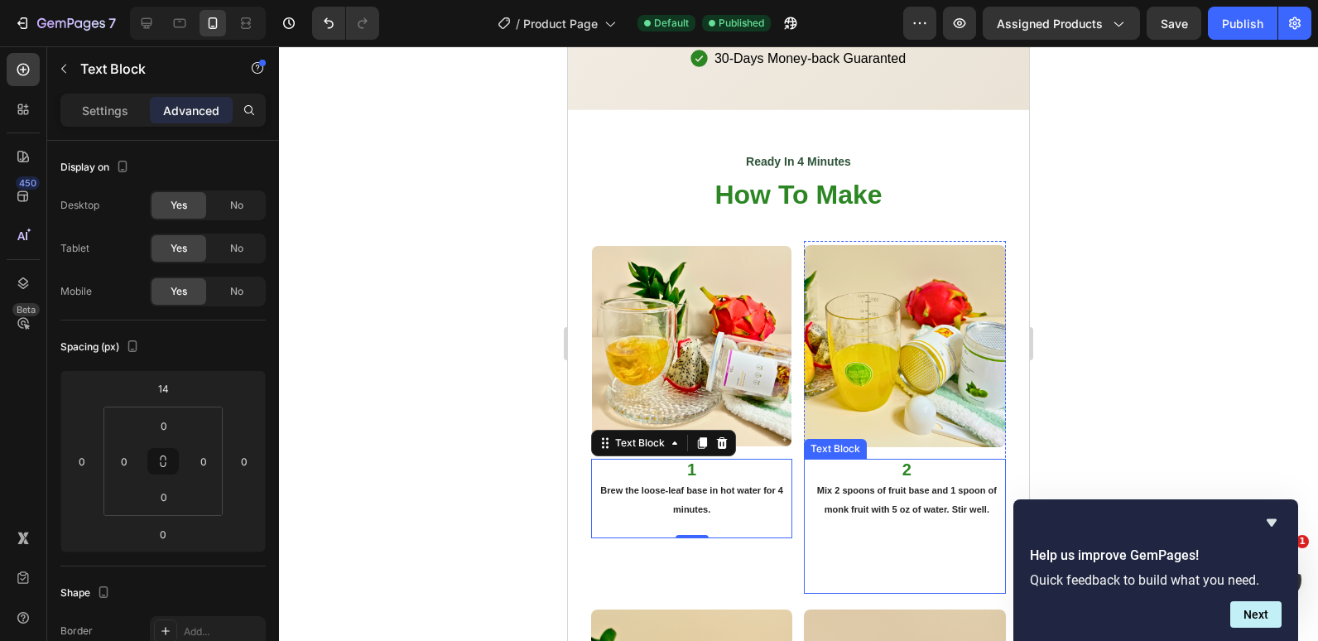
click at [836, 541] on p "Rich Text Editor. Editing area: main" at bounding box center [906, 554] width 195 height 73
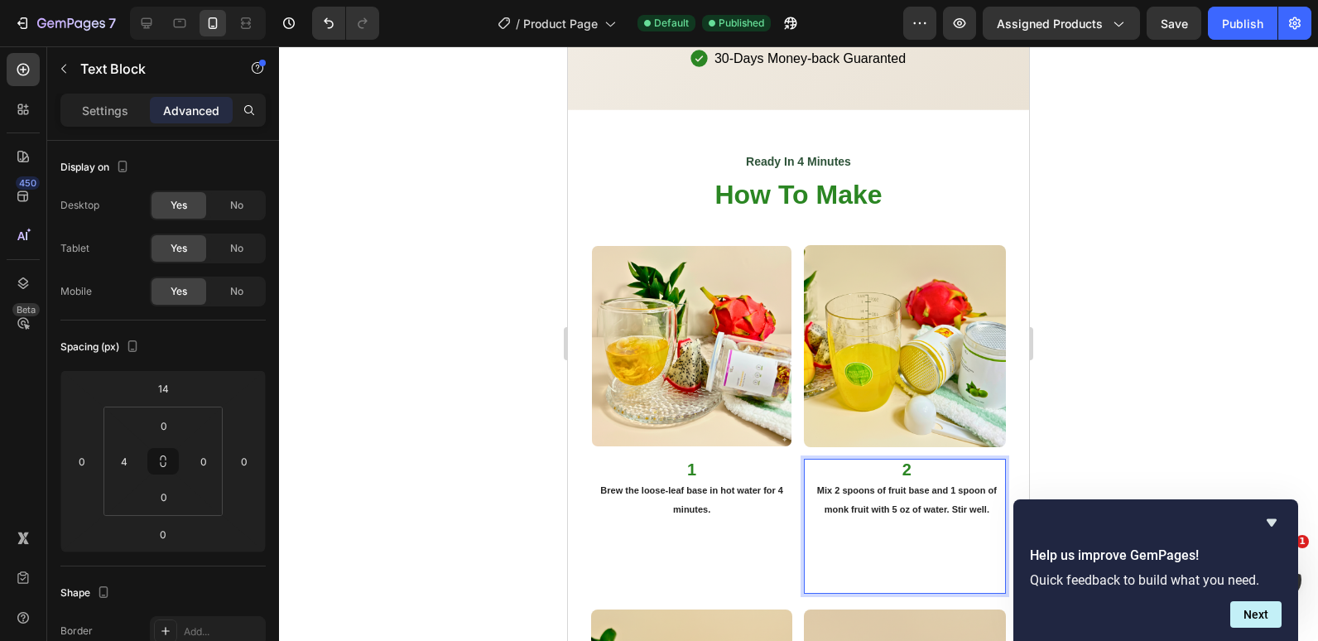
click at [957, 533] on p "Rich Text Editor. Editing area: main" at bounding box center [906, 554] width 195 height 73
click at [911, 591] on p "⁠⁠⁠⁠⁠⁠⁠" at bounding box center [906, 554] width 195 height 73
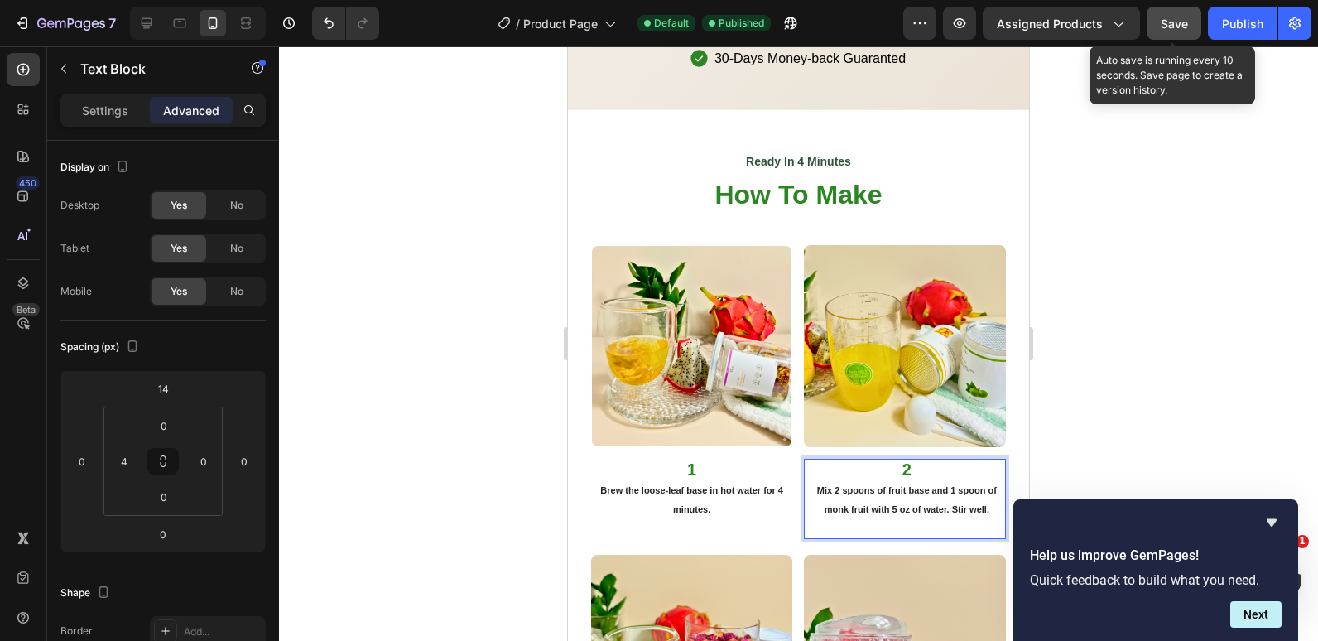
click at [1190, 24] on button "Save" at bounding box center [1174, 23] width 55 height 33
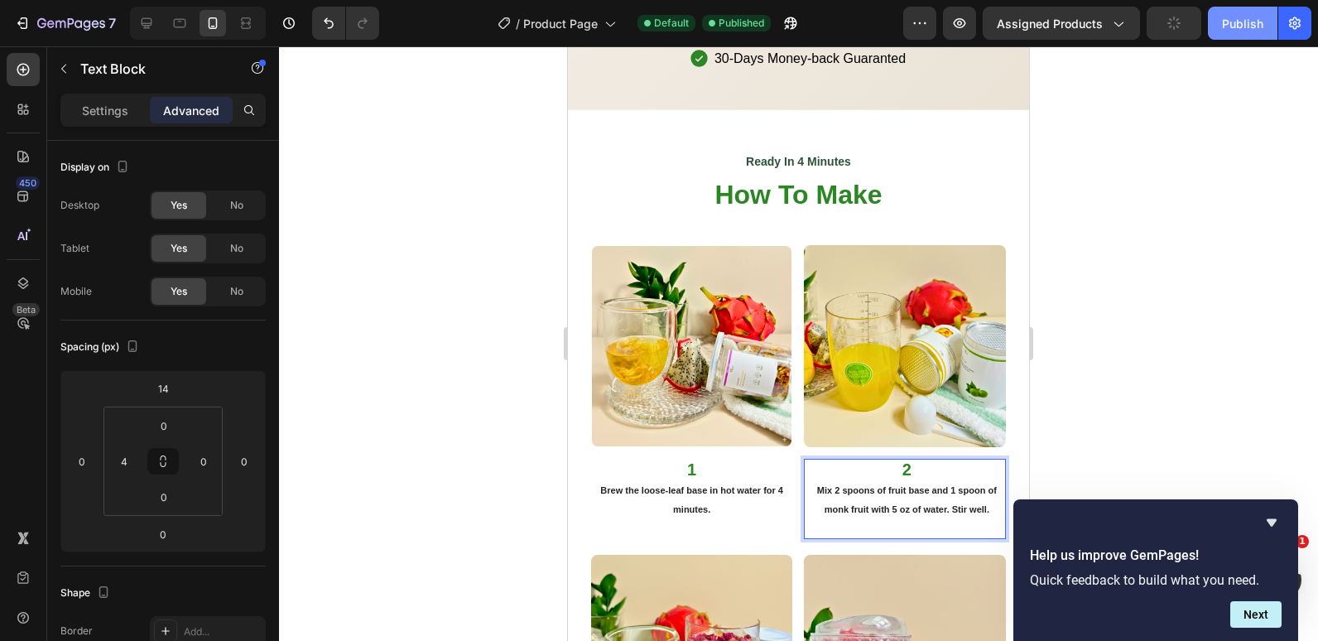
click at [1211, 20] on button "Publish" at bounding box center [1243, 23] width 70 height 33
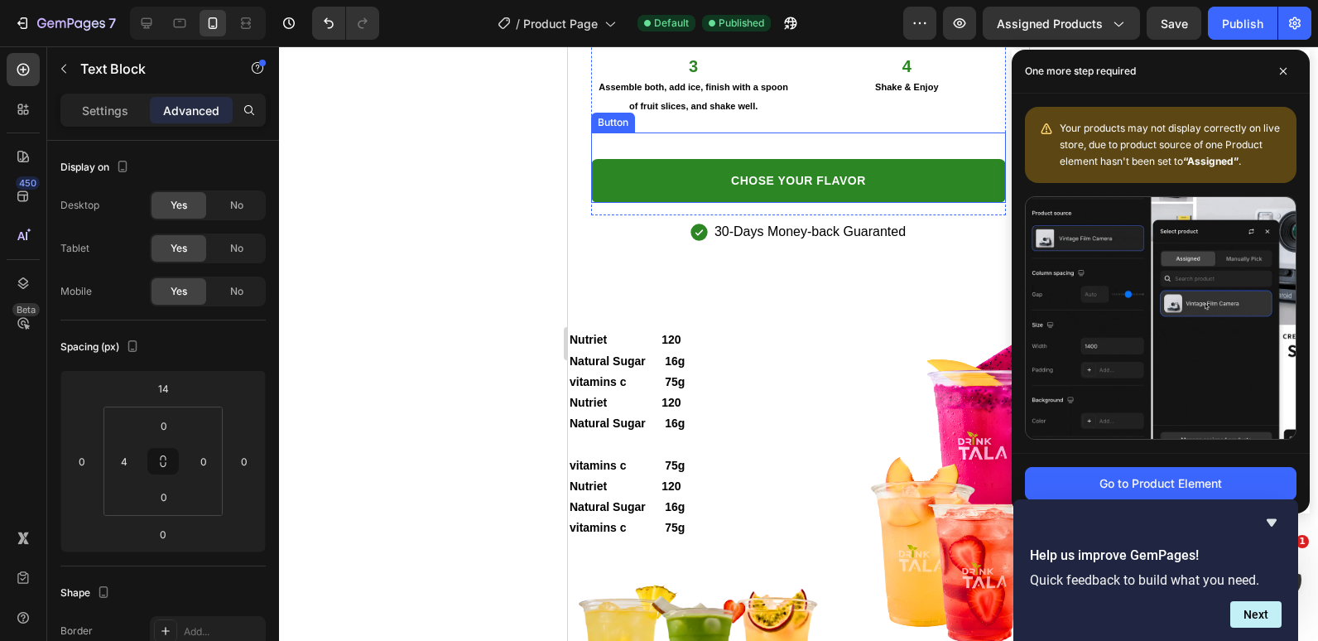
scroll to position [3396, 0]
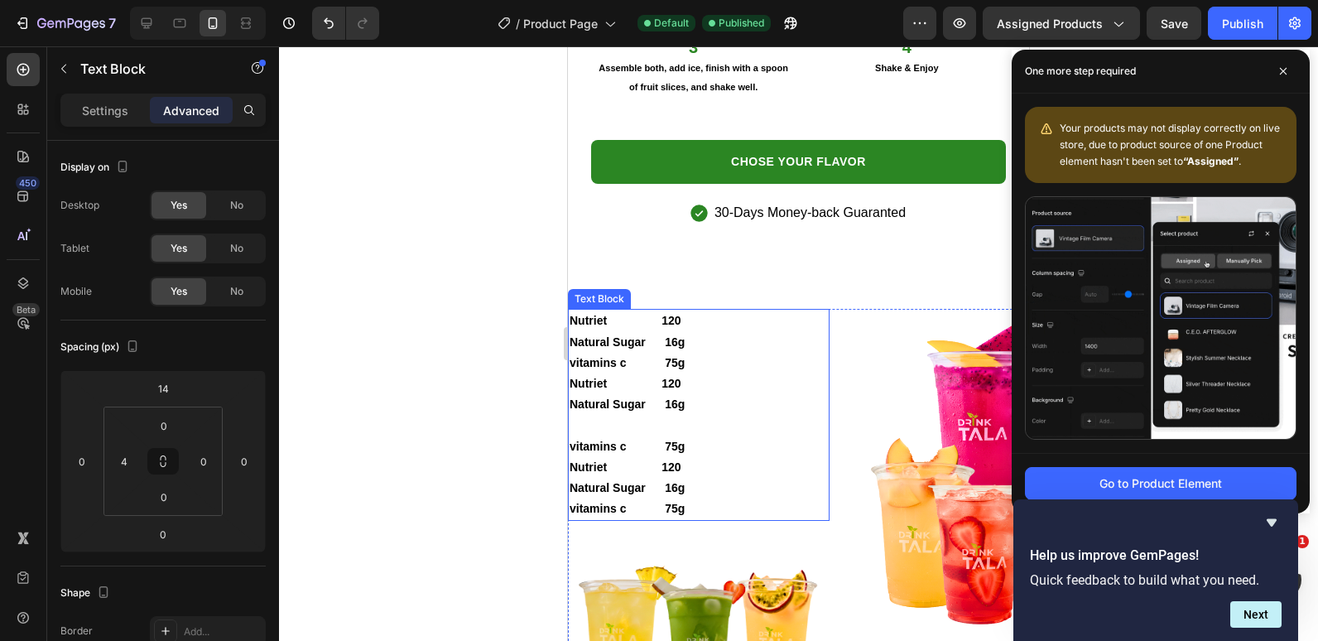
click at [679, 314] on strong "Nutriet 120" at bounding box center [626, 320] width 112 height 13
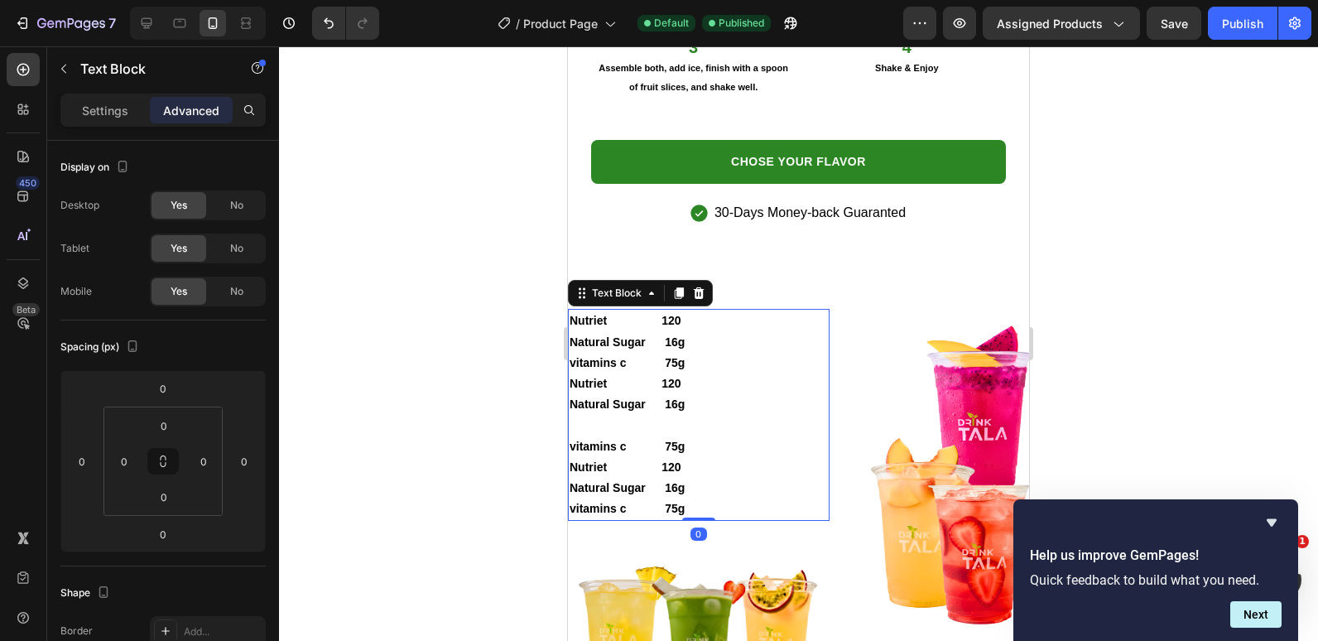
click at [726, 311] on p "Nutriet 120" at bounding box center [699, 321] width 258 height 21
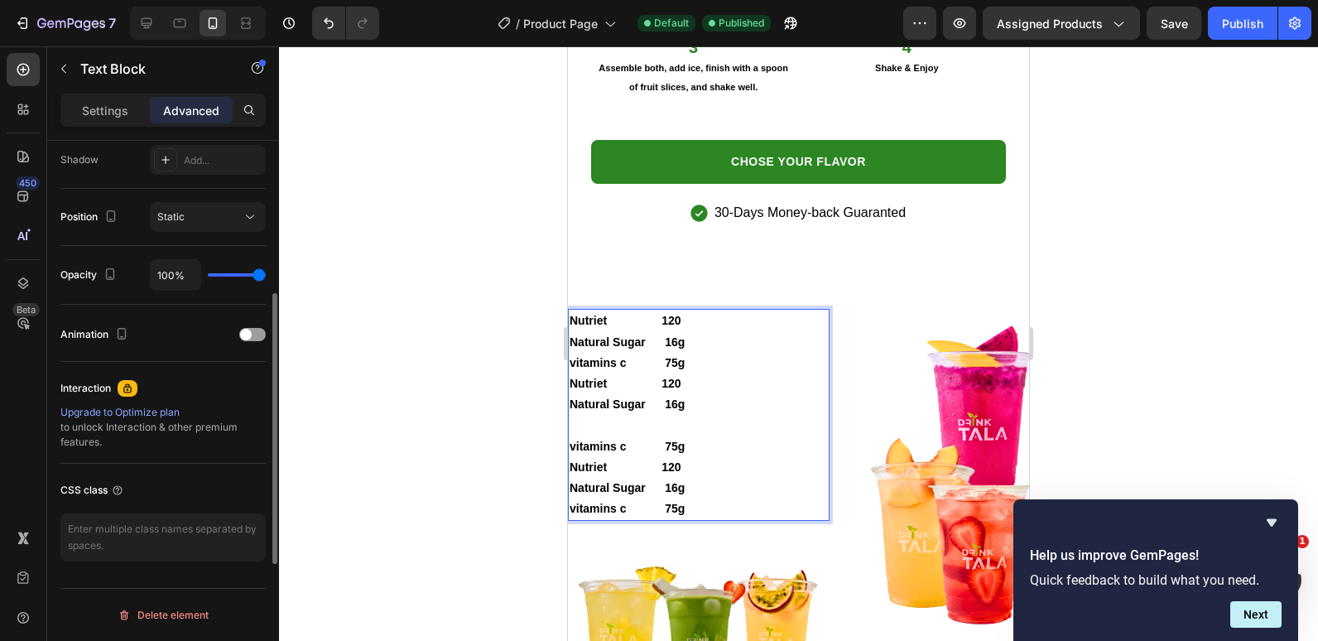
scroll to position [475, 0]
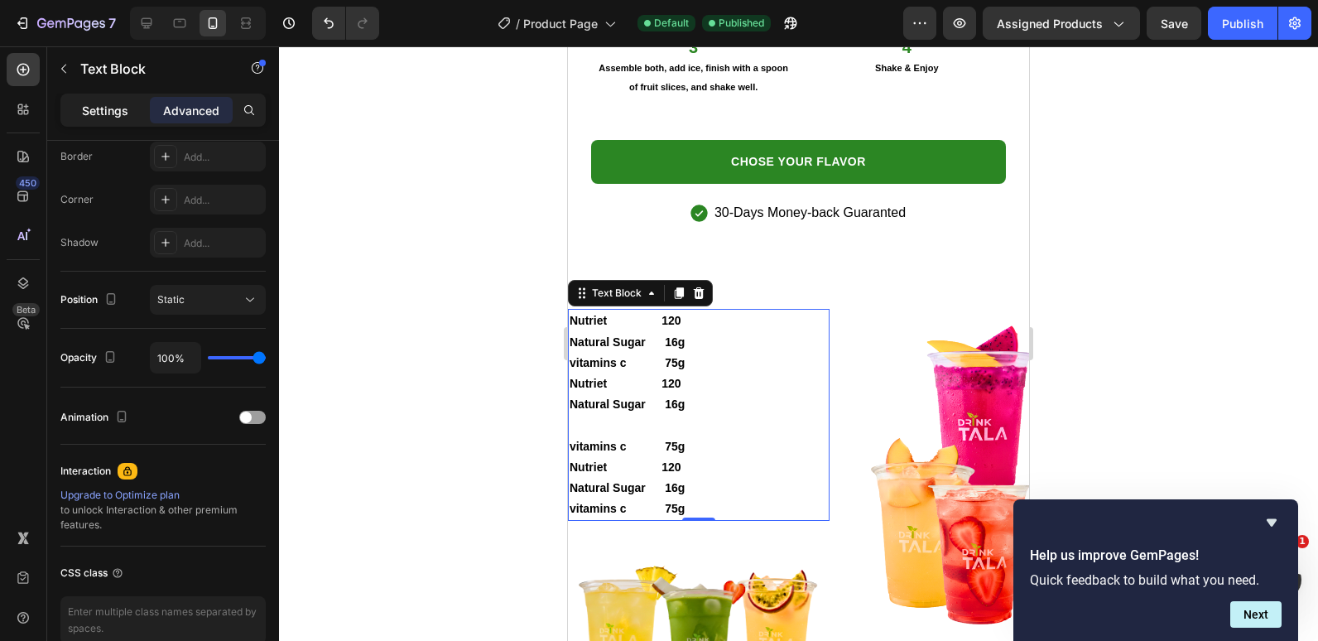
click at [111, 114] on p "Settings" at bounding box center [105, 110] width 46 height 17
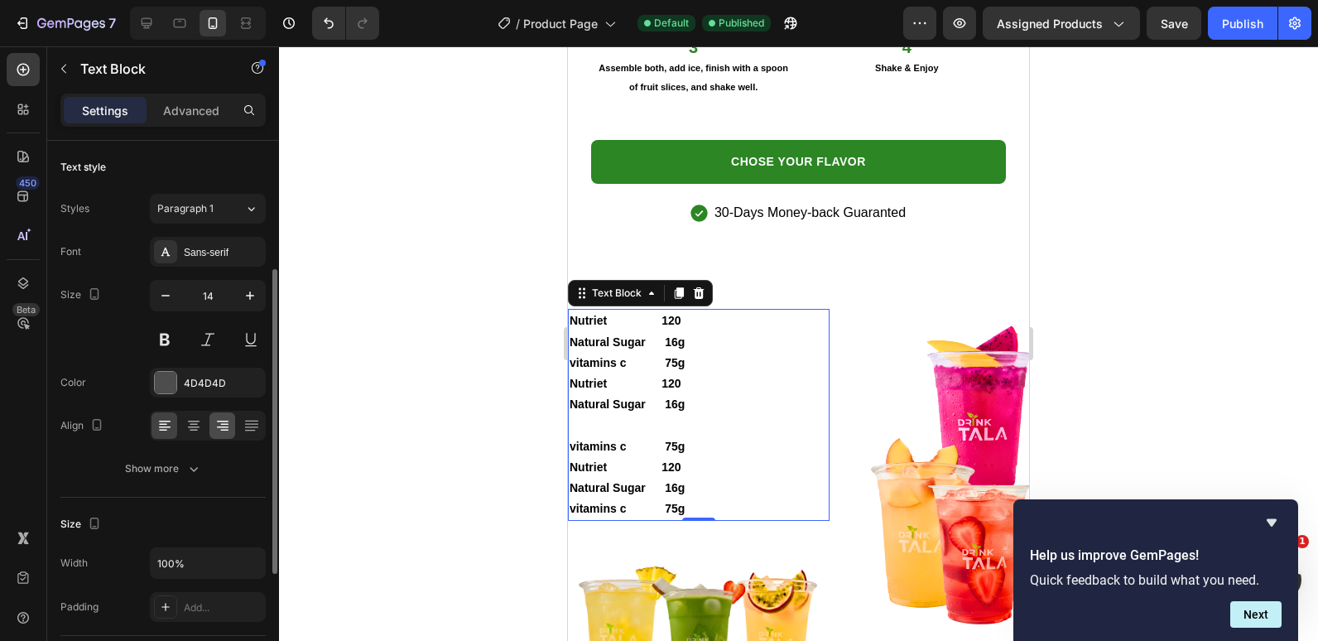
scroll to position [83, 0]
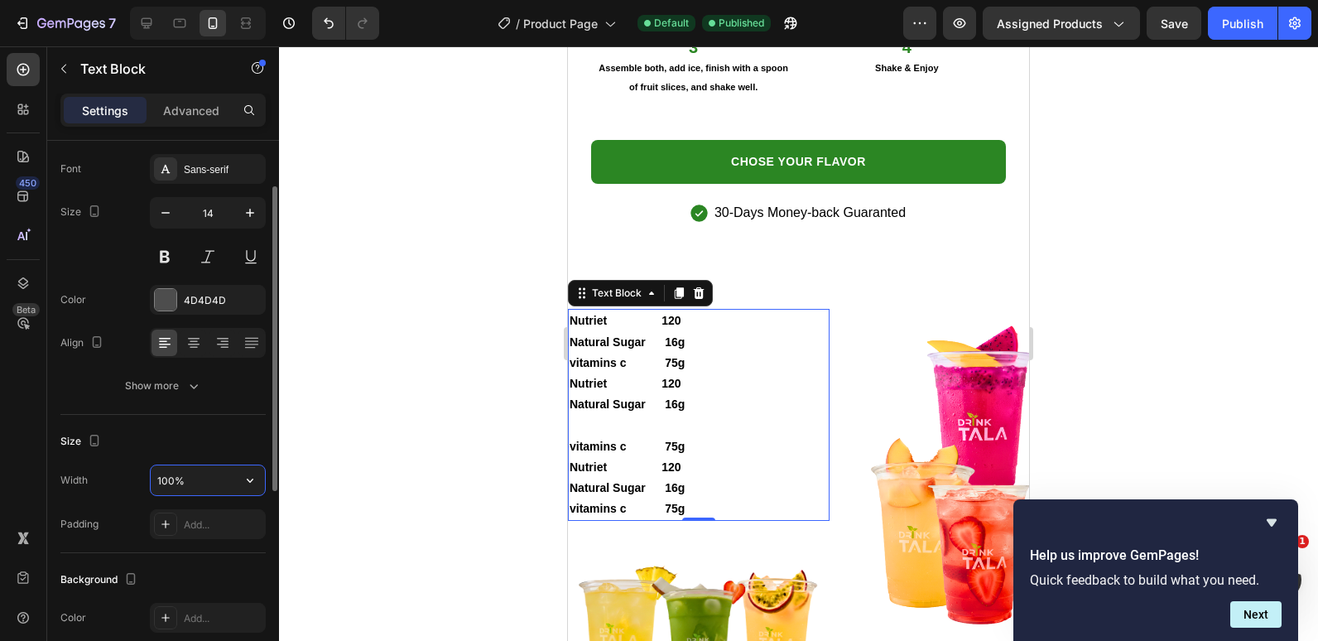
click at [169, 472] on input "100%" at bounding box center [208, 480] width 114 height 30
click at [162, 486] on input "99%" at bounding box center [208, 480] width 114 height 30
click at [171, 486] on input "99%" at bounding box center [208, 480] width 114 height 30
type input "100%"
click at [213, 114] on p "Advanced" at bounding box center [191, 110] width 56 height 17
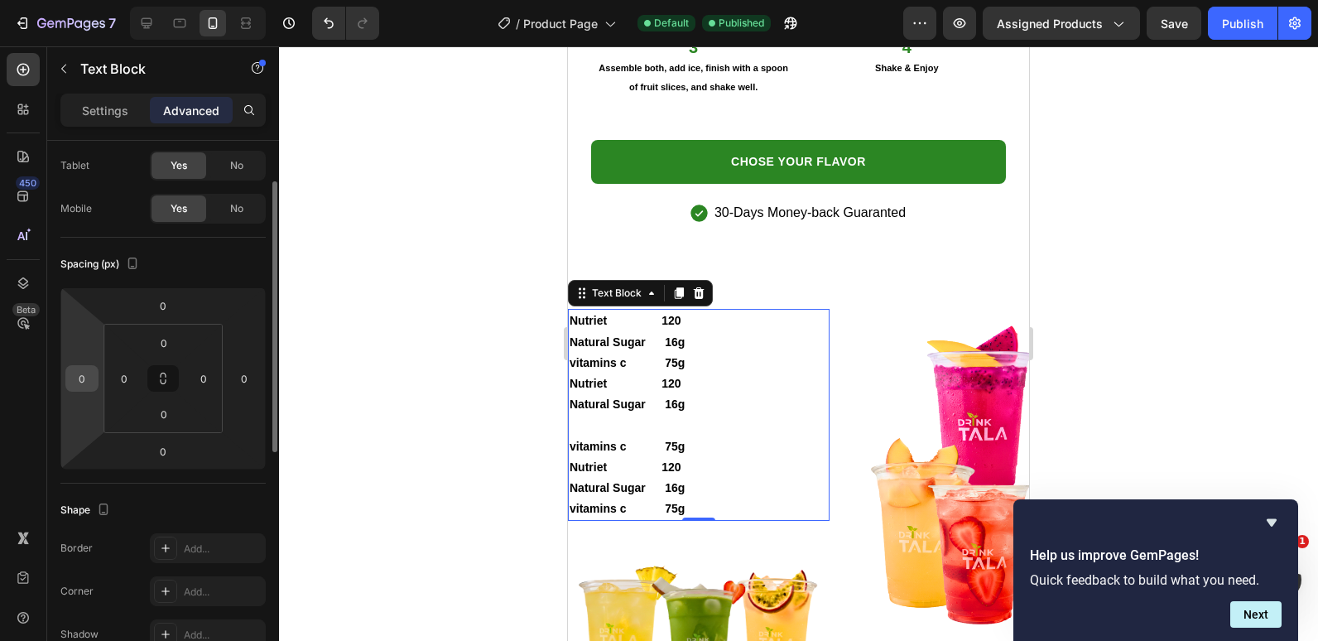
click at [94, 377] on input "0" at bounding box center [82, 378] width 25 height 25
type input "0"
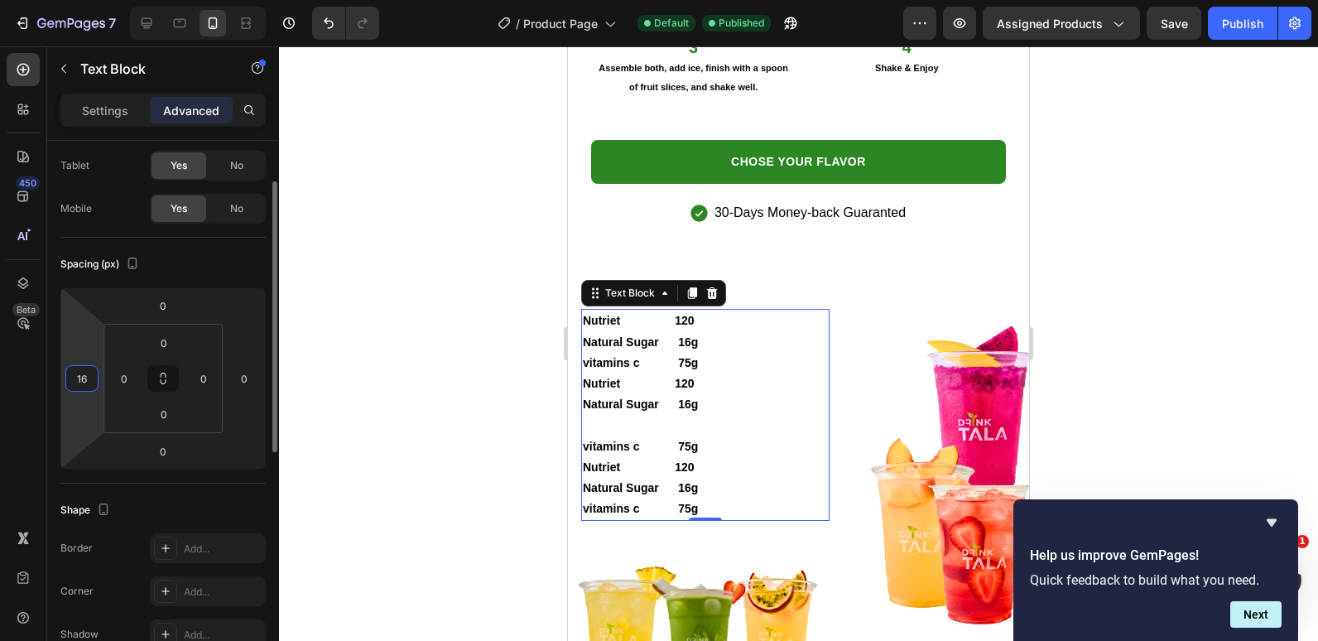
type input "1"
type input "2"
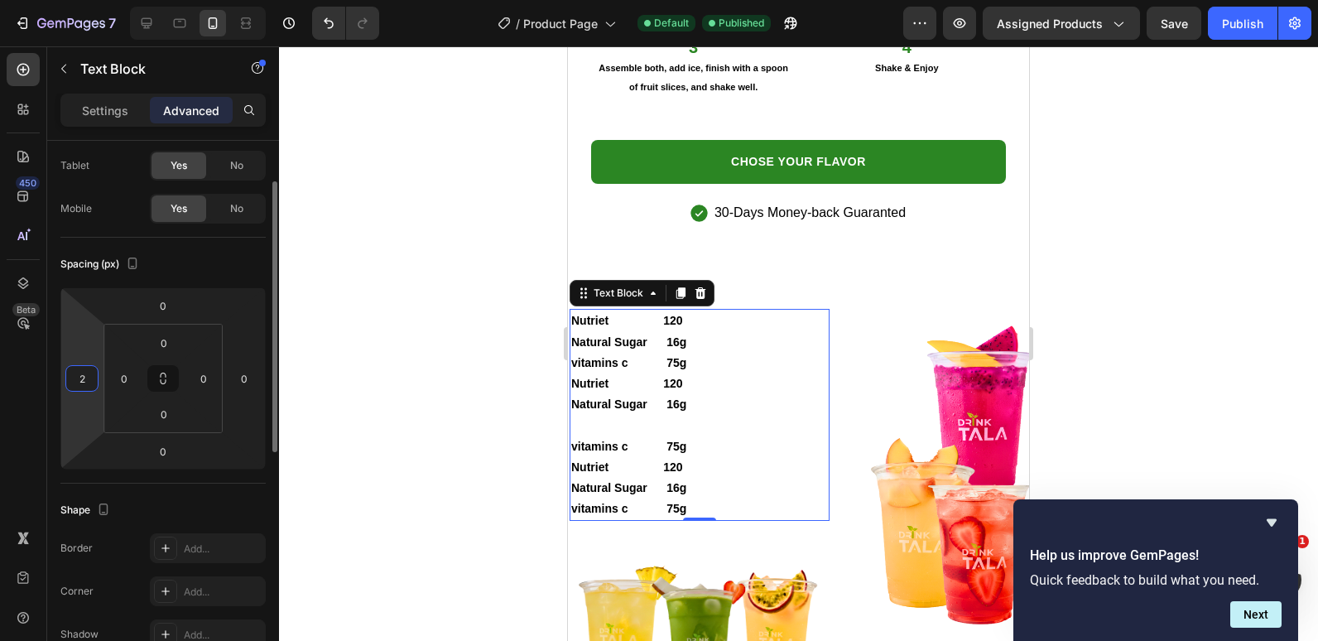
type input "22"
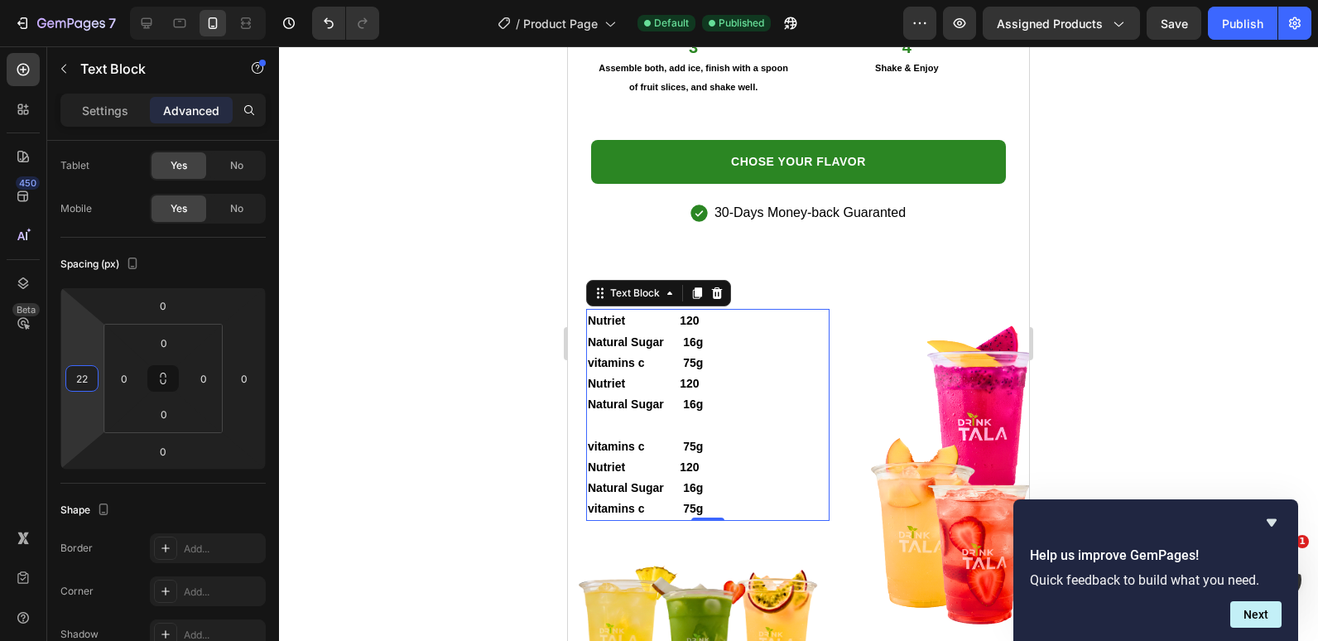
click at [371, 263] on div at bounding box center [798, 343] width 1039 height 595
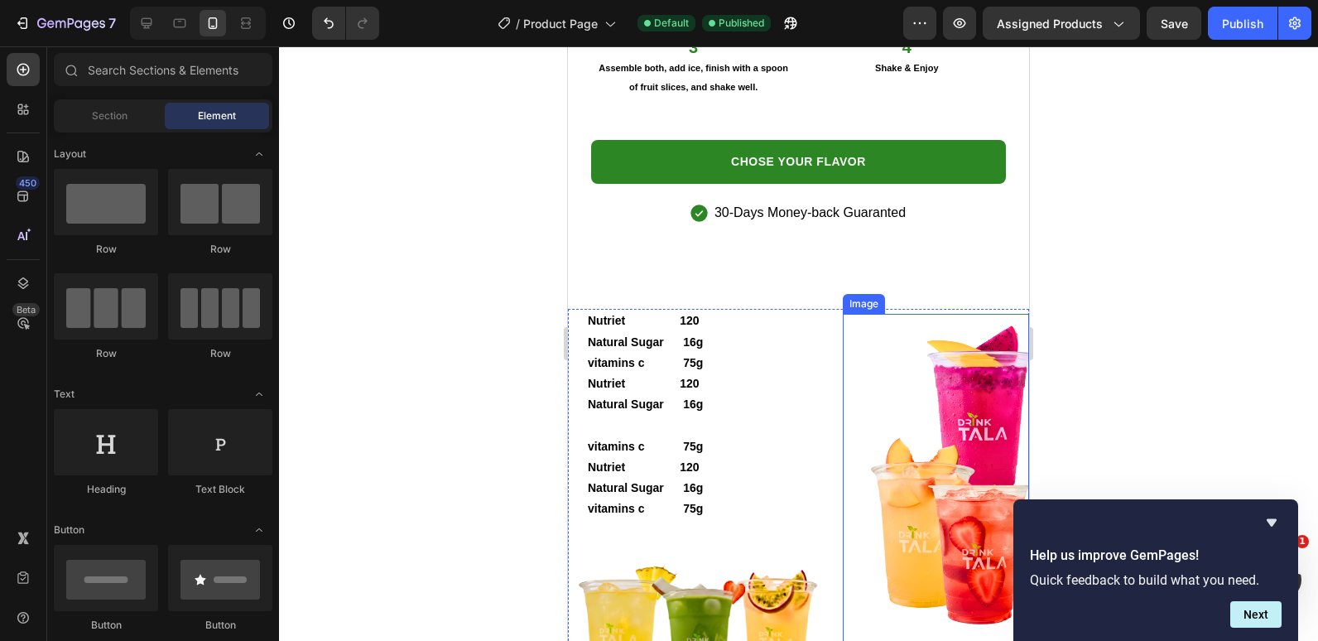
click at [951, 489] on img at bounding box center [936, 479] width 186 height 331
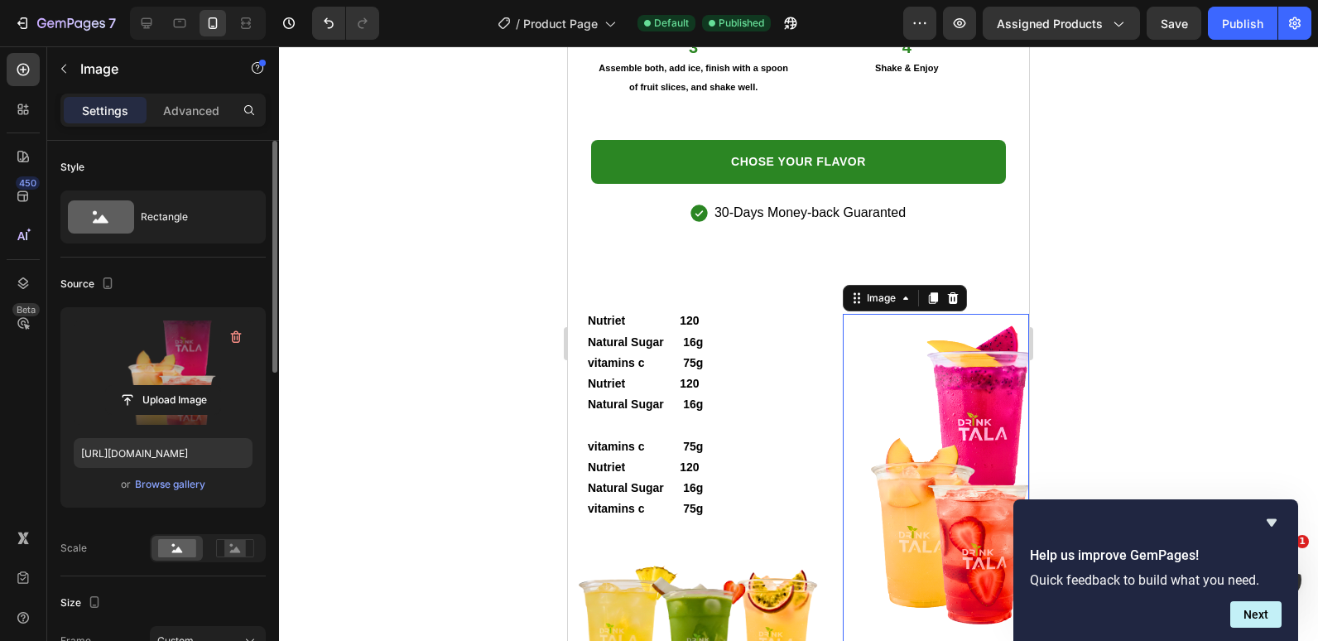
click at [116, 375] on label at bounding box center [163, 373] width 179 height 104
click at [116, 386] on input "file" at bounding box center [163, 400] width 114 height 28
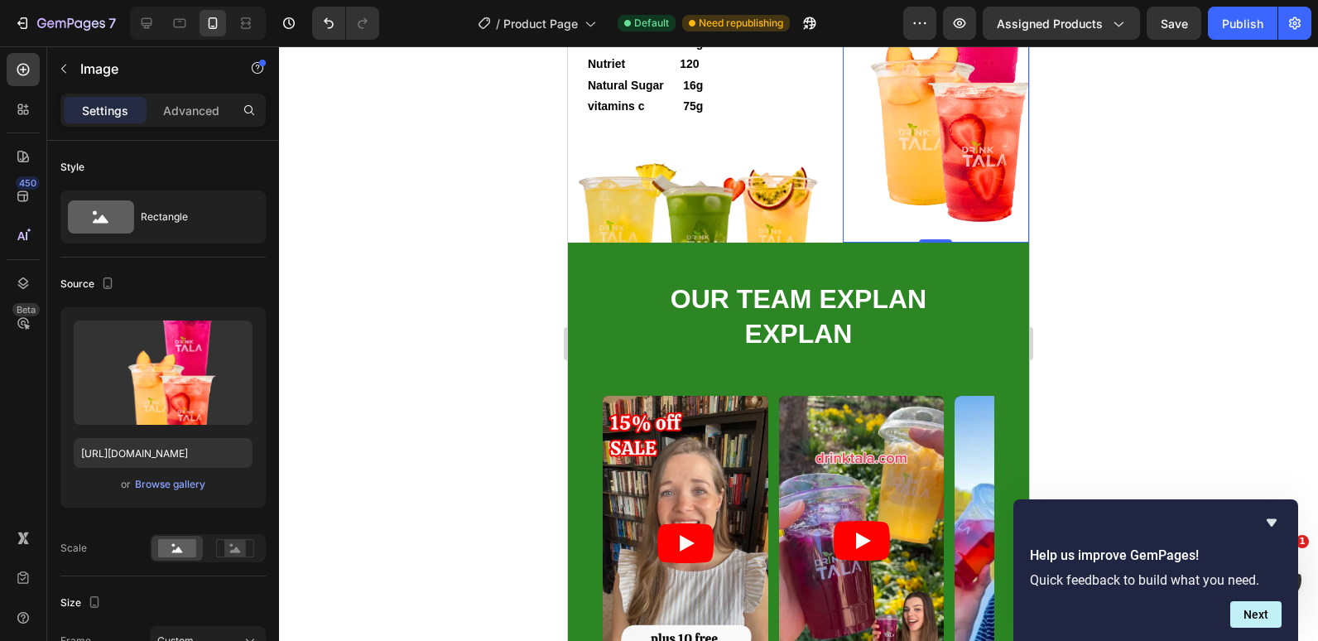
scroll to position [3396, 0]
click at [911, 243] on img at bounding box center [936, 76] width 186 height 331
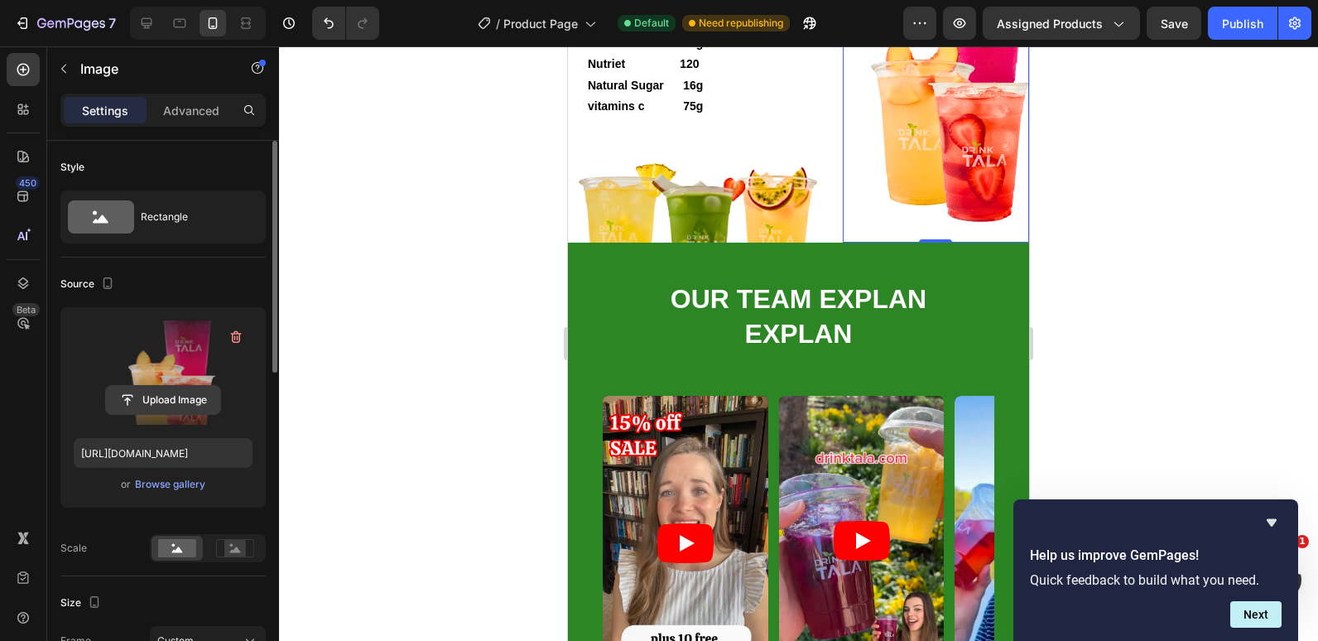
click at [131, 394] on input "file" at bounding box center [163, 400] width 114 height 28
click at [158, 403] on input "file" at bounding box center [163, 400] width 114 height 28
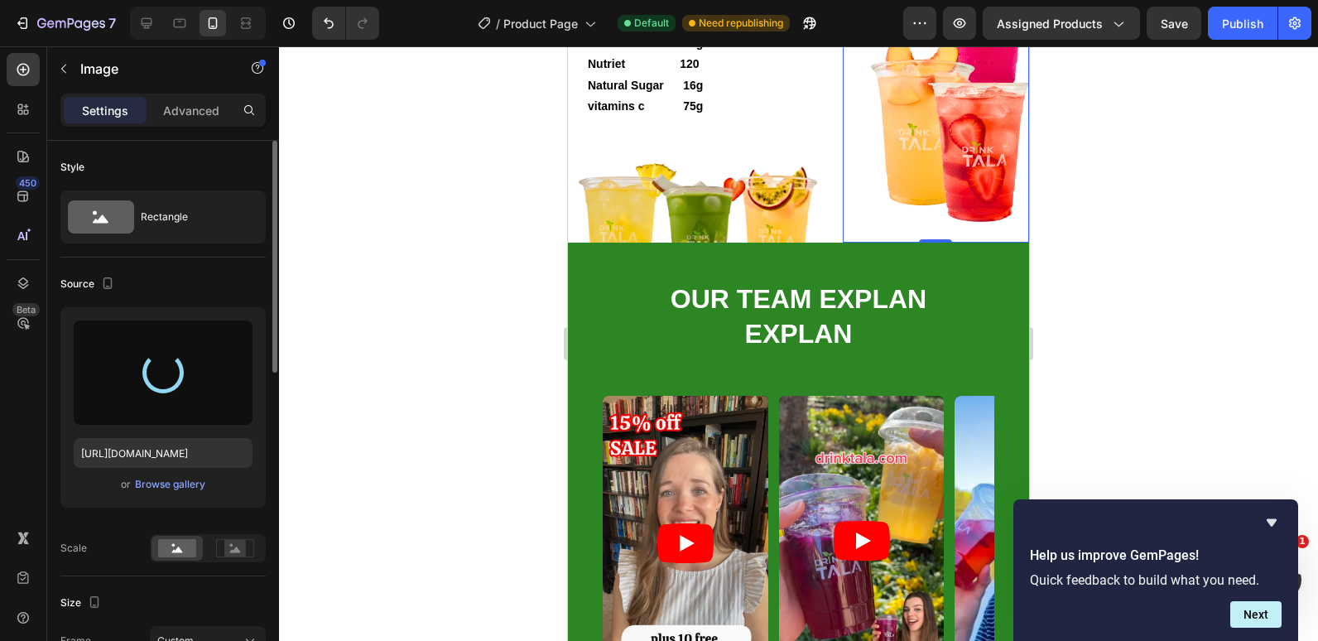
type input "[URL][DOMAIN_NAME]"
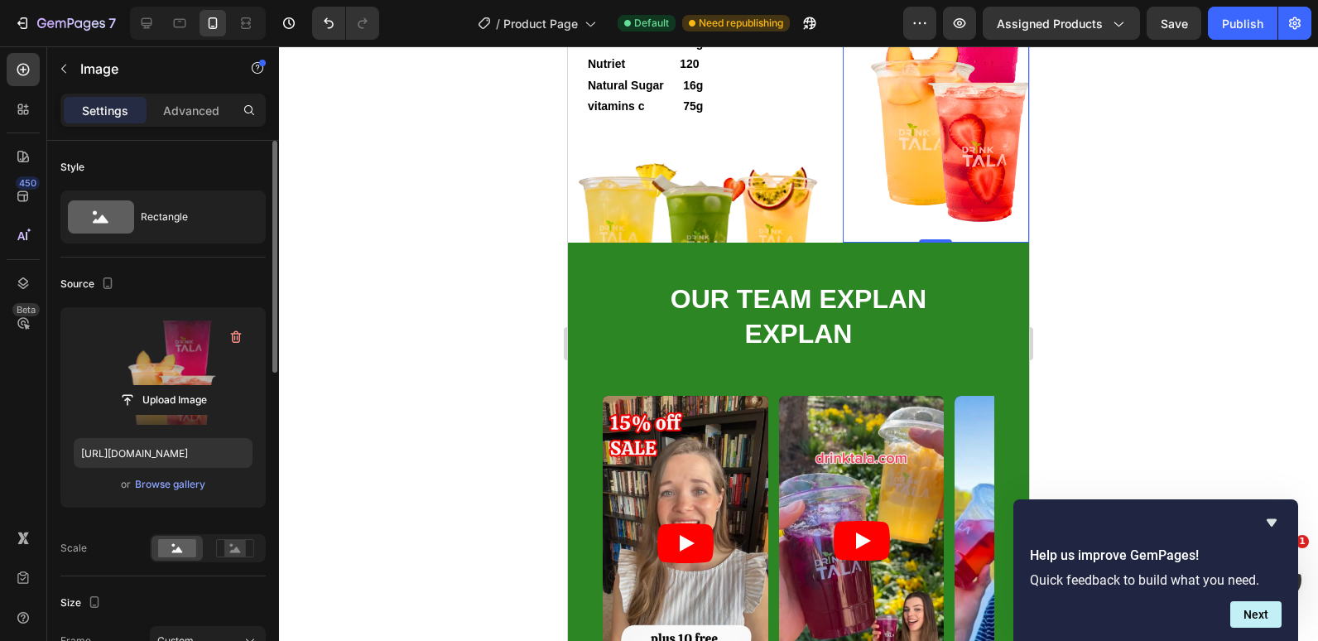
click at [1091, 362] on div at bounding box center [798, 343] width 1039 height 595
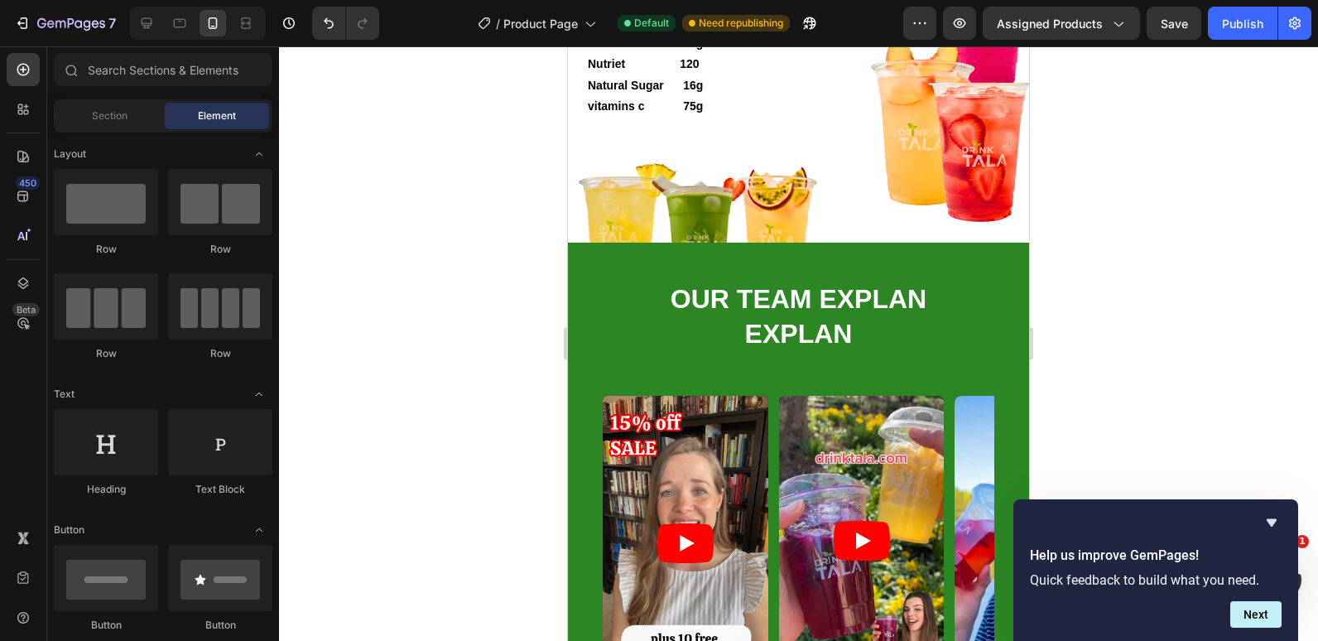
click at [1251, 422] on div at bounding box center [798, 343] width 1039 height 595
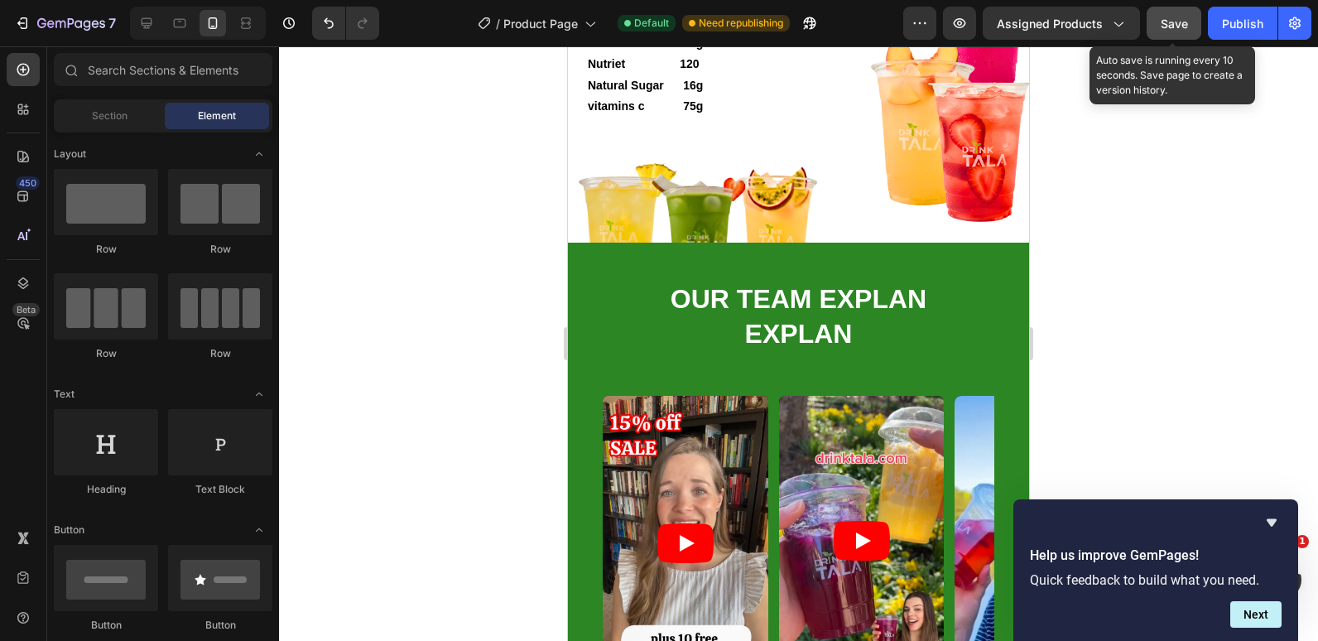
click at [1188, 27] on span "Save" at bounding box center [1174, 24] width 27 height 14
click at [1238, 27] on div "Publish" at bounding box center [1242, 23] width 41 height 17
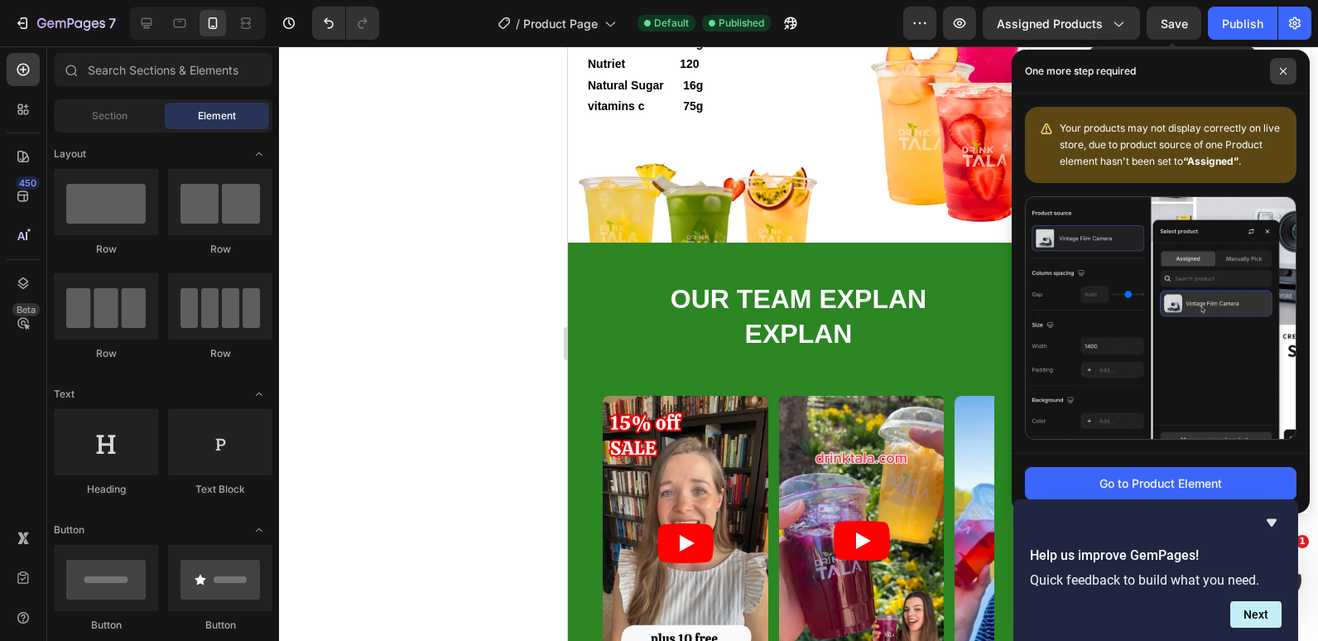
click at [1275, 67] on span at bounding box center [1283, 71] width 27 height 27
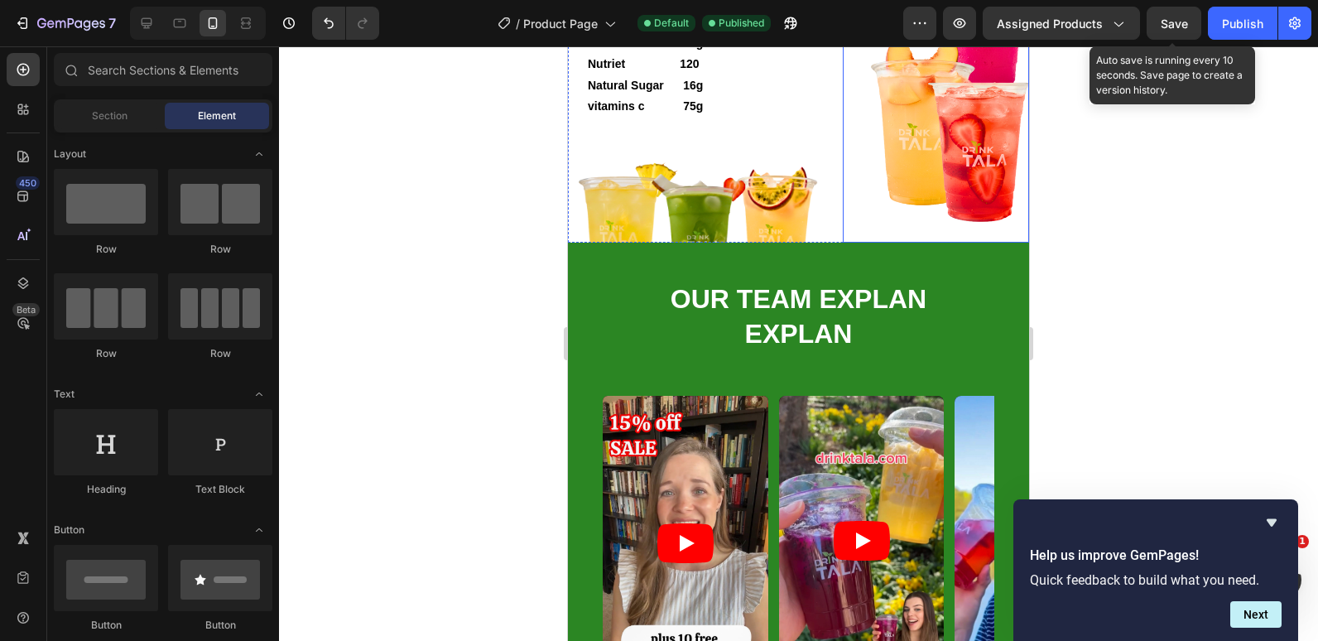
drag, startPoint x: 928, startPoint y: 384, endPoint x: 827, endPoint y: 385, distance: 100.2
click at [928, 243] on img at bounding box center [936, 76] width 186 height 331
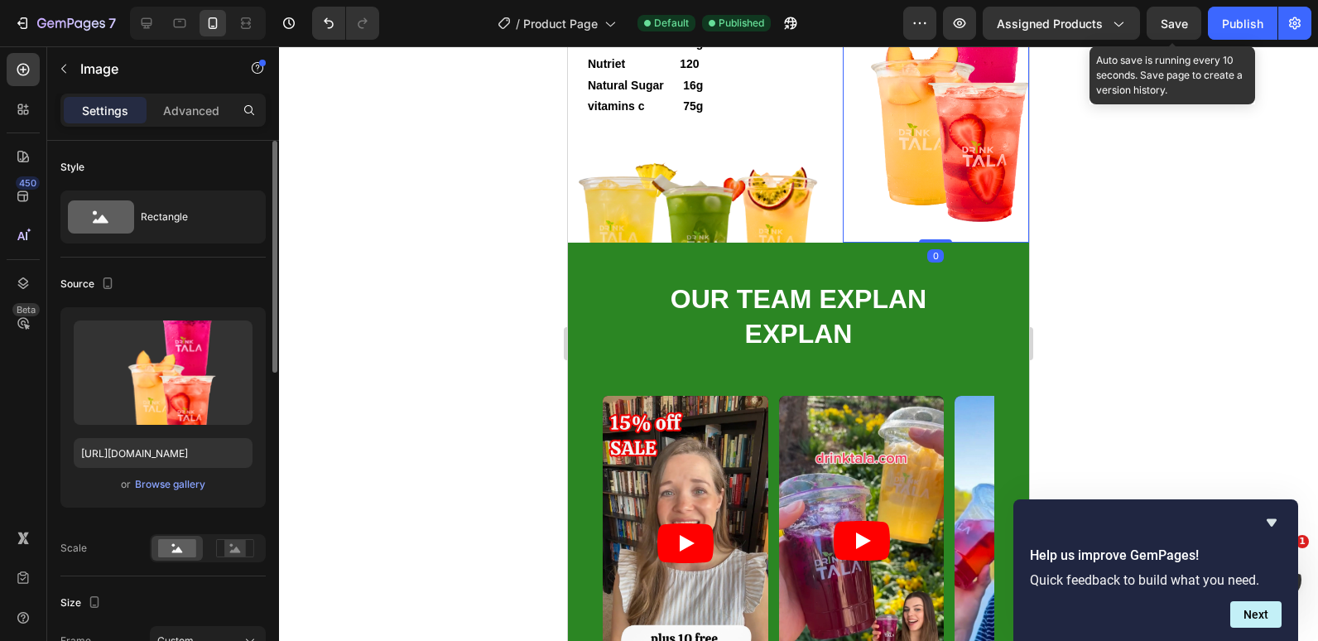
scroll to position [166, 0]
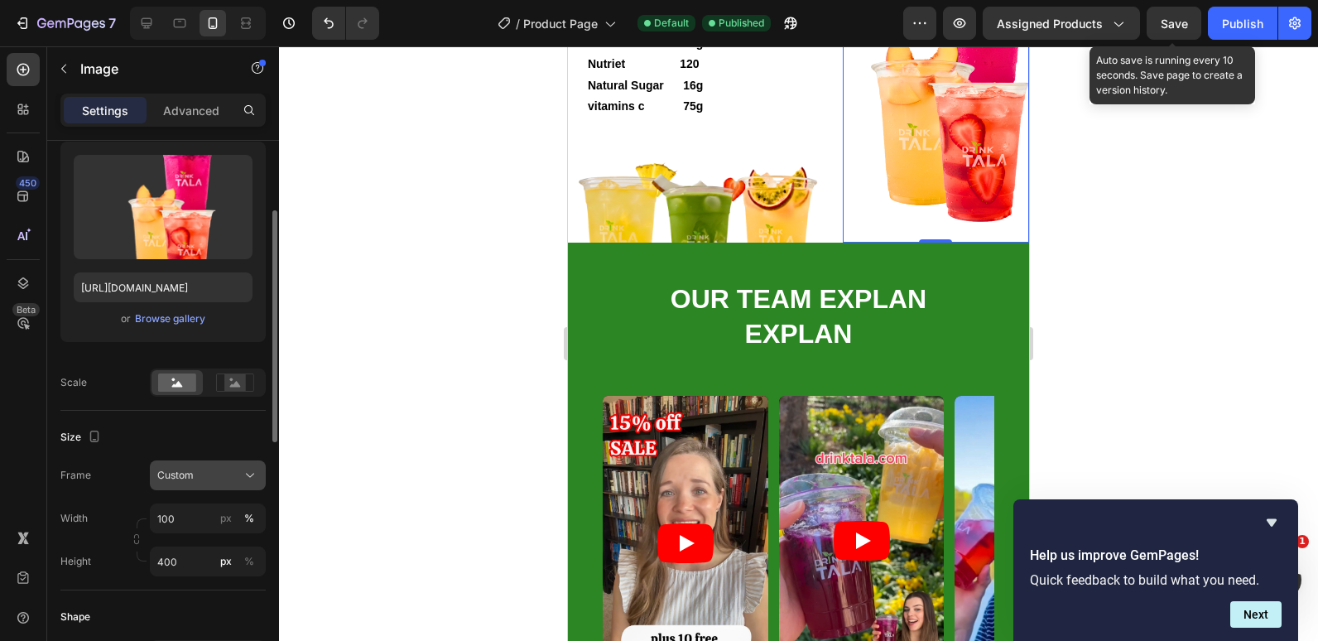
click at [215, 480] on div "Custom" at bounding box center [197, 475] width 81 height 15
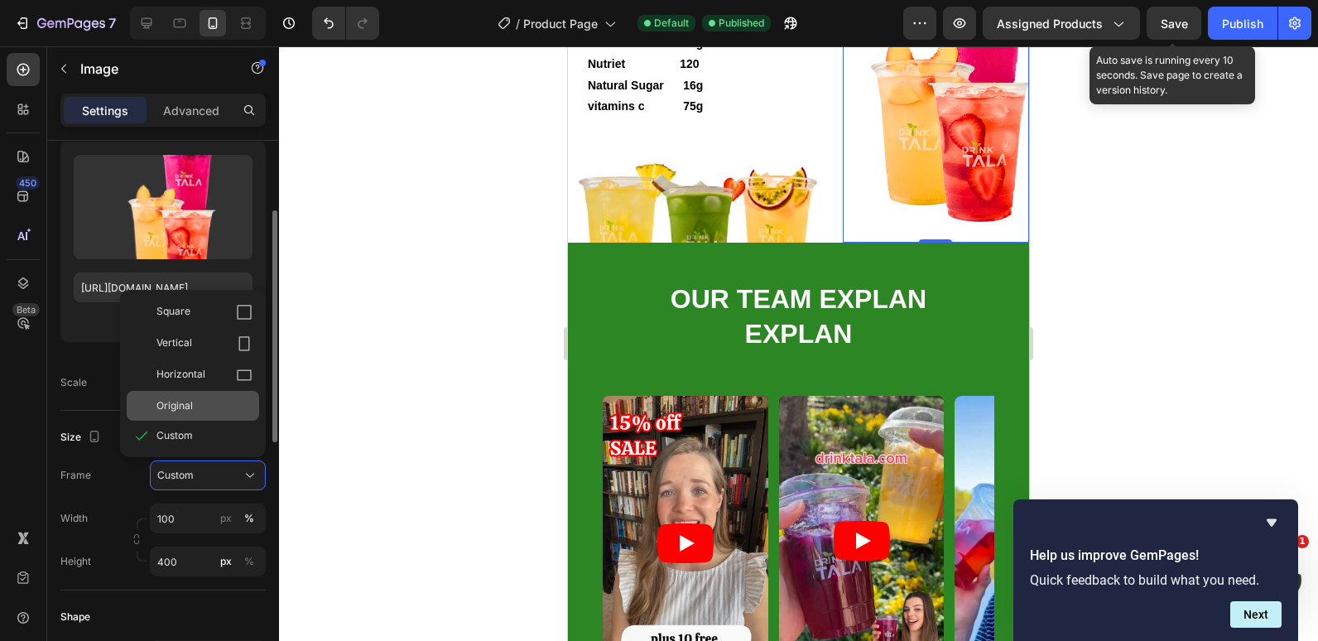
click at [194, 410] on div "Original" at bounding box center [205, 405] width 96 height 15
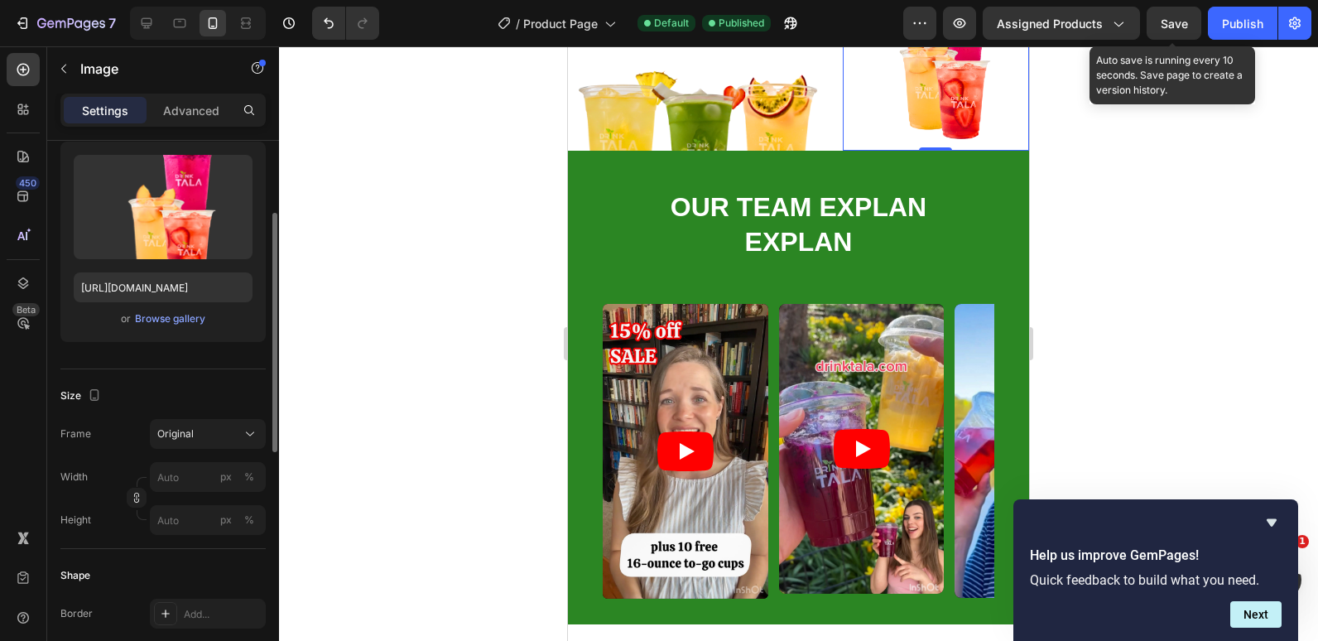
scroll to position [3561, 0]
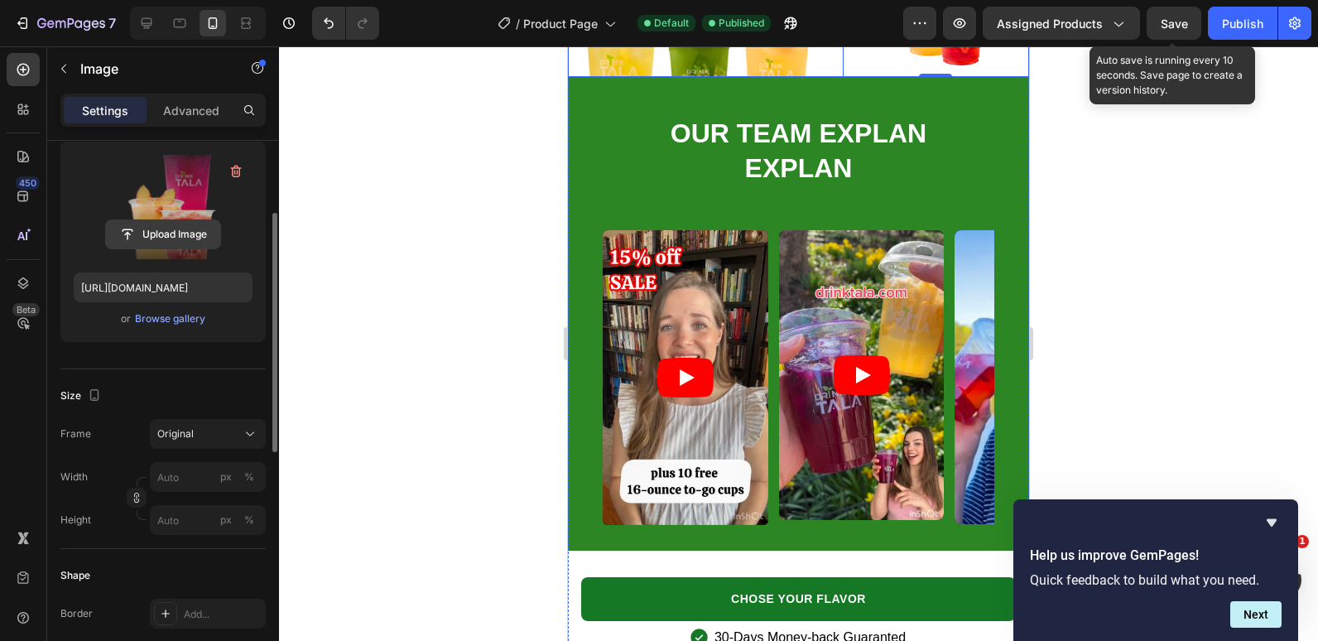
click at [157, 234] on input "file" at bounding box center [163, 234] width 114 height 28
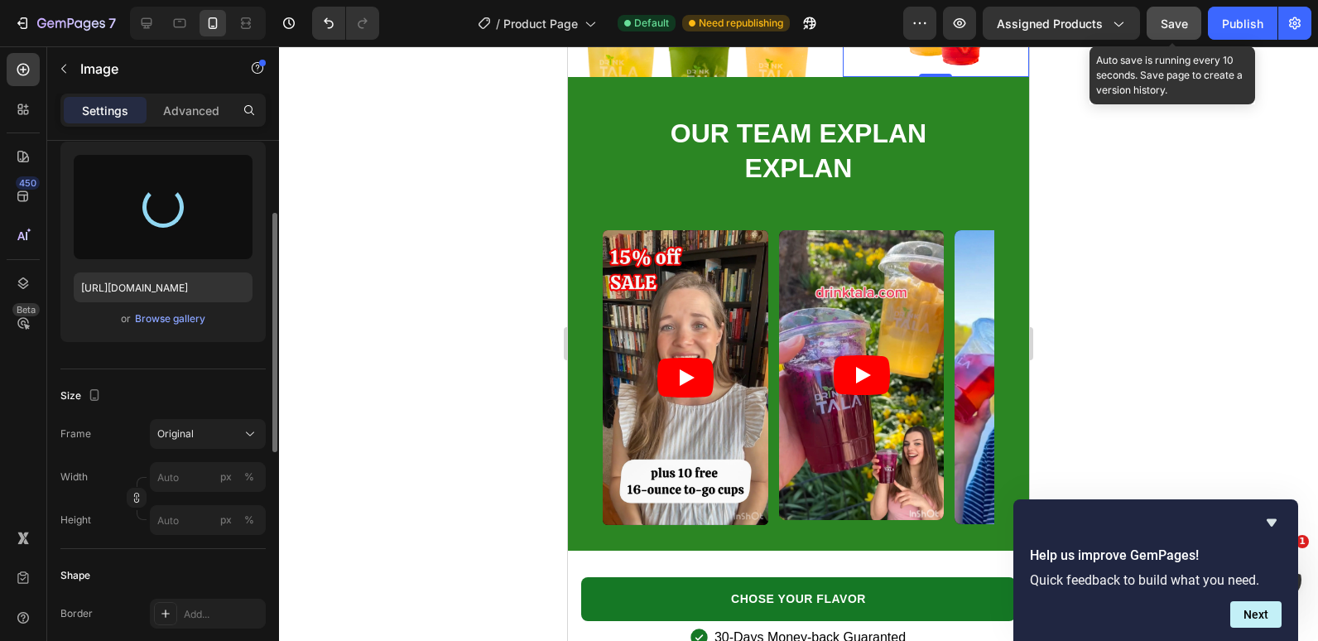
type input "[URL][DOMAIN_NAME]"
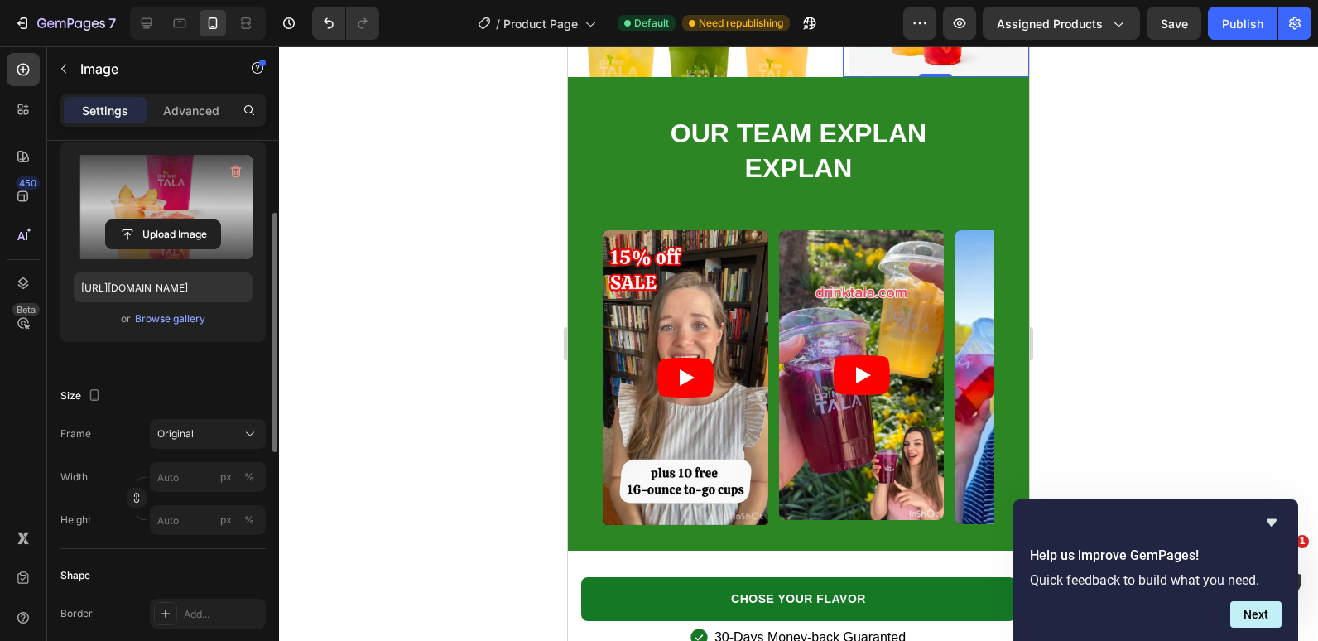
click at [1178, 262] on div at bounding box center [798, 343] width 1039 height 595
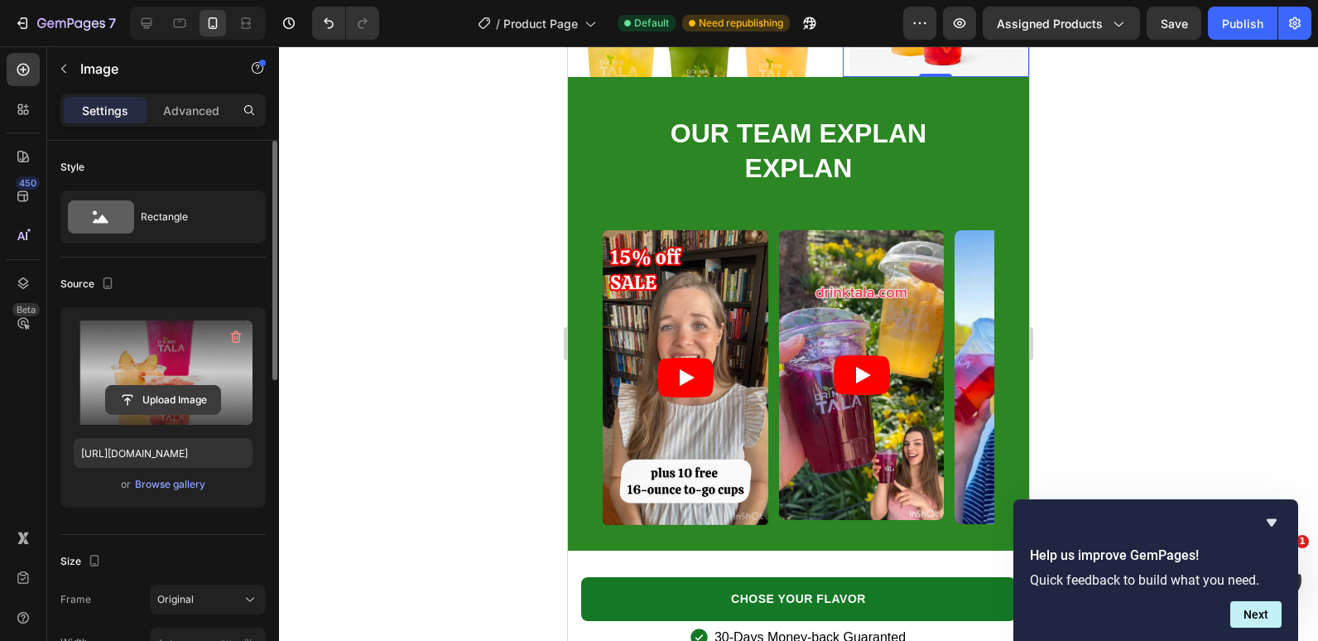
click at [169, 403] on input "file" at bounding box center [163, 400] width 114 height 28
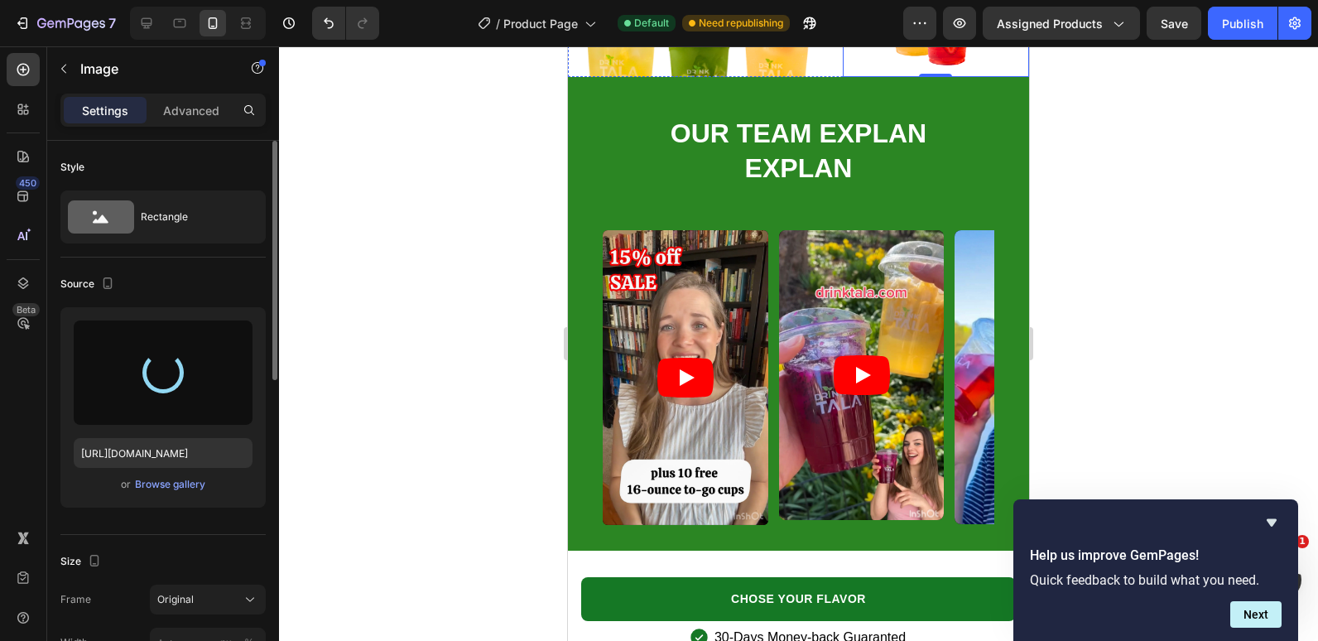
type input "[URL][DOMAIN_NAME]"
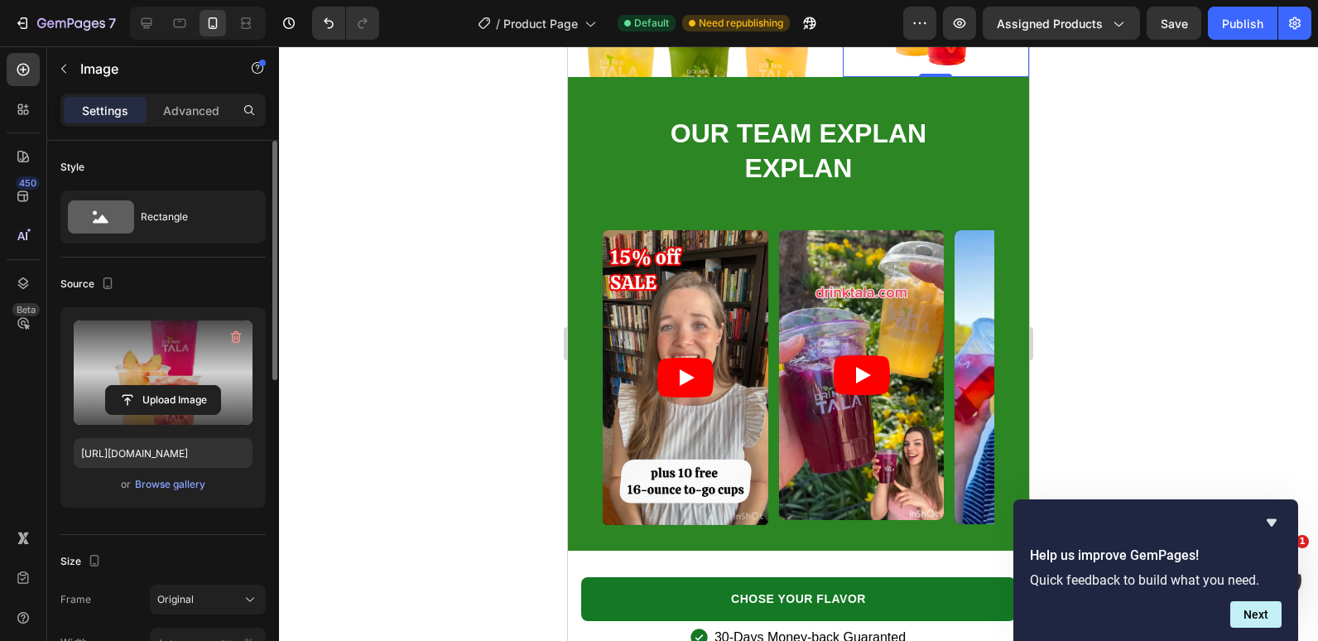
click at [431, 316] on div at bounding box center [798, 343] width 1039 height 595
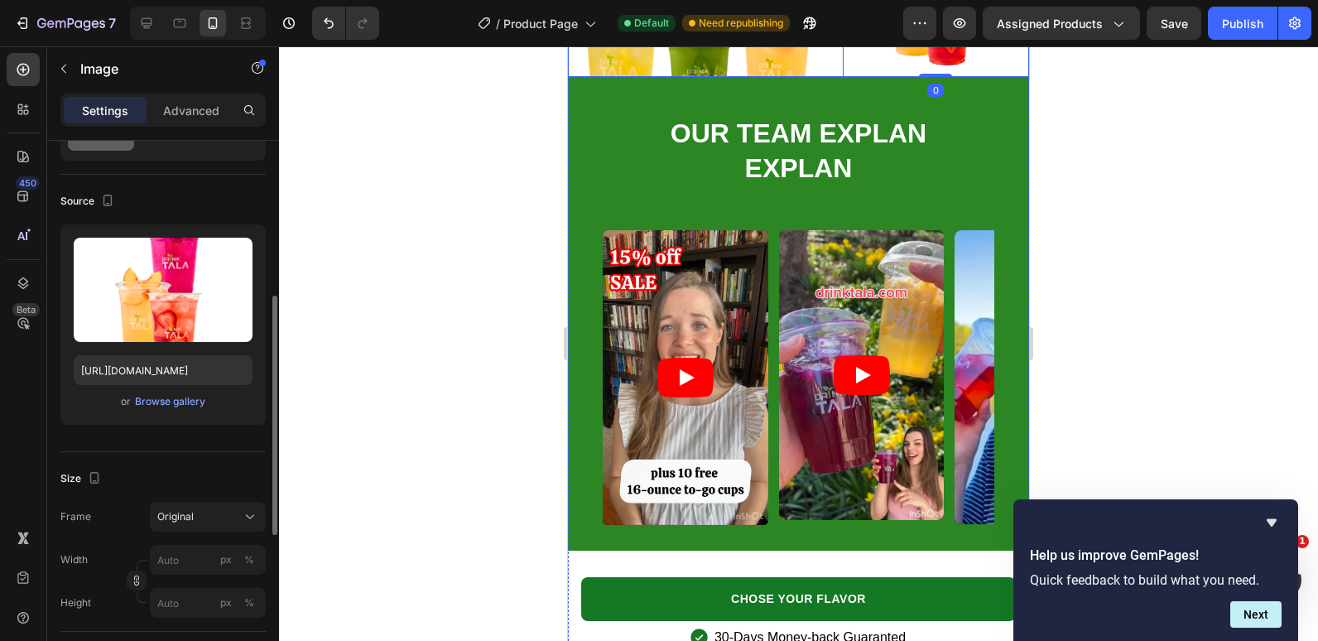
scroll to position [248, 0]
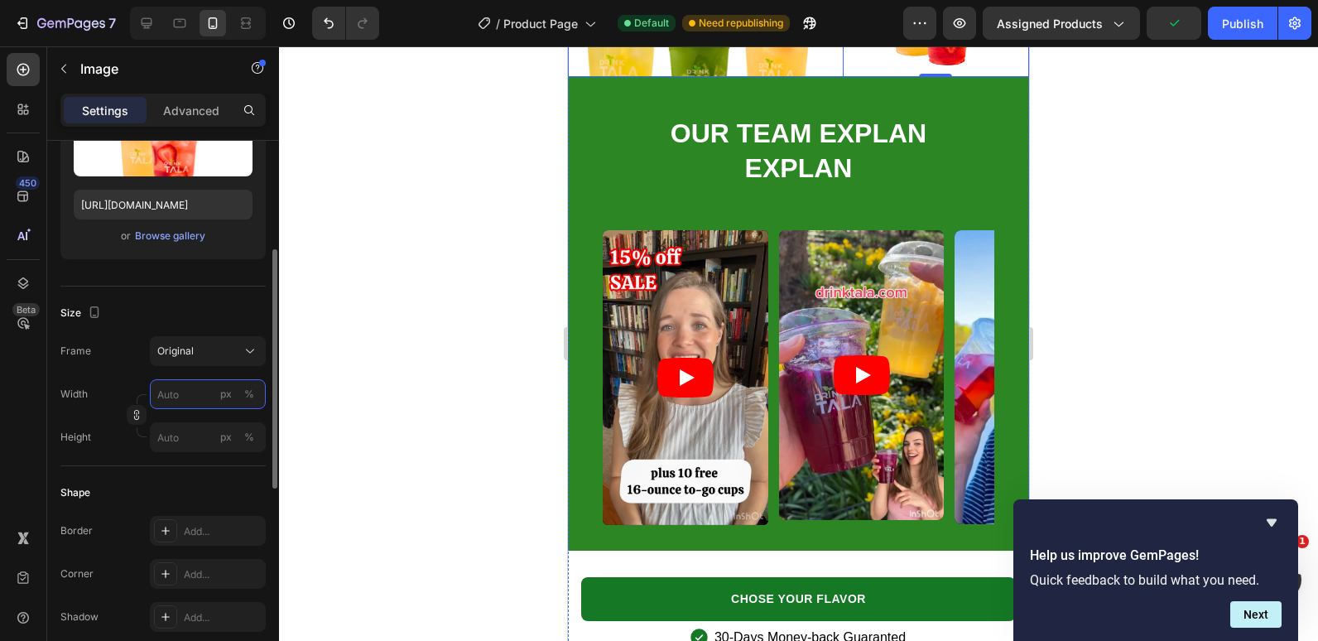
click at [177, 388] on input "px %" at bounding box center [208, 394] width 116 height 30
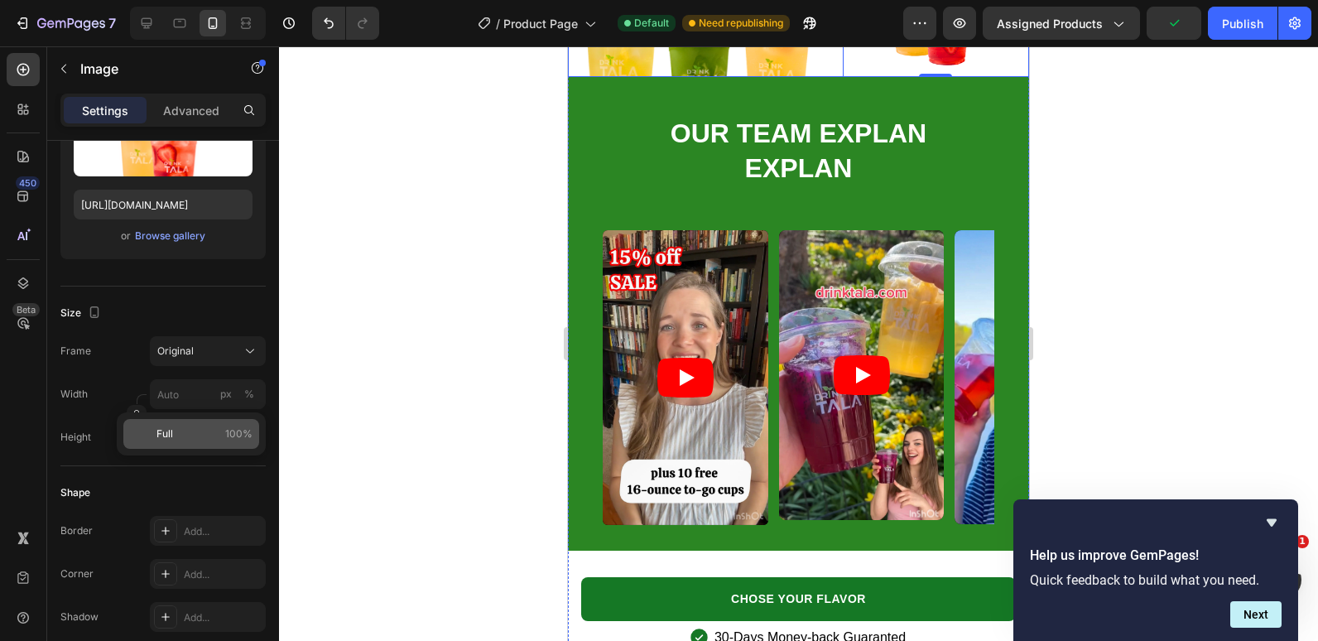
click at [168, 432] on span "Full" at bounding box center [165, 434] width 17 height 15
type input "100"
click at [313, 377] on div at bounding box center [798, 343] width 1039 height 595
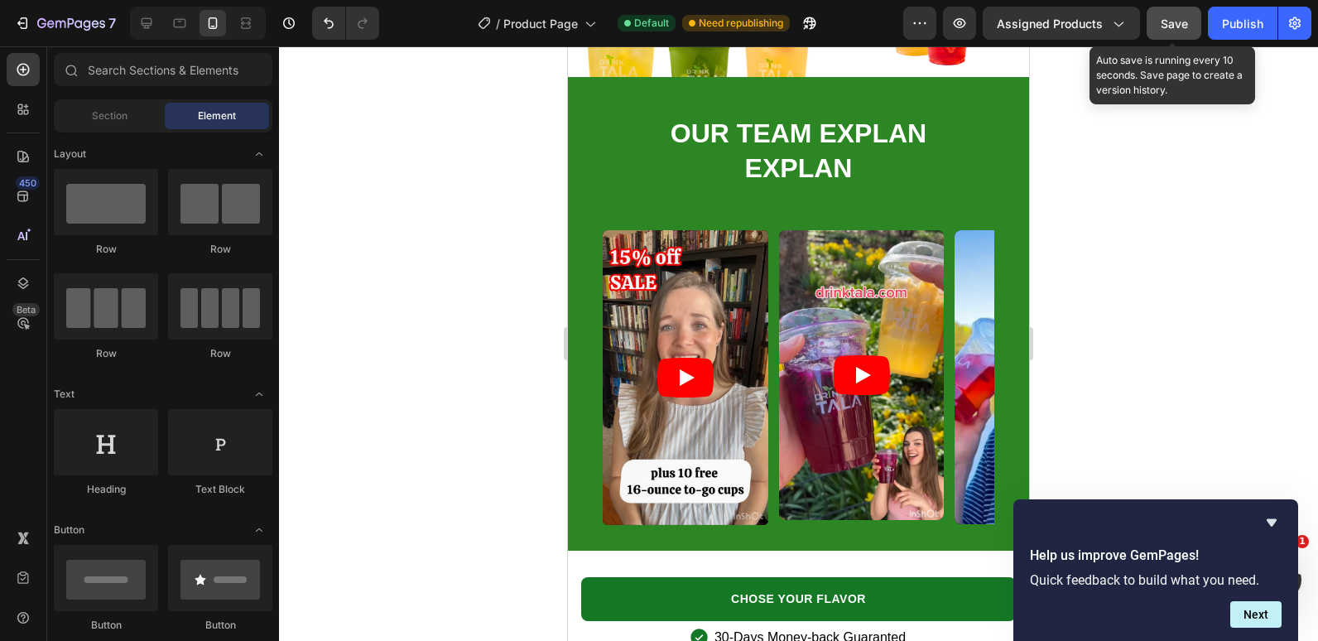
click at [1173, 18] on span "Save" at bounding box center [1174, 24] width 27 height 14
click at [1236, 18] on div "Publish" at bounding box center [1242, 23] width 41 height 17
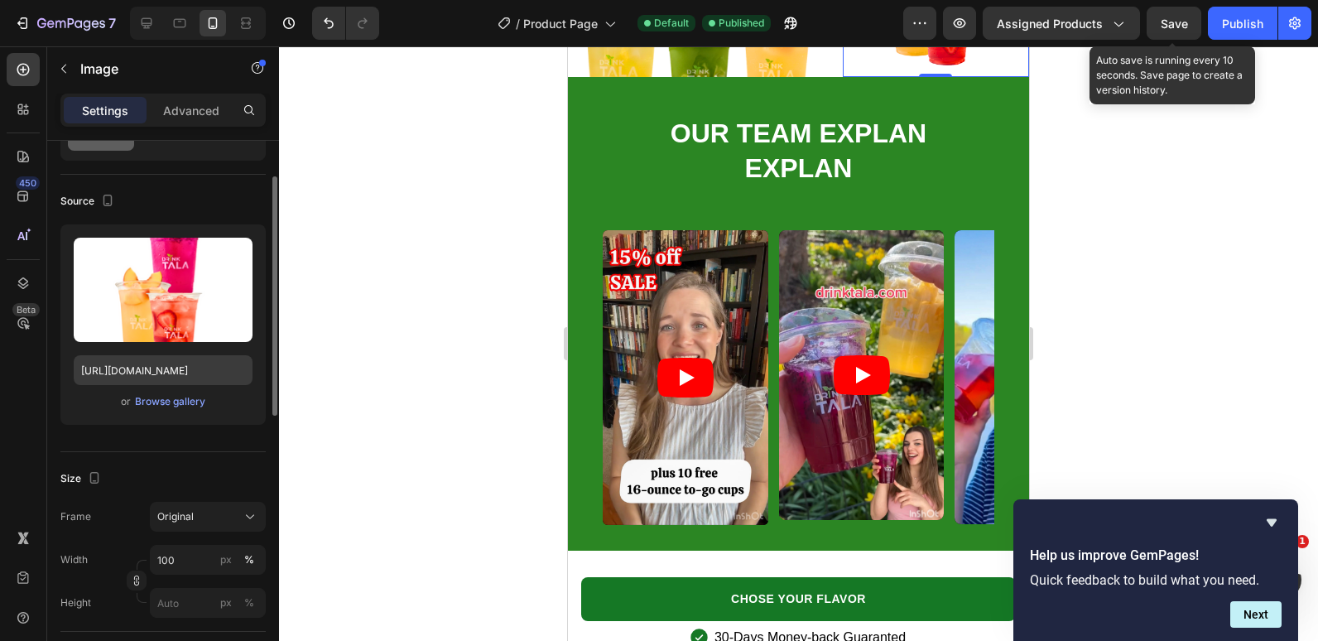
scroll to position [166, 0]
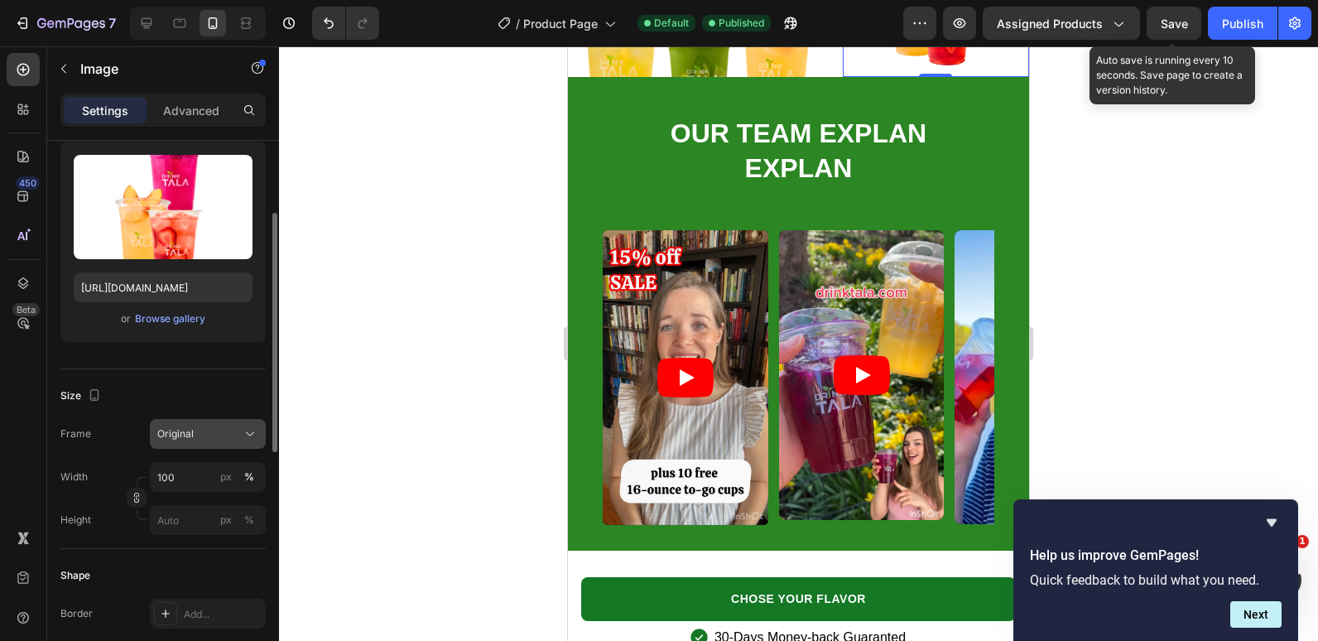
click at [205, 443] on button "Original" at bounding box center [208, 434] width 116 height 30
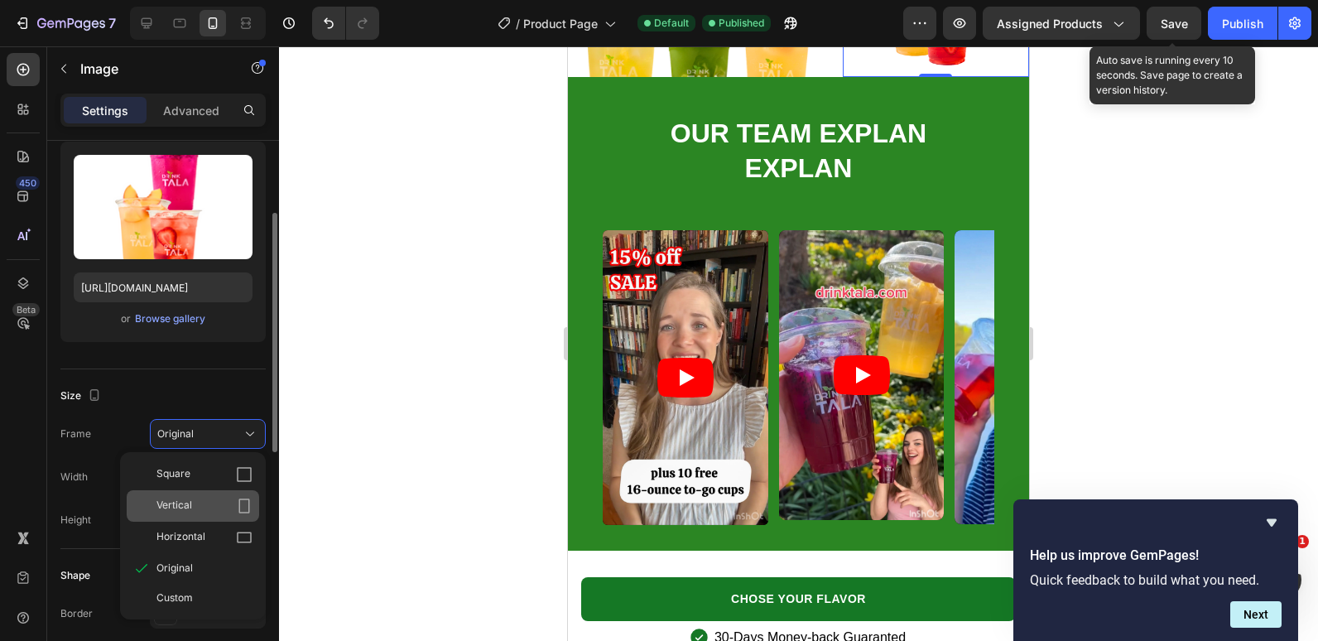
click at [201, 510] on div "Vertical" at bounding box center [205, 506] width 96 height 17
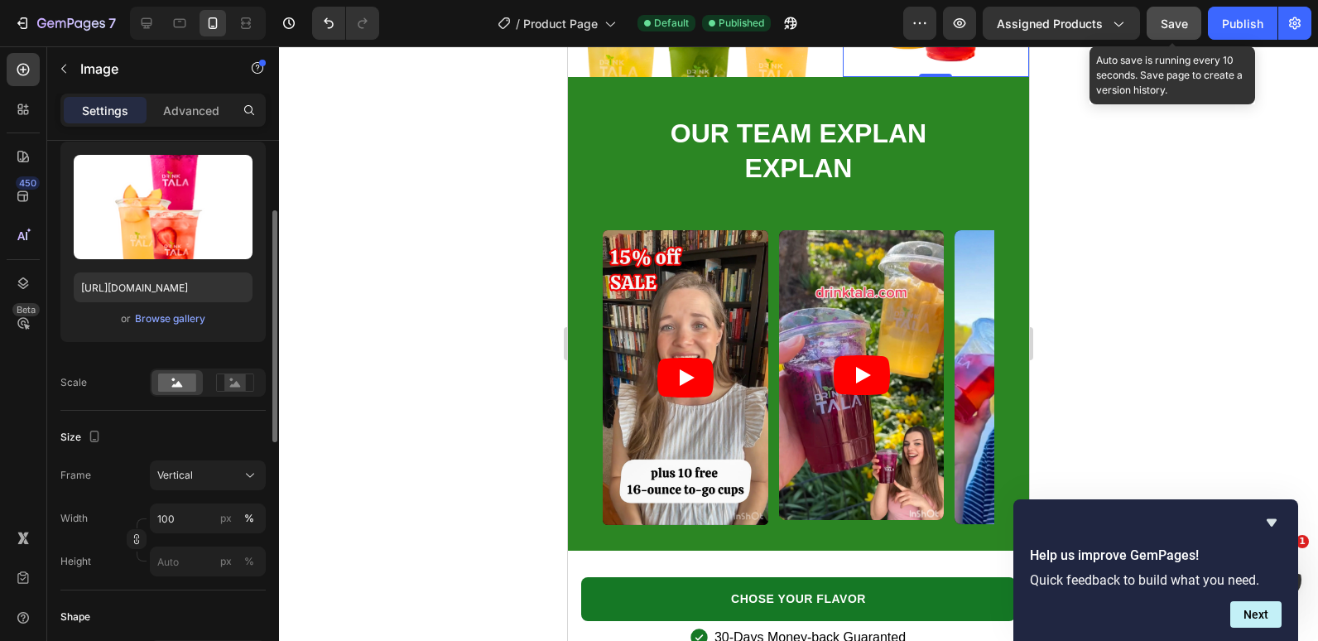
click at [1169, 12] on button "Save" at bounding box center [1174, 23] width 55 height 33
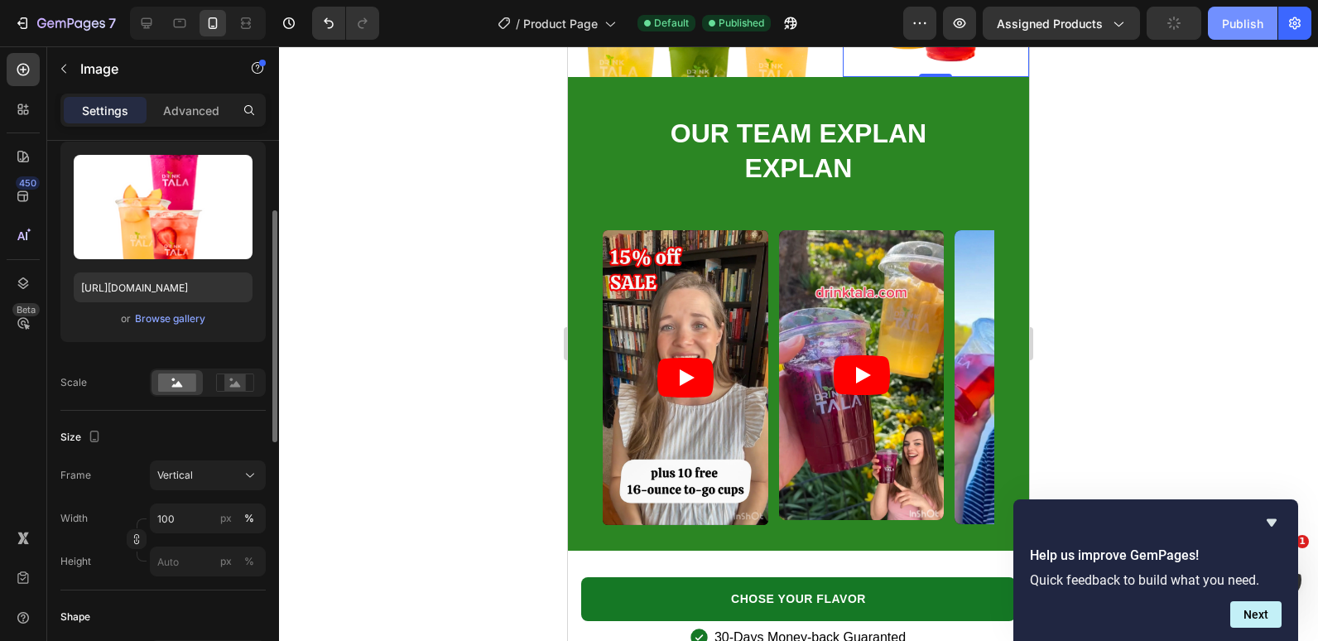
click at [1212, 16] on button "Publish" at bounding box center [1243, 23] width 70 height 33
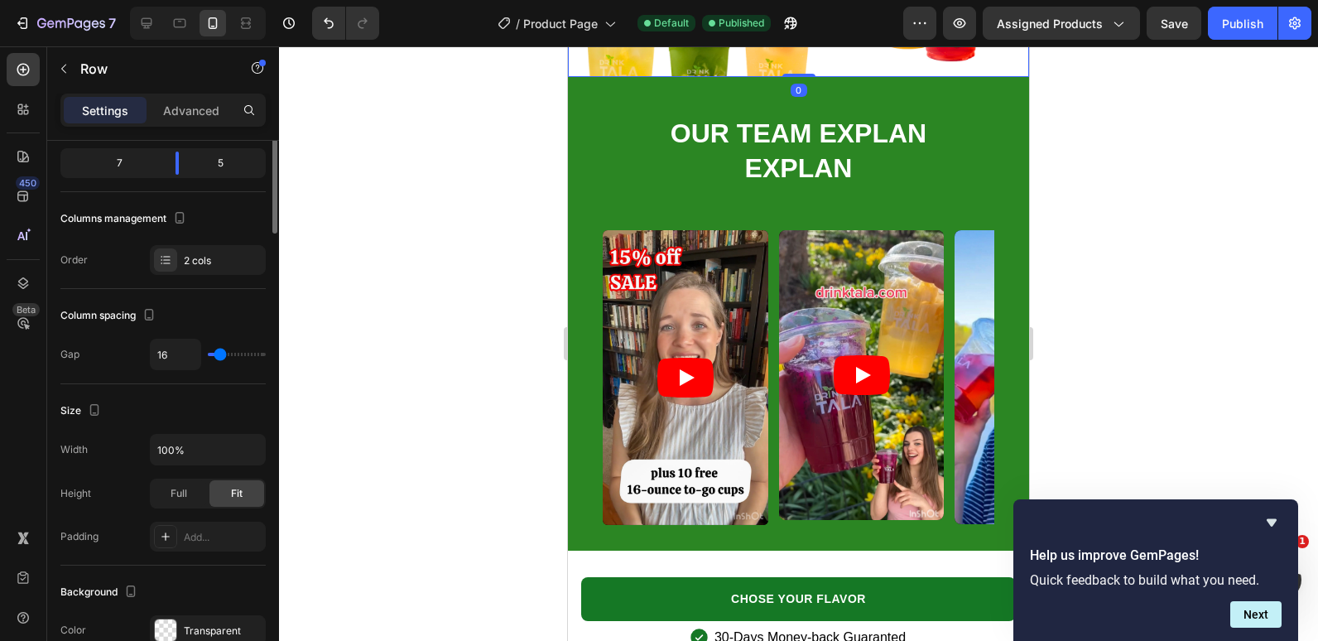
scroll to position [0, 0]
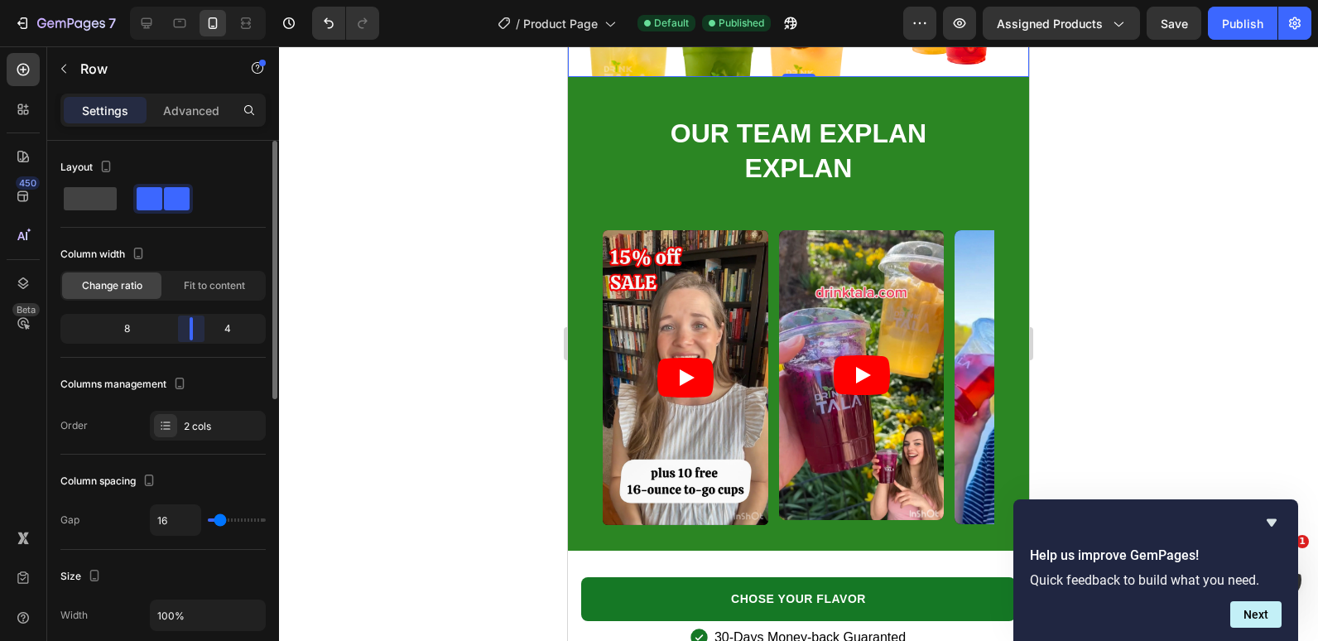
drag, startPoint x: 178, startPoint y: 330, endPoint x: 207, endPoint y: 332, distance: 29.0
click at [207, 332] on div "8 4" at bounding box center [162, 329] width 205 height 30
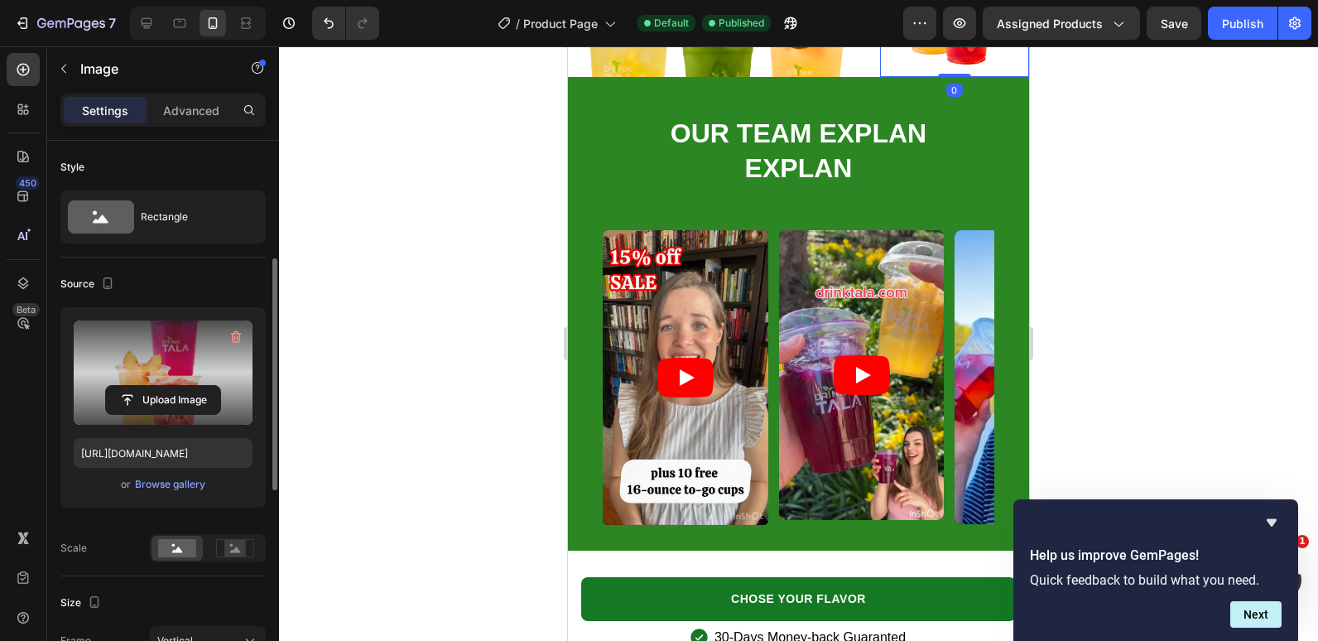
scroll to position [166, 0]
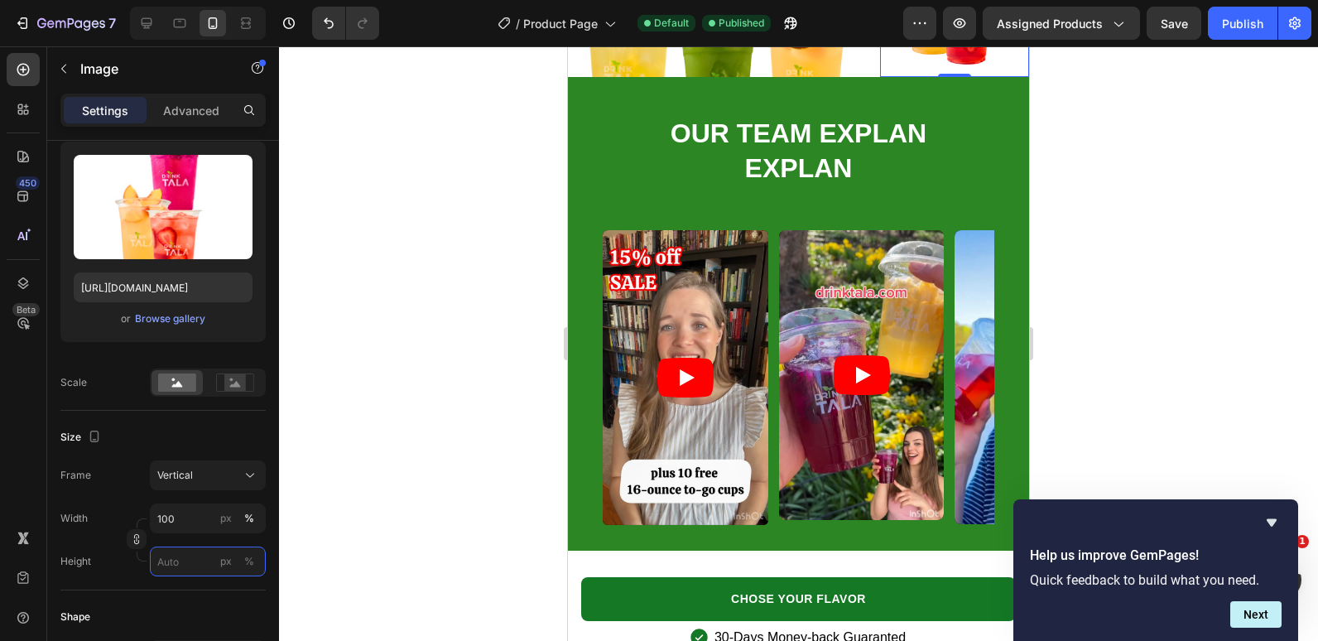
click at [166, 561] on input "px %" at bounding box center [208, 562] width 116 height 30
click at [227, 562] on div "px" at bounding box center [226, 561] width 12 height 15
click at [184, 560] on input "px %" at bounding box center [208, 562] width 116 height 30
type input "2"
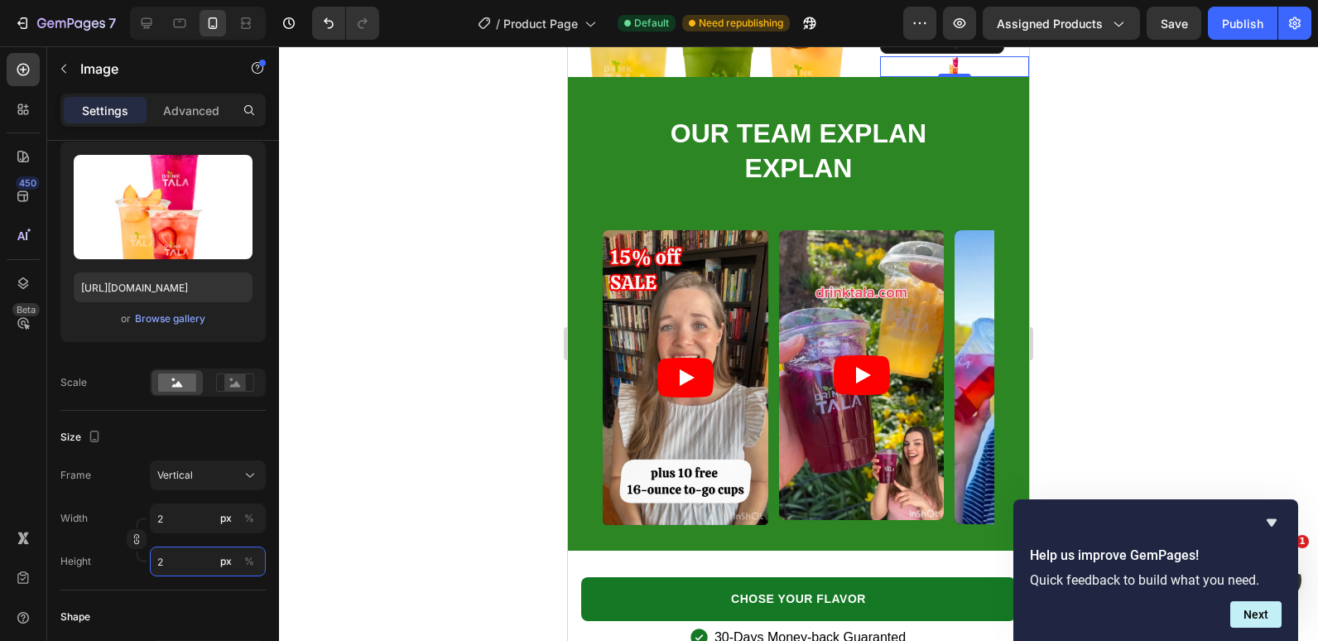
type input "19"
type input "25"
type input "188"
type input "250"
type input "19"
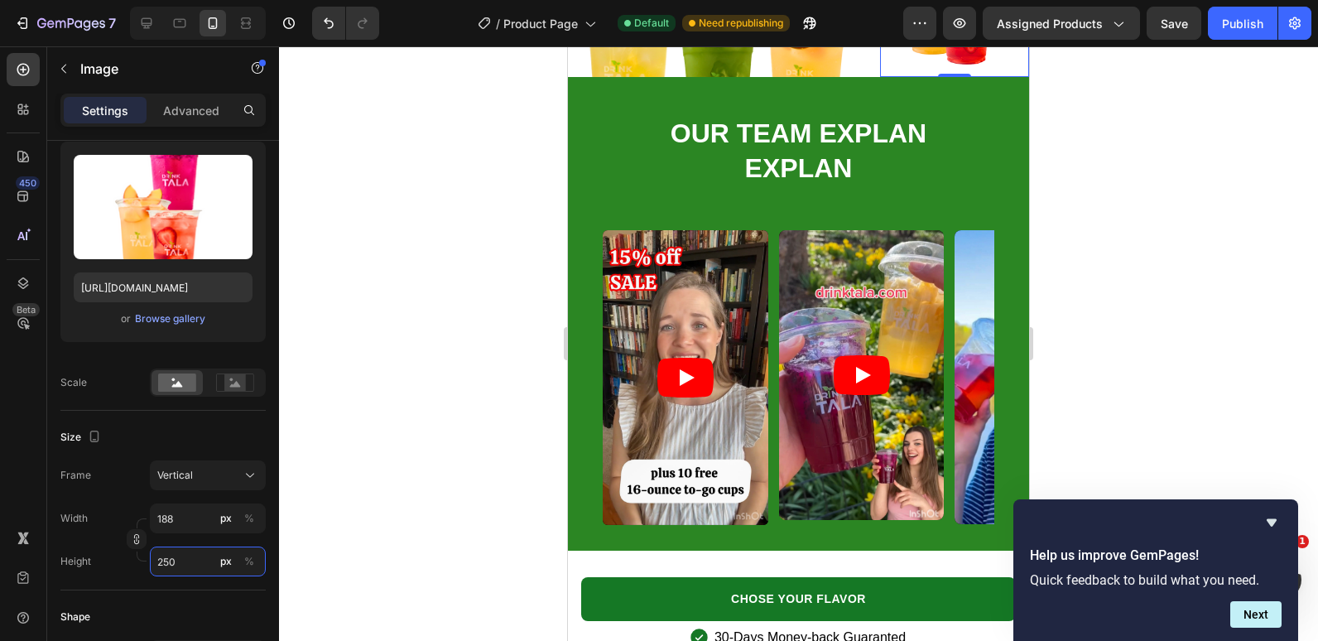
type input "25"
type input "2"
type input "17"
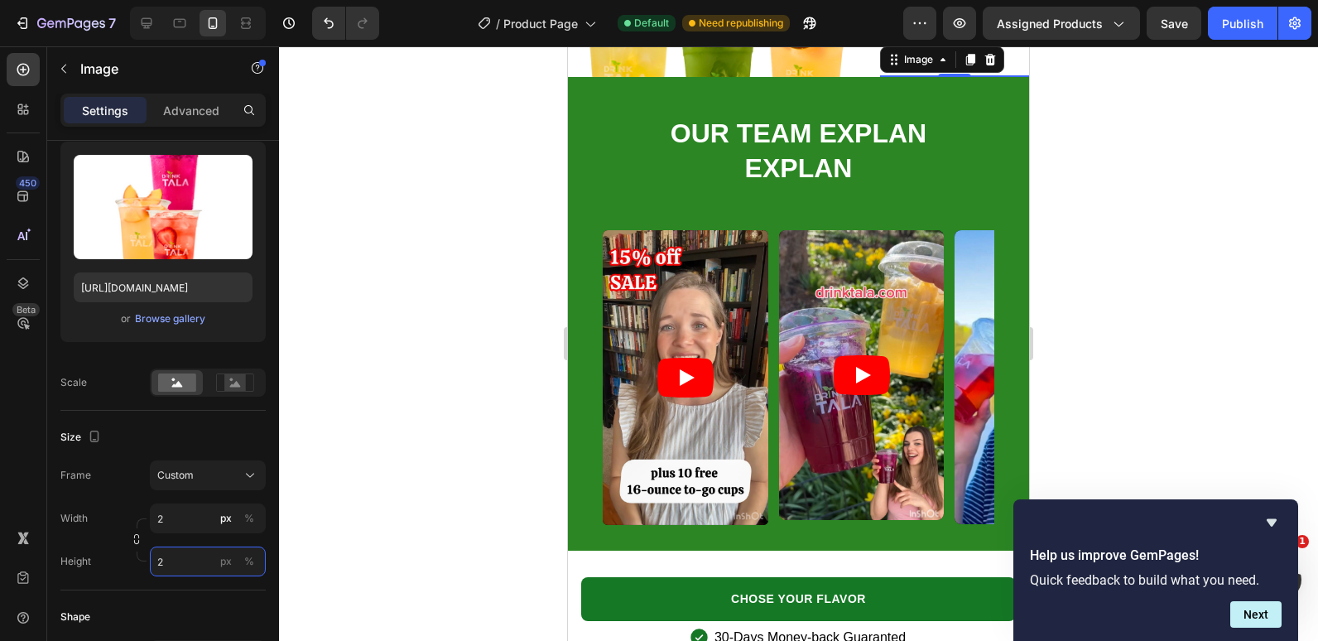
type input "23"
type input "173"
type input "230"
type input "1725"
type input "2300"
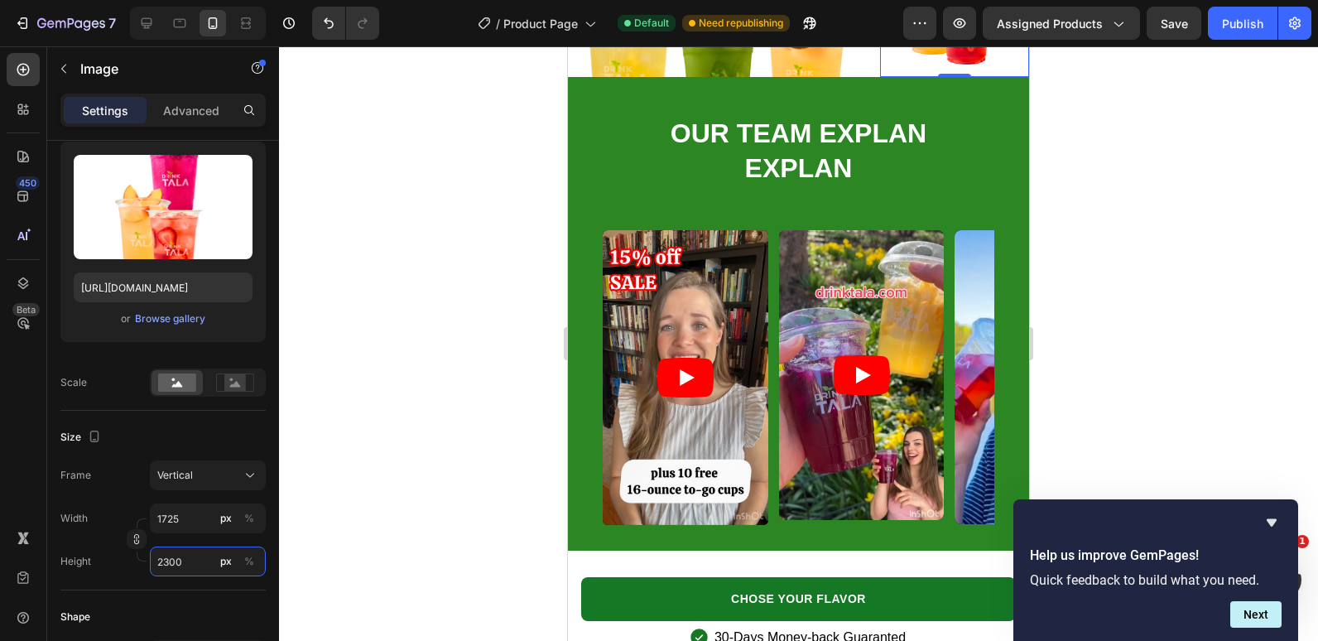
type input "173"
type input "230"
click at [1229, 12] on button "Publish" at bounding box center [1243, 23] width 70 height 33
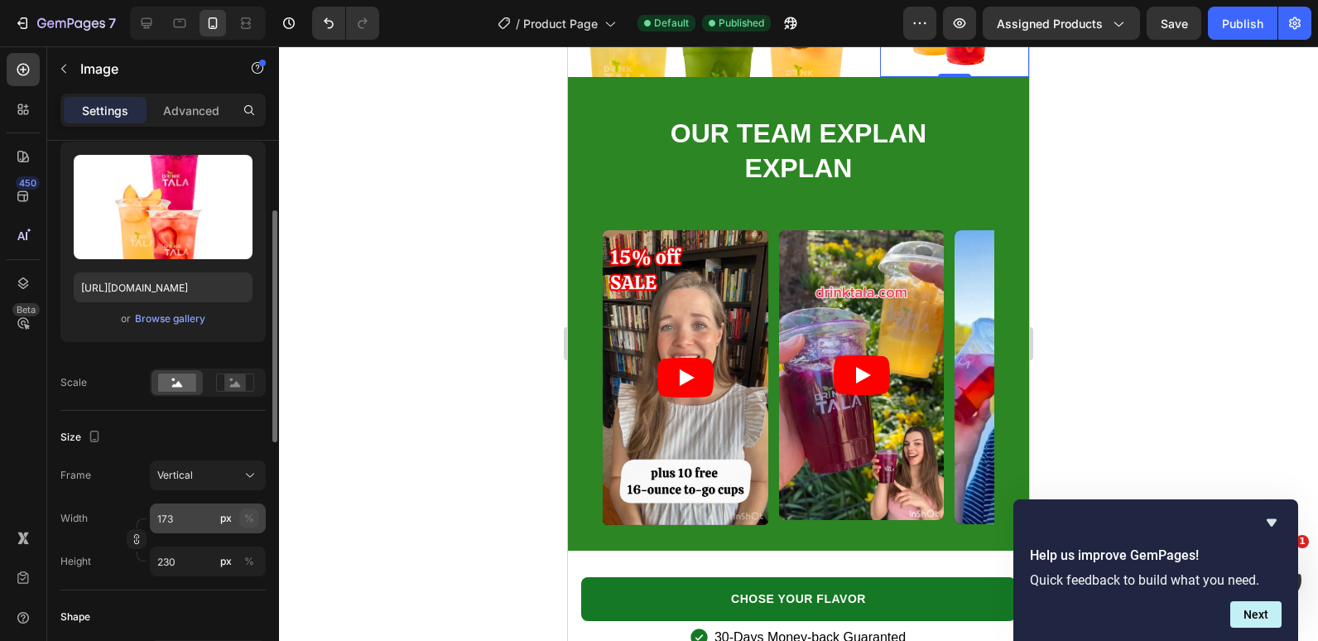
click at [248, 516] on div "%" at bounding box center [249, 518] width 10 height 15
click at [164, 521] on input "173" at bounding box center [208, 519] width 116 height 30
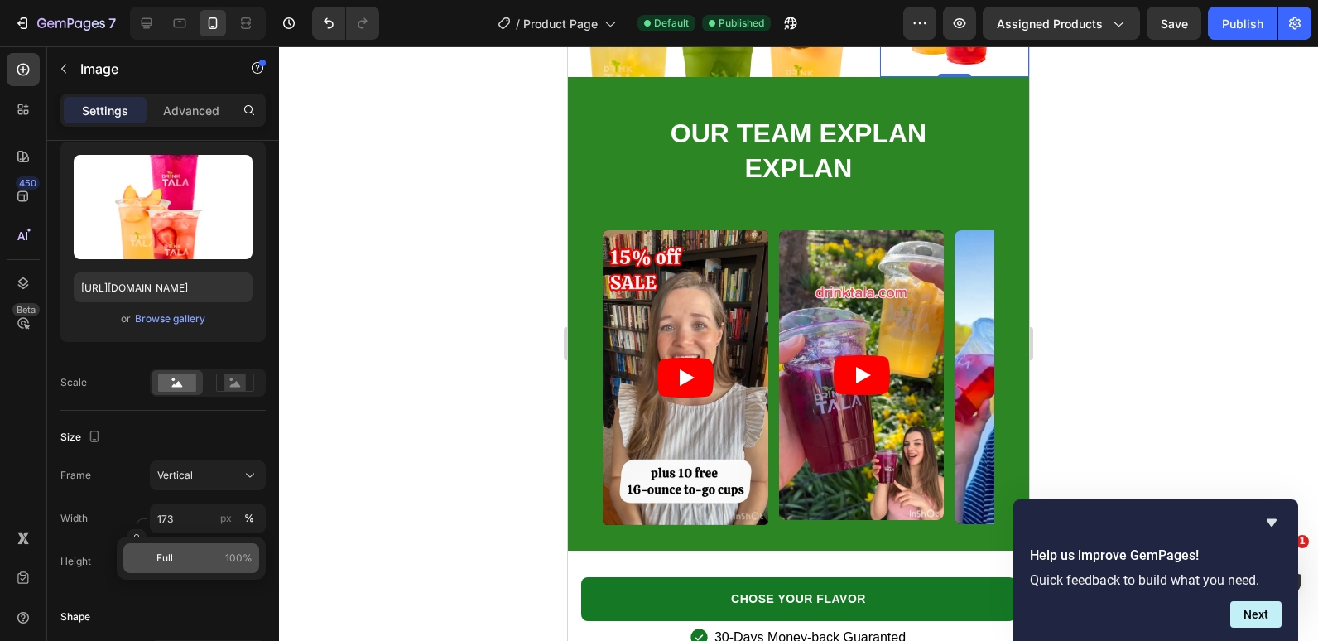
click at [229, 558] on span "100%" at bounding box center [238, 558] width 27 height 15
type input "100"
click at [173, 560] on input "px %" at bounding box center [208, 562] width 116 height 30
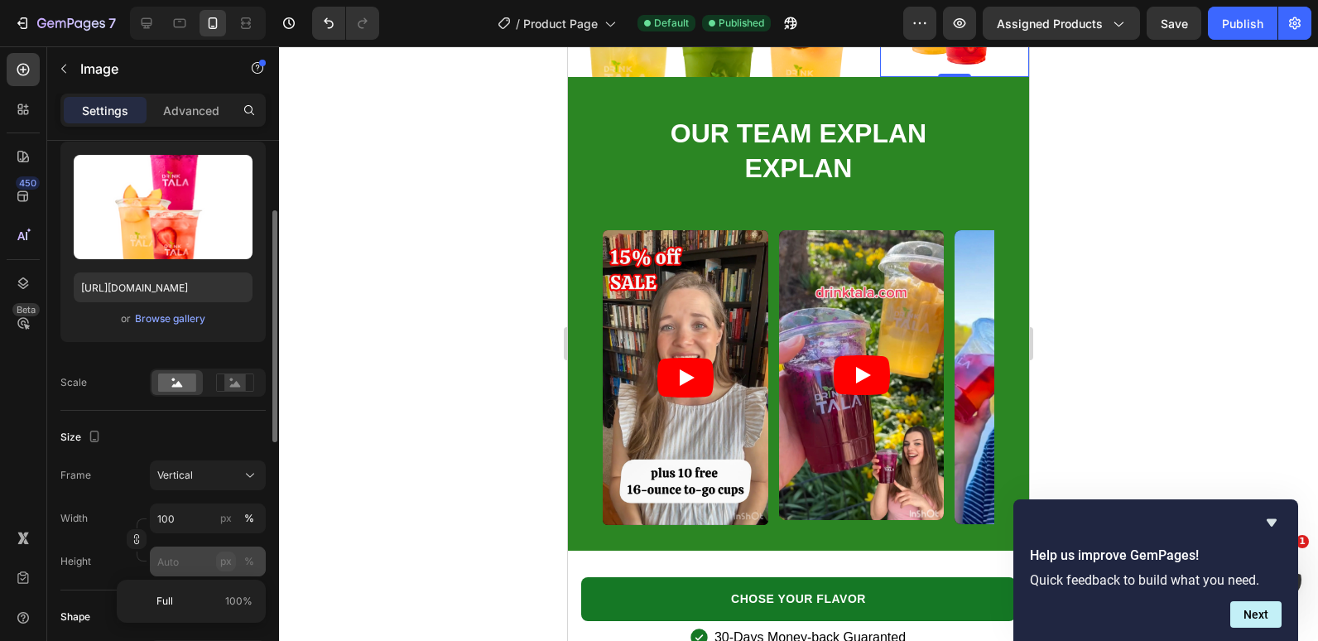
click at [234, 564] on button "px" at bounding box center [226, 562] width 20 height 20
click at [191, 557] on input "px %" at bounding box center [208, 562] width 116 height 30
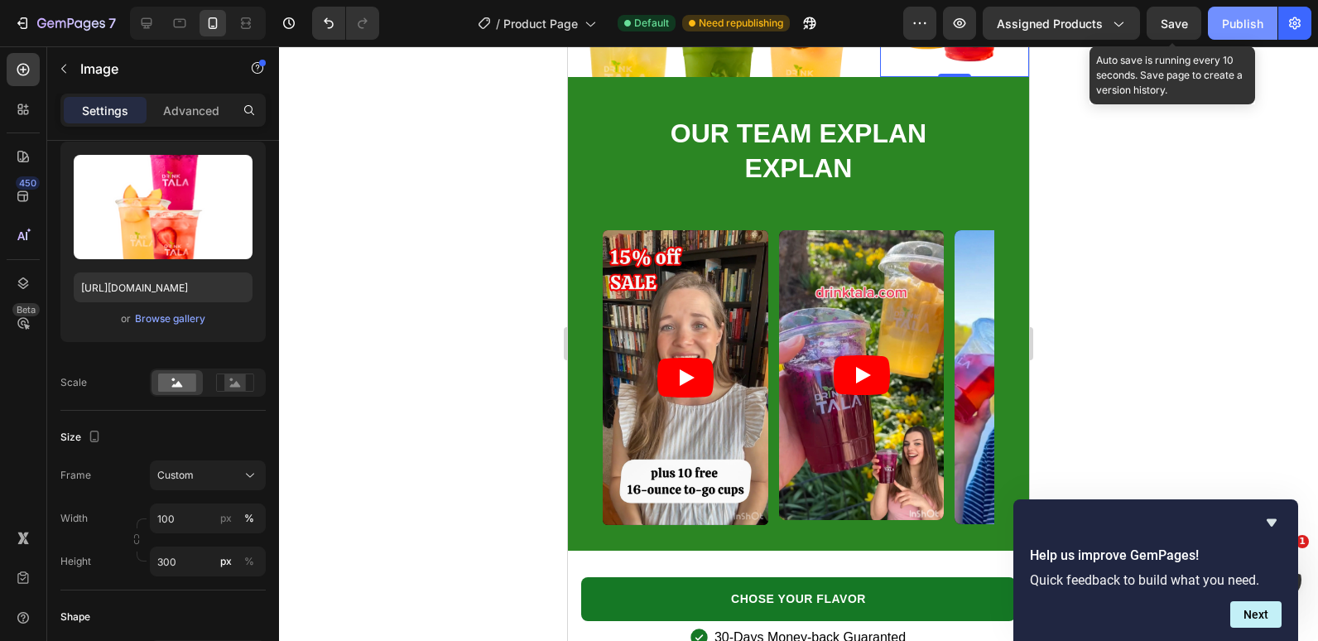
click at [1188, 18] on span "Save" at bounding box center [1174, 24] width 27 height 14
click at [1265, 28] on button "Publish" at bounding box center [1243, 23] width 70 height 33
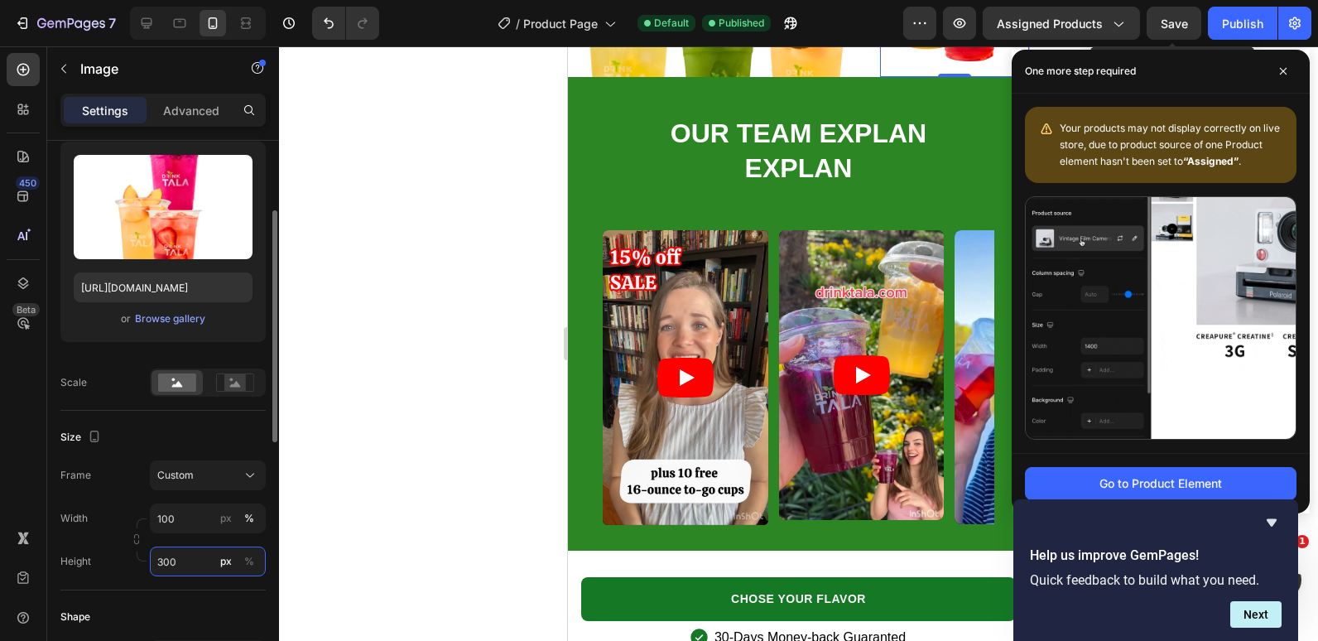
click at [171, 570] on input "300" at bounding box center [208, 562] width 116 height 30
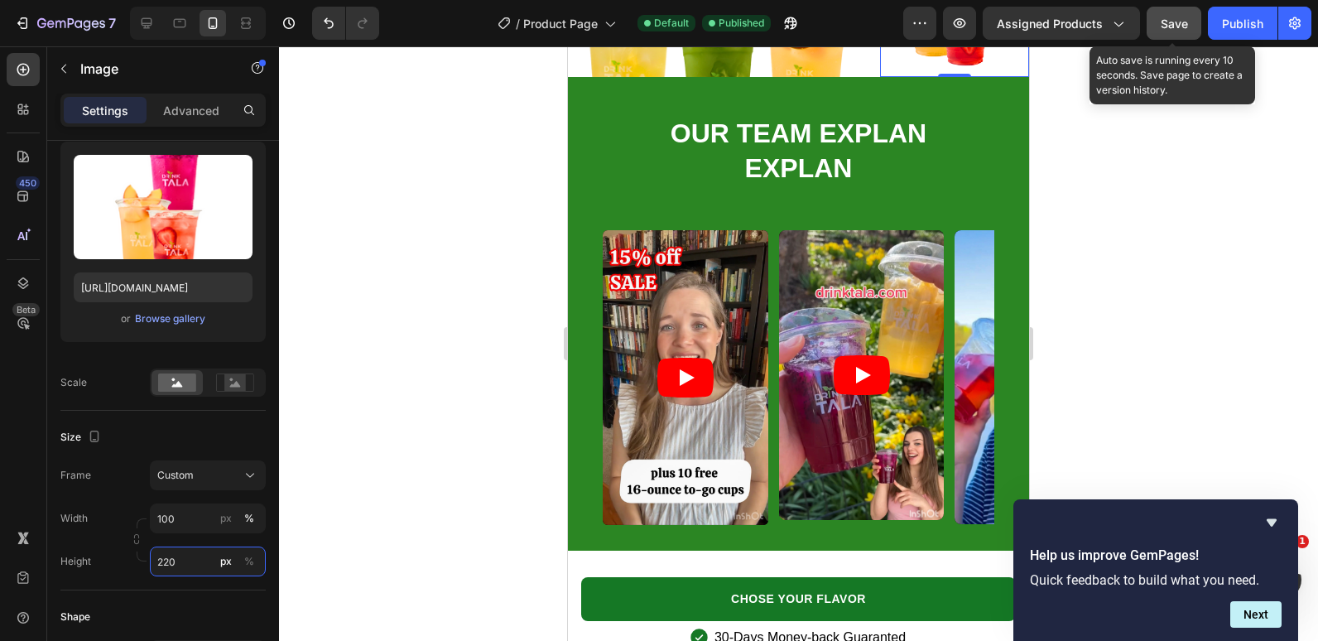
type input "220"
click at [1173, 8] on button "Save" at bounding box center [1174, 23] width 55 height 33
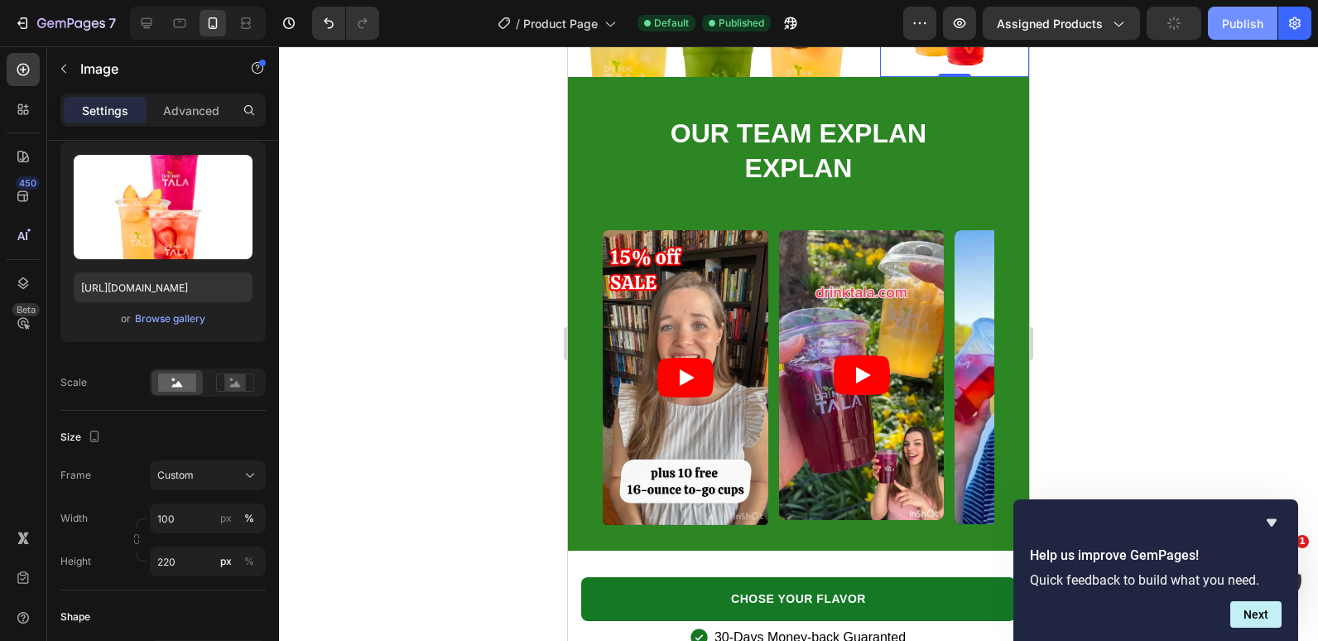
click at [1226, 17] on div "Publish" at bounding box center [1242, 23] width 41 height 17
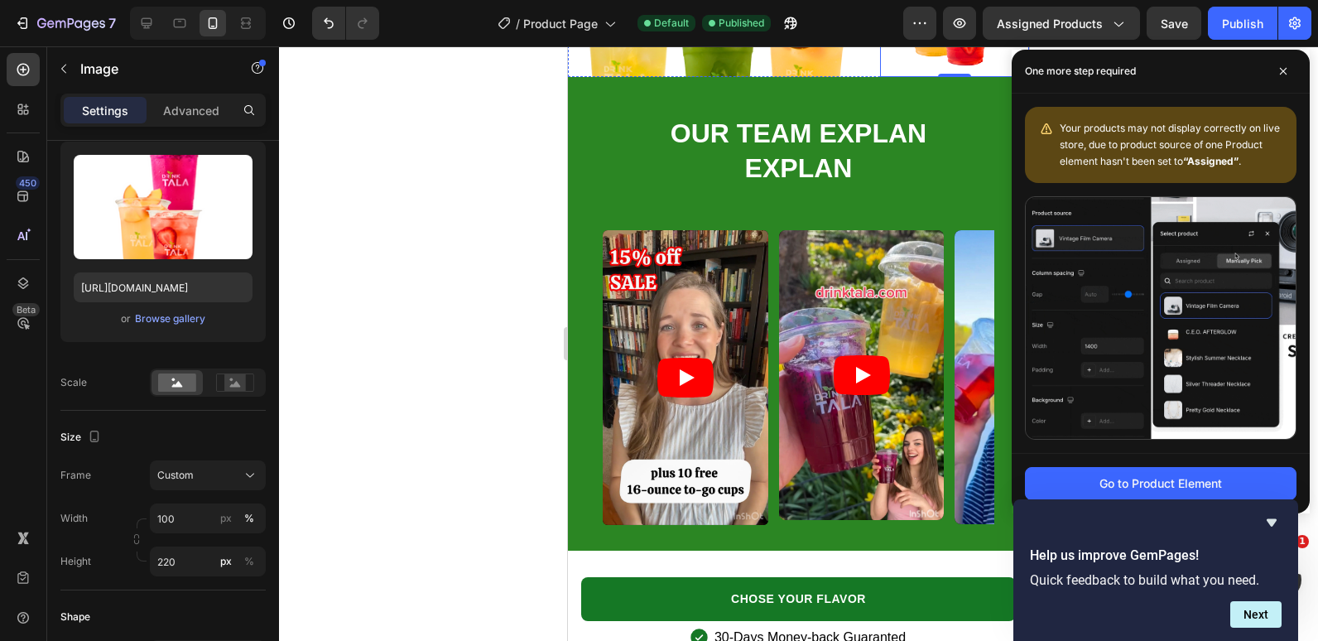
drag, startPoint x: 711, startPoint y: 140, endPoint x: 701, endPoint y: 137, distance: 9.7
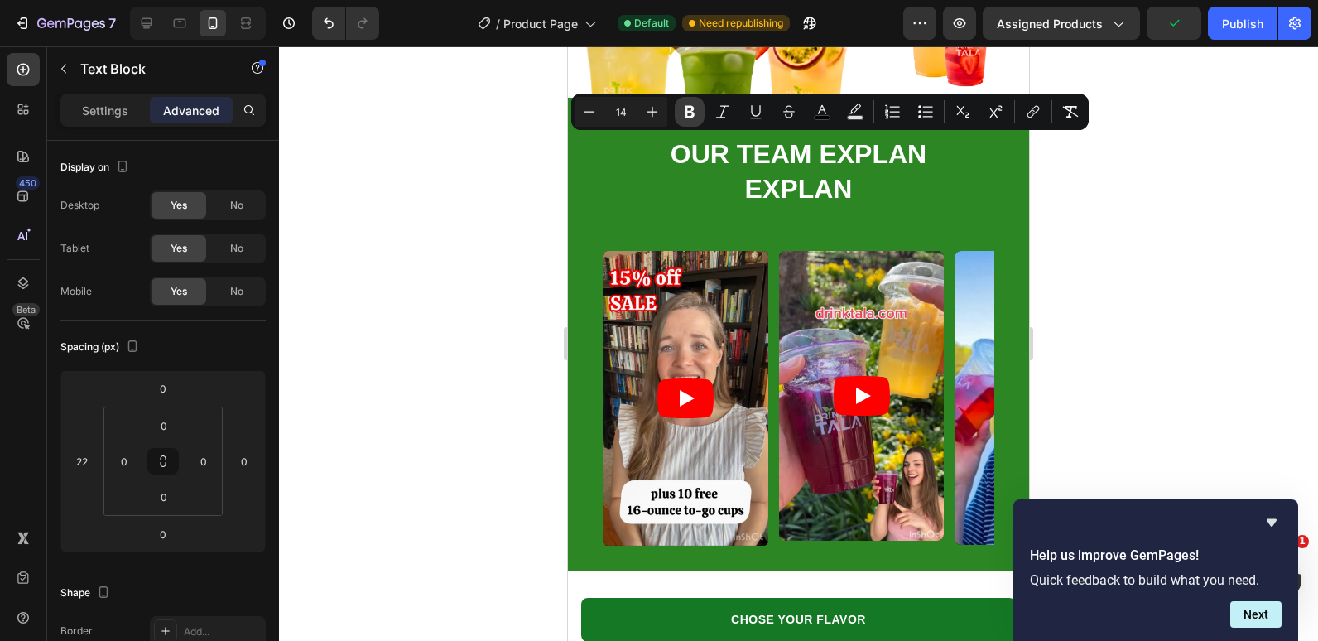
click at [679, 108] on button "Bold" at bounding box center [690, 112] width 30 height 30
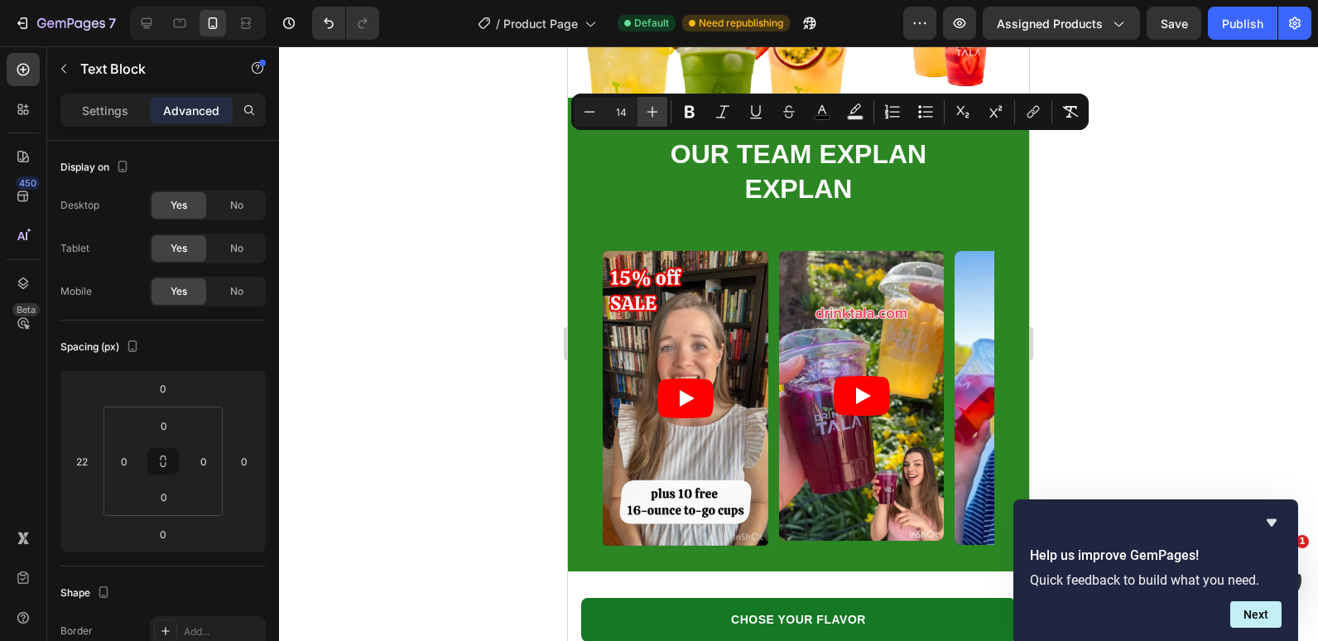
click at [652, 102] on button "Plus" at bounding box center [653, 112] width 30 height 30
type input "17"
click at [546, 129] on div at bounding box center [798, 343] width 1039 height 595
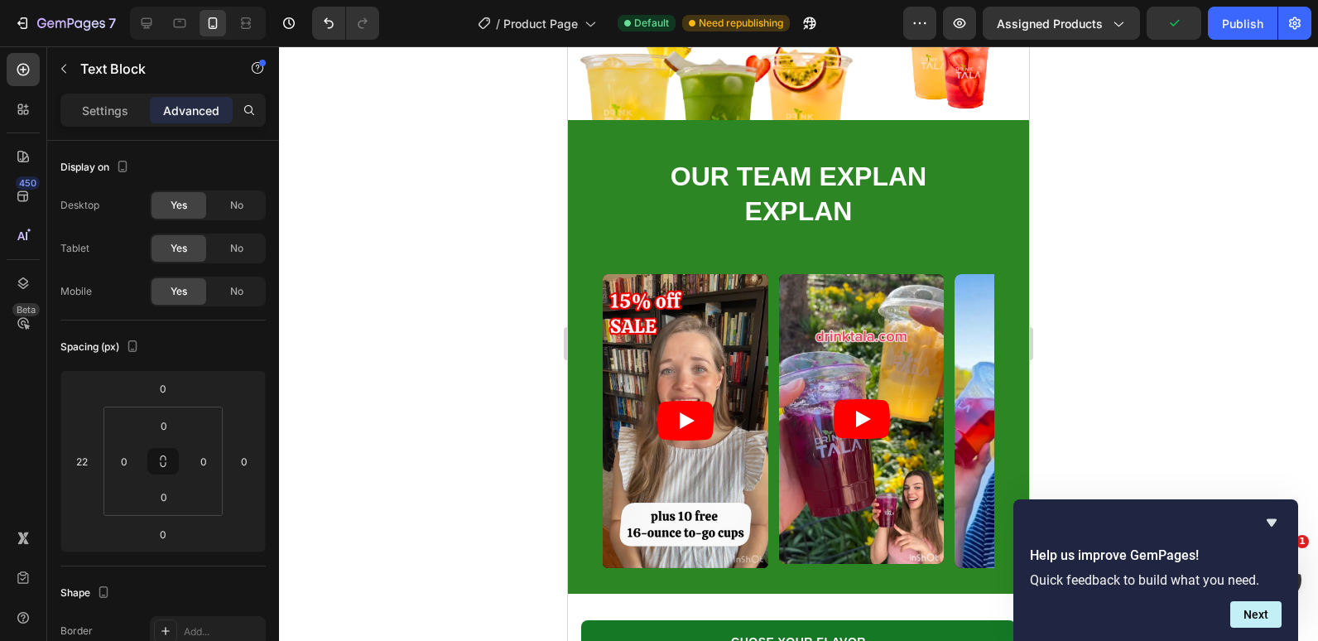
click at [466, 140] on div at bounding box center [798, 343] width 1039 height 595
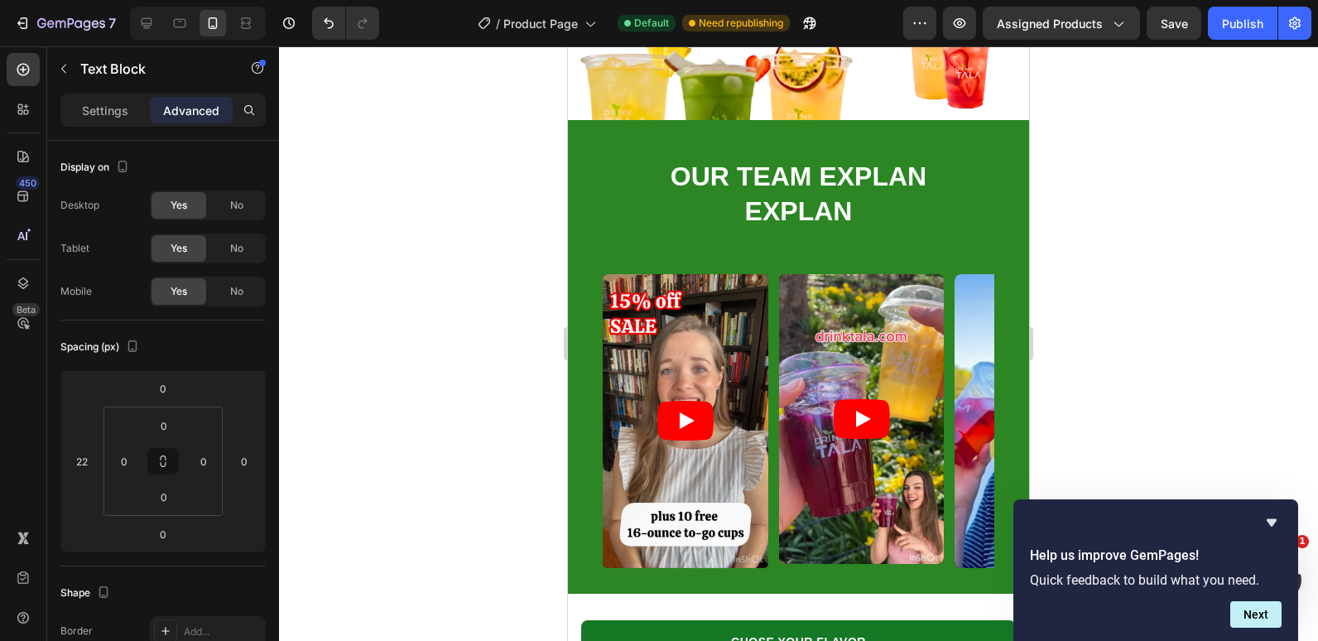
click at [525, 214] on div at bounding box center [798, 343] width 1039 height 595
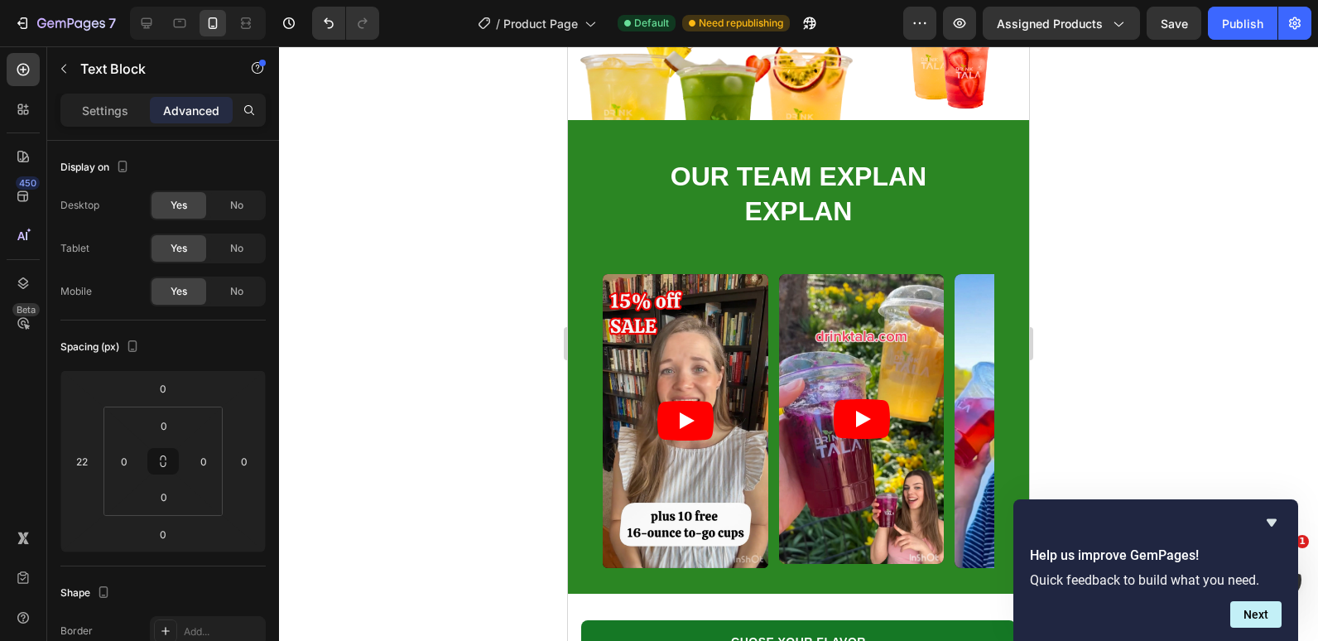
click at [1179, 218] on div at bounding box center [798, 343] width 1039 height 595
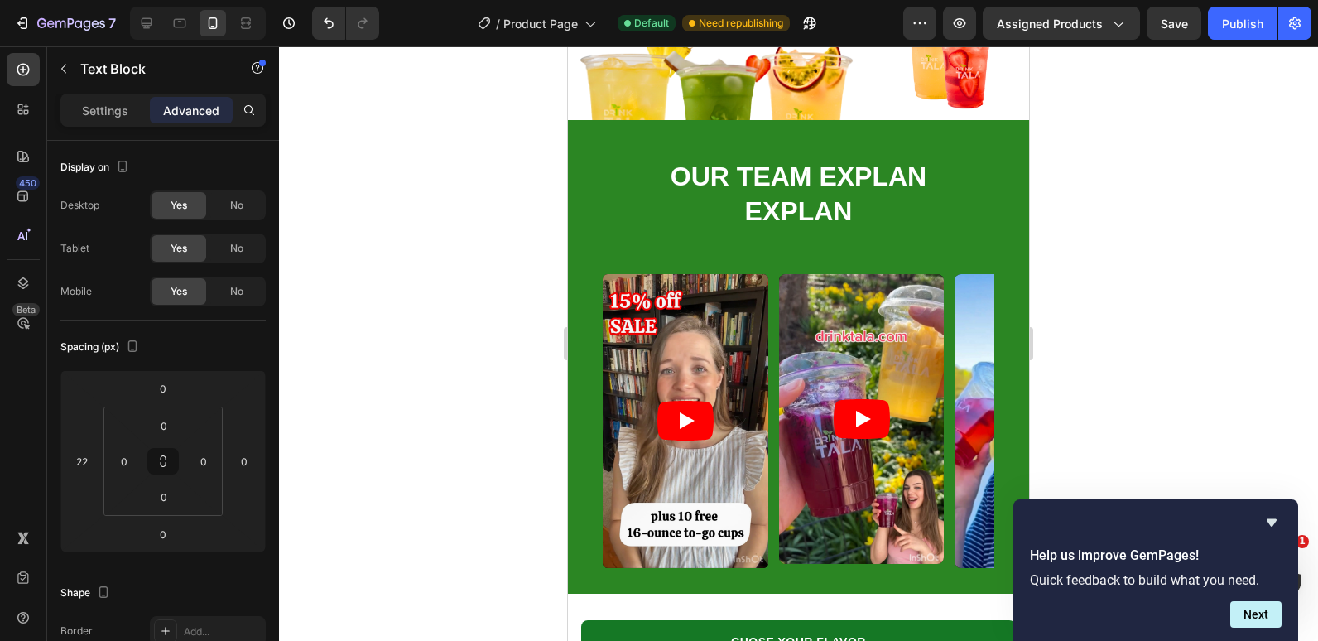
click at [505, 342] on div at bounding box center [798, 343] width 1039 height 595
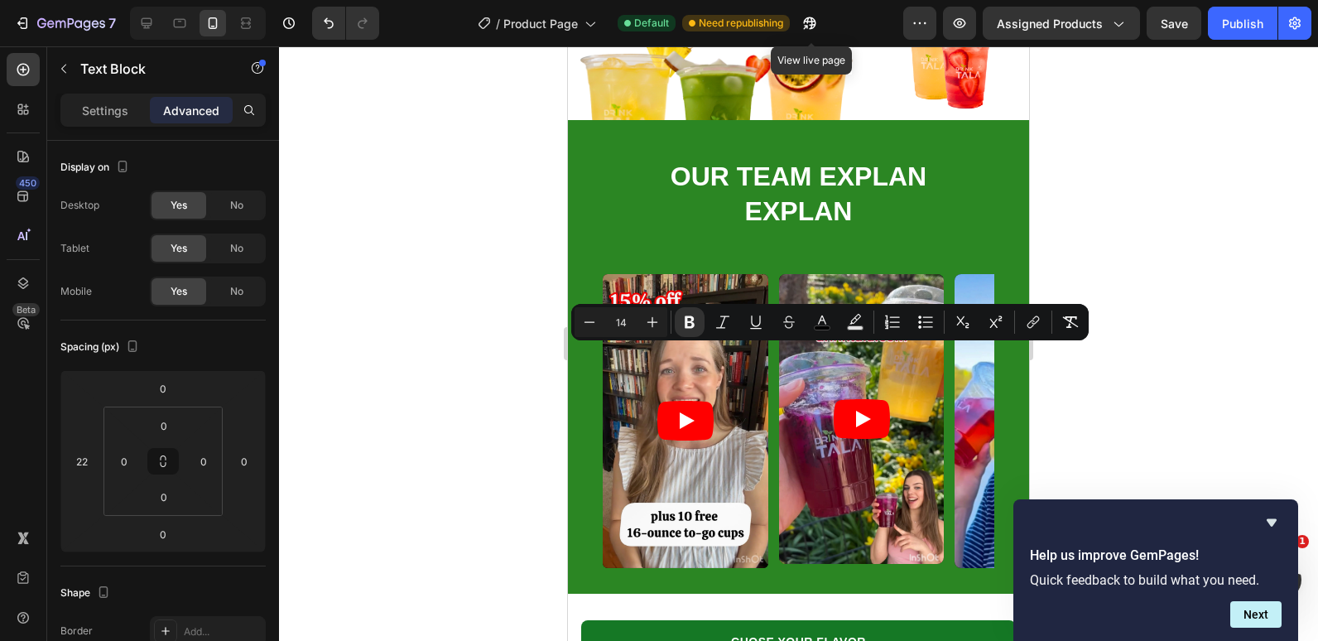
drag, startPoint x: 590, startPoint y: 352, endPoint x: 697, endPoint y: 354, distance: 106.9
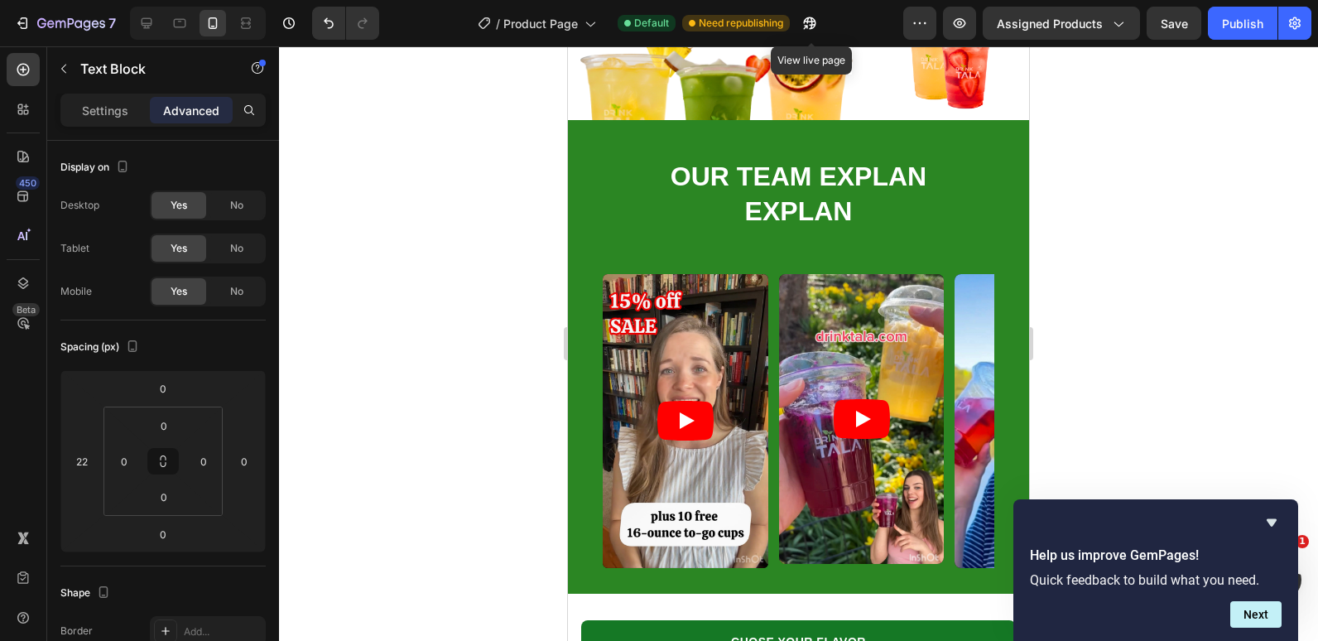
click at [519, 357] on div at bounding box center [798, 343] width 1039 height 595
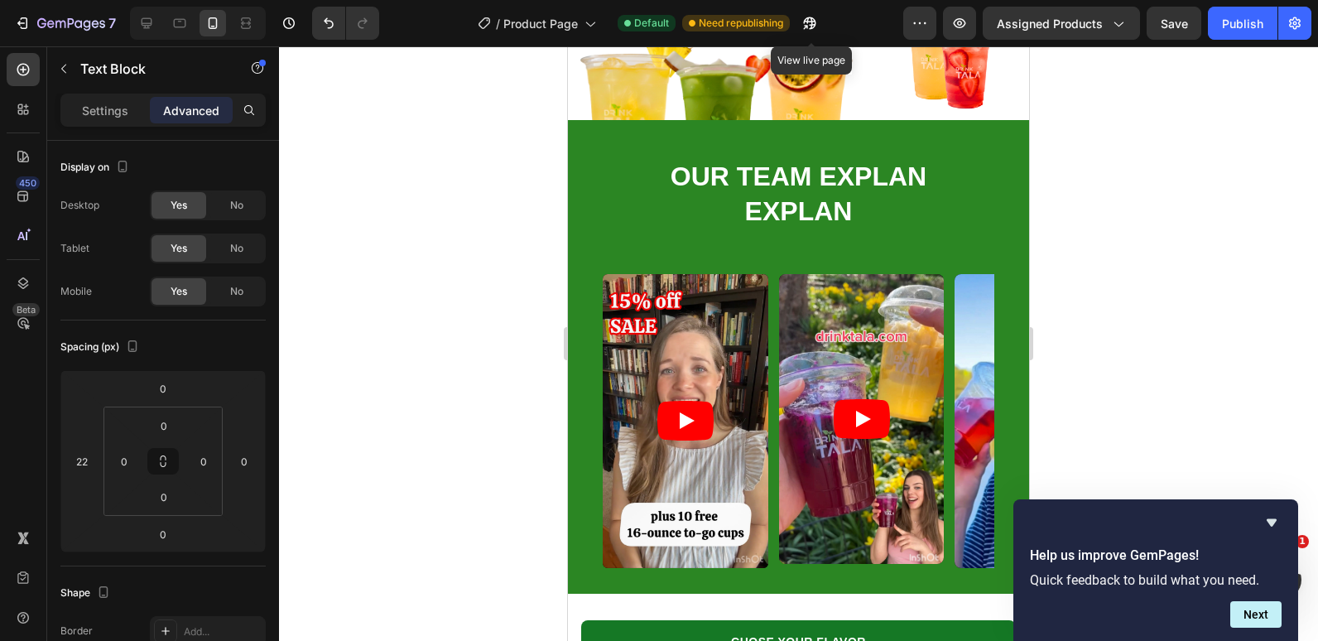
click at [552, 318] on div at bounding box center [798, 343] width 1039 height 595
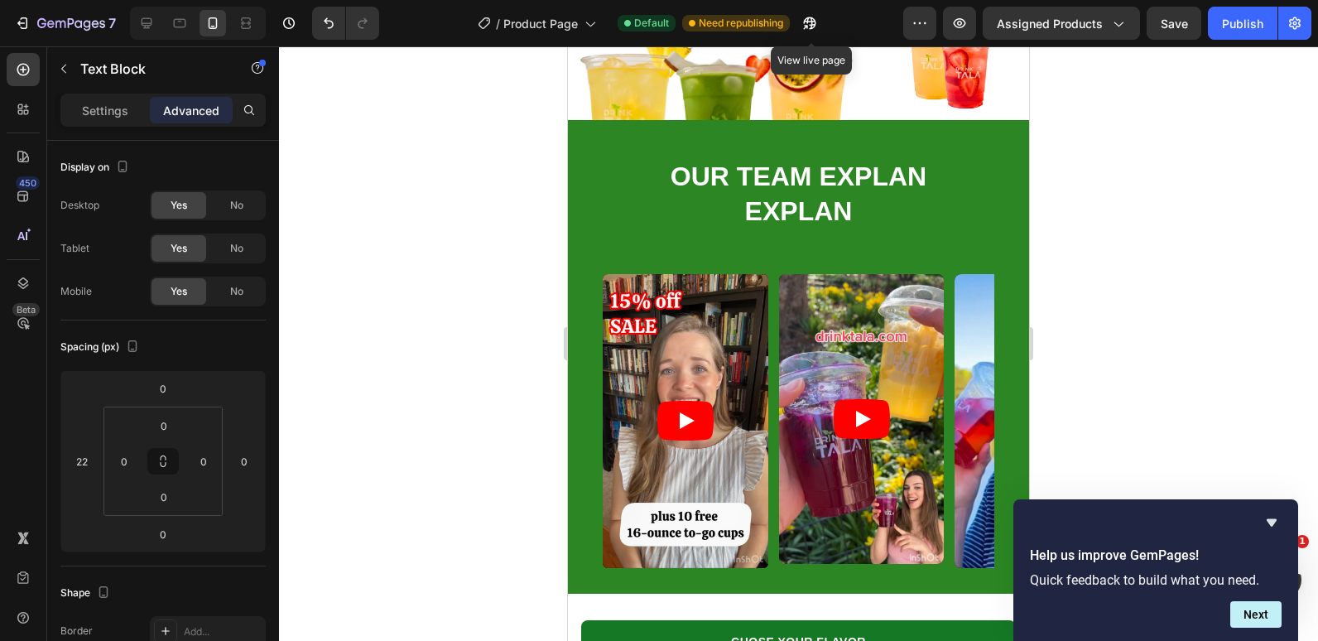
click at [477, 354] on div at bounding box center [798, 343] width 1039 height 595
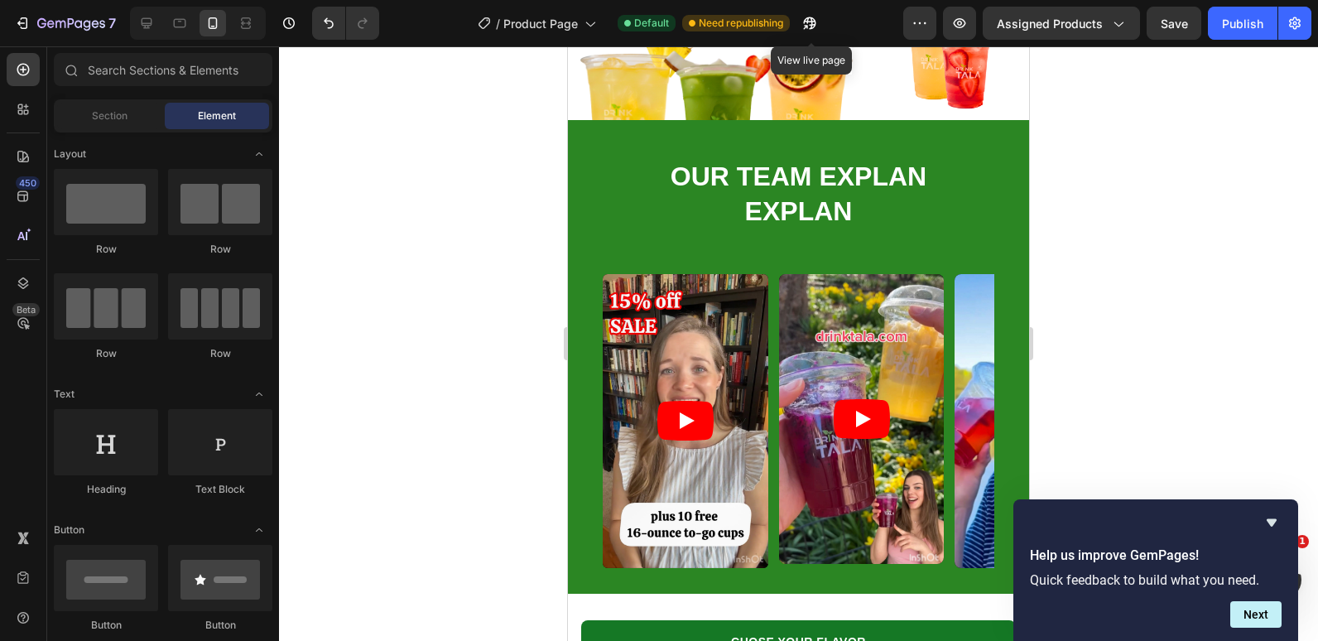
click at [466, 329] on div at bounding box center [798, 343] width 1039 height 595
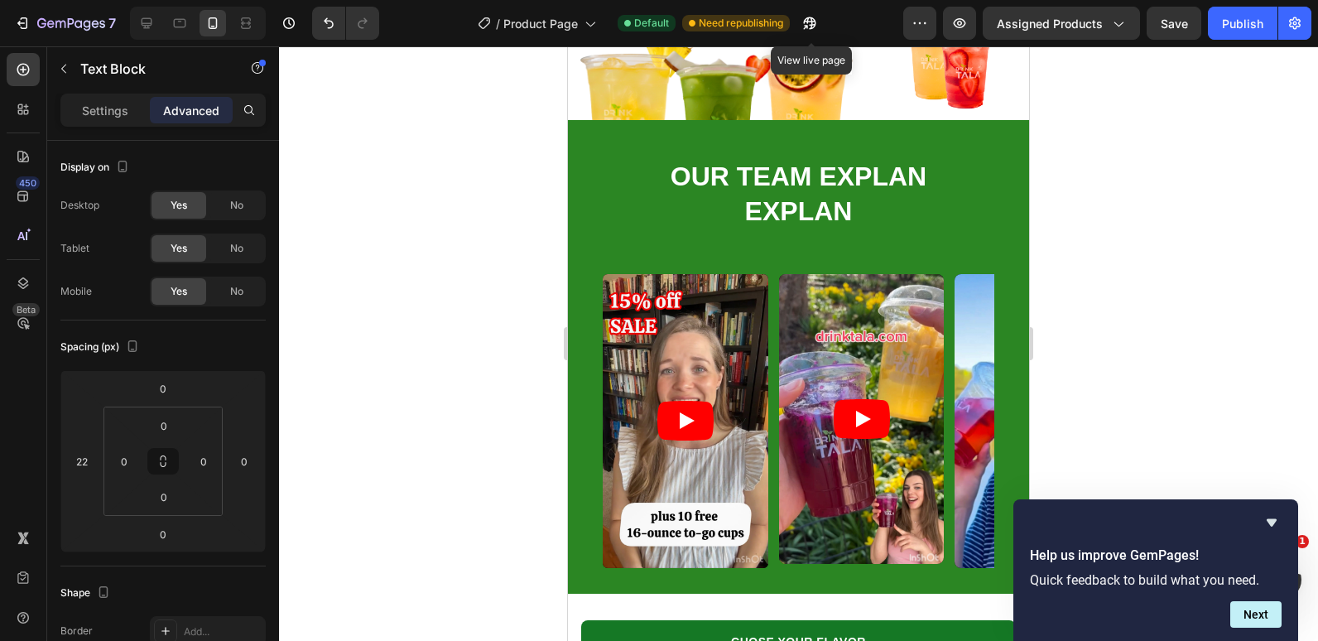
click at [490, 313] on div at bounding box center [798, 343] width 1039 height 595
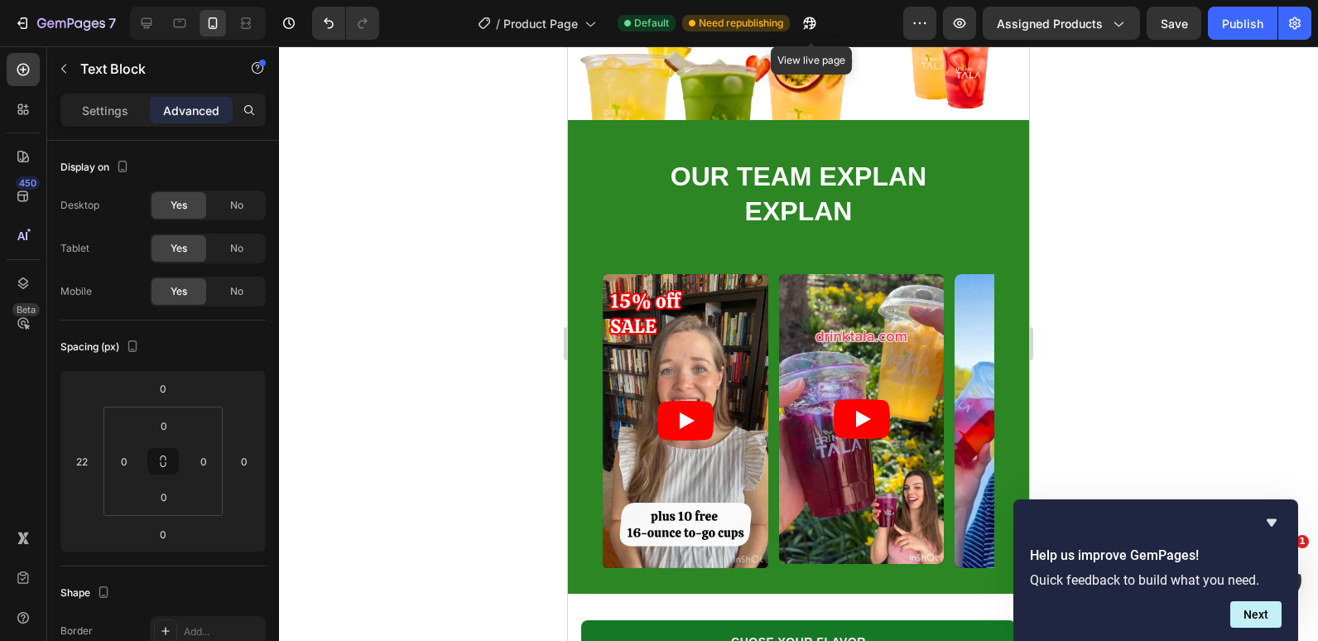
click at [422, 292] on div at bounding box center [798, 343] width 1039 height 595
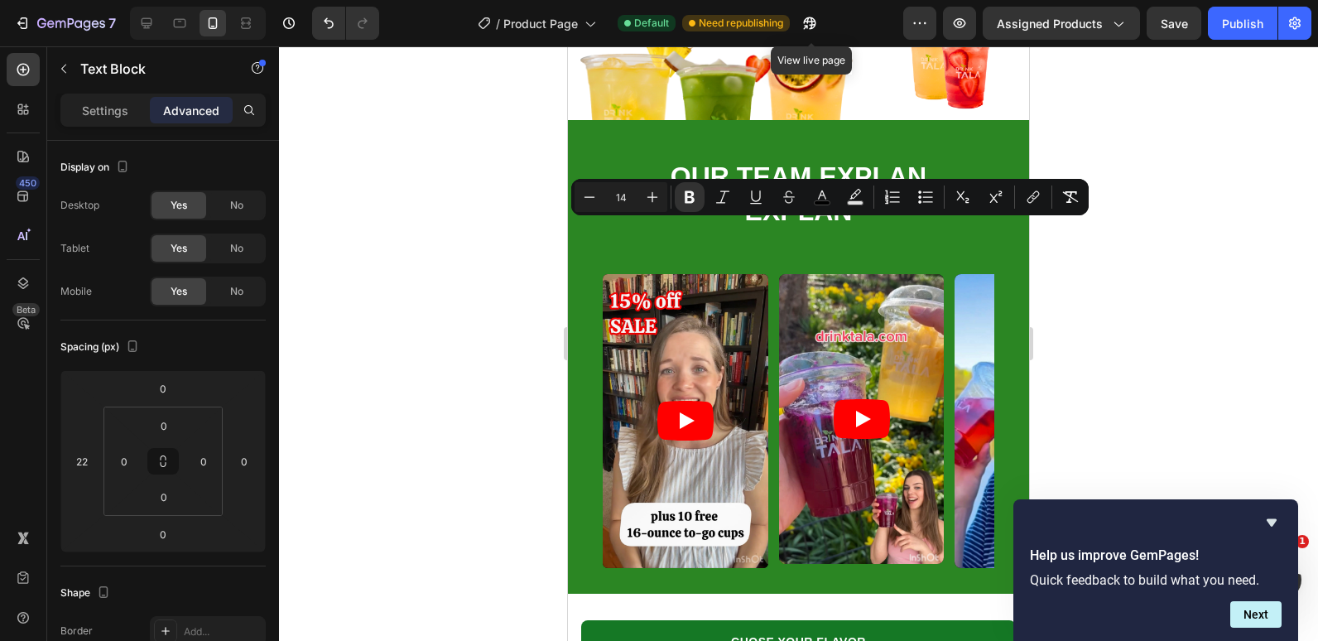
click at [466, 242] on div at bounding box center [798, 343] width 1039 height 595
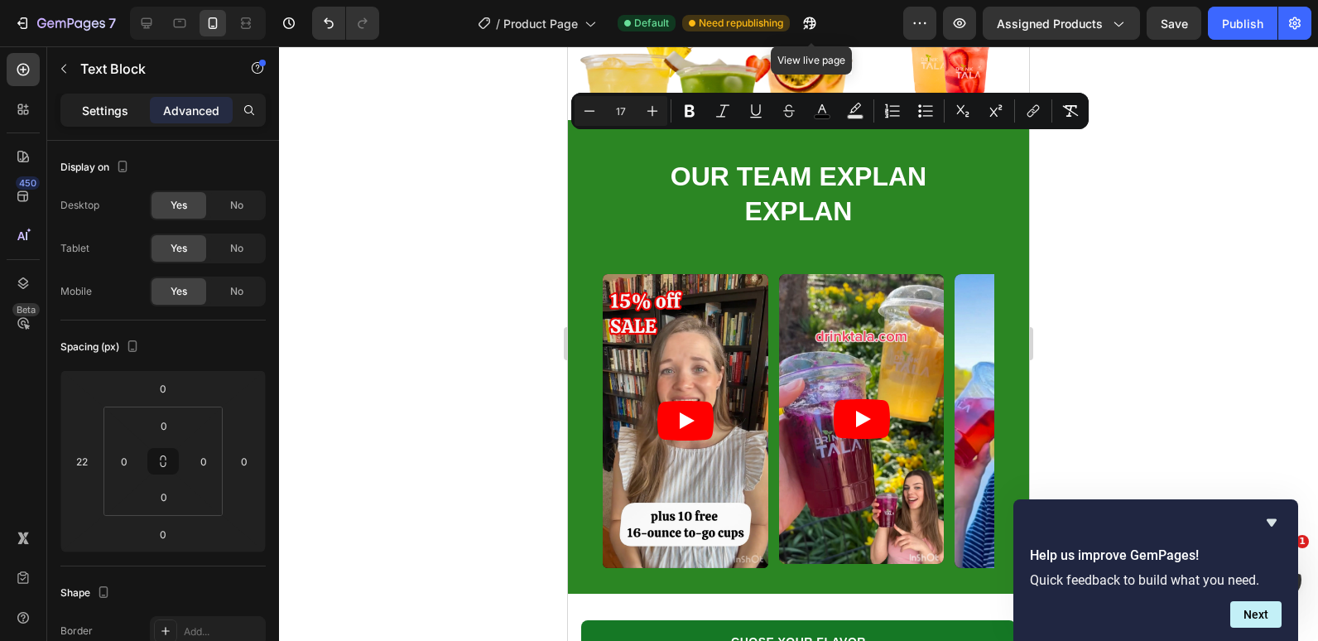
click at [114, 105] on p "Settings" at bounding box center [105, 110] width 46 height 17
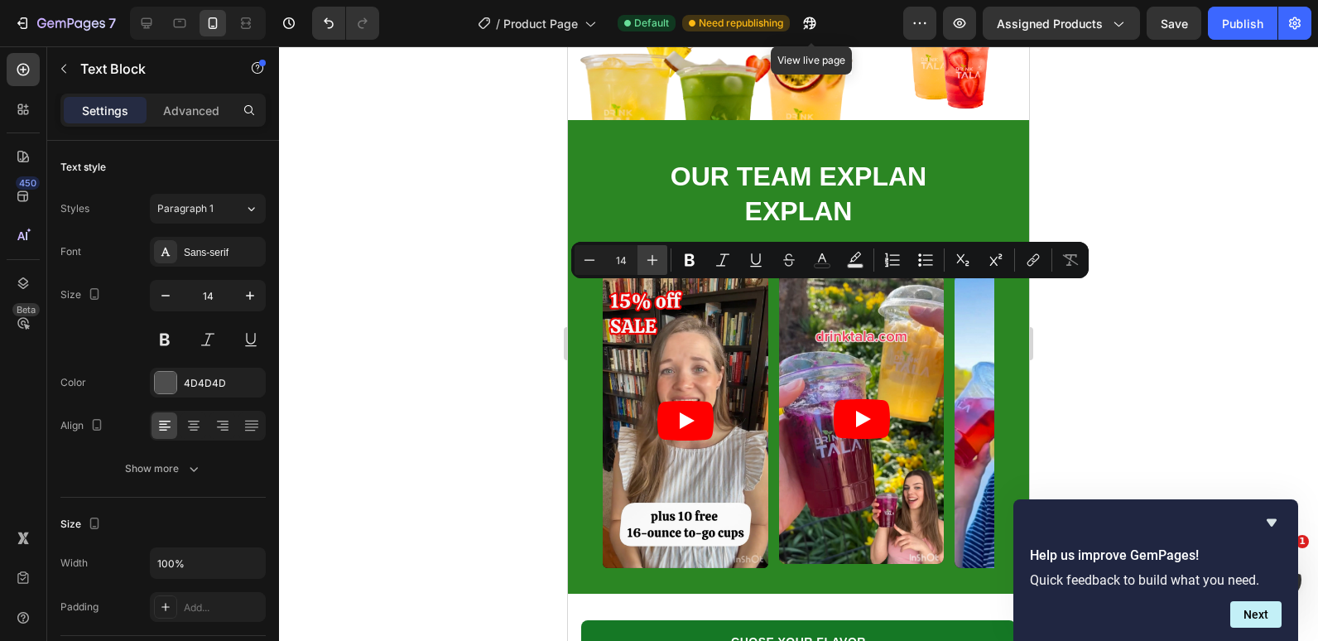
click at [652, 258] on icon "Editor contextual toolbar" at bounding box center [652, 260] width 17 height 17
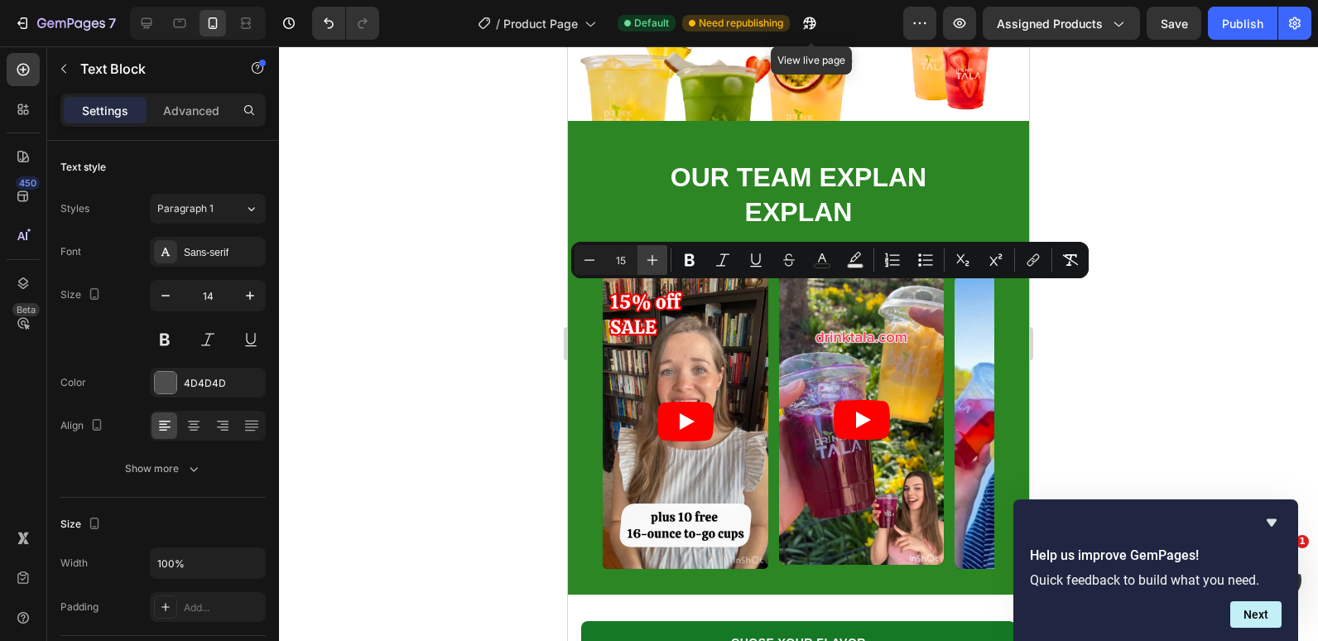
click at [652, 258] on icon "Editor contextual toolbar" at bounding box center [652, 260] width 17 height 17
type input "17"
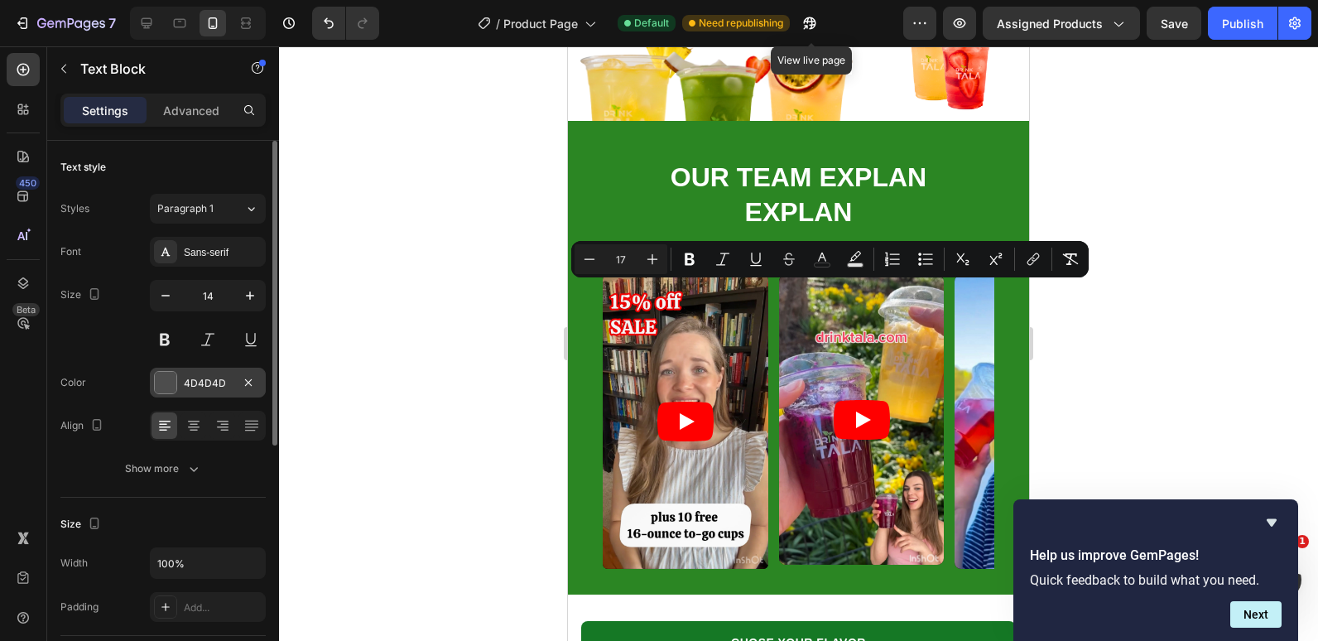
click at [197, 376] on div "4D4D4D" at bounding box center [208, 383] width 48 height 15
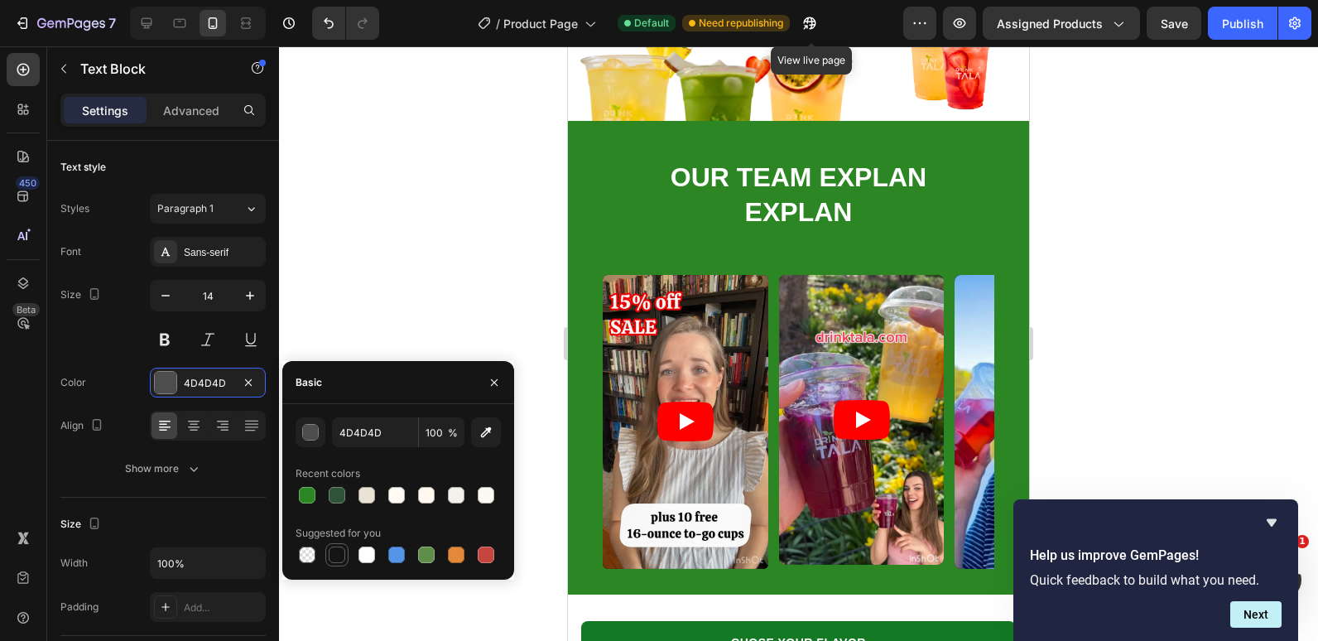
click at [327, 562] on div at bounding box center [337, 555] width 20 height 20
type input "151515"
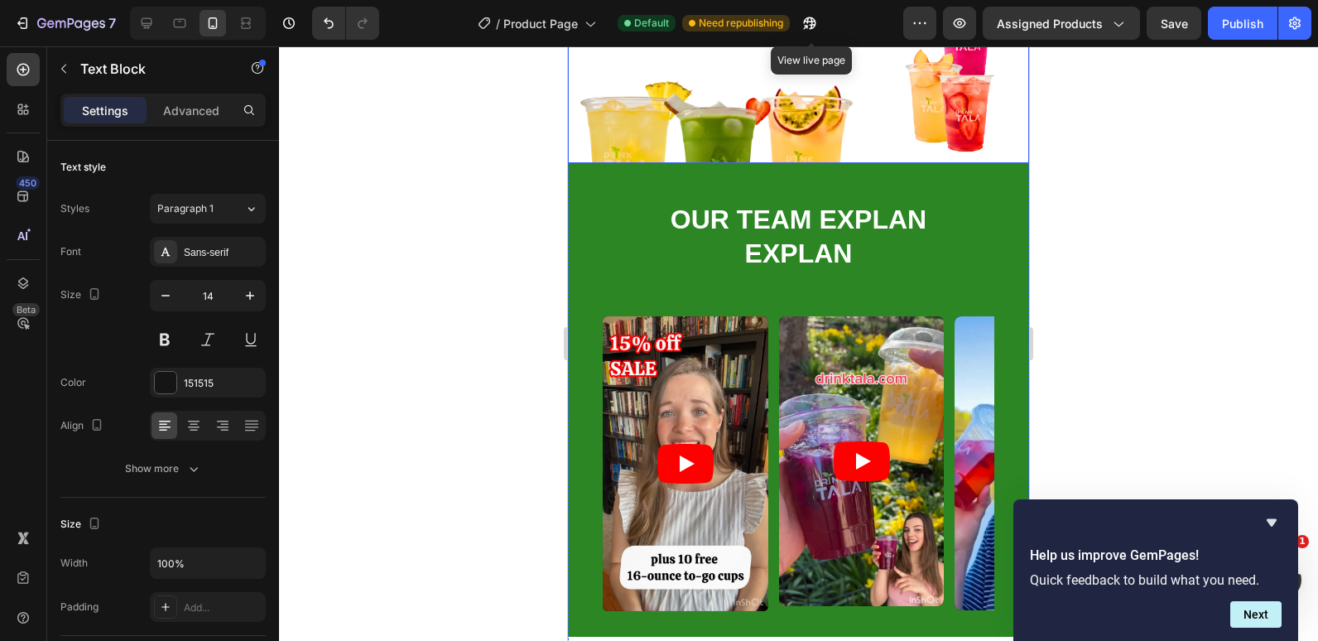
click at [474, 297] on div at bounding box center [798, 343] width 1039 height 595
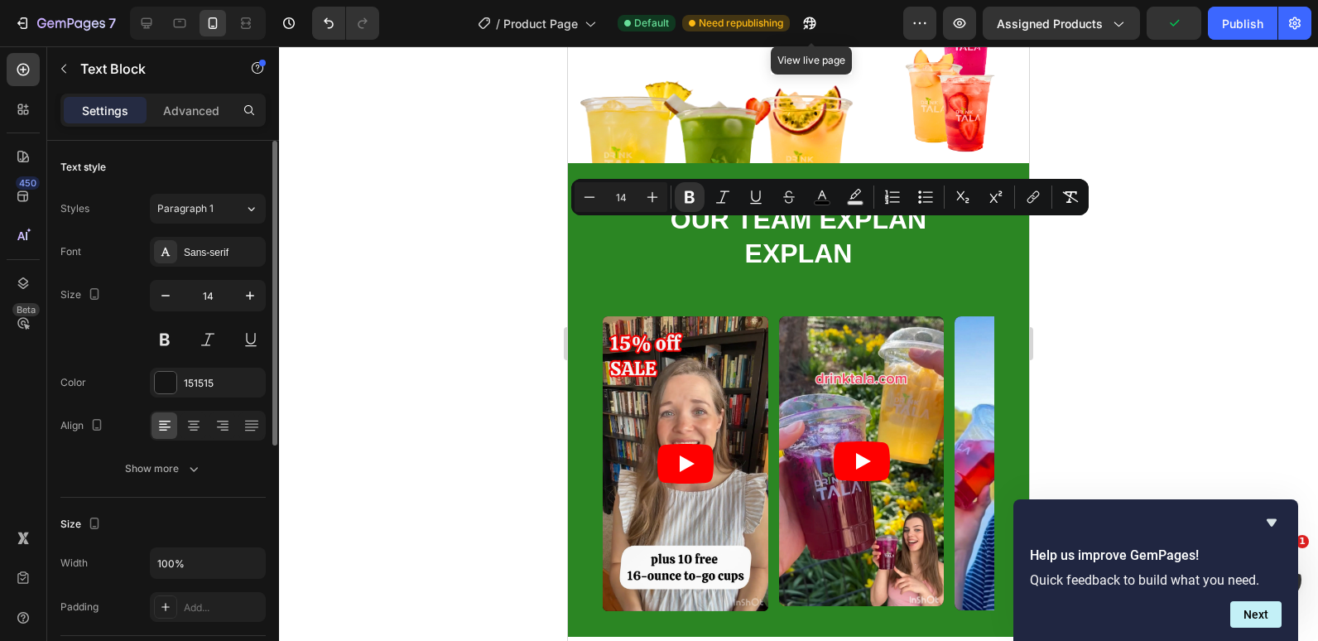
click at [261, 227] on div "Styles Paragraph 1 Font Sans-serif Size 14 Color 151515 Align Show more" at bounding box center [162, 339] width 205 height 290
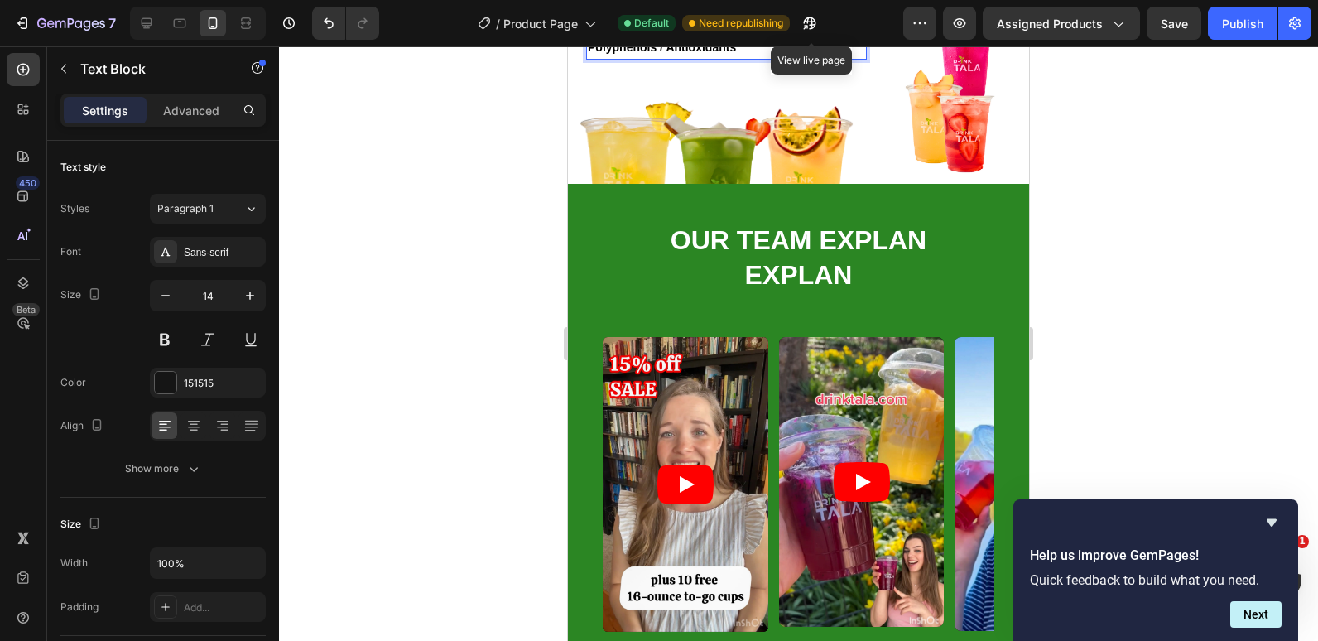
click at [417, 174] on div at bounding box center [798, 343] width 1039 height 595
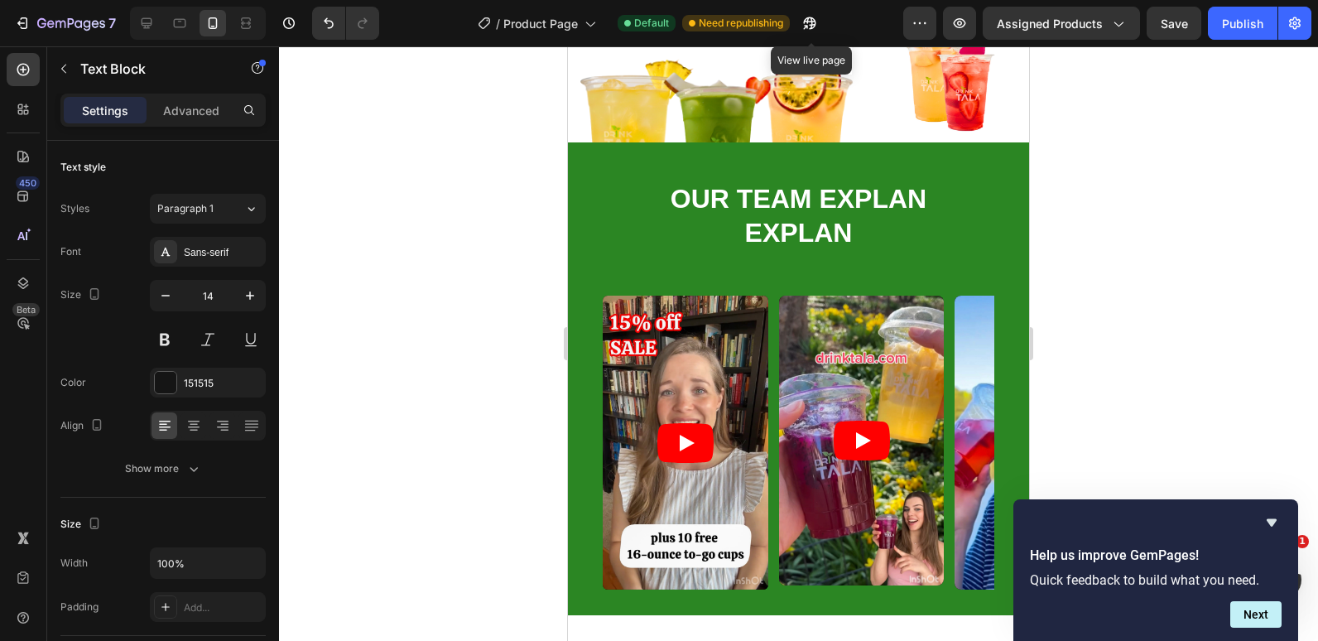
click at [466, 304] on div at bounding box center [798, 343] width 1039 height 595
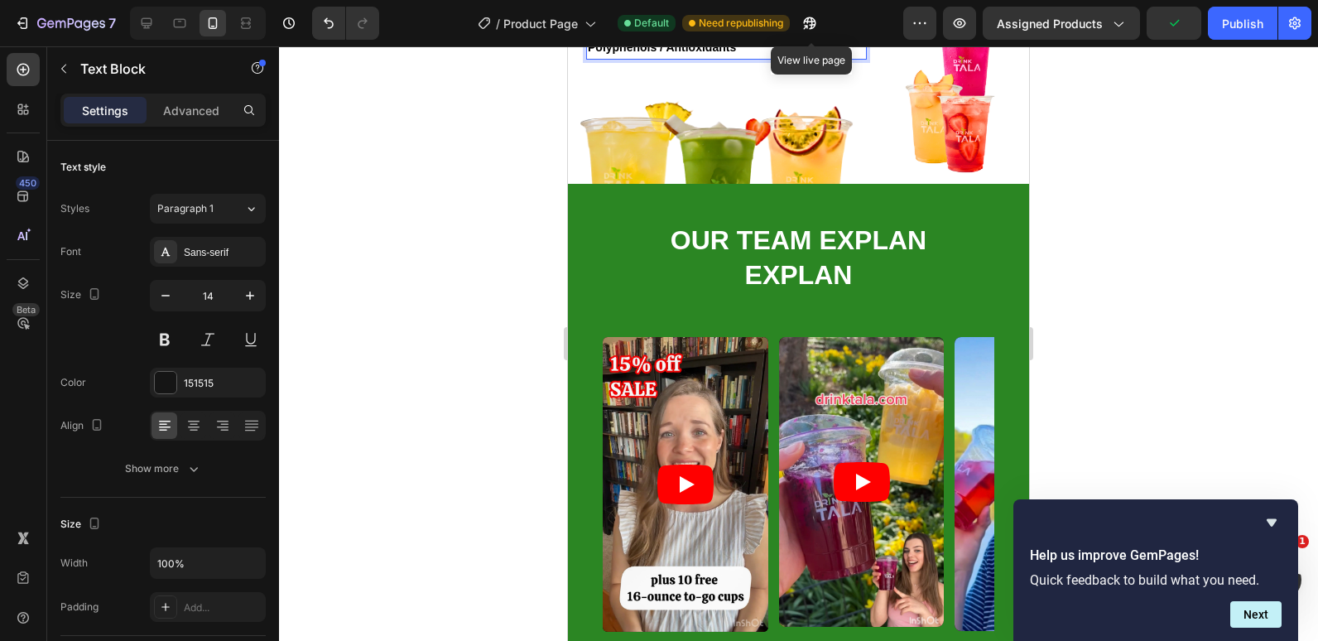
click at [662, 12] on strong "Potassium (200–300 mg)" at bounding box center [664, 4] width 152 height 13
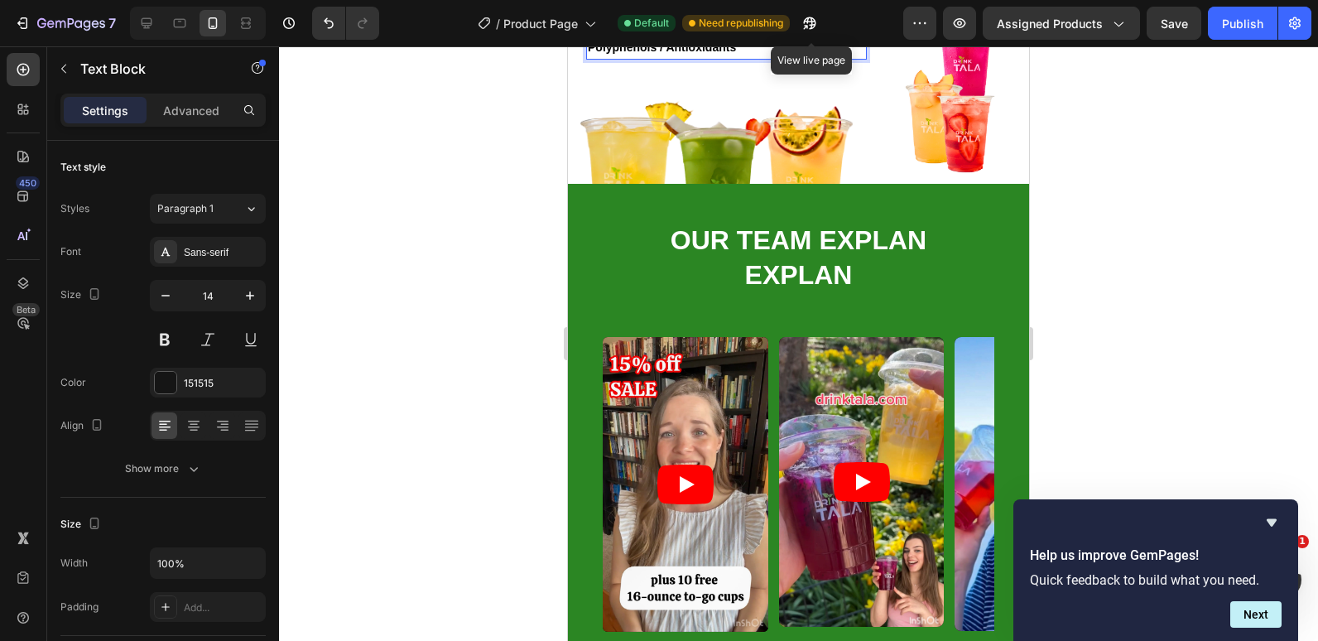
click at [663, 33] on strong "Magnesium (15–25 mg)" at bounding box center [656, 26] width 137 height 13
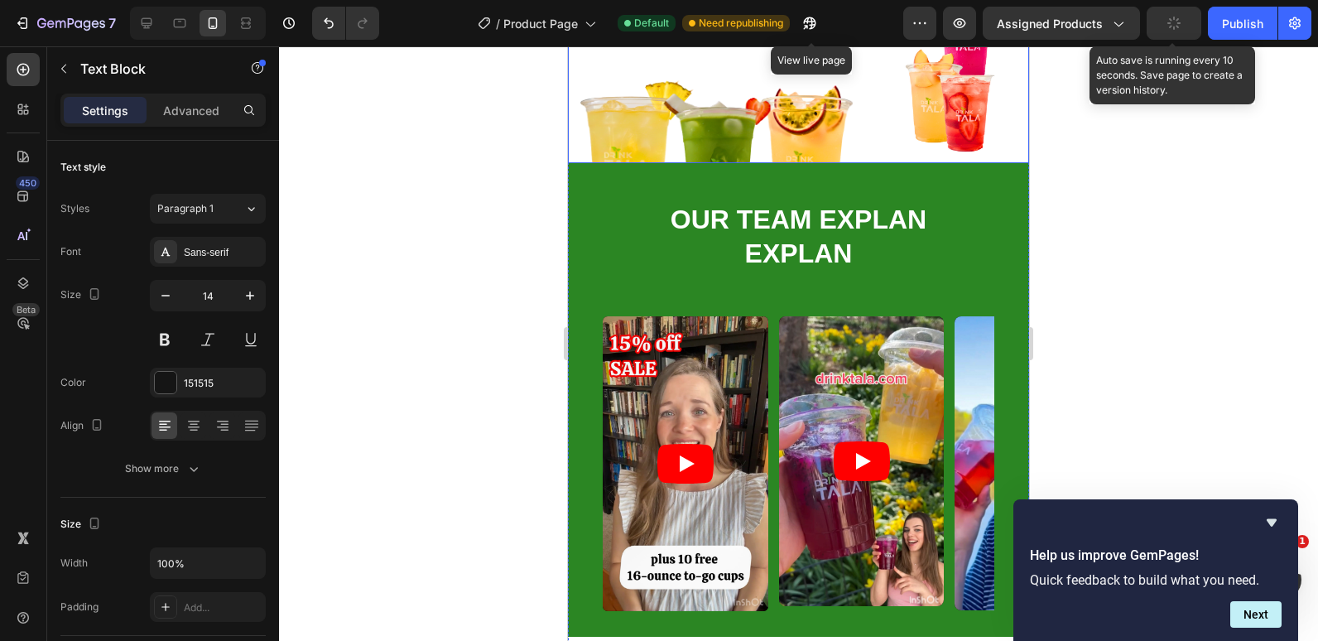
click at [1174, 15] on button "button" at bounding box center [1174, 23] width 55 height 33
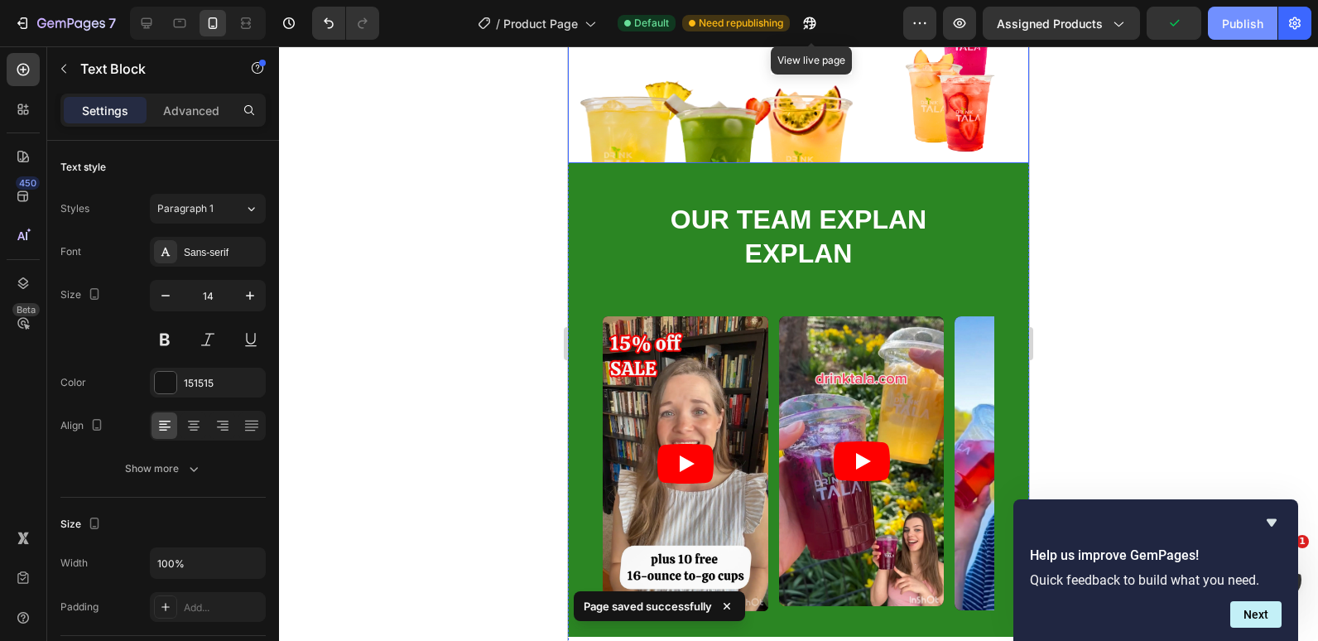
click at [1220, 31] on button "Publish" at bounding box center [1243, 23] width 70 height 33
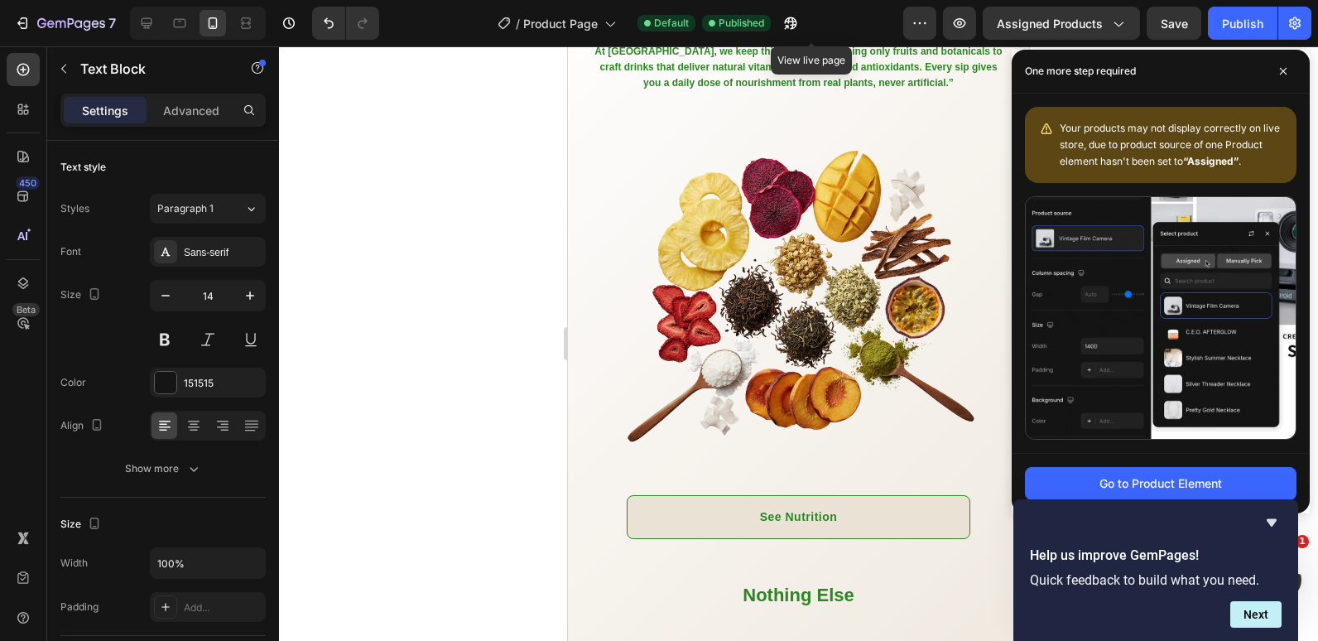
scroll to position [1519, 0]
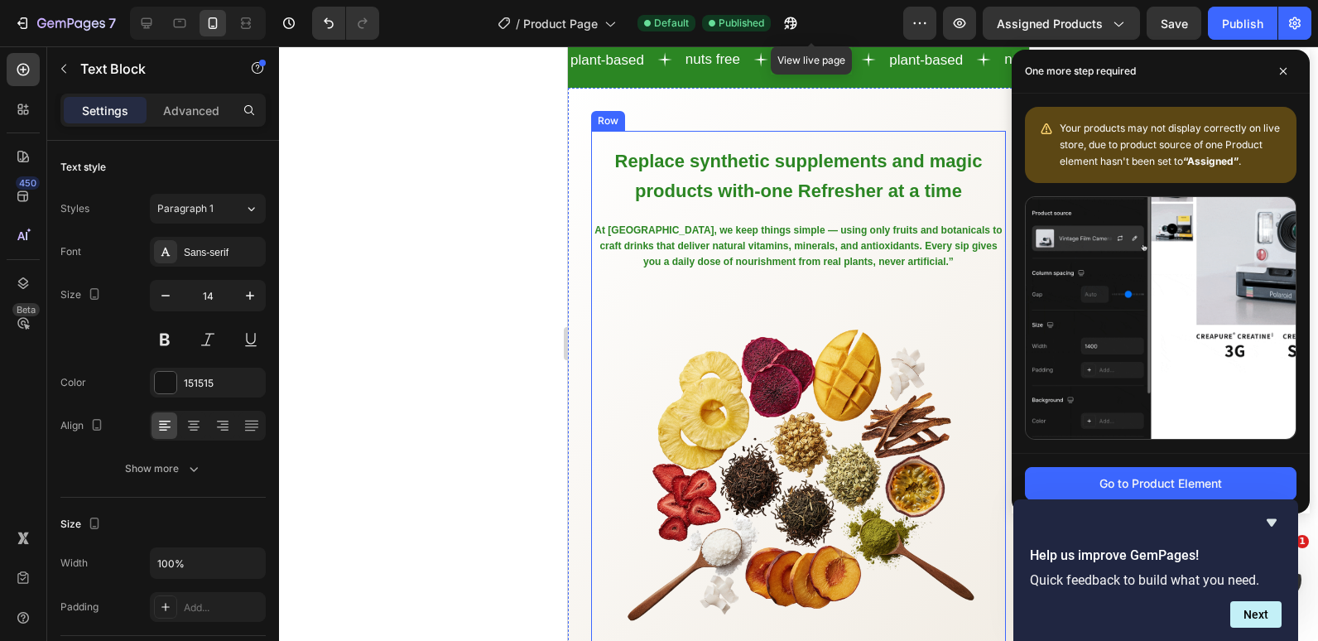
click at [692, 207] on h2 "Replace synthetic supplements and magic products with-one Refresher at a time" at bounding box center [798, 175] width 415 height 63
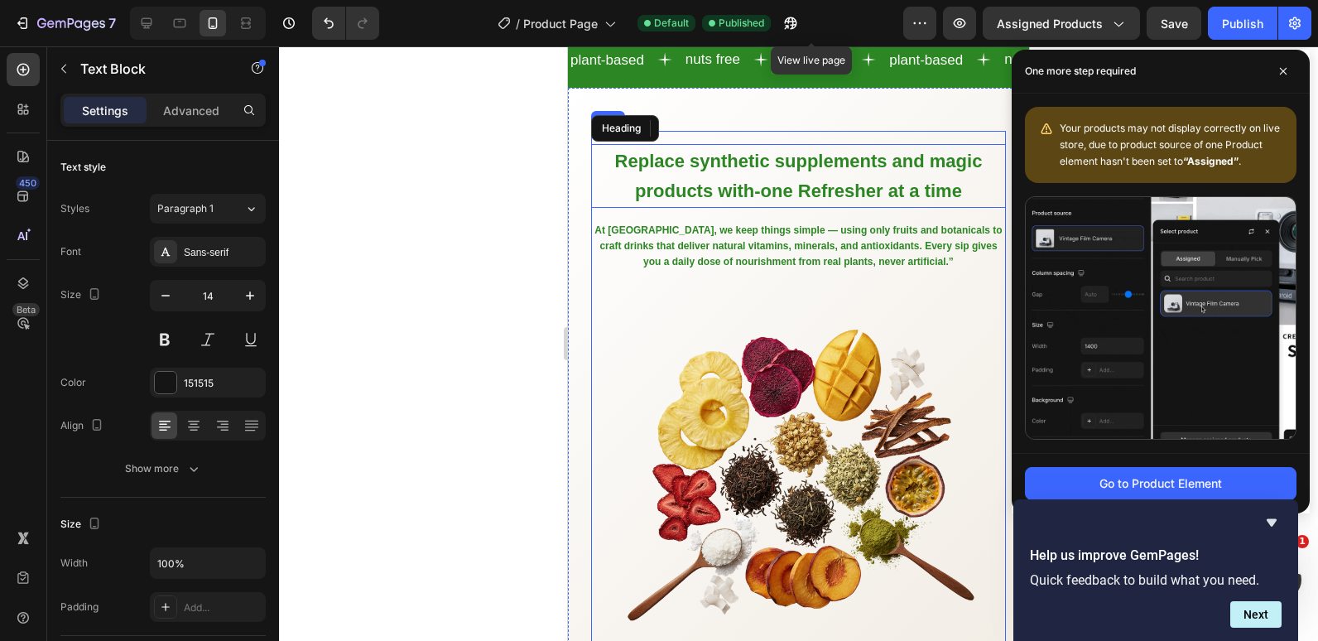
scroll to position [1399, 0]
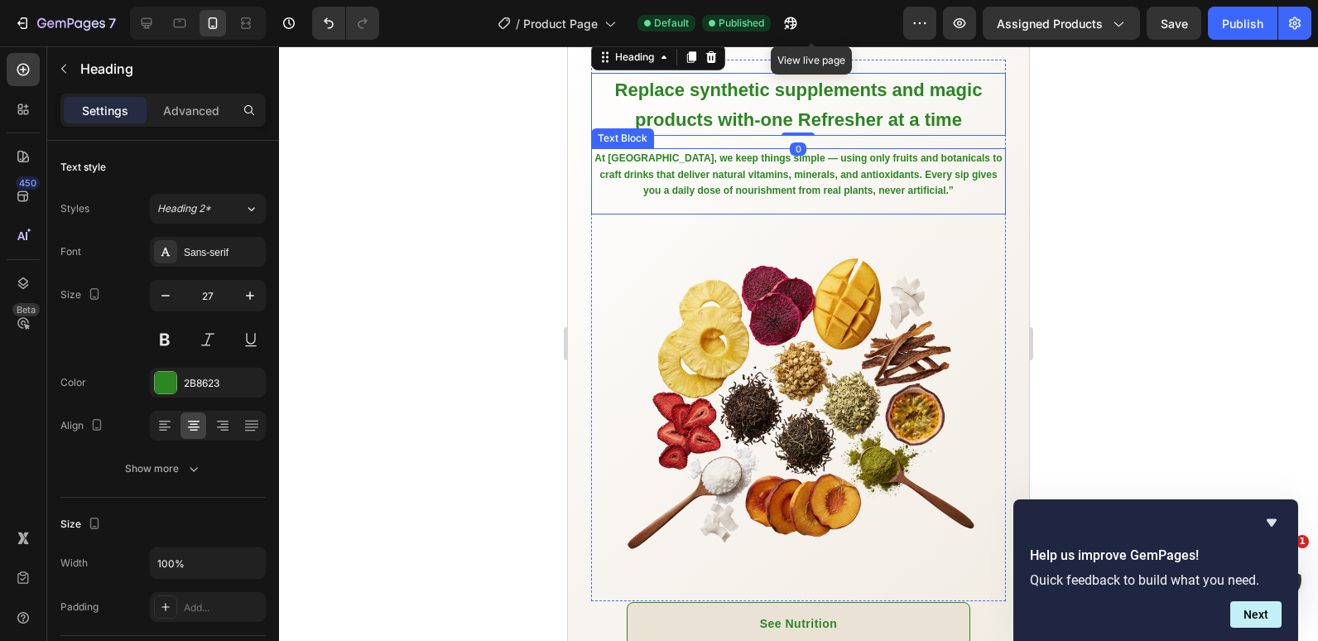
click at [638, 195] on strong "At [GEOGRAPHIC_DATA], we keep things simple — using only fruits and botanicals …" at bounding box center [798, 173] width 407 height 43
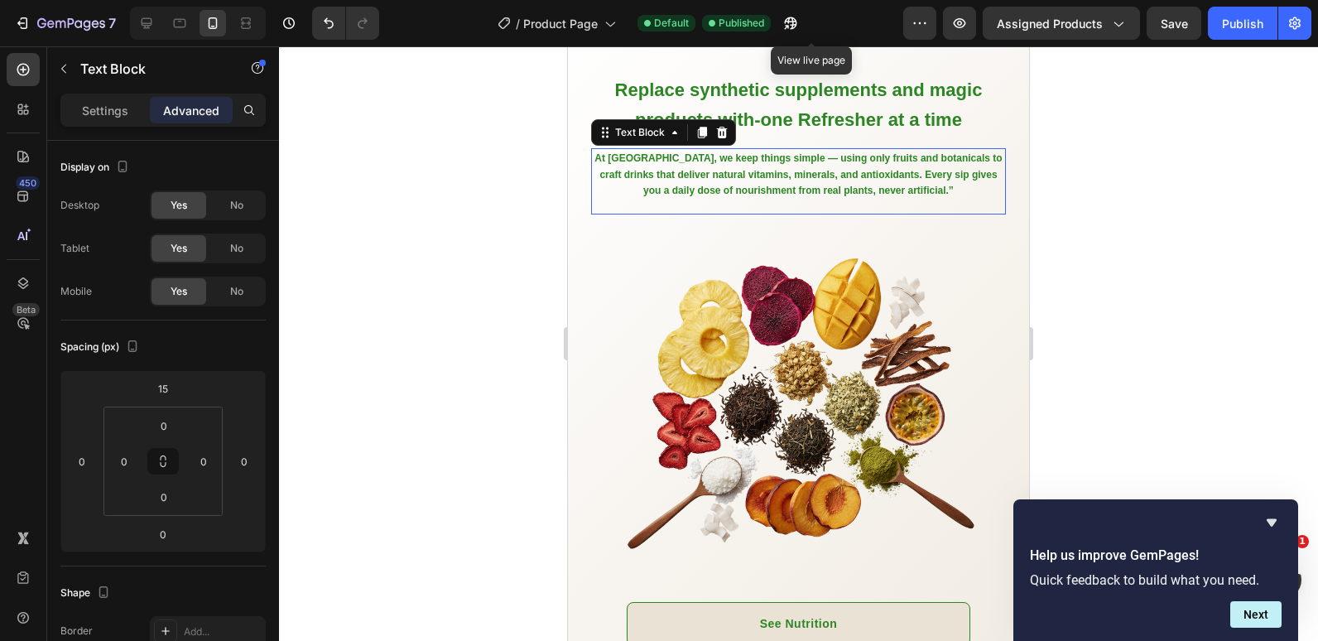
click at [633, 195] on strong "At [GEOGRAPHIC_DATA], we keep things simple — using only fruits and botanicals …" at bounding box center [798, 173] width 407 height 43
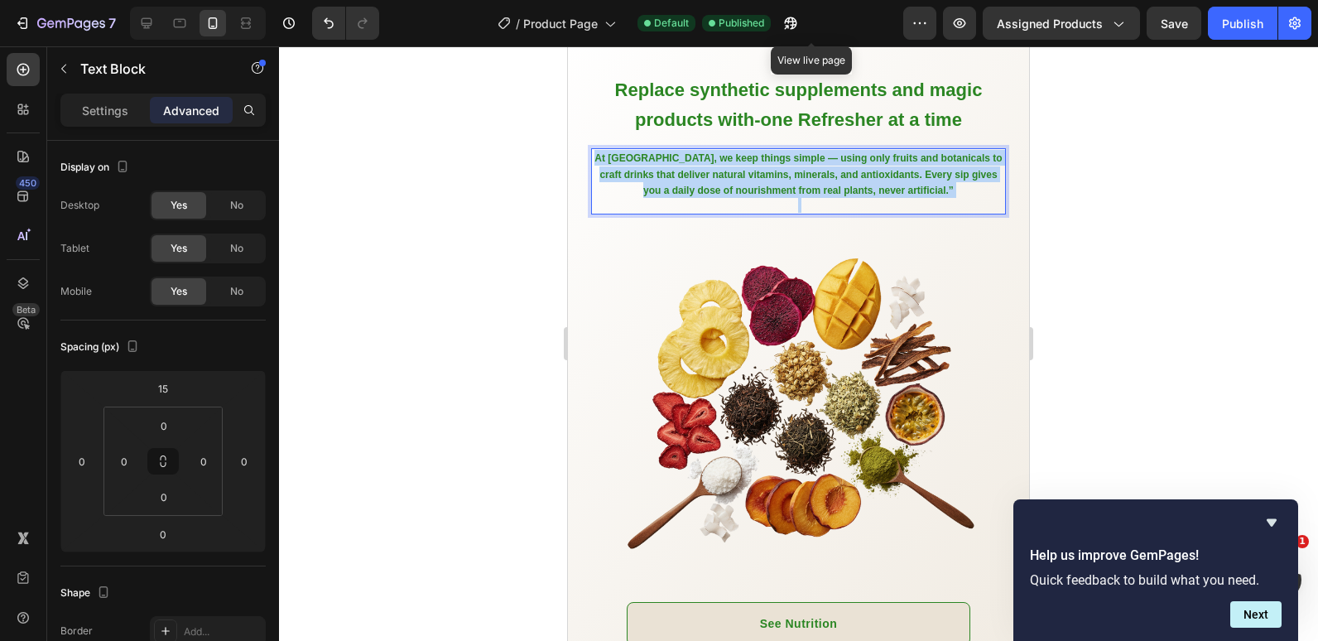
click at [633, 195] on strong "At [GEOGRAPHIC_DATA], we keep things simple — using only fruits and botanicals …" at bounding box center [798, 173] width 407 height 43
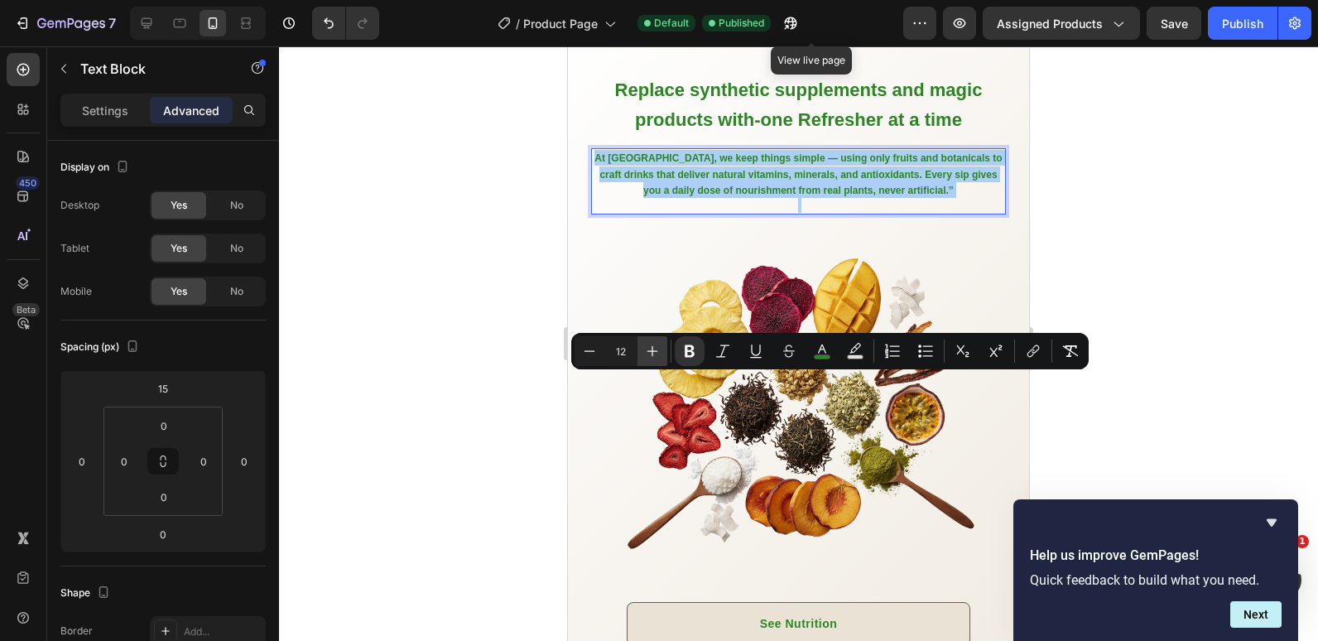
click at [650, 352] on icon "Editor contextual toolbar" at bounding box center [652, 351] width 17 height 17
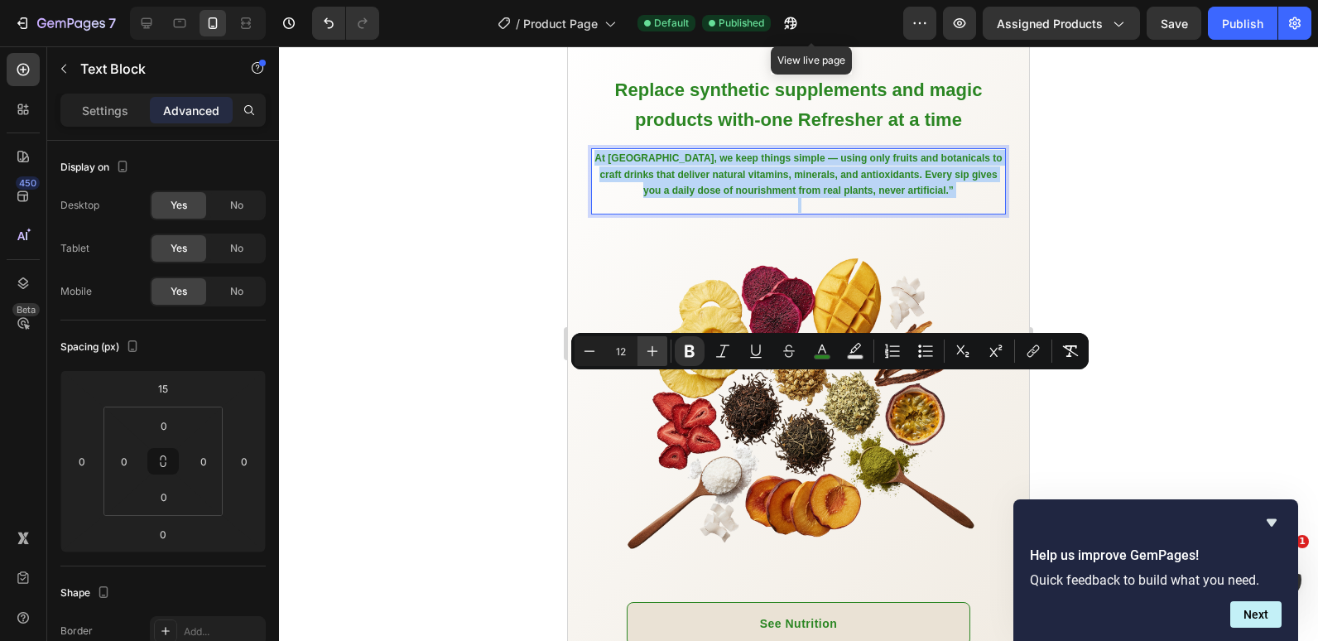
type input "13"
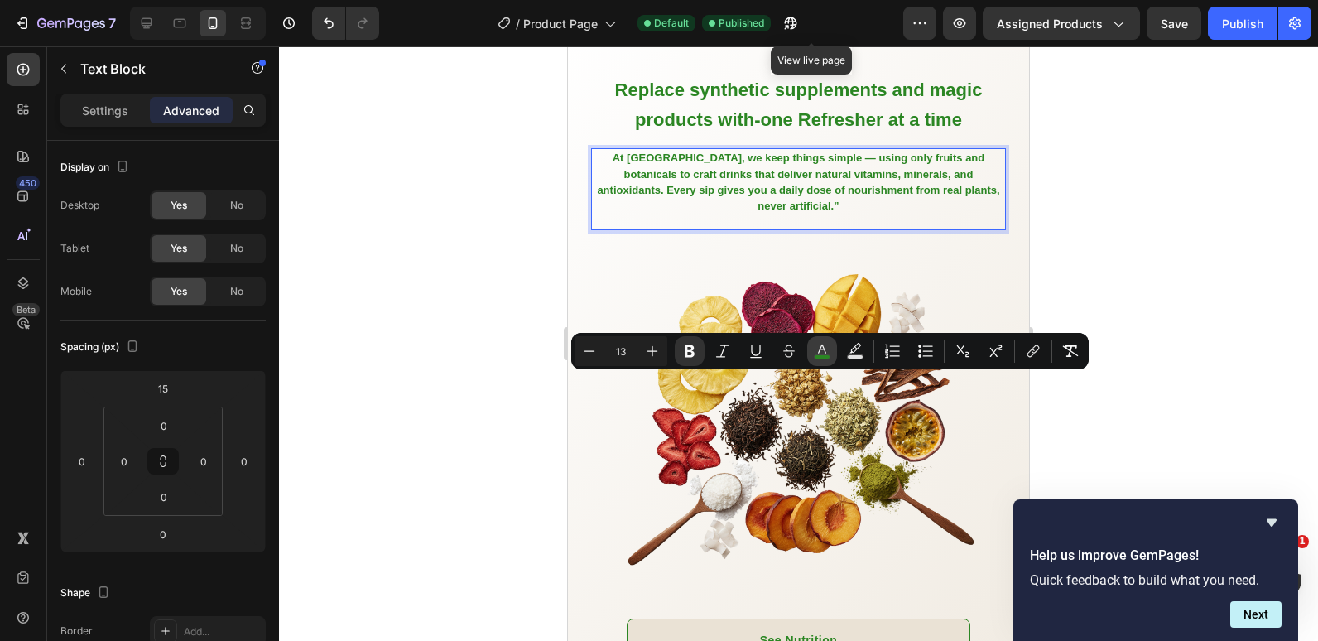
click at [818, 351] on icon "Editor contextual toolbar" at bounding box center [822, 351] width 17 height 17
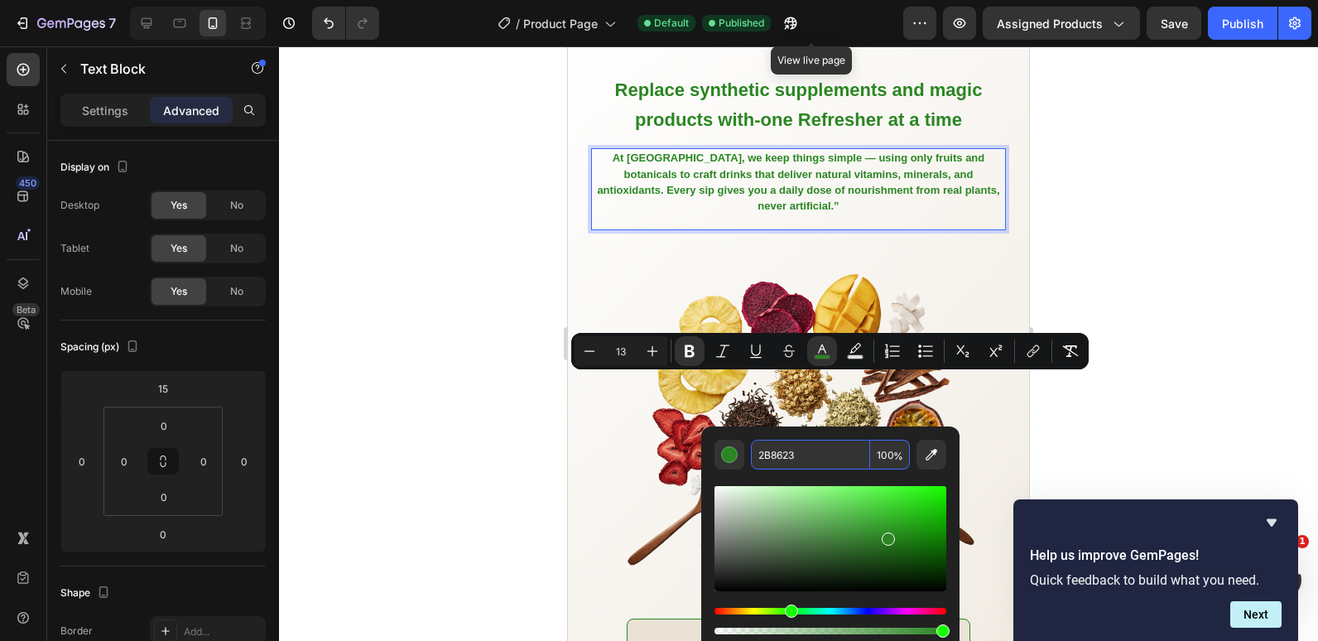
click at [807, 463] on input "2B8623" at bounding box center [810, 455] width 119 height 30
type input "000000"
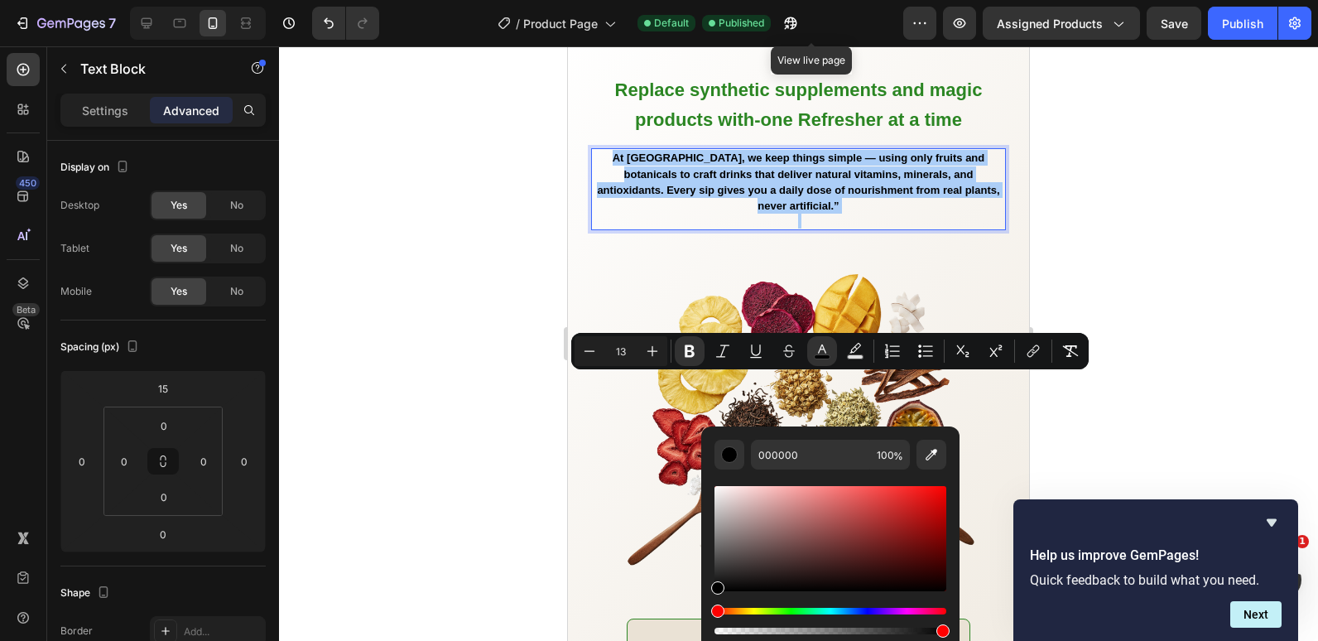
click at [485, 374] on div at bounding box center [798, 343] width 1039 height 595
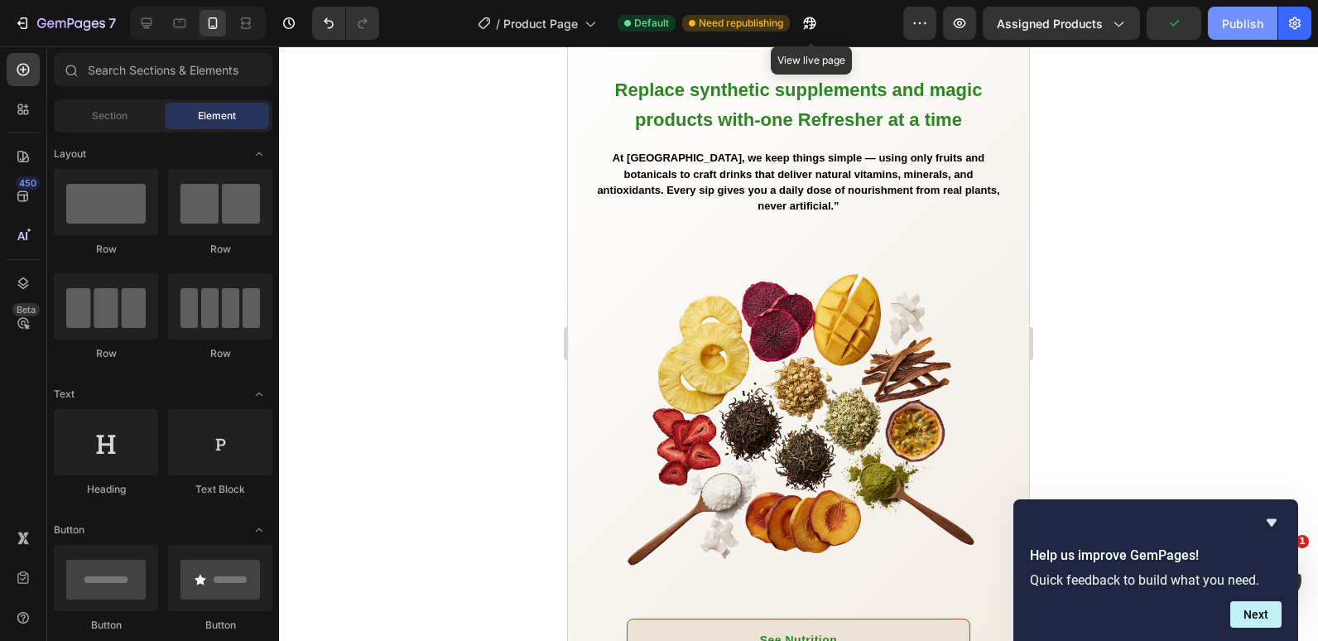
click at [1235, 19] on div "Publish" at bounding box center [1242, 23] width 41 height 17
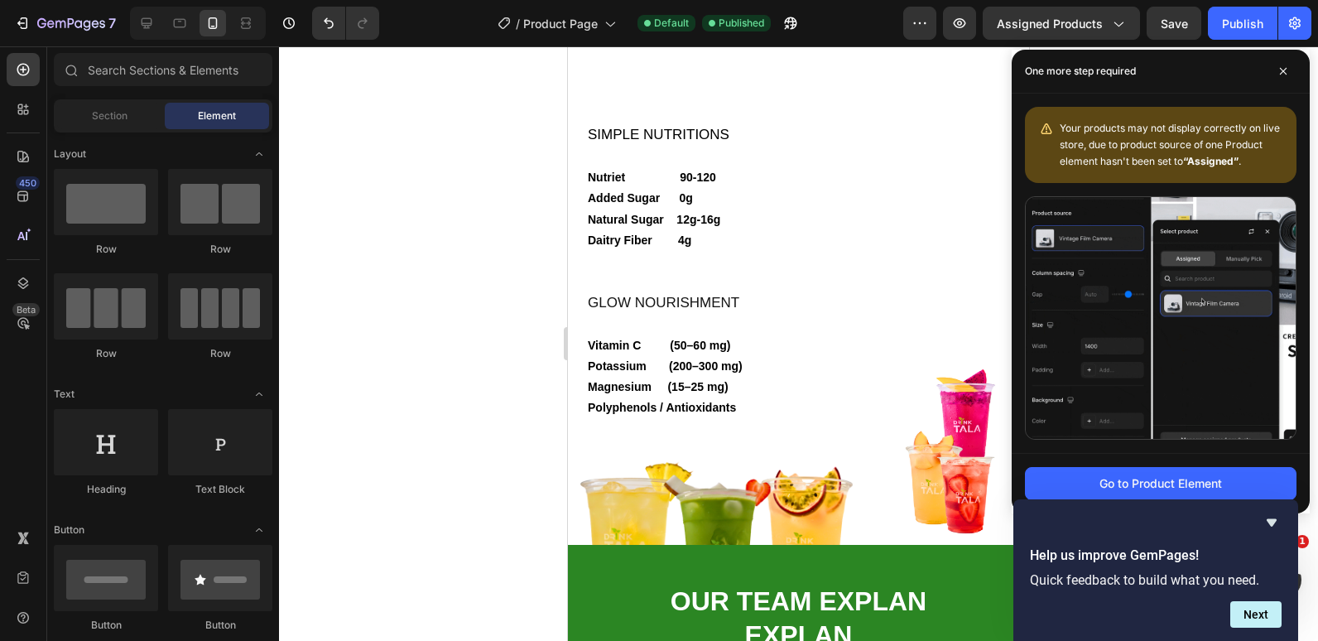
scroll to position [3635, 0]
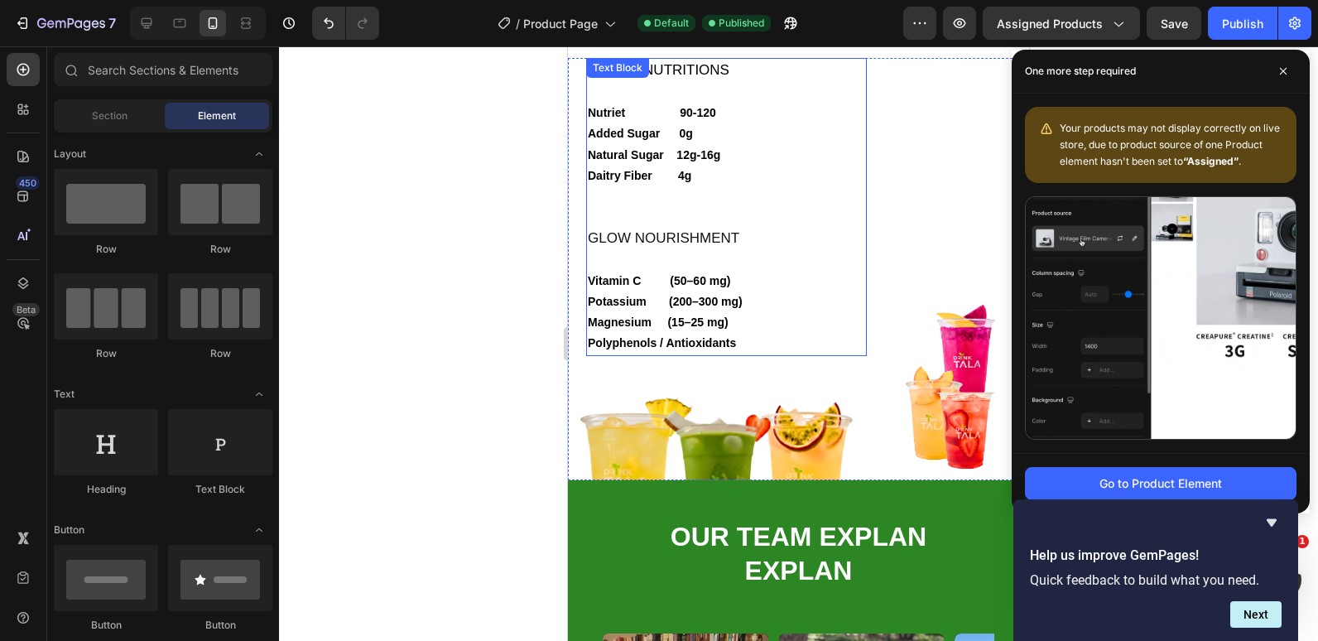
click at [615, 109] on strong "Nutriet 90-120" at bounding box center [652, 112] width 128 height 13
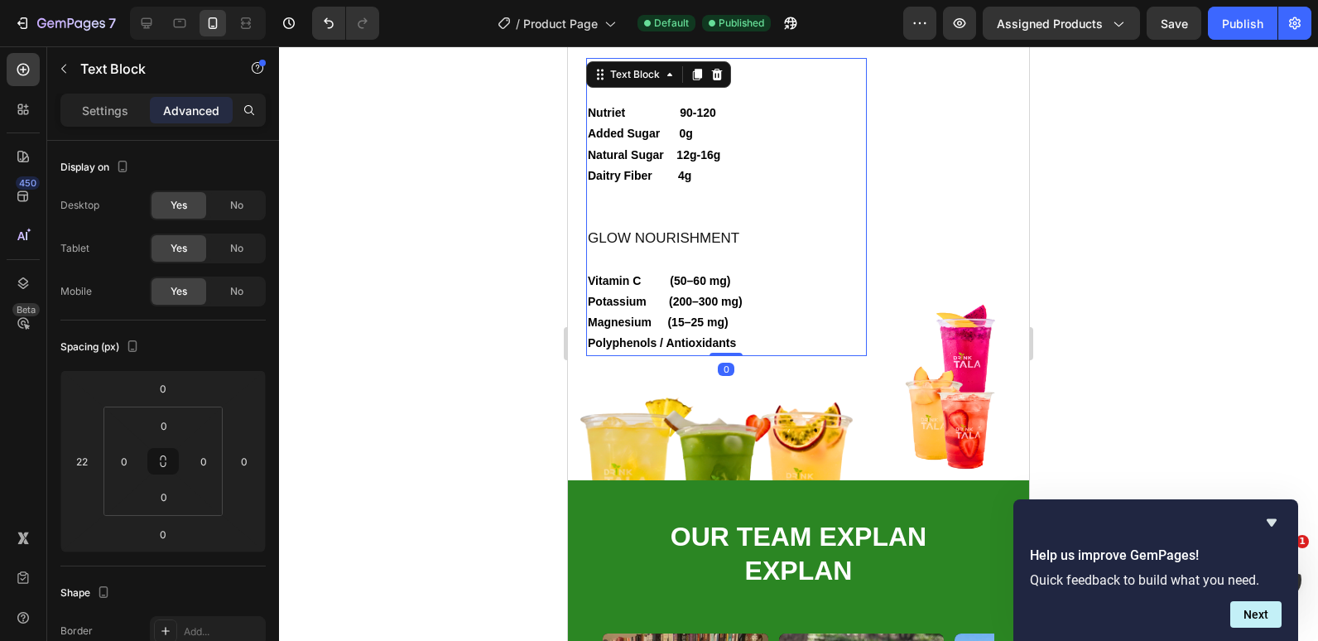
click at [615, 109] on strong "Nutriet 90-120" at bounding box center [652, 112] width 128 height 13
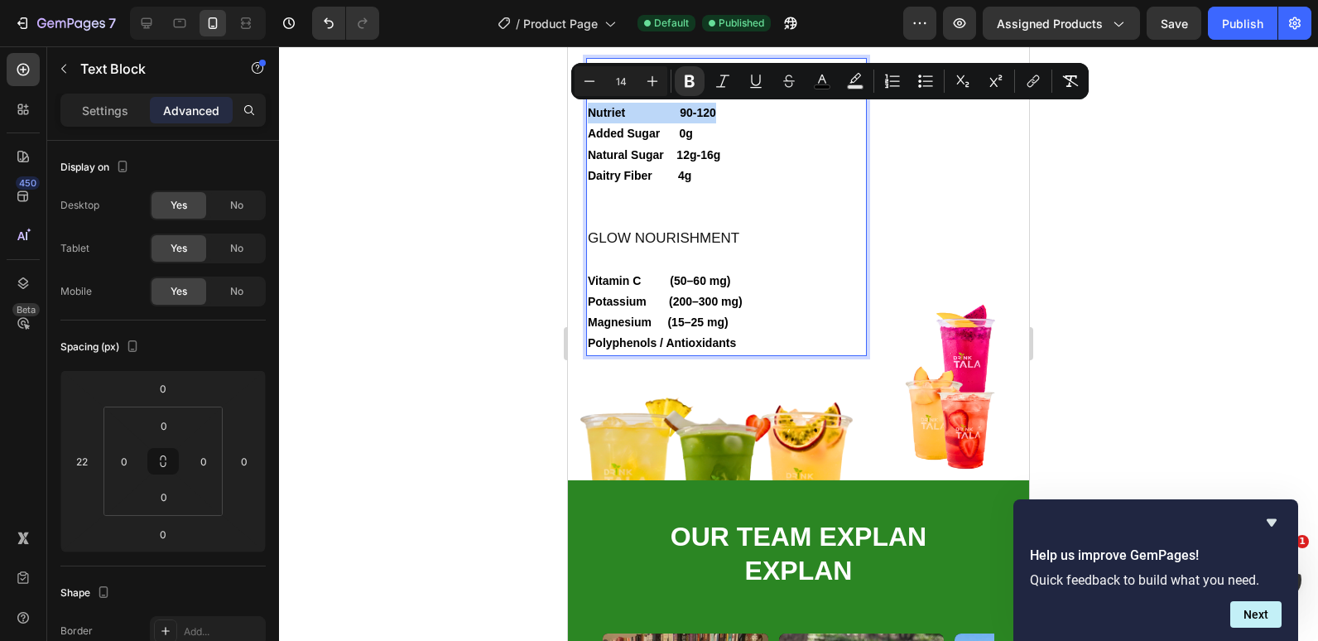
click at [627, 110] on strong "Nutriet 90-120" at bounding box center [652, 112] width 128 height 13
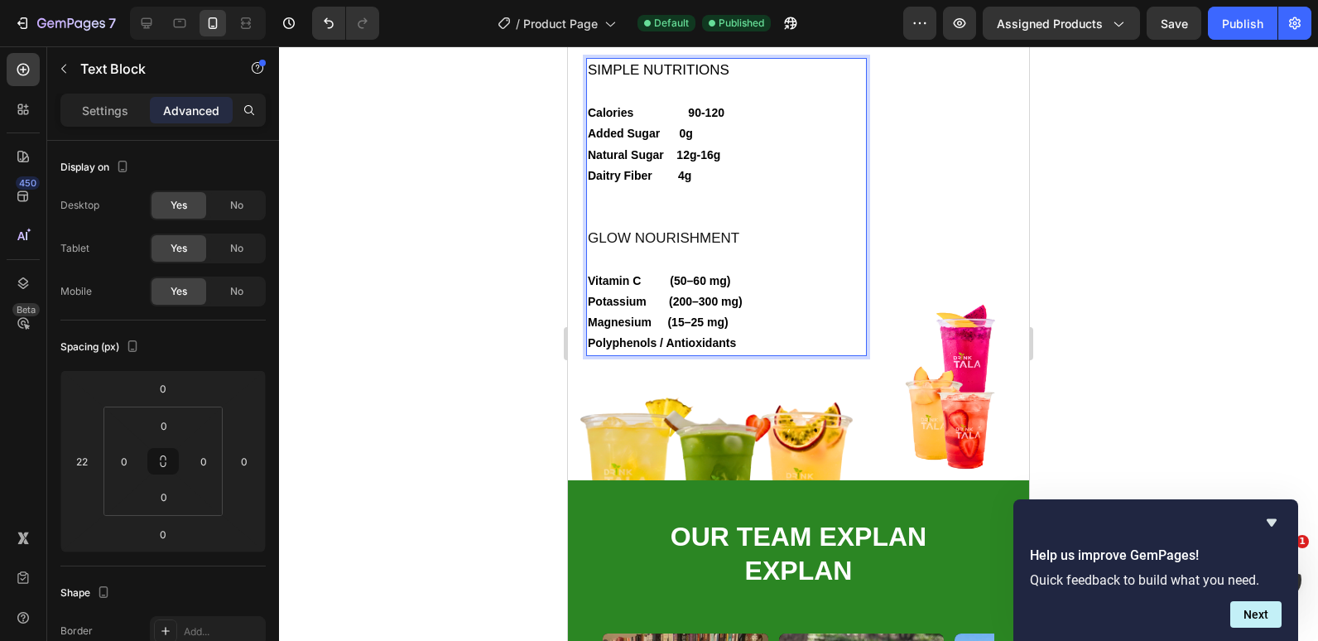
click at [688, 113] on strong "Calories 90-120" at bounding box center [656, 112] width 137 height 13
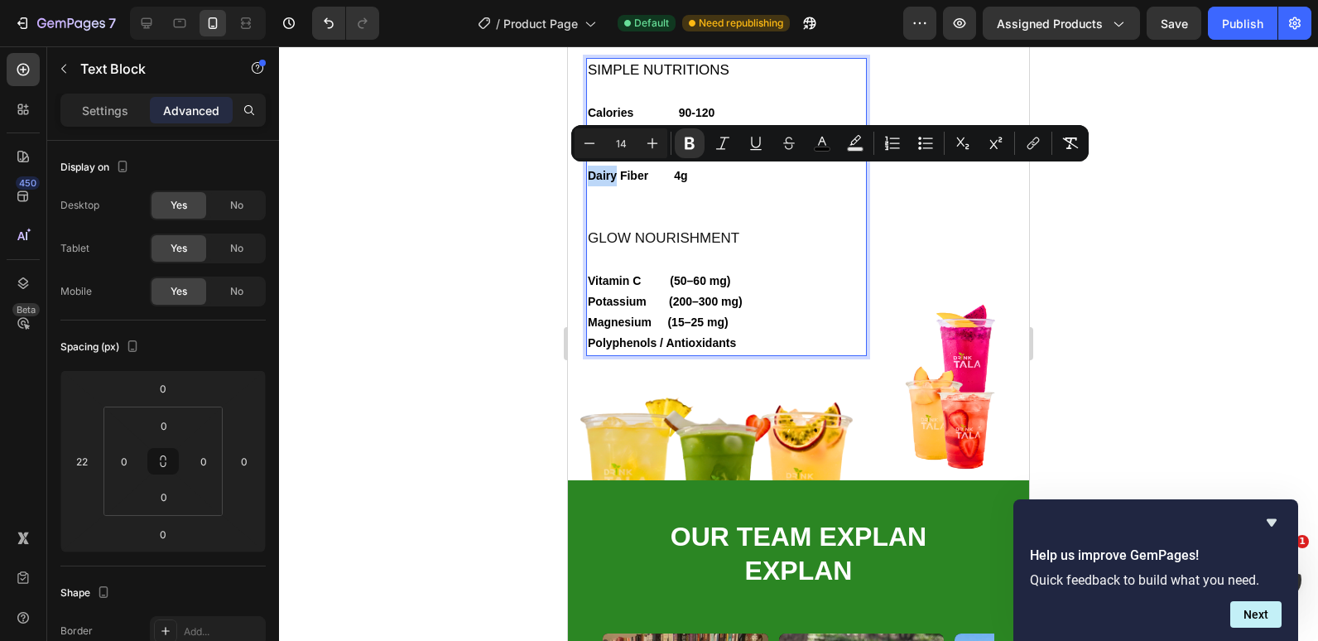
click at [605, 176] on strong "Dairy Fiber 4g" at bounding box center [638, 175] width 100 height 13
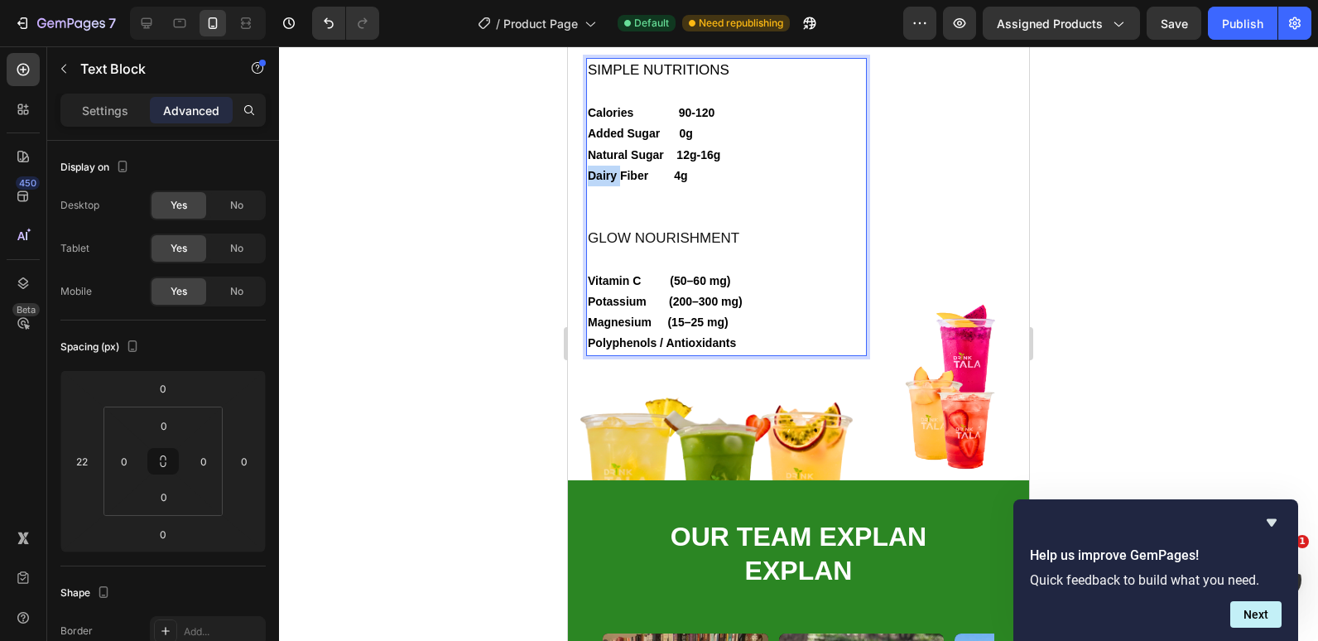
click at [605, 176] on strong "Dairy Fiber 4g" at bounding box center [638, 175] width 100 height 13
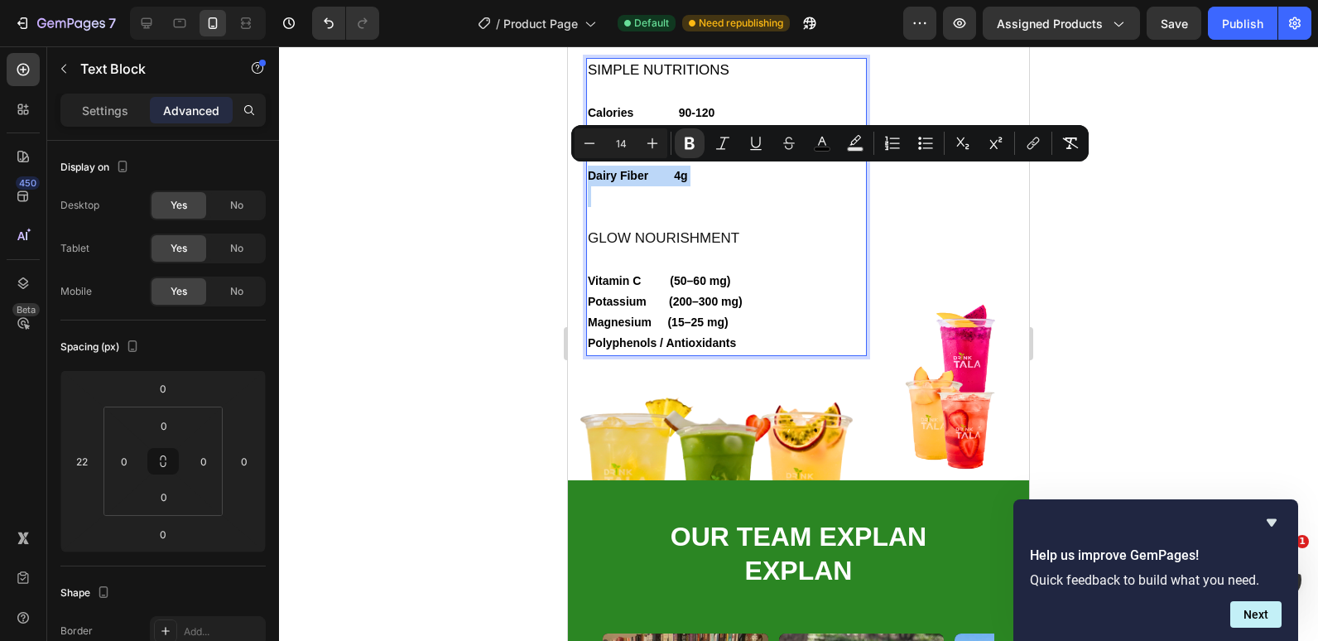
click at [614, 176] on strong "Dairy Fiber 4g" at bounding box center [638, 175] width 100 height 13
drag, startPoint x: 619, startPoint y: 177, endPoint x: 597, endPoint y: 180, distance: 21.7
click at [597, 180] on strong "Dairy Fiber 4g" at bounding box center [638, 175] width 100 height 13
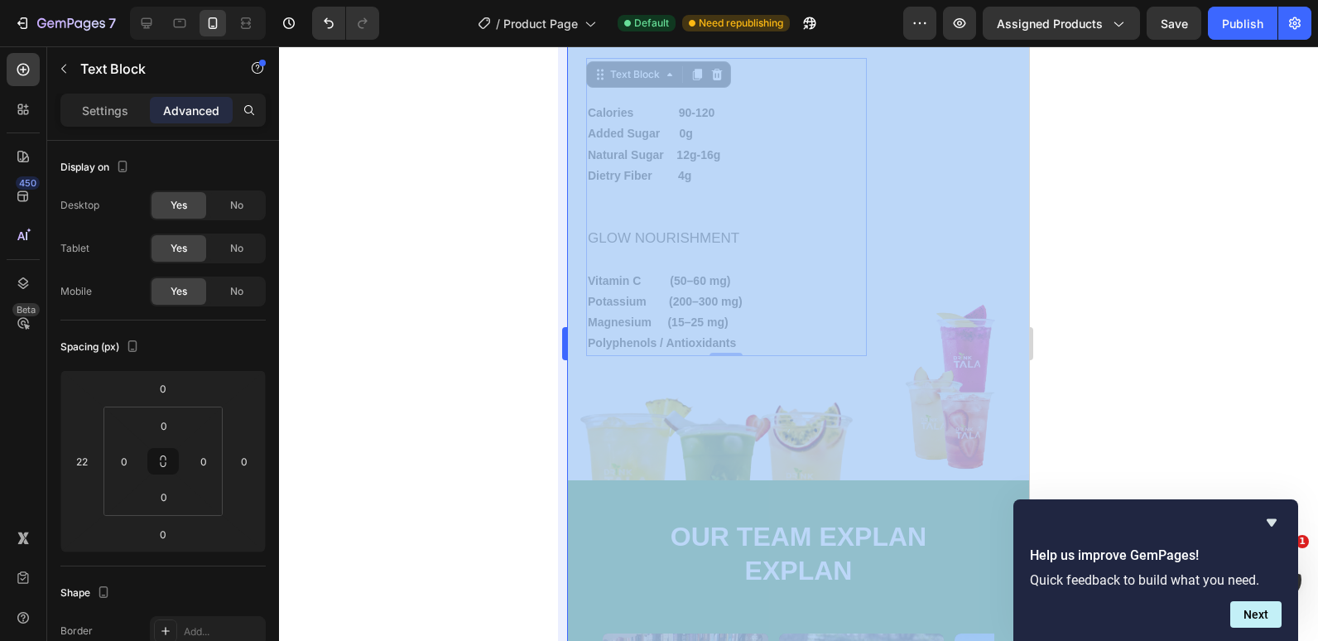
click at [558, 211] on div "333333 100 %" at bounding box center [798, 343] width 1039 height 595
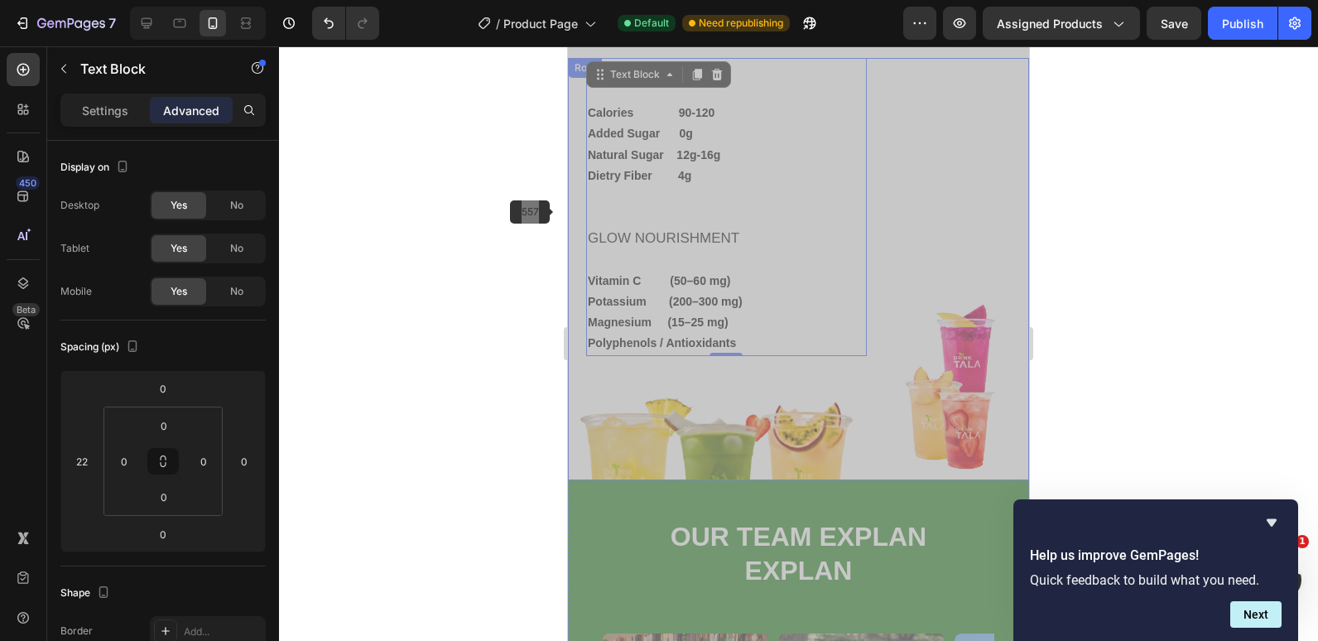
click at [571, 215] on div "SIMPLE NUTRITIONS Calories 90-120 Added Sugar 0g Natural Sugar 12g-16g Dietry F…" at bounding box center [717, 269] width 299 height 422
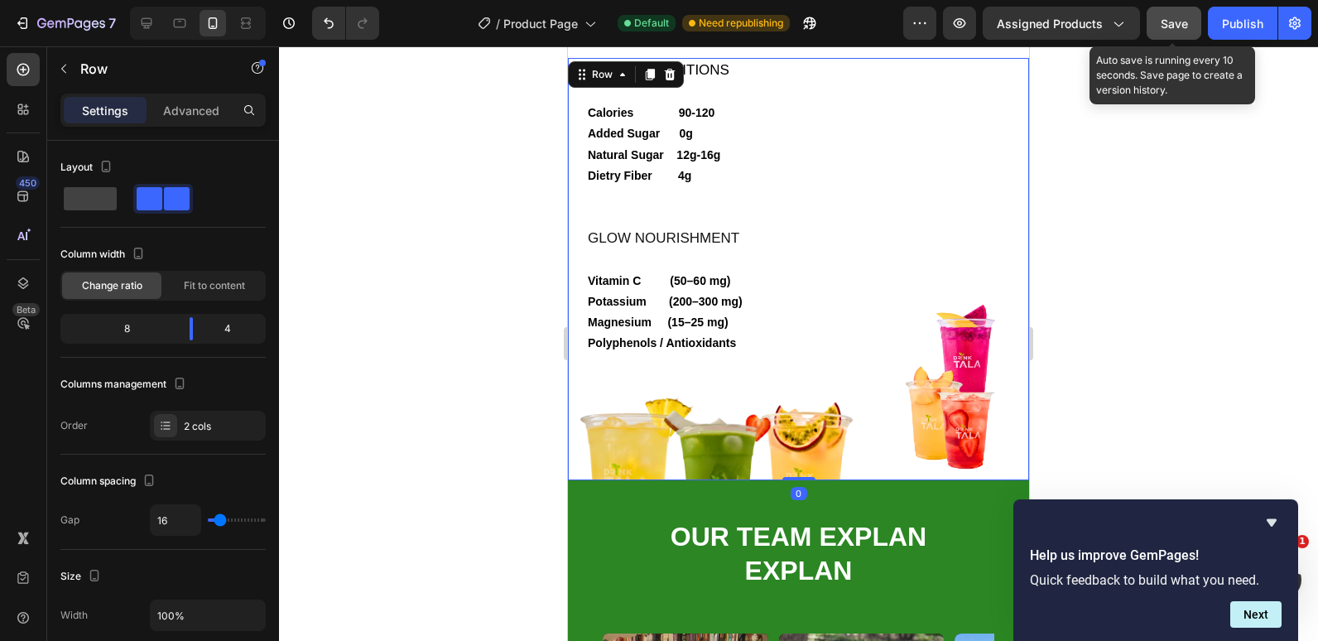
click at [1174, 19] on span "Save" at bounding box center [1174, 24] width 27 height 14
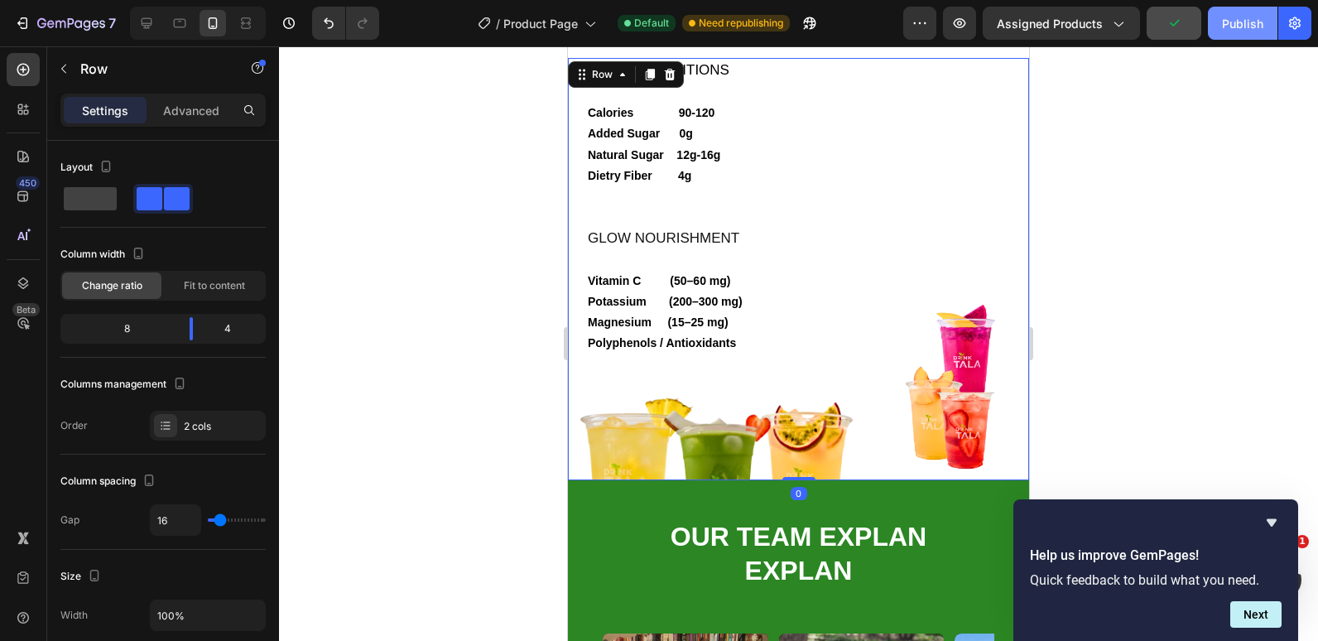
click at [1240, 24] on div "Publish" at bounding box center [1242, 23] width 41 height 17
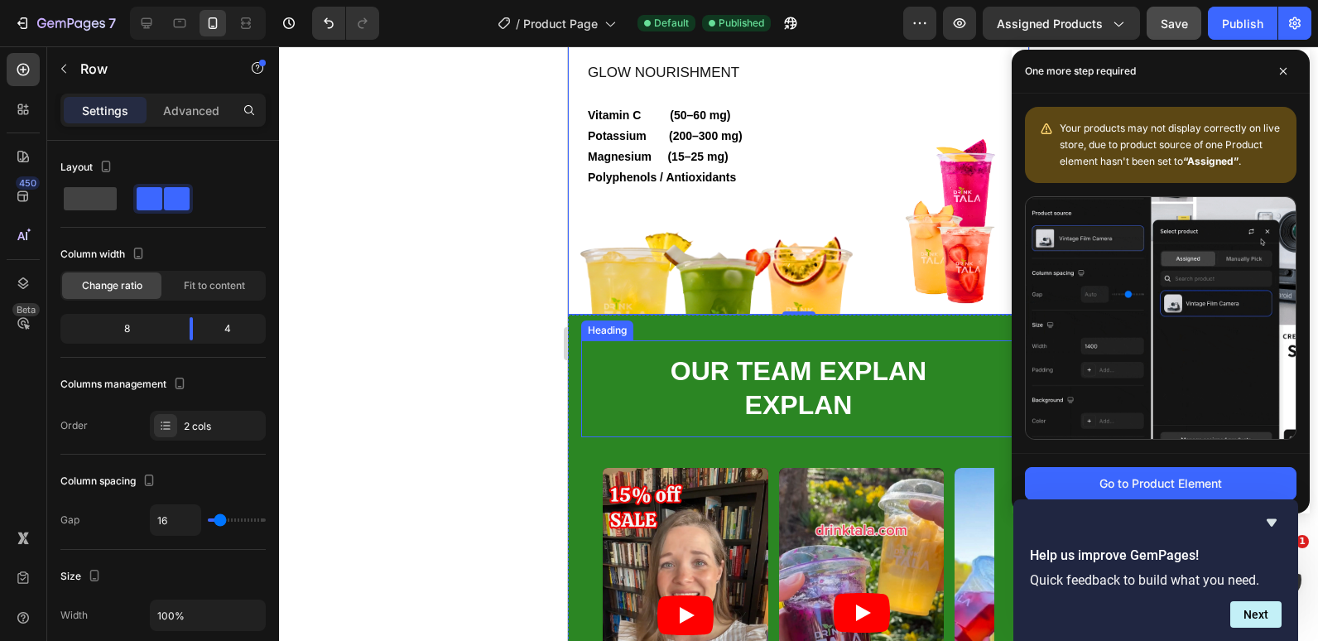
scroll to position [3966, 0]
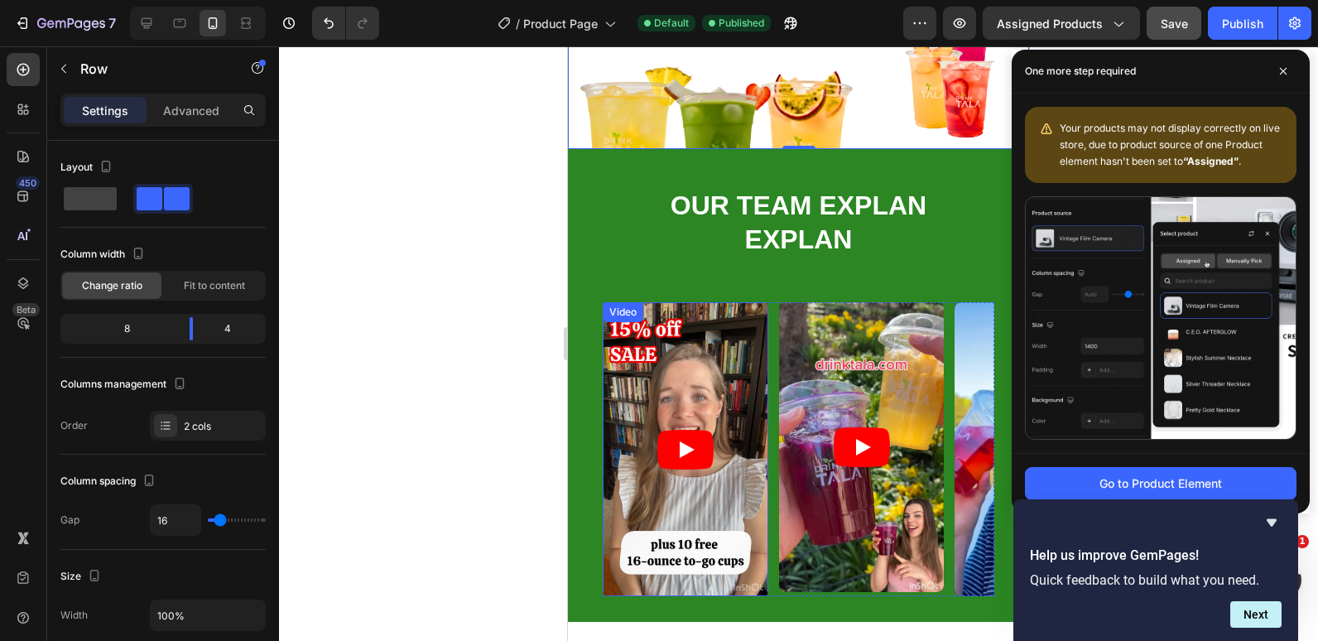
click at [735, 343] on article at bounding box center [686, 449] width 166 height 294
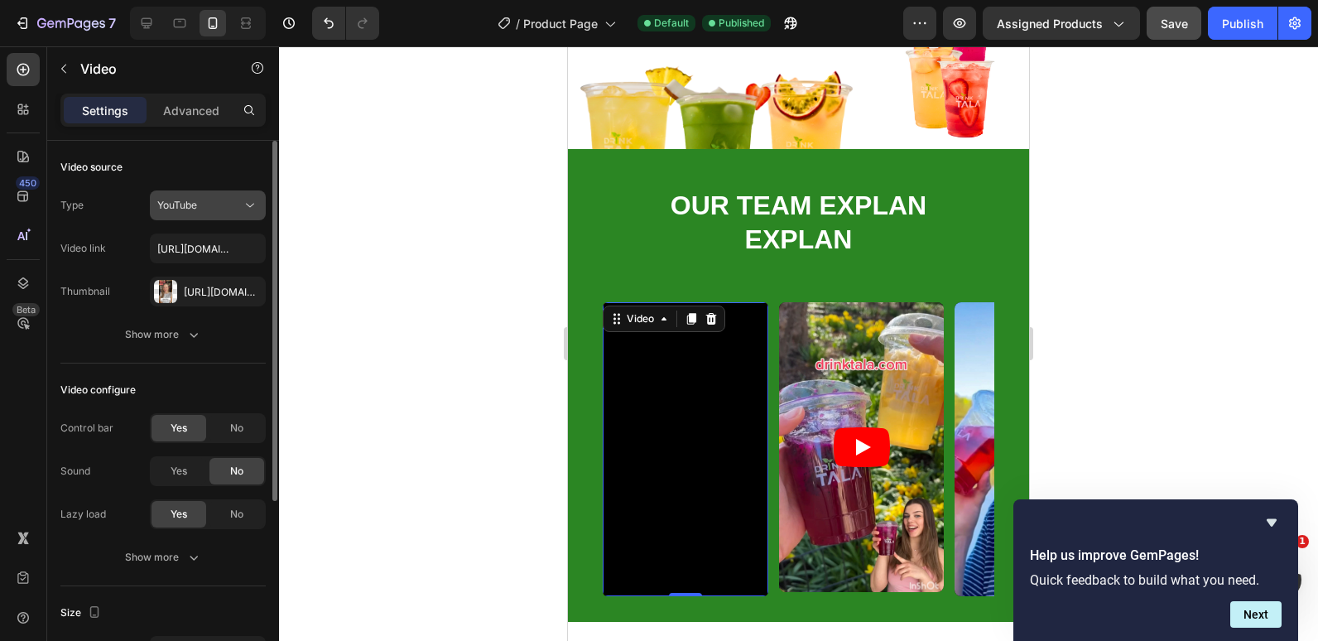
click at [236, 215] on button "YouTube" at bounding box center [208, 205] width 116 height 30
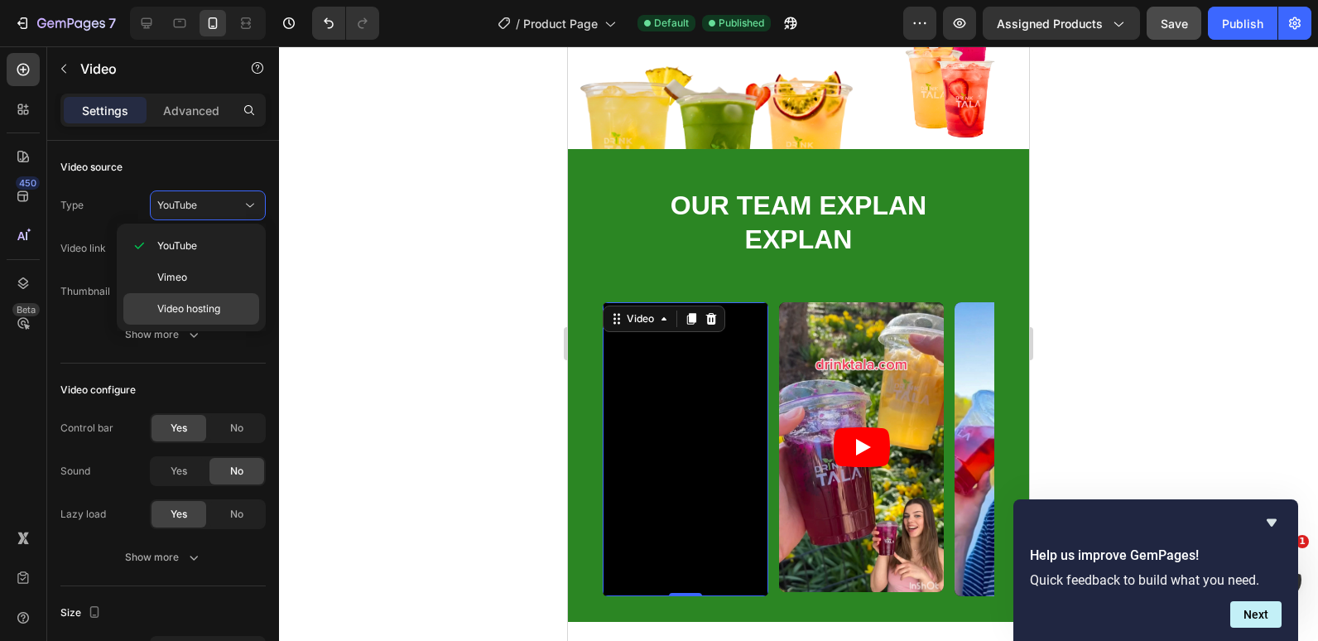
click at [202, 301] on div "Video hosting" at bounding box center [191, 308] width 136 height 31
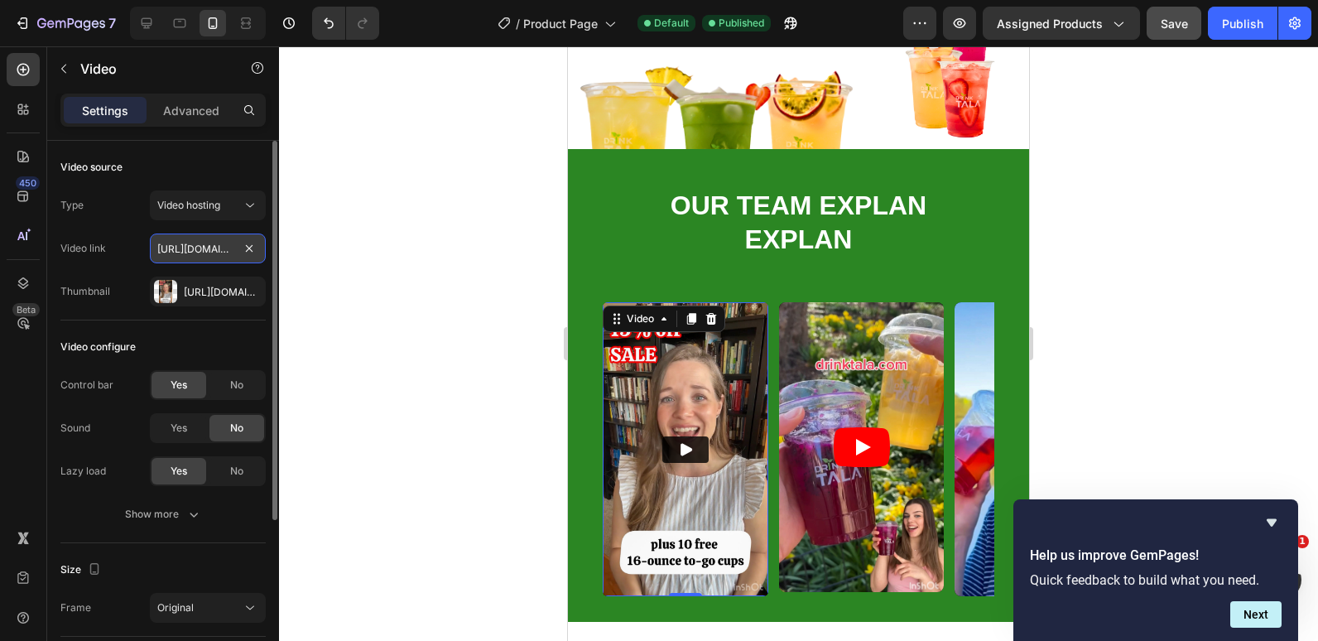
click at [210, 253] on input "[URL][DOMAIN_NAME]" at bounding box center [208, 249] width 116 height 30
click at [215, 289] on div "[URL][DOMAIN_NAME]" at bounding box center [208, 292] width 48 height 15
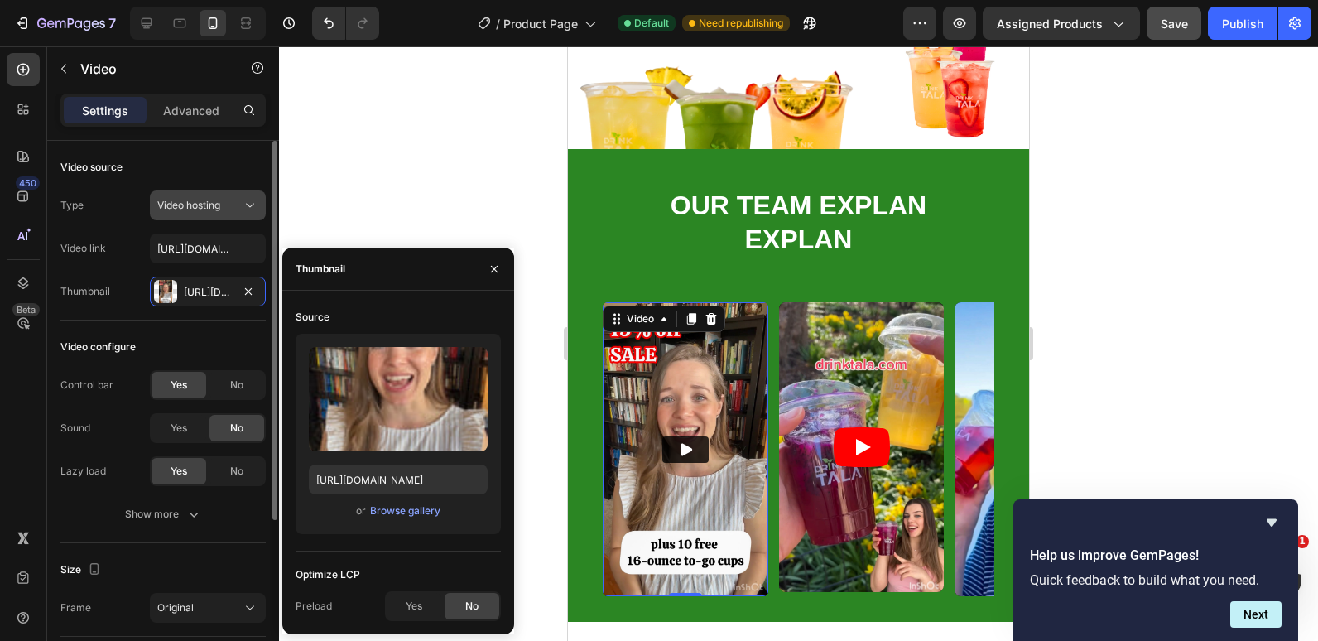
click at [210, 200] on span "Video hosting" at bounding box center [188, 205] width 63 height 12
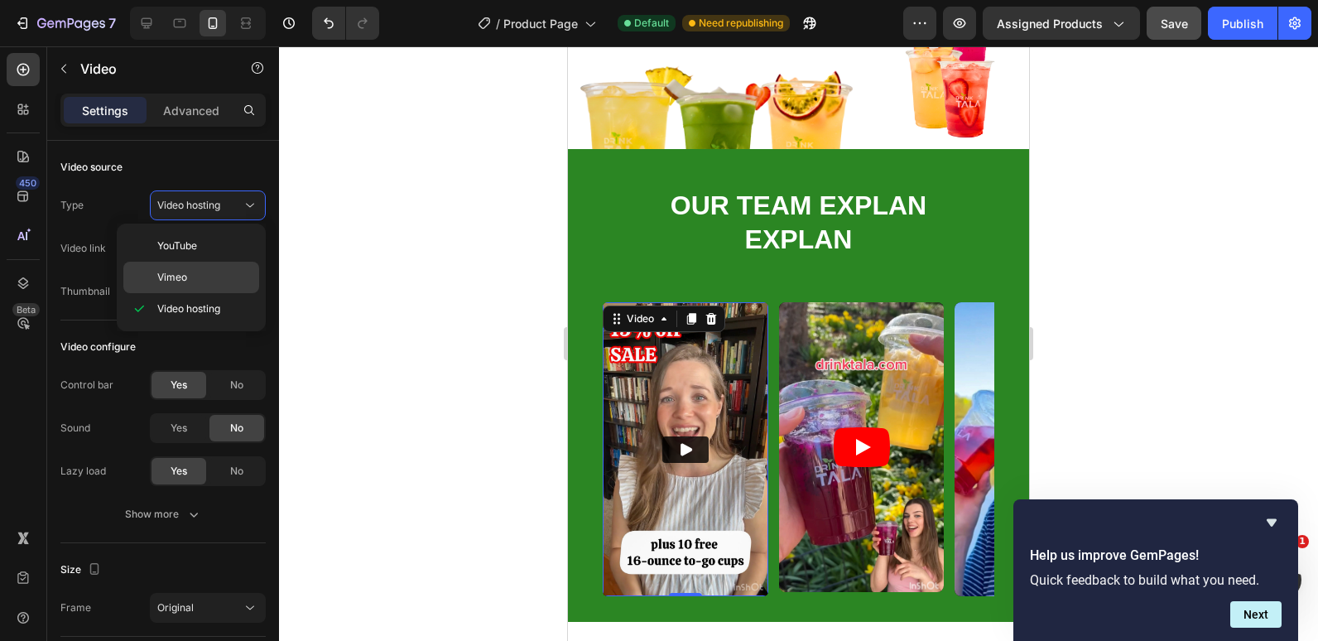
click at [192, 275] on p "Vimeo" at bounding box center [204, 277] width 94 height 15
type input "[URL][DOMAIN_NAME]"
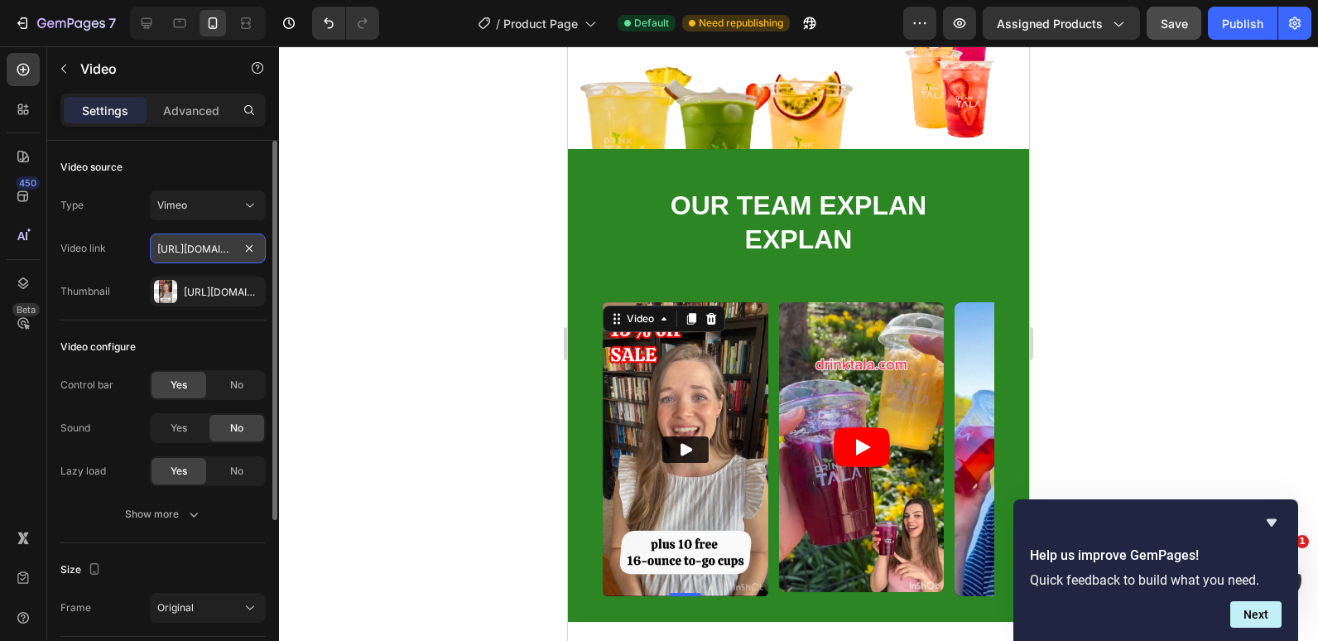
click at [203, 251] on input "[URL][DOMAIN_NAME]" at bounding box center [208, 249] width 116 height 30
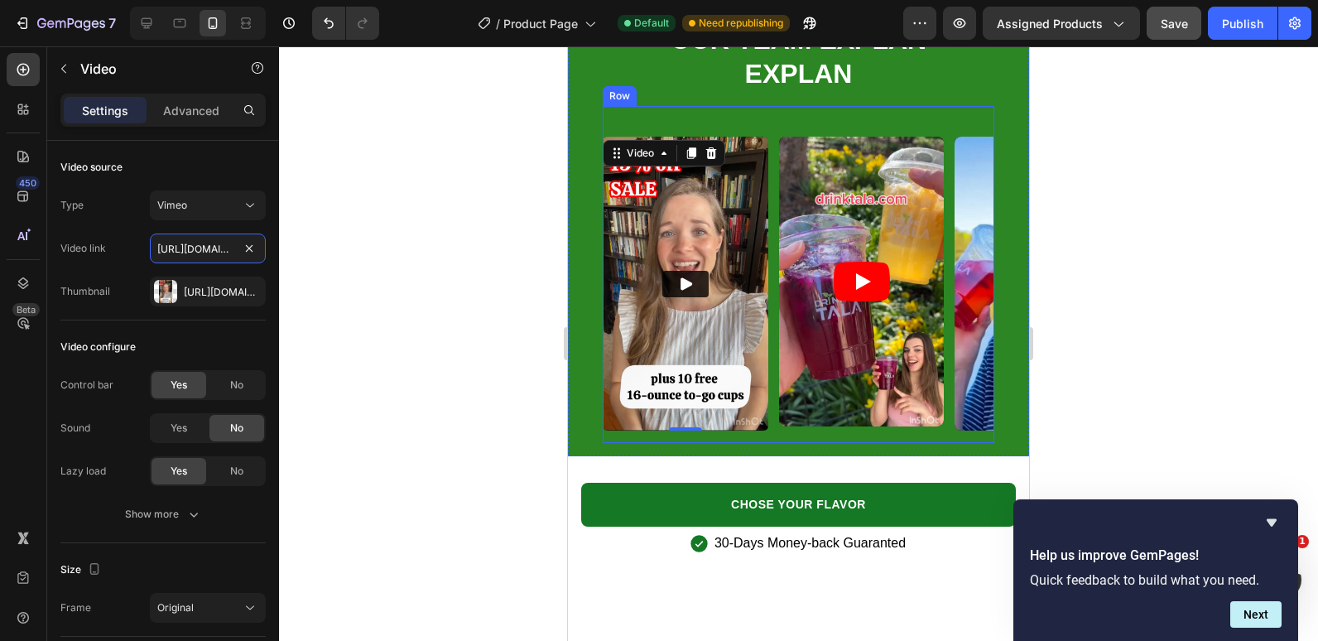
scroll to position [4380, 0]
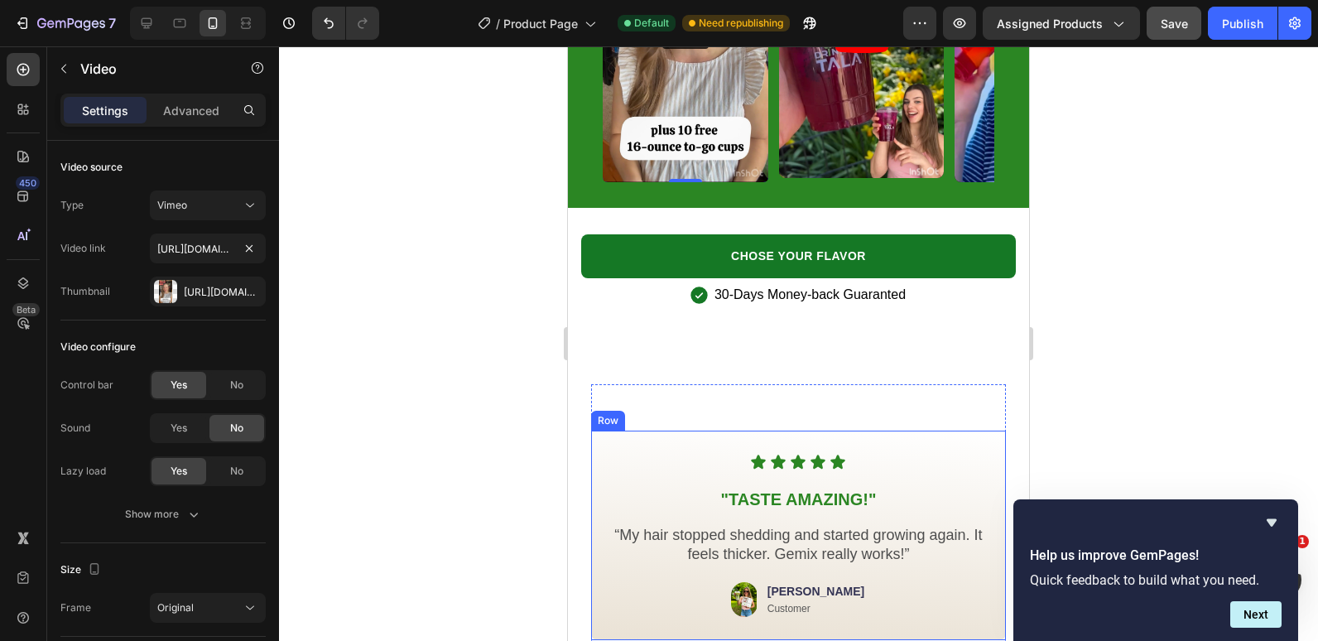
click at [603, 456] on div "Icon Icon Icon Icon Icon Icon List "TASTE AMAZING!" Heading “My hair stopped sh…" at bounding box center [798, 536] width 415 height 210
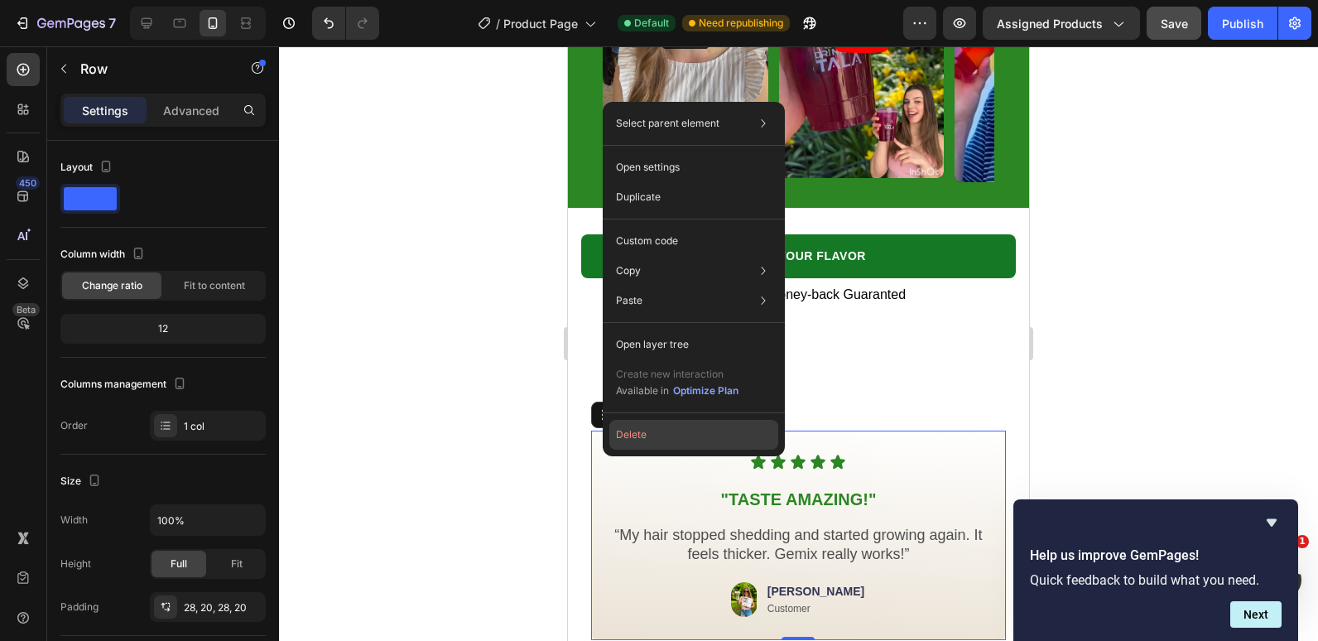
click at [628, 425] on button "Delete" at bounding box center [694, 435] width 169 height 30
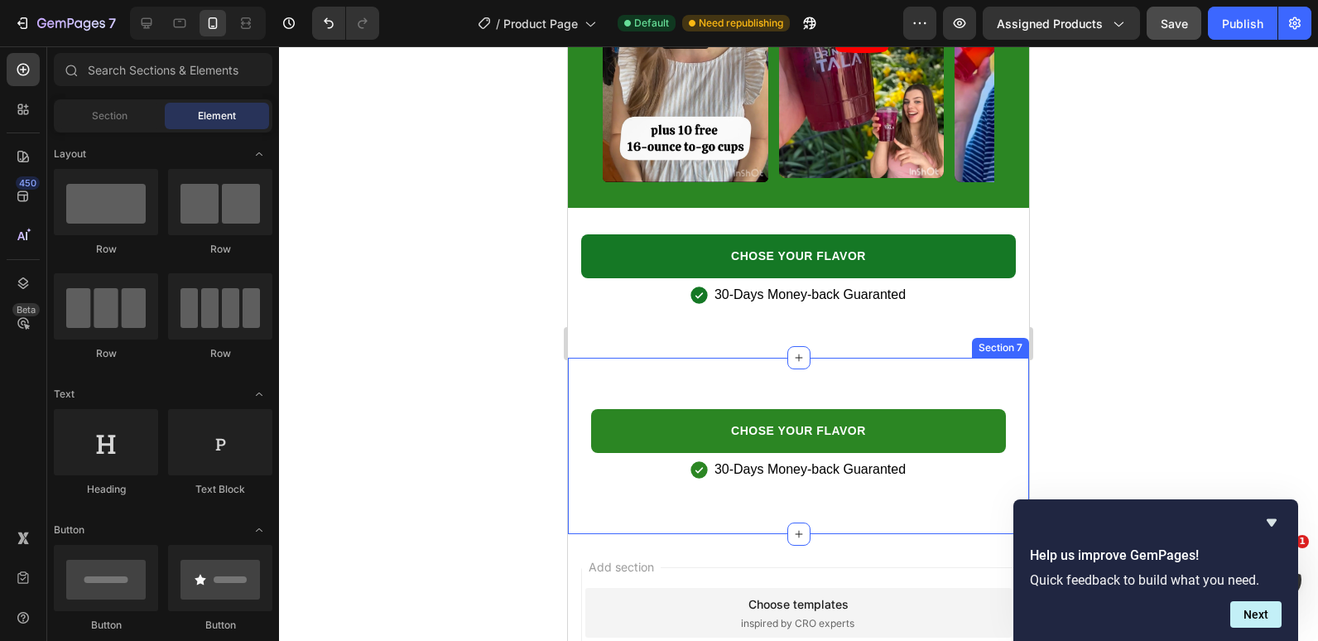
click at [629, 377] on div "CHOSE YOUR FLAVOR Button 30-Days Money-back Guaranted Item List Row Section 7" at bounding box center [798, 446] width 461 height 176
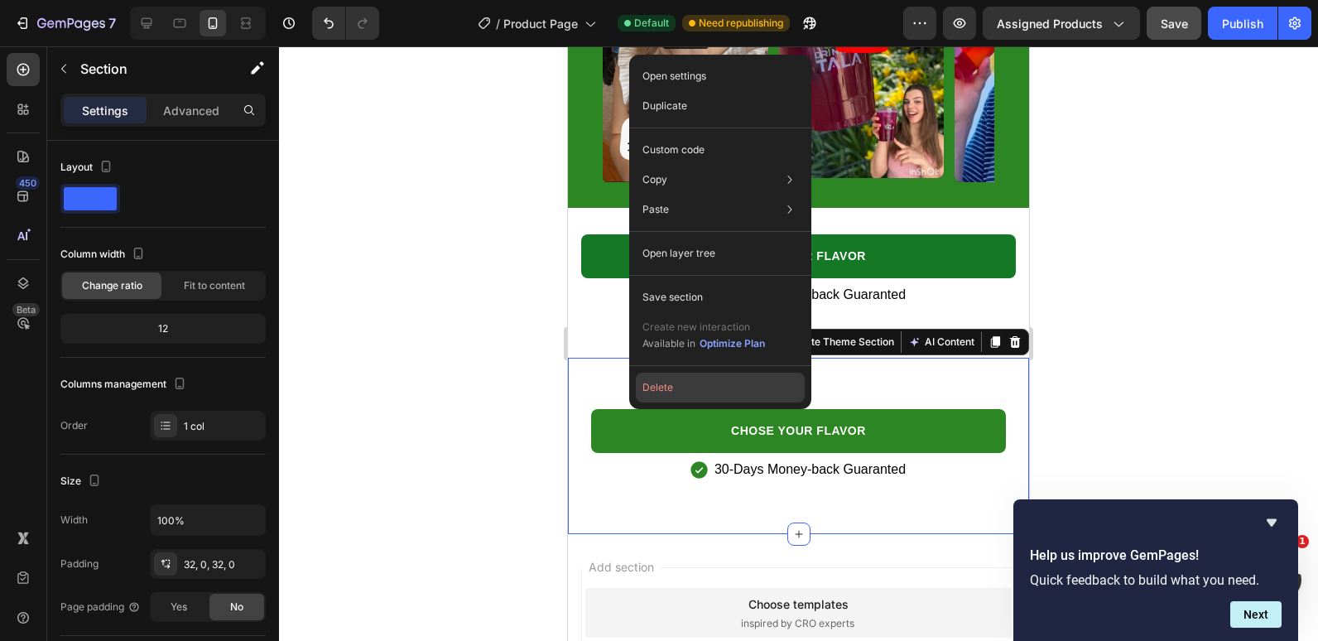
click at [654, 388] on button "Delete" at bounding box center [720, 388] width 169 height 30
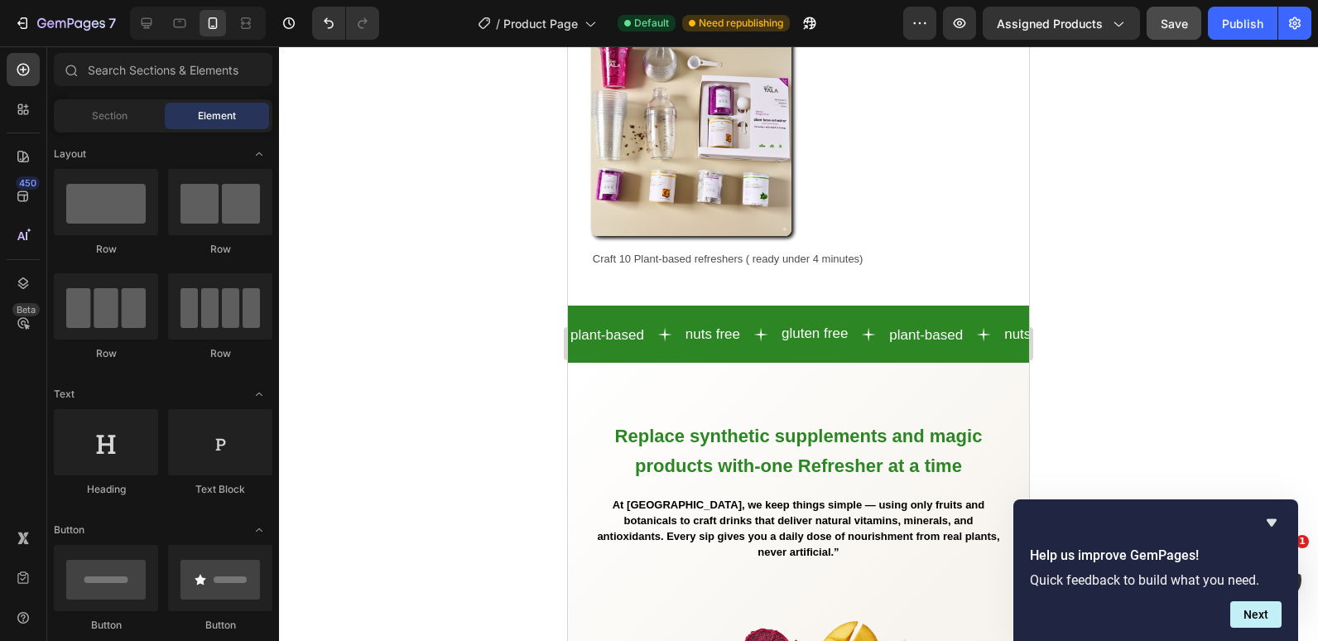
scroll to position [1141, 0]
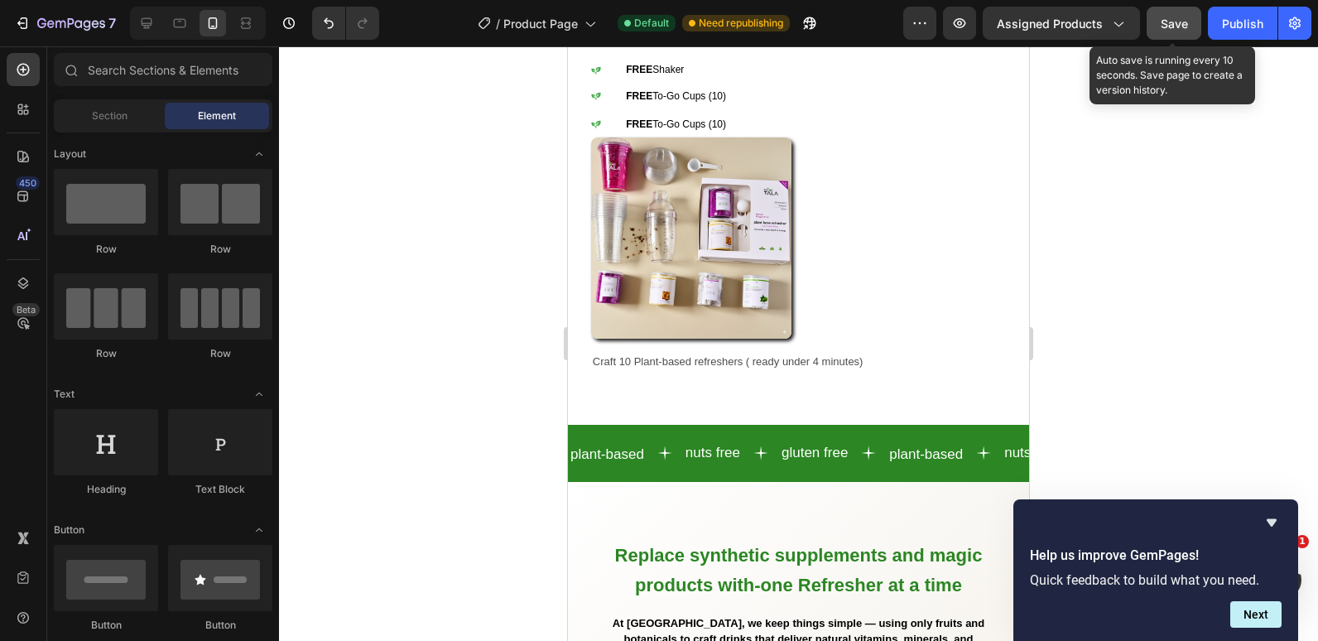
click at [1189, 20] on button "Save" at bounding box center [1174, 23] width 55 height 33
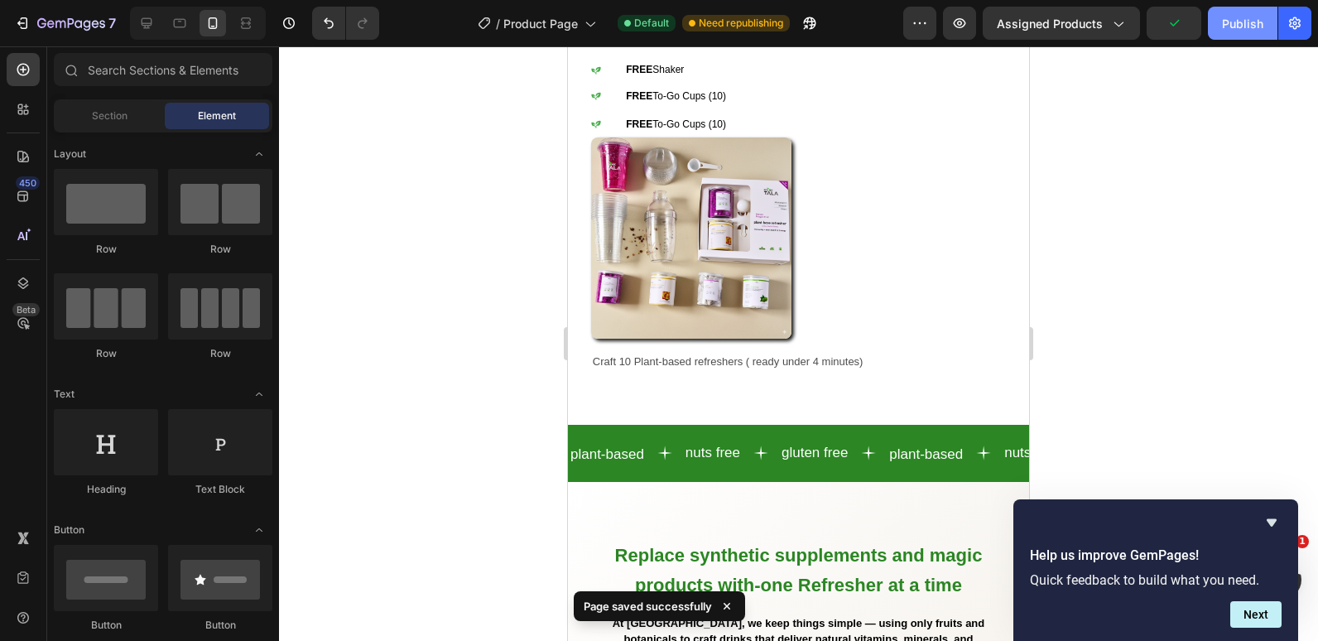
click at [1265, 22] on button "Publish" at bounding box center [1243, 23] width 70 height 33
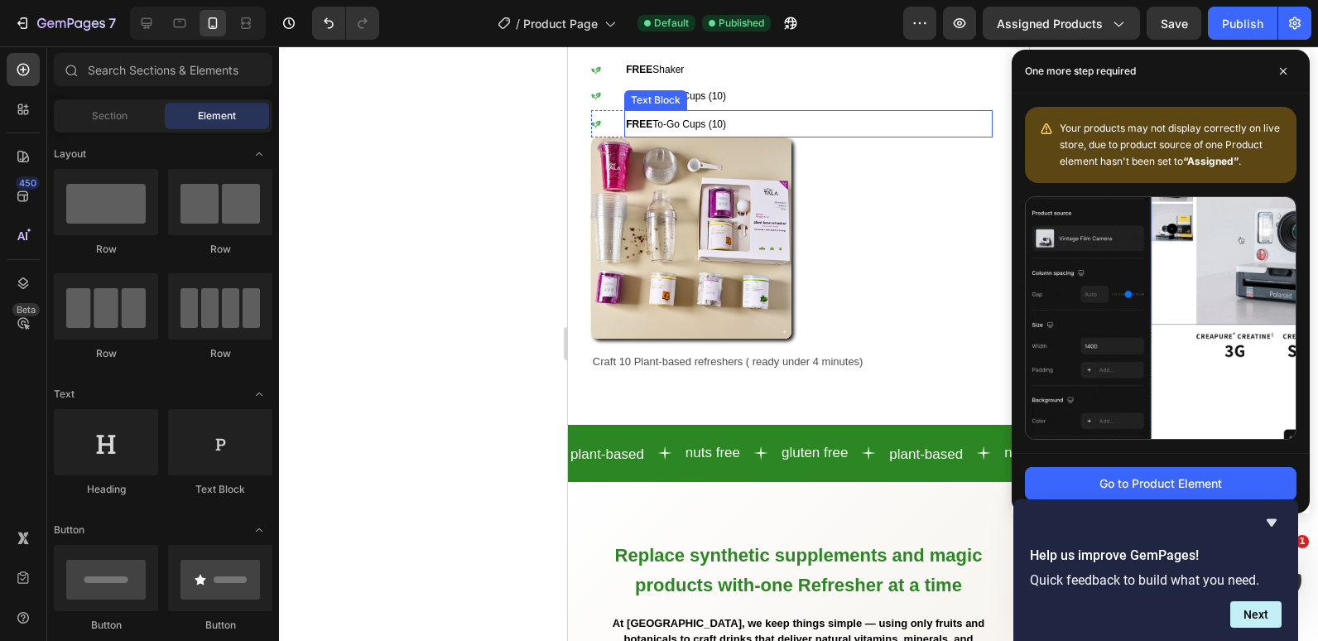
click at [676, 118] on span "FREE To-Go Cups (10)" at bounding box center [676, 124] width 100 height 12
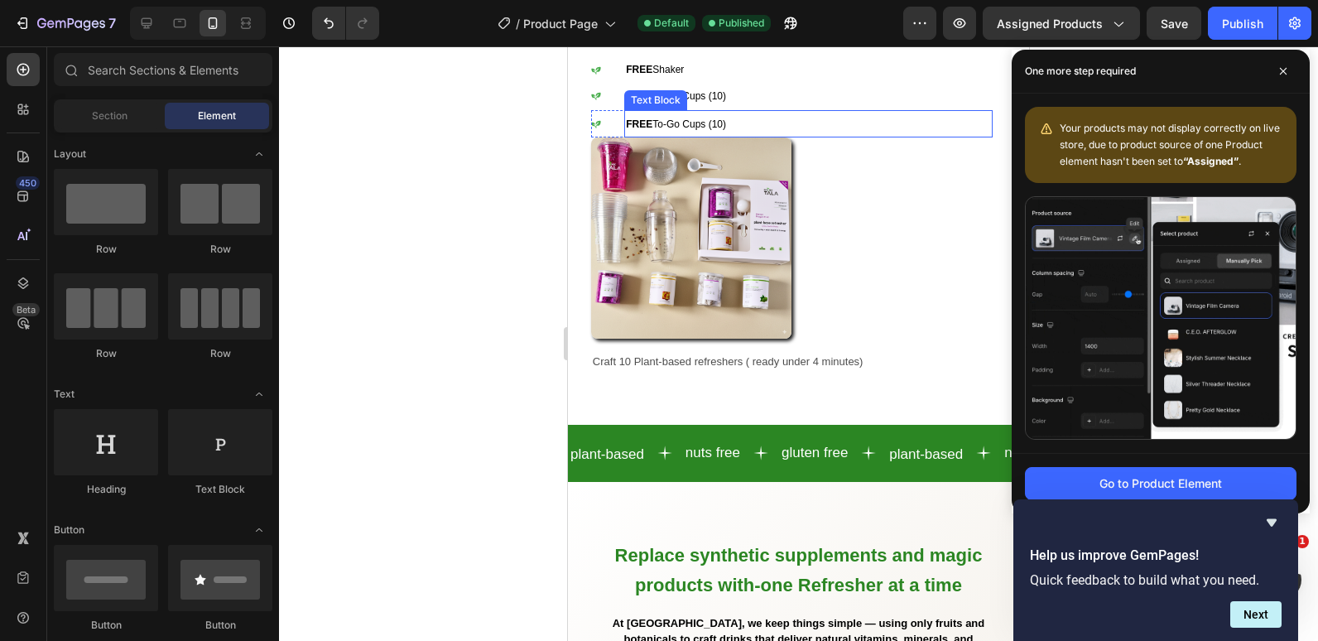
click at [676, 118] on span "FREE To-Go Cups (10)" at bounding box center [676, 124] width 100 height 12
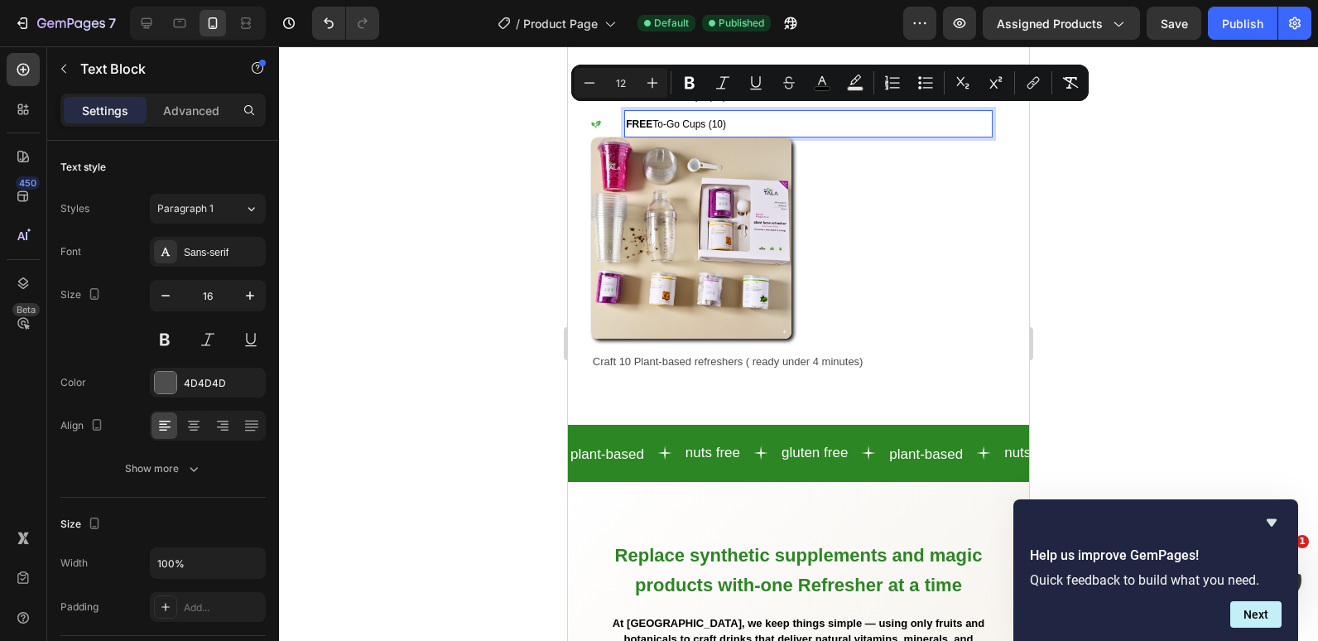
click at [666, 118] on span "FREE To-Go Cups (10)" at bounding box center [676, 124] width 100 height 12
drag, startPoint x: 655, startPoint y: 113, endPoint x: 727, endPoint y: 115, distance: 72.1
click at [726, 118] on span "FREE To-Go Cups (10)" at bounding box center [676, 124] width 100 height 12
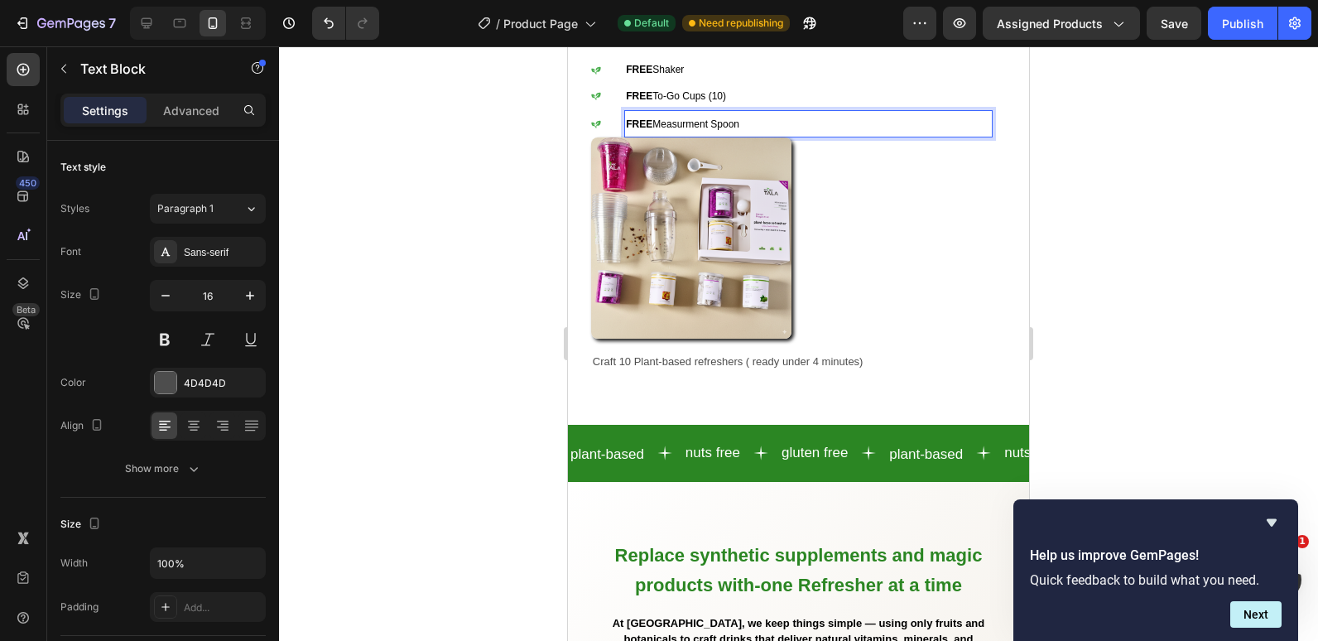
click at [699, 112] on p "FREE Measurment Spoon" at bounding box center [808, 124] width 365 height 25
click at [690, 118] on span "FREE Measurment Spoon" at bounding box center [682, 124] width 113 height 12
click at [745, 112] on p "FREE Measurment Spoon" at bounding box center [808, 124] width 365 height 25
click at [685, 118] on span "FREE Measurment Spoon" at bounding box center [682, 124] width 113 height 12
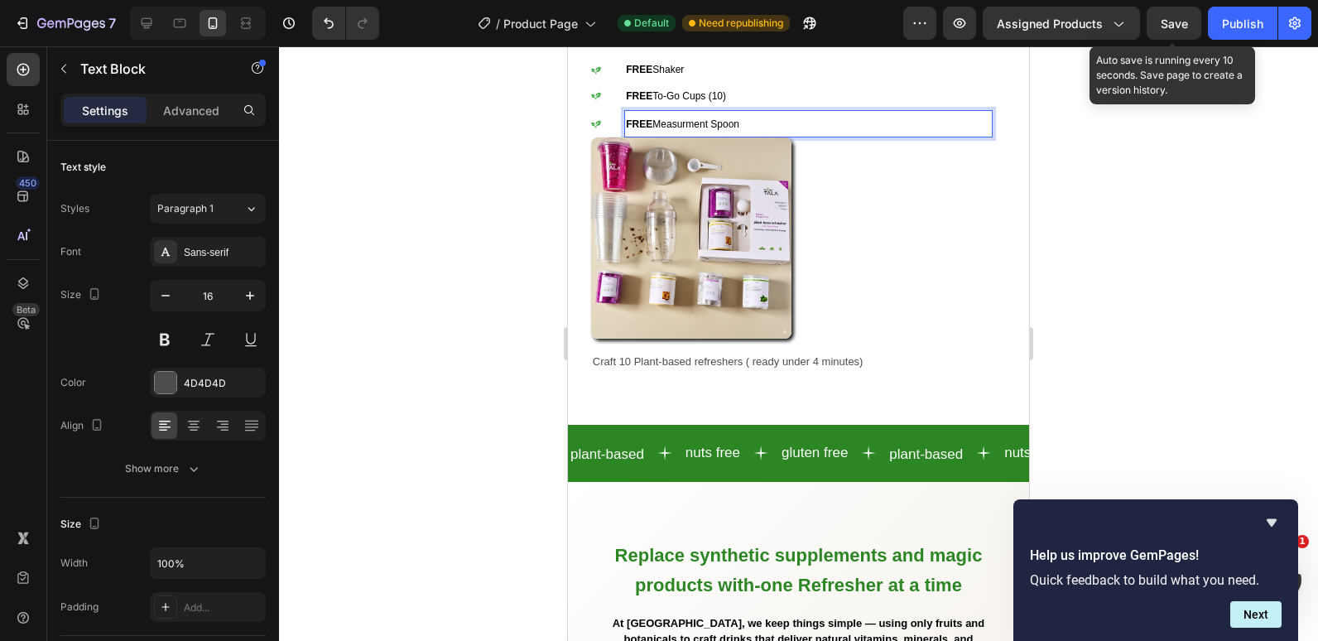
click at [1184, 22] on span "Save" at bounding box center [1174, 24] width 27 height 14
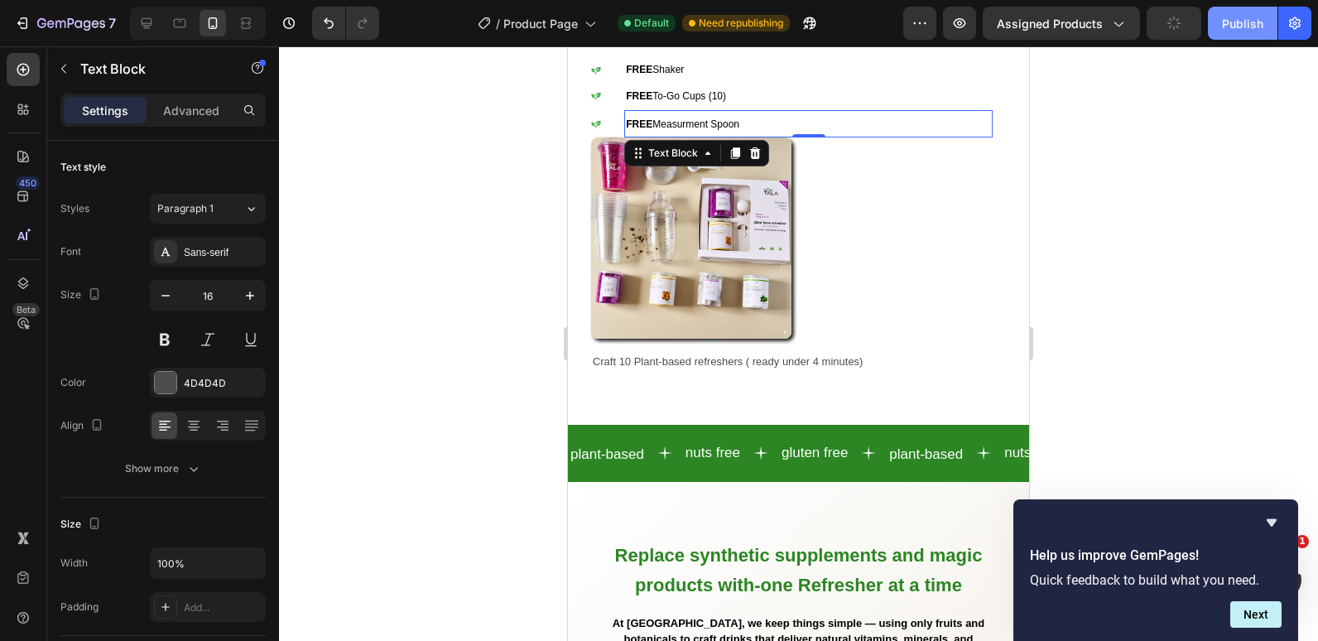
click at [1241, 33] on button "Publish" at bounding box center [1243, 23] width 70 height 33
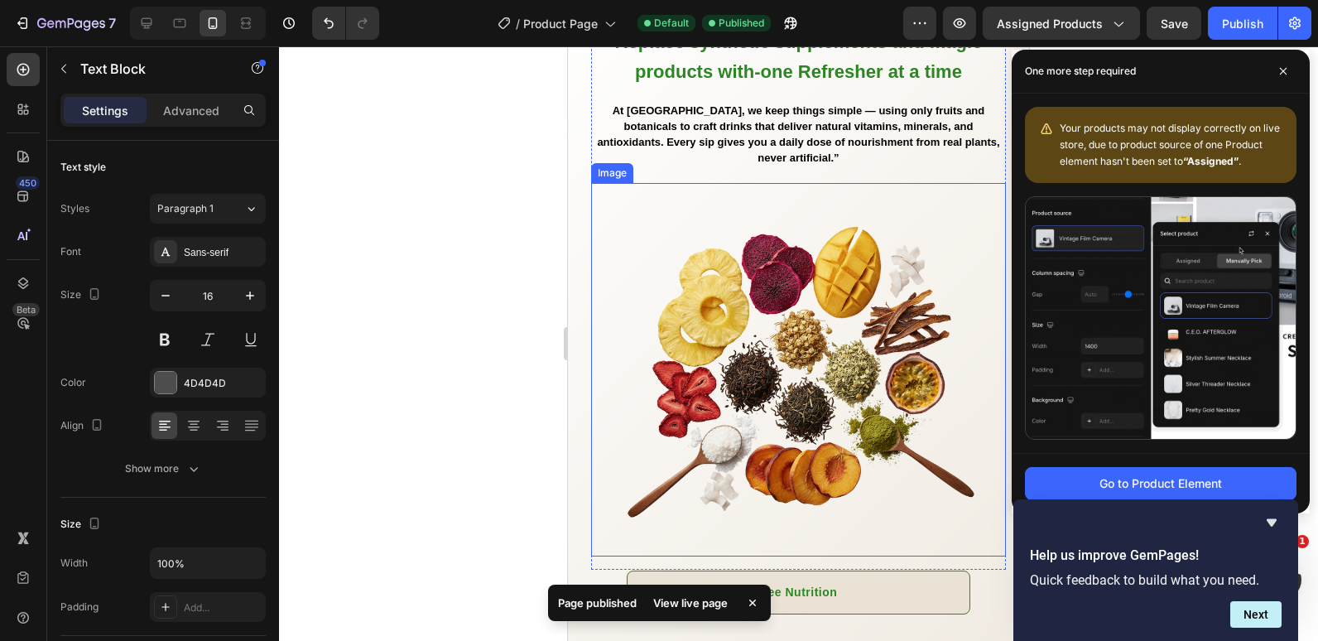
scroll to position [1804, 0]
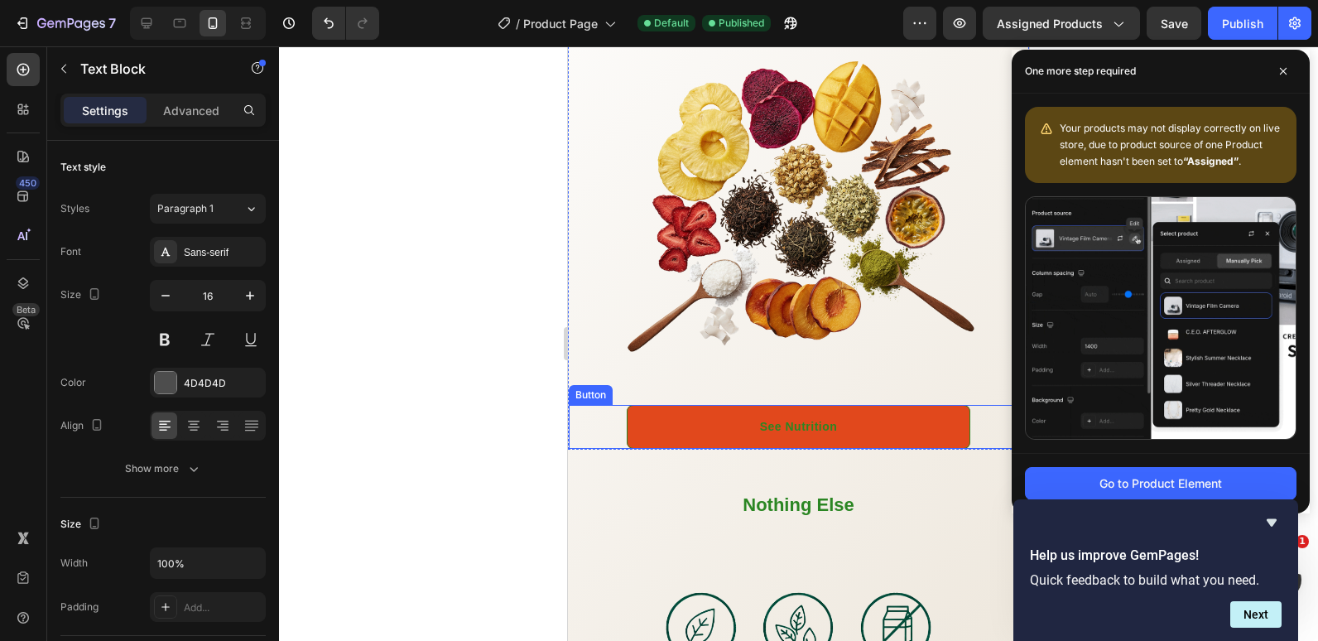
click at [716, 436] on link "See Nutrition" at bounding box center [799, 427] width 344 height 44
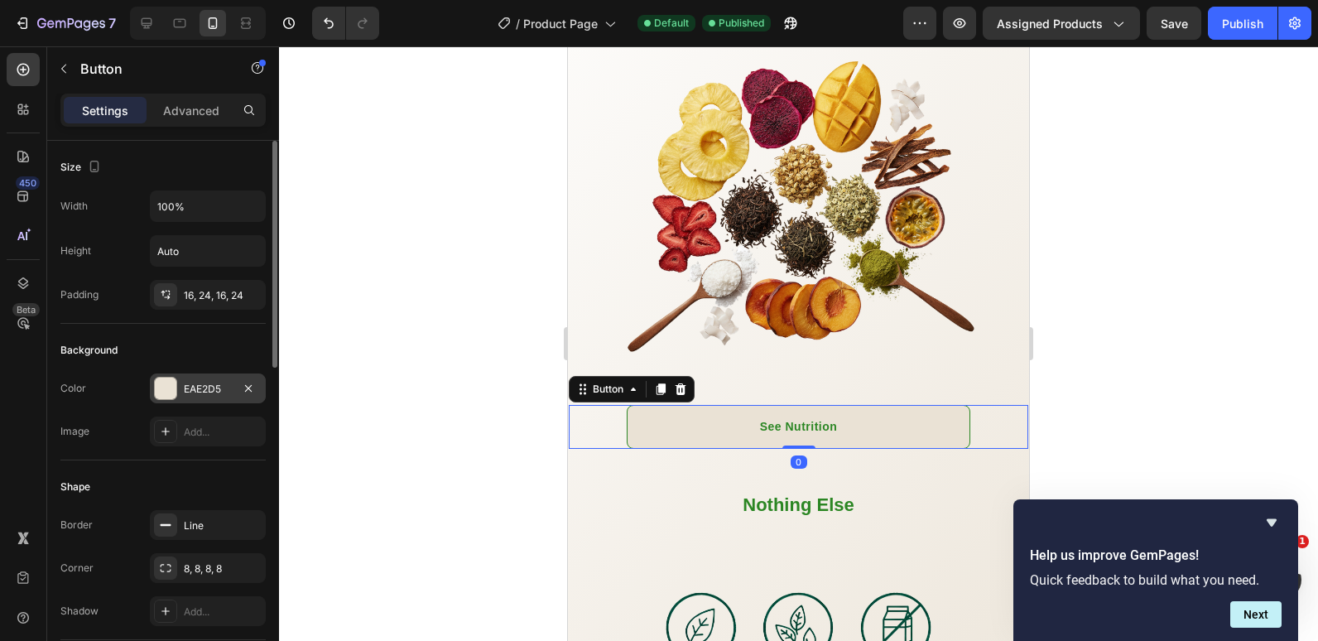
click at [189, 393] on div "EAE2D5" at bounding box center [208, 389] width 48 height 15
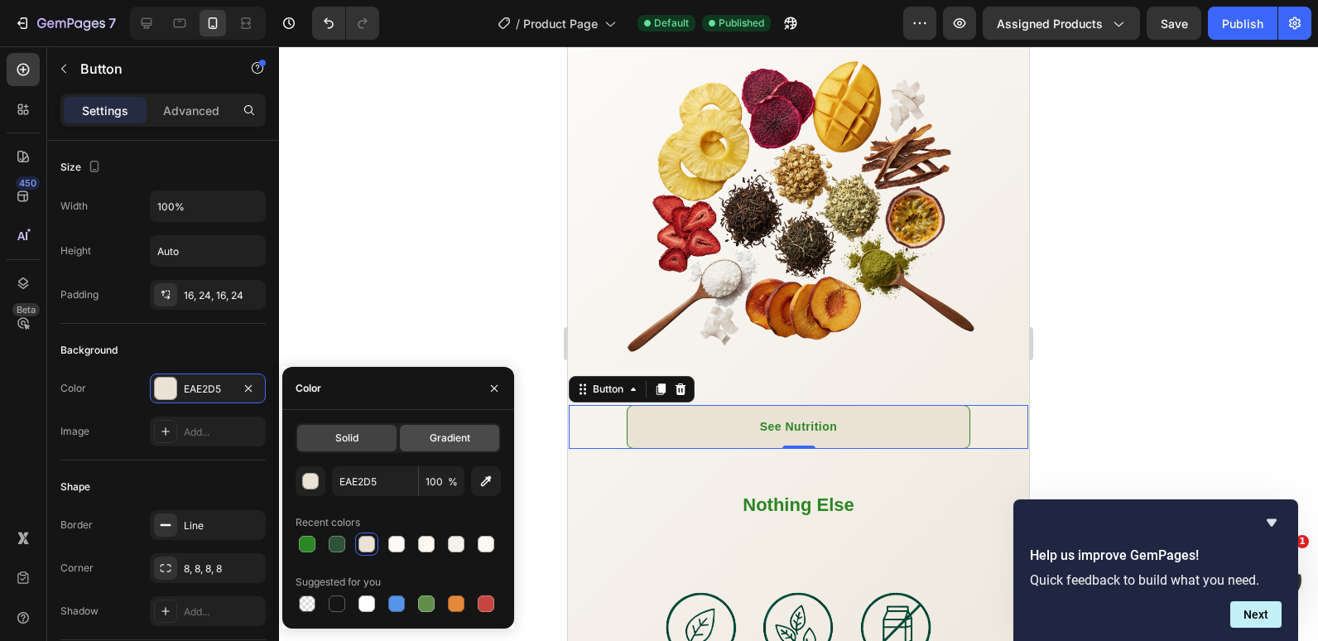
click at [428, 432] on div "Gradient" at bounding box center [449, 438] width 99 height 27
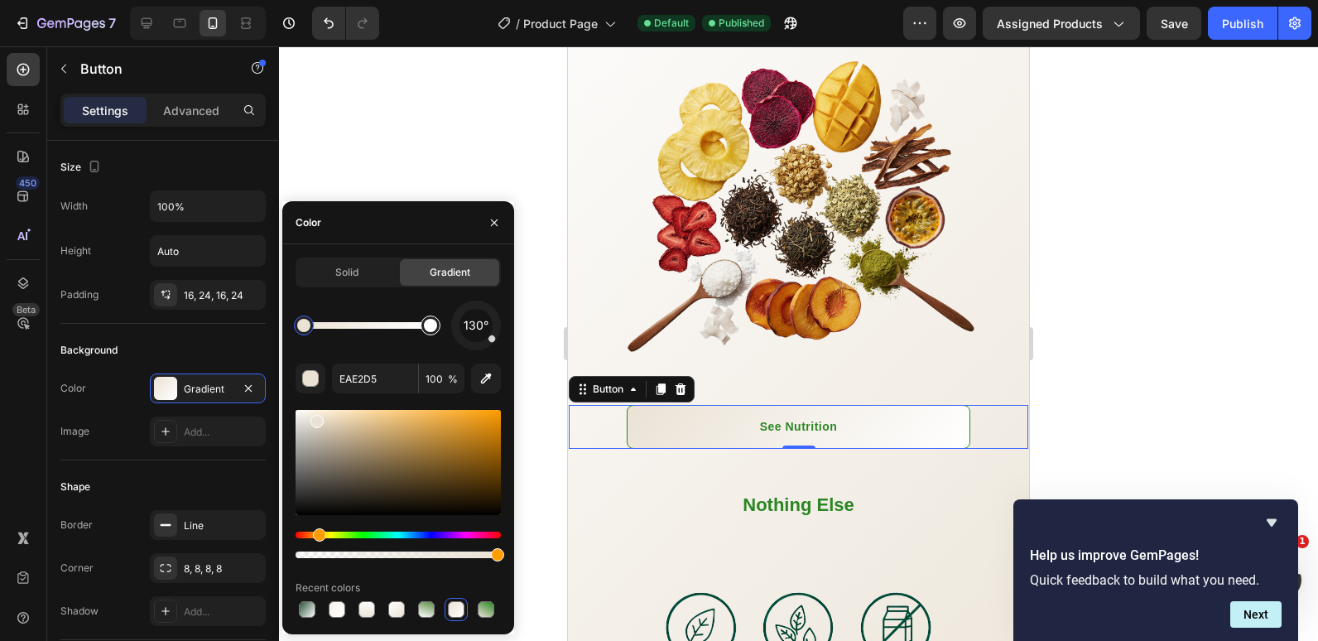
type input "FFFFFF"
click at [431, 332] on div at bounding box center [431, 326] width 20 height 20
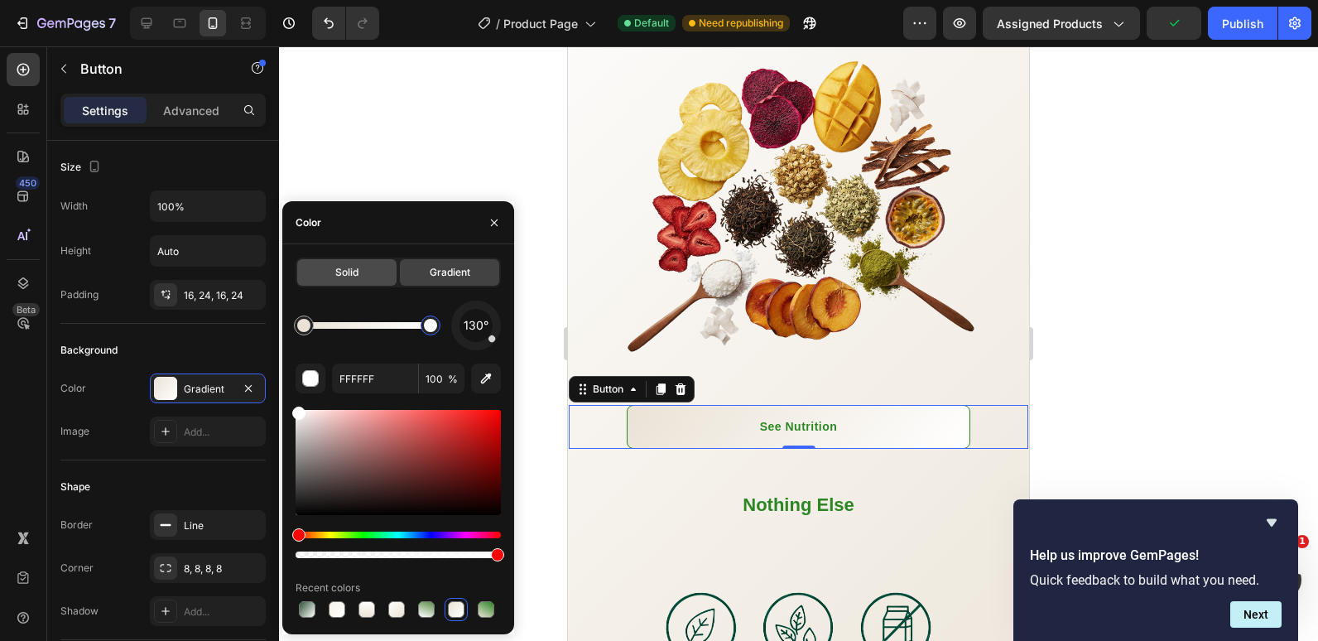
click at [340, 263] on div "Solid" at bounding box center [346, 272] width 99 height 27
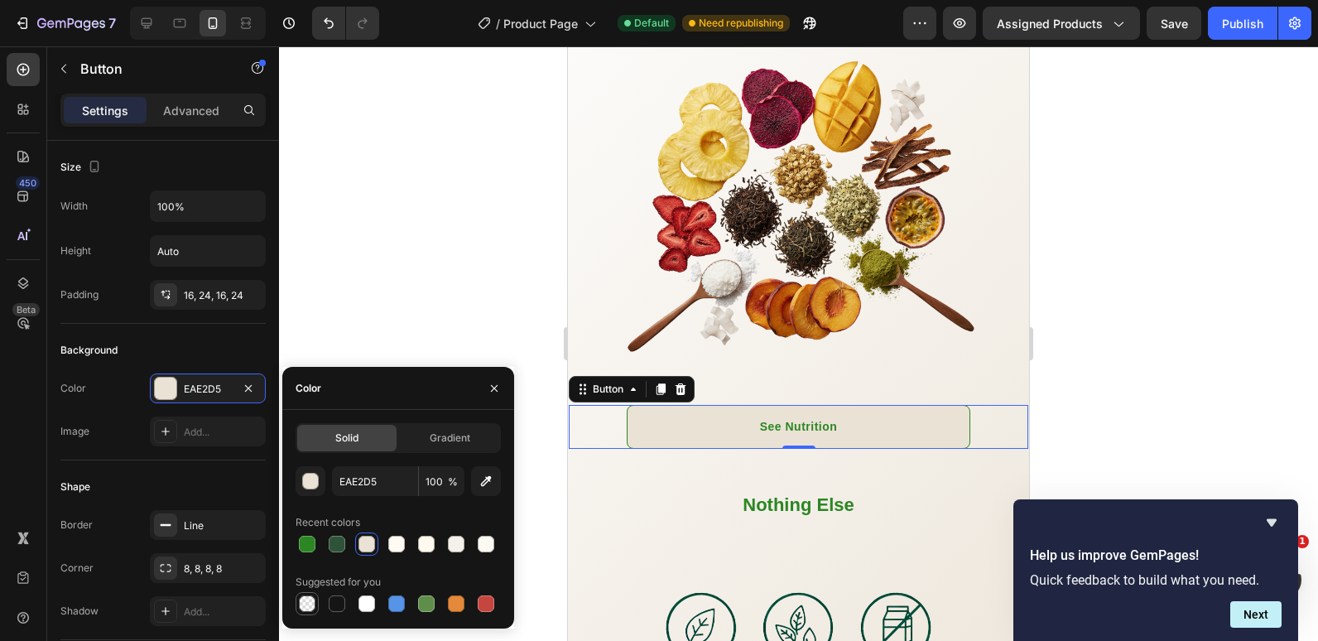
click at [305, 595] on div at bounding box center [307, 603] width 17 height 17
type input "000000"
type input "0"
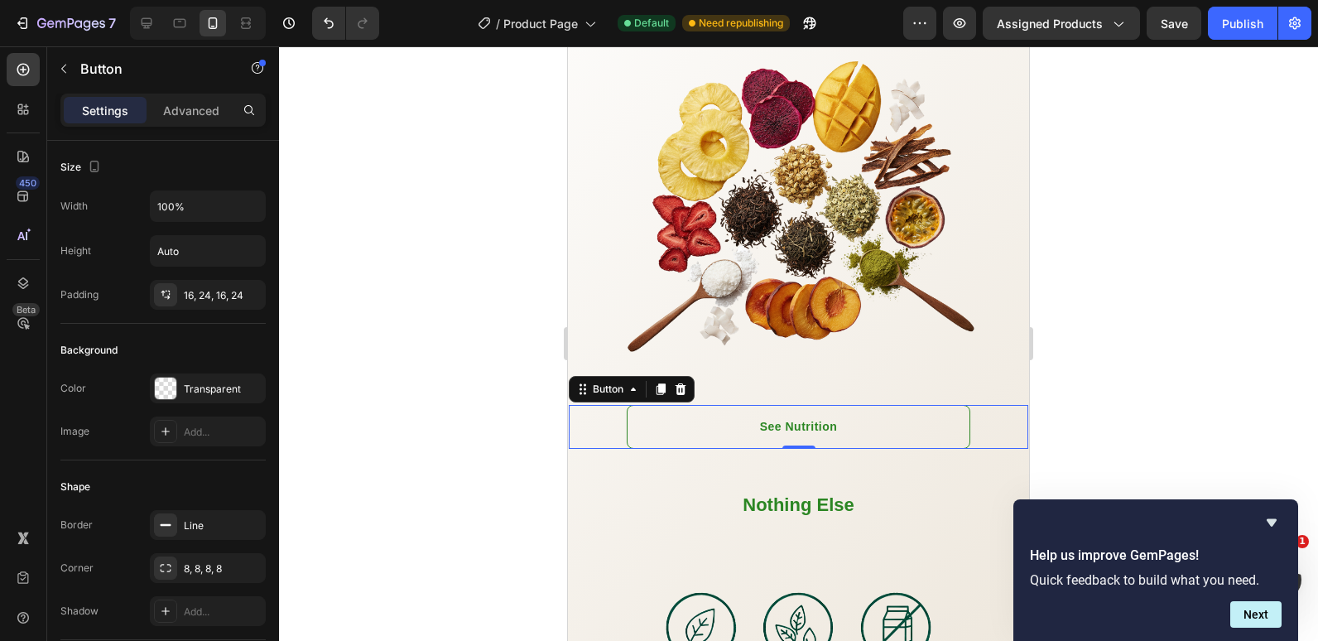
click at [451, 263] on div at bounding box center [798, 343] width 1039 height 595
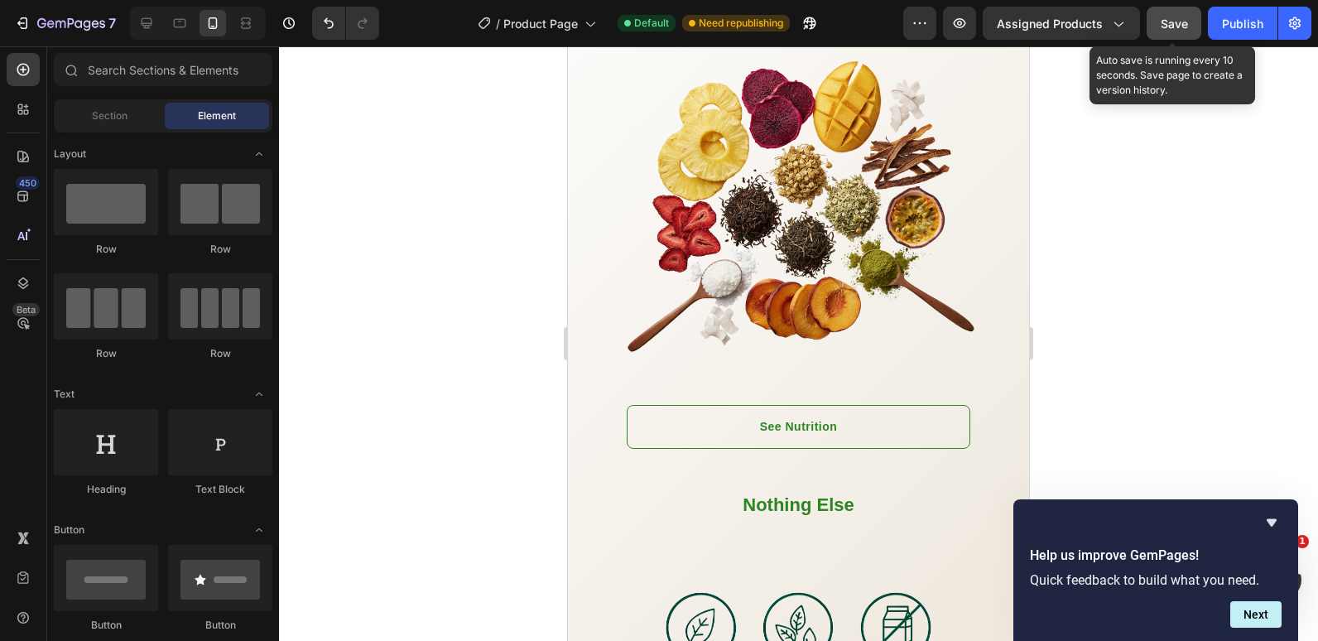
click at [1159, 29] on button "Save" at bounding box center [1174, 23] width 55 height 33
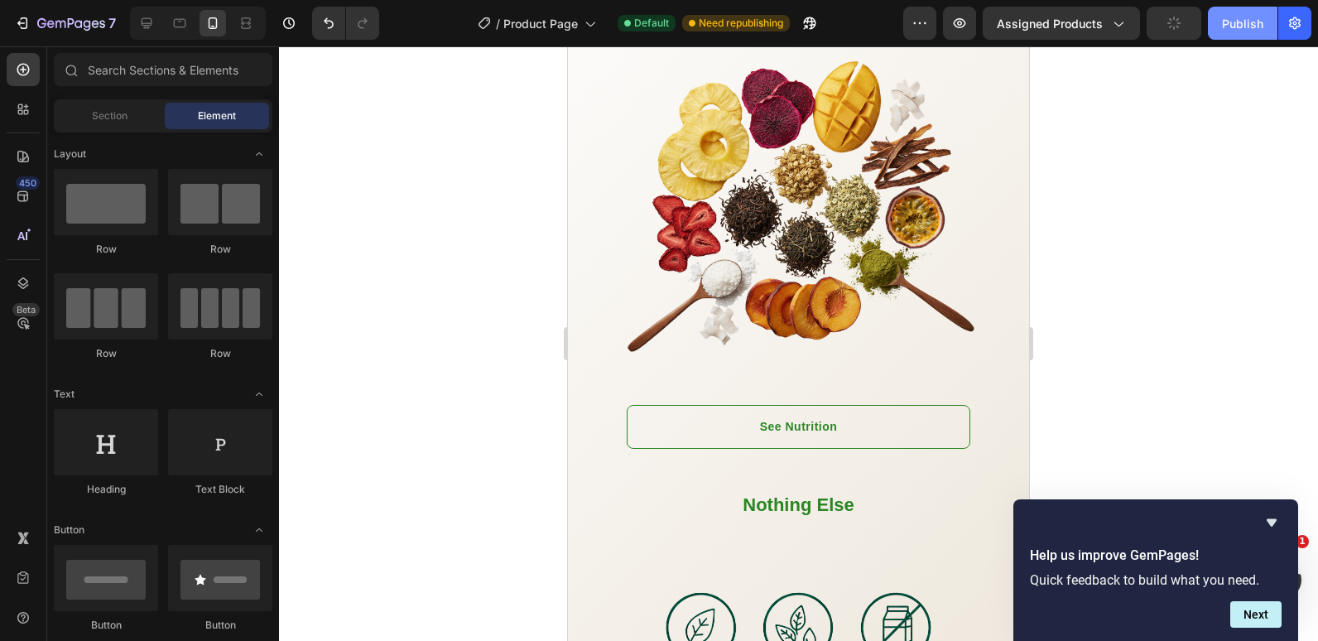
click at [1230, 22] on div "Publish" at bounding box center [1242, 23] width 41 height 17
